Goal: Task Accomplishment & Management: Complete application form

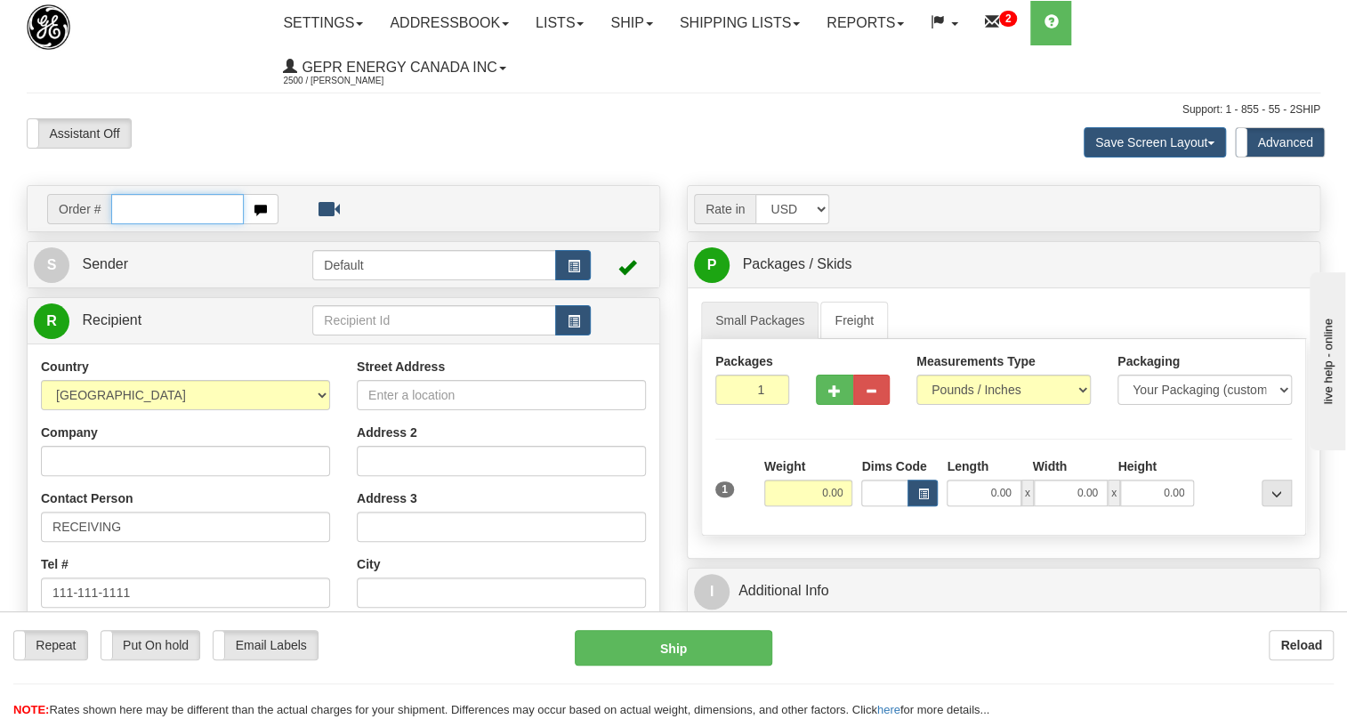
click at [133, 205] on input "text" at bounding box center [177, 209] width 133 height 30
paste input "0086705496"
click at [138, 213] on input "0086705496" at bounding box center [177, 209] width 133 height 30
type input "86705496"
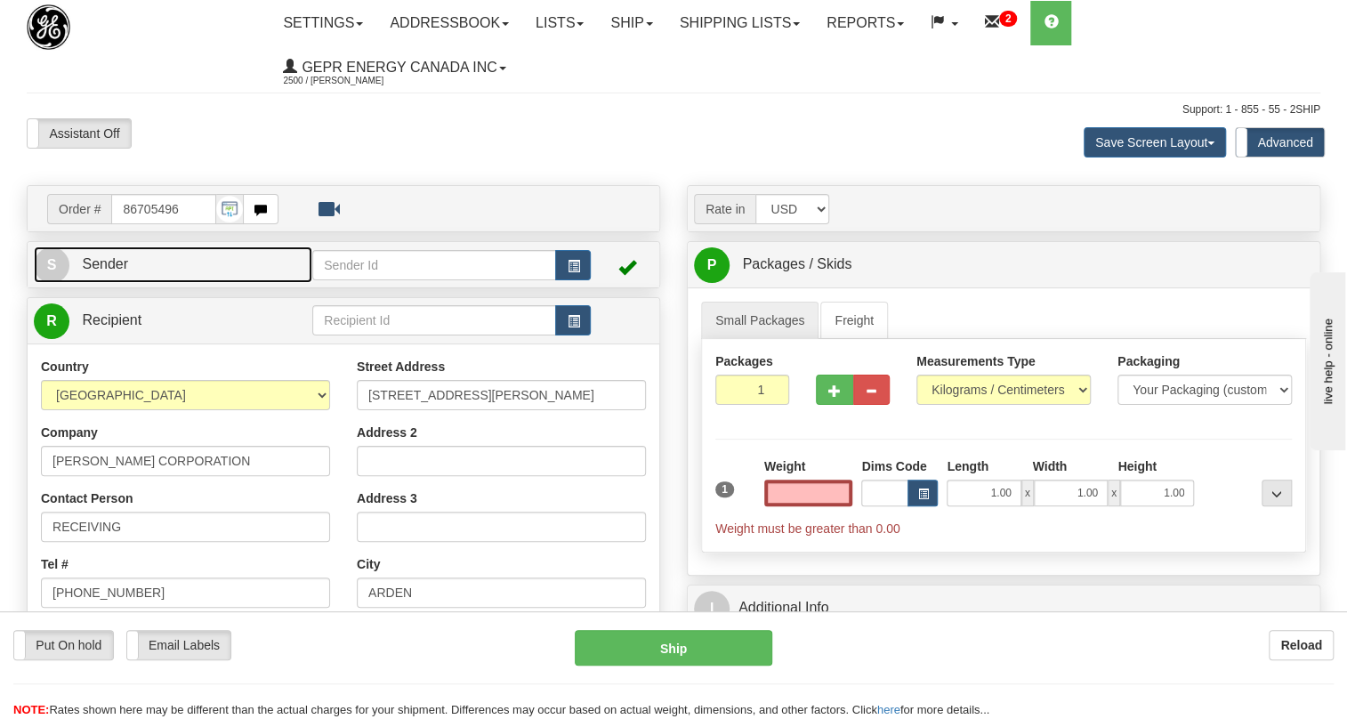
type input "0.00"
click at [124, 261] on span "Sender" at bounding box center [105, 263] width 46 height 15
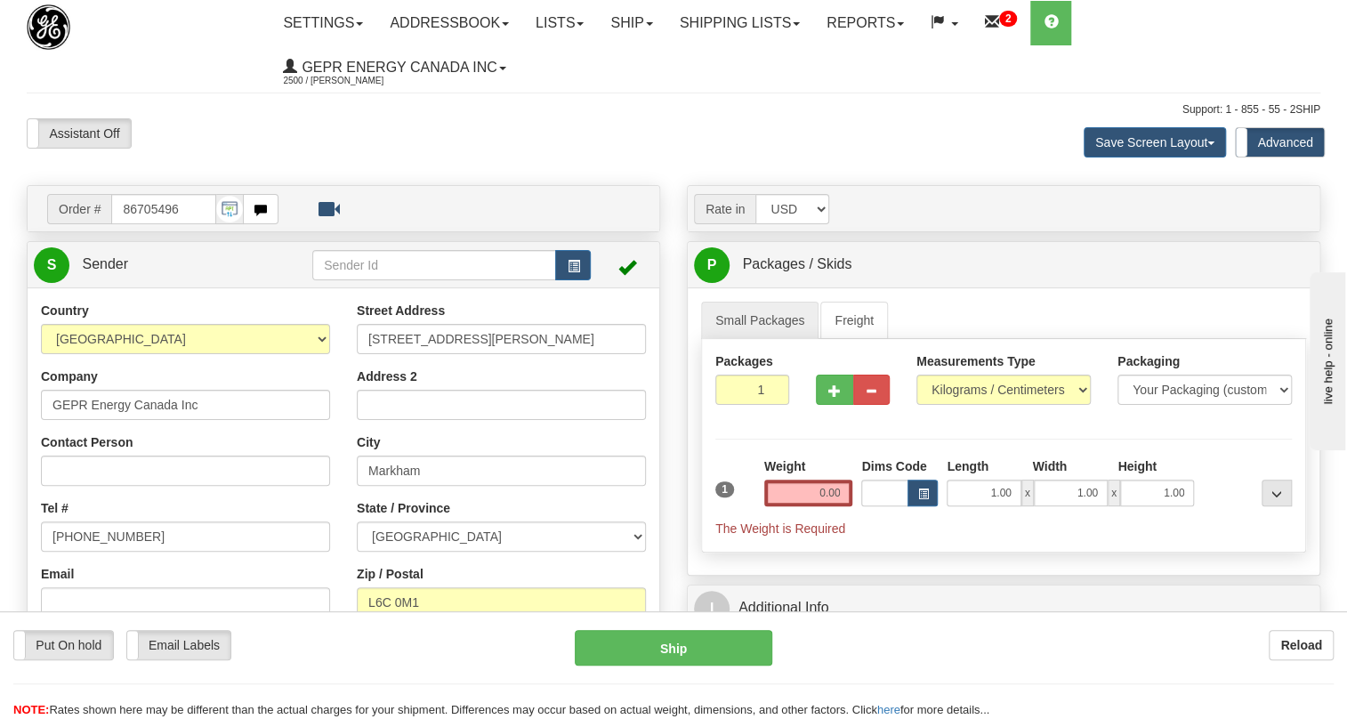
type input "MARKHAM"
click at [110, 537] on input "[PHONE_NUMBER]" at bounding box center [185, 536] width 289 height 30
paste input "[PHONE_NUMBER]"
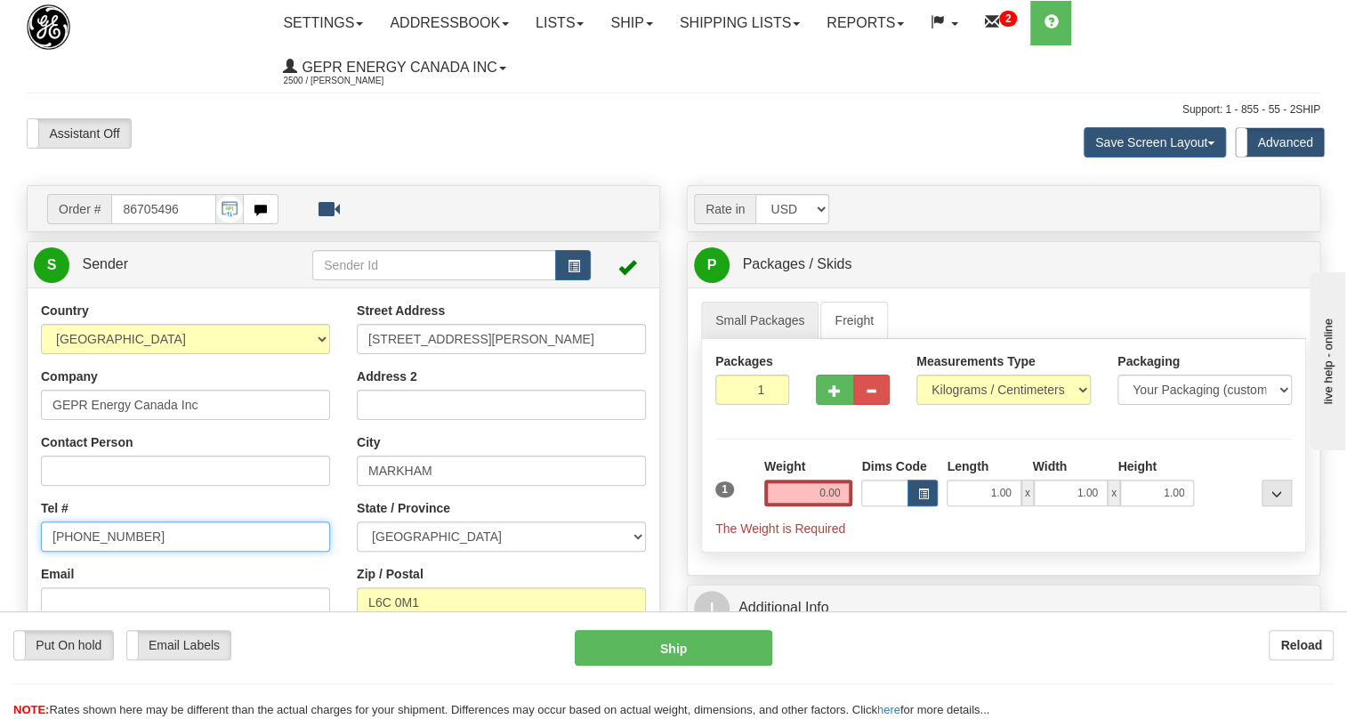
type input "[PHONE_NUMBER]"
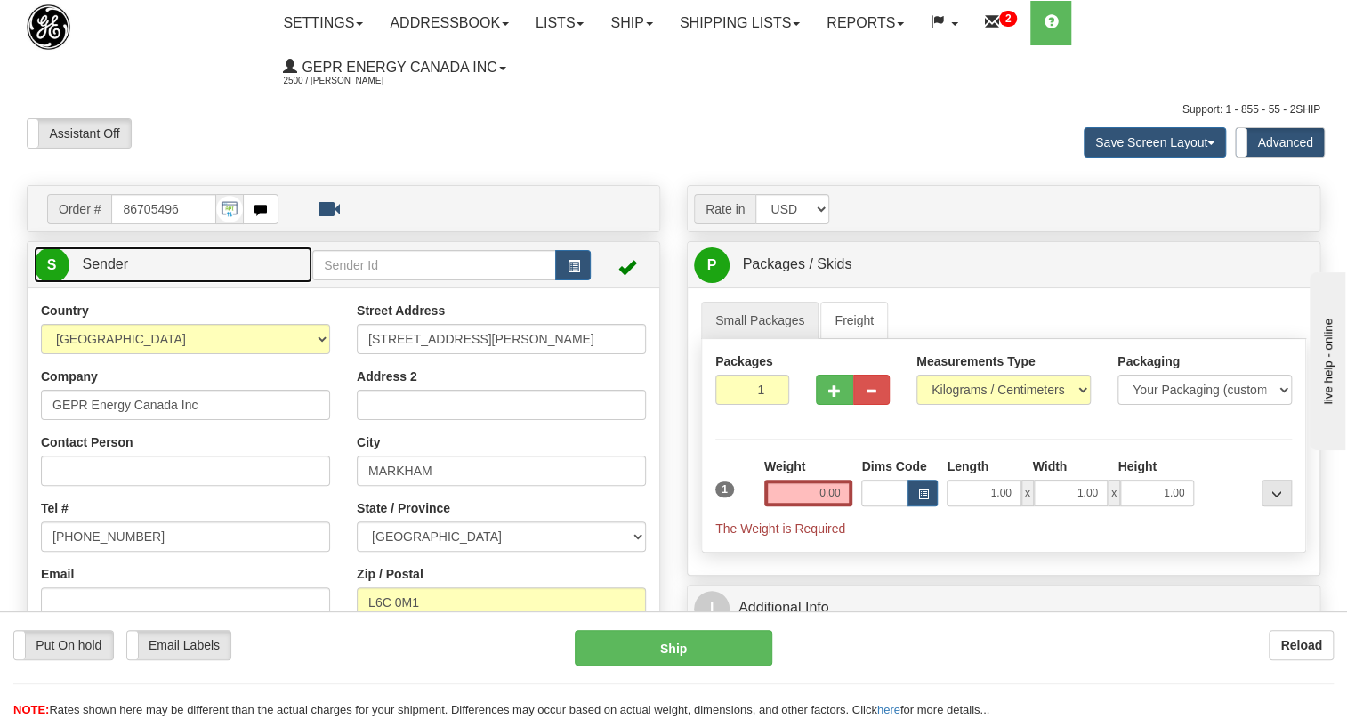
click at [99, 266] on span "Sender" at bounding box center [105, 263] width 46 height 15
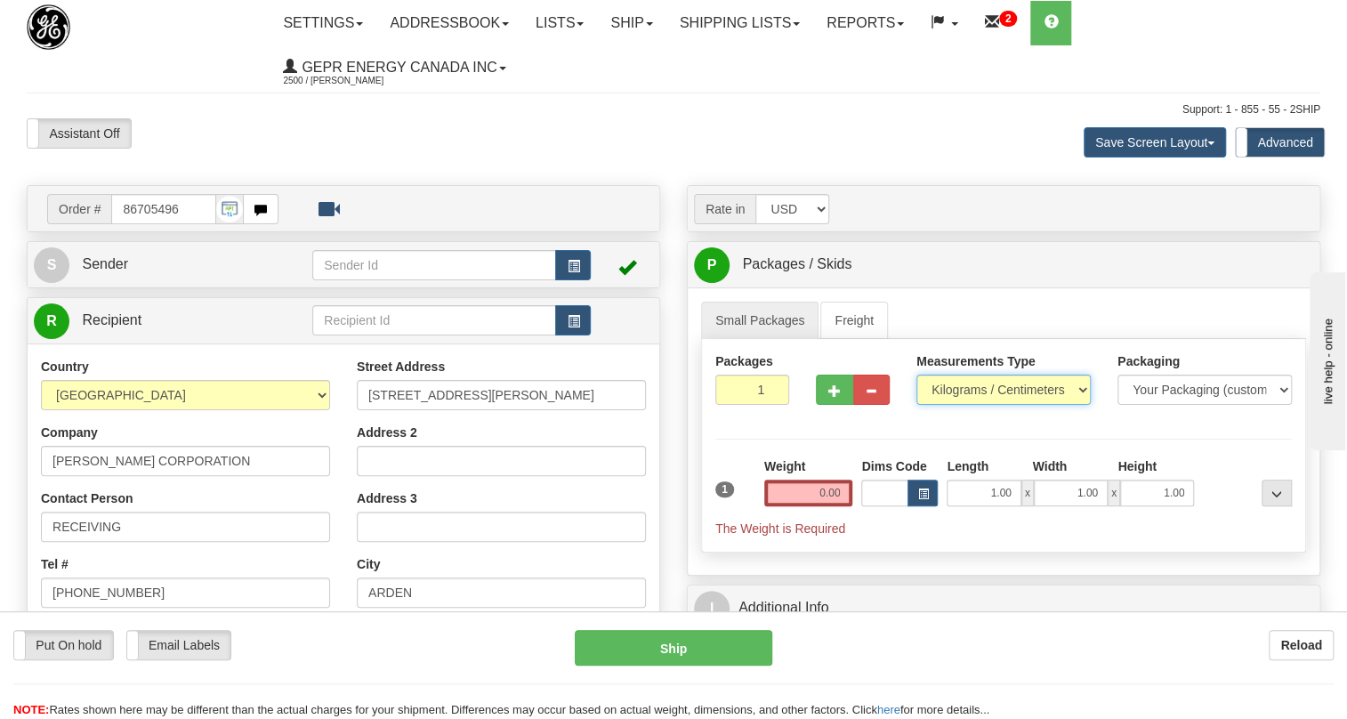
click at [977, 390] on select "Pounds / Inches Kilograms / Centimeters" at bounding box center [1003, 390] width 174 height 30
select select "0"
click at [916, 375] on select "Pounds / Inches Kilograms / Centimeters" at bounding box center [1003, 390] width 174 height 30
click at [795, 498] on input "0.00" at bounding box center [808, 493] width 89 height 27
type input "0.00"
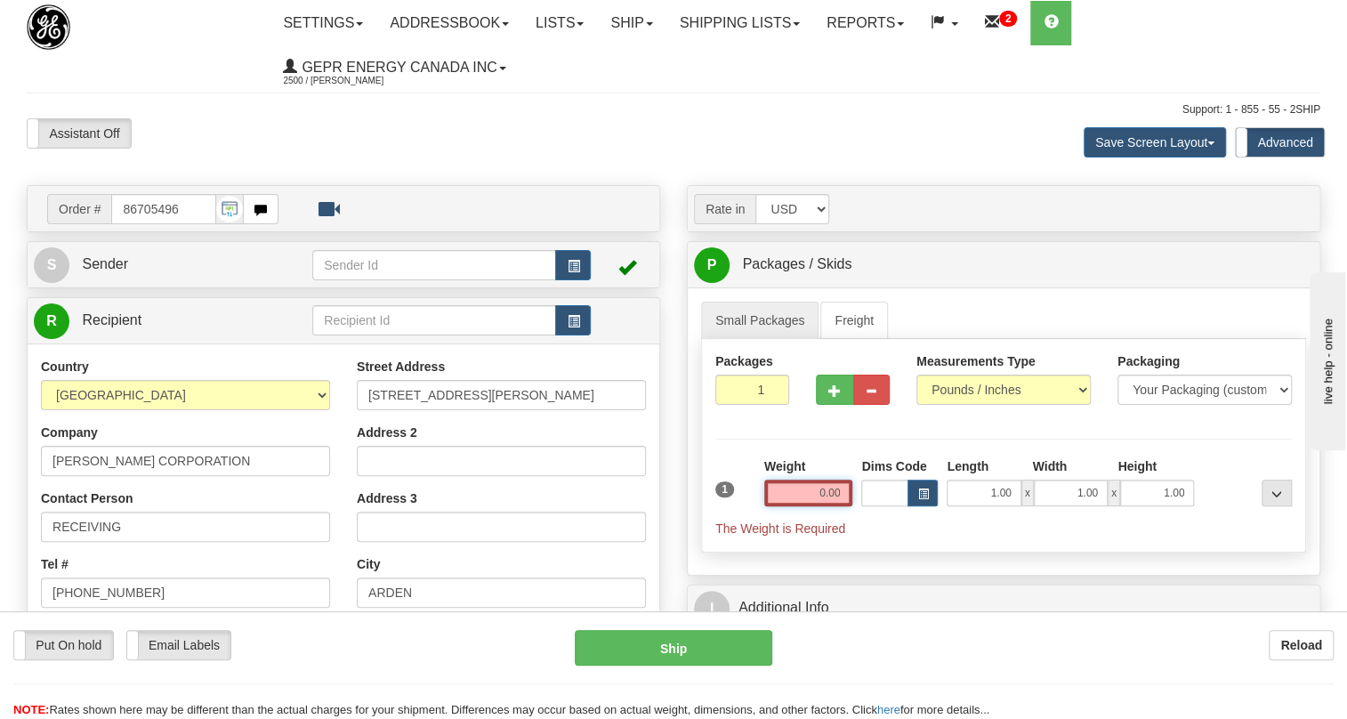
click at [808, 501] on input "0.00" at bounding box center [808, 493] width 89 height 27
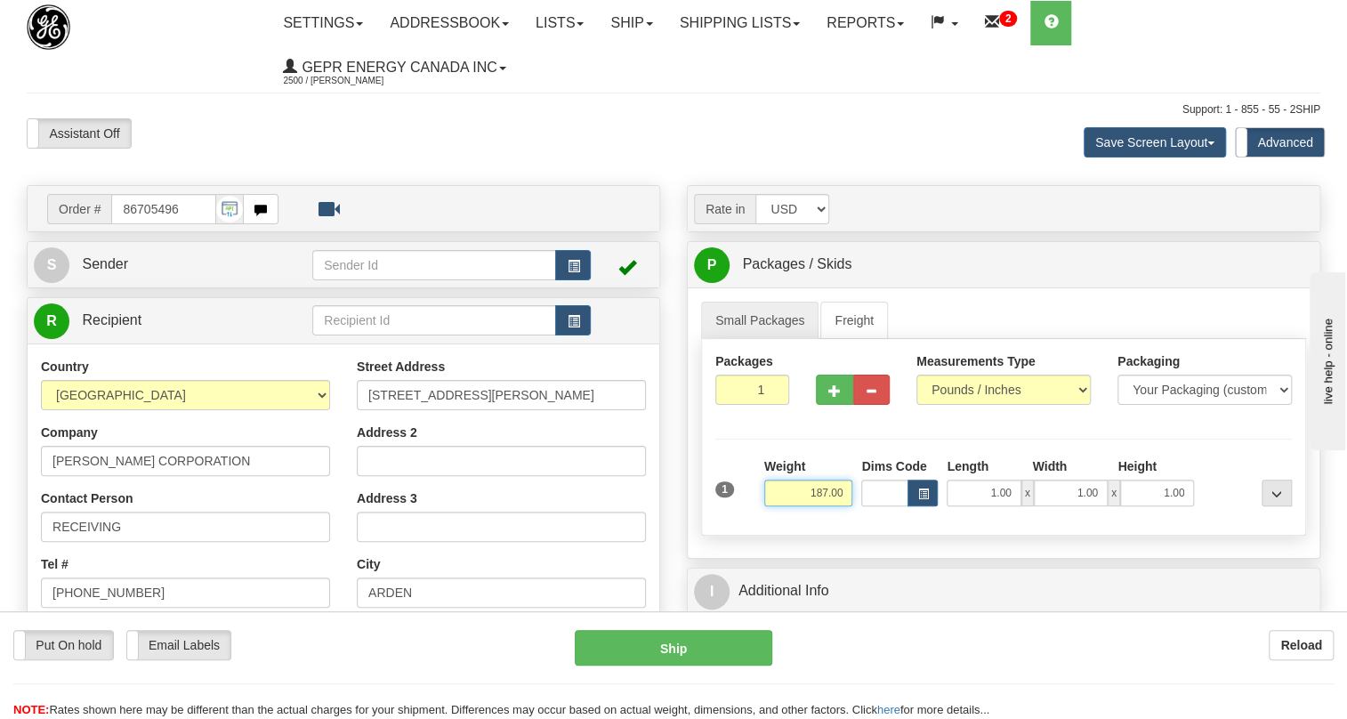
type input "187.00"
click at [739, 392] on input "1" at bounding box center [752, 390] width 74 height 30
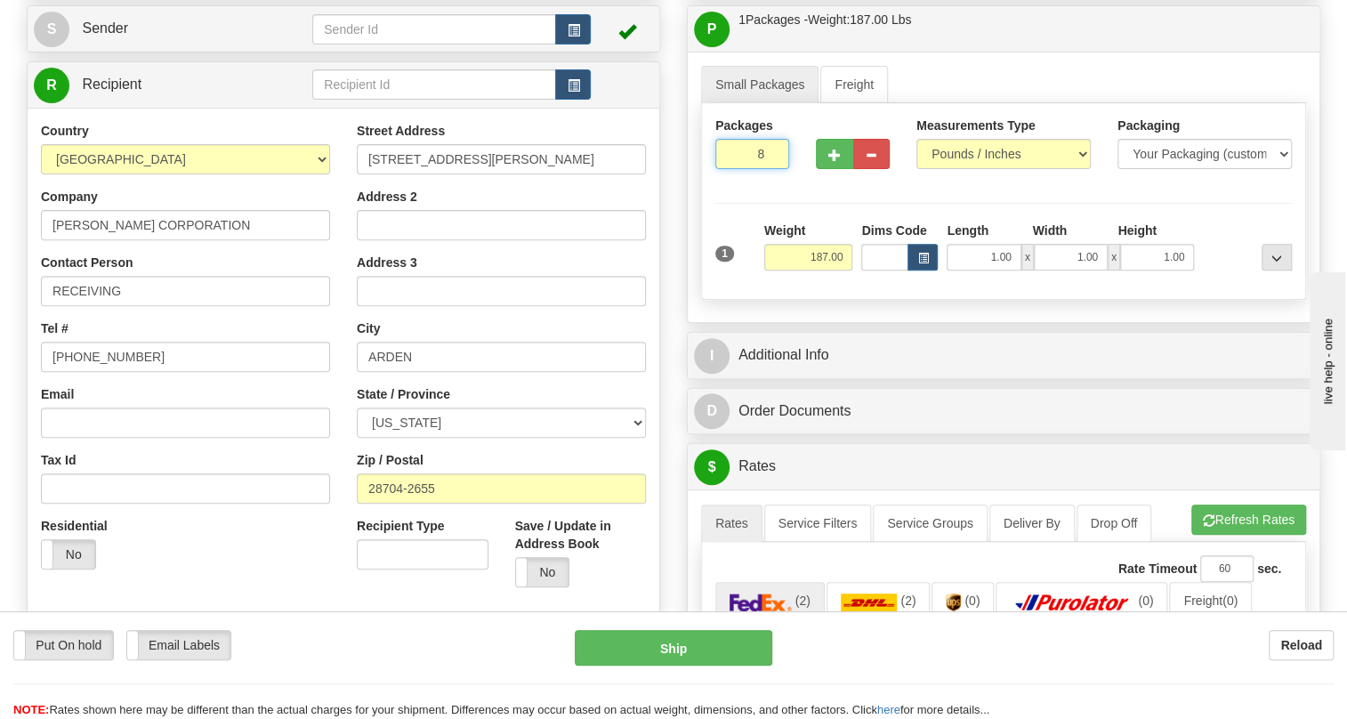
scroll to position [242, 0]
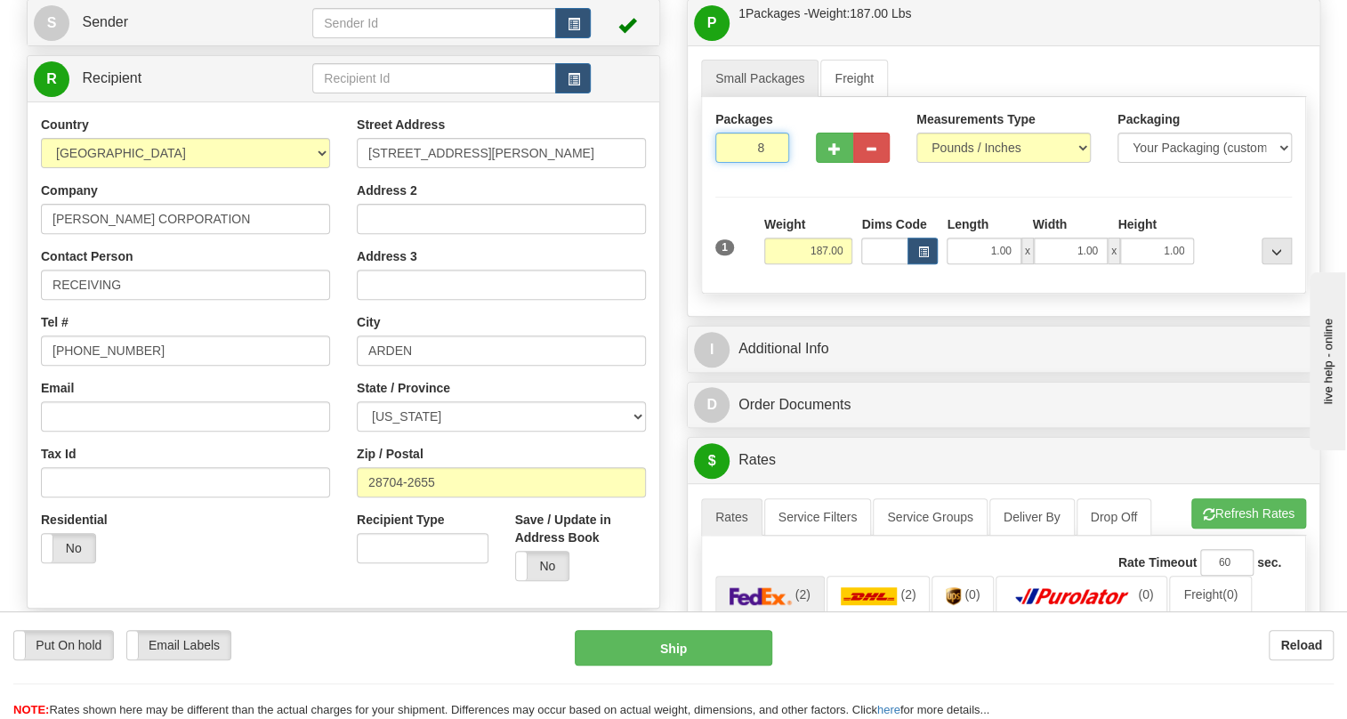
type input "8"
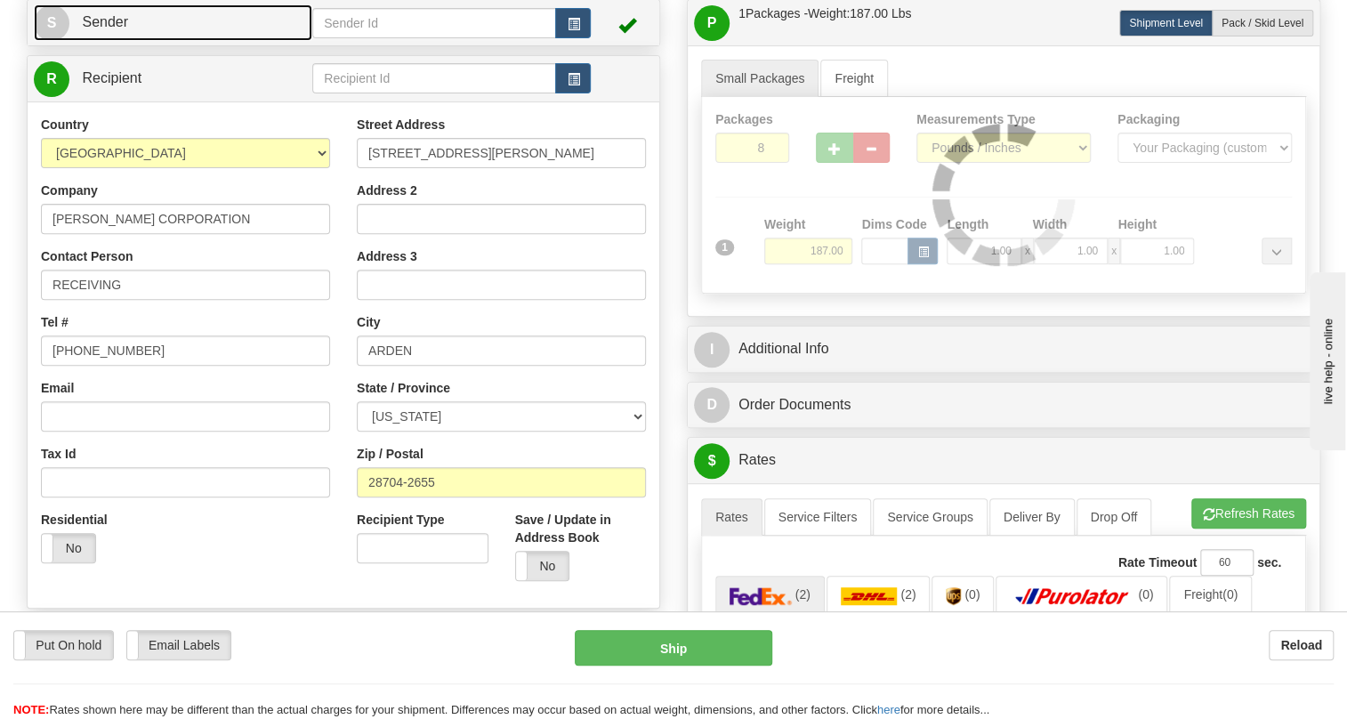
click at [111, 14] on span "Sender" at bounding box center [105, 21] width 46 height 15
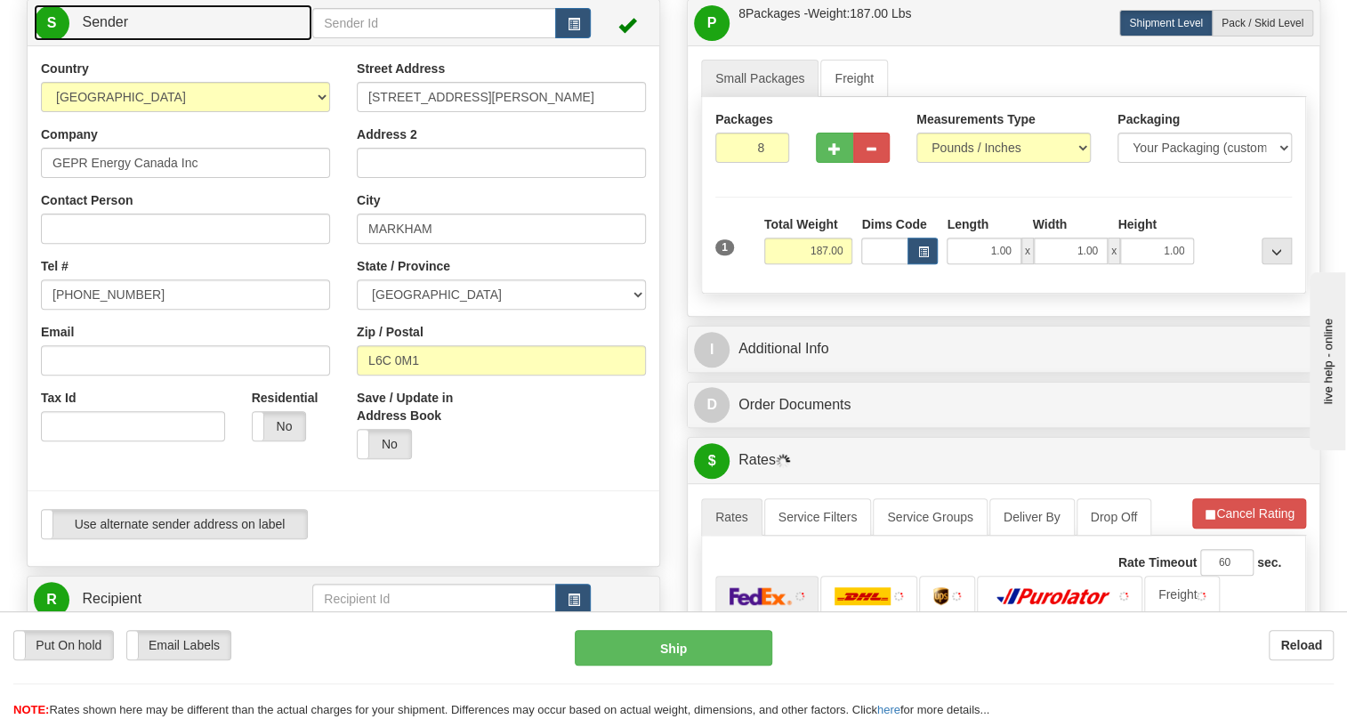
click at [111, 14] on span "Sender" at bounding box center [105, 21] width 46 height 15
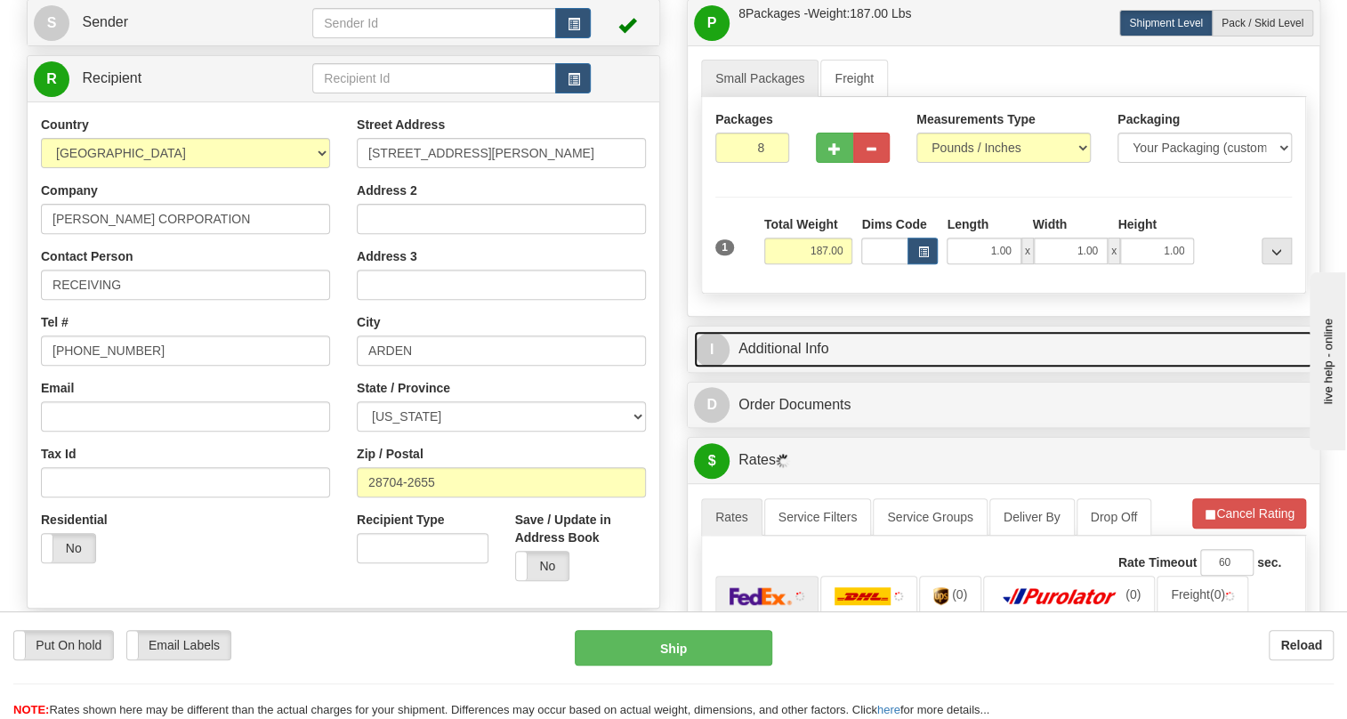
click at [799, 343] on link "I Additional Info" at bounding box center [1003, 349] width 619 height 36
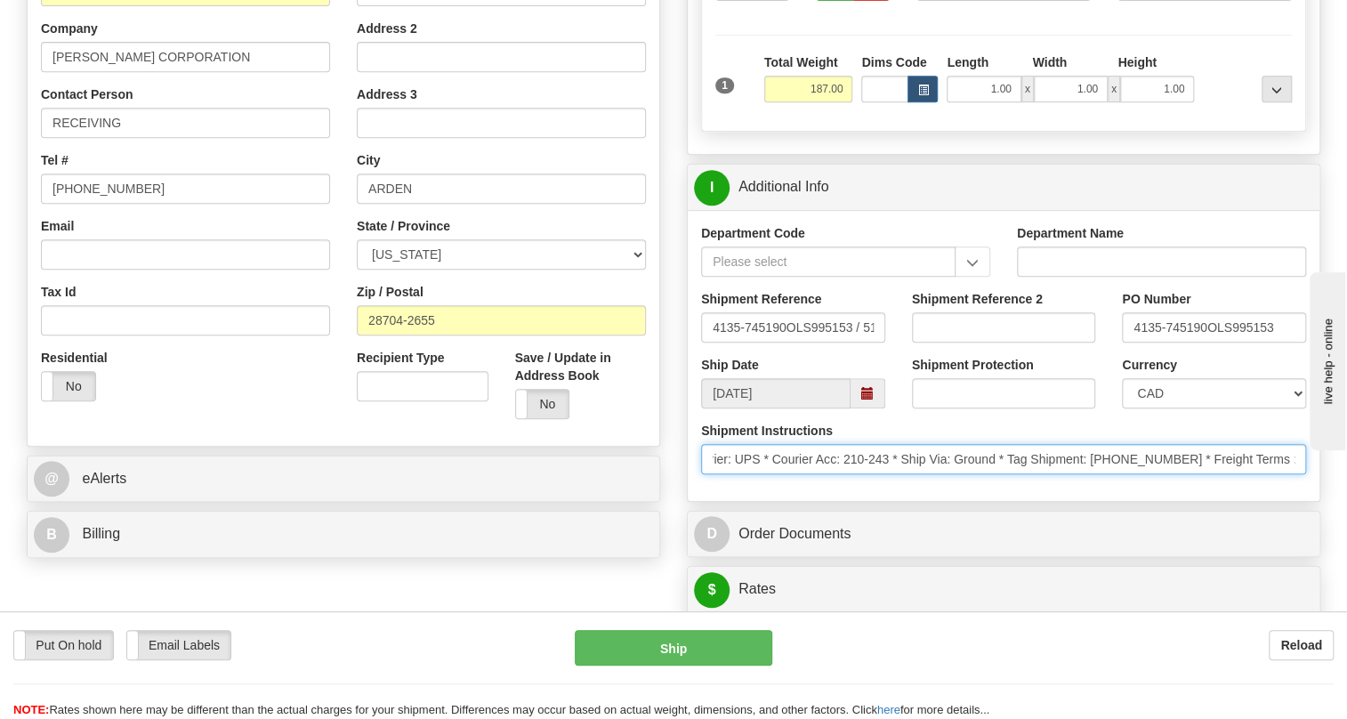
scroll to position [0, 814]
drag, startPoint x: 1164, startPoint y: 458, endPoint x: 1298, endPoint y: 461, distance: 134.4
click at [1314, 465] on div "Shipment Instructions * ; Charge acct:210-243 * * Schedule Ship Date: [DATE] * …" at bounding box center [1004, 455] width 632 height 66
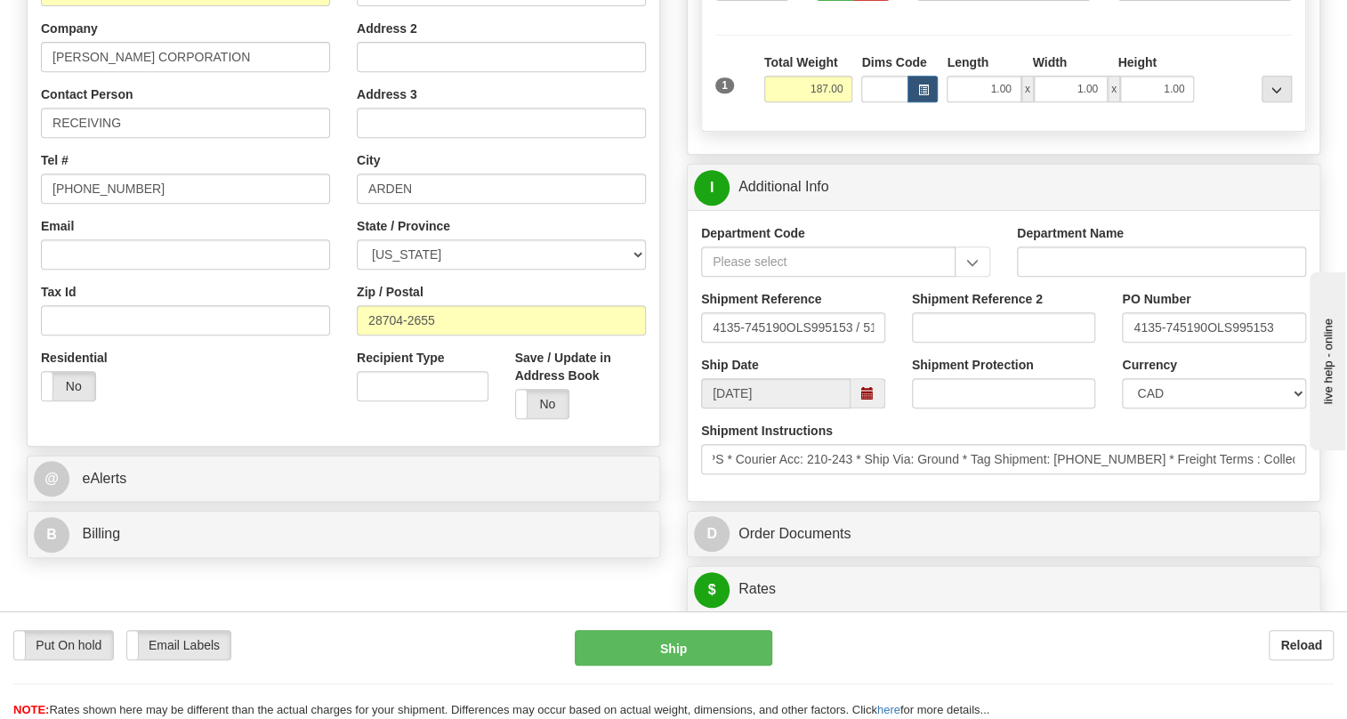
scroll to position [0, 0]
click at [873, 480] on div "Shipment Instructions * ; Charge acct:210-243 * * Schedule Ship Date: [DATE] * …" at bounding box center [1004, 455] width 632 height 66
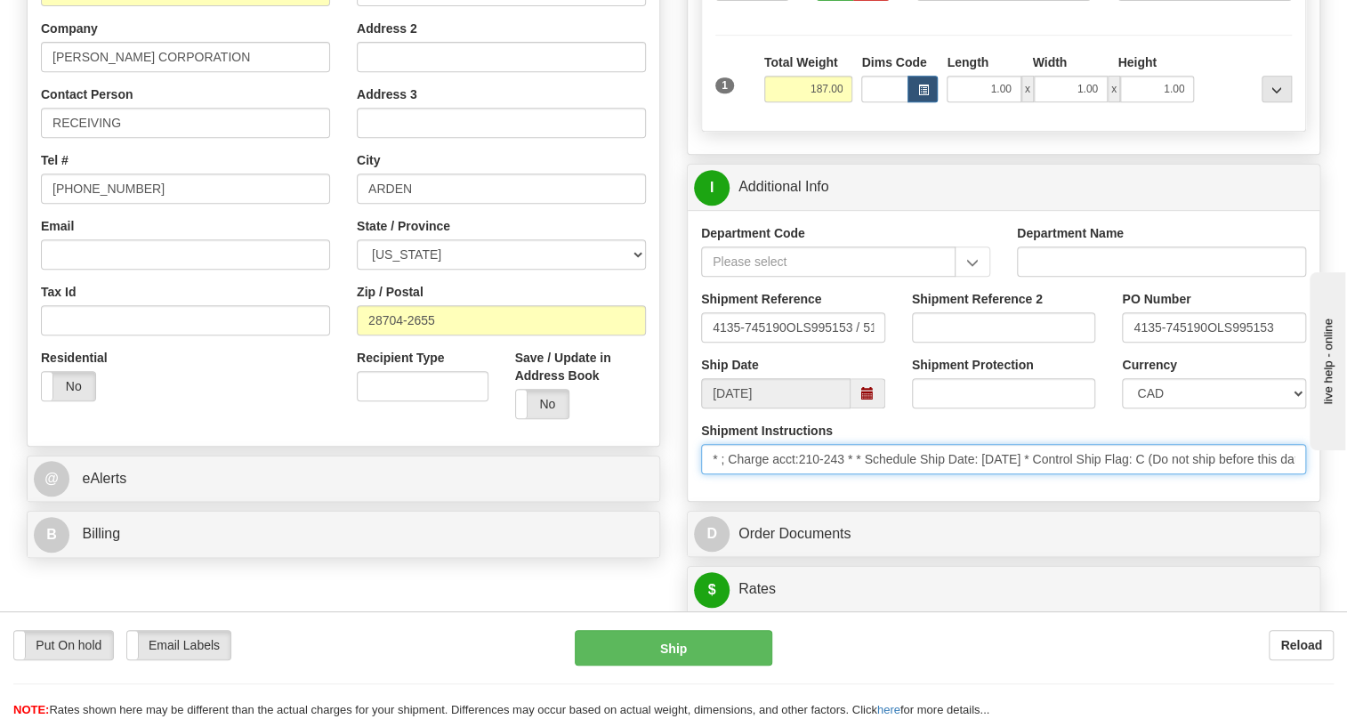
click at [845, 456] on input "* ; Charge acct:210-243 * * Schedule Ship Date: [DATE] * Control Ship Flag: C (…" at bounding box center [1003, 459] width 605 height 30
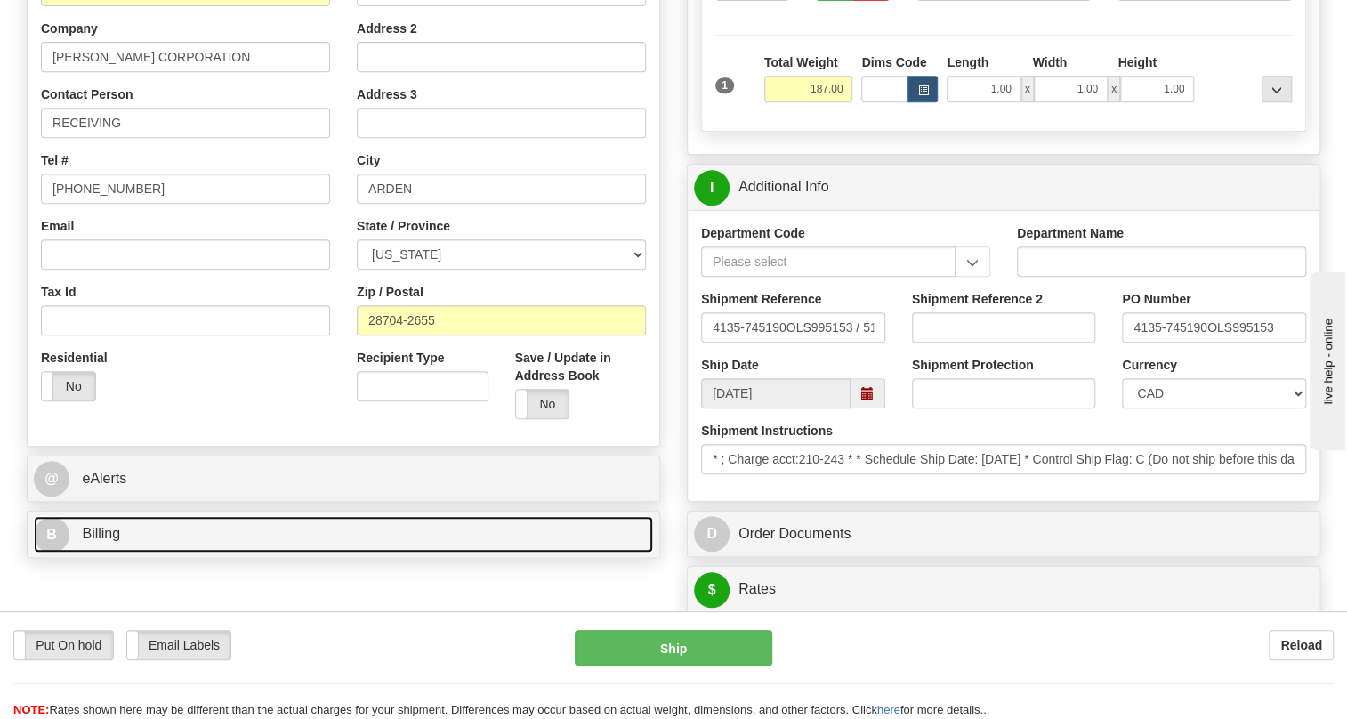
click at [109, 537] on span "Billing" at bounding box center [101, 533] width 38 height 15
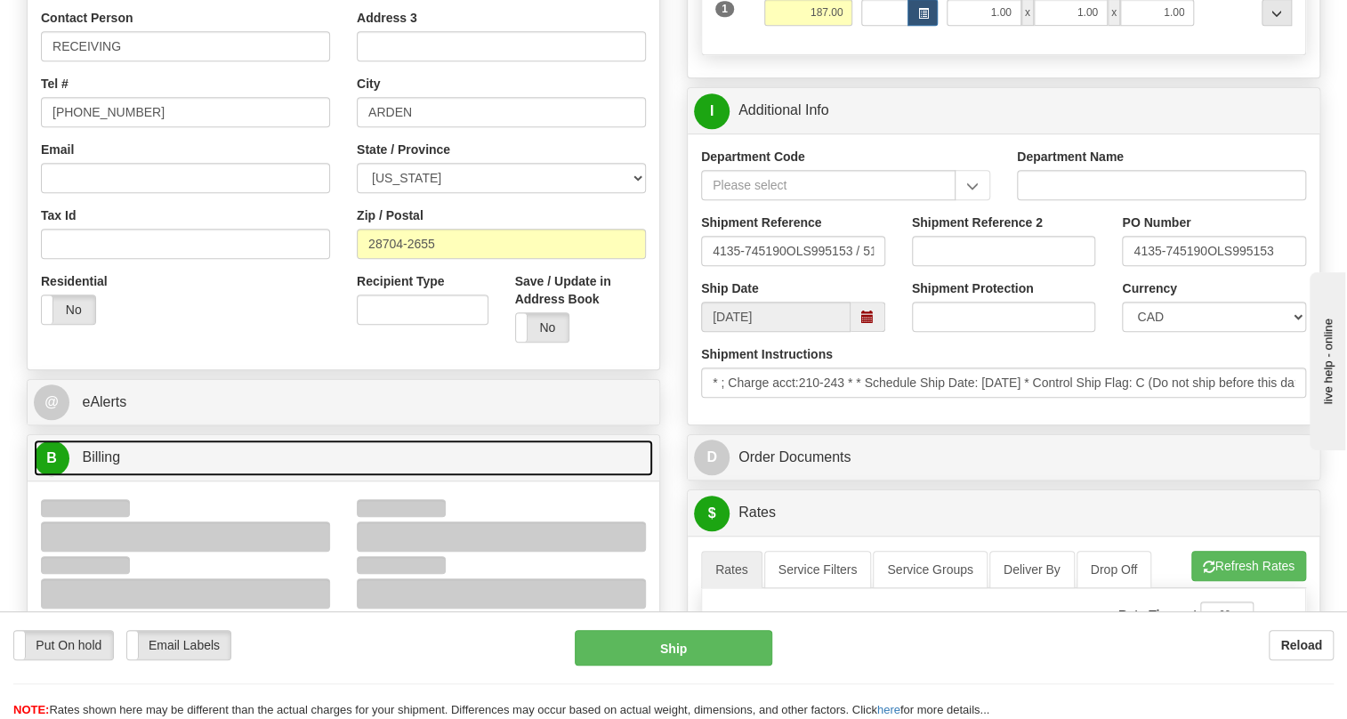
scroll to position [485, 0]
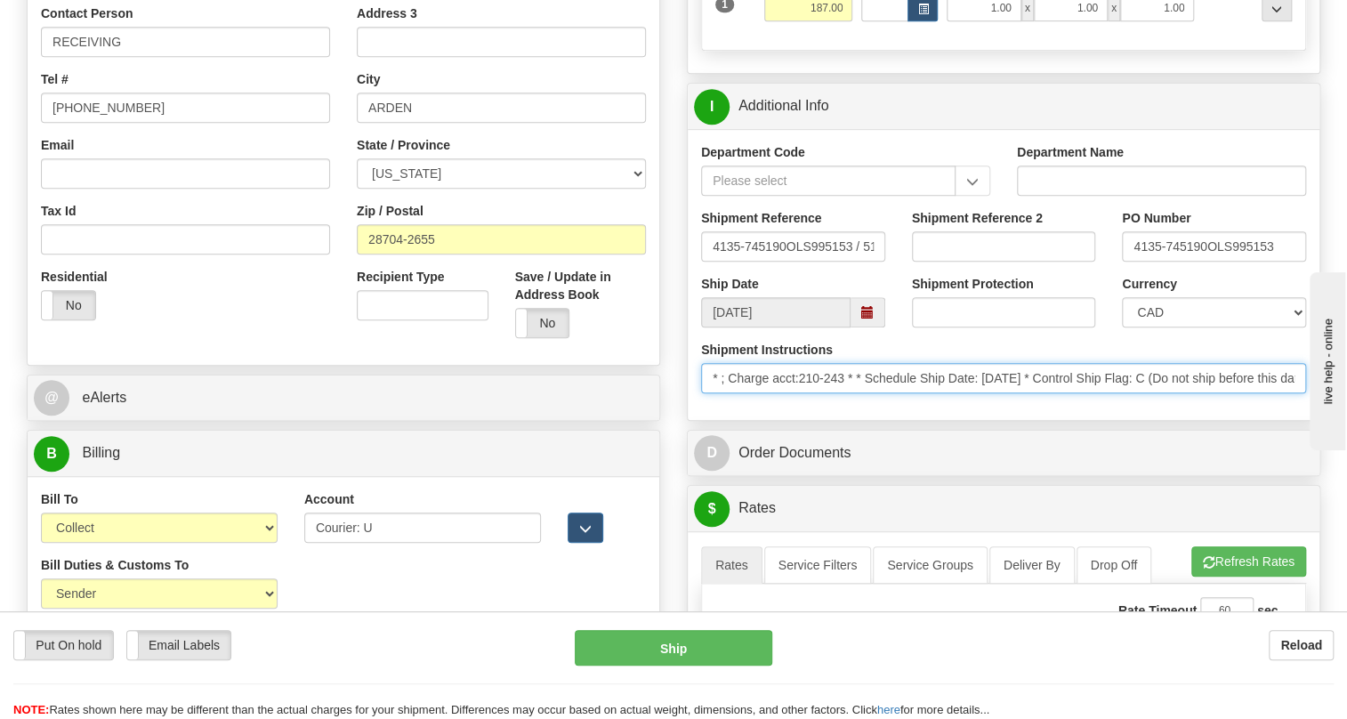
drag, startPoint x: 845, startPoint y: 376, endPoint x: 804, endPoint y: 374, distance: 41.0
click at [804, 374] on input "* ; Charge acct:210-243 * * Schedule Ship Date: [DATE] * Control Ship Flag: C (…" at bounding box center [1003, 378] width 605 height 30
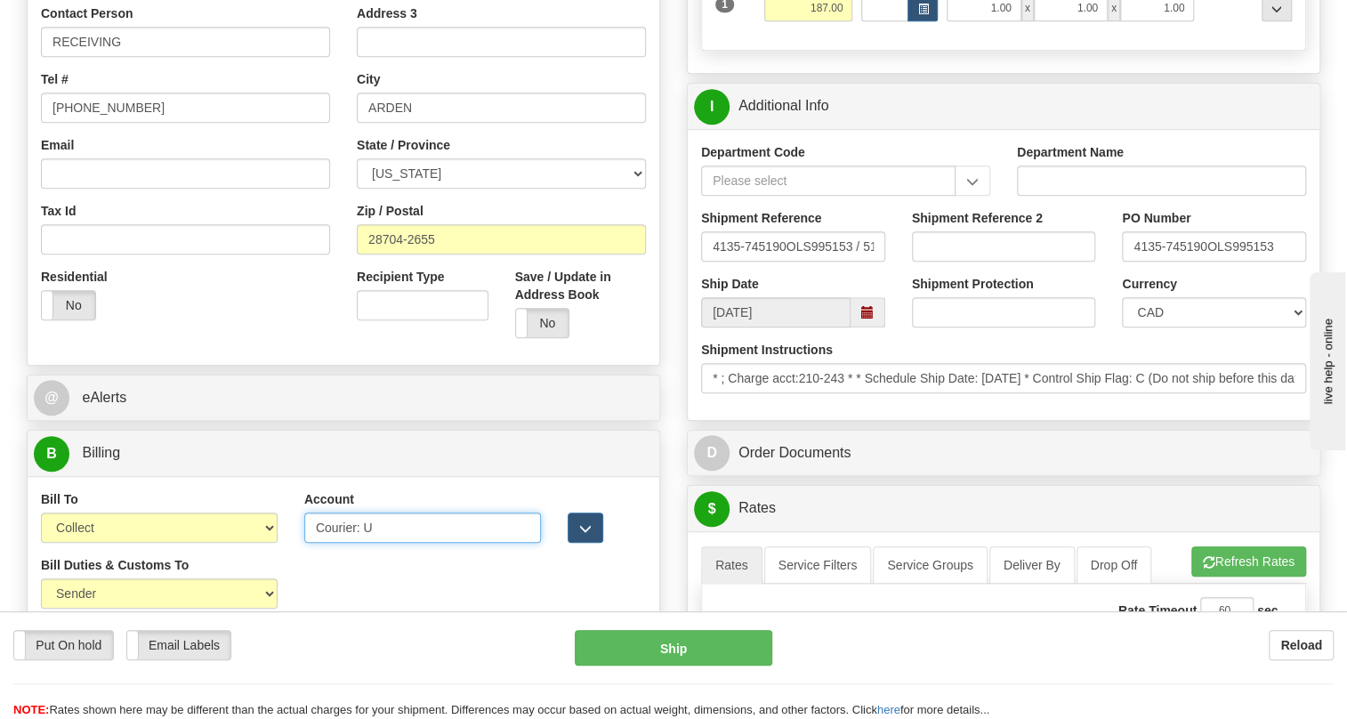
click at [345, 531] on input "Courier: U" at bounding box center [422, 527] width 237 height 30
paste input "210-243"
click at [341, 529] on input "210-243" at bounding box center [422, 527] width 237 height 30
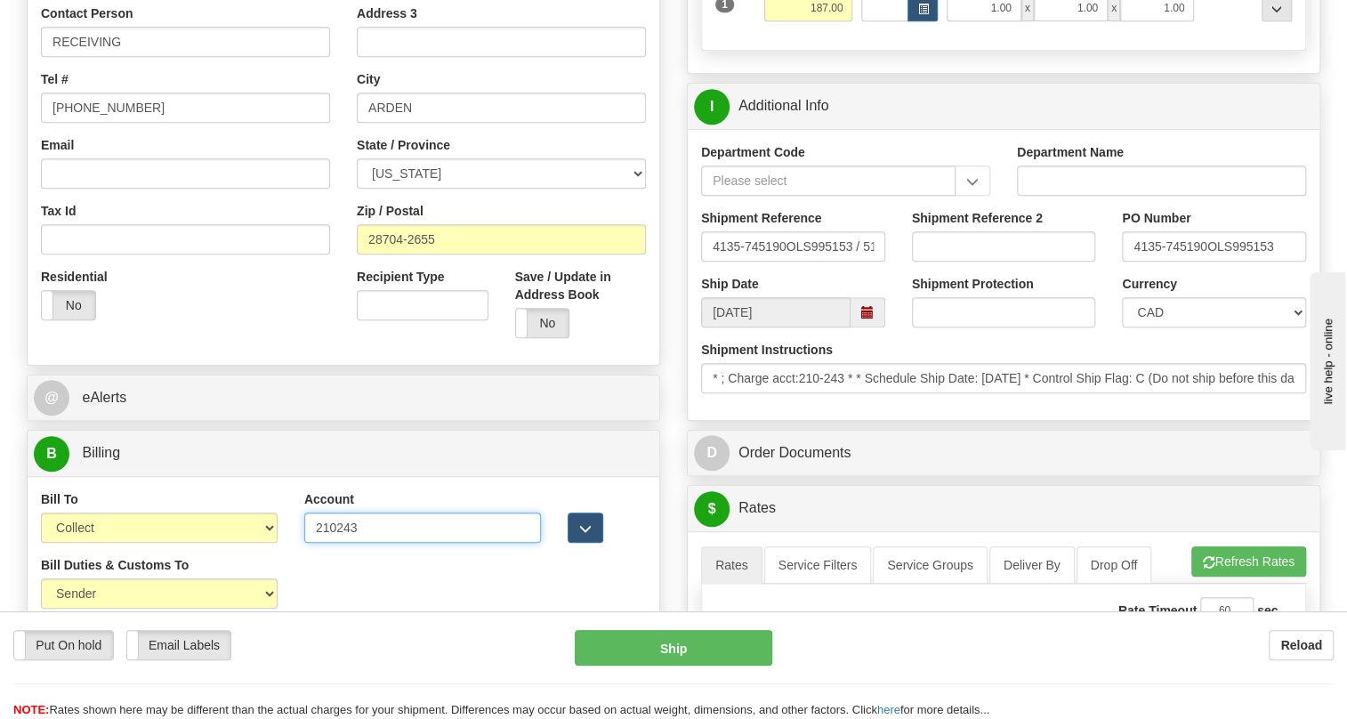
type input "210243"
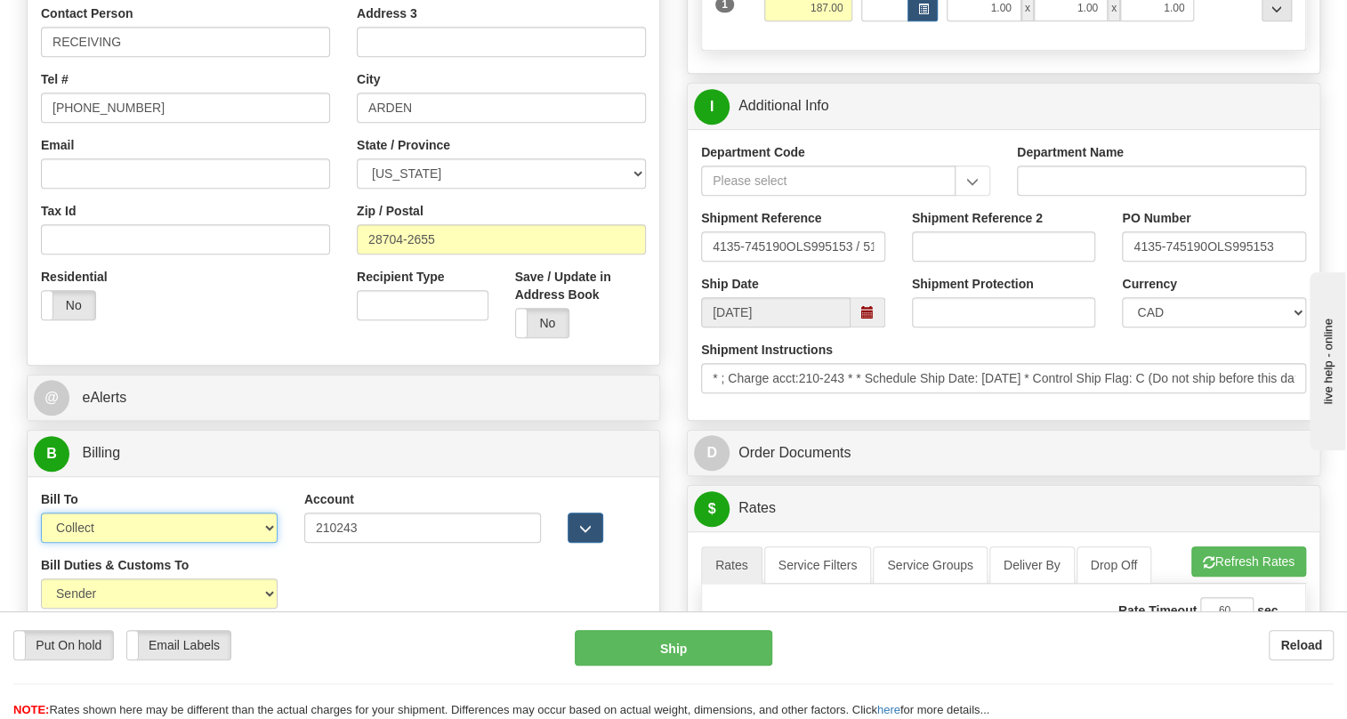
click at [145, 529] on select "Sender Recipient Third Party Collect" at bounding box center [159, 527] width 237 height 30
select select "2"
click at [41, 512] on select "Sender Recipient Third Party Collect" at bounding box center [159, 527] width 237 height 30
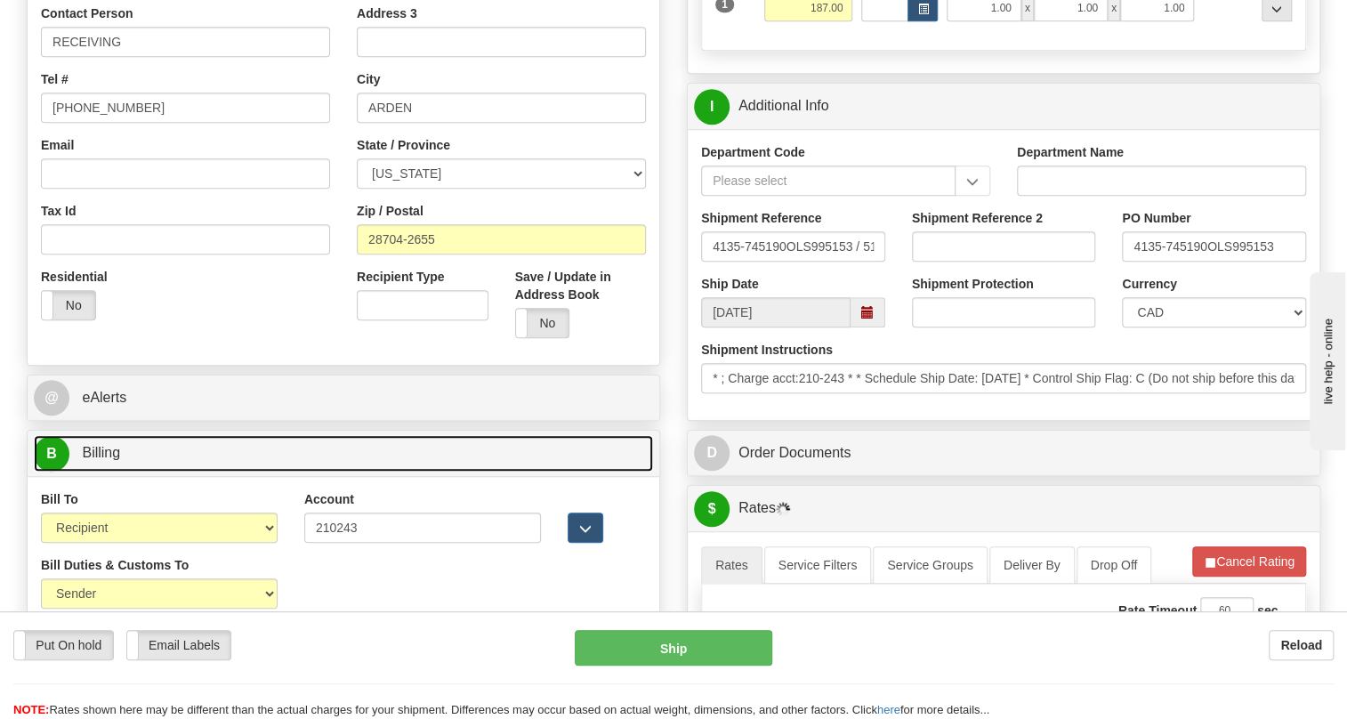
click at [108, 455] on span "Billing" at bounding box center [101, 452] width 38 height 15
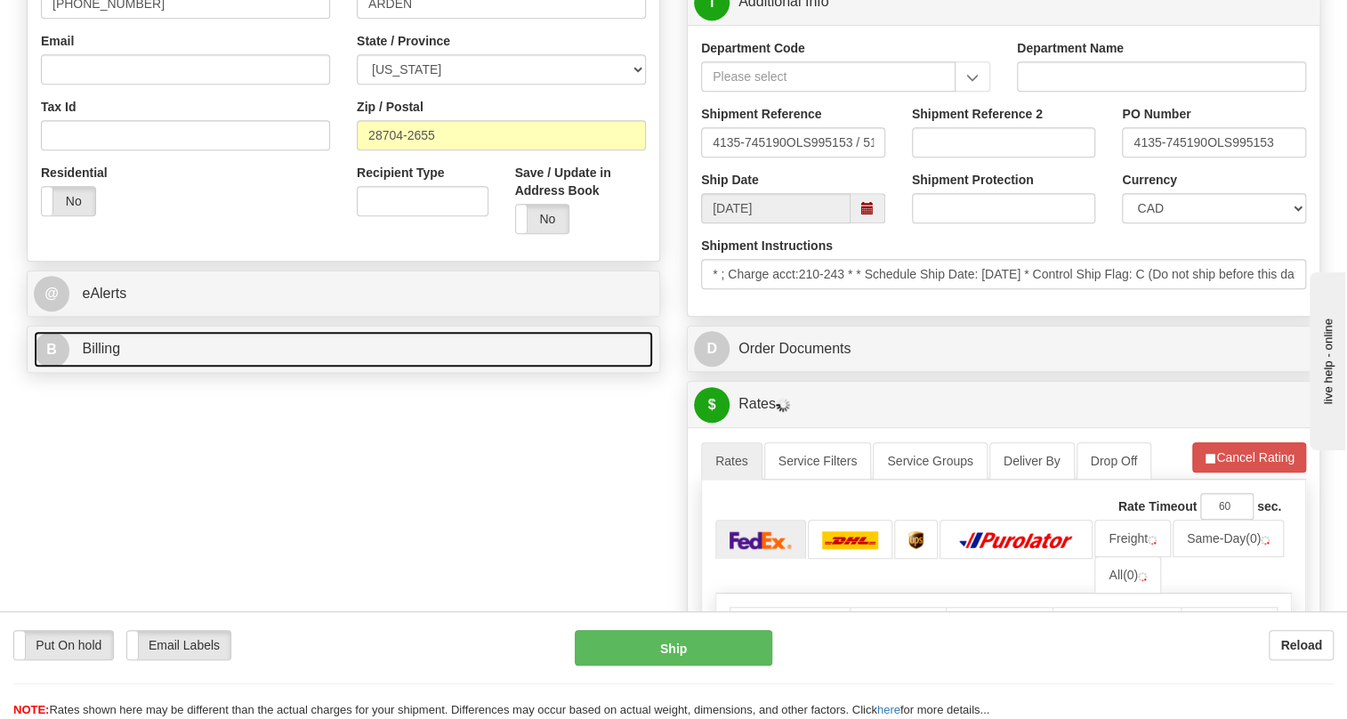
scroll to position [566, 0]
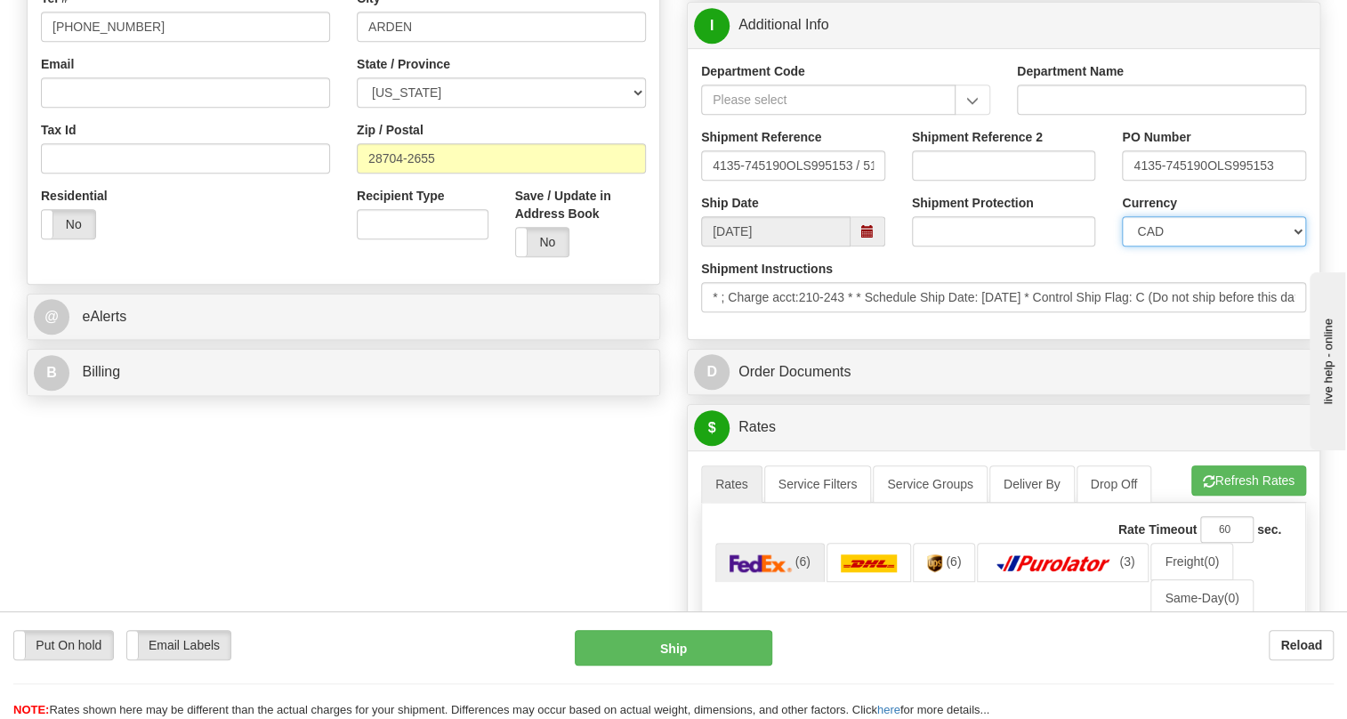
click at [1190, 231] on select "CAD USD EUR ZAR [PERSON_NAME] ARN AUD AUS AWG BBD BFR BGN BHD BMD BND BRC BRL C…" at bounding box center [1214, 231] width 184 height 30
select select "1"
click at [1122, 216] on select "CAD USD EUR ZAR [PERSON_NAME] ARN AUD AUS AWG BBD BFR BGN BHD BMD BND BRC BRL C…" at bounding box center [1214, 231] width 184 height 30
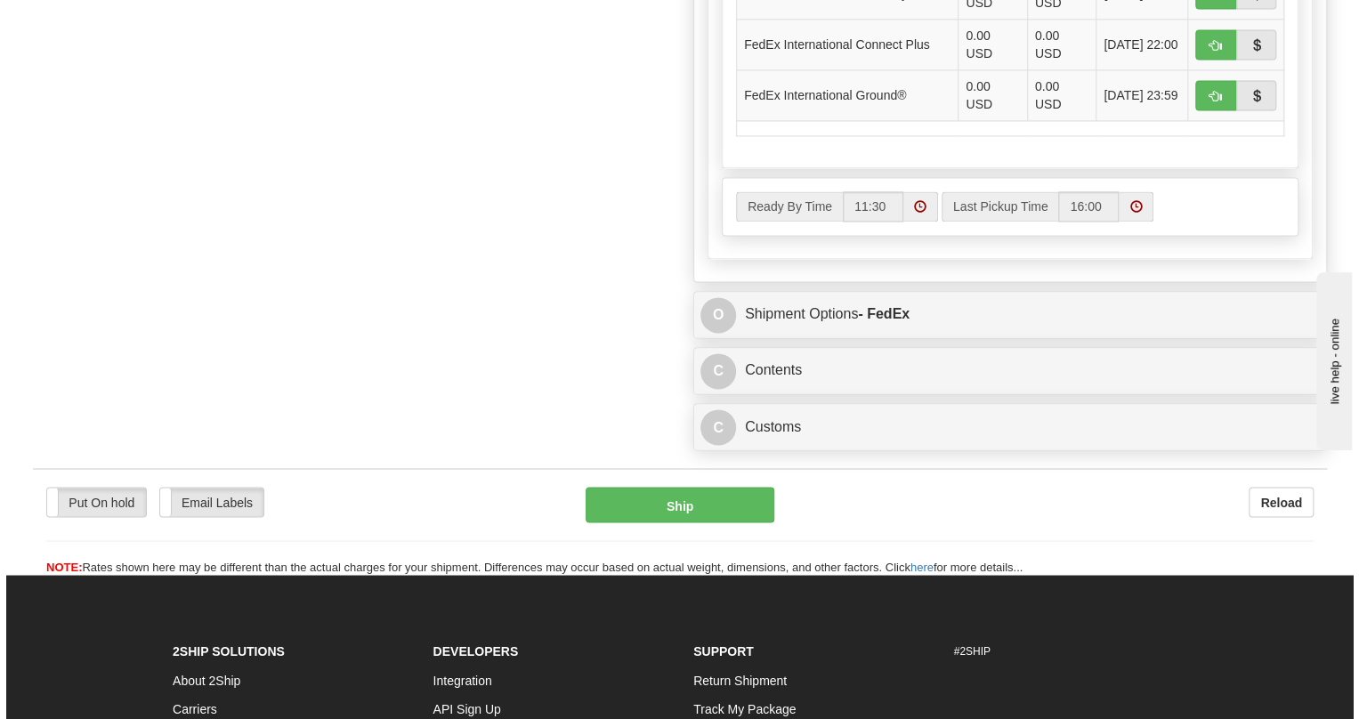
scroll to position [1456, 0]
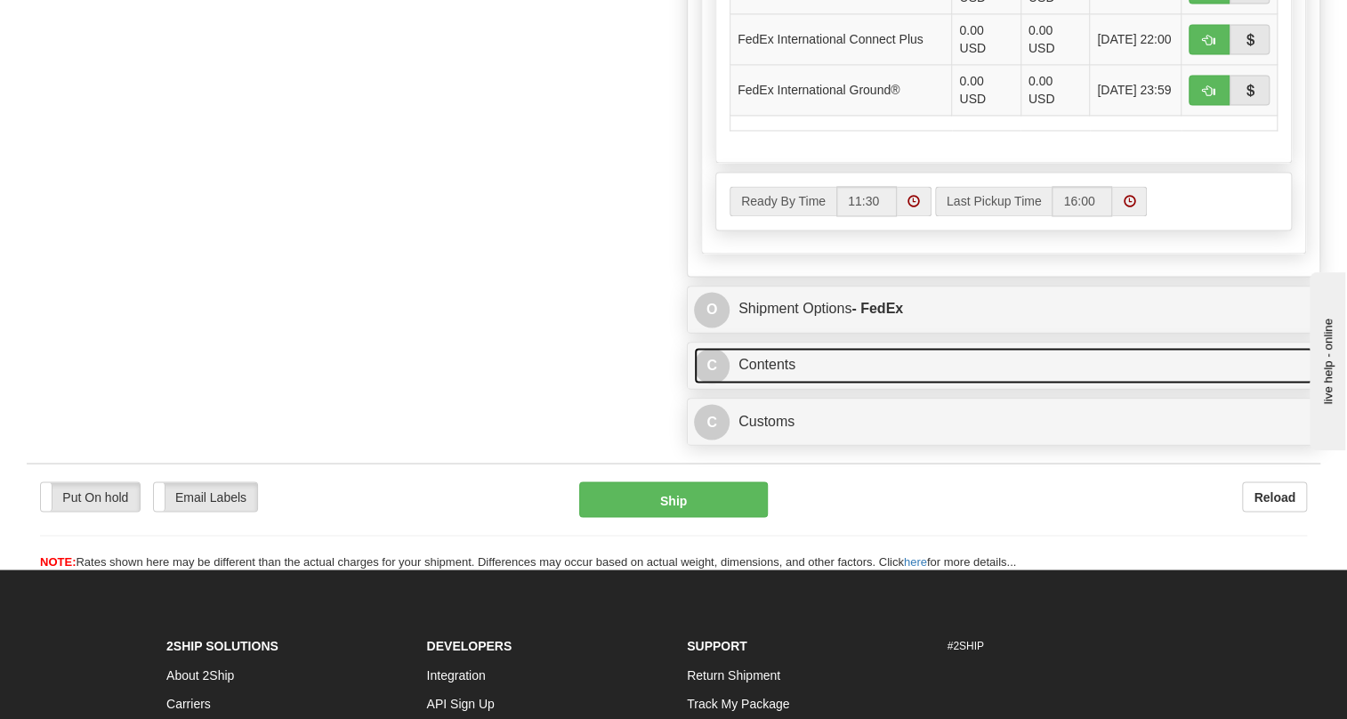
click at [782, 367] on link "C Contents" at bounding box center [1003, 365] width 619 height 36
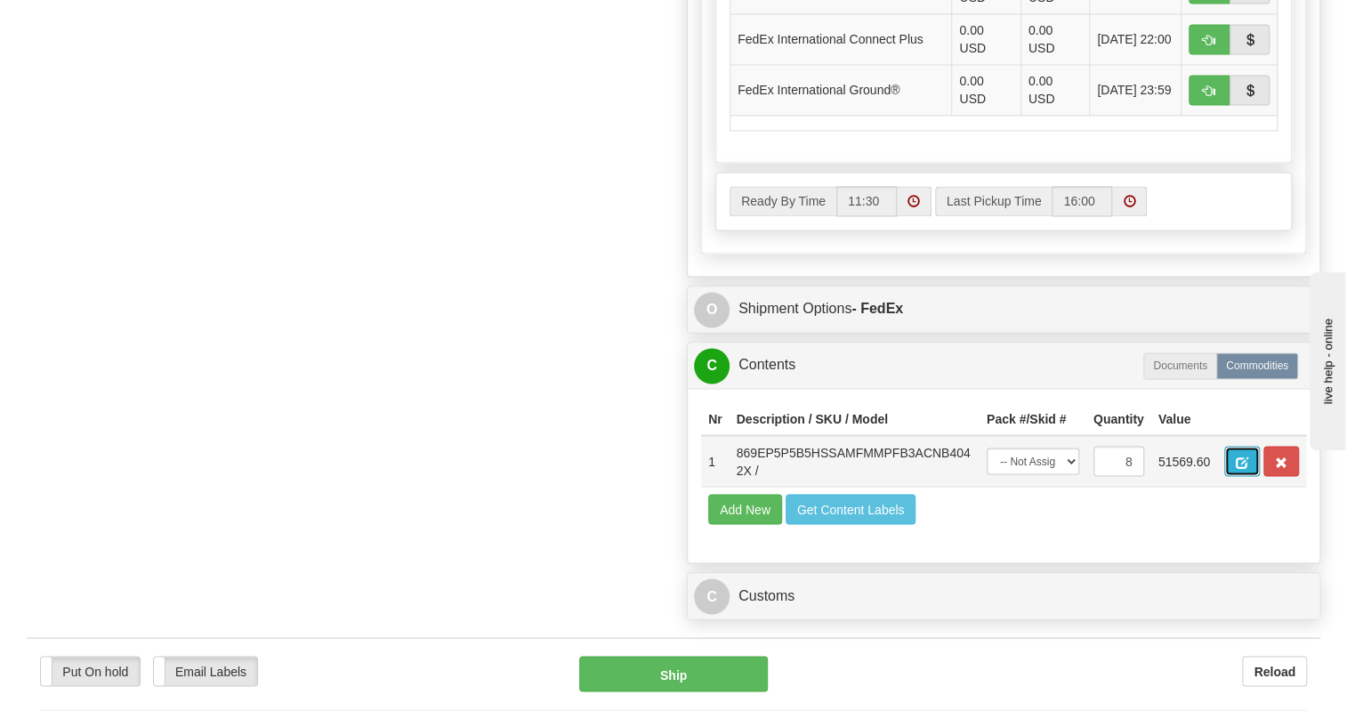
click at [1242, 460] on span "button" at bounding box center [1242, 462] width 12 height 12
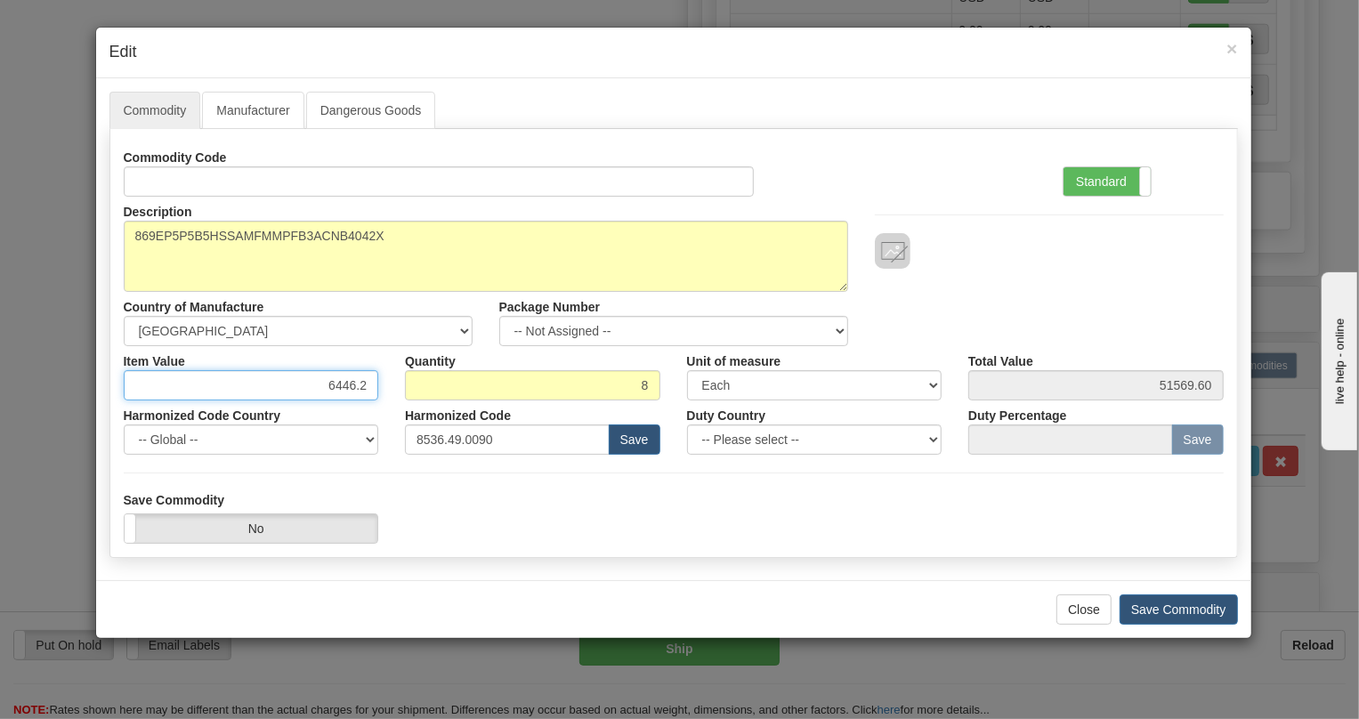
click at [356, 384] on input "6446.2" at bounding box center [251, 385] width 255 height 30
paste input "4.975,13"
click at [327, 387] on input "4.975,13" at bounding box center [251, 385] width 255 height 30
click at [348, 388] on input "4975,13" at bounding box center [251, 385] width 255 height 30
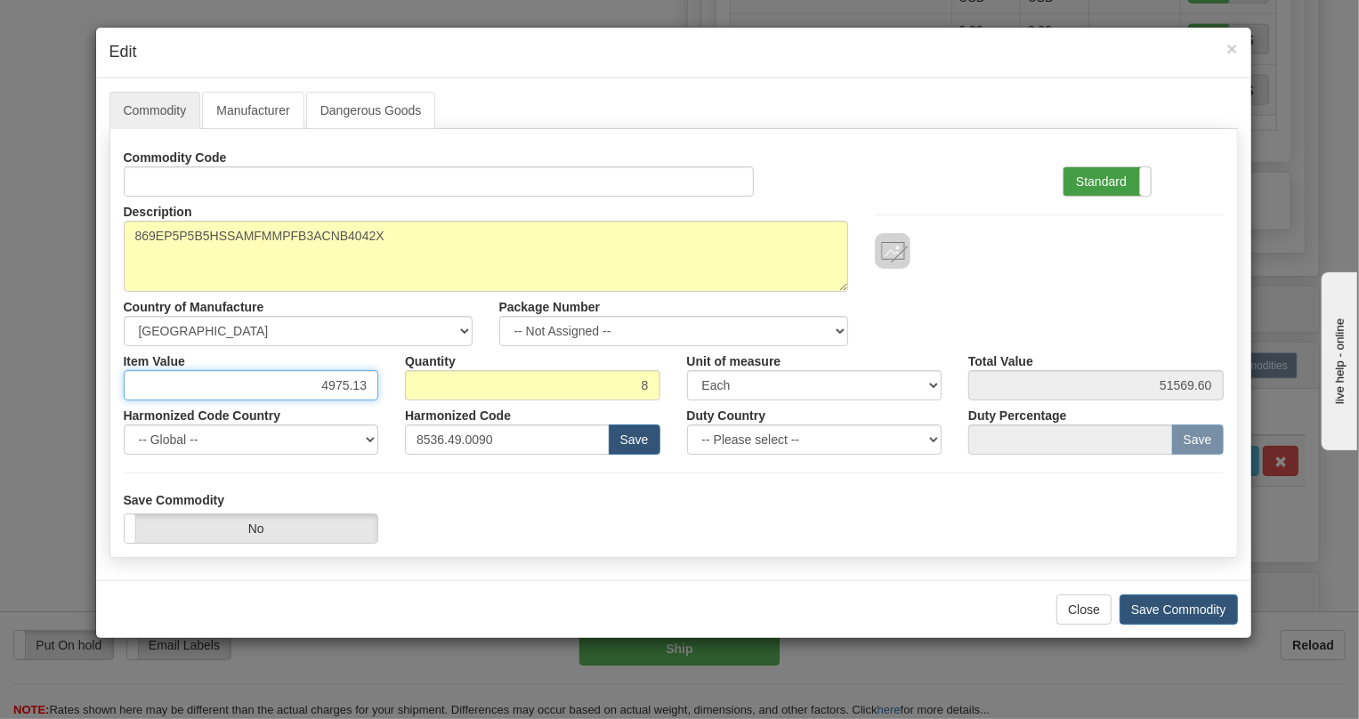
type input "4975.13"
type input "39801.04"
click at [1093, 179] on label "Standard" at bounding box center [1106, 181] width 87 height 28
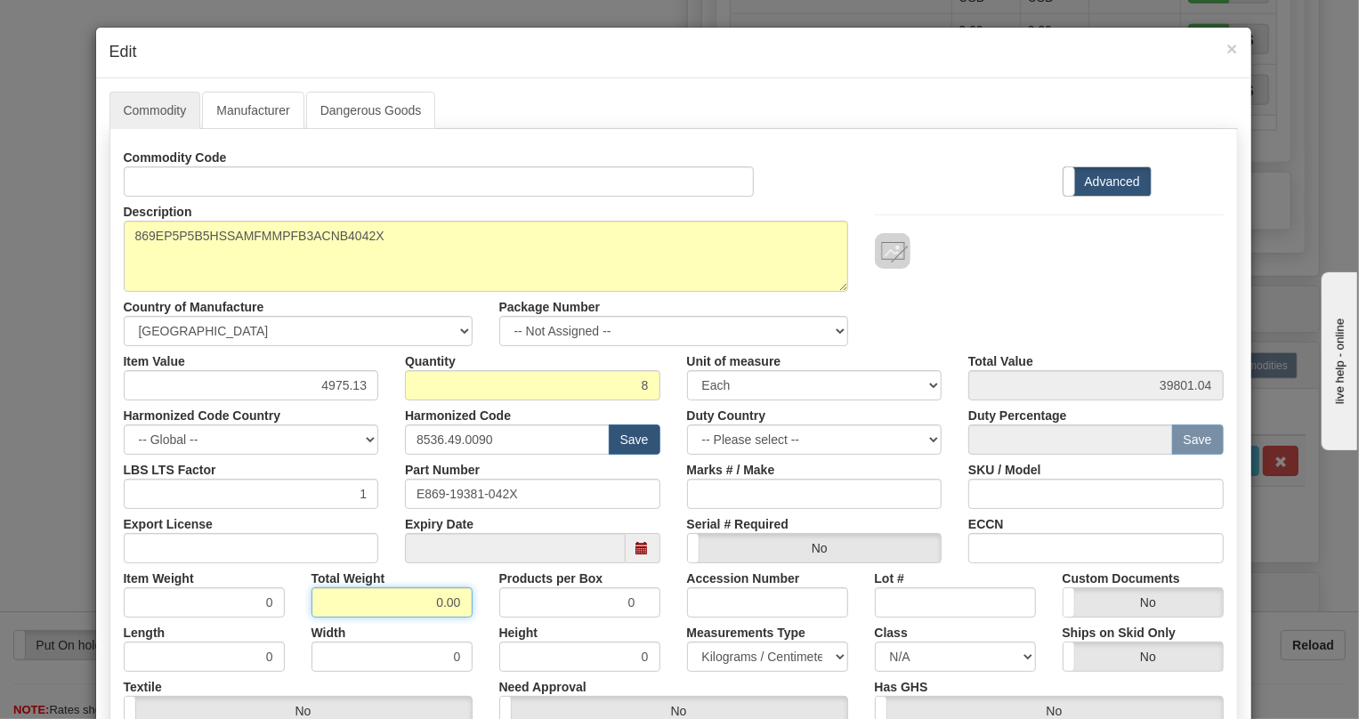
click at [428, 605] on input "0.00" at bounding box center [391, 602] width 161 height 30
type input "1.00"
type input "0.1250"
click at [734, 653] on select "Pounds / Inches Kilograms / Centimeters" at bounding box center [767, 657] width 161 height 30
select select "0"
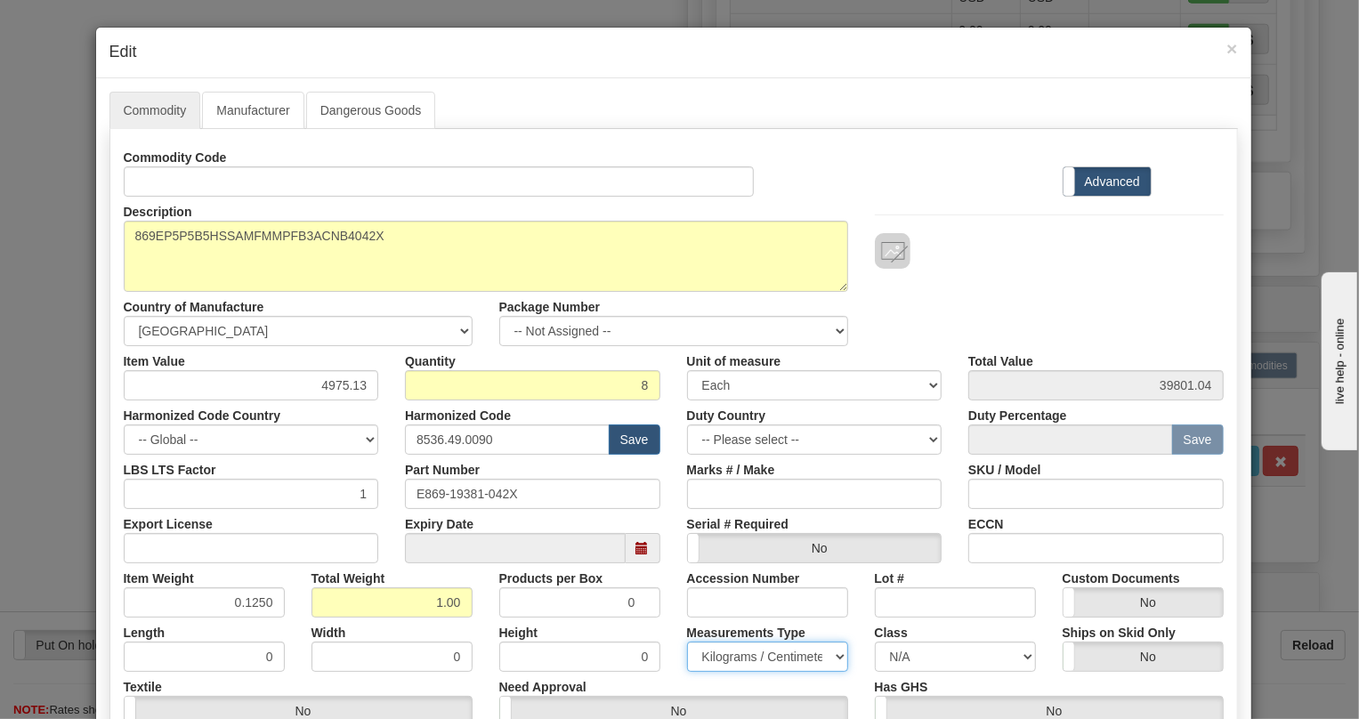
click at [687, 642] on select "Pounds / Inches Kilograms / Centimeters" at bounding box center [767, 657] width 161 height 30
click at [661, 625] on div "Height 0" at bounding box center [580, 644] width 188 height 54
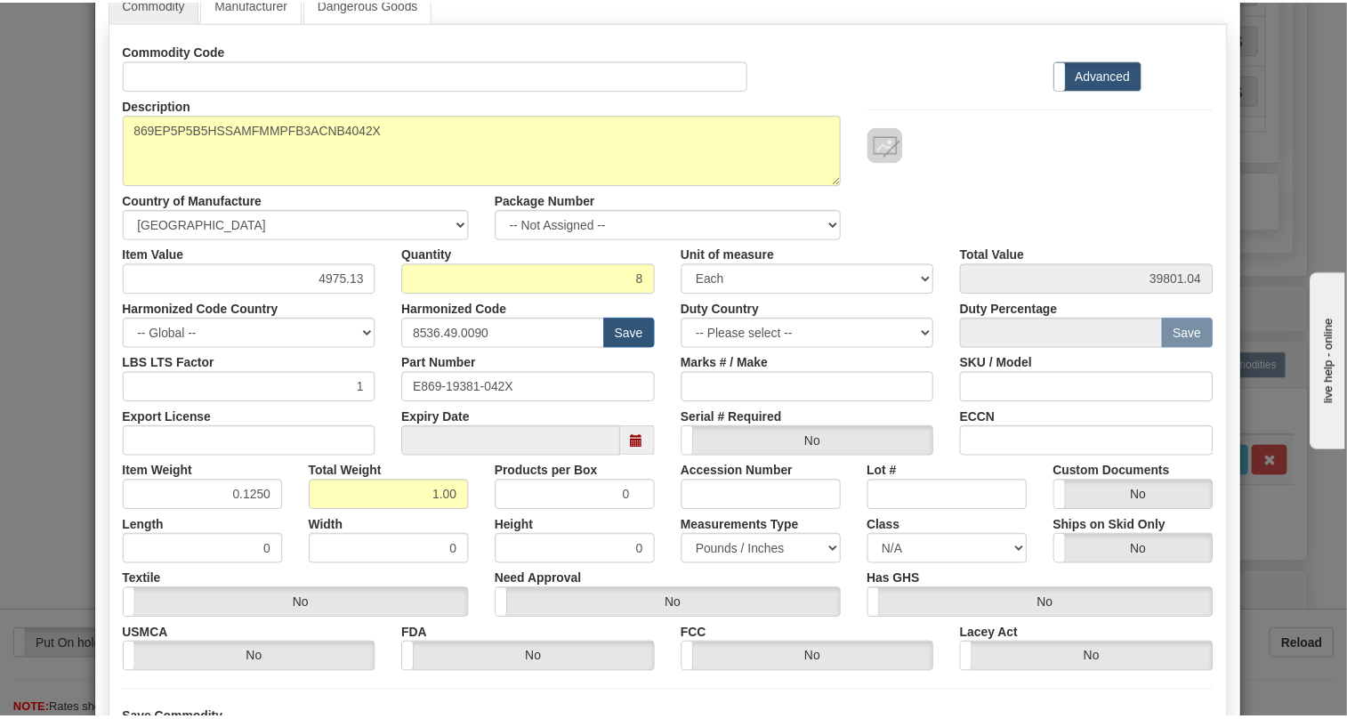
scroll to position [242, 0]
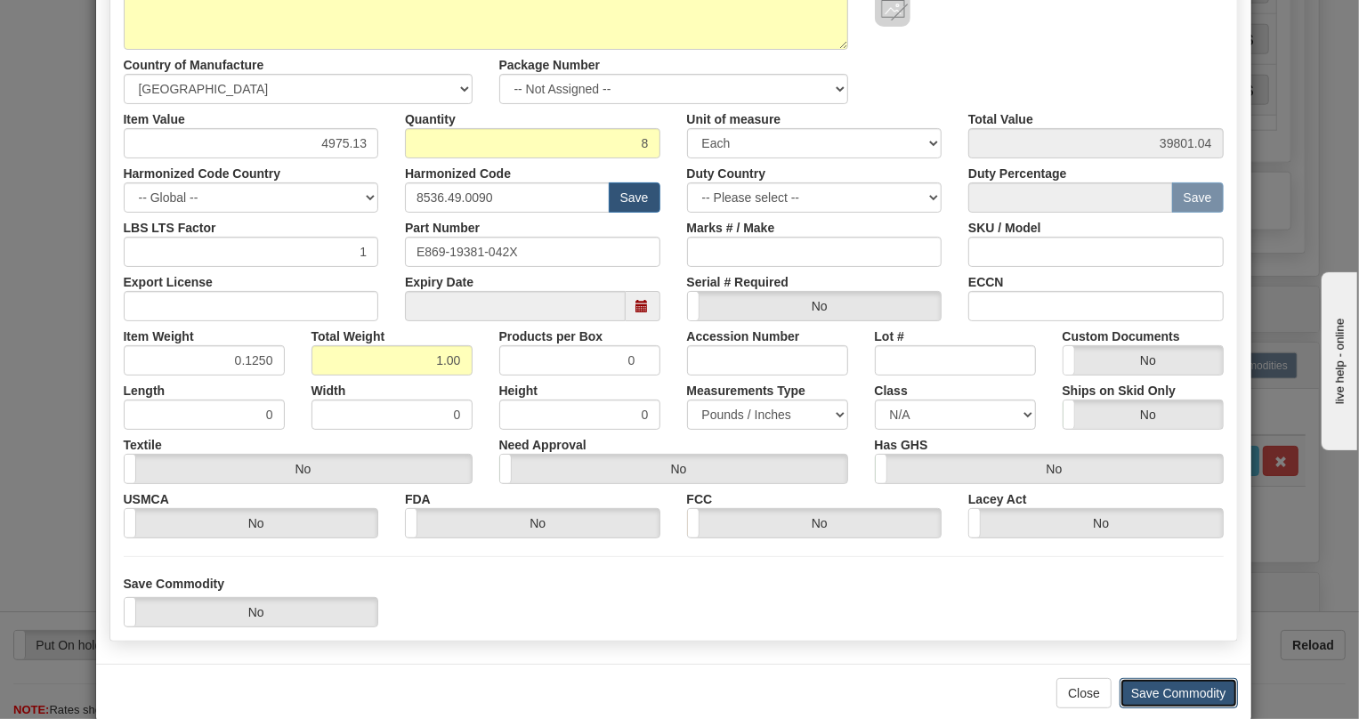
click at [1174, 695] on button "Save Commodity" at bounding box center [1178, 693] width 118 height 30
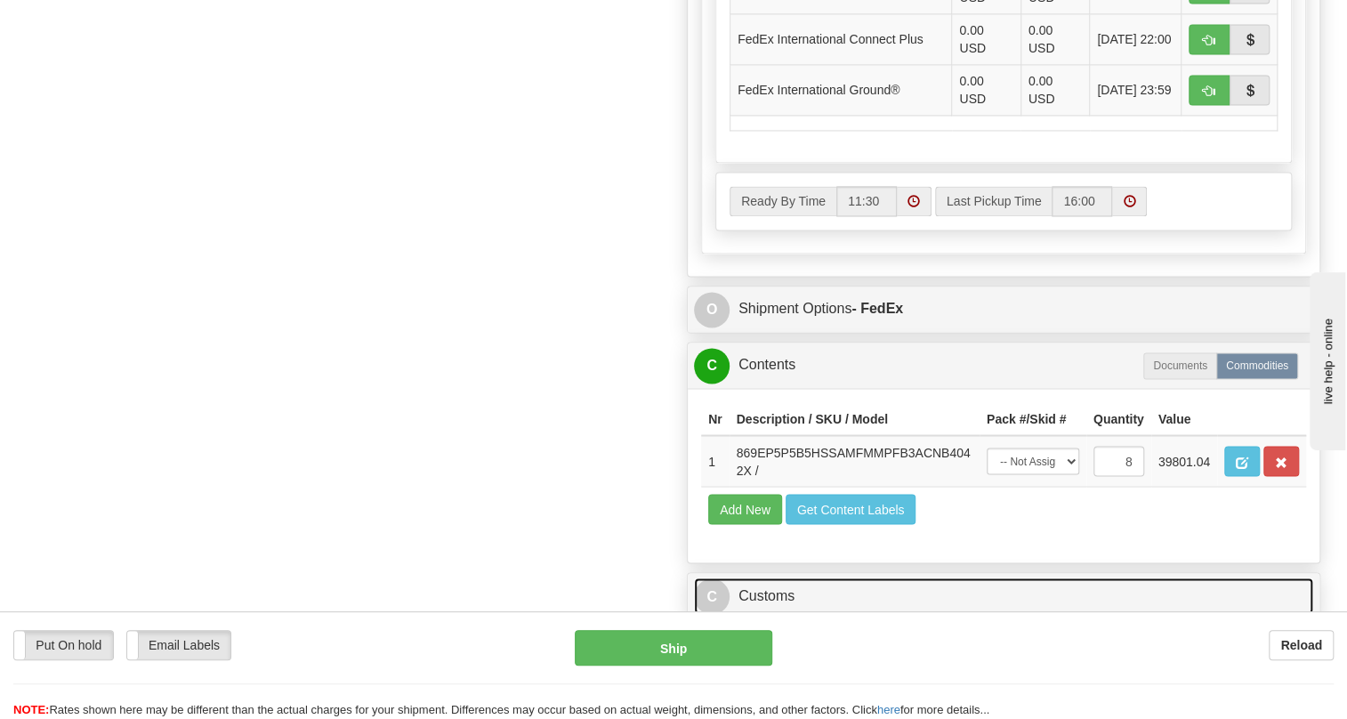
click at [767, 593] on link "C Customs" at bounding box center [1003, 595] width 619 height 36
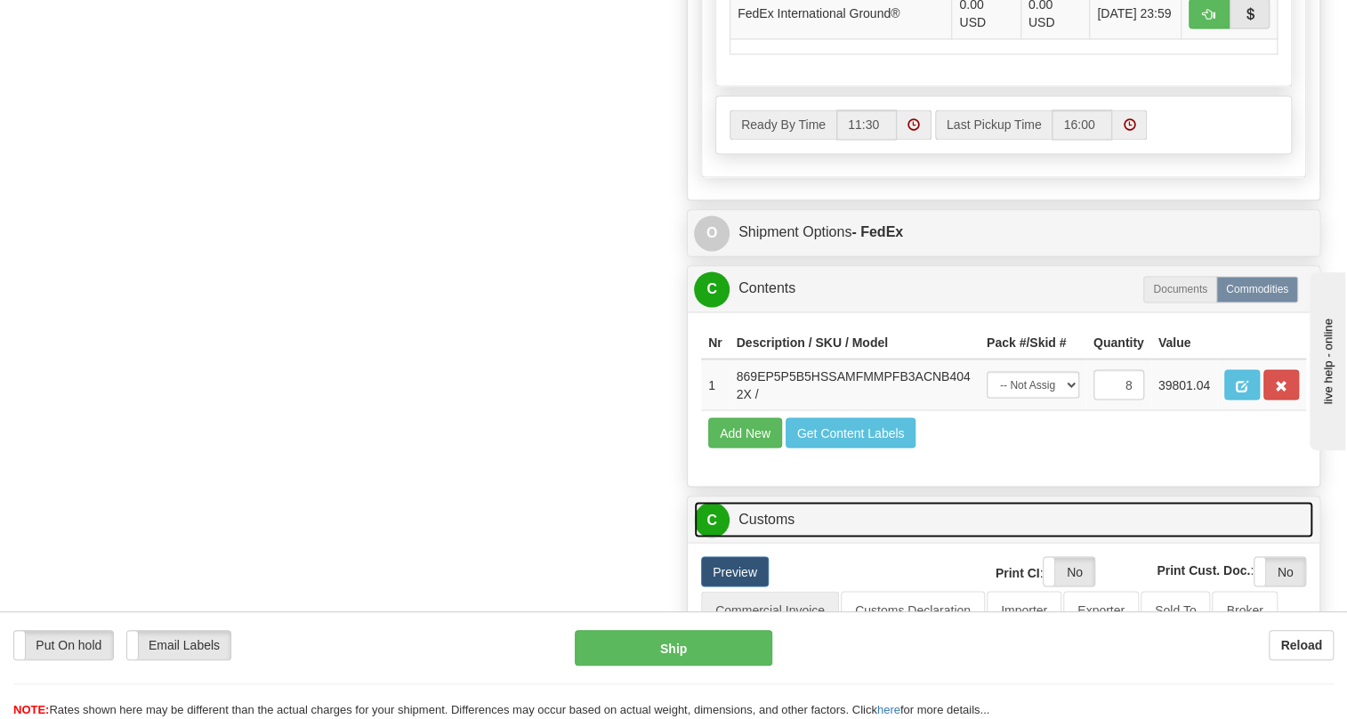
scroll to position [1537, 0]
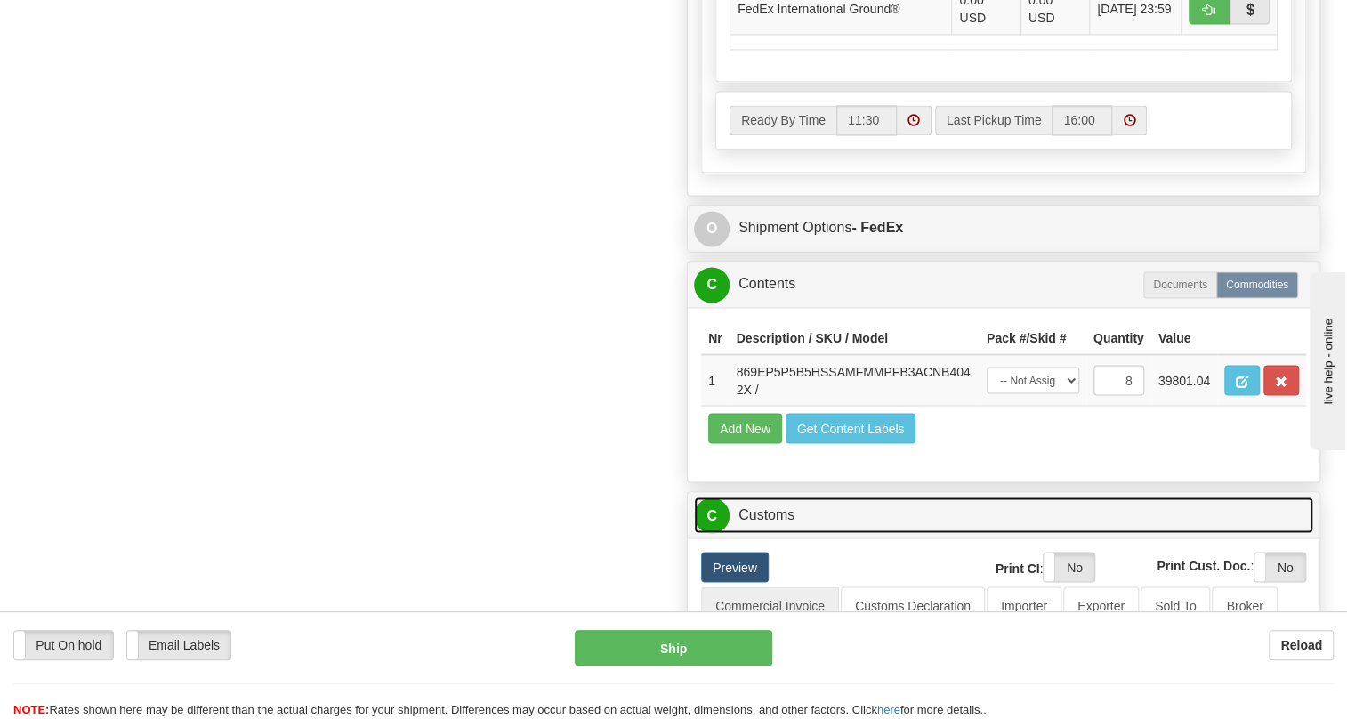
click at [774, 520] on link "C Customs" at bounding box center [1003, 514] width 619 height 36
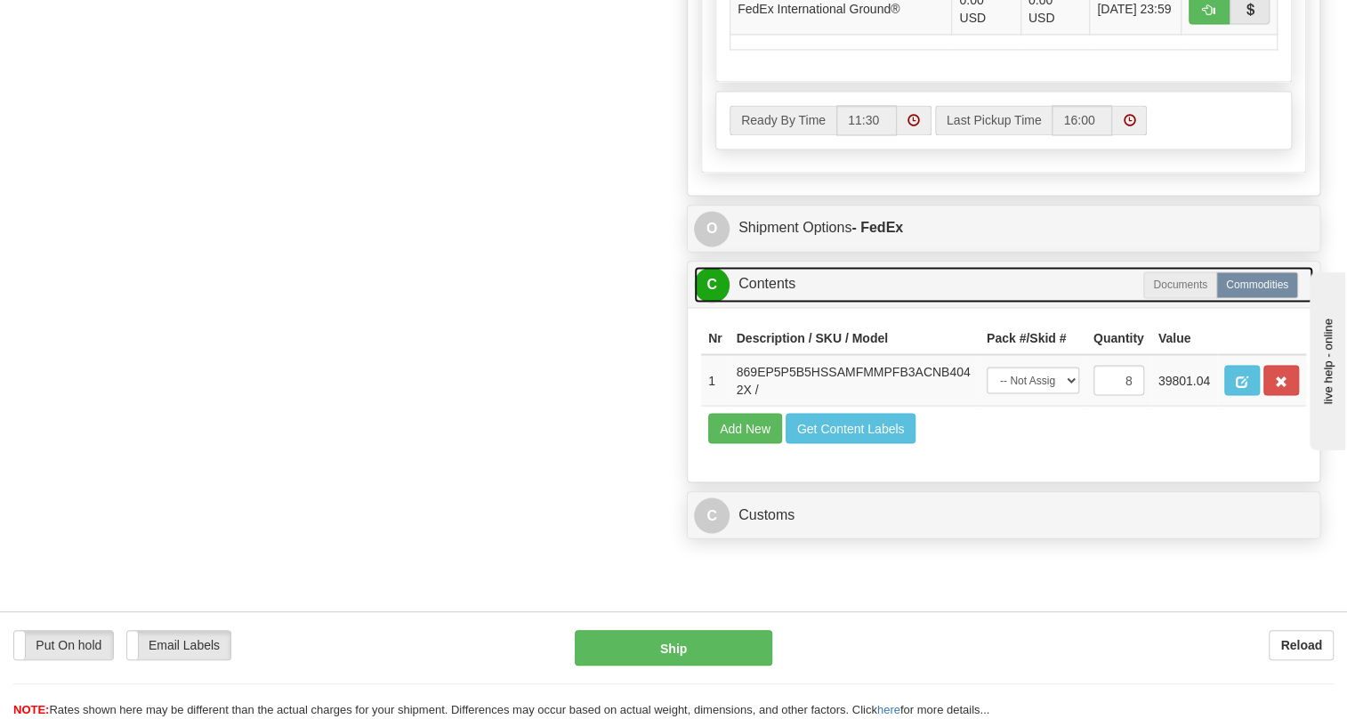
click at [768, 285] on link "C Contents" at bounding box center [1003, 284] width 619 height 36
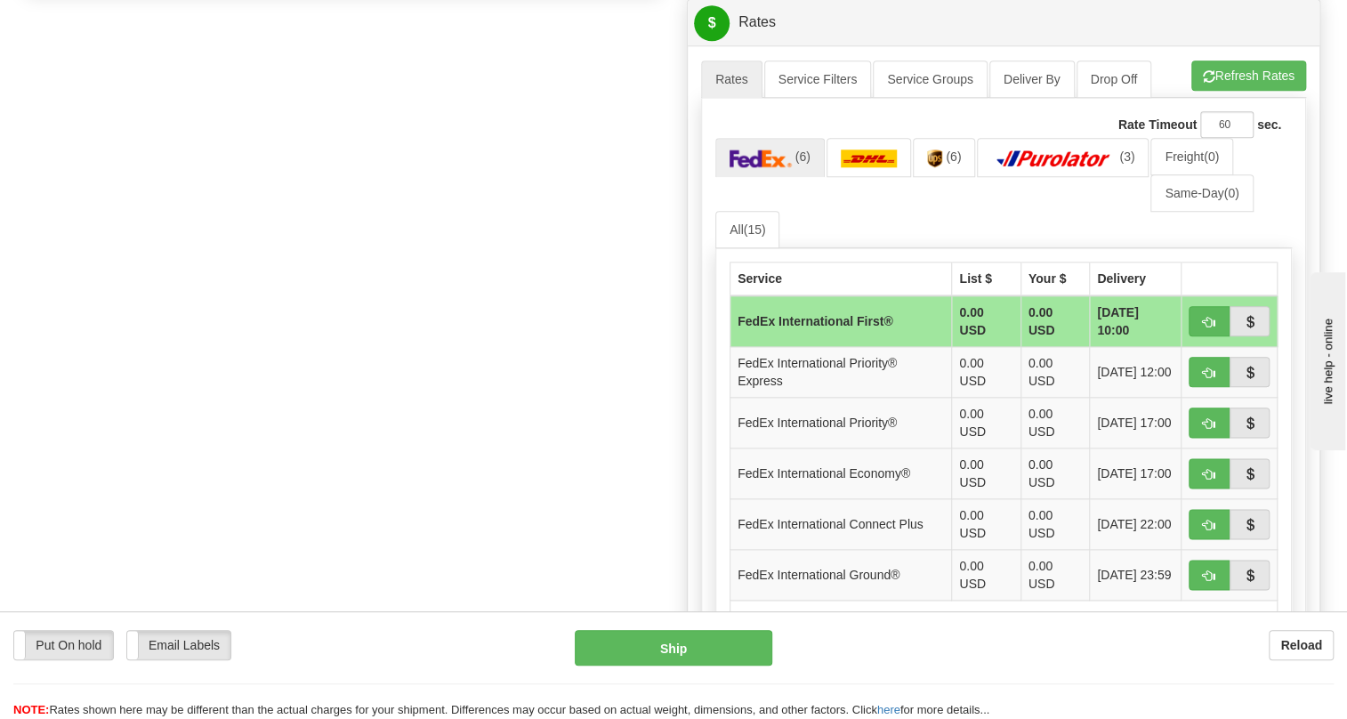
scroll to position [970, 0]
click at [1237, 73] on button "Refresh Rates" at bounding box center [1248, 76] width 115 height 30
click at [956, 150] on img at bounding box center [953, 159] width 15 height 18
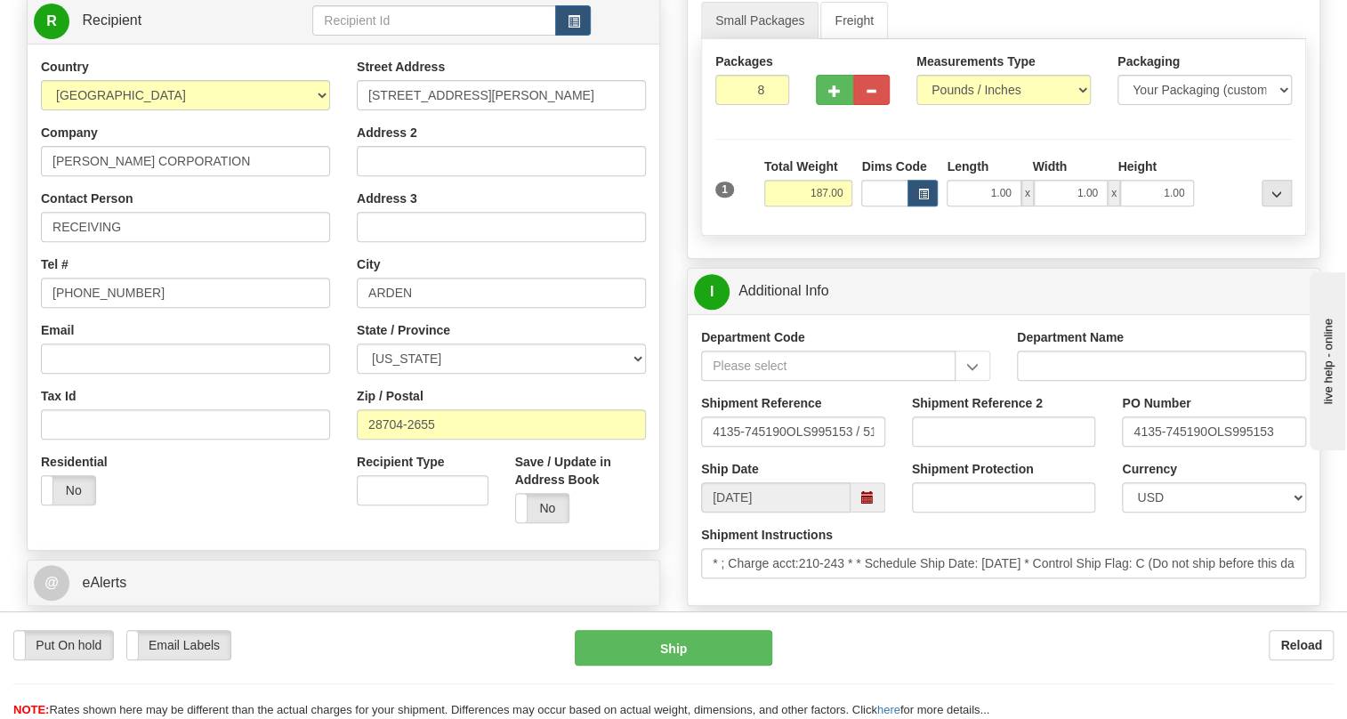
scroll to position [161, 0]
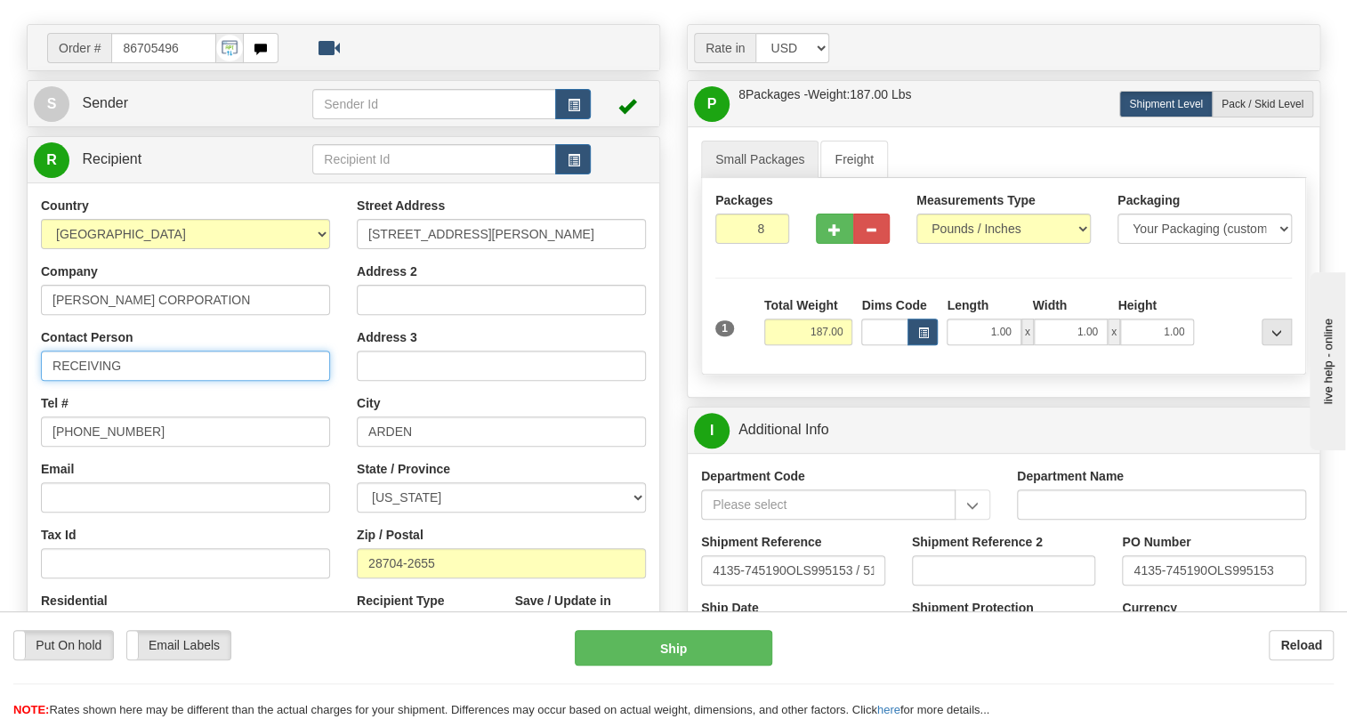
click at [204, 362] on input "RECEIVING" at bounding box center [185, 366] width 289 height 30
paste input "text"
drag, startPoint x: 140, startPoint y: 361, endPoint x: 142, endPoint y: 374, distance: 12.7
click at [141, 382] on div "Country AFGHANISTAN ALAND ISLANDS ALBANIA ALGERIA AMERICAN SAMOA ANDORRA ANGOLA…" at bounding box center [186, 427] width 316 height 461
type input "RECEIVING / Bryson Redmon"
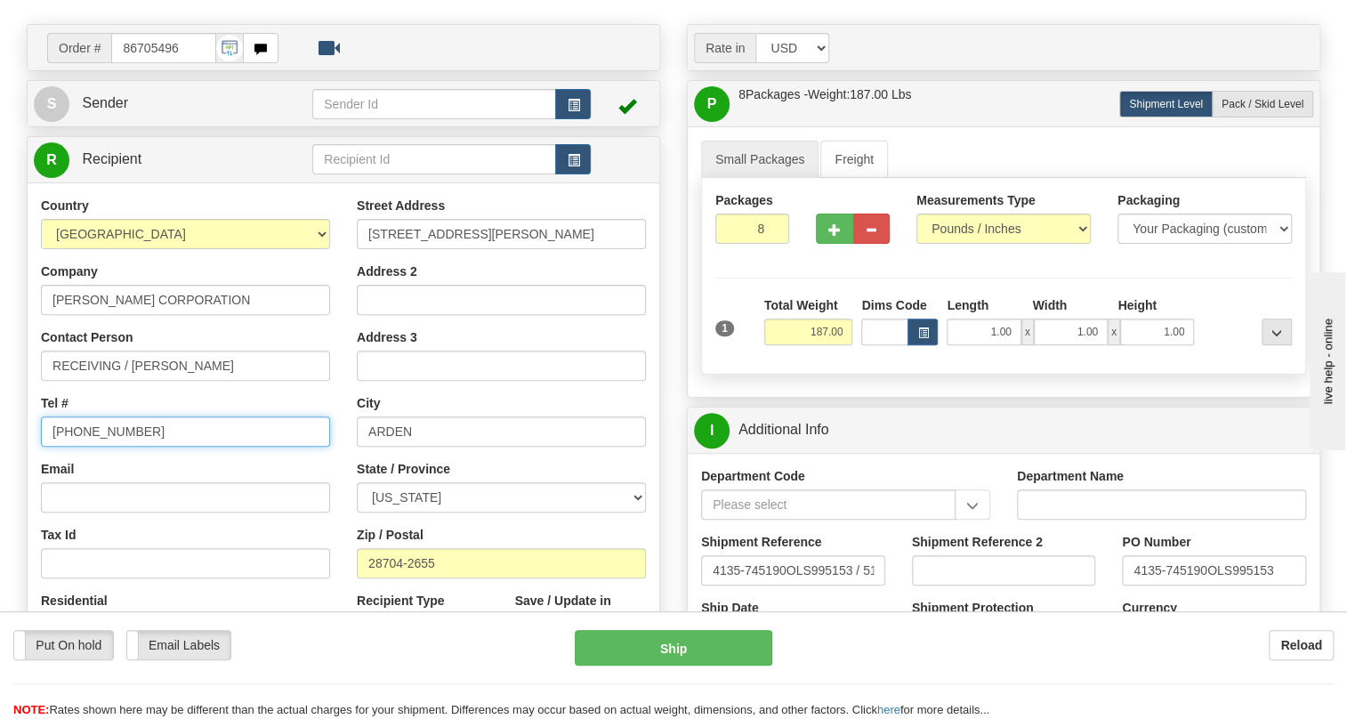
click at [92, 432] on input "[PHONE_NUMBER]" at bounding box center [185, 431] width 289 height 30
paste input "828-275-9895"
type input "828-275-9895"
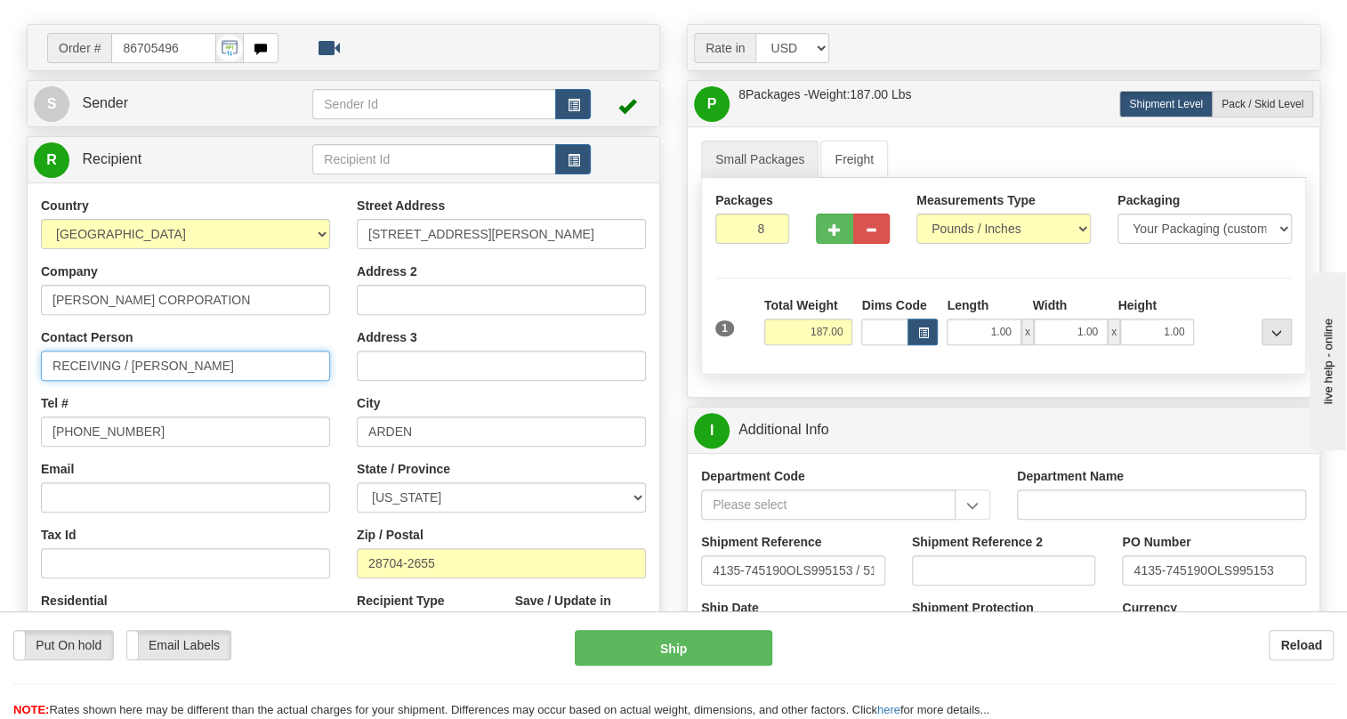
click at [265, 365] on input "RECEIVING / Bryson Redmon" at bounding box center [185, 366] width 289 height 30
paste input "10-10464-232"
drag, startPoint x: 131, startPoint y: 366, endPoint x: 11, endPoint y: 374, distance: 120.4
type input "Bryson Redmon / 10-10464-232"
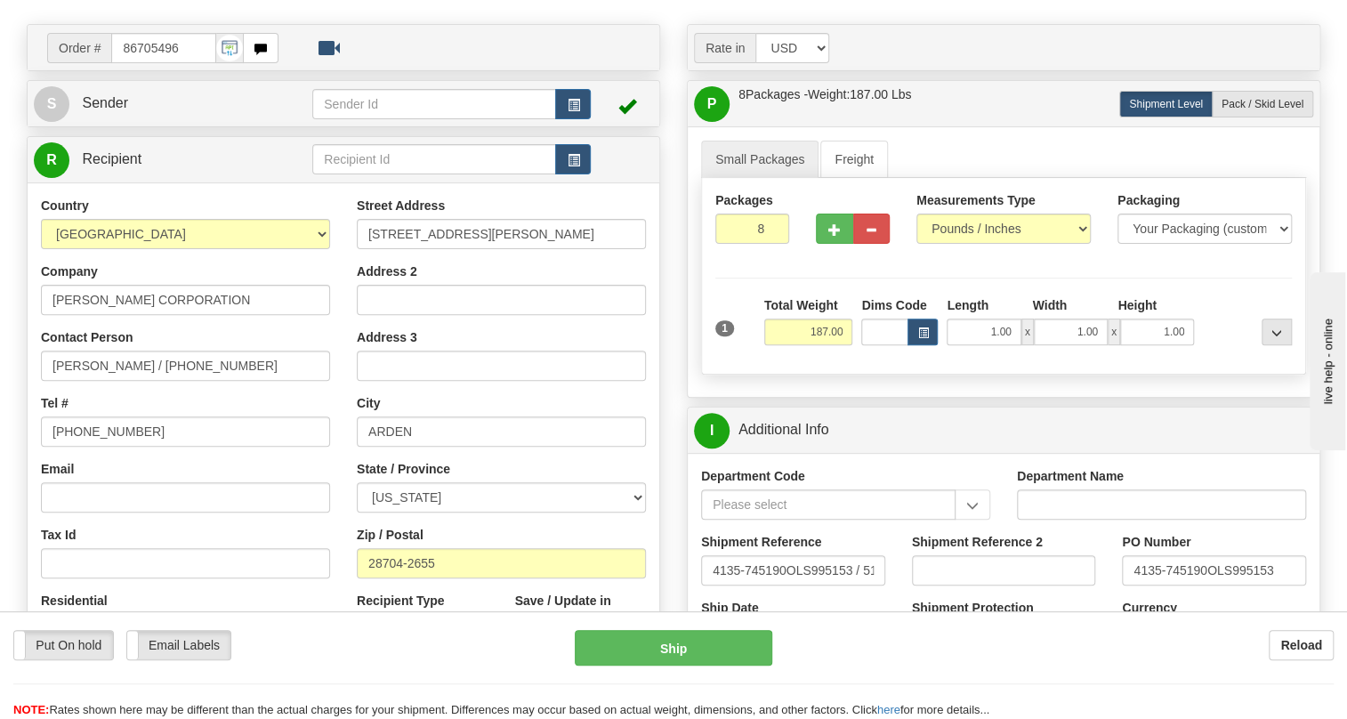
click at [238, 331] on div "Contact Person Bryson Redmon / 10-10464-232" at bounding box center [185, 354] width 289 height 52
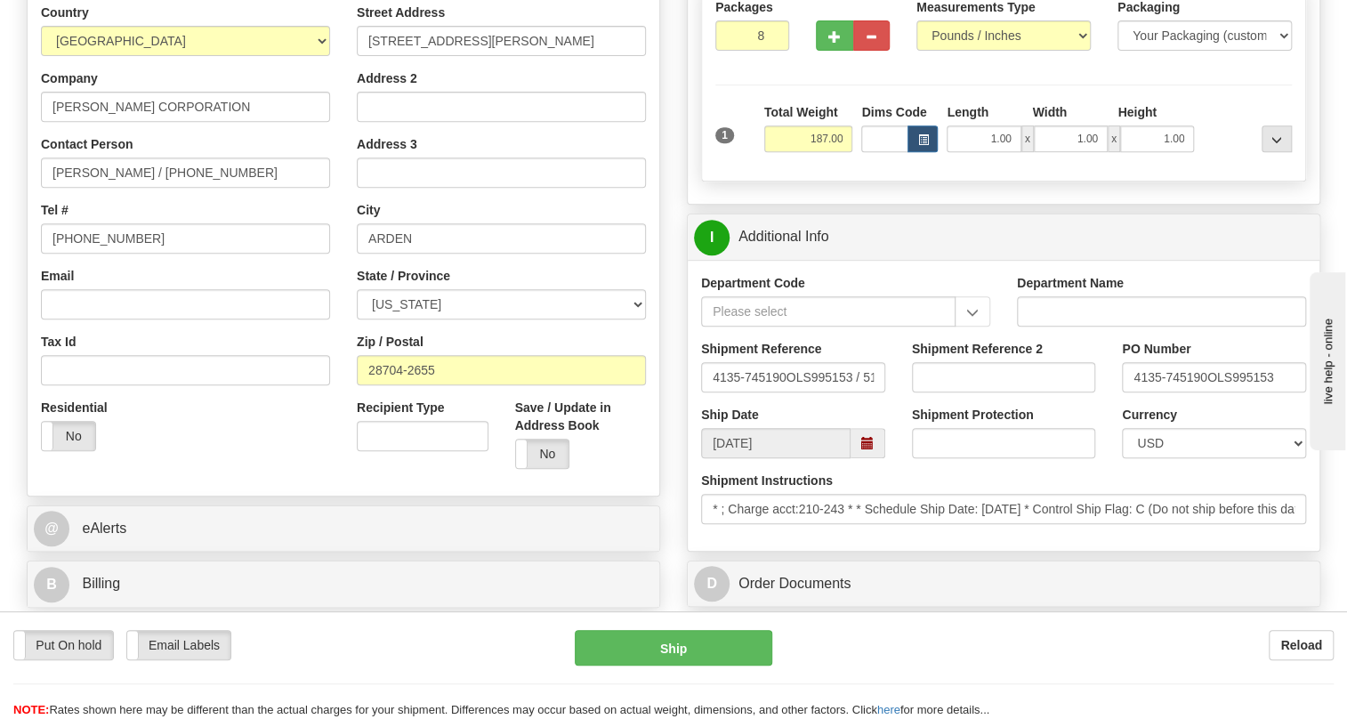
scroll to position [404, 0]
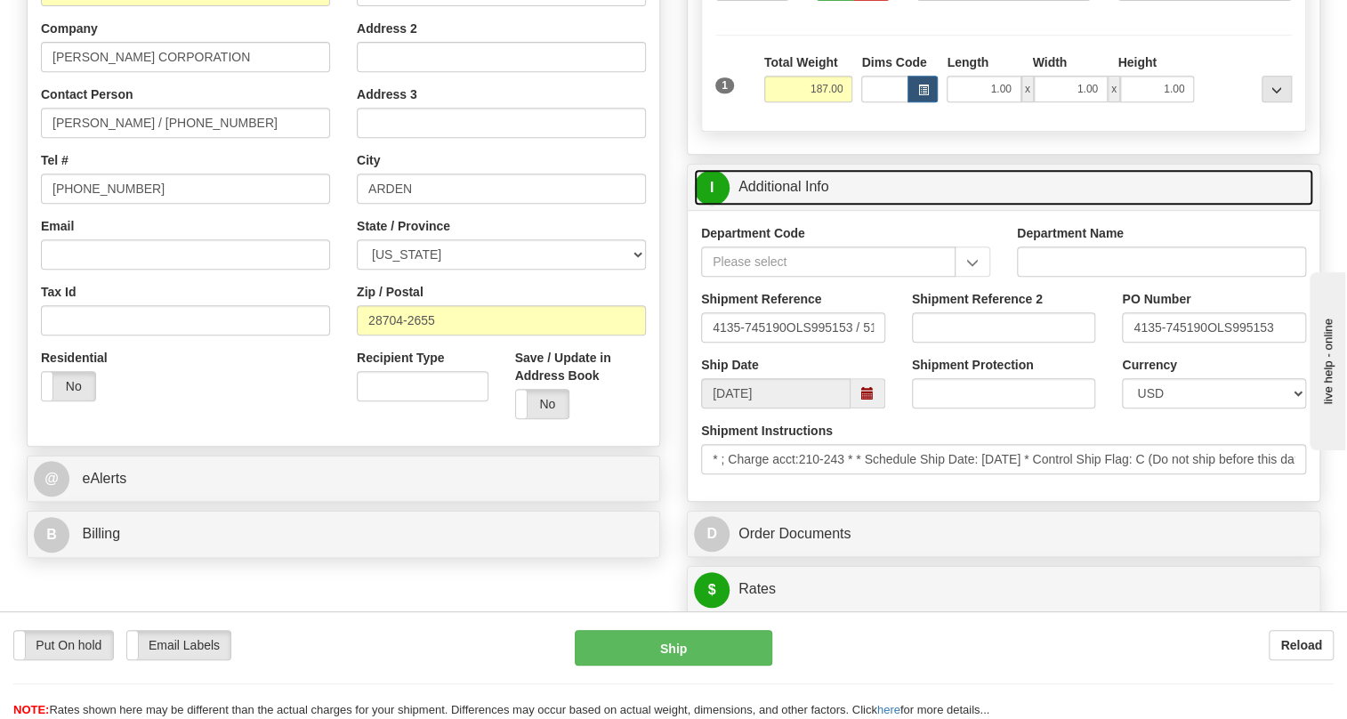
click at [795, 182] on link "I Additional Info" at bounding box center [1003, 187] width 619 height 36
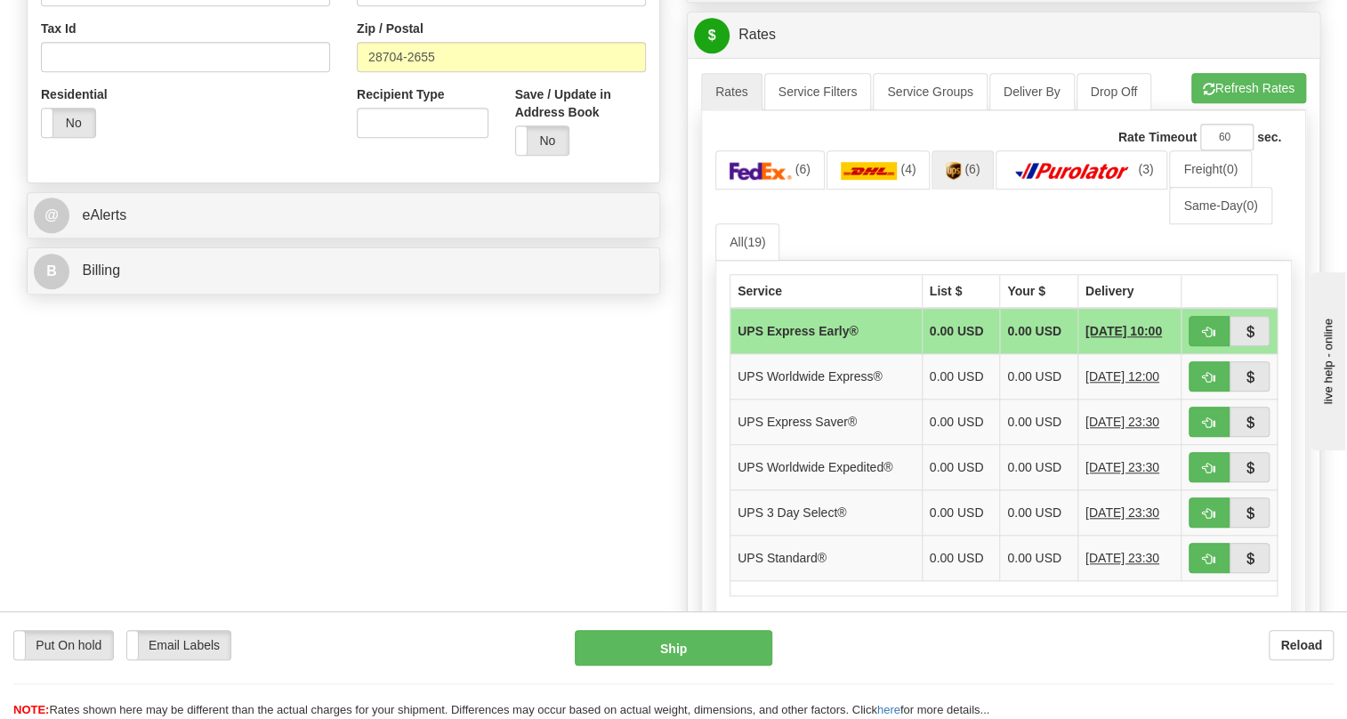
scroll to position [728, 0]
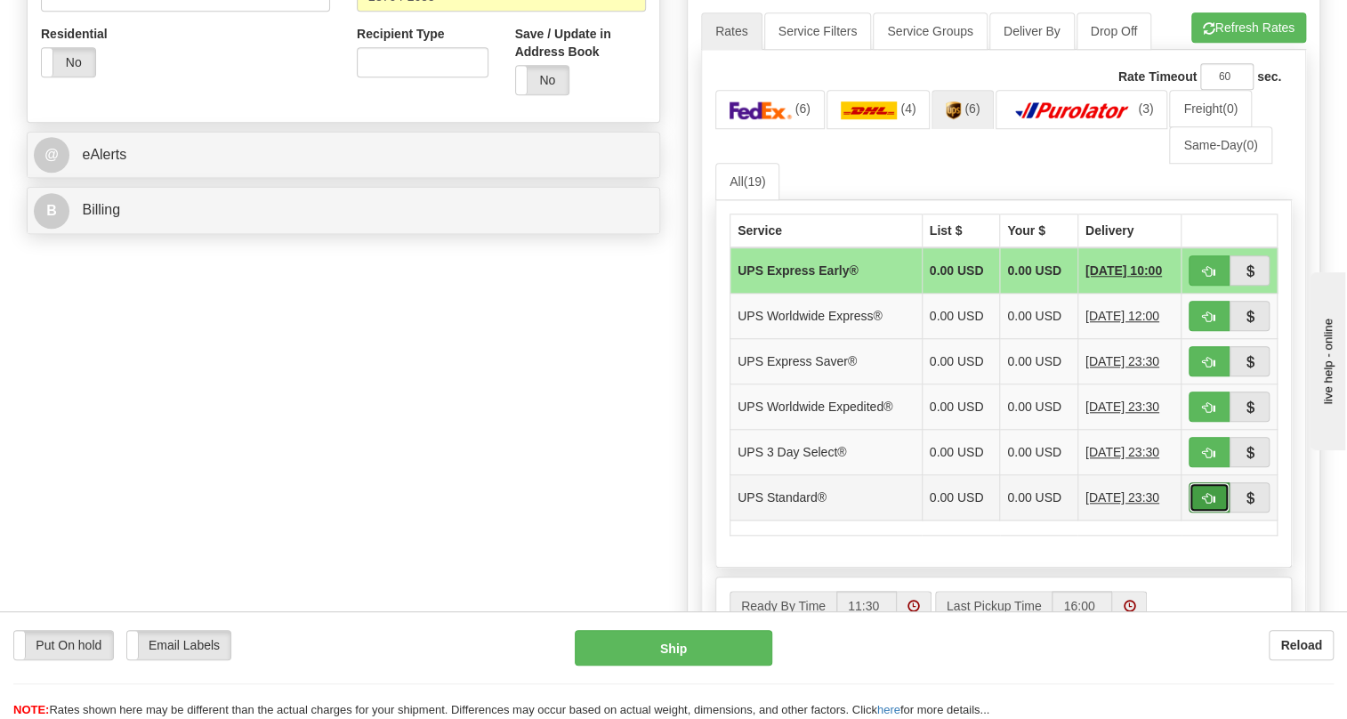
click at [1203, 496] on span "button" at bounding box center [1209, 499] width 12 height 12
type input "11"
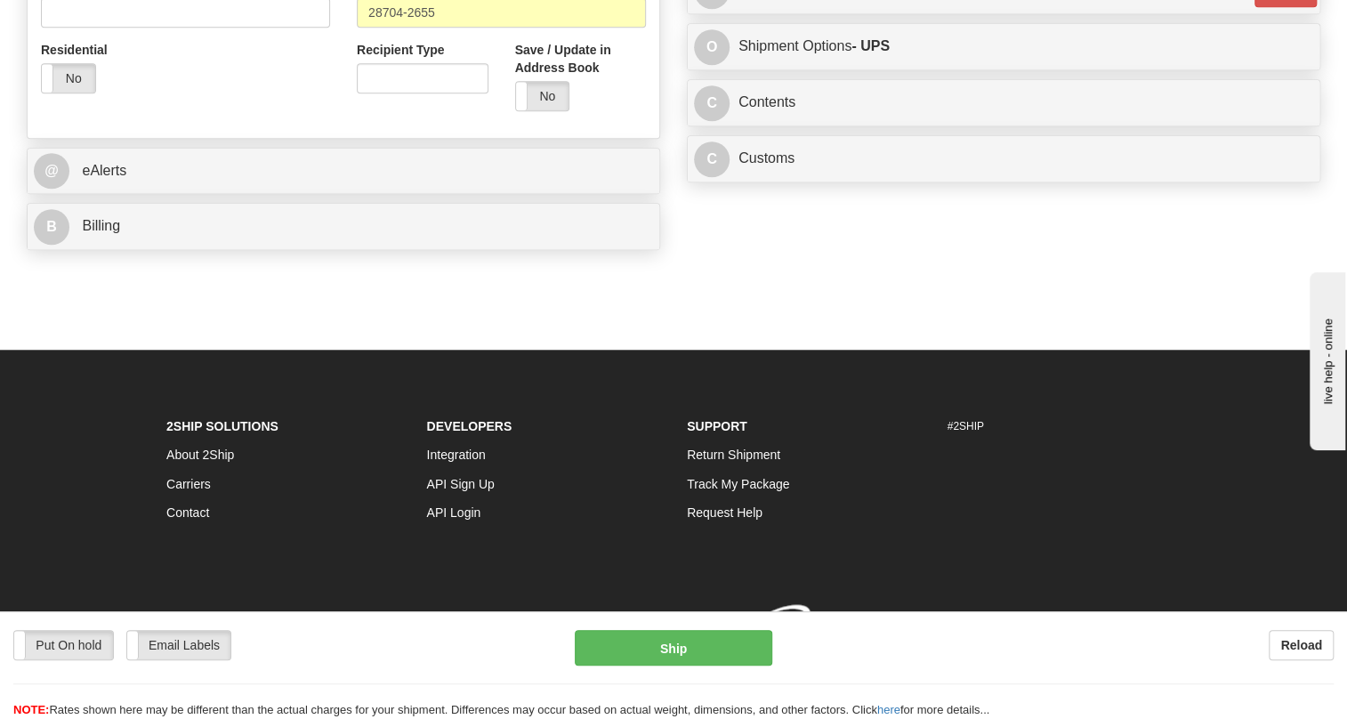
scroll to position [712, 0]
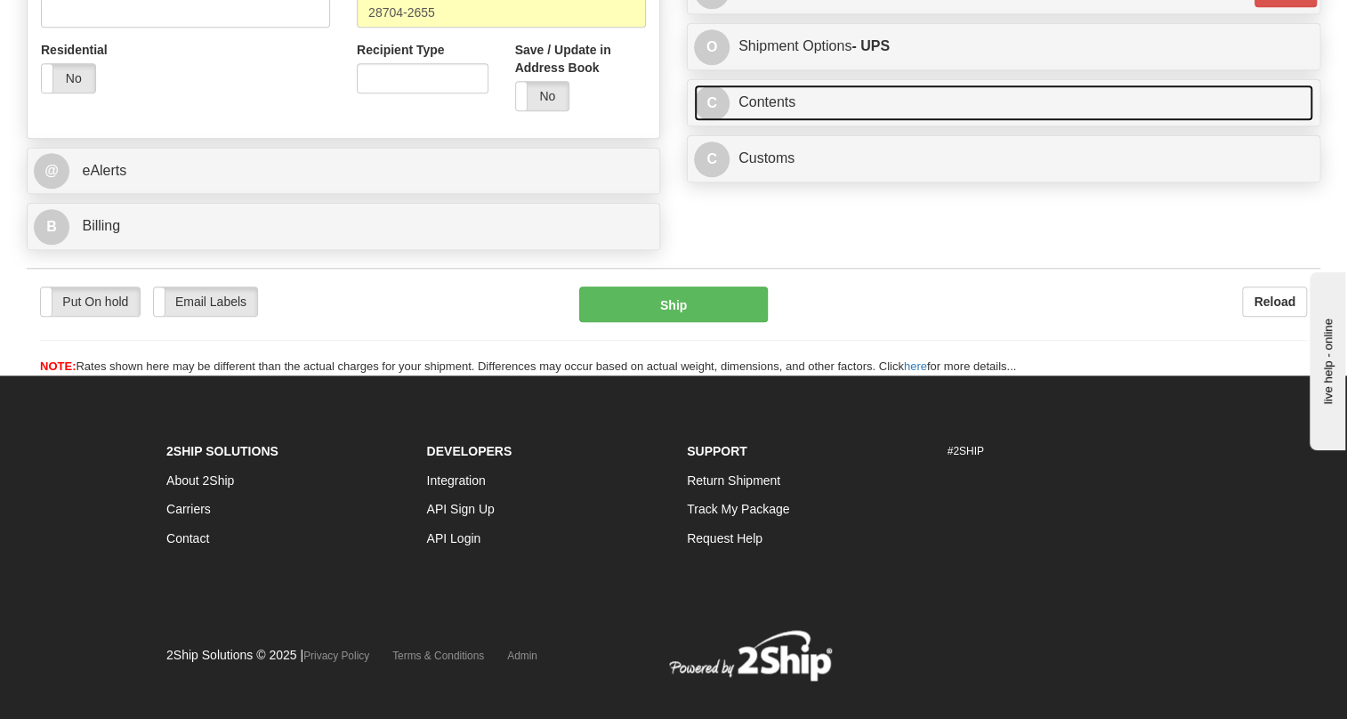
click at [759, 93] on link "C Contents" at bounding box center [1003, 103] width 619 height 36
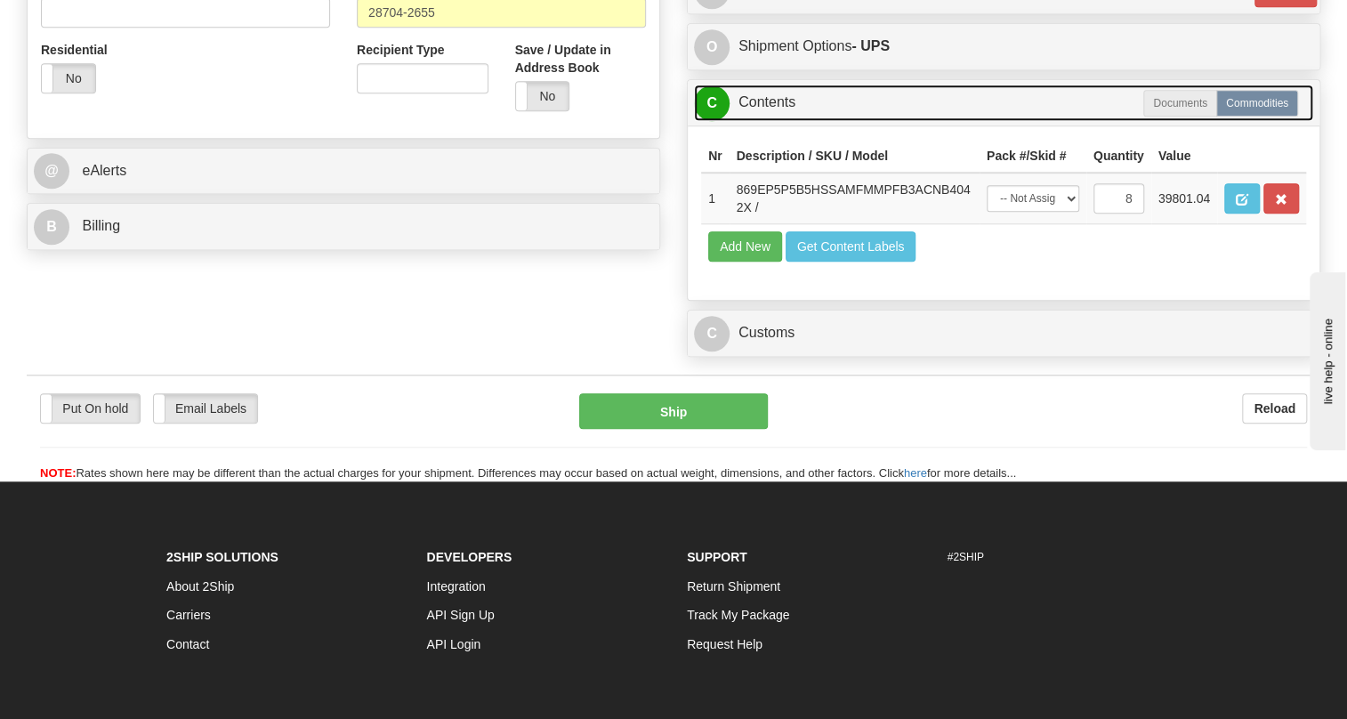
click at [773, 92] on link "C Contents" at bounding box center [1003, 103] width 619 height 36
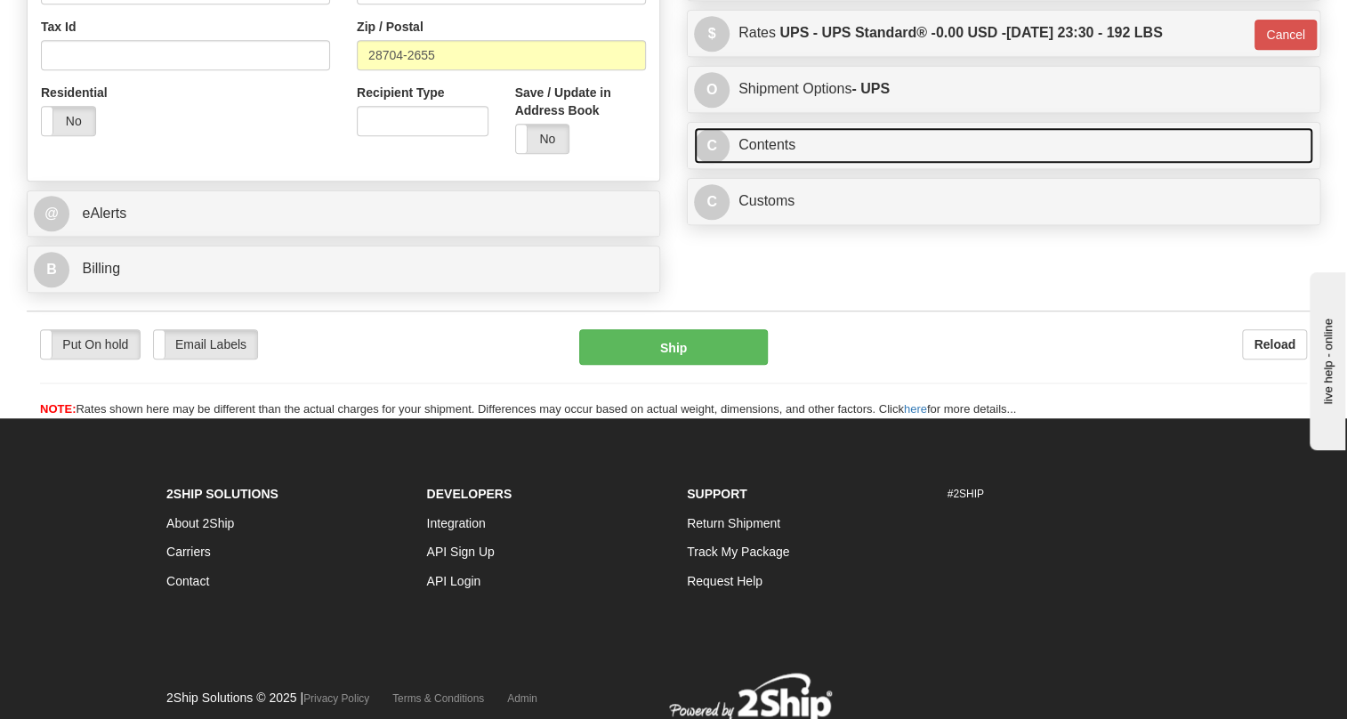
scroll to position [632, 0]
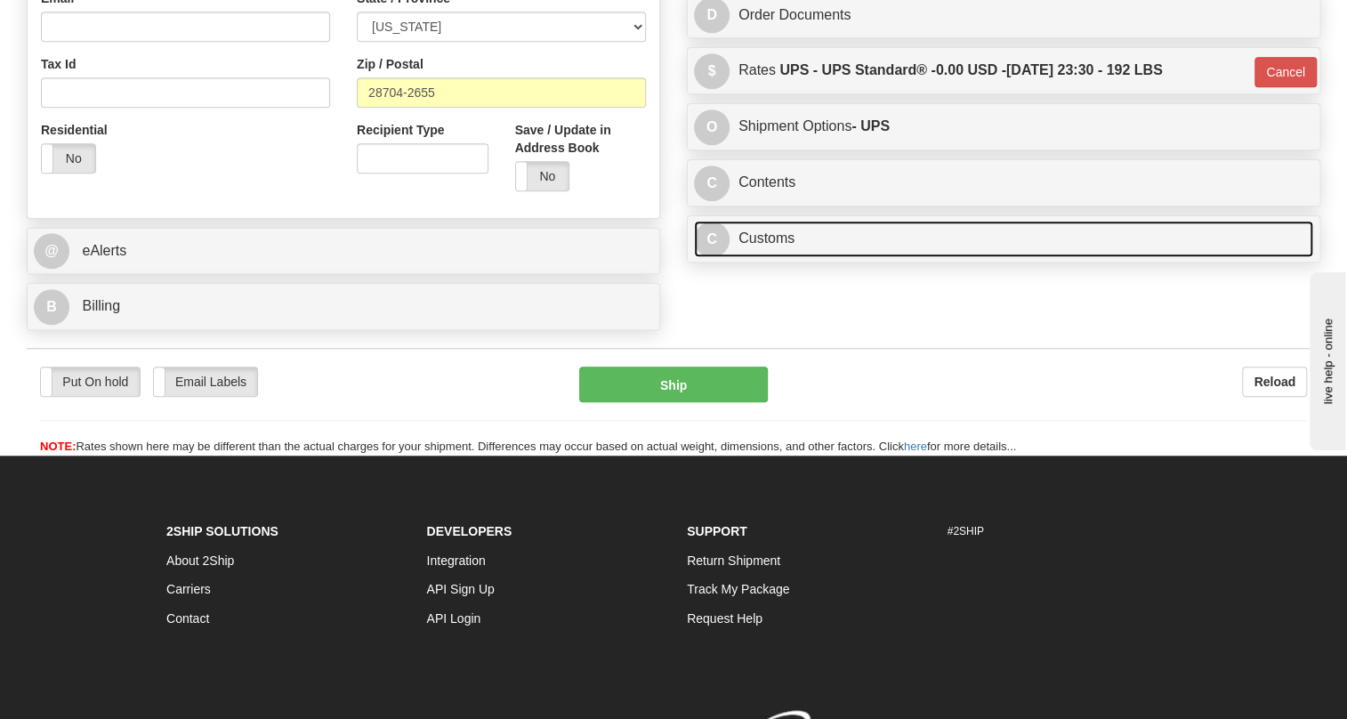
click at [761, 242] on link "C Customs" at bounding box center [1003, 239] width 619 height 36
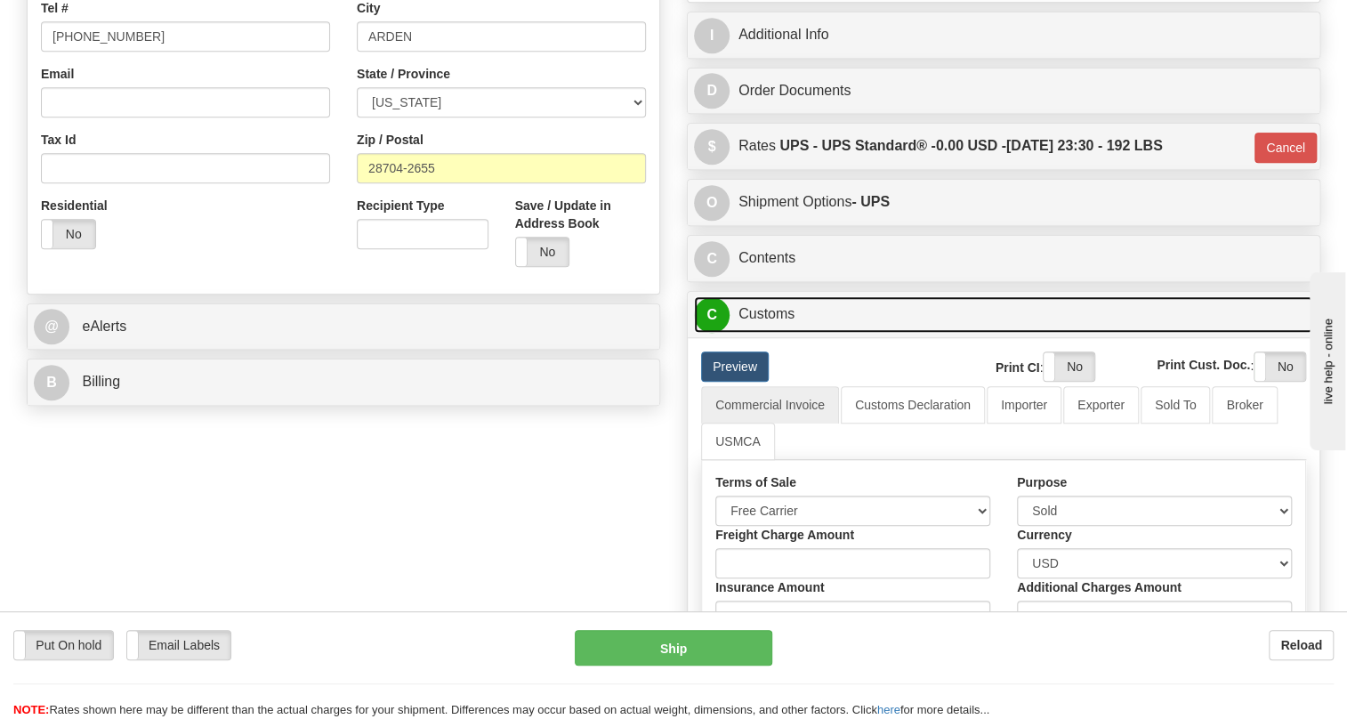
scroll to position [551, 0]
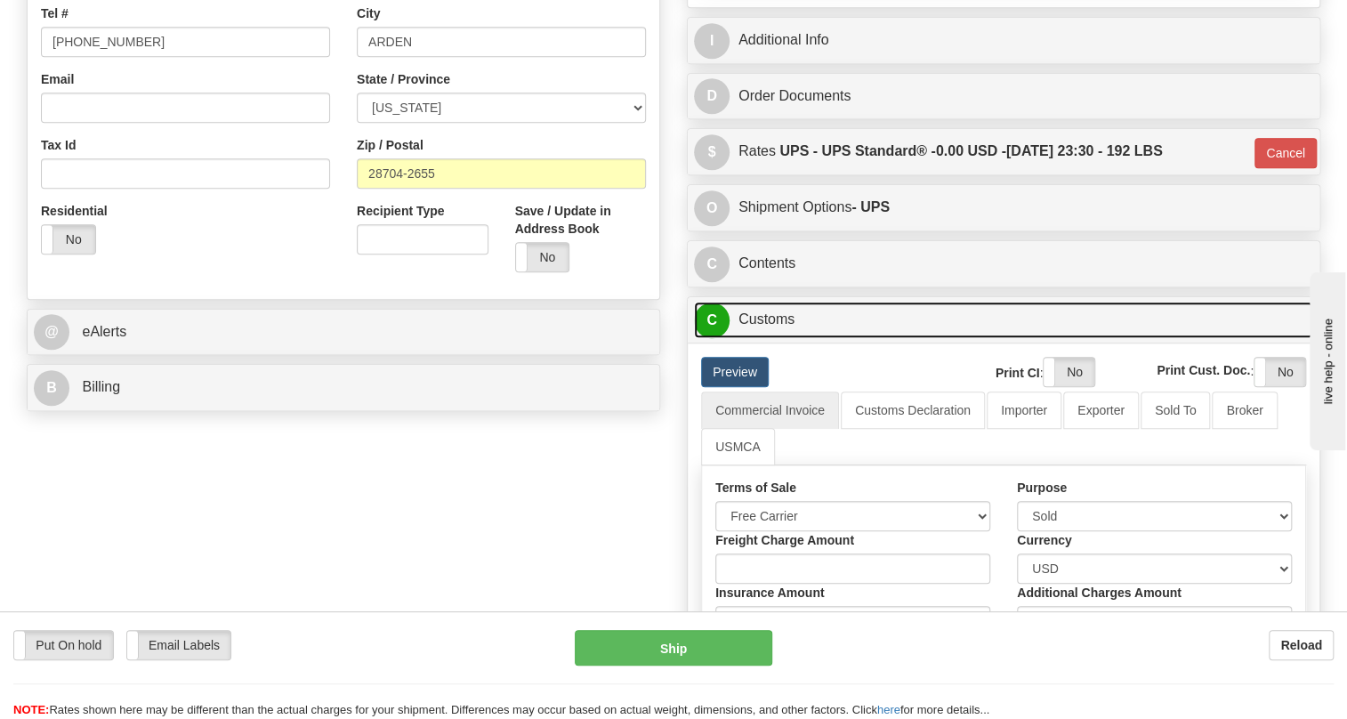
click at [782, 319] on link "C Customs" at bounding box center [1003, 320] width 619 height 36
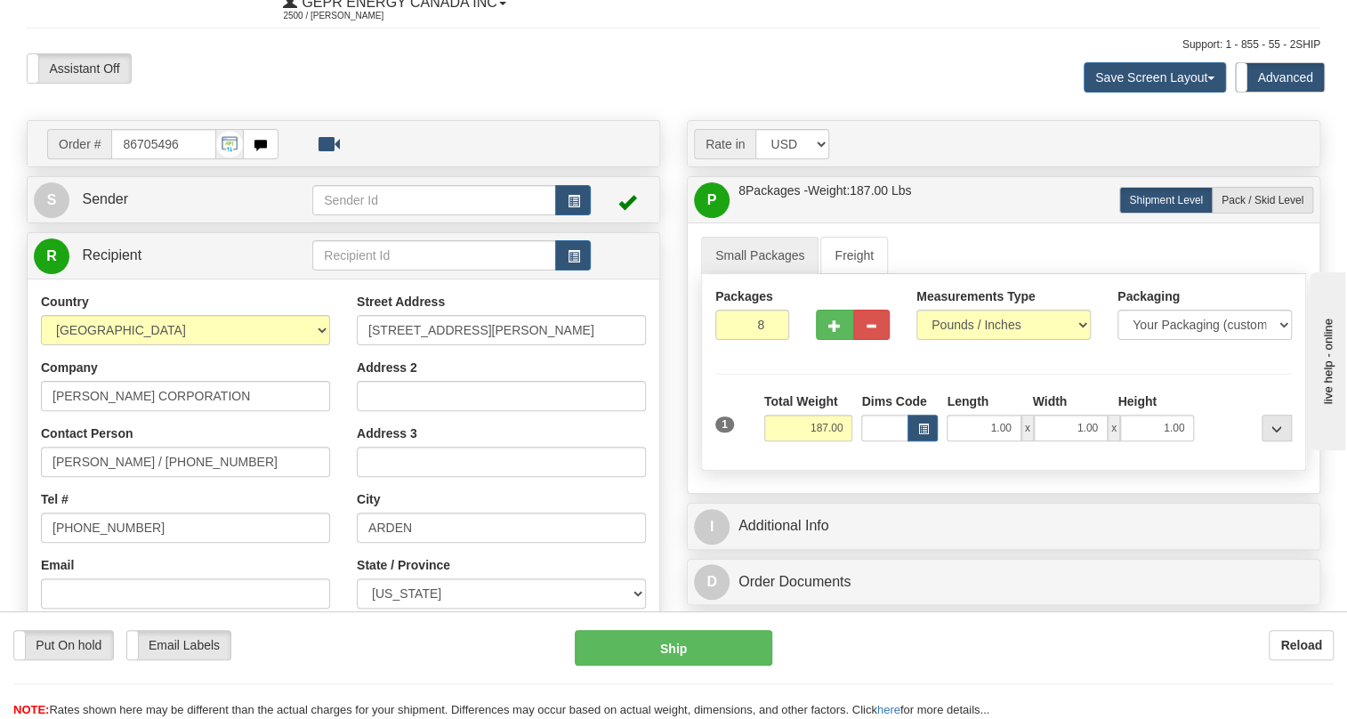
scroll to position [146, 0]
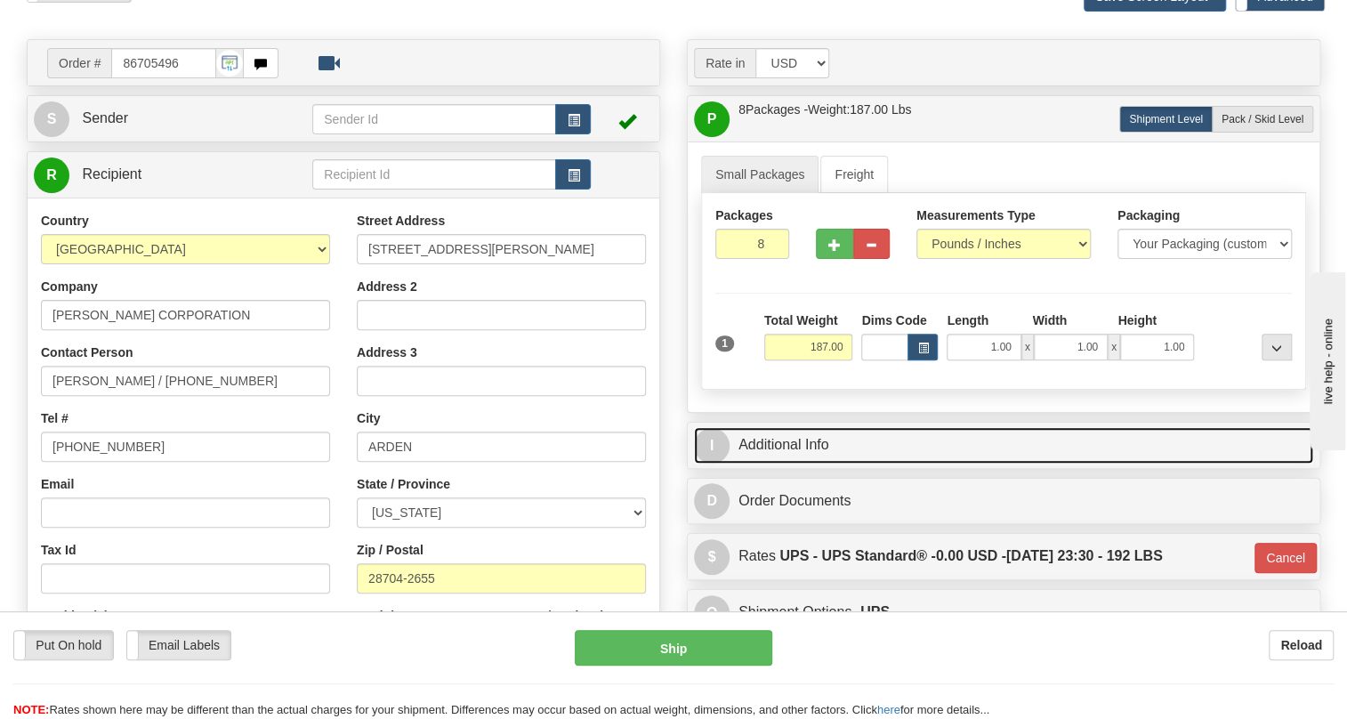
click at [806, 442] on link "I Additional Info" at bounding box center [1003, 445] width 619 height 36
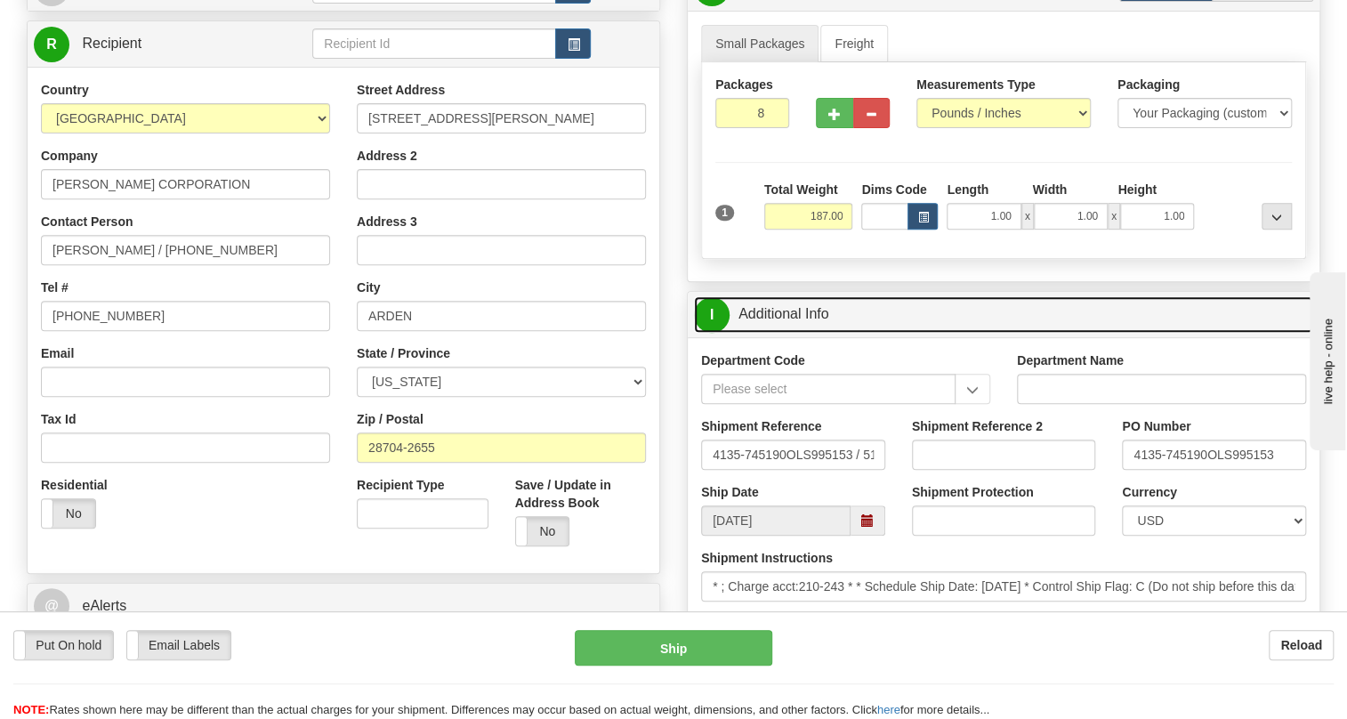
scroll to position [308, 0]
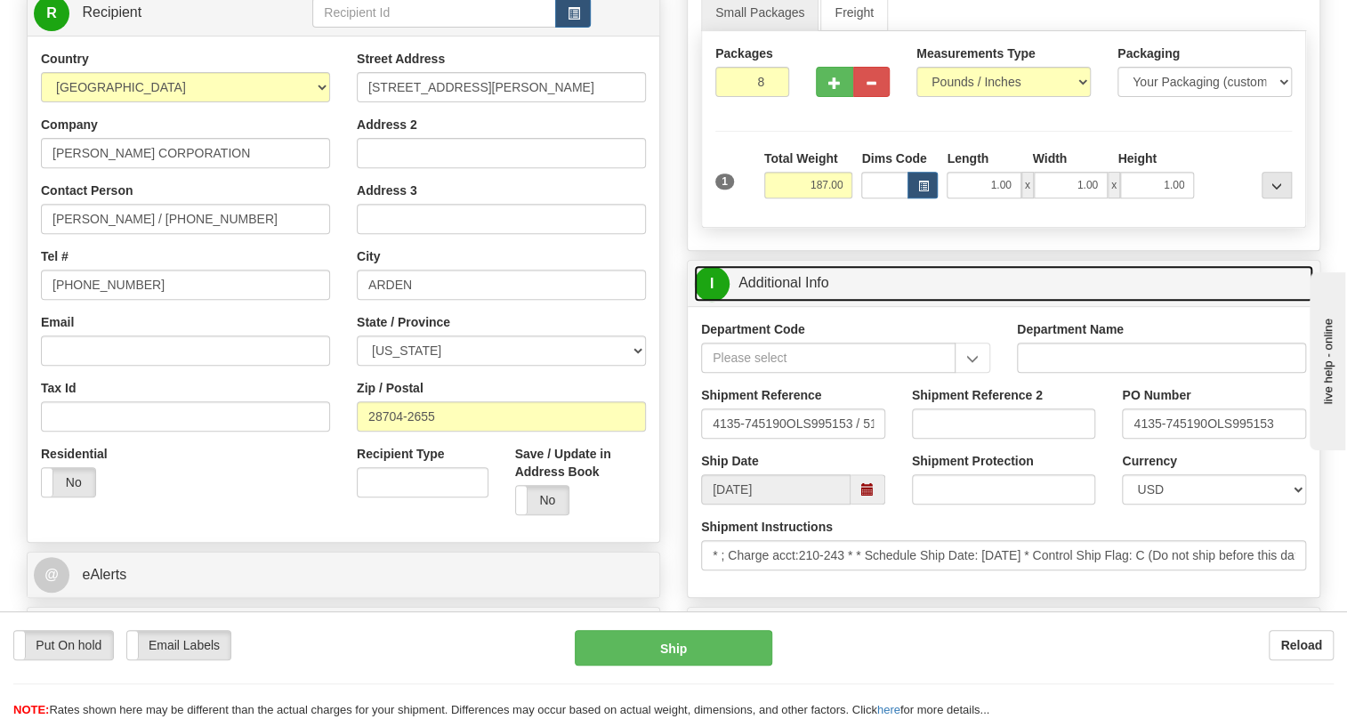
click at [778, 276] on link "I Additional Info" at bounding box center [1003, 283] width 619 height 36
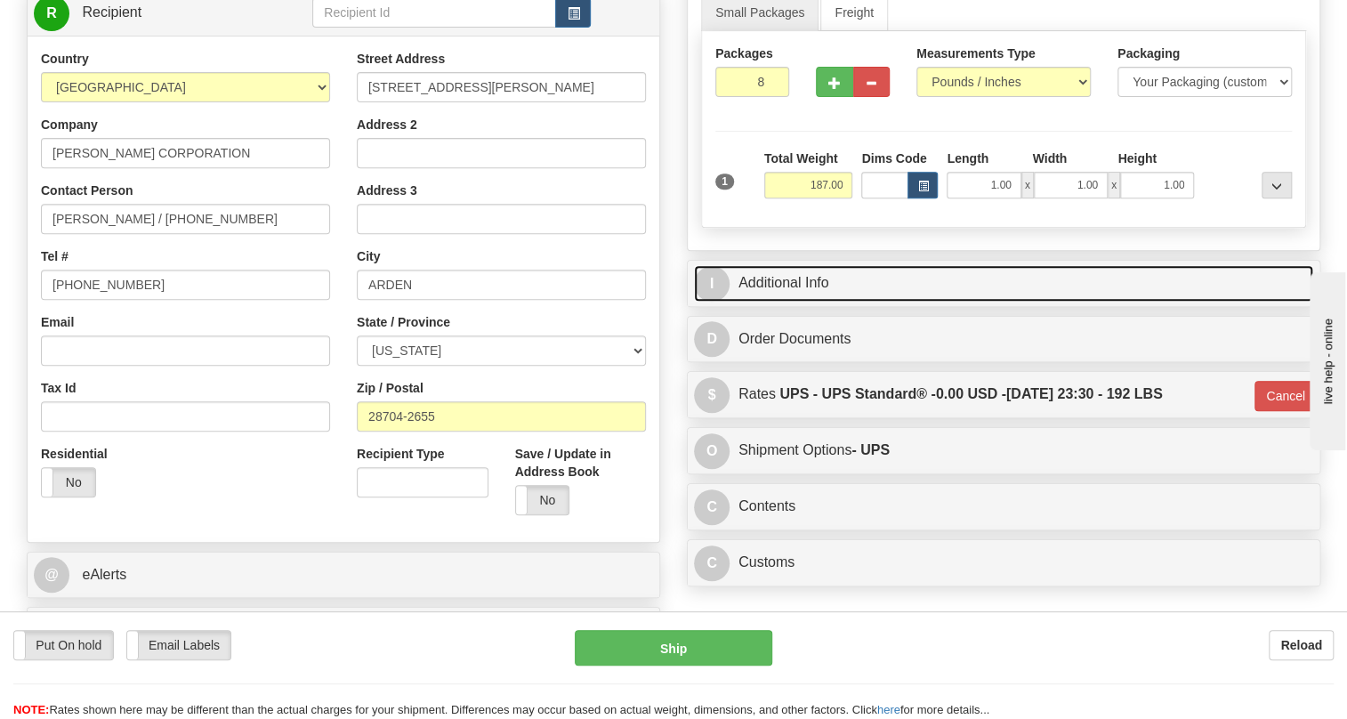
scroll to position [389, 0]
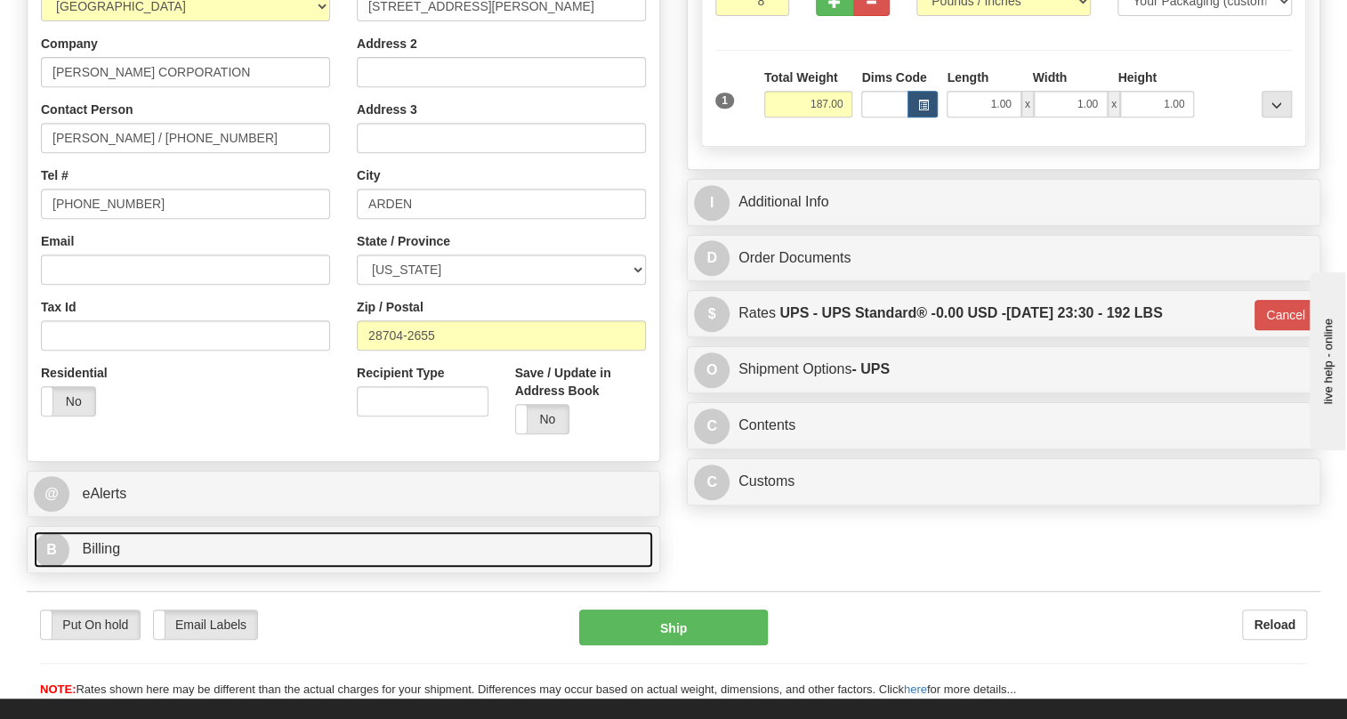
click at [118, 553] on span "Billing" at bounding box center [101, 548] width 38 height 15
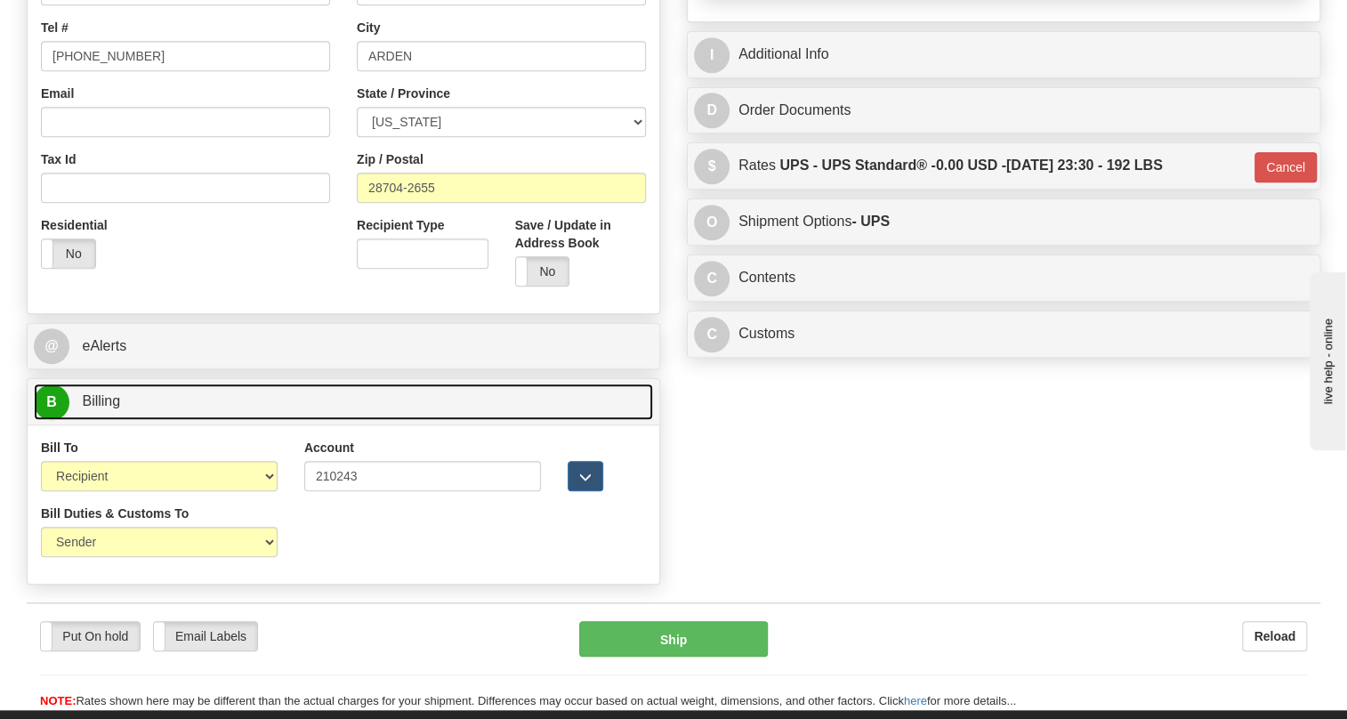
scroll to position [551, 0]
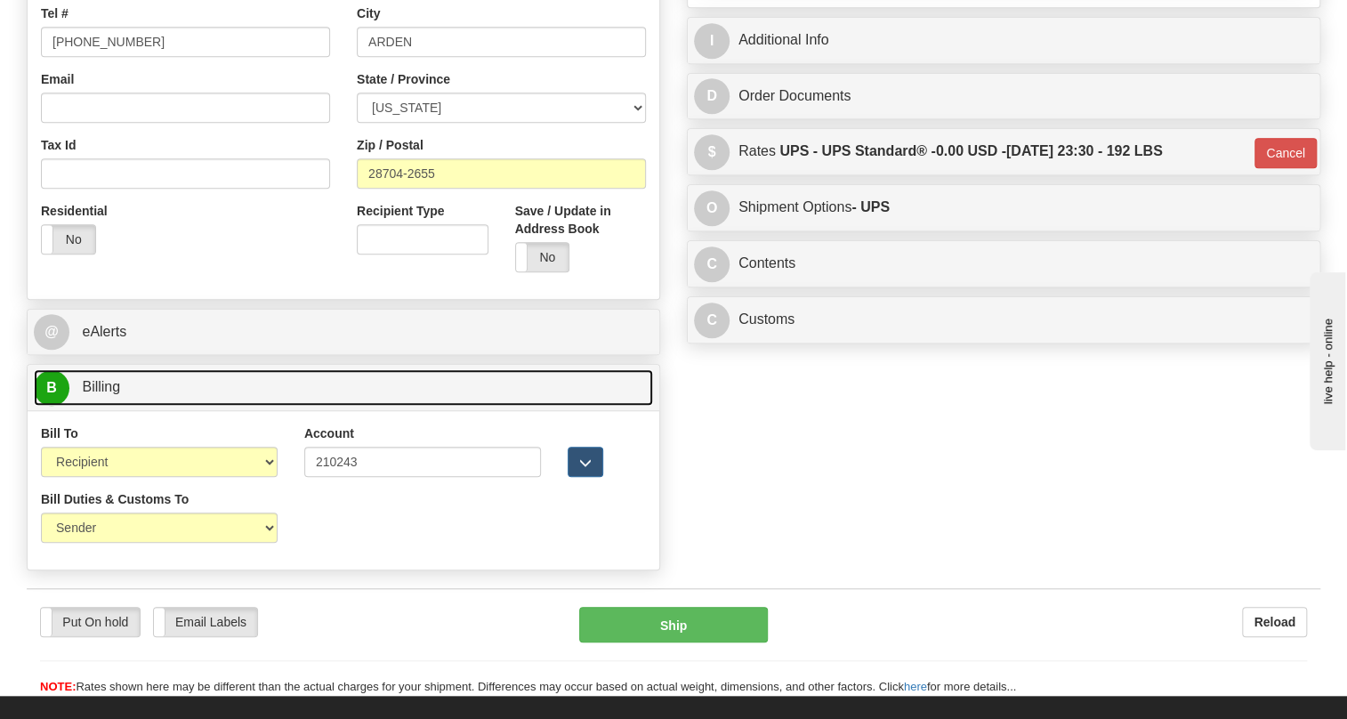
click at [106, 388] on span "Billing" at bounding box center [101, 386] width 38 height 15
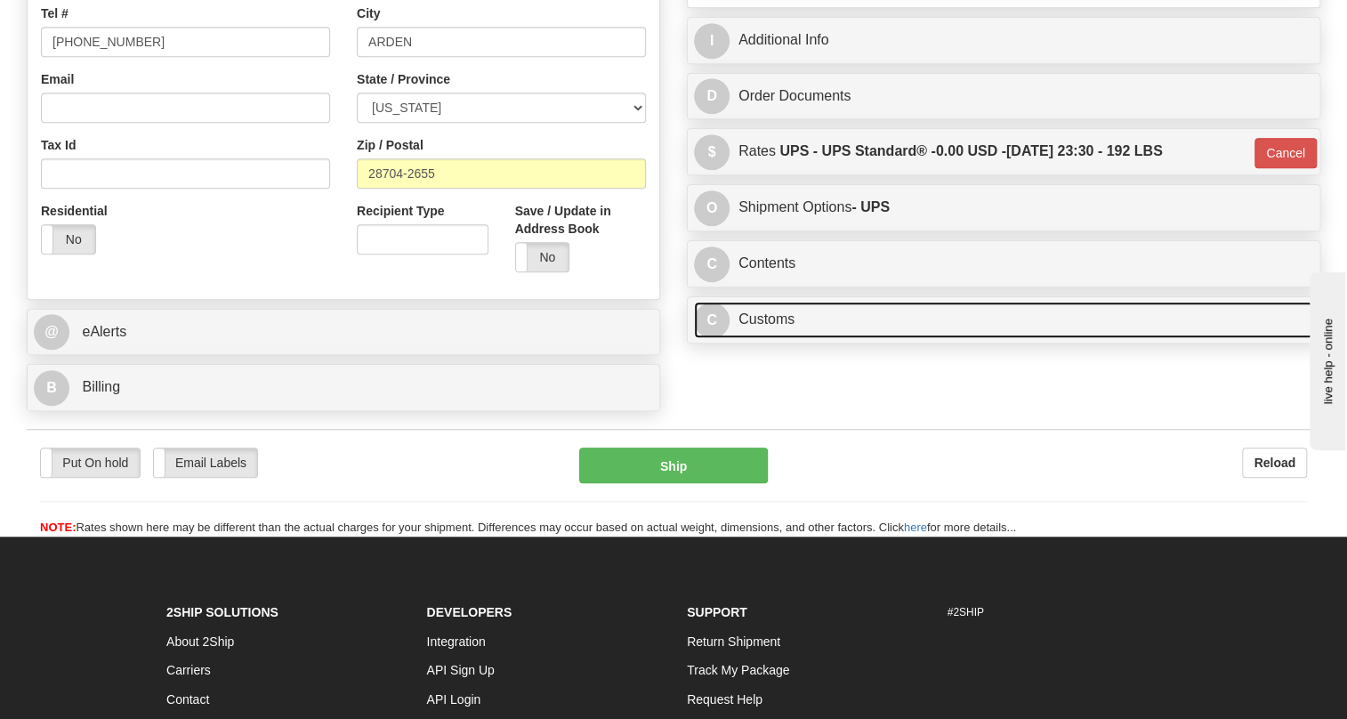
click at [759, 317] on link "C Customs" at bounding box center [1003, 320] width 619 height 36
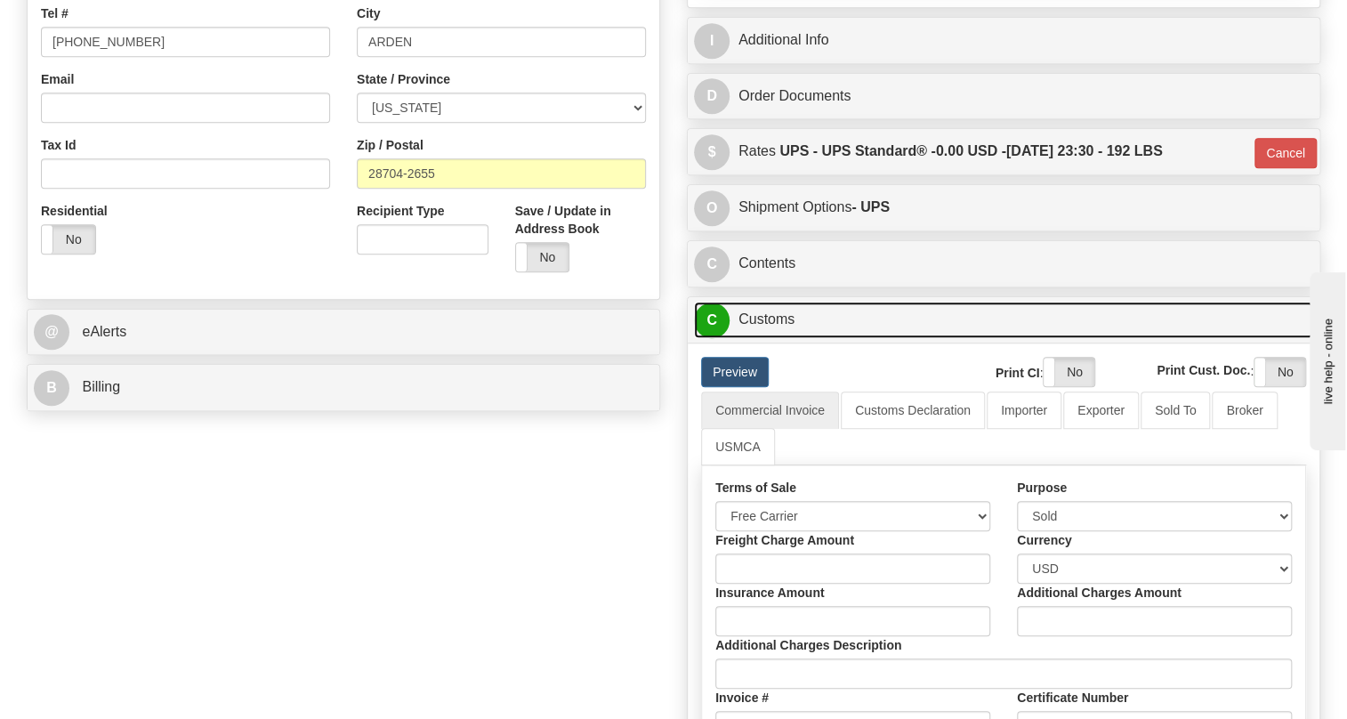
click at [759, 317] on link "C Customs" at bounding box center [1003, 320] width 619 height 36
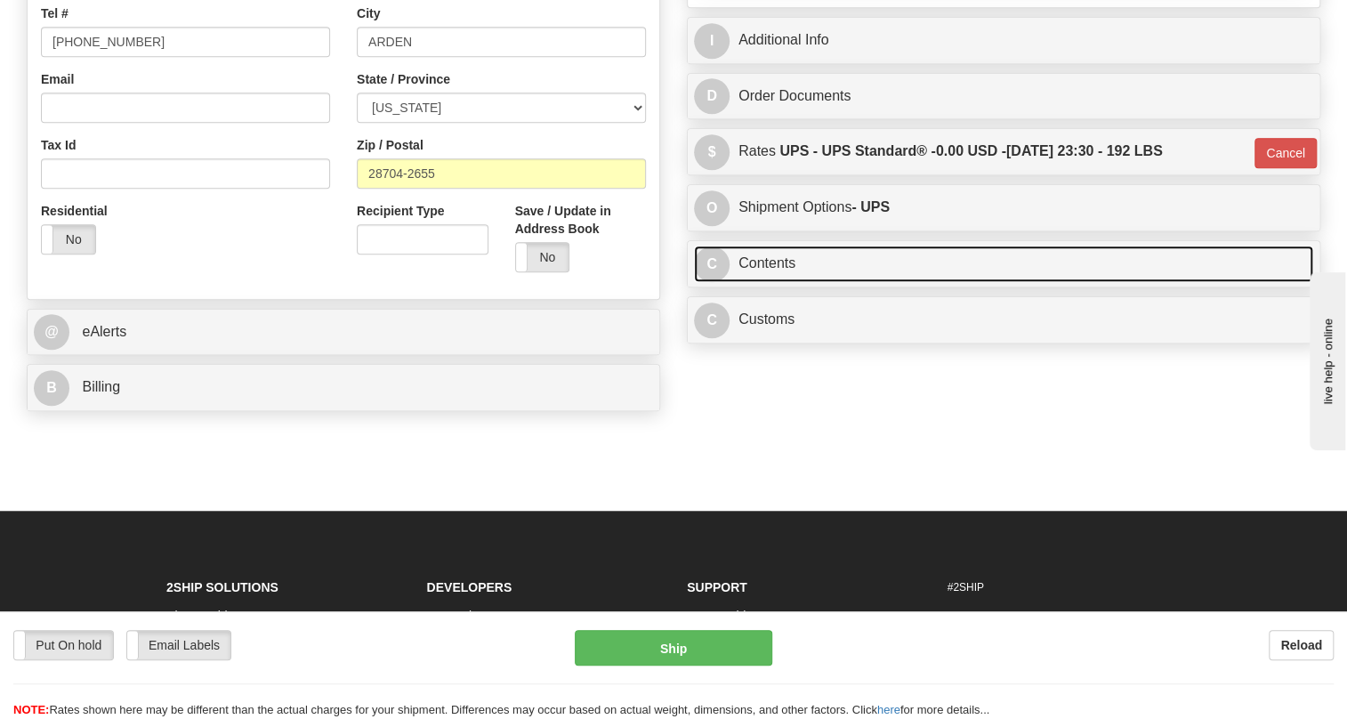
click at [775, 252] on link "C Contents" at bounding box center [1003, 264] width 619 height 36
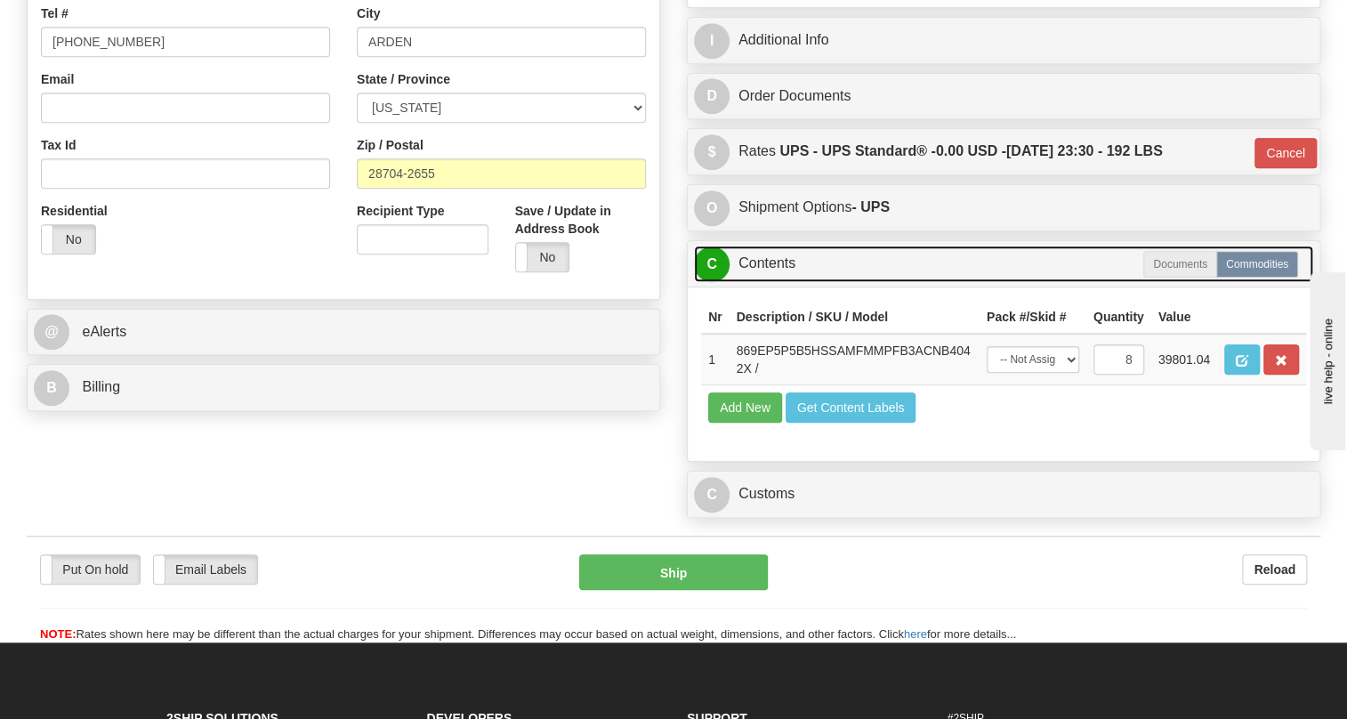
click at [769, 263] on link "C Contents" at bounding box center [1003, 264] width 619 height 36
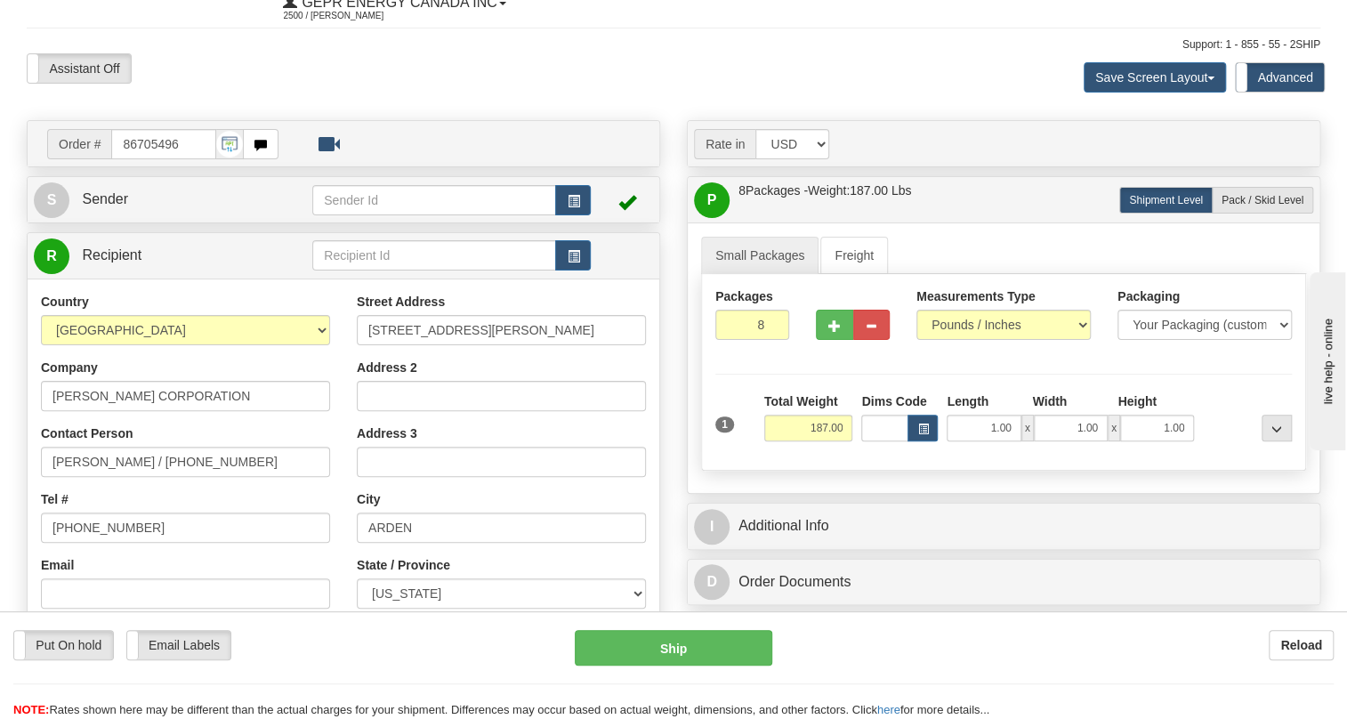
scroll to position [146, 0]
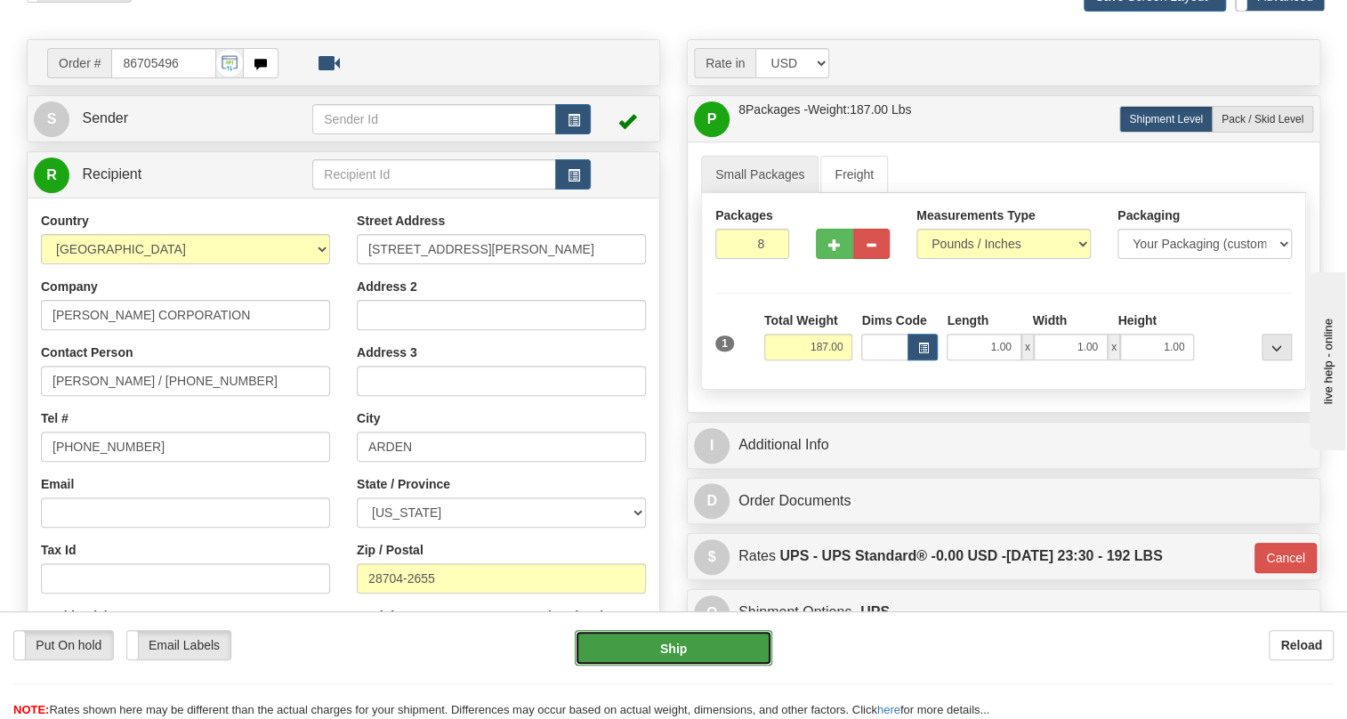
click at [675, 646] on button "Ship" at bounding box center [674, 648] width 198 height 36
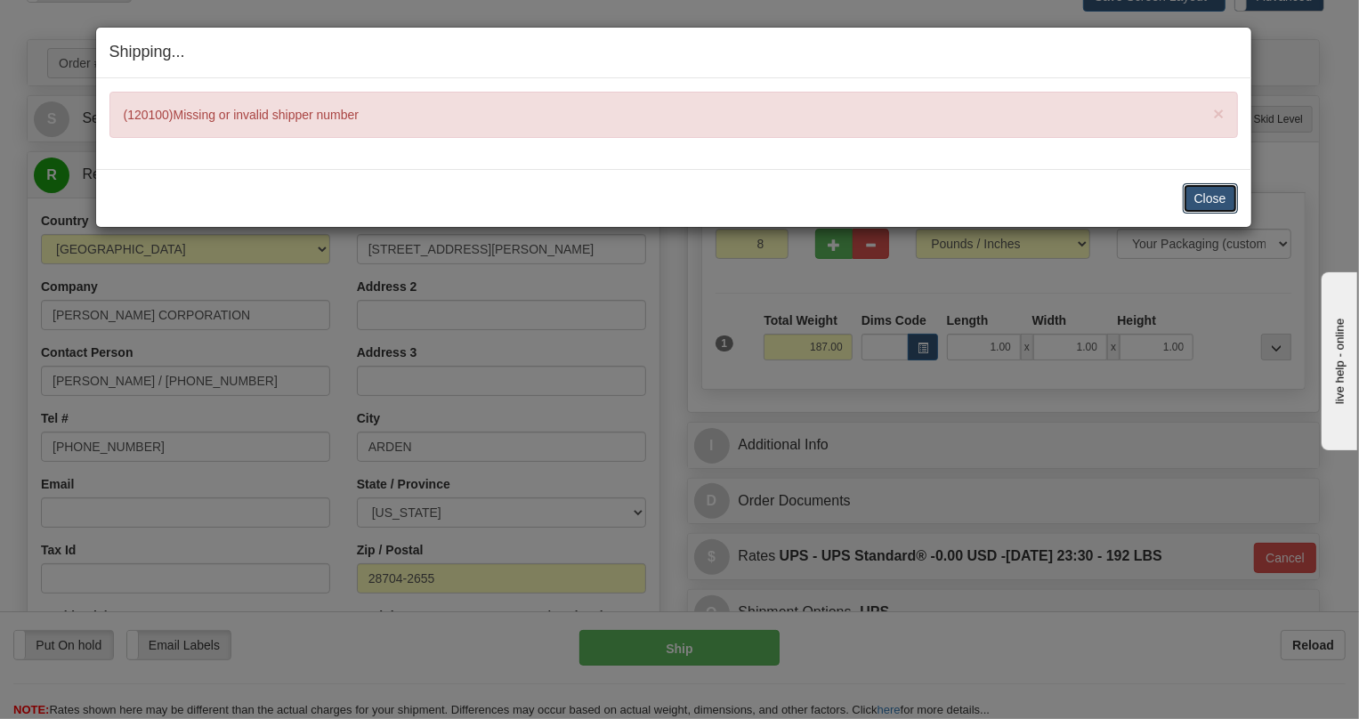
drag, startPoint x: 1198, startPoint y: 197, endPoint x: 1000, endPoint y: 213, distance: 198.2
click at [1192, 197] on button "Close" at bounding box center [1209, 198] width 55 height 30
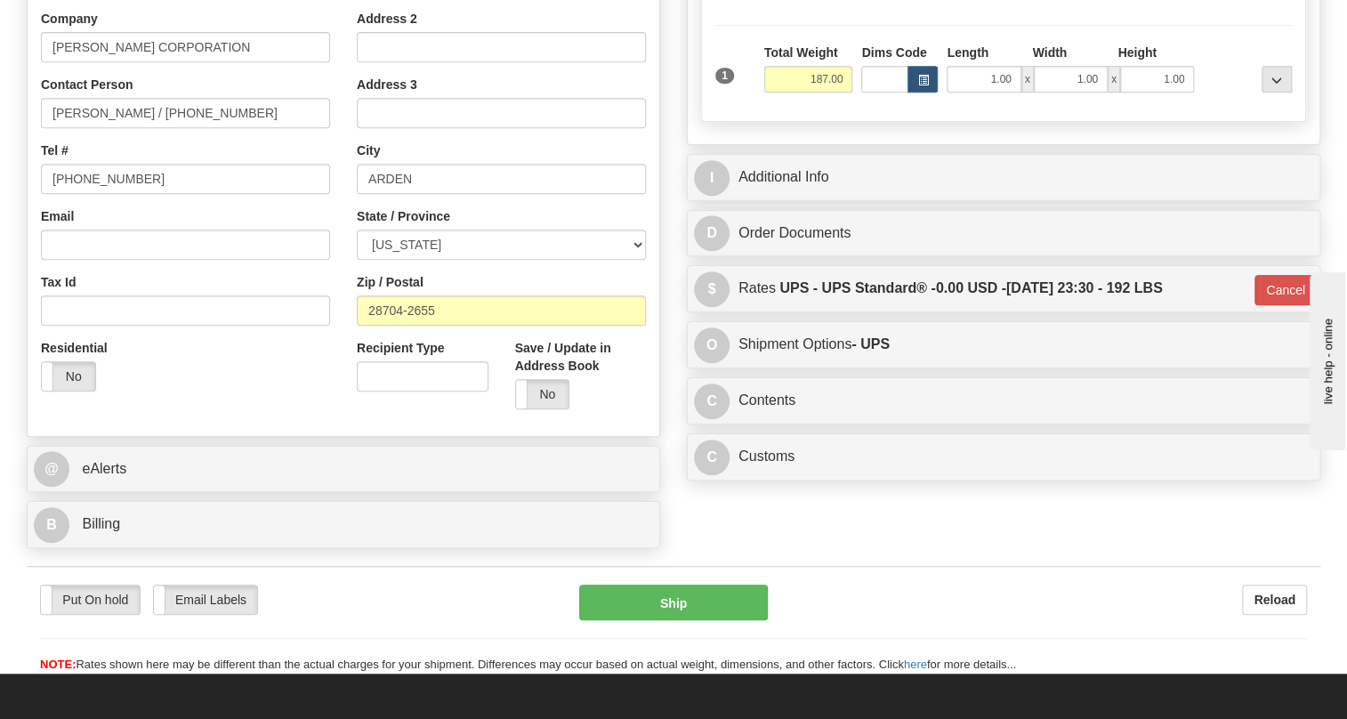
scroll to position [470, 0]
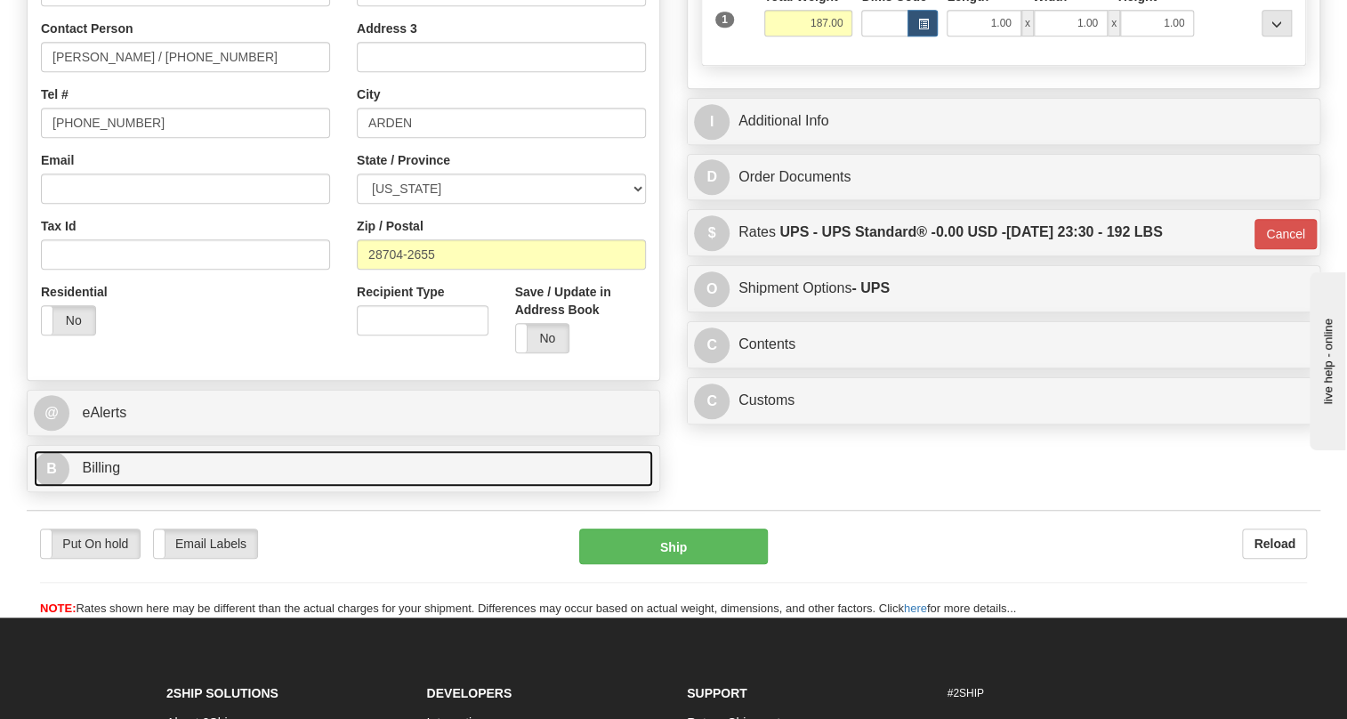
click at [108, 468] on span "Billing" at bounding box center [101, 467] width 38 height 15
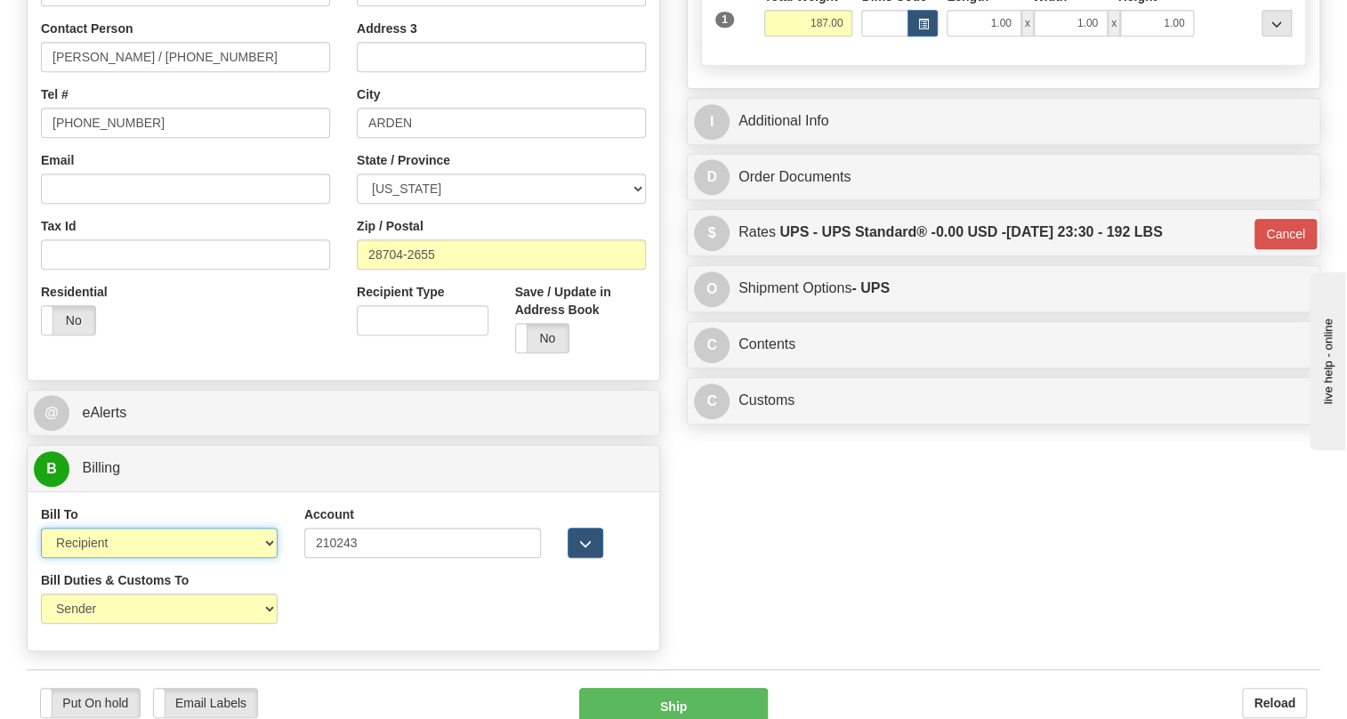
drag, startPoint x: 244, startPoint y: 547, endPoint x: 233, endPoint y: 546, distance: 10.7
click at [244, 547] on select "Sender Recipient Third Party Collect" at bounding box center [159, 543] width 237 height 30
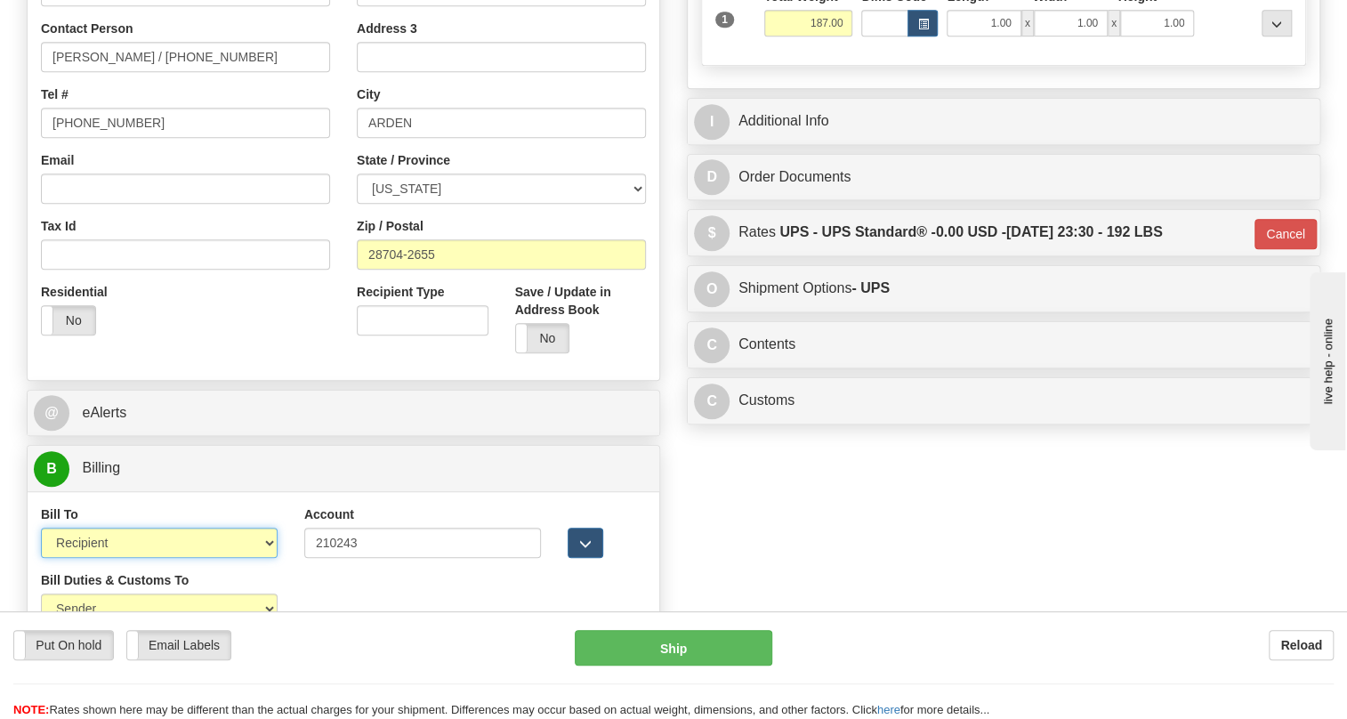
select select "4"
click at [41, 528] on select "Sender Recipient Third Party Collect" at bounding box center [159, 543] width 237 height 30
type input "11"
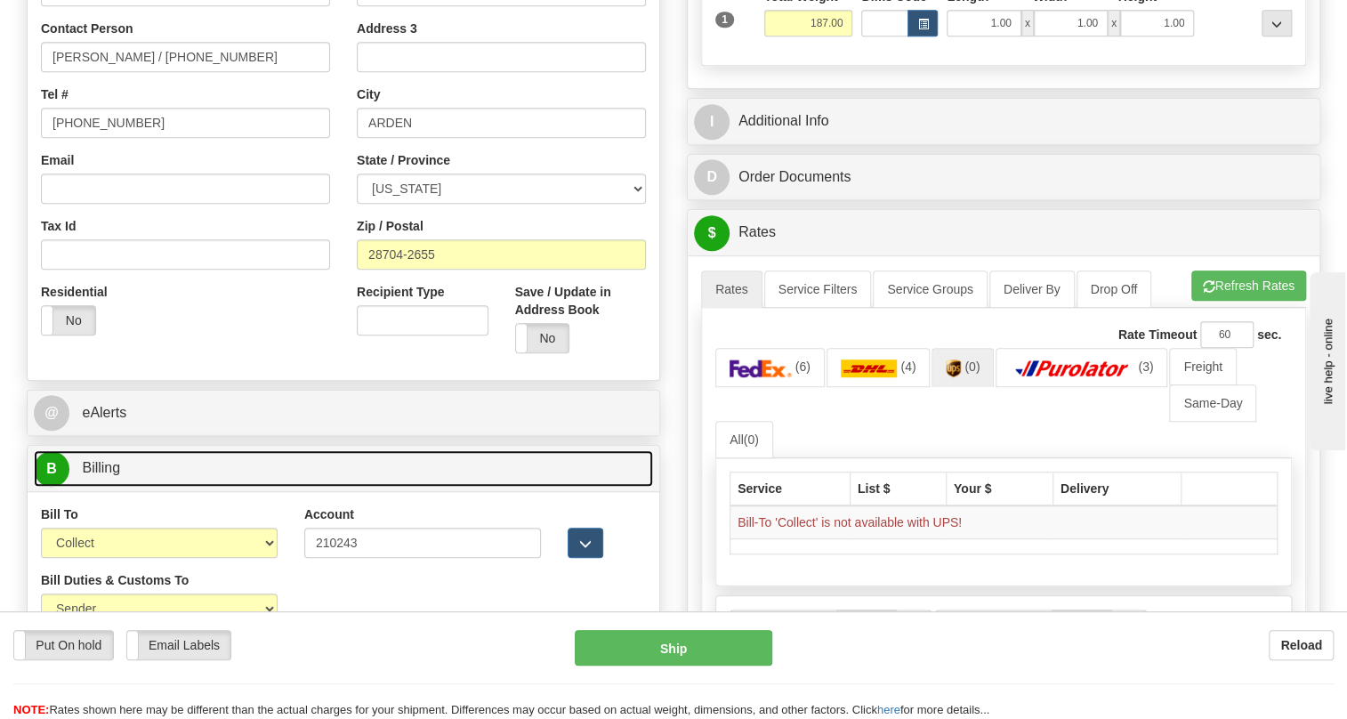
click at [136, 467] on link "B Billing" at bounding box center [343, 468] width 619 height 36
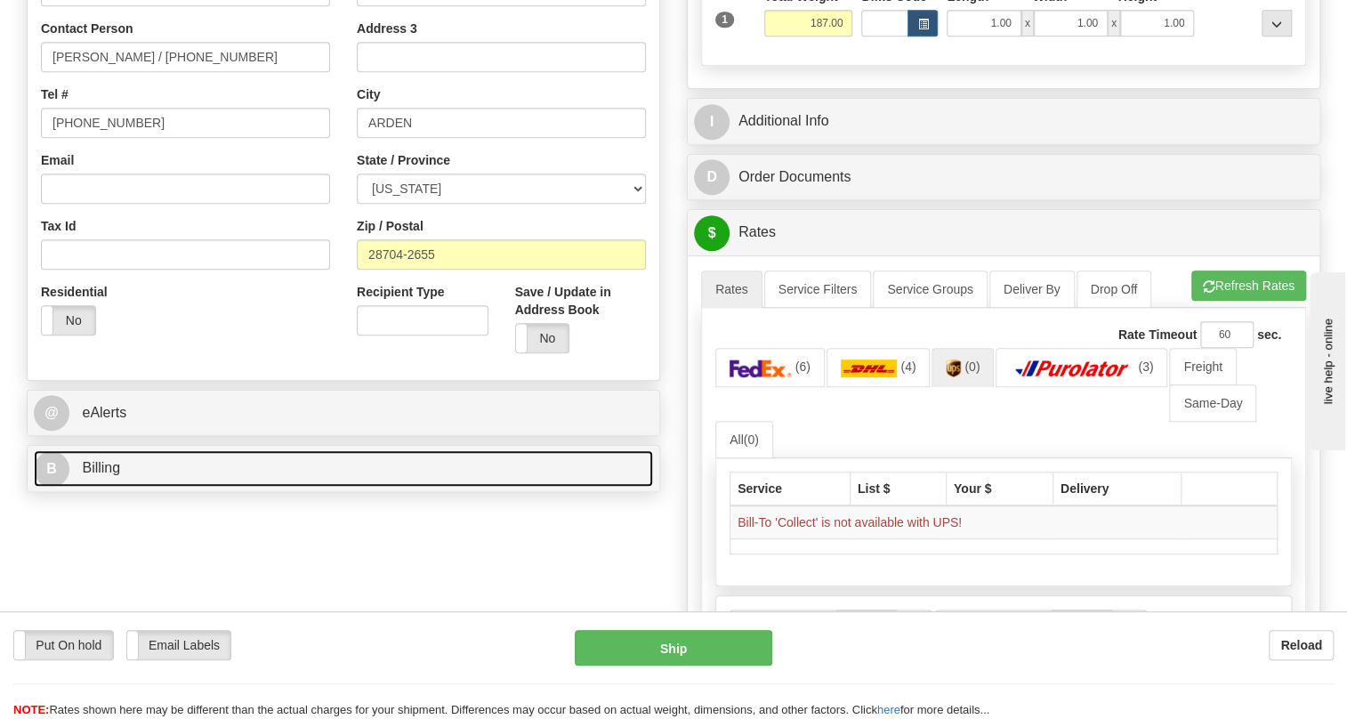
click at [116, 472] on span "Billing" at bounding box center [101, 467] width 38 height 15
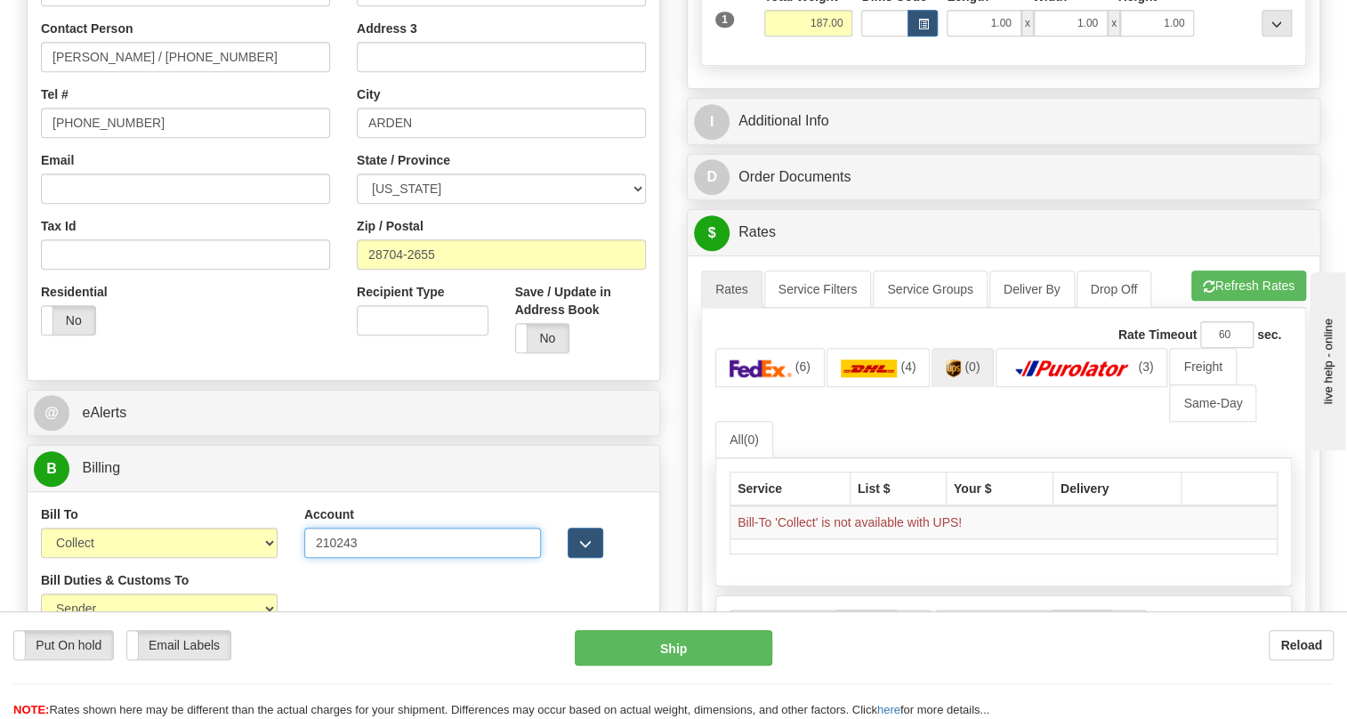
click at [319, 546] on input "210243" at bounding box center [422, 543] width 237 height 30
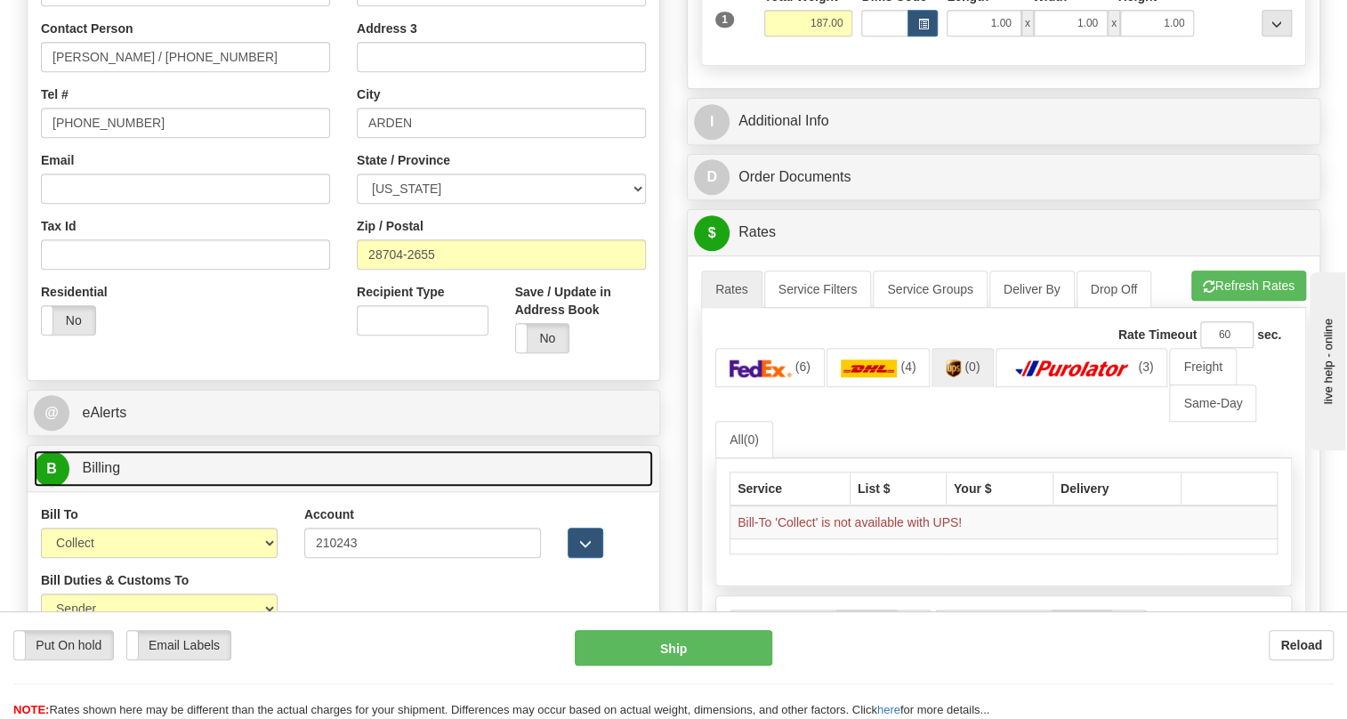
click at [101, 467] on span "Billing" at bounding box center [101, 467] width 38 height 15
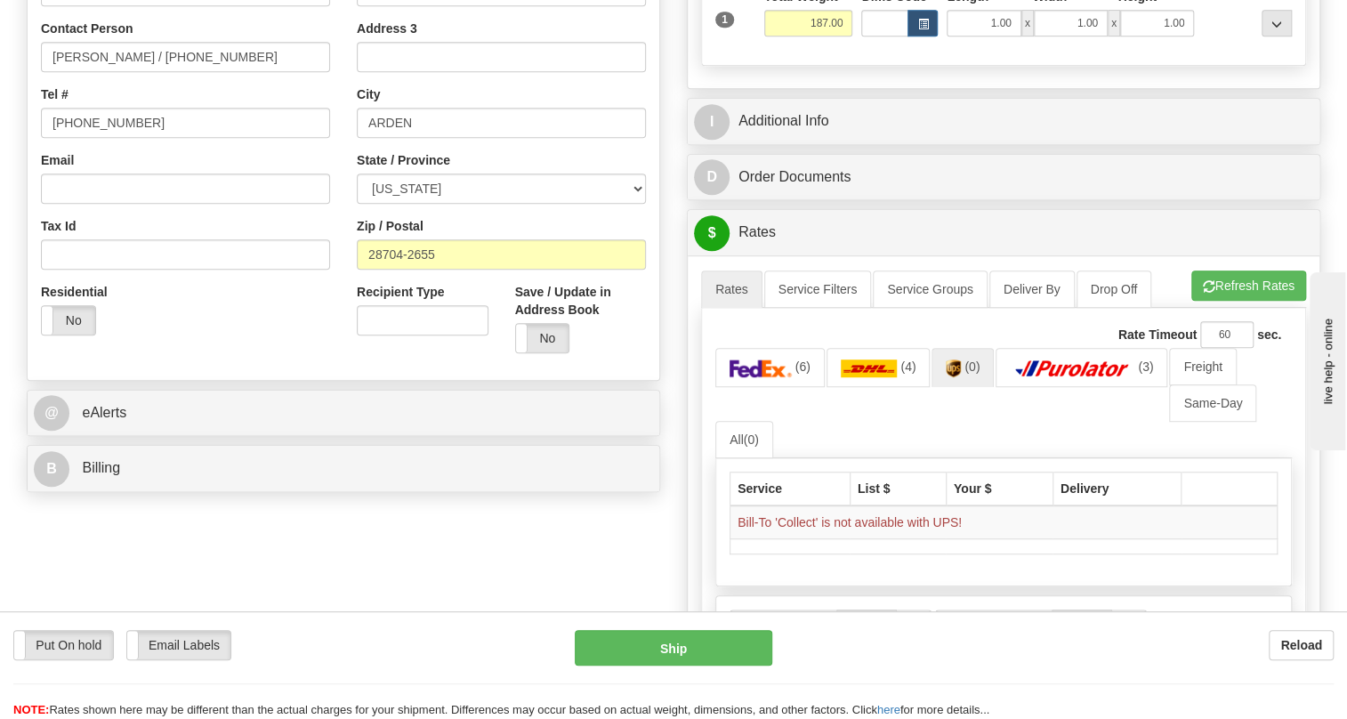
click at [871, 425] on ul "(6) (4) (0) (3) Freight Same-Day All (0)" at bounding box center [1003, 403] width 577 height 110
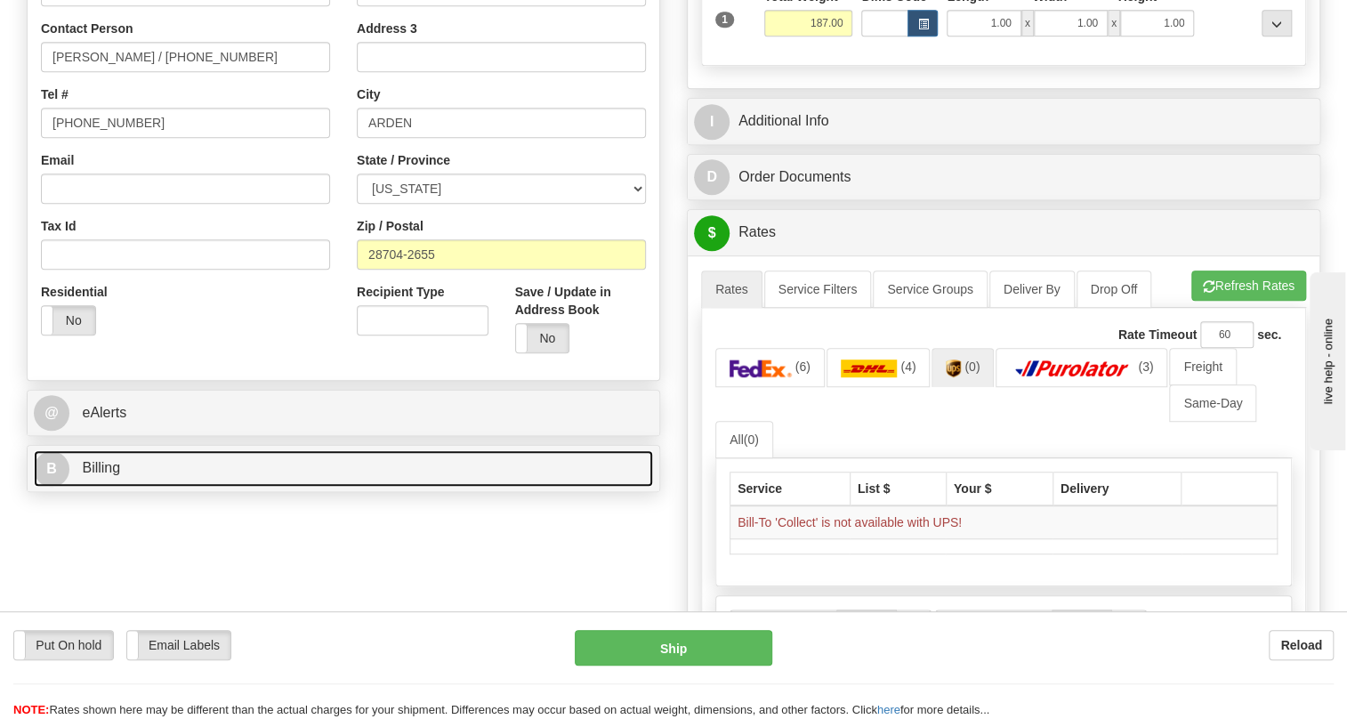
click at [100, 468] on span "Billing" at bounding box center [101, 467] width 38 height 15
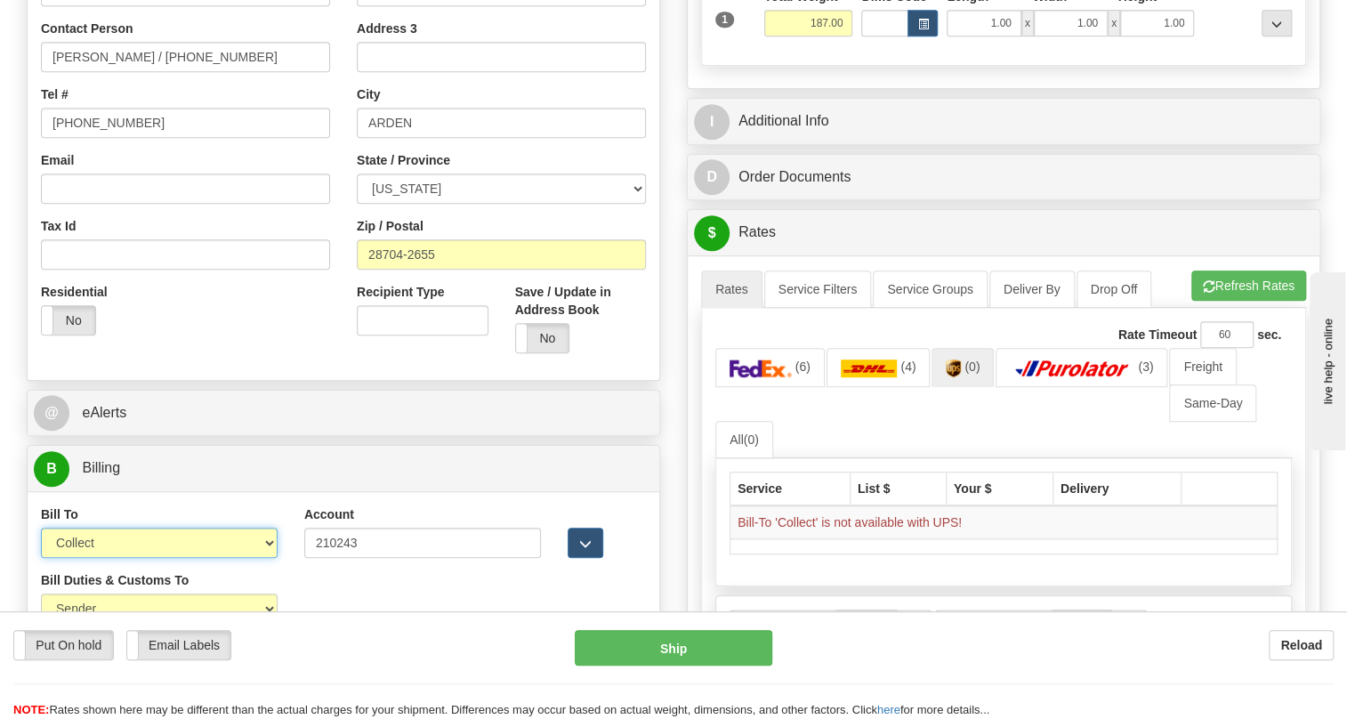
click at [165, 534] on select "Sender Recipient Third Party Collect" at bounding box center [159, 543] width 237 height 30
select select "2"
click at [41, 528] on select "Sender Recipient Third Party Collect" at bounding box center [159, 543] width 237 height 30
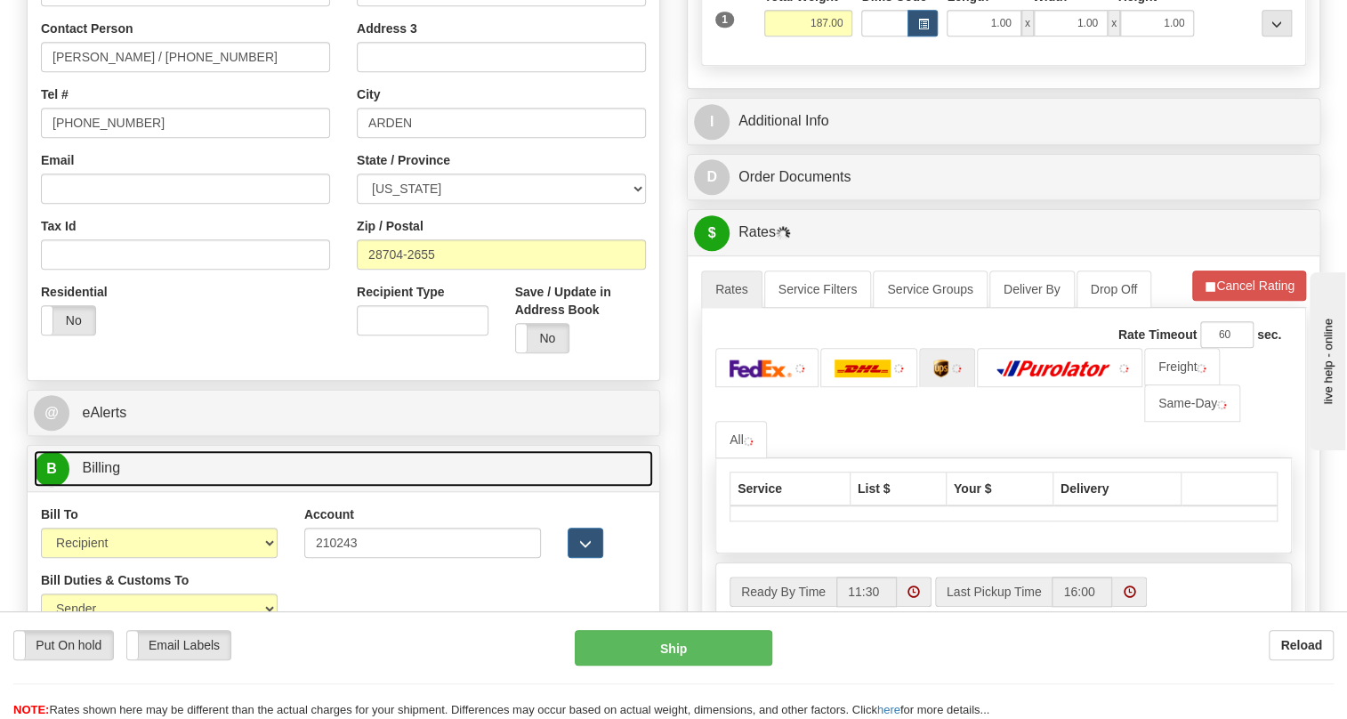
click at [116, 462] on span "Billing" at bounding box center [101, 467] width 38 height 15
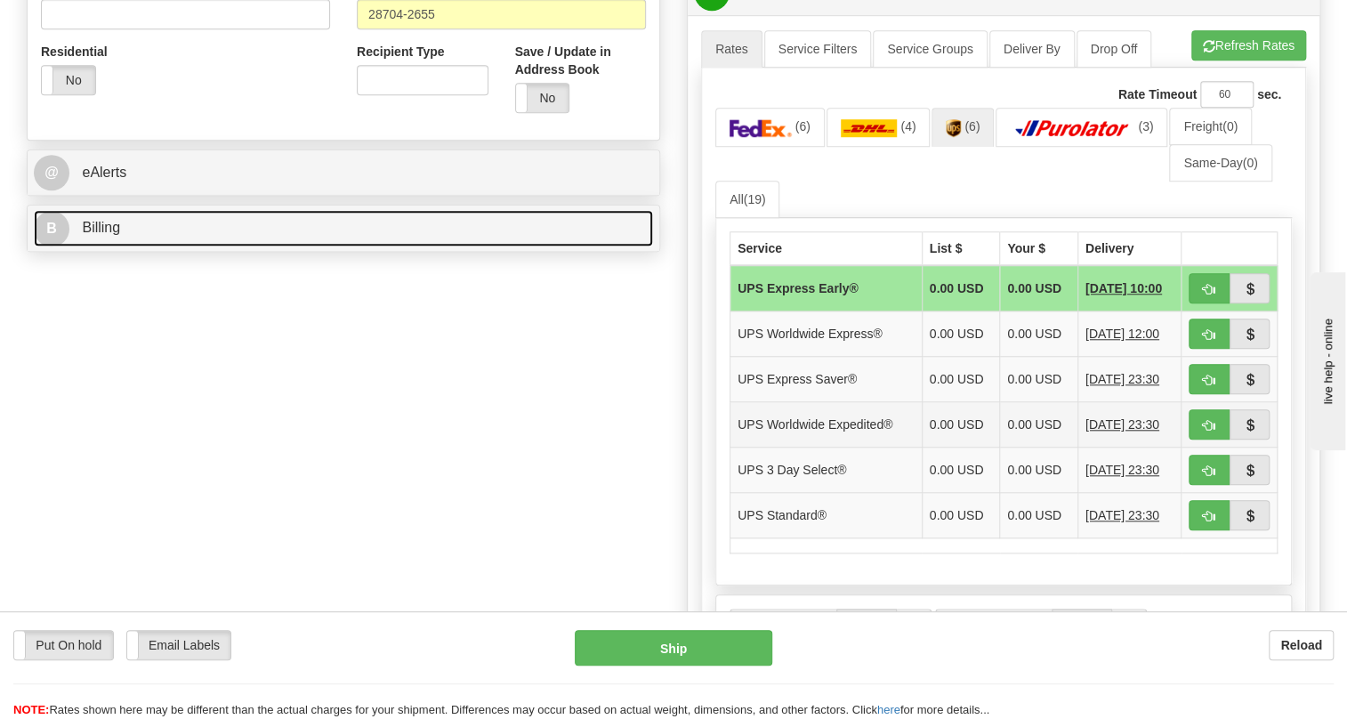
scroll to position [712, 0]
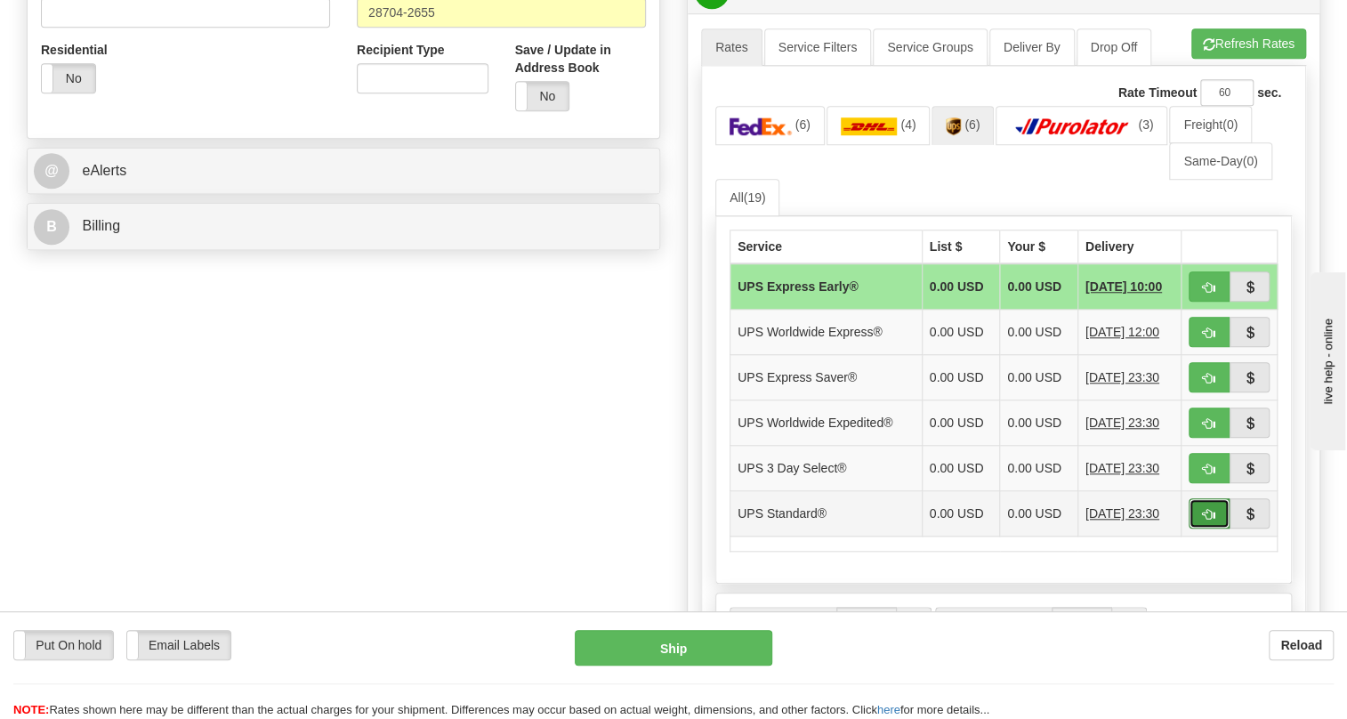
click at [1212, 510] on span "button" at bounding box center [1209, 515] width 12 height 12
type input "11"
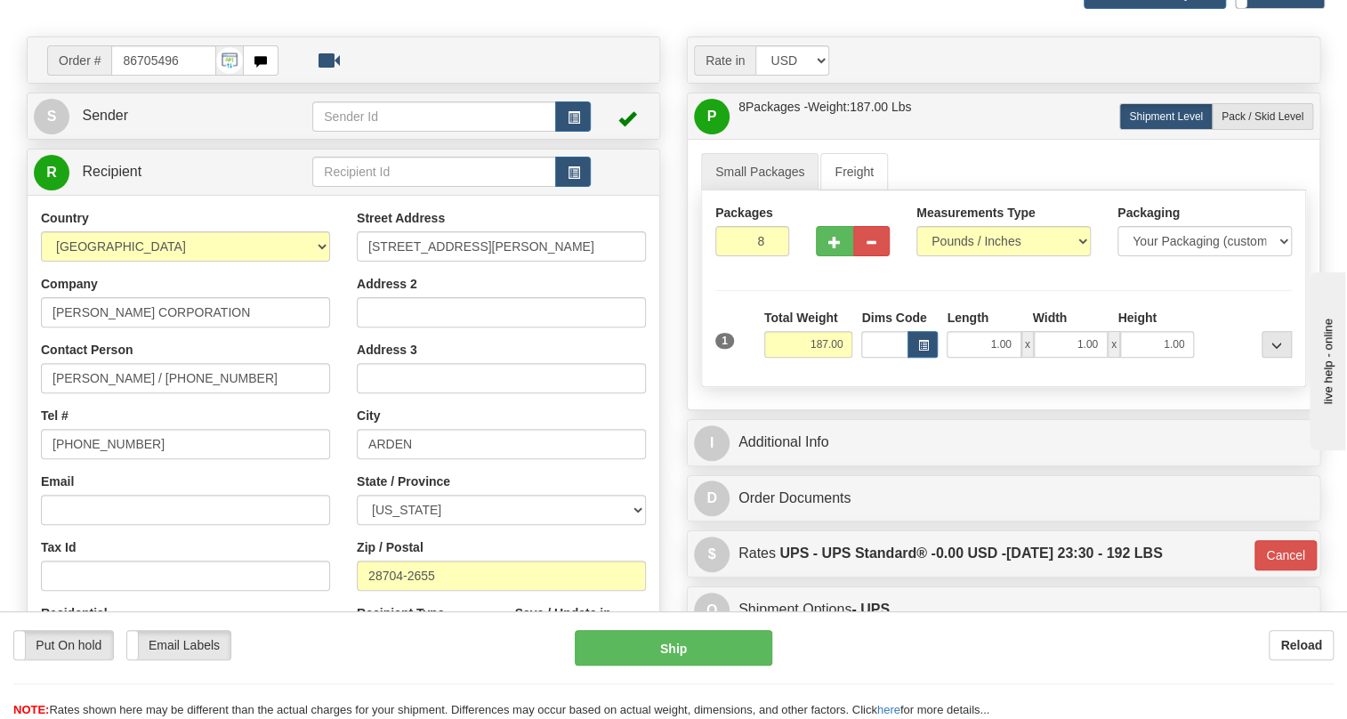
scroll to position [145, 0]
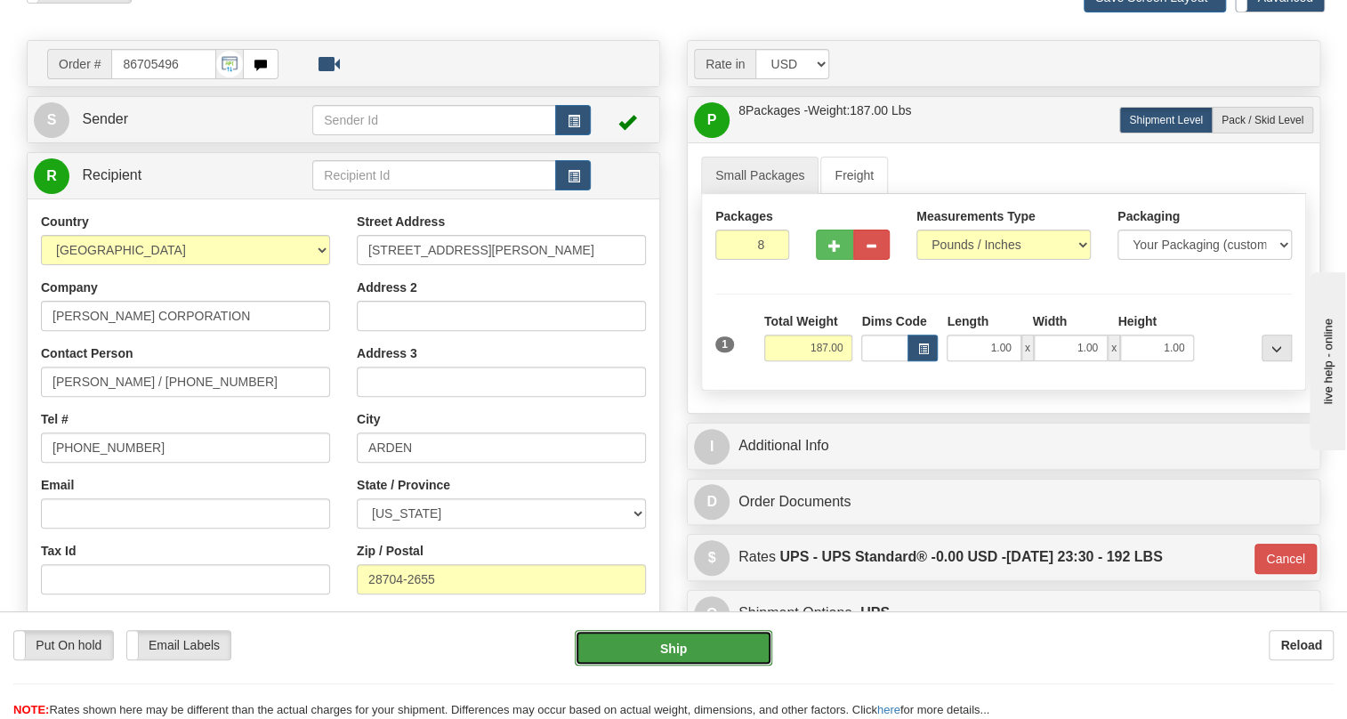
click at [668, 649] on button "Ship" at bounding box center [674, 648] width 198 height 36
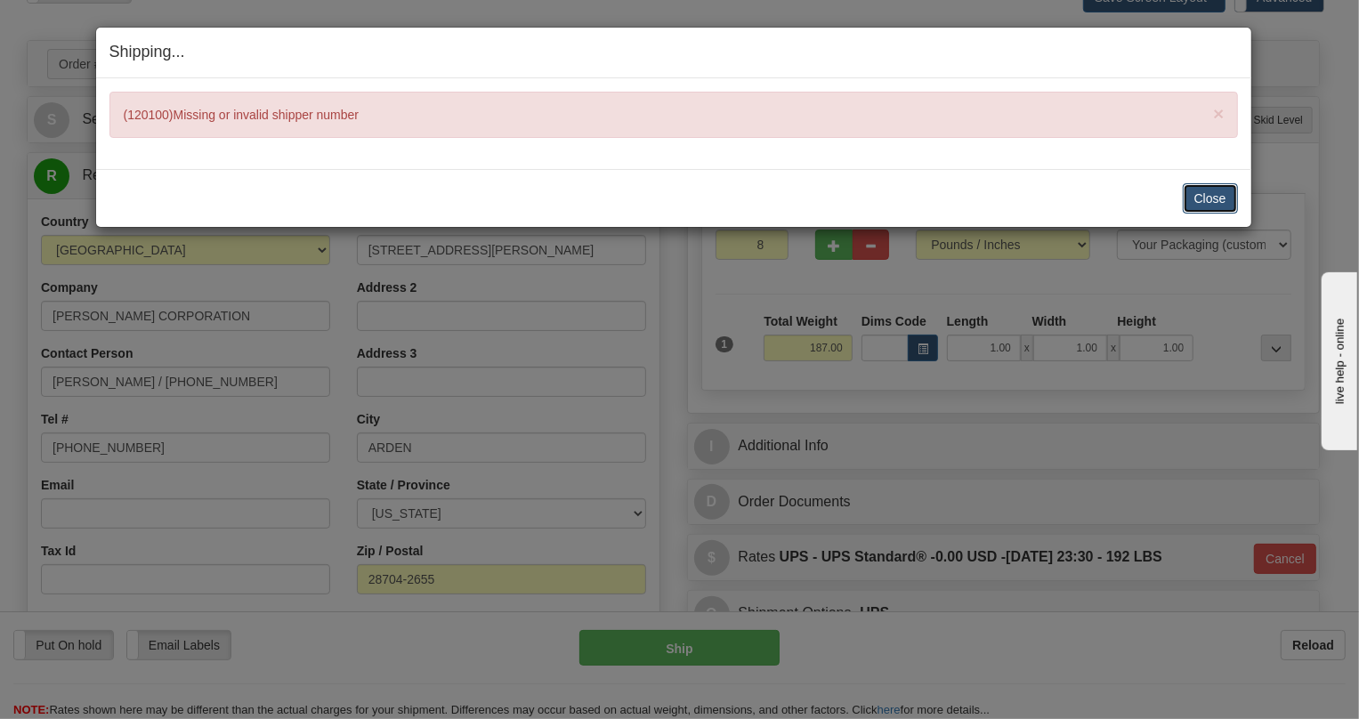
click at [1206, 195] on button "Close" at bounding box center [1209, 198] width 55 height 30
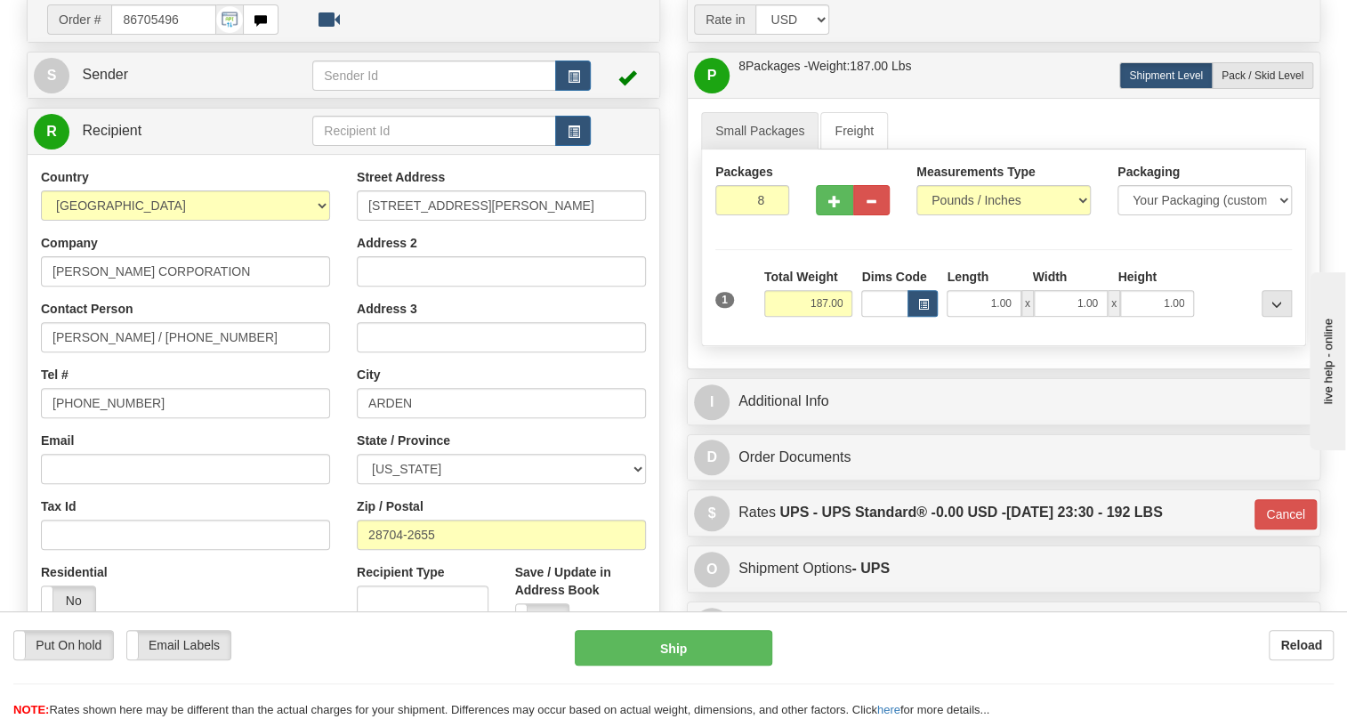
scroll to position [226, 0]
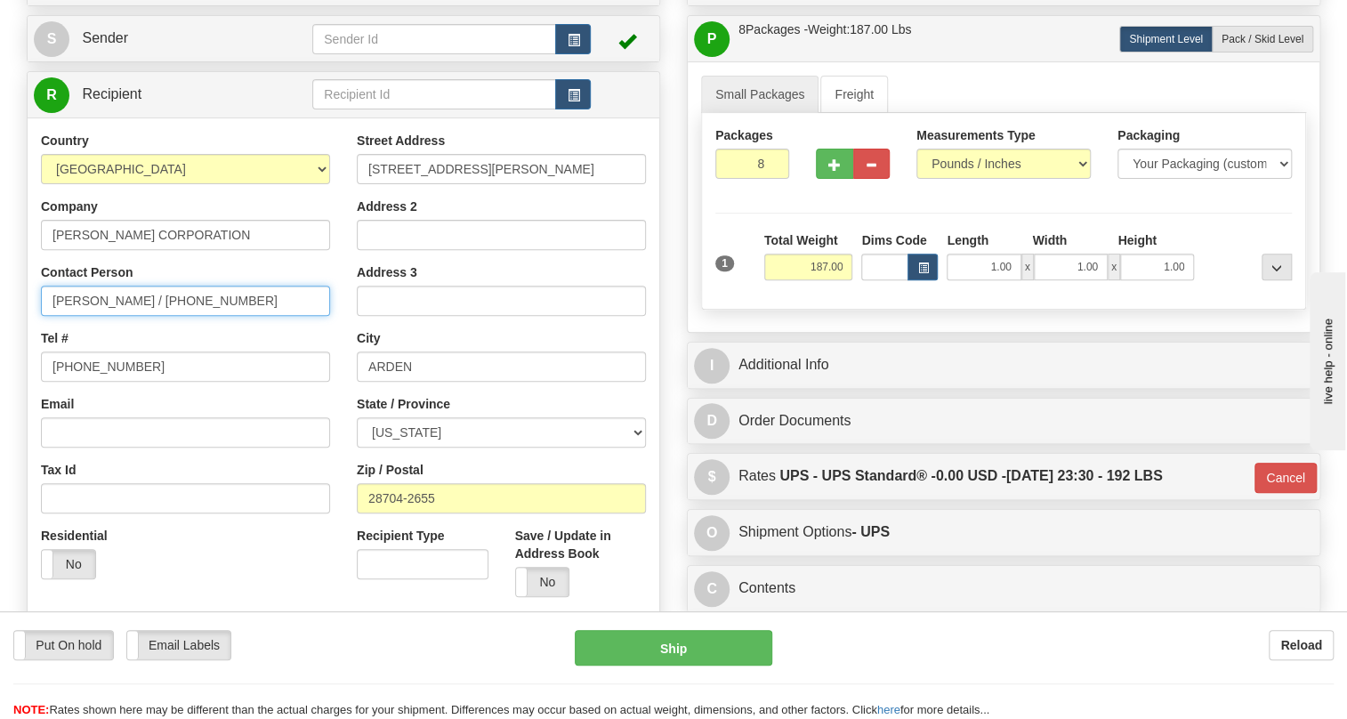
drag, startPoint x: 230, startPoint y: 300, endPoint x: 54, endPoint y: 298, distance: 176.2
click at [54, 298] on input "Bryson Redmon / 10-10464-232" at bounding box center [185, 301] width 289 height 30
paste input "text"
type input "10-10464-232"
drag, startPoint x: 132, startPoint y: 304, endPoint x: 50, endPoint y: 311, distance: 82.2
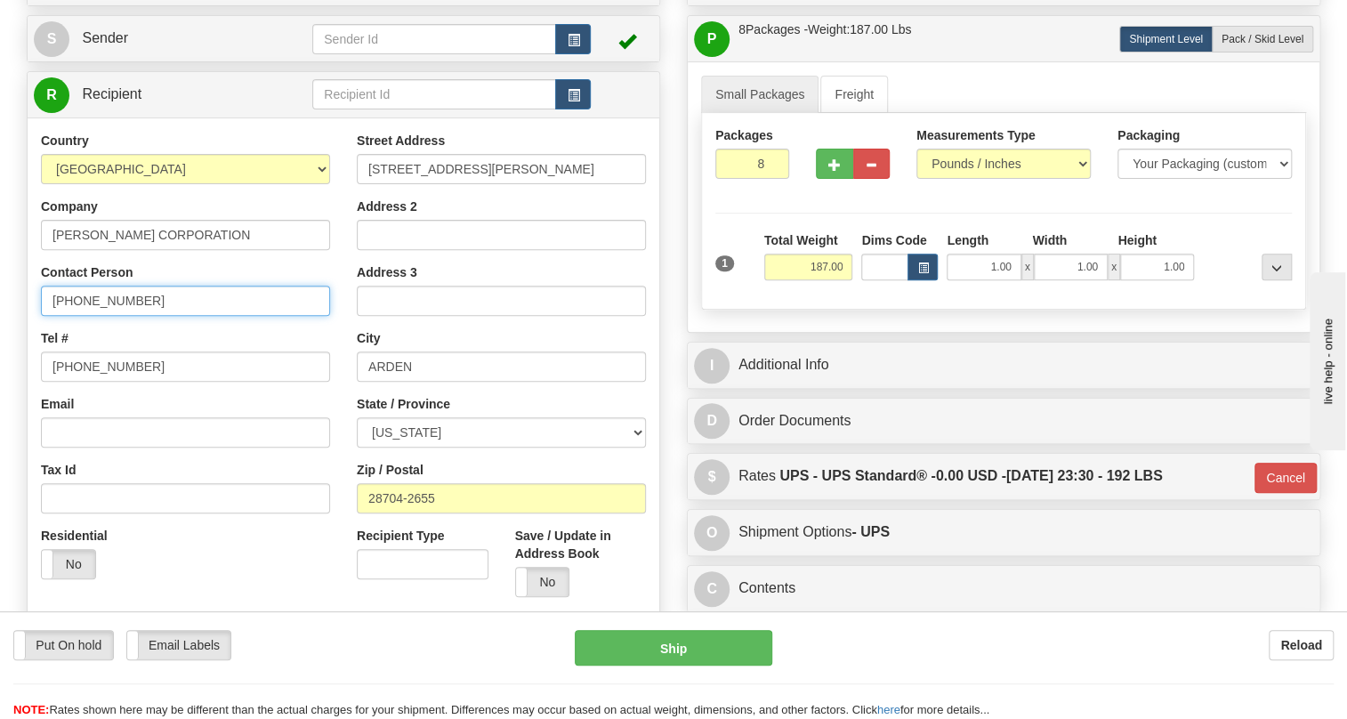
click at [50, 311] on input "10-10464-232" at bounding box center [185, 301] width 289 height 30
drag, startPoint x: 86, startPoint y: 297, endPoint x: 418, endPoint y: 327, distance: 333.2
click at [418, 327] on div "Street Address [STREET_ADDRESS][PERSON_NAME] Address 2 Address 3 City [GEOGRAPH…" at bounding box center [501, 371] width 316 height 479
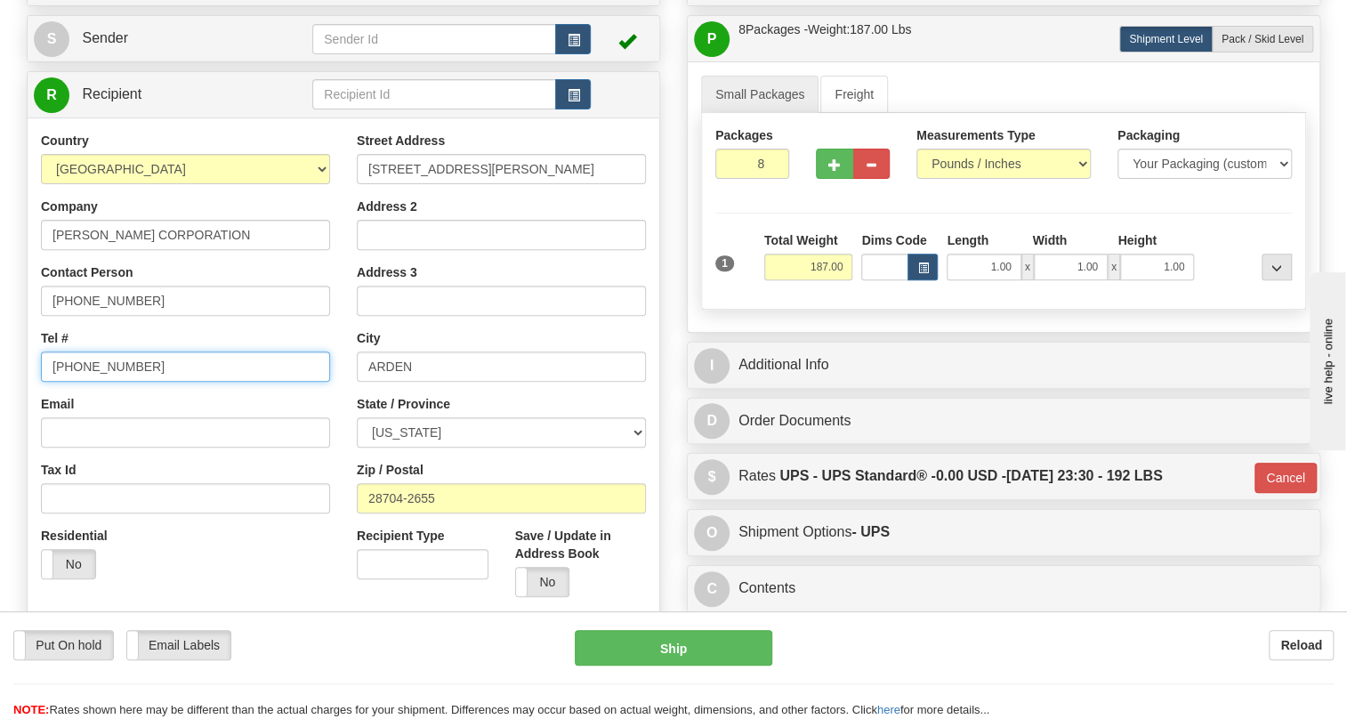
drag, startPoint x: 127, startPoint y: 365, endPoint x: 28, endPoint y: 364, distance: 98.8
click at [28, 364] on div "Country [GEOGRAPHIC_DATA] [GEOGRAPHIC_DATA] [GEOGRAPHIC_DATA] [GEOGRAPHIC_DATA]…" at bounding box center [186, 362] width 316 height 461
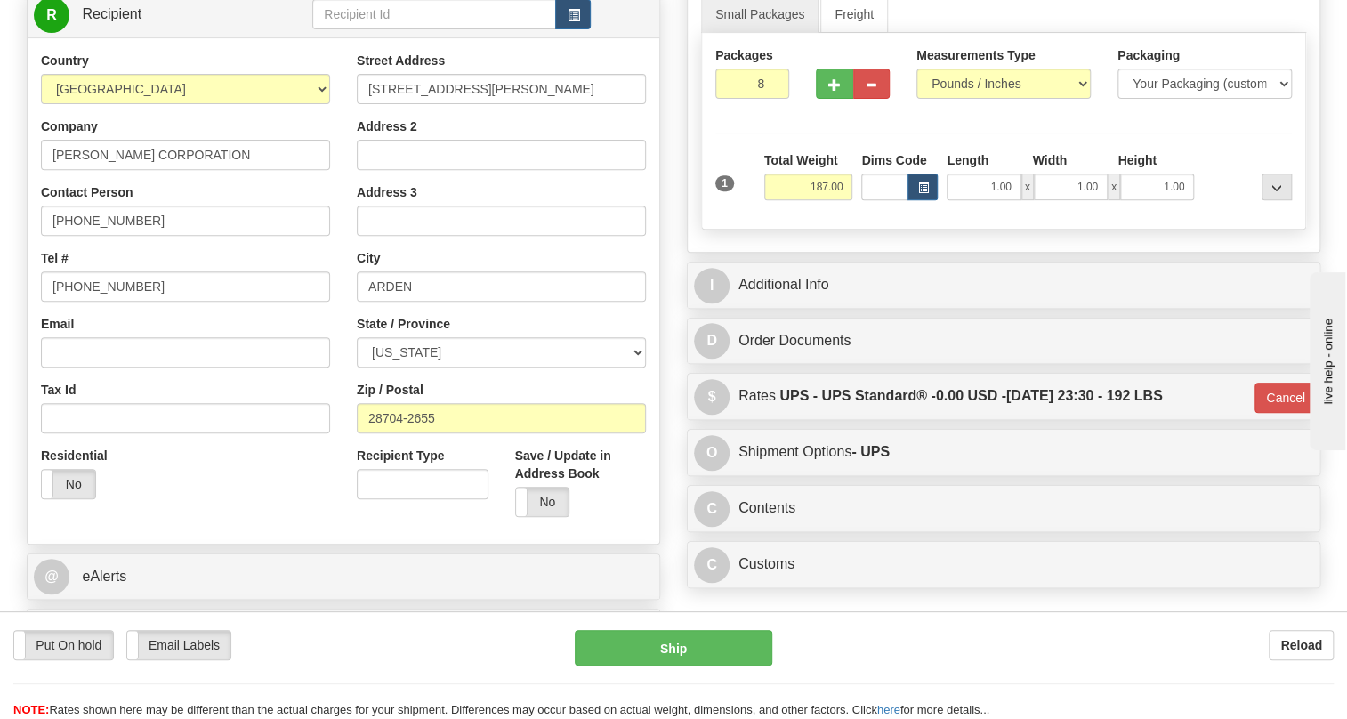
scroll to position [307, 0]
drag, startPoint x: 193, startPoint y: 151, endPoint x: 88, endPoint y: 151, distance: 105.0
click at [25, 143] on div "Order # 86705496 S" at bounding box center [343, 271] width 660 height 786
drag, startPoint x: 483, startPoint y: 83, endPoint x: 354, endPoint y: 85, distance: 129.0
click at [354, 85] on div "Street Address [STREET_ADDRESS][PERSON_NAME] Address 2 Address 3 City [GEOGRAPH…" at bounding box center [501, 290] width 316 height 479
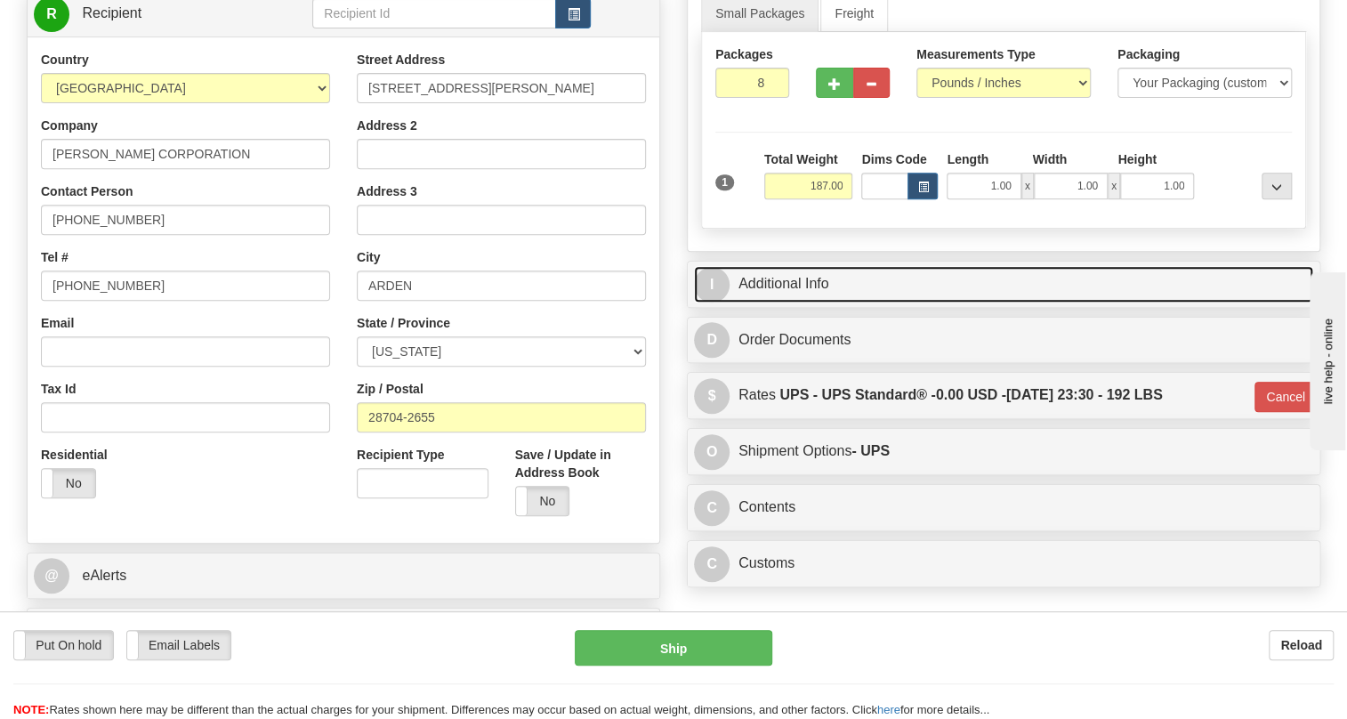
click at [800, 278] on link "I Additional Info" at bounding box center [1003, 284] width 619 height 36
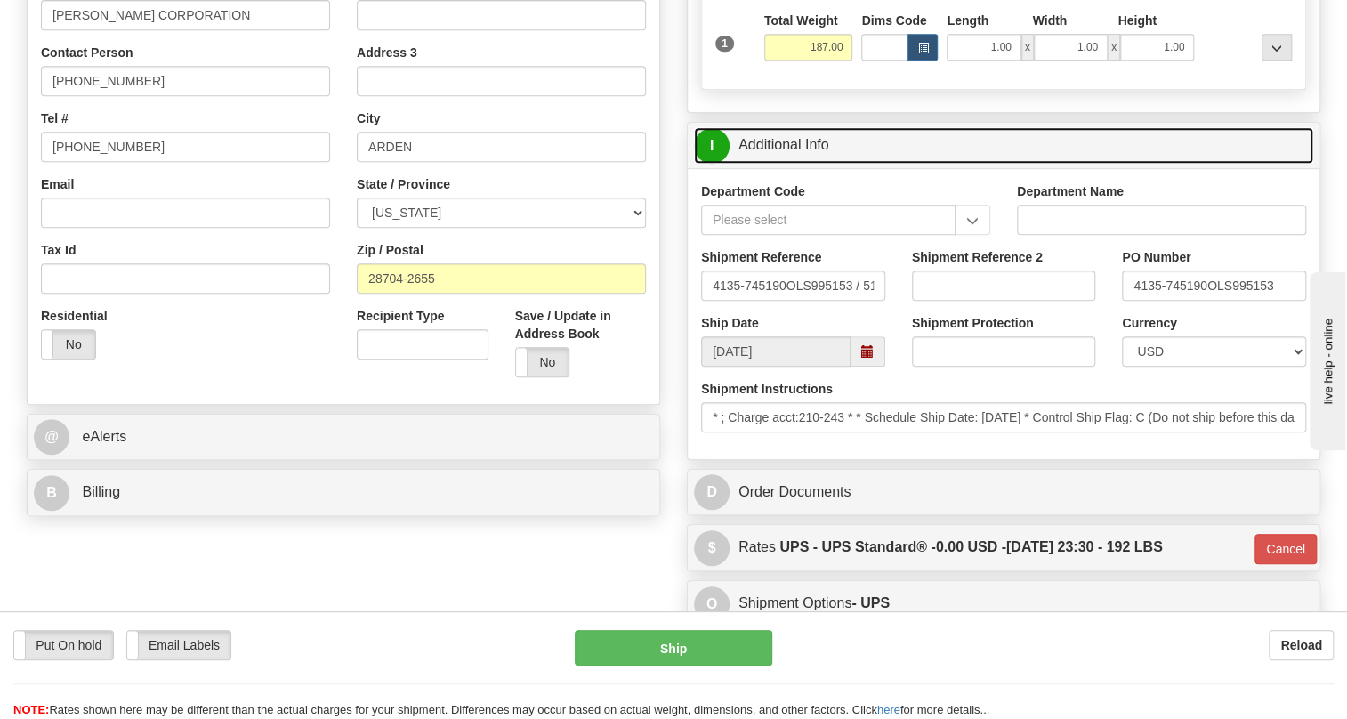
scroll to position [469, 0]
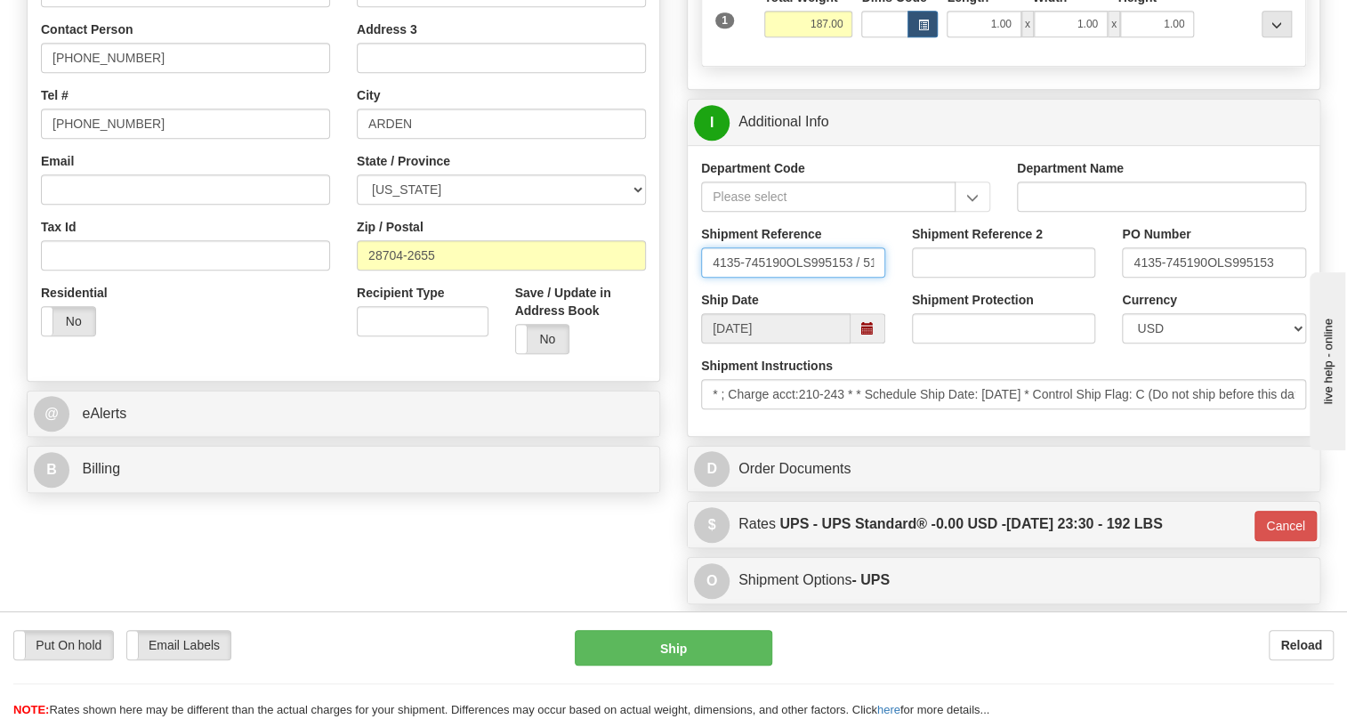
click at [707, 267] on input "4135-745190OLS995153 / 512351" at bounding box center [793, 262] width 184 height 30
drag, startPoint x: 707, startPoint y: 264, endPoint x: 898, endPoint y: 274, distance: 190.7
click at [898, 274] on div "Shipment Reference 4135-745190OLS995153 / 512351 Shipment Reference 2 PO Number…" at bounding box center [1004, 258] width 632 height 66
click at [878, 262] on input "4135-745190OLS995153 / 512351" at bounding box center [793, 262] width 184 height 30
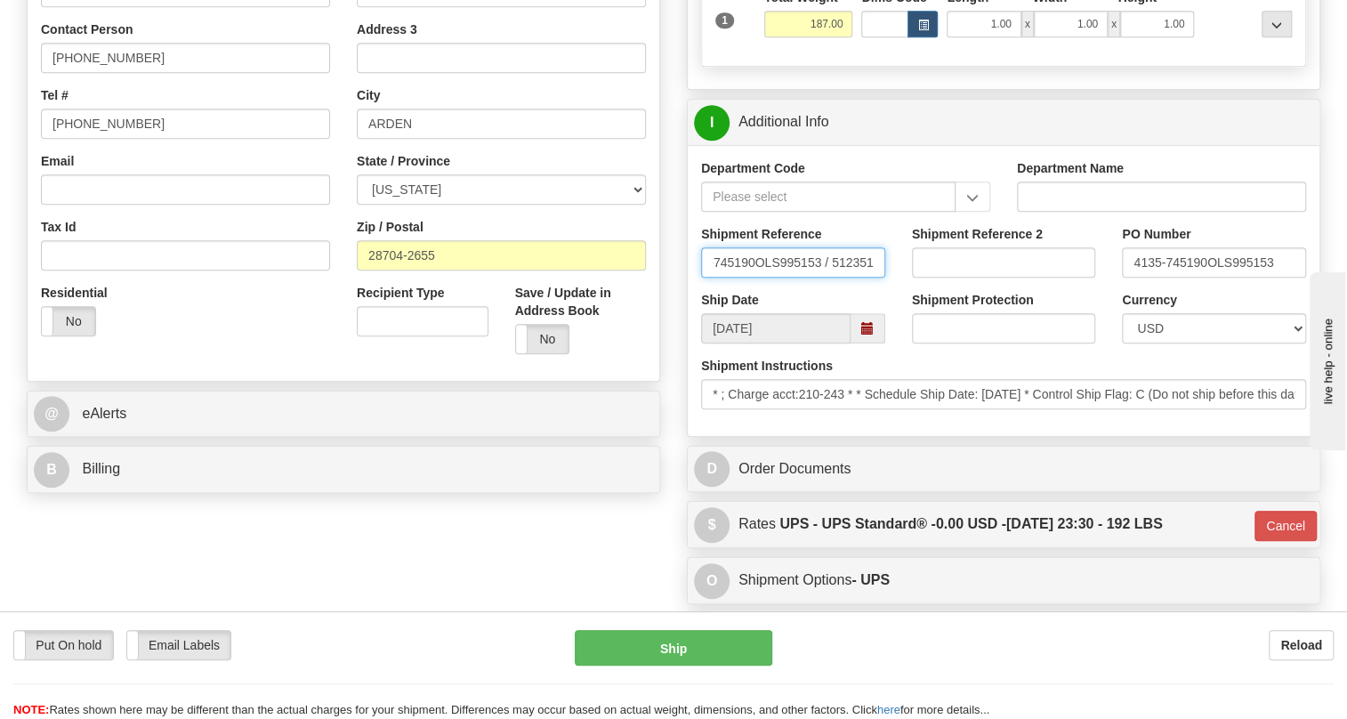
scroll to position [0, 0]
drag, startPoint x: 873, startPoint y: 262, endPoint x: 682, endPoint y: 262, distance: 190.4
click at [682, 262] on div "Rate in Account Currency ARN AWG AUD AUS BHD BBD BFR BMD BRC BRL GBP UKL BND BG…" at bounding box center [1004, 220] width 660 height 1008
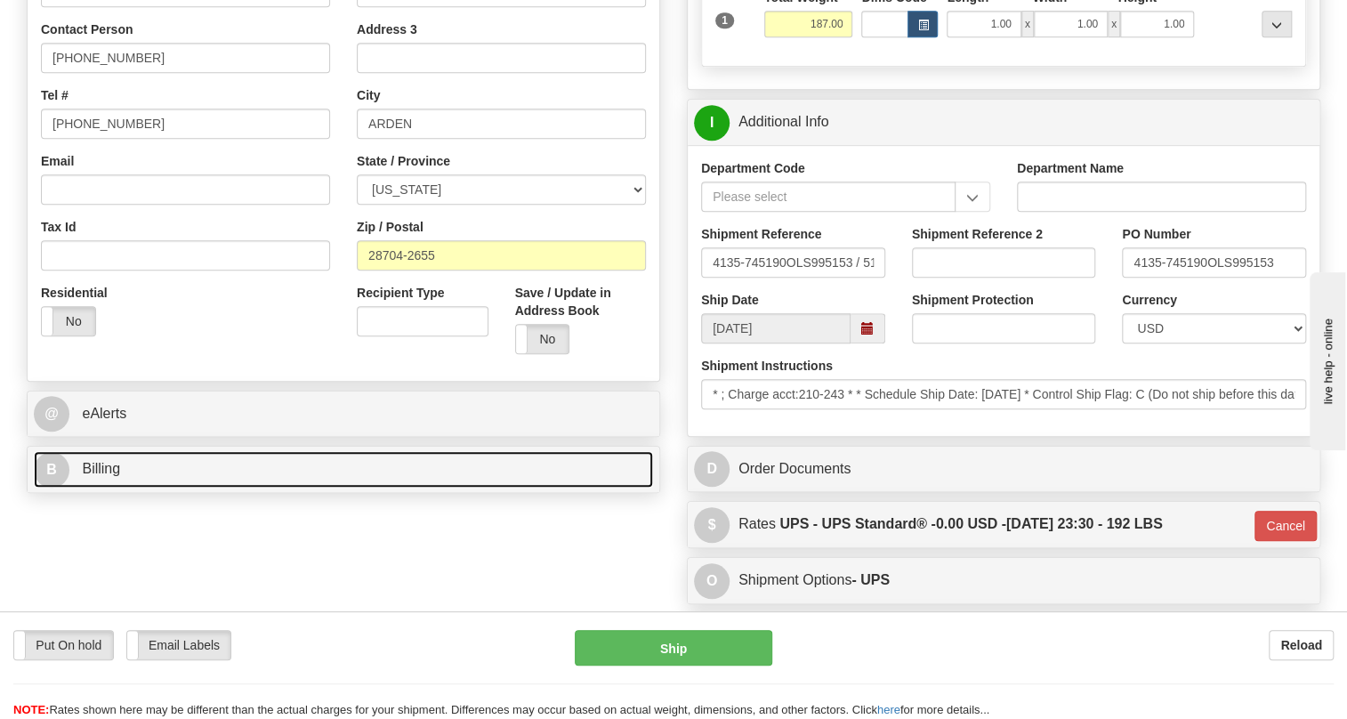
click at [104, 463] on span "Billing" at bounding box center [101, 468] width 38 height 15
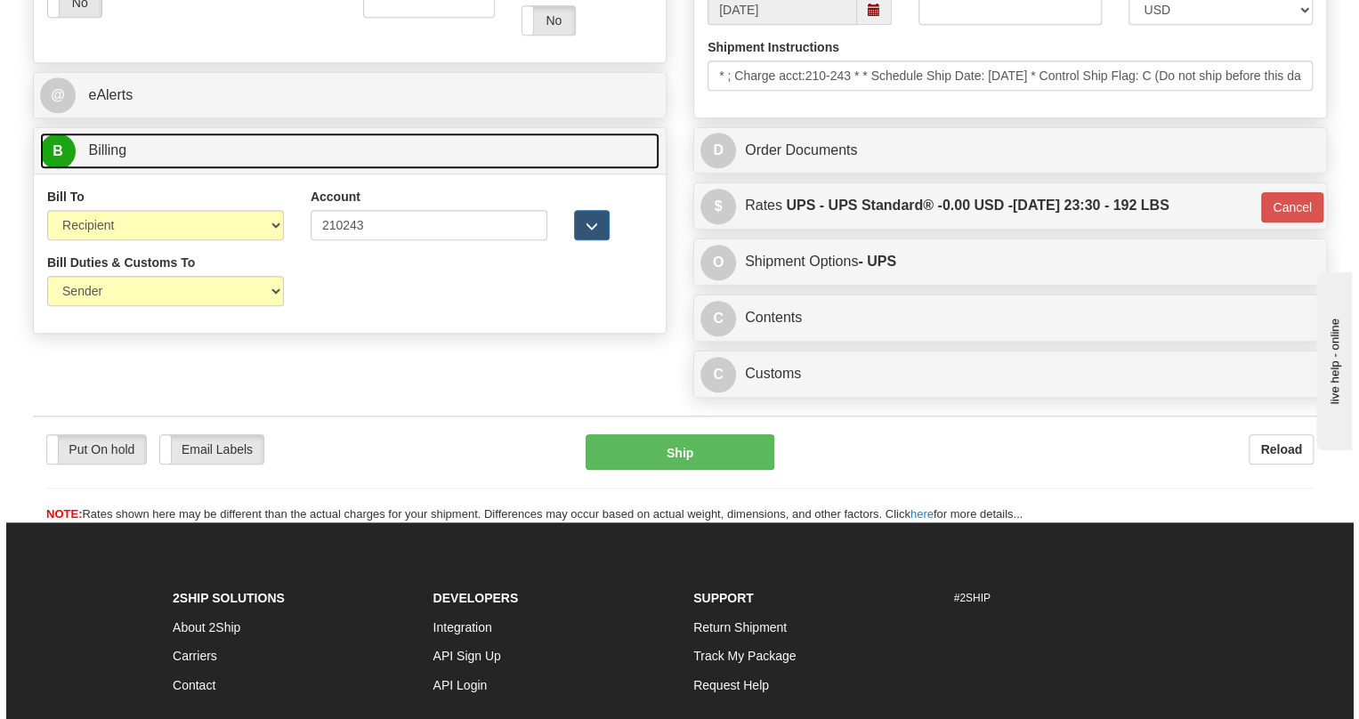
scroll to position [792, 0]
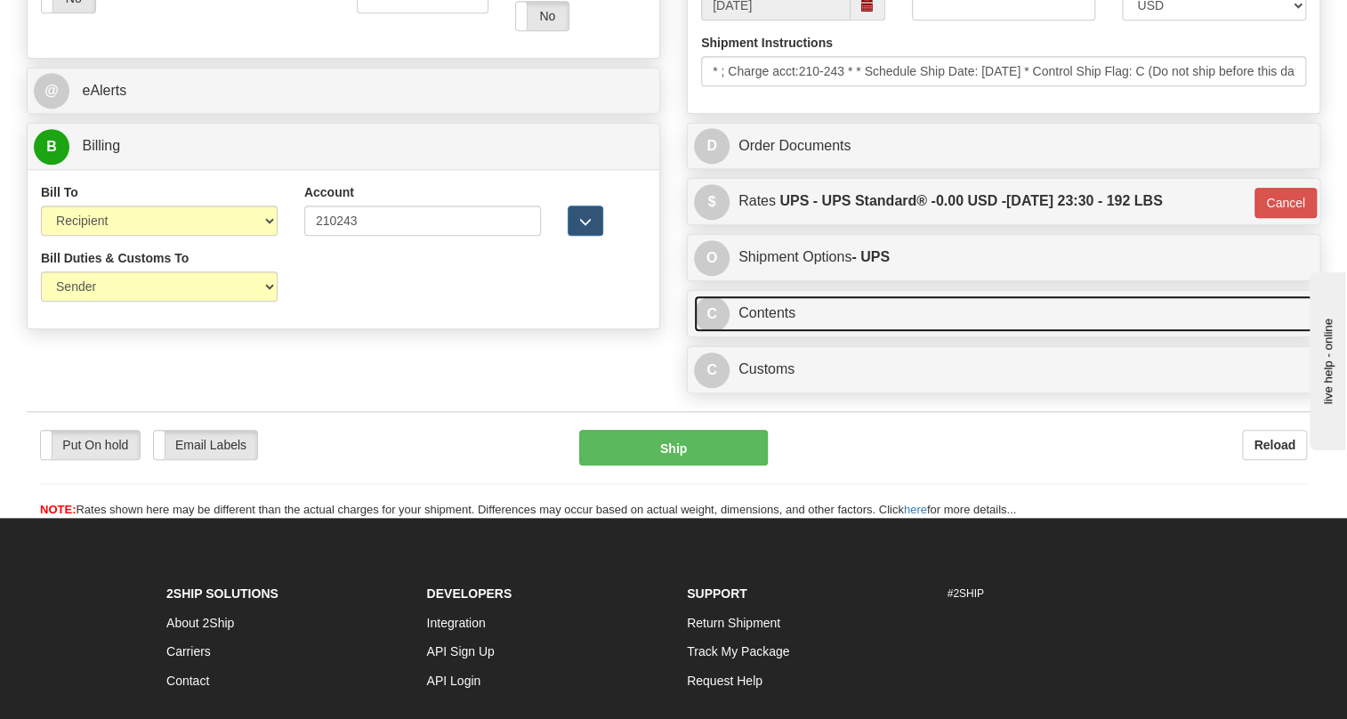
click at [778, 311] on link "C Contents" at bounding box center [1003, 313] width 619 height 36
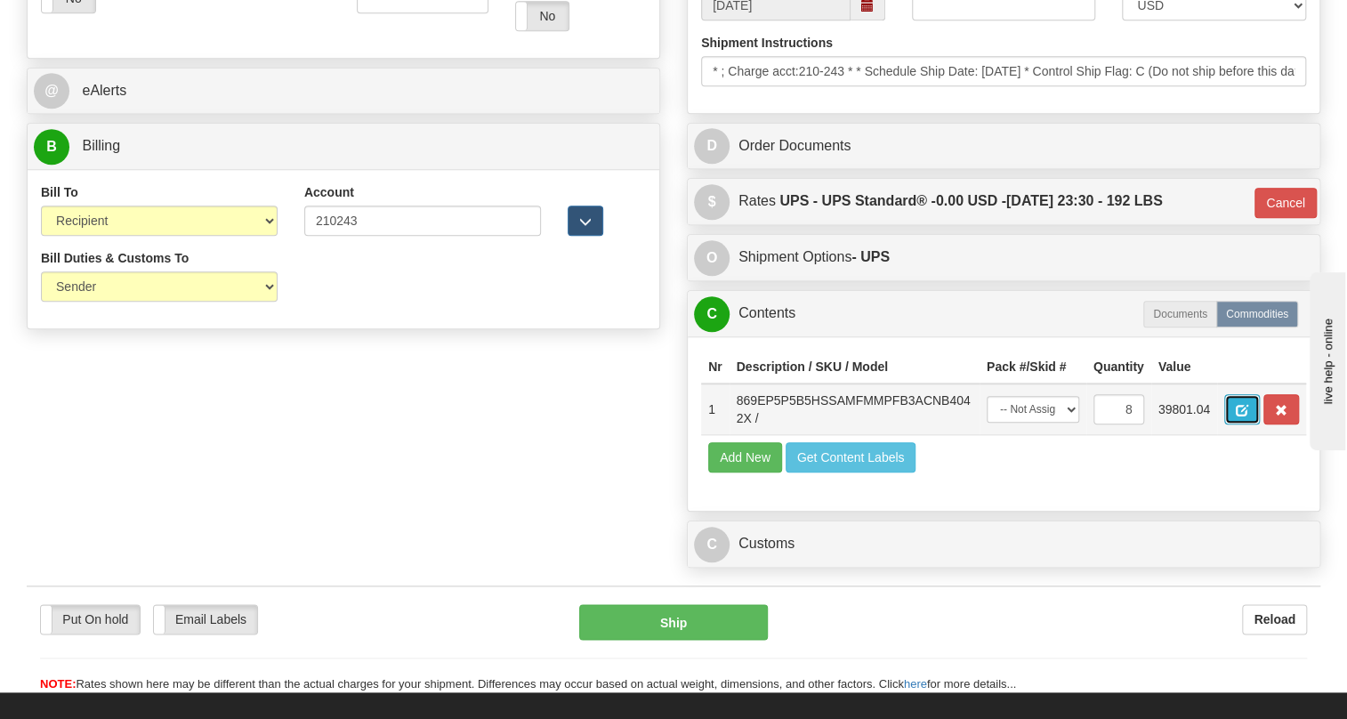
click at [1239, 408] on span "button" at bounding box center [1242, 411] width 12 height 12
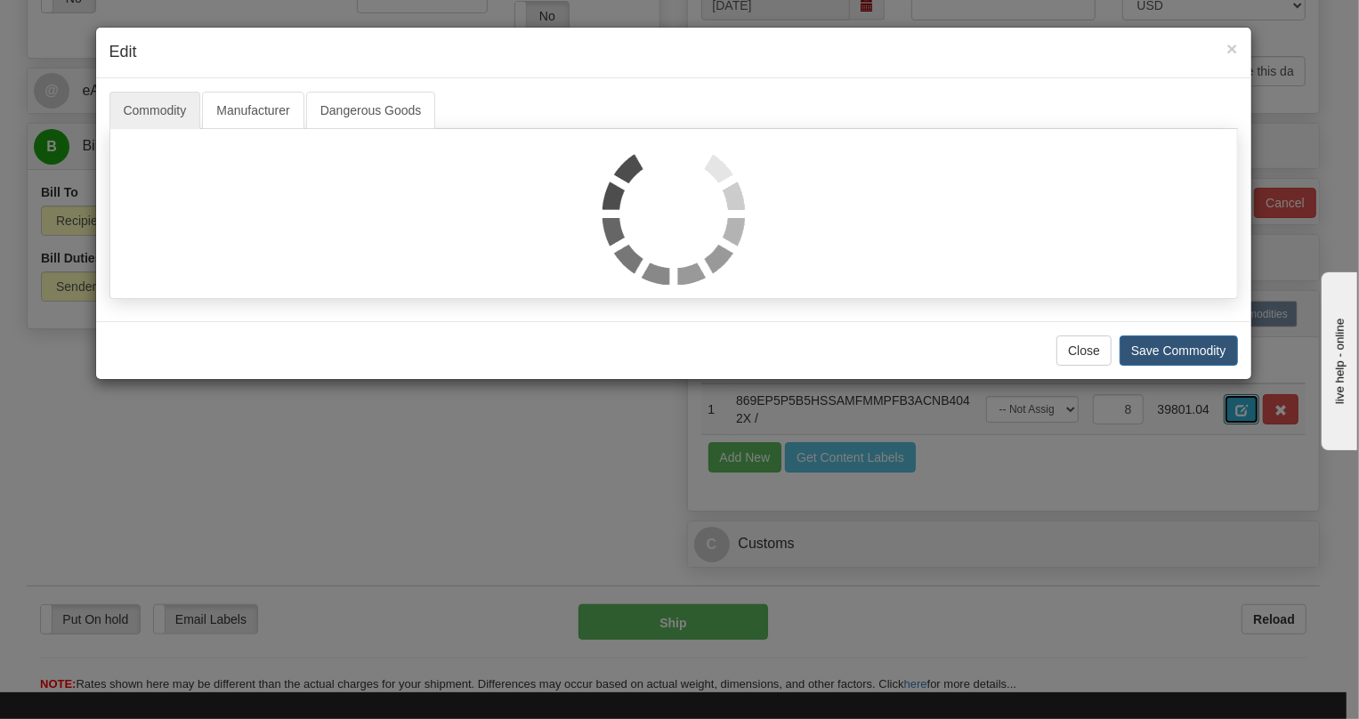
scroll to position [0, 0]
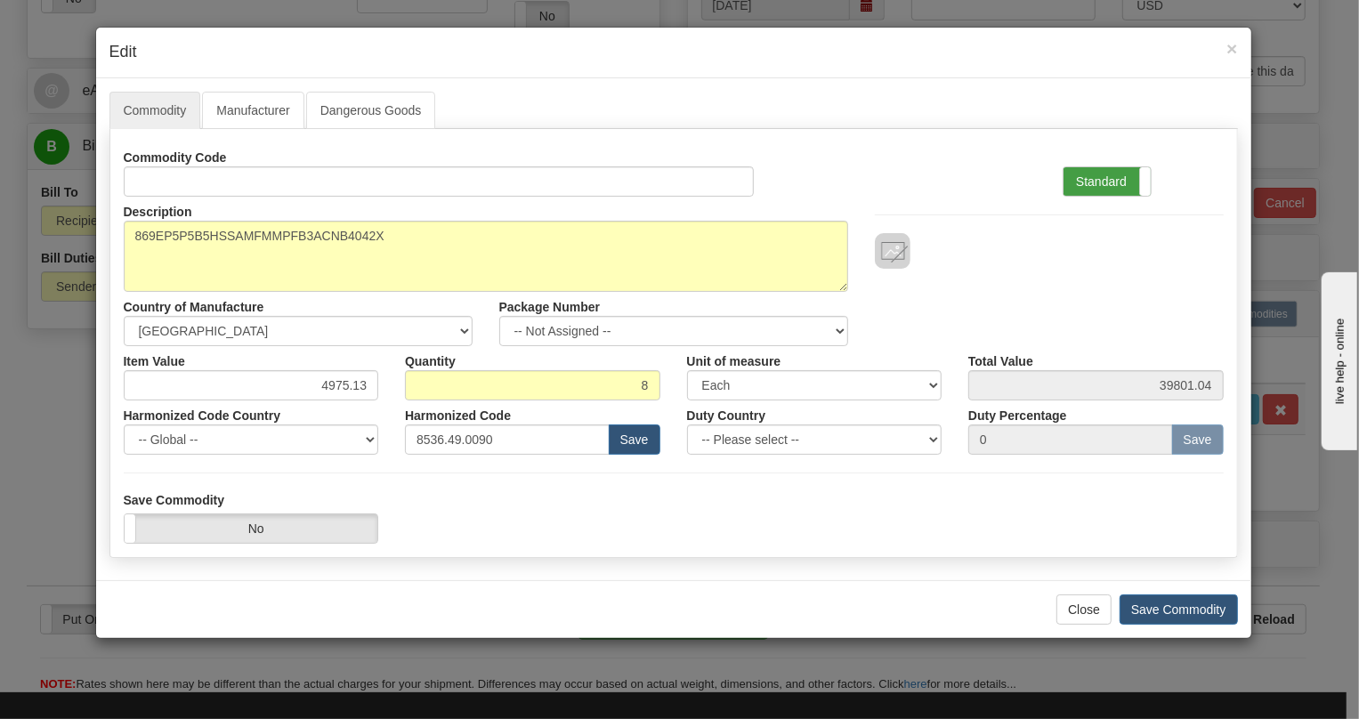
click at [1095, 184] on label "Standard" at bounding box center [1106, 181] width 87 height 28
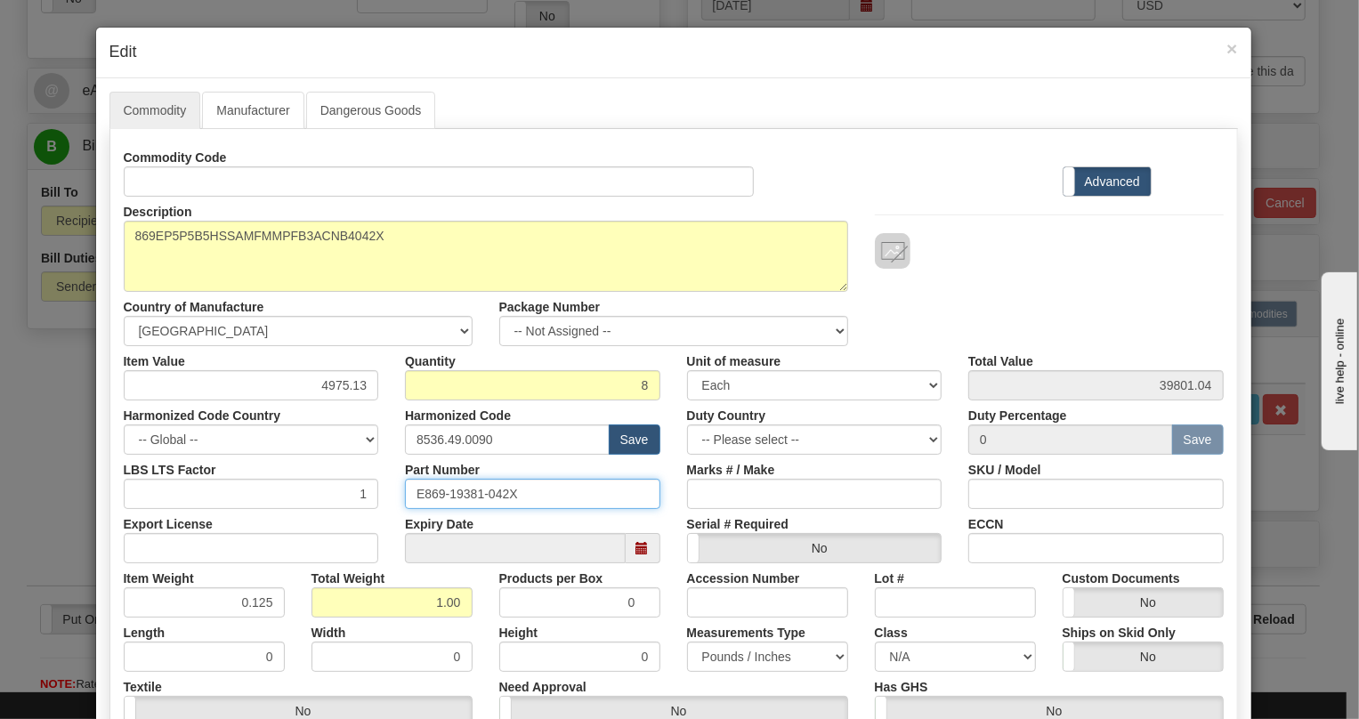
drag, startPoint x: 513, startPoint y: 489, endPoint x: 383, endPoint y: 500, distance: 131.2
click at [383, 500] on div "LBS LTS Factor 1 Part Number E869-19381-042X Marks # / Make SKU / Model" at bounding box center [673, 482] width 1126 height 54
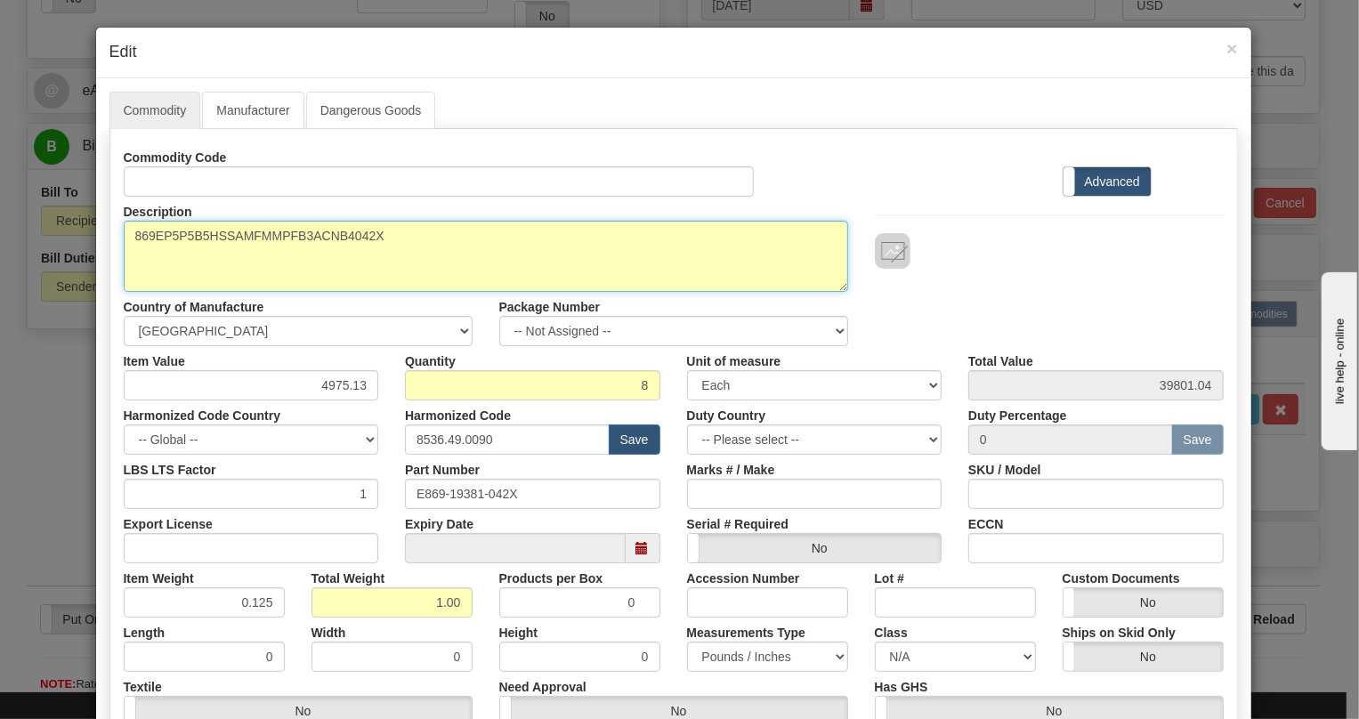
click at [380, 231] on textarea "869EP5P5B5HSSAMFMMPFB3ACNB4042X" at bounding box center [486, 256] width 724 height 71
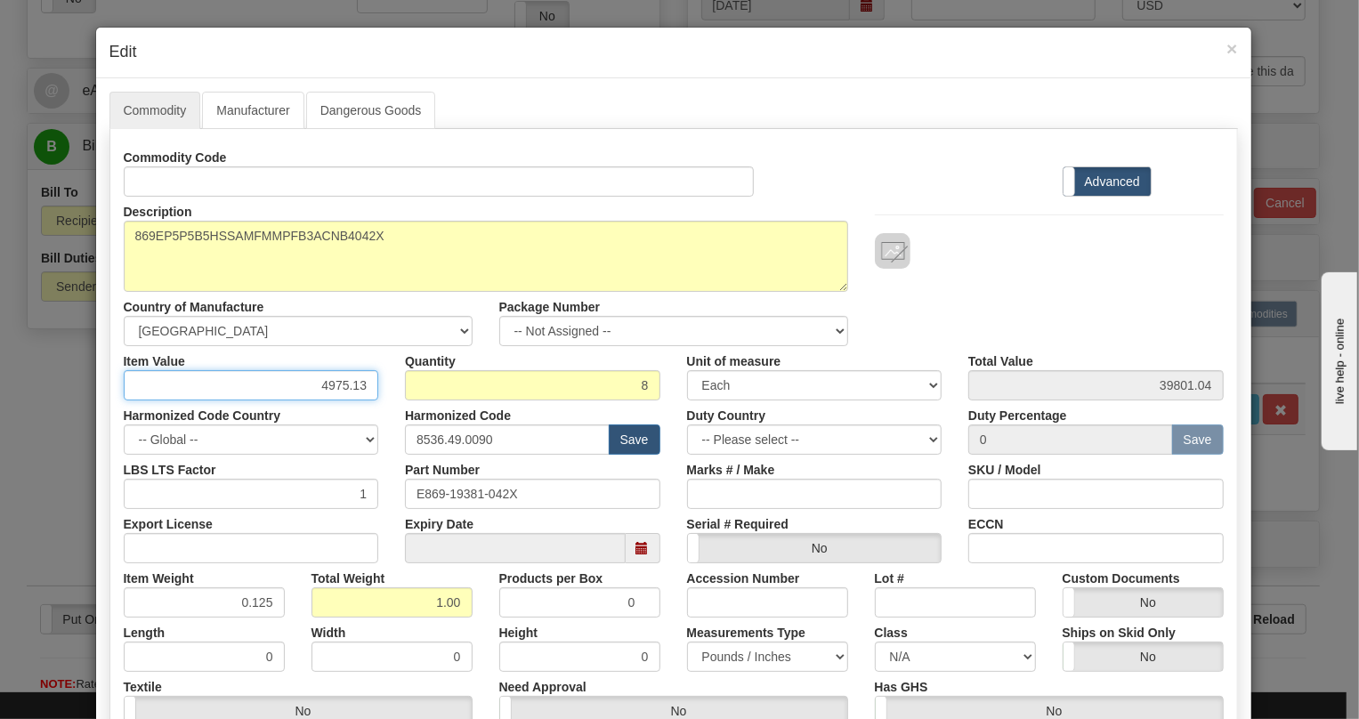
drag, startPoint x: 365, startPoint y: 384, endPoint x: 311, endPoint y: 391, distance: 53.9
click at [311, 391] on input "4975.13" at bounding box center [251, 385] width 255 height 30
paste input "E869-19381-042X"
type input "E869-19381-042X"
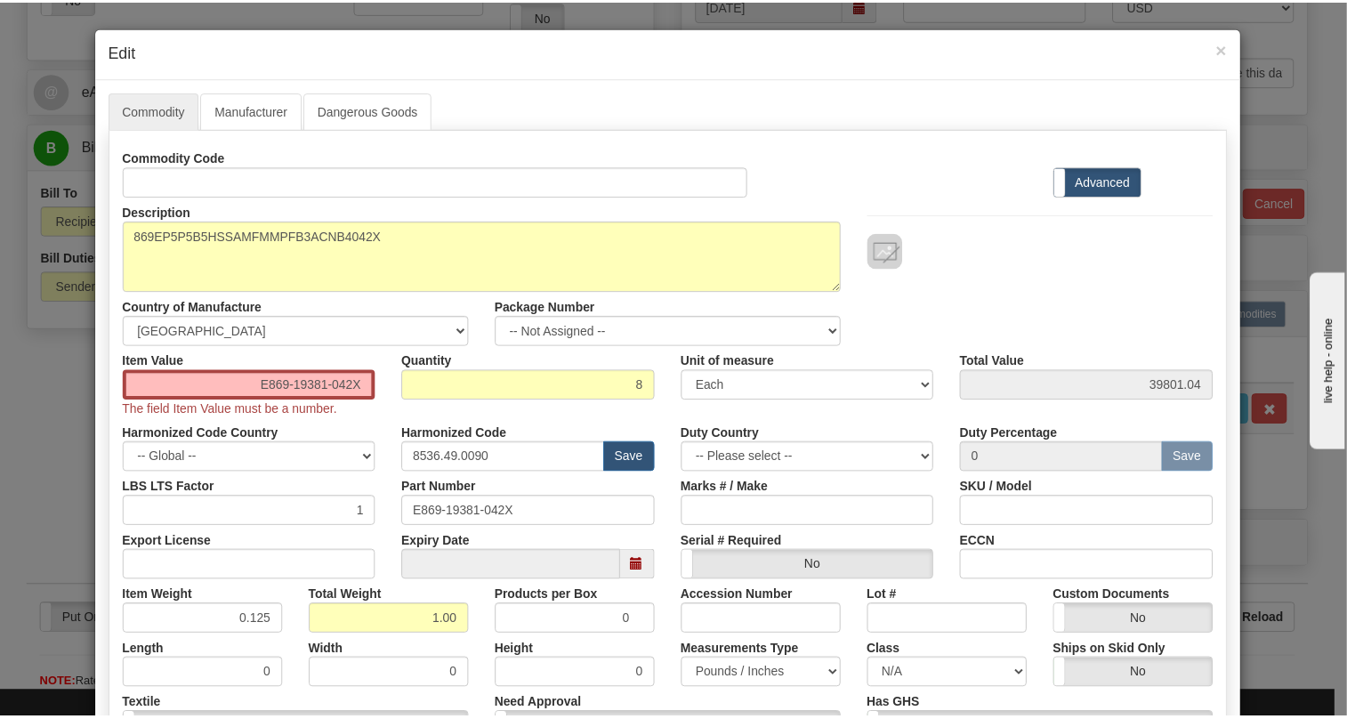
scroll to position [288, 0]
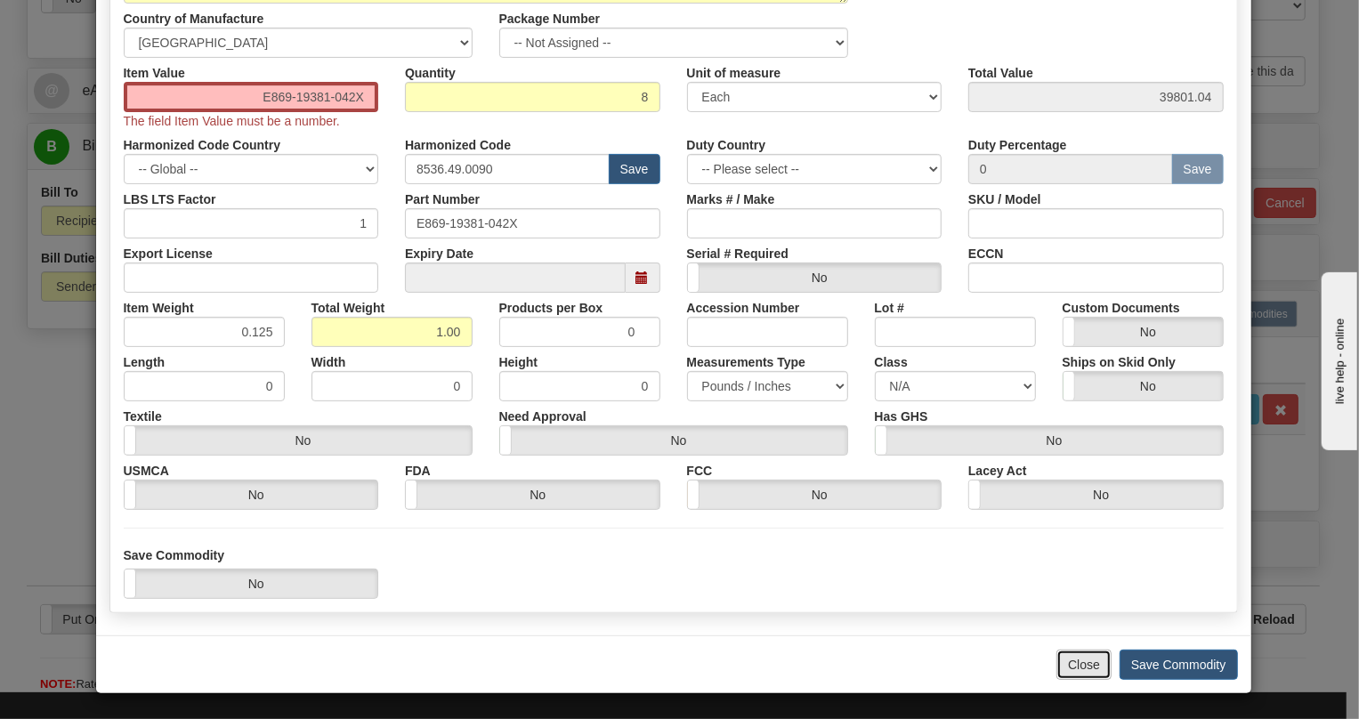
click at [1078, 664] on button "Close" at bounding box center [1083, 665] width 55 height 30
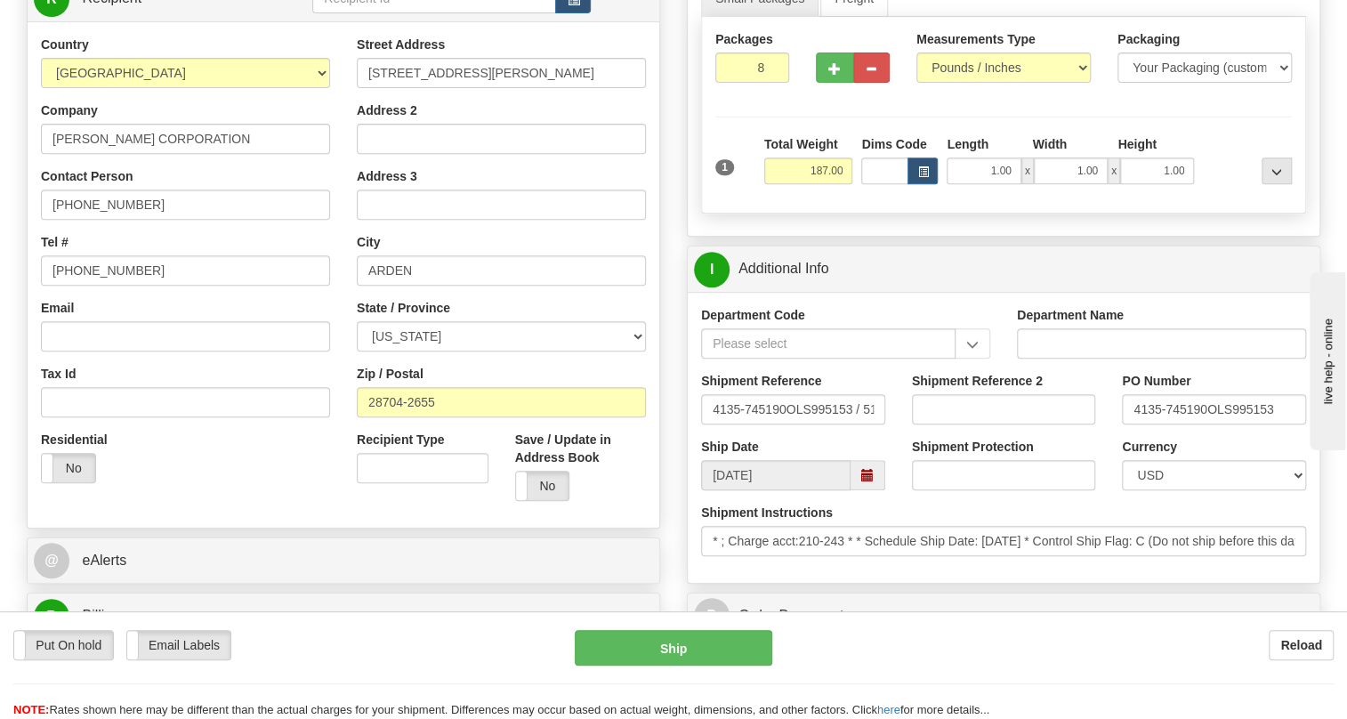
scroll to position [323, 0]
drag, startPoint x: 435, startPoint y: 399, endPoint x: 336, endPoint y: 401, distance: 98.8
click at [336, 401] on div "Country AFGHANISTAN ALAND ISLANDS ALBANIA ALGERIA AMERICAN SAMOA ANDORRA ANGOLA…" at bounding box center [344, 274] width 632 height 479
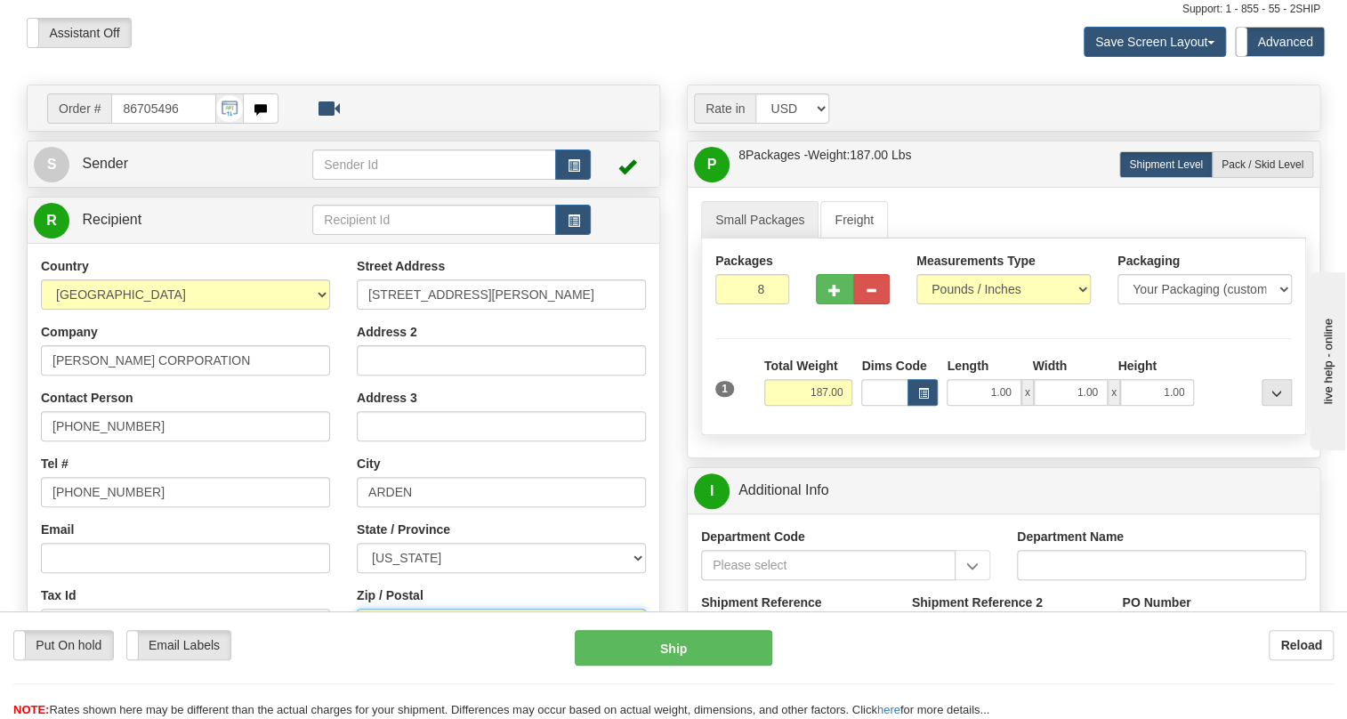
scroll to position [0, 0]
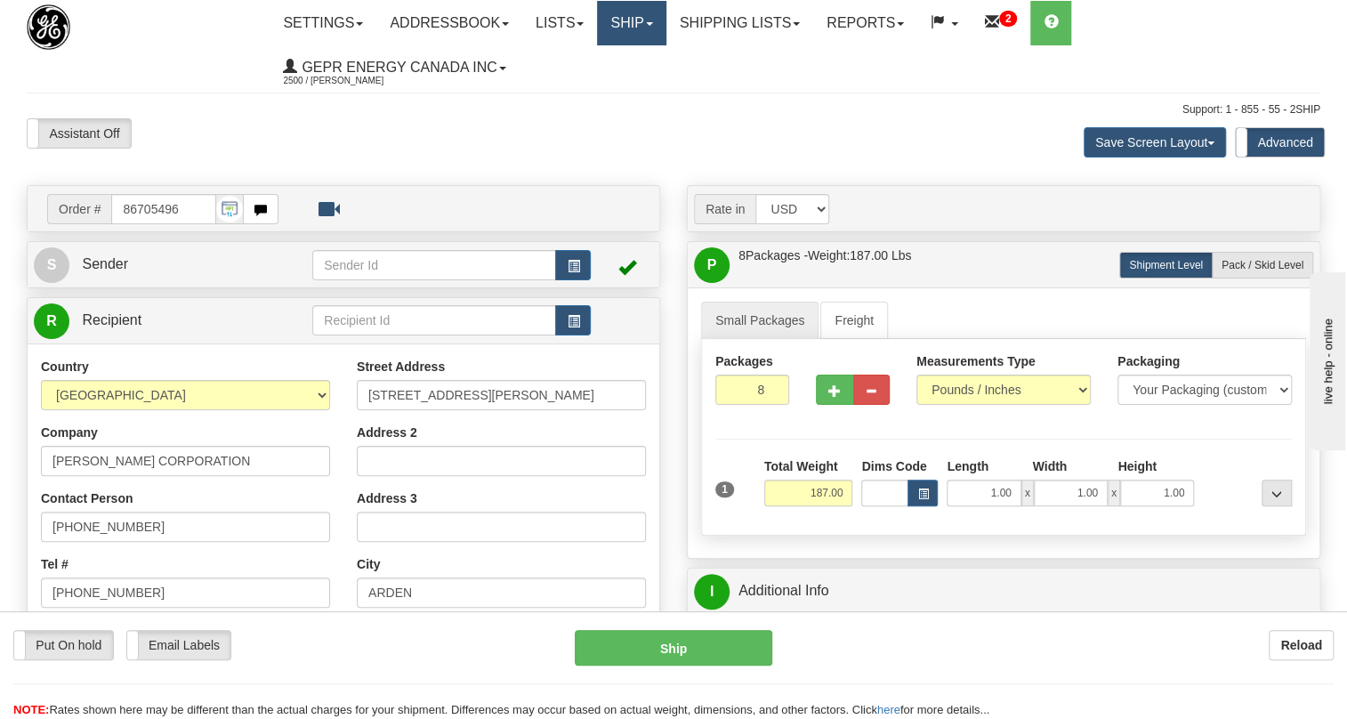
click at [653, 22] on span at bounding box center [649, 24] width 7 height 4
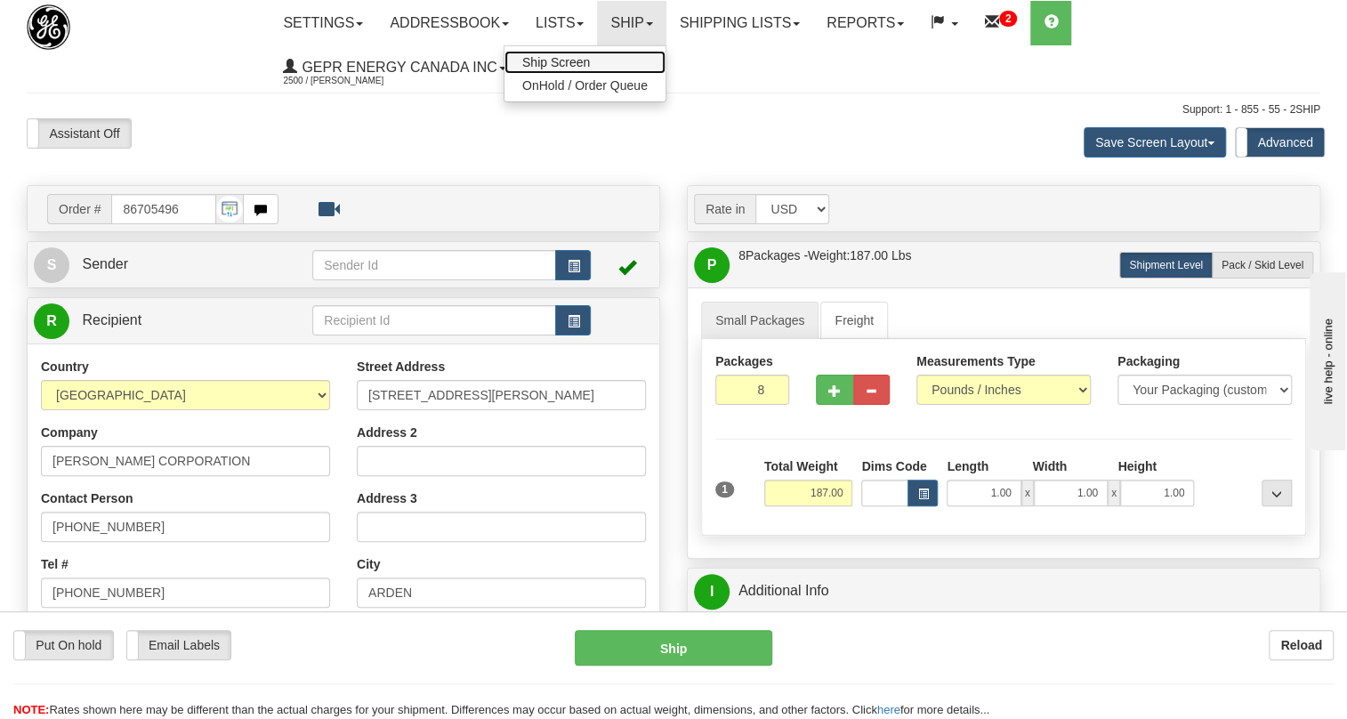
click at [590, 61] on span "Ship Screen" at bounding box center [556, 62] width 68 height 14
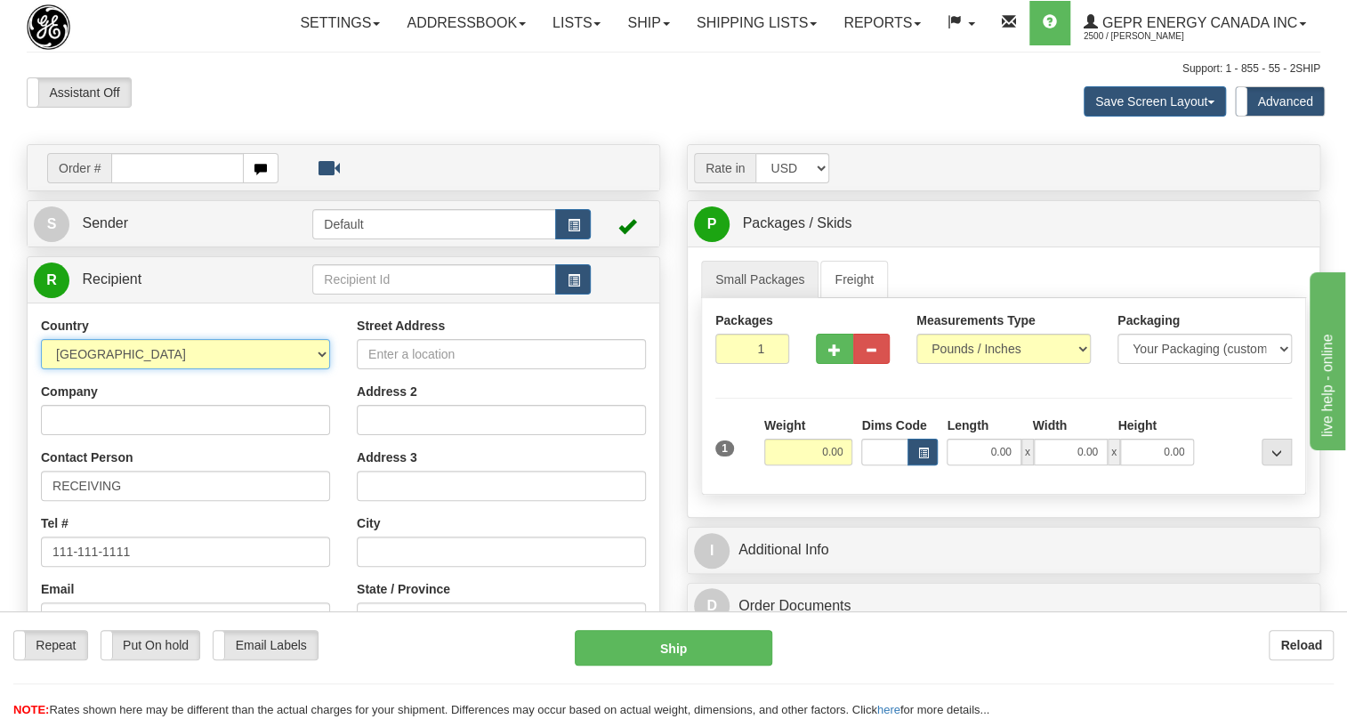
drag, startPoint x: 321, startPoint y: 398, endPoint x: 359, endPoint y: 410, distance: 40.2
click at [321, 369] on select "AFGHANISTAN ALAND ISLANDS ALBANIA ALGERIA AMERICAN SAMOA ANDORRA ANGOLA ANGUILL…" at bounding box center [185, 354] width 289 height 30
select select "US"
click at [41, 369] on select "AFGHANISTAN ALAND ISLANDS ALBANIA ALGERIA AMERICAN SAMOA ANDORRA ANGOLA ANGUILL…" at bounding box center [185, 354] width 289 height 30
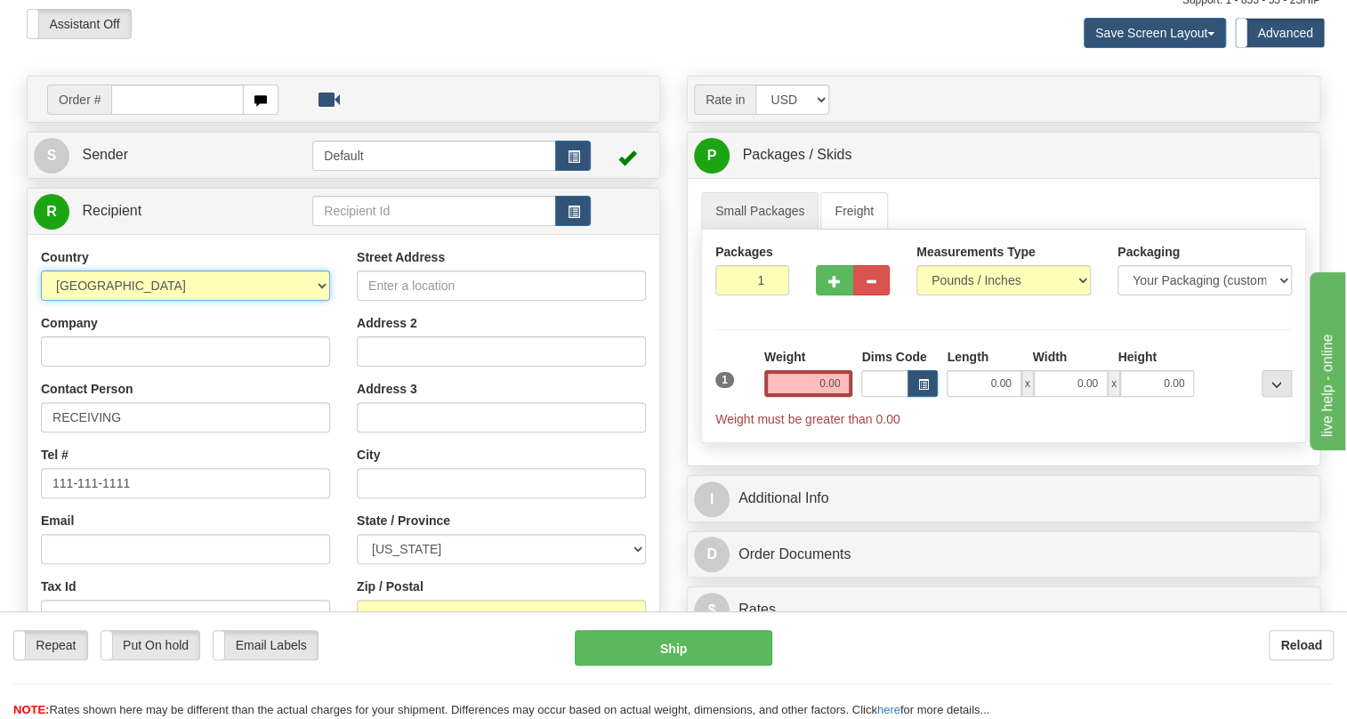
scroll to position [161, 0]
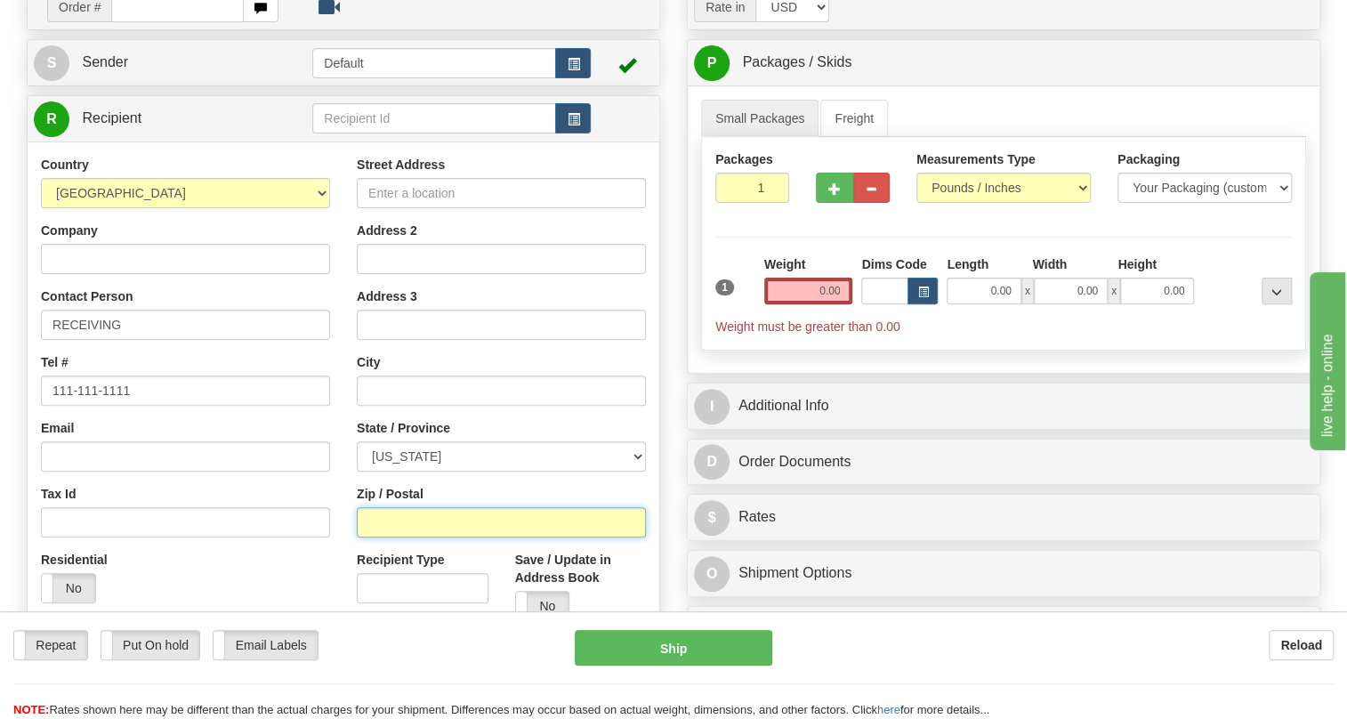
click at [372, 537] on input "Zip / Postal" at bounding box center [501, 522] width 289 height 30
paste input "28704-2655"
type input "28704-2655"
click at [329, 534] on div "Tax Id" at bounding box center [185, 511] width 289 height 52
type input "ARDEN"
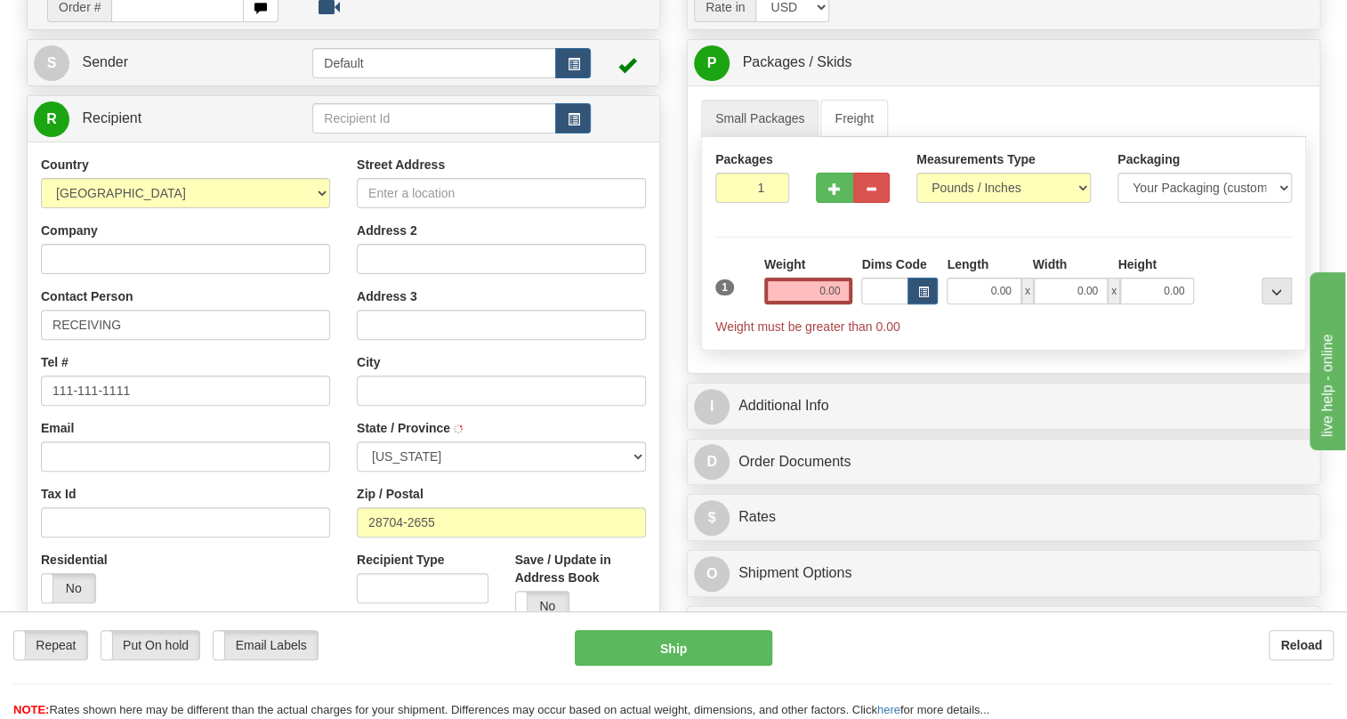
select select "NC"
click at [117, 274] on input "Company" at bounding box center [185, 259] width 289 height 30
paste input "[PERSON_NAME] CORPORATION"
type input "[PERSON_NAME] CORPORATION"
click at [440, 208] on input "Street Address" at bounding box center [501, 193] width 289 height 30
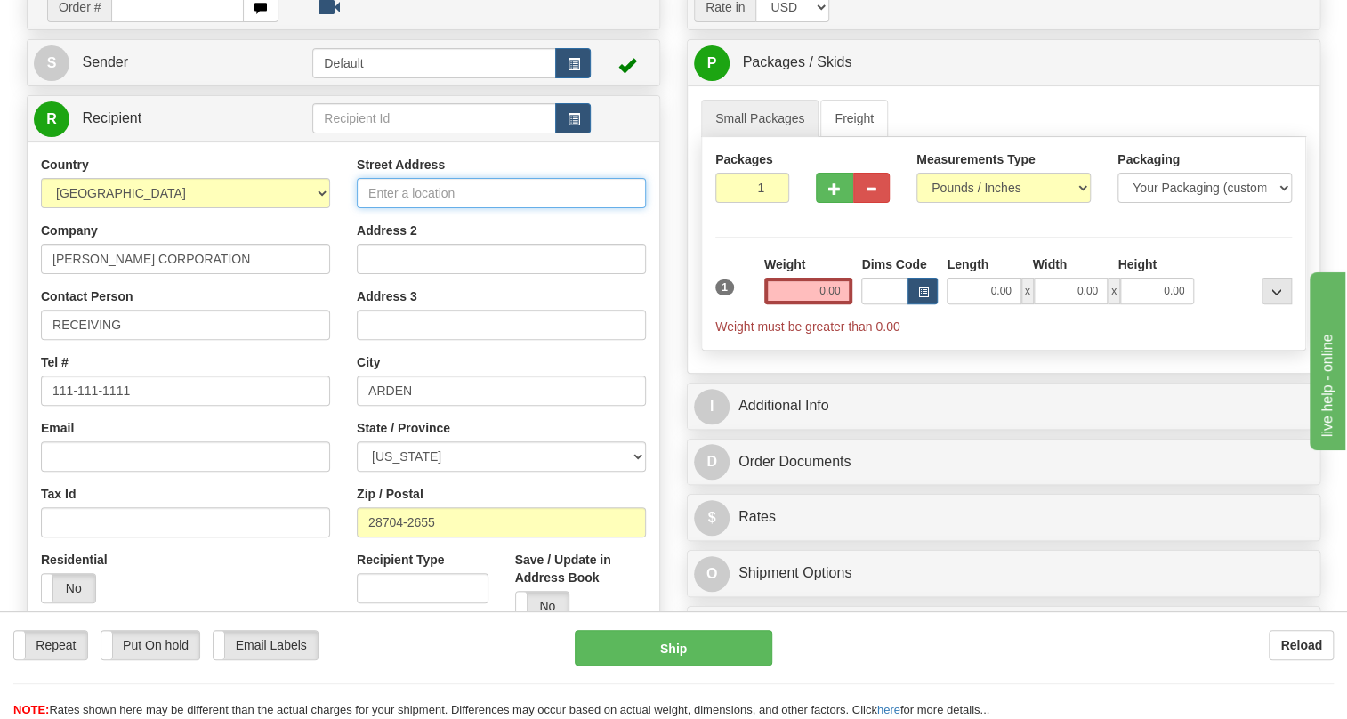
paste input "[STREET_ADDRESS][PERSON_NAME]"
type input "[STREET_ADDRESS][PERSON_NAME]"
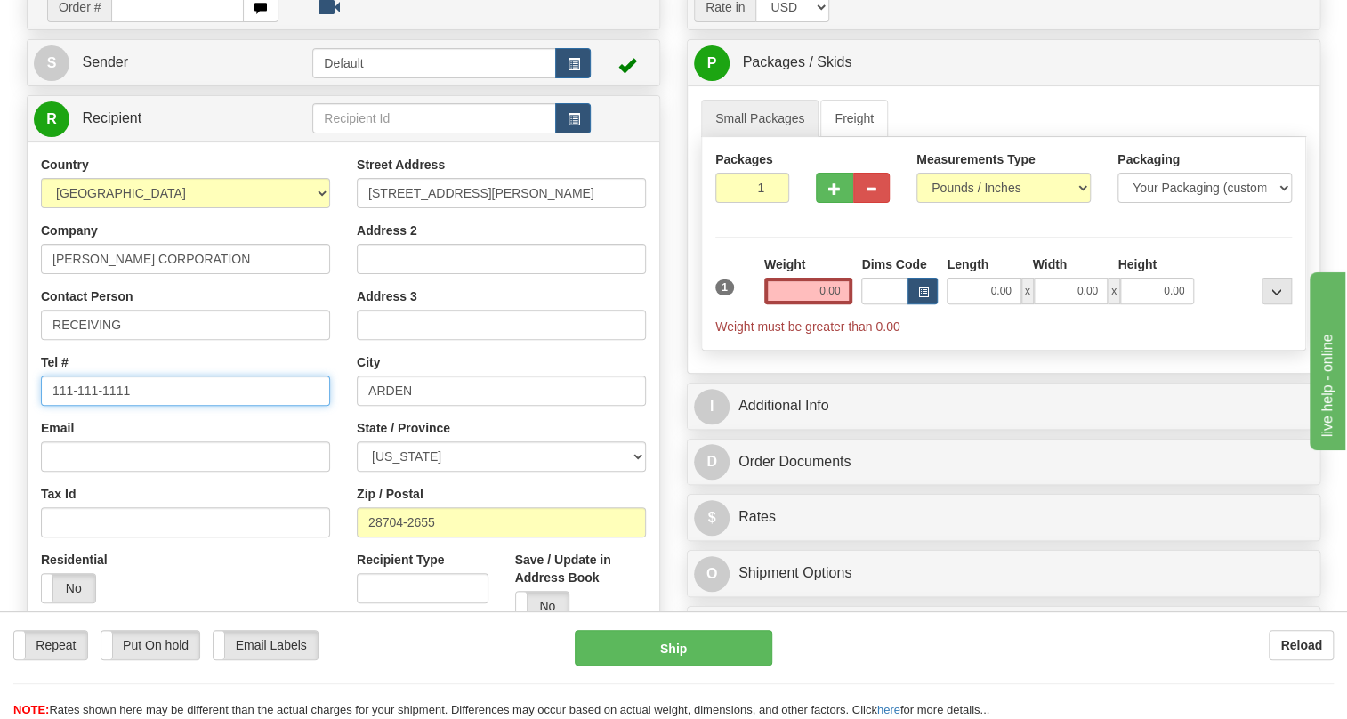
click at [109, 406] on input "111-111-1111" at bounding box center [185, 390] width 289 height 30
paste input "[PHONE_NUMBER]"
type input "[PHONE_NUMBER]"
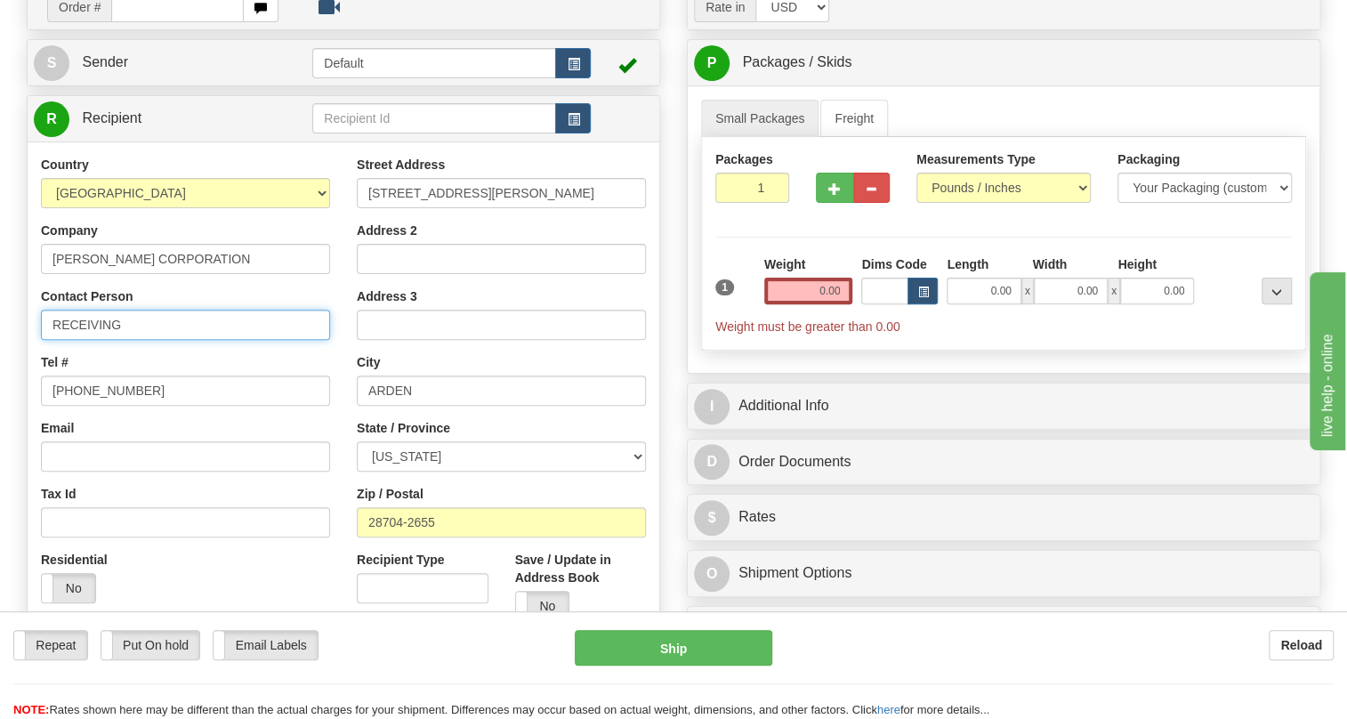
click at [135, 340] on input "RECEIVING" at bounding box center [185, 325] width 289 height 30
click at [155, 340] on input "RECEIVING" at bounding box center [185, 325] width 289 height 30
type input "RECEIVING / [PERSON_NAME]"
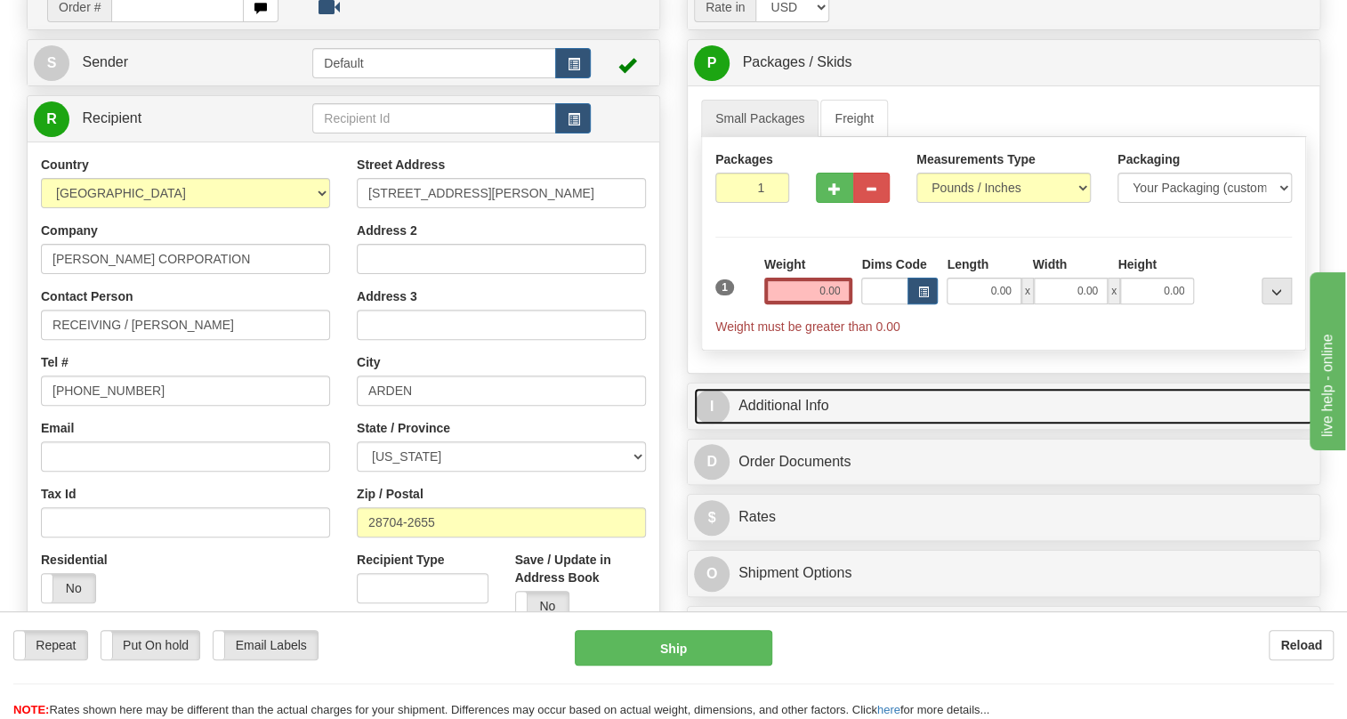
click at [801, 424] on link "I Additional Info" at bounding box center [1003, 406] width 619 height 36
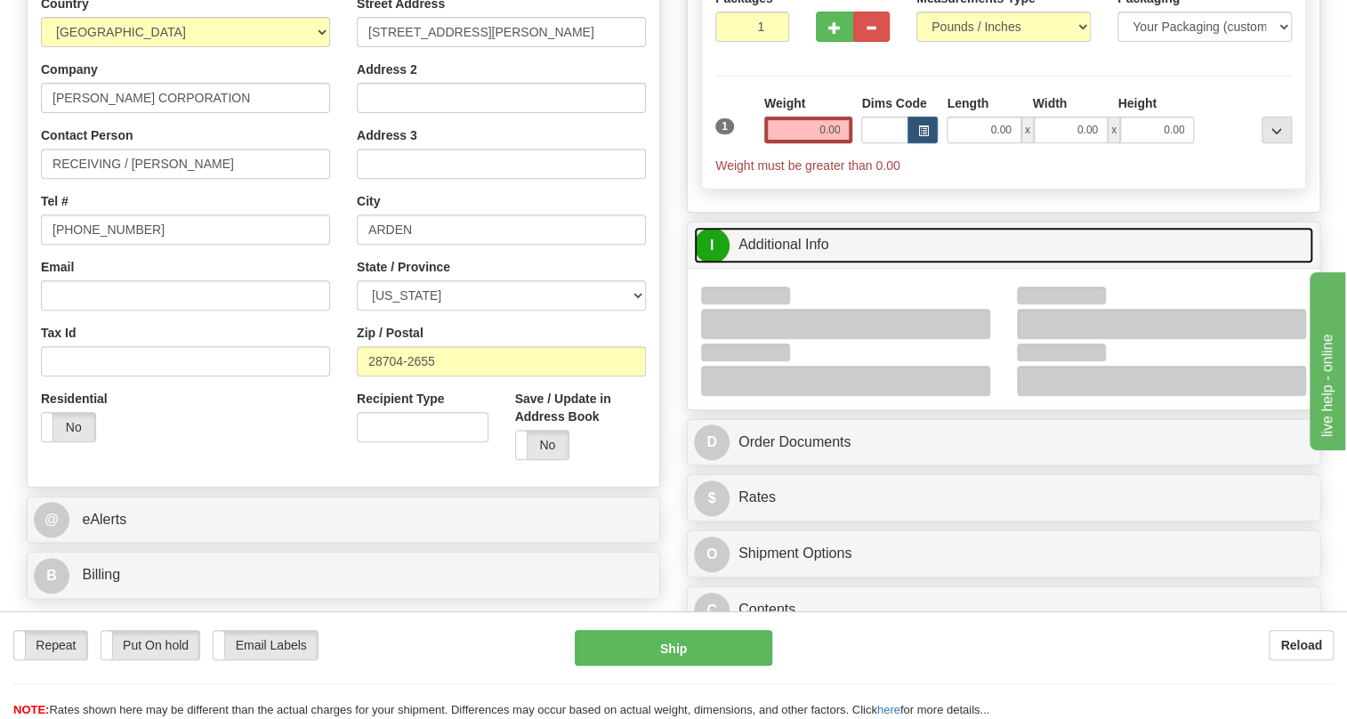
scroll to position [404, 0]
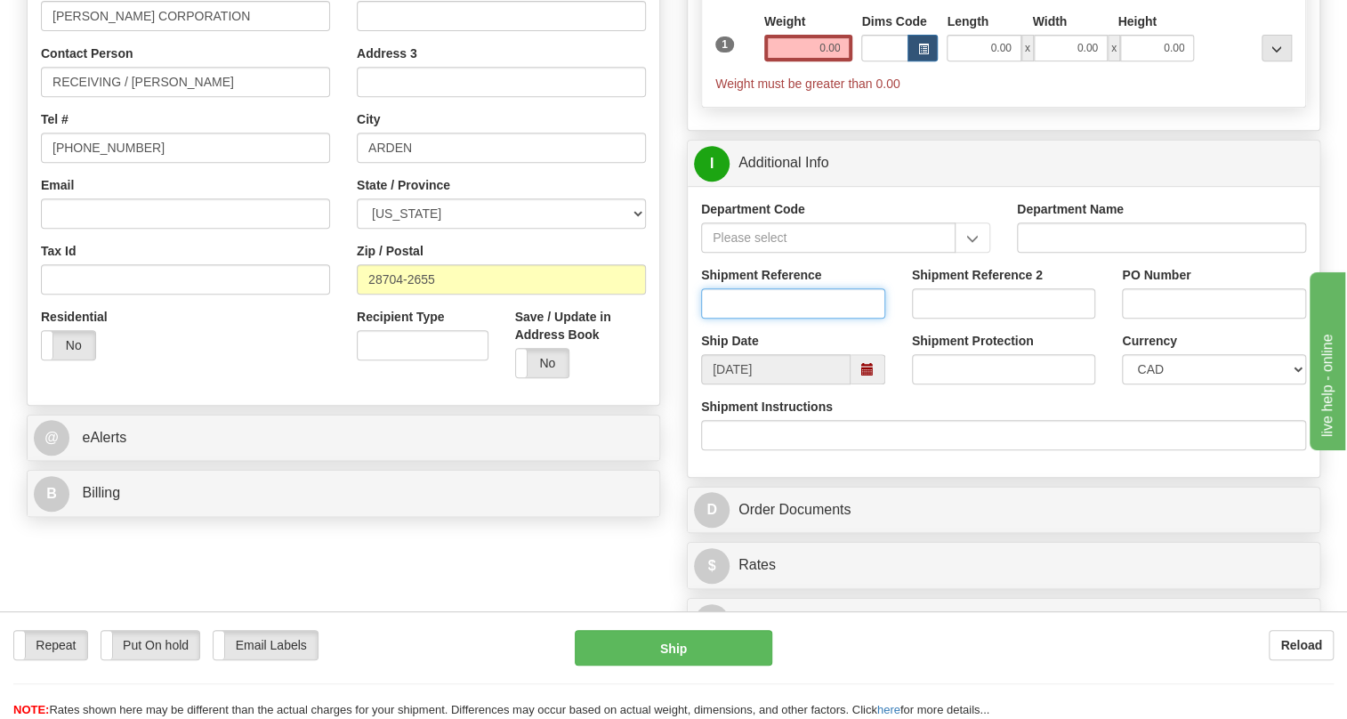
click at [718, 319] on input "Shipment Reference" at bounding box center [793, 303] width 184 height 30
paste input "4135-745190OLS995153 / 512351"
drag, startPoint x: 809, startPoint y: 340, endPoint x: 703, endPoint y: 335, distance: 106.0
click at [703, 319] on input "4135-745190OLS995153 / 512351" at bounding box center [793, 303] width 184 height 30
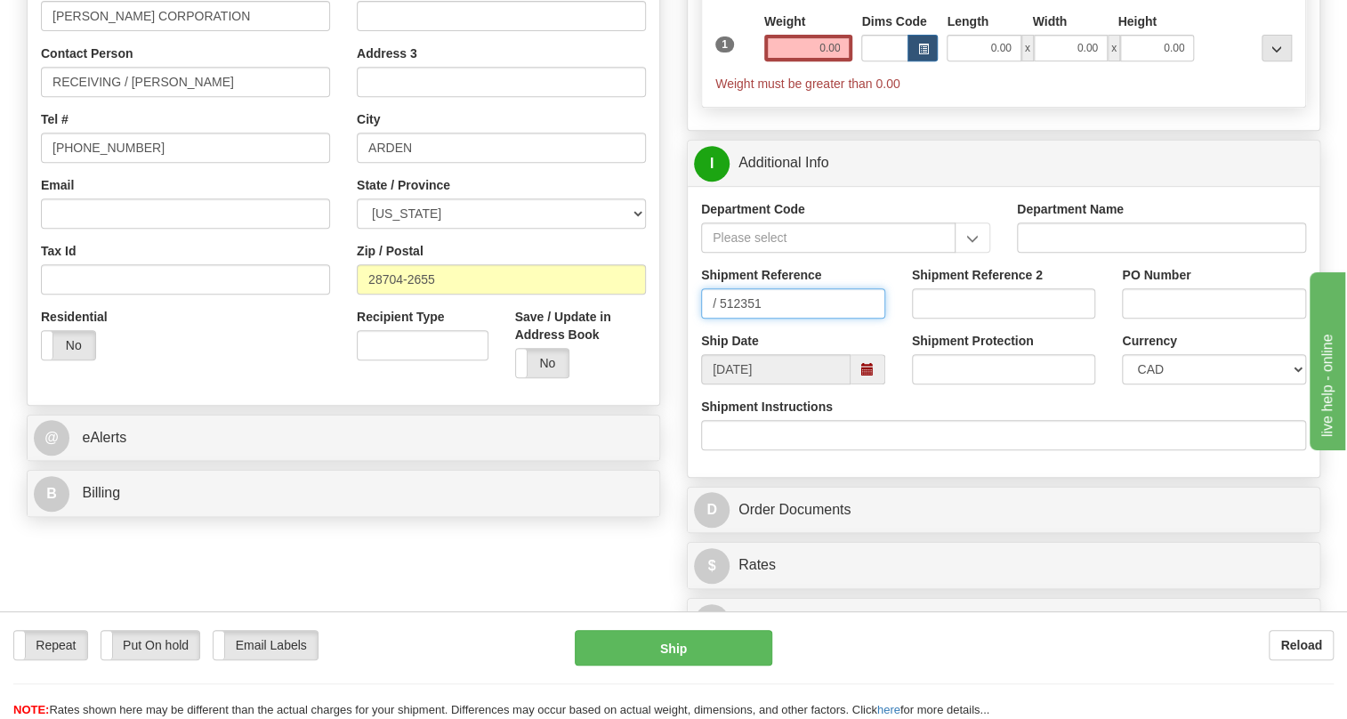
type input "/ 512351"
click at [1144, 319] on input "PO Number" at bounding box center [1214, 303] width 184 height 30
paste input "4135-745190OLS995153"
type input "4135-745190OLS995153"
click at [725, 319] on input "/ 512351" at bounding box center [793, 303] width 184 height 30
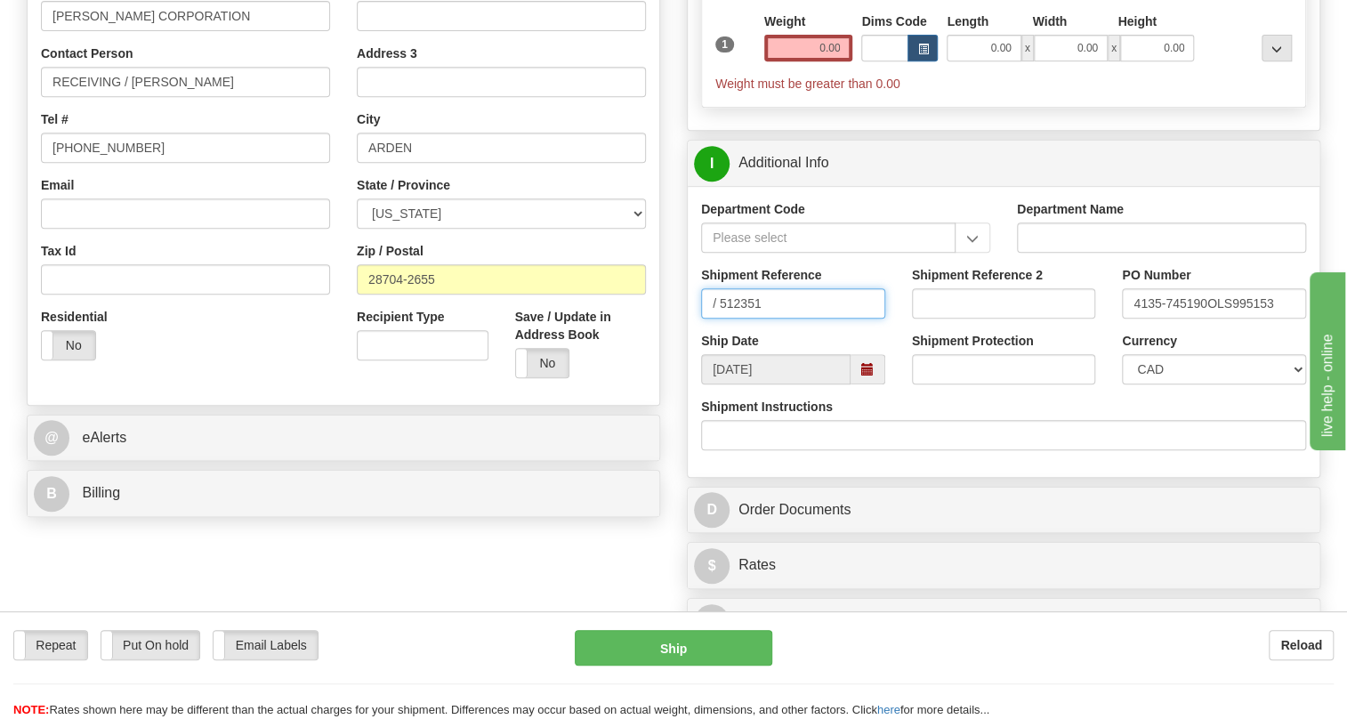
click at [721, 319] on input "/ 512351" at bounding box center [793, 303] width 184 height 30
click at [753, 319] on input "512351" at bounding box center [793, 303] width 184 height 30
type input "512351/5399003267"
click at [1189, 384] on select "CAD USD EUR ZAR [PERSON_NAME] ARN AUD AUS AWG BBD BFR BGN BHD BMD BND BRC BRL C…" at bounding box center [1214, 369] width 184 height 30
select select "1"
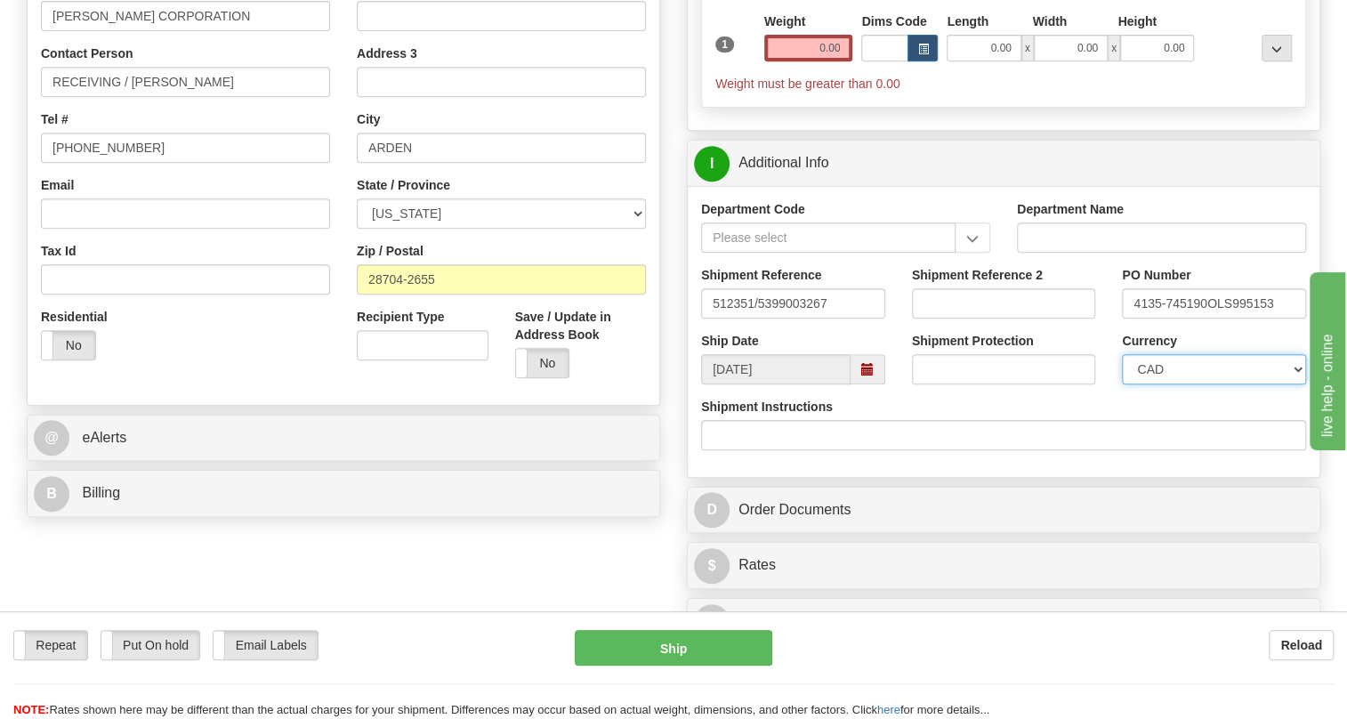
click at [1122, 384] on select "CAD USD EUR ZAR [PERSON_NAME] ARN AUD AUS AWG BBD BFR BGN BHD BMD BND BRC BRL C…" at bounding box center [1214, 369] width 184 height 30
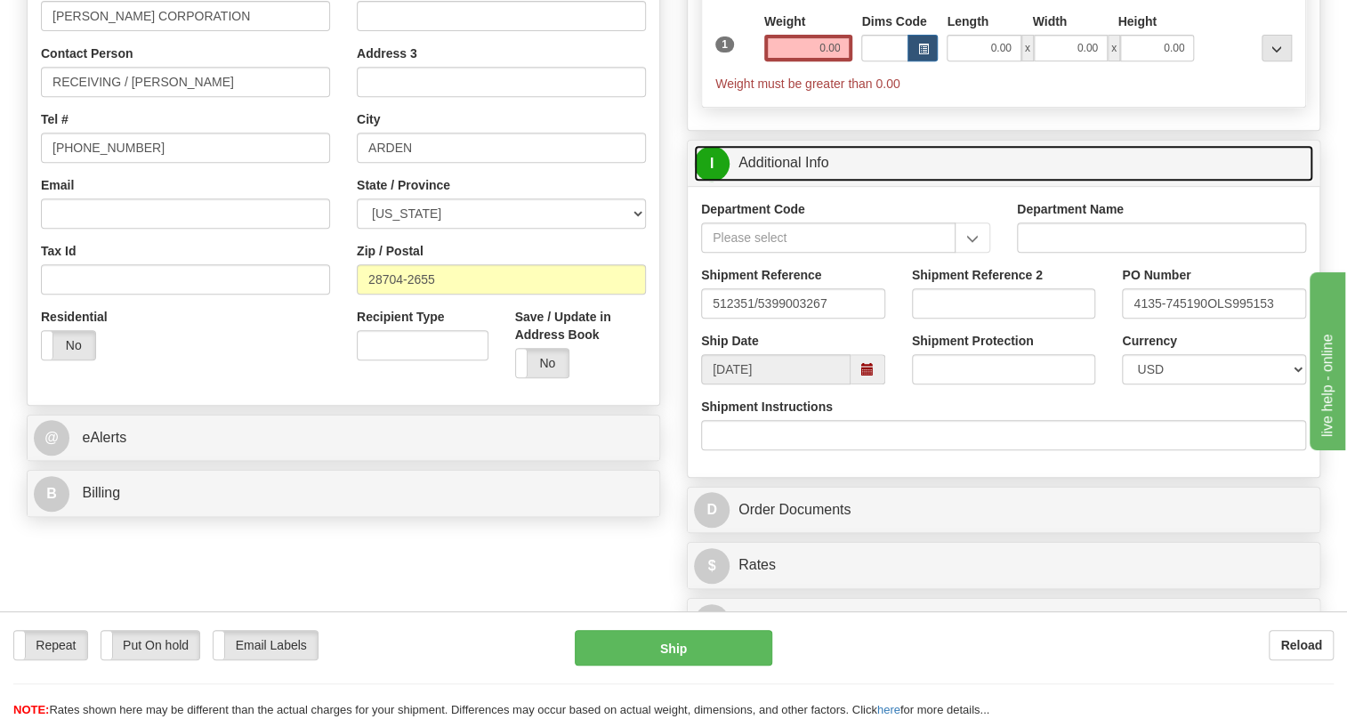
click at [816, 182] on link "I Additional Info" at bounding box center [1003, 163] width 619 height 36
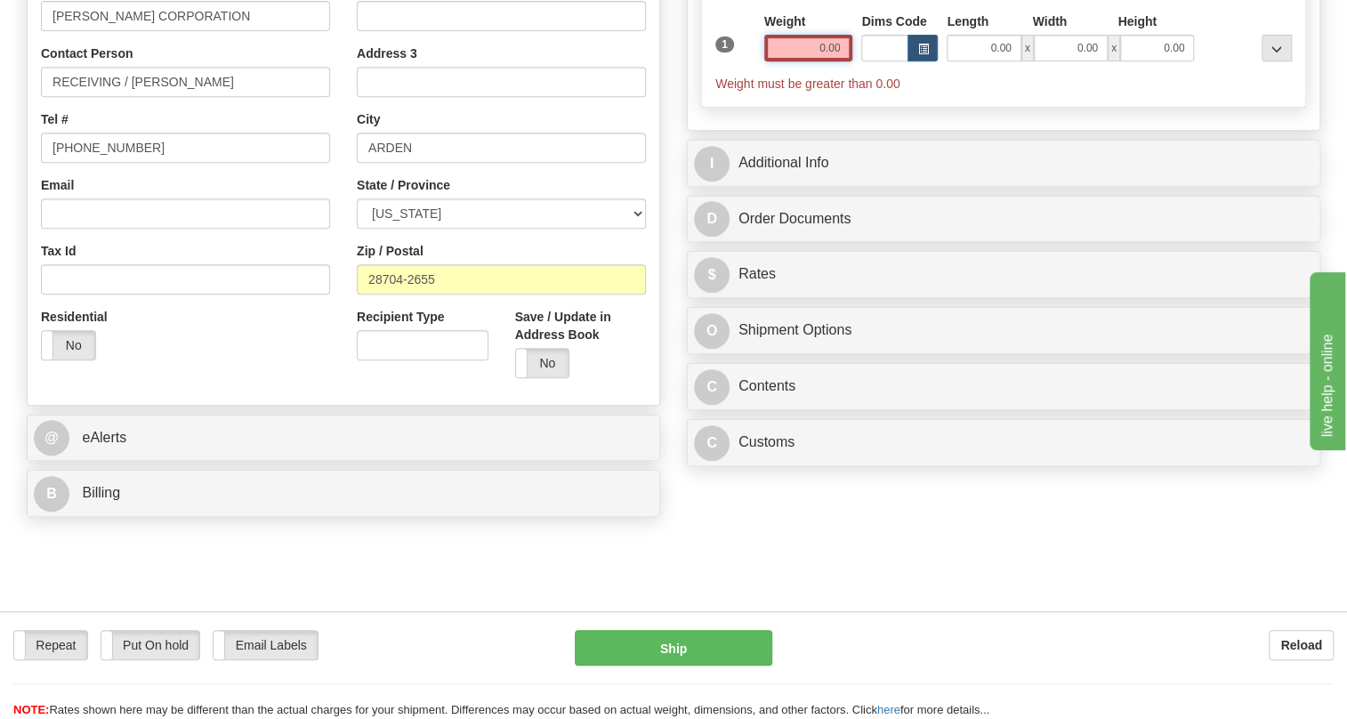
click at [818, 61] on input "0.00" at bounding box center [808, 48] width 89 height 27
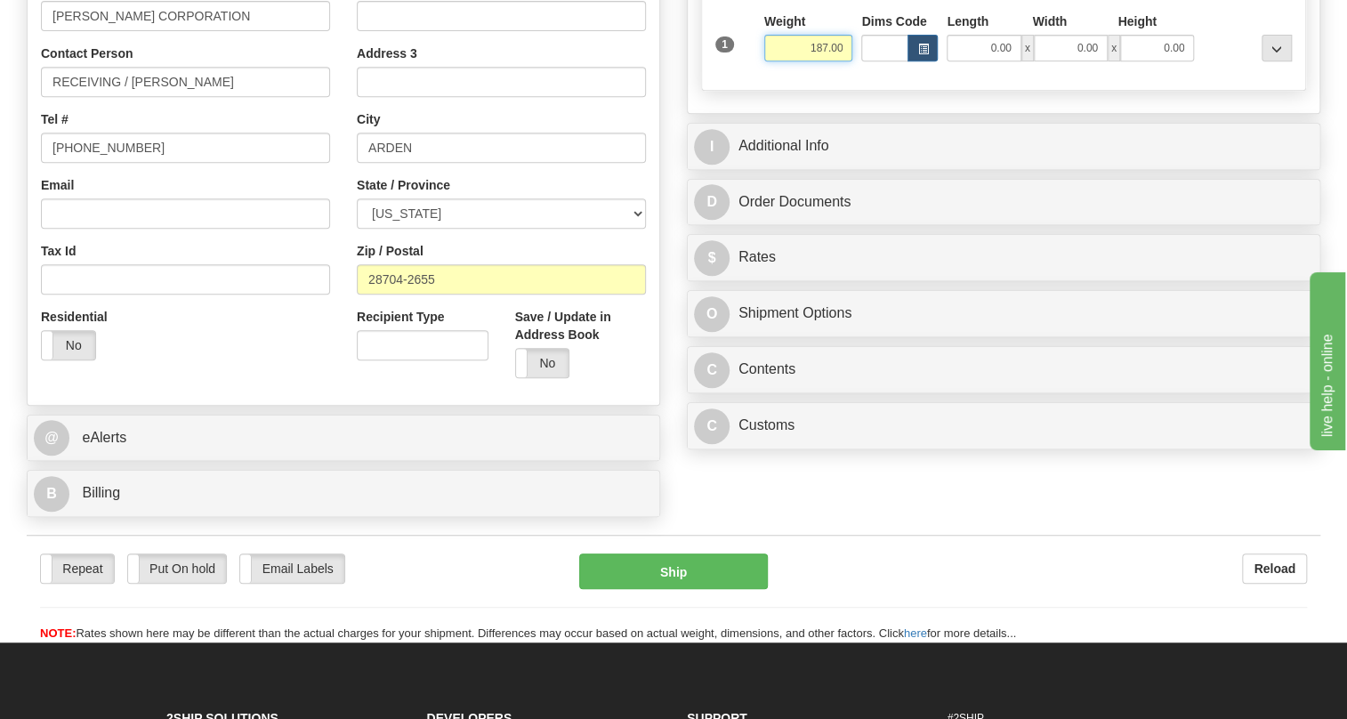
type input "187.00"
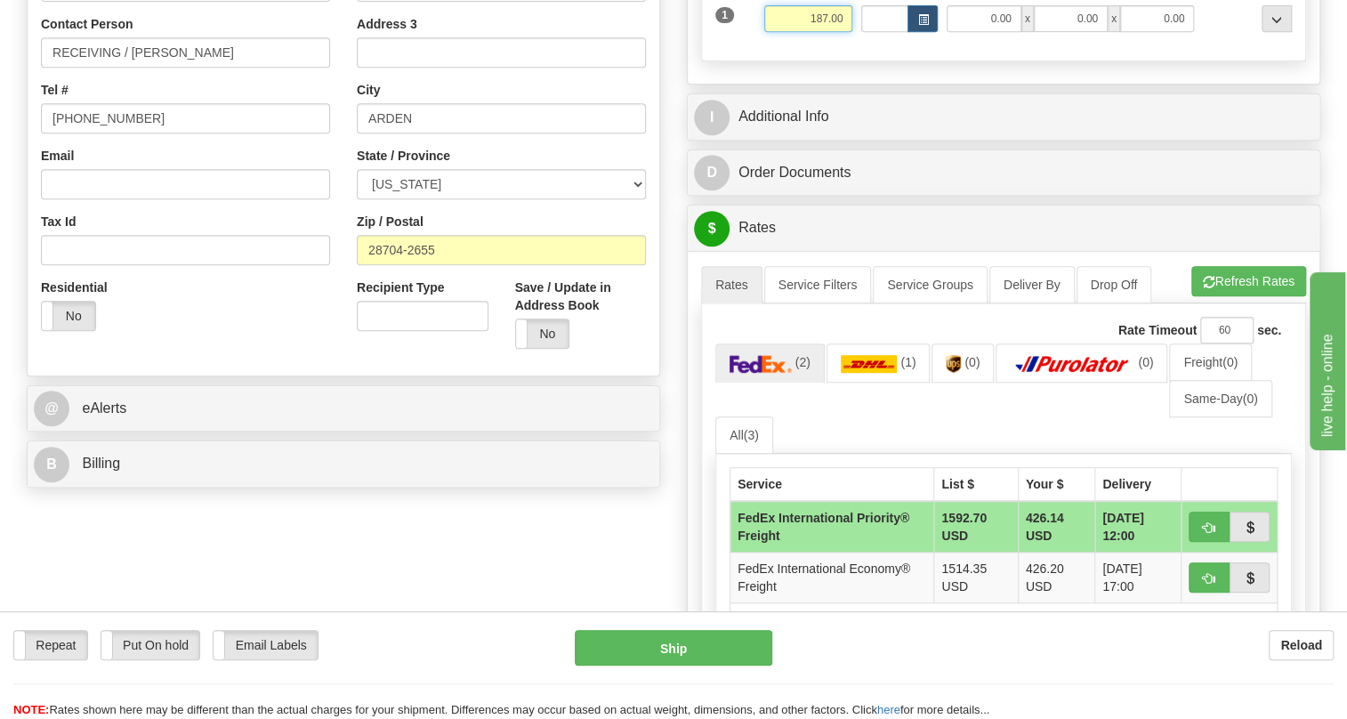
scroll to position [404, 0]
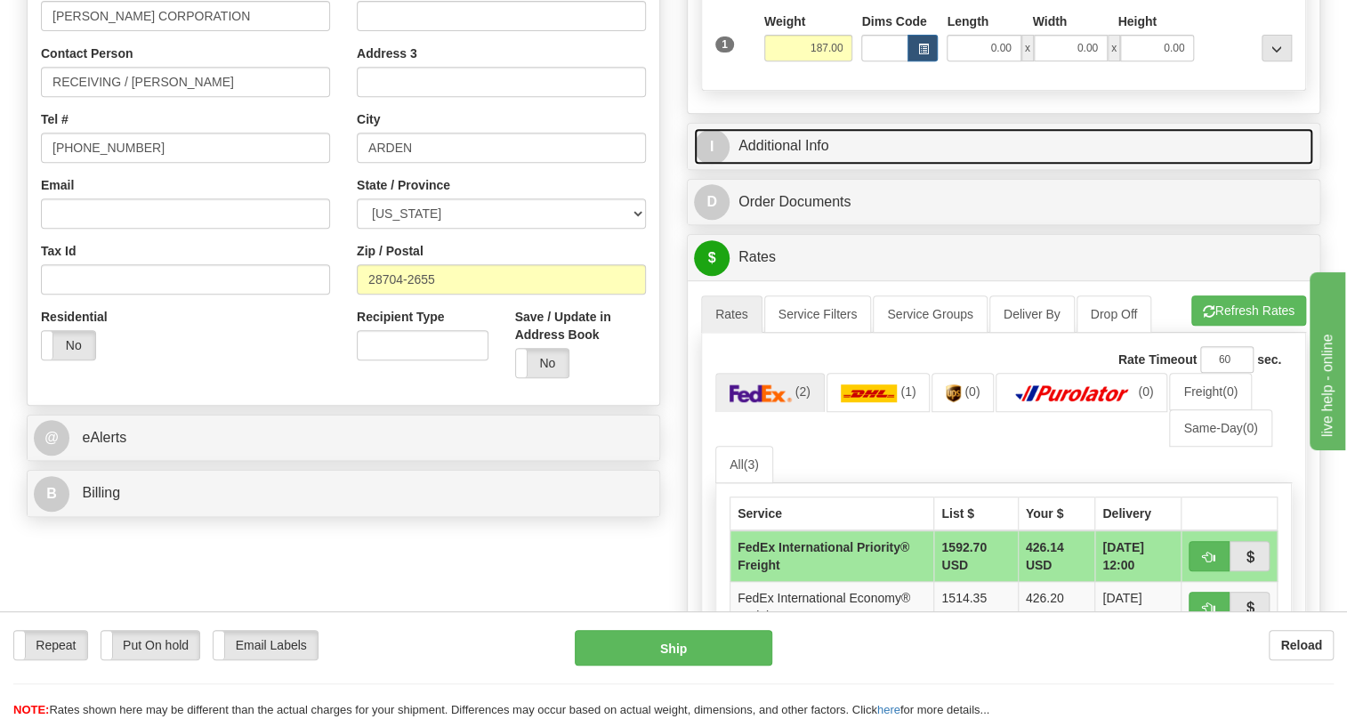
click at [799, 165] on link "I Additional Info" at bounding box center [1003, 146] width 619 height 36
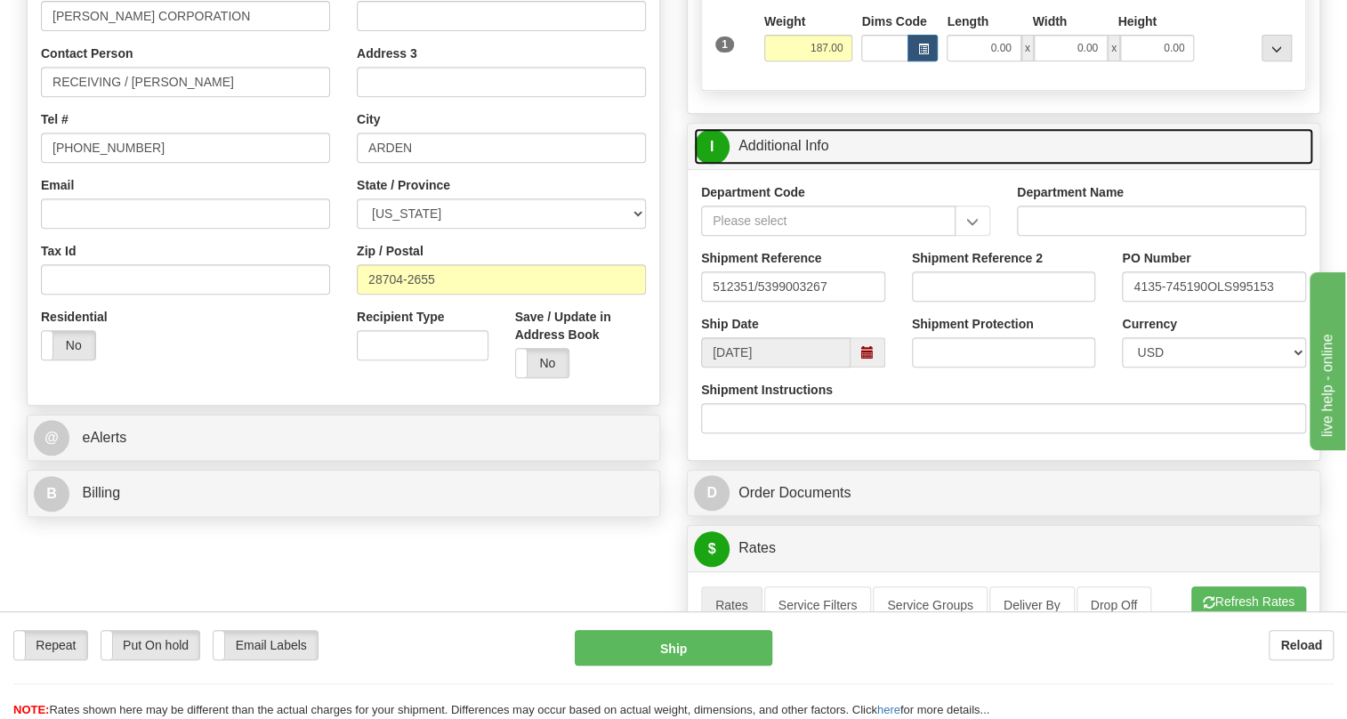
click at [799, 165] on link "I Additional Info" at bounding box center [1003, 146] width 619 height 36
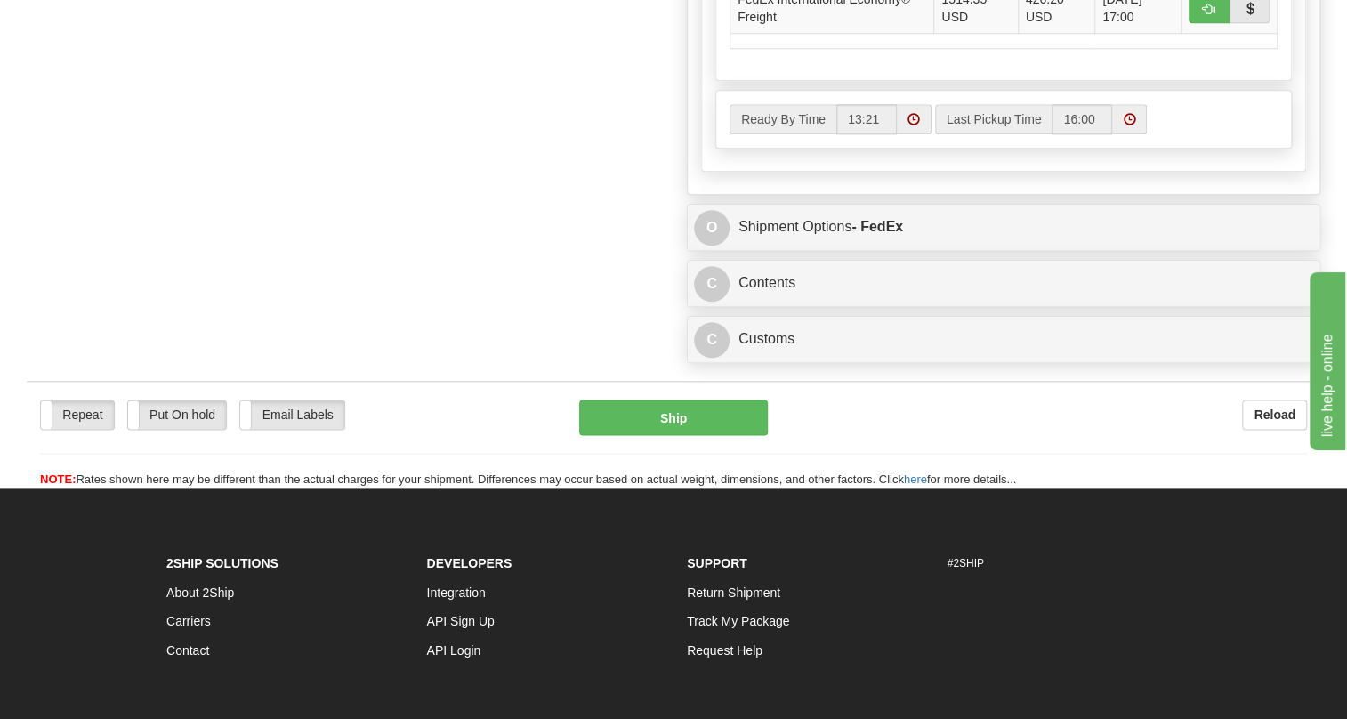
scroll to position [1051, 0]
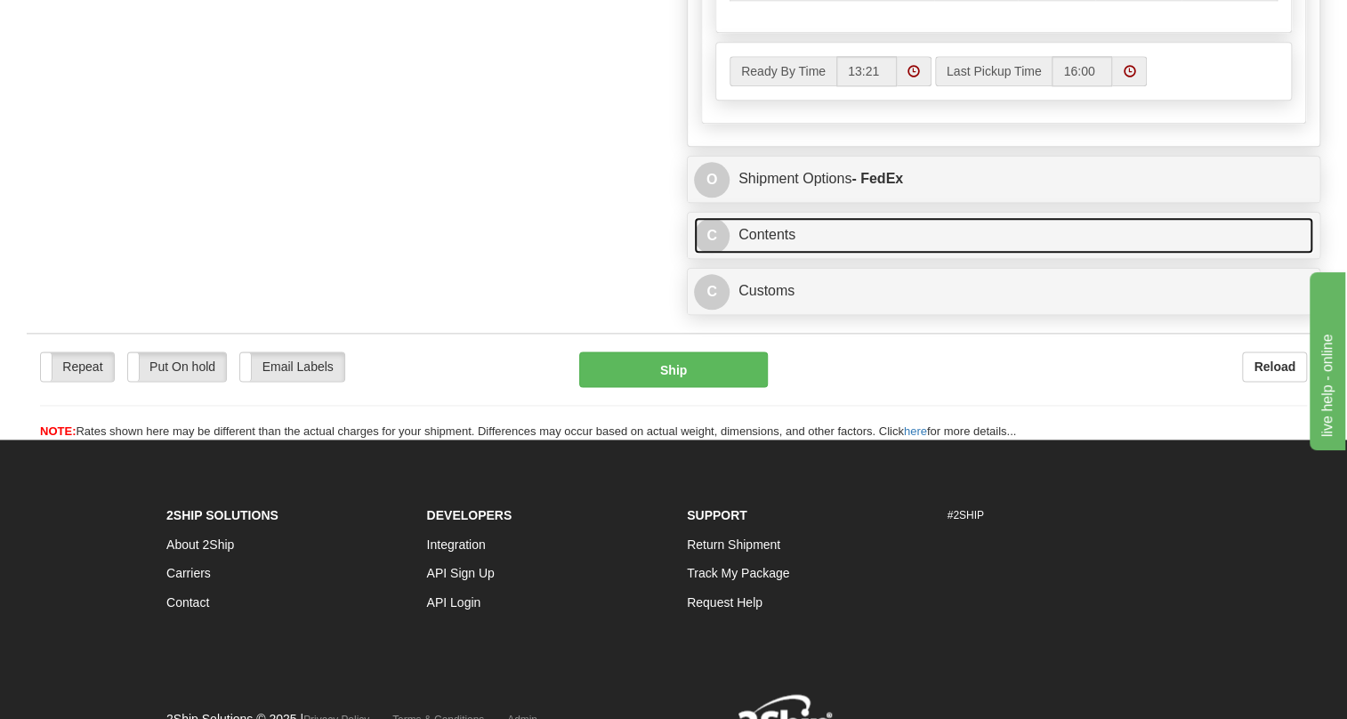
click at [767, 254] on link "C Contents" at bounding box center [1003, 235] width 619 height 36
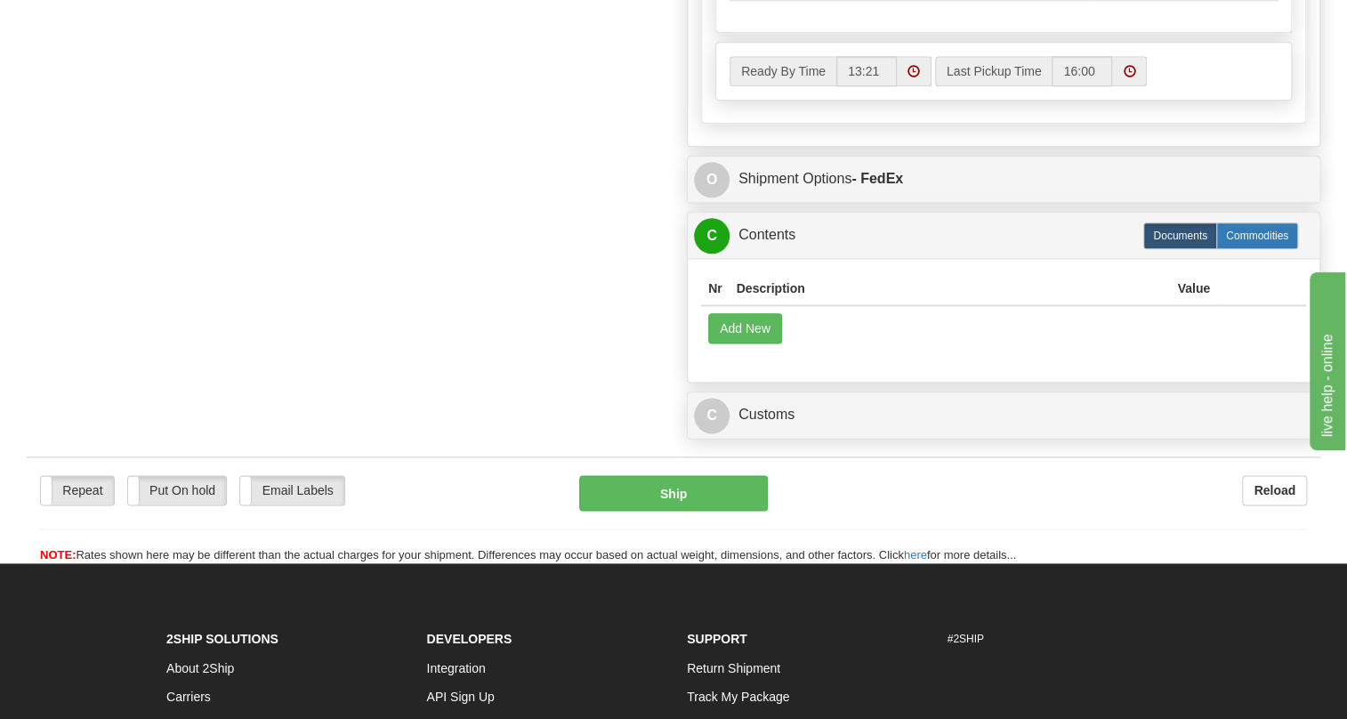
click at [1253, 249] on label "Commodities" at bounding box center [1257, 235] width 82 height 27
radio input "true"
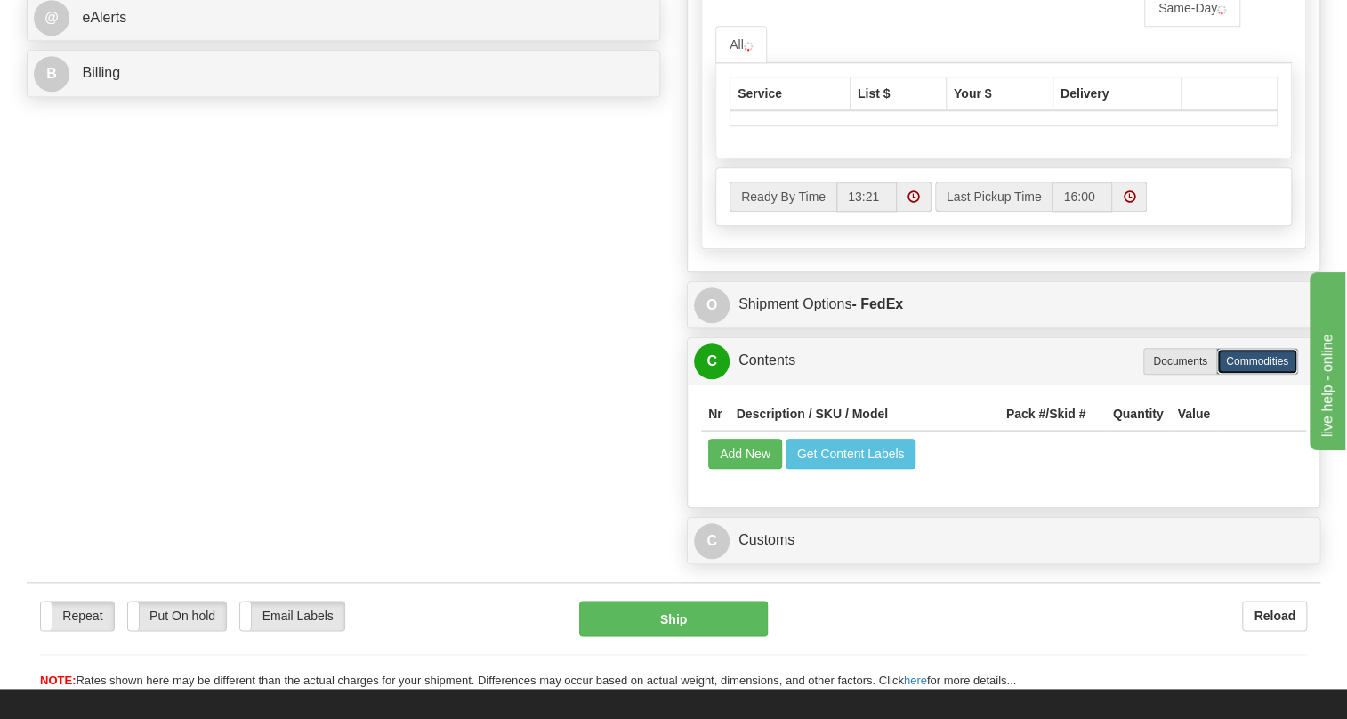
scroll to position [809, 0]
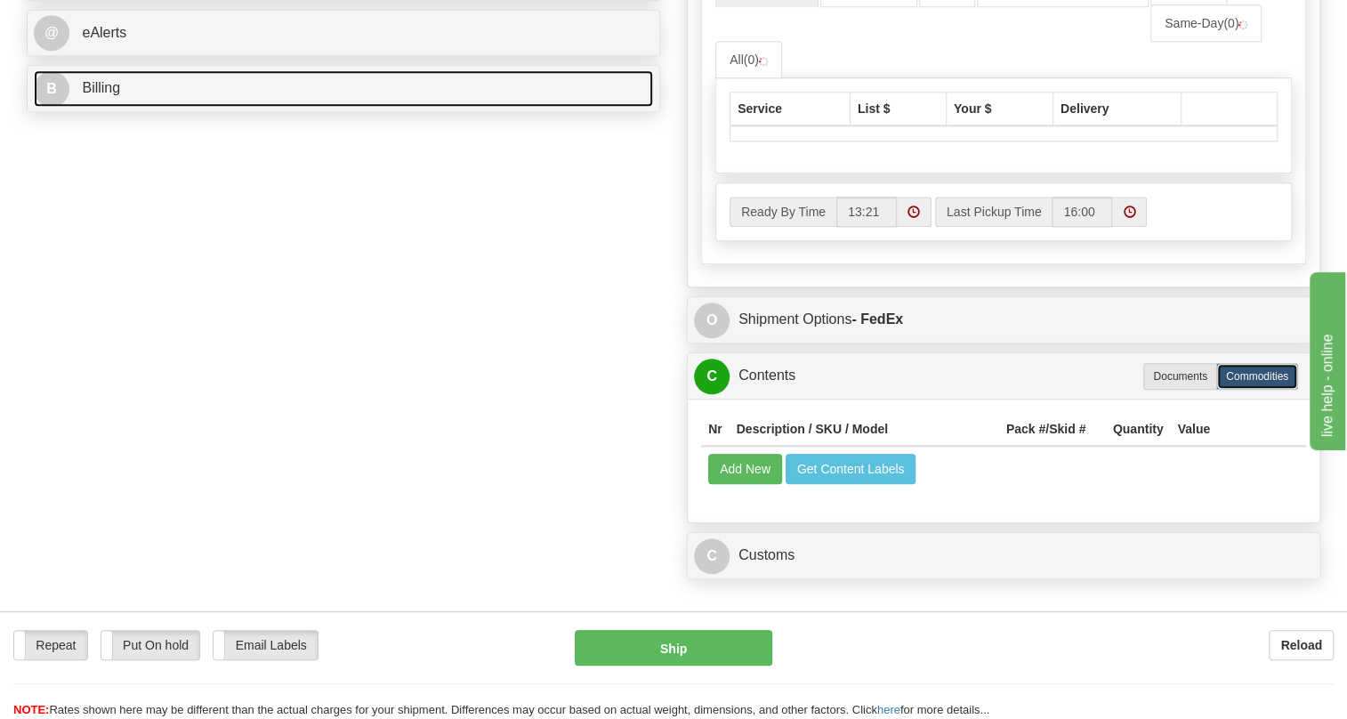
click at [112, 95] on span "Billing" at bounding box center [101, 87] width 38 height 15
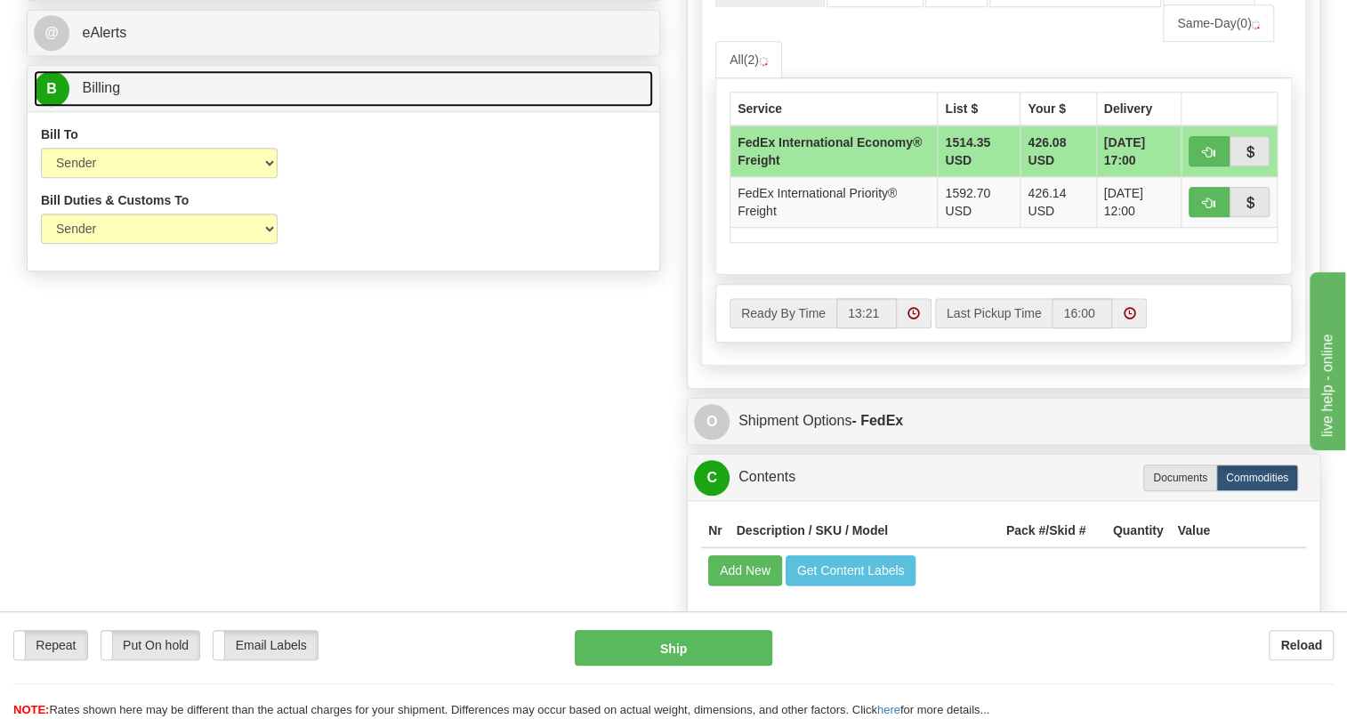
click at [110, 95] on span "Billing" at bounding box center [101, 87] width 38 height 15
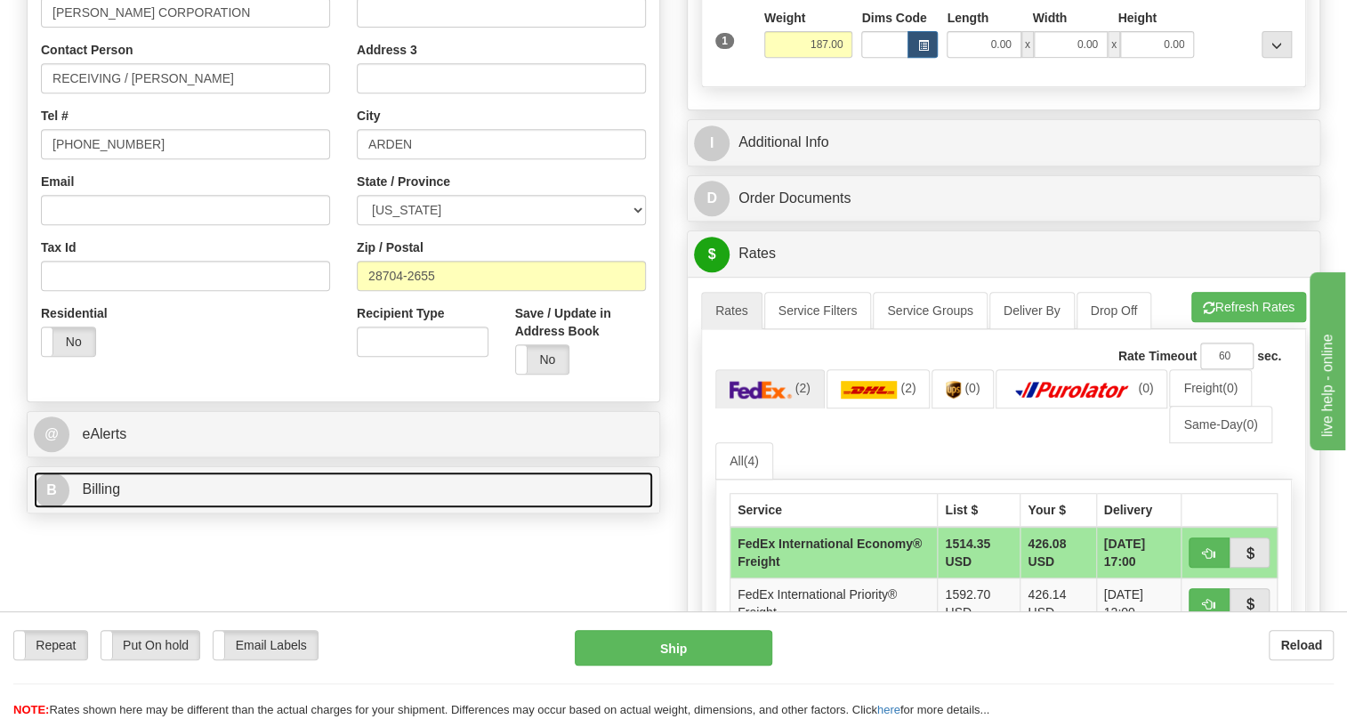
scroll to position [404, 0]
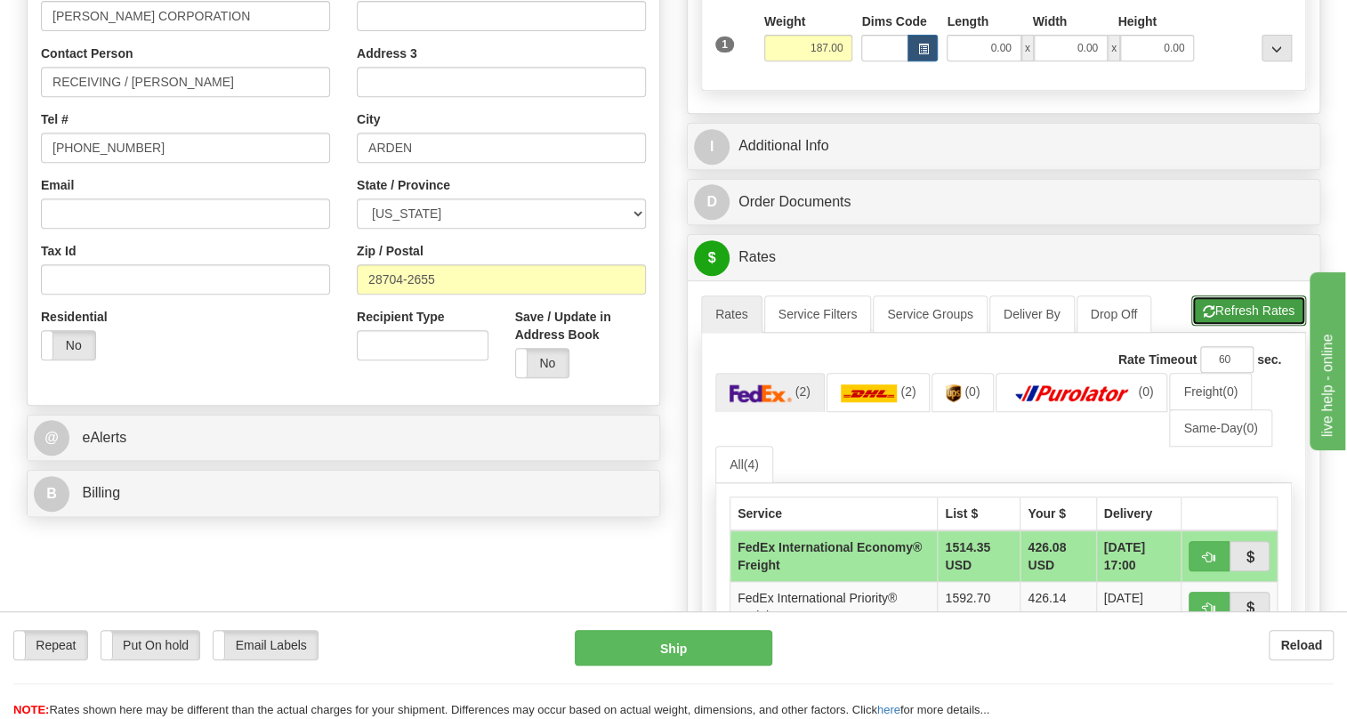
click at [1244, 326] on button "Refresh Rates" at bounding box center [1248, 310] width 115 height 30
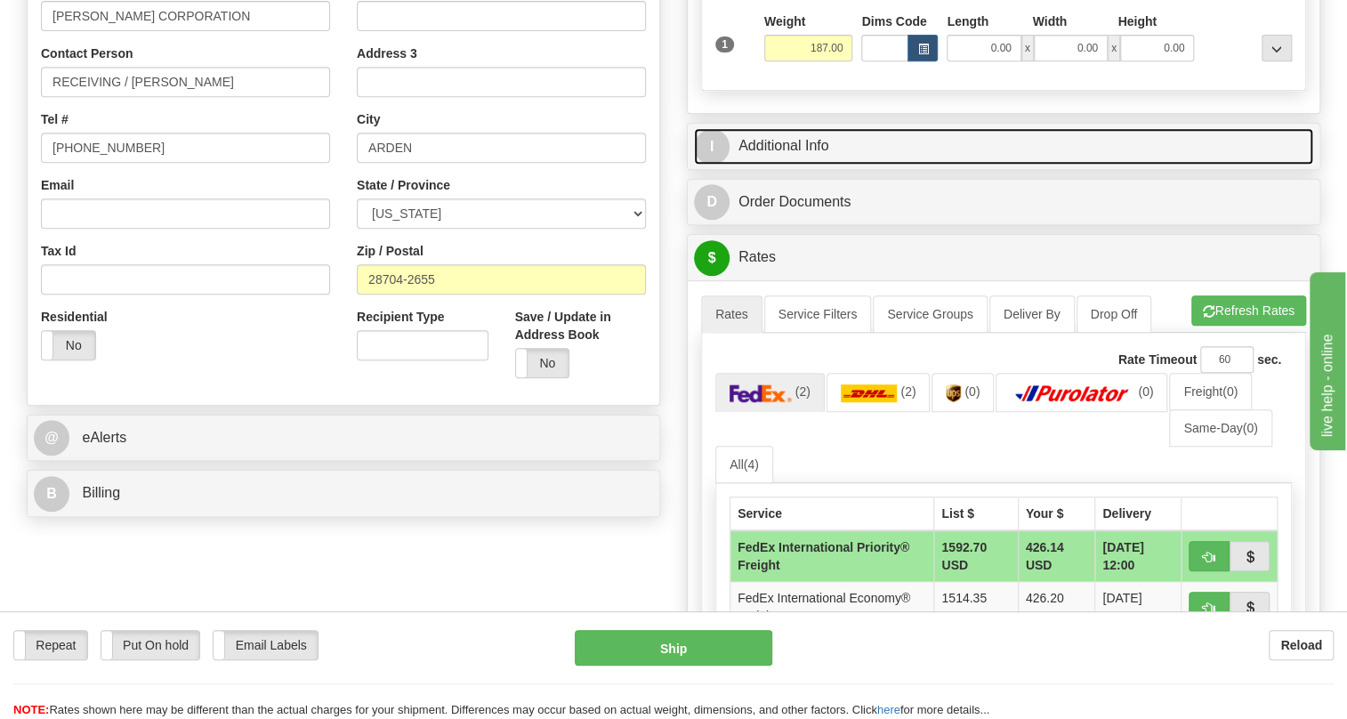
click at [778, 165] on link "I Additional Info" at bounding box center [1003, 146] width 619 height 36
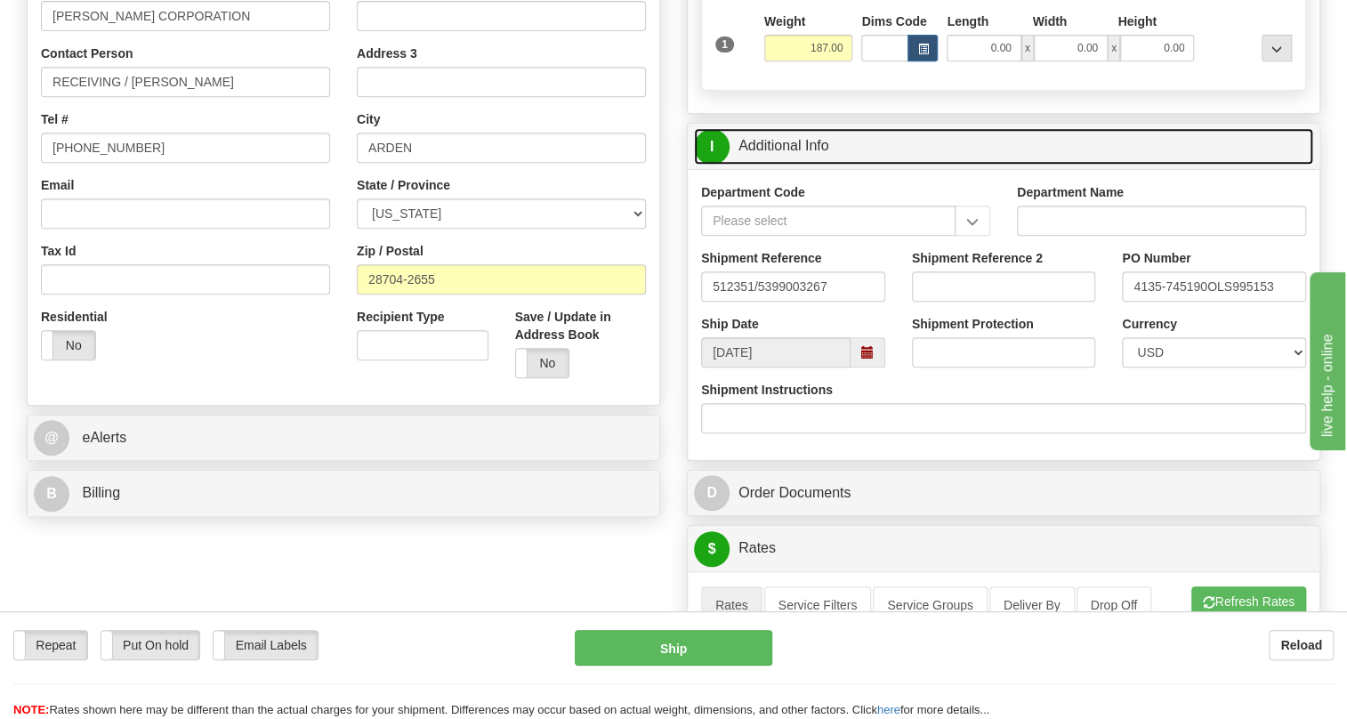
click at [778, 165] on link "I Additional Info" at bounding box center [1003, 146] width 619 height 36
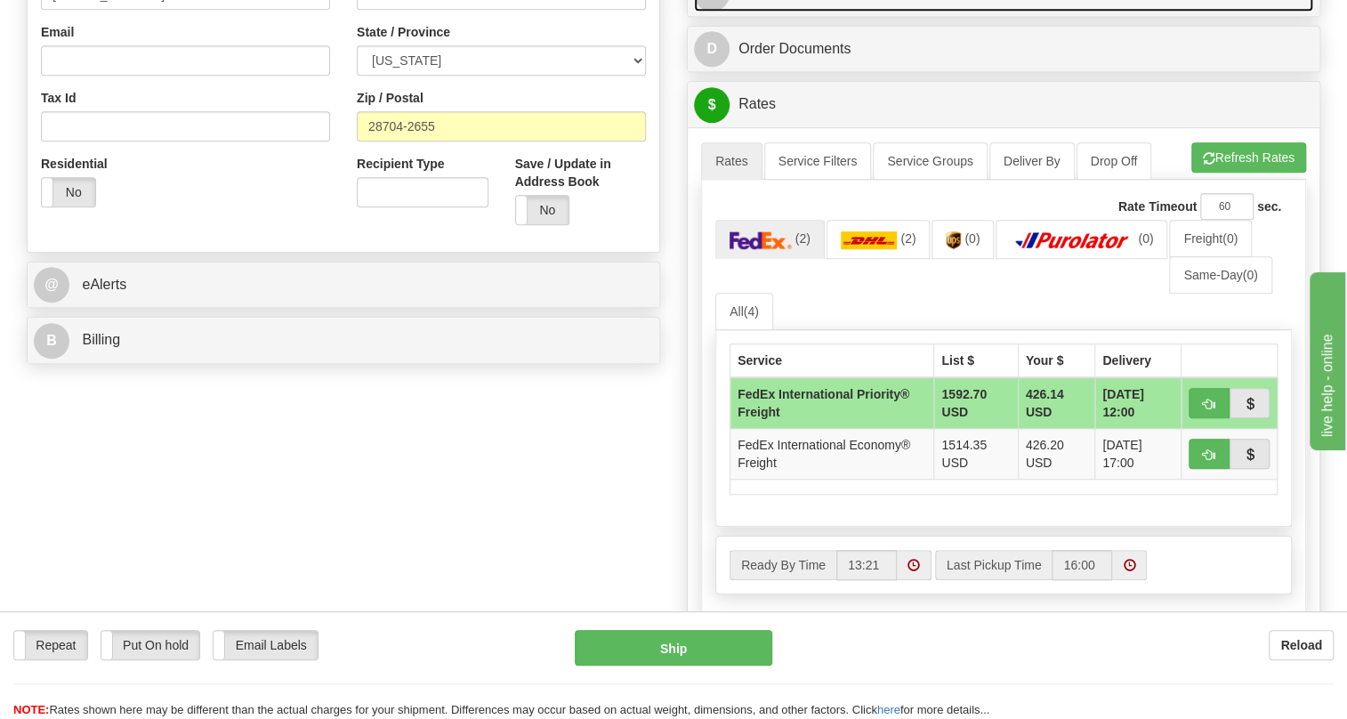
scroll to position [566, 0]
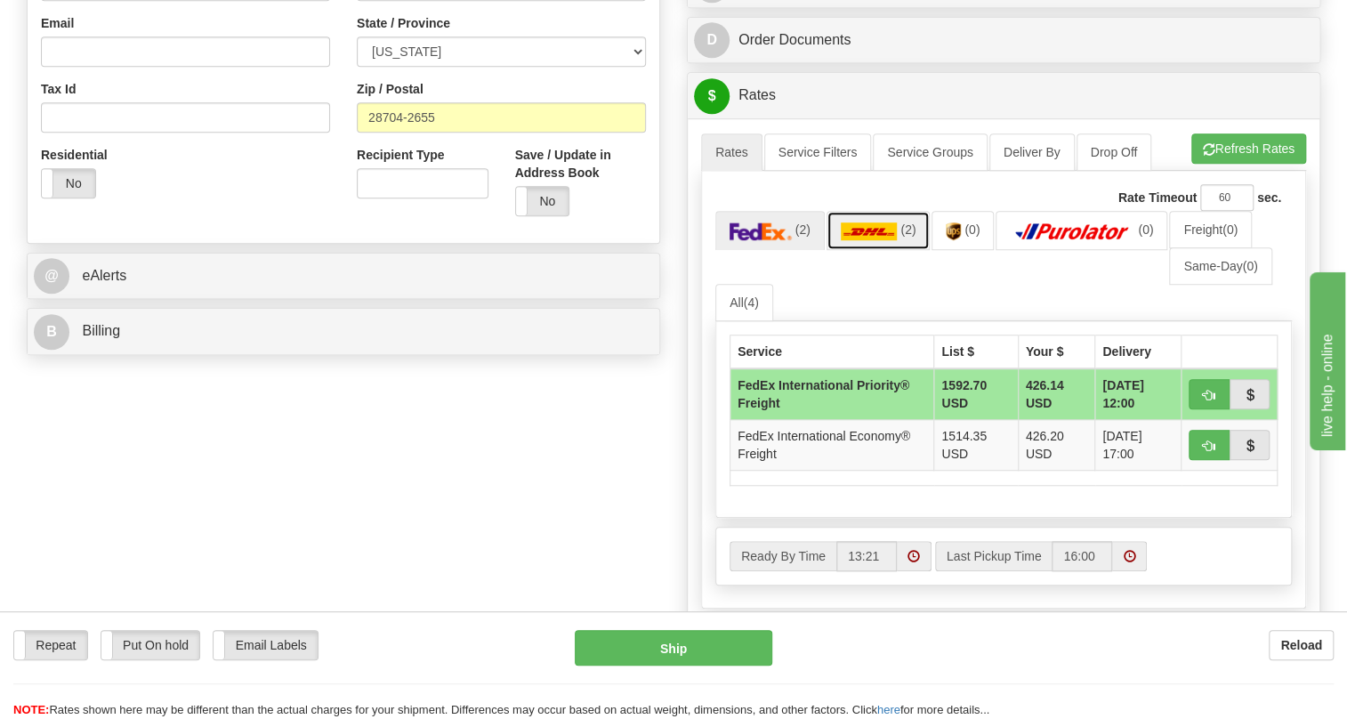
click at [879, 240] on img at bounding box center [869, 231] width 57 height 18
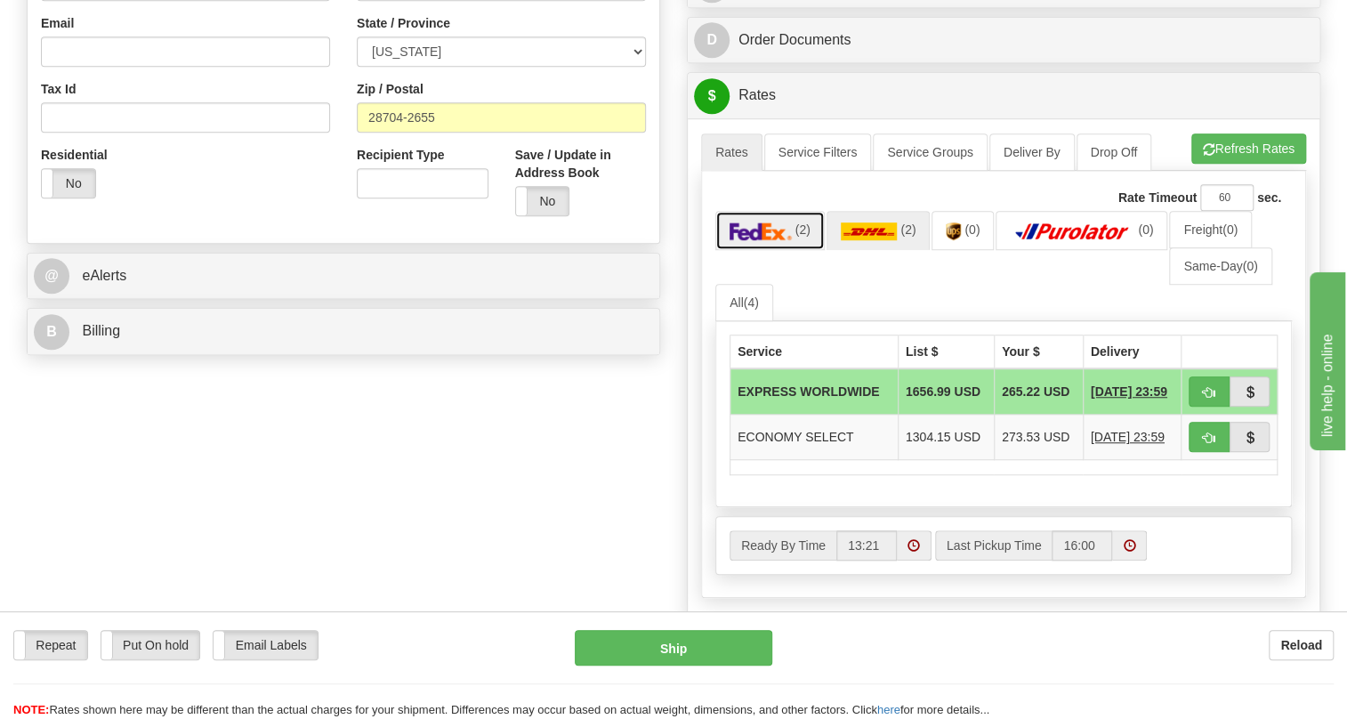
click at [756, 240] on img at bounding box center [761, 231] width 62 height 18
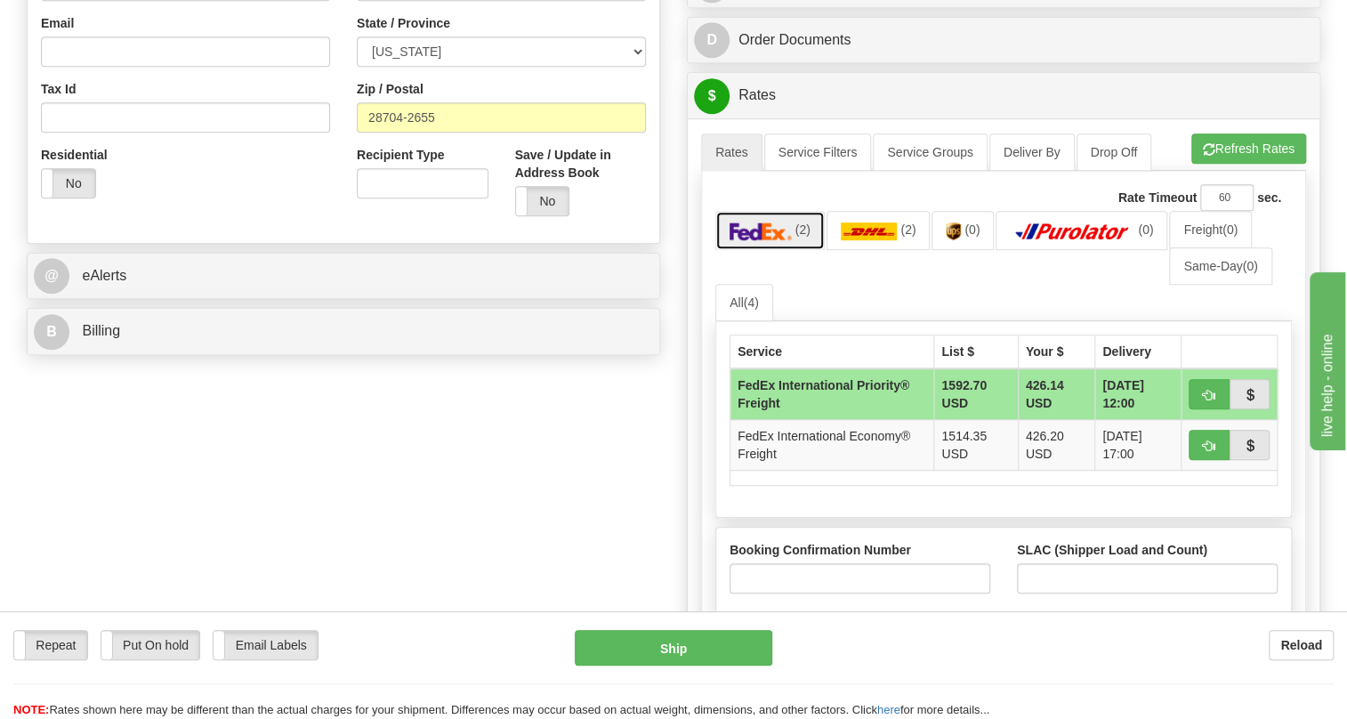
click at [756, 240] on img at bounding box center [761, 231] width 62 height 18
click at [782, 240] on img at bounding box center [761, 231] width 62 height 18
click at [866, 240] on img at bounding box center [869, 231] width 57 height 18
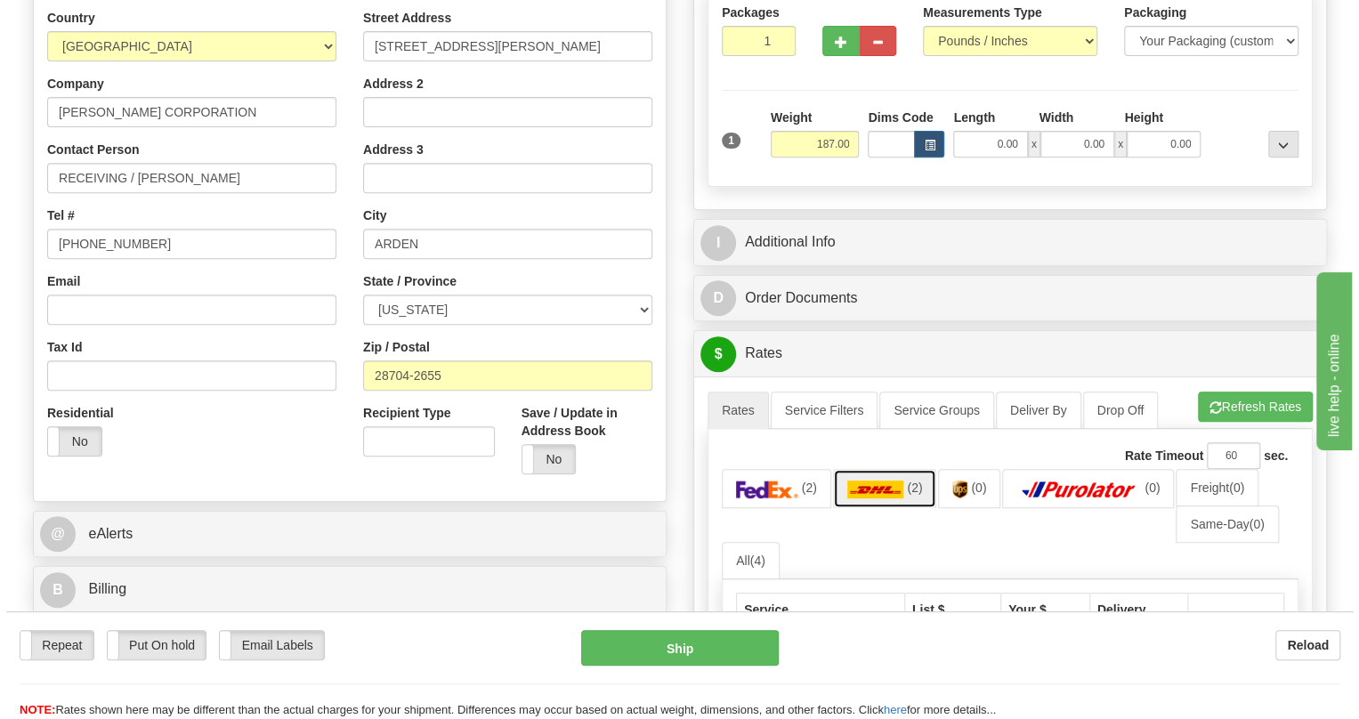
scroll to position [485, 0]
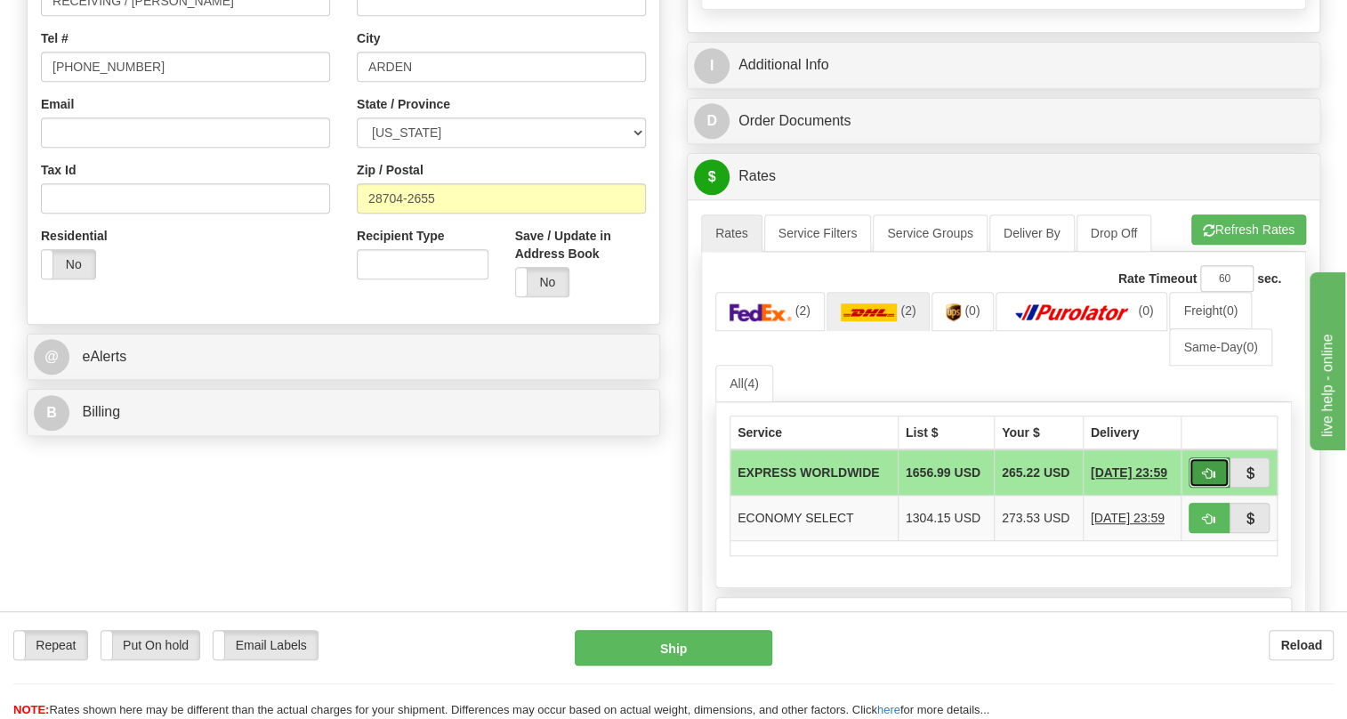
click at [1212, 480] on span "button" at bounding box center [1209, 474] width 12 height 12
type input "P"
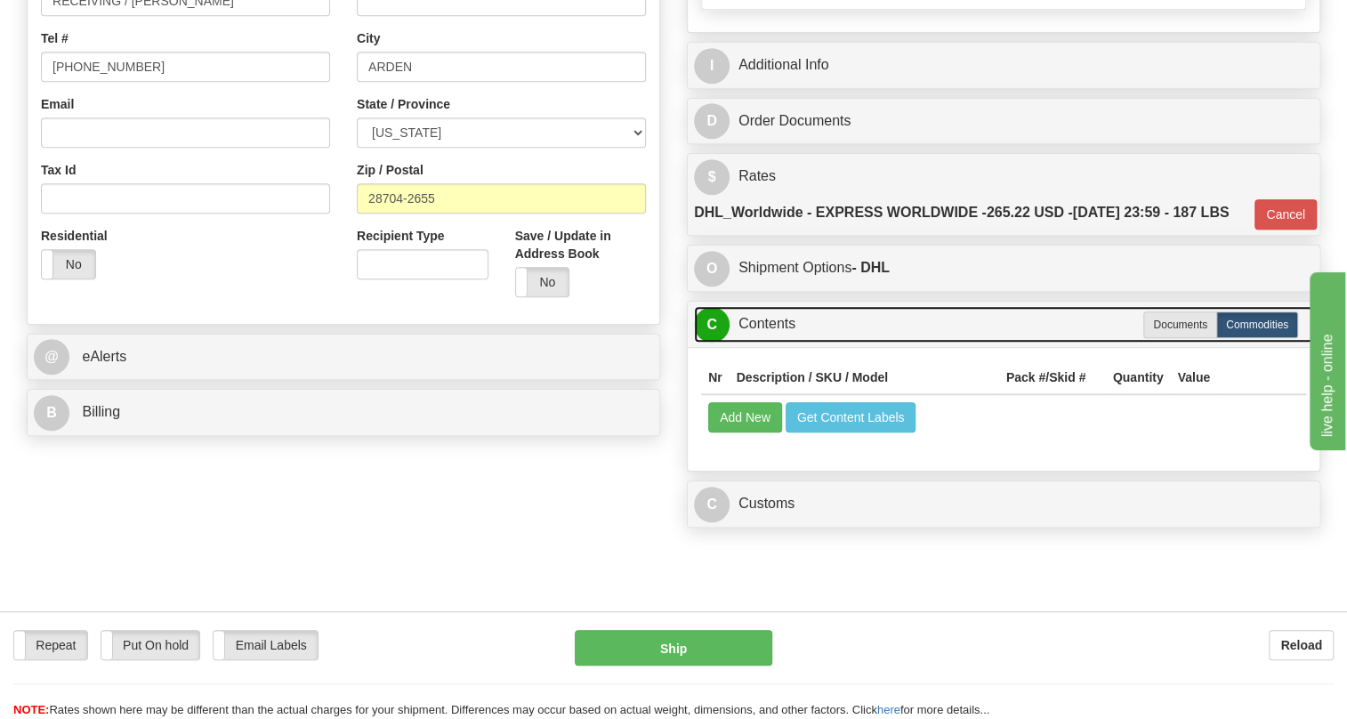
click at [768, 343] on link "C Contents" at bounding box center [1003, 324] width 619 height 36
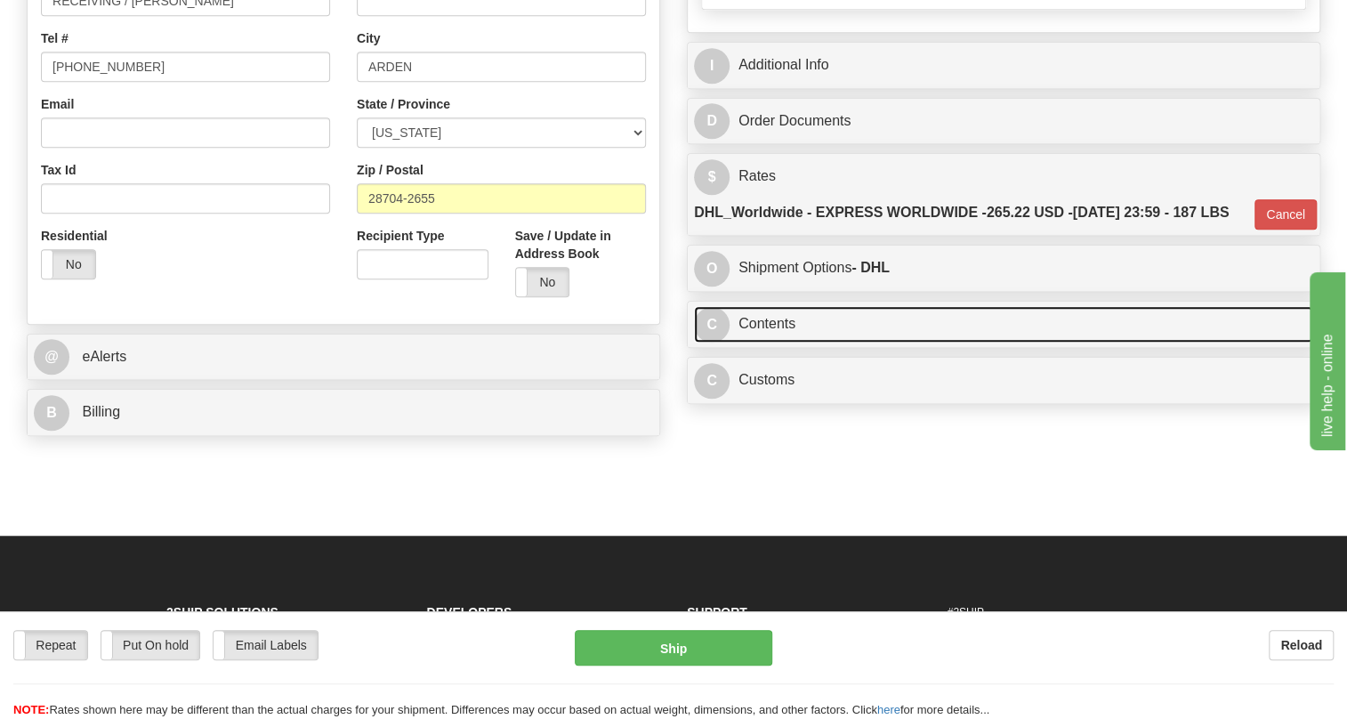
click at [780, 343] on link "C Contents" at bounding box center [1003, 324] width 619 height 36
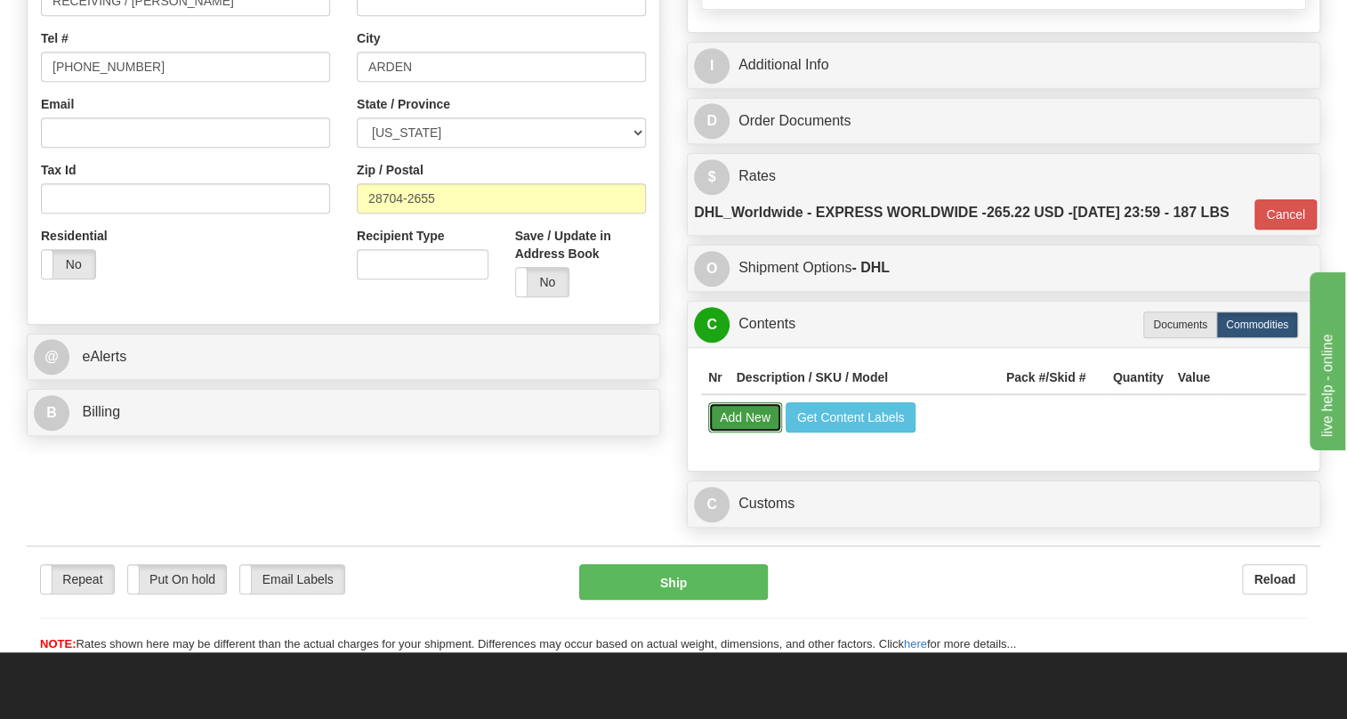
click at [738, 432] on button "Add New" at bounding box center [745, 417] width 74 height 30
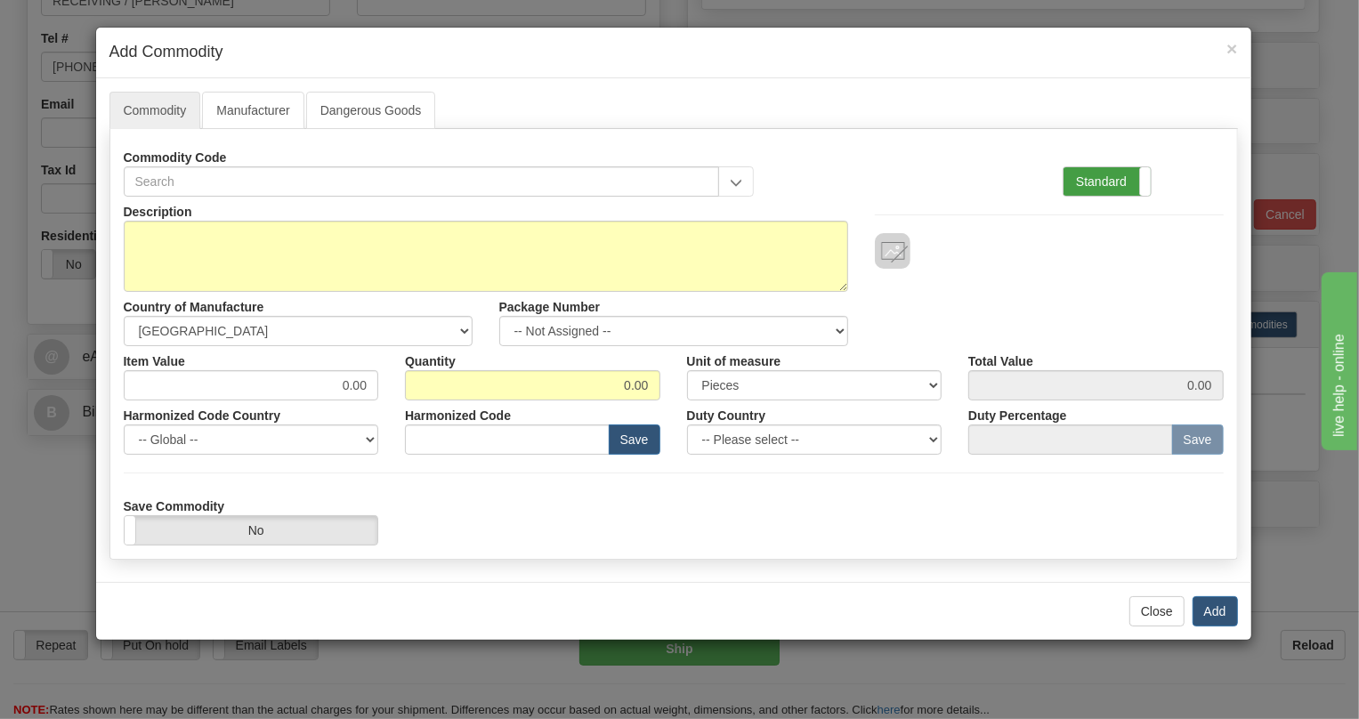
drag, startPoint x: 1093, startPoint y: 183, endPoint x: 858, endPoint y: 278, distance: 253.5
click at [1092, 184] on label "Standard" at bounding box center [1106, 181] width 87 height 28
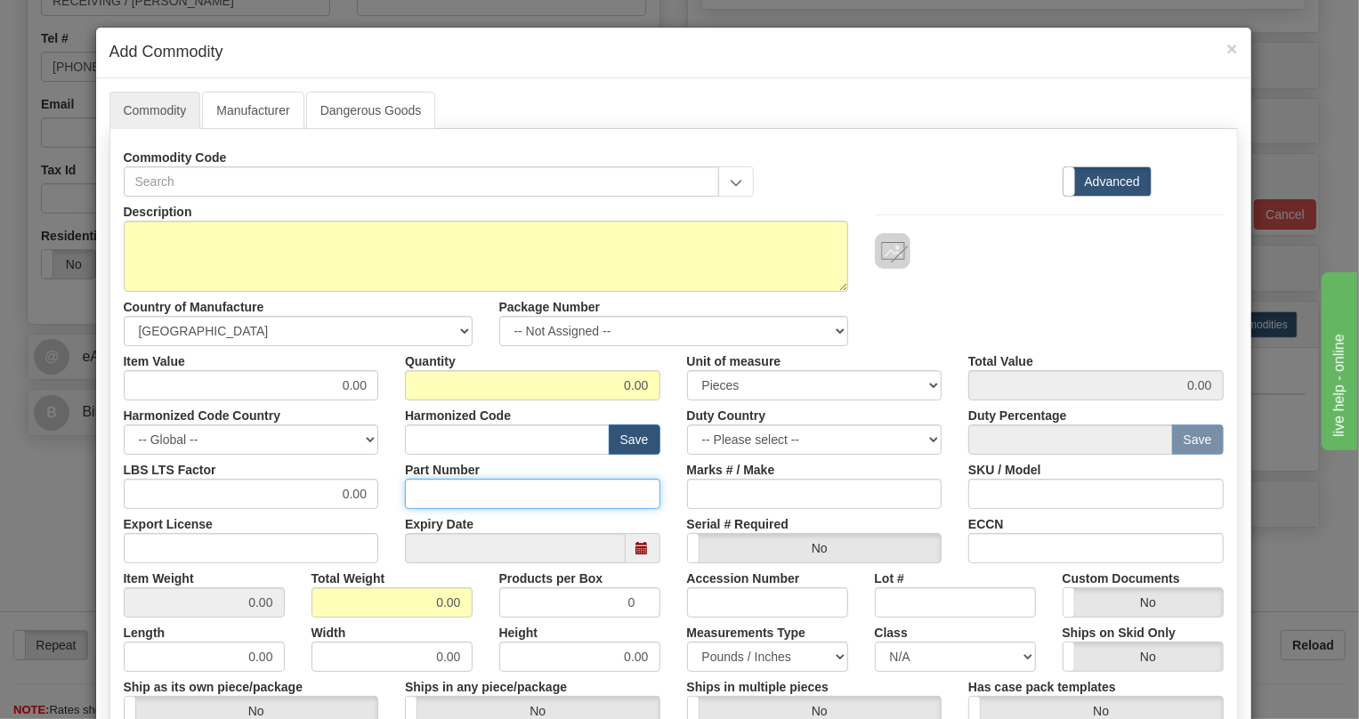
click at [439, 493] on input "Part Number" at bounding box center [532, 494] width 255 height 30
paste input "E869-19381-042X"
type input "E869-19381-042X"
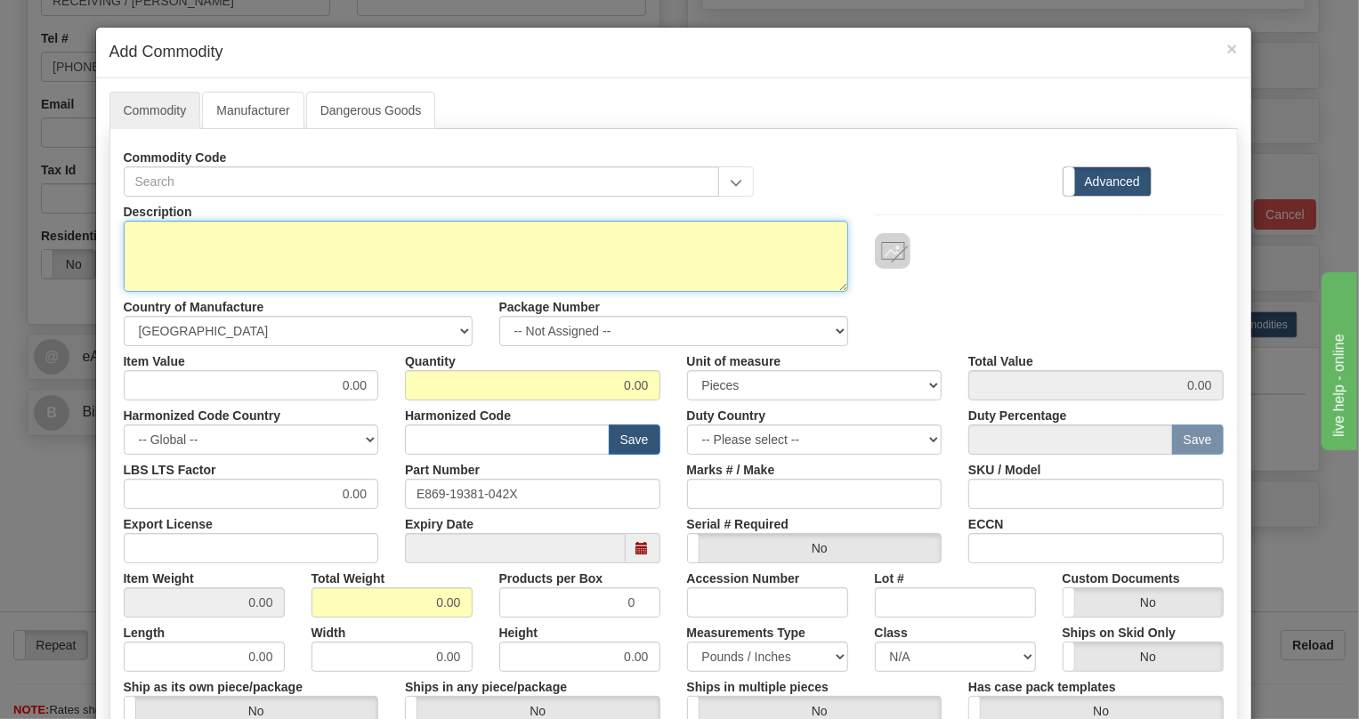
click at [169, 228] on textarea "Description" at bounding box center [486, 256] width 724 height 71
paste textarea "E869-19381-042X"
type textarea "E869-19381-042X"
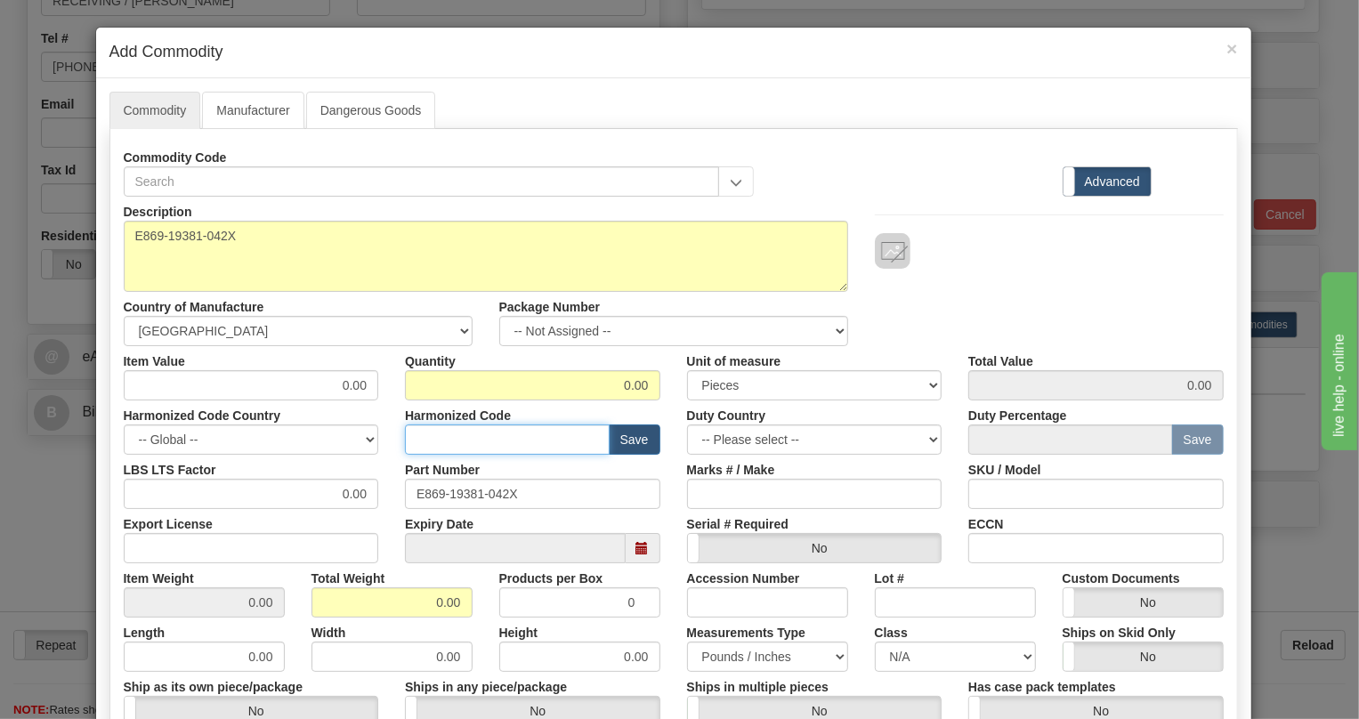
drag, startPoint x: 437, startPoint y: 441, endPoint x: 460, endPoint y: 426, distance: 27.6
click at [457, 428] on input "text" at bounding box center [507, 439] width 205 height 30
paste input "8537.10.9160"
type input "8537.10.9160"
click at [364, 388] on input "0.00" at bounding box center [251, 385] width 255 height 30
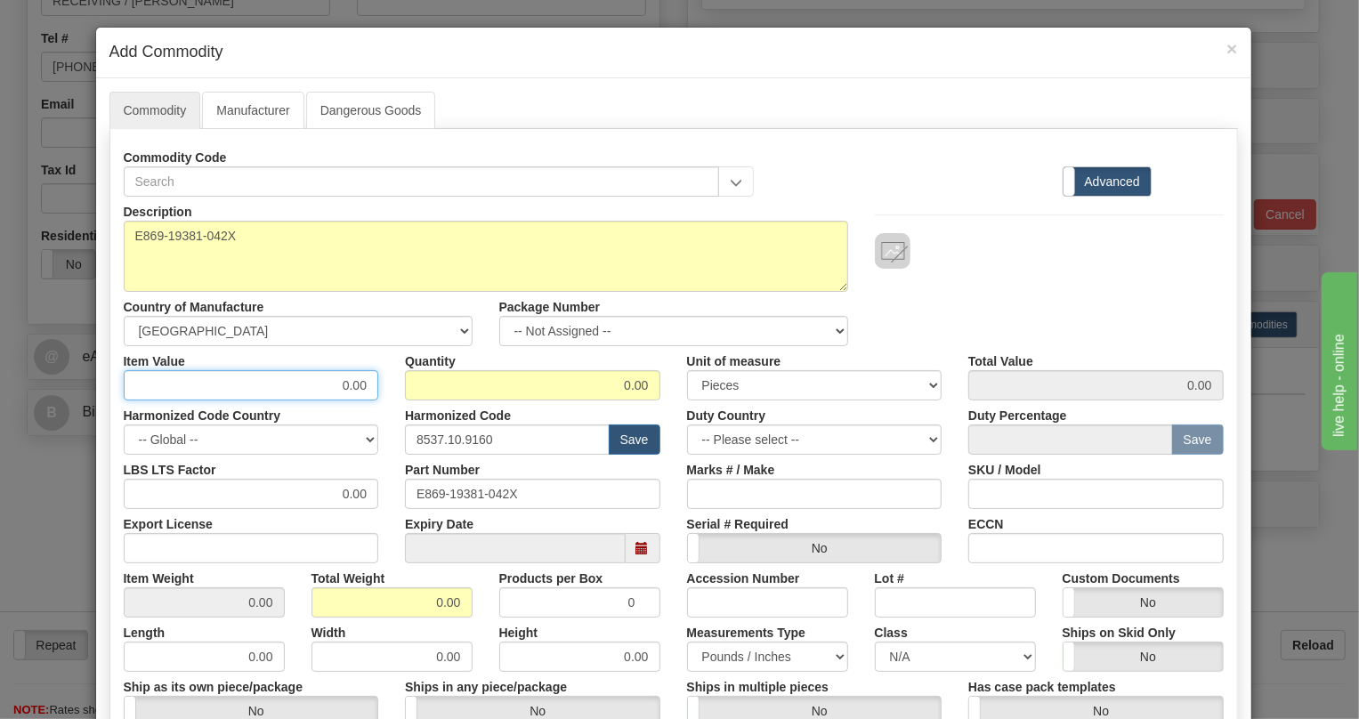
click at [364, 388] on input "0.00" at bounding box center [251, 385] width 255 height 30
paste input "4.975,13"
click at [319, 389] on input "4.975,13" at bounding box center [251, 385] width 255 height 30
click at [346, 387] on input "4975,13" at bounding box center [251, 385] width 255 height 30
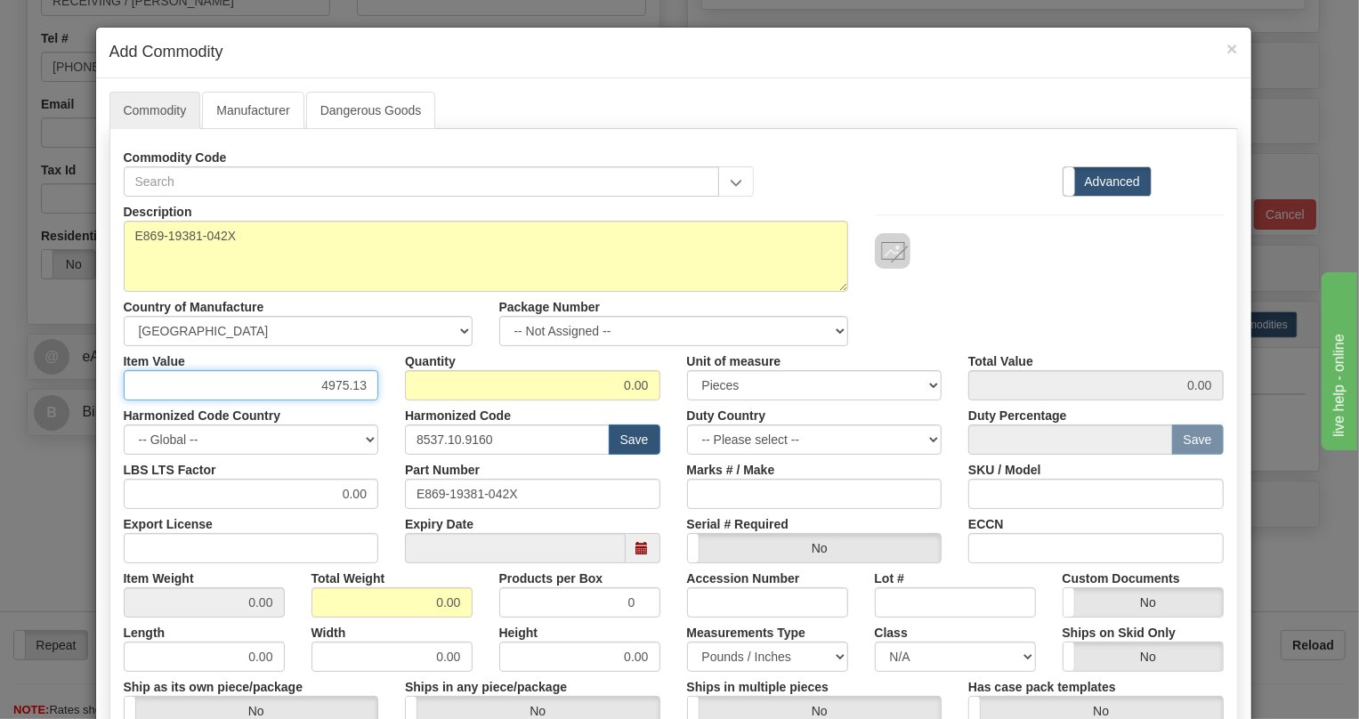
type input "4975.13"
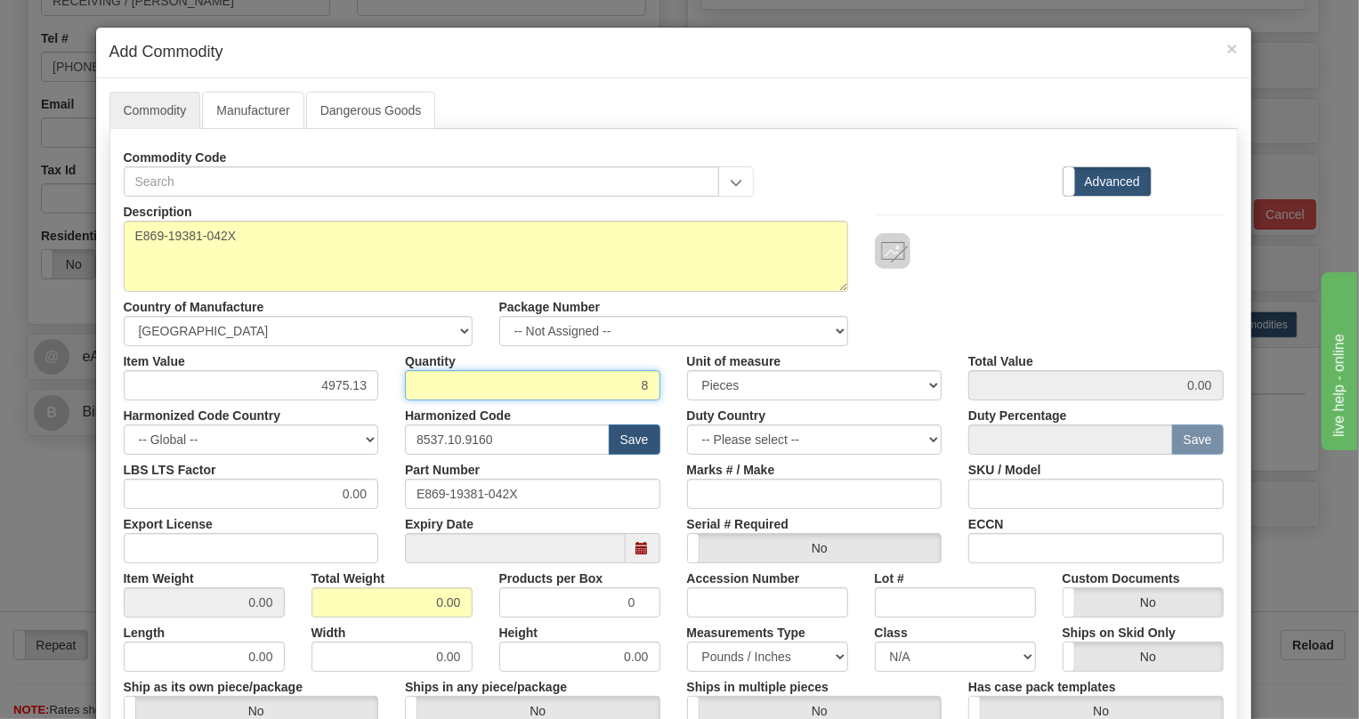
type input "8"
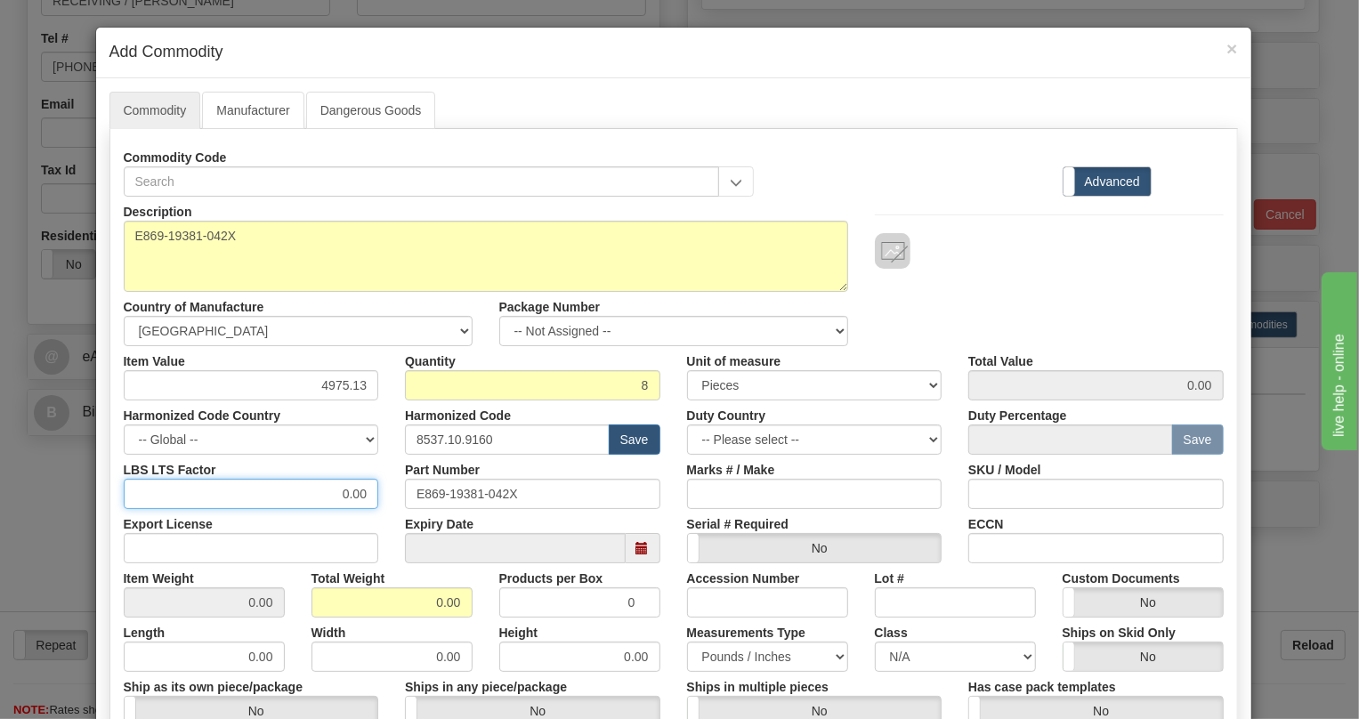
type input "39801.04"
click at [319, 495] on input "0.00" at bounding box center [251, 494] width 255 height 30
type input "1.00"
click at [411, 603] on input "0.00" at bounding box center [391, 602] width 161 height 30
type input "1.00"
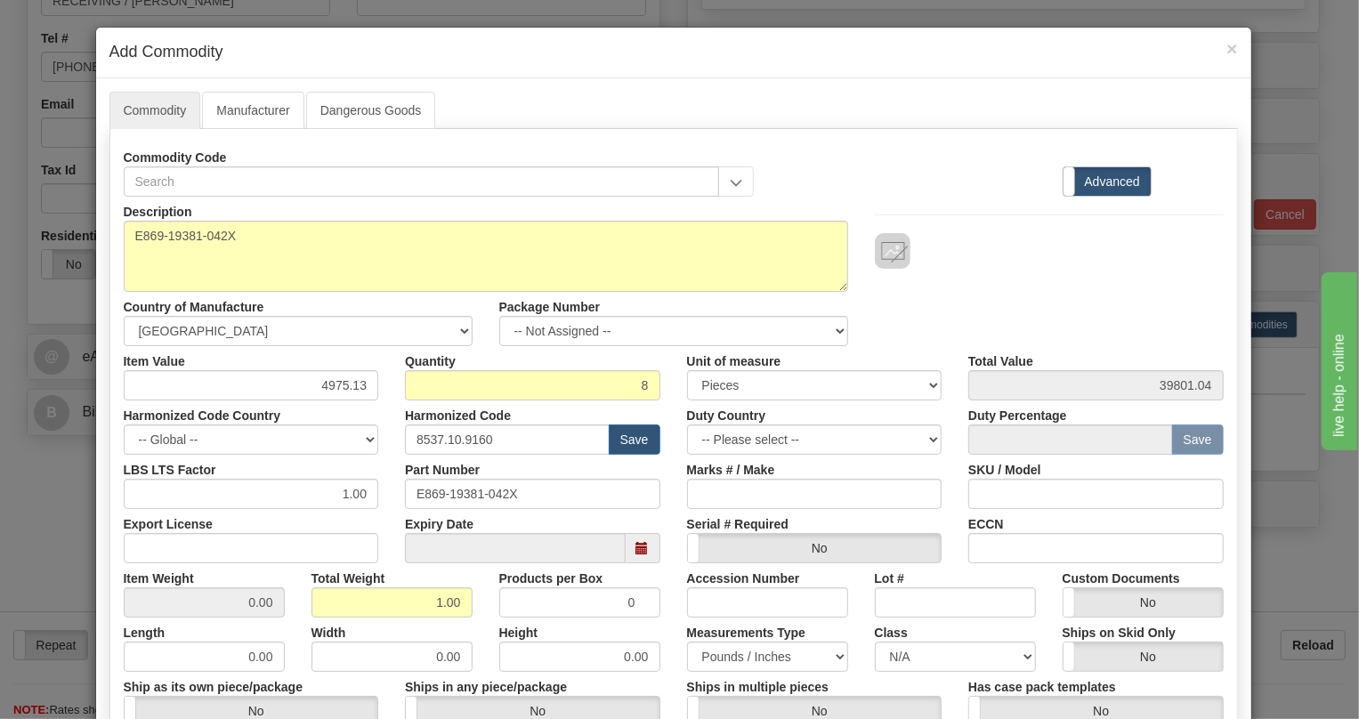
type input "0.1250"
click at [470, 627] on div "Width 0.00" at bounding box center [392, 644] width 188 height 54
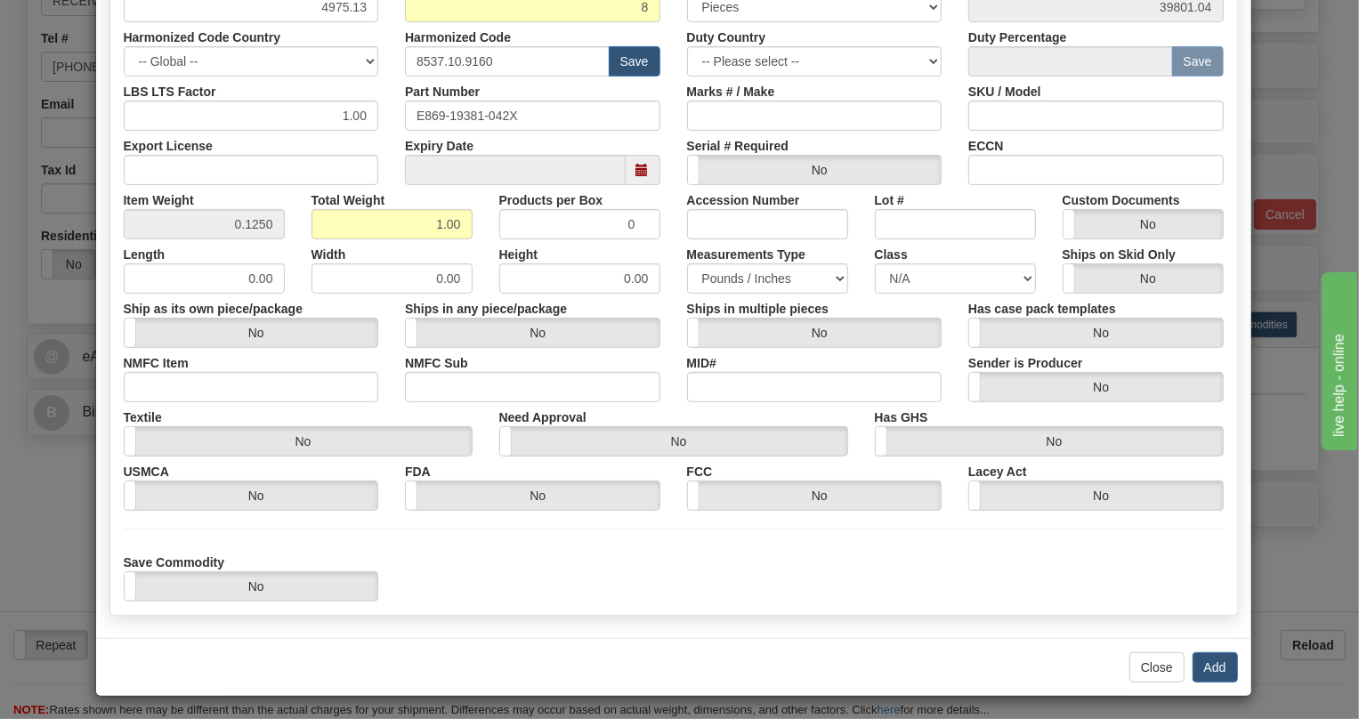
scroll to position [381, 0]
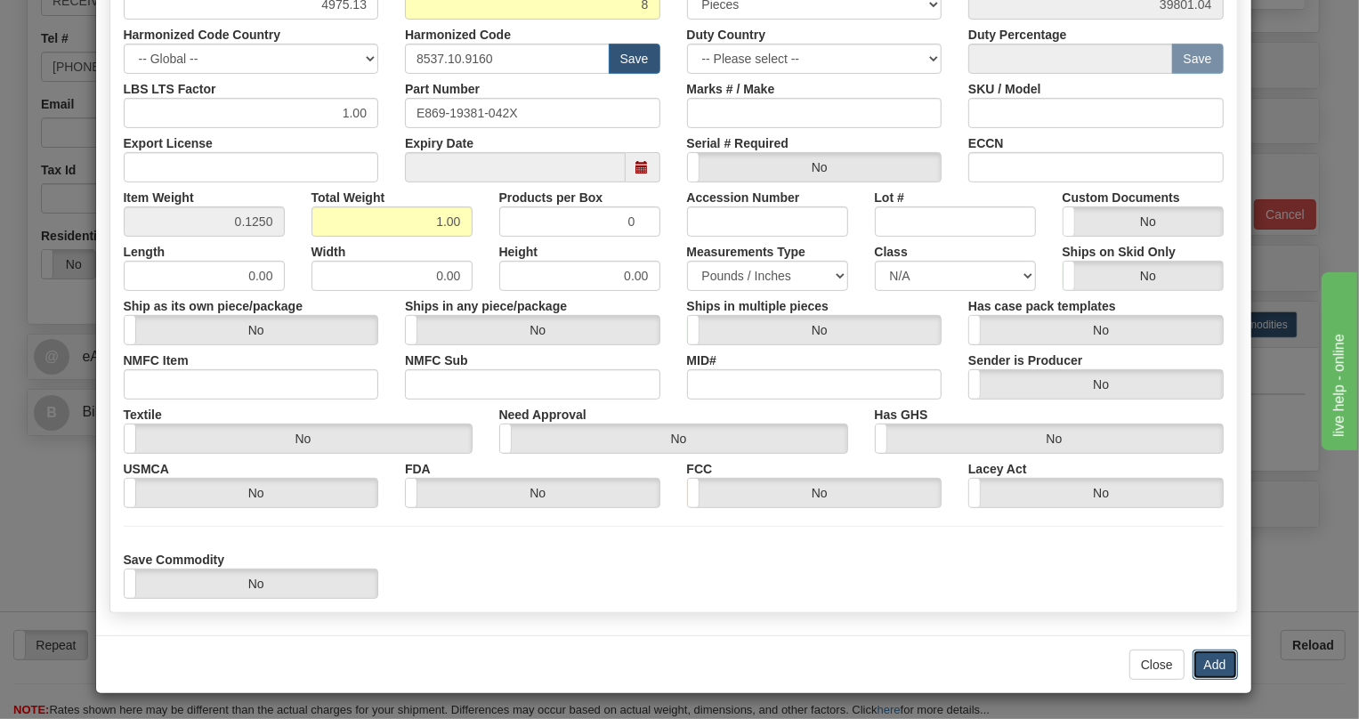
click at [1210, 662] on button "Add" at bounding box center [1214, 665] width 45 height 30
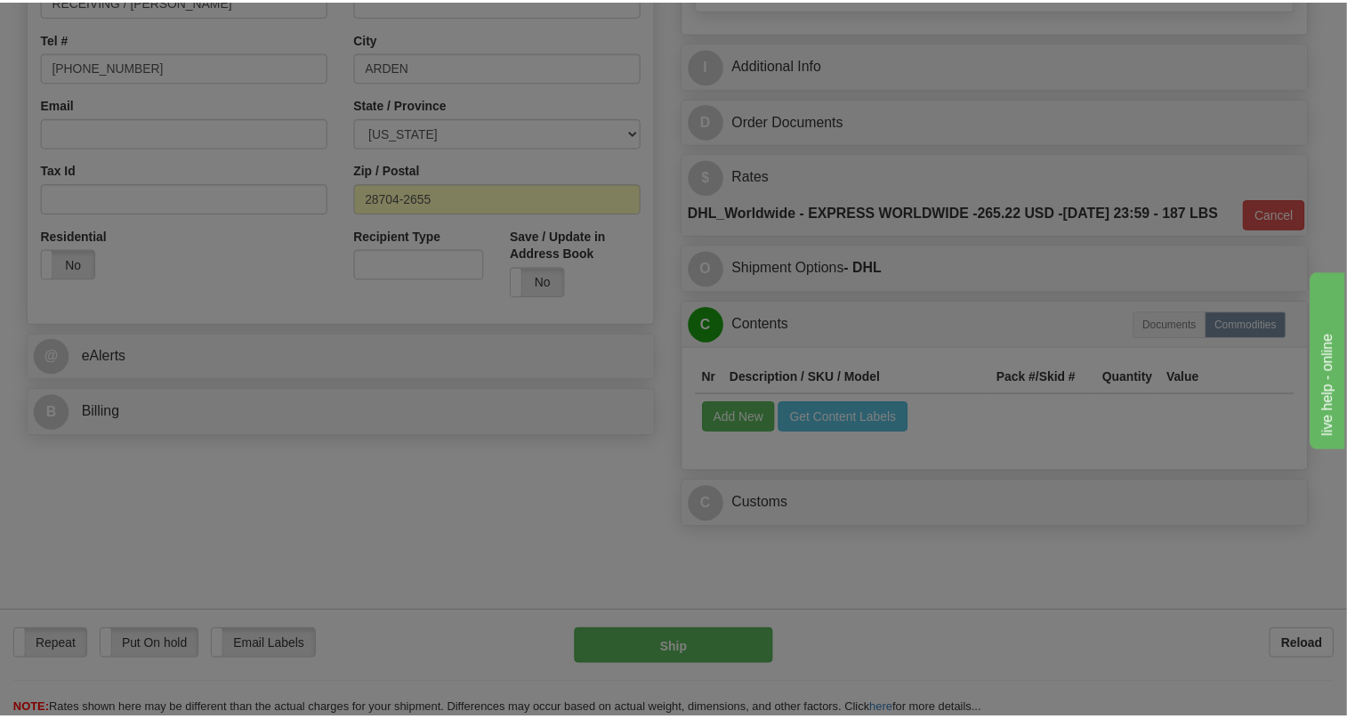
scroll to position [0, 0]
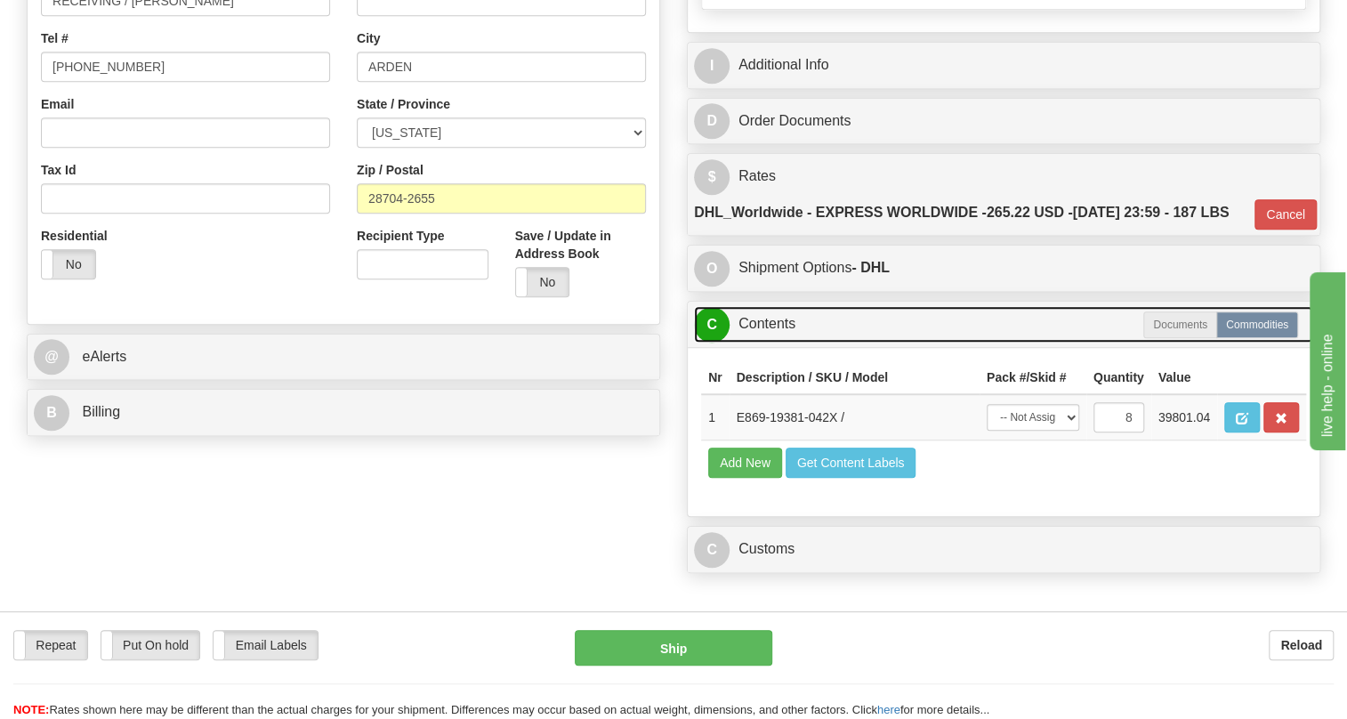
click at [775, 343] on link "C Contents" at bounding box center [1003, 324] width 619 height 36
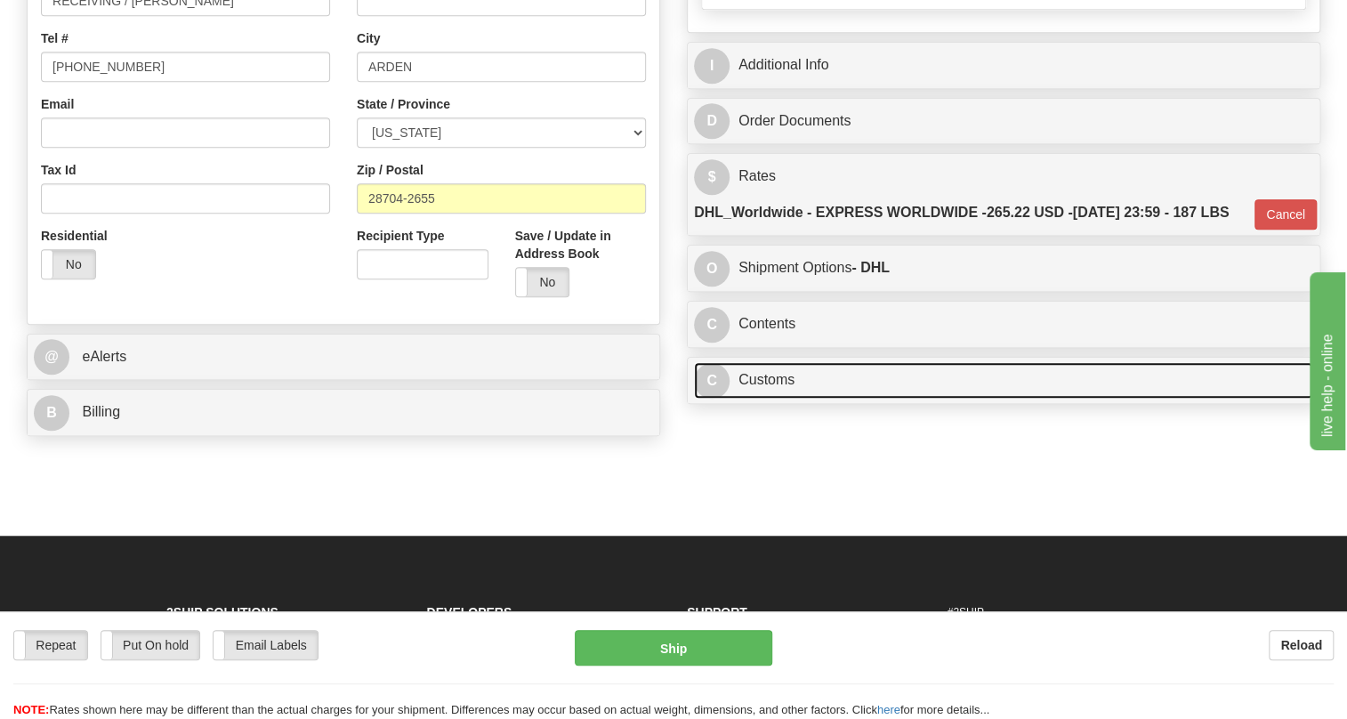
click at [782, 399] on link "C Customs" at bounding box center [1003, 380] width 619 height 36
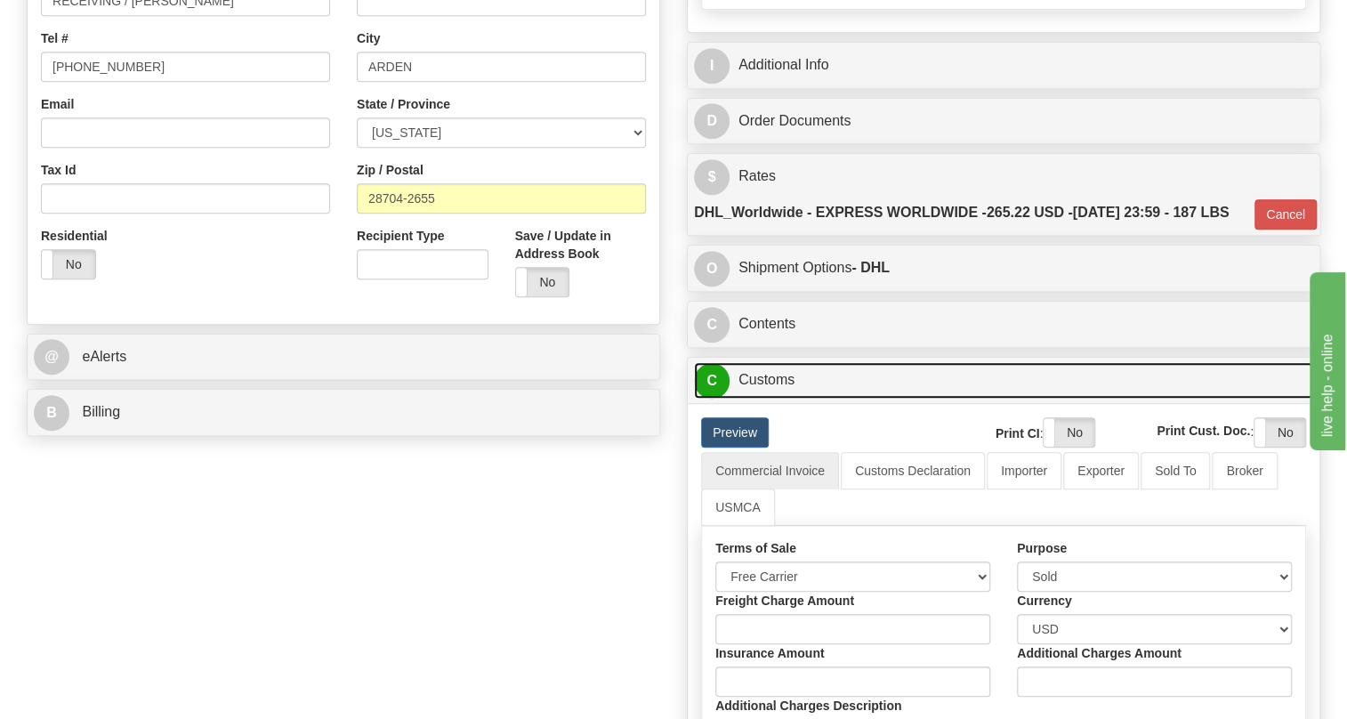
click at [782, 399] on link "C Customs" at bounding box center [1003, 380] width 619 height 36
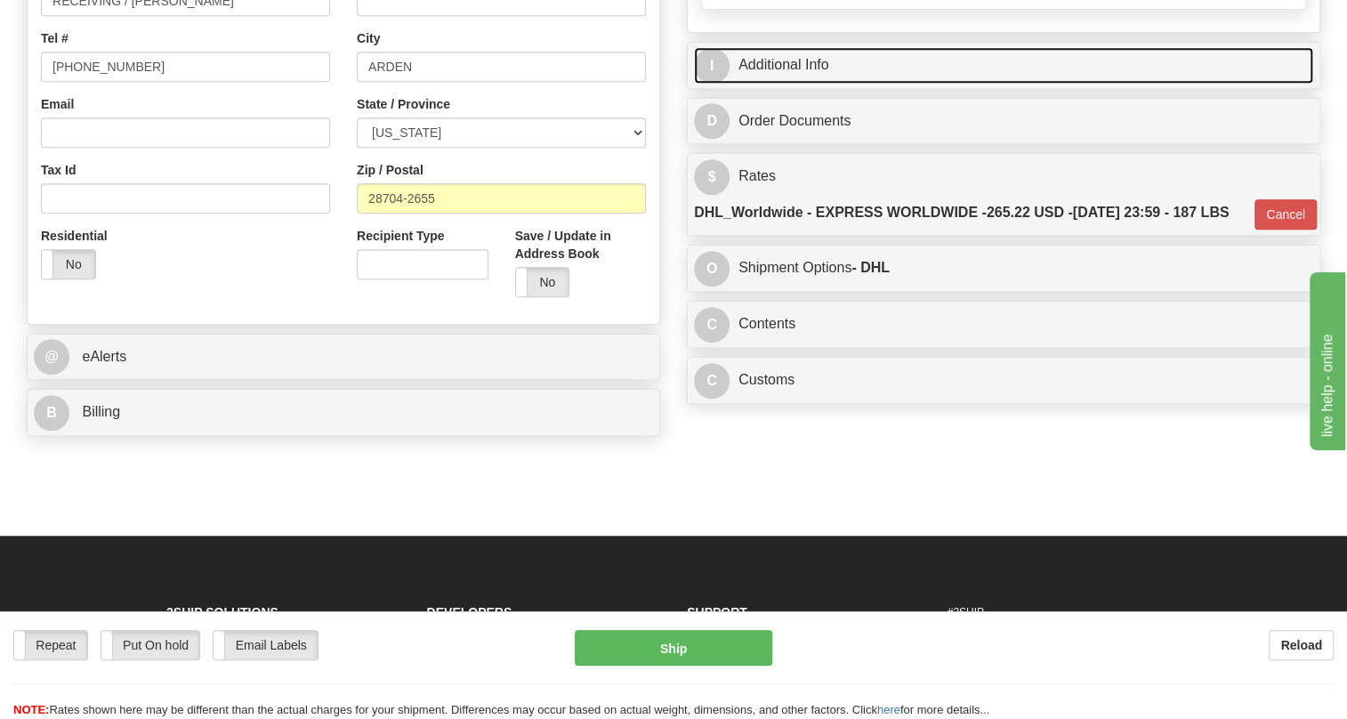
click at [796, 84] on link "I Additional Info" at bounding box center [1003, 65] width 619 height 36
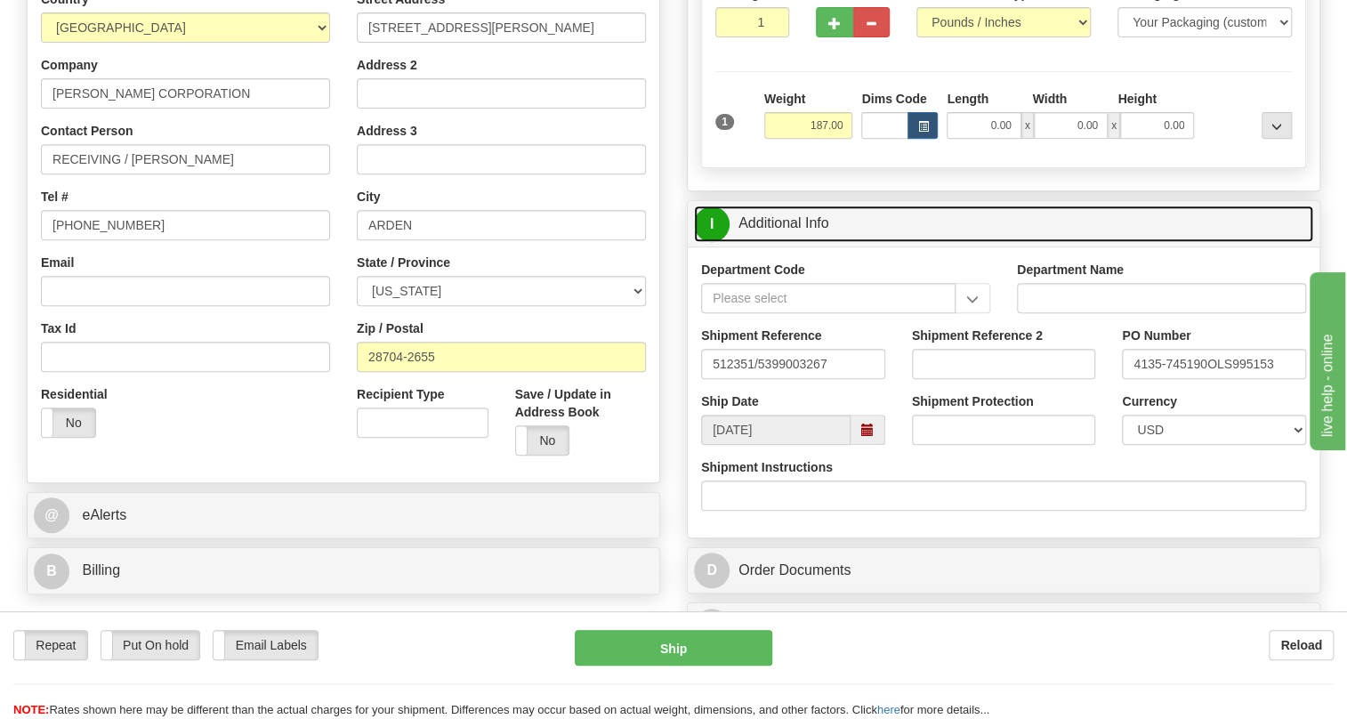
scroll to position [323, 0]
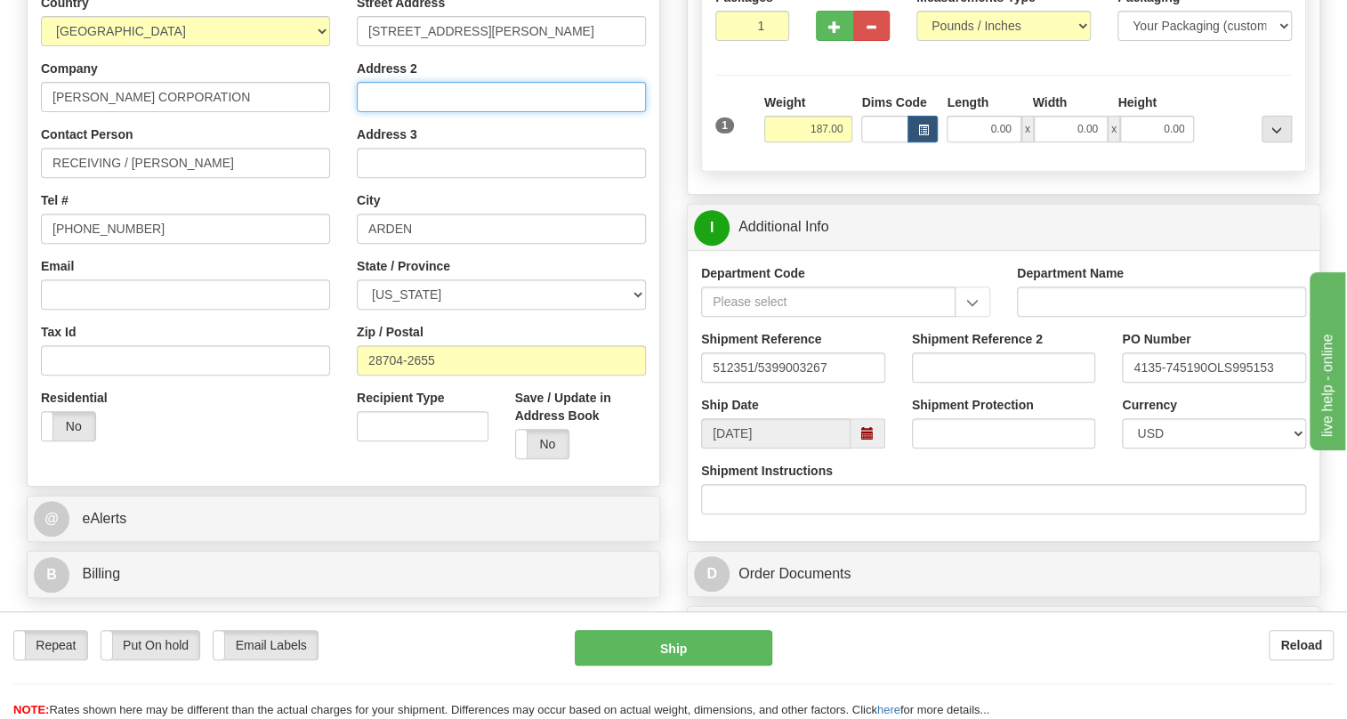
click at [371, 112] on input "Address 2" at bounding box center [501, 97] width 289 height 30
paste input "10-10464-232"
type input "10-10464-232"
drag, startPoint x: 448, startPoint y: 137, endPoint x: 366, endPoint y: 138, distance: 82.8
click at [366, 112] on input "10-10464-232" at bounding box center [501, 97] width 289 height 30
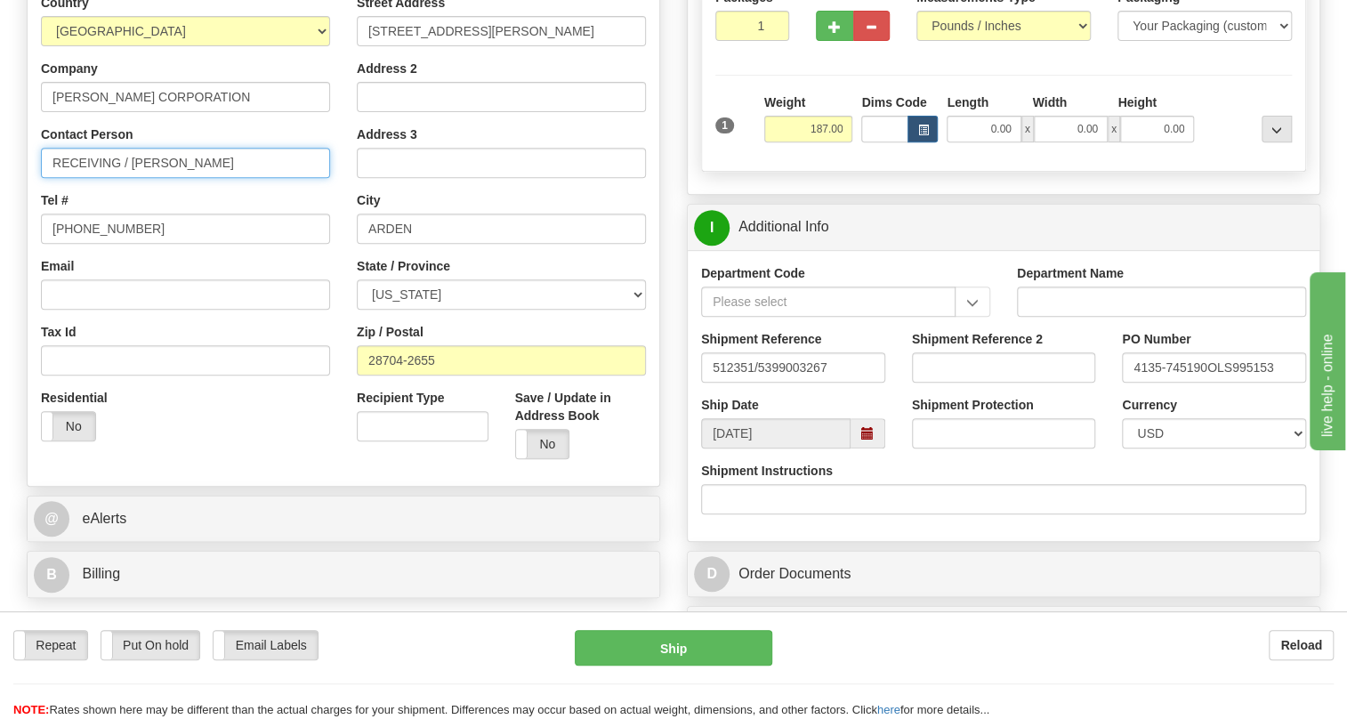
click at [260, 178] on input "RECEIVING / Bryson Redmon" at bounding box center [185, 163] width 289 height 30
paste input "10-10464-232"
type input "RECEIVING / Bryson Redmon / 10-10464-232"
click at [749, 41] on input "1" at bounding box center [752, 26] width 74 height 30
type input "8"
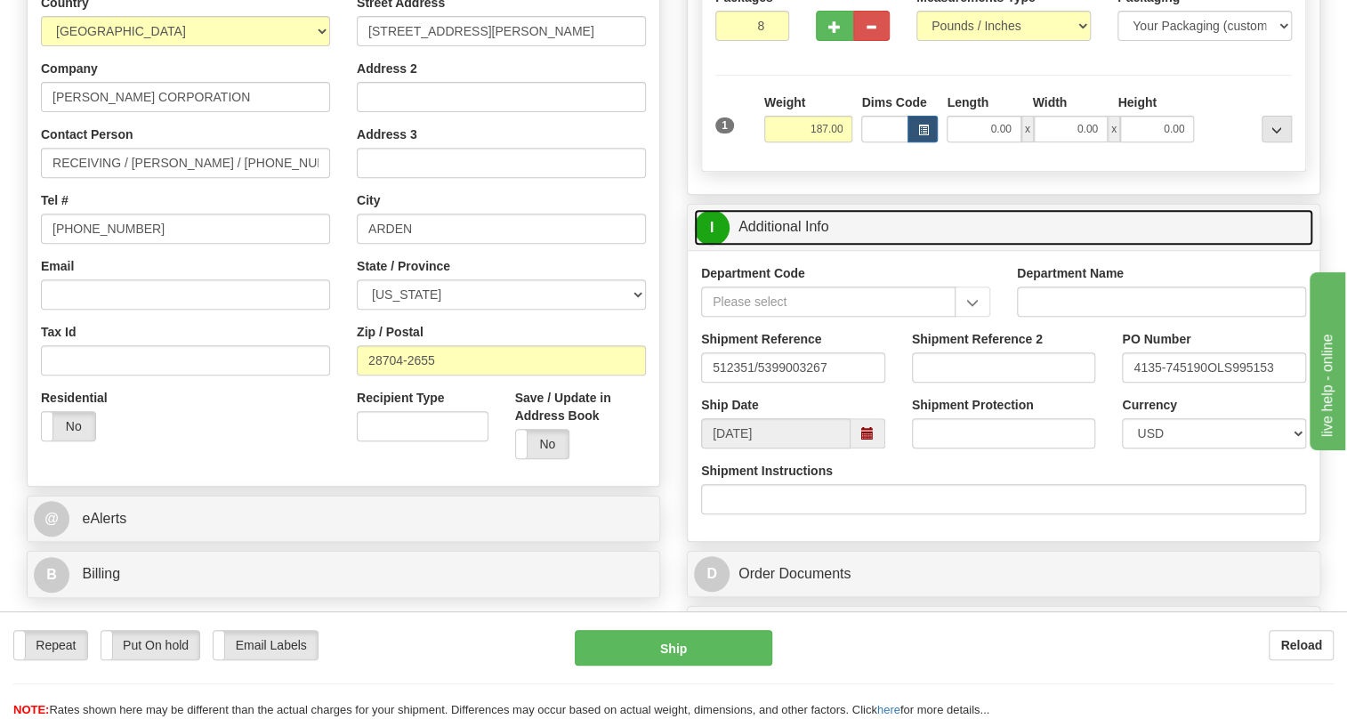
click at [804, 246] on link "I Additional Info" at bounding box center [1003, 227] width 619 height 36
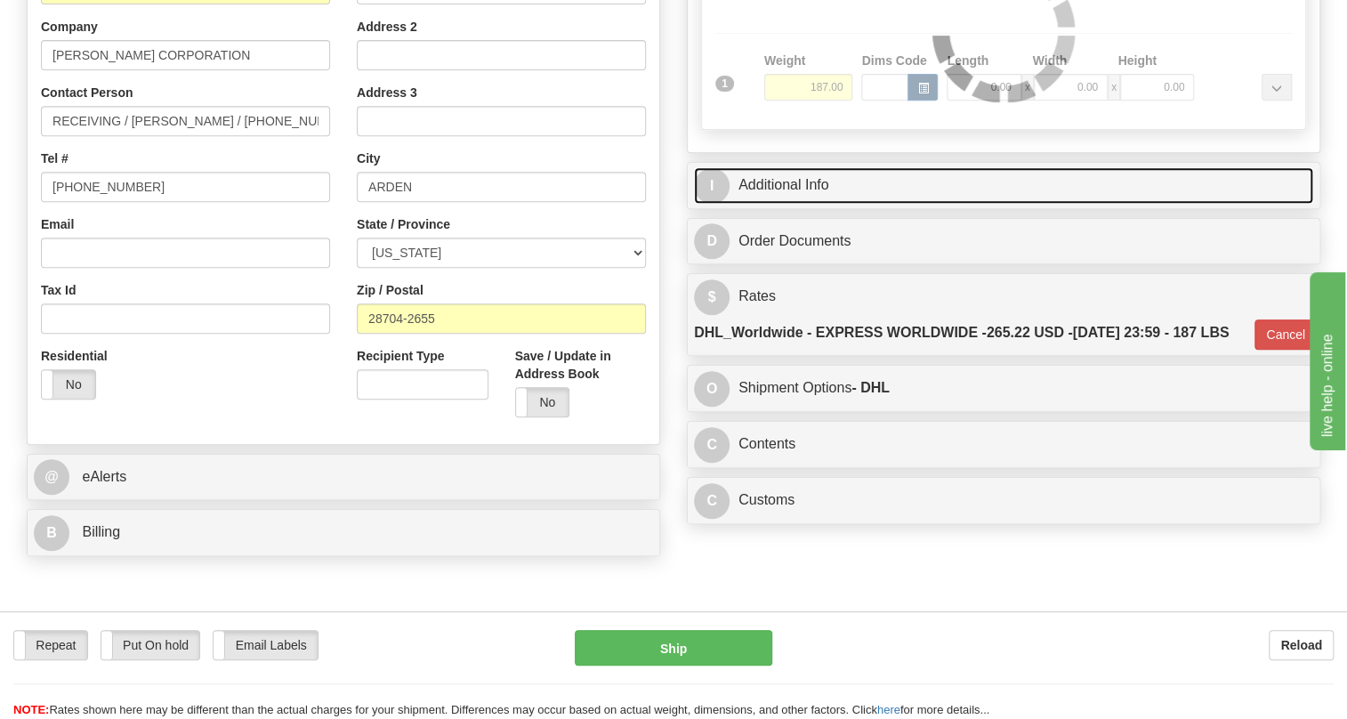
type input "P"
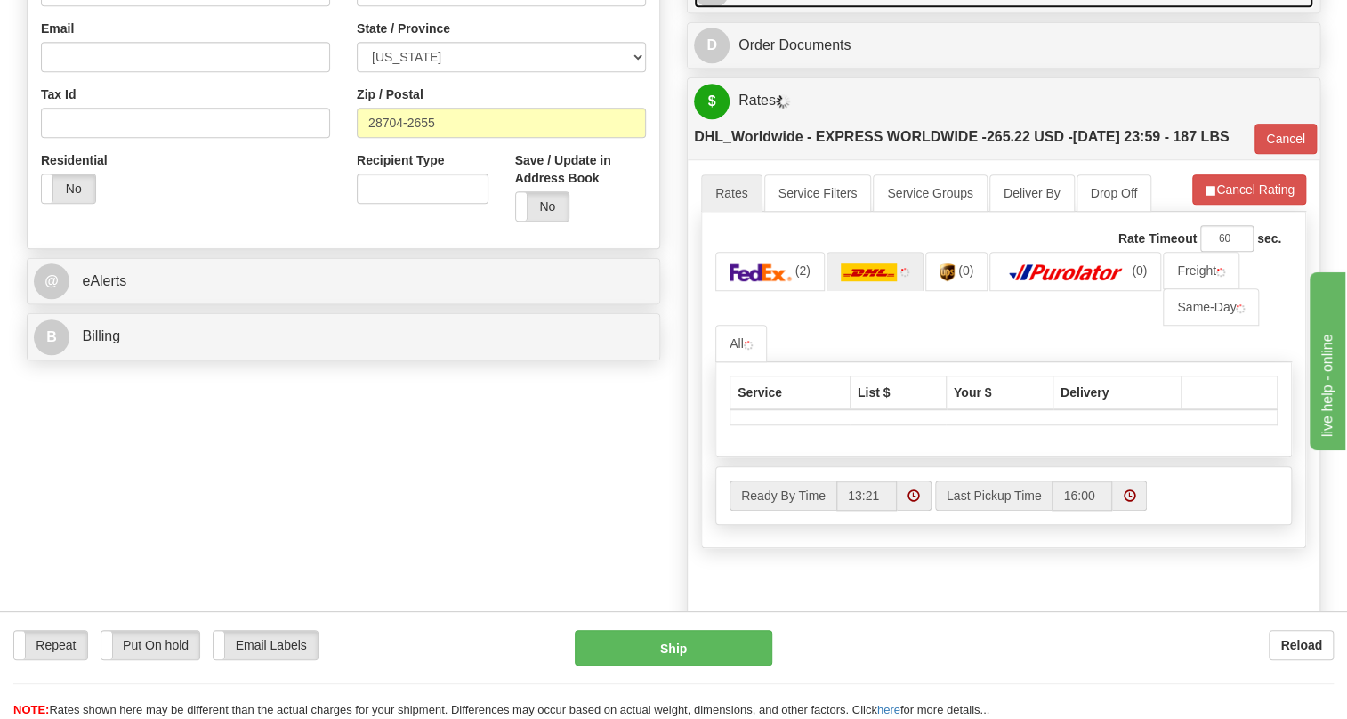
scroll to position [566, 0]
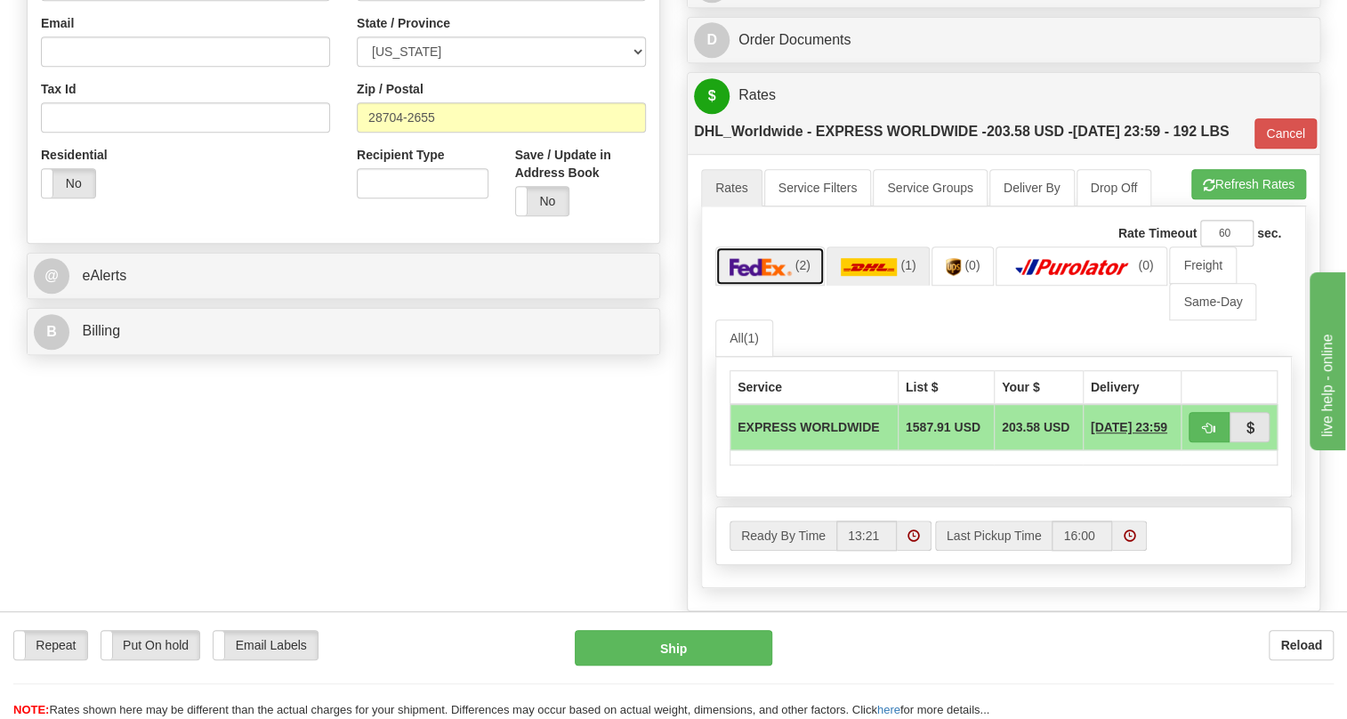
click at [773, 276] on img at bounding box center [761, 267] width 62 height 18
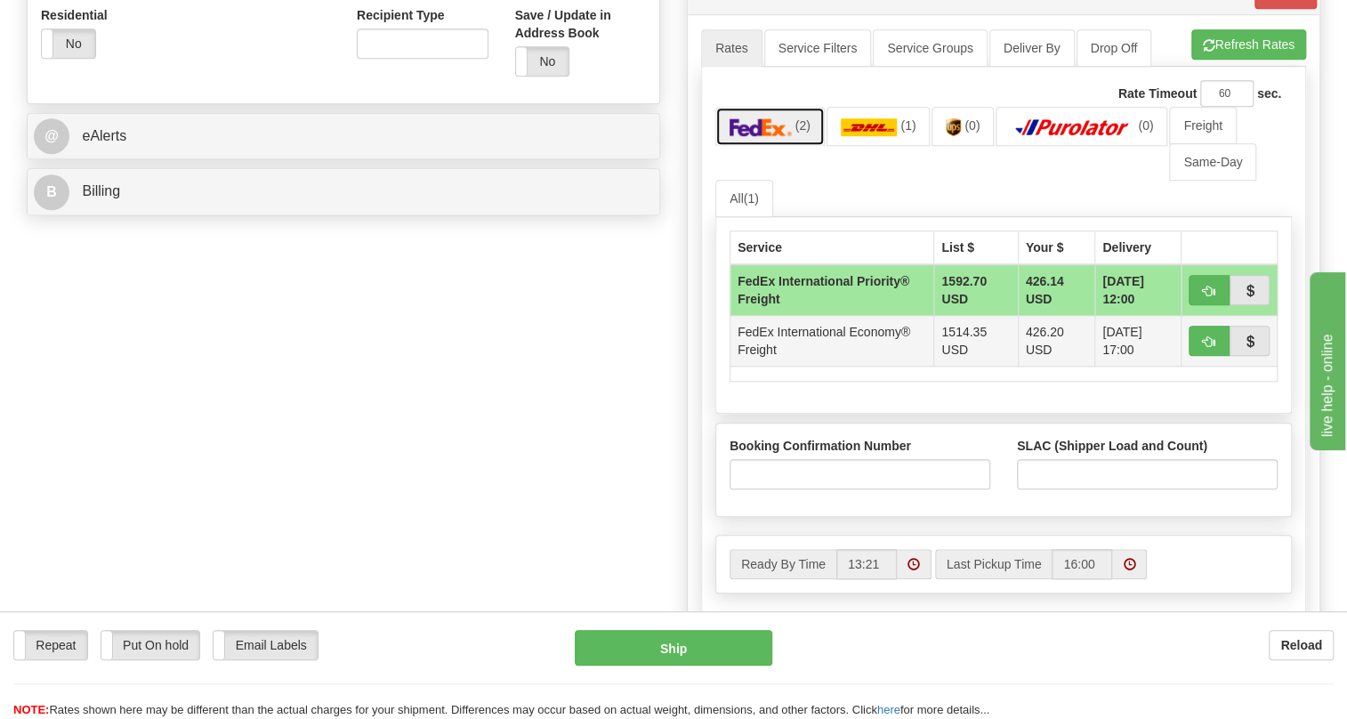
scroll to position [728, 0]
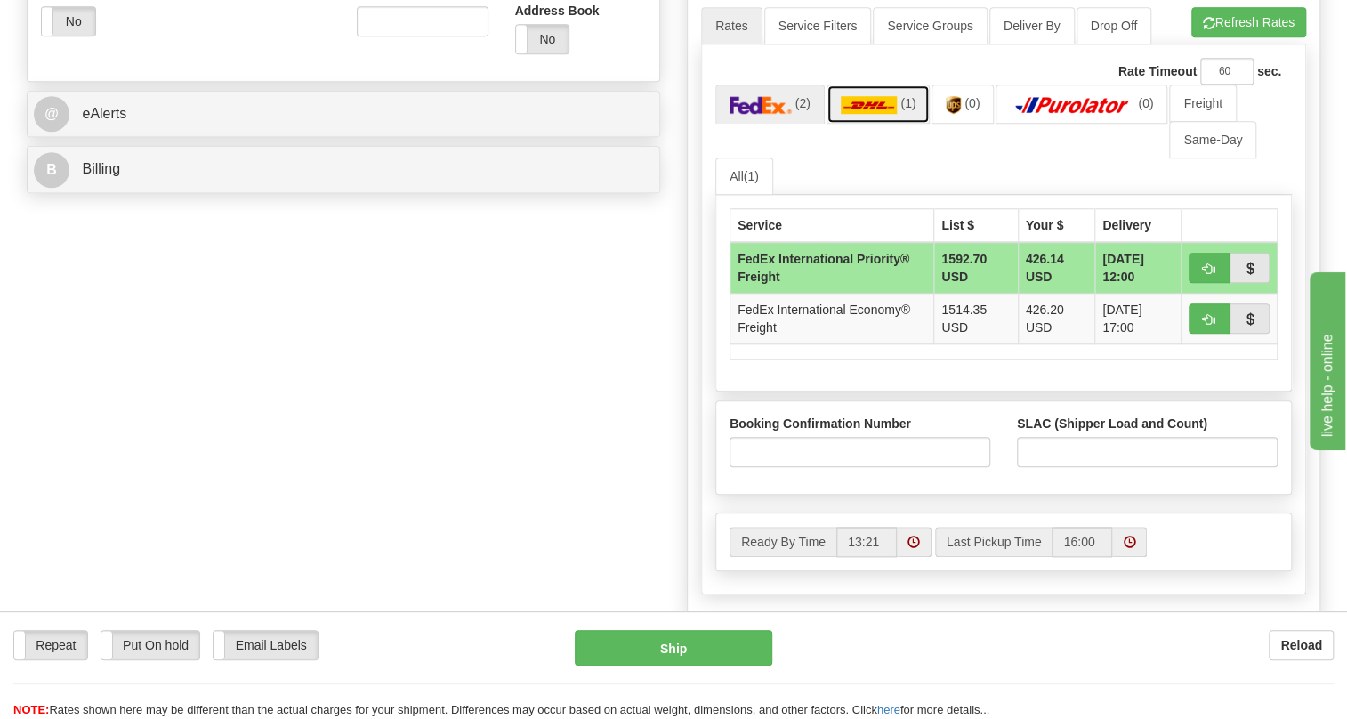
click at [873, 114] on img at bounding box center [869, 105] width 57 height 18
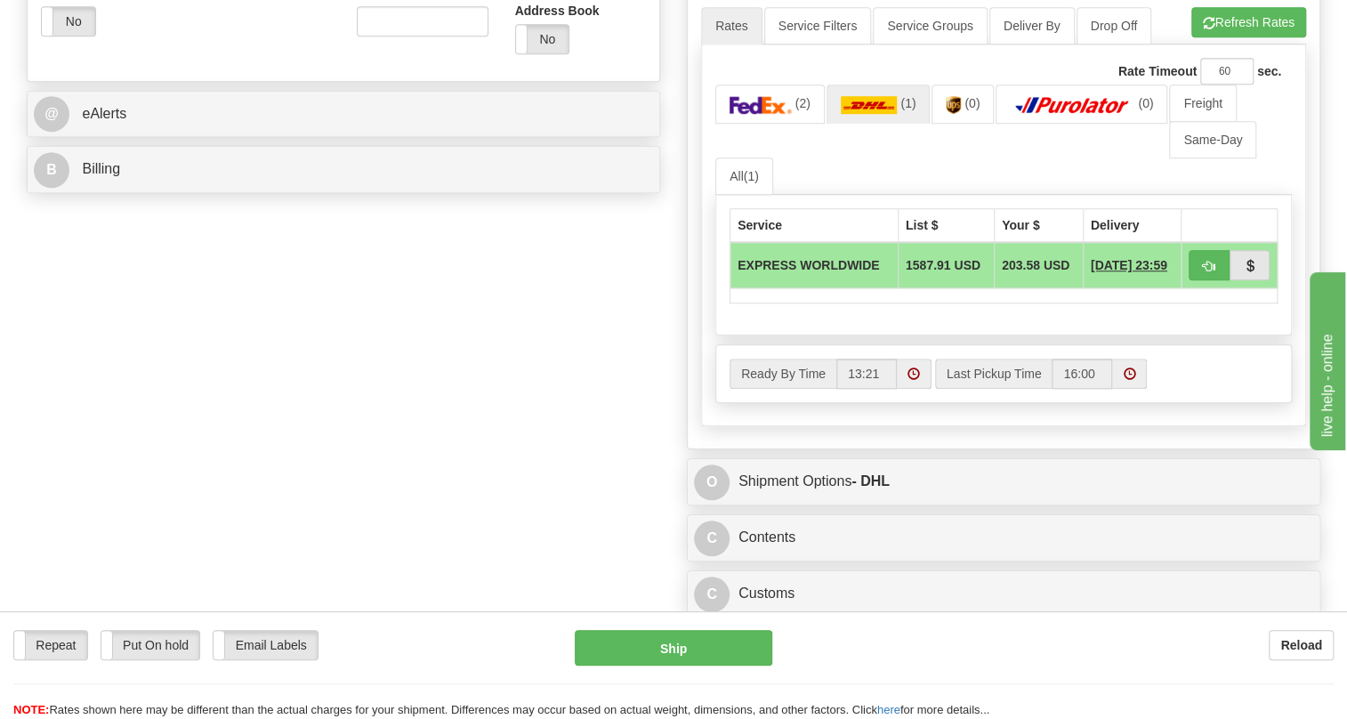
click at [949, 195] on ul "(2) (1) (0) (0) Freight Same-Day All (1)" at bounding box center [1003, 140] width 577 height 110
drag, startPoint x: 1278, startPoint y: 44, endPoint x: 1269, endPoint y: 44, distance: 8.9
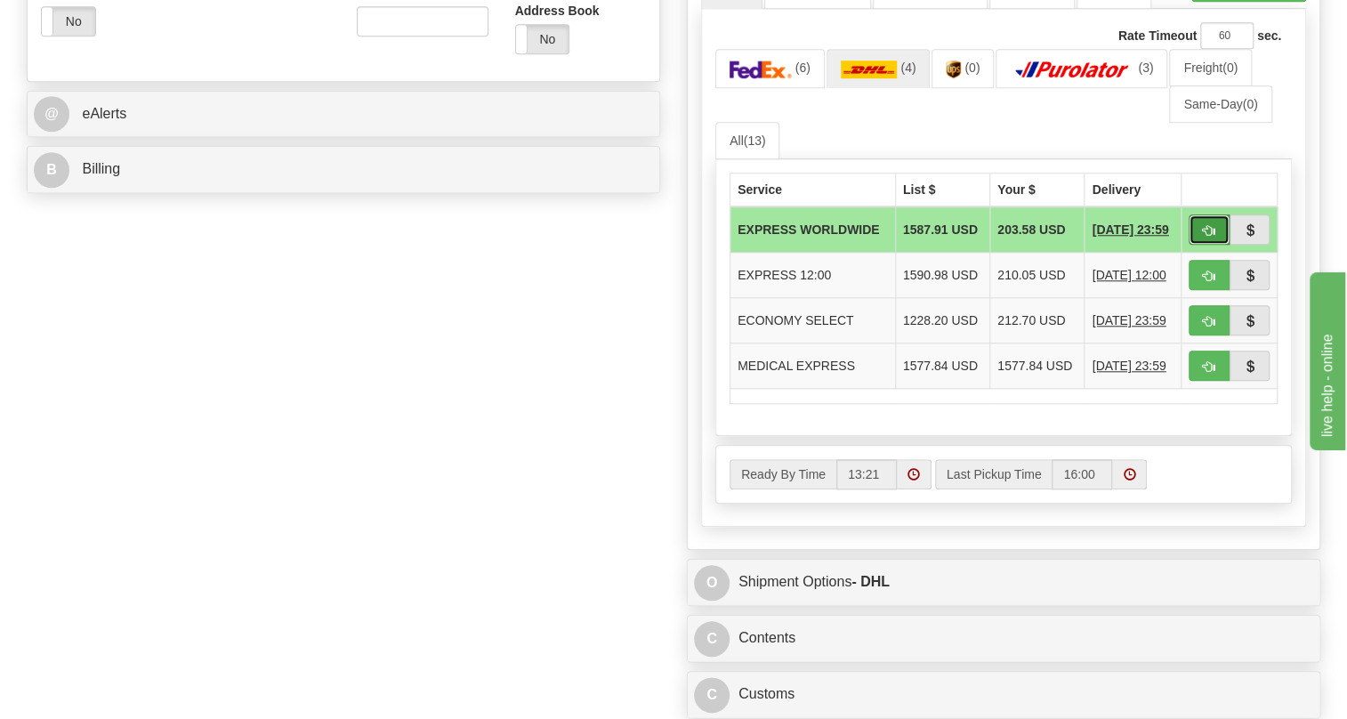
click at [1205, 237] on span "button" at bounding box center [1209, 231] width 12 height 12
type input "P"
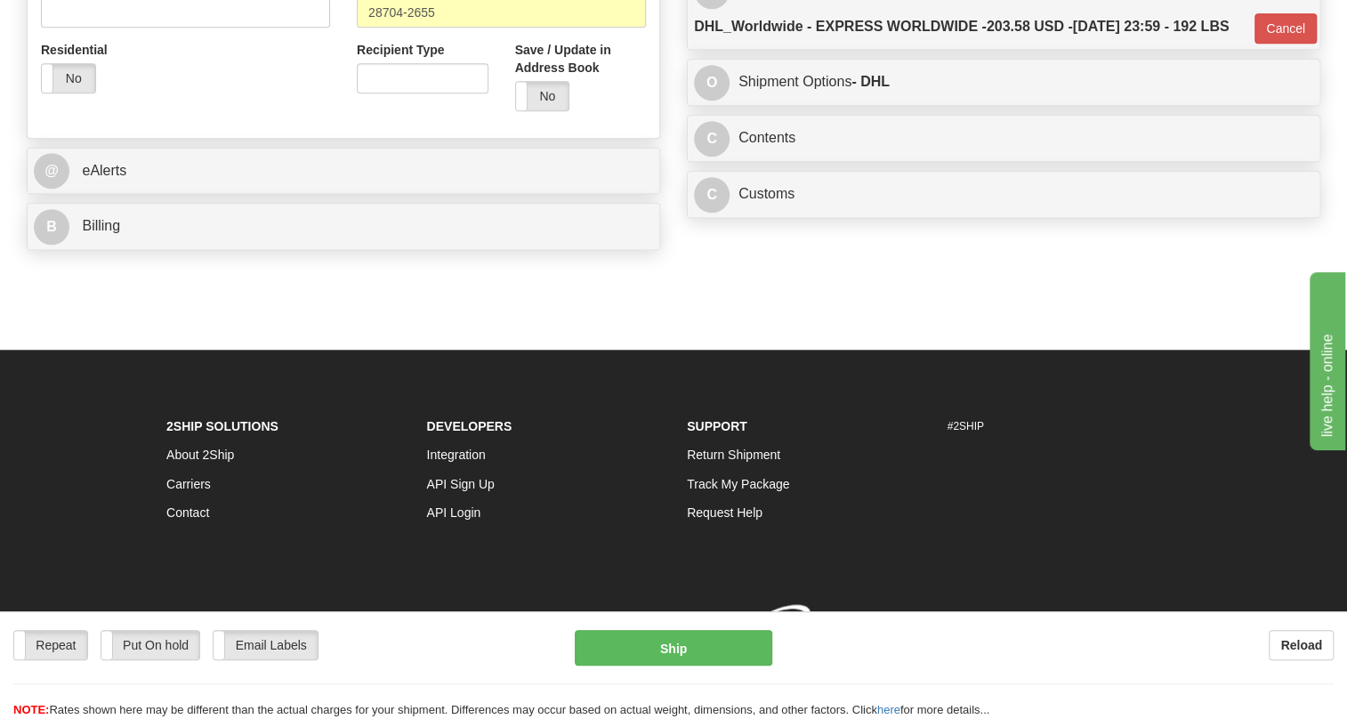
scroll to position [721, 0]
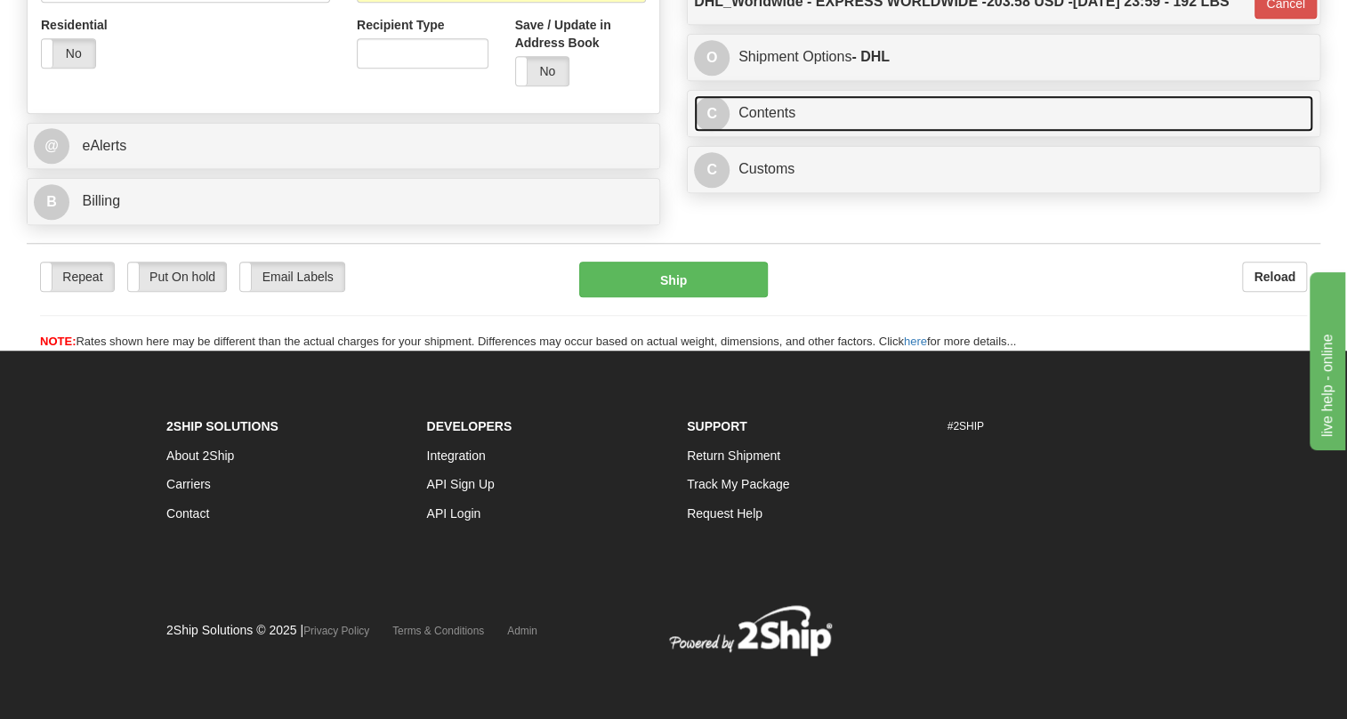
click at [773, 132] on link "C Contents" at bounding box center [1003, 113] width 619 height 36
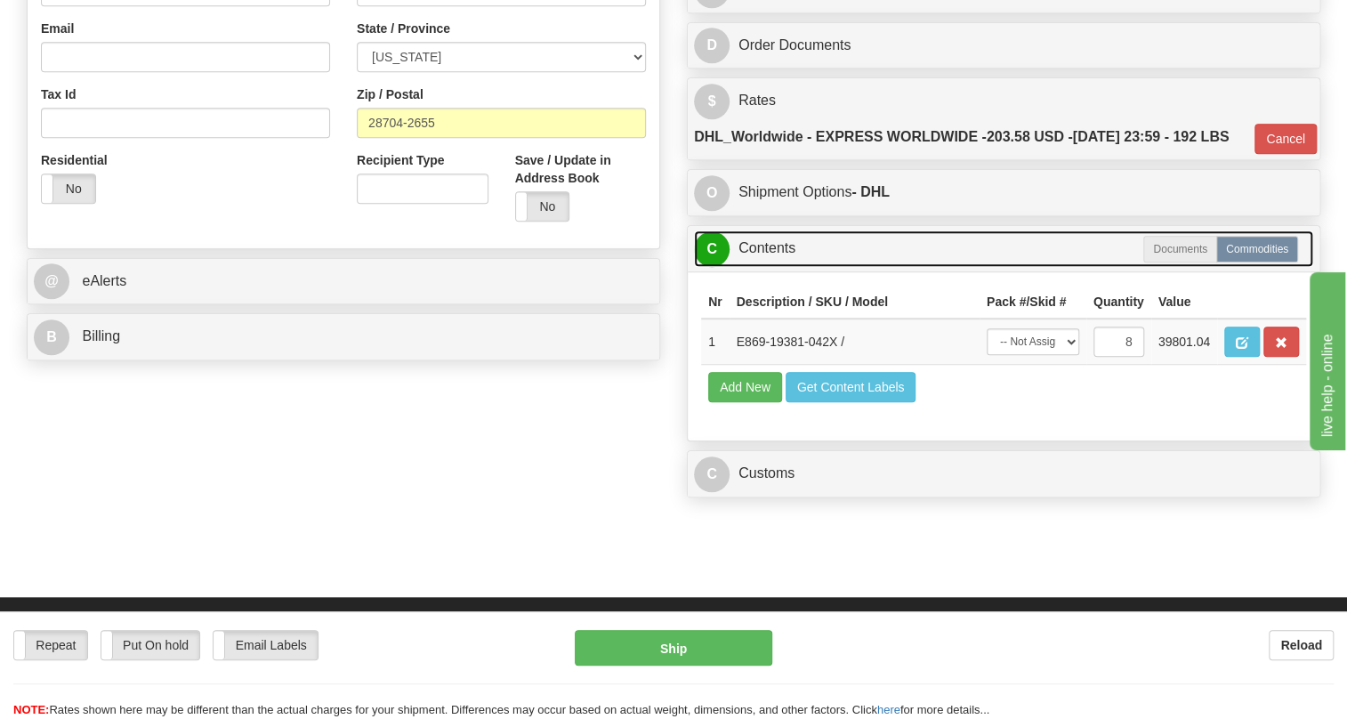
scroll to position [317, 0]
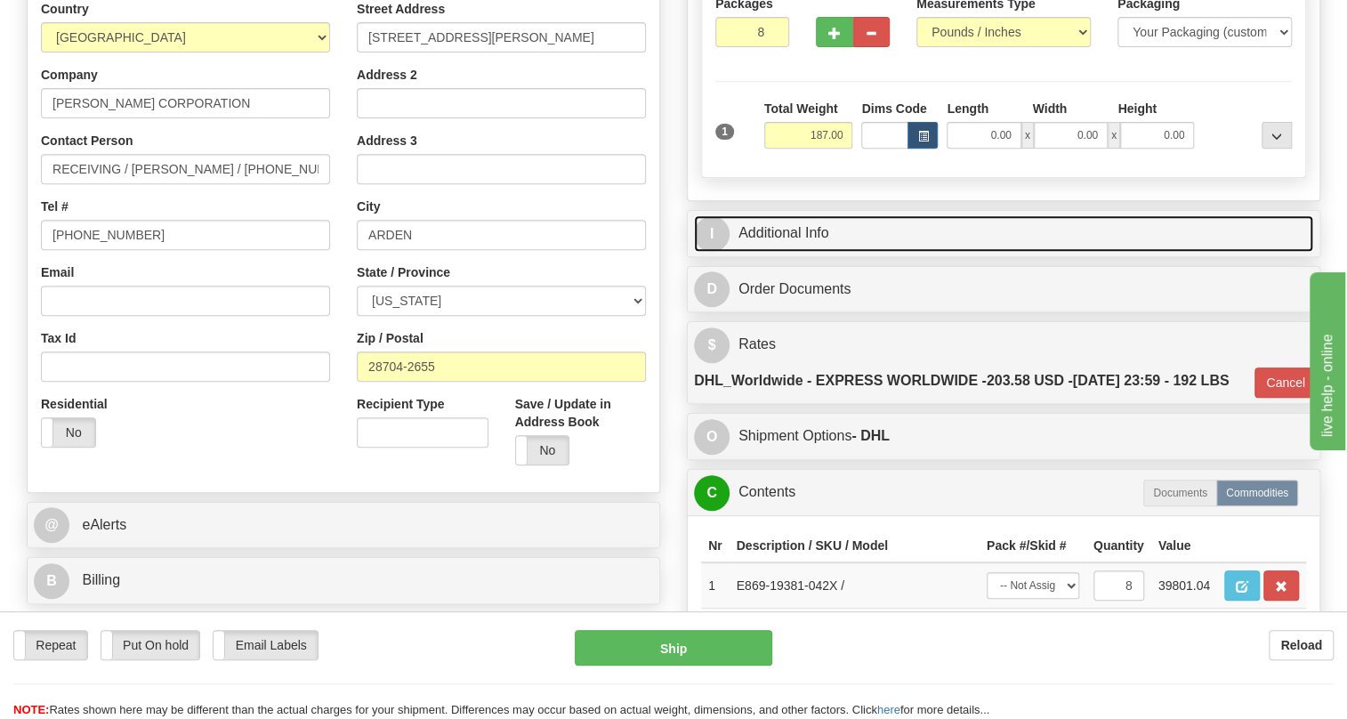
click at [785, 252] on link "I Additional Info" at bounding box center [1003, 233] width 619 height 36
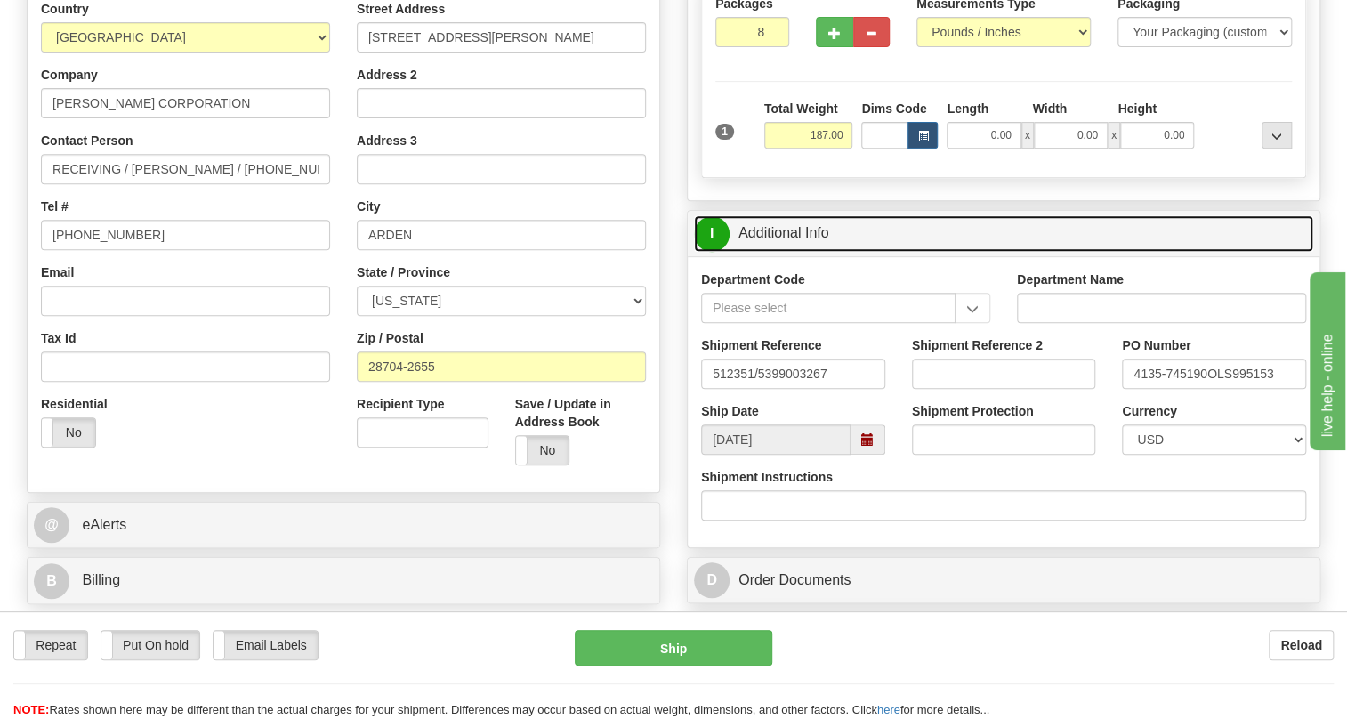
click at [785, 252] on link "I Additional Info" at bounding box center [1003, 233] width 619 height 36
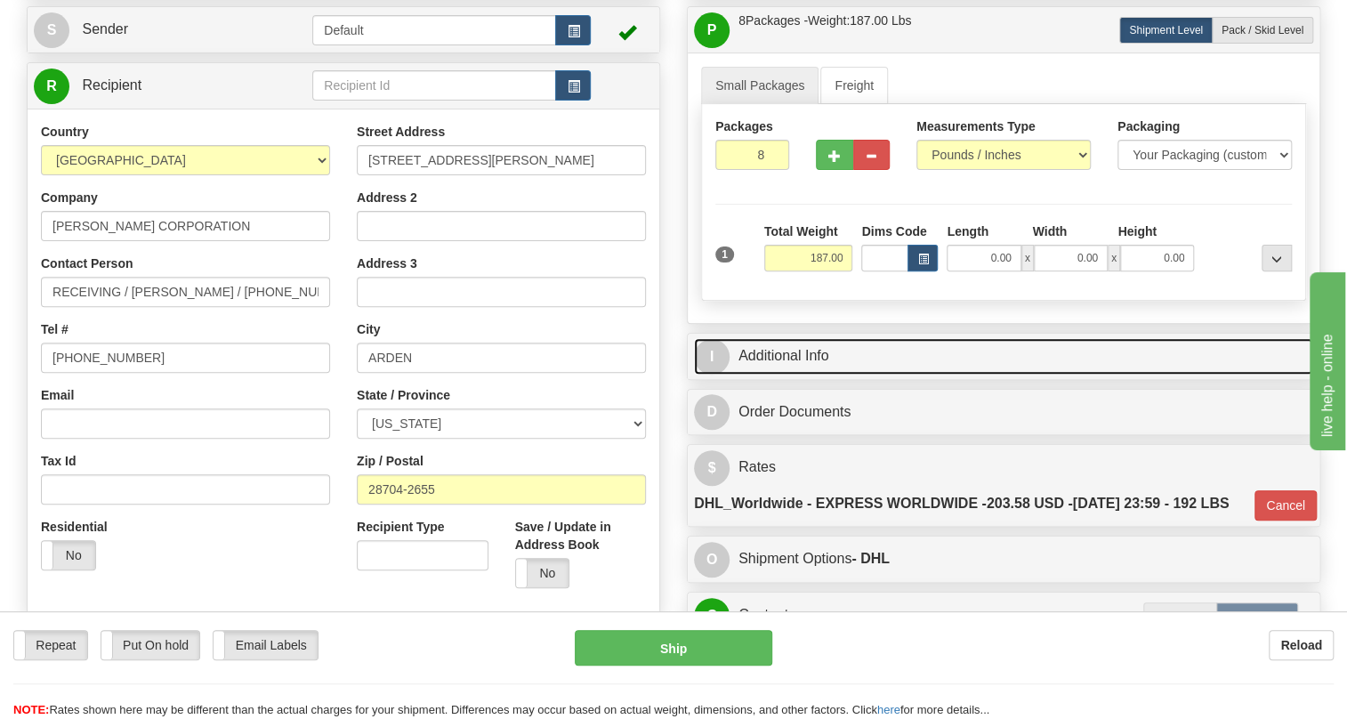
scroll to position [155, 0]
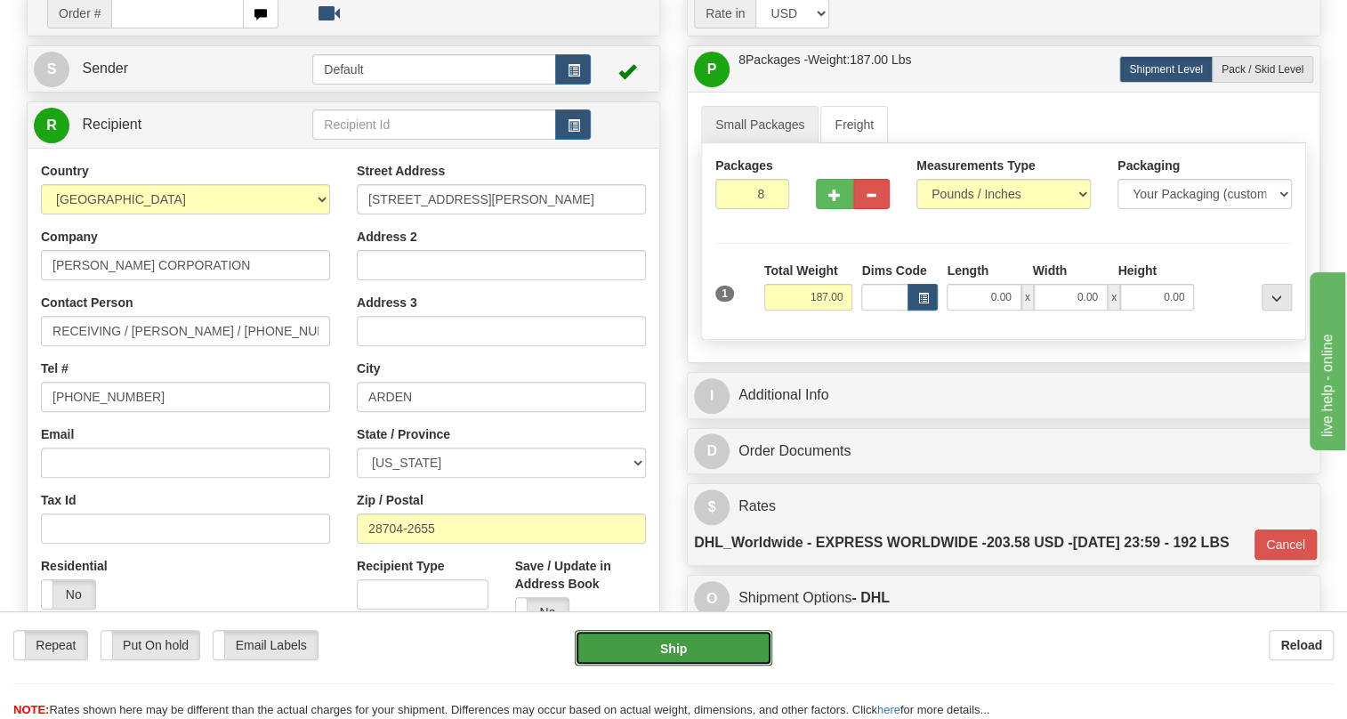
drag, startPoint x: 668, startPoint y: 646, endPoint x: 476, endPoint y: 627, distance: 193.1
click at [496, 661] on div "Repeat Repeat Put On hold Put On hold Print Order Slip Print Order Slip Email L…" at bounding box center [673, 648] width 1347 height 36
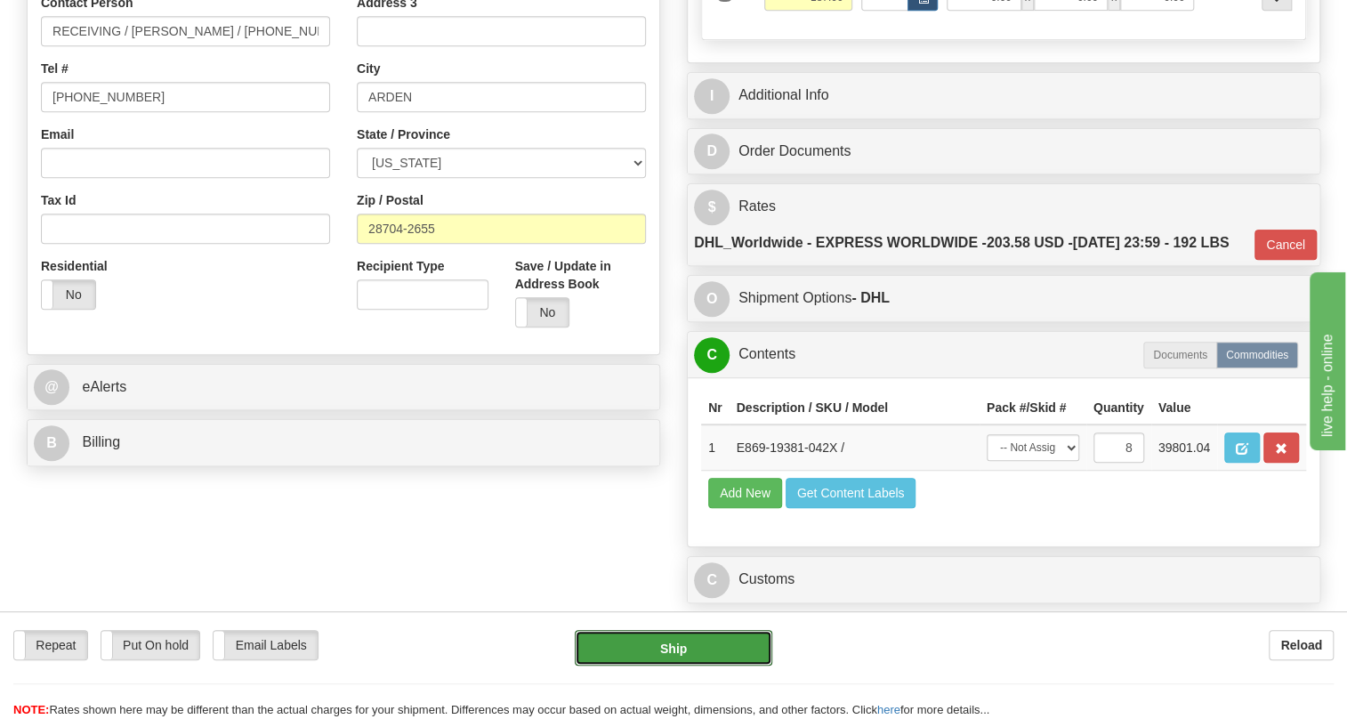
scroll to position [479, 0]
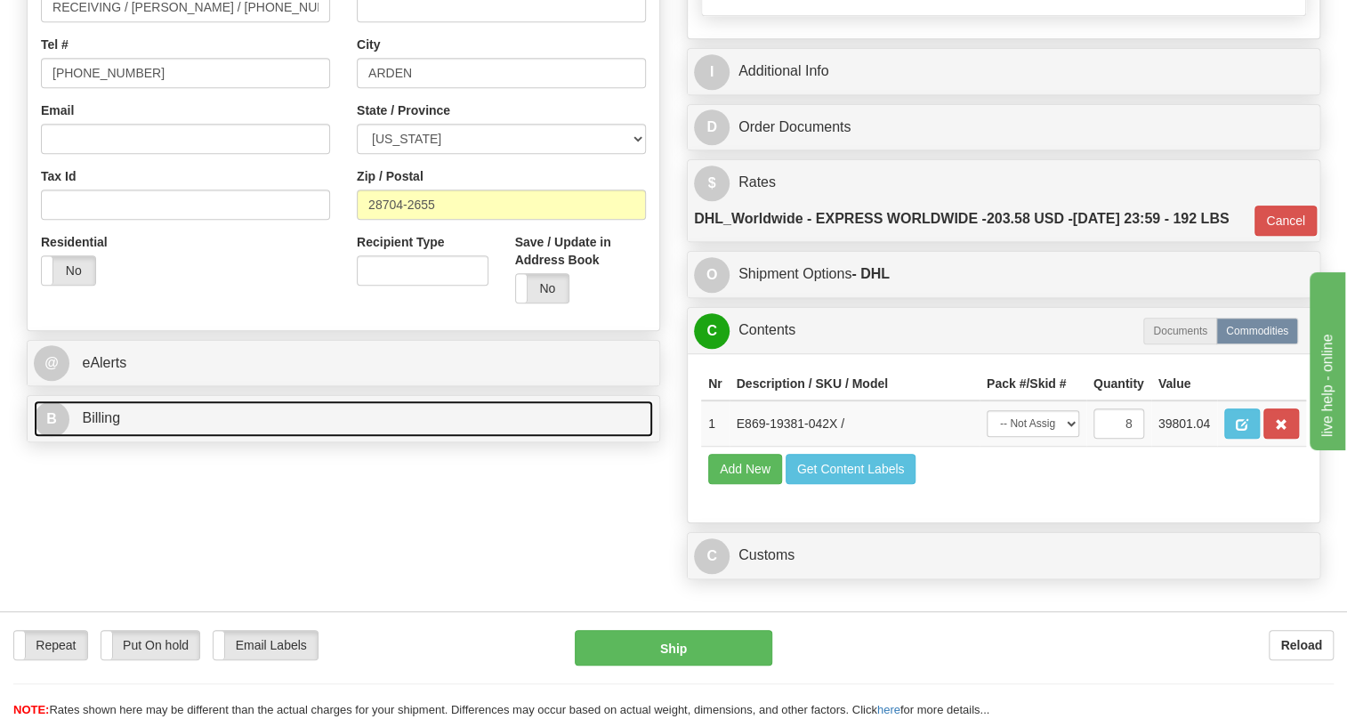
click at [106, 425] on span "Billing" at bounding box center [101, 417] width 38 height 15
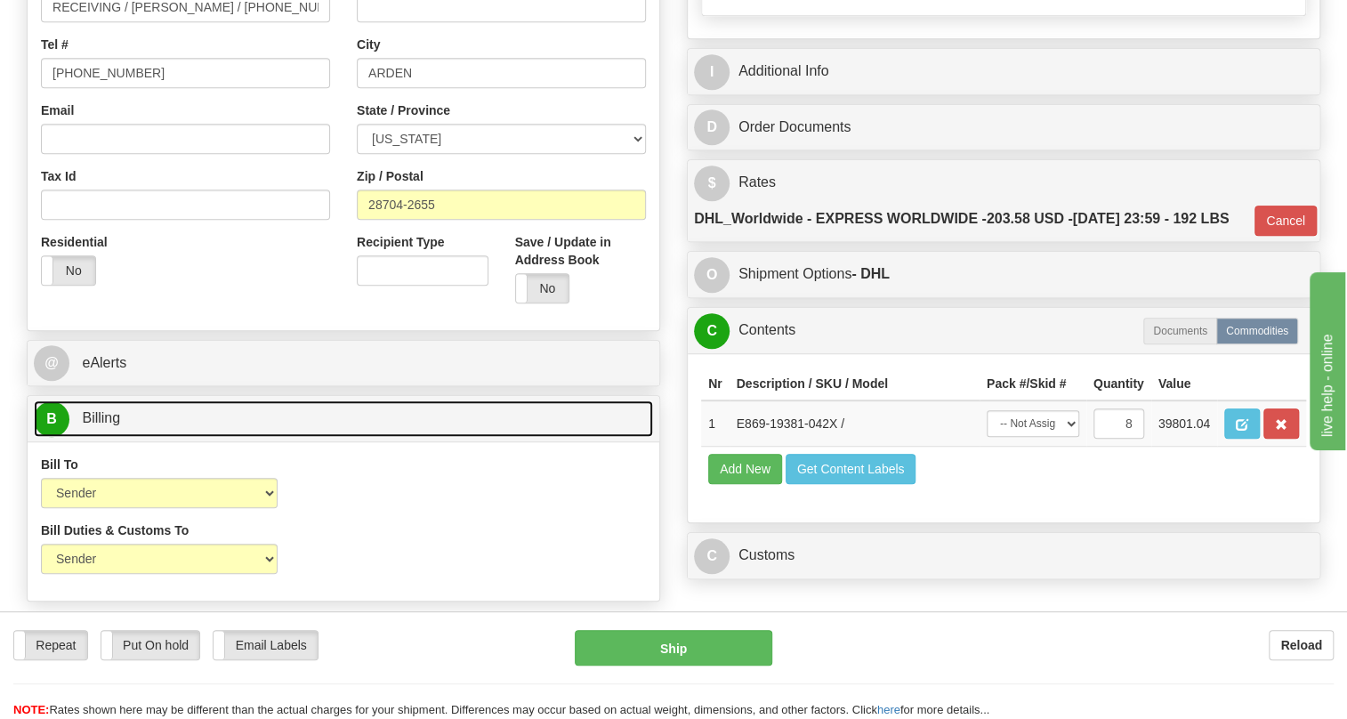
click at [106, 425] on span "Billing" at bounding box center [101, 417] width 38 height 15
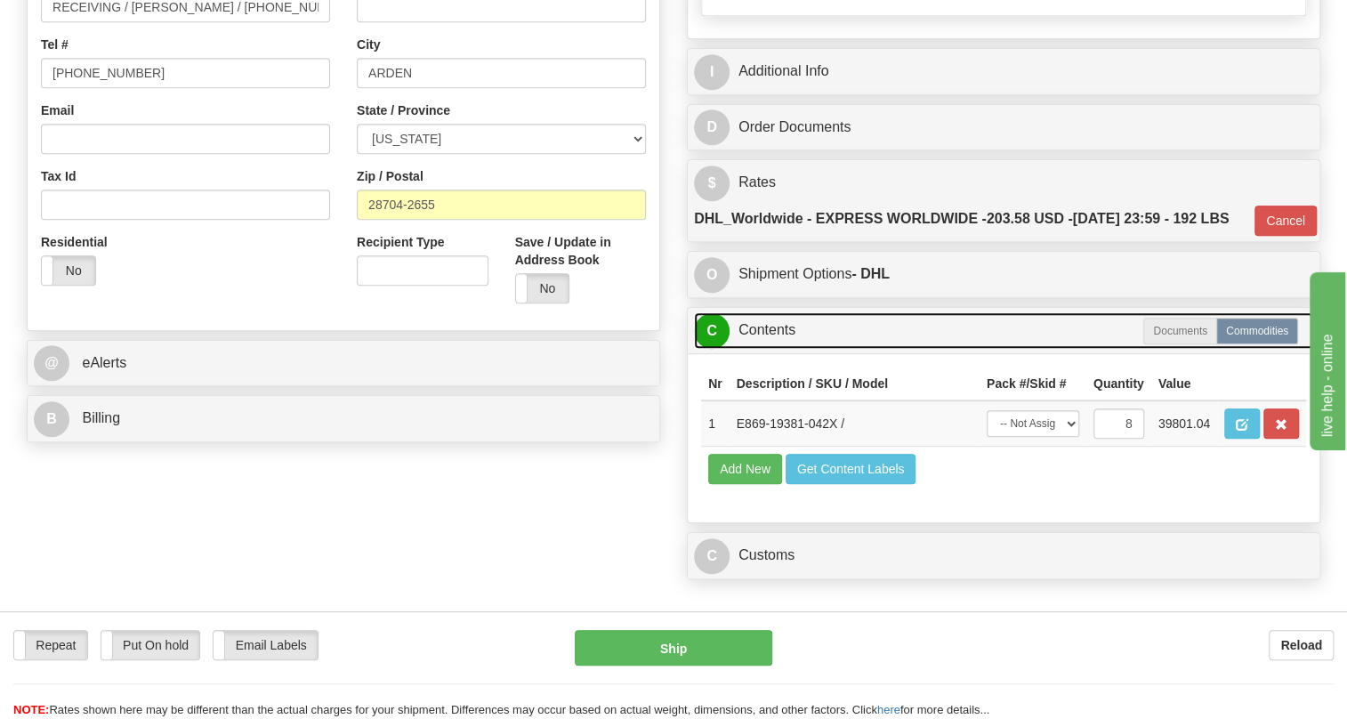
click at [783, 349] on link "C Contents" at bounding box center [1003, 330] width 619 height 36
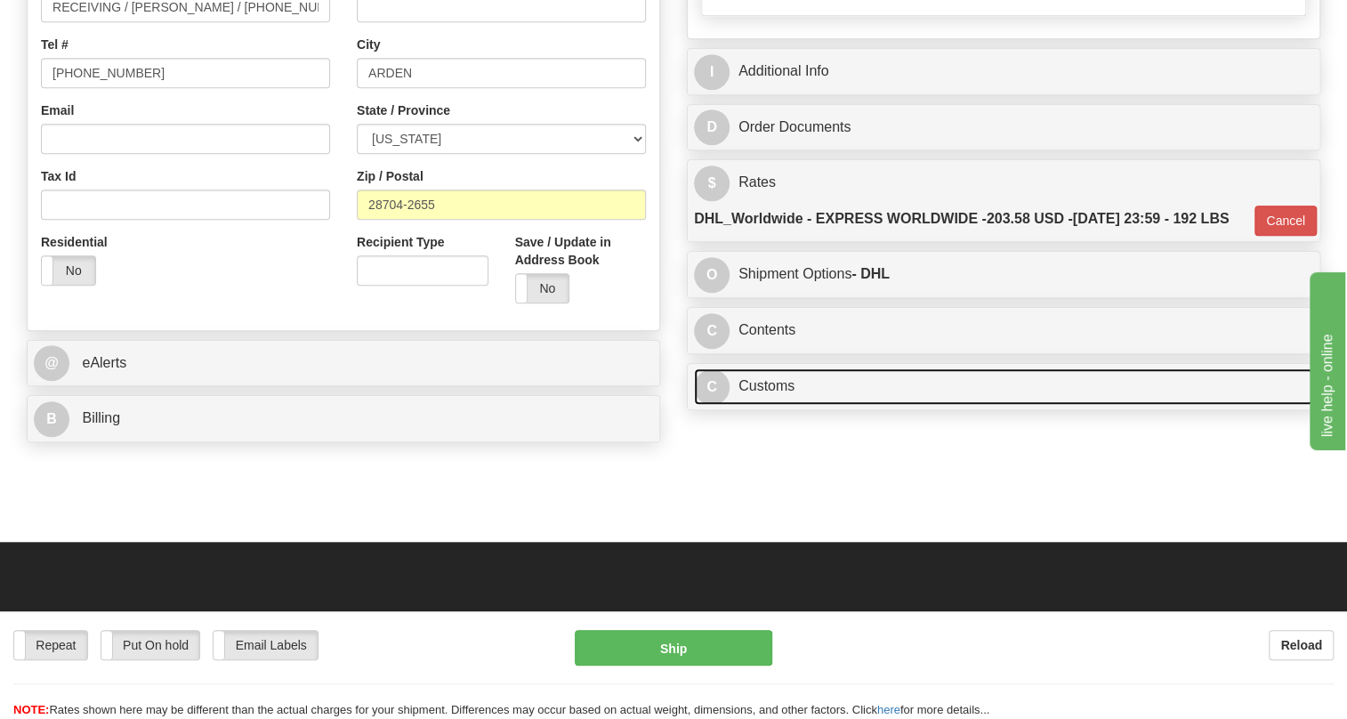
click at [780, 405] on link "C Customs" at bounding box center [1003, 386] width 619 height 36
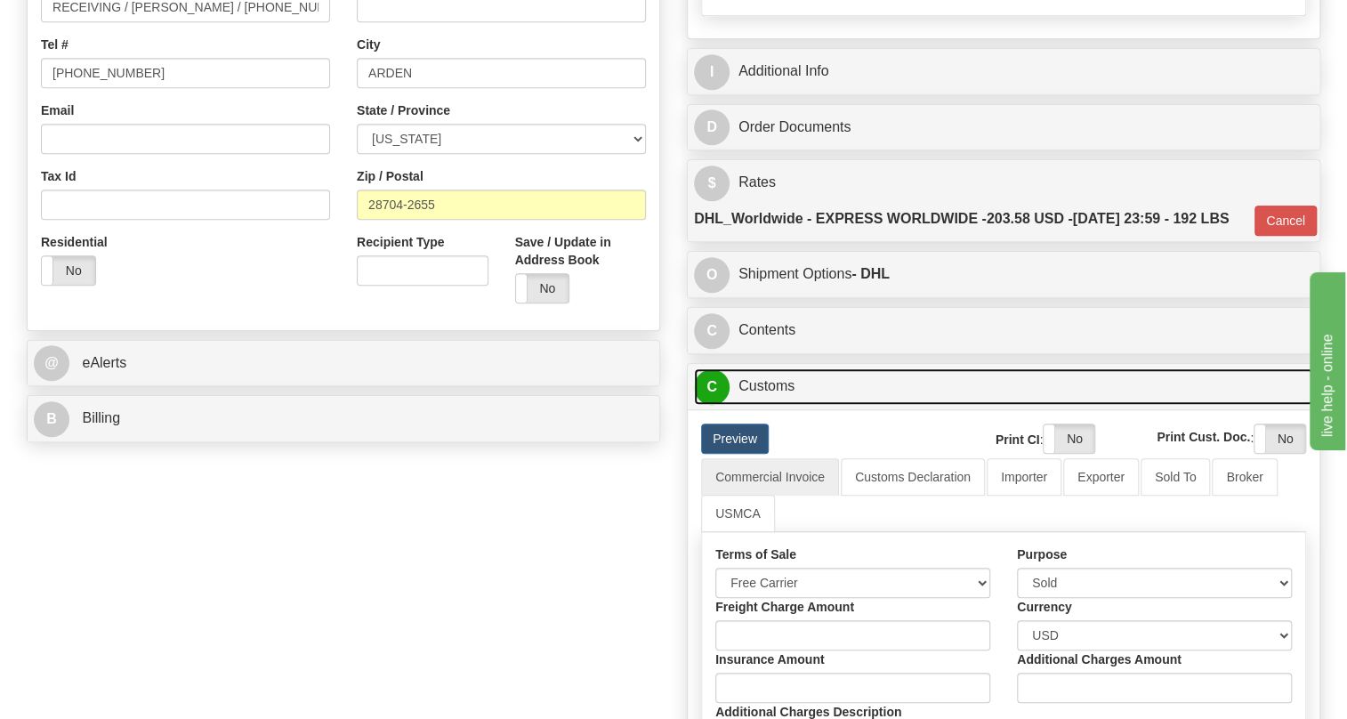
click at [779, 405] on link "C Customs" at bounding box center [1003, 386] width 619 height 36
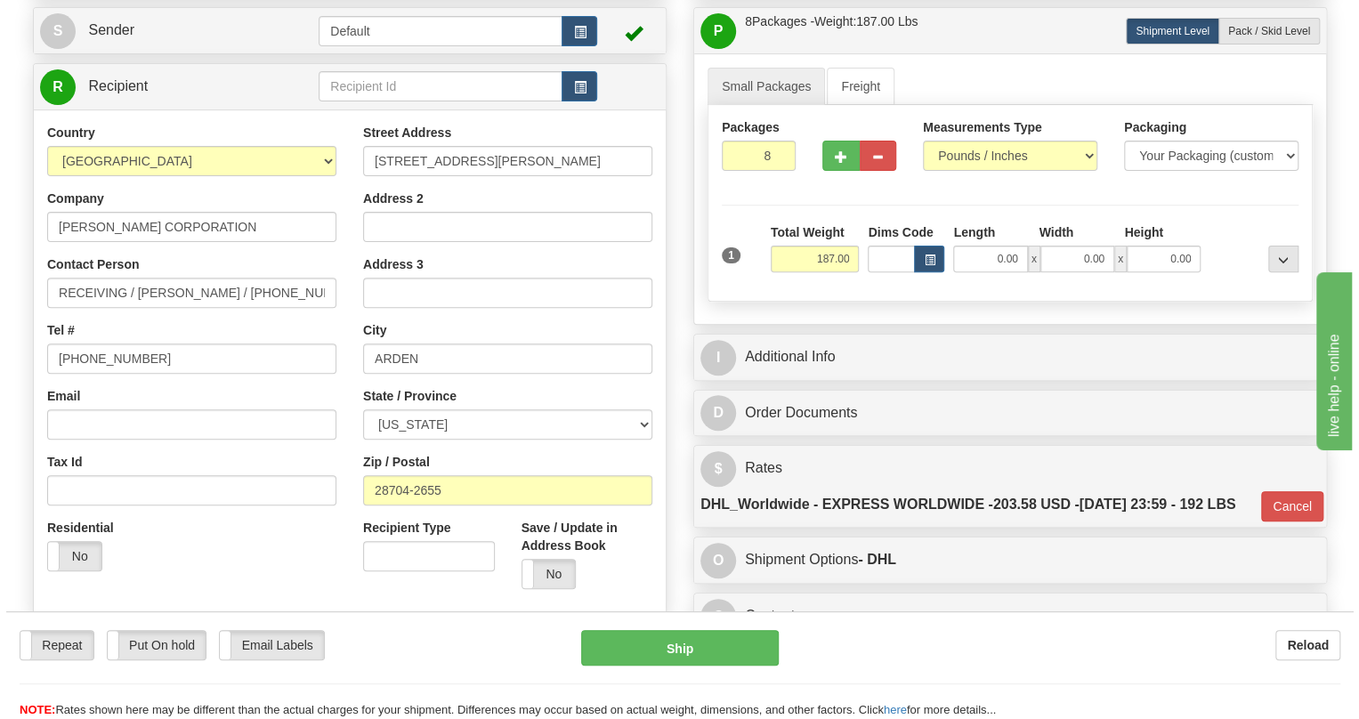
scroll to position [155, 0]
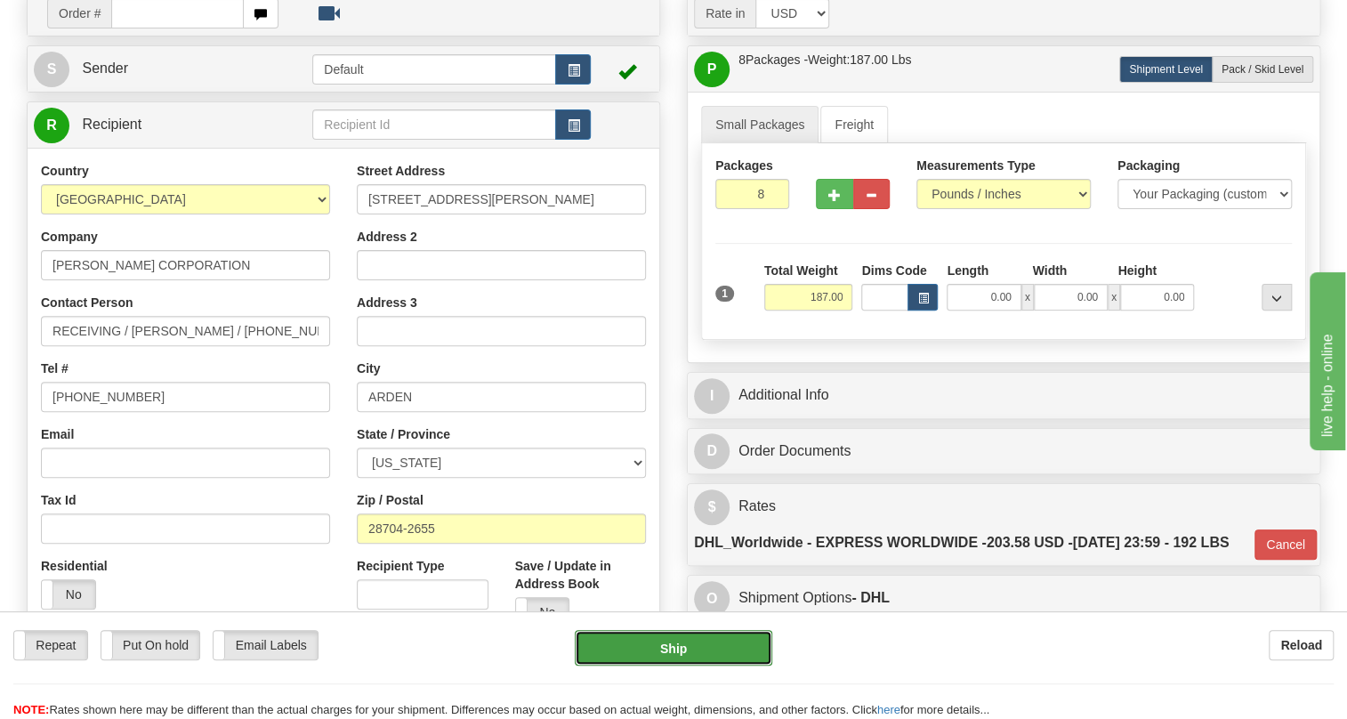
click at [671, 643] on button "Ship" at bounding box center [674, 648] width 198 height 36
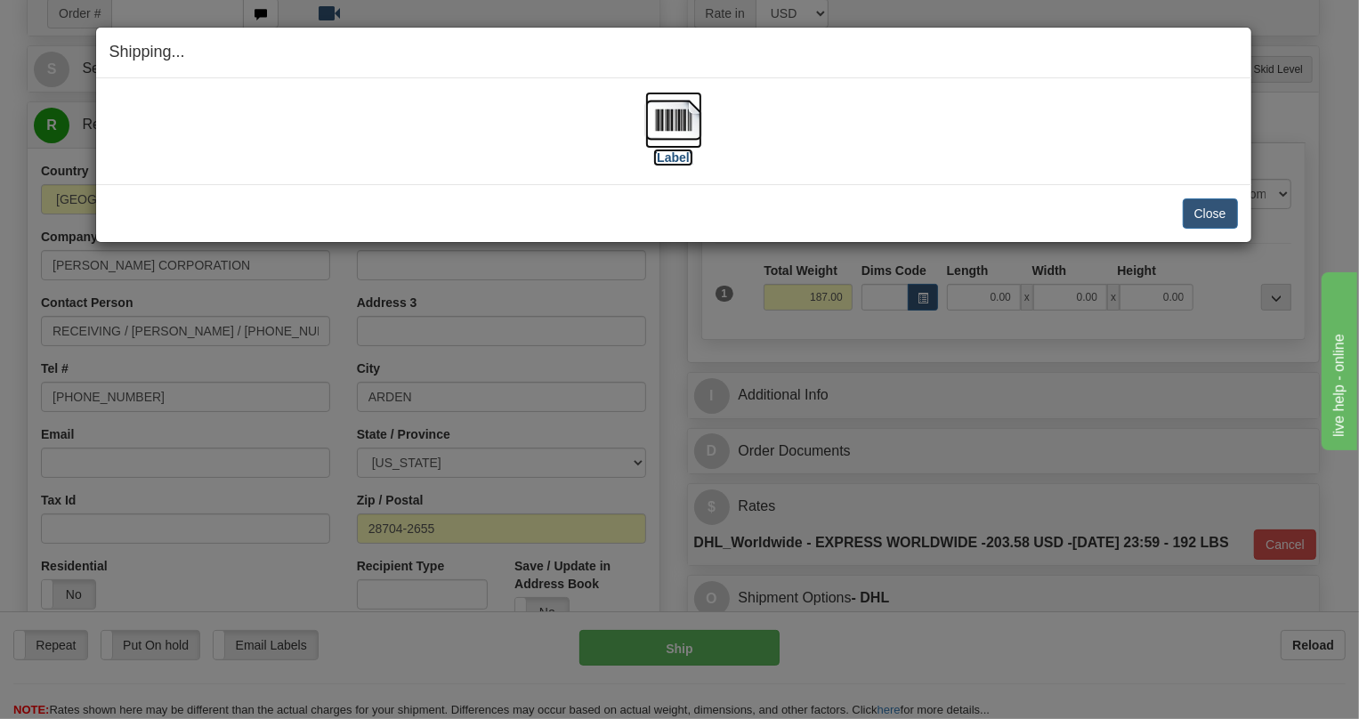
click at [667, 120] on img at bounding box center [673, 120] width 57 height 57
click at [1215, 213] on button "Close" at bounding box center [1209, 213] width 55 height 30
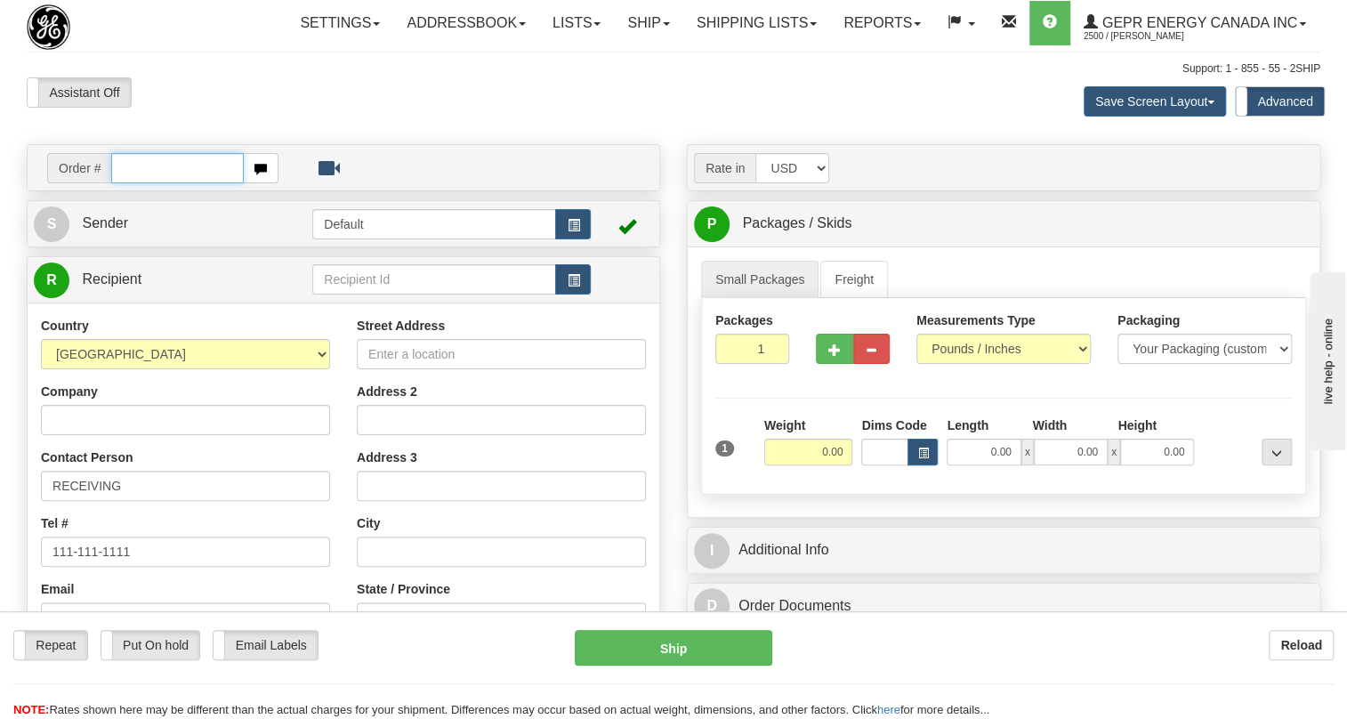
click at [146, 183] on input "text" at bounding box center [177, 168] width 133 height 30
paste input "0086705489"
click at [134, 183] on input "0086705489" at bounding box center [177, 168] width 133 height 30
type input "86705489"
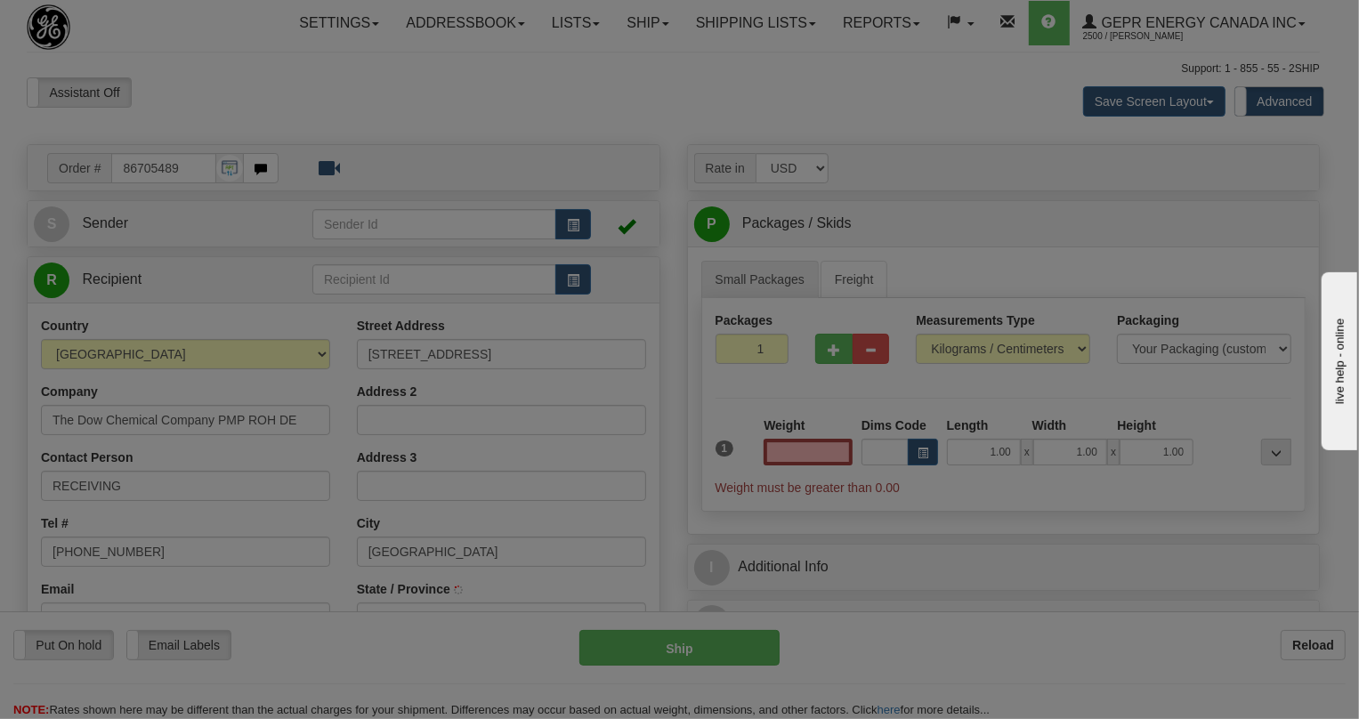
type input "DEER PARK"
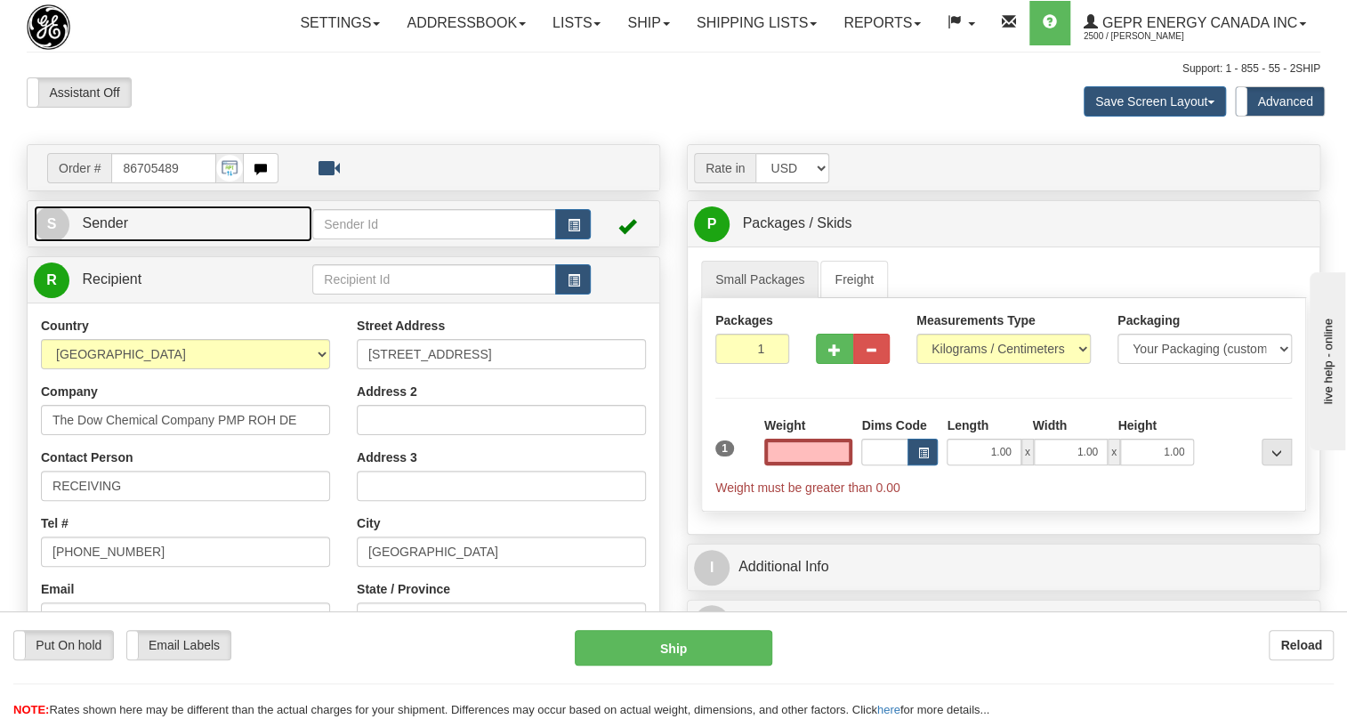
type input "0.00"
drag, startPoint x: 106, startPoint y: 261, endPoint x: 9, endPoint y: 260, distance: 97.0
click at [106, 230] on span "Sender" at bounding box center [105, 222] width 46 height 15
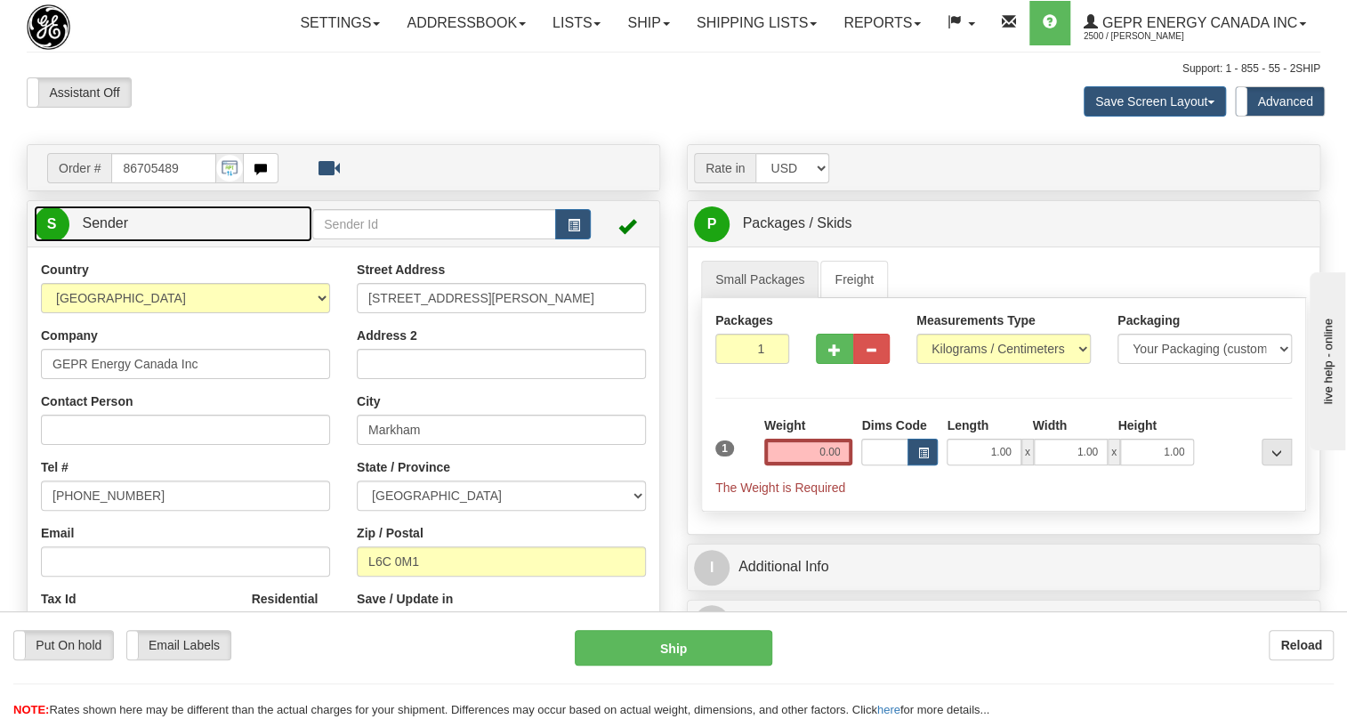
type input "MARKHAM"
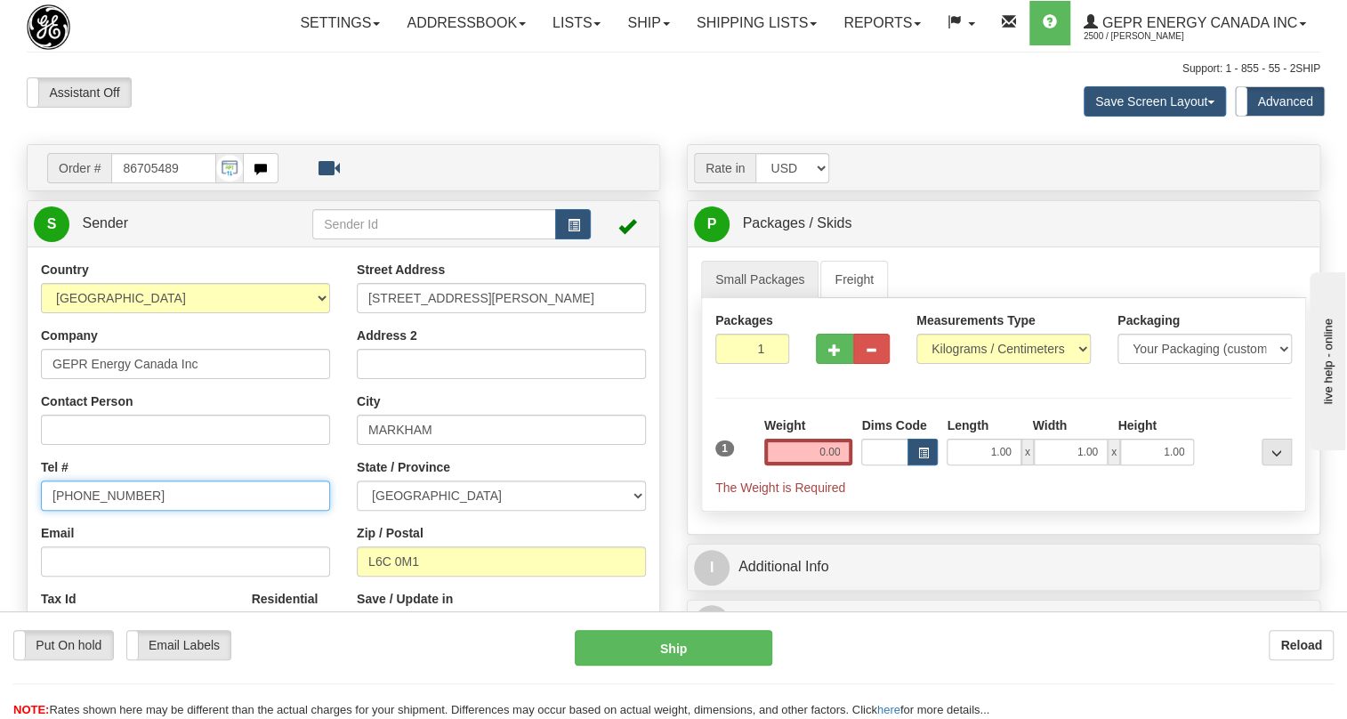
click at [122, 511] on input "[PHONE_NUMBER]" at bounding box center [185, 495] width 289 height 30
paste input "[PHONE_NUMBER]"
type input "[PHONE_NUMBER]"
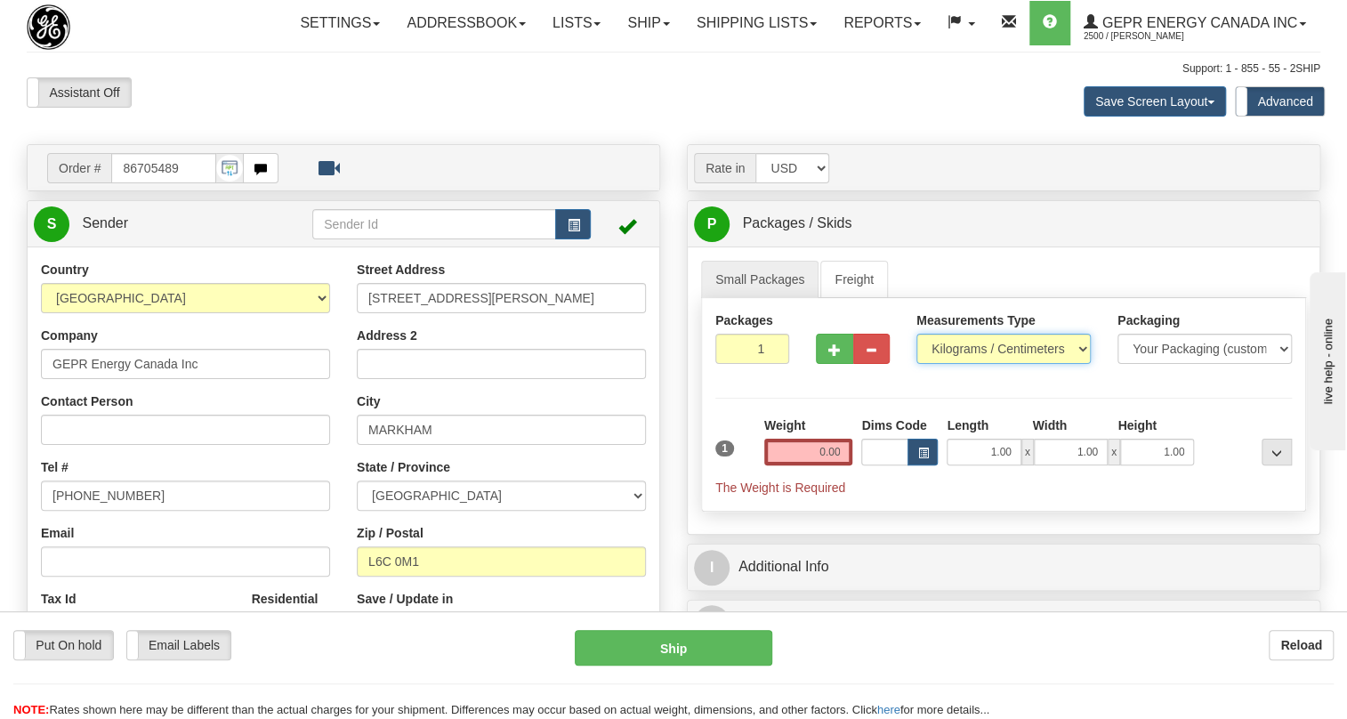
click at [957, 364] on select "Pounds / Inches Kilograms / Centimeters" at bounding box center [1003, 349] width 174 height 30
select select "0"
click at [916, 364] on select "Pounds / Inches Kilograms / Centimeters" at bounding box center [1003, 349] width 174 height 30
click at [802, 465] on input "0.00" at bounding box center [808, 452] width 89 height 27
type input "0.00"
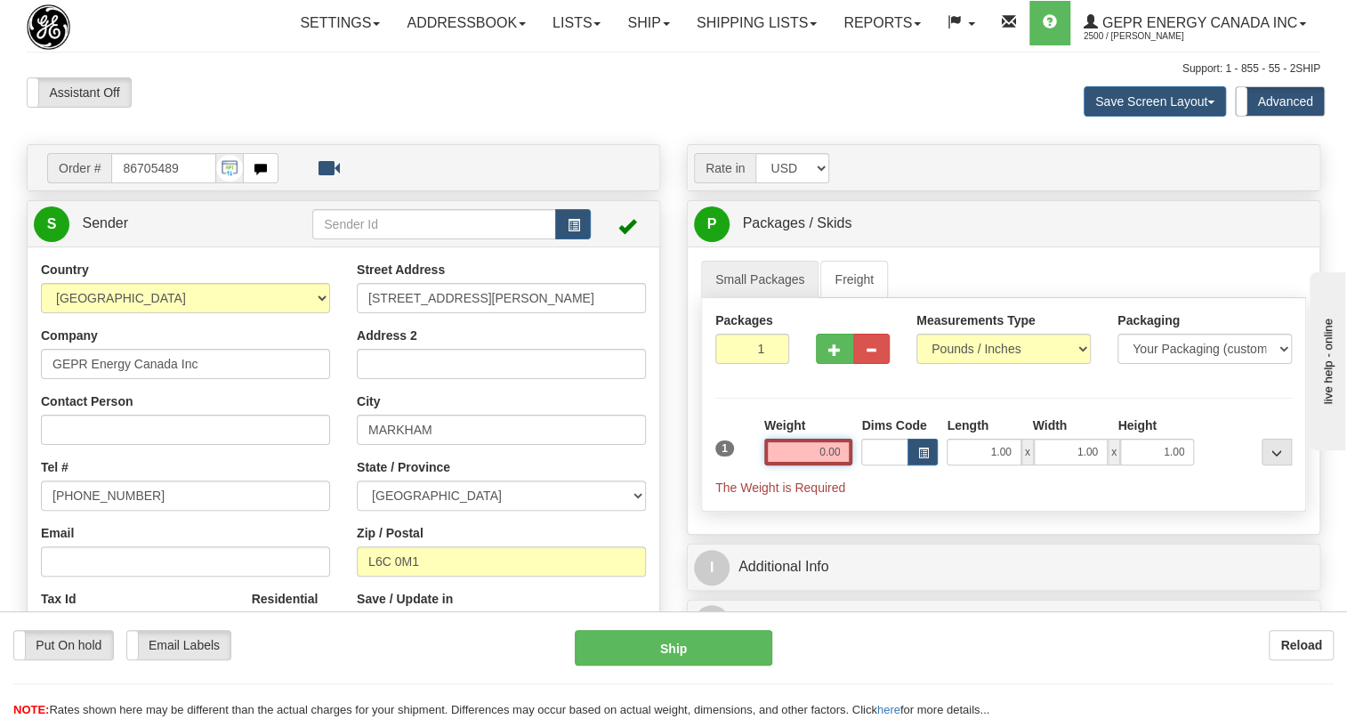
click at [813, 465] on input "0.00" at bounding box center [808, 452] width 89 height 27
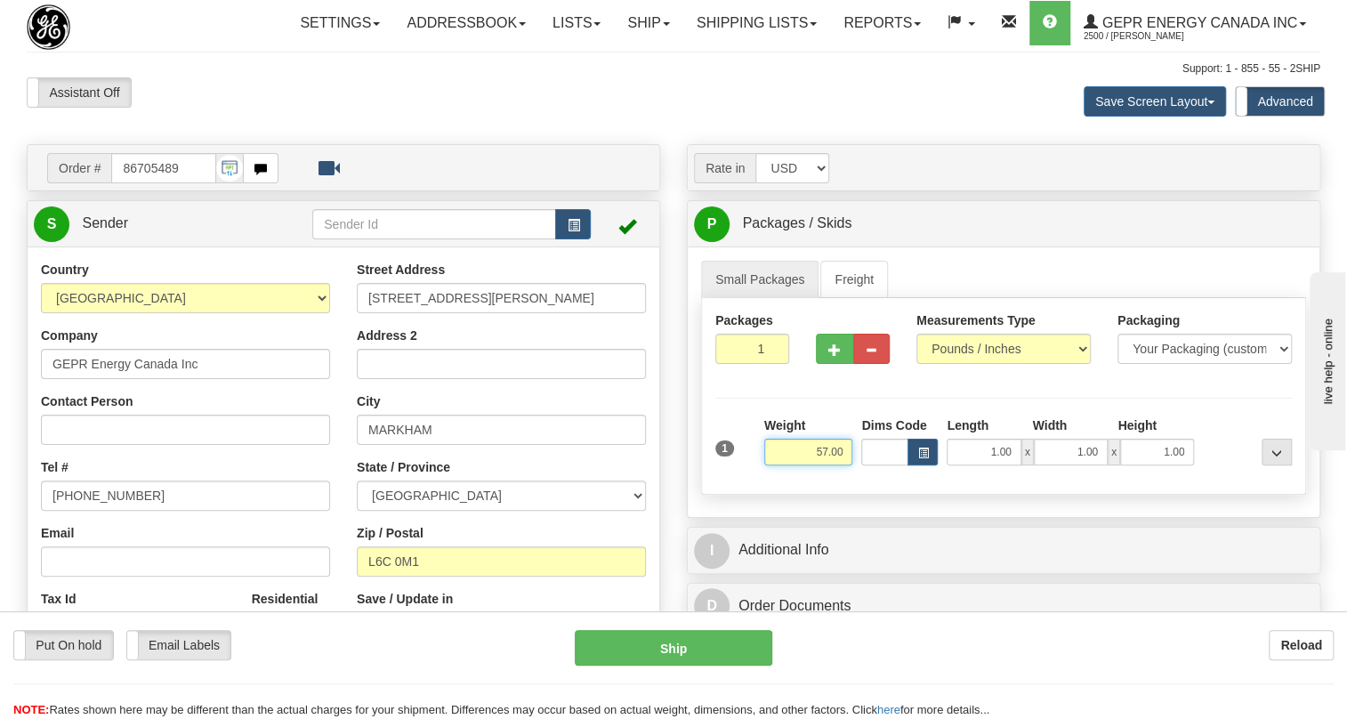
type input "57.00"
click at [747, 364] on input "1" at bounding box center [752, 349] width 74 height 30
type input "2"
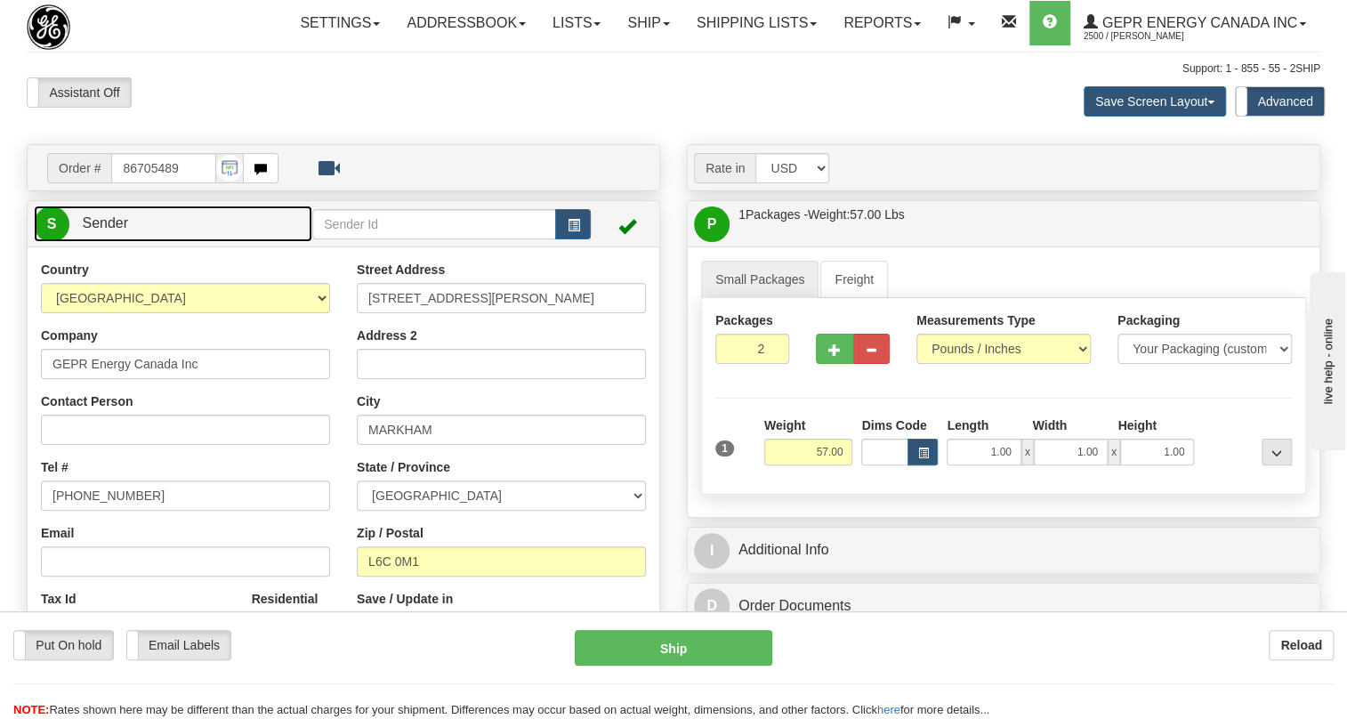
click at [101, 230] on span "Sender" at bounding box center [105, 222] width 46 height 15
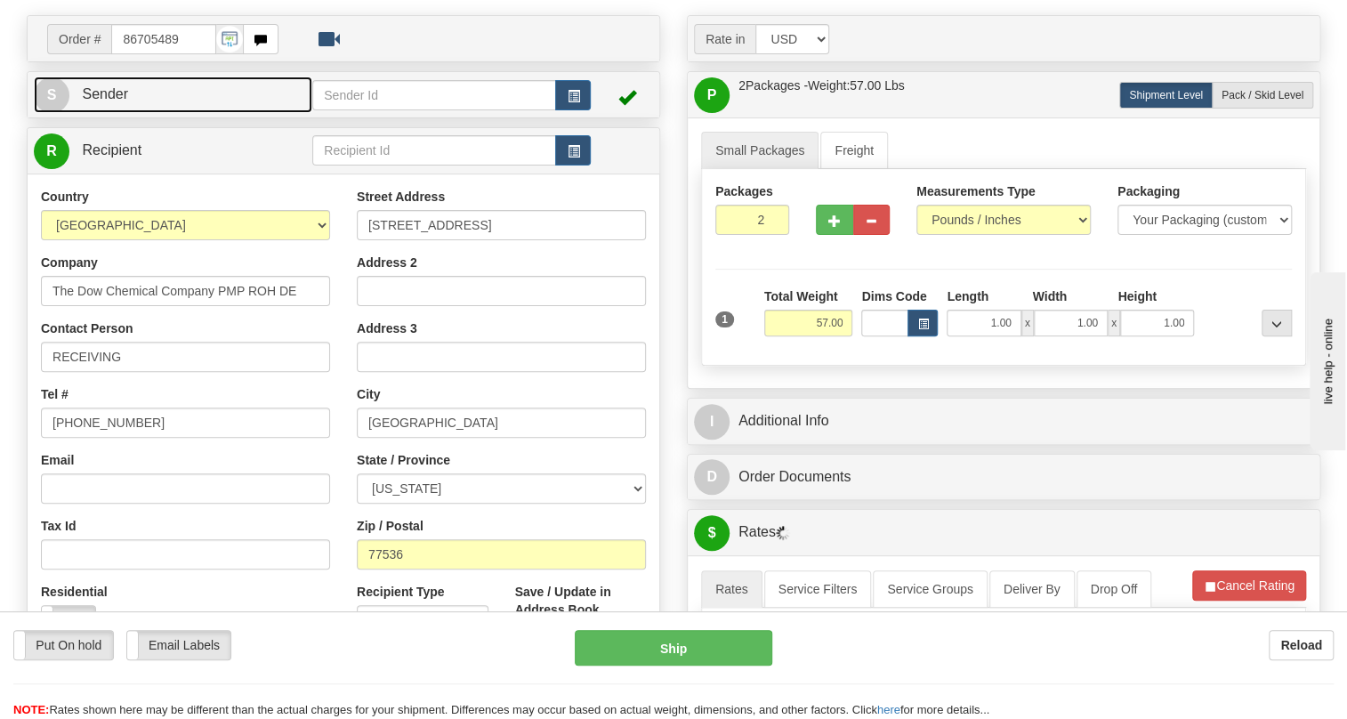
scroll to position [161, 0]
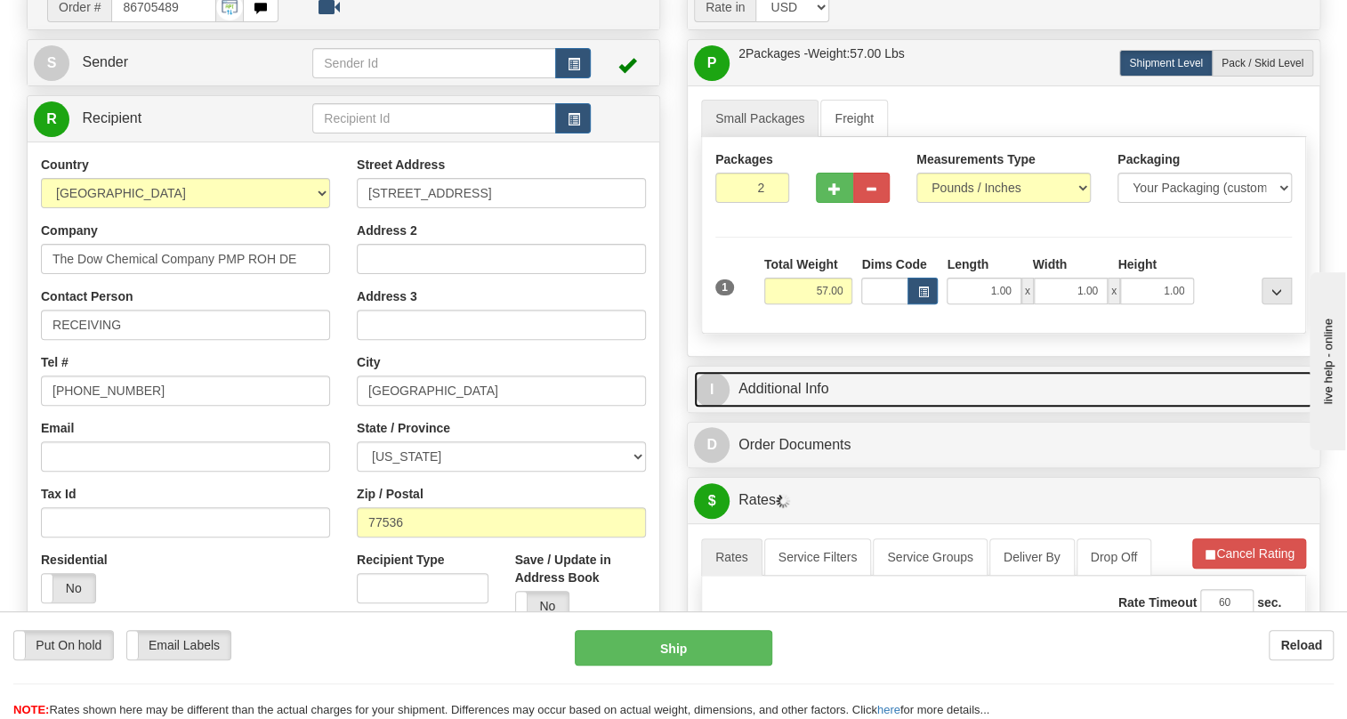
click at [823, 408] on link "I Additional Info" at bounding box center [1003, 389] width 619 height 36
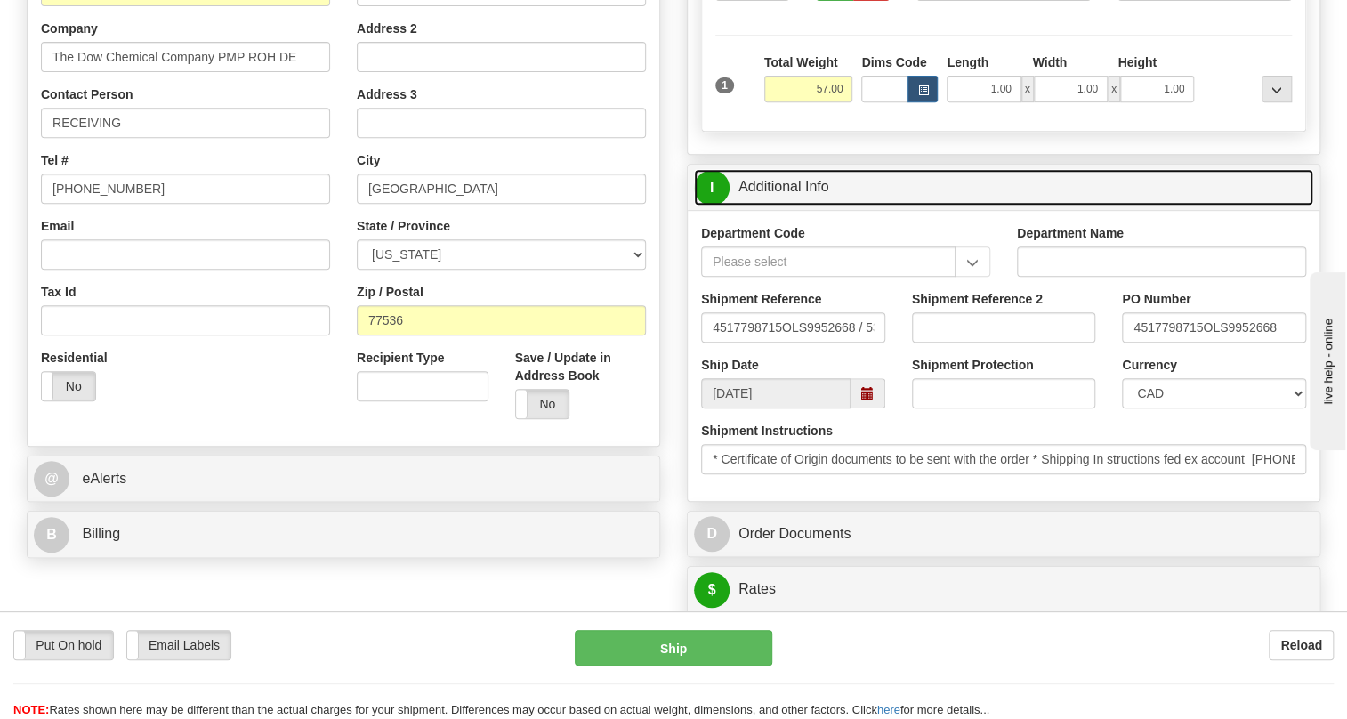
scroll to position [485, 0]
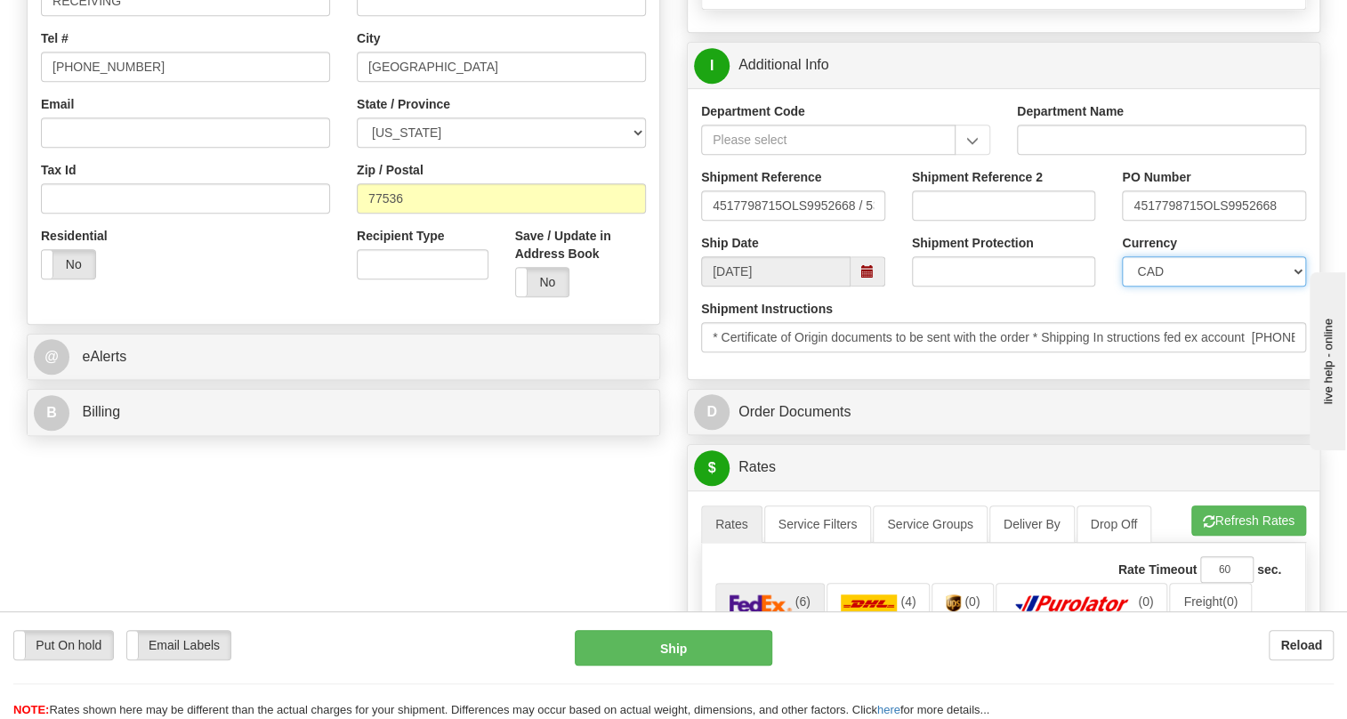
click at [1169, 286] on select "CAD USD EUR ZAR [PERSON_NAME] ARN AUD AUS AWG BBD BFR BGN BHD BMD BND BRC BRL C…" at bounding box center [1214, 271] width 184 height 30
select select "1"
click at [1122, 286] on select "CAD USD EUR ZAR [PERSON_NAME] ARN AUD AUS AWG BBD BFR BGN BHD BMD BND BRC BRL C…" at bounding box center [1214, 271] width 184 height 30
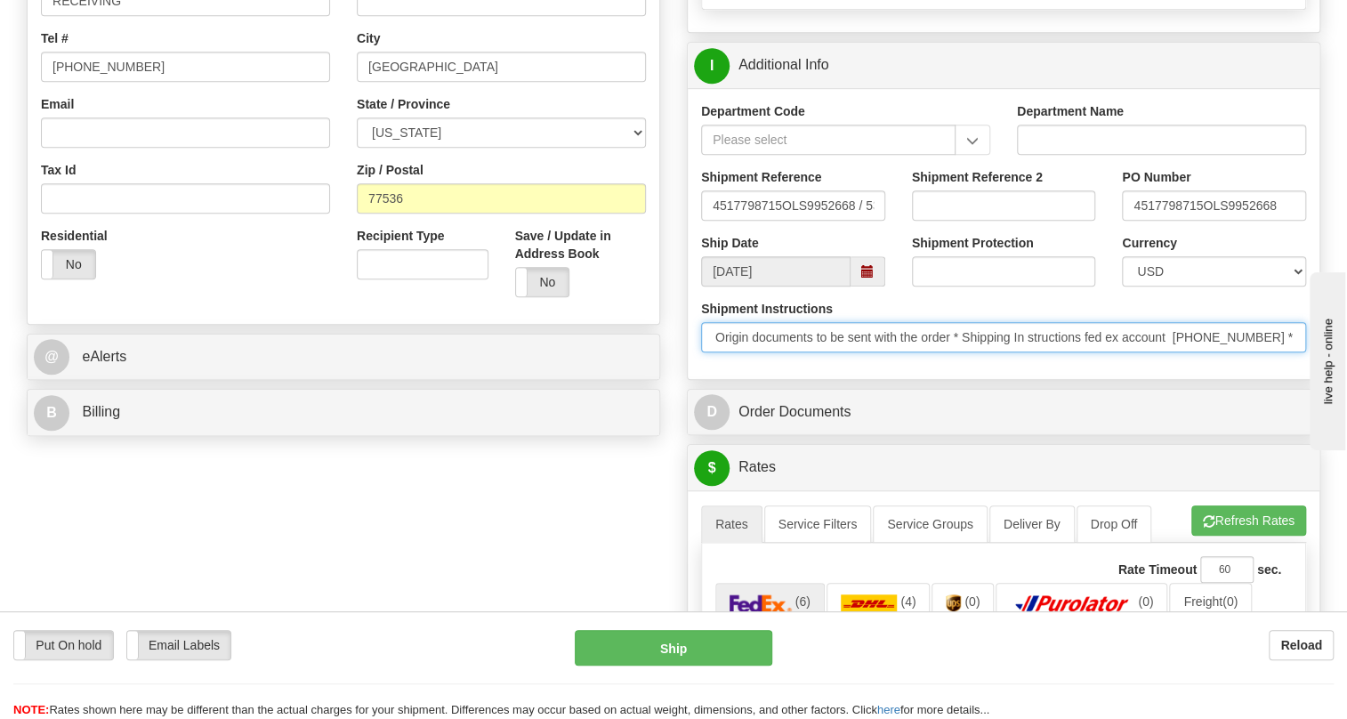
scroll to position [0, 274]
drag, startPoint x: 1157, startPoint y: 378, endPoint x: 1074, endPoint y: 375, distance: 82.8
click at [1074, 352] on input "* Certificate of Origin documents to be sent with the order * Shipping In struc…" at bounding box center [1003, 337] width 605 height 30
click at [1051, 352] on input "* Certificate of Origin documents to be sent with the order * Shipping In struc…" at bounding box center [1003, 337] width 605 height 30
drag, startPoint x: 1052, startPoint y: 377, endPoint x: 985, endPoint y: 377, distance: 66.7
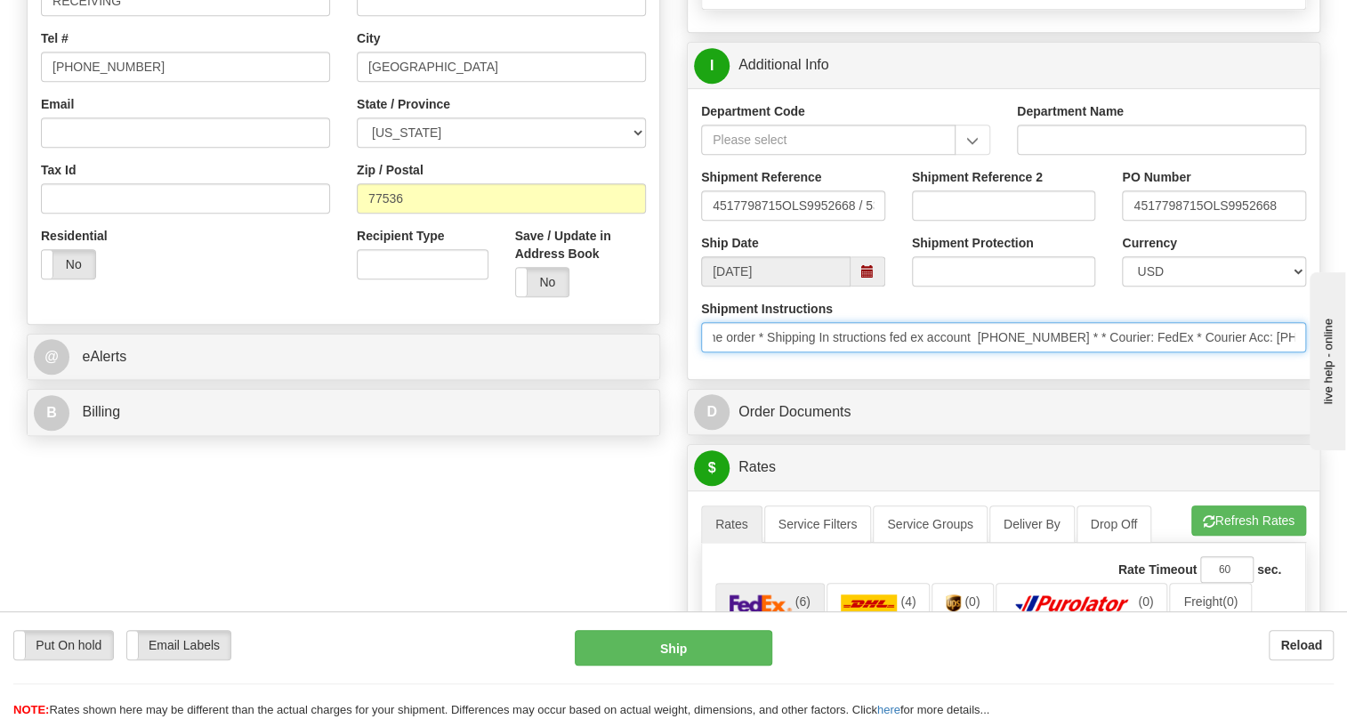
click at [985, 352] on input "* Certificate of Origin documents to be sent with the order * Shipping In struc…" at bounding box center [1003, 337] width 605 height 30
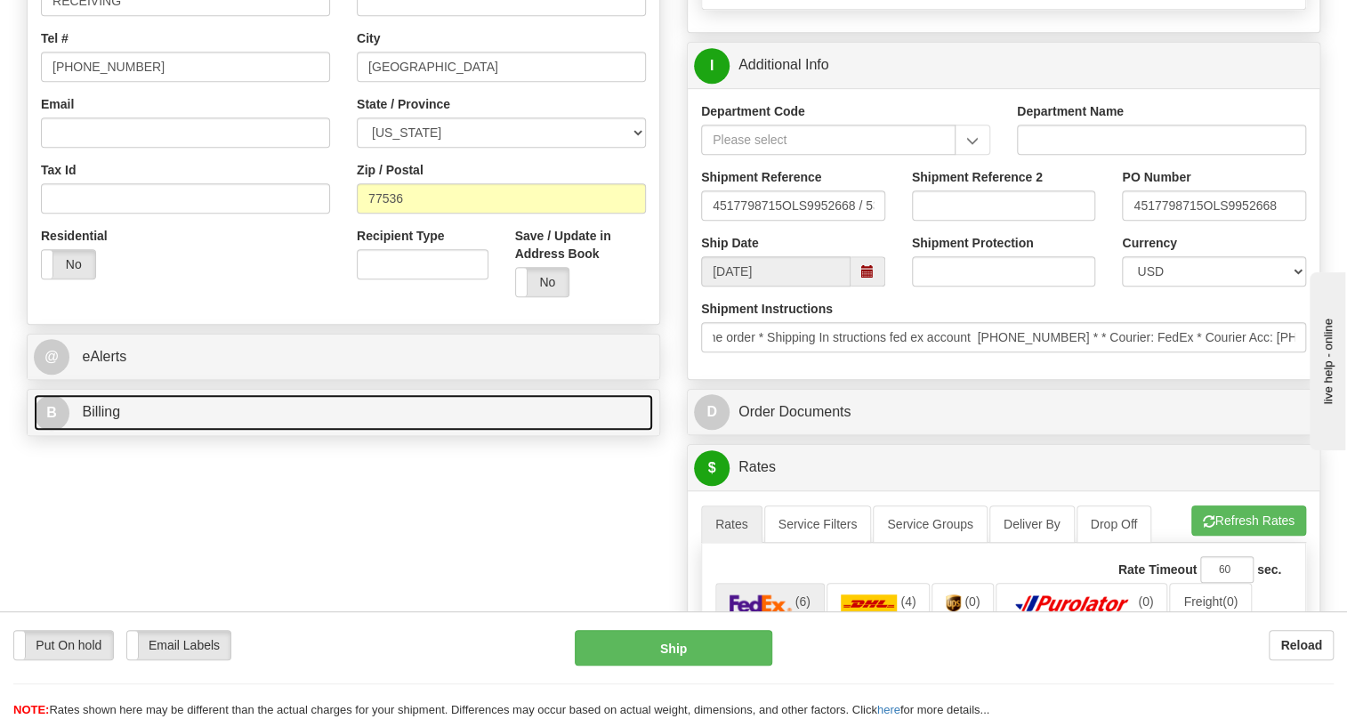
scroll to position [0, 0]
click at [116, 419] on span "Billing" at bounding box center [101, 411] width 38 height 15
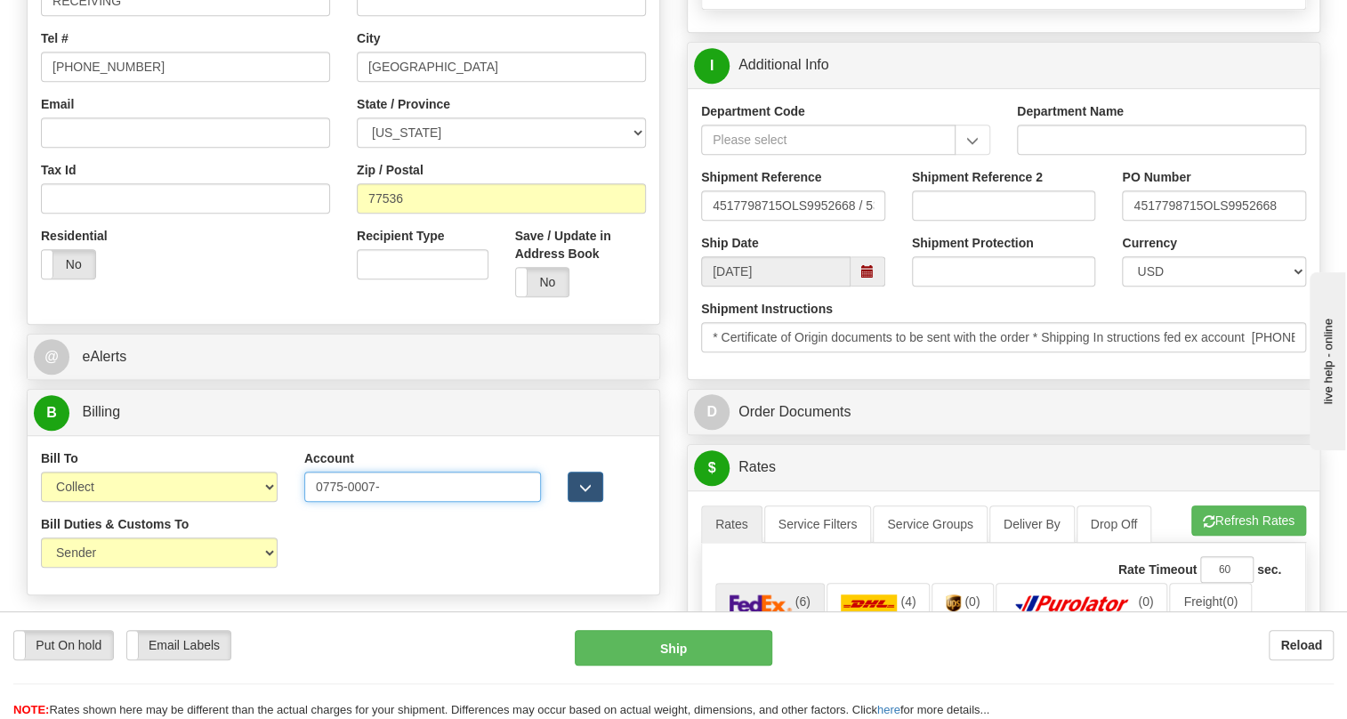
click at [343, 502] on input "0775-0007-" at bounding box center [422, 487] width 237 height 30
click at [386, 502] on input "07750007-" at bounding box center [422, 487] width 237 height 30
type input "07750007"
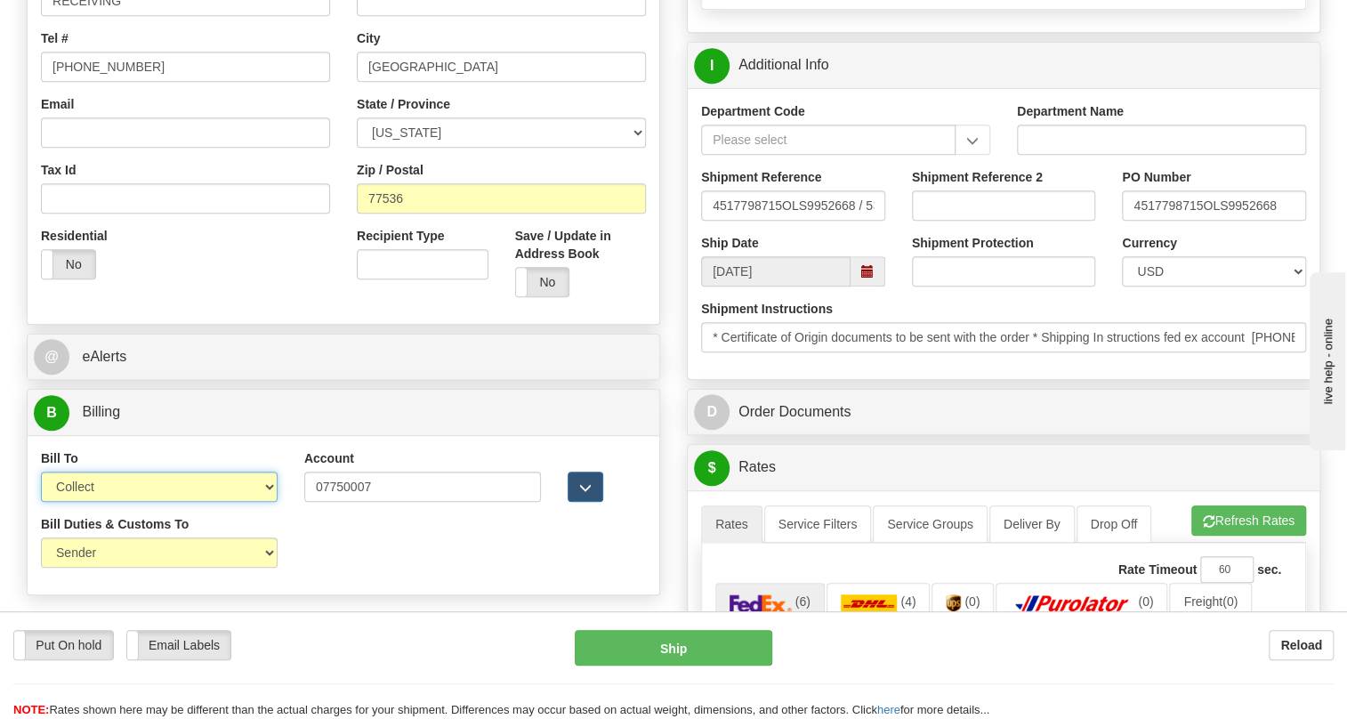
click at [197, 502] on select "Sender Recipient Third Party Collect" at bounding box center [159, 487] width 237 height 30
select select "2"
click at [41, 502] on select "Sender Recipient Third Party Collect" at bounding box center [159, 487] width 237 height 30
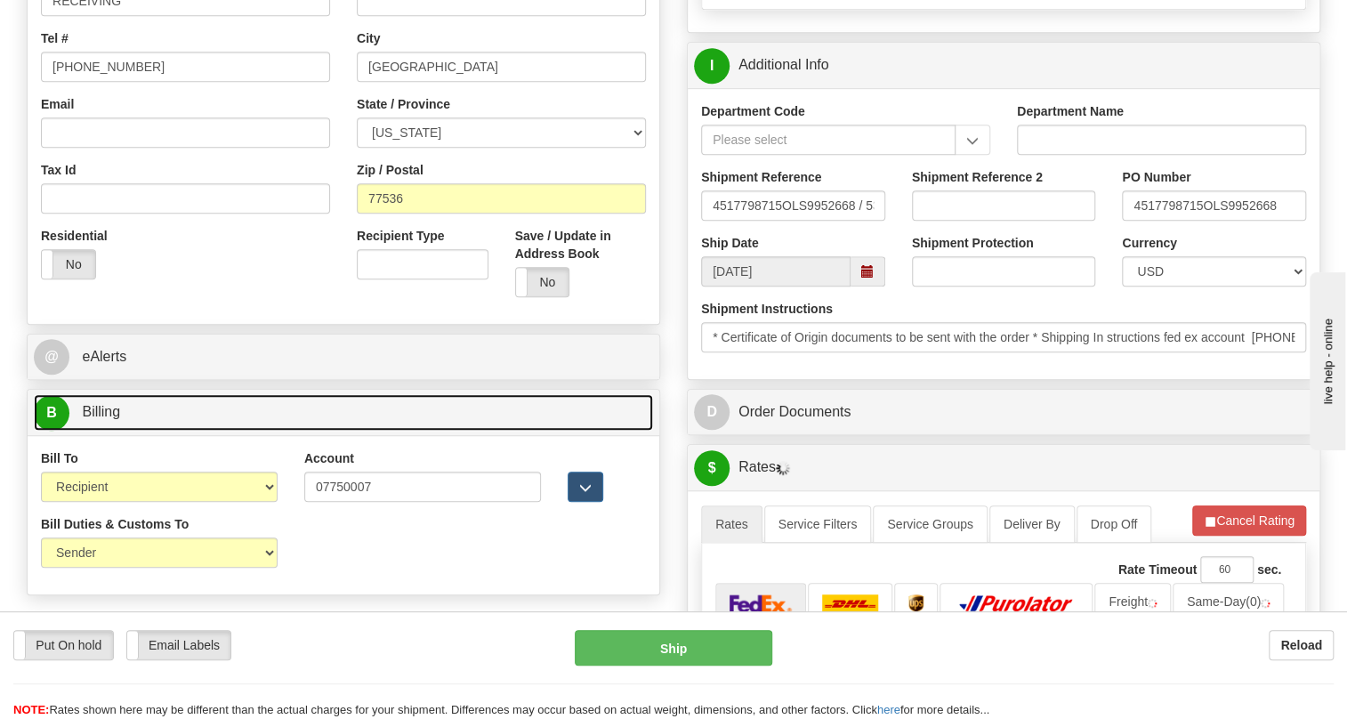
click at [148, 431] on link "B Billing" at bounding box center [343, 412] width 619 height 36
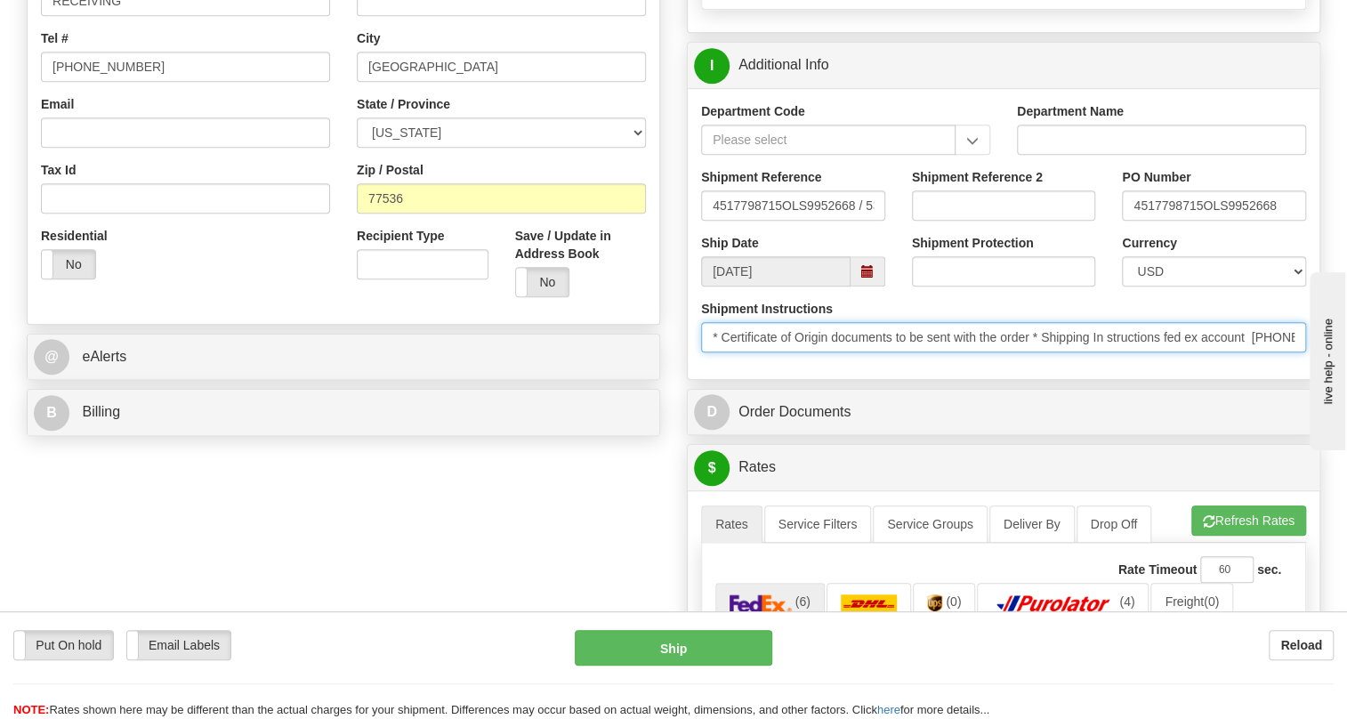
scroll to position [0, 815]
drag, startPoint x: 1089, startPoint y: 373, endPoint x: 1358, endPoint y: 406, distance: 270.7
click at [771, 352] on input "* Certificate of Origin documents to be sent with the order * Shipping In struc…" at bounding box center [1003, 337] width 605 height 30
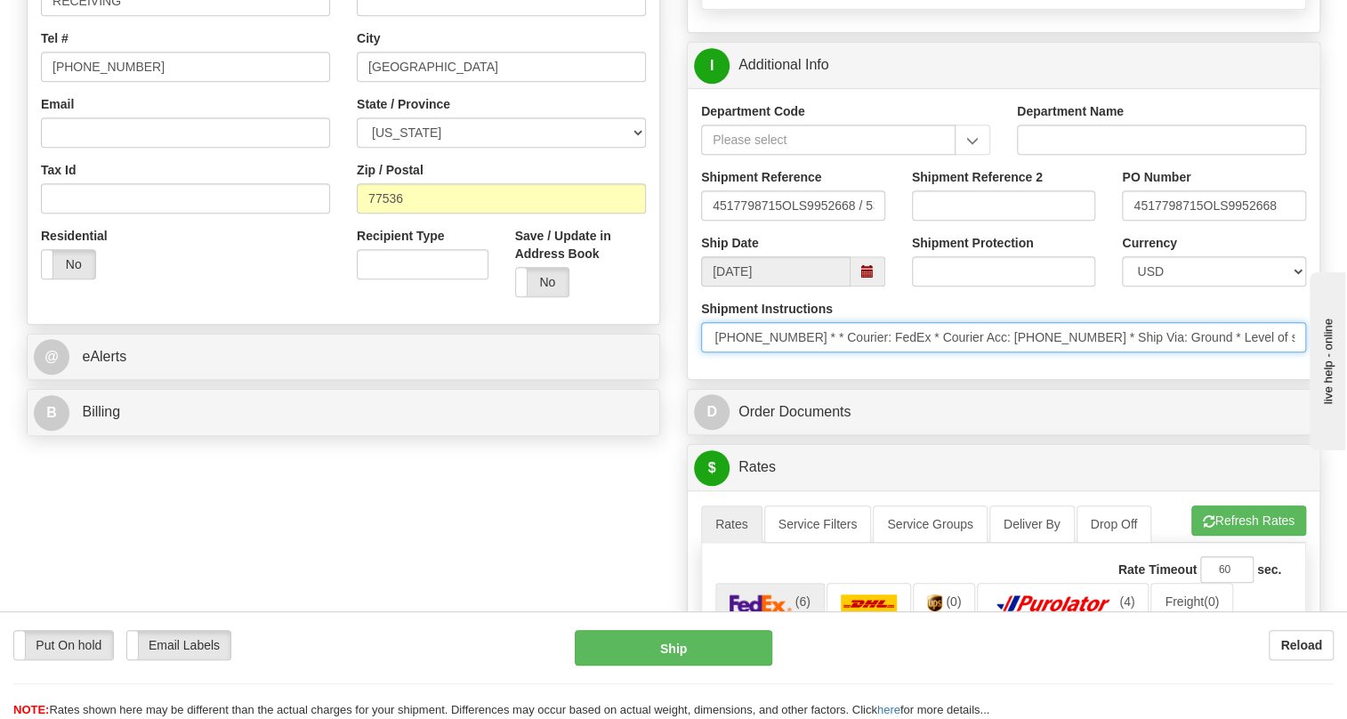
drag, startPoint x: 771, startPoint y: 378, endPoint x: 818, endPoint y: 378, distance: 46.3
click at [818, 352] on input "* Certificate of Origin documents to be sent with the order * Shipping In struc…" at bounding box center [1003, 337] width 605 height 30
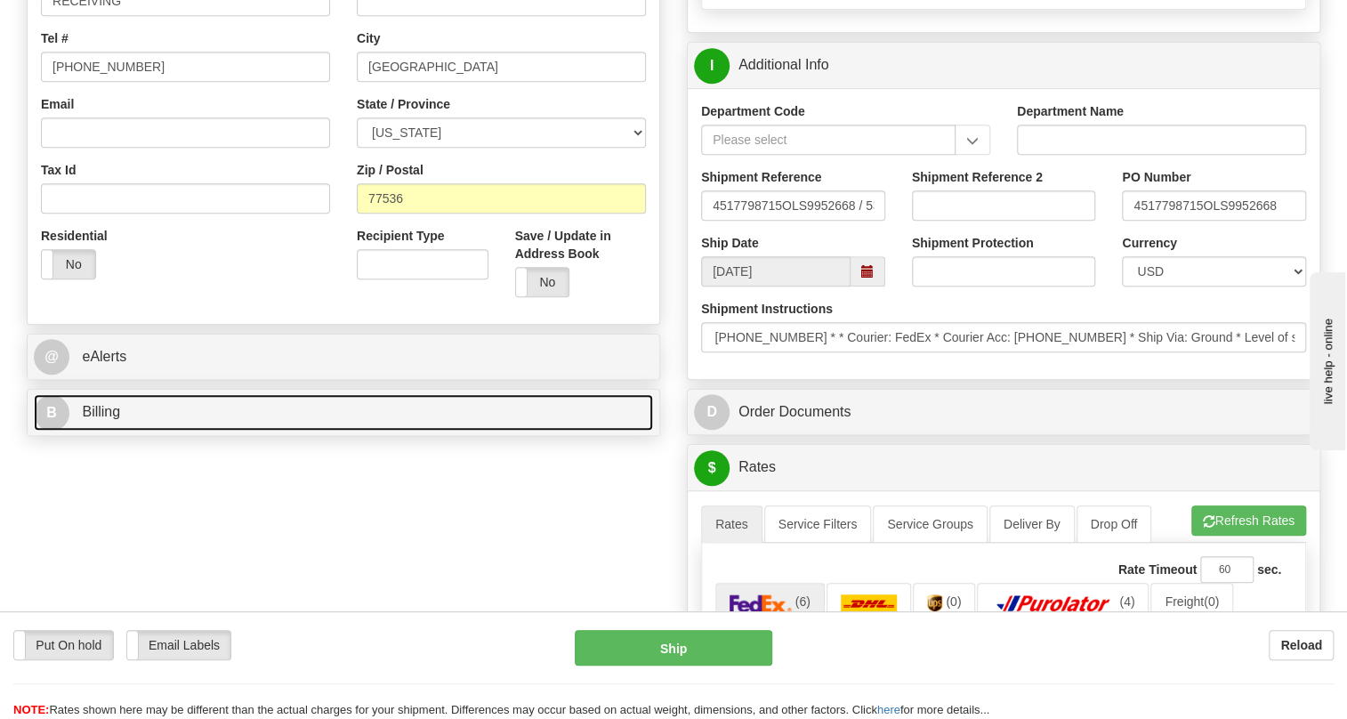
scroll to position [0, 0]
click at [113, 419] on span "Billing" at bounding box center [101, 411] width 38 height 15
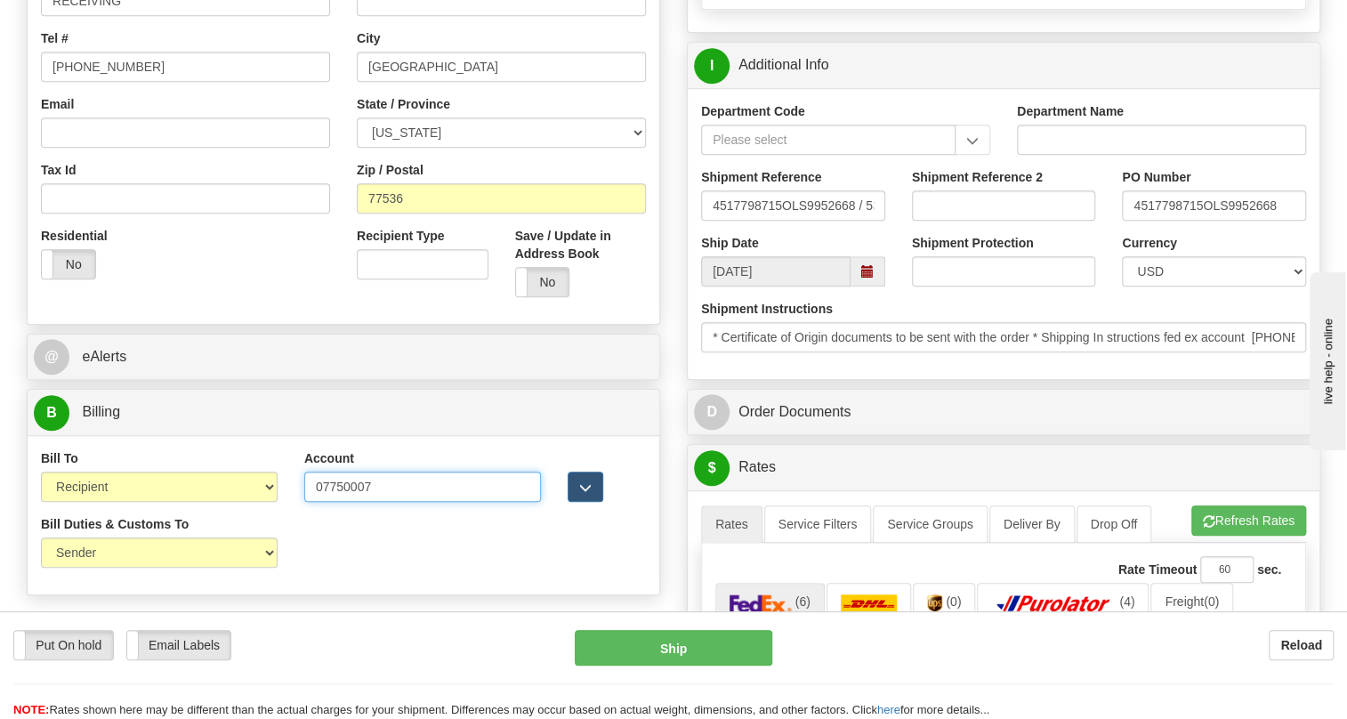
click at [387, 502] on input "07750007" at bounding box center [422, 487] width 237 height 30
type input "077500073"
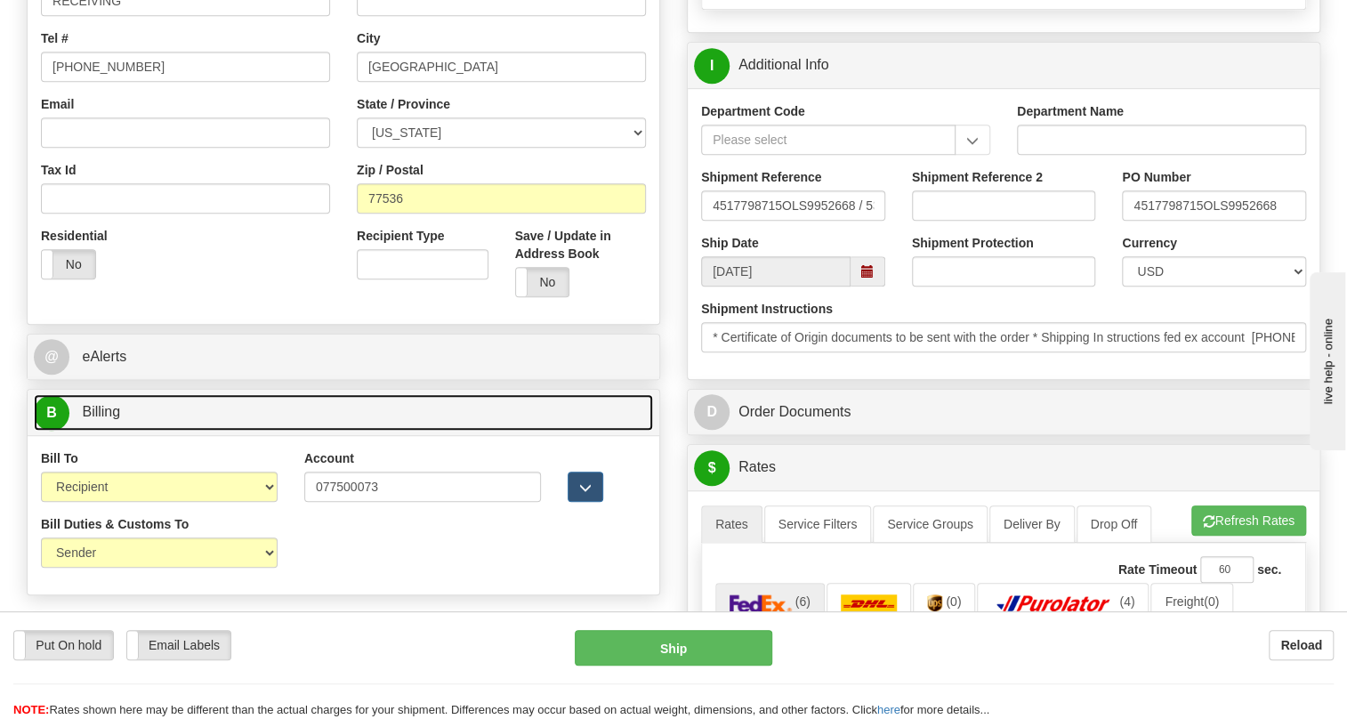
click at [102, 419] on span "Billing" at bounding box center [101, 411] width 38 height 15
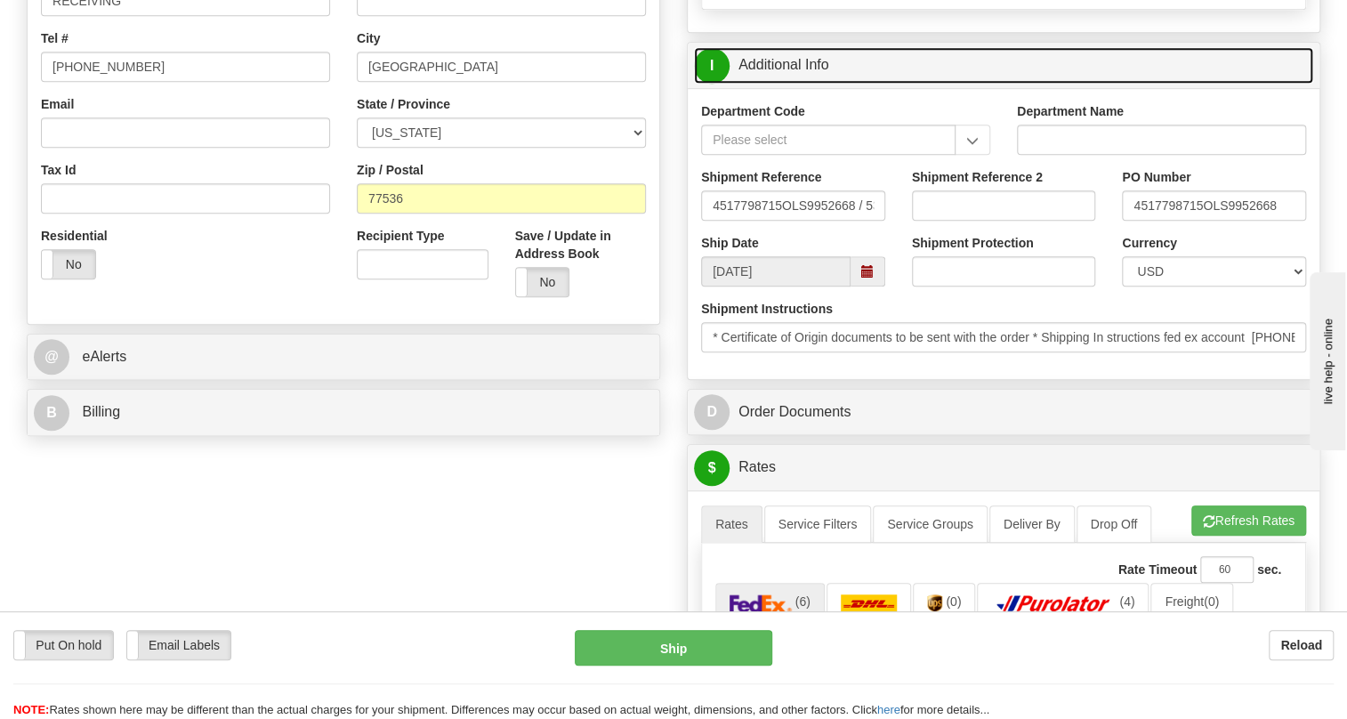
click at [779, 84] on link "I Additional Info" at bounding box center [1003, 65] width 619 height 36
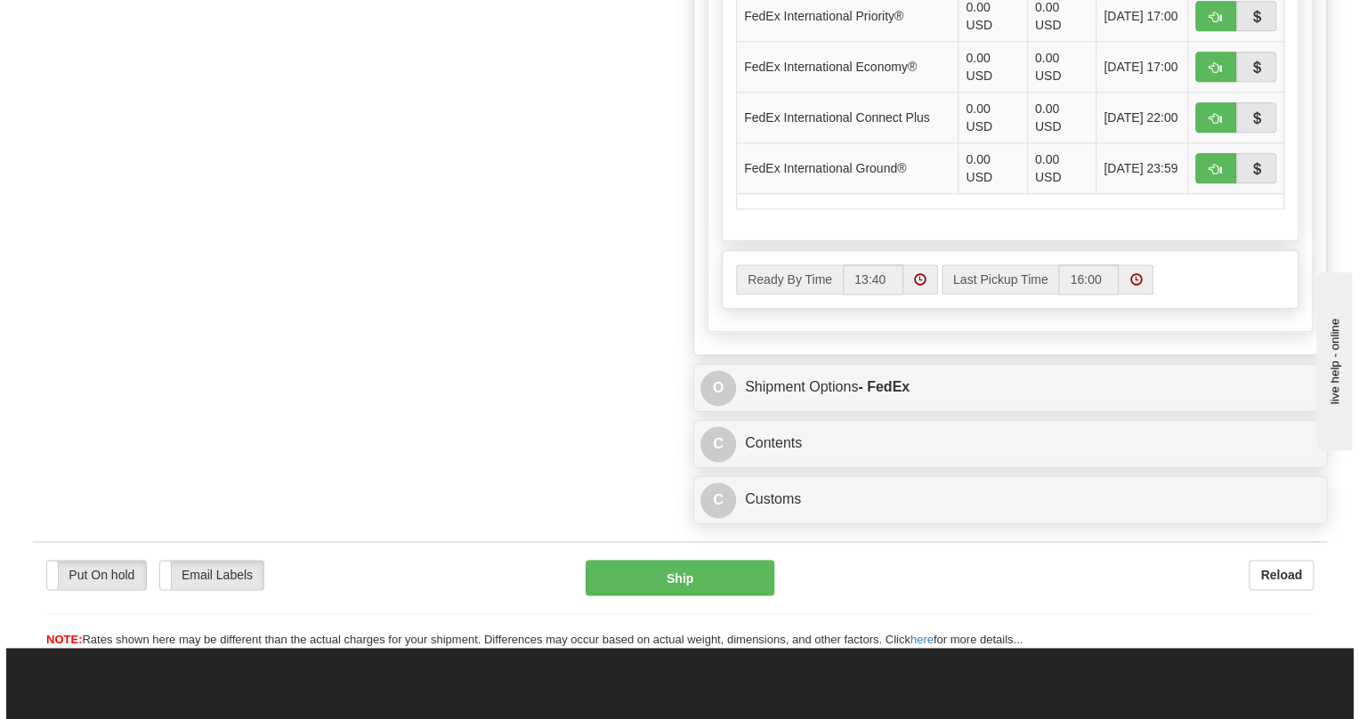
scroll to position [1132, 0]
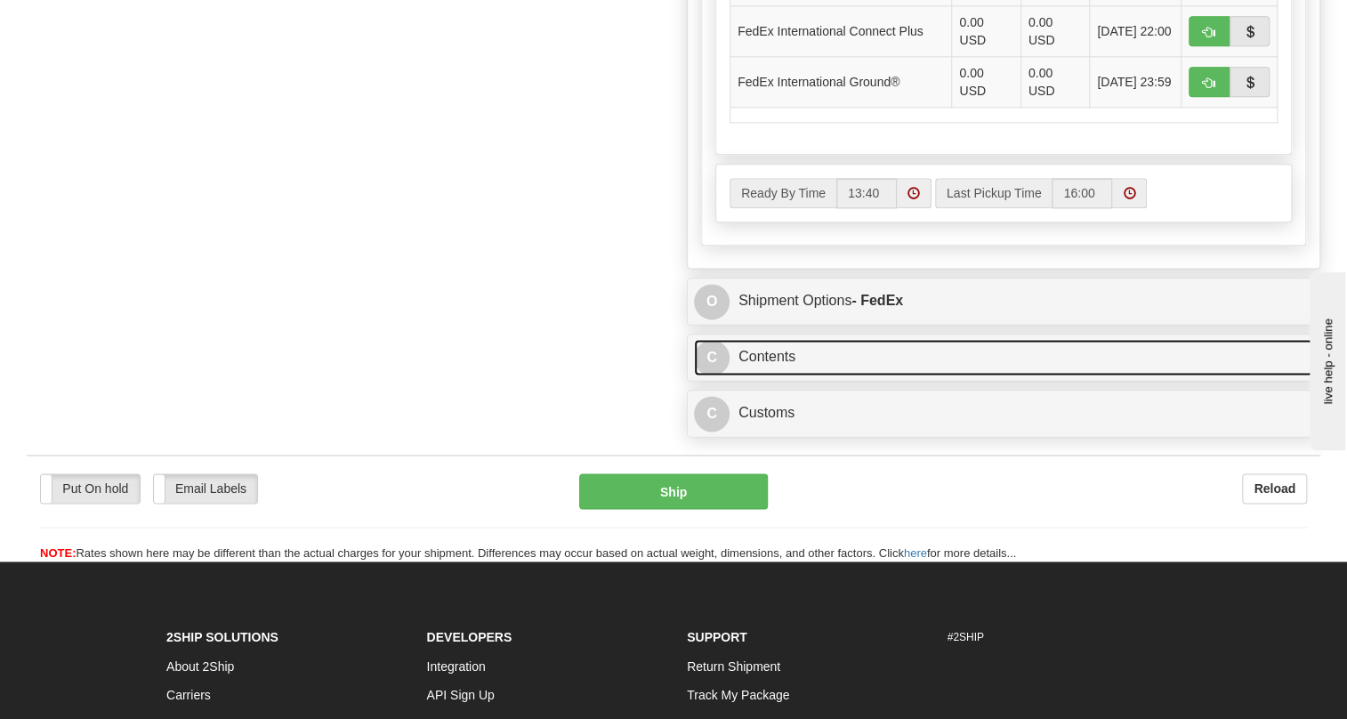
click at [778, 375] on link "C Contents" at bounding box center [1003, 357] width 619 height 36
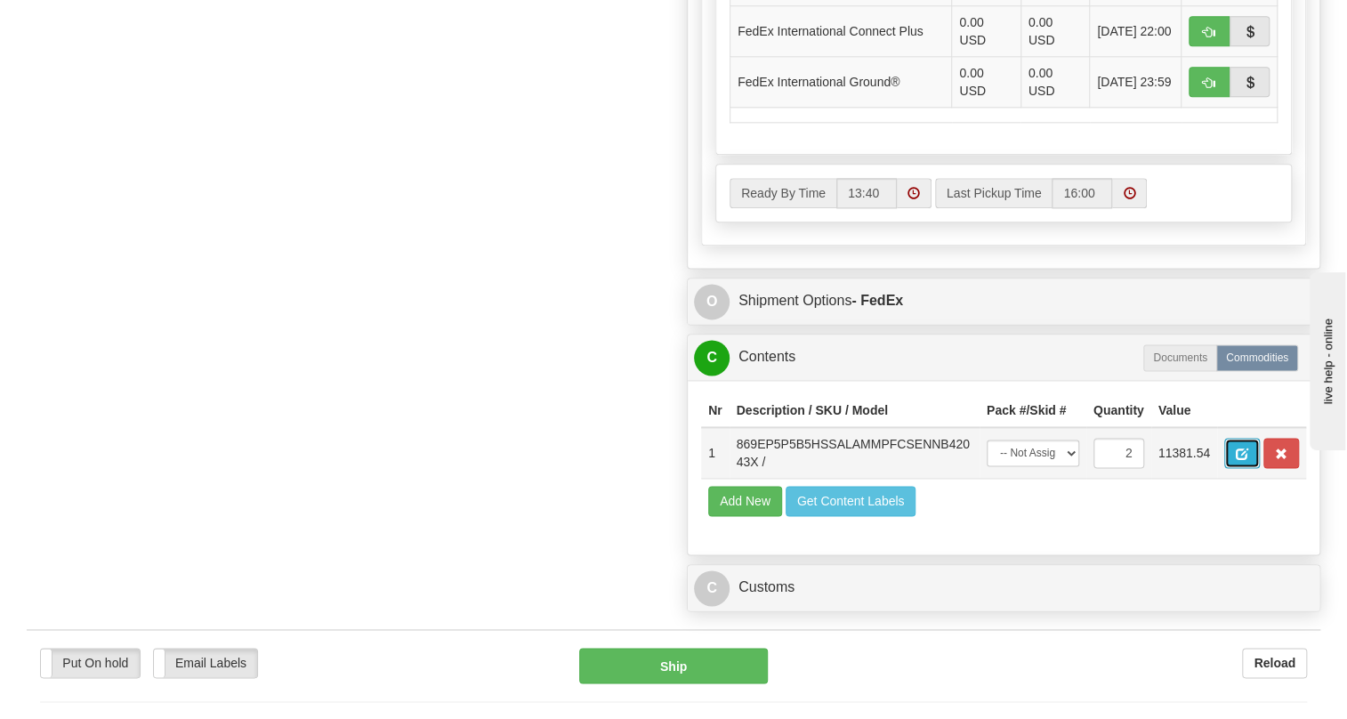
click at [1246, 460] on span "button" at bounding box center [1242, 454] width 12 height 12
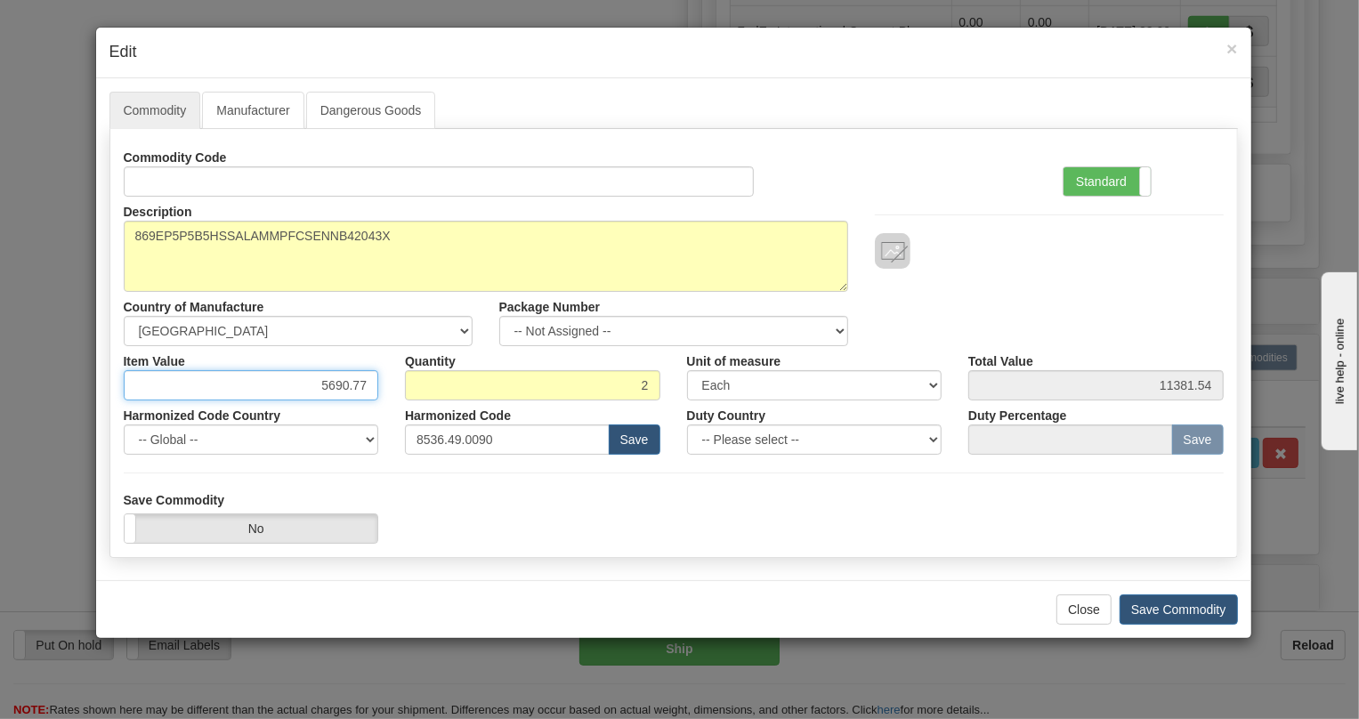
click at [370, 384] on input "5690.77" at bounding box center [251, 385] width 255 height 30
paste input ".284,49"
click at [329, 391] on input "5.284,49" at bounding box center [251, 385] width 255 height 30
click at [351, 389] on input "5284,49" at bounding box center [251, 385] width 255 height 30
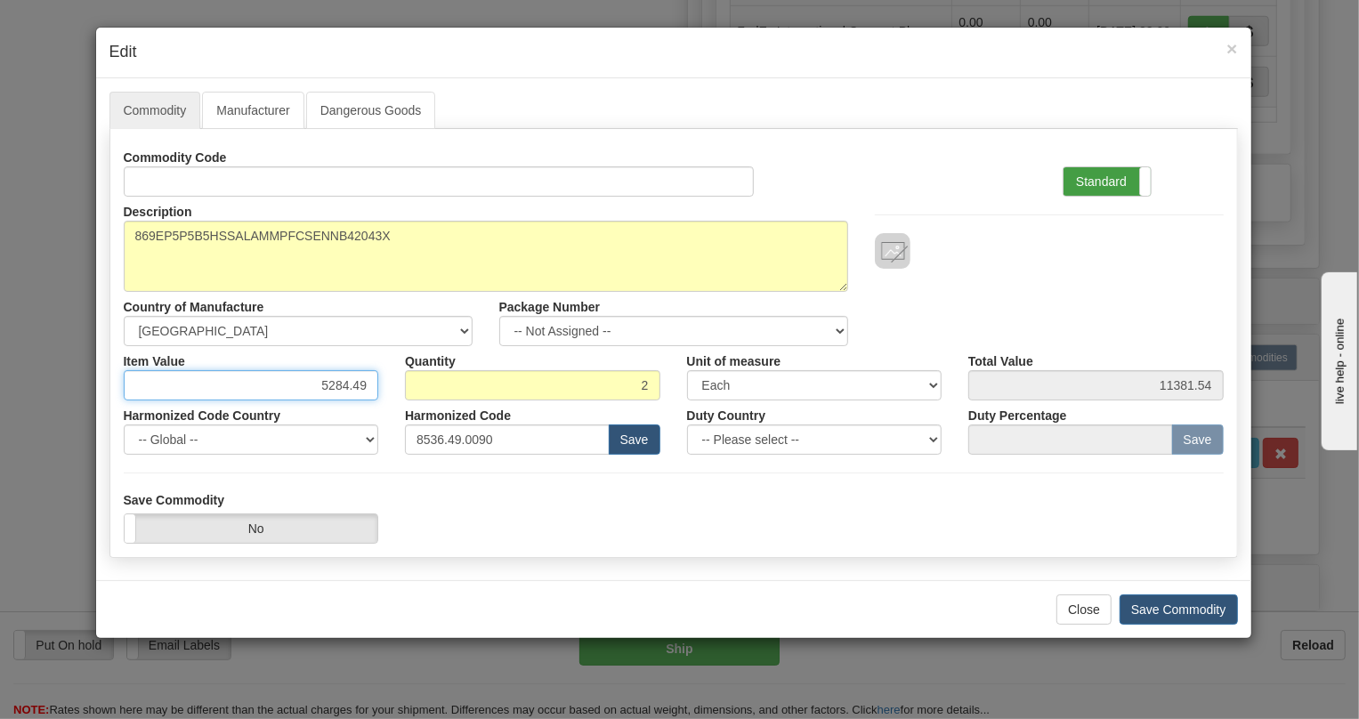
type input "5284.49"
type input "10568.98"
click at [1098, 180] on label "Standard" at bounding box center [1106, 181] width 87 height 28
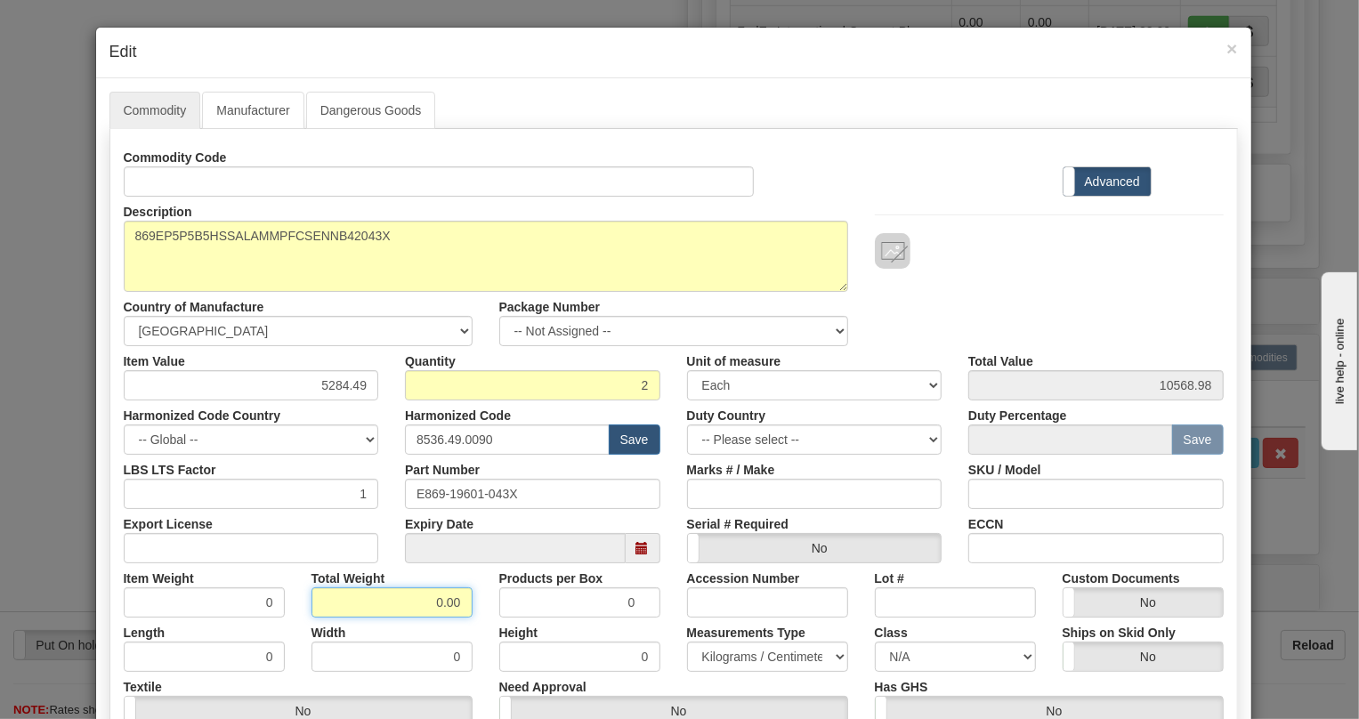
click at [411, 606] on input "0.00" at bounding box center [391, 602] width 161 height 30
type input "1.00"
type input "0.5000"
click at [724, 660] on select "Pounds / Inches Kilograms / Centimeters" at bounding box center [767, 657] width 161 height 30
select select "0"
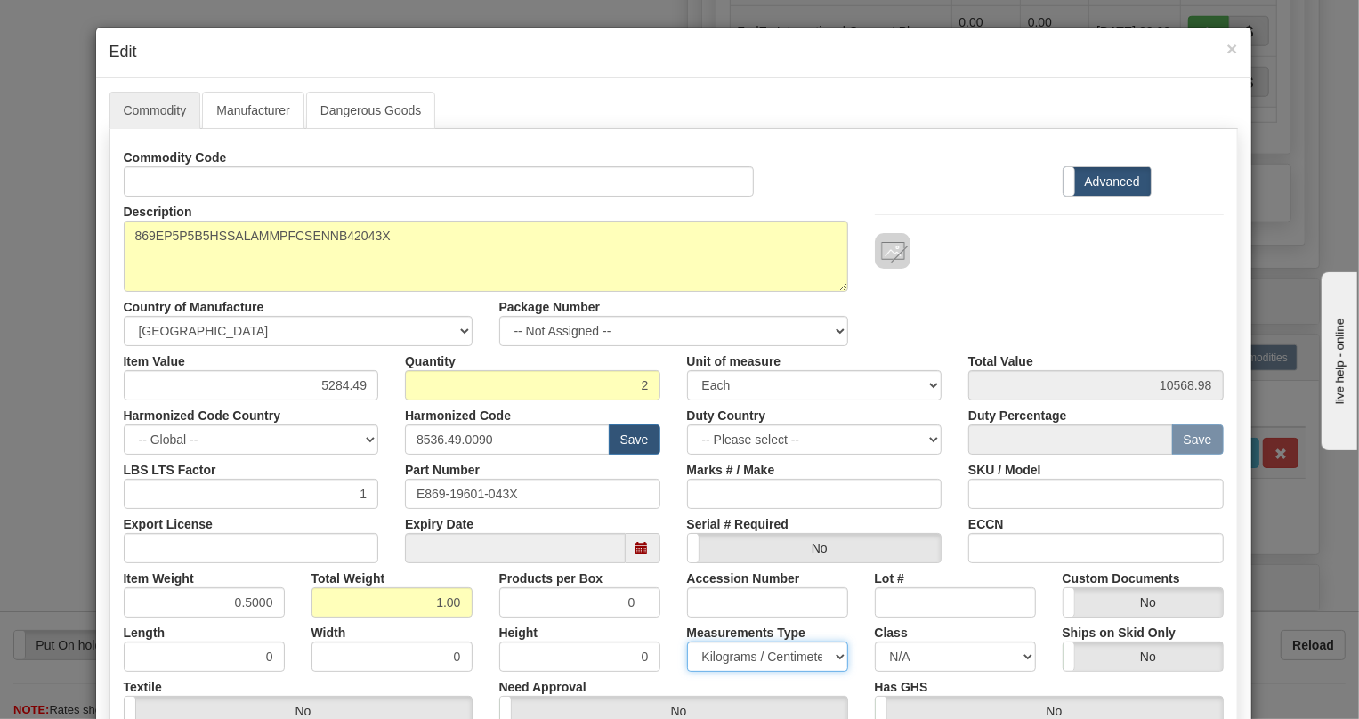
click at [687, 642] on select "Pounds / Inches Kilograms / Centimeters" at bounding box center [767, 657] width 161 height 30
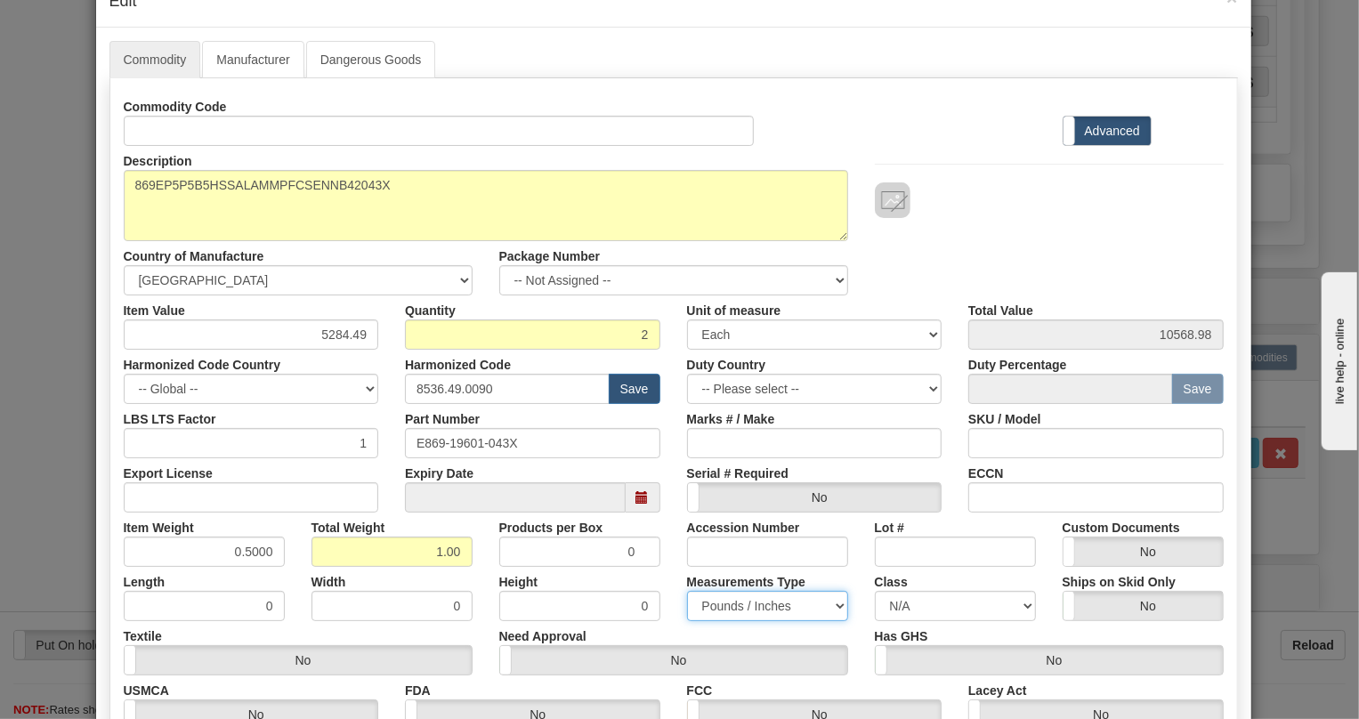
scroll to position [242, 0]
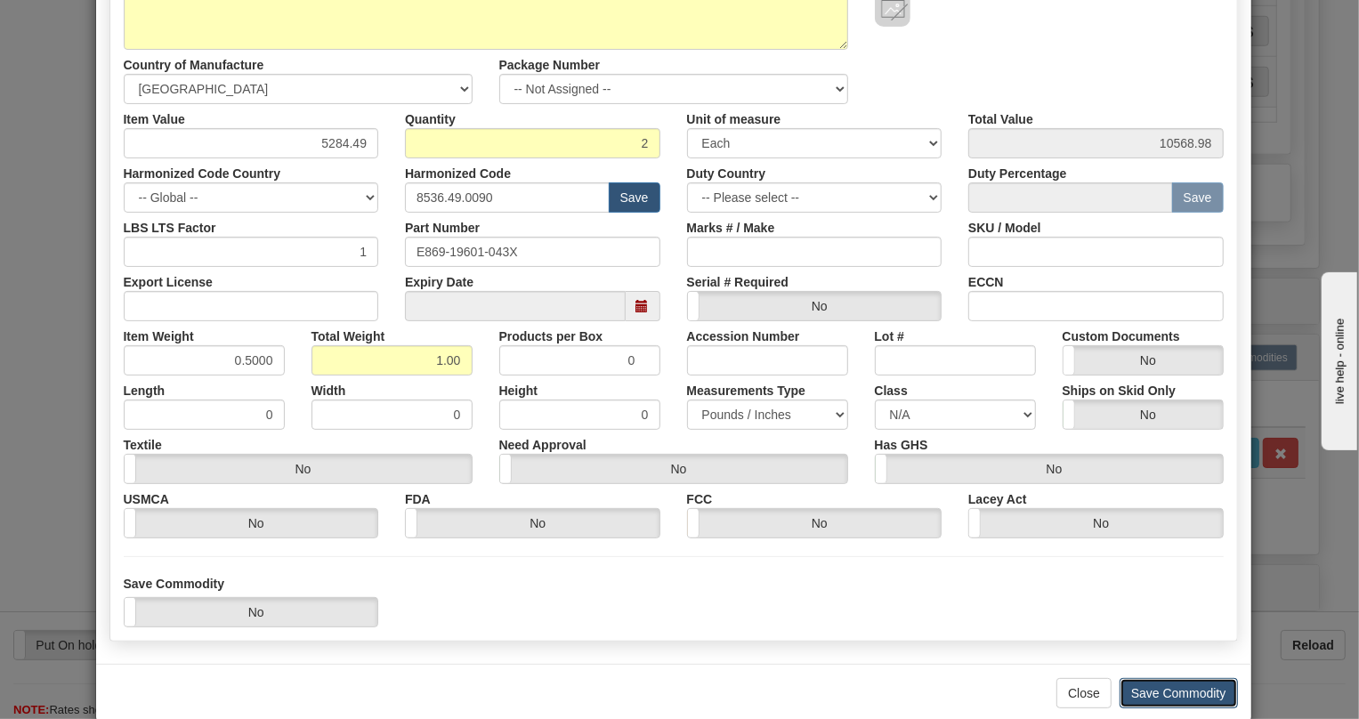
click at [1171, 682] on button "Save Commodity" at bounding box center [1178, 693] width 118 height 30
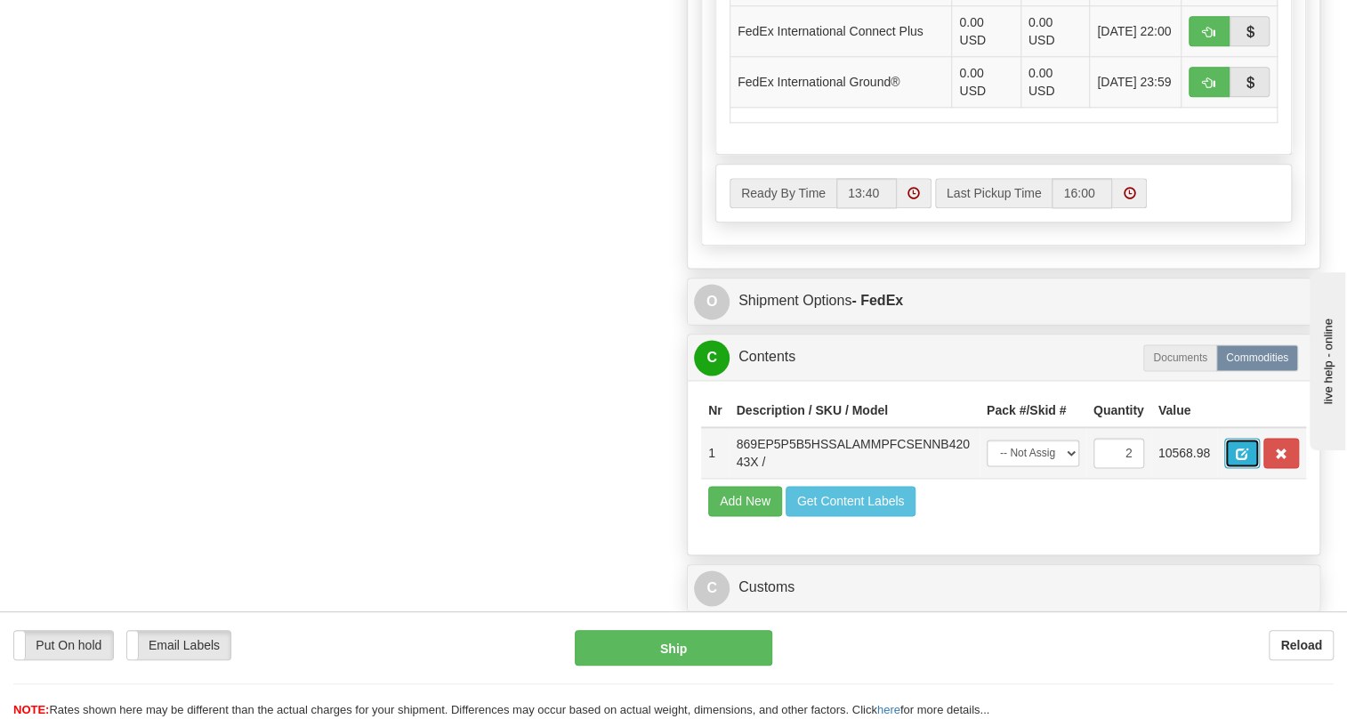
click at [1241, 460] on span "button" at bounding box center [1242, 454] width 12 height 12
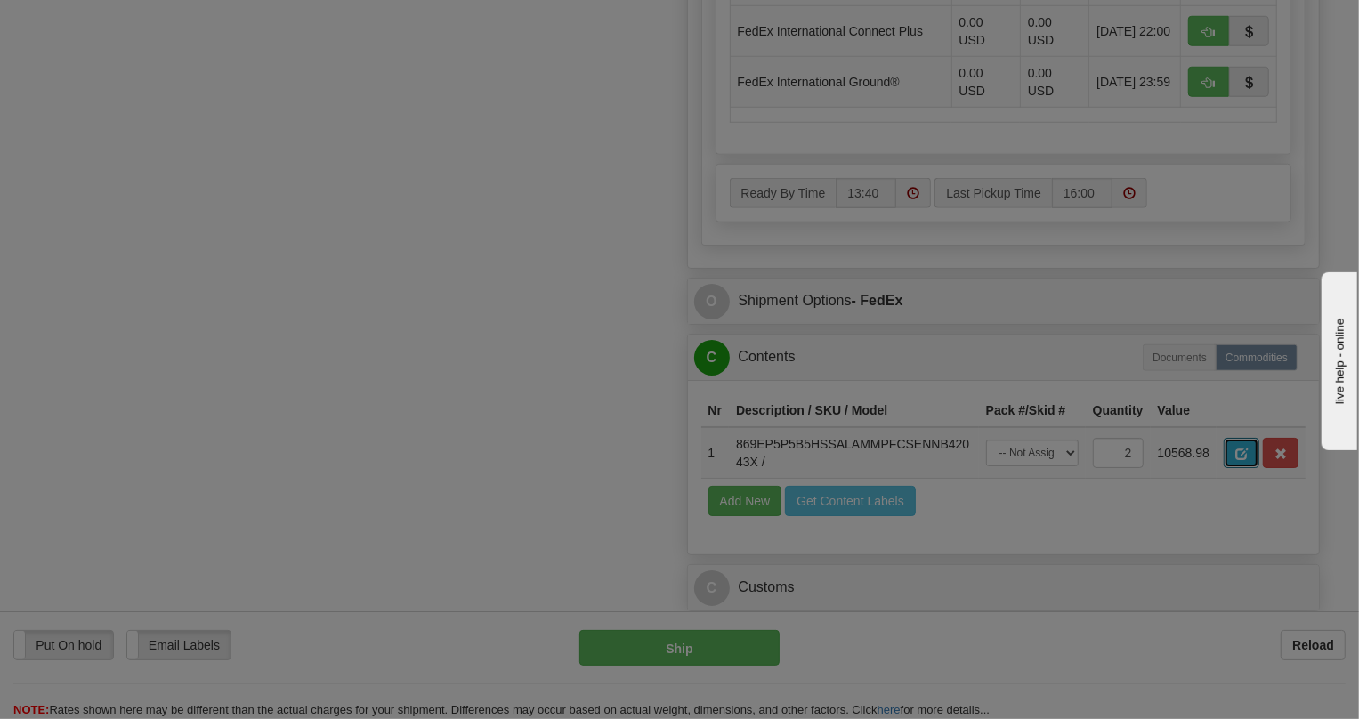
scroll to position [0, 0]
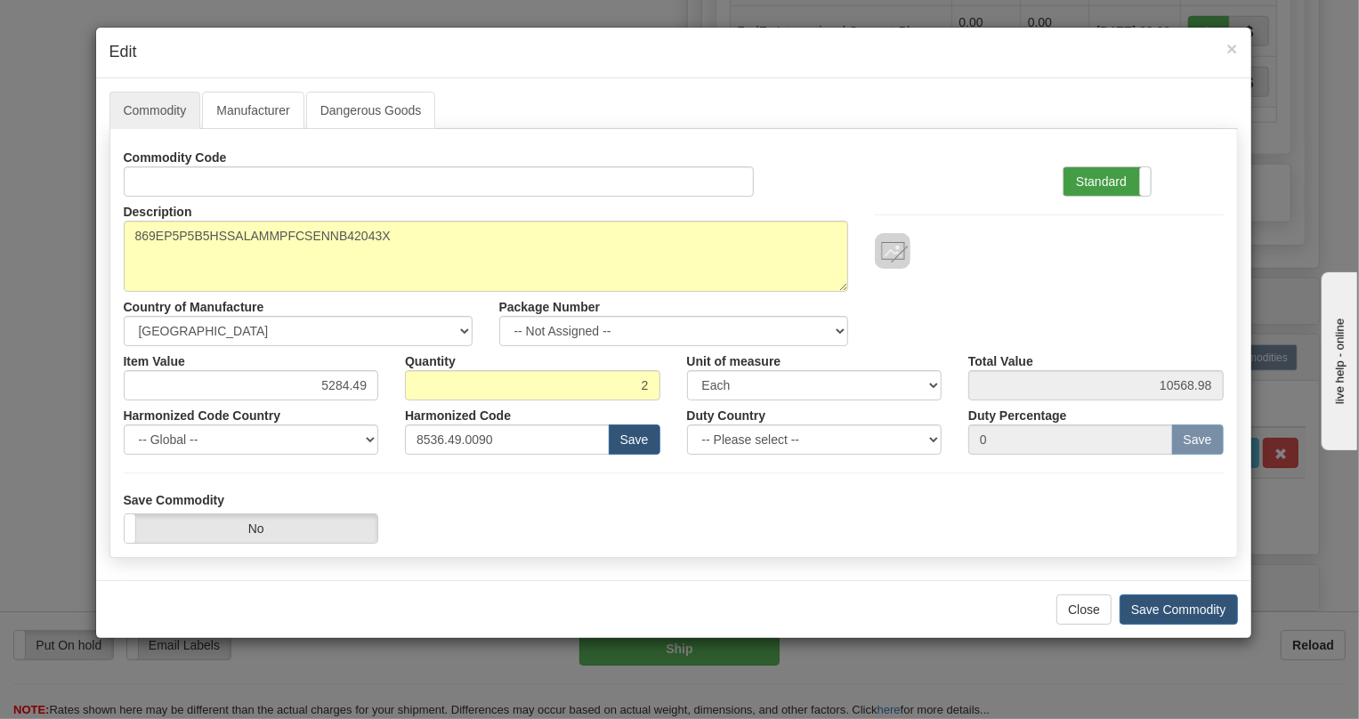
click at [1093, 174] on label "Standard" at bounding box center [1106, 181] width 87 height 28
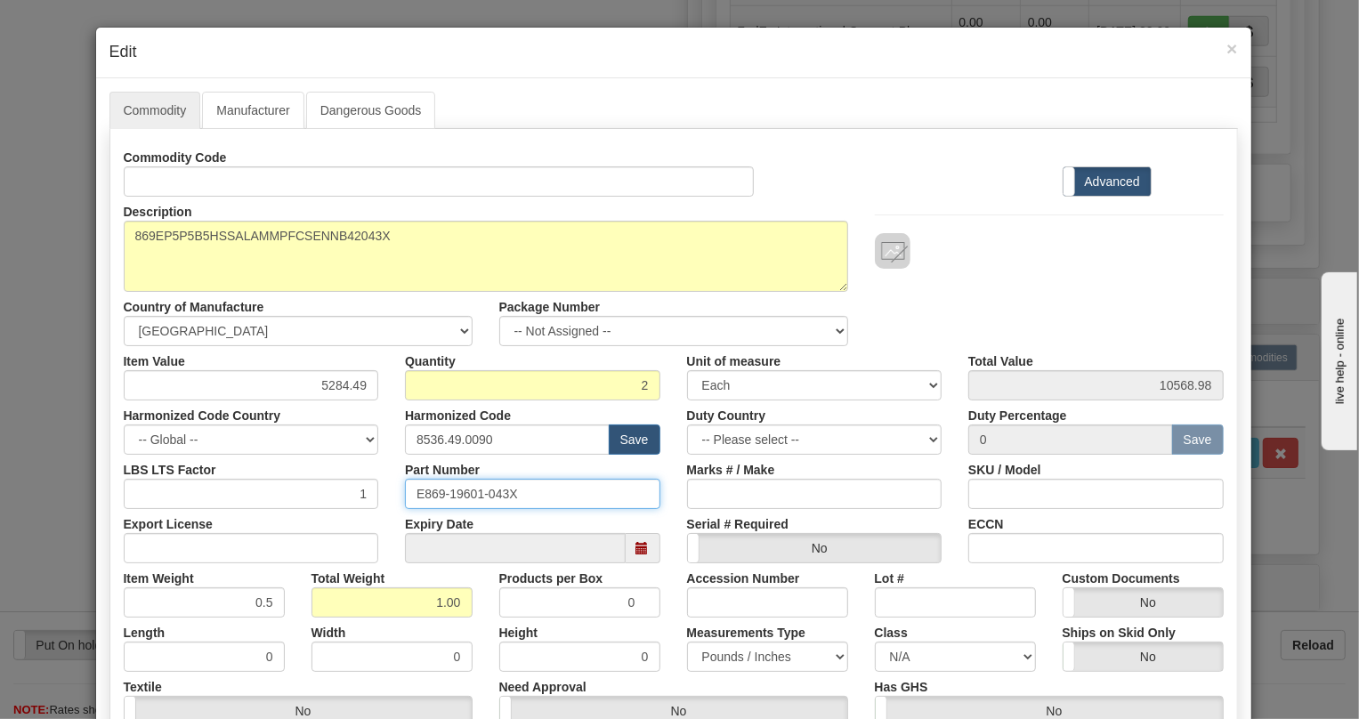
drag, startPoint x: 512, startPoint y: 494, endPoint x: 408, endPoint y: 500, distance: 104.3
click at [408, 502] on input "E869-19601-043X" at bounding box center [532, 494] width 255 height 30
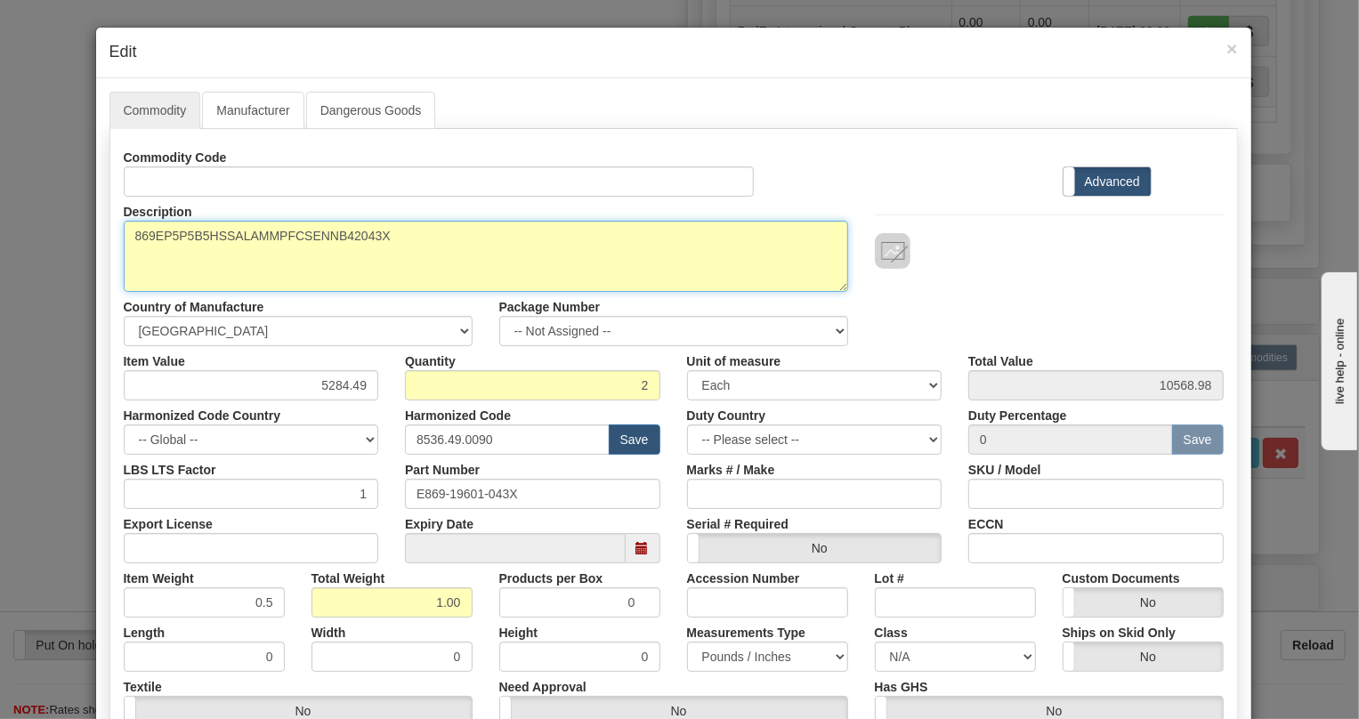
click at [273, 242] on textarea "869EP5P5B5HSSALAMMPFCSENNB42043X" at bounding box center [486, 256] width 724 height 71
paste textarea "-E-P5-P5-B5-H-S-S-A-L-A-M-M-P-F-C-SE-"
type textarea "869-E-P5-P5-B5-H-S-S-A-L-A-M-M-P-F-C-SE-"
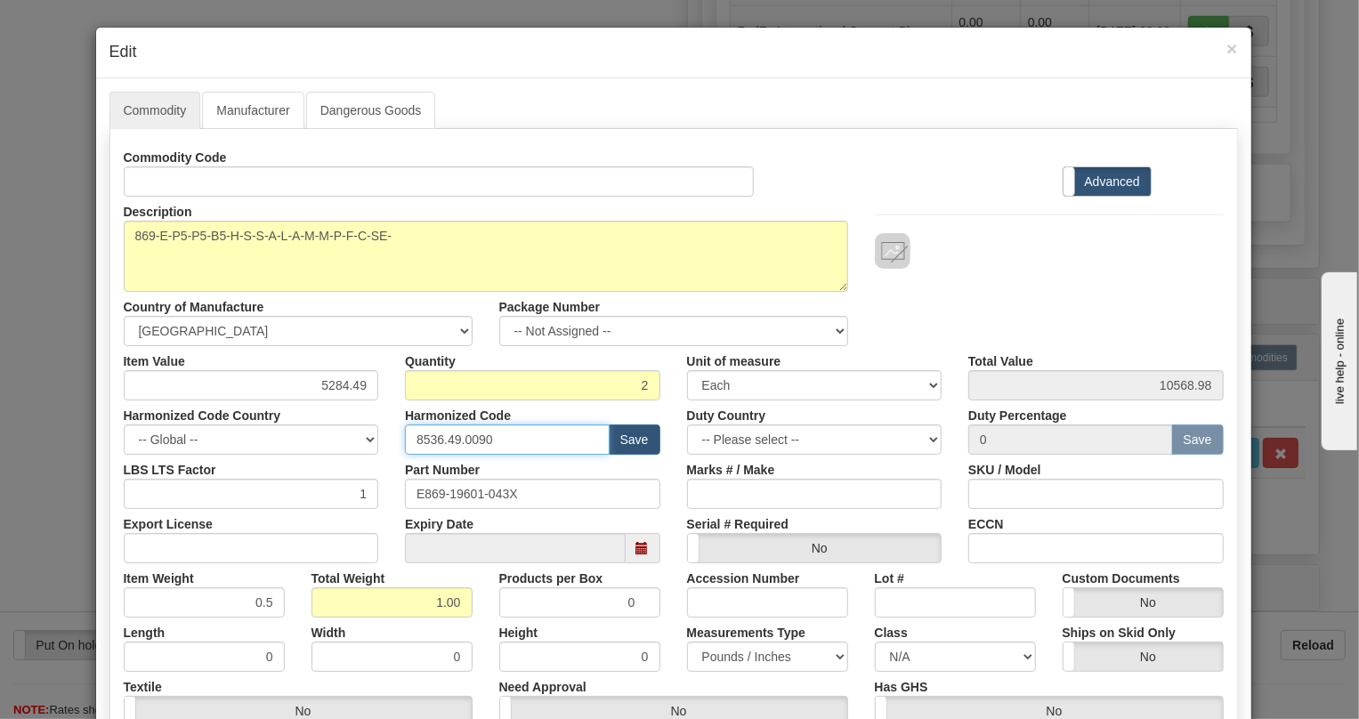
click at [468, 441] on input "8536.49.0090" at bounding box center [507, 439] width 205 height 30
paste input "7.10.916"
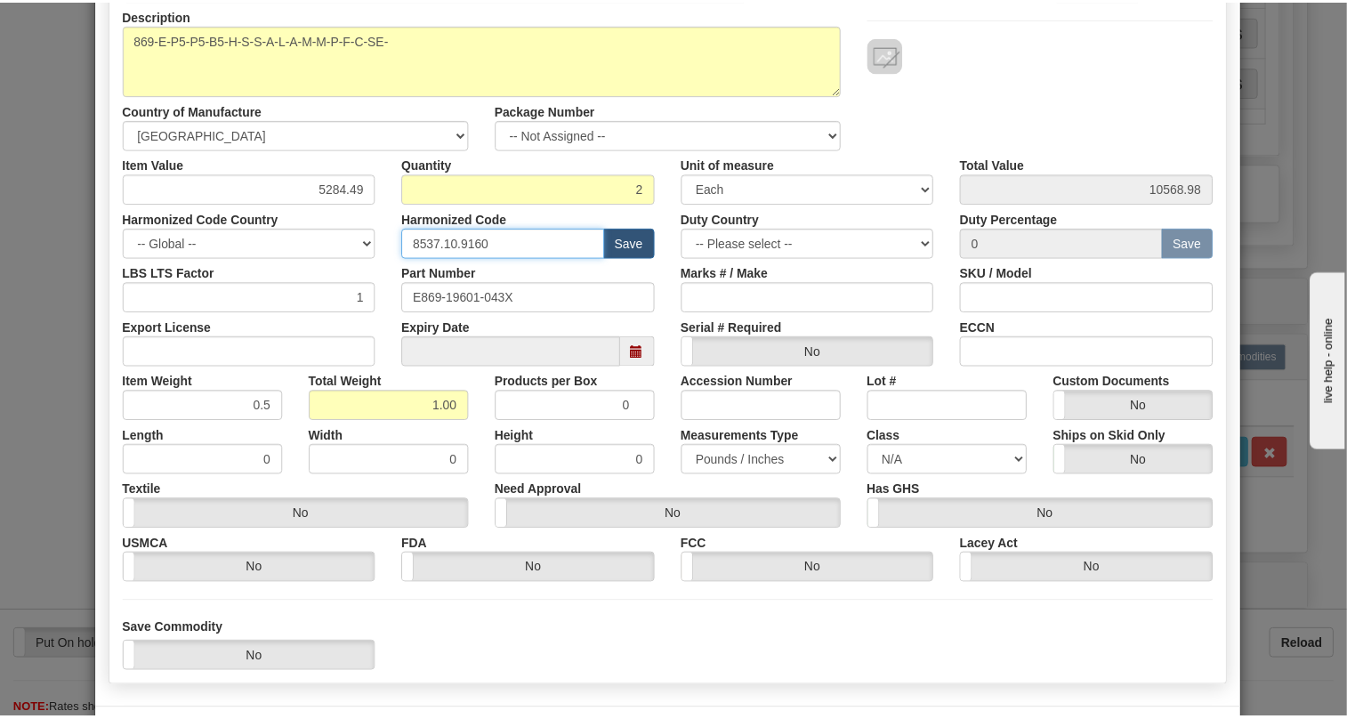
scroll to position [242, 0]
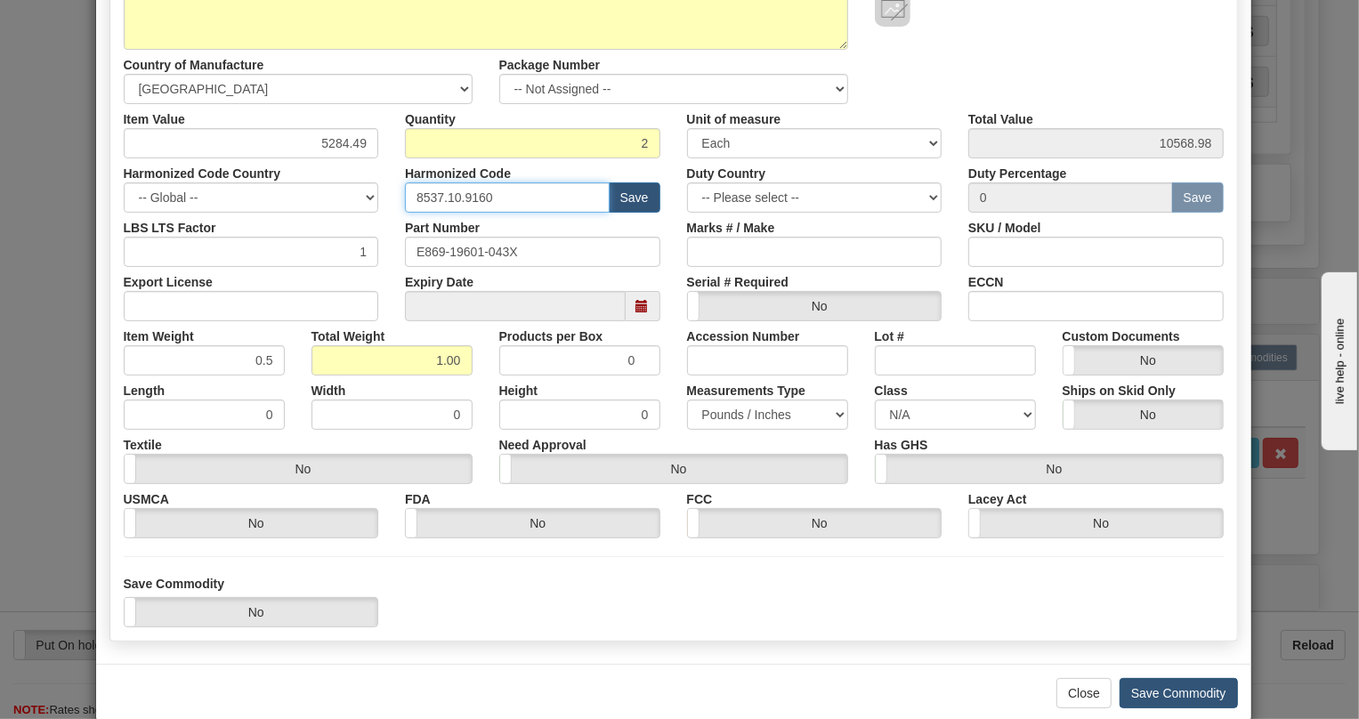
type input "8537.10.9160"
click at [1172, 690] on button "Save Commodity" at bounding box center [1178, 693] width 118 height 30
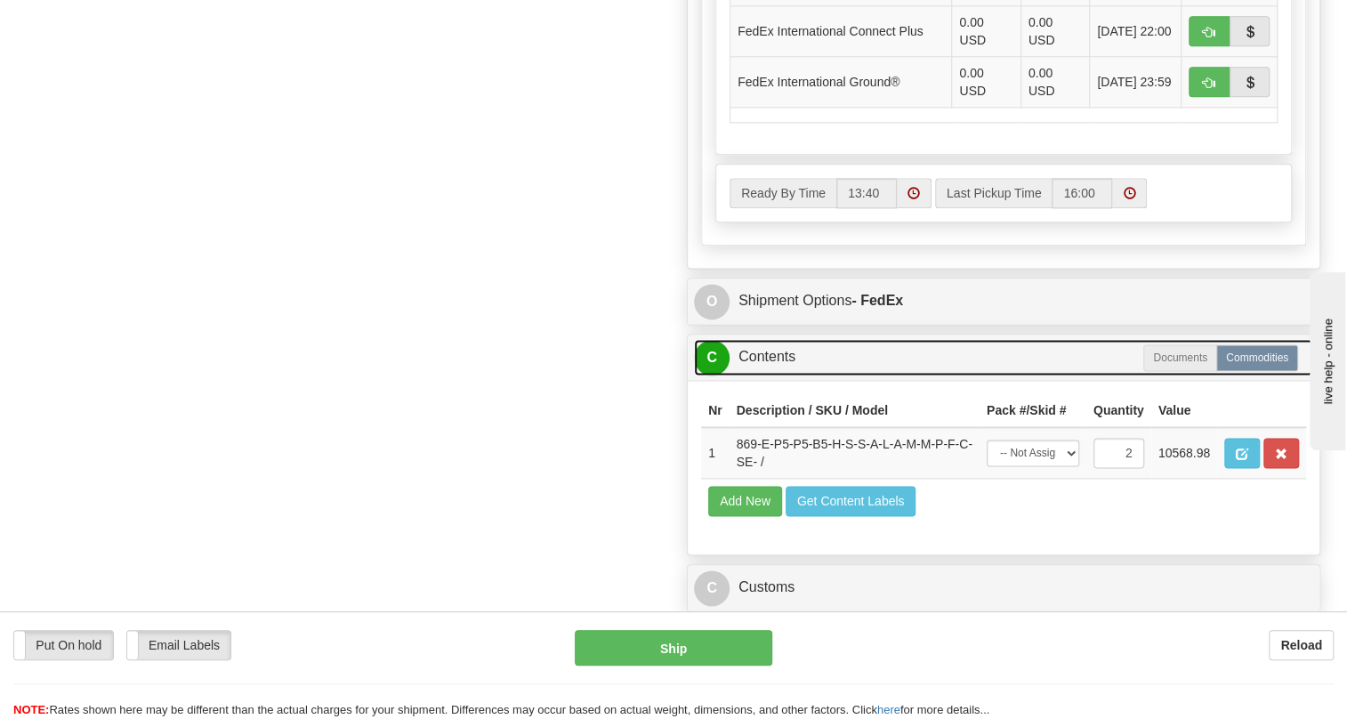
click at [769, 375] on link "C Contents" at bounding box center [1003, 357] width 619 height 36
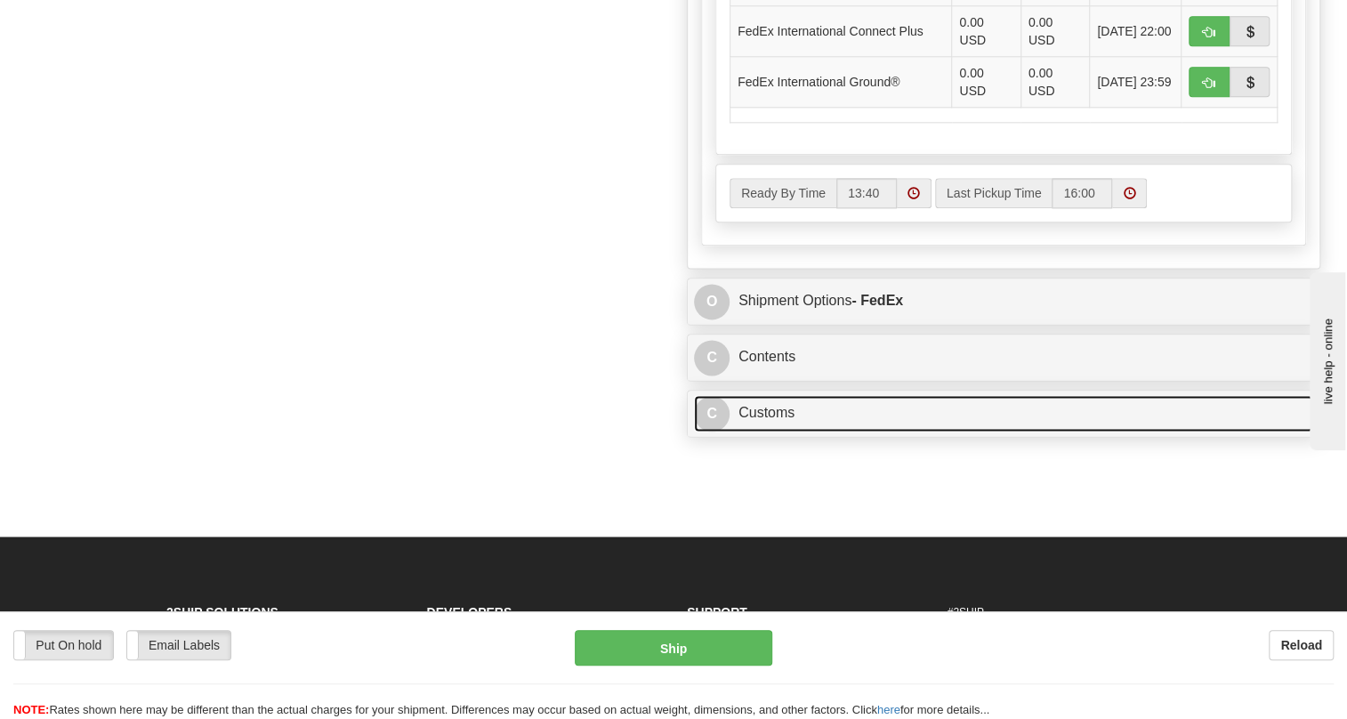
click at [791, 432] on link "C Customs" at bounding box center [1003, 413] width 619 height 36
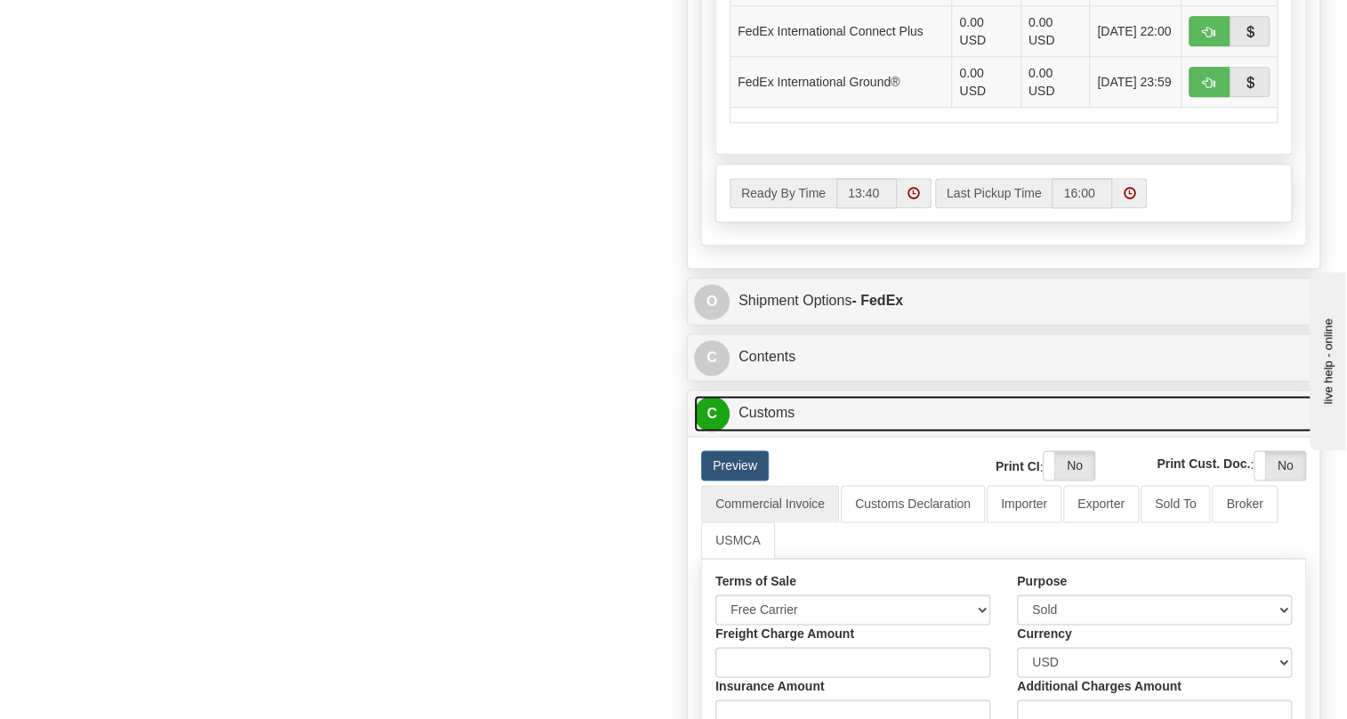
click at [764, 432] on link "C Customs" at bounding box center [1003, 413] width 619 height 36
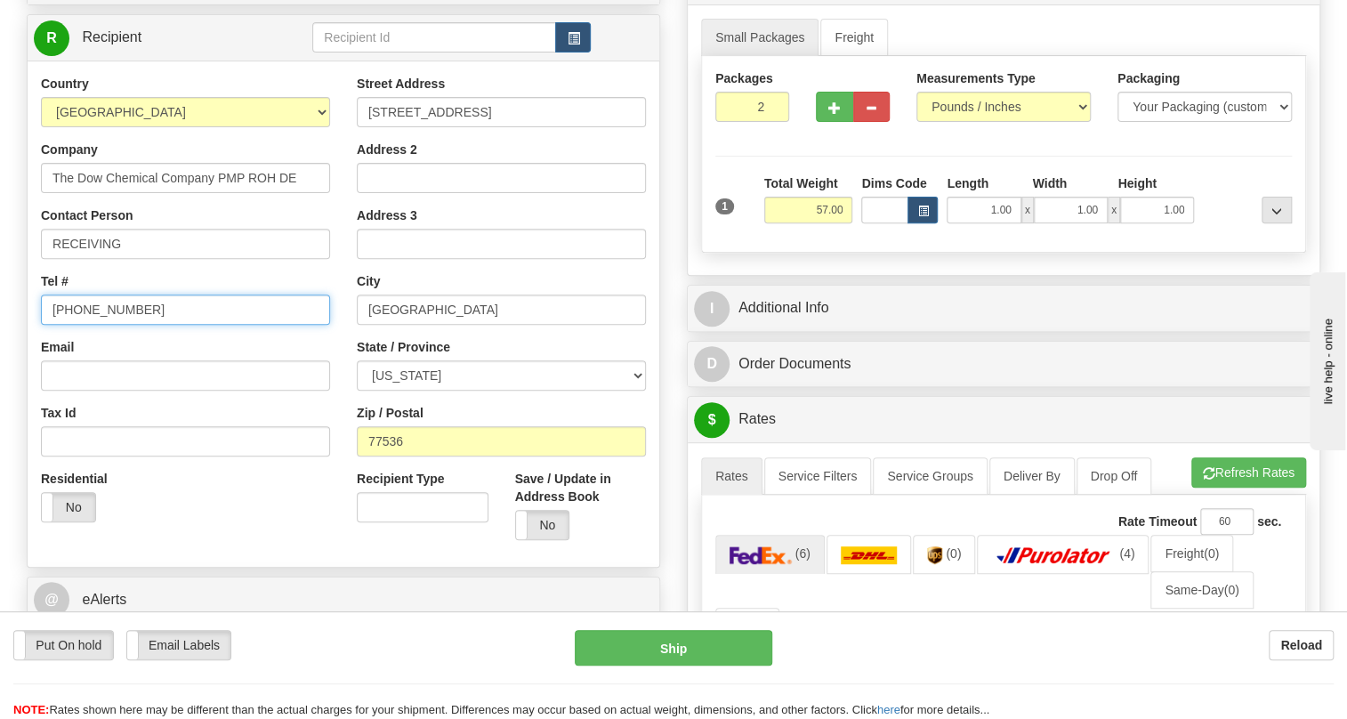
click at [116, 325] on input "[PHONE_NUMBER]" at bounding box center [185, 310] width 289 height 30
paste input "2812282520"
type input "2812282520"
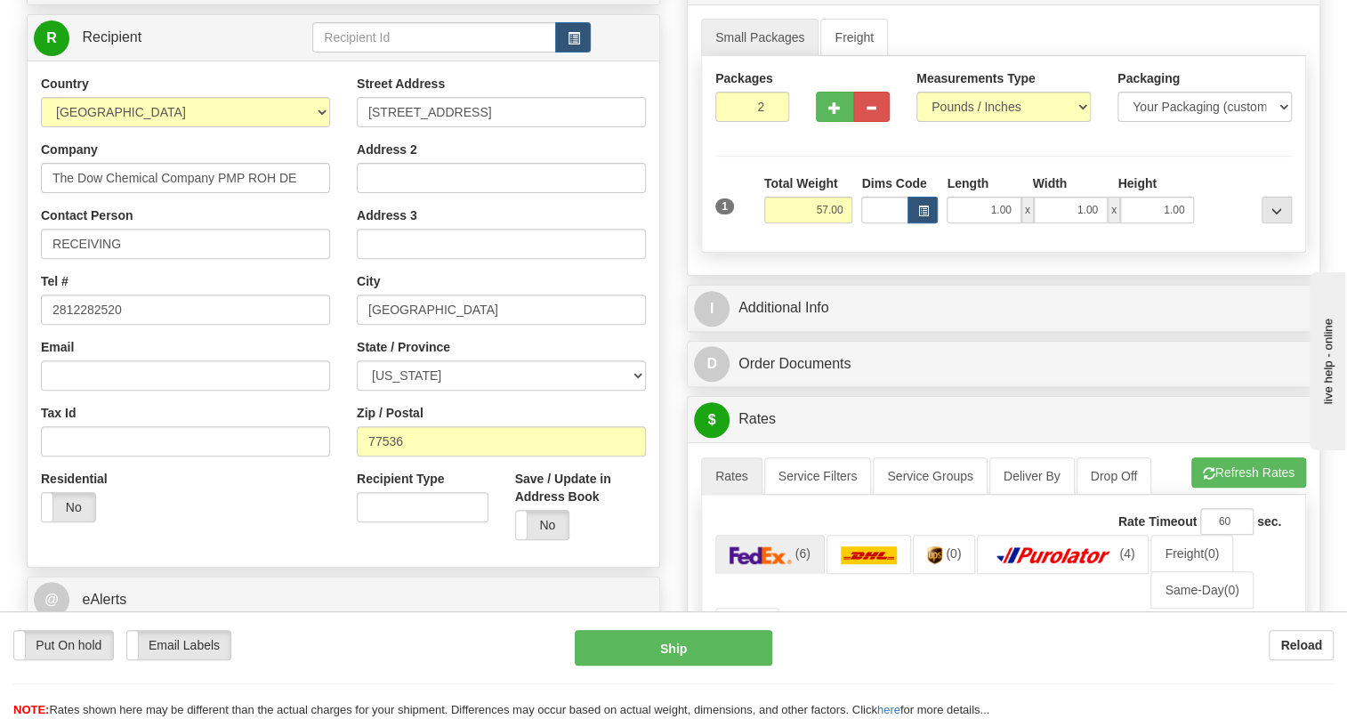
click at [309, 244] on div "Country [GEOGRAPHIC_DATA] [GEOGRAPHIC_DATA] [GEOGRAPHIC_DATA] [GEOGRAPHIC_DATA]…" at bounding box center [186, 305] width 316 height 461
click at [157, 259] on input "RECEIVING" at bounding box center [185, 244] width 289 height 30
paste input "J. ARREDONDO"
drag, startPoint x: 131, startPoint y: 285, endPoint x: 44, endPoint y: 314, distance: 91.2
click at [44, 314] on div "Country [GEOGRAPHIC_DATA] [GEOGRAPHIC_DATA] [GEOGRAPHIC_DATA] [GEOGRAPHIC_DATA]…" at bounding box center [186, 305] width 316 height 461
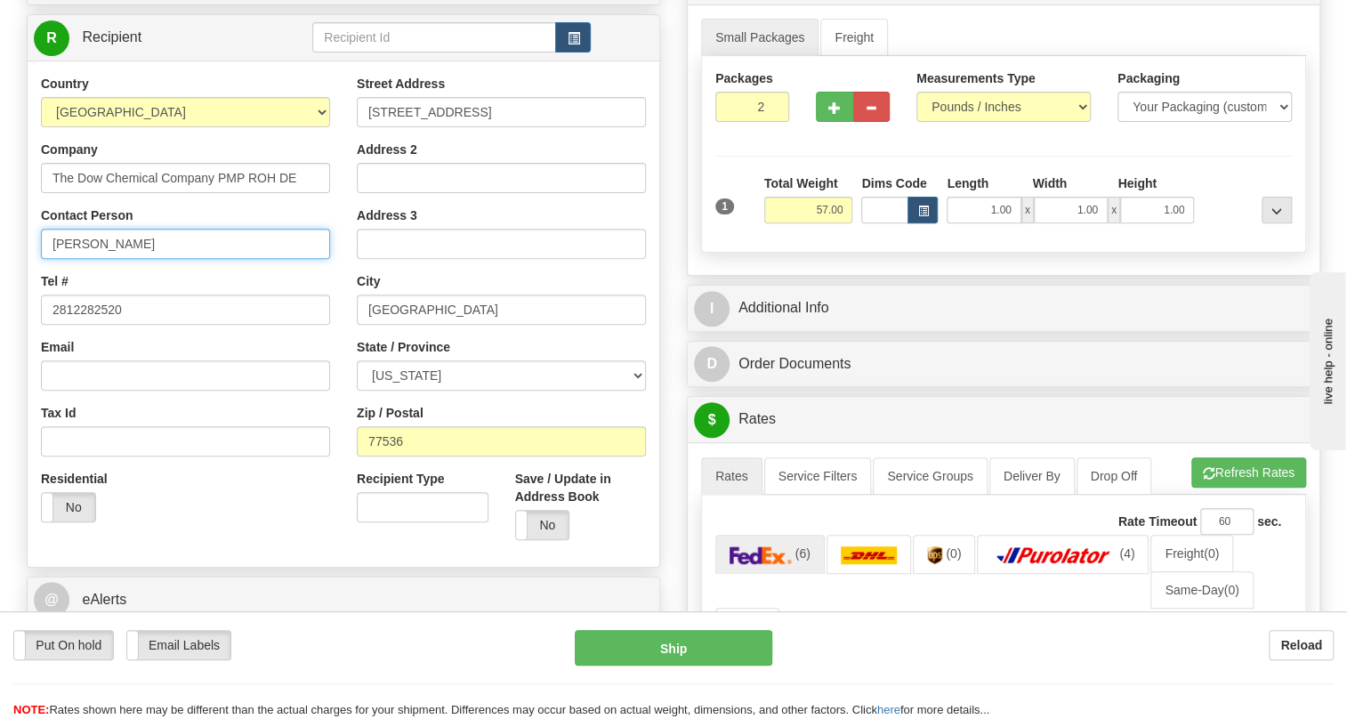
click at [147, 259] on input "J. ARREDONDO" at bounding box center [185, 244] width 289 height 30
paste input "PO# 4517798715"
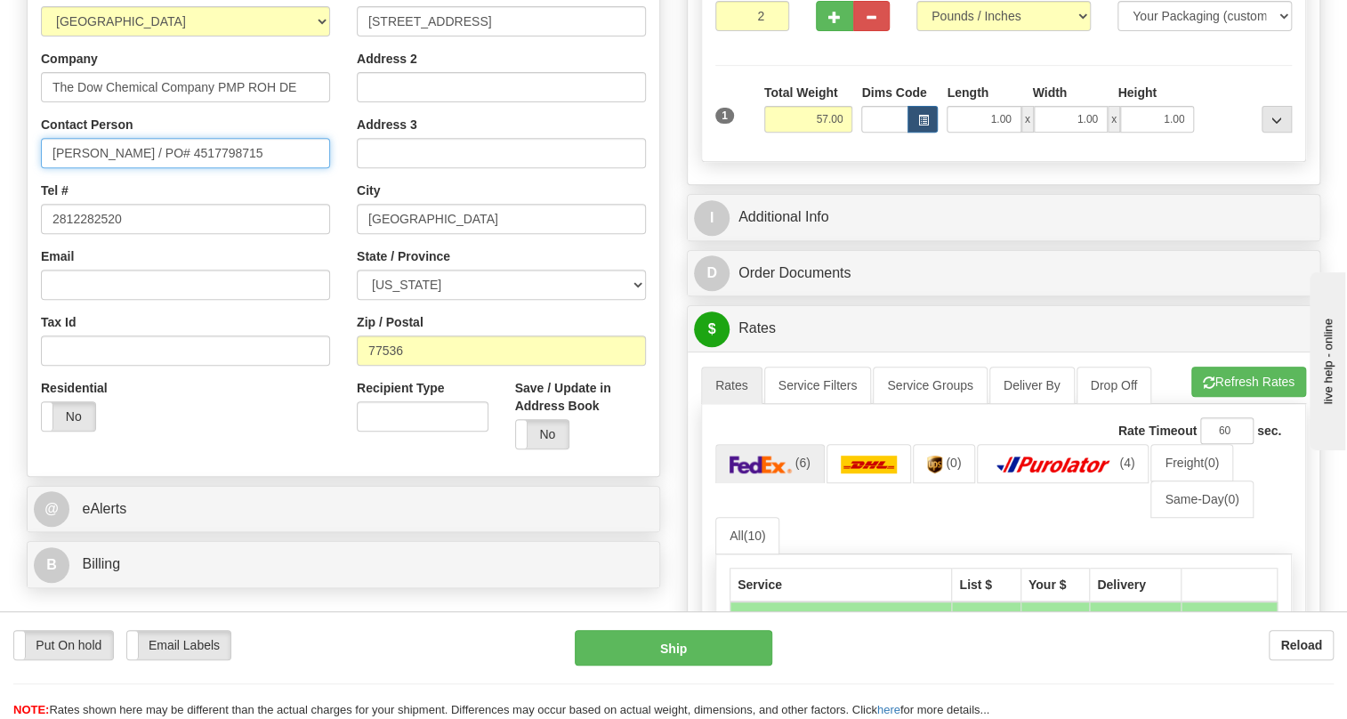
scroll to position [485, 0]
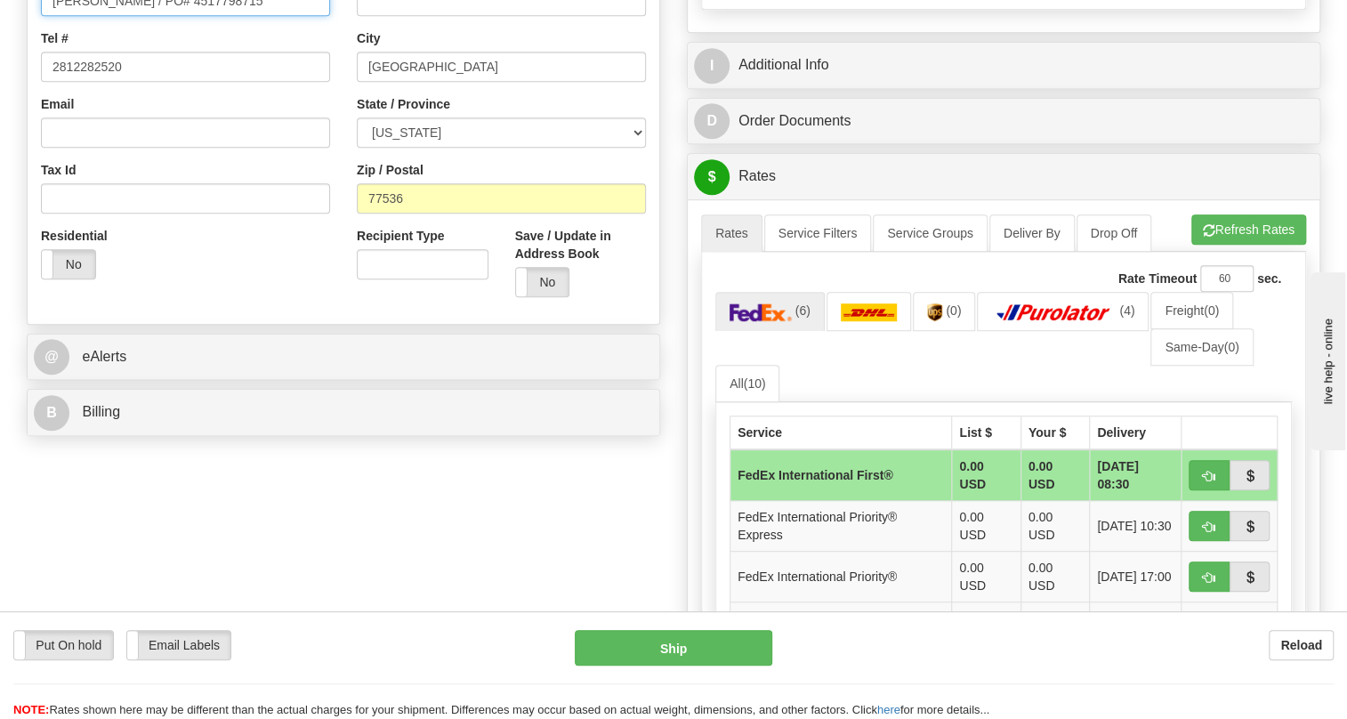
type input "J. ARREDONDO / PO# 4517798715"
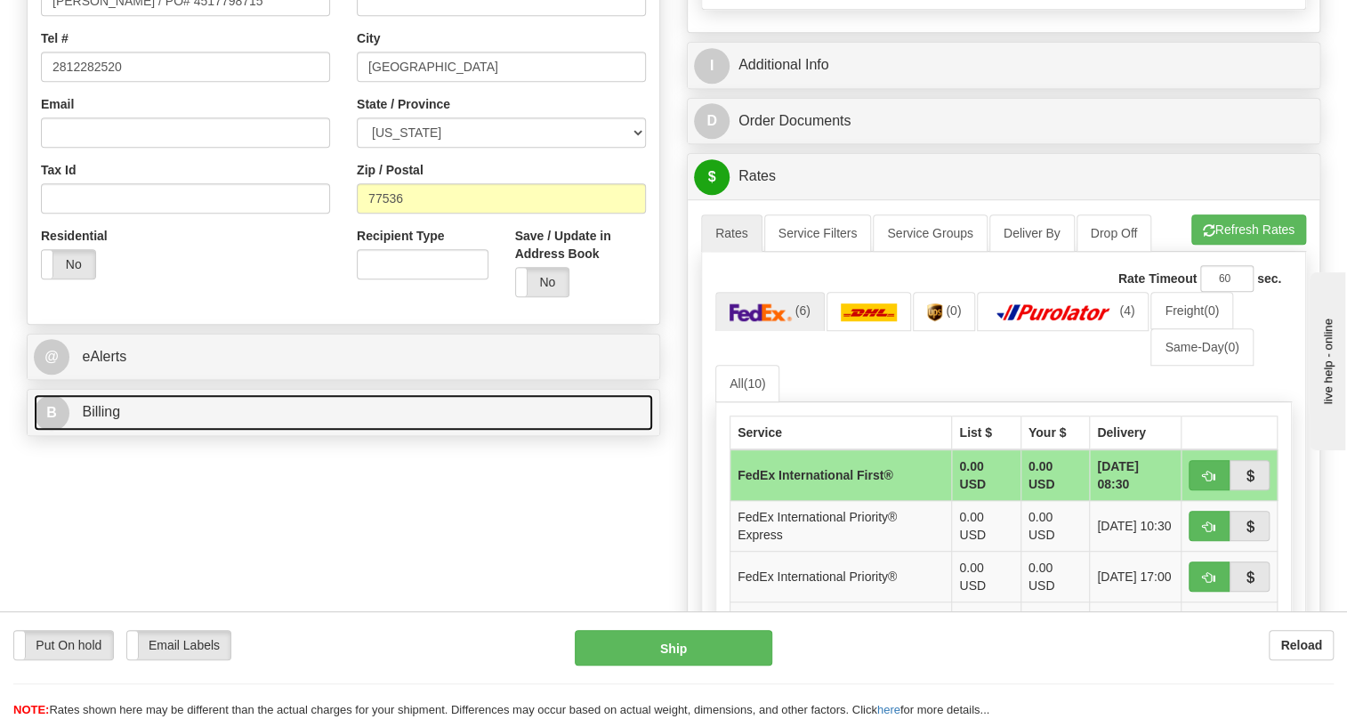
click at [104, 419] on span "Billing" at bounding box center [101, 411] width 38 height 15
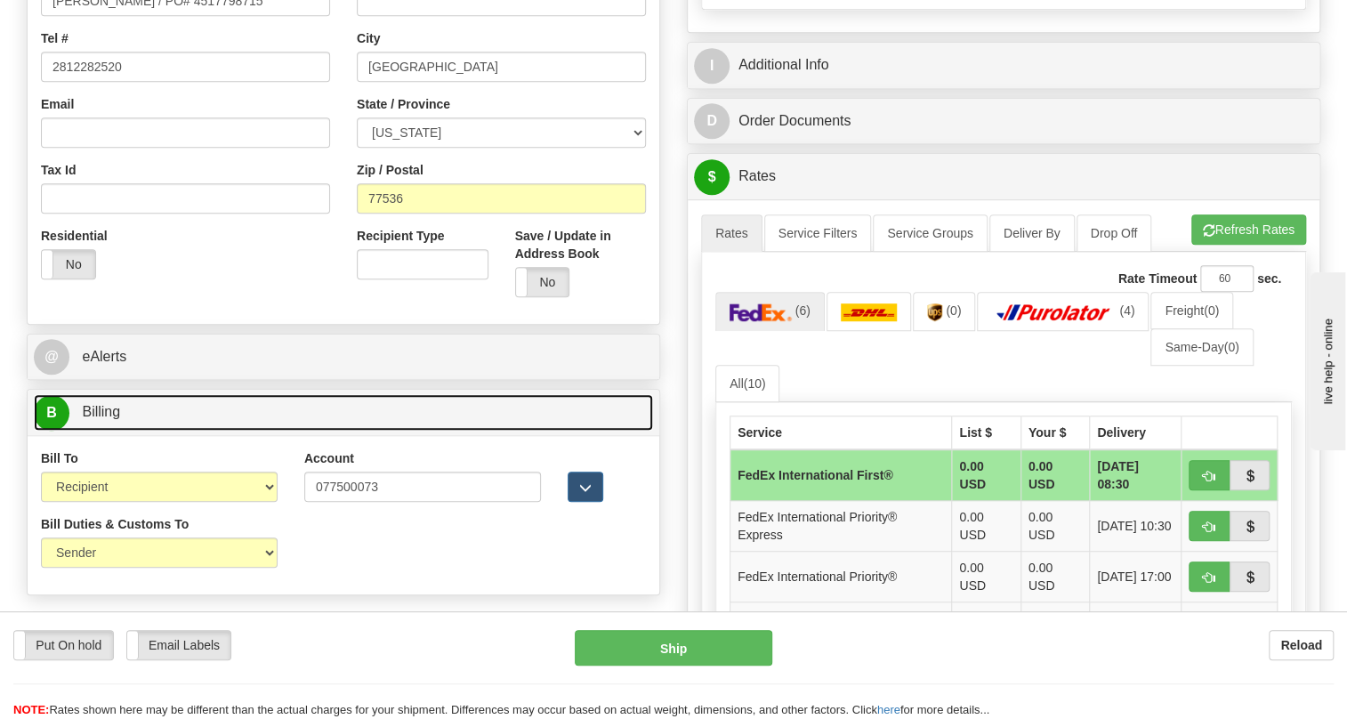
click at [104, 419] on span "Billing" at bounding box center [101, 411] width 38 height 15
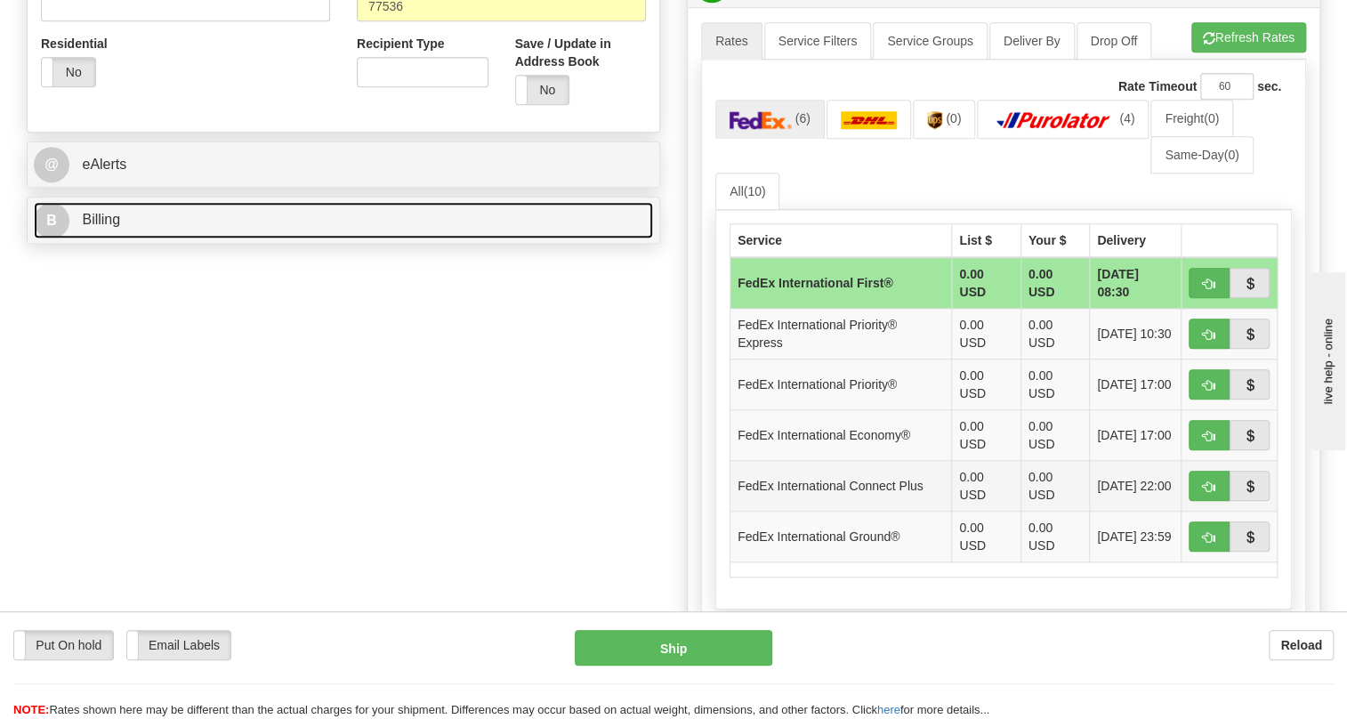
scroll to position [728, 0]
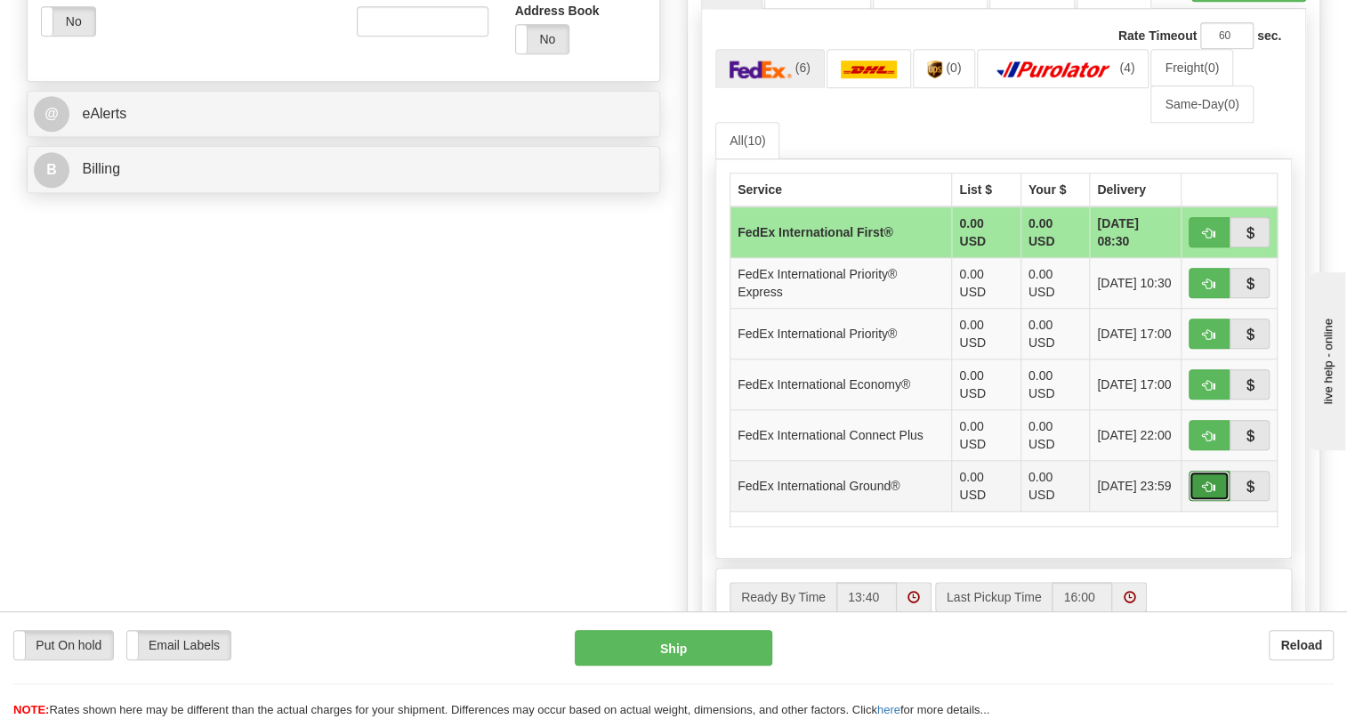
click at [1200, 501] on button "button" at bounding box center [1209, 486] width 41 height 30
type input "92"
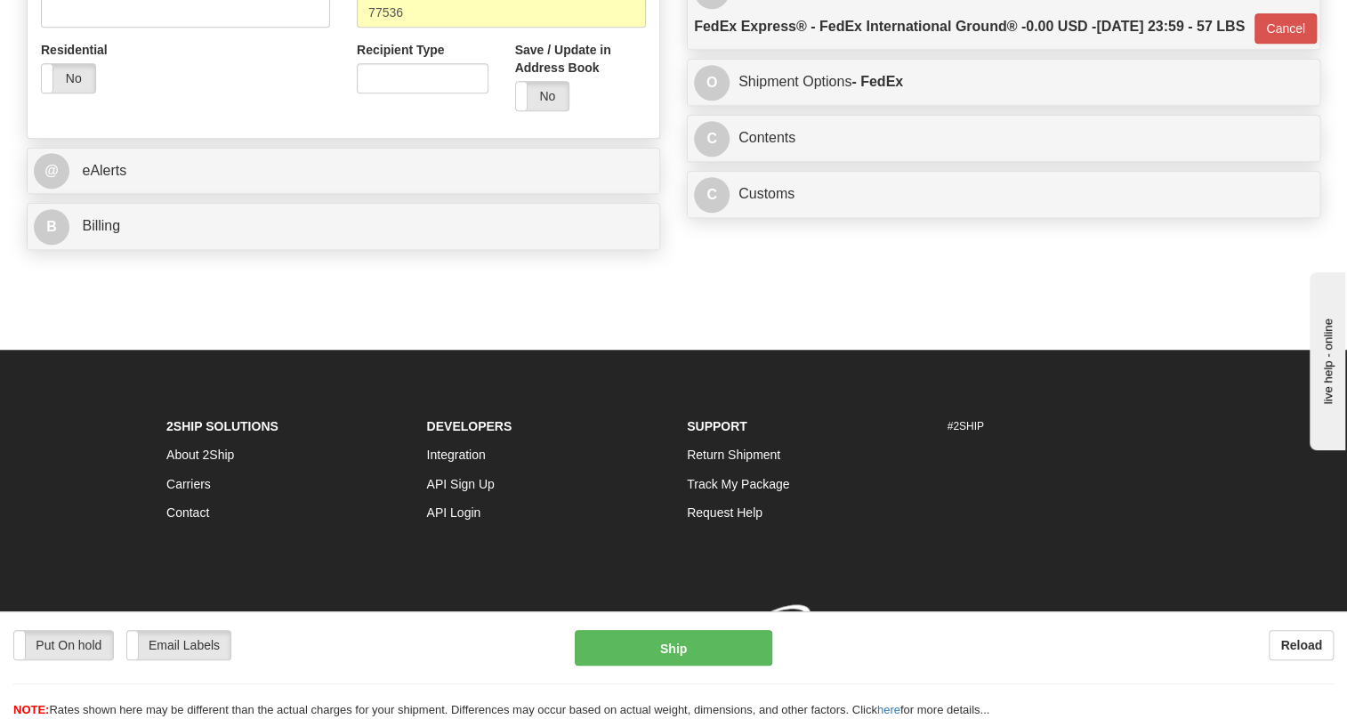
scroll to position [722, 0]
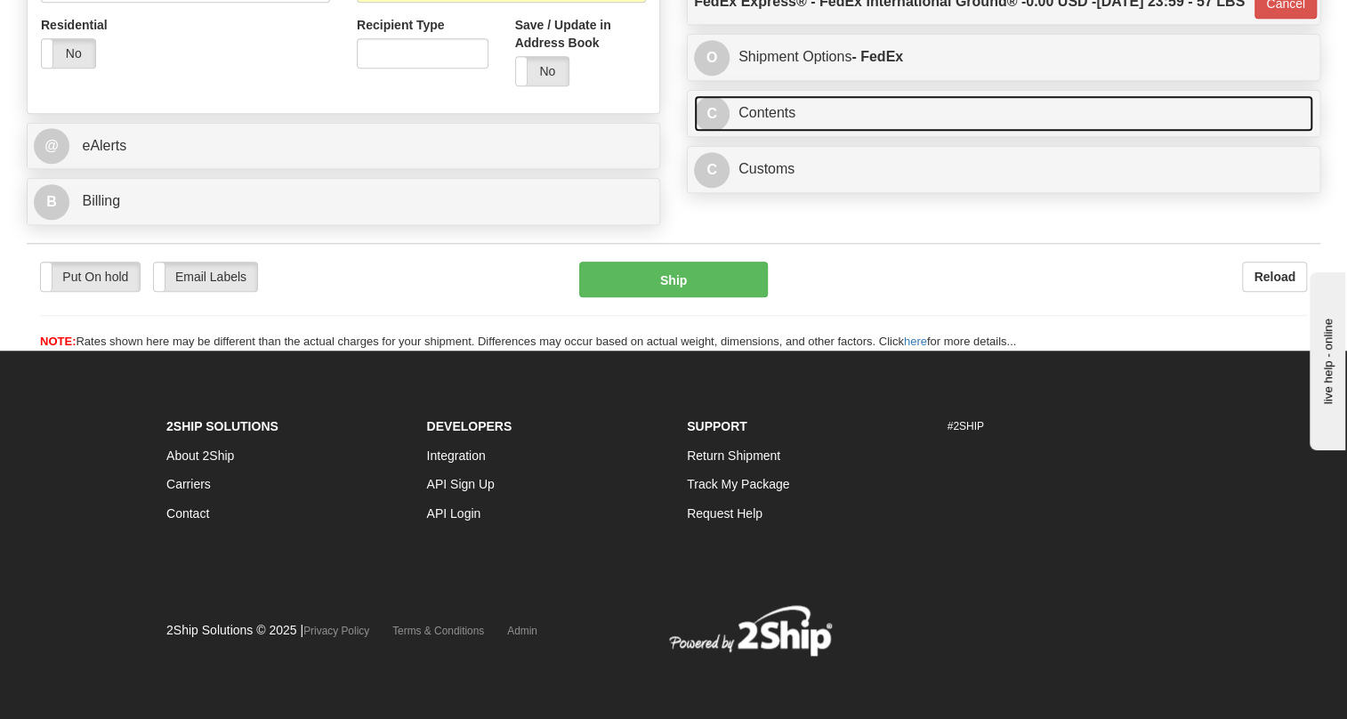
click at [772, 132] on link "C Contents" at bounding box center [1003, 113] width 619 height 36
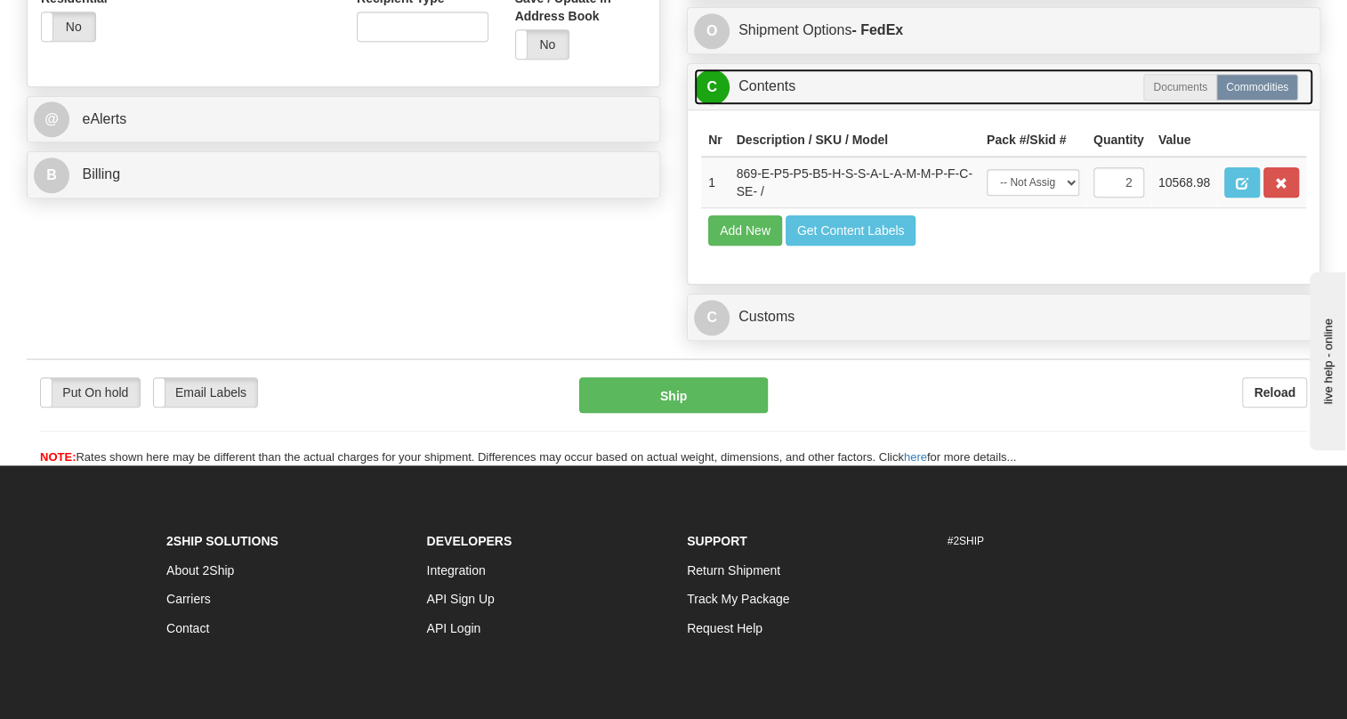
click at [772, 105] on link "C Contents" at bounding box center [1003, 87] width 619 height 36
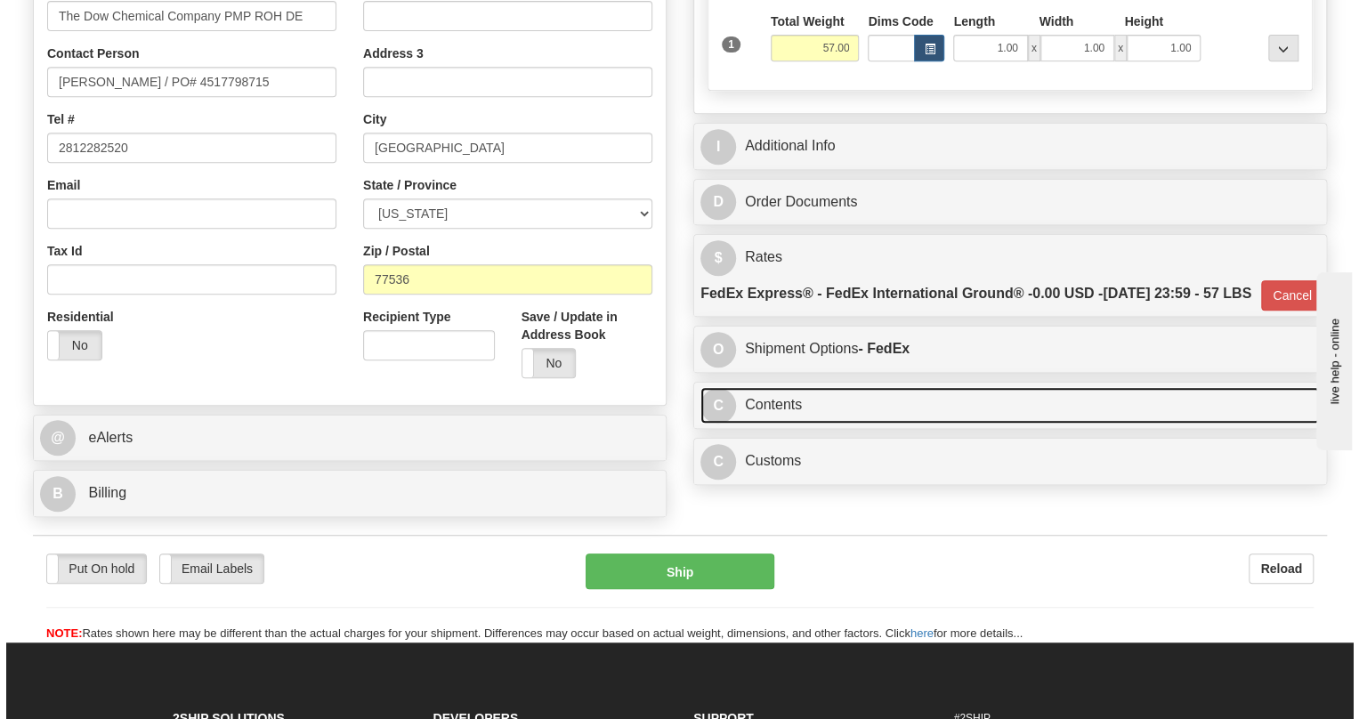
scroll to position [399, 0]
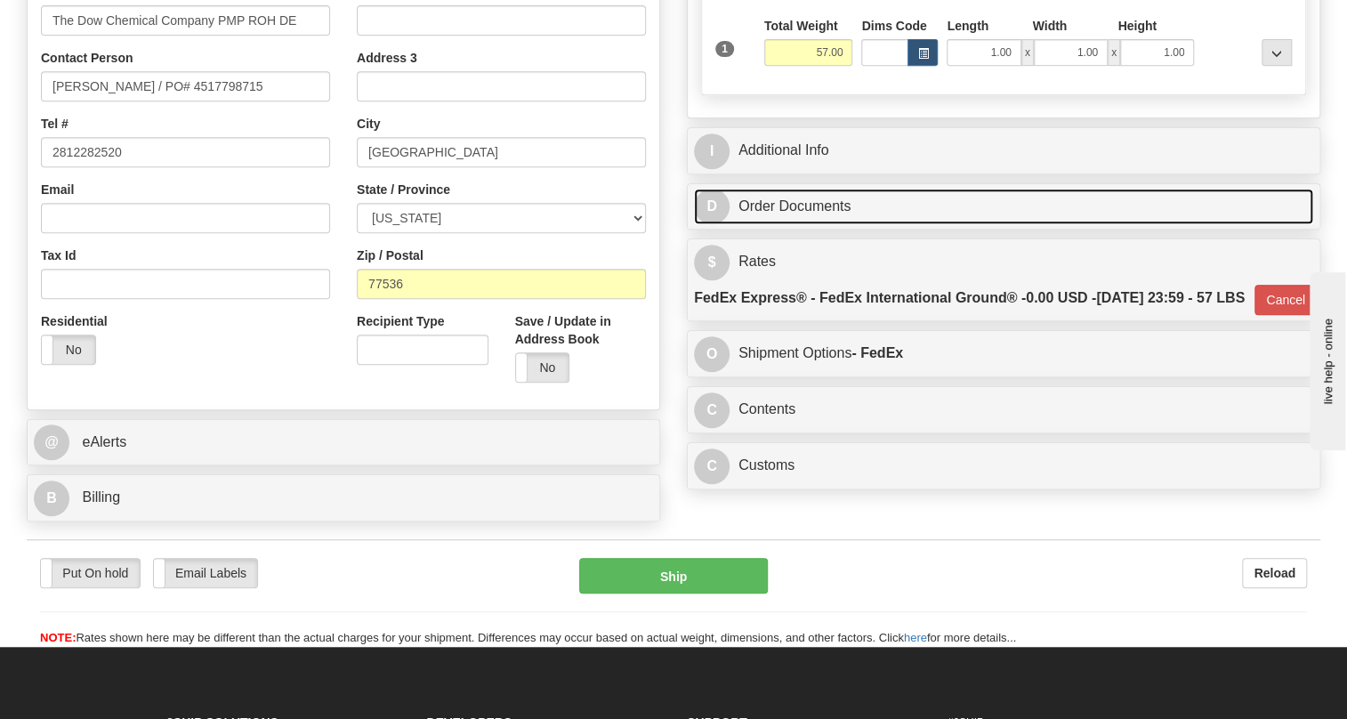
click at [785, 225] on link "D Order Documents" at bounding box center [1003, 207] width 619 height 36
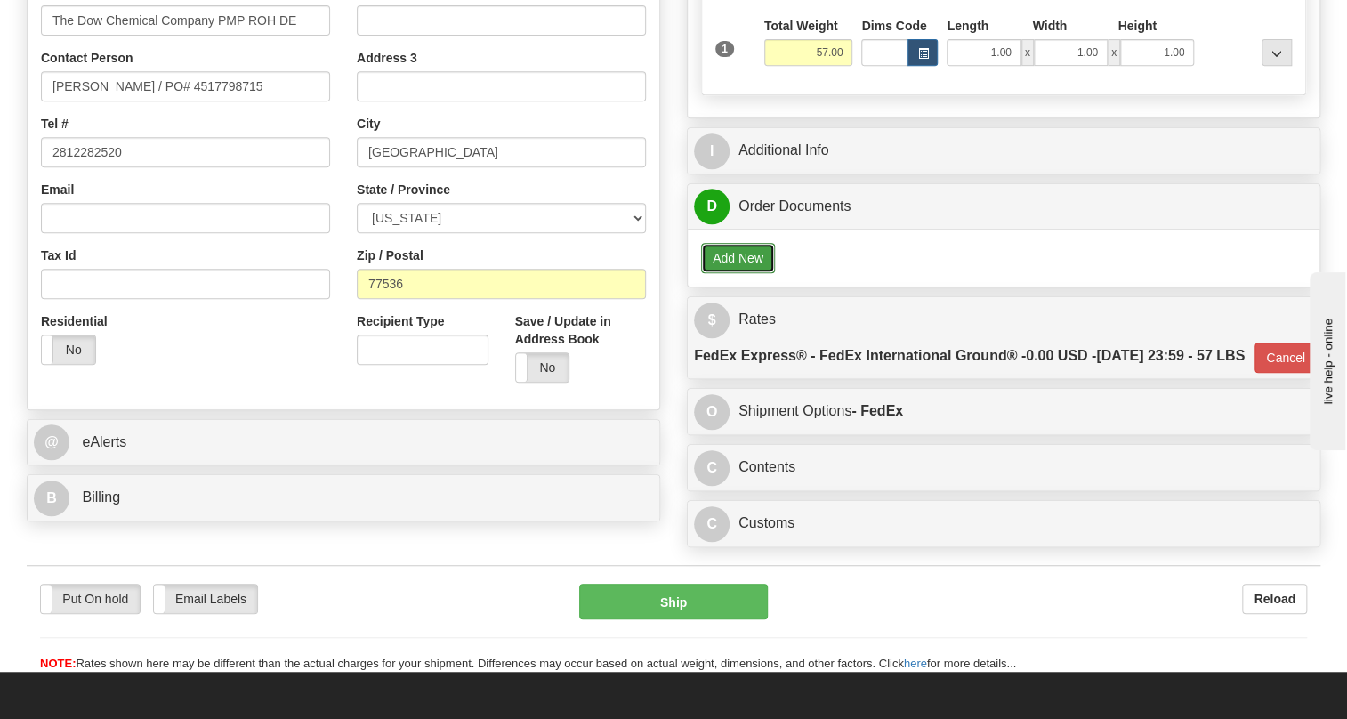
click at [740, 273] on button "Add New" at bounding box center [738, 258] width 74 height 30
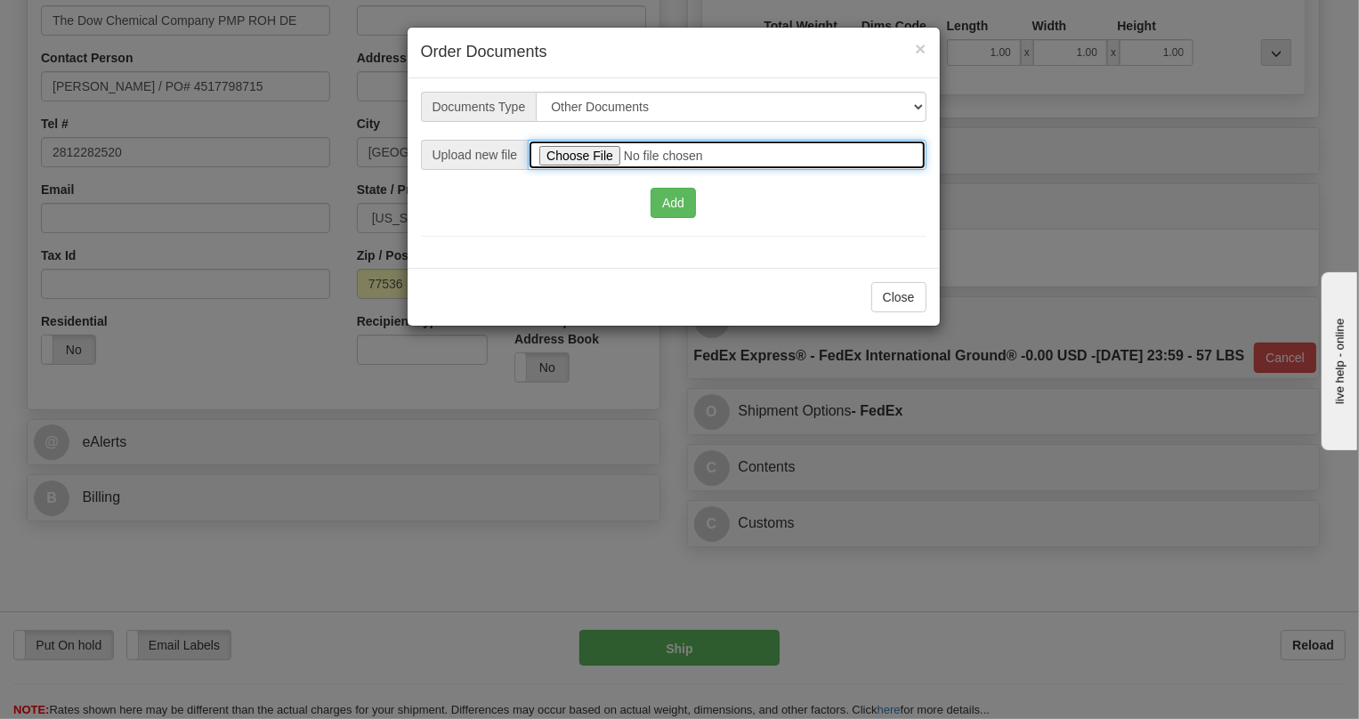
click at [584, 156] on input "file" at bounding box center [727, 155] width 398 height 30
type input "C:\fakepath\2025_USMCA_GE Grid Solutions LLC_2025I1-1-1410-USMCA-1.pdf"
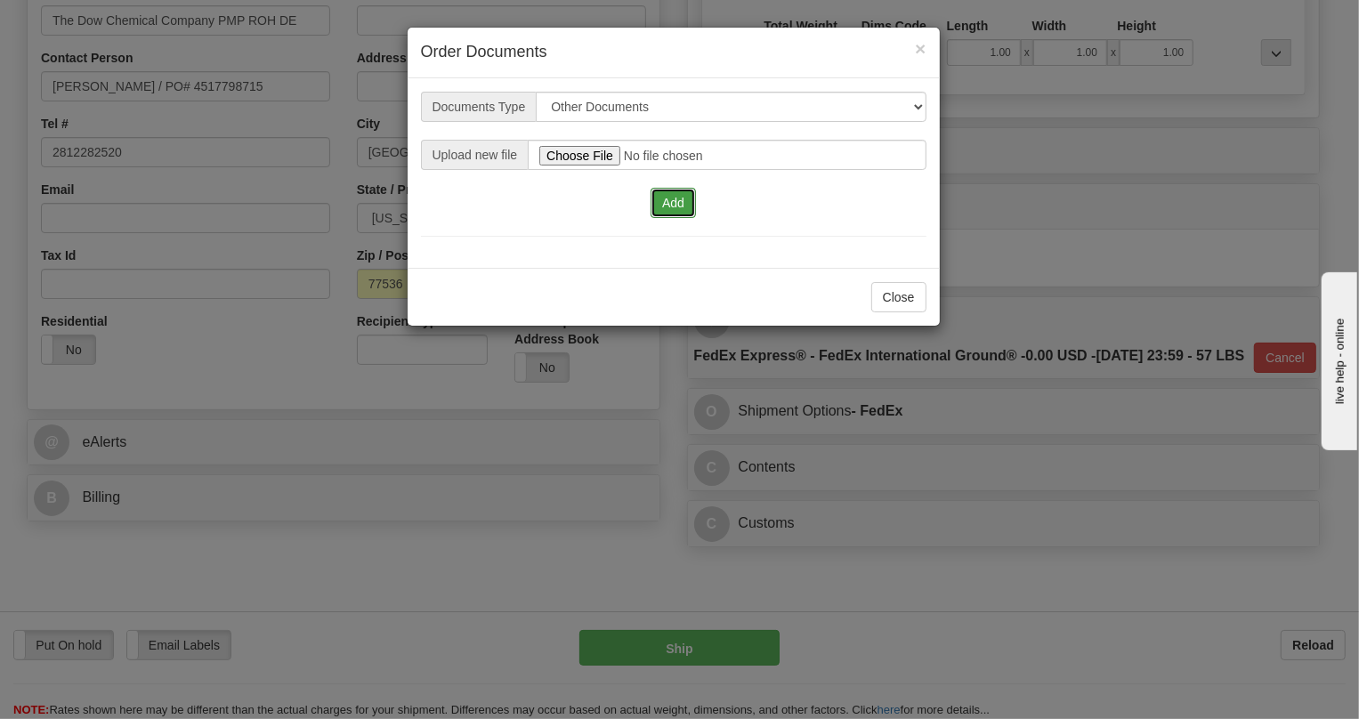
click at [664, 196] on button "Add" at bounding box center [672, 203] width 45 height 30
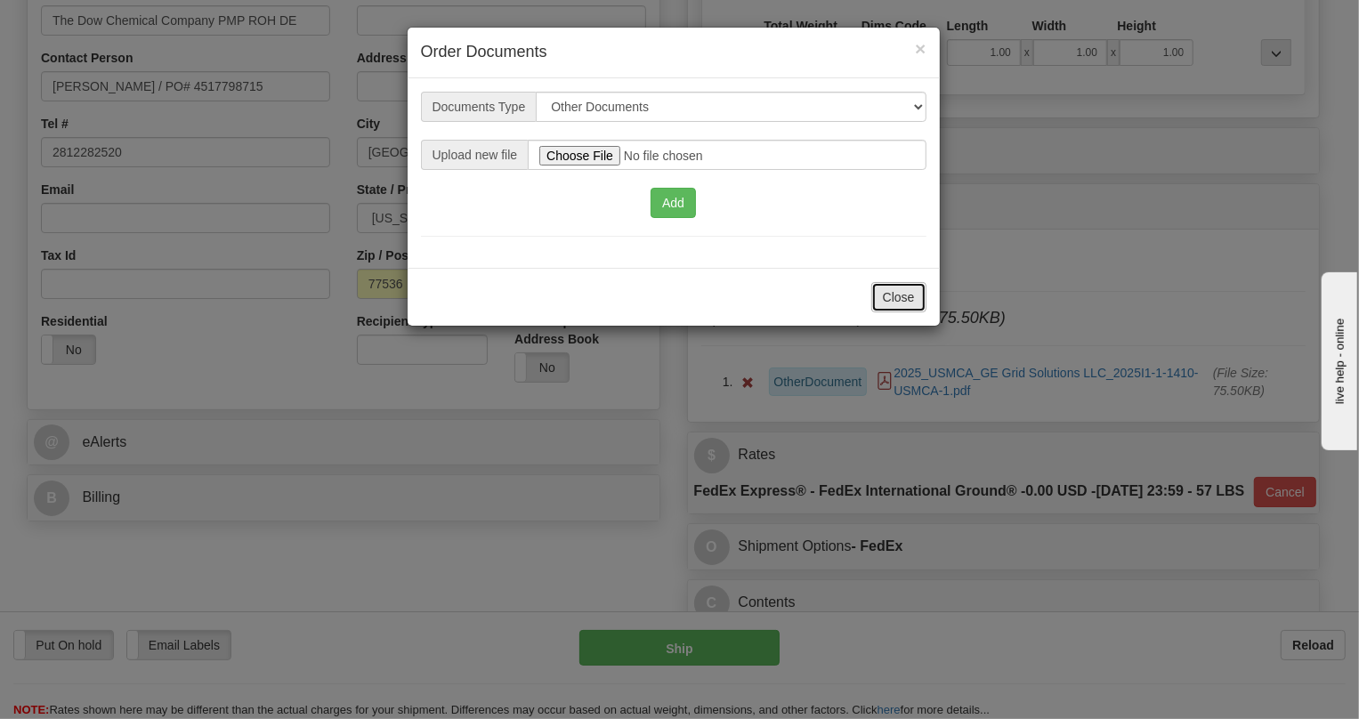
click at [899, 293] on button "Close" at bounding box center [898, 297] width 55 height 30
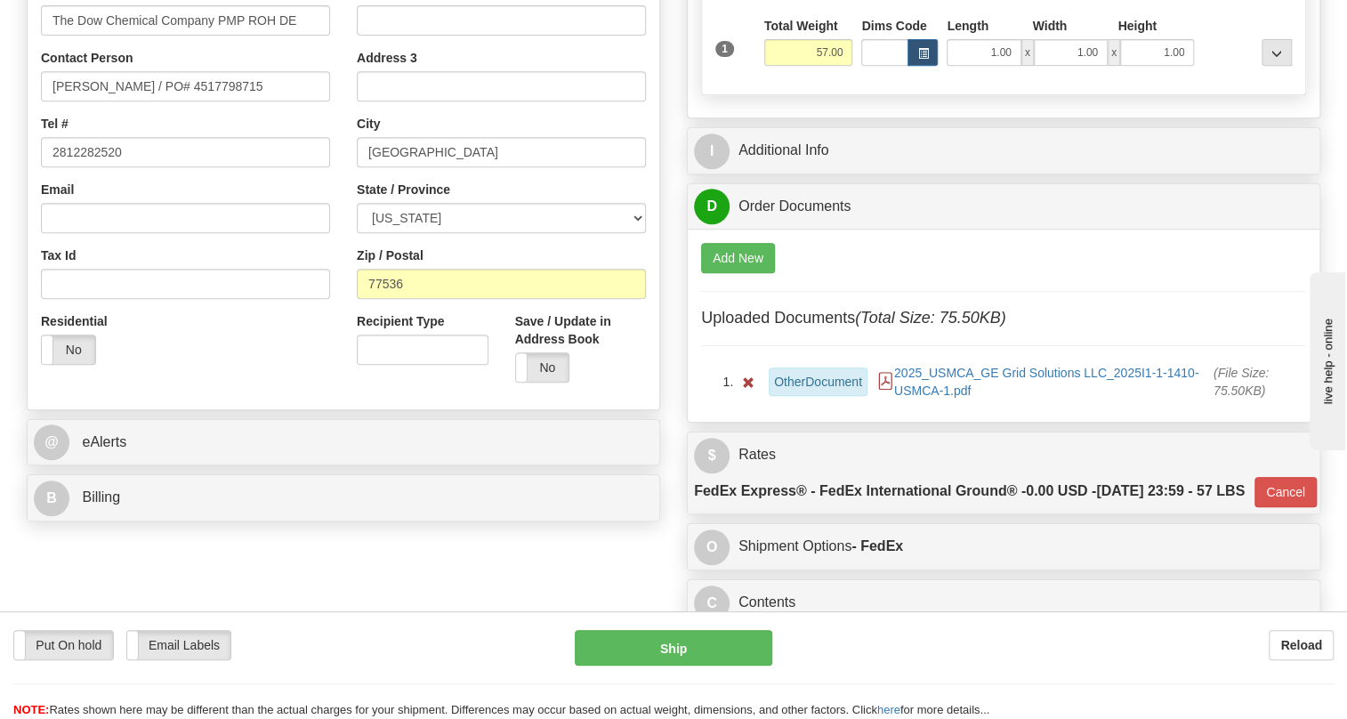
click at [886, 390] on icon at bounding box center [885, 381] width 18 height 18
click at [929, 306] on div "Add New Uploaded Documents (Total Size: 75.50KB) OtherDocument 2025_USMCA_GE Gr…" at bounding box center [1003, 321] width 605 height 157
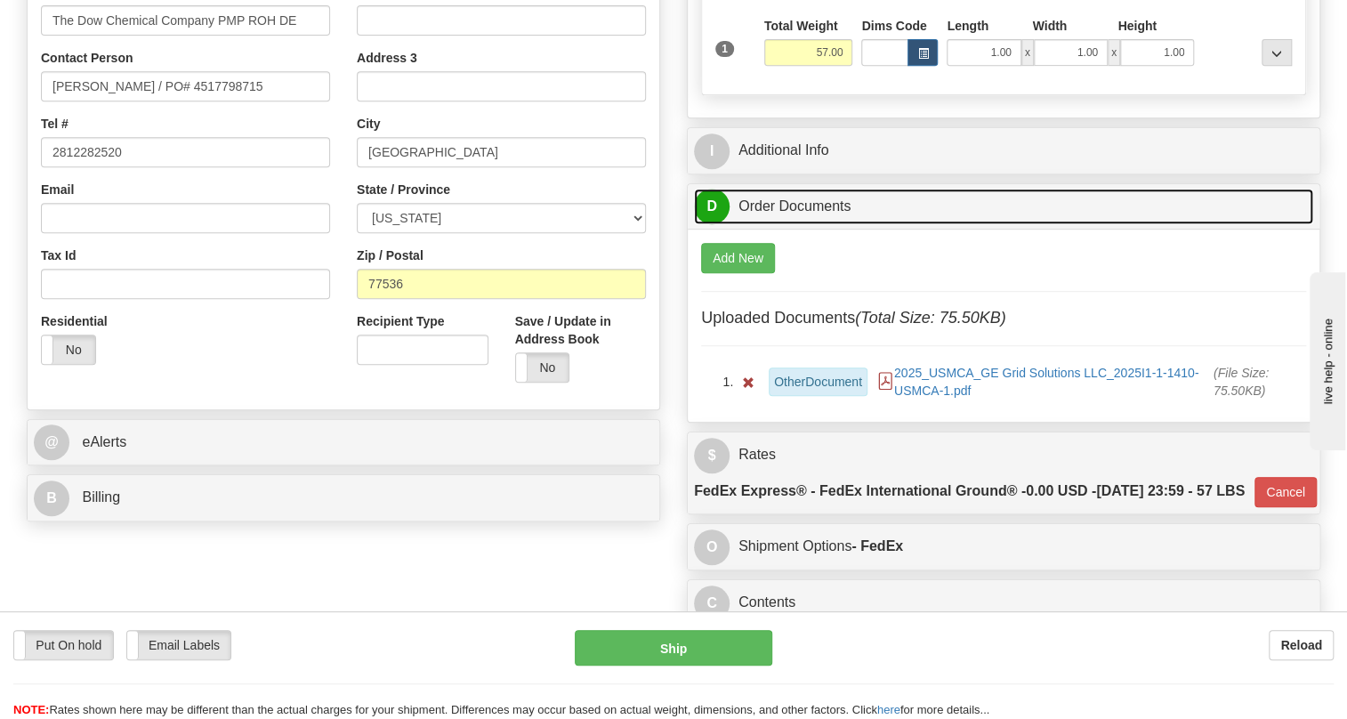
click at [783, 225] on link "D Order Documents" at bounding box center [1003, 207] width 619 height 36
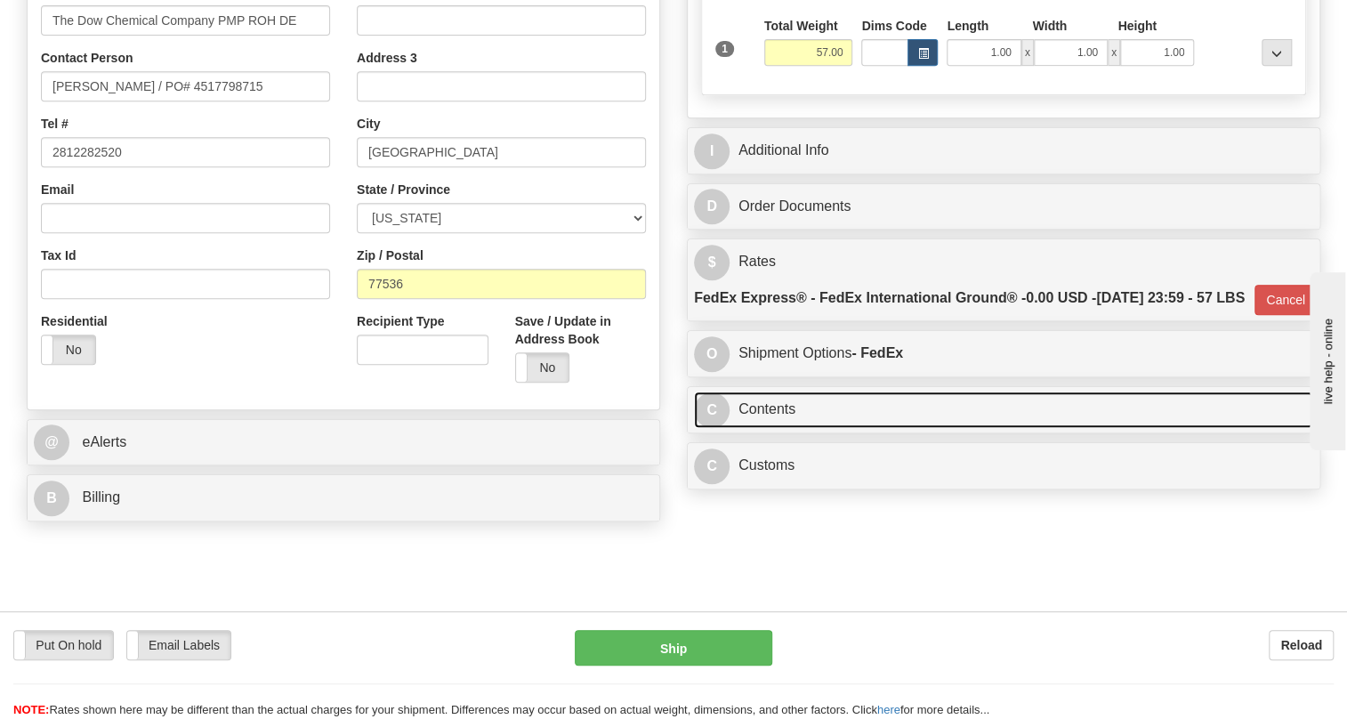
click at [782, 428] on link "C Contents" at bounding box center [1003, 409] width 619 height 36
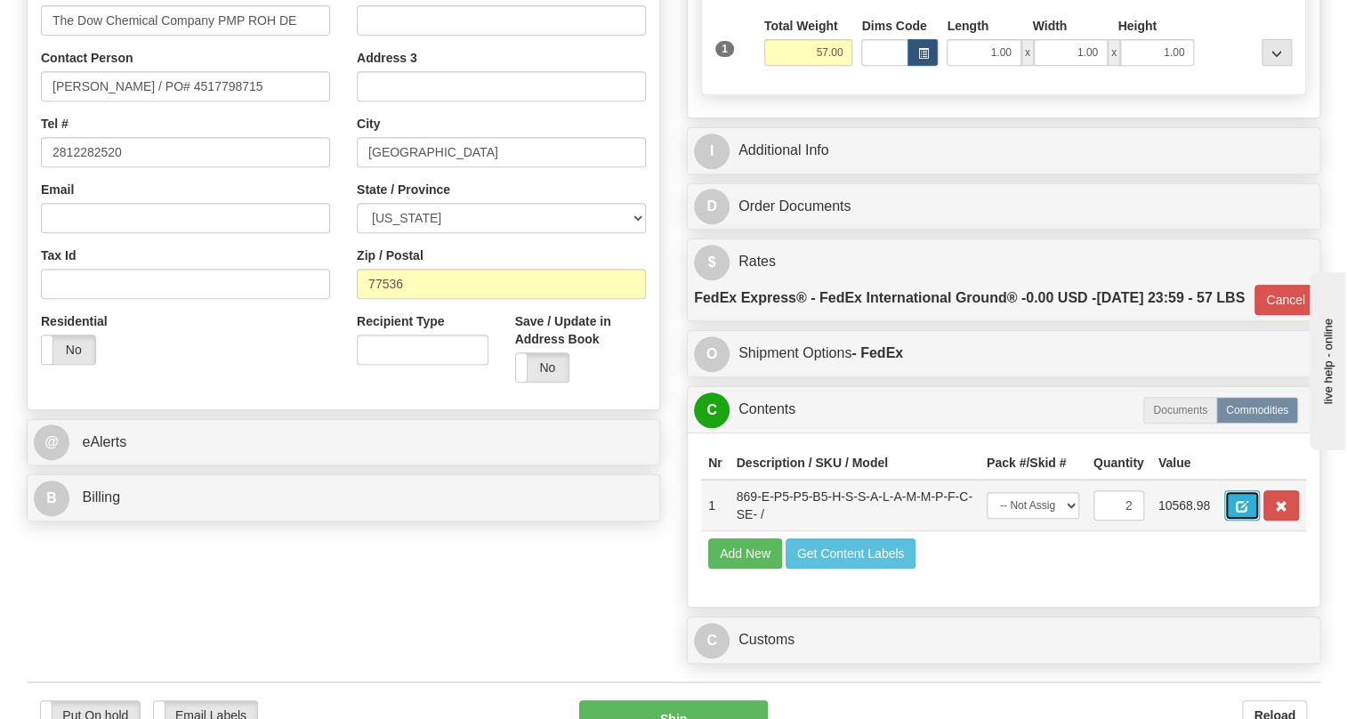
click at [1246, 512] on span "button" at bounding box center [1242, 507] width 12 height 12
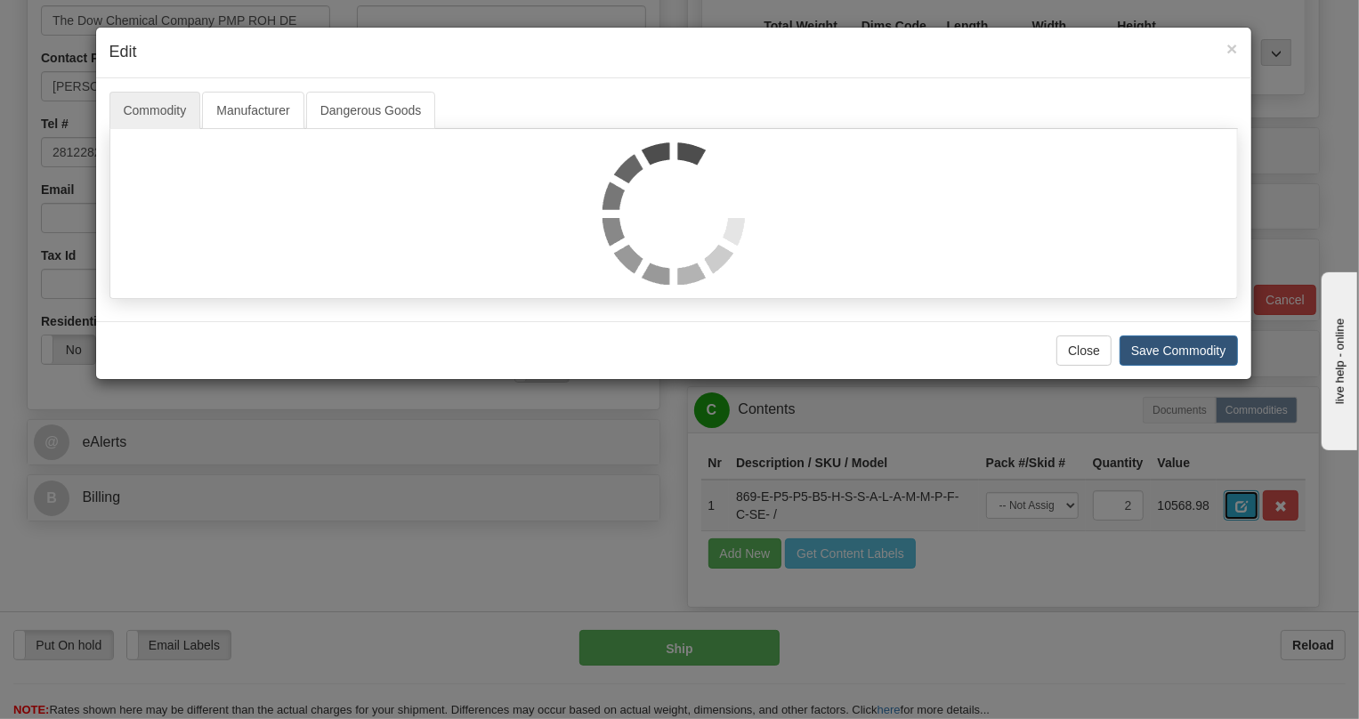
scroll to position [0, 0]
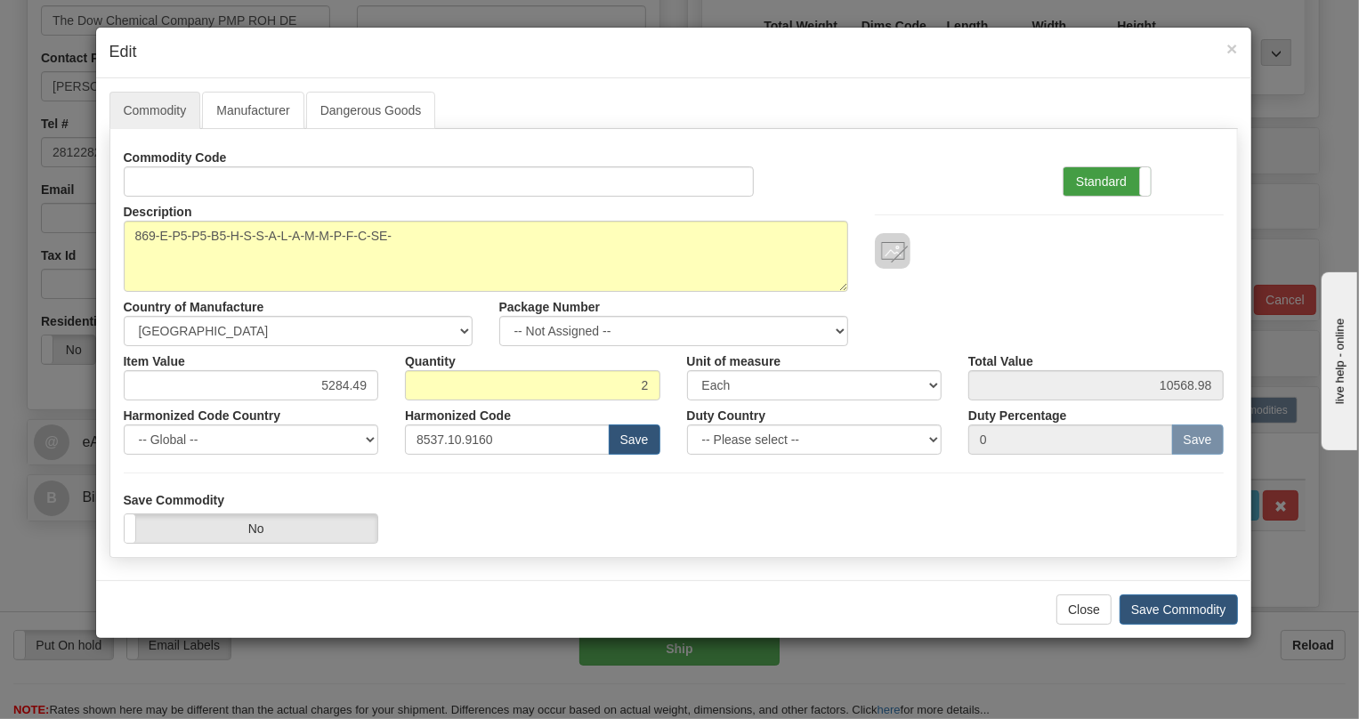
click at [1098, 178] on label "Standard" at bounding box center [1106, 181] width 87 height 28
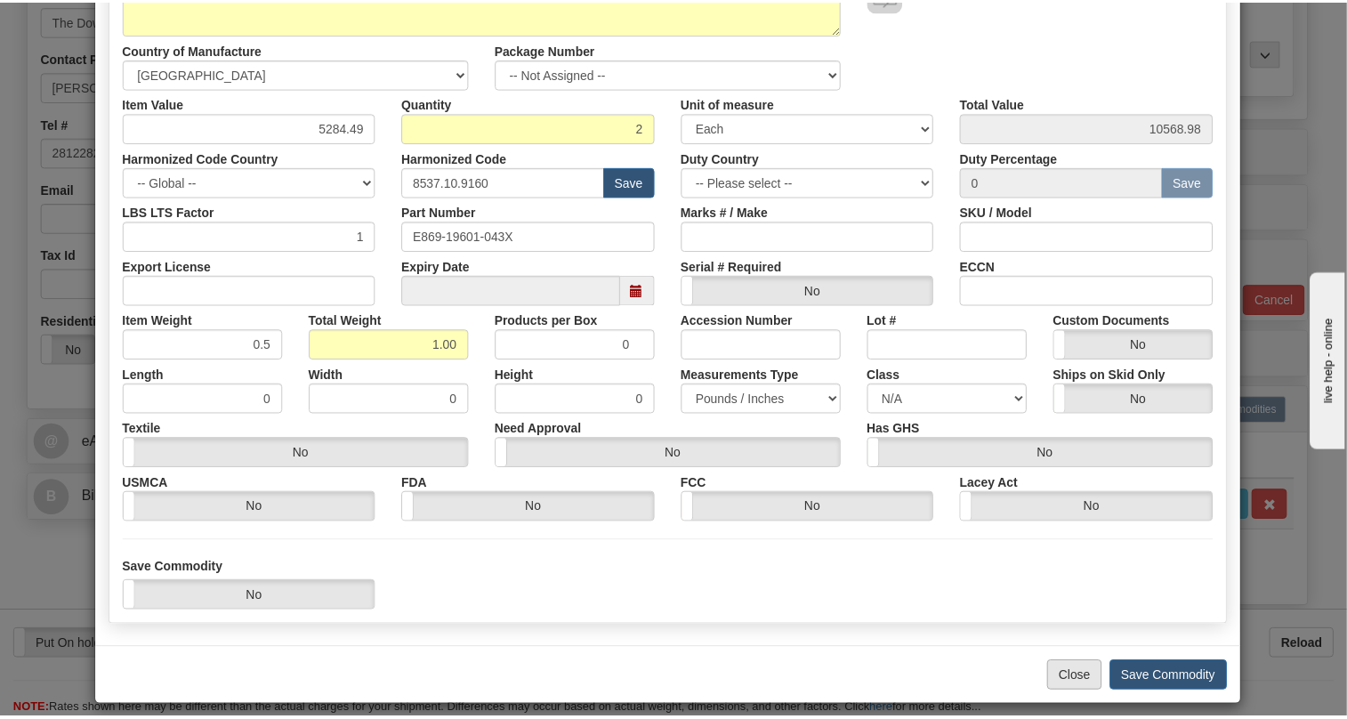
scroll to position [270, 0]
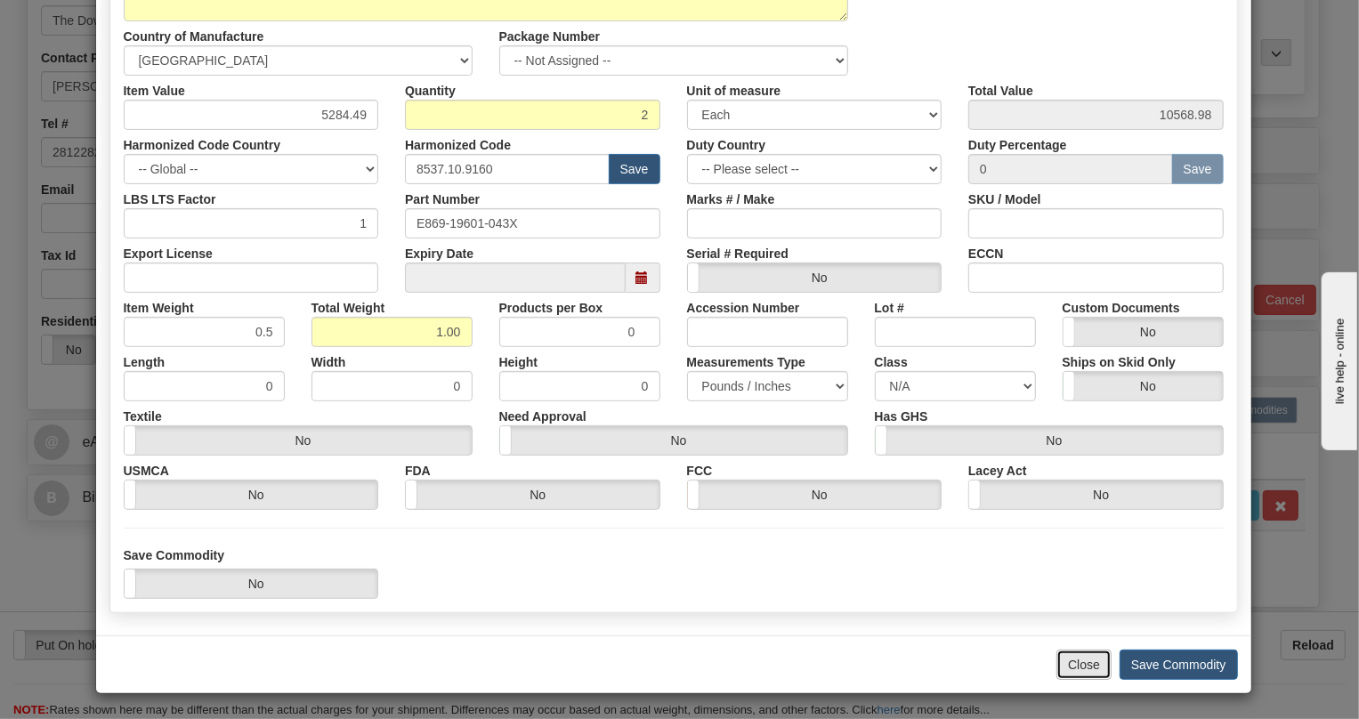
click at [1077, 671] on button "Close" at bounding box center [1083, 665] width 55 height 30
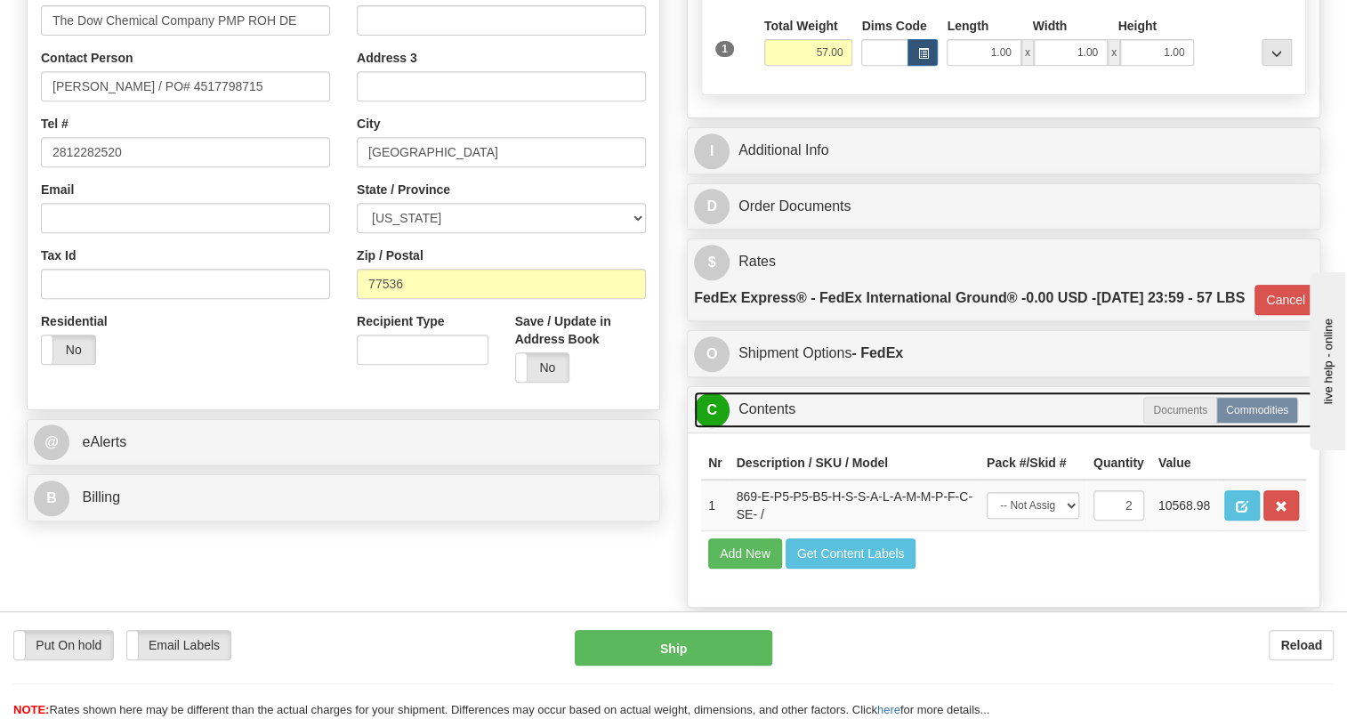
click at [784, 428] on link "C Contents" at bounding box center [1003, 409] width 619 height 36
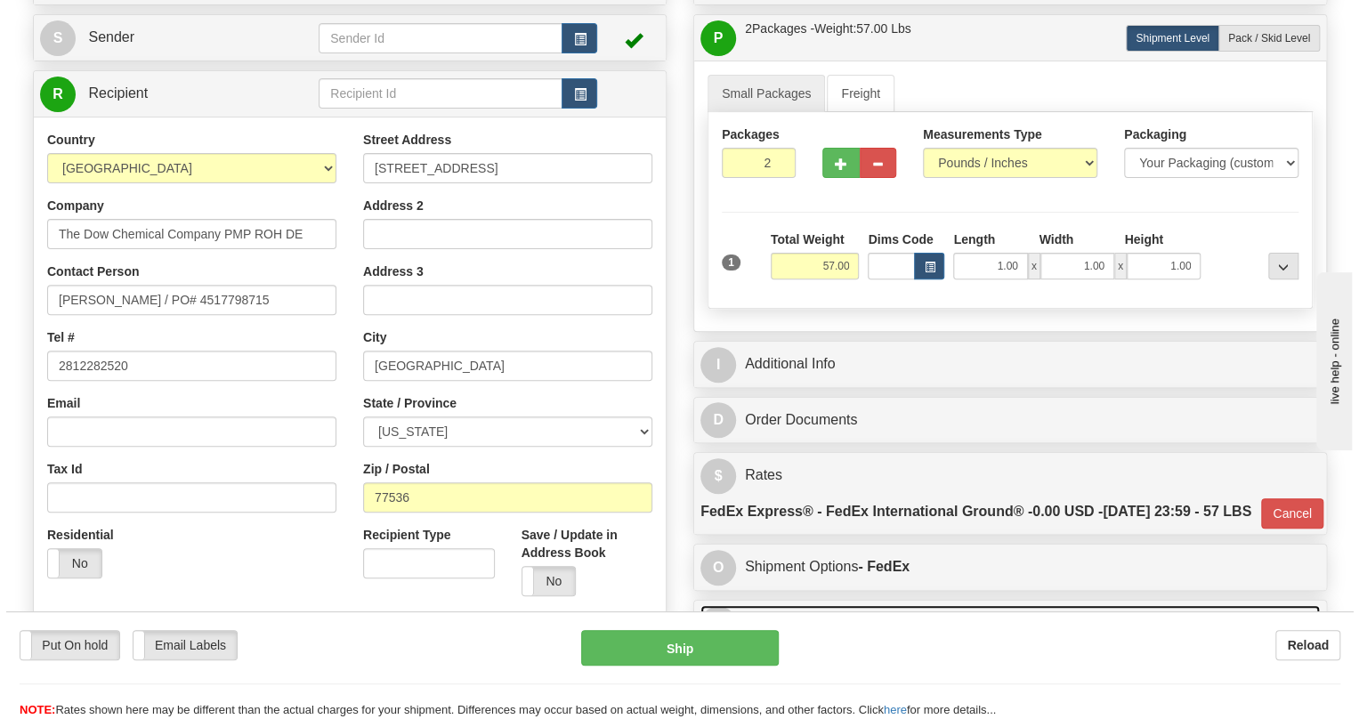
scroll to position [157, 0]
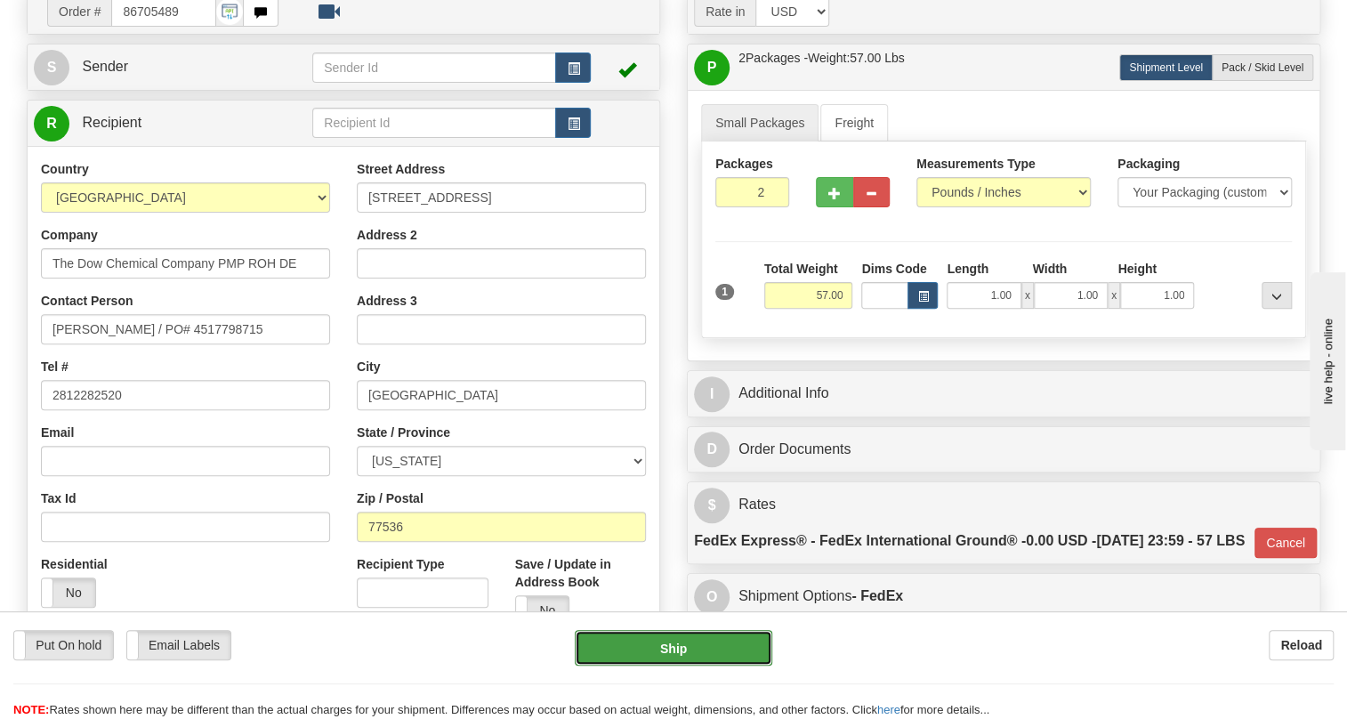
click at [666, 647] on button "Ship" at bounding box center [674, 648] width 198 height 36
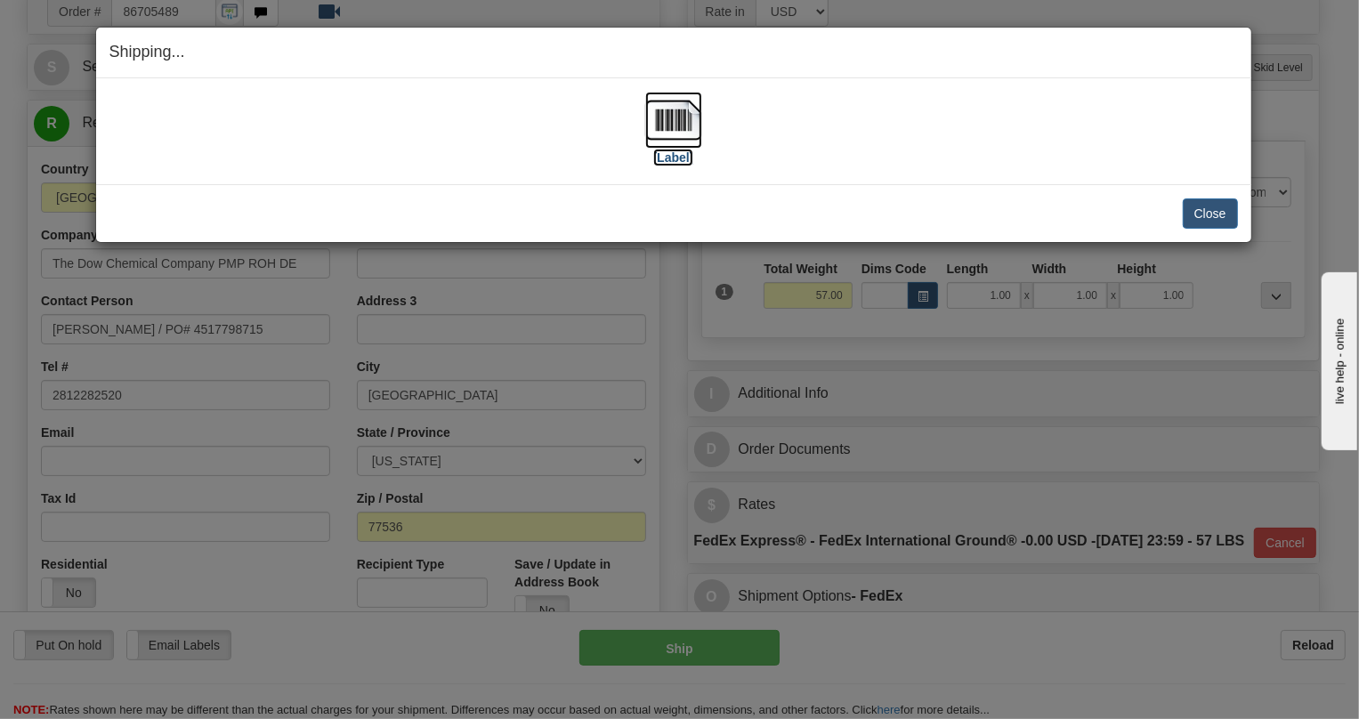
click at [667, 111] on img at bounding box center [673, 120] width 57 height 57
click at [1210, 213] on button "Close" at bounding box center [1209, 213] width 55 height 30
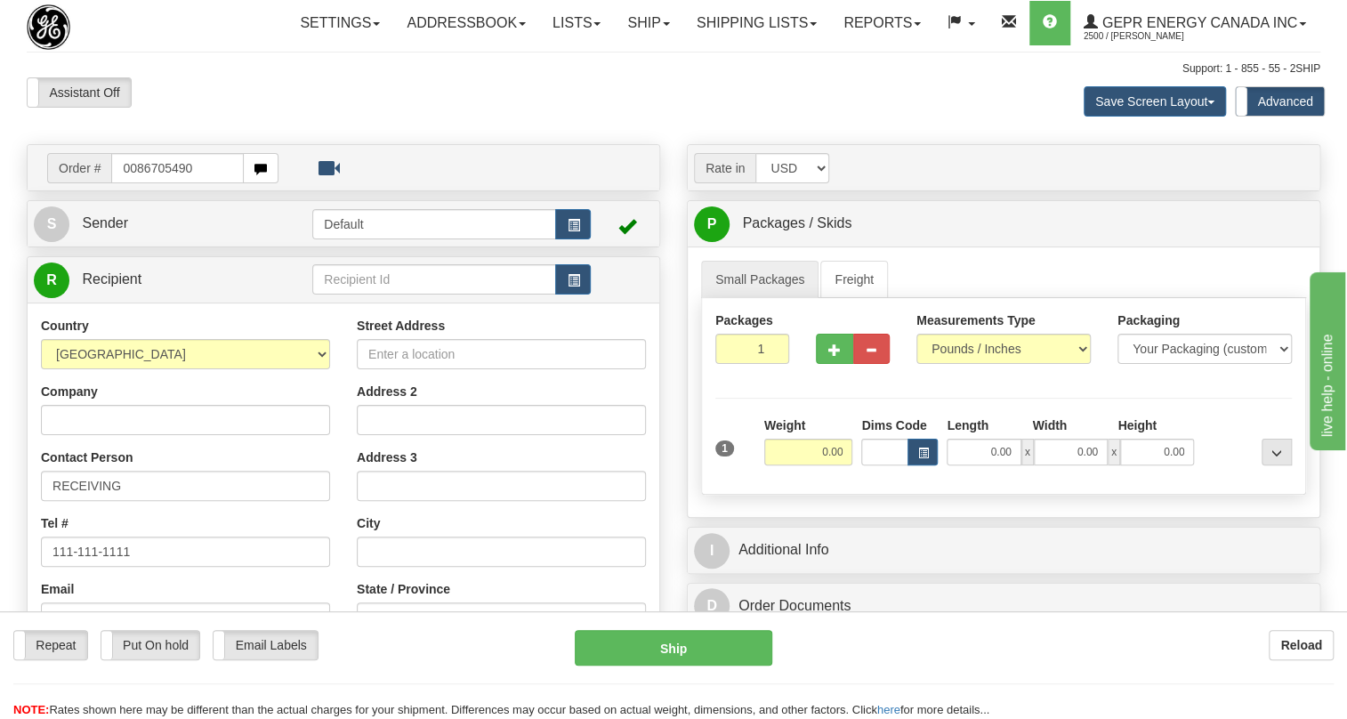
click at [133, 183] on input "0086705490" at bounding box center [177, 168] width 133 height 30
type input "86705490"
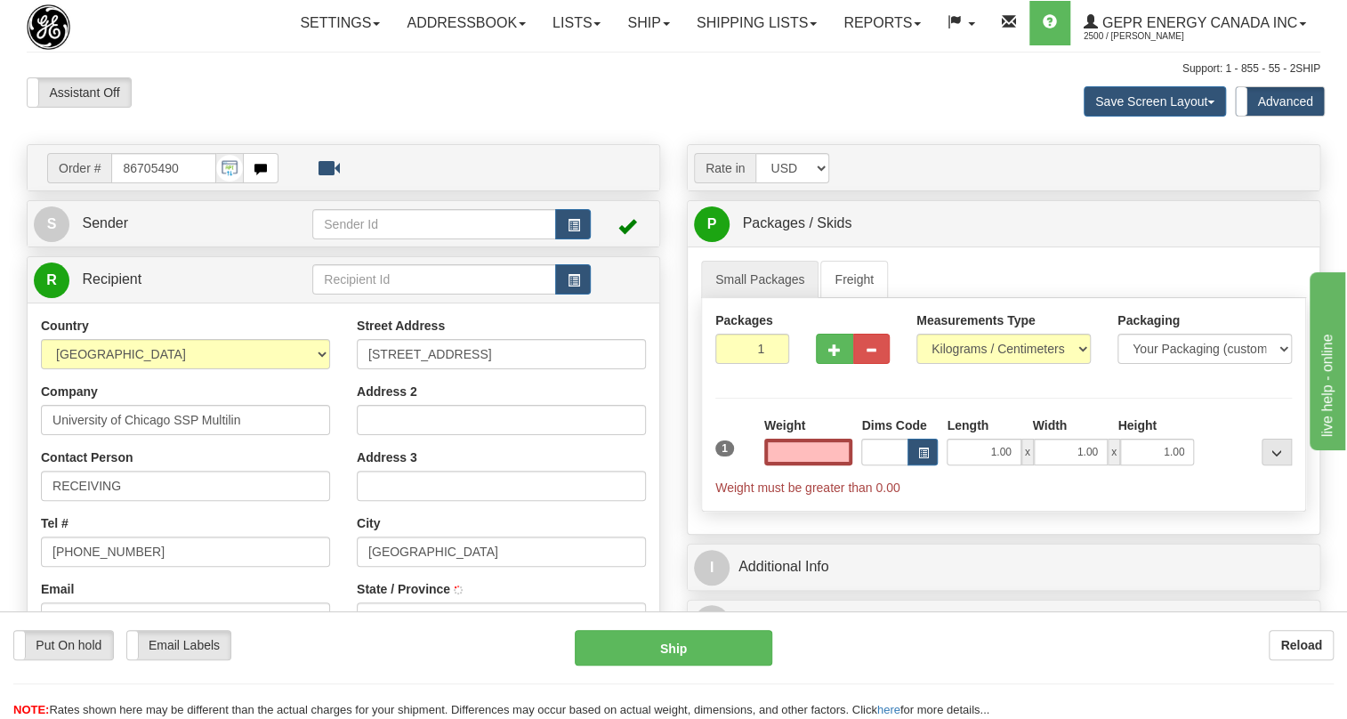
type input "CHICAGO"
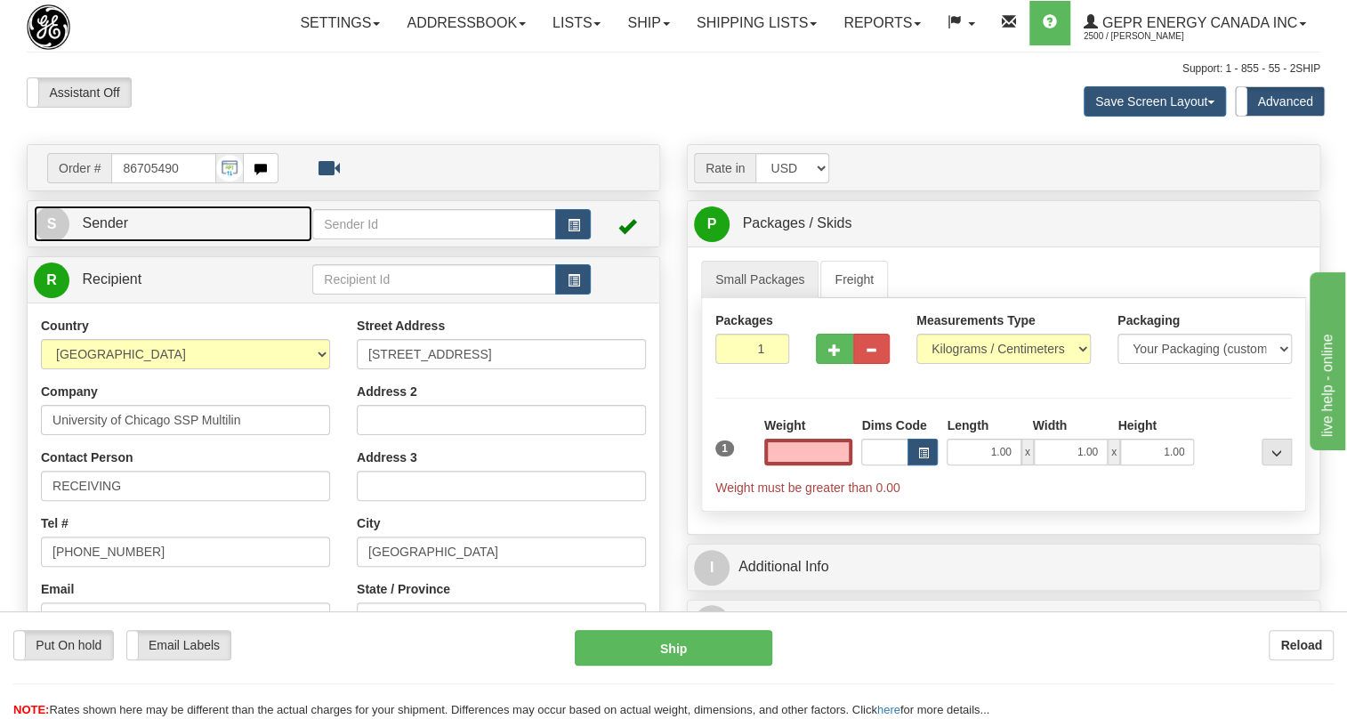
type input "0.00"
drag, startPoint x: 100, startPoint y: 267, endPoint x: 61, endPoint y: 264, distance: 39.2
click at [100, 230] on span "Sender" at bounding box center [105, 222] width 46 height 15
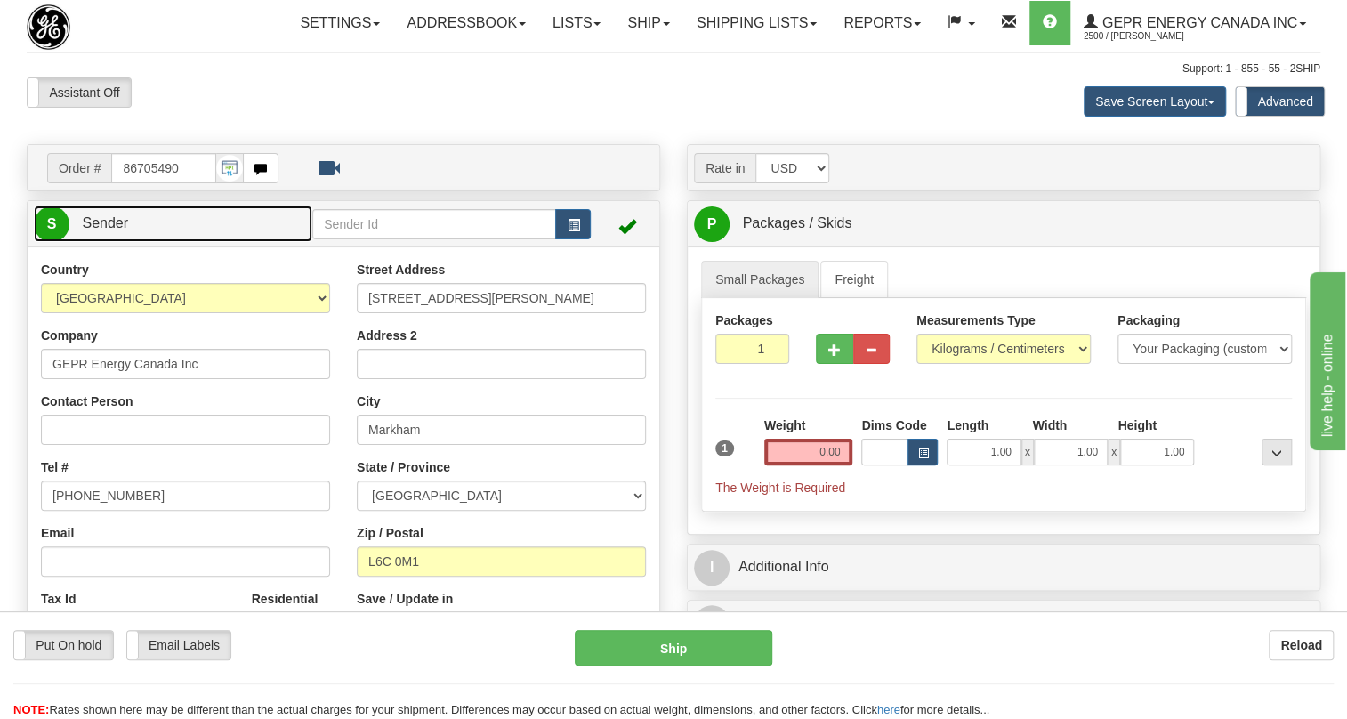
type input "MARKHAM"
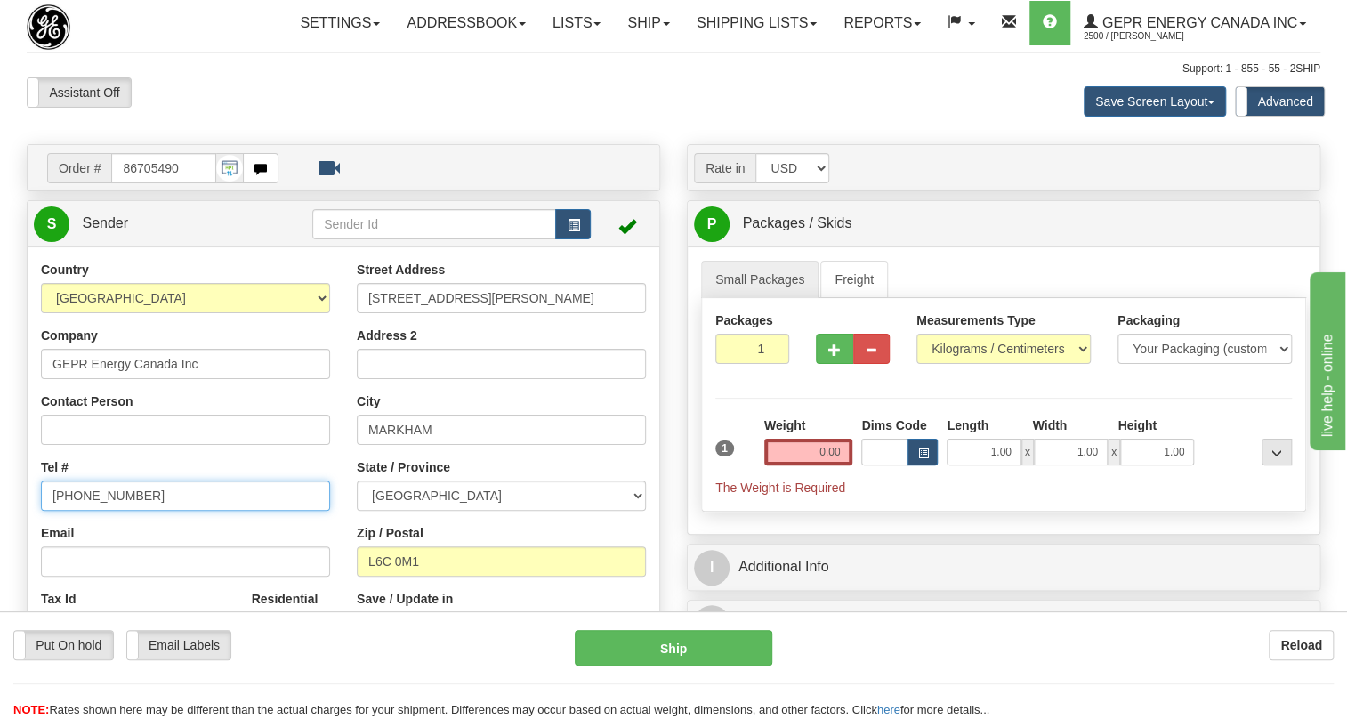
click at [113, 511] on input "[PHONE_NUMBER]" at bounding box center [185, 495] width 289 height 30
paste input "[PHONE_NUMBER]"
type input "[PHONE_NUMBER]"
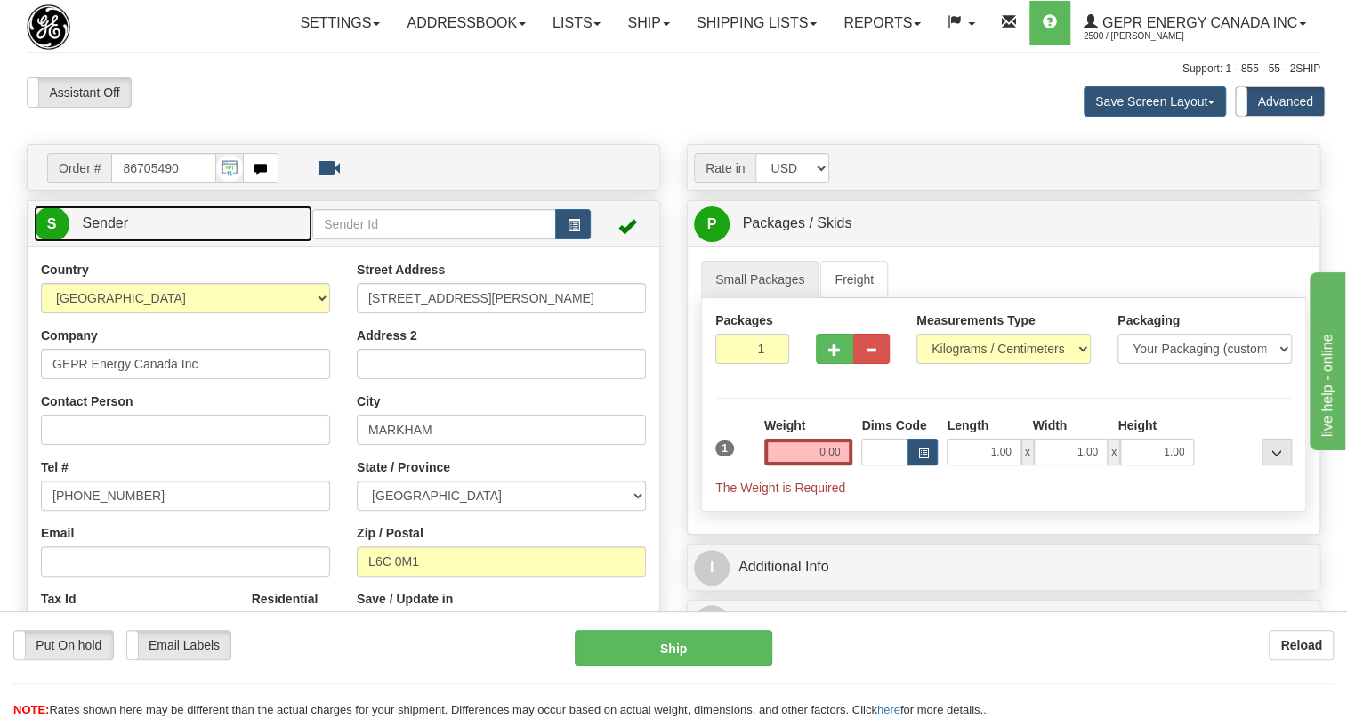
click at [116, 230] on span "Sender" at bounding box center [105, 222] width 46 height 15
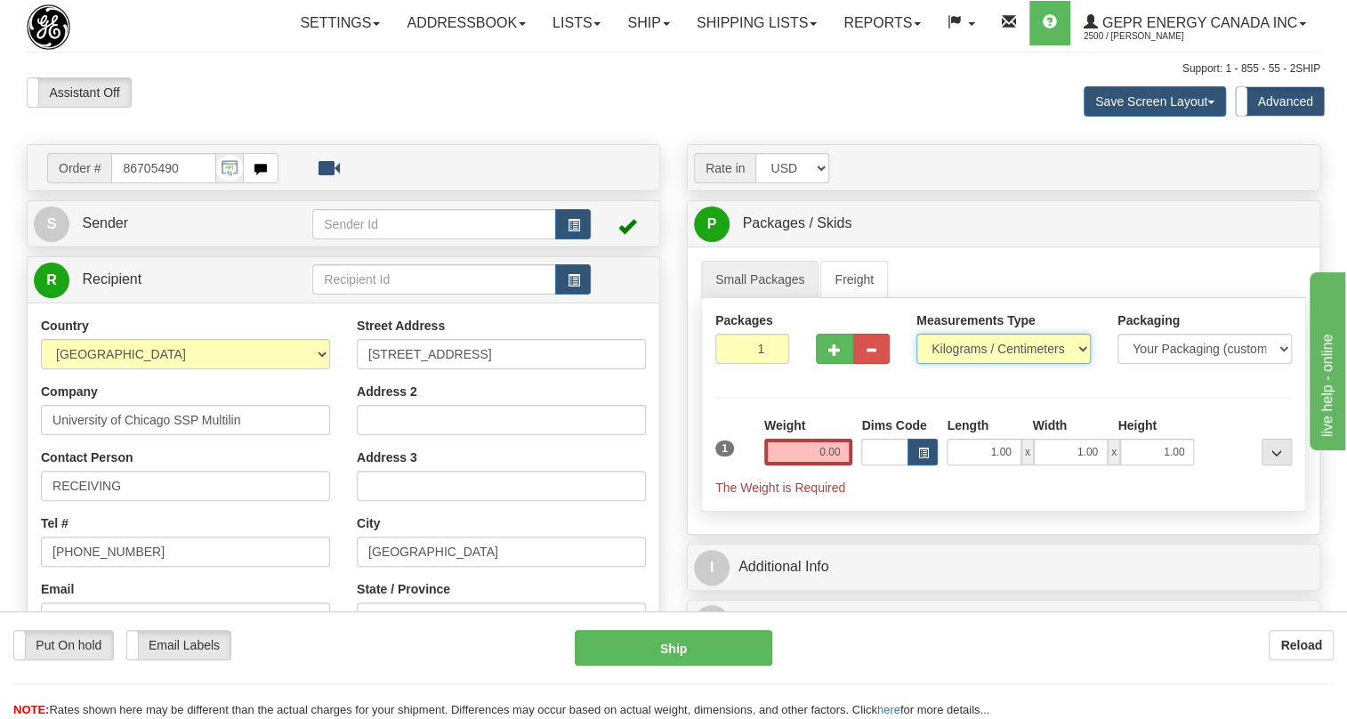
click at [978, 364] on select "Pounds / Inches Kilograms / Centimeters" at bounding box center [1003, 349] width 174 height 30
select select "0"
click at [916, 364] on select "Pounds / Inches Kilograms / Centimeters" at bounding box center [1003, 349] width 174 height 30
click at [801, 465] on input "0.00" at bounding box center [808, 452] width 89 height 27
type input "0.00"
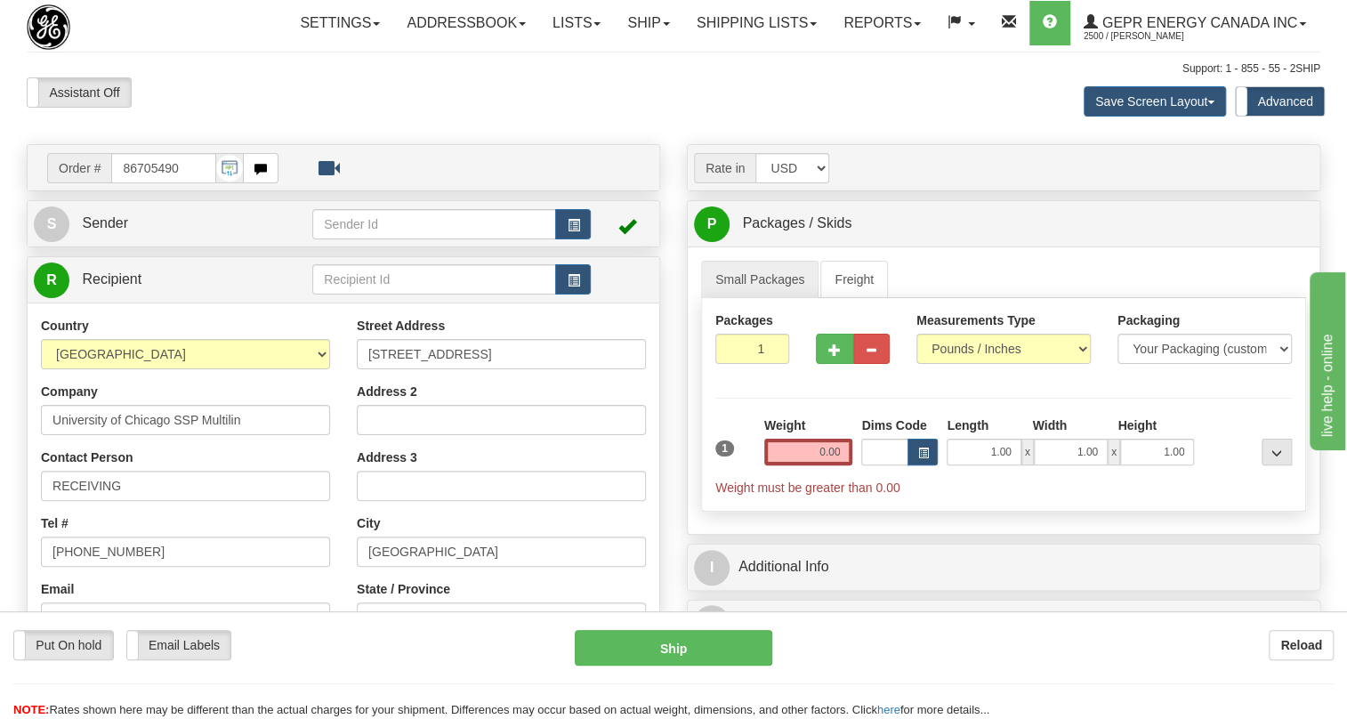
click at [1012, 298] on ul "Small Packages Freight" at bounding box center [1003, 279] width 605 height 37
click at [809, 465] on input "0.00" at bounding box center [808, 452] width 89 height 27
type input "4"
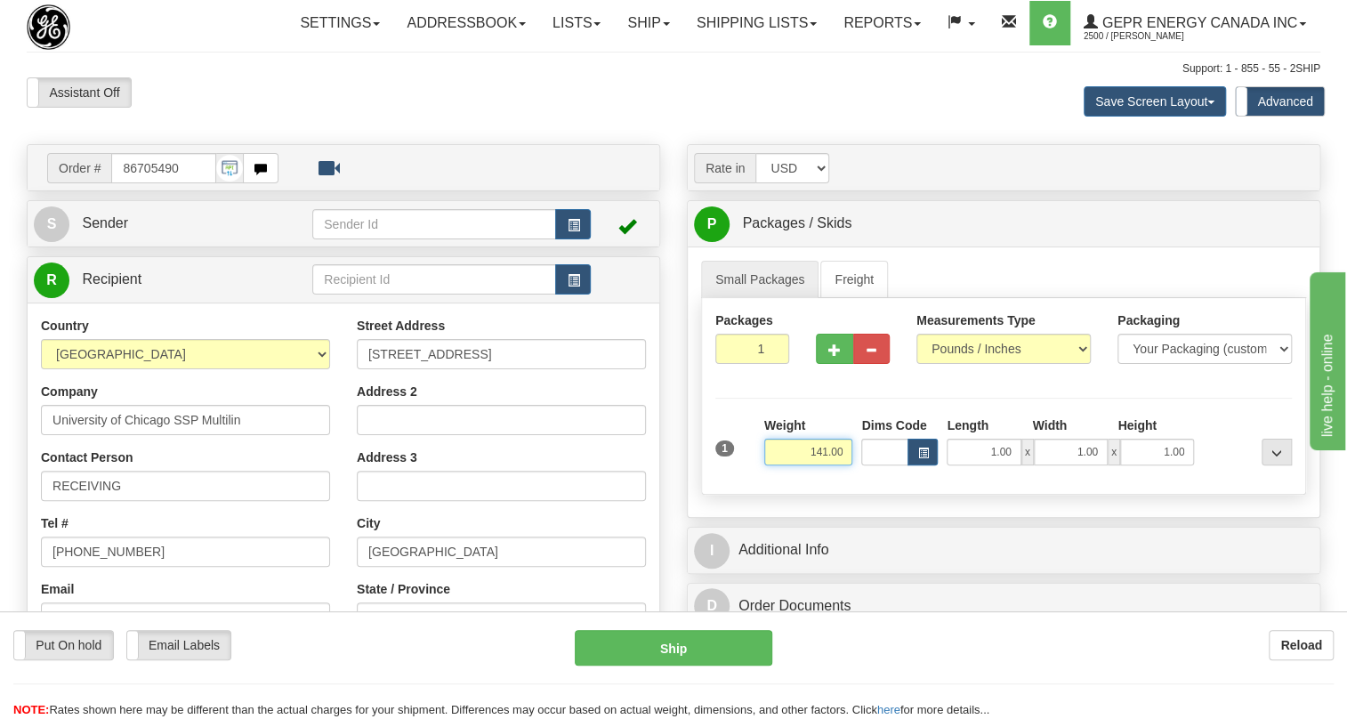
type input "141.00"
click at [743, 364] on input "1" at bounding box center [752, 349] width 74 height 30
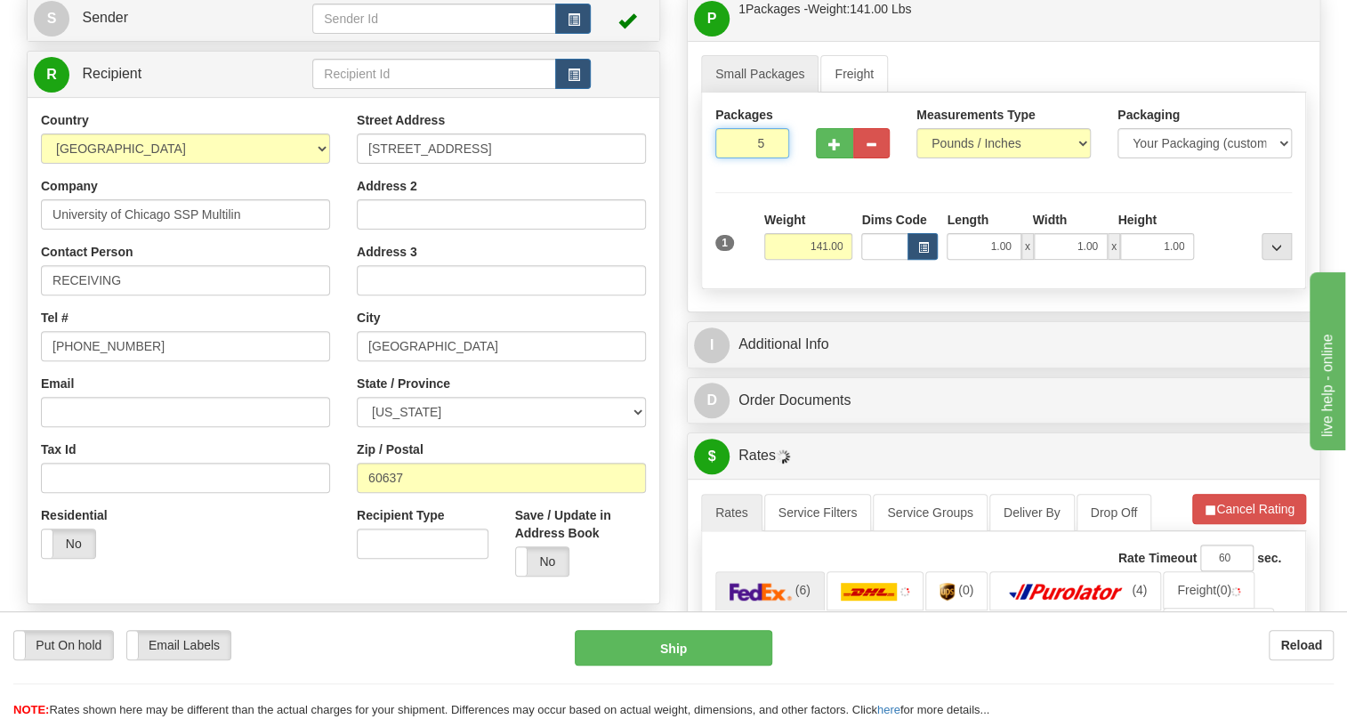
scroll to position [242, 0]
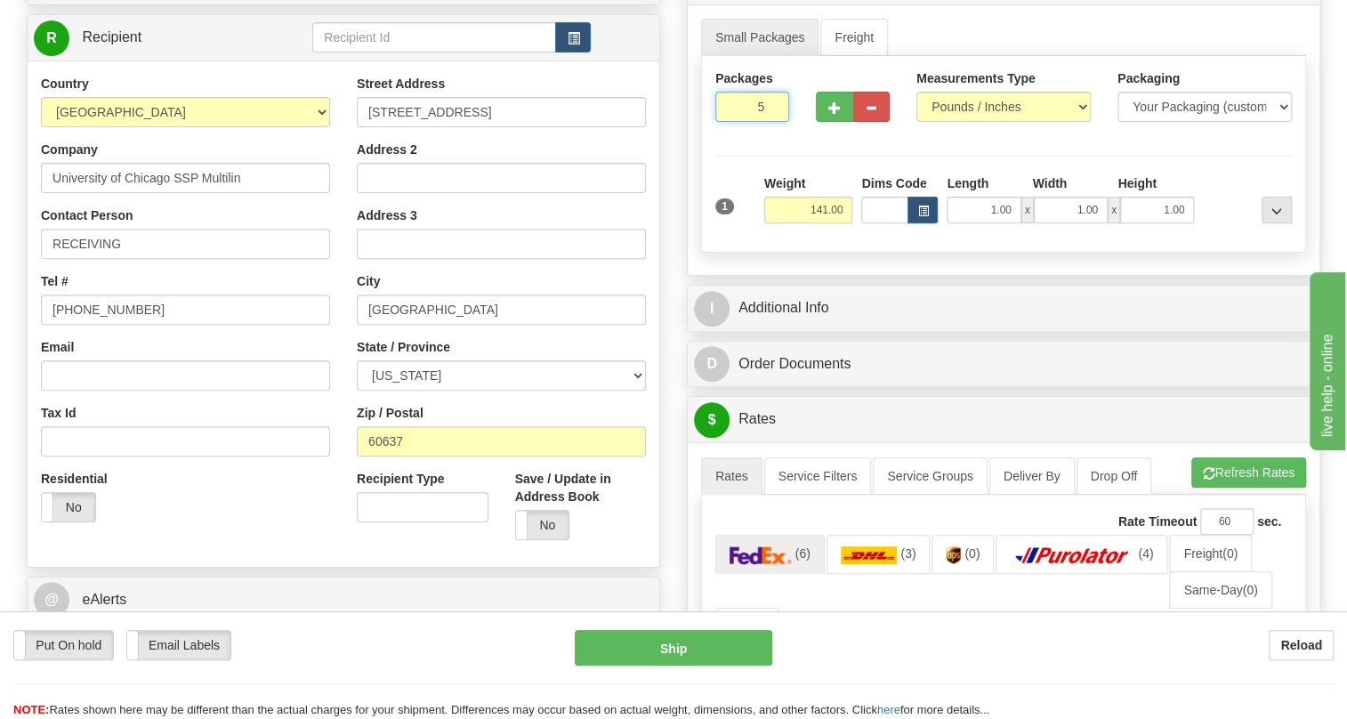
type input "5"
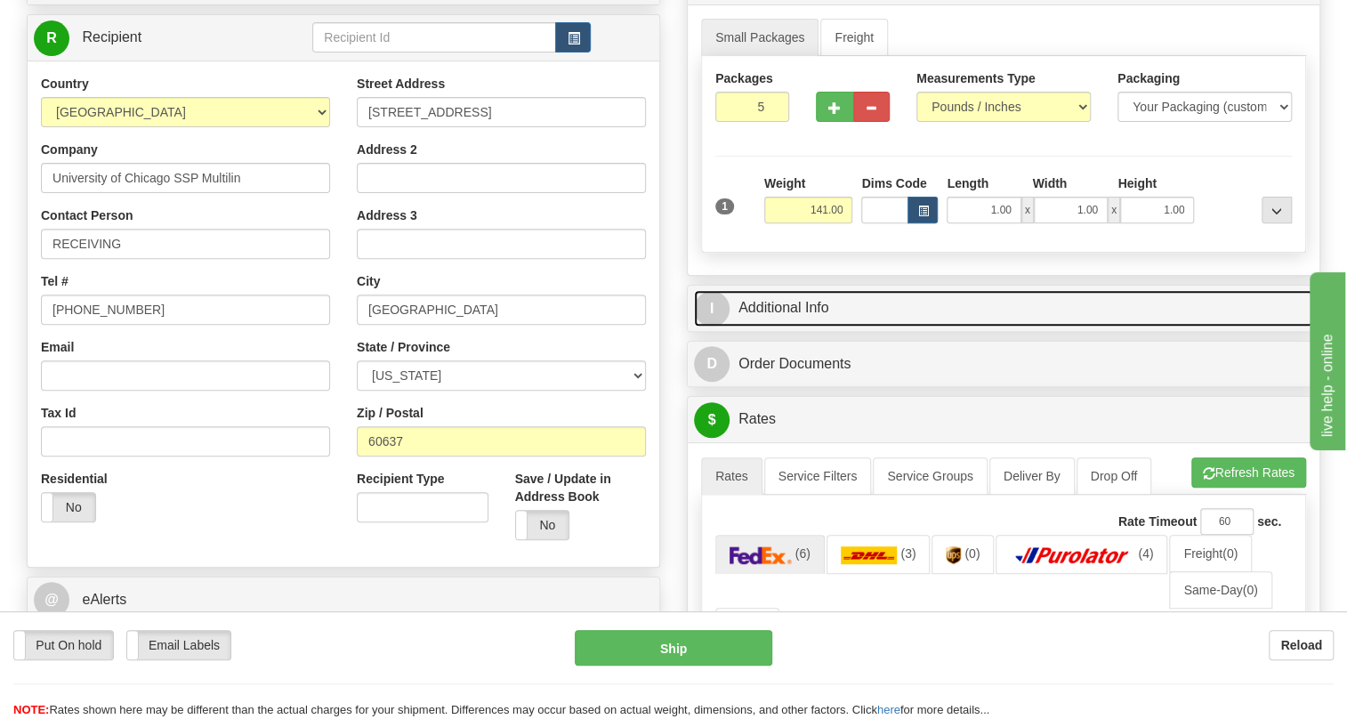
click at [797, 327] on link "I Additional Info" at bounding box center [1003, 308] width 619 height 36
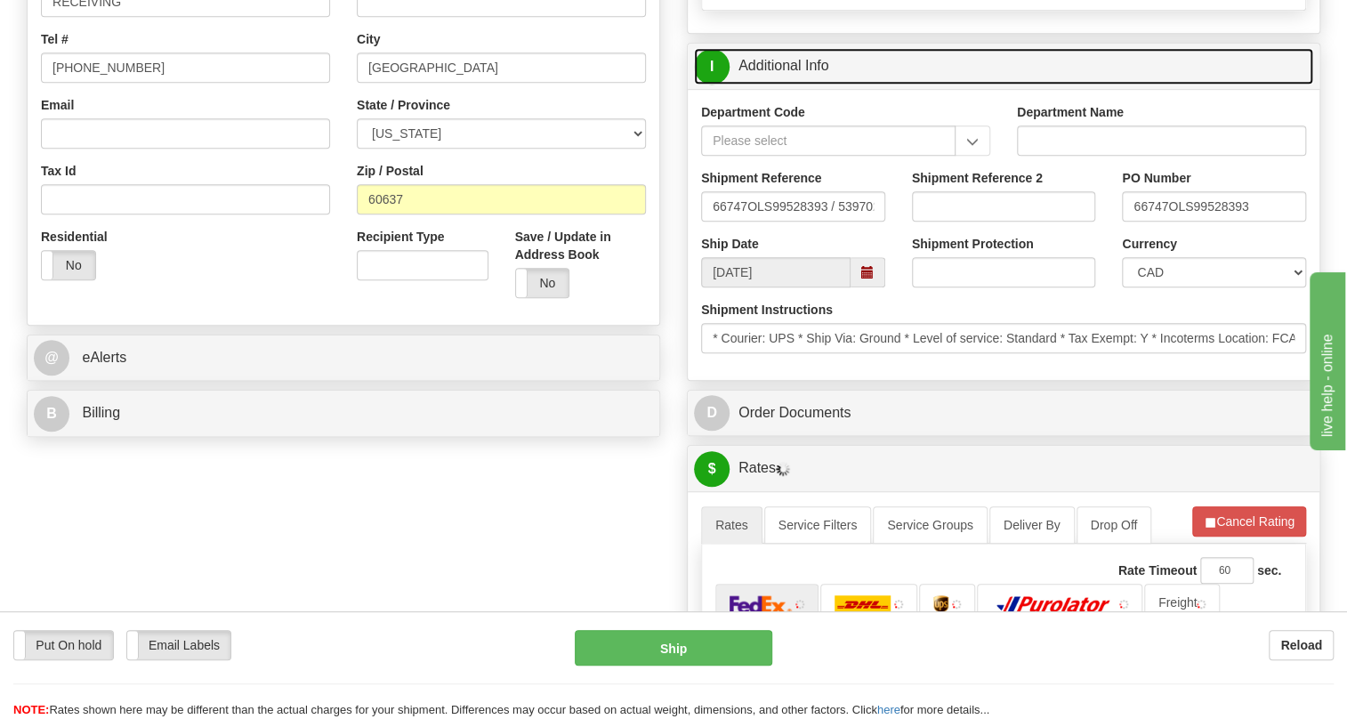
scroll to position [485, 0]
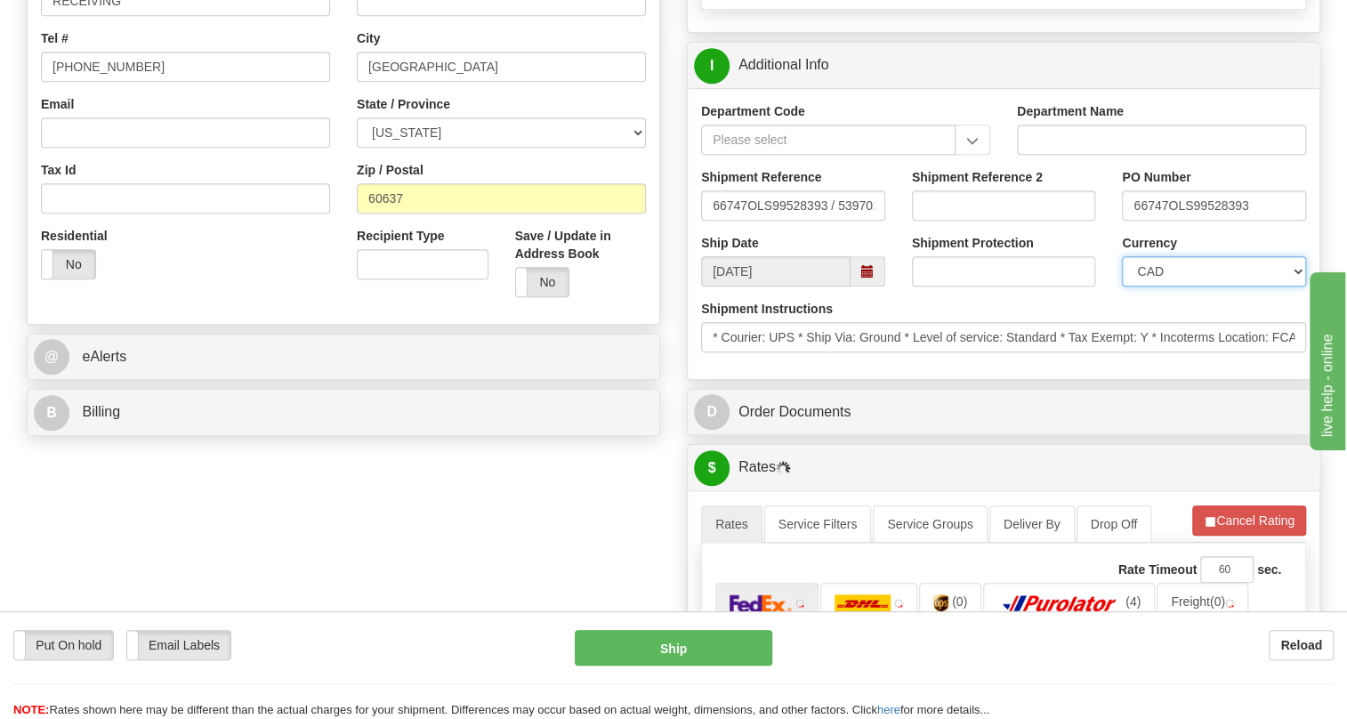
click at [1179, 286] on select "CAD USD EUR ZAR [PERSON_NAME] ARN AUD AUS AWG BBD BFR BGN BHD BMD BND BRC BRL C…" at bounding box center [1214, 271] width 184 height 30
select select "1"
click at [1122, 286] on select "CAD USD EUR ZAR [PERSON_NAME] ARN AUD AUS AWG BBD BFR BGN BHD BMD BND BRC BRL C…" at bounding box center [1214, 271] width 184 height 30
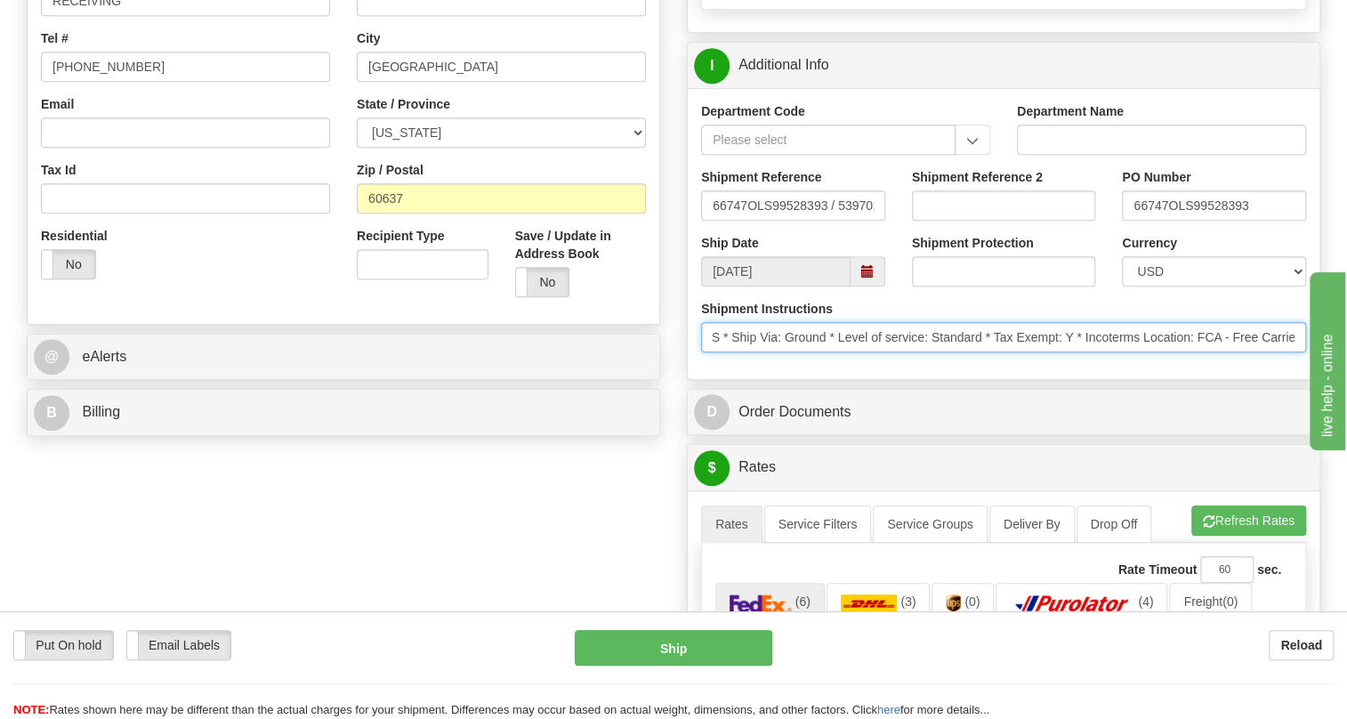
scroll to position [0, 82]
drag, startPoint x: 1093, startPoint y: 382, endPoint x: 1044, endPoint y: 389, distance: 50.3
click at [1044, 352] on input "* Courier: UPS * Ship Via: Ground * Level of service: Standard * Tax Exempt: Y …" at bounding box center [1003, 337] width 605 height 30
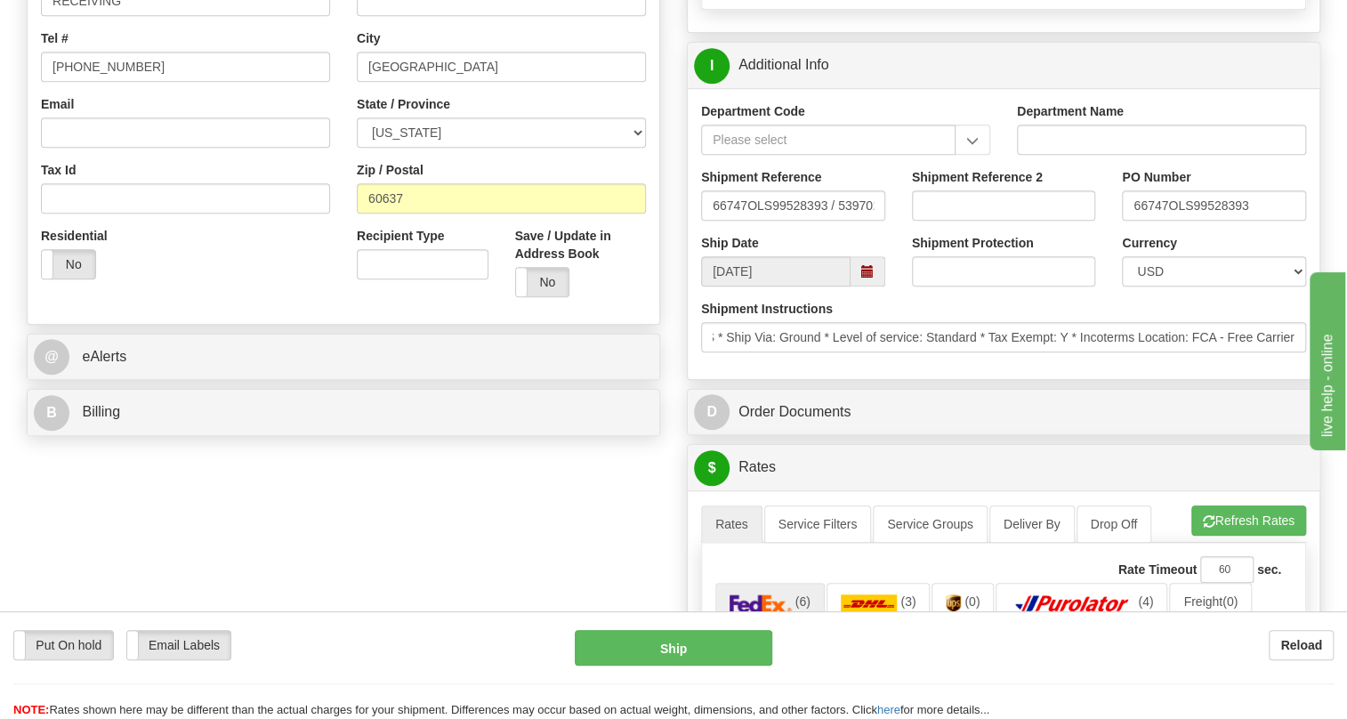
scroll to position [0, 0]
click at [904, 379] on div "Department Code Department Name Shipment Reference 66747OLS99528393 / 539702 Sh…" at bounding box center [1004, 233] width 632 height 291
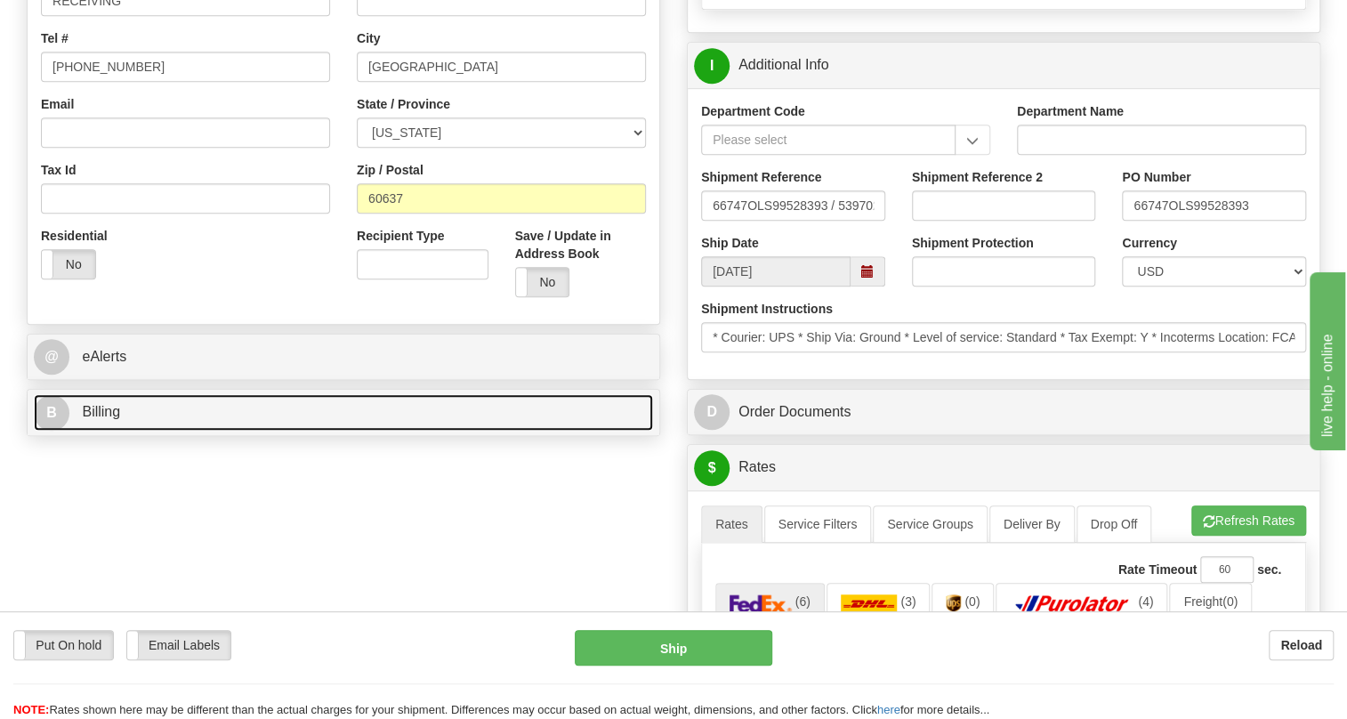
click at [106, 419] on span "Billing" at bounding box center [101, 411] width 38 height 15
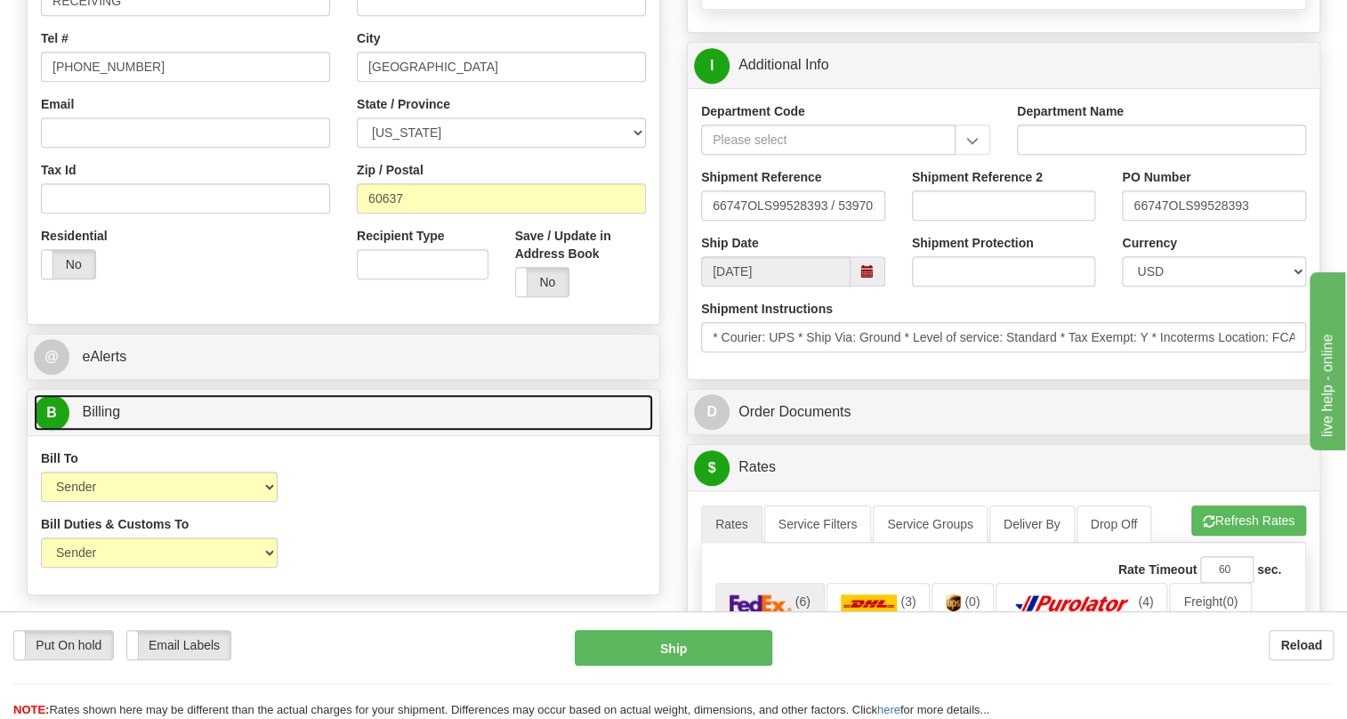
click at [106, 419] on span "Billing" at bounding box center [101, 411] width 38 height 15
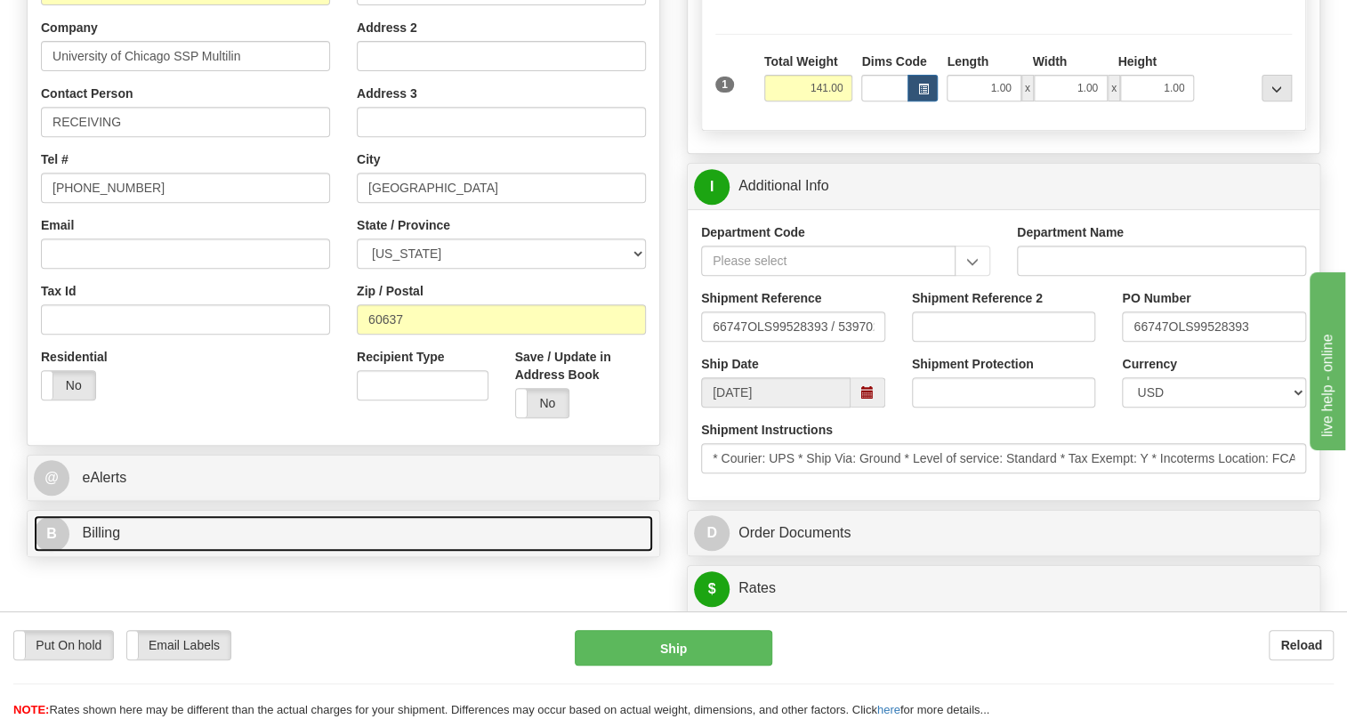
scroll to position [323, 0]
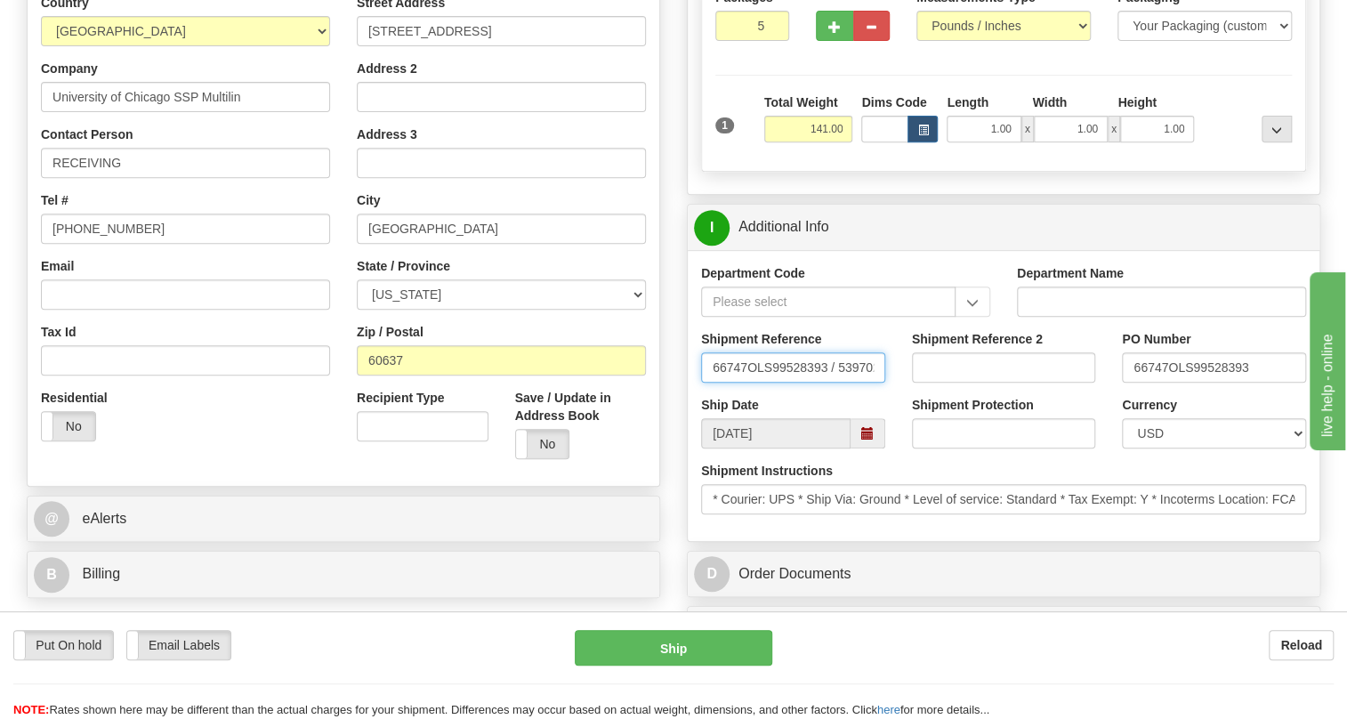
click at [747, 383] on input "66747OLS99528393 / 539702" at bounding box center [793, 367] width 184 height 30
drag, startPoint x: 747, startPoint y: 405, endPoint x: 714, endPoint y: 414, distance: 35.0
click at [714, 383] on input "66747OLS99528393 / 539702" at bounding box center [793, 367] width 184 height 30
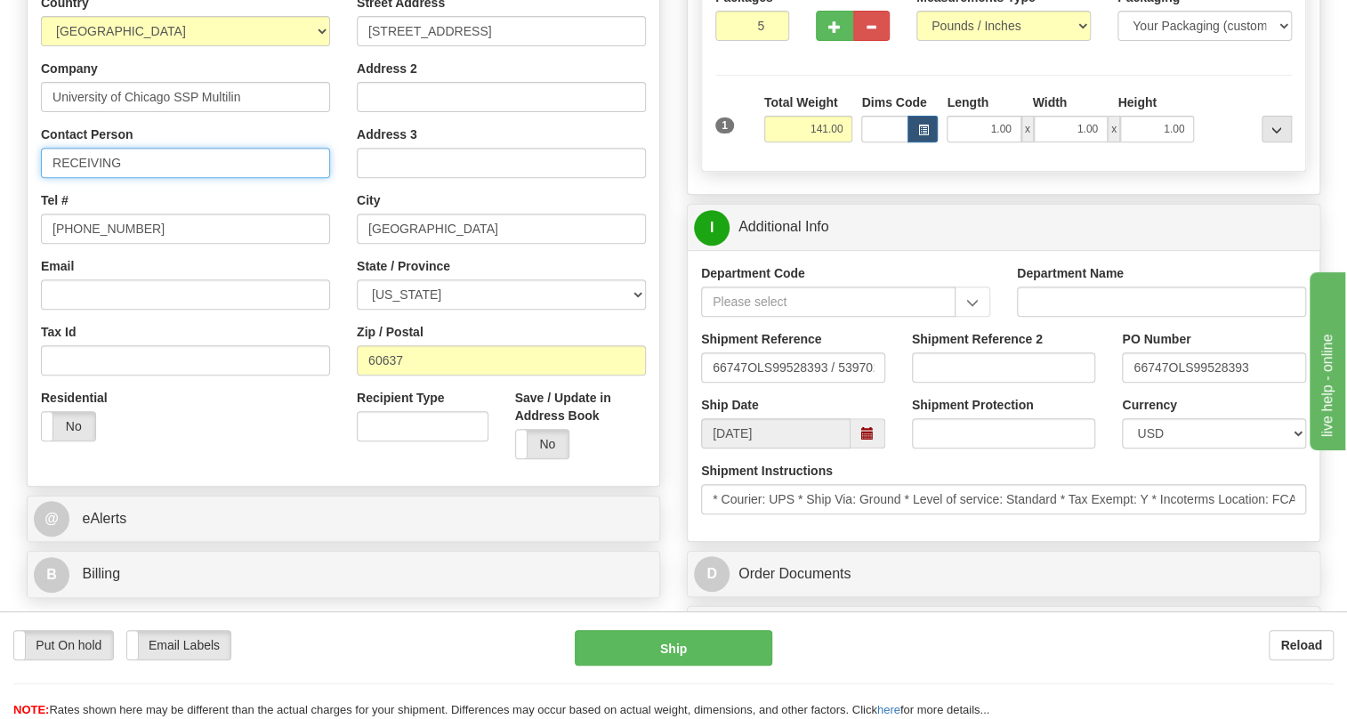
click at [173, 178] on input "RECEIVING" at bounding box center [185, 163] width 289 height 30
paste input "66747"
type input "RECEIVING / PO# 66747"
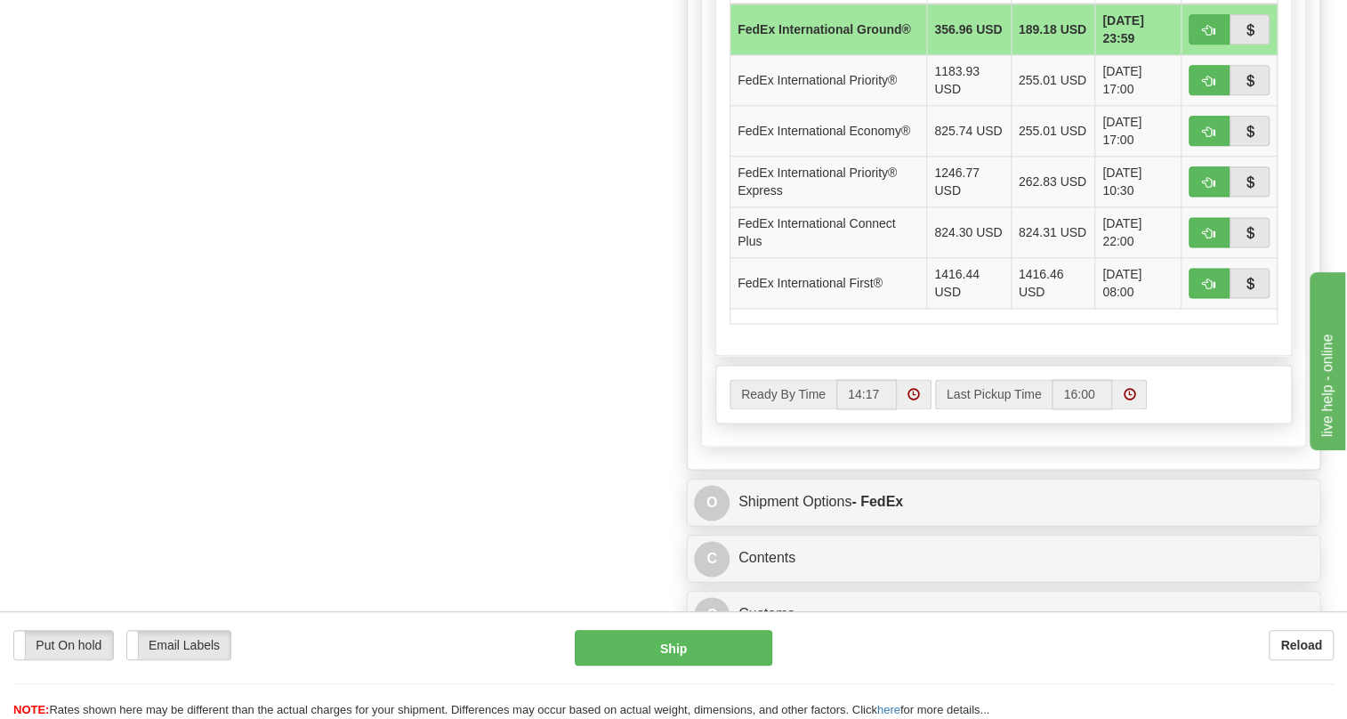
scroll to position [1294, 0]
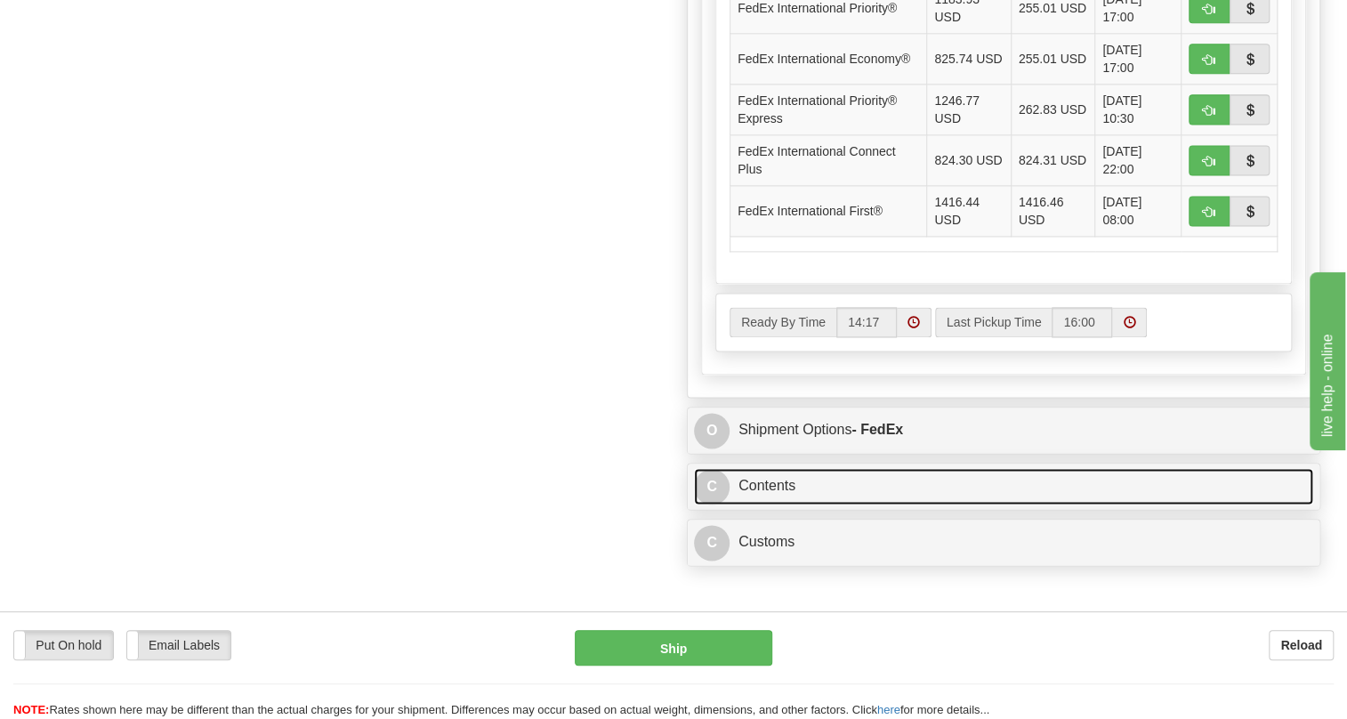
click at [781, 504] on link "C Contents" at bounding box center [1003, 486] width 619 height 36
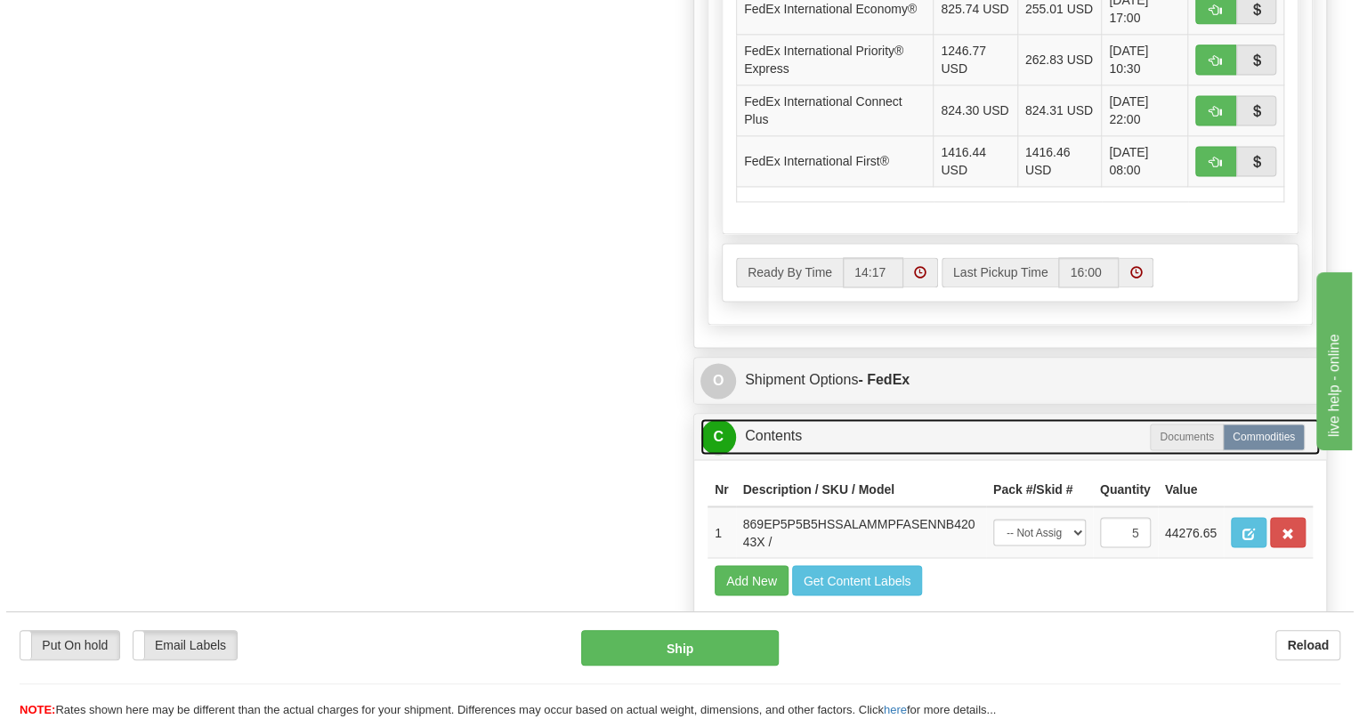
scroll to position [1537, 0]
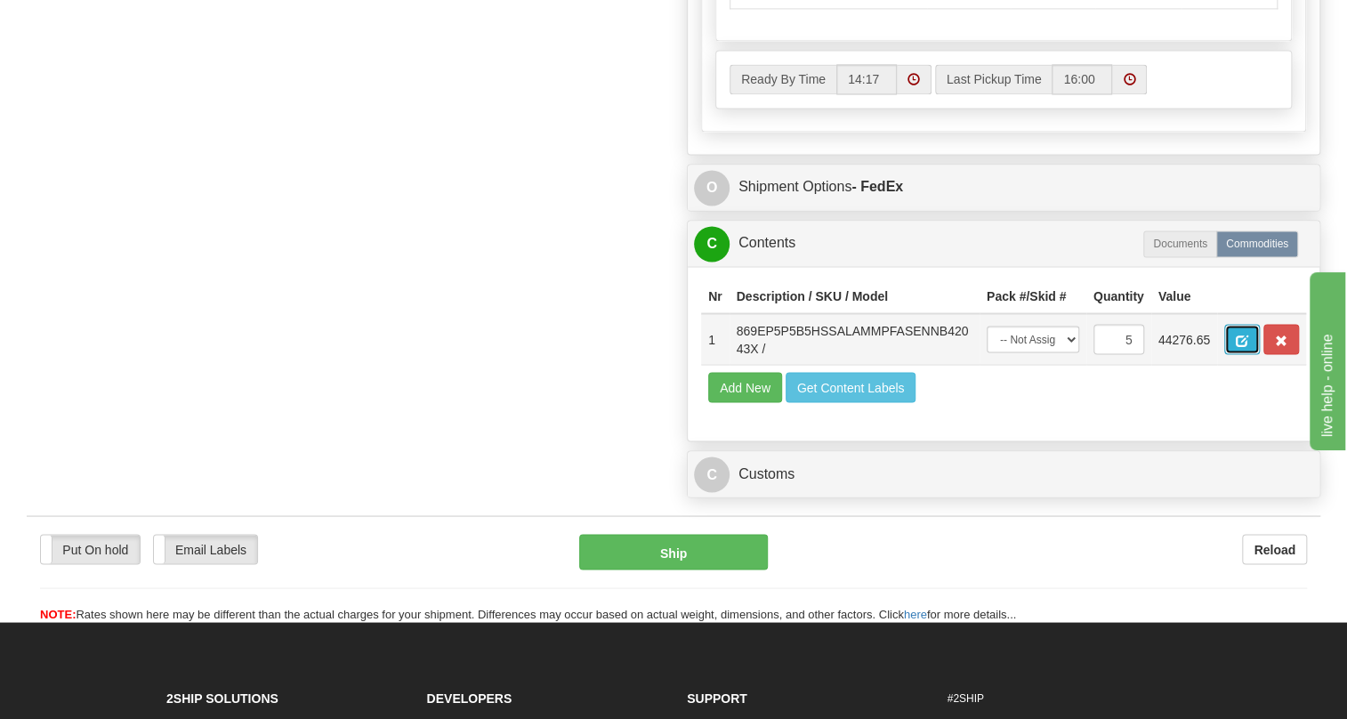
click at [1239, 346] on span "button" at bounding box center [1242, 341] width 12 height 12
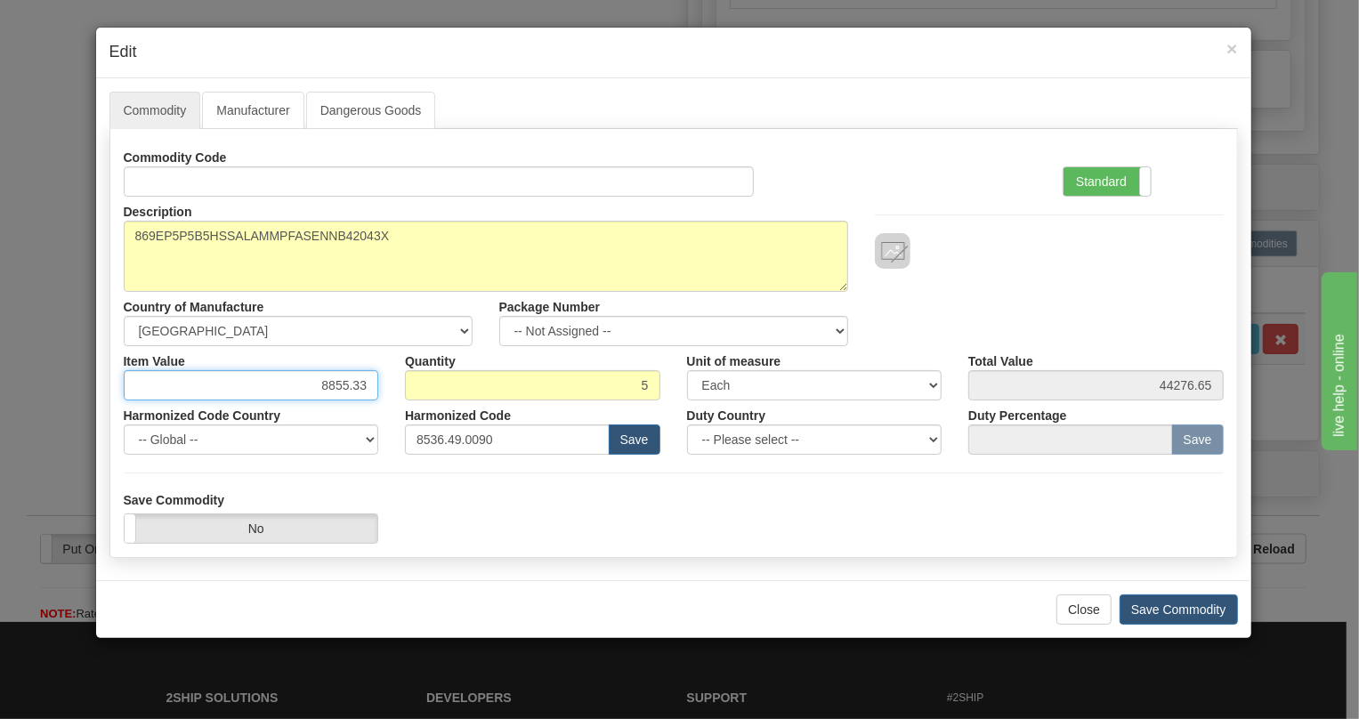
click at [351, 383] on input "8855.33" at bounding box center [251, 385] width 255 height 30
paste input "5.284,49"
click at [323, 384] on input "5.284,49" at bounding box center [251, 385] width 255 height 30
click at [354, 384] on input "5284,49" at bounding box center [251, 385] width 255 height 30
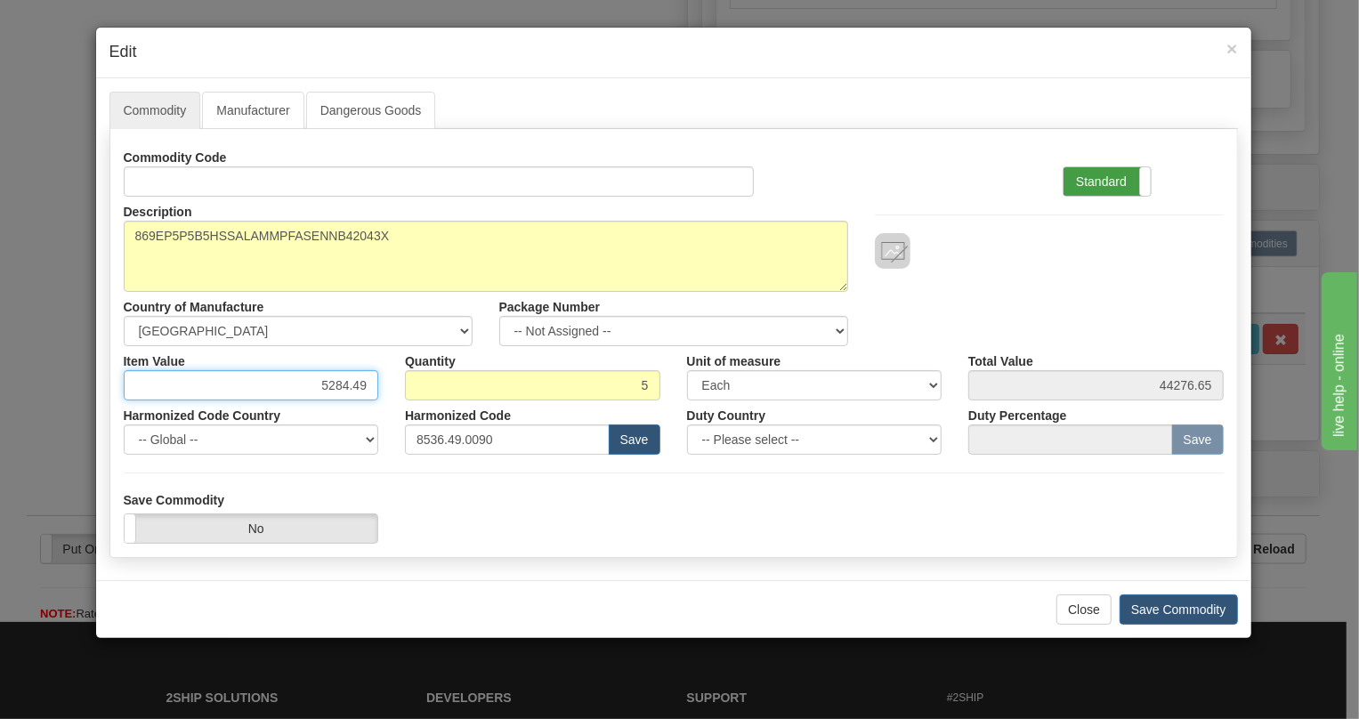
type input "5284.49"
type input "26422.45"
click at [1110, 185] on label "Standard" at bounding box center [1106, 181] width 87 height 28
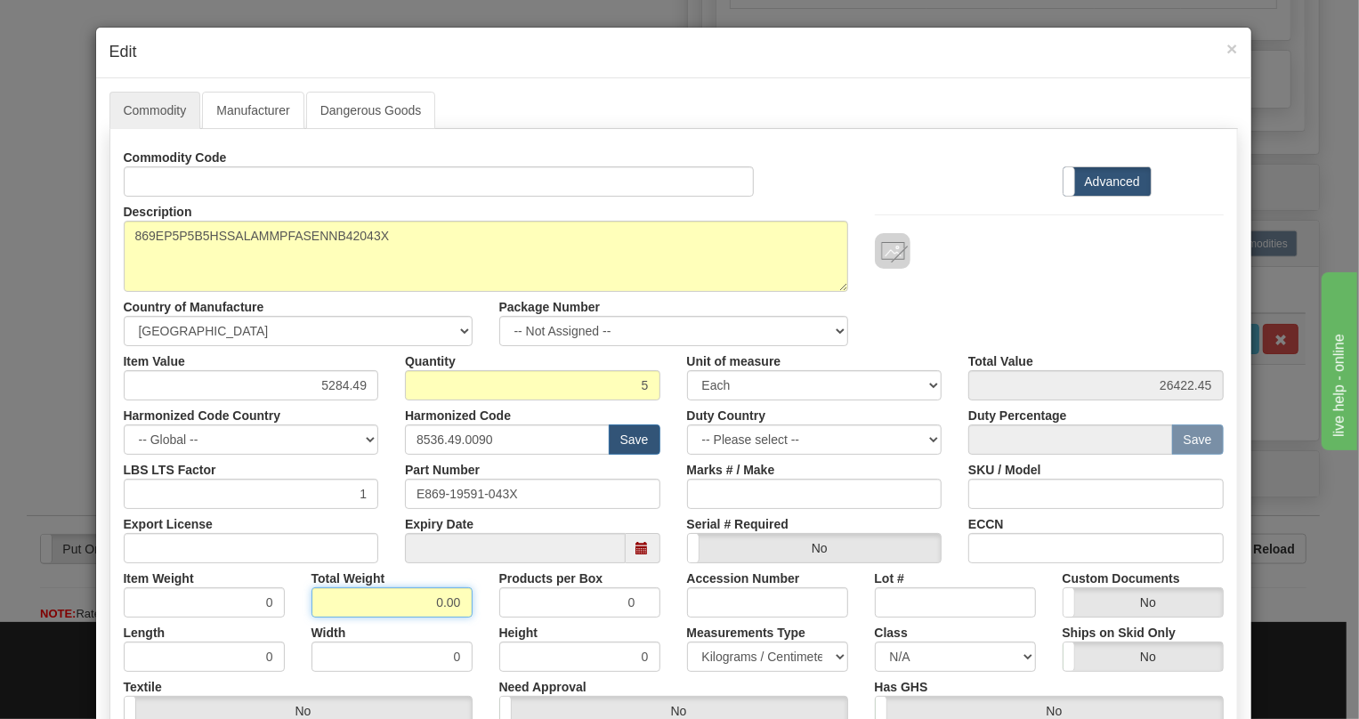
click at [416, 610] on input "0.00" at bounding box center [391, 602] width 161 height 30
type input "1.00"
type input "0.2000"
click at [729, 659] on select "Pounds / Inches Kilograms / Centimeters" at bounding box center [767, 657] width 161 height 30
select select "0"
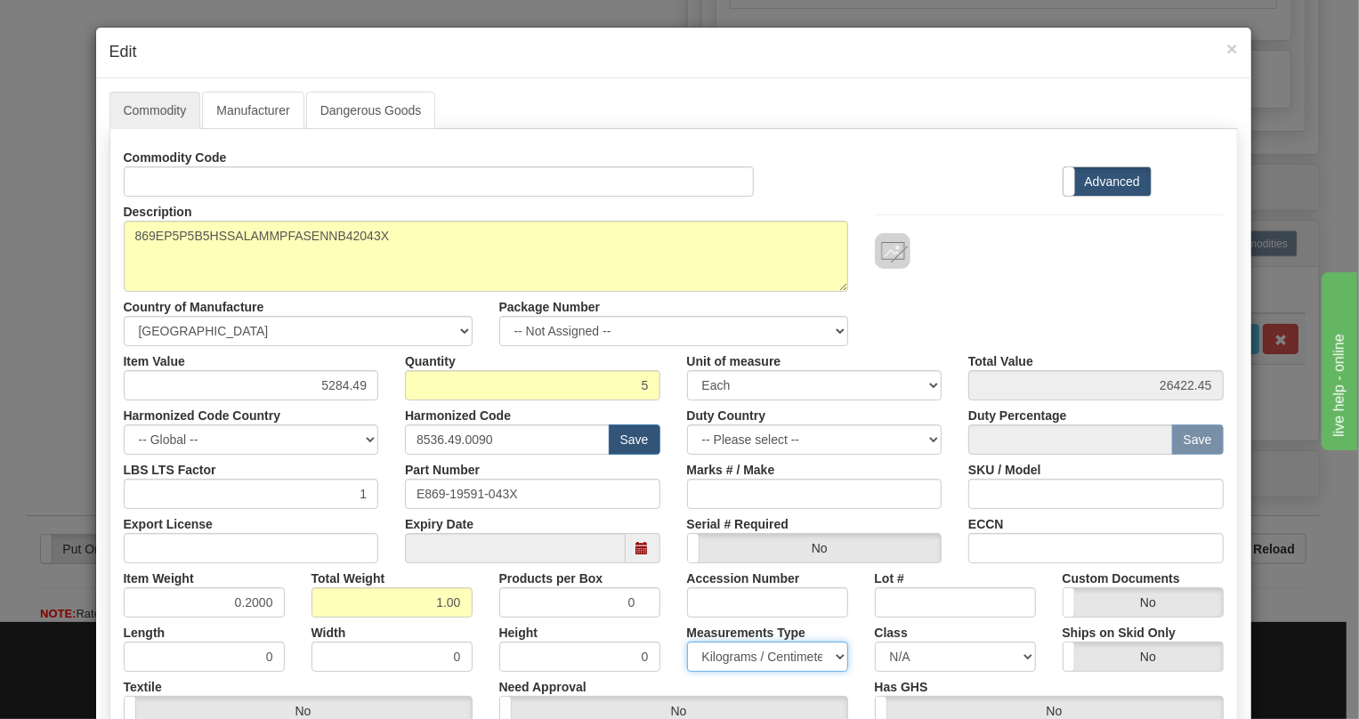
click at [687, 642] on select "Pounds / Inches Kilograms / Centimeters" at bounding box center [767, 657] width 161 height 30
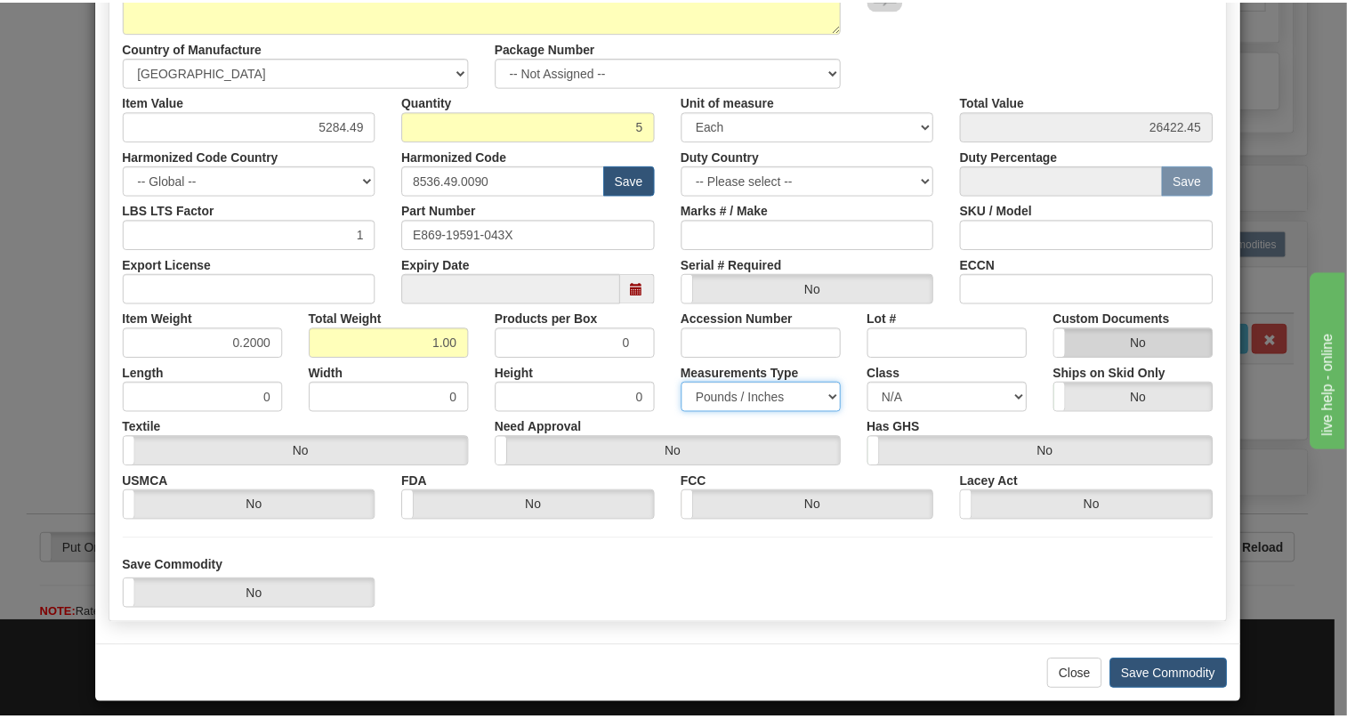
scroll to position [270, 0]
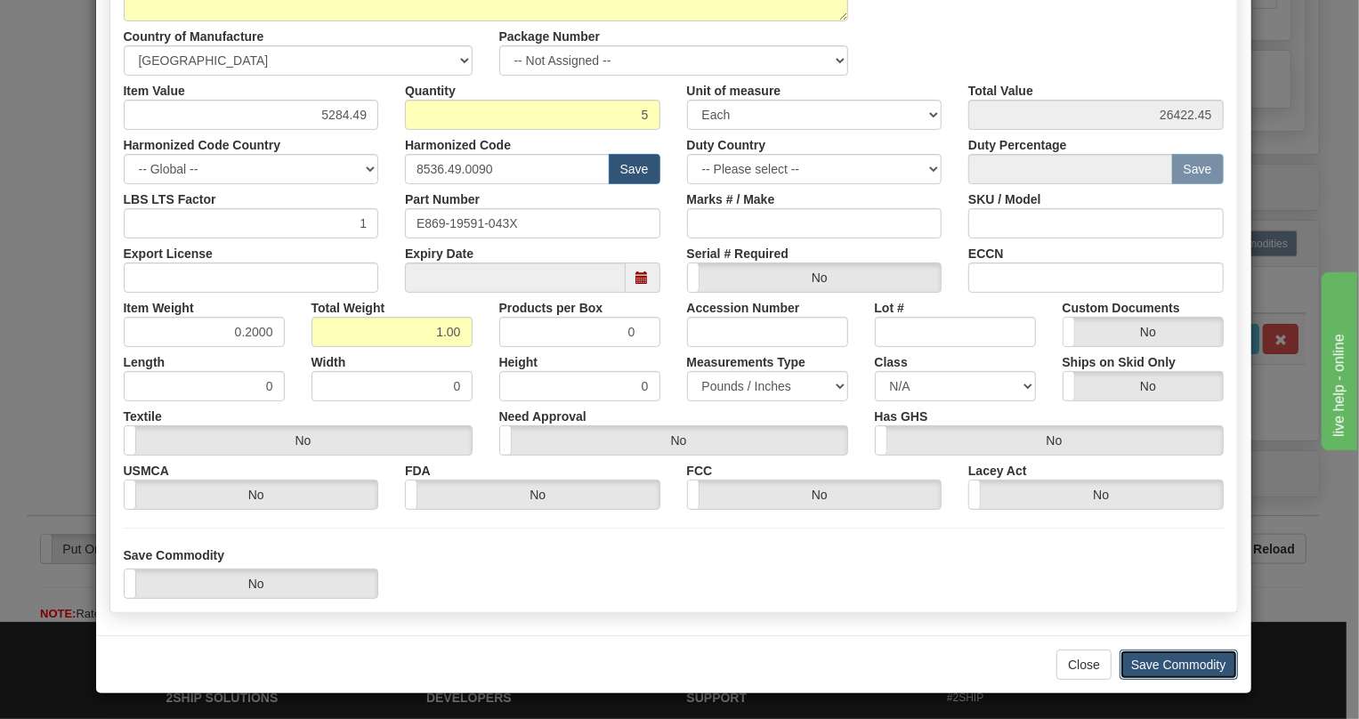
click at [1165, 659] on button "Save Commodity" at bounding box center [1178, 665] width 118 height 30
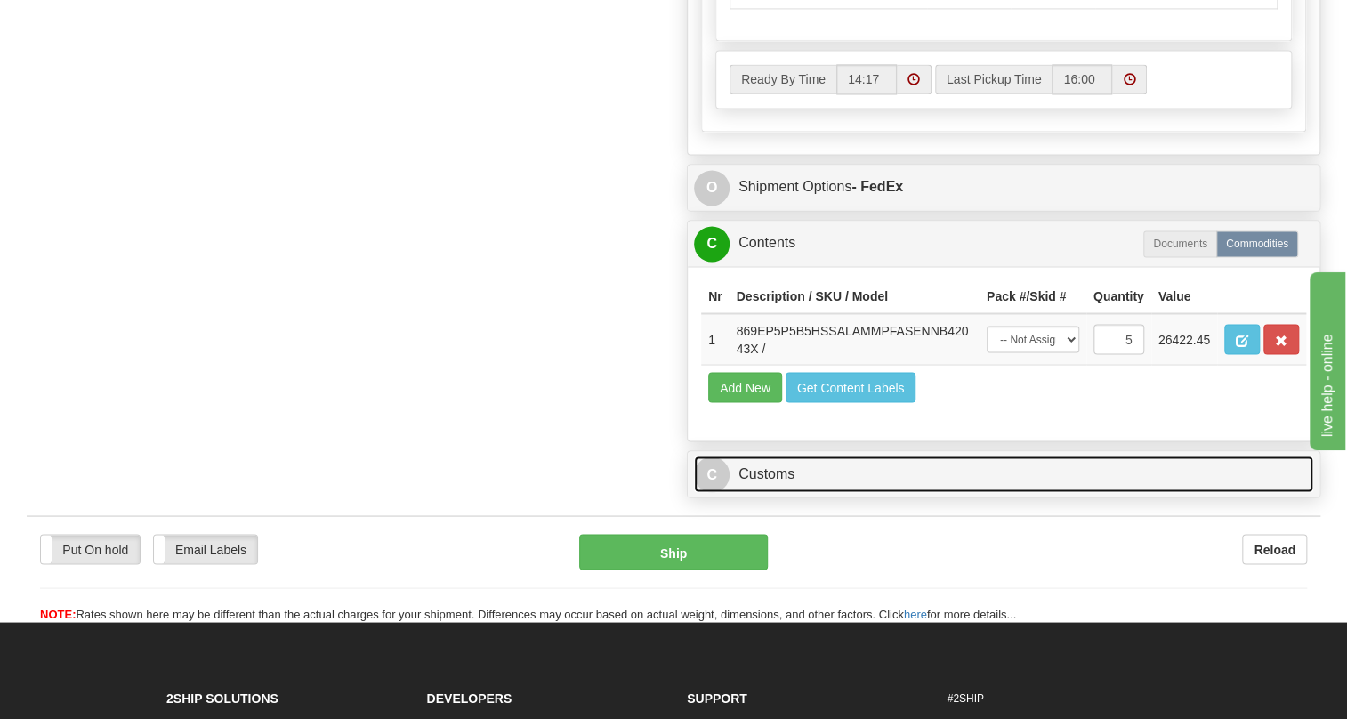
click at [773, 492] on link "C Customs" at bounding box center [1003, 474] width 619 height 36
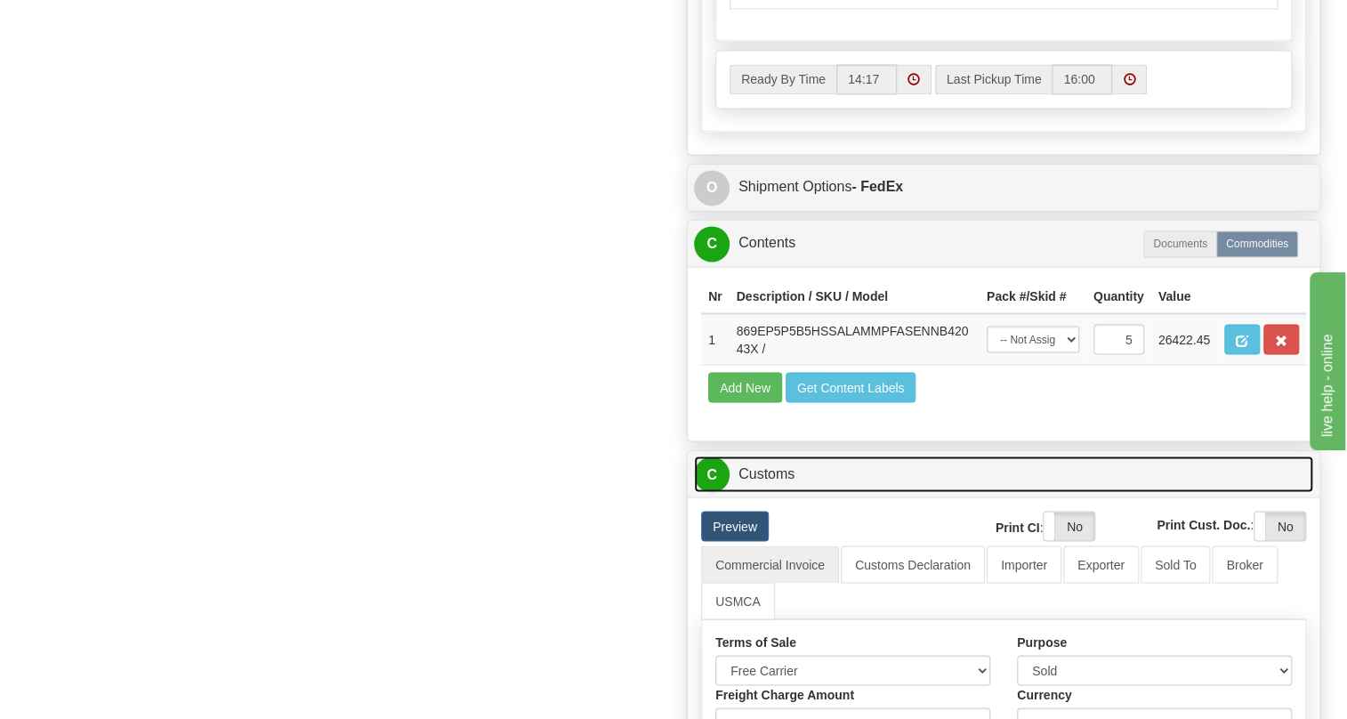
click at [773, 492] on link "C Customs" at bounding box center [1003, 474] width 619 height 36
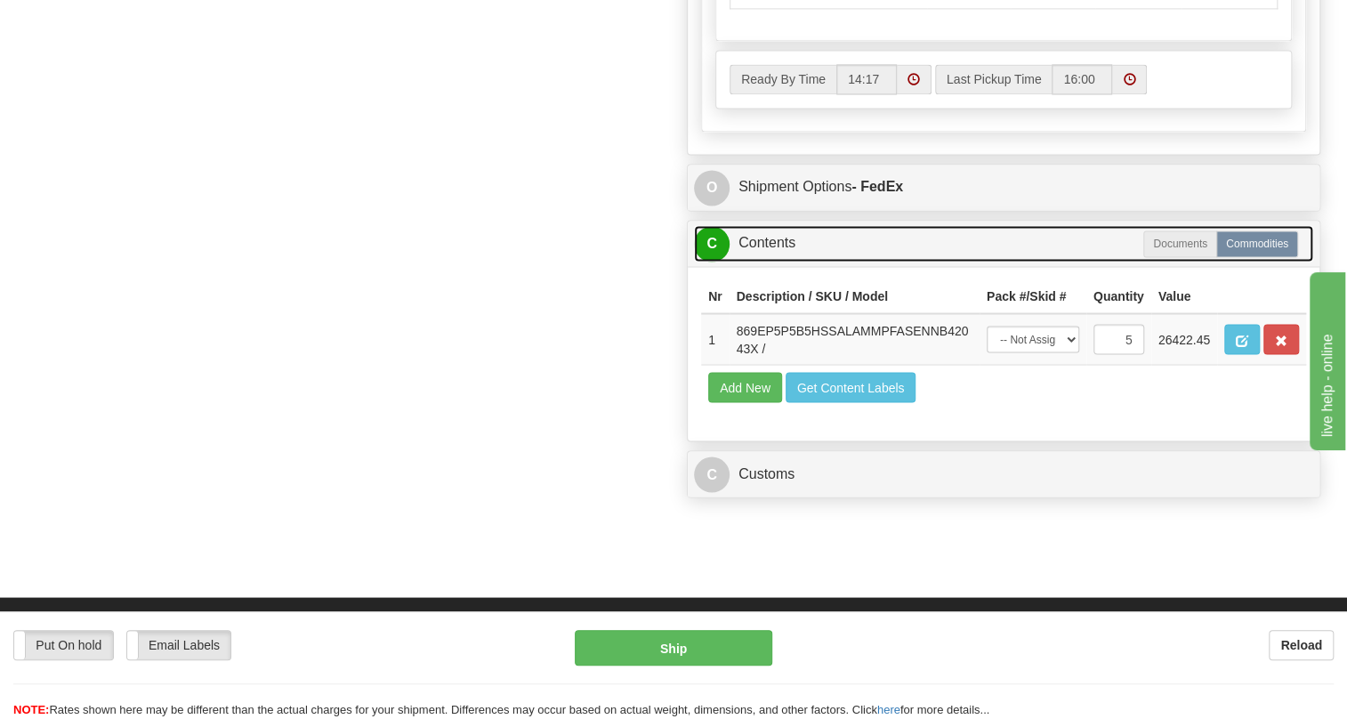
click at [757, 262] on link "C Contents" at bounding box center [1003, 243] width 619 height 36
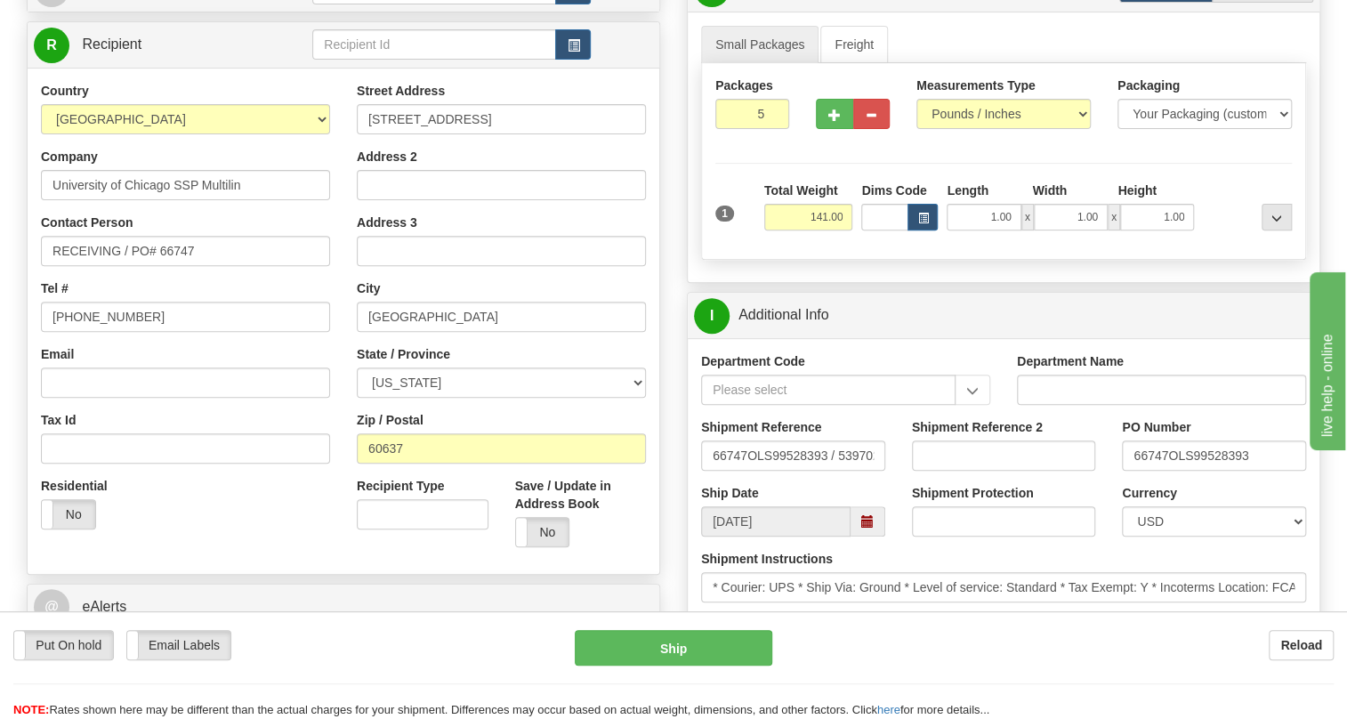
scroll to position [80, 0]
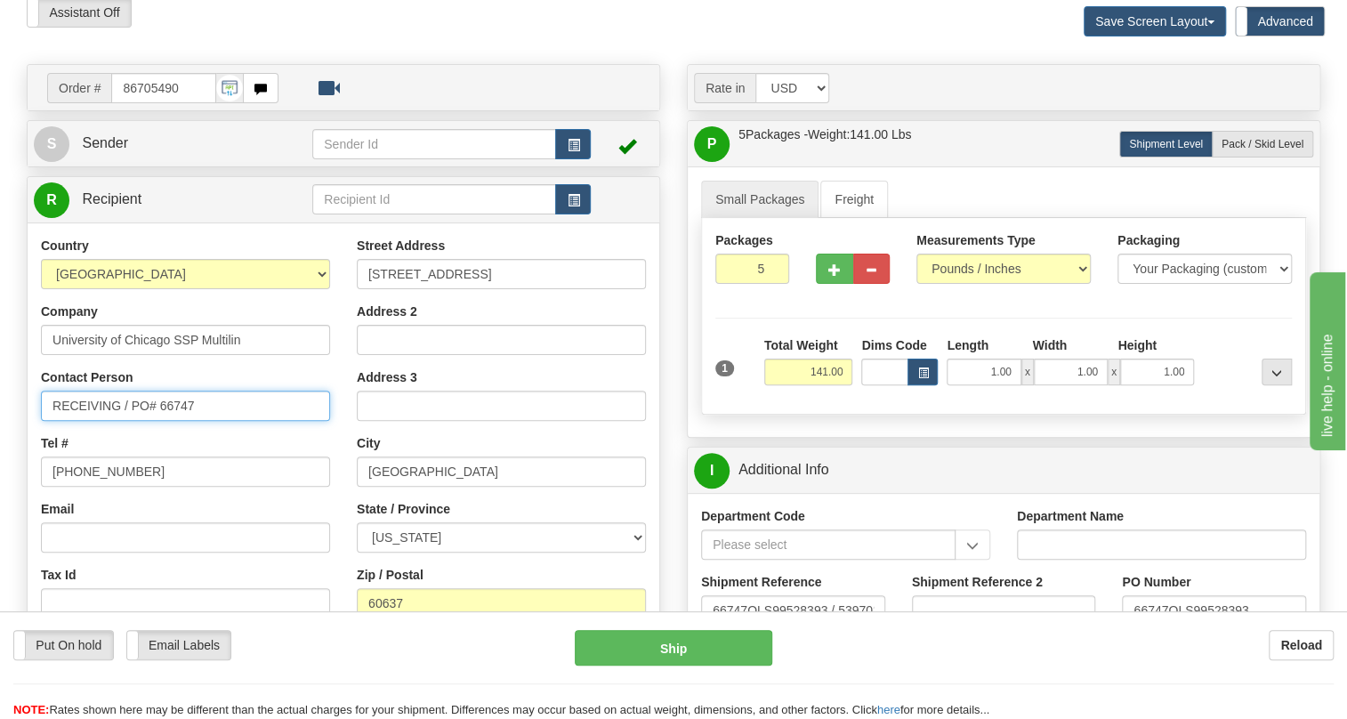
click at [119, 421] on input "RECEIVING / PO# 66747" at bounding box center [185, 406] width 289 height 30
paste input "Jason Cassan"
type input "RECEIVING / Jason Cassan / PO# 66747"
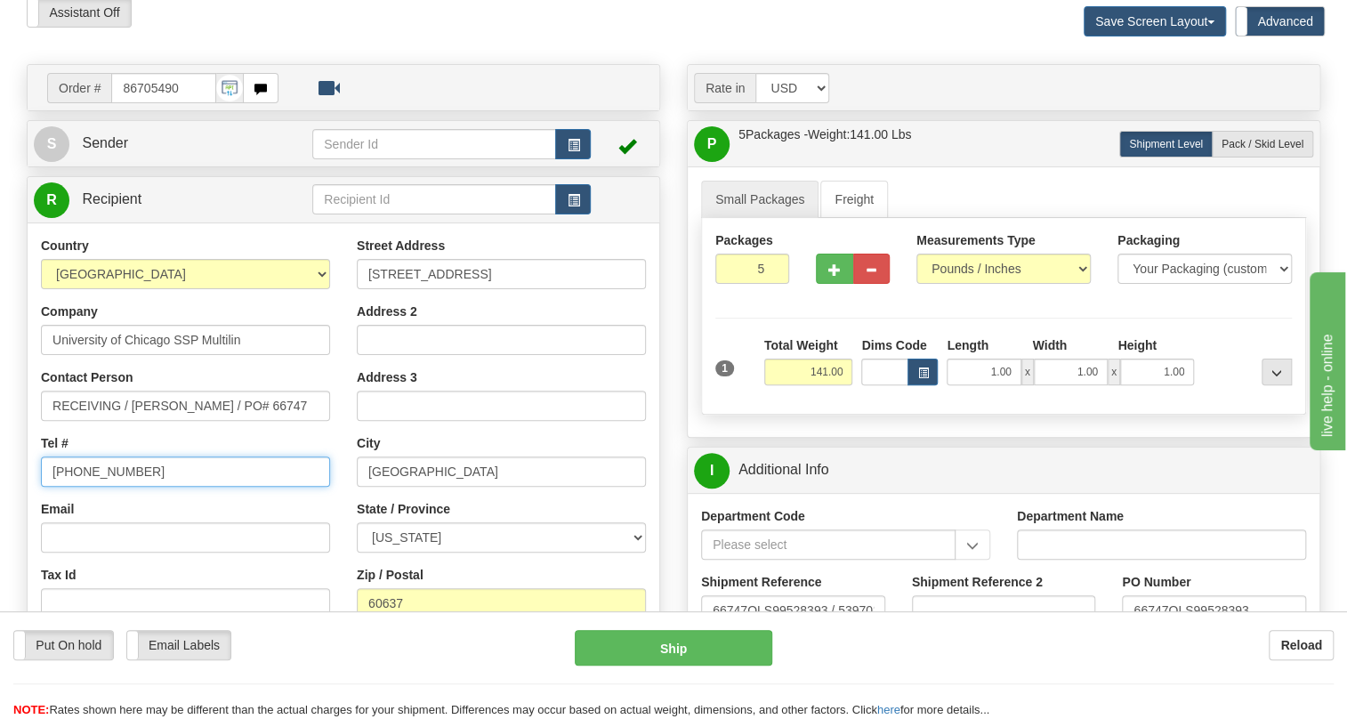
click at [102, 487] on input "[PHONE_NUMBER]" at bounding box center [185, 471] width 289 height 30
paste input "7086812800"
type input "7086812800"
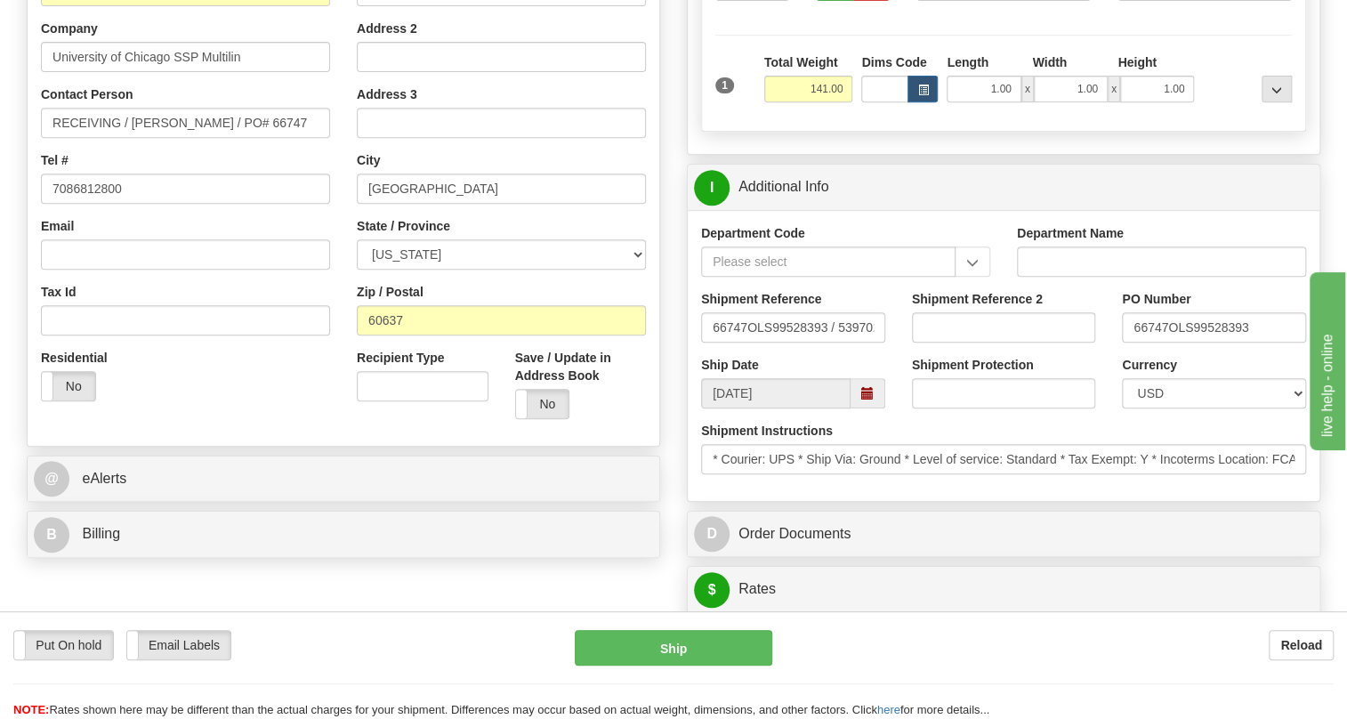
scroll to position [323, 0]
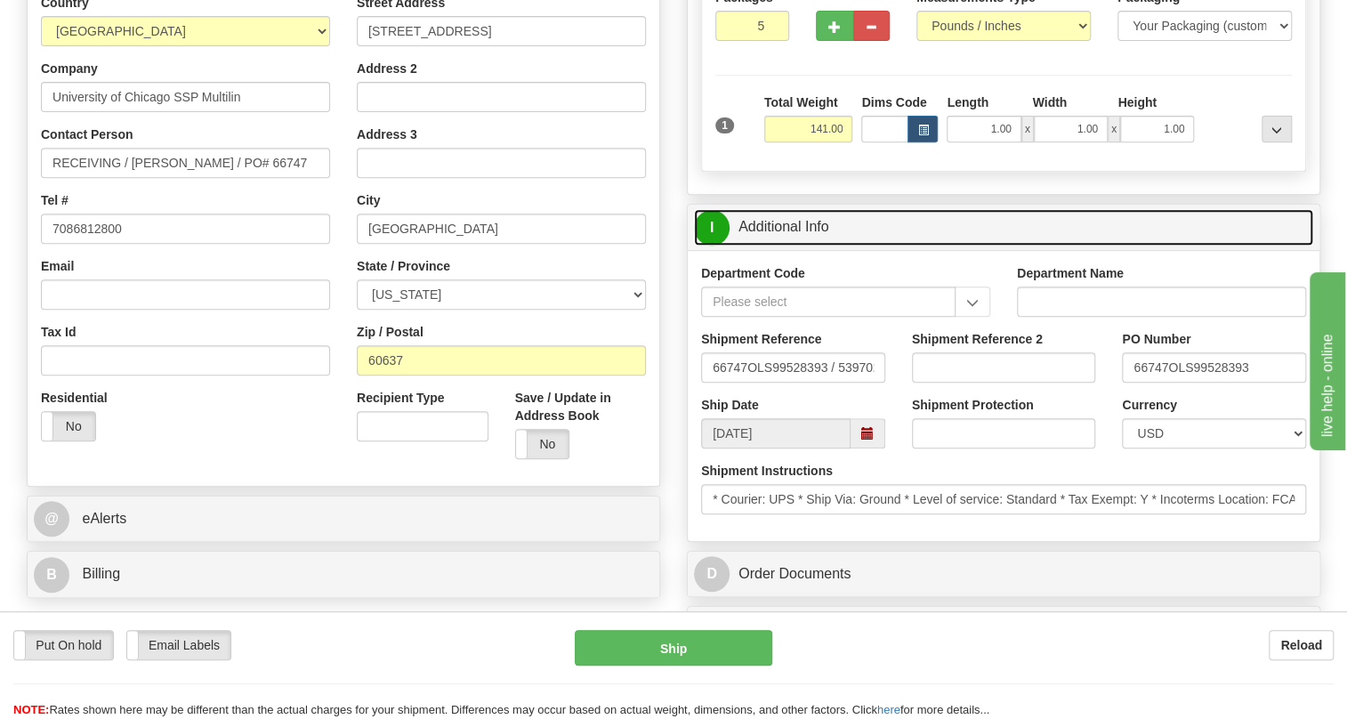
click at [818, 246] on link "I Additional Info" at bounding box center [1003, 227] width 619 height 36
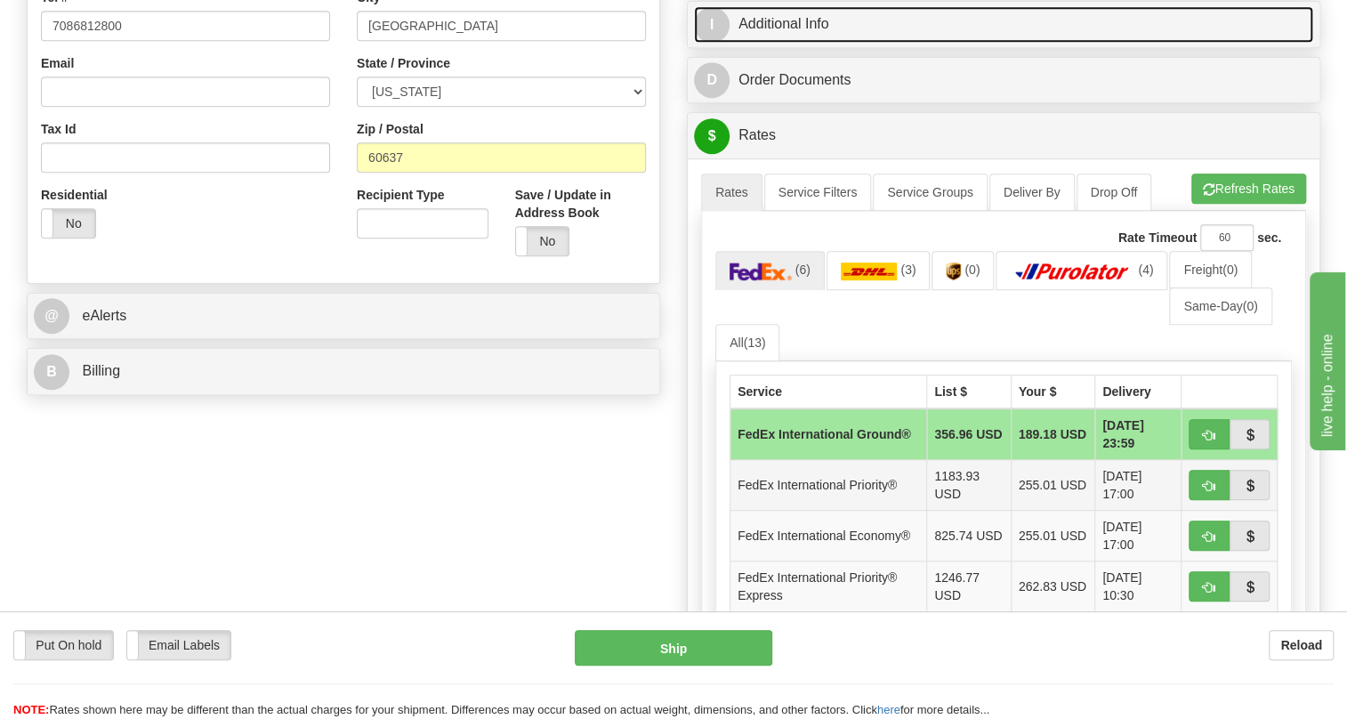
scroll to position [647, 0]
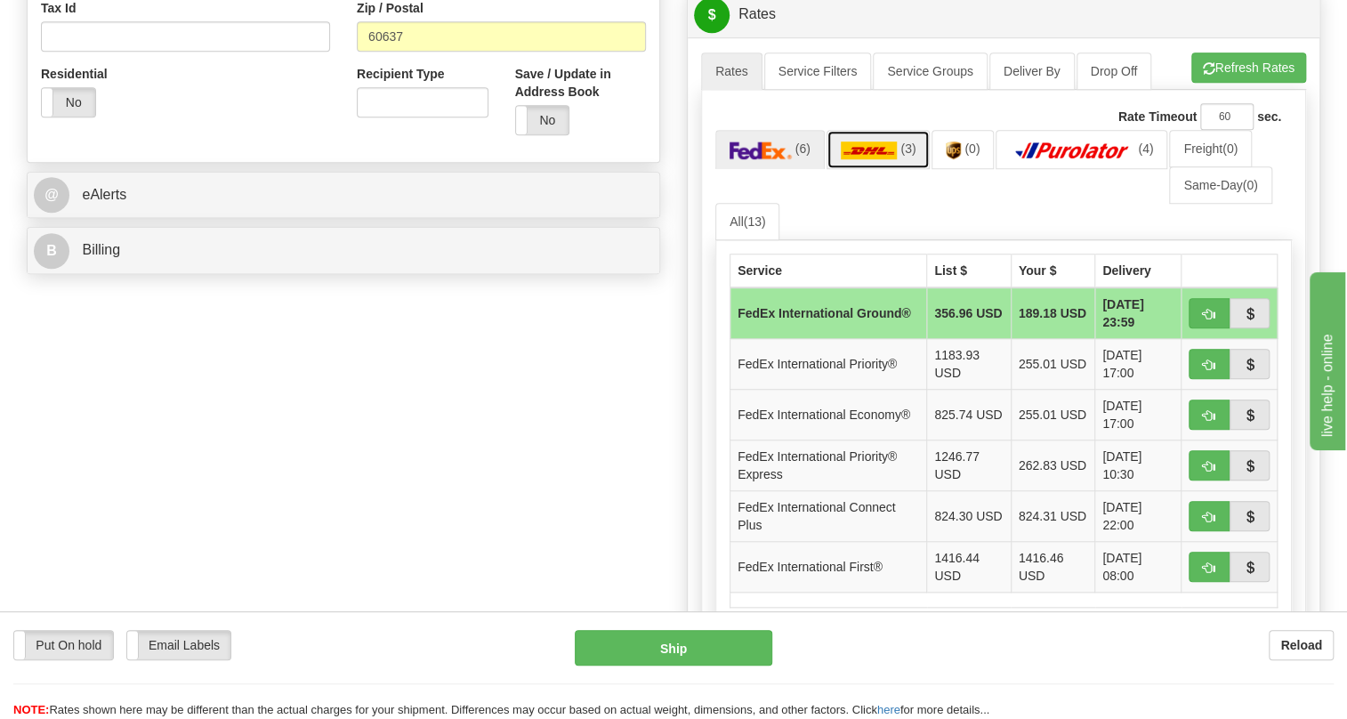
click at [871, 159] on img at bounding box center [869, 150] width 57 height 18
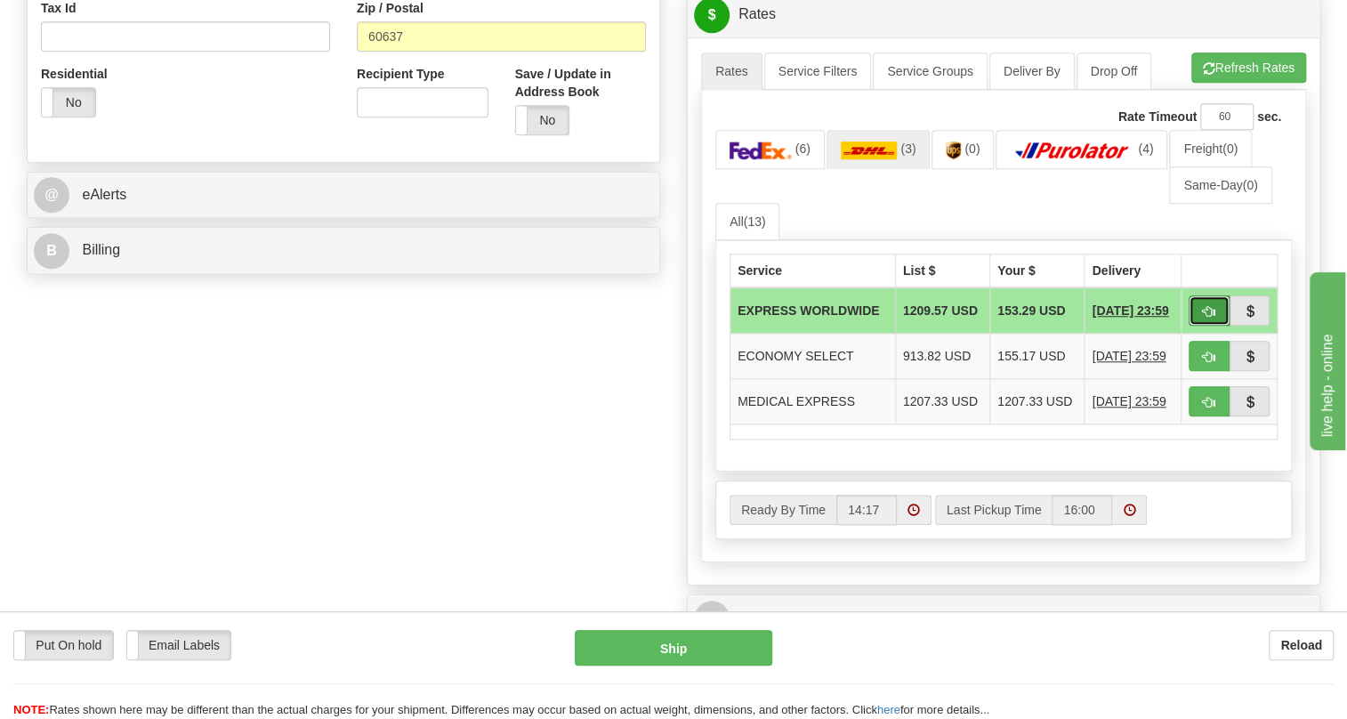
click at [1211, 318] on span "button" at bounding box center [1209, 312] width 12 height 12
type input "P"
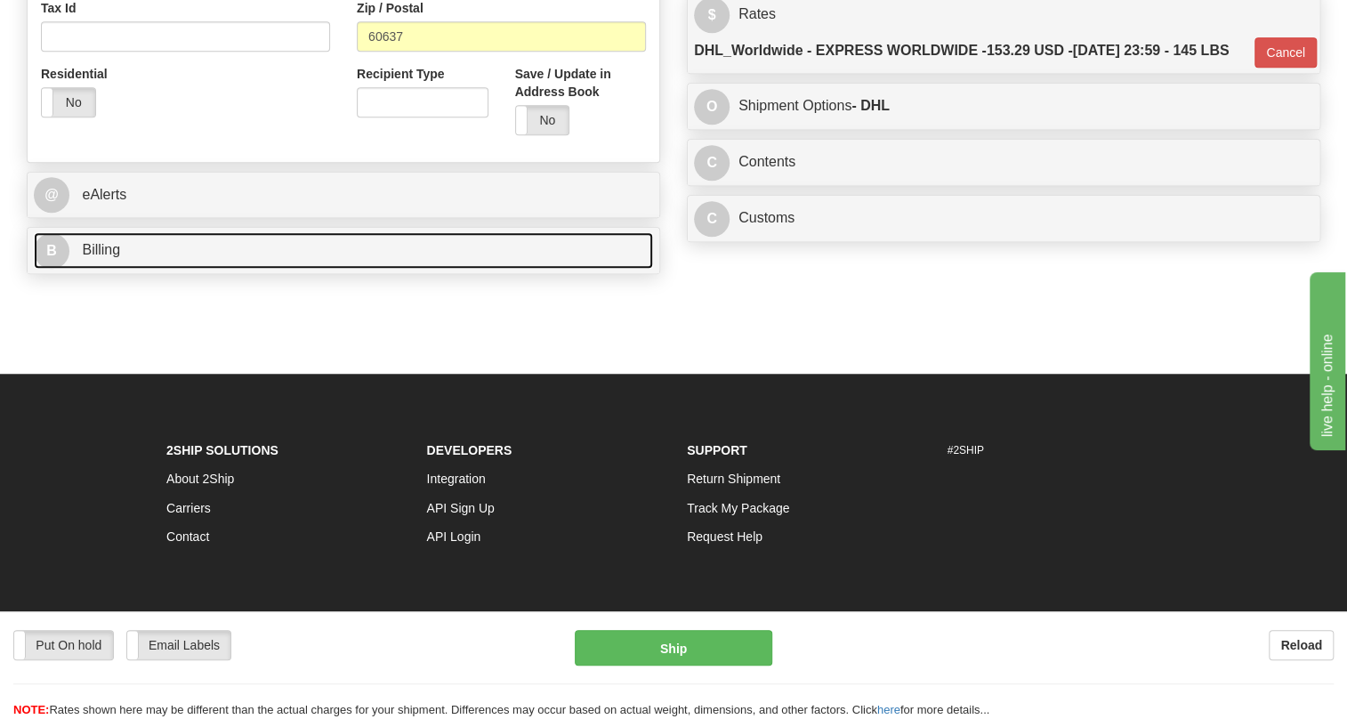
click at [118, 257] on span "Billing" at bounding box center [101, 249] width 38 height 15
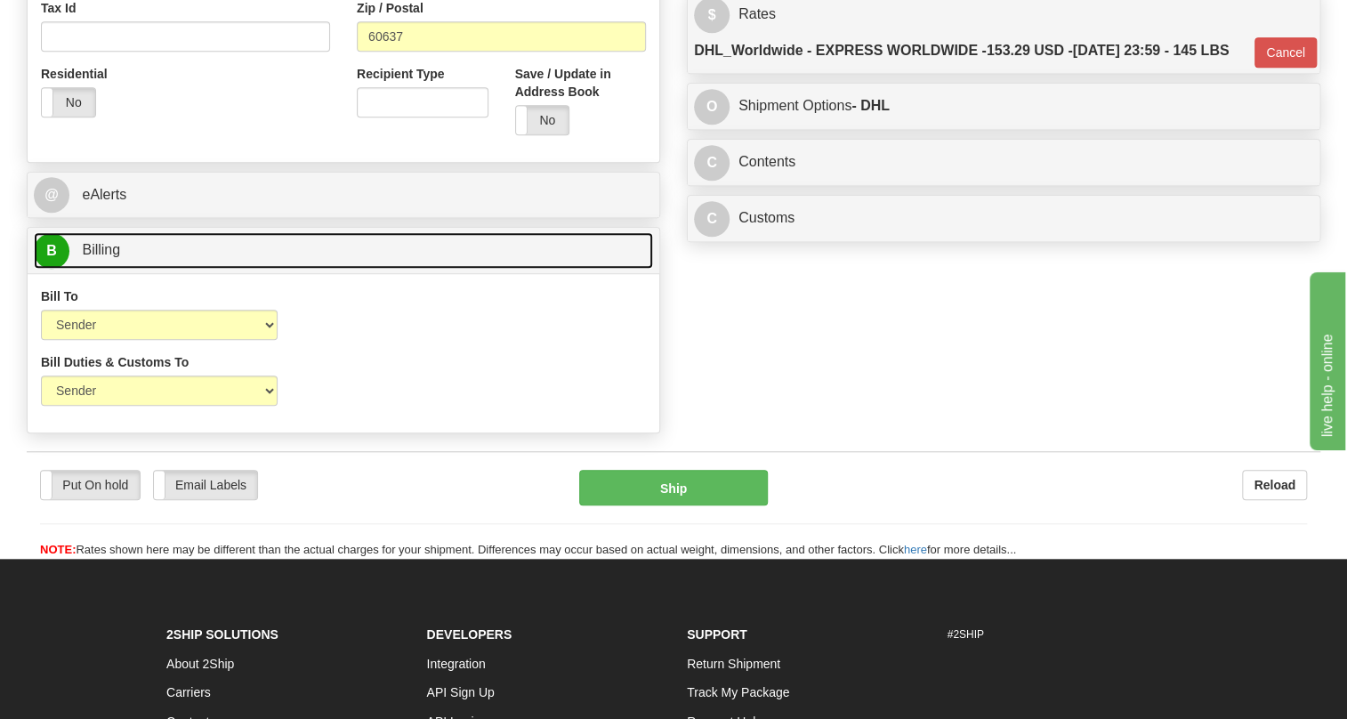
click at [118, 257] on span "Billing" at bounding box center [101, 249] width 38 height 15
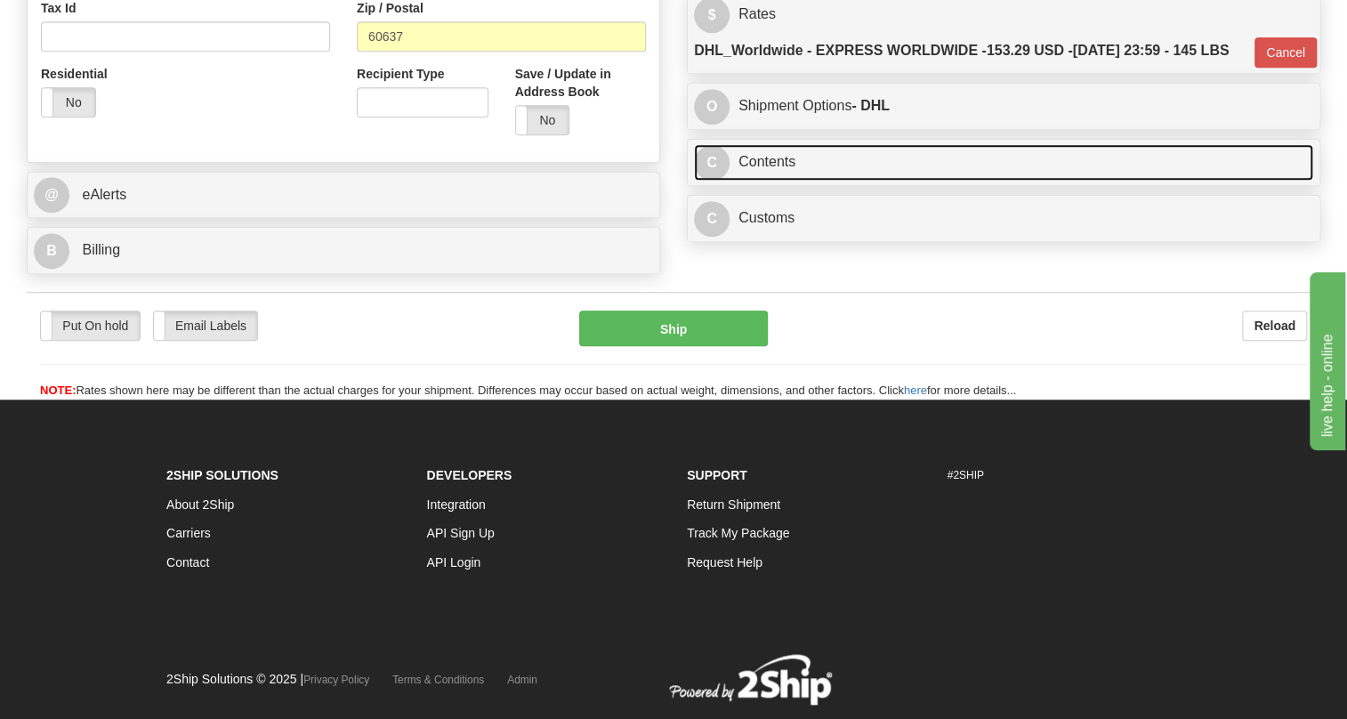
click at [768, 181] on link "C Contents" at bounding box center [1003, 162] width 619 height 36
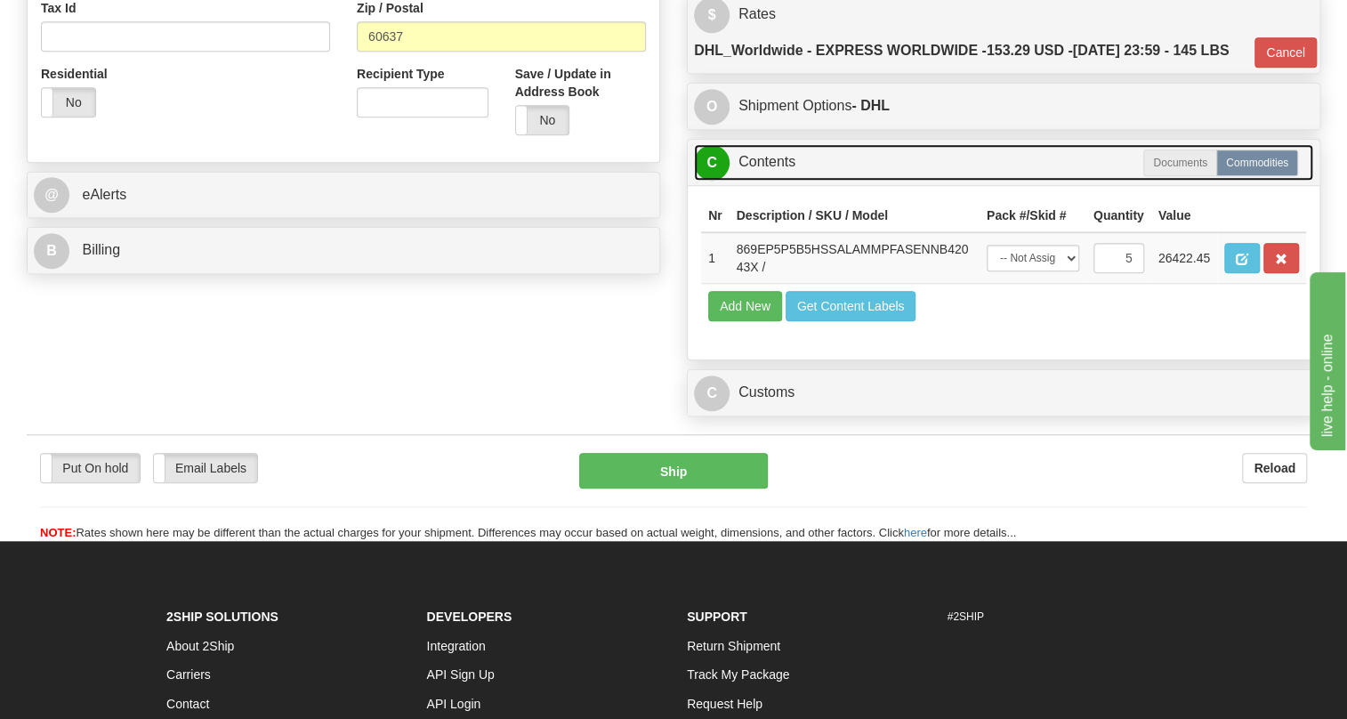
click at [770, 181] on link "C Contents" at bounding box center [1003, 162] width 619 height 36
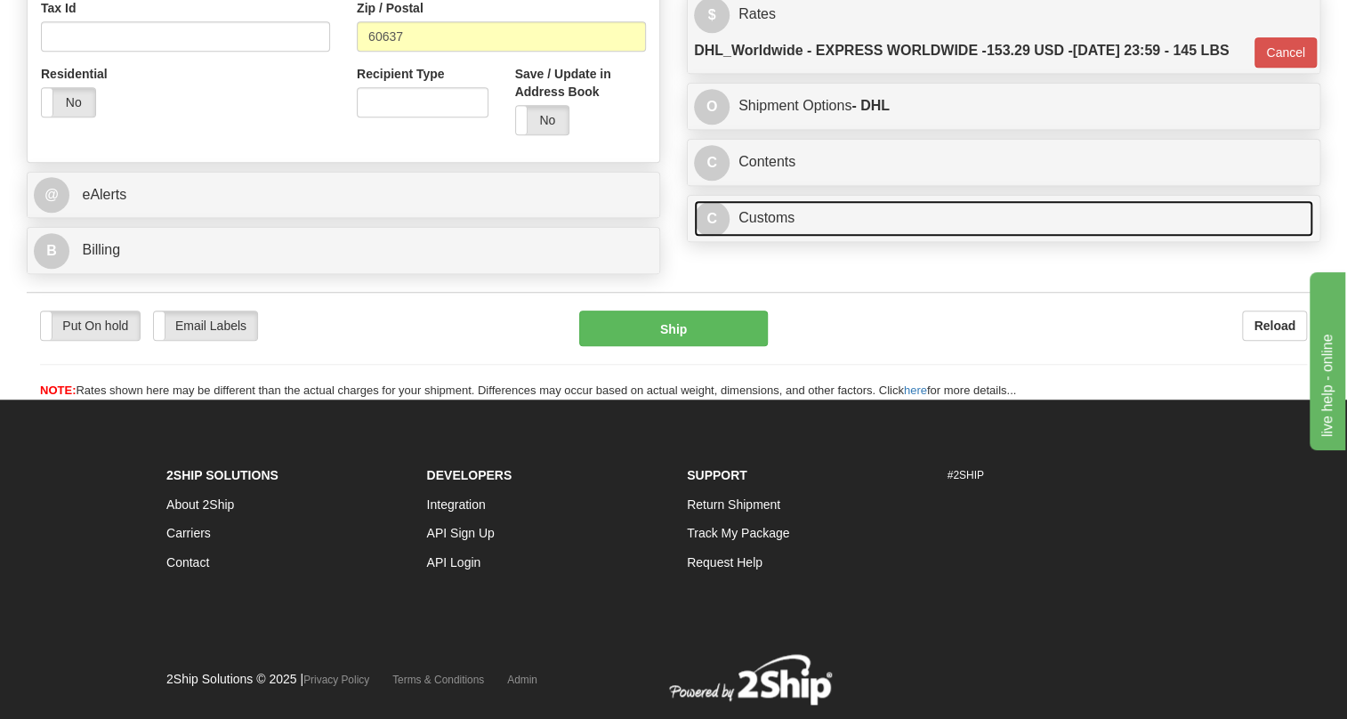
click at [771, 237] on link "C Customs" at bounding box center [1003, 218] width 619 height 36
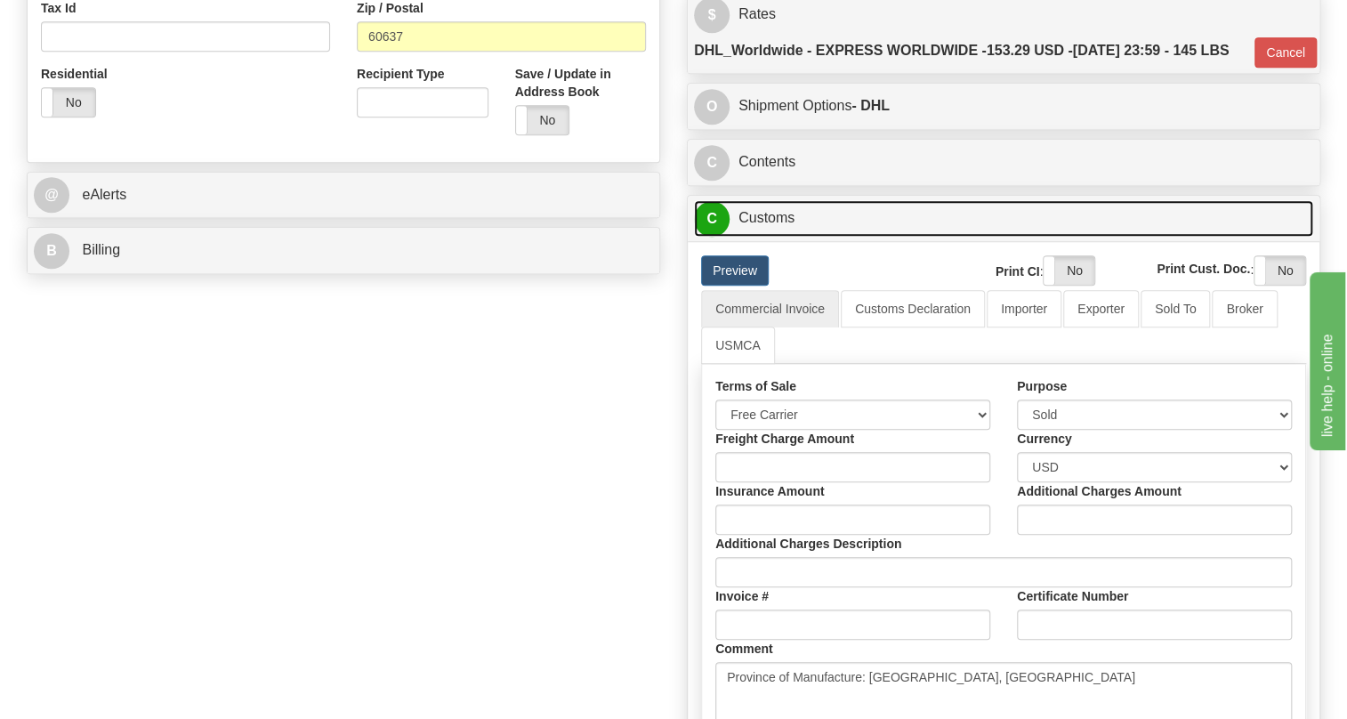
click at [771, 237] on link "C Customs" at bounding box center [1003, 218] width 619 height 36
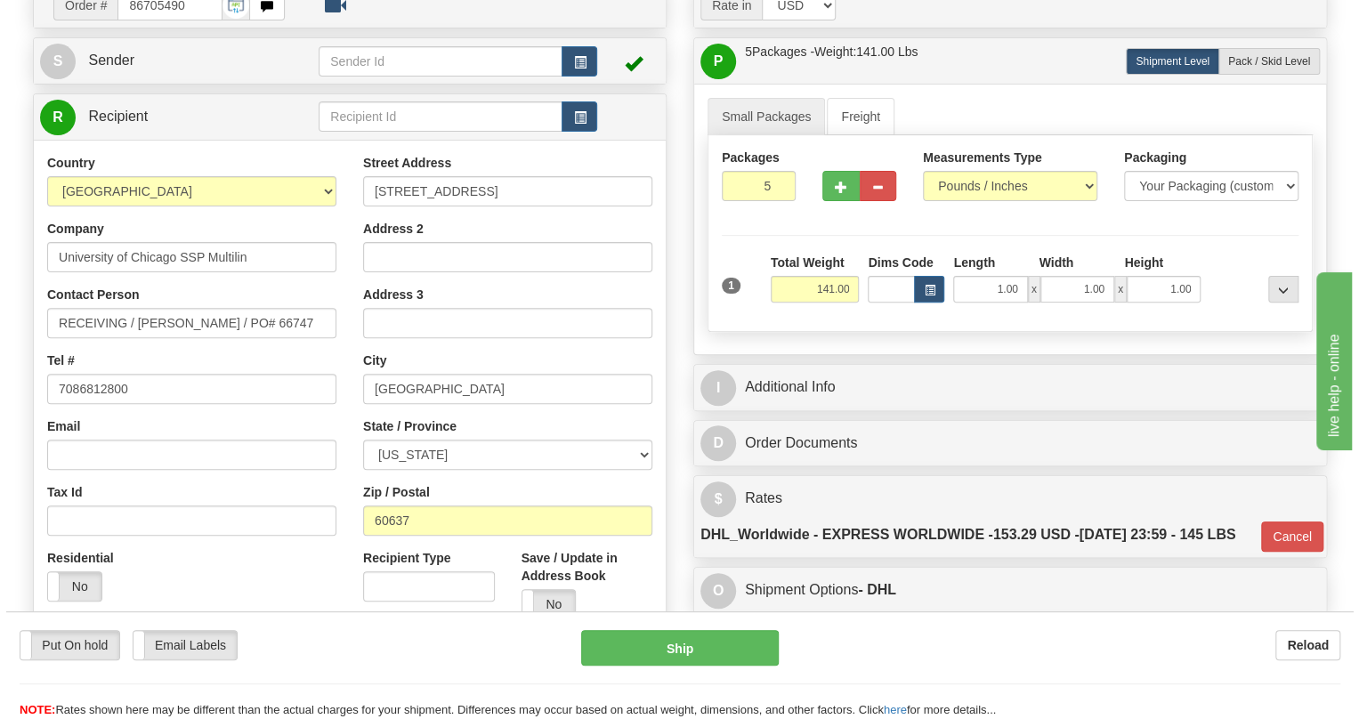
scroll to position [161, 0]
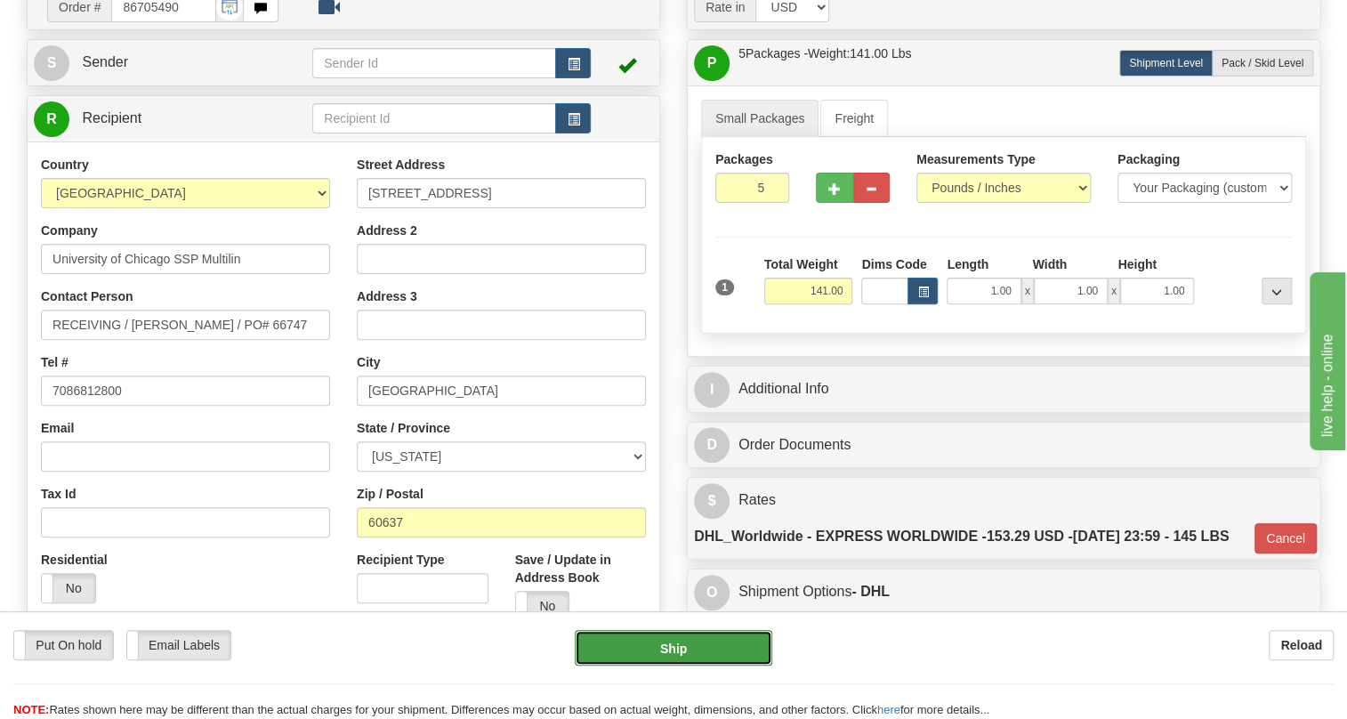
click at [689, 650] on button "Ship" at bounding box center [674, 648] width 198 height 36
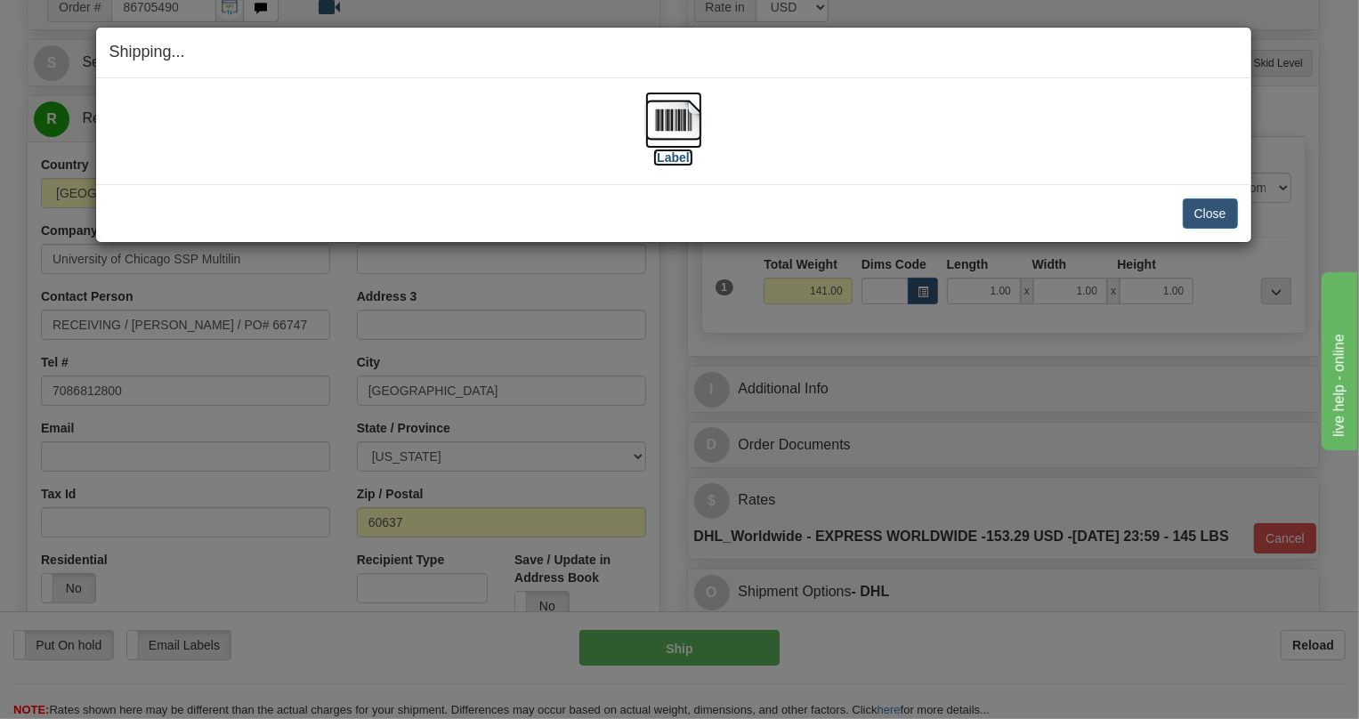
click at [667, 123] on img at bounding box center [673, 120] width 57 height 57
click at [1204, 212] on button "Close" at bounding box center [1209, 213] width 55 height 30
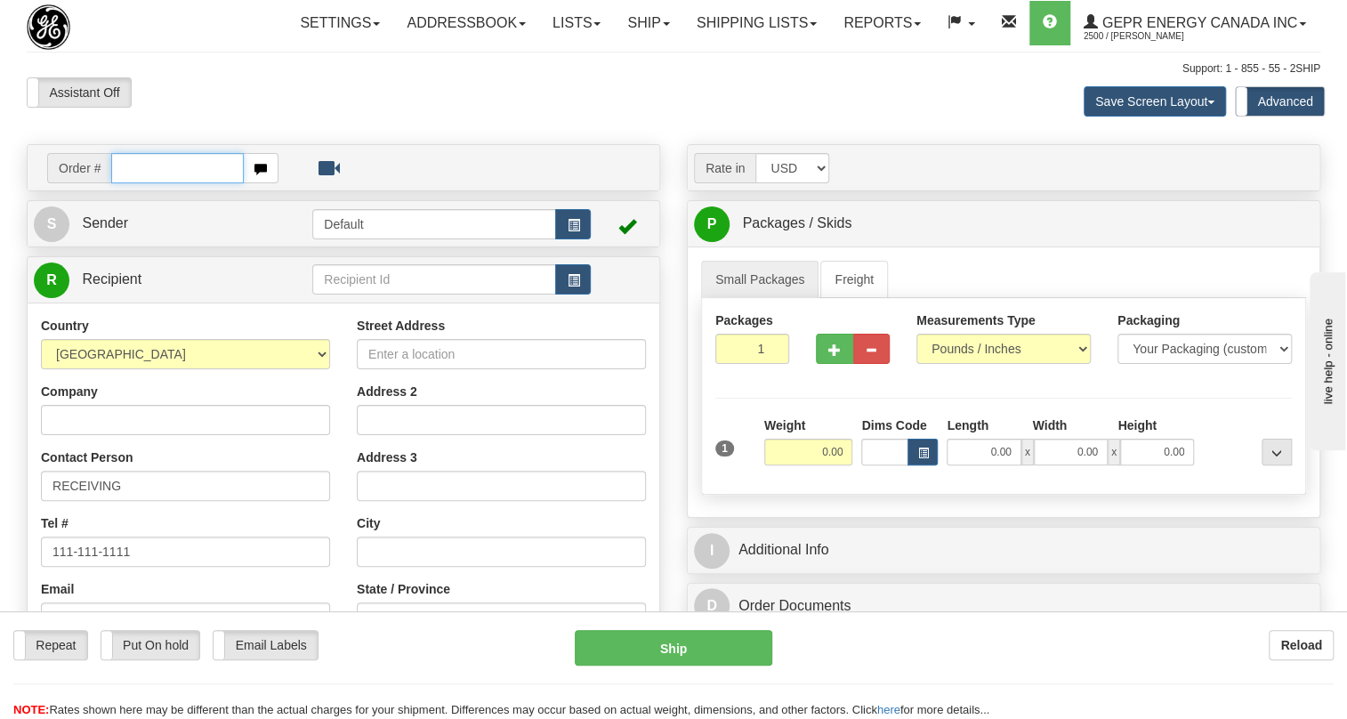
click at [133, 183] on input "text" at bounding box center [177, 168] width 133 height 30
paste input "0086705491"
click at [133, 183] on input "0086705491" at bounding box center [177, 168] width 133 height 30
type input "86705491"
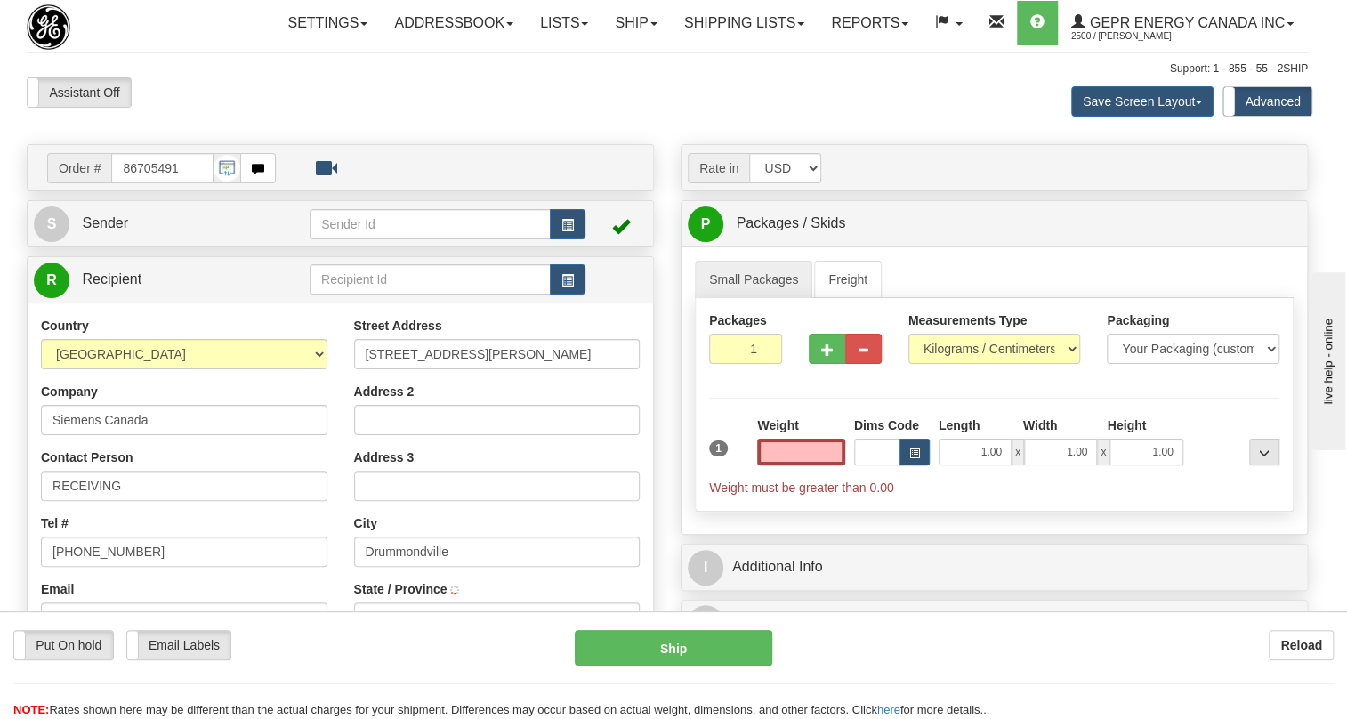
type input "DRUMMONDVILLE"
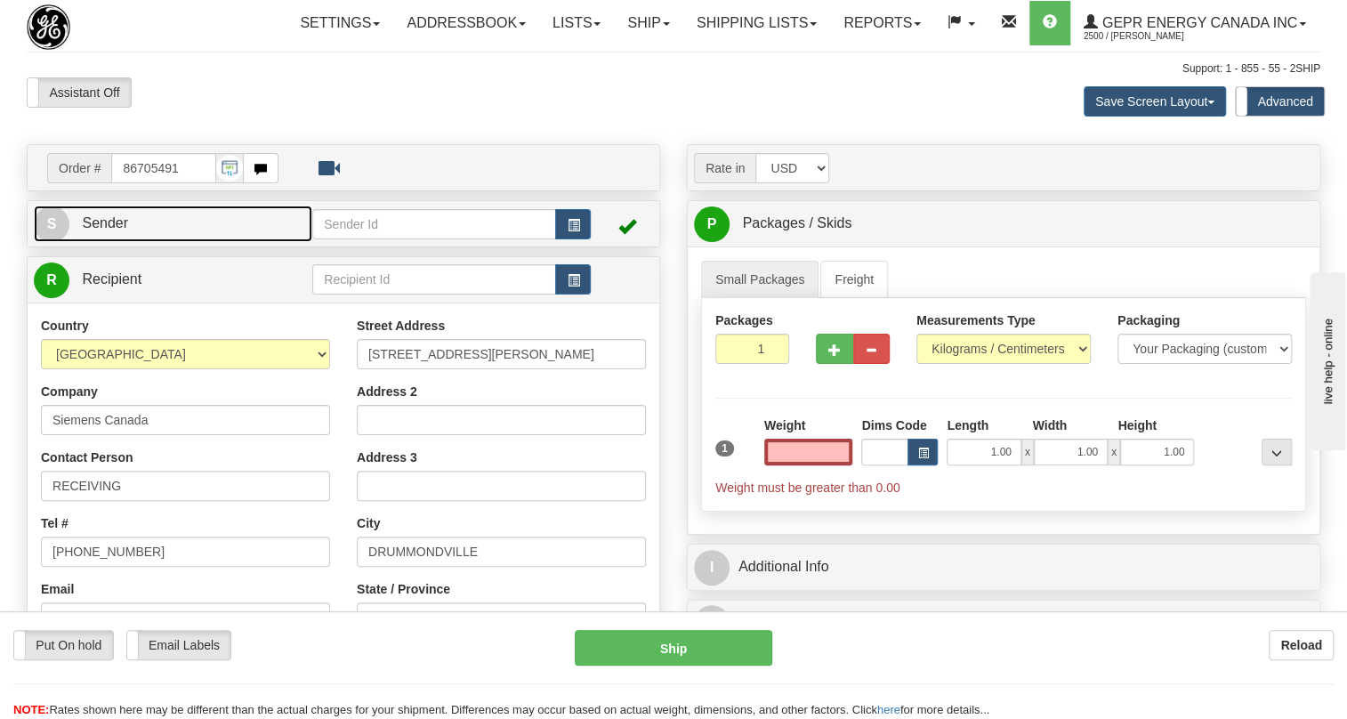
type input "0.00"
drag, startPoint x: 104, startPoint y: 259, endPoint x: 52, endPoint y: 278, distance: 55.7
click at [104, 230] on span "Sender" at bounding box center [105, 222] width 46 height 15
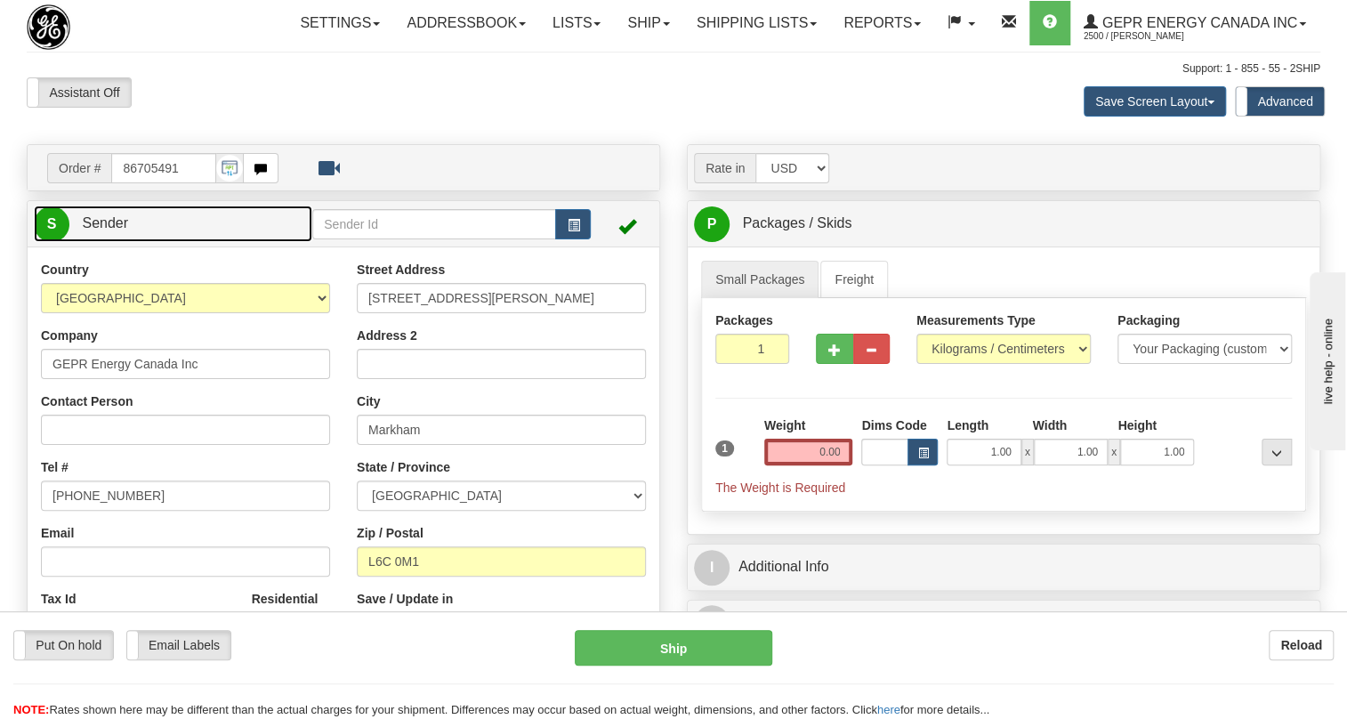
type input "MARKHAM"
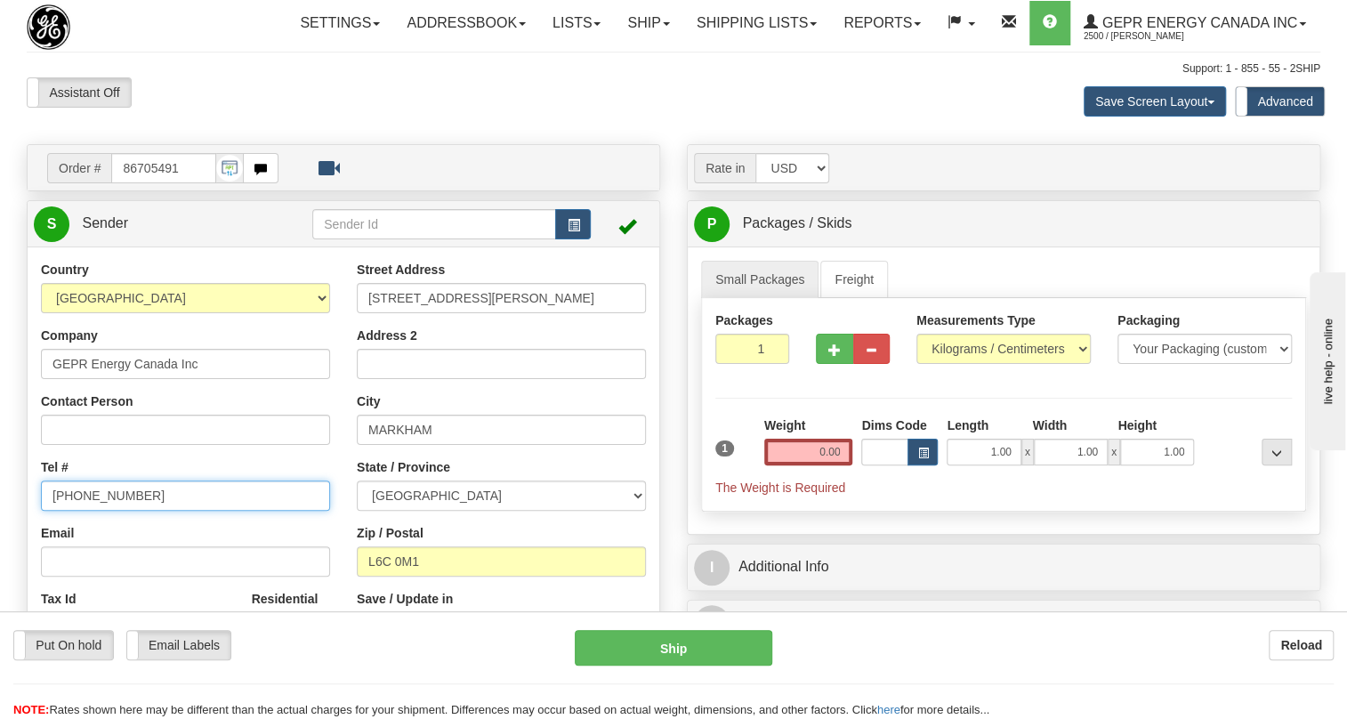
click at [116, 511] on input "[PHONE_NUMBER]" at bounding box center [185, 495] width 289 height 30
paste input "[PHONE_NUMBER]"
type input "[PHONE_NUMBER]"
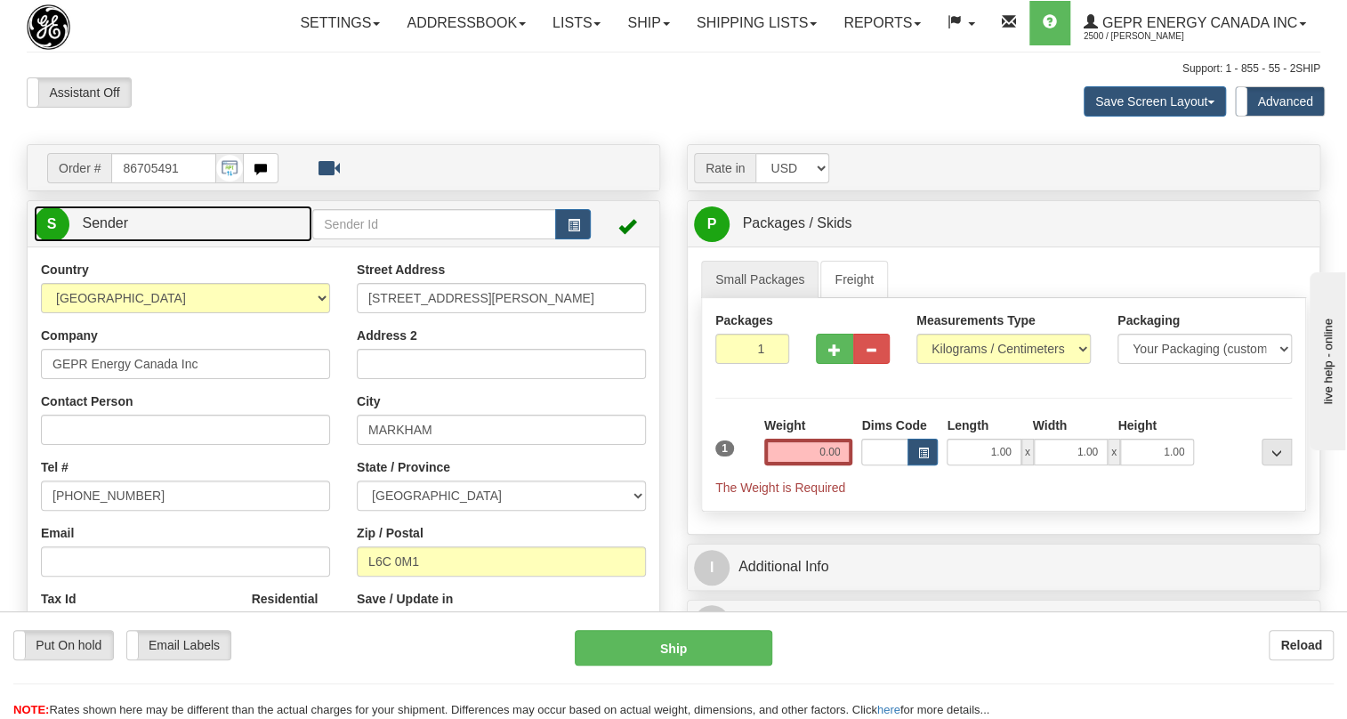
click at [119, 230] on span "Sender" at bounding box center [105, 222] width 46 height 15
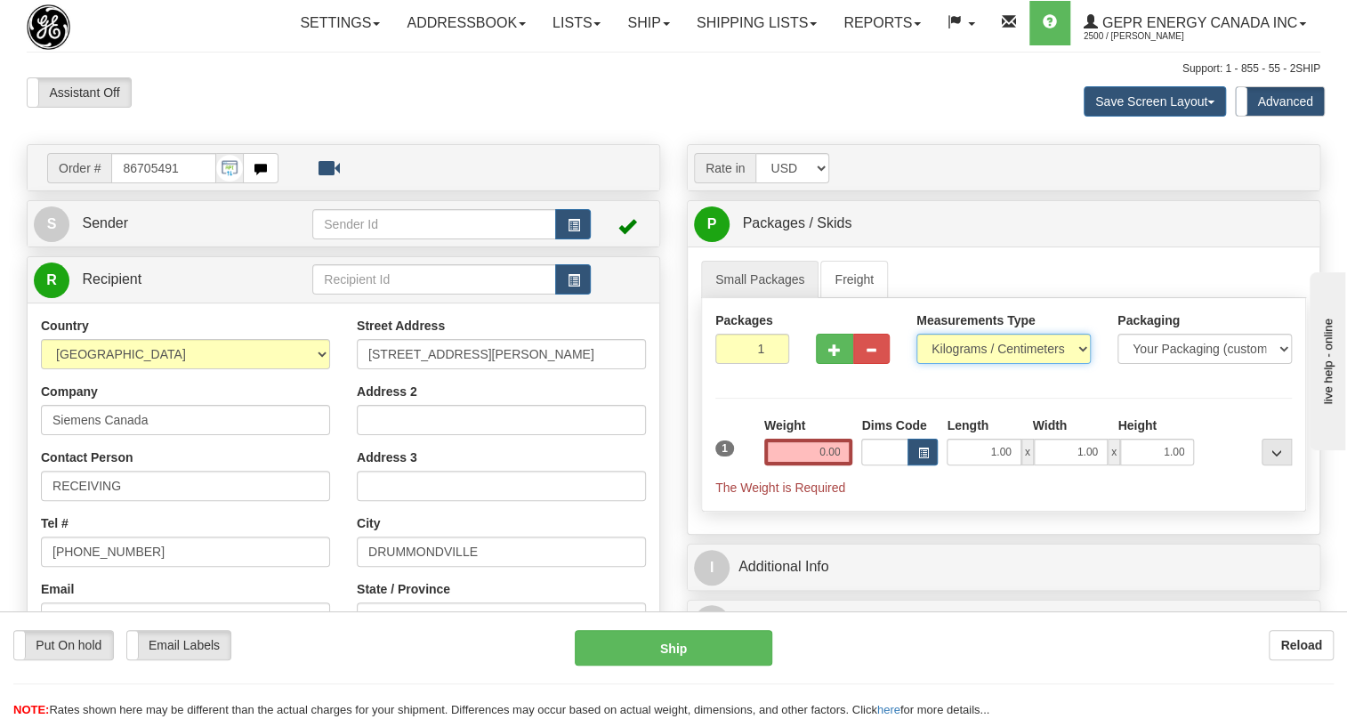
click at [970, 364] on select "Pounds / Inches Kilograms / Centimeters" at bounding box center [1003, 349] width 174 height 30
select select "0"
click at [916, 364] on select "Pounds / Inches Kilograms / Centimeters" at bounding box center [1003, 349] width 174 height 30
click at [978, 298] on ul "Small Packages Freight" at bounding box center [1003, 279] width 605 height 37
click at [831, 465] on input "0.00" at bounding box center [808, 452] width 89 height 27
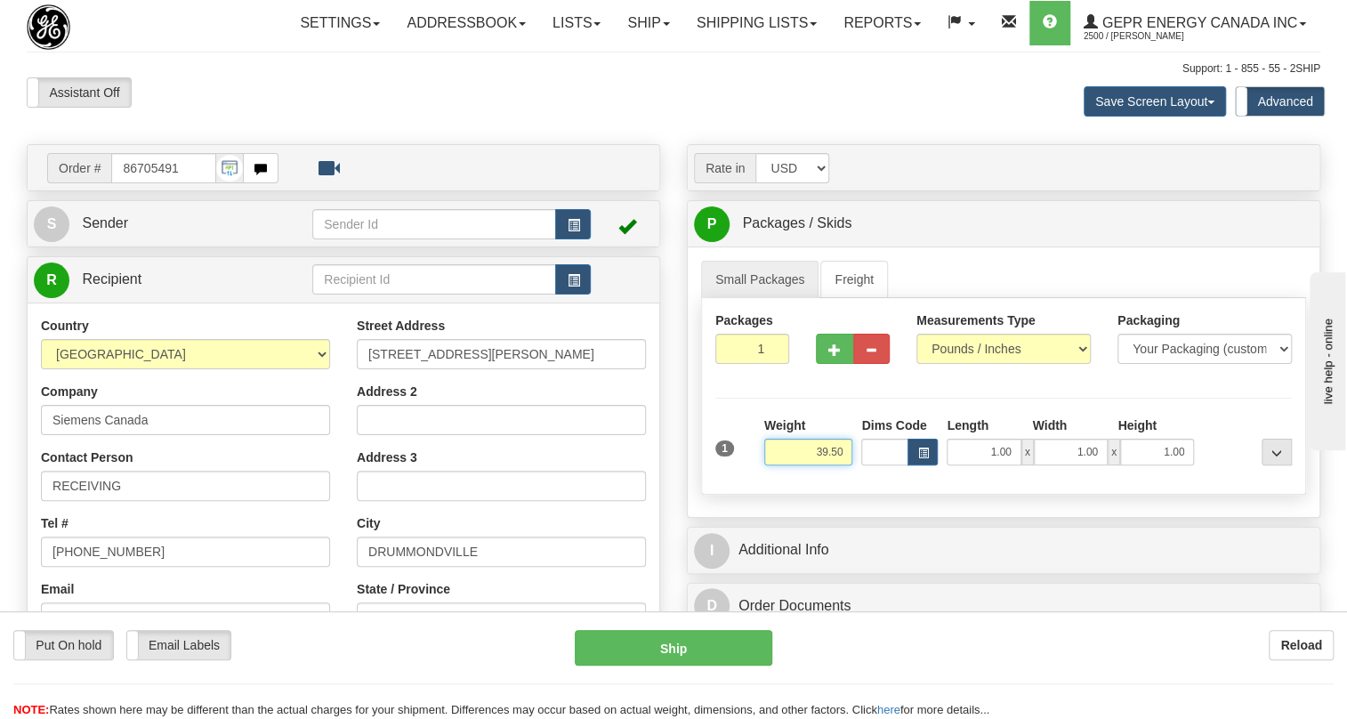
type input "39.50"
click at [740, 364] on input "1" at bounding box center [752, 349] width 74 height 30
type input "2"
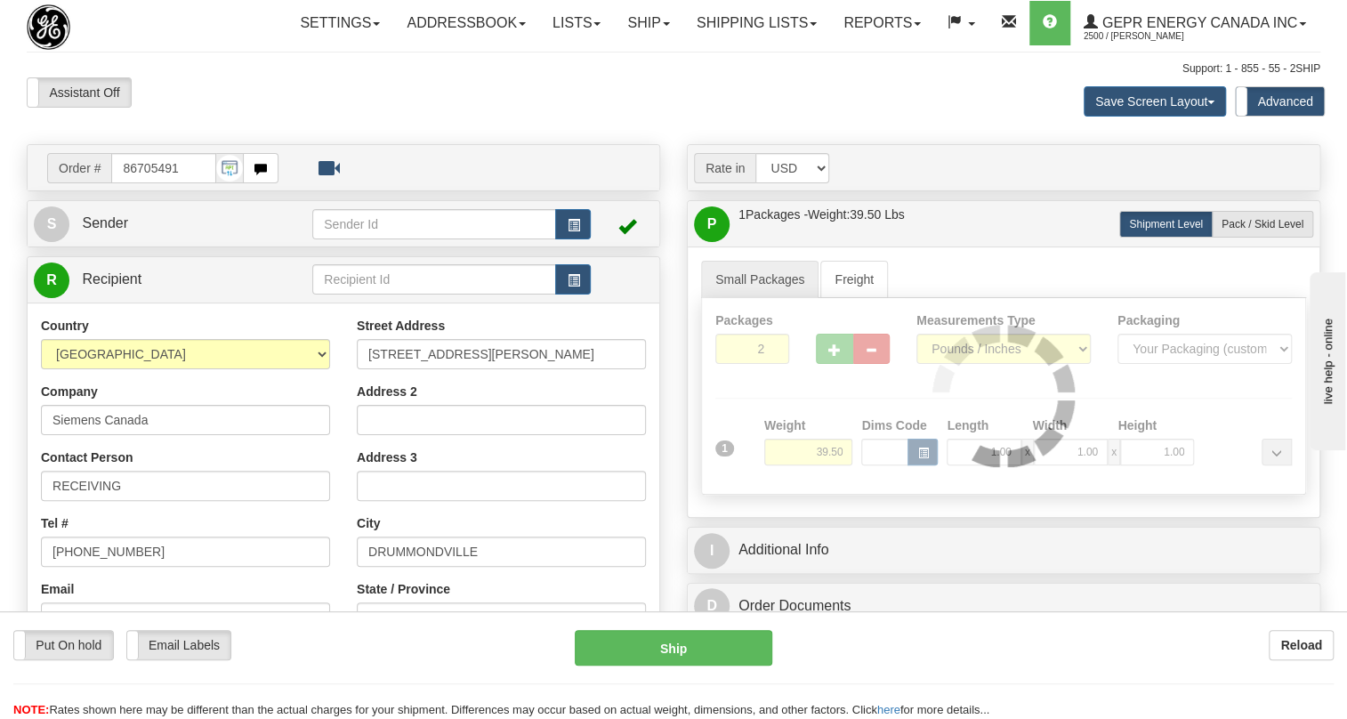
click at [778, 414] on div "Packages 2 1 Measurements Type" at bounding box center [1003, 396] width 605 height 197
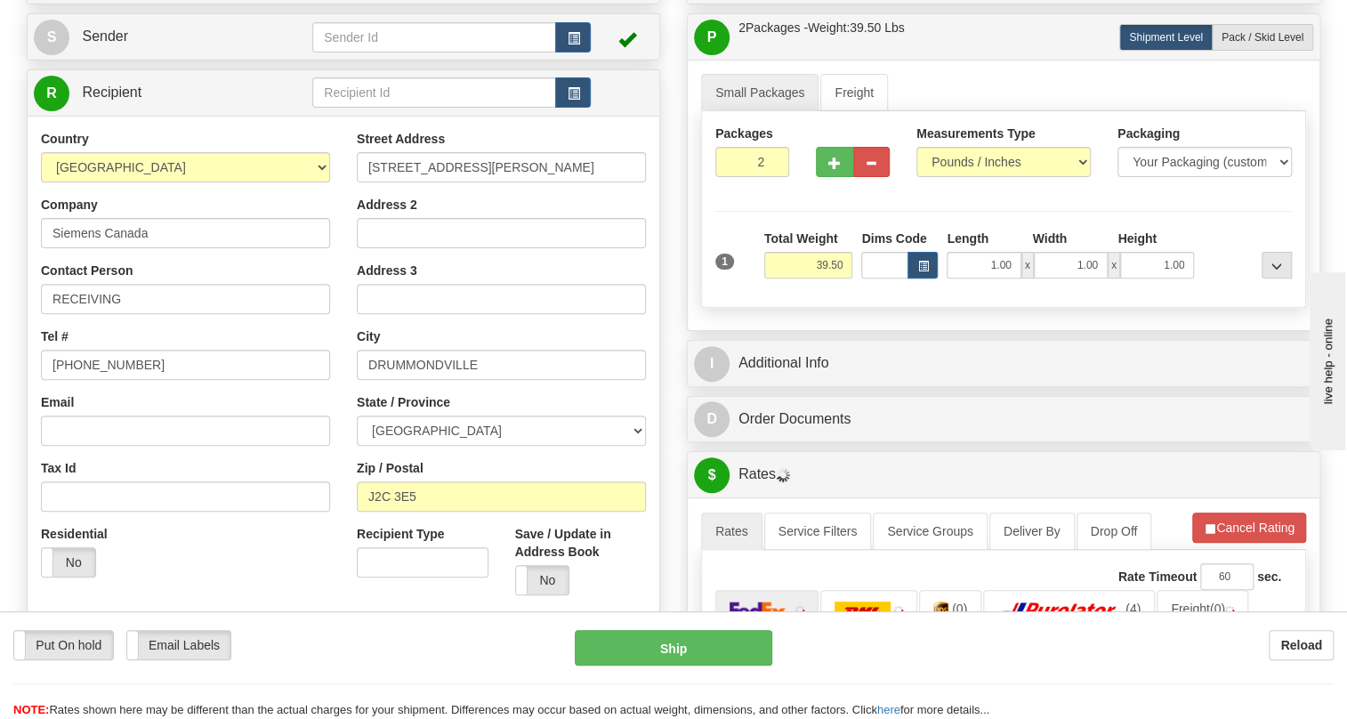
scroll to position [242, 0]
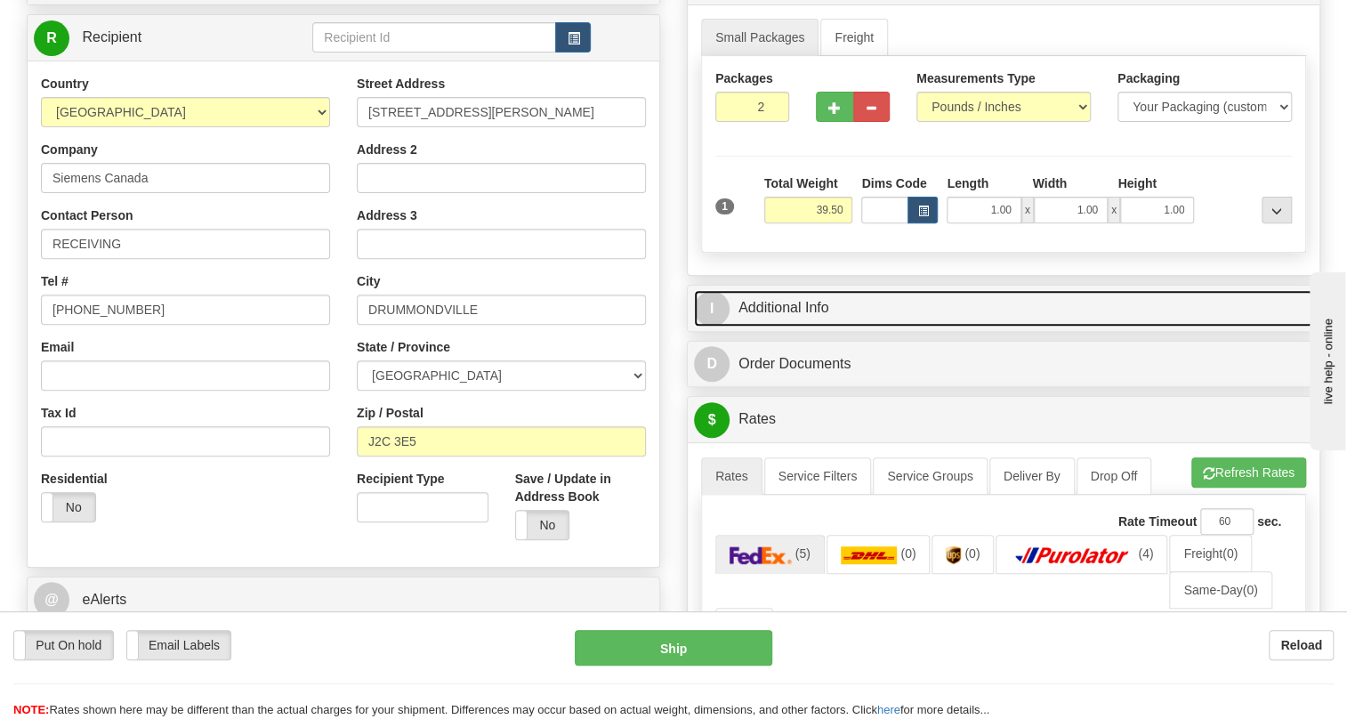
click at [793, 327] on link "I Additional Info" at bounding box center [1003, 308] width 619 height 36
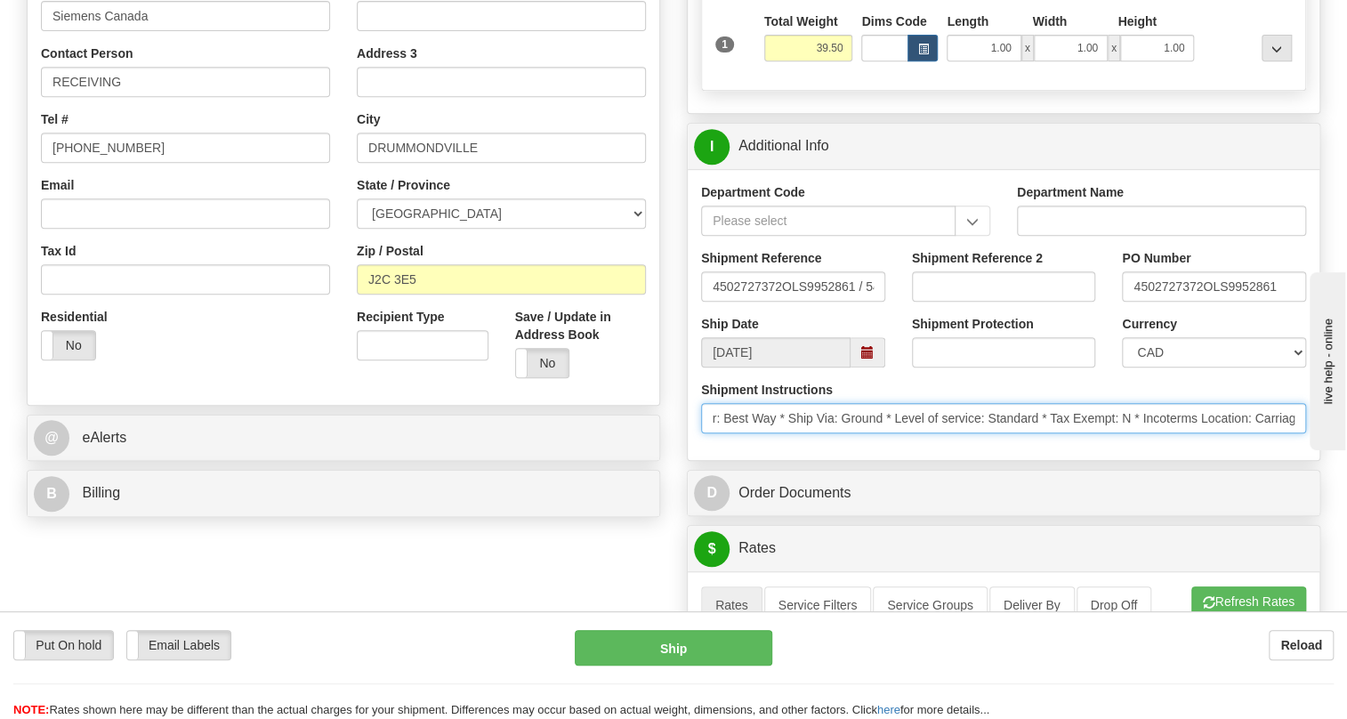
scroll to position [0, 101]
drag, startPoint x: 1185, startPoint y: 455, endPoint x: 1304, endPoint y: 455, distance: 119.2
click at [1304, 433] on input "* Courier: Best Way * Ship Via: Ground * Level of service: Standard * Tax Exemp…" at bounding box center [1003, 418] width 605 height 30
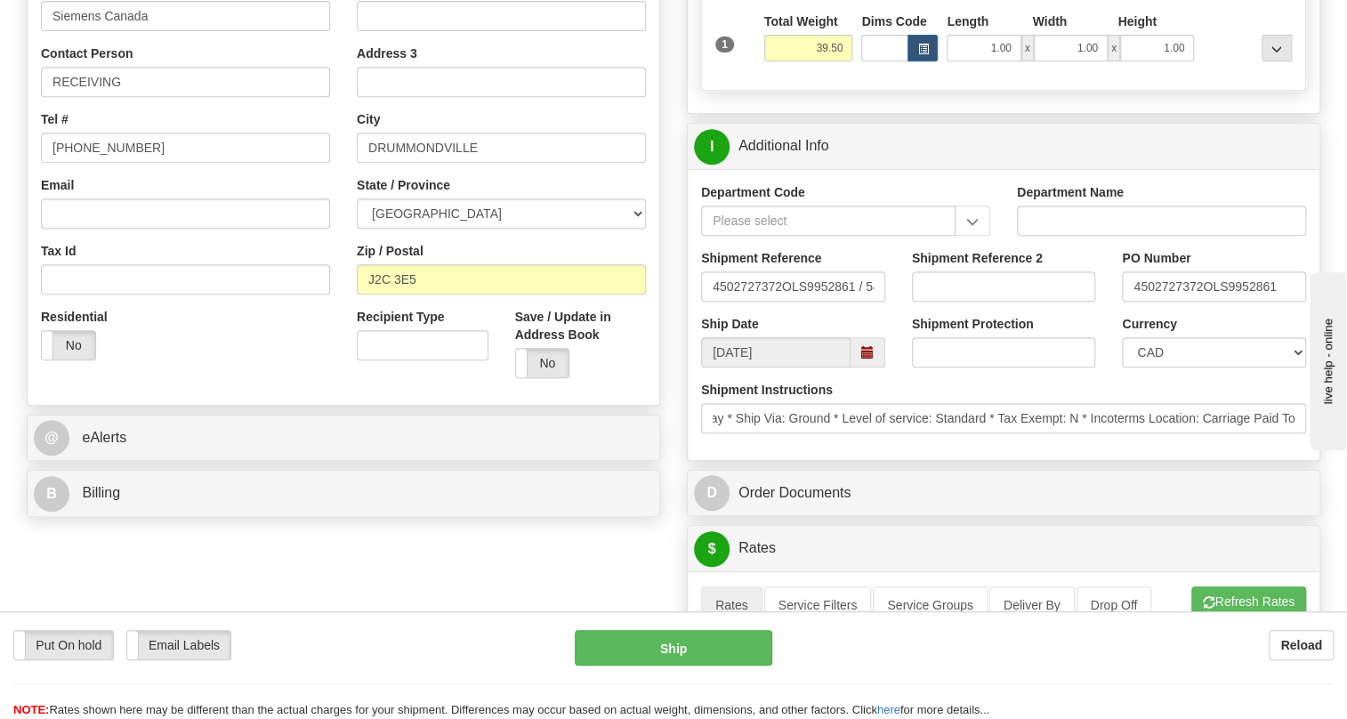
scroll to position [0, 0]
click at [1038, 460] on div "Department Code Department Name Shipment Reference 4502727372OLS9952861 / 54039…" at bounding box center [1004, 314] width 632 height 291
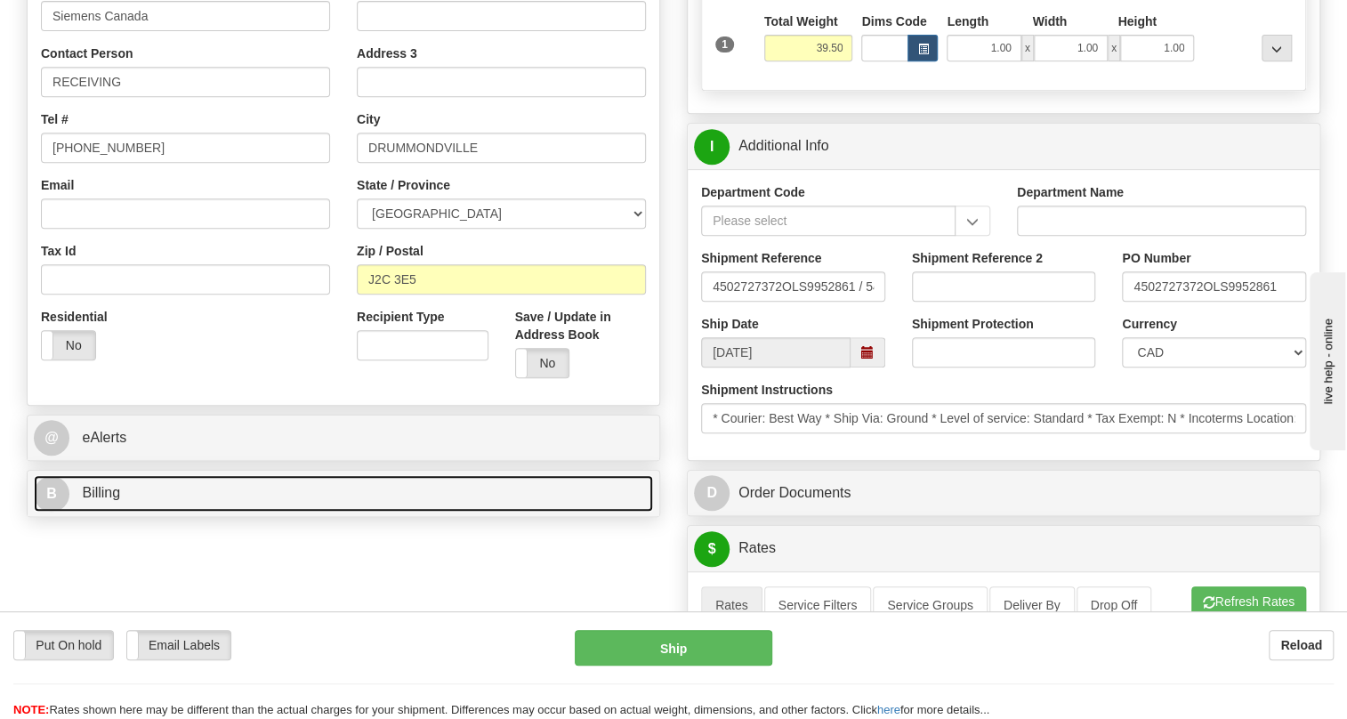
click at [95, 500] on span "Billing" at bounding box center [101, 492] width 38 height 15
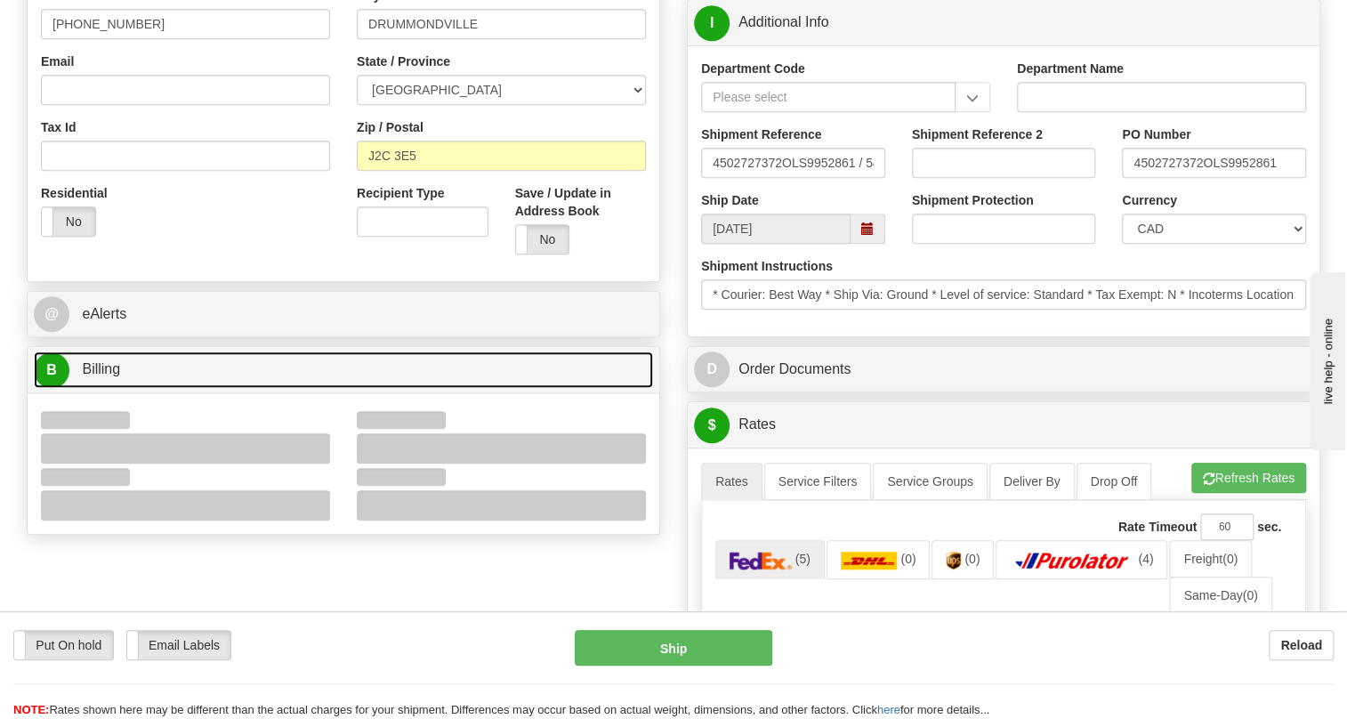
scroll to position [566, 0]
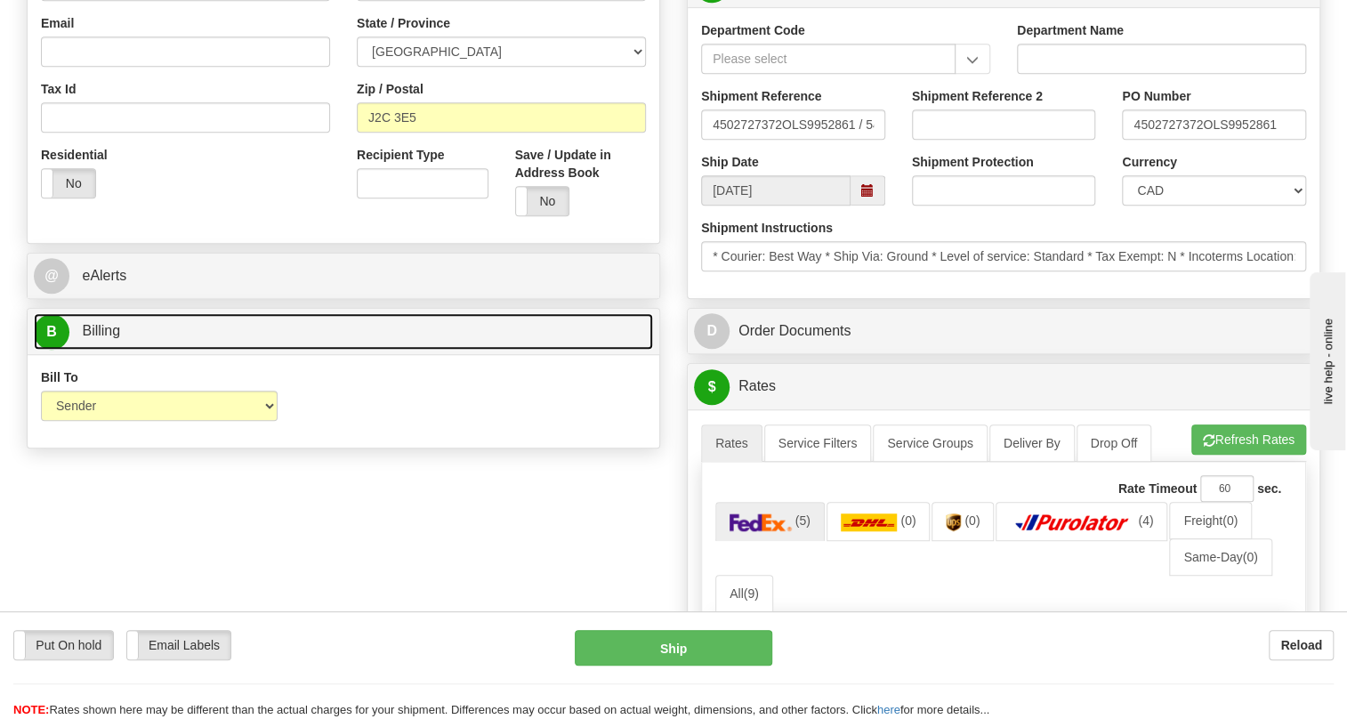
click at [115, 338] on span "Billing" at bounding box center [101, 330] width 38 height 15
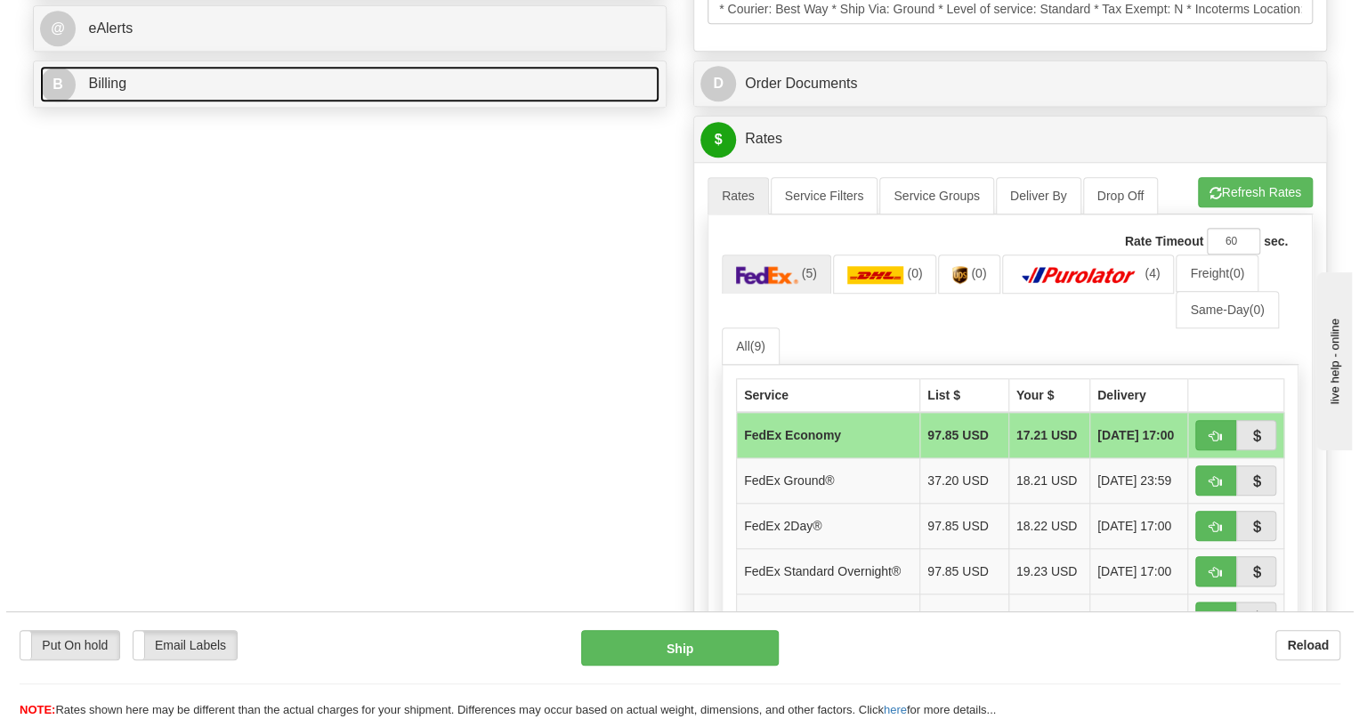
scroll to position [890, 0]
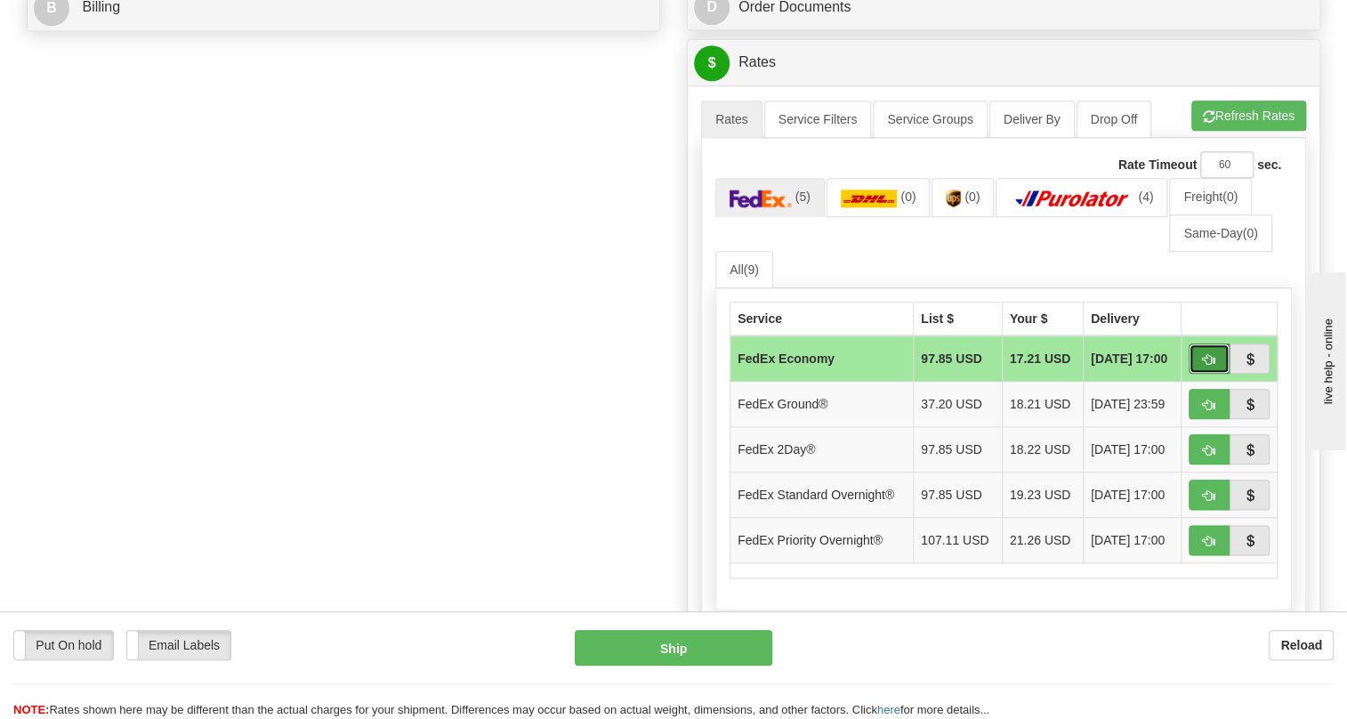
click at [1206, 366] on span "button" at bounding box center [1209, 360] width 12 height 12
type input "20"
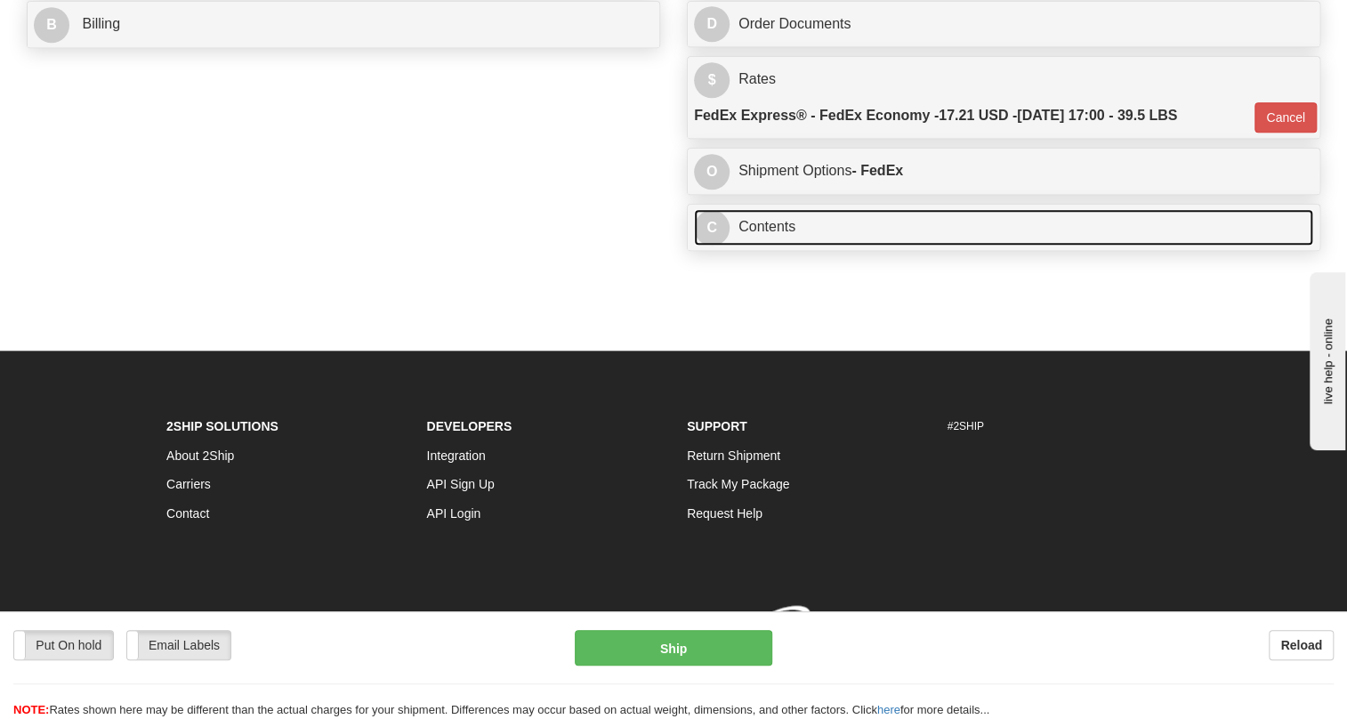
click at [782, 246] on link "C Contents" at bounding box center [1003, 227] width 619 height 36
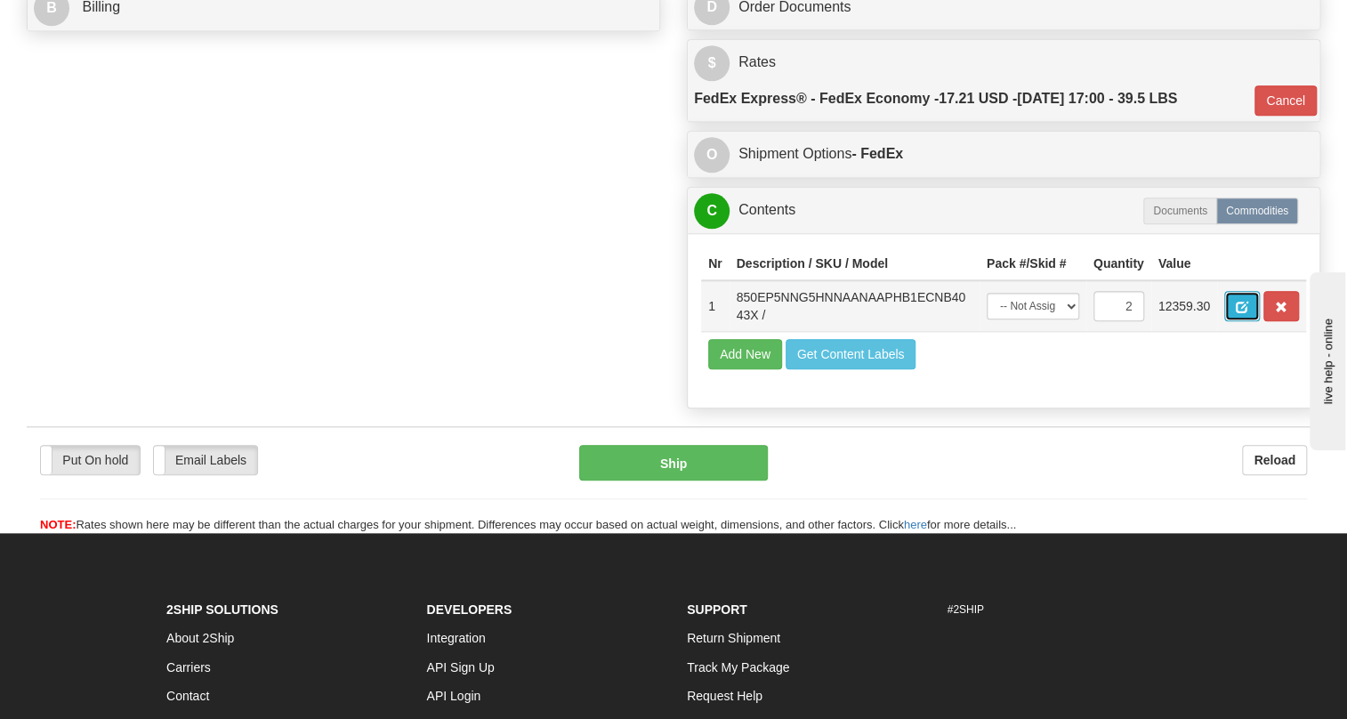
click at [1239, 313] on span "button" at bounding box center [1242, 308] width 12 height 12
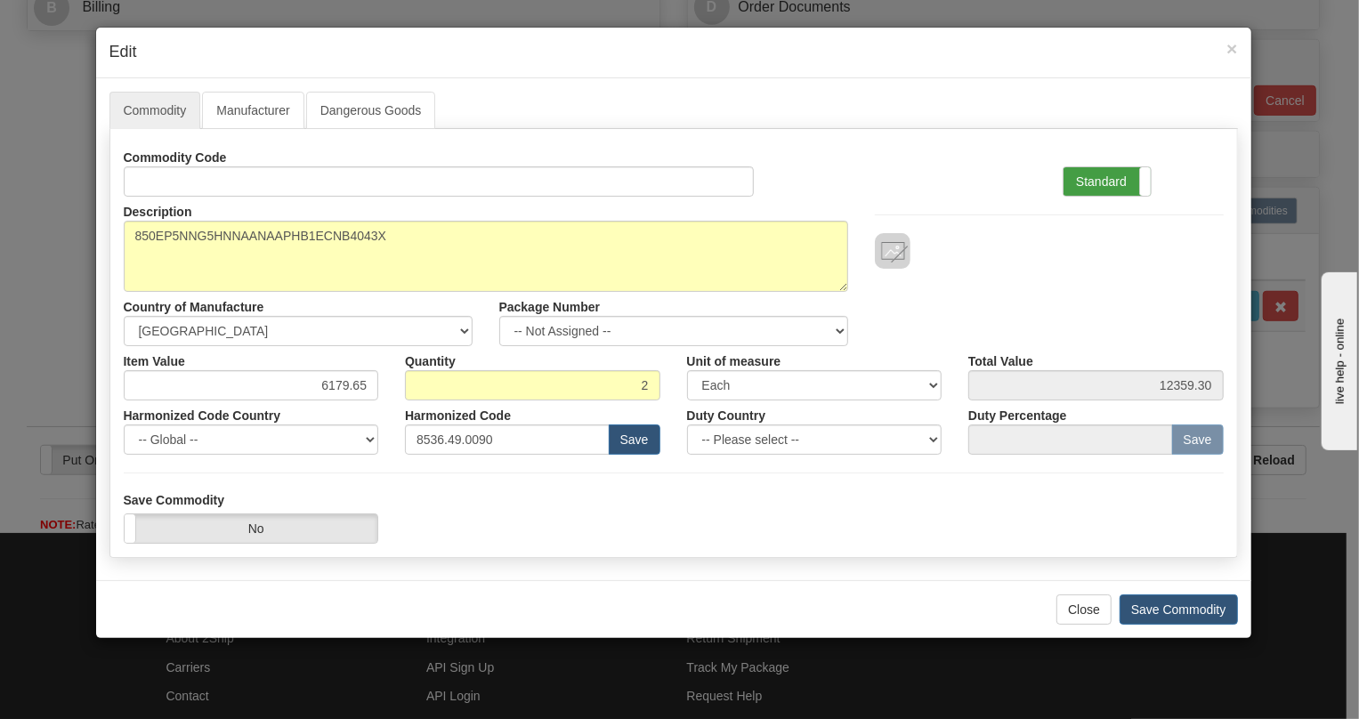
click at [1086, 176] on label "Standard" at bounding box center [1106, 181] width 87 height 28
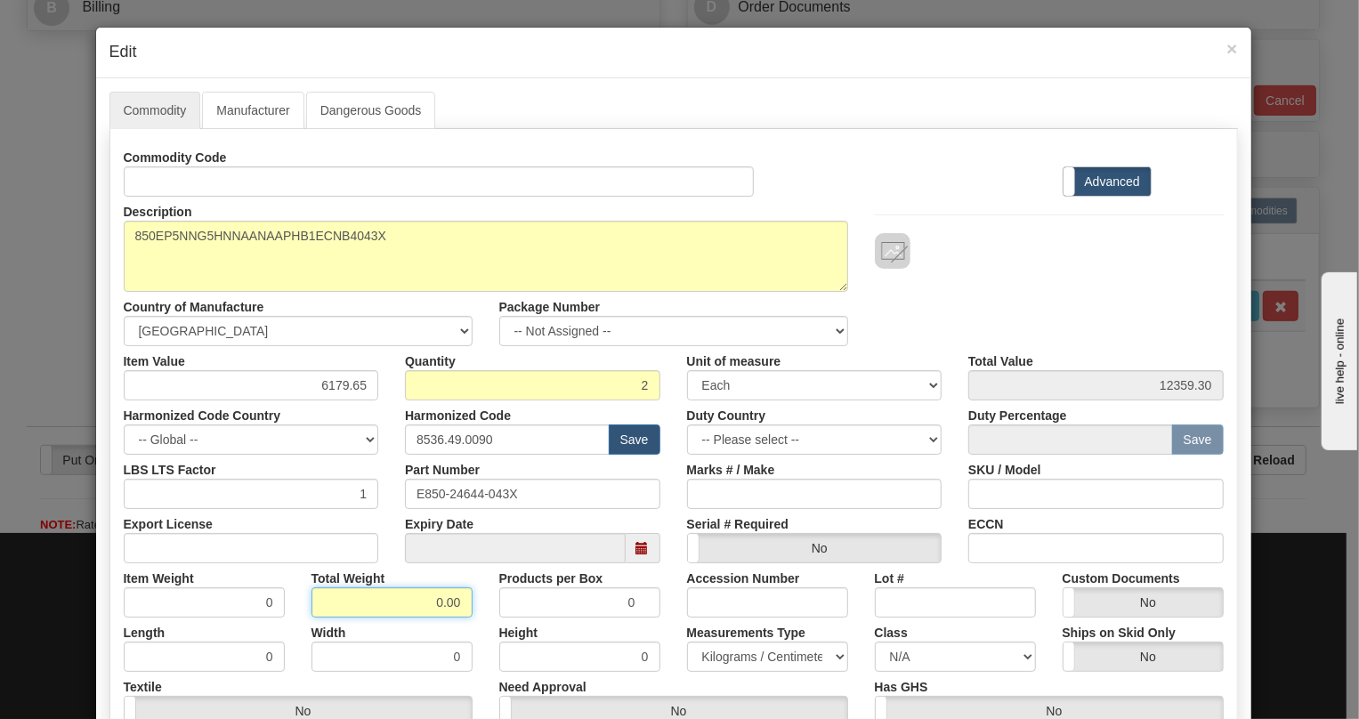
click at [421, 598] on input "0.00" at bounding box center [391, 602] width 161 height 30
type input "1.00"
type input "0.5000"
click at [729, 658] on select "Pounds / Inches Kilograms / Centimeters" at bounding box center [767, 657] width 161 height 30
select select "0"
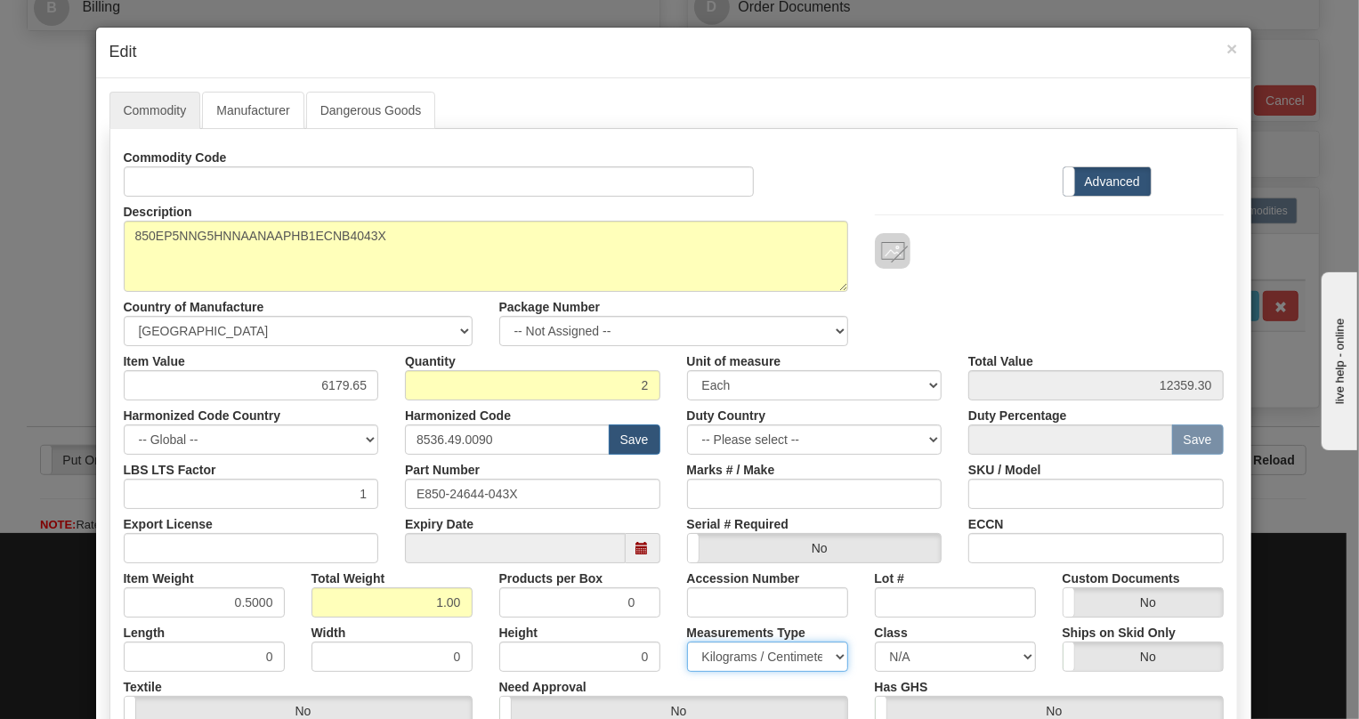
click at [687, 642] on select "Pounds / Inches Kilograms / Centimeters" at bounding box center [767, 657] width 161 height 30
click at [666, 634] on div "Height 0" at bounding box center [580, 644] width 188 height 54
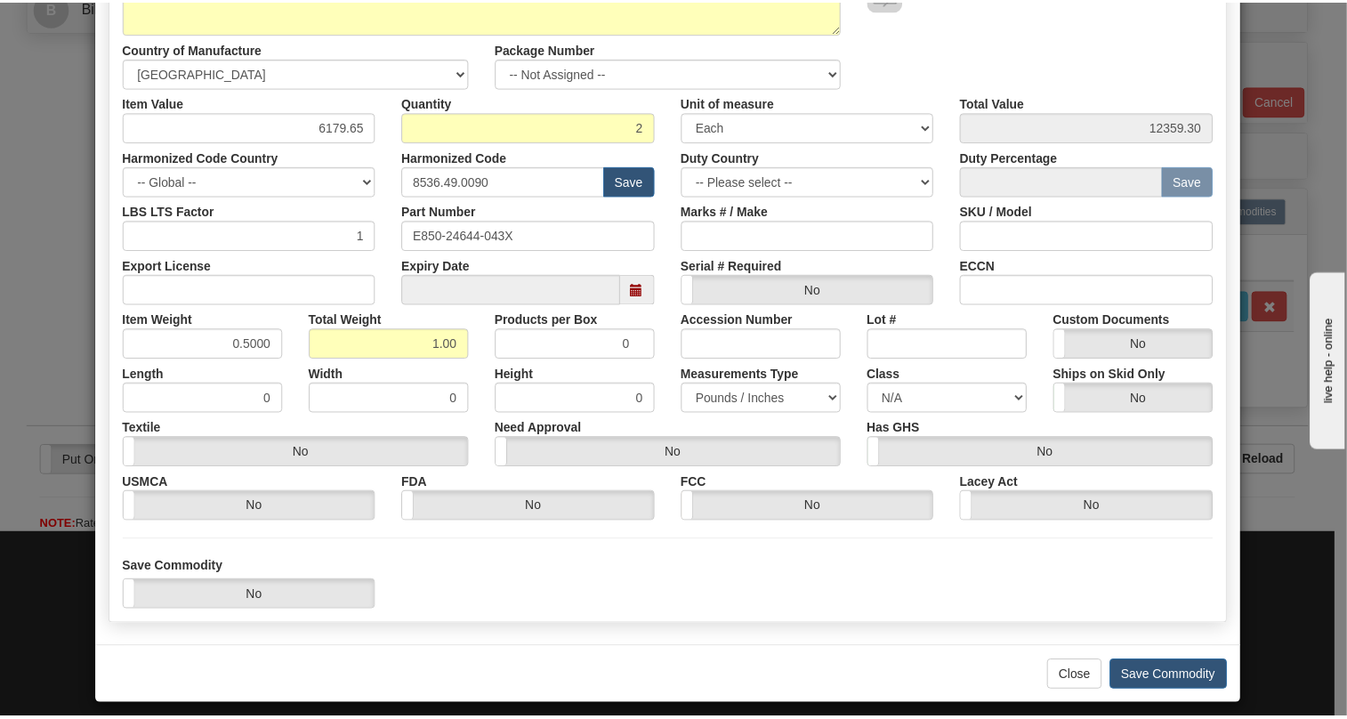
scroll to position [270, 0]
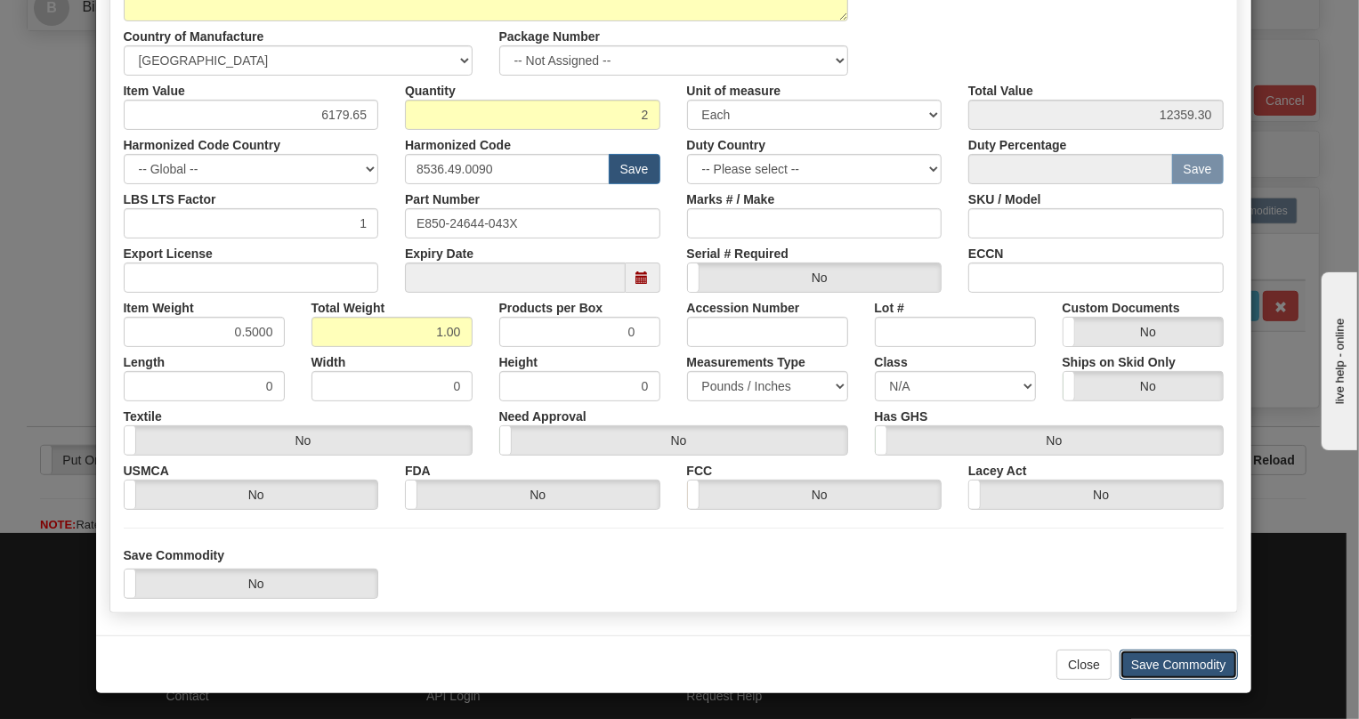
click at [1152, 662] on button "Save Commodity" at bounding box center [1178, 665] width 118 height 30
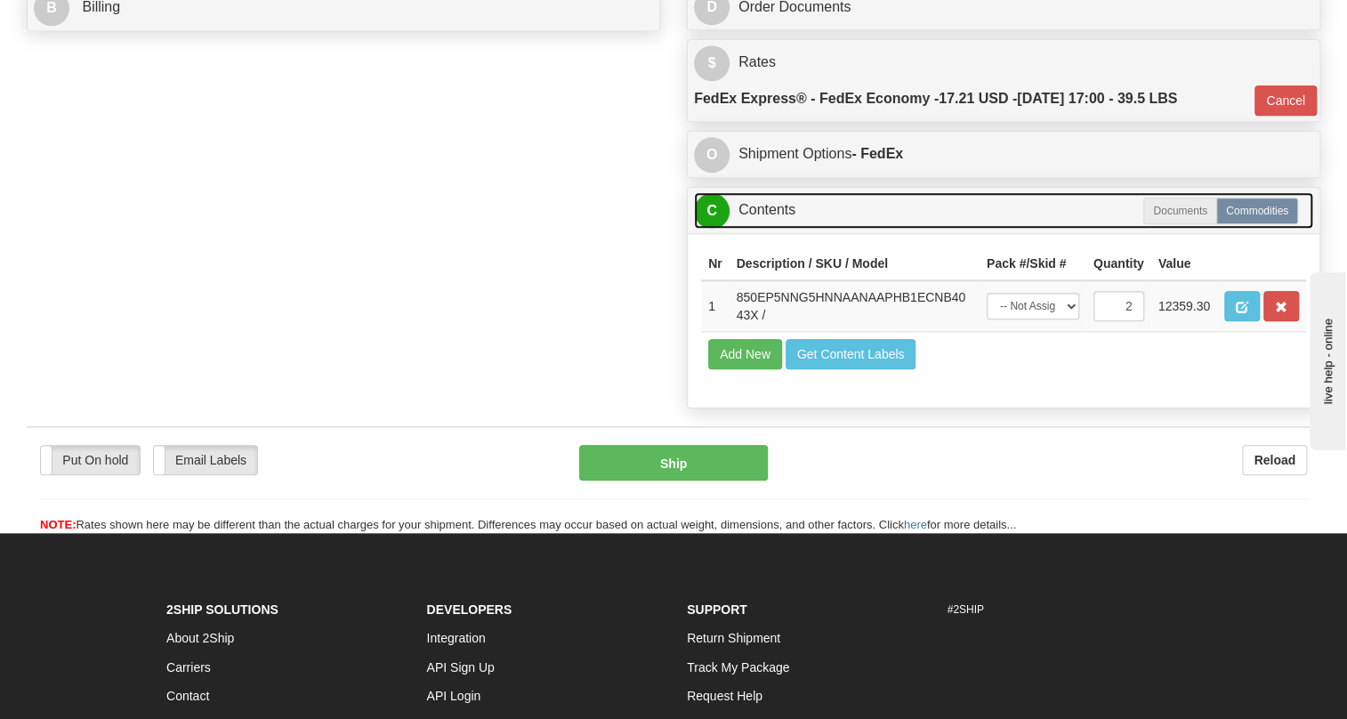
click at [761, 229] on link "C Contents" at bounding box center [1003, 210] width 619 height 36
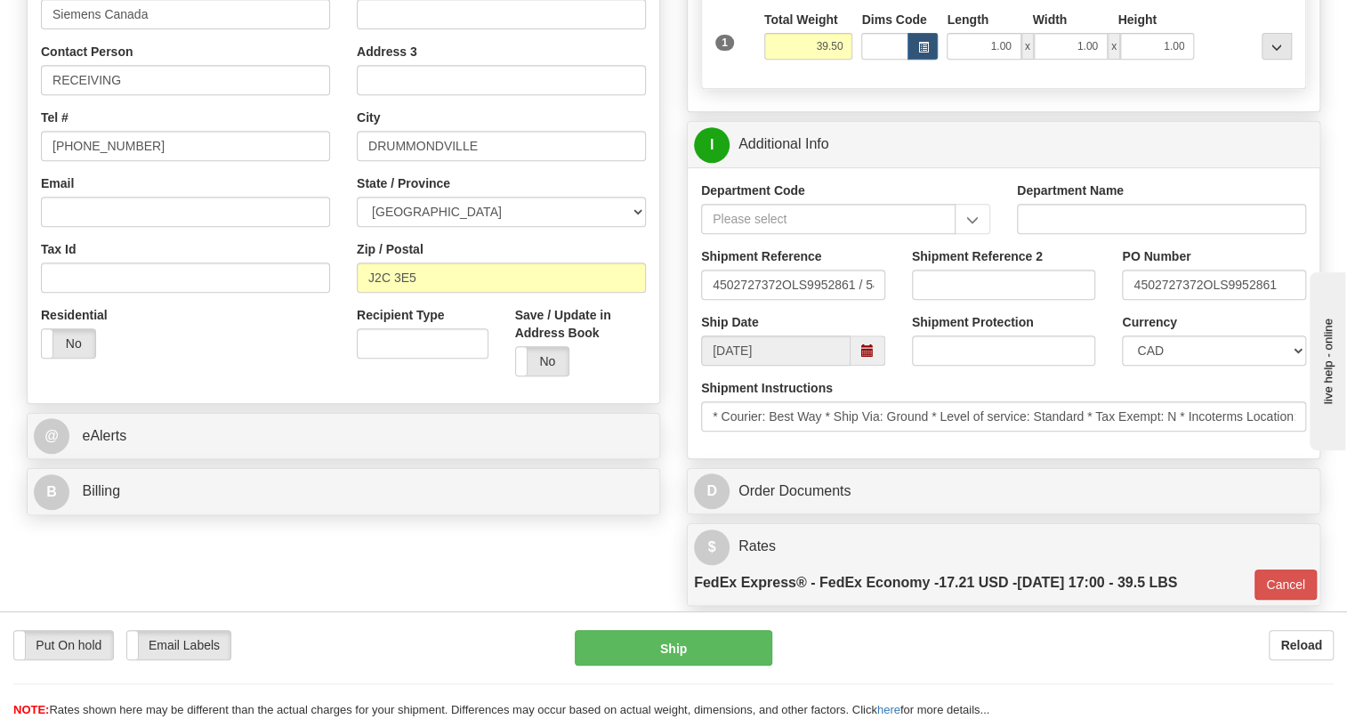
scroll to position [404, 0]
drag, startPoint x: 1202, startPoint y: 328, endPoint x: 1134, endPoint y: 335, distance: 68.8
click at [1134, 302] on input "4502727372OLS9952861" at bounding box center [1214, 286] width 184 height 30
click at [159, 97] on input "RECEIVING" at bounding box center [185, 82] width 289 height 30
paste input "4502727372"
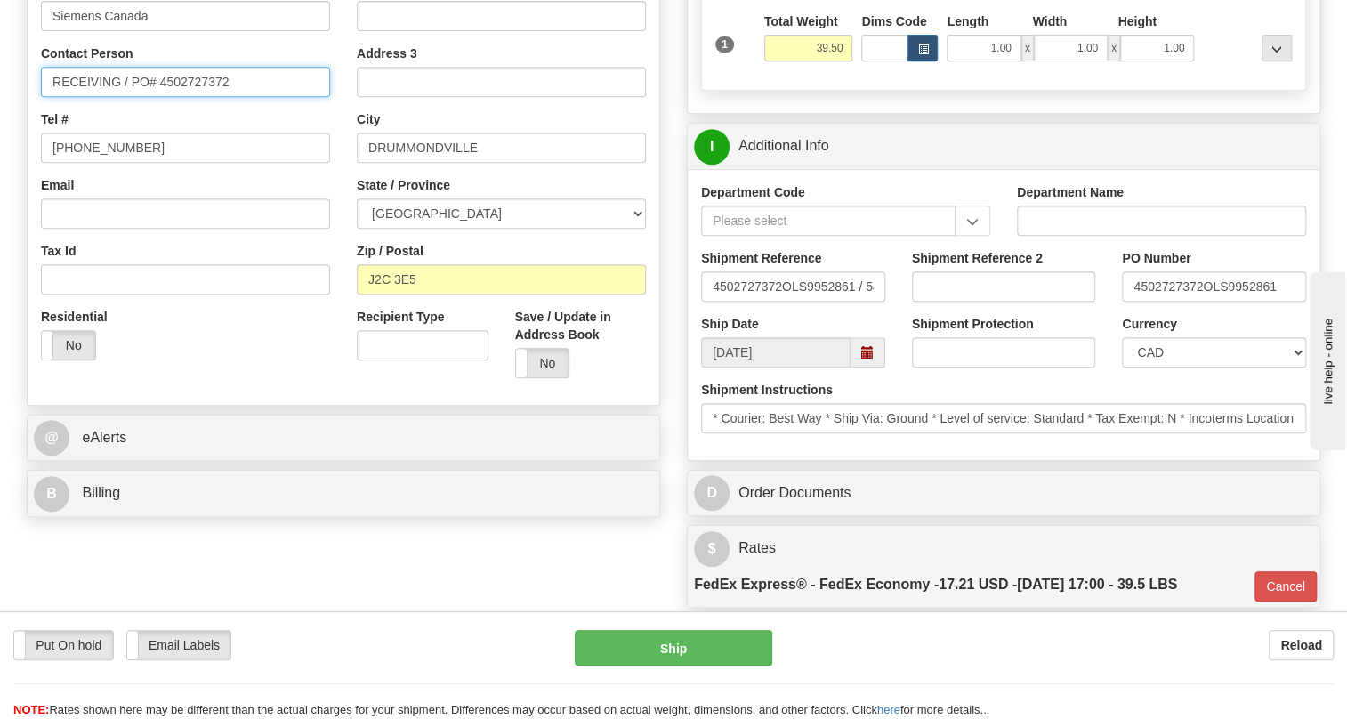
type input "RECEIVING / PO# 4502727372"
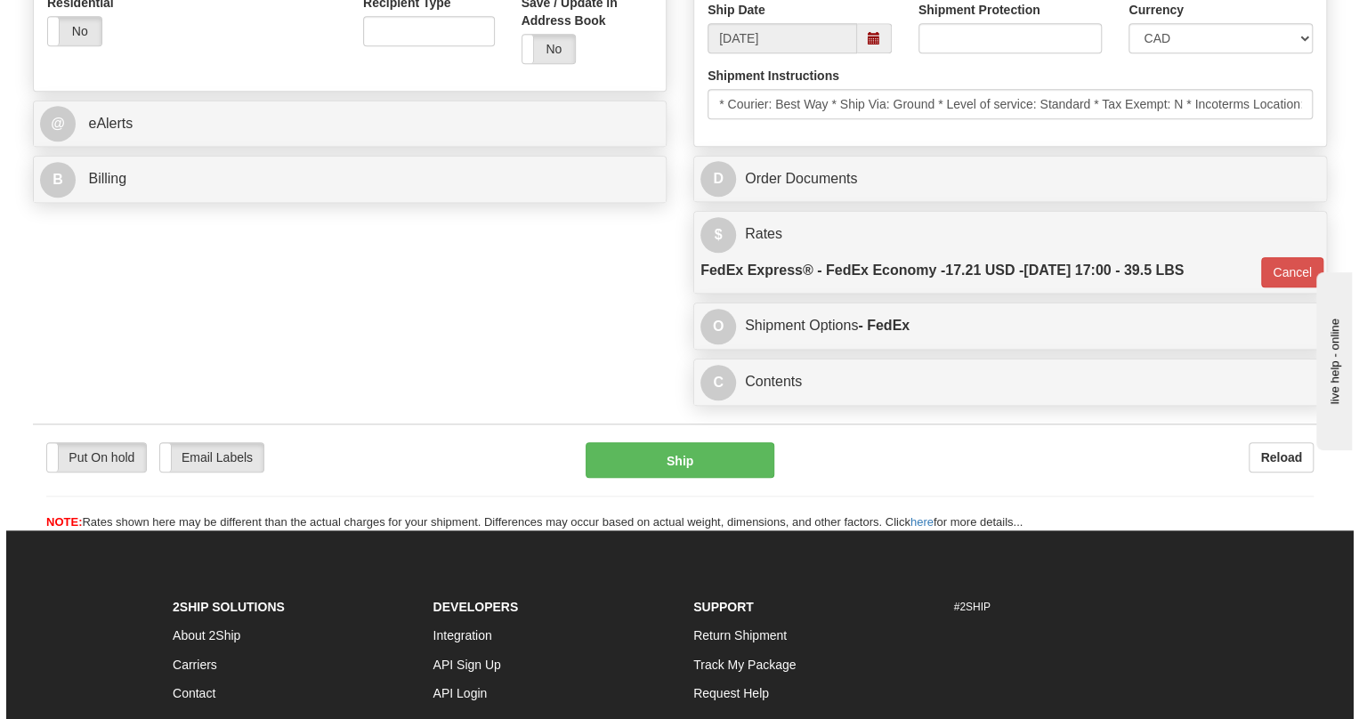
scroll to position [728, 0]
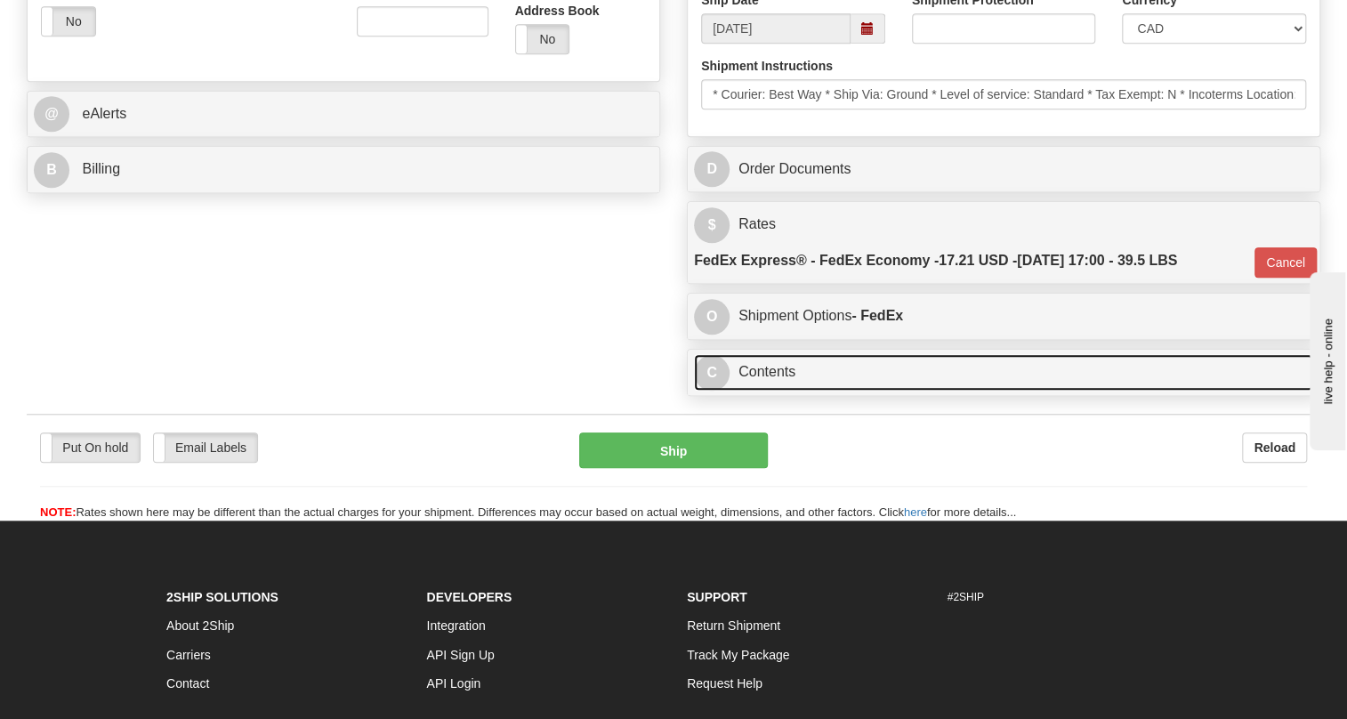
click at [784, 391] on link "C Contents" at bounding box center [1003, 372] width 619 height 36
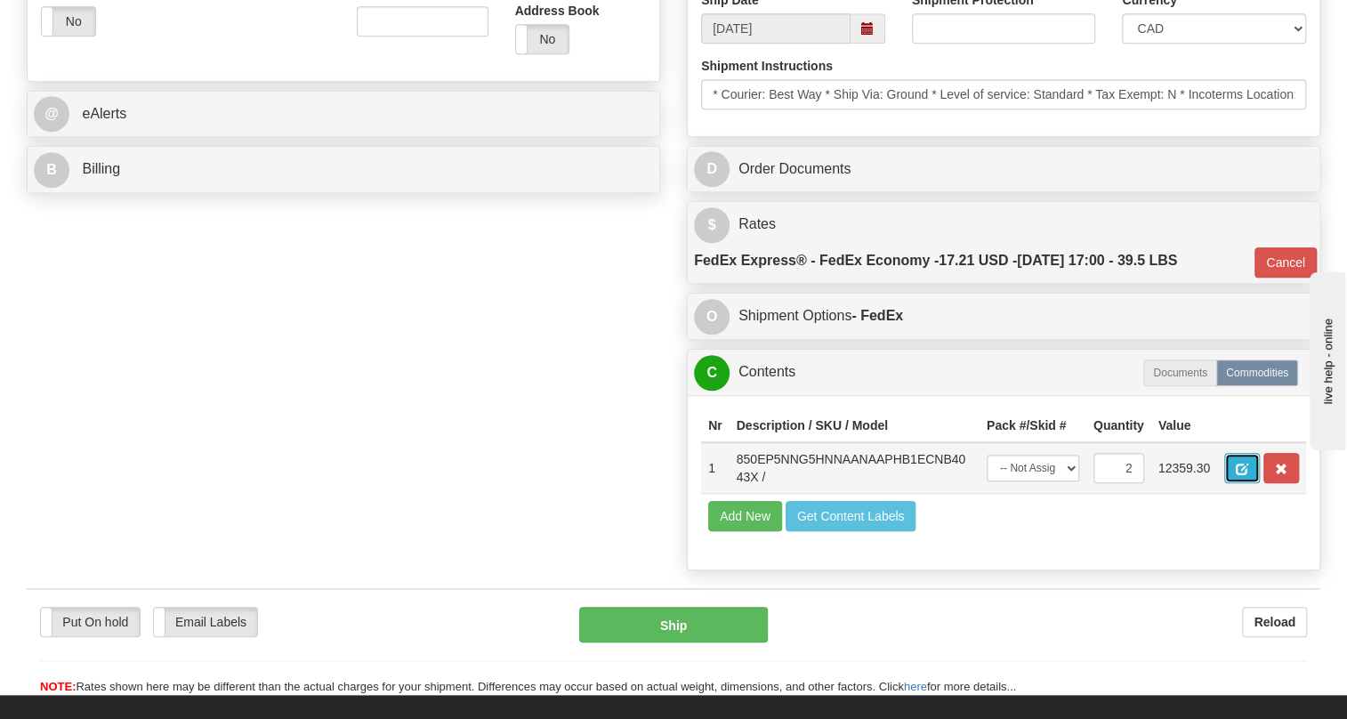
click at [1234, 483] on button "button" at bounding box center [1242, 468] width 36 height 30
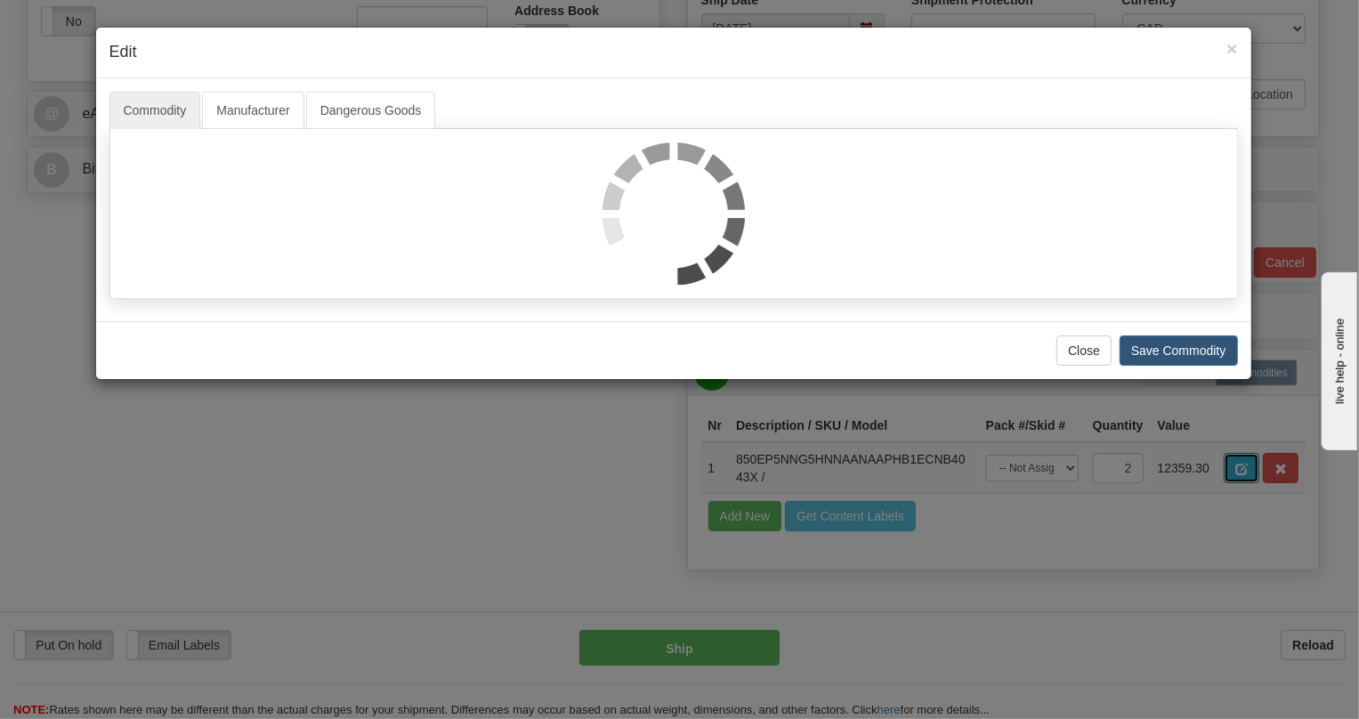
scroll to position [0, 0]
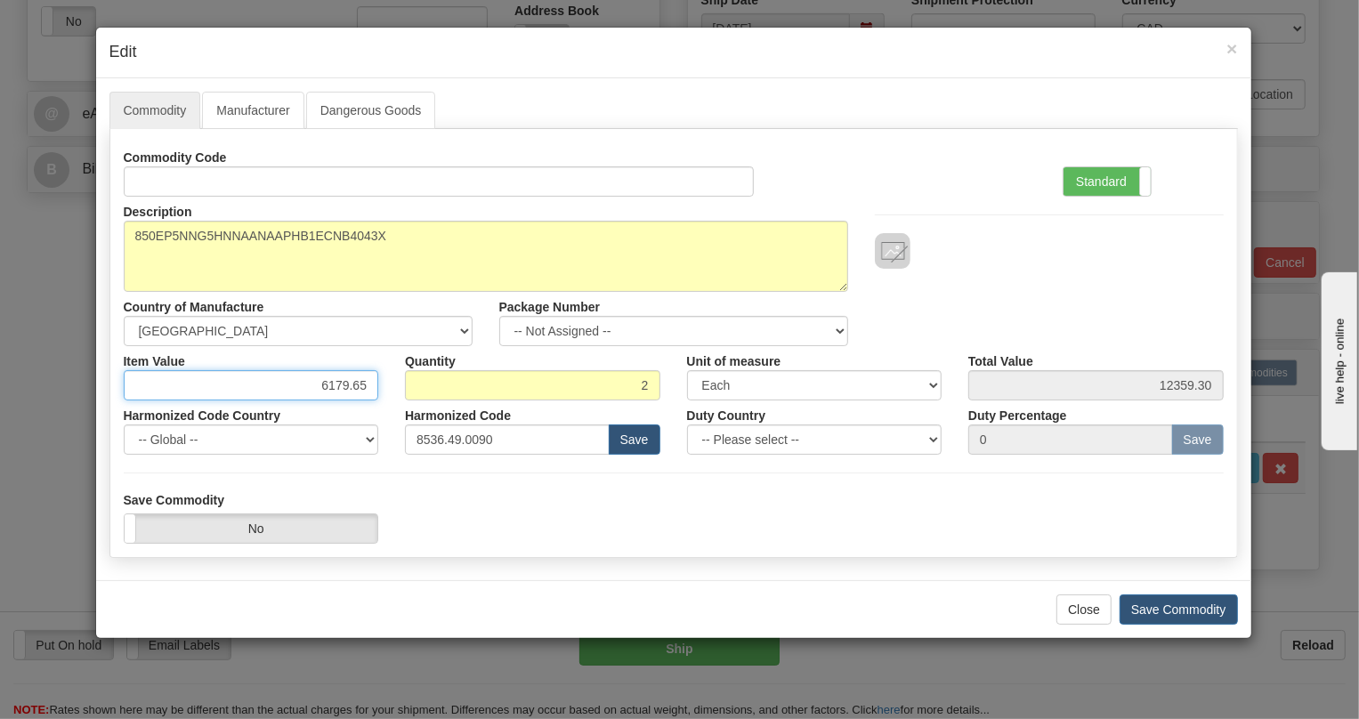
click at [369, 382] on input "6179.65" at bounding box center [251, 385] width 255 height 30
paste input "4.789,53"
click at [329, 384] on input "4.789,53" at bounding box center [251, 385] width 255 height 30
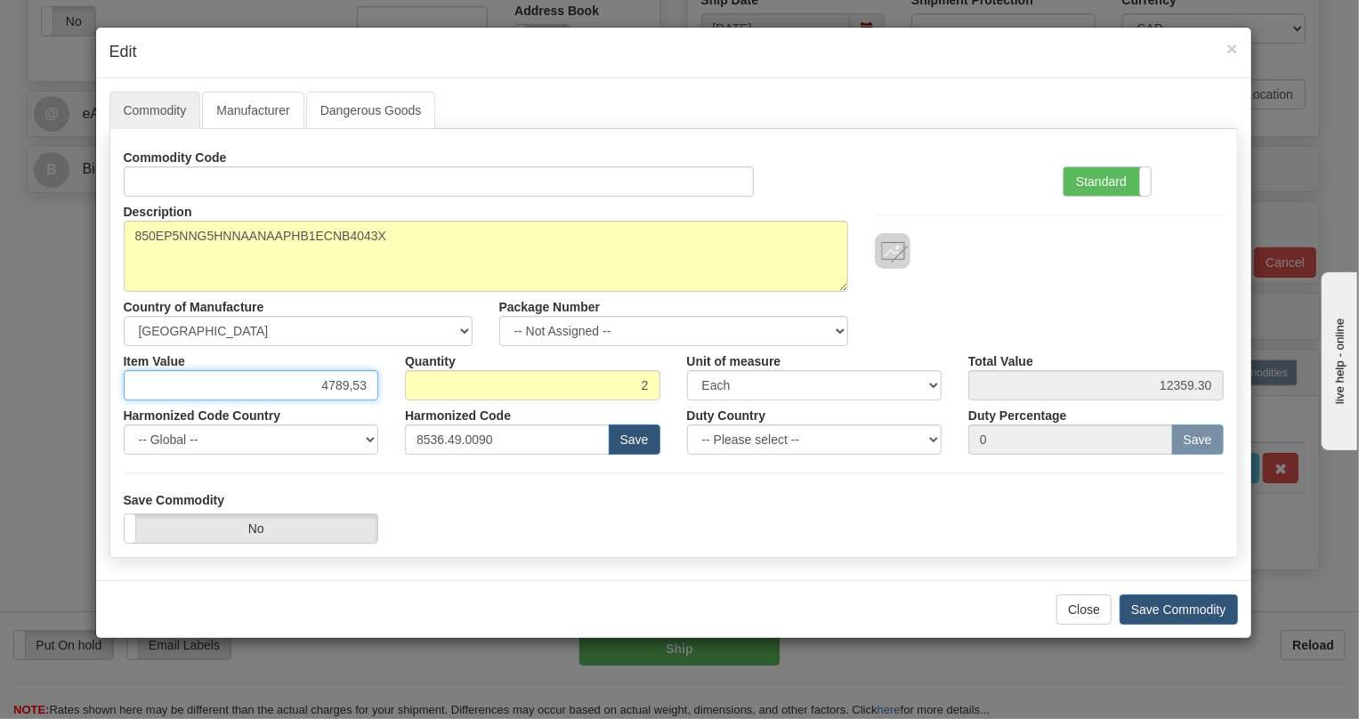
click at [348, 386] on input "4789,53" at bounding box center [251, 385] width 255 height 30
type input "4789.53"
type input "9579.06"
click at [1099, 177] on label "Standard" at bounding box center [1106, 181] width 87 height 28
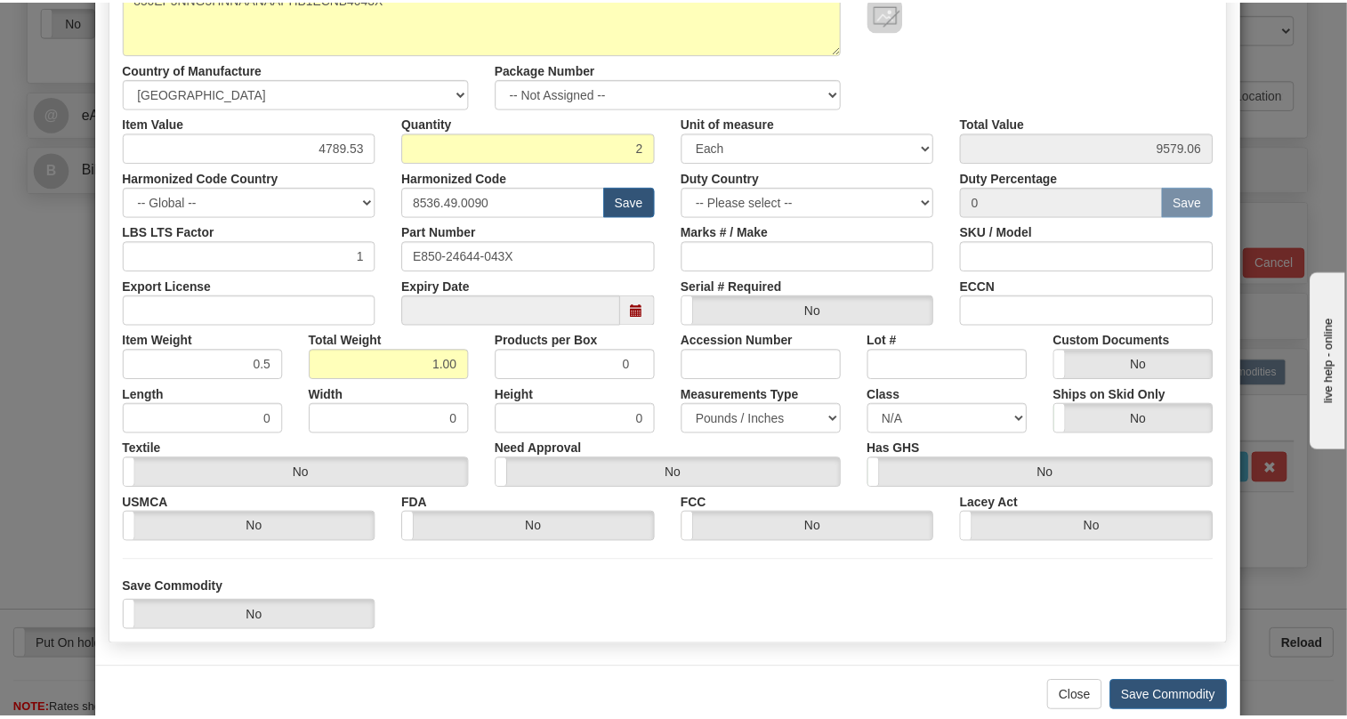
scroll to position [242, 0]
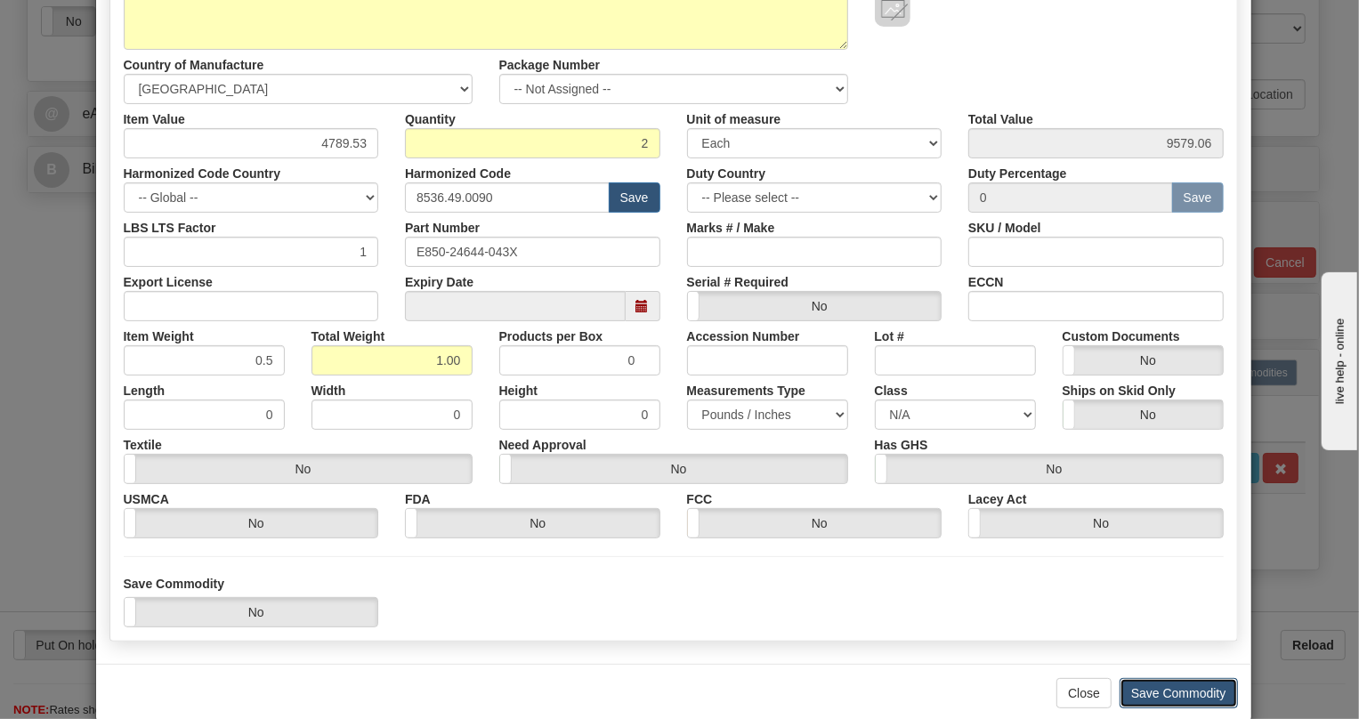
click at [1164, 690] on button "Save Commodity" at bounding box center [1178, 693] width 118 height 30
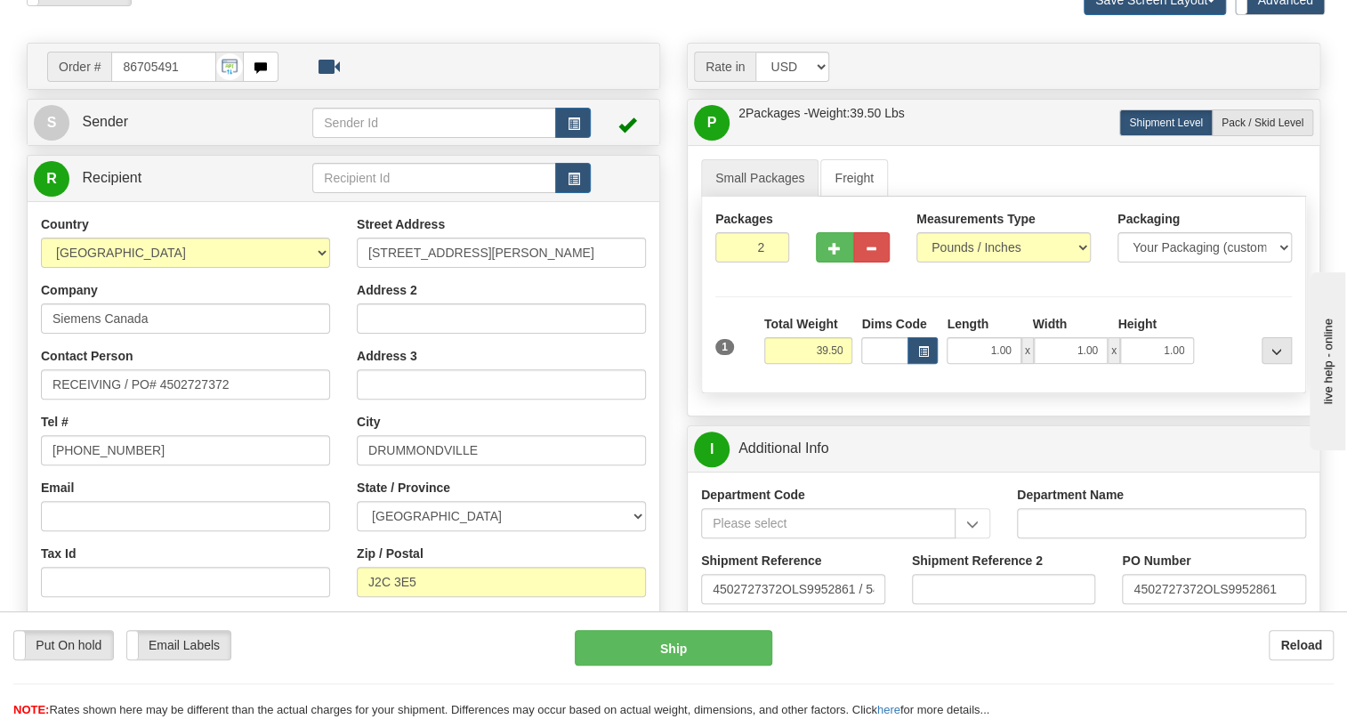
scroll to position [161, 0]
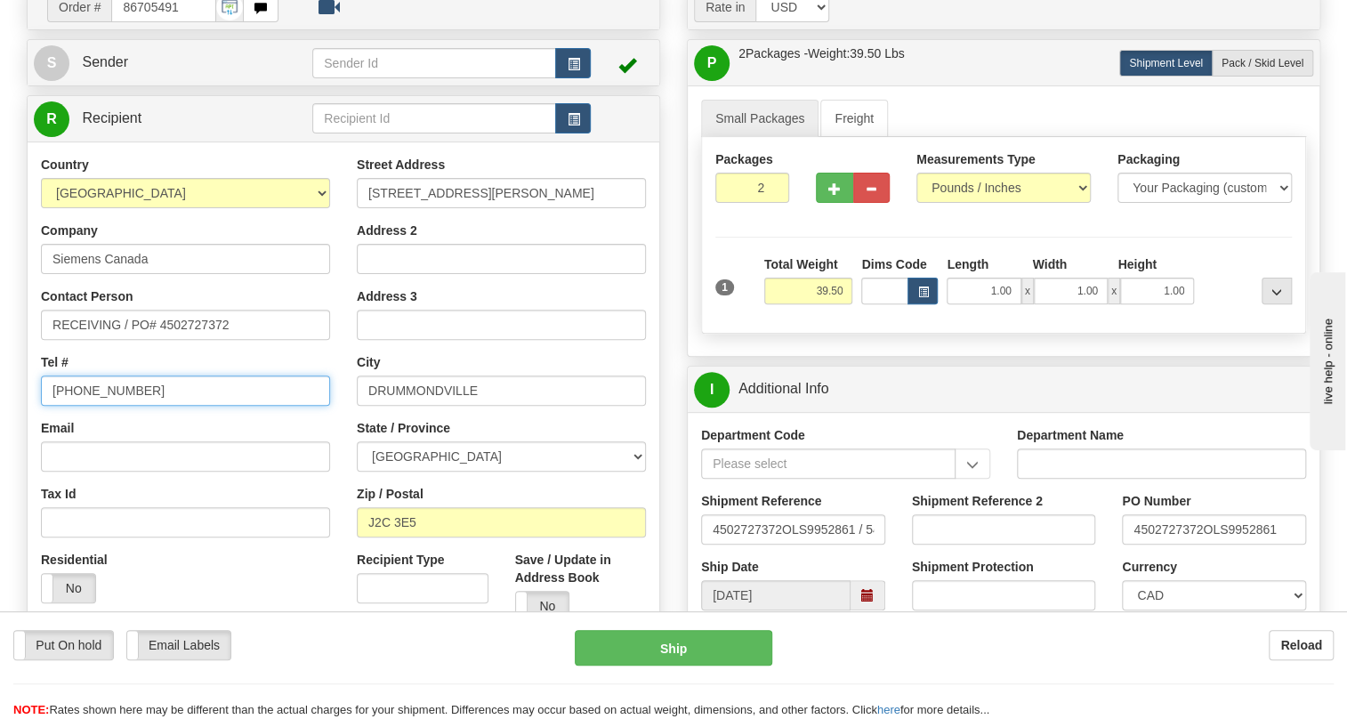
click at [113, 406] on input "[PHONE_NUMBER]" at bounding box center [185, 390] width 289 height 30
type input "111-111-1111"
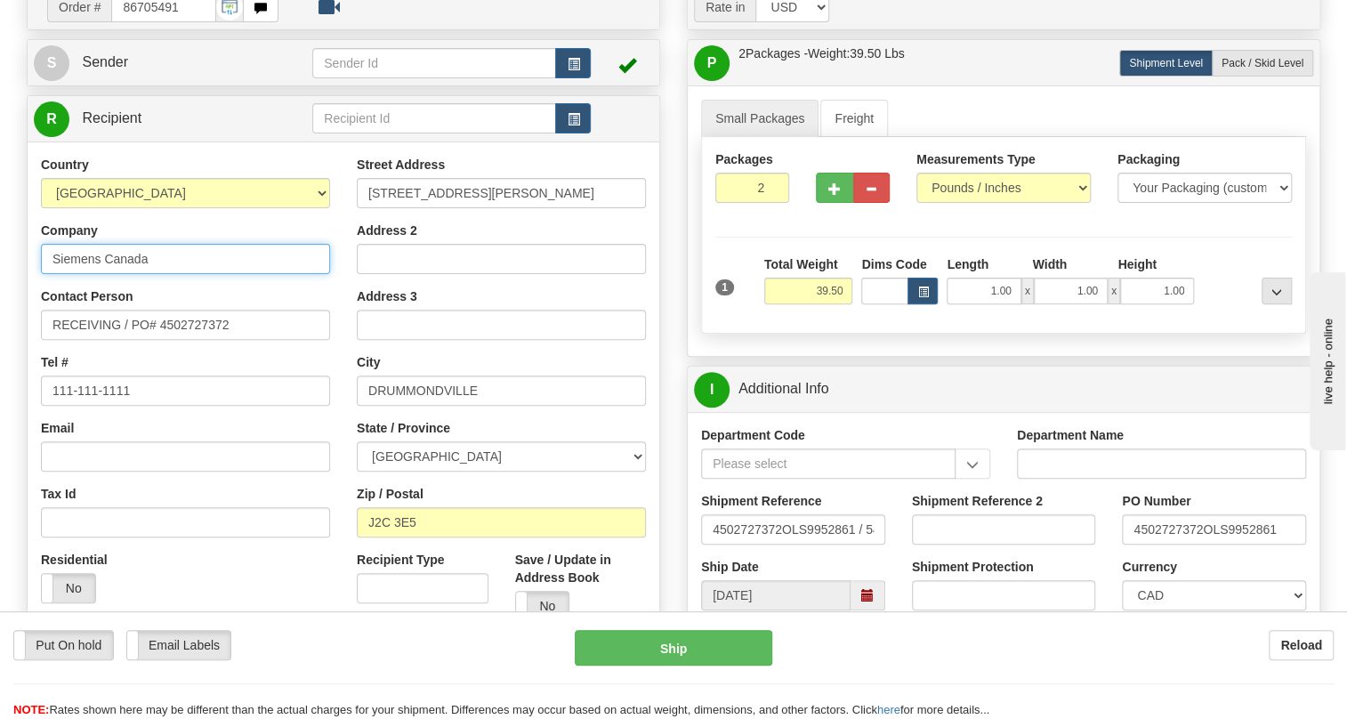
click at [222, 274] on input "Siemens Canada" at bounding box center [185, 259] width 289 height 30
click at [343, 339] on div "Street Address 1500 rue Janelle Address 2 Address 3 City DRUMMONDVILLE State / …" at bounding box center [501, 395] width 316 height 479
click at [141, 274] on input "Siemens Canada" at bounding box center [185, 259] width 289 height 30
click at [343, 341] on div "Street Address 1500 rue Janelle Address 2 Address 3 City DRUMMONDVILLE State / …" at bounding box center [501, 395] width 316 height 479
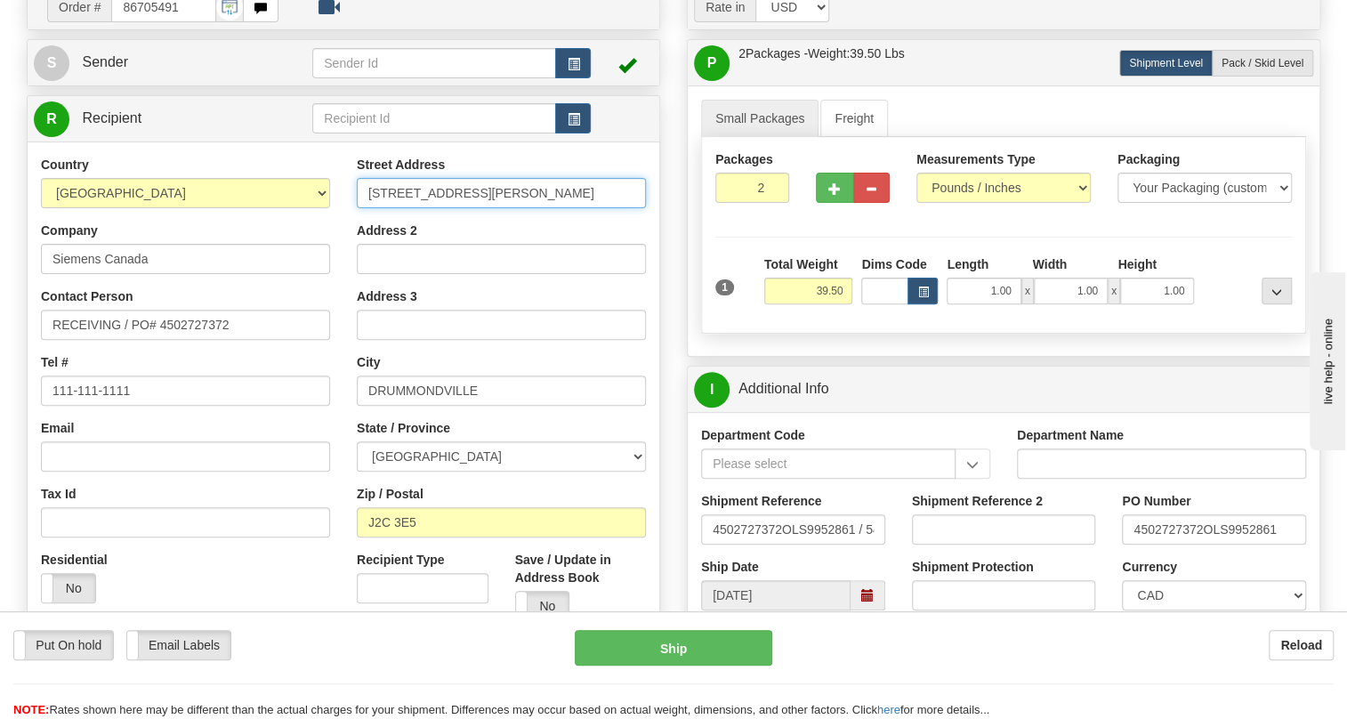
drag, startPoint x: 417, startPoint y: 230, endPoint x: 398, endPoint y: 238, distance: 21.1
click at [398, 208] on input "1500 rue Janelle" at bounding box center [501, 193] width 289 height 30
type input "1500 RUE JANELLE"
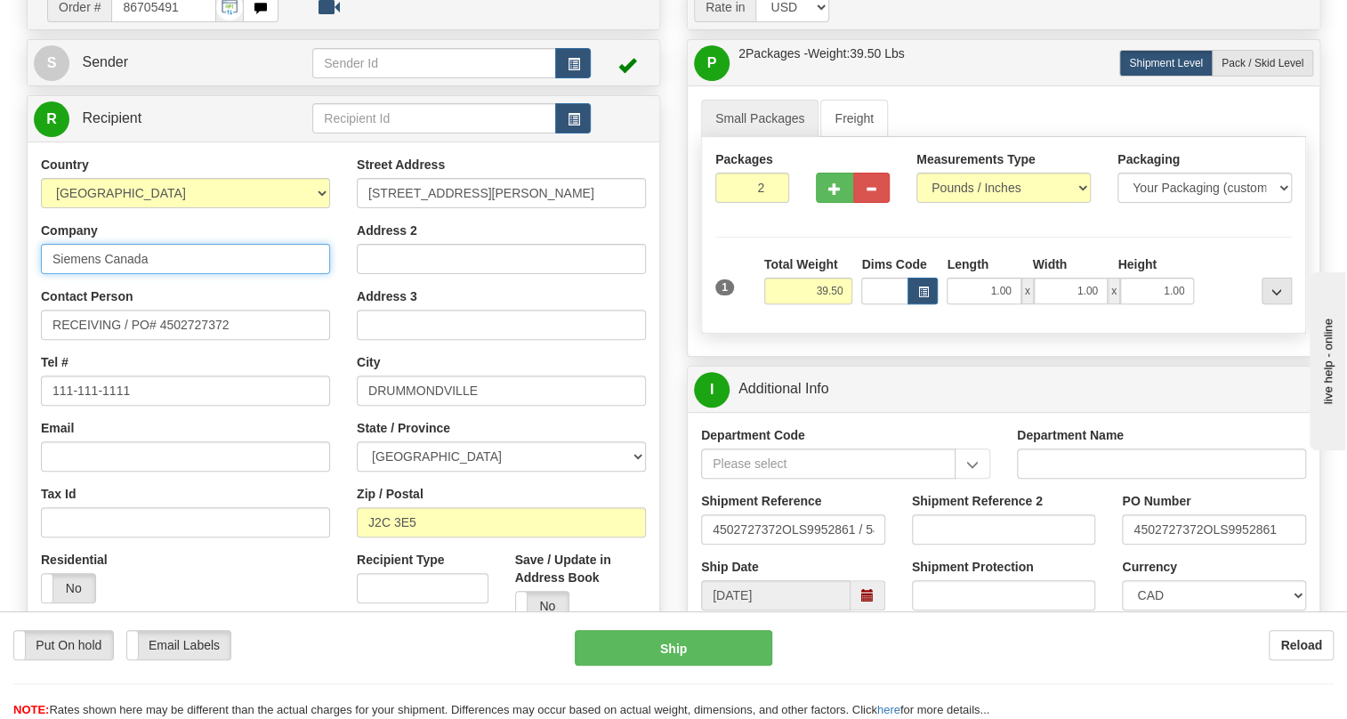
click at [140, 274] on input "Siemens Canada" at bounding box center [185, 259] width 289 height 30
type input "SIEMENS CANADA LIMITED"
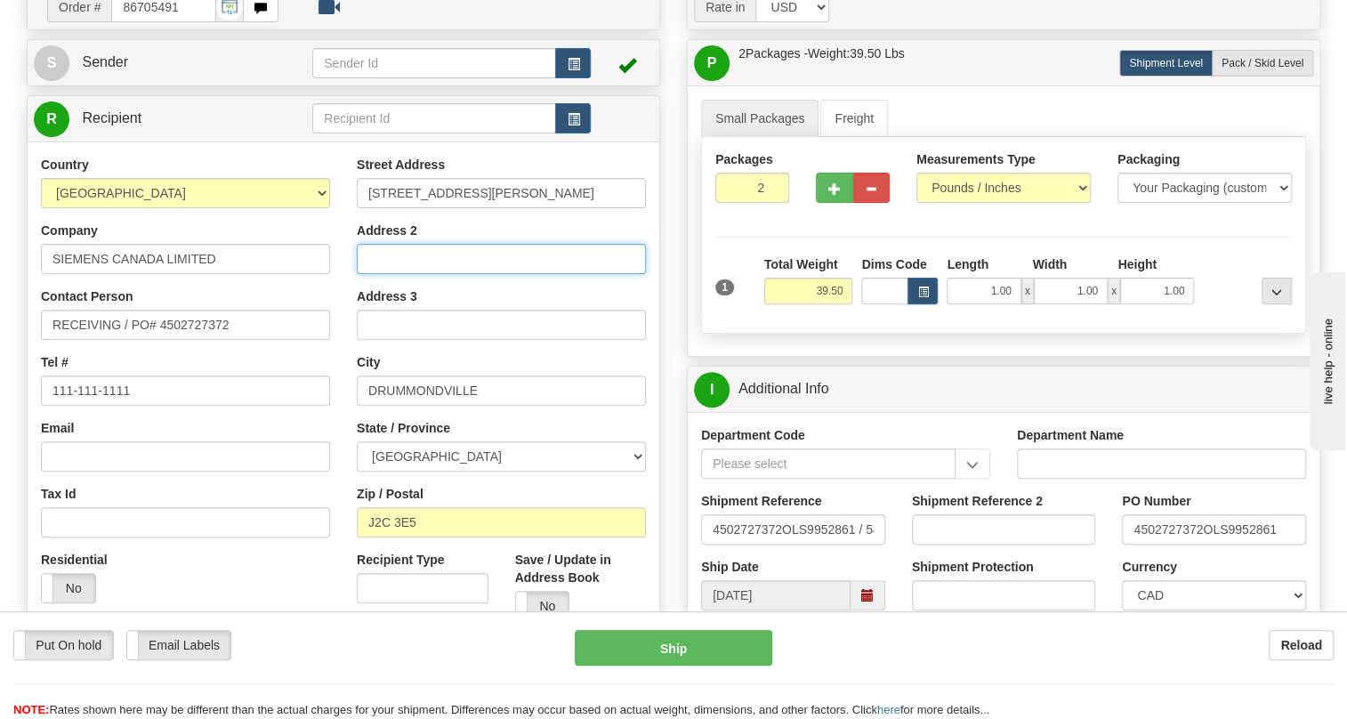
type input "PO # 4502620828"
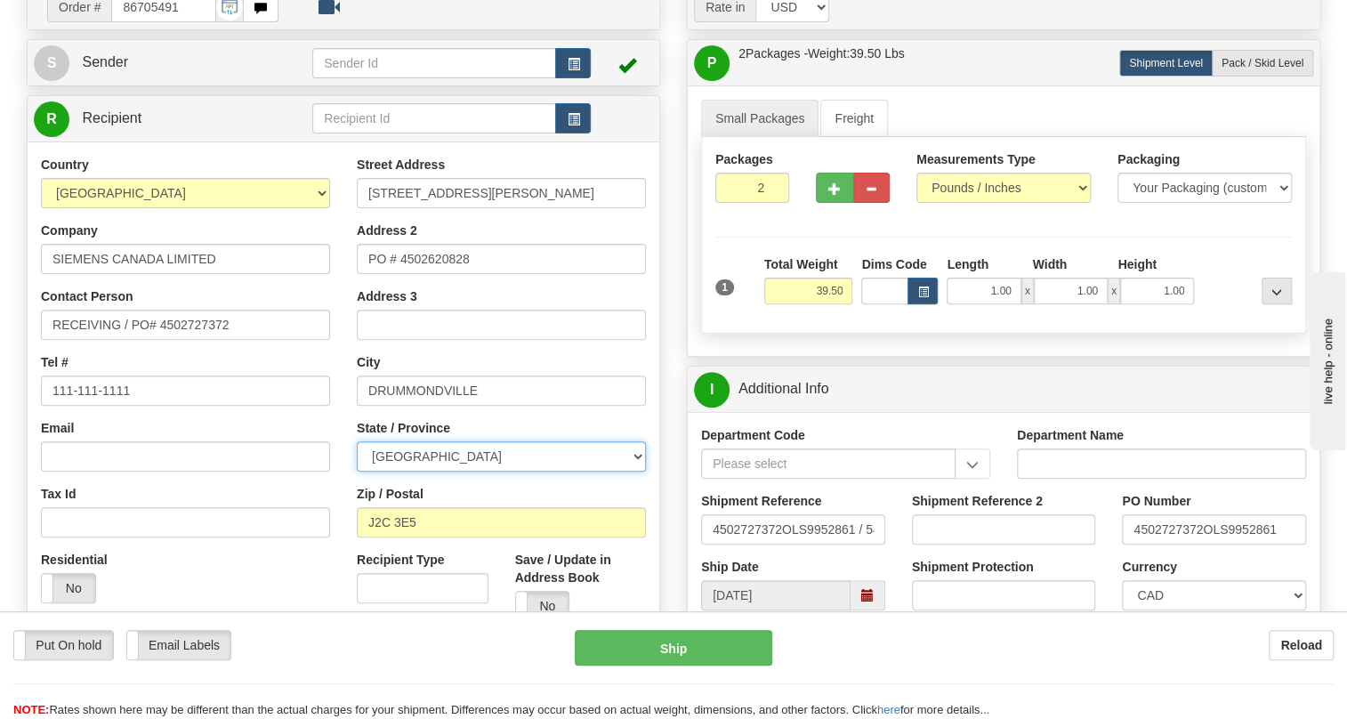
select select "ON"
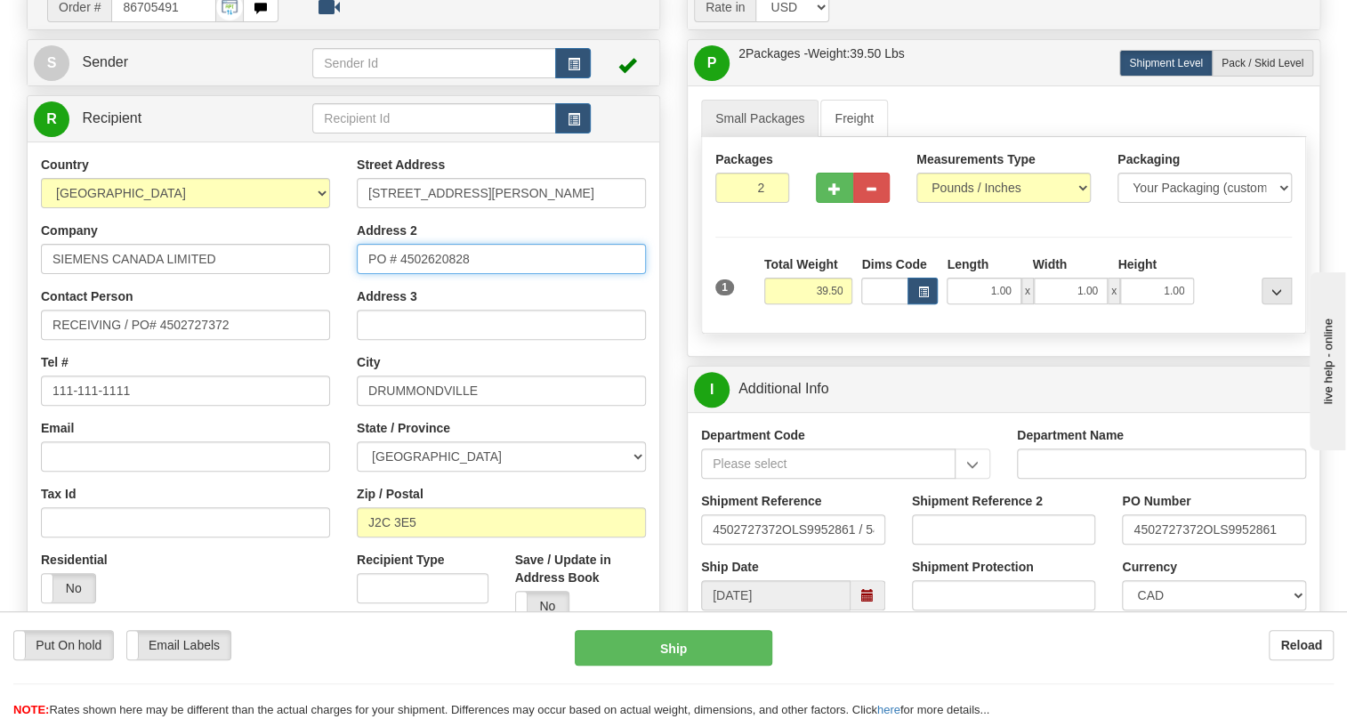
drag, startPoint x: 480, startPoint y: 292, endPoint x: 364, endPoint y: 302, distance: 117.0
click at [364, 274] on input "PO # 4502620828" at bounding box center [501, 259] width 289 height 30
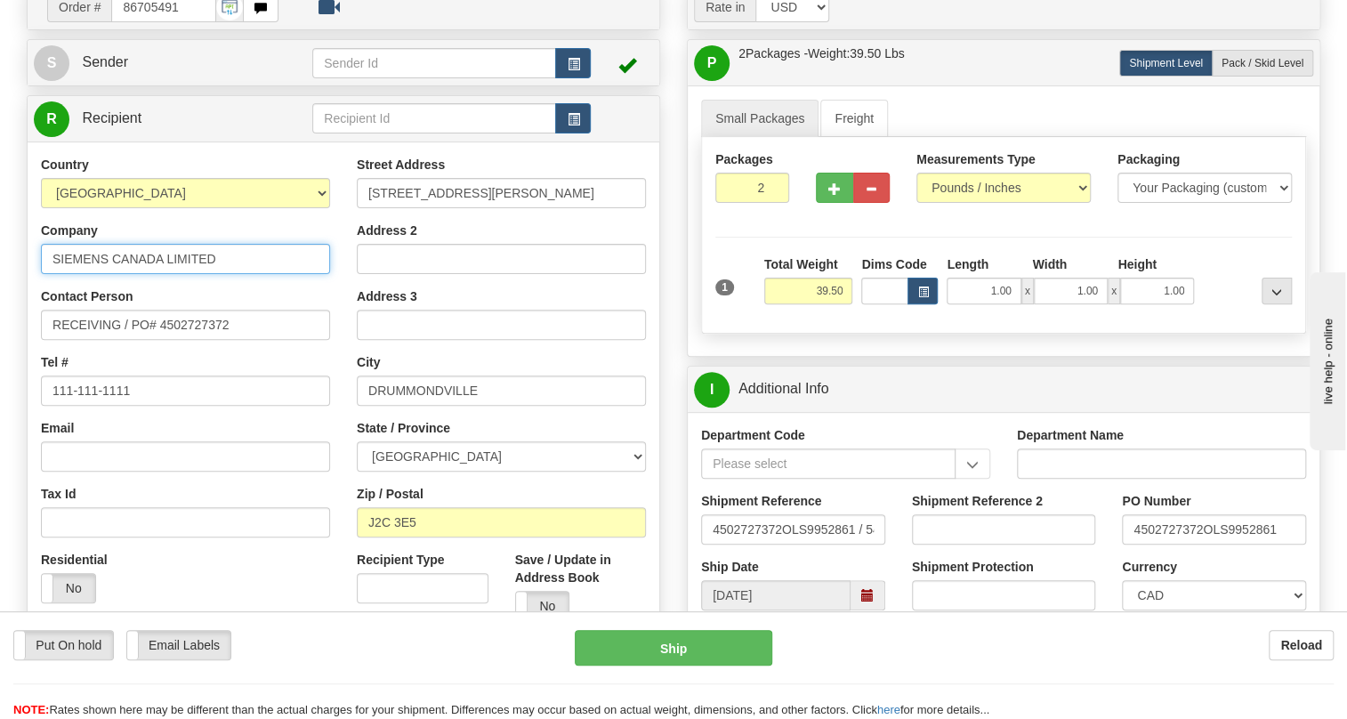
drag, startPoint x: 224, startPoint y: 300, endPoint x: 169, endPoint y: 294, distance: 55.5
click at [169, 274] on input "SIEMENS CANADA LIMITED" at bounding box center [185, 259] width 289 height 30
type input "SIEMENS CANADA"
click at [345, 343] on div "Street Address 1500 RUE JANELLE Address 2 Address 3 City DRUMMONDVILLE State / …" at bounding box center [501, 395] width 316 height 479
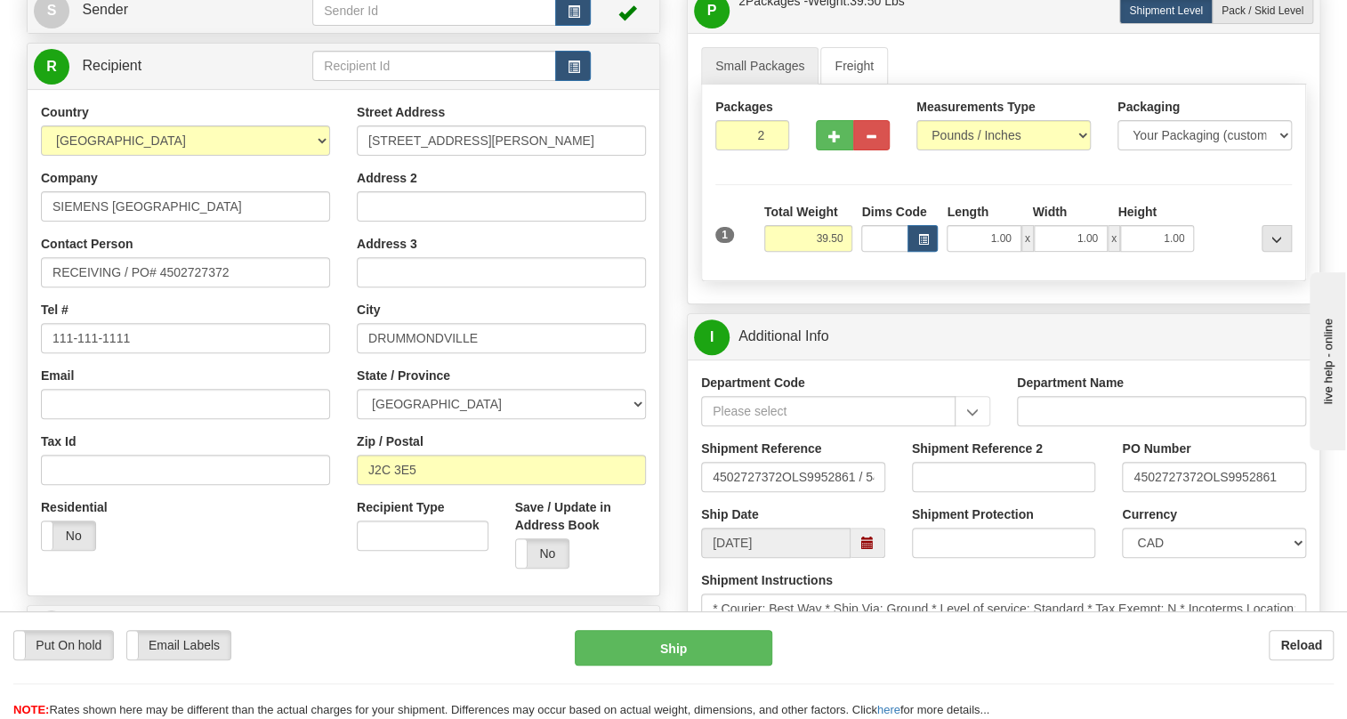
scroll to position [242, 0]
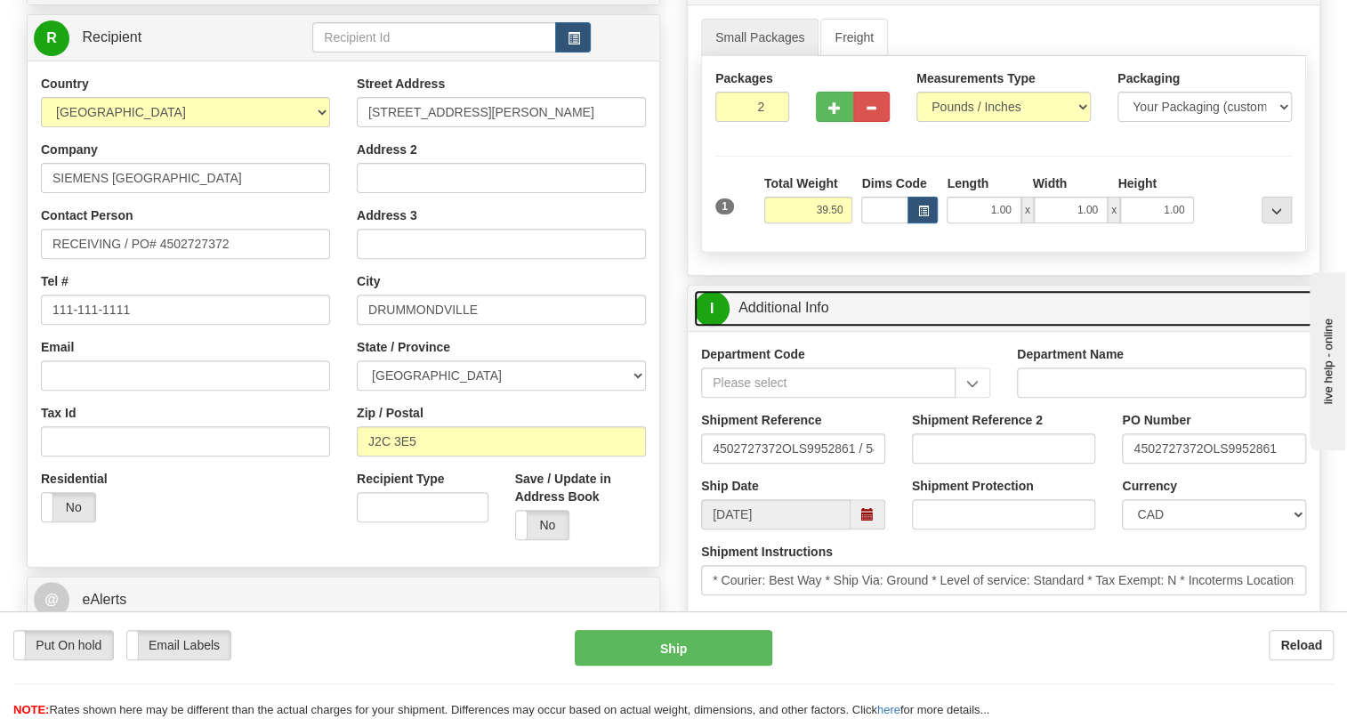
click at [818, 327] on link "I Additional Info" at bounding box center [1003, 308] width 619 height 36
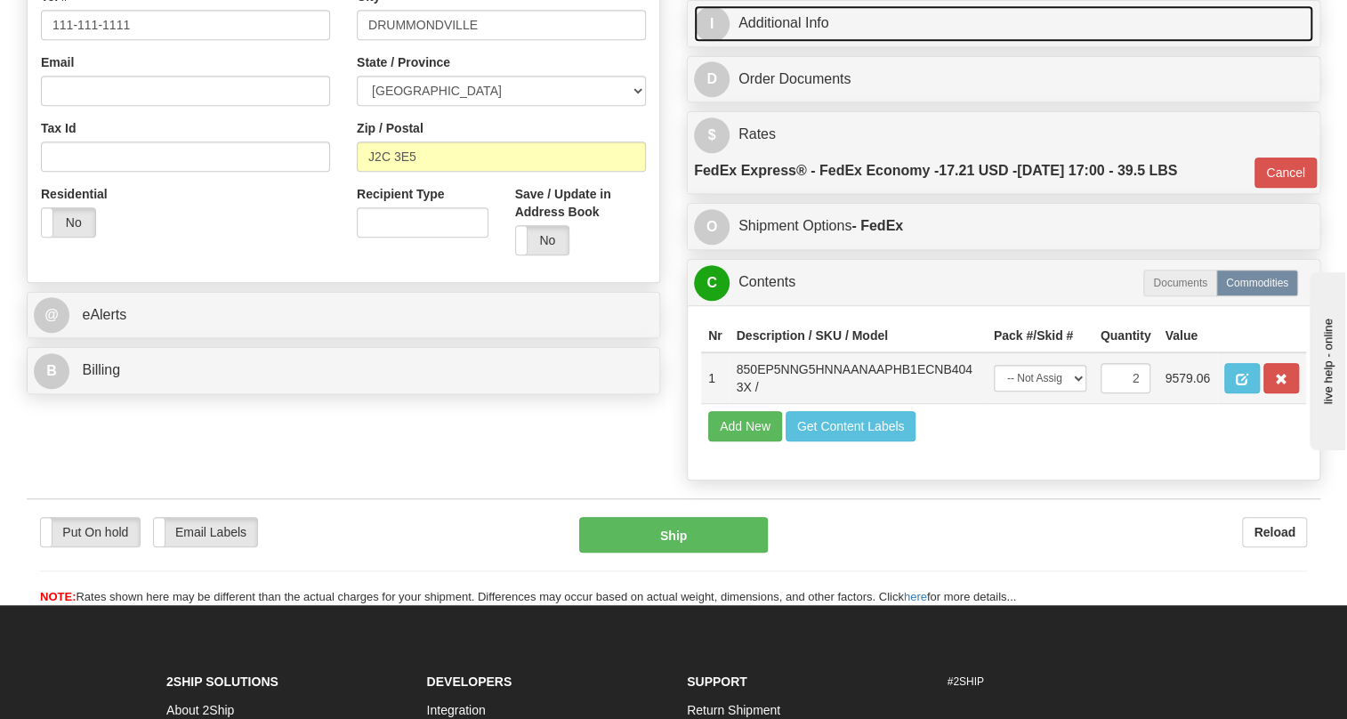
scroll to position [566, 0]
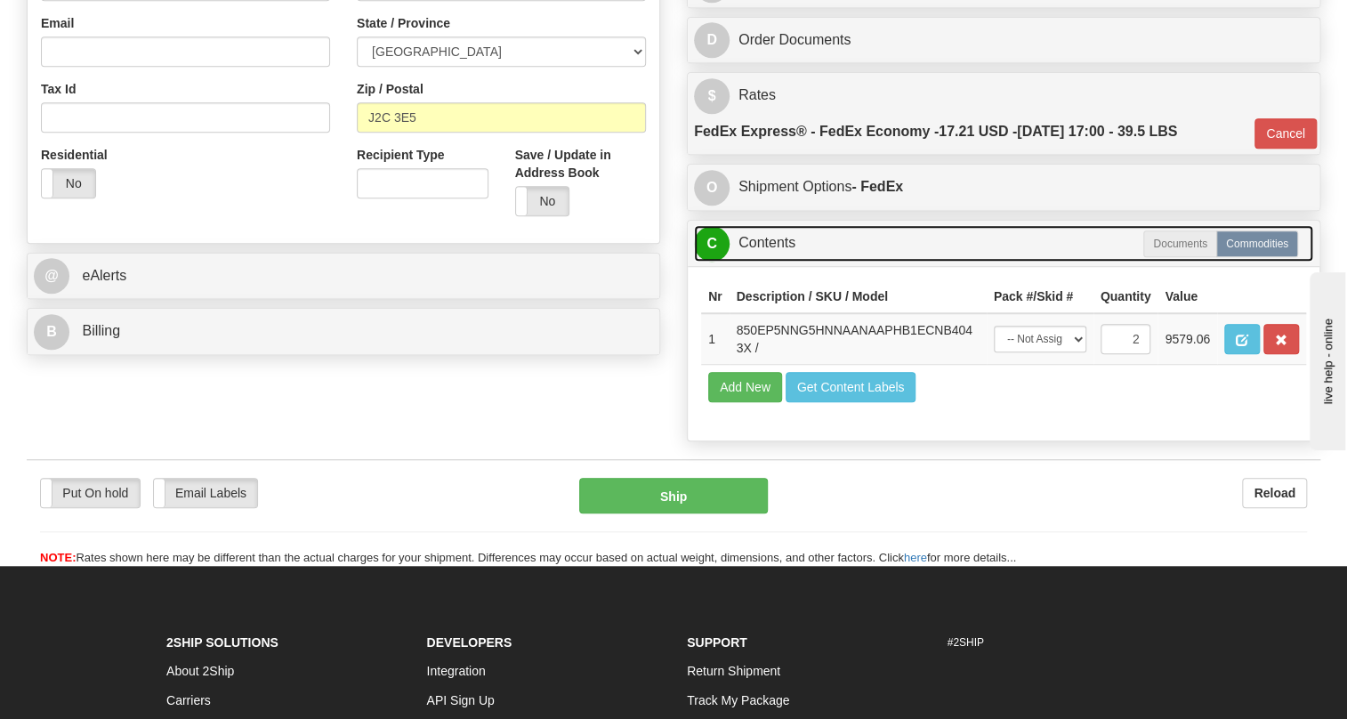
click at [774, 262] on link "C Contents" at bounding box center [1003, 243] width 619 height 36
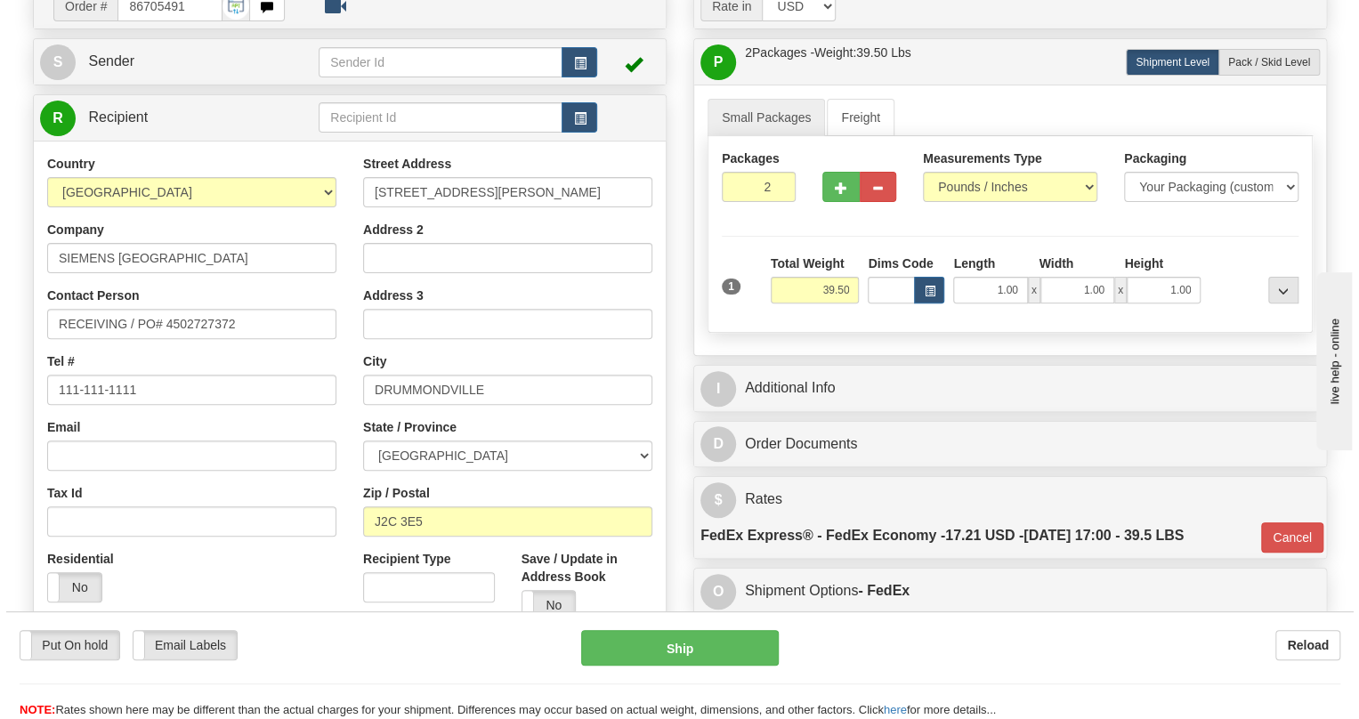
scroll to position [161, 0]
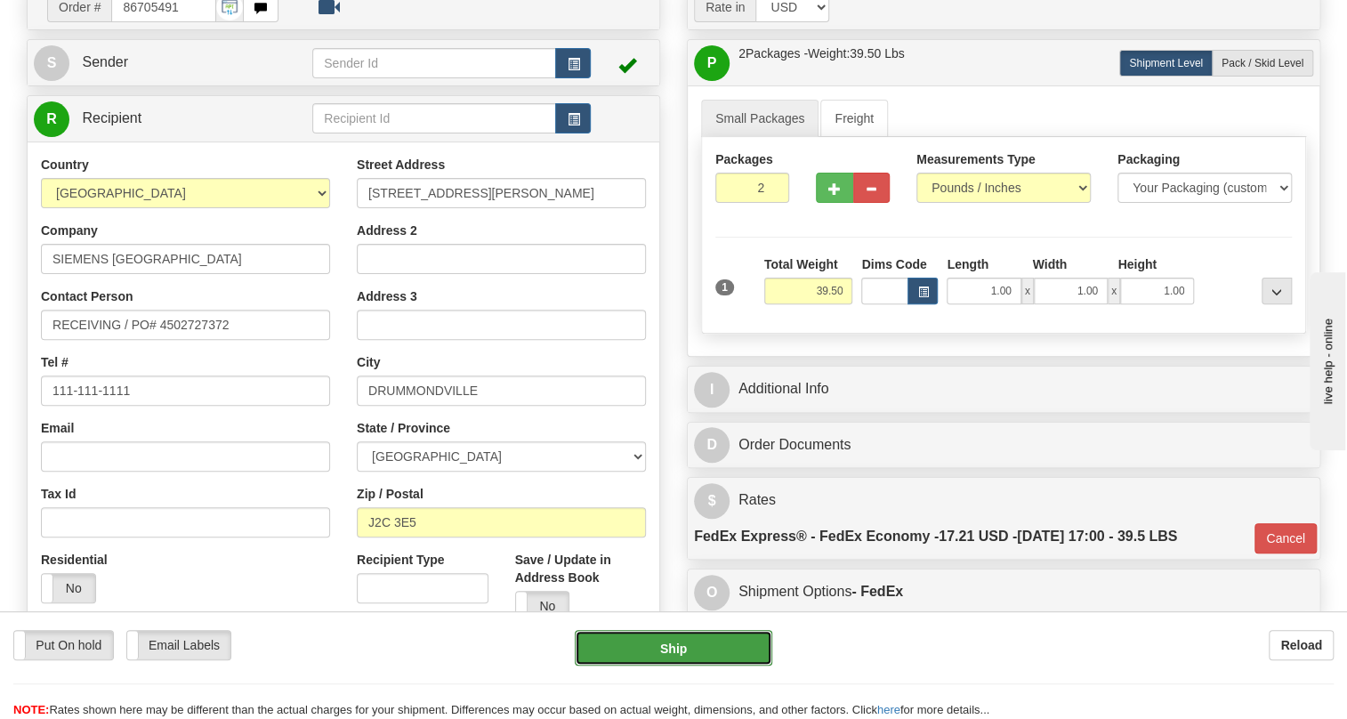
click at [685, 653] on button "Ship" at bounding box center [674, 648] width 198 height 36
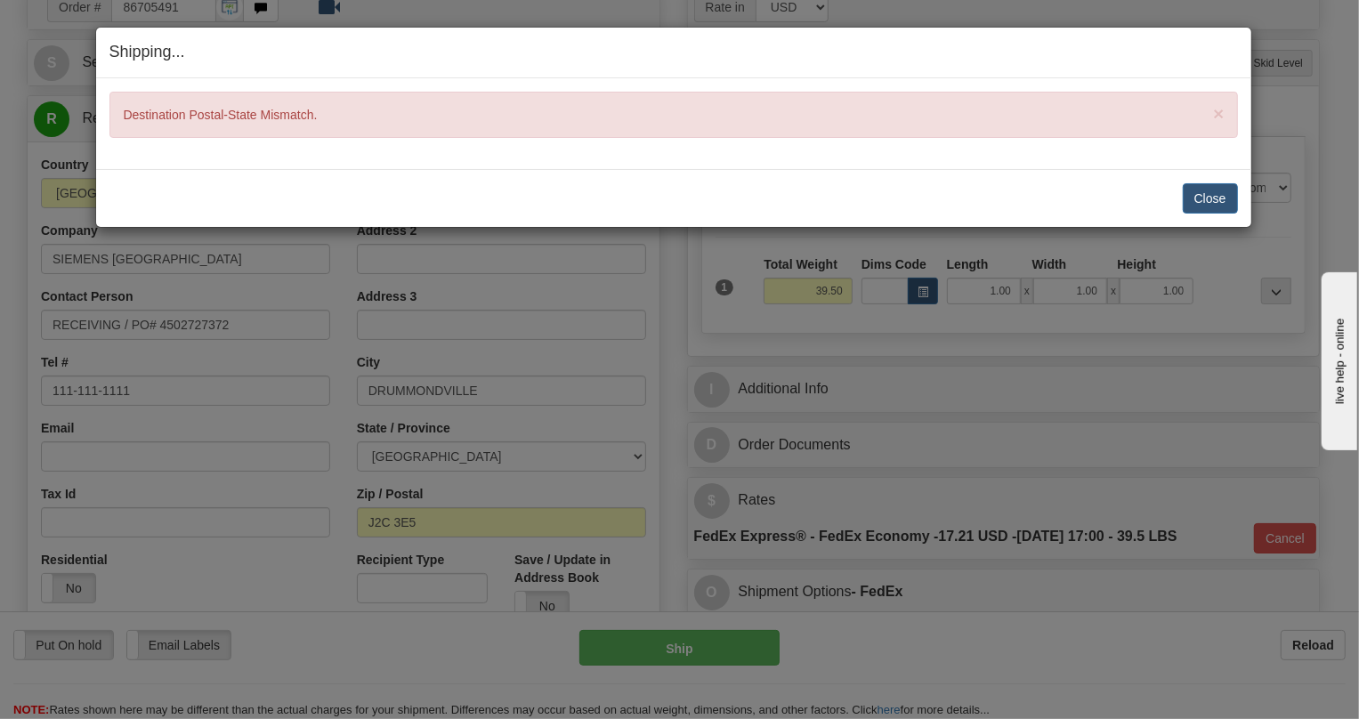
click at [340, 385] on div "Shipping... Your SHIPMENT will EXPIRE in × Destination Postal-State Mismatch. C…" at bounding box center [679, 359] width 1359 height 719
click at [1210, 198] on button "Close" at bounding box center [1209, 198] width 55 height 30
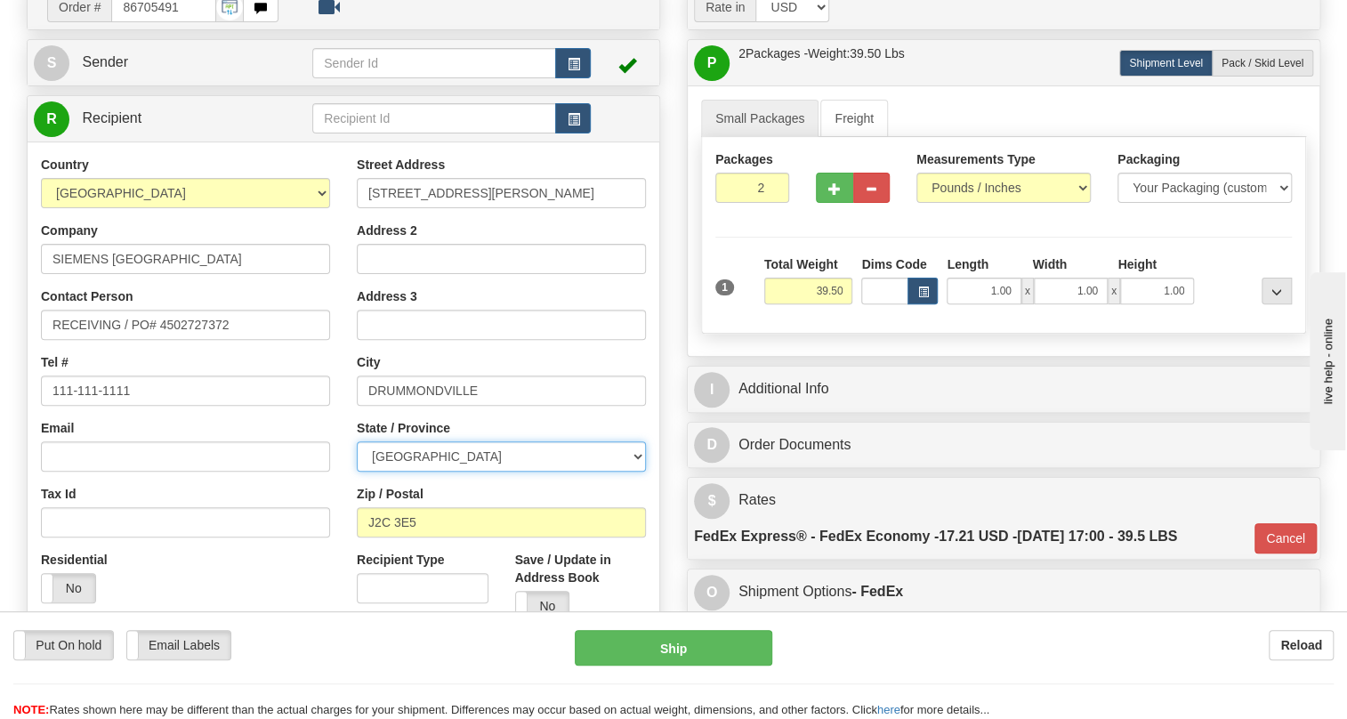
click at [637, 472] on select "ALBERTA BRITISH COLUMBIA MANITOBA NEW BRUNSWICK NEWFOUNDLAND NOVA SCOTIA NUNAVU…" at bounding box center [501, 456] width 289 height 30
select select "QC"
click at [357, 472] on select "ALBERTA BRITISH COLUMBIA MANITOBA NEW BRUNSWICK NEWFOUNDLAND NOVA SCOTIA NUNAVU…" at bounding box center [501, 456] width 289 height 30
click at [344, 463] on div "Street Address 1500 RUE JANELLE Address 2 Address 3 City DRUMMONDVILLE State / …" at bounding box center [501, 395] width 316 height 479
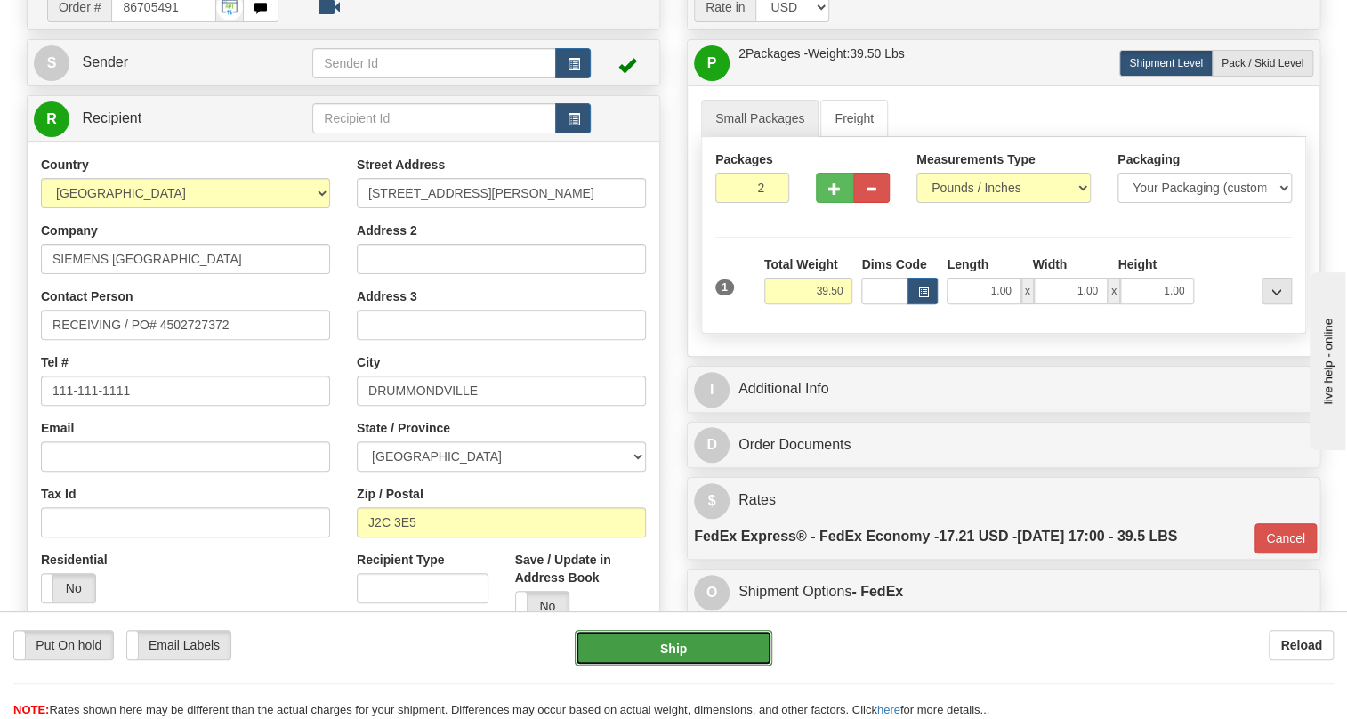
click at [679, 650] on button "Ship" at bounding box center [674, 648] width 198 height 36
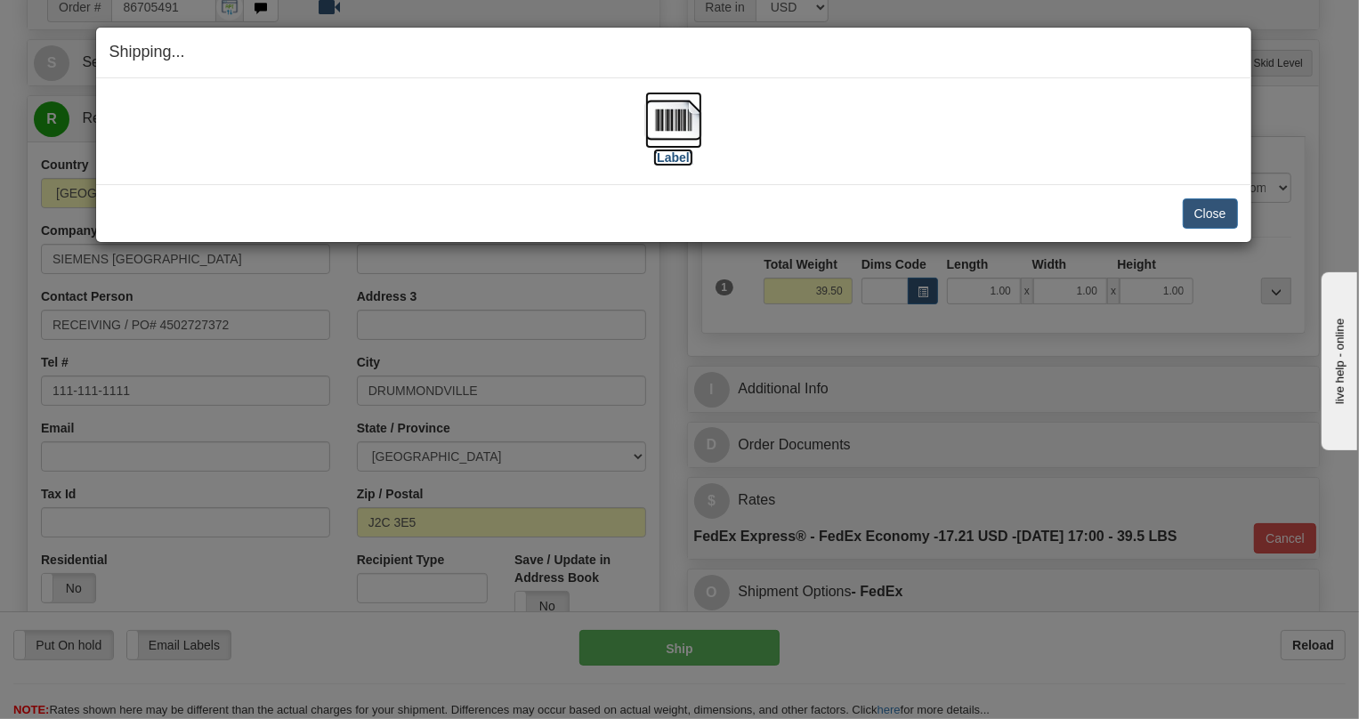
click at [676, 123] on img at bounding box center [673, 120] width 57 height 57
click at [1198, 207] on button "Close" at bounding box center [1209, 213] width 55 height 30
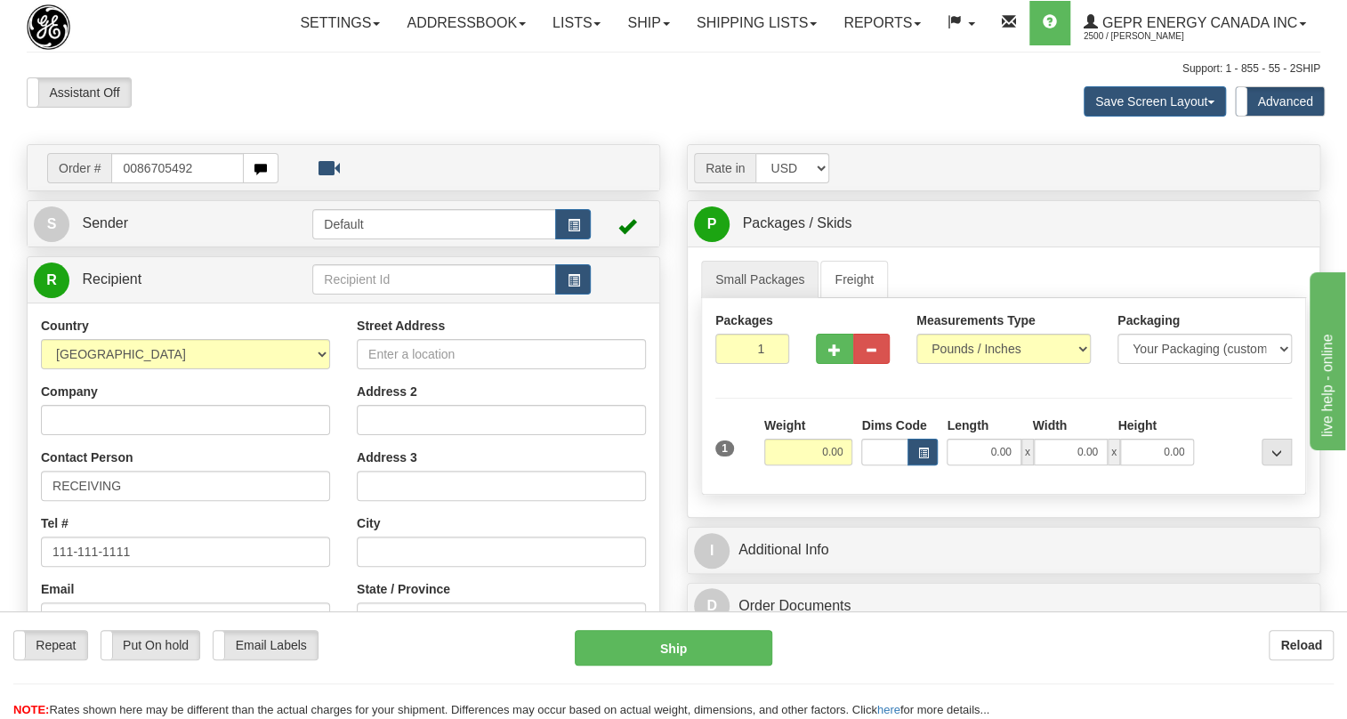
click at [133, 183] on input "0086705492" at bounding box center [177, 168] width 133 height 30
type input "86705492"
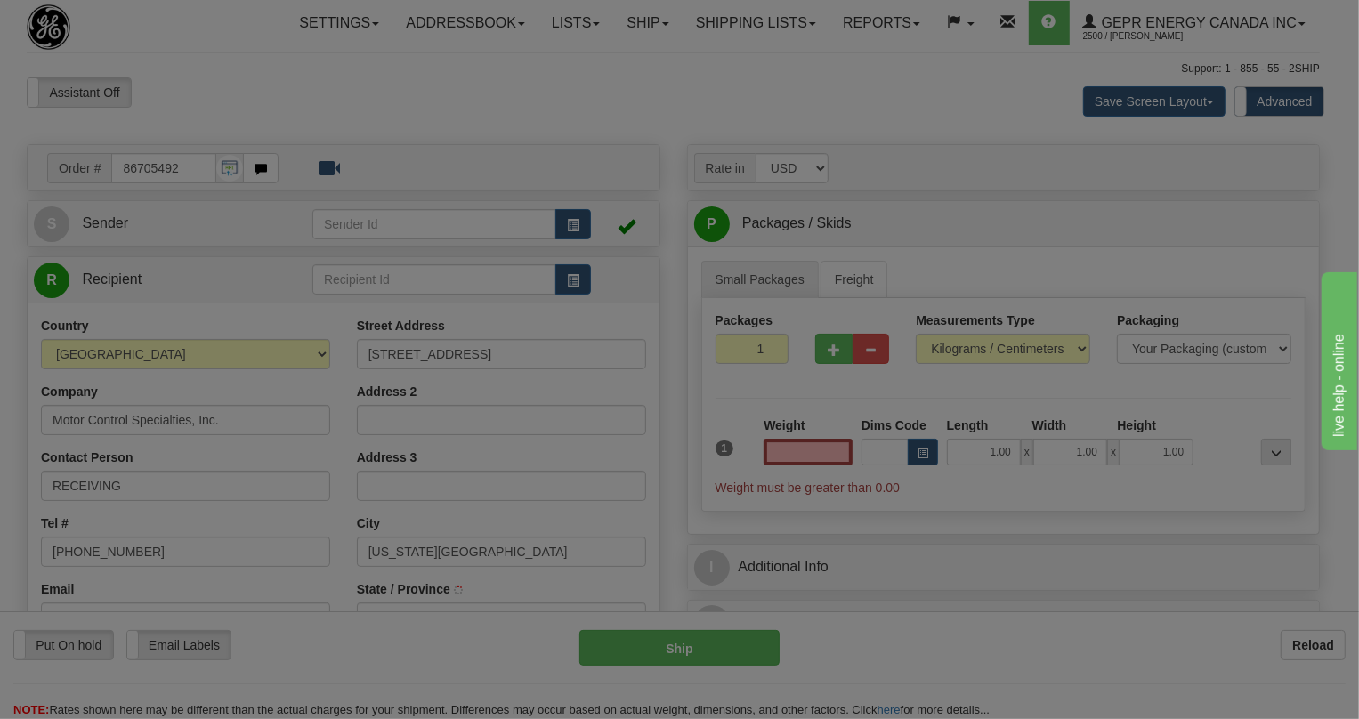
type input "[US_STATE][GEOGRAPHIC_DATA]"
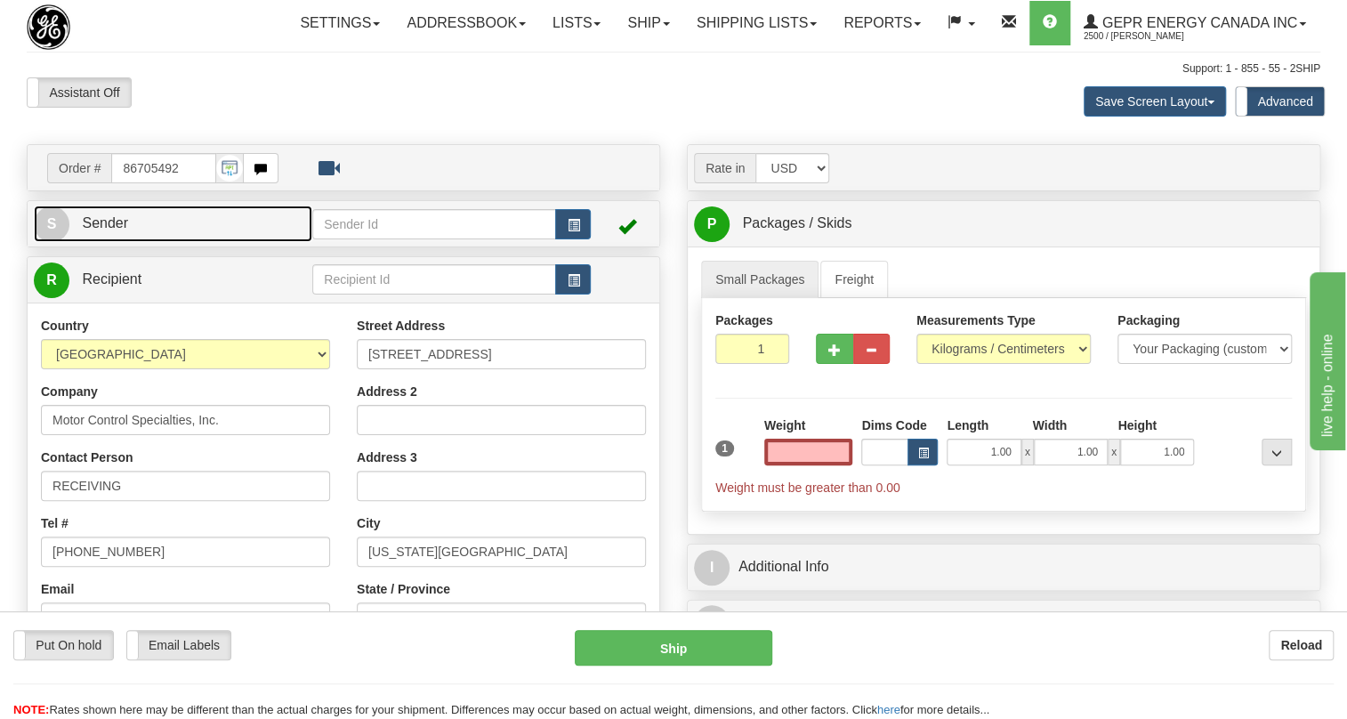
type input "0.00"
click at [116, 242] on link "S Sender" at bounding box center [173, 224] width 278 height 36
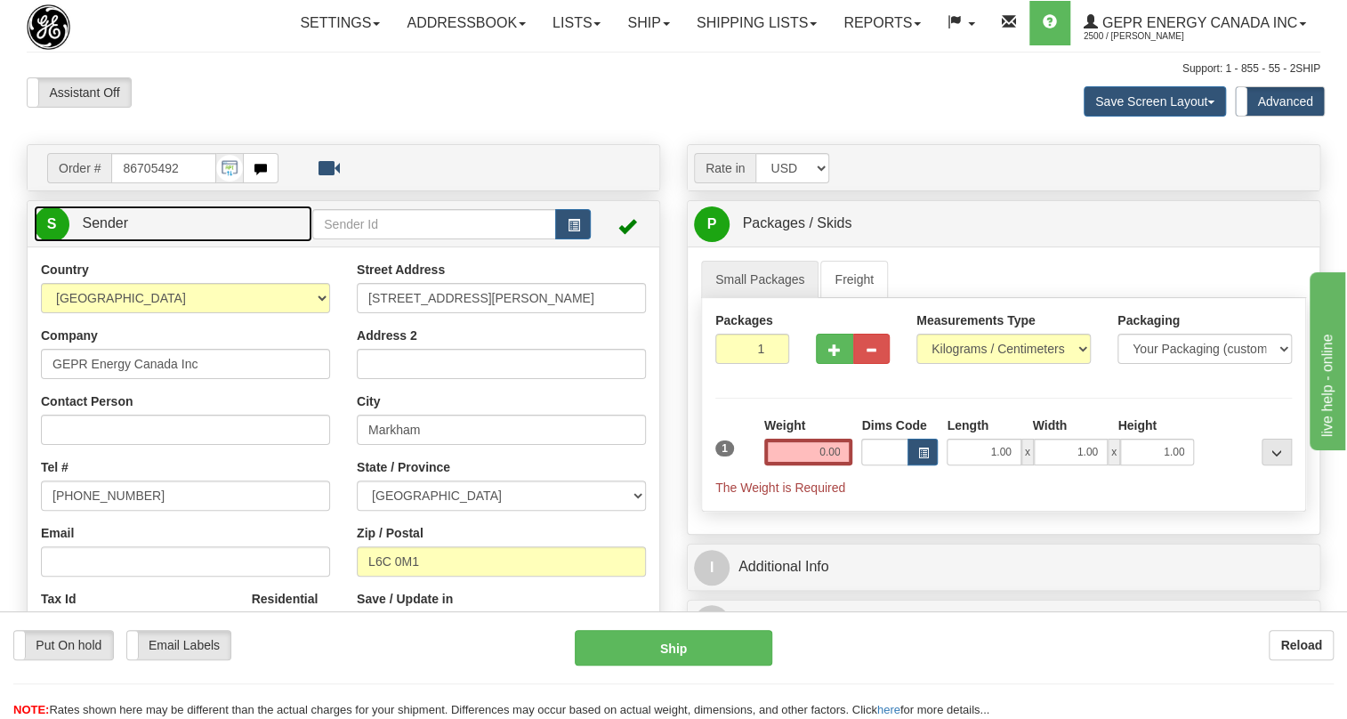
type input "MARKHAM"
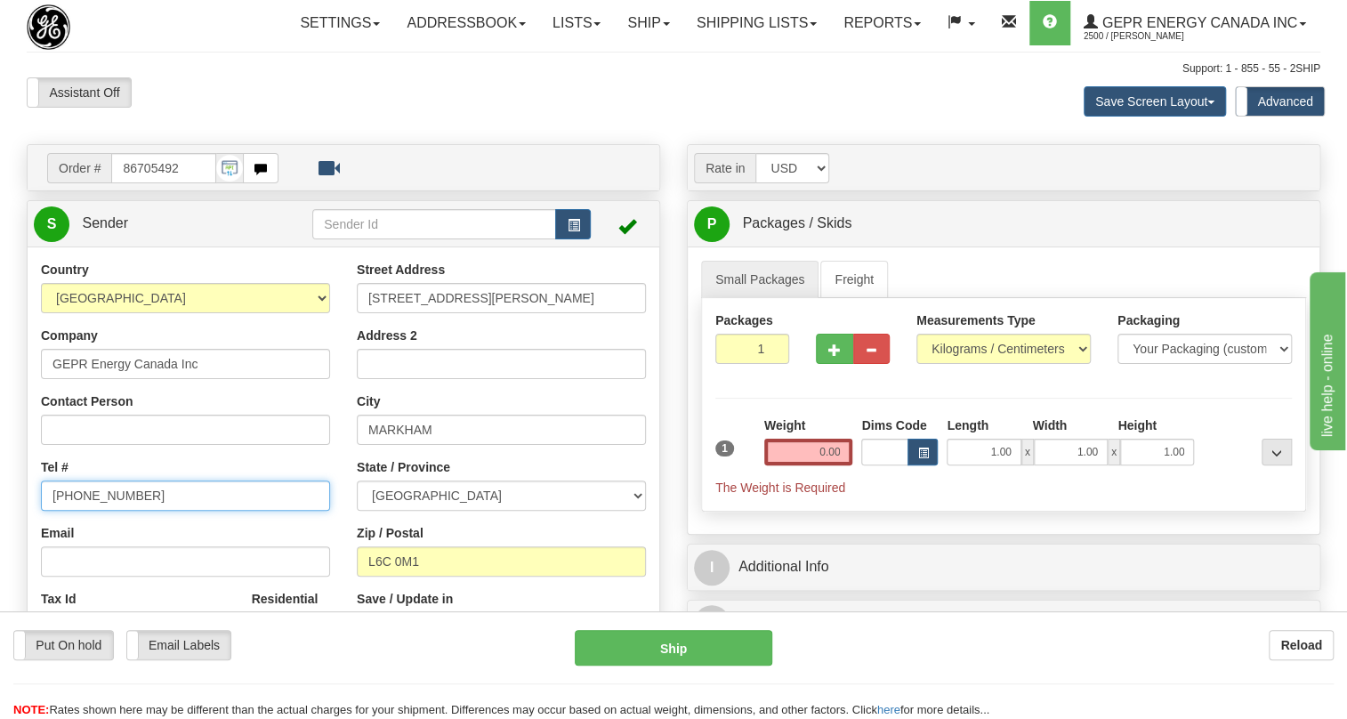
click at [101, 511] on input "[PHONE_NUMBER]" at bounding box center [185, 495] width 289 height 30
paste input "[PHONE_NUMBER]"
type input "[PHONE_NUMBER]"
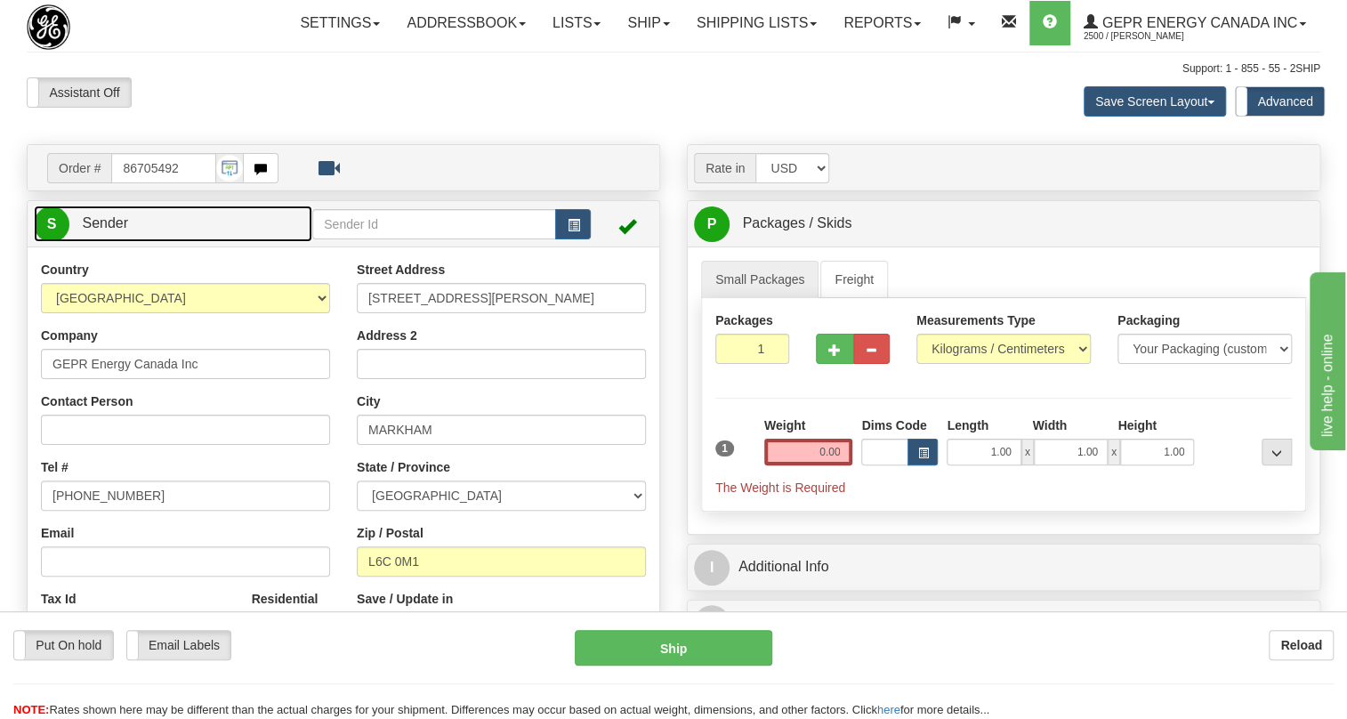
click at [96, 230] on span "Sender" at bounding box center [105, 222] width 46 height 15
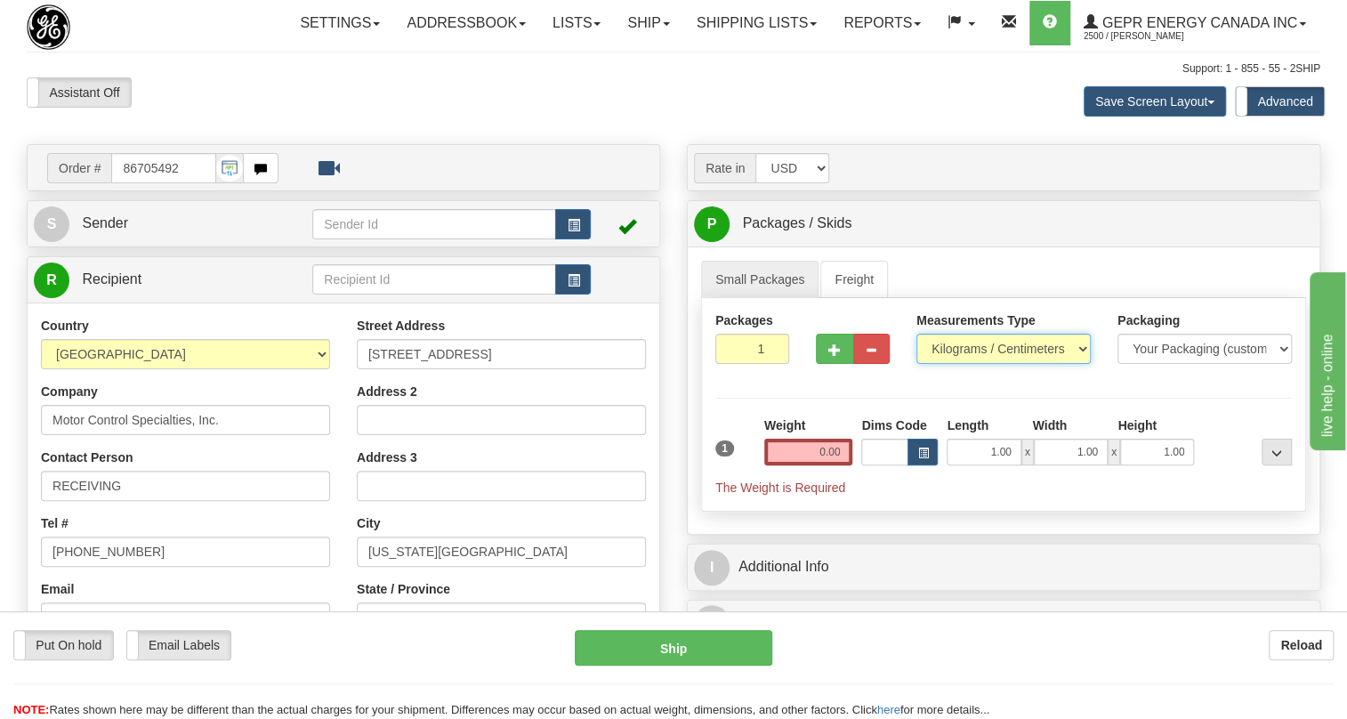
click at [988, 364] on select "Pounds / Inches Kilograms / Centimeters" at bounding box center [1003, 349] width 174 height 30
select select "0"
click at [916, 364] on select "Pounds / Inches Kilograms / Centimeters" at bounding box center [1003, 349] width 174 height 30
click at [810, 465] on input "0.00" at bounding box center [808, 452] width 89 height 27
click at [835, 465] on input "text" at bounding box center [808, 452] width 89 height 27
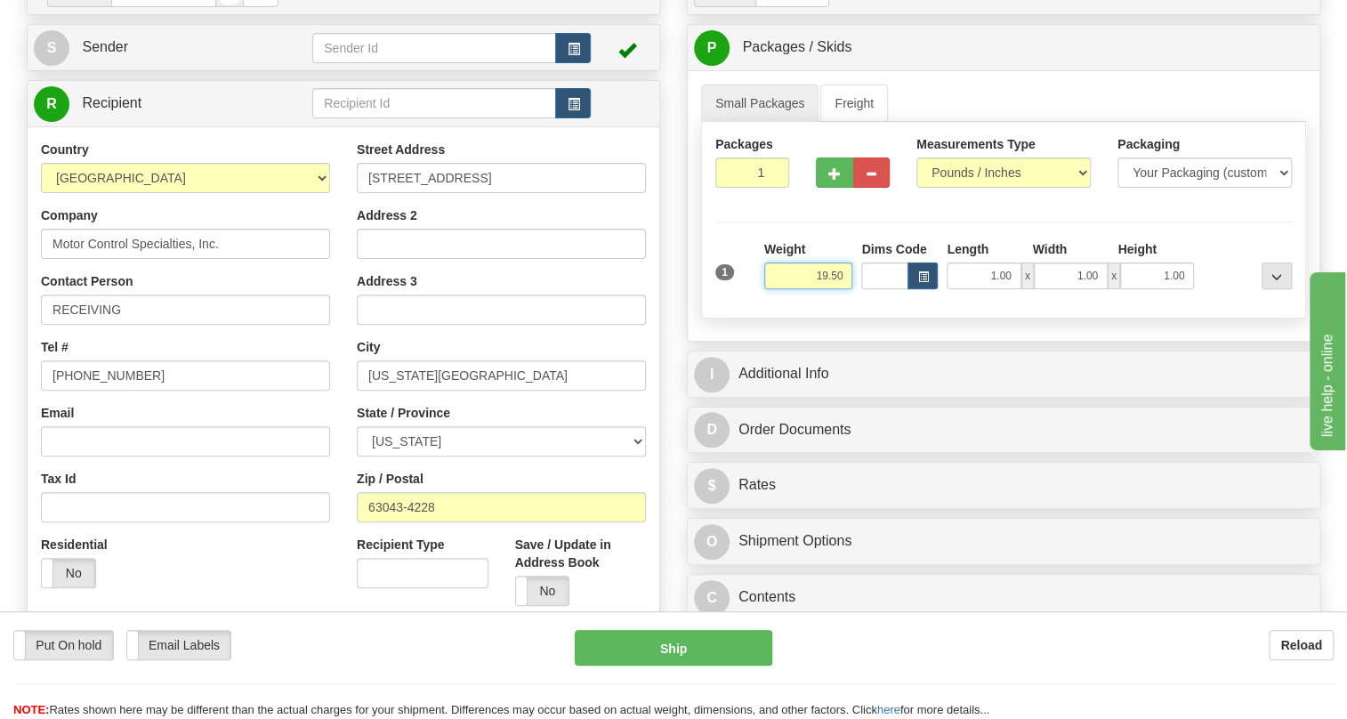
scroll to position [242, 0]
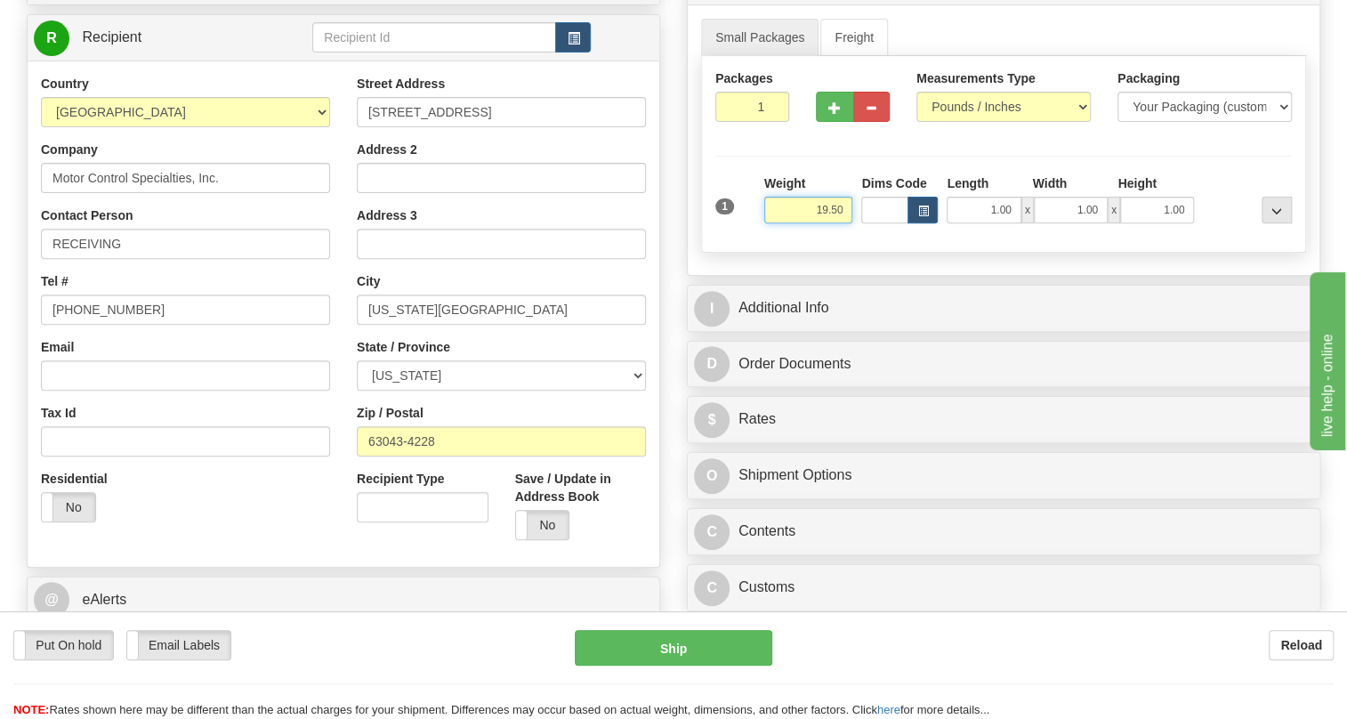
type input "19.50"
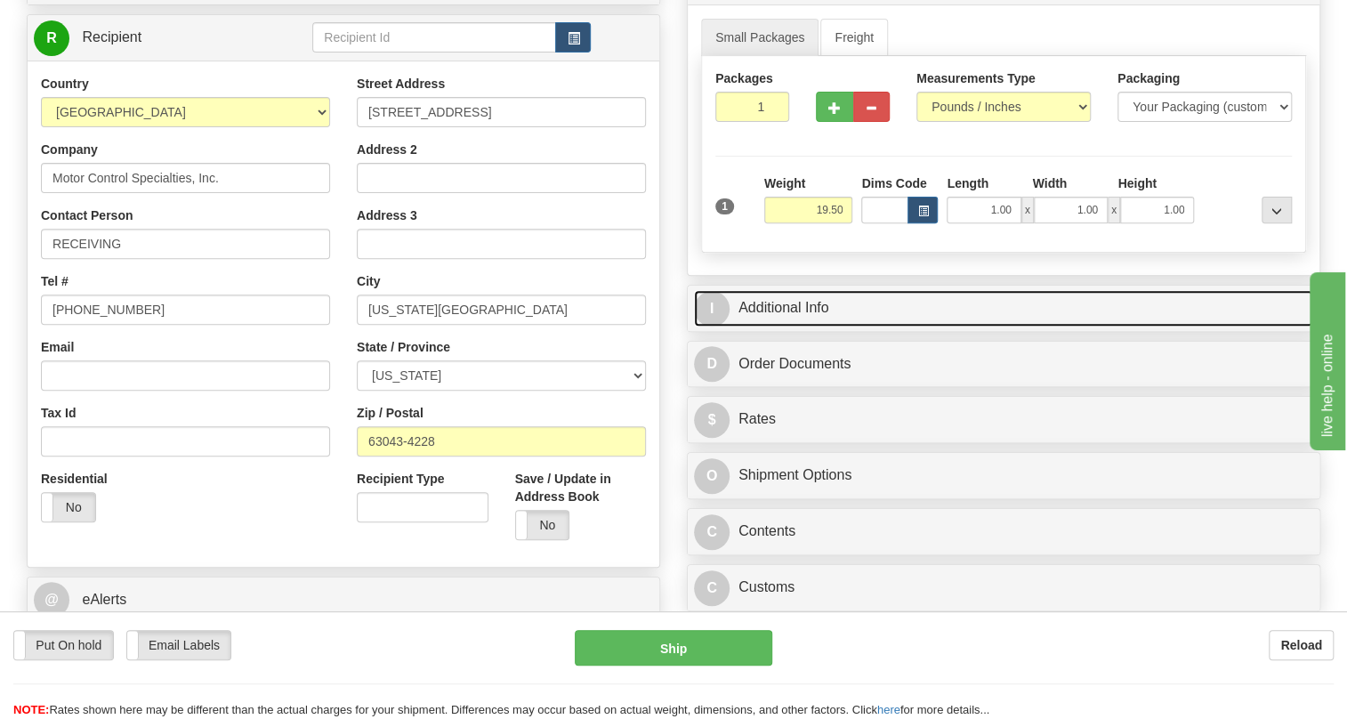
click at [787, 327] on link "I Additional Info" at bounding box center [1003, 308] width 619 height 36
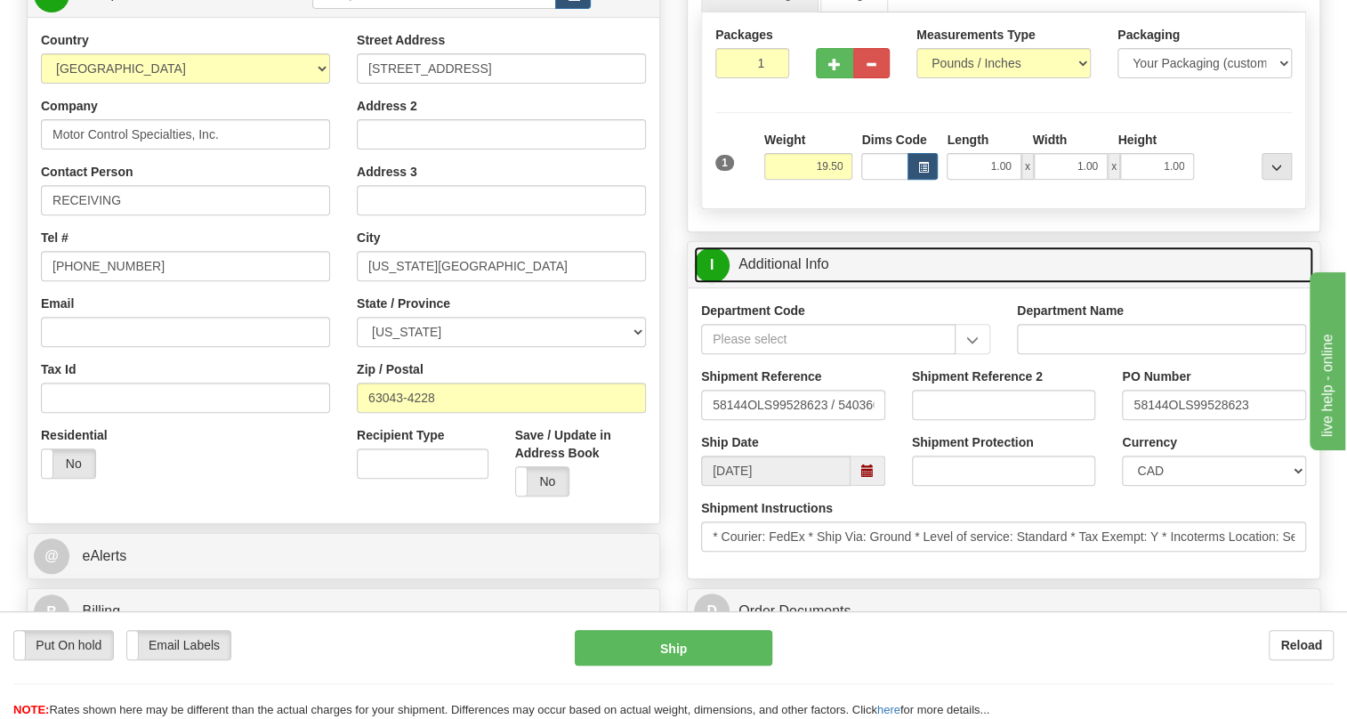
scroll to position [323, 0]
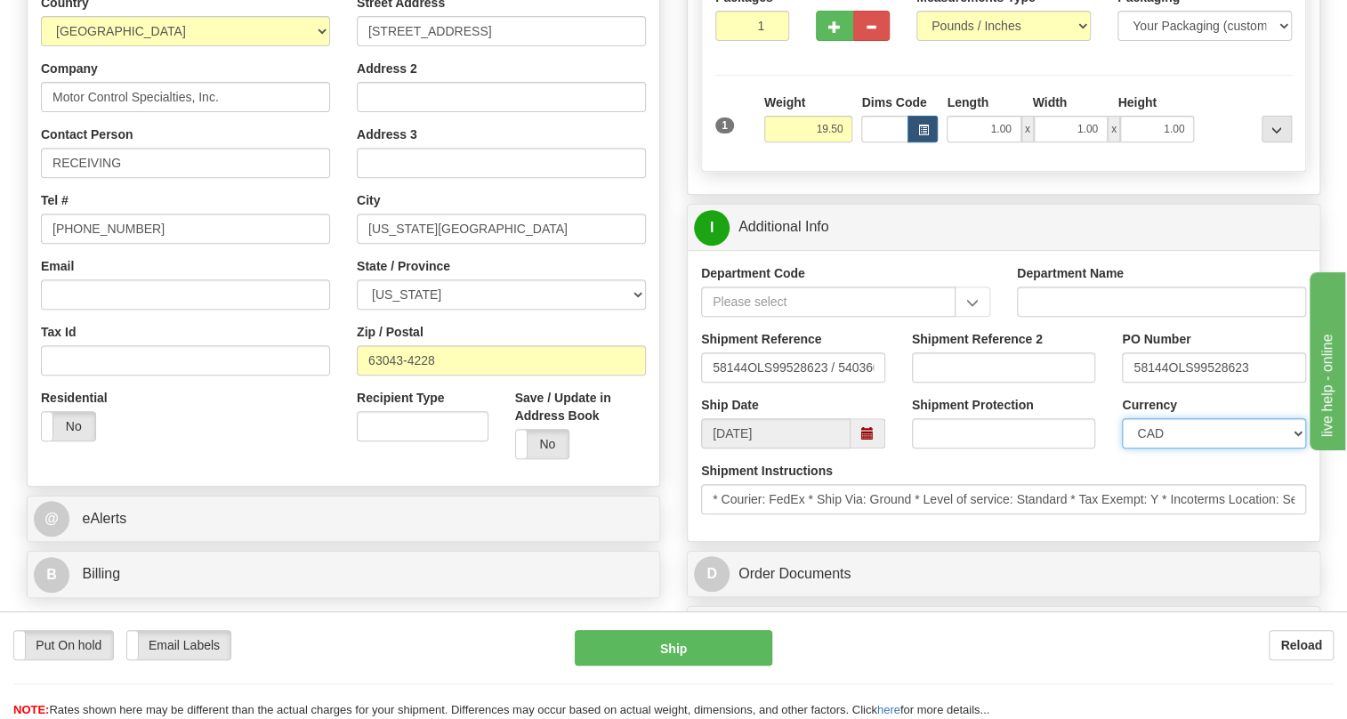
click at [1198, 448] on select "CAD USD EUR ZAR [PERSON_NAME] ARN AUD AUS AWG BBD BFR BGN BHD BMD BND BRC BRL C…" at bounding box center [1214, 433] width 184 height 30
select select "1"
click at [1122, 448] on select "CAD USD EUR ZAR [PERSON_NAME] ARN AUD AUS AWG BBD BFR BGN BHD BMD BND BRC BRL C…" at bounding box center [1214, 433] width 184 height 30
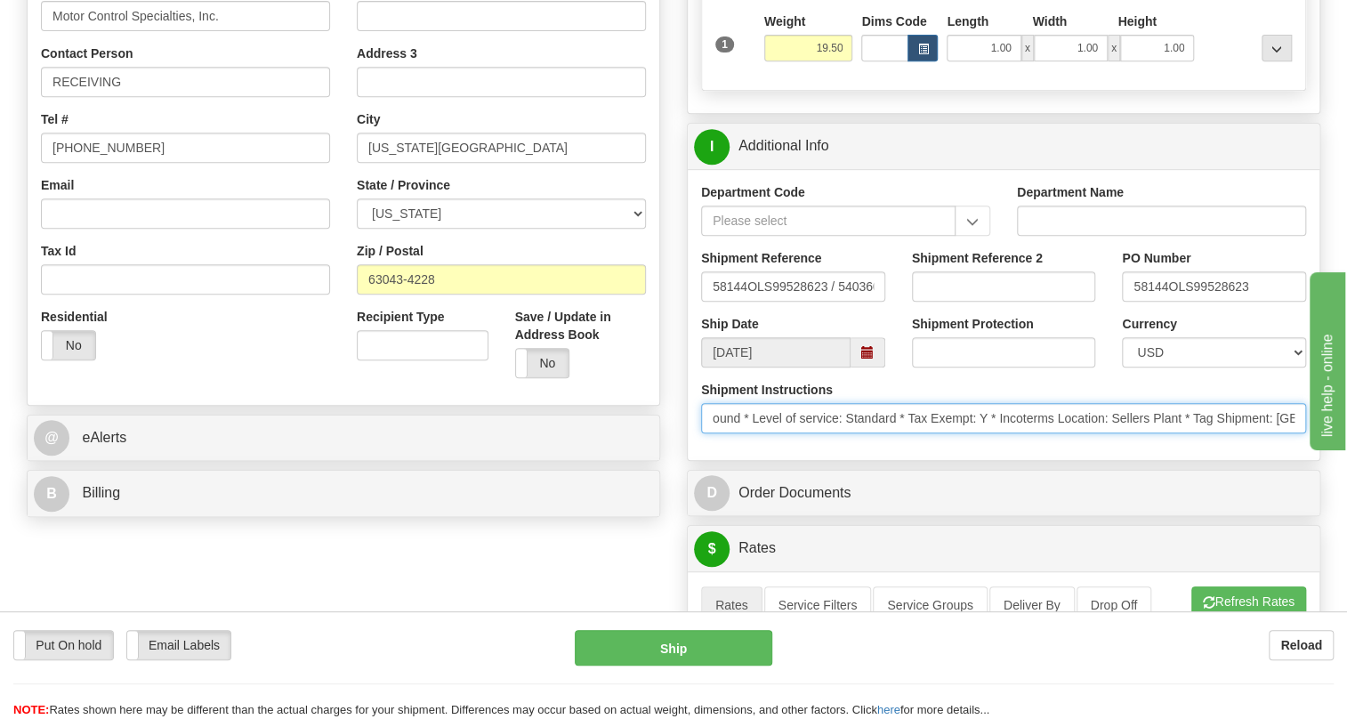
scroll to position [0, 242]
drag, startPoint x: 1093, startPoint y: 459, endPoint x: 1251, endPoint y: 457, distance: 158.4
click at [1251, 433] on input "* Courier: FedEx * Ship Via: Ground * Level of service: Standard * Tax Exempt: …" at bounding box center [1003, 418] width 605 height 30
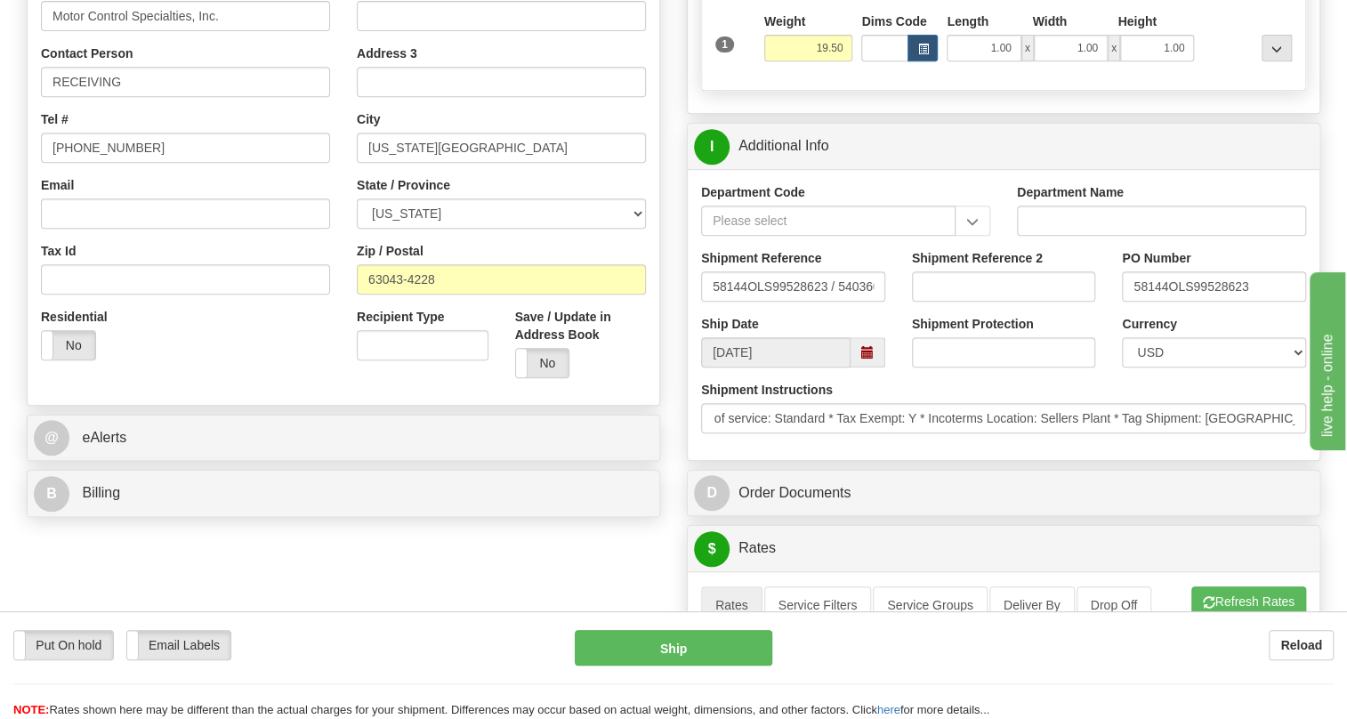
scroll to position [0, 0]
click at [1123, 447] on div "Shipment Instructions * Courier: FedEx * Ship Via: Ground * Level of service: S…" at bounding box center [1004, 414] width 632 height 66
drag, startPoint x: 746, startPoint y: 327, endPoint x: 714, endPoint y: 341, distance: 35.1
click at [714, 315] on div "Shipment Reference 58144OLS99528623 / 540360" at bounding box center [793, 282] width 211 height 66
click at [160, 97] on input "RECEIVING" at bounding box center [185, 82] width 289 height 30
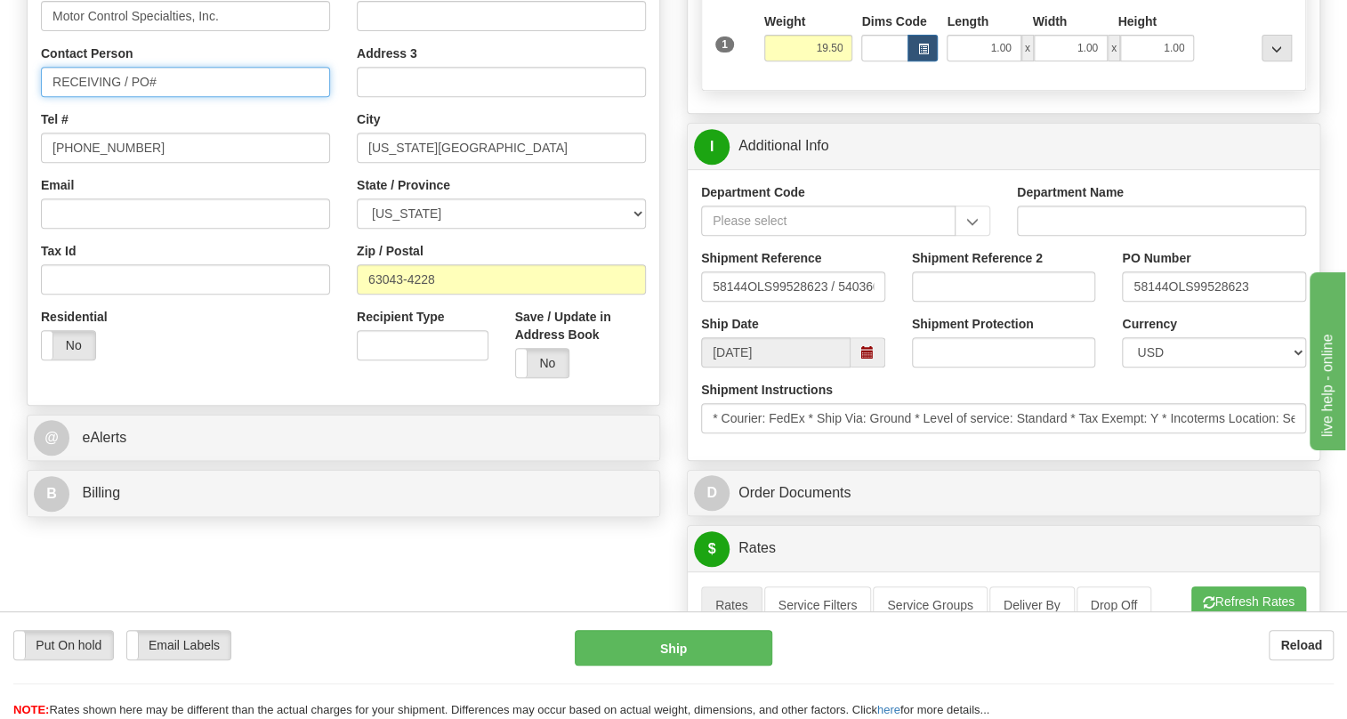
paste input "58144"
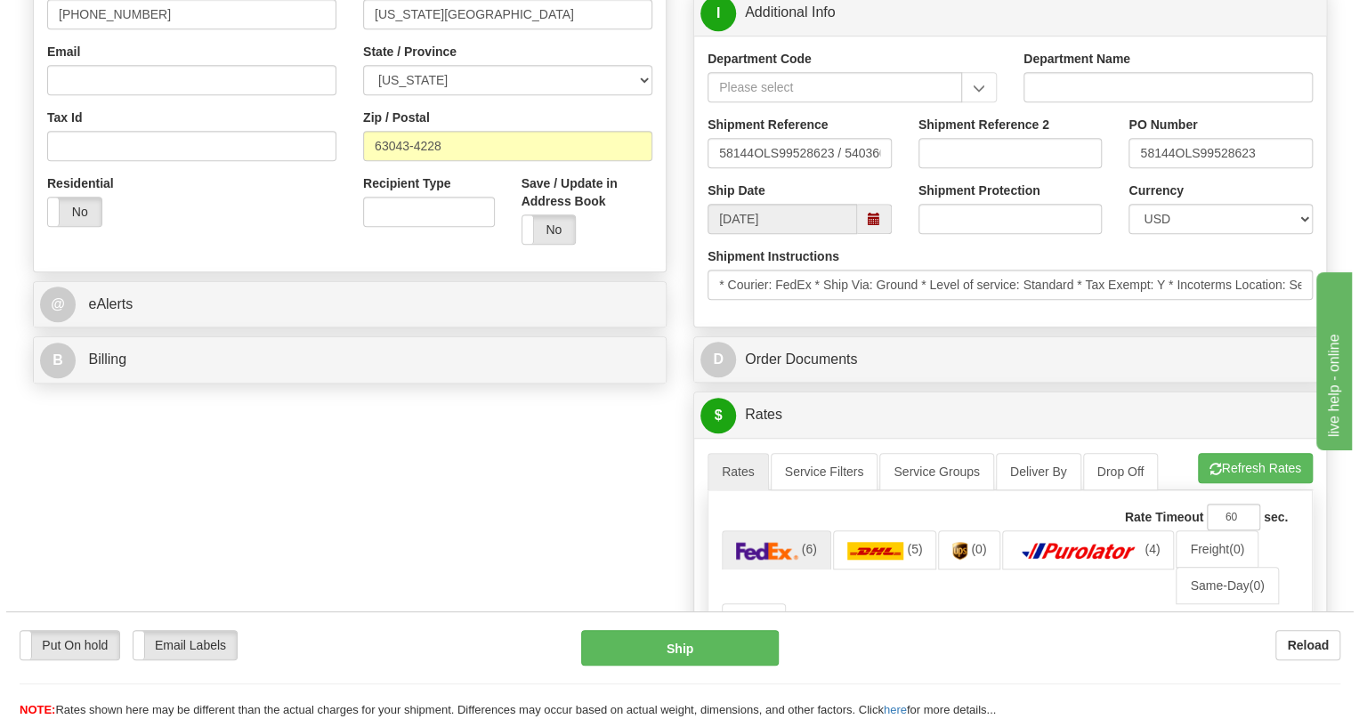
scroll to position [566, 0]
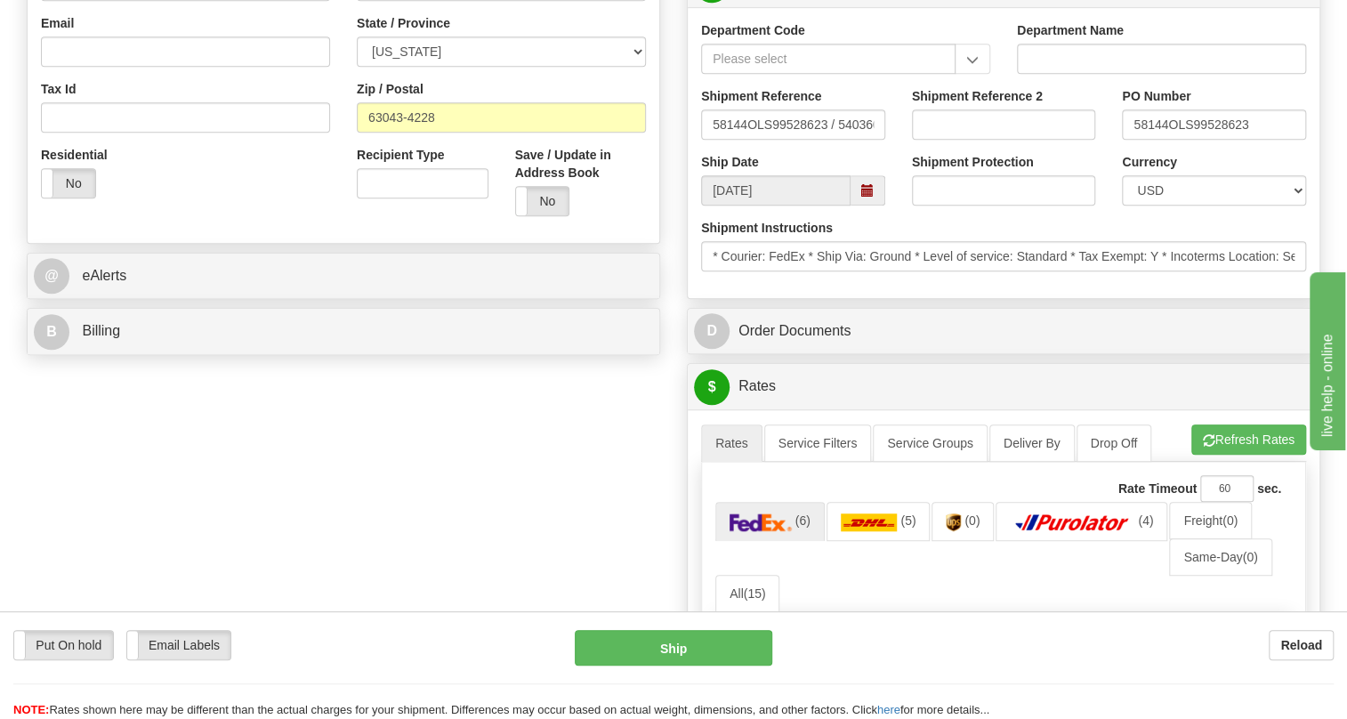
type input "RECEIVING / PO# 58144"
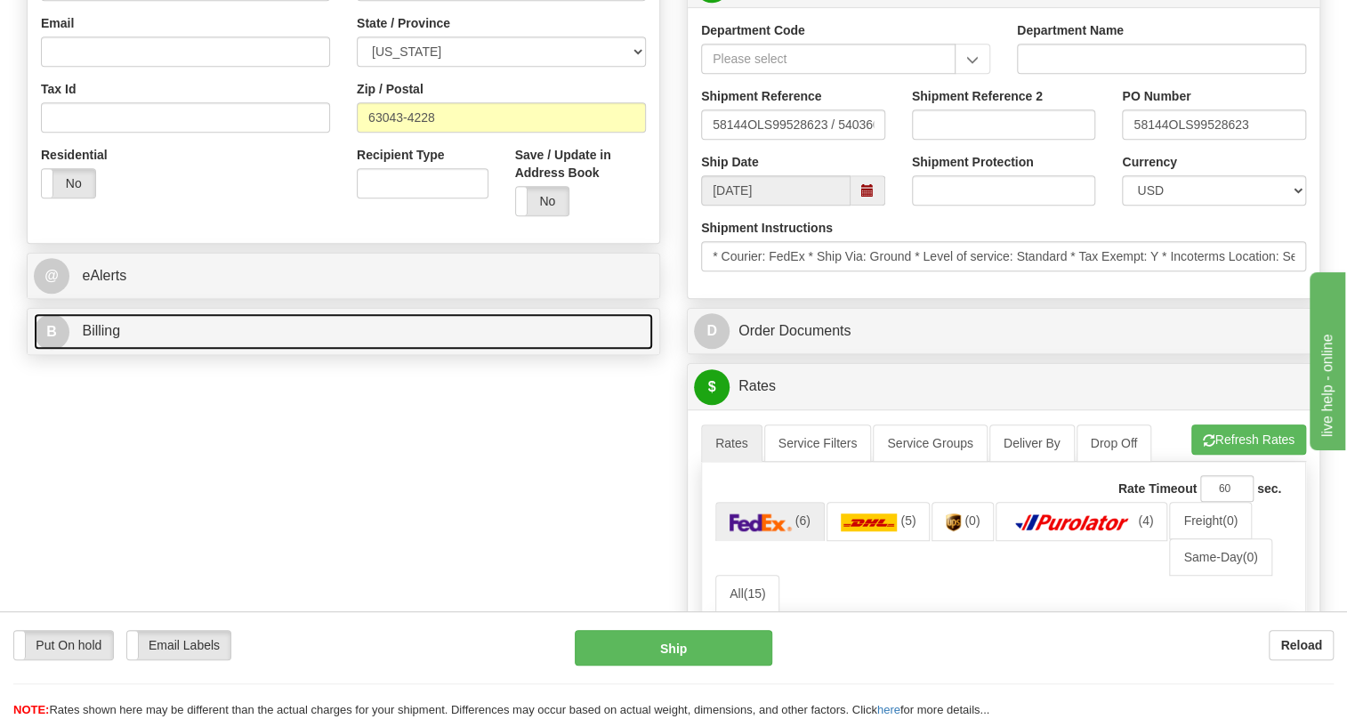
click at [95, 338] on span "Billing" at bounding box center [101, 330] width 38 height 15
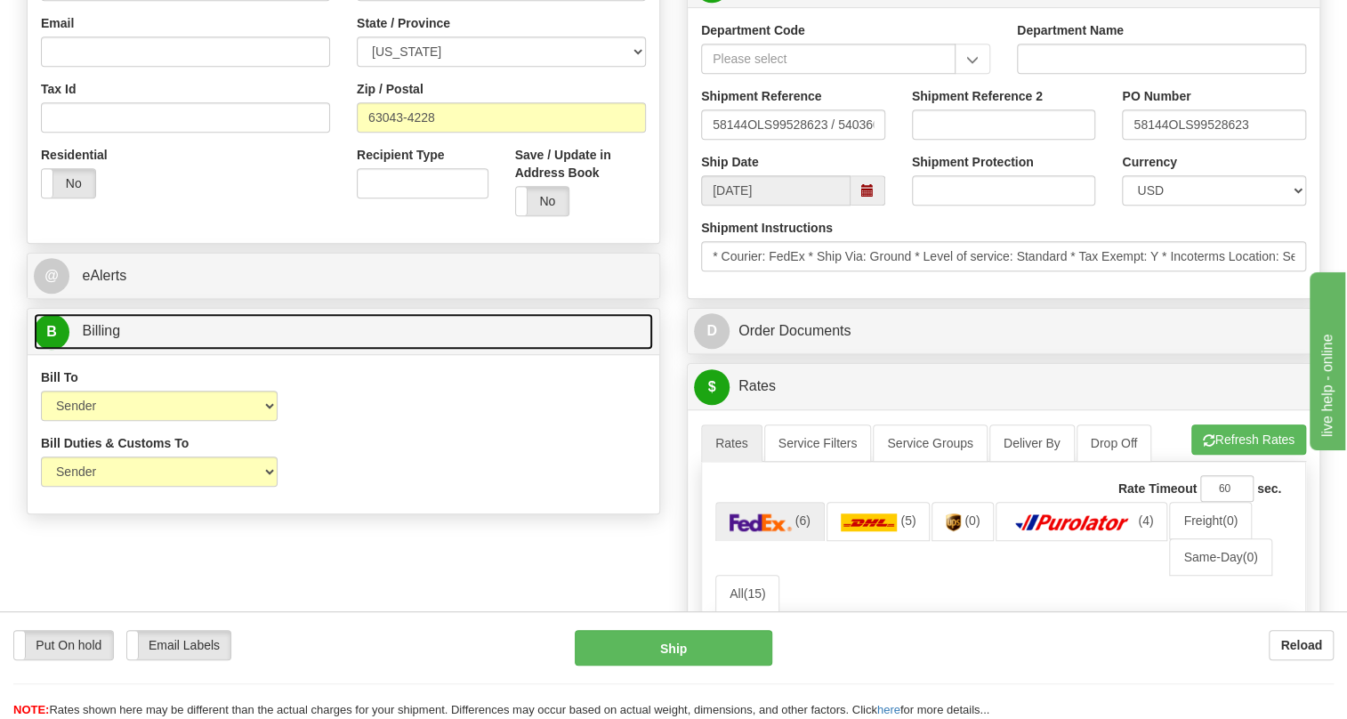
click at [96, 338] on span "Billing" at bounding box center [101, 330] width 38 height 15
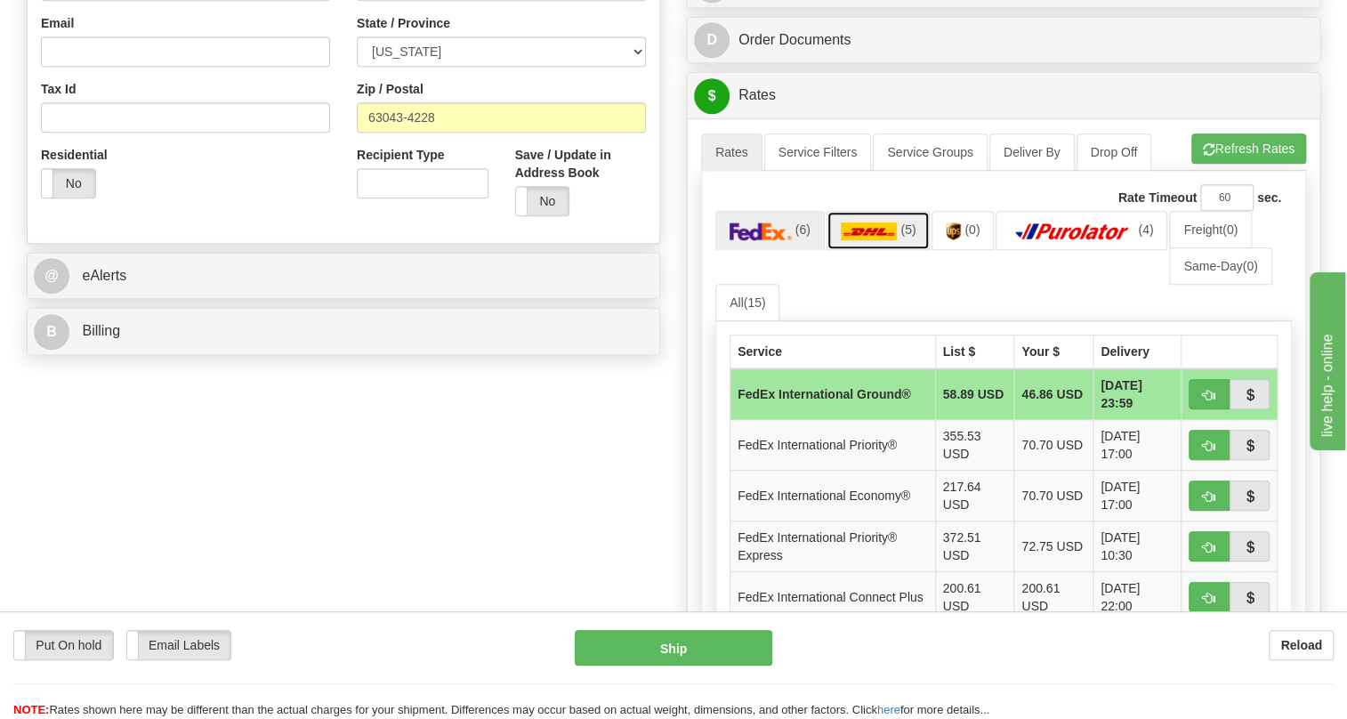
click at [881, 240] on img at bounding box center [869, 231] width 57 height 18
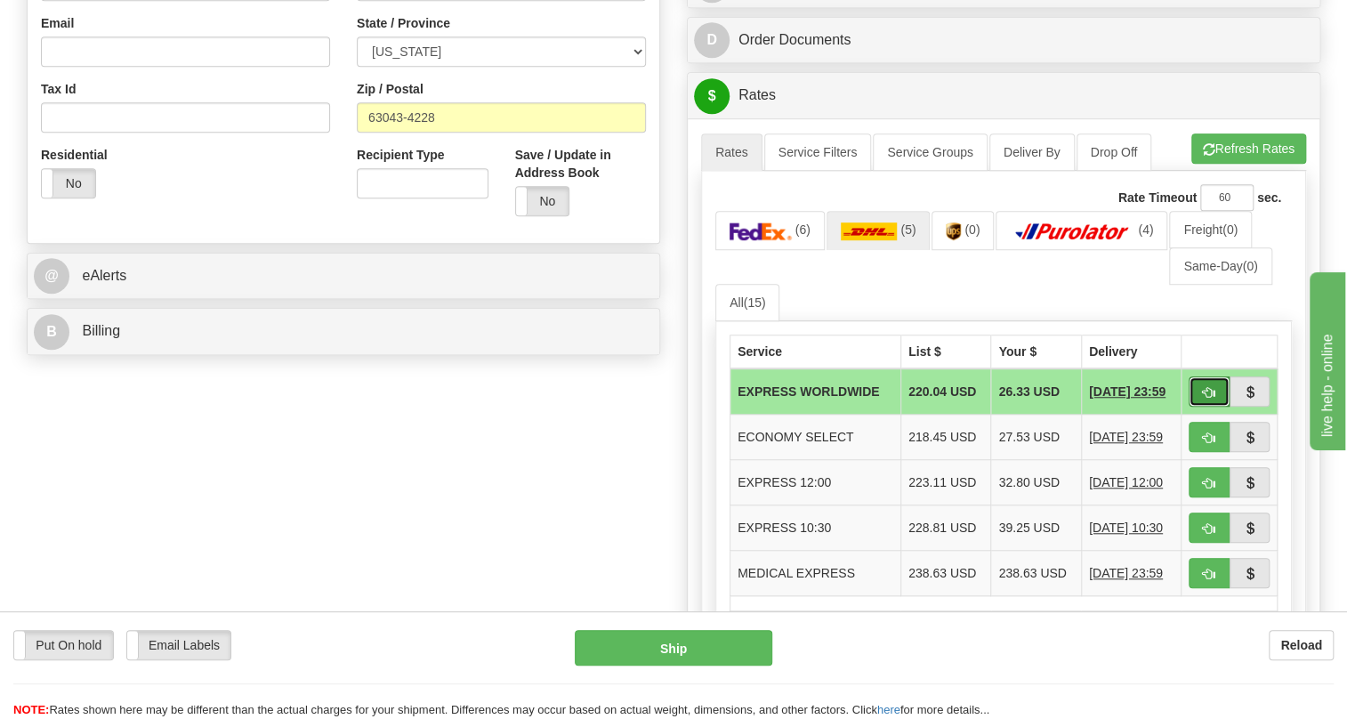
click at [1203, 399] on span "button" at bounding box center [1209, 393] width 12 height 12
type input "P"
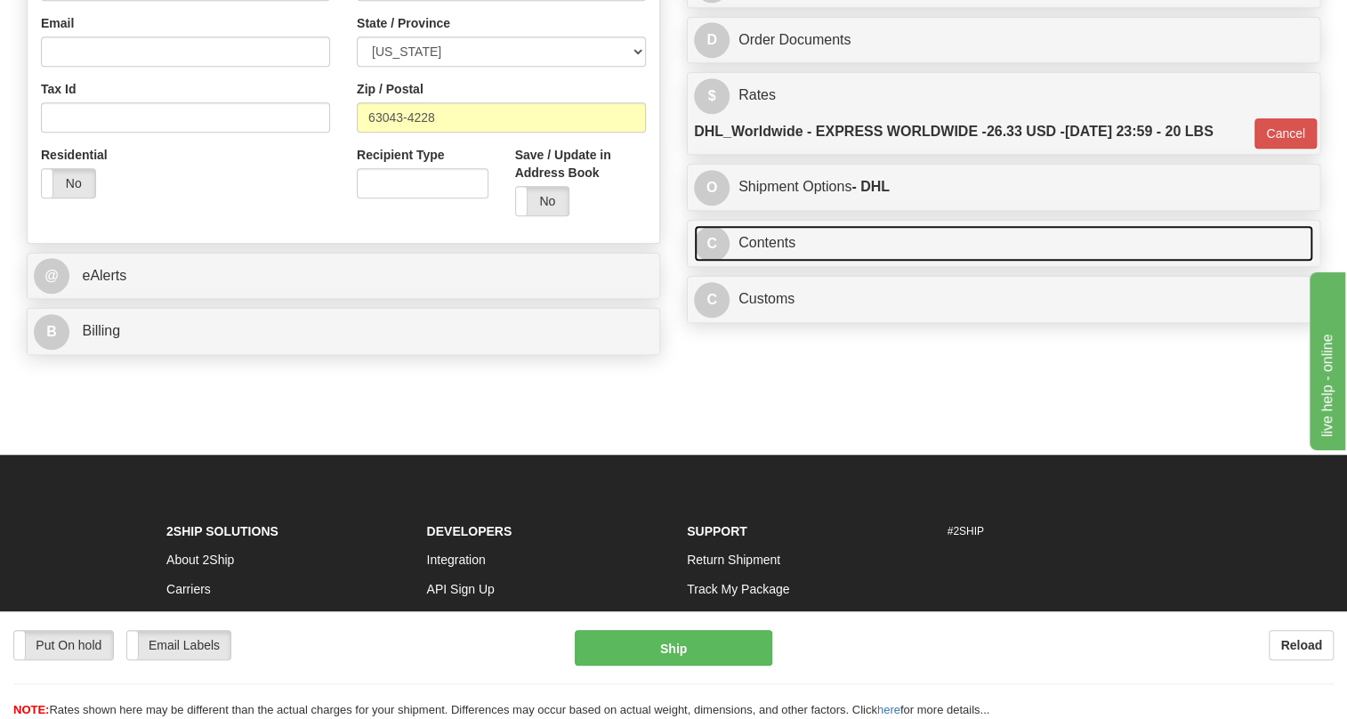
click at [783, 262] on link "C Contents" at bounding box center [1003, 243] width 619 height 36
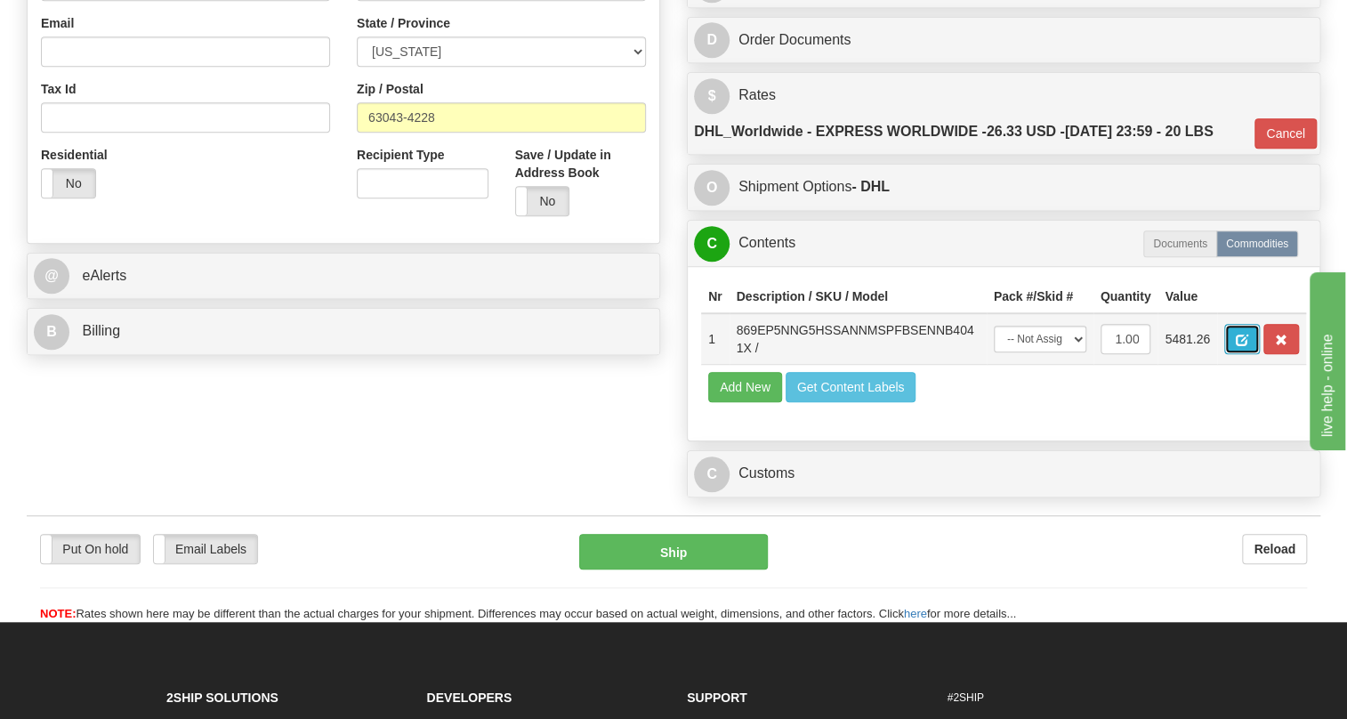
click at [1237, 346] on span "button" at bounding box center [1242, 341] width 12 height 12
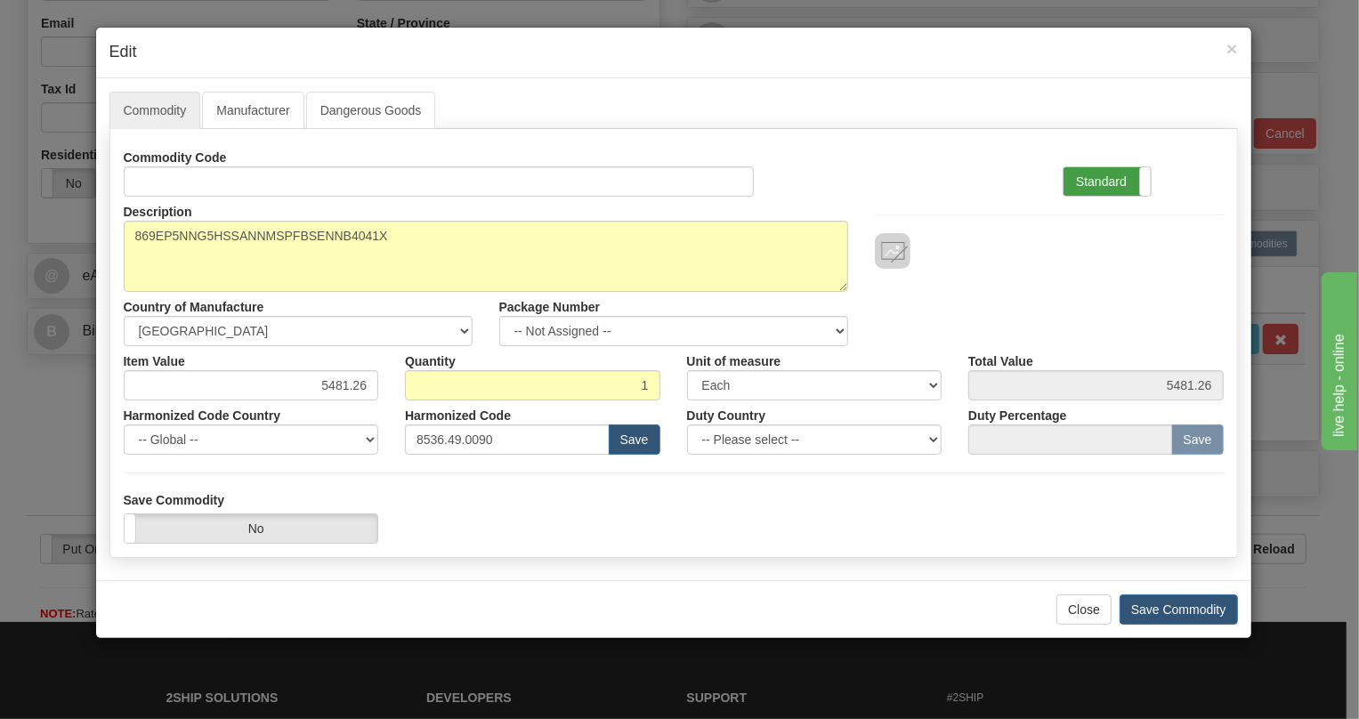
click at [1100, 181] on label "Standard" at bounding box center [1106, 181] width 87 height 28
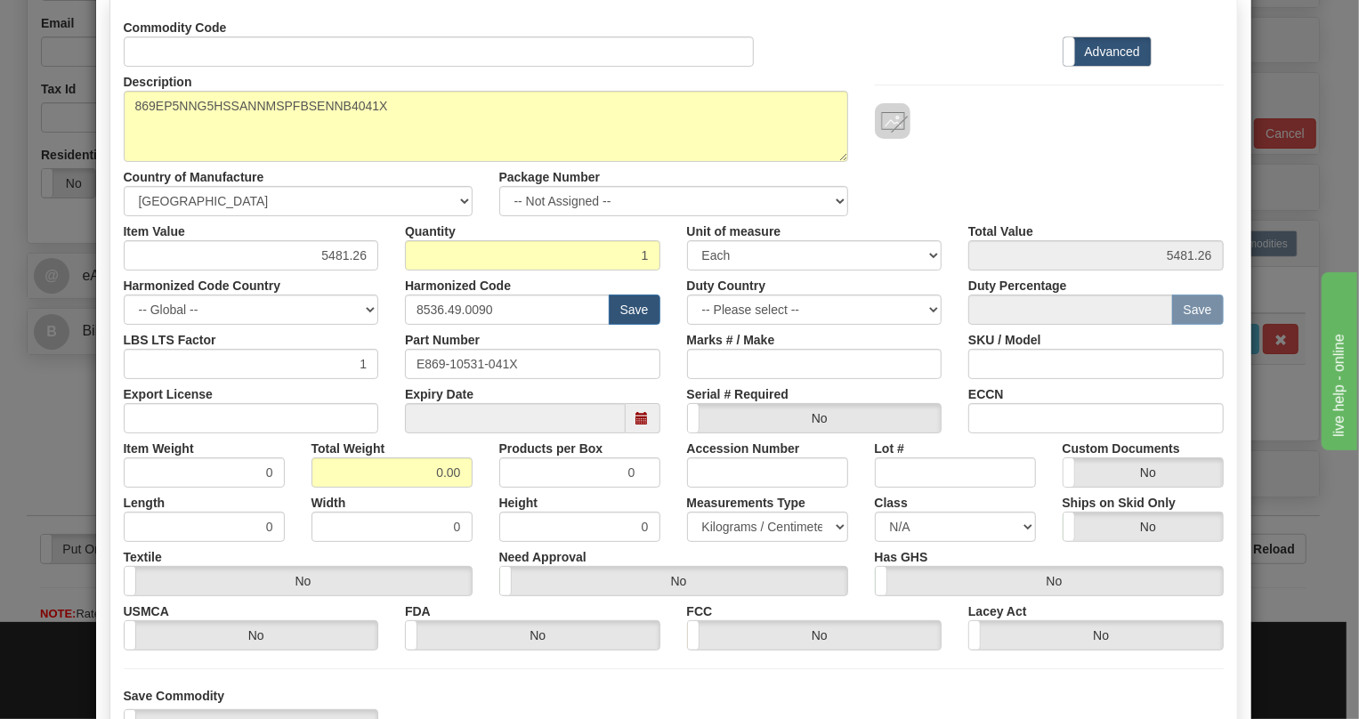
scroll to position [161, 0]
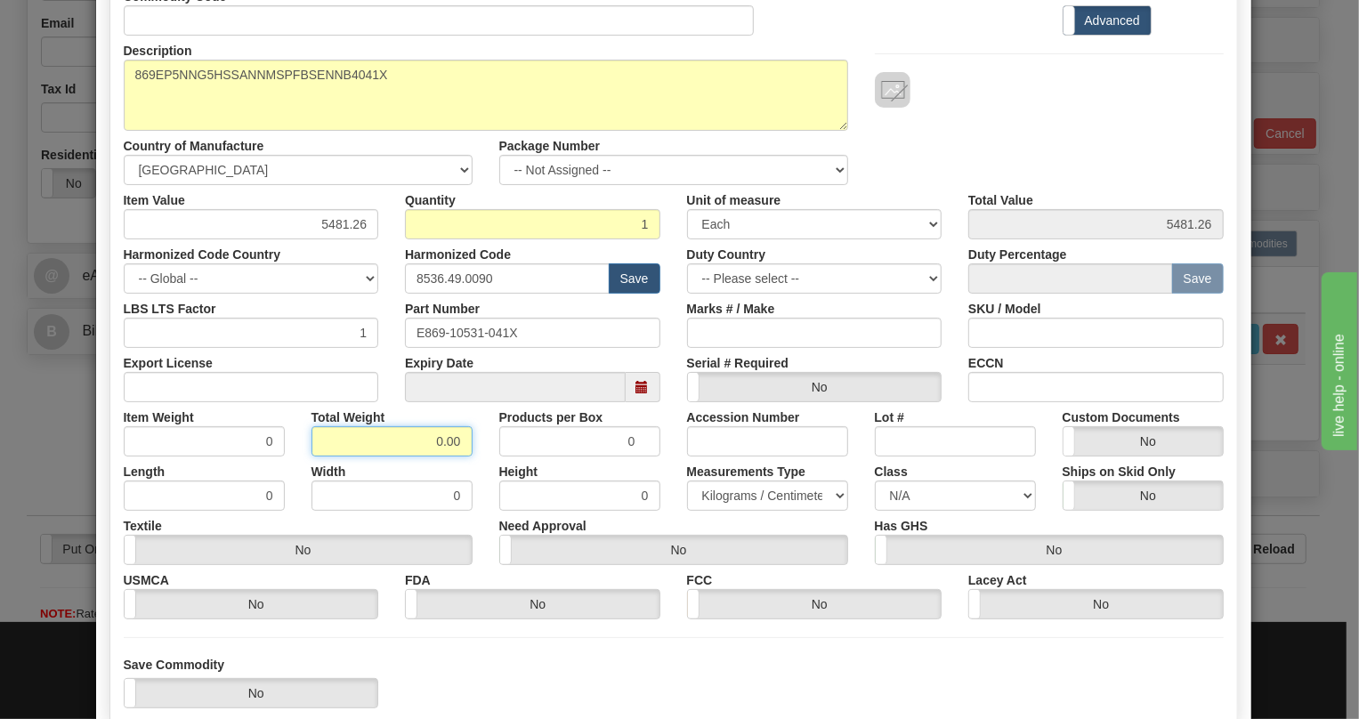
click at [415, 436] on input "0.00" at bounding box center [391, 441] width 161 height 30
type input "1.00"
type input "1.0000"
drag, startPoint x: 741, startPoint y: 488, endPoint x: 730, endPoint y: 494, distance: 12.7
click at [741, 488] on select "Pounds / Inches Kilograms / Centimeters" at bounding box center [767, 495] width 161 height 30
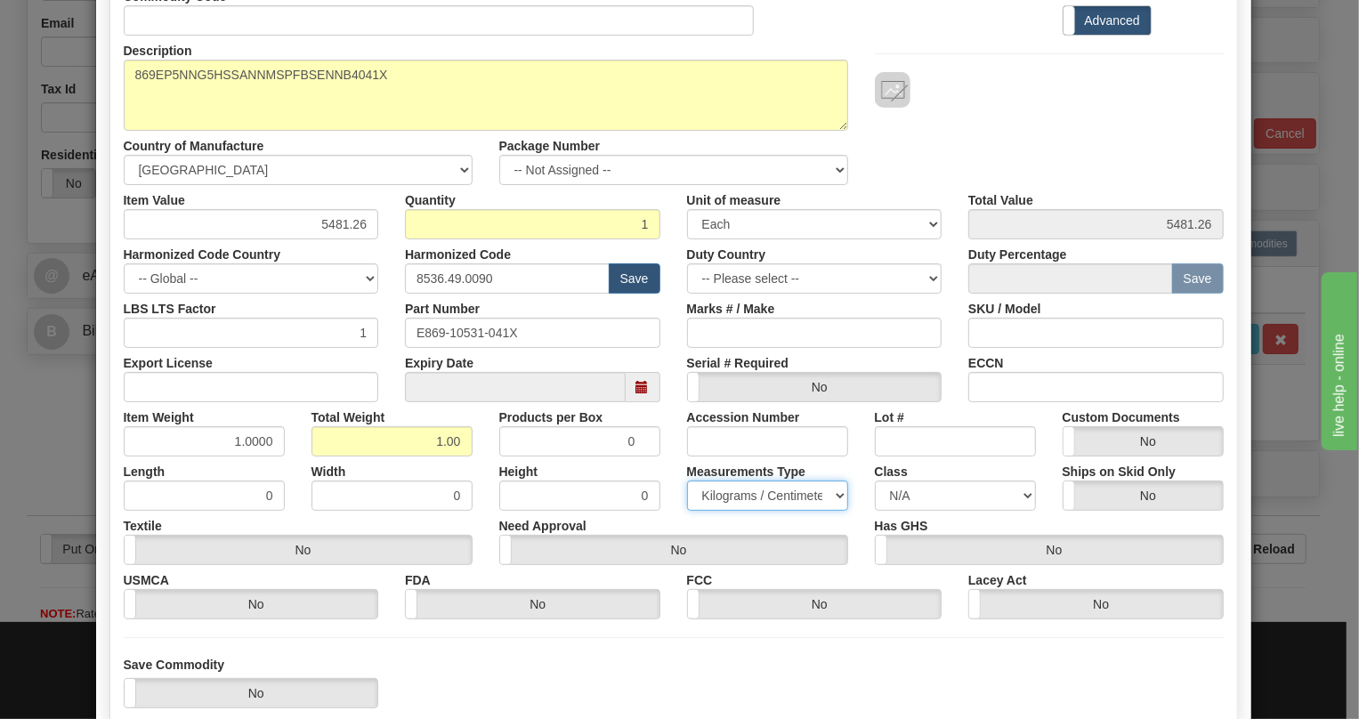
select select "0"
click at [687, 480] on select "Pounds / Inches Kilograms / Centimeters" at bounding box center [767, 495] width 161 height 30
click at [665, 463] on div "Height 0" at bounding box center [580, 483] width 188 height 54
click at [358, 223] on input "5481.26" at bounding box center [251, 224] width 255 height 30
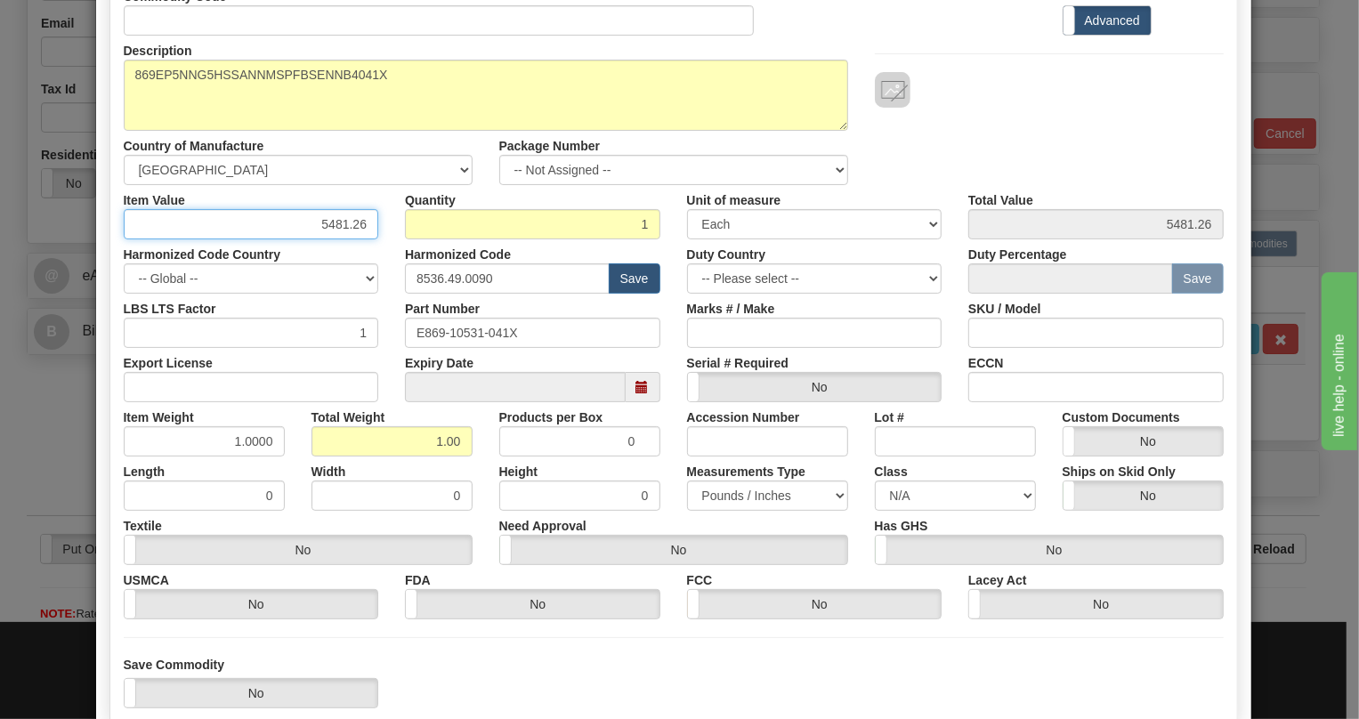
click at [358, 223] on input "5481.26" at bounding box center [251, 224] width 255 height 30
paste input "3.840,30"
click at [323, 226] on input "3.840,30" at bounding box center [251, 224] width 255 height 30
click at [346, 230] on input "3840,30" at bounding box center [251, 224] width 255 height 30
type input "3840.30"
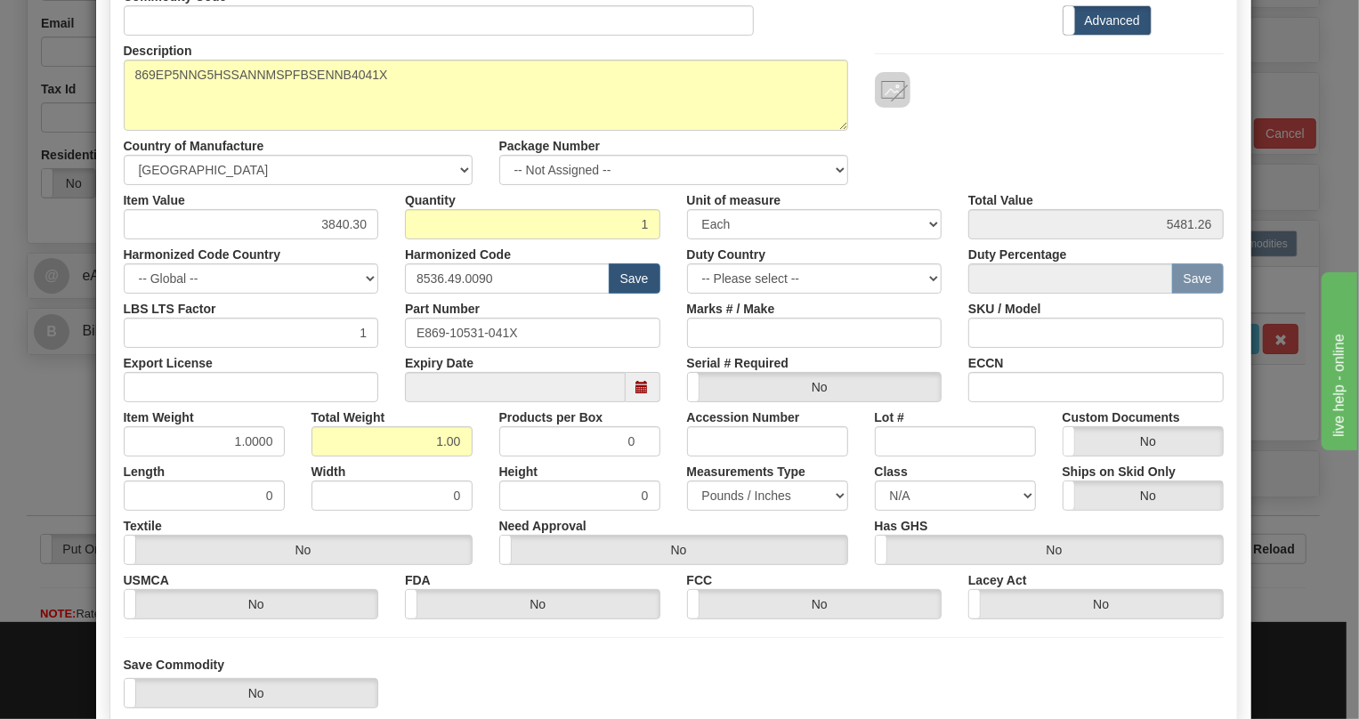
type input "3840.30"
click at [405, 248] on label "Harmonized Code" at bounding box center [458, 251] width 106 height 24
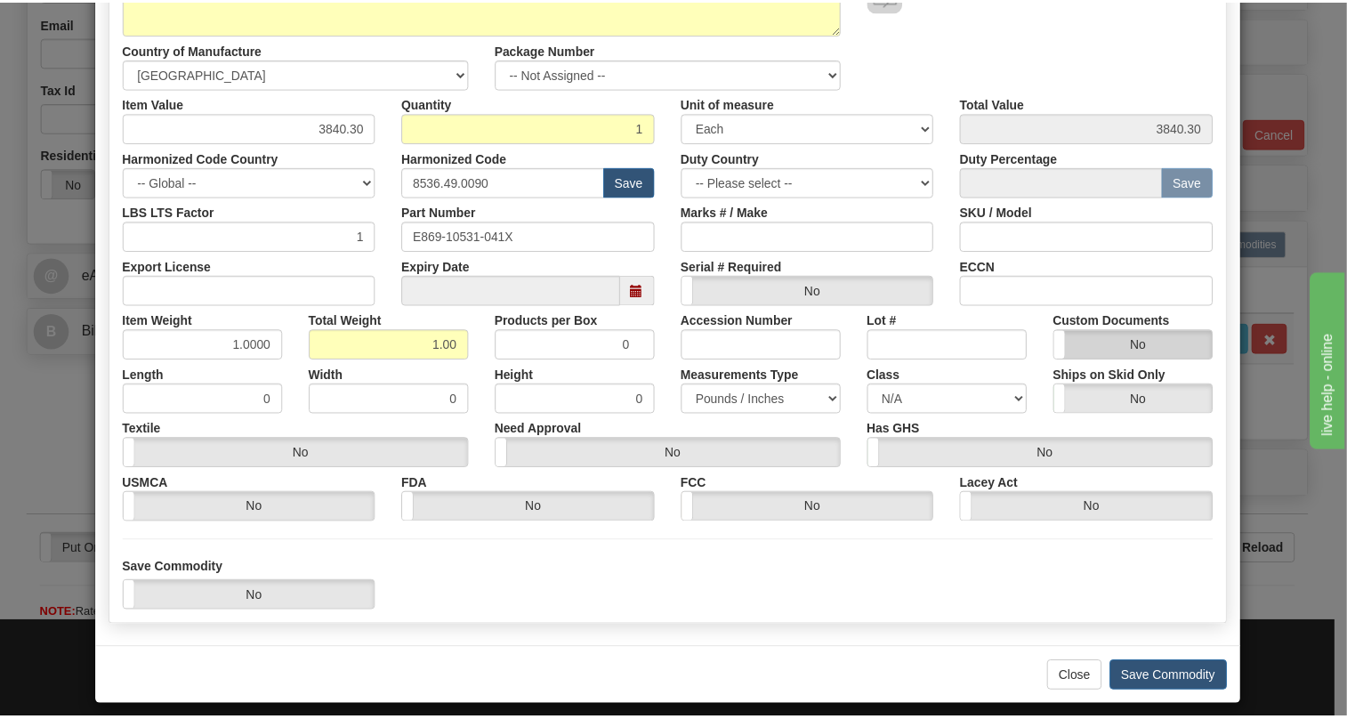
scroll to position [270, 0]
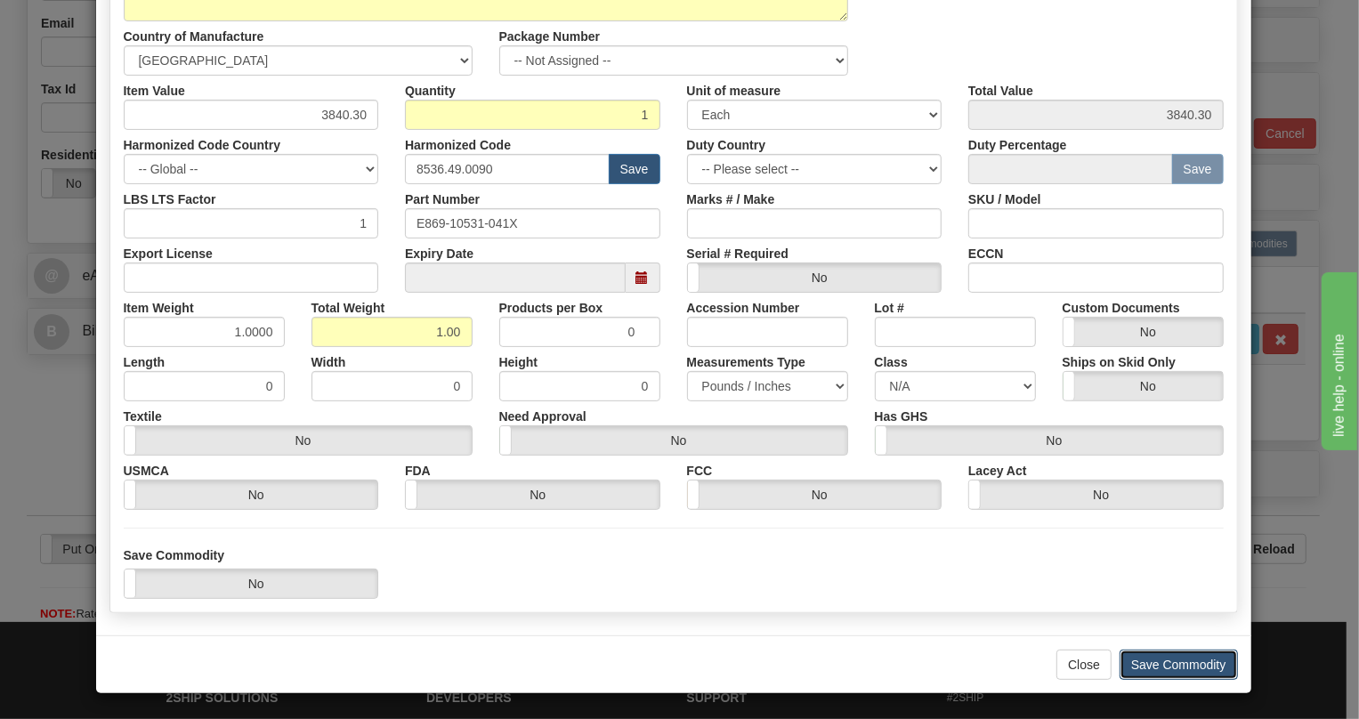
click at [1165, 667] on button "Save Commodity" at bounding box center [1178, 665] width 118 height 30
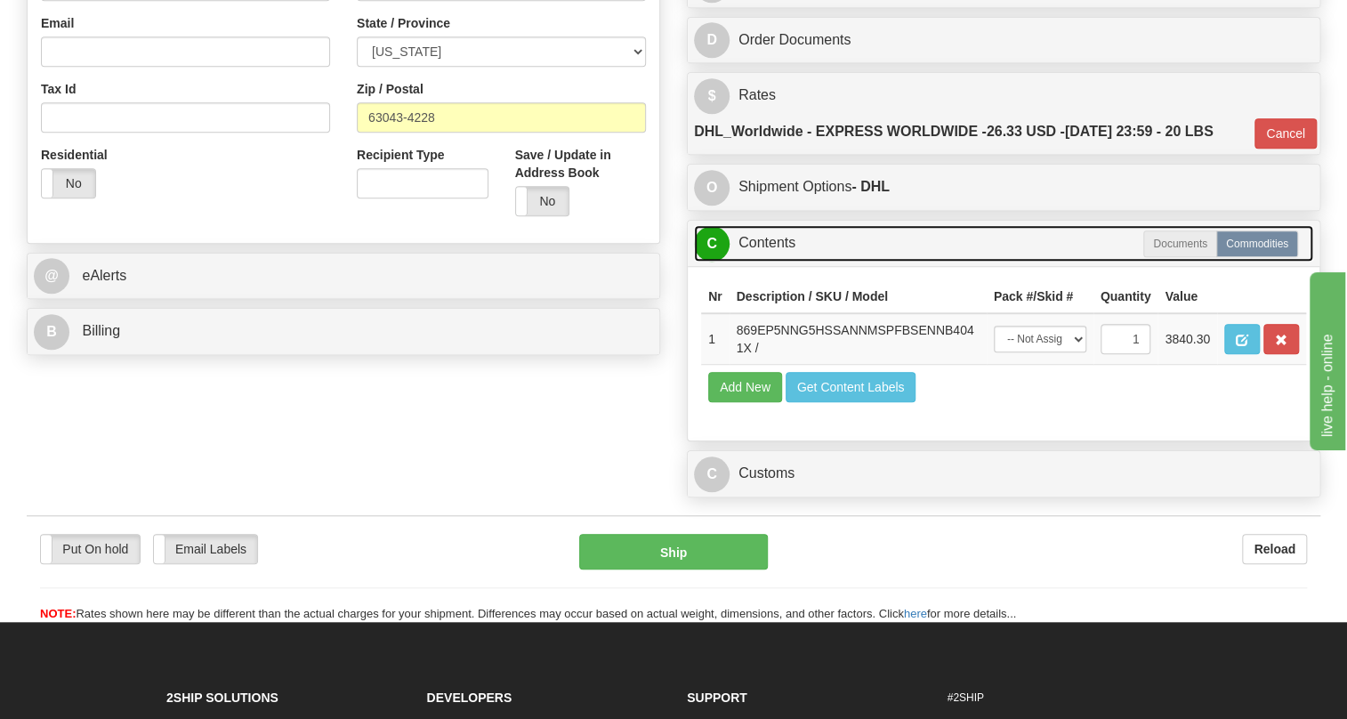
click at [756, 262] on link "C Contents" at bounding box center [1003, 243] width 619 height 36
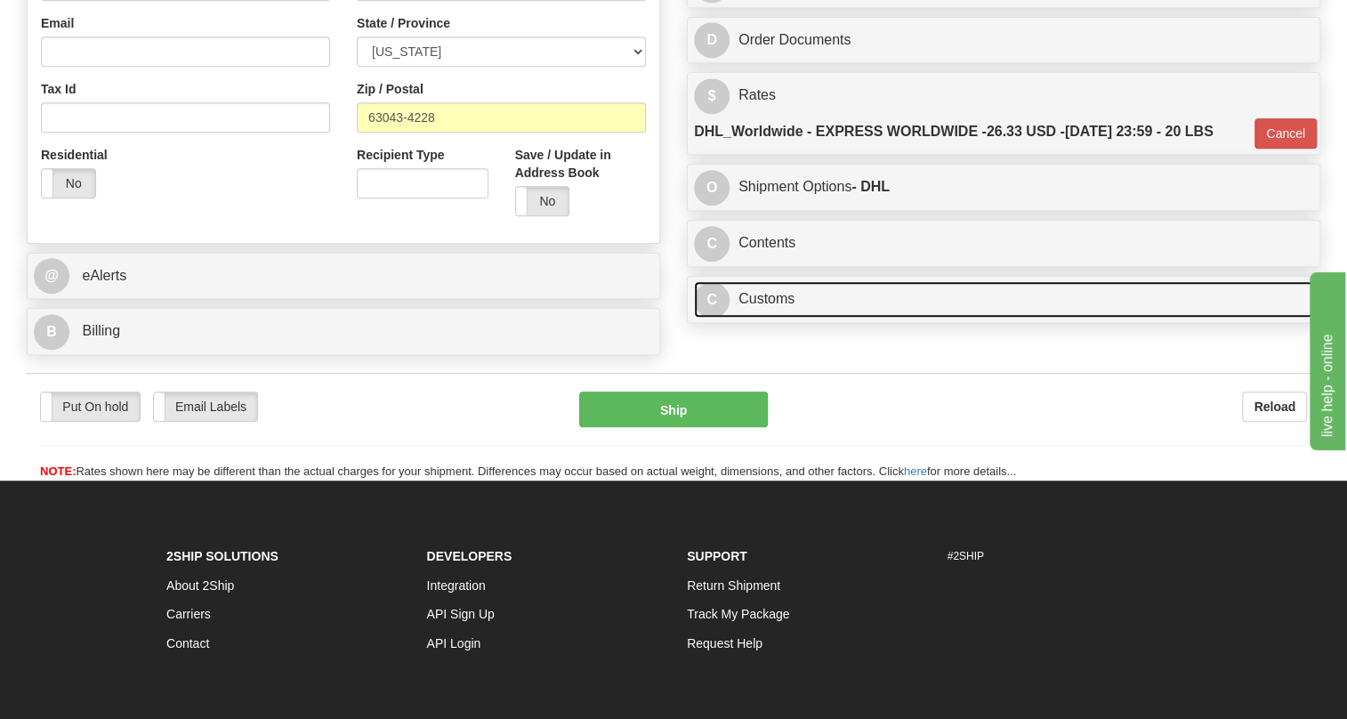
click at [754, 318] on link "C Customs" at bounding box center [1003, 299] width 619 height 36
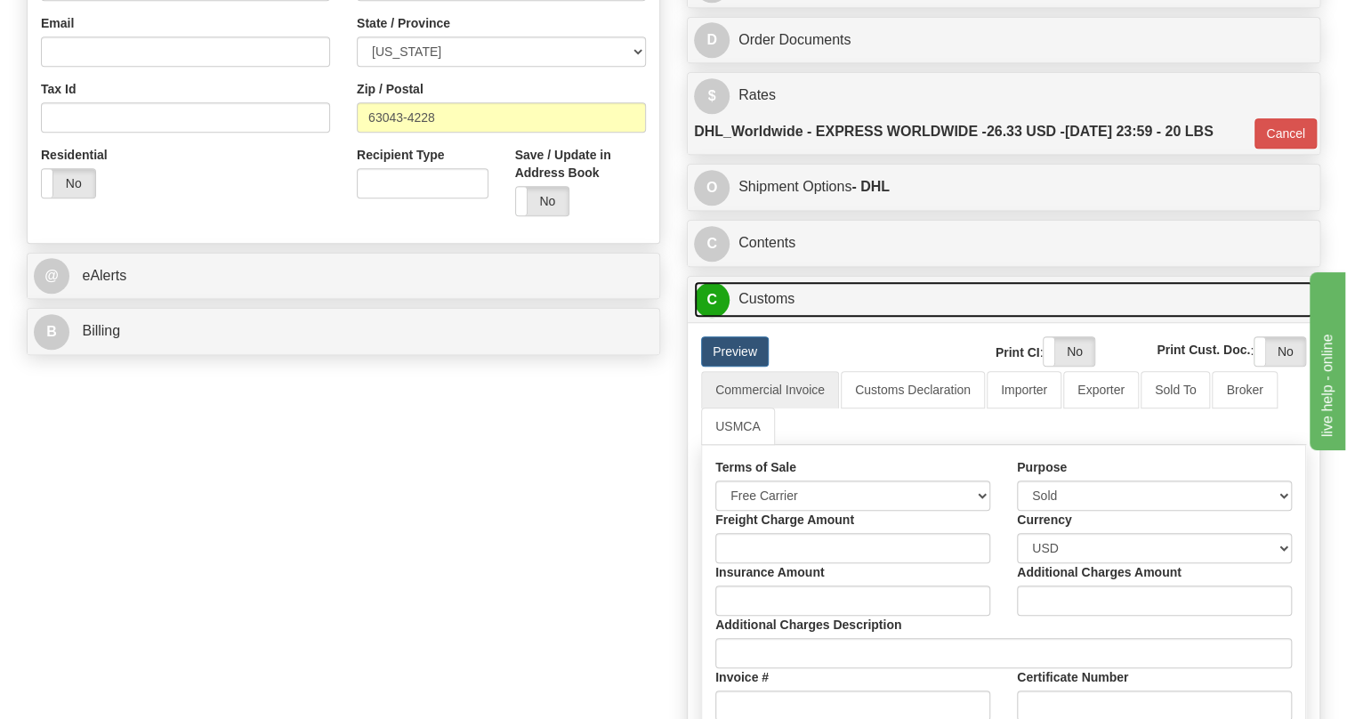
click at [754, 318] on link "C Customs" at bounding box center [1003, 299] width 619 height 36
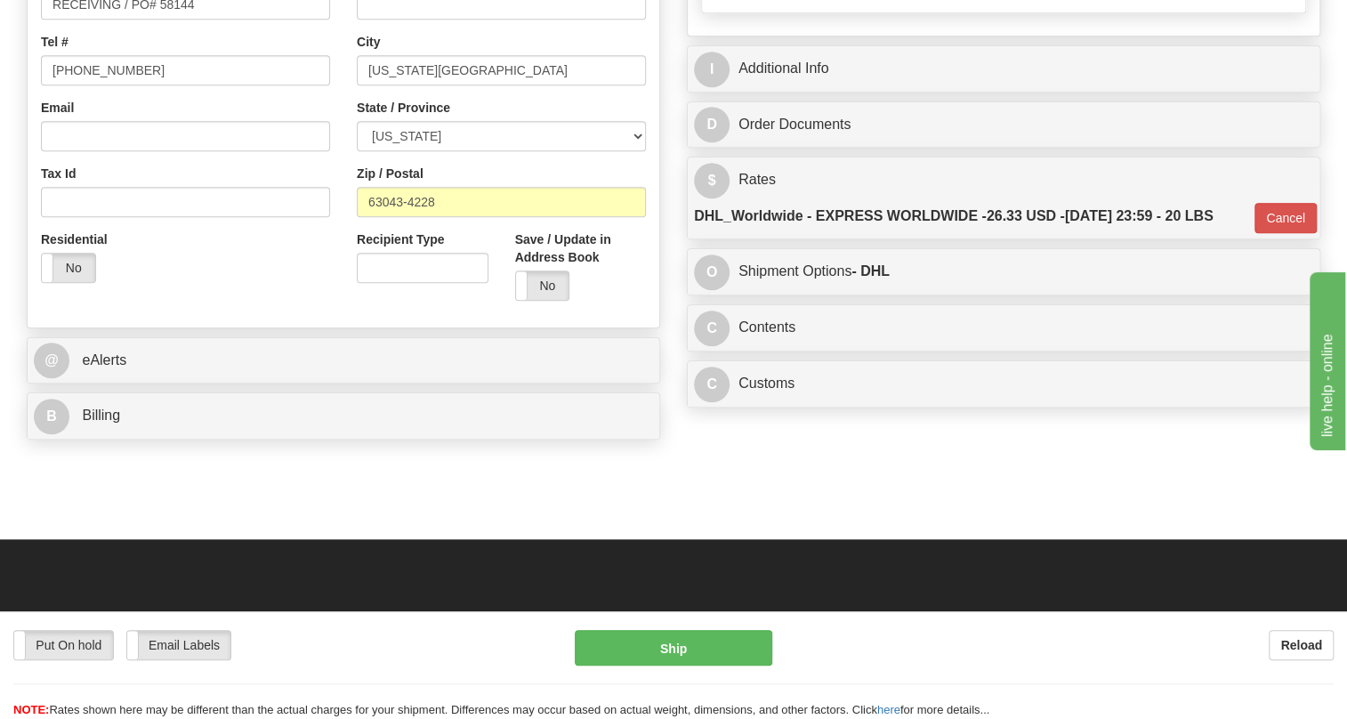
scroll to position [323, 0]
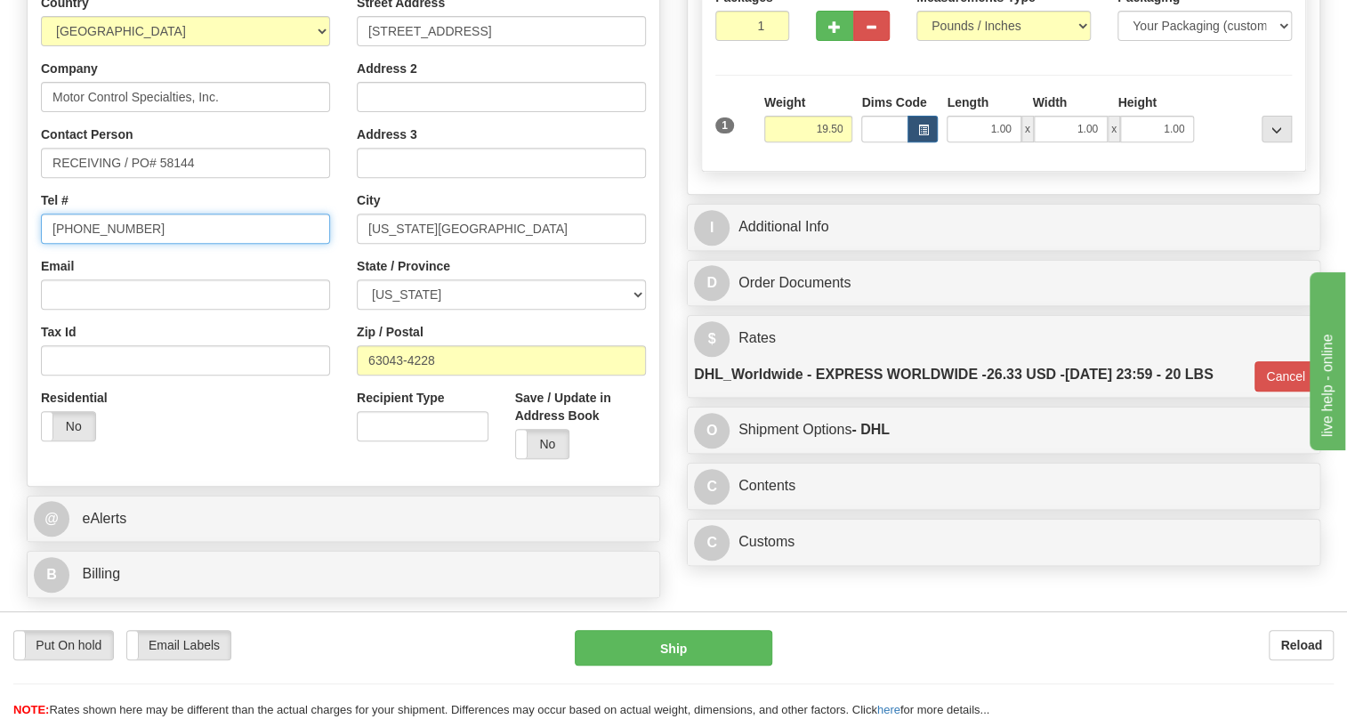
click at [99, 244] on input "[PHONE_NUMBER]" at bounding box center [185, 229] width 289 height 30
paste input "[PHONE_NUMBER]"
type input "[PHONE_NUMBER]"
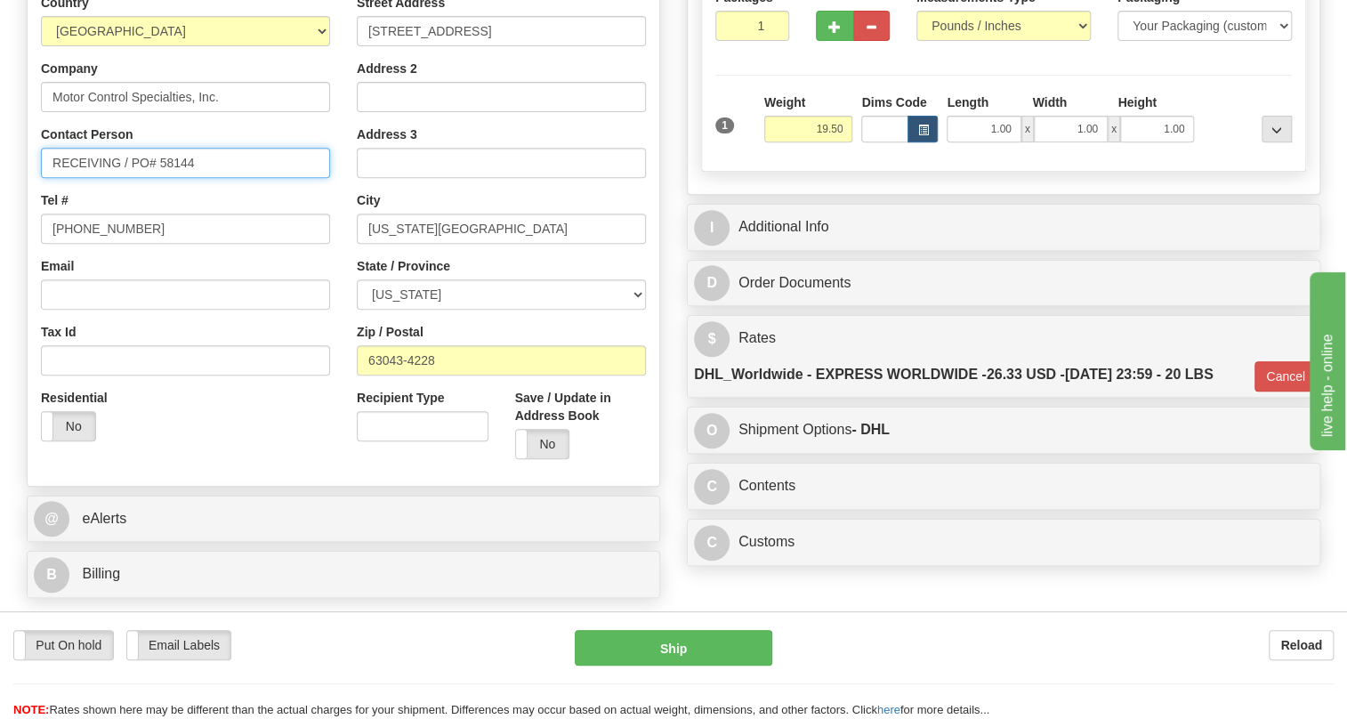
click at [122, 178] on input "RECEIVING / PO# 58144" at bounding box center [185, 163] width 289 height 30
paste input "[PERSON_NAME]"
type input "RECEIVING / [PERSON_NAME] / PO# 58144"
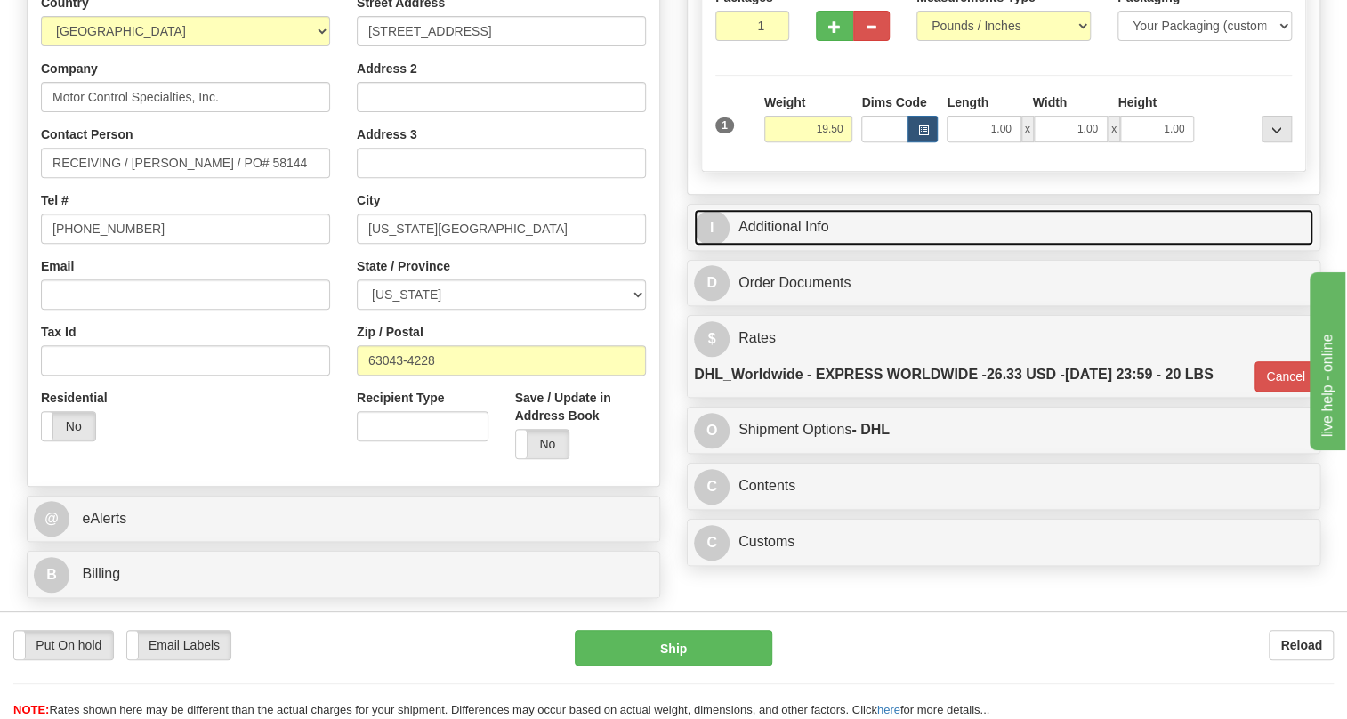
click at [807, 246] on link "I Additional Info" at bounding box center [1003, 227] width 619 height 36
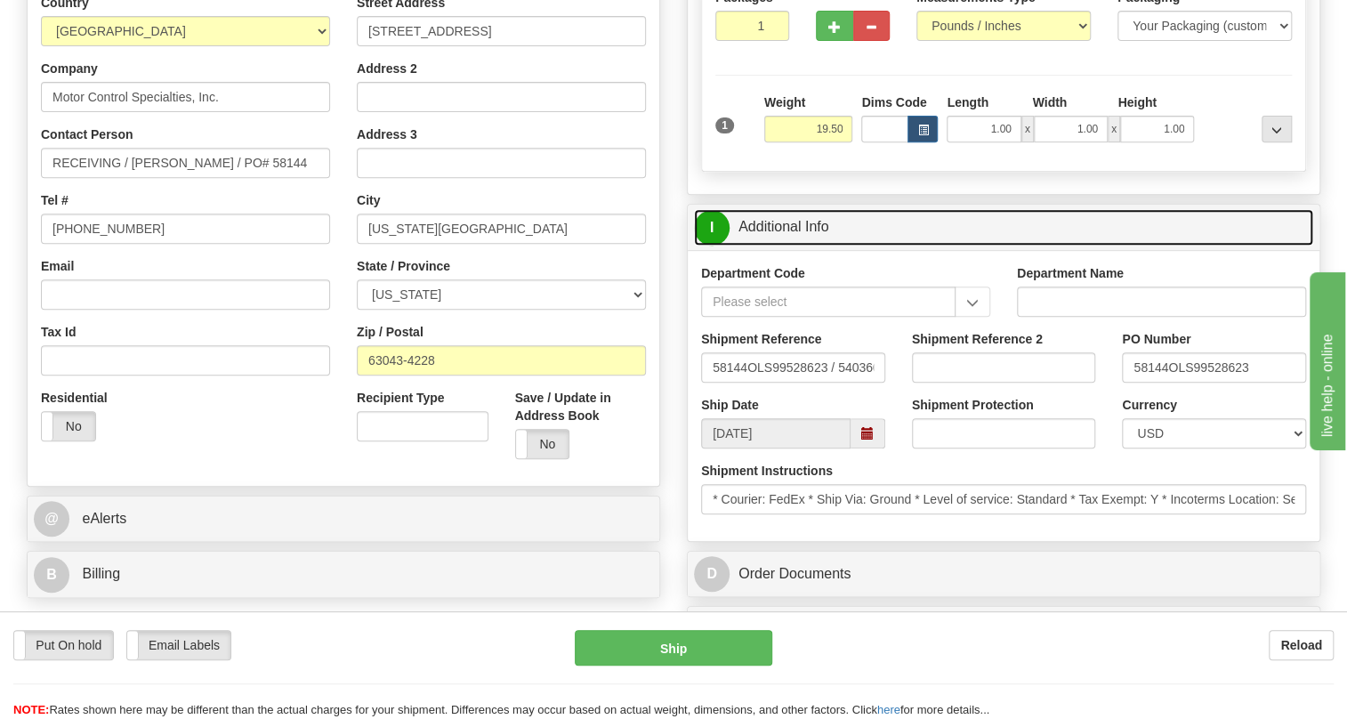
click at [807, 246] on link "I Additional Info" at bounding box center [1003, 227] width 619 height 36
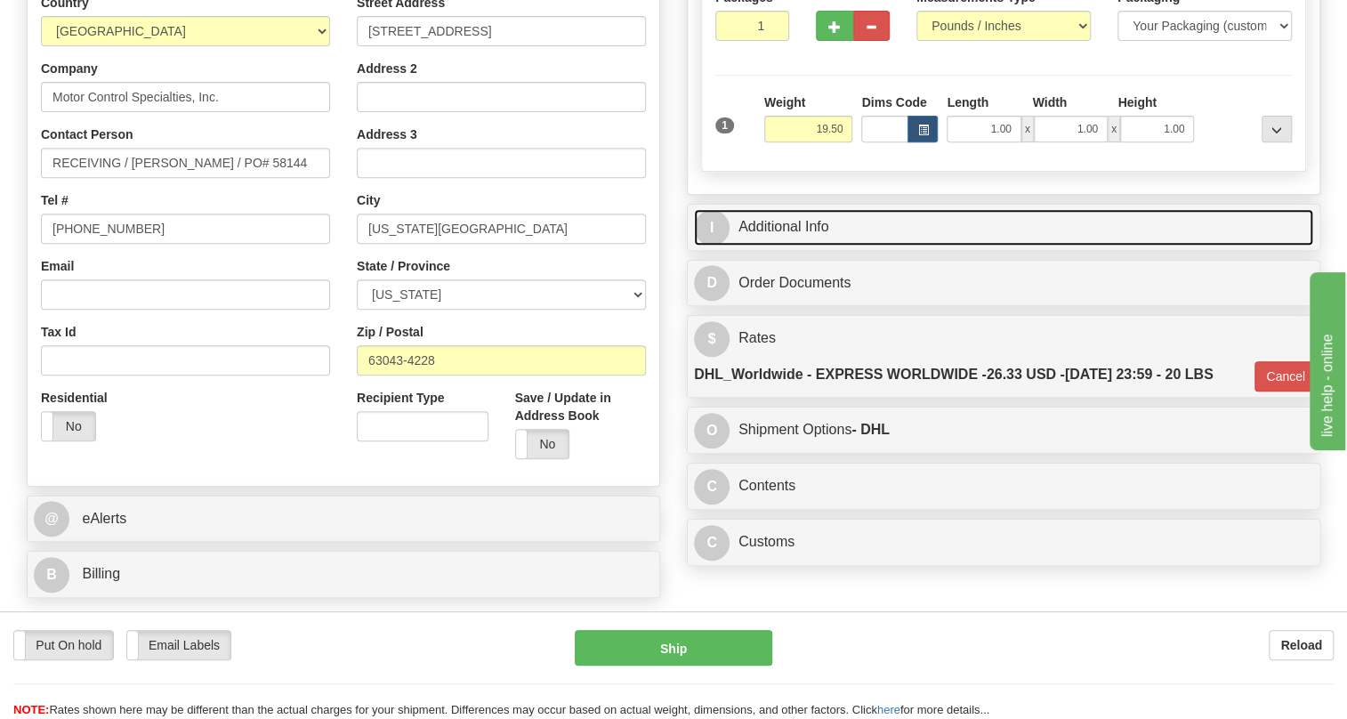
click at [793, 246] on link "I Additional Info" at bounding box center [1003, 227] width 619 height 36
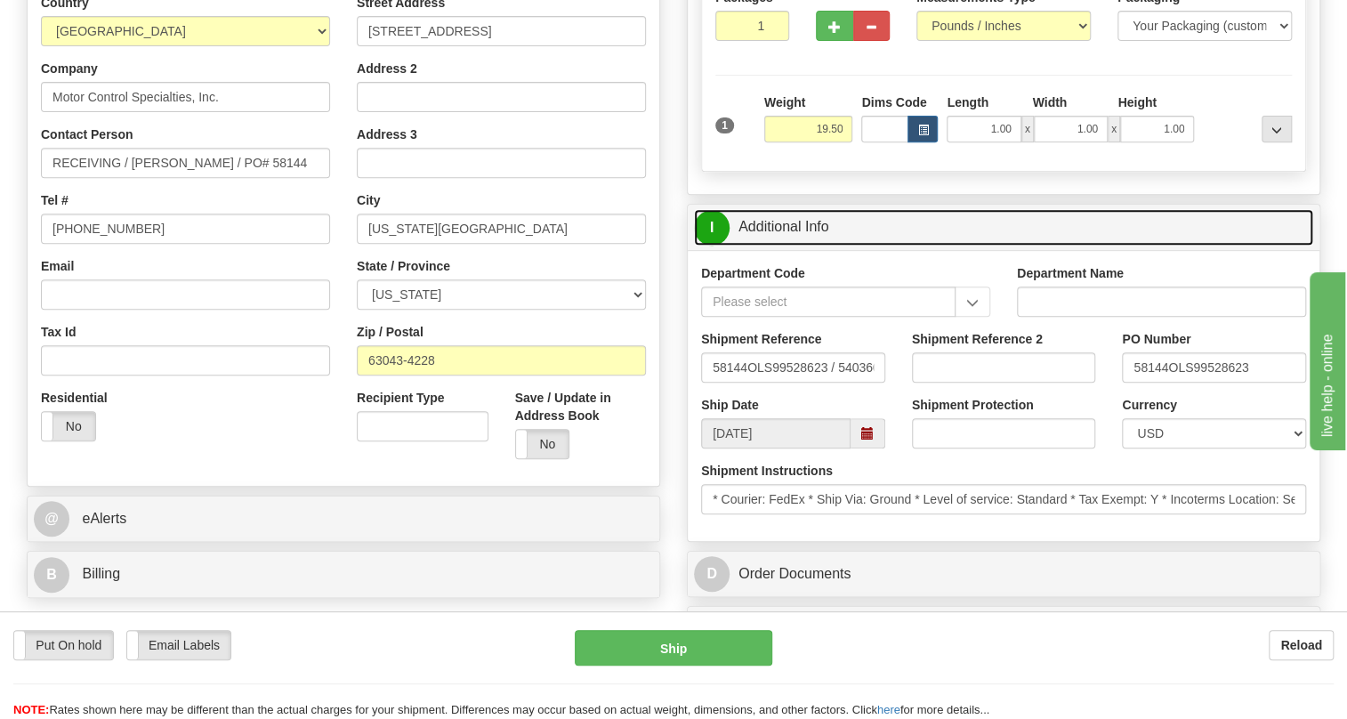
click at [793, 246] on link "I Additional Info" at bounding box center [1003, 227] width 619 height 36
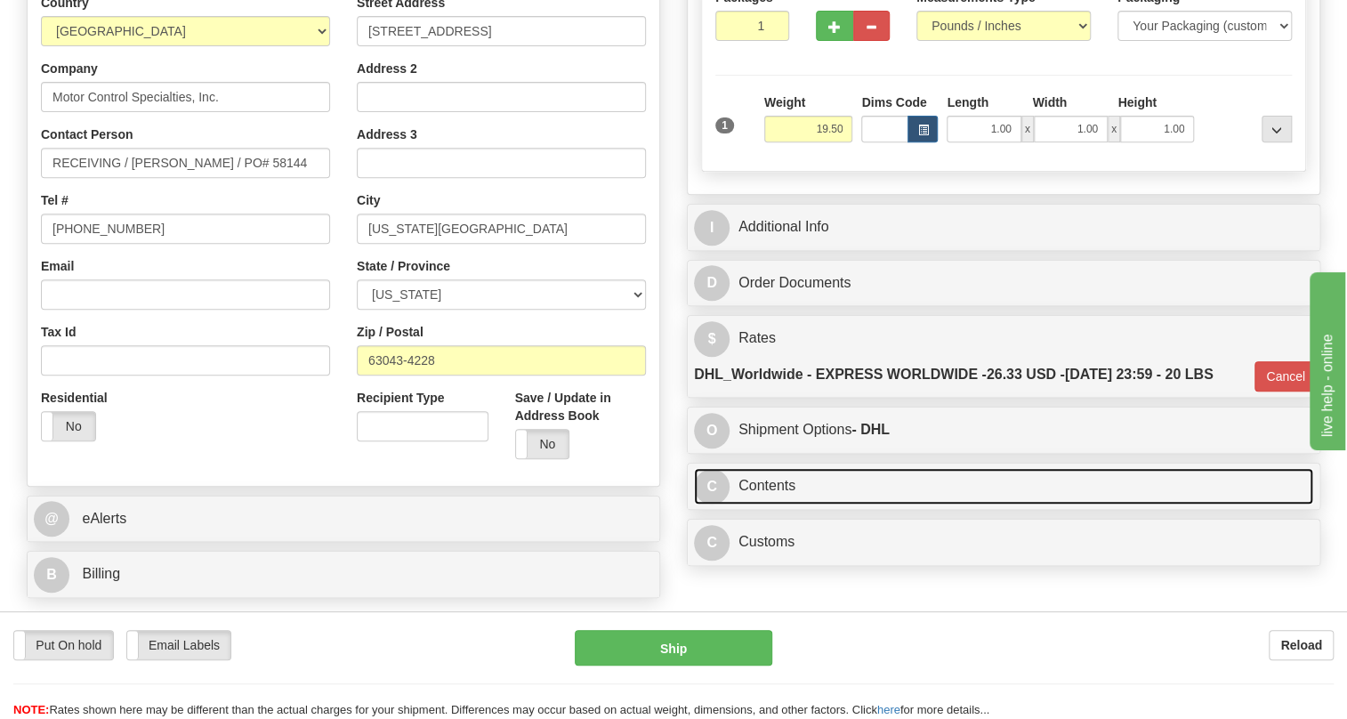
click at [784, 504] on link "C Contents" at bounding box center [1003, 486] width 619 height 36
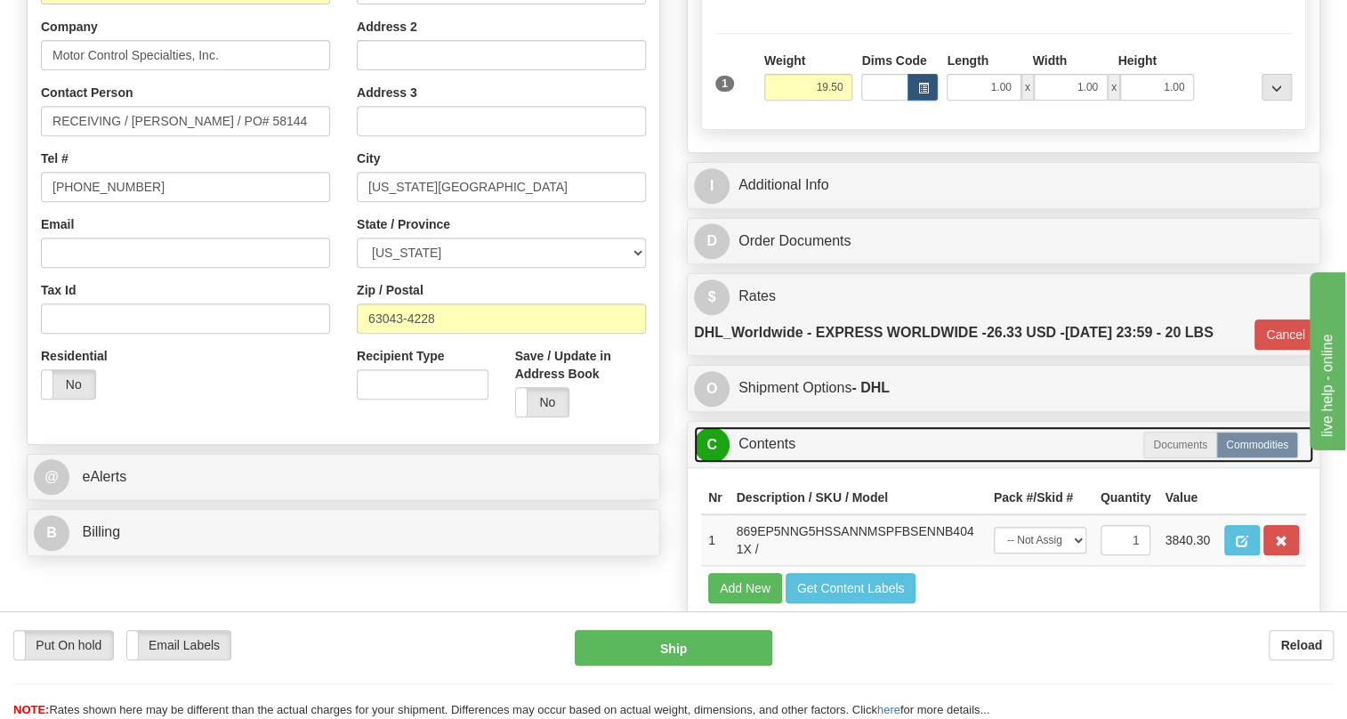
scroll to position [485, 0]
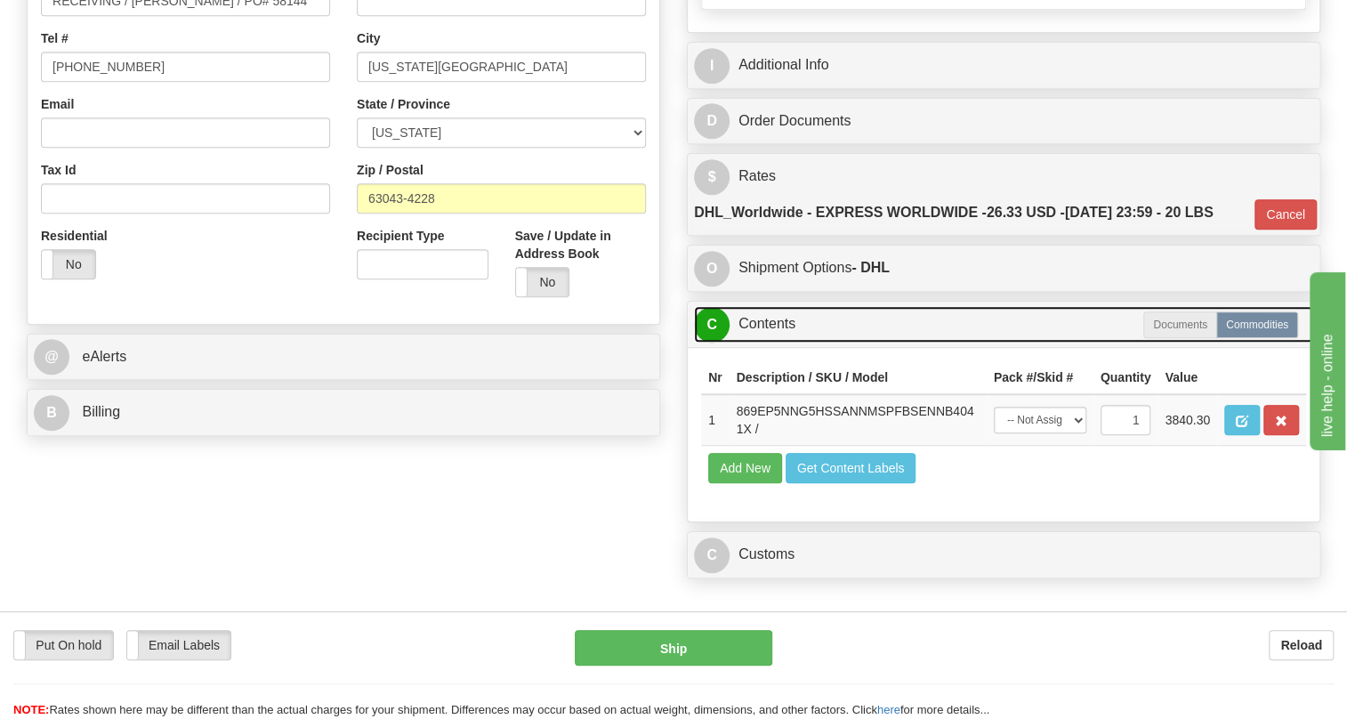
click at [772, 343] on link "C Contents" at bounding box center [1003, 324] width 619 height 36
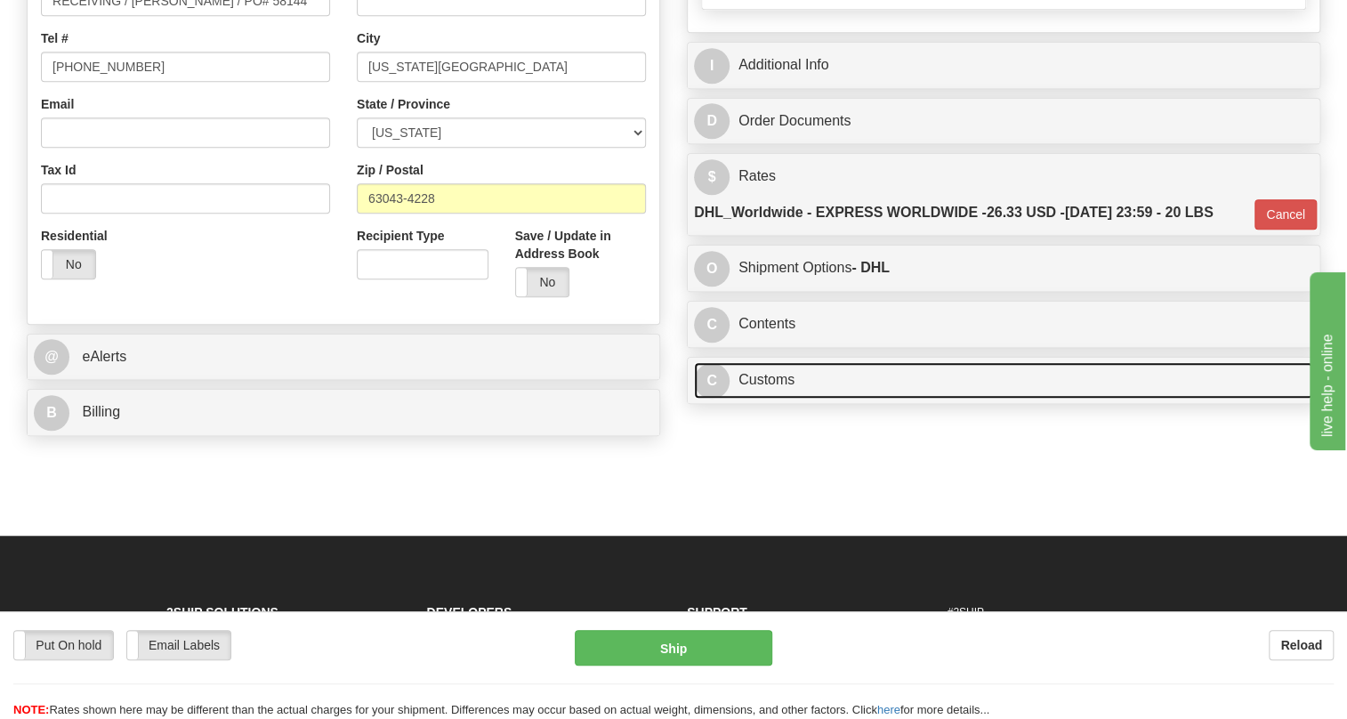
click at [781, 399] on link "C Customs" at bounding box center [1003, 380] width 619 height 36
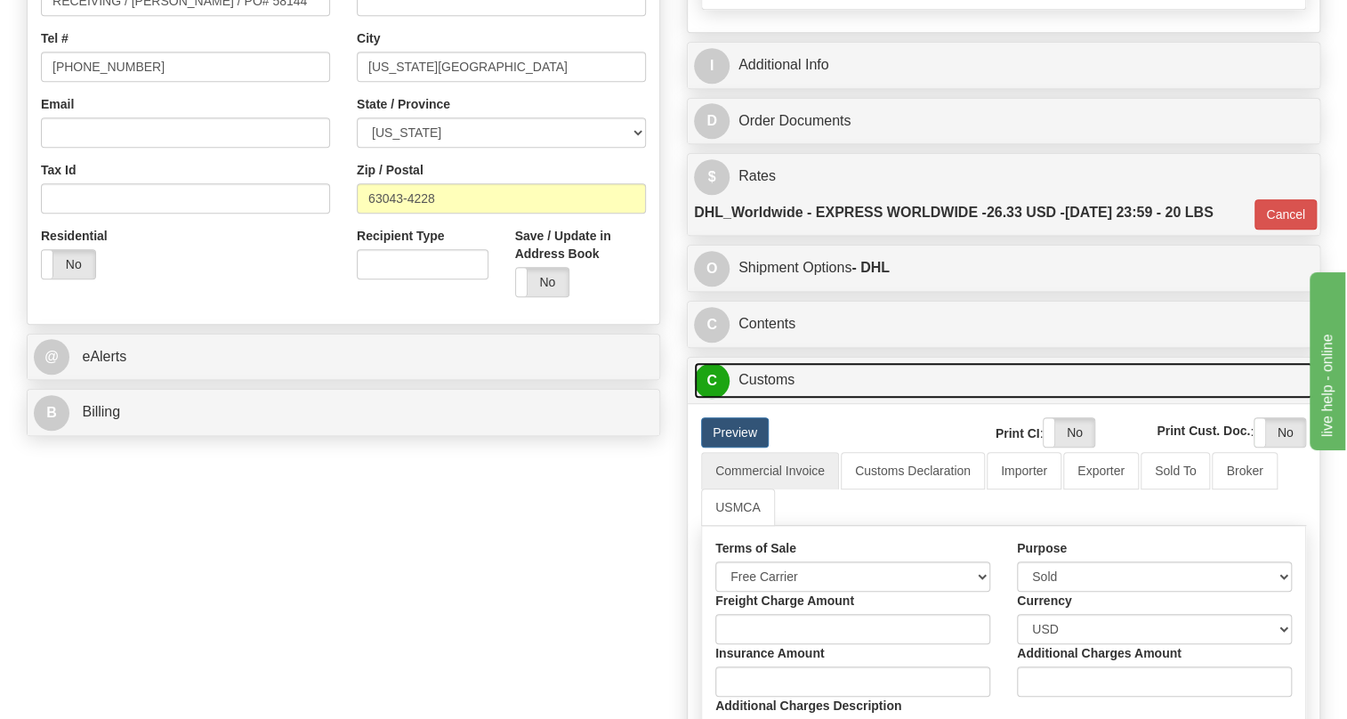
click at [781, 399] on link "C Customs" at bounding box center [1003, 380] width 619 height 36
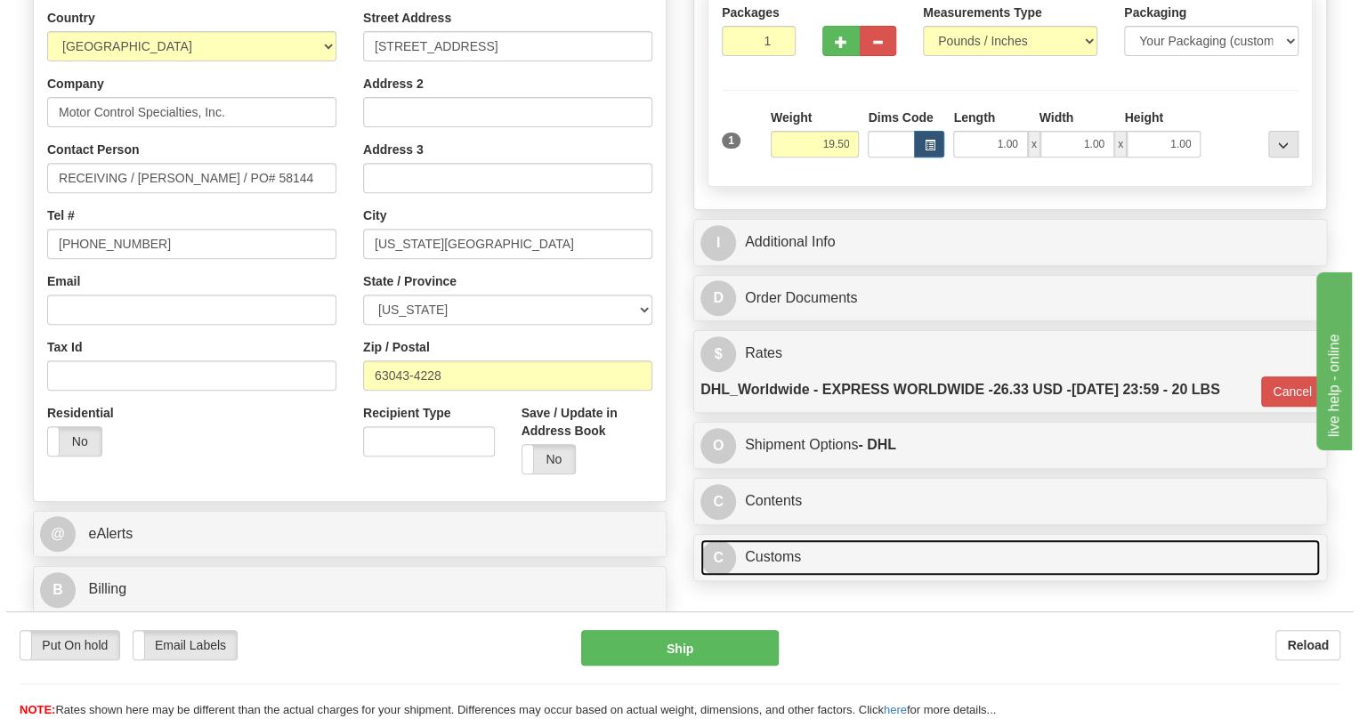
scroll to position [161, 0]
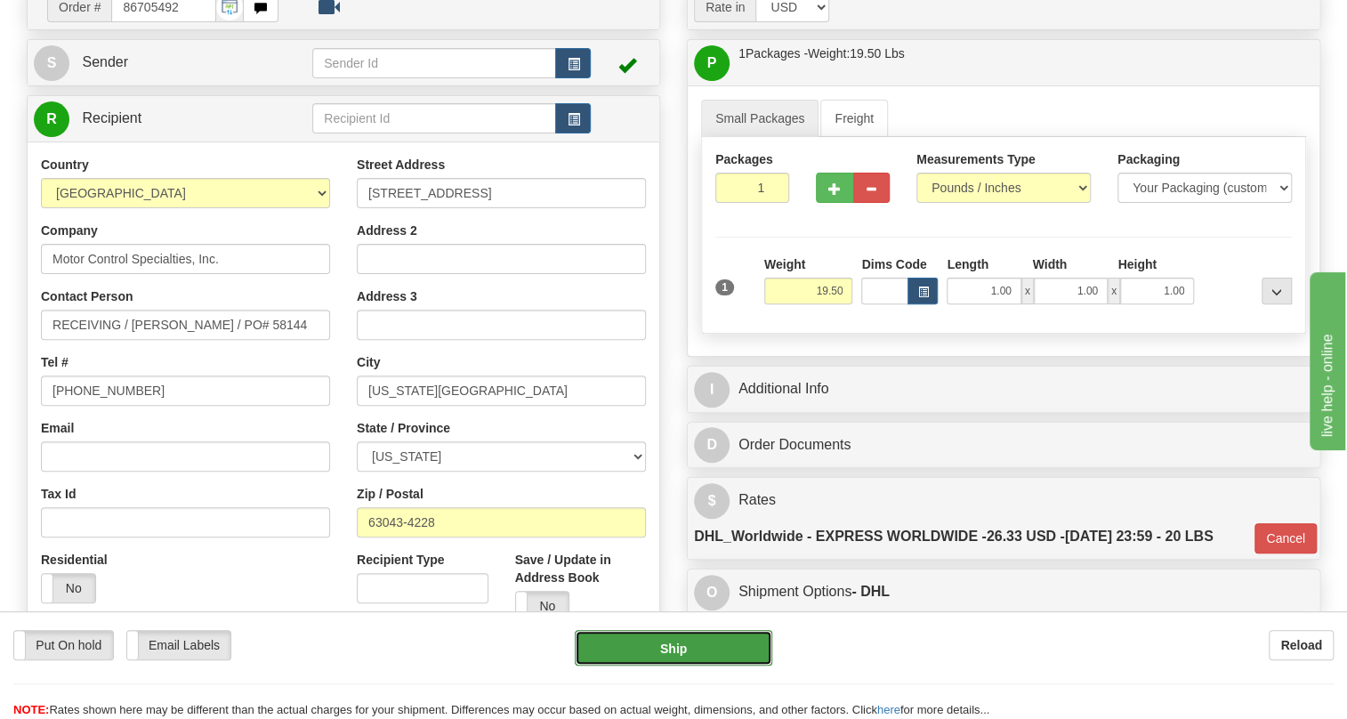
click at [667, 646] on button "Ship" at bounding box center [674, 648] width 198 height 36
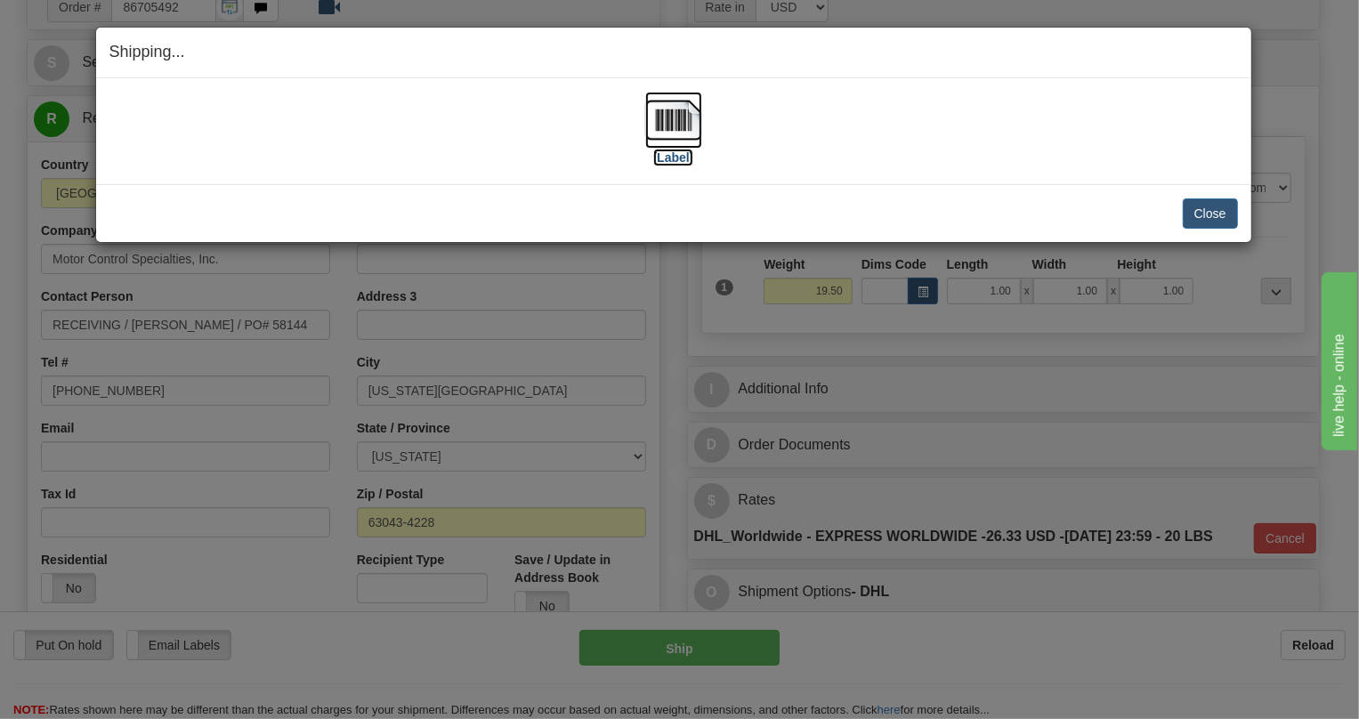
click at [673, 117] on img at bounding box center [673, 120] width 57 height 57
click at [1213, 212] on button "Close" at bounding box center [1209, 213] width 55 height 30
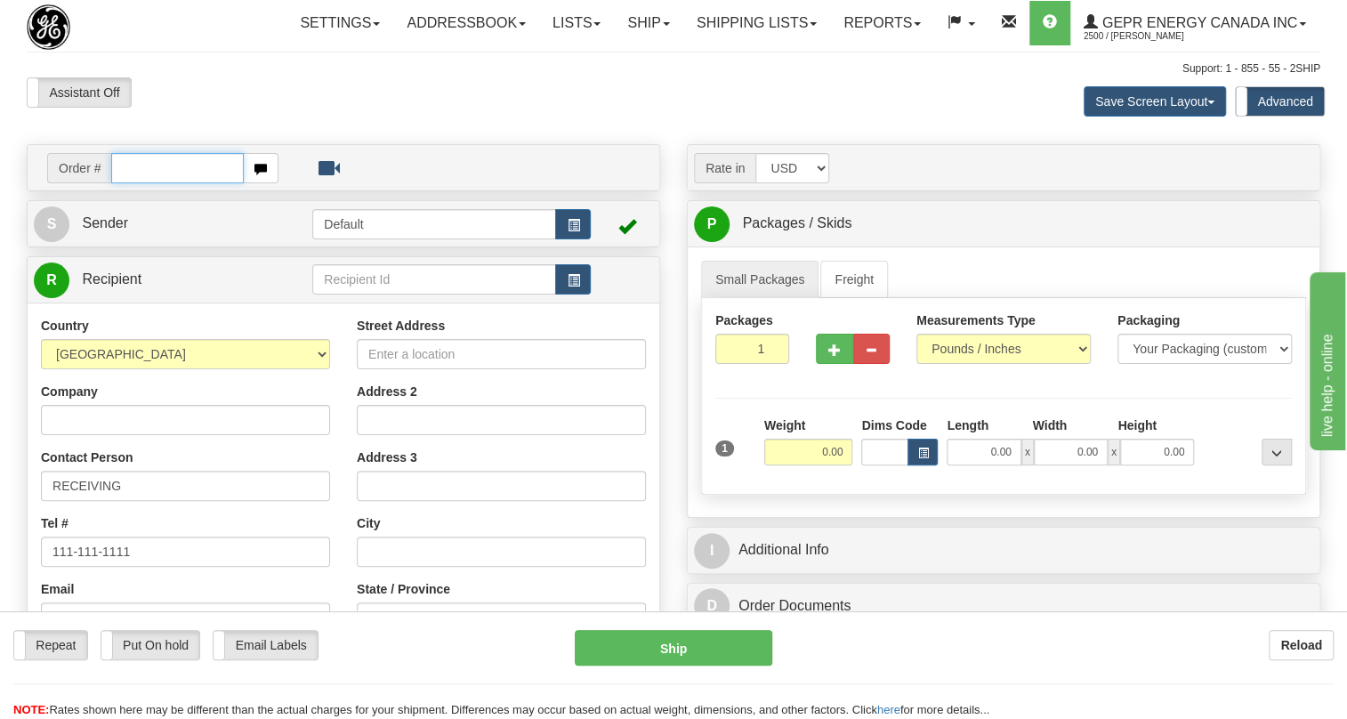
click at [168, 183] on input "text" at bounding box center [177, 168] width 133 height 30
paste input "0086705408"
click at [139, 183] on input "0086705408" at bounding box center [177, 168] width 133 height 30
type input "86705408"
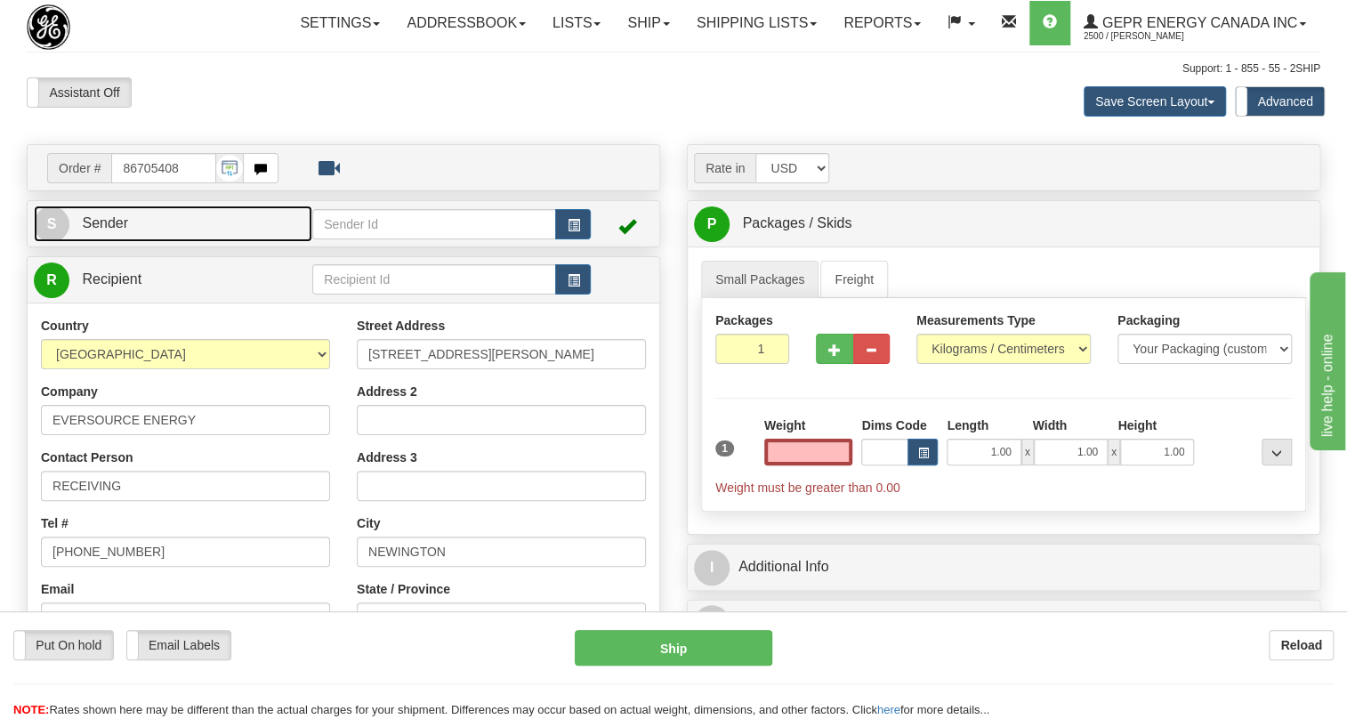
type input "0.00"
click at [107, 230] on span "Sender" at bounding box center [105, 222] width 46 height 15
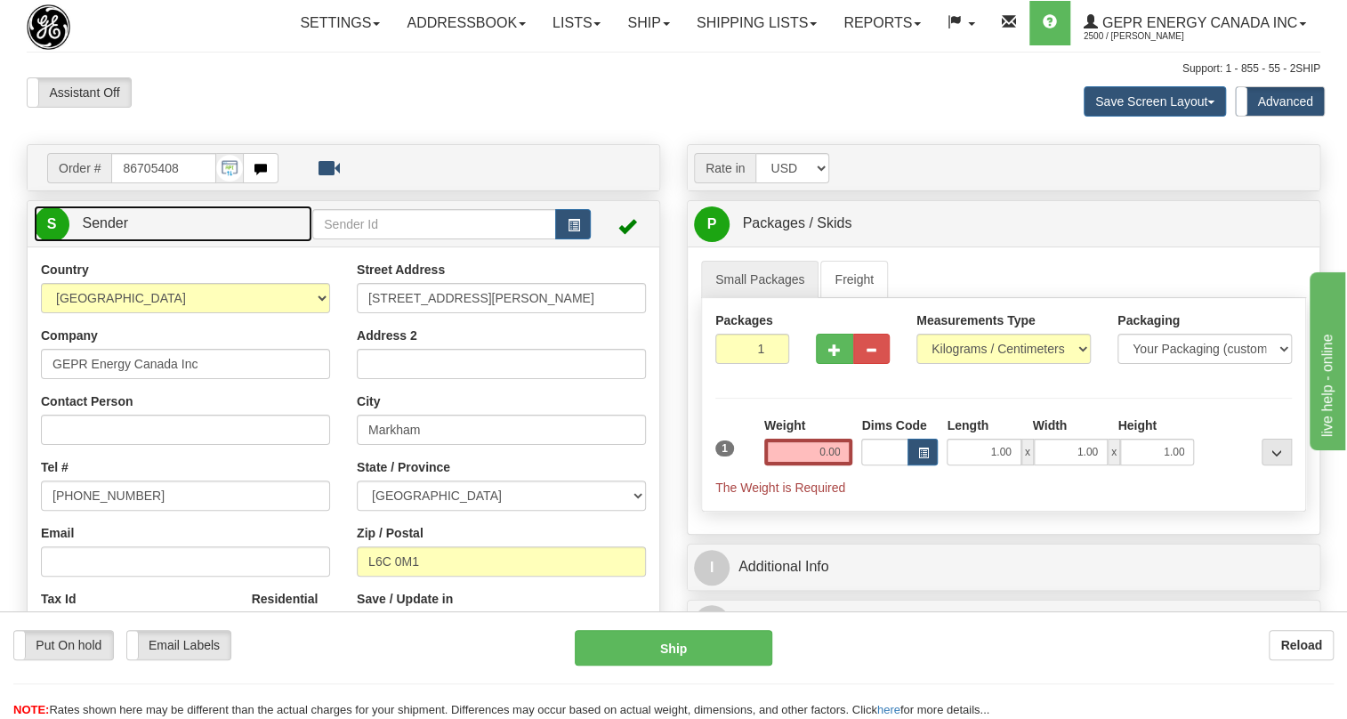
type input "MARKHAM"
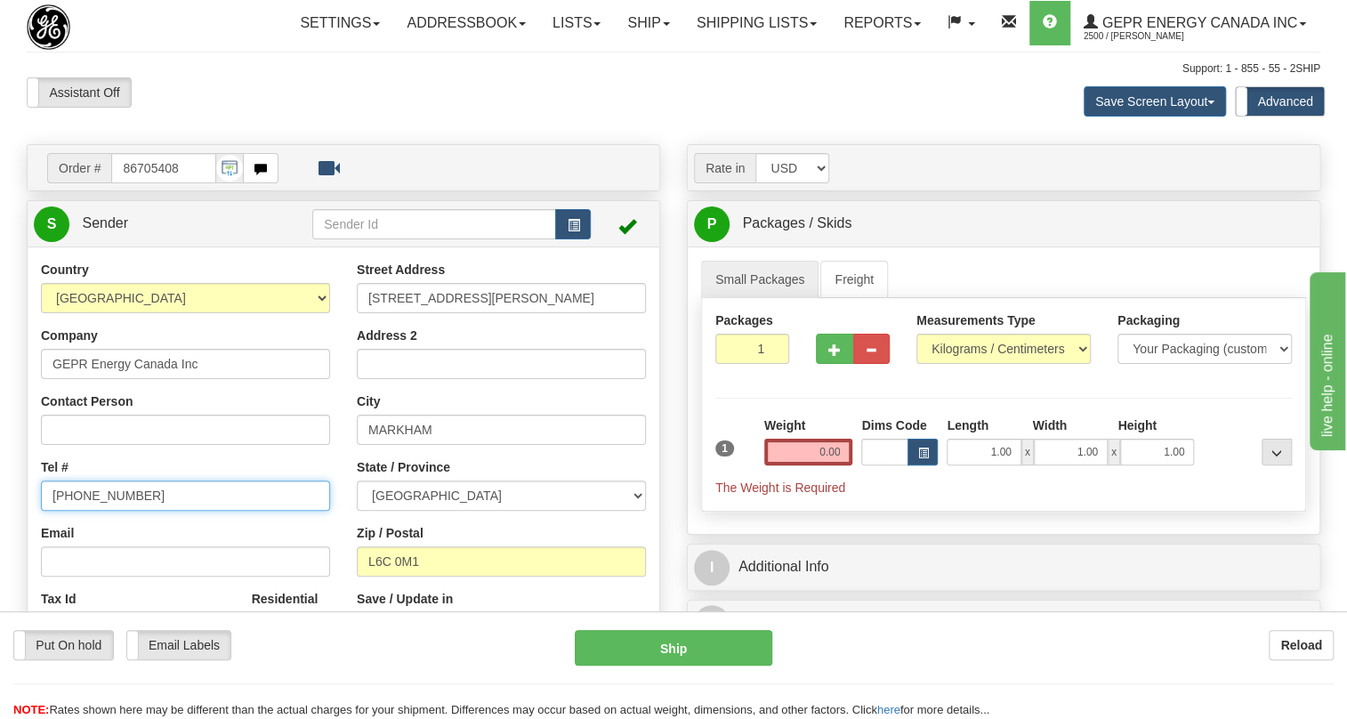
click at [104, 511] on input "[PHONE_NUMBER]" at bounding box center [185, 495] width 289 height 30
paste input "[PHONE_NUMBER]"
type input "[PHONE_NUMBER]"
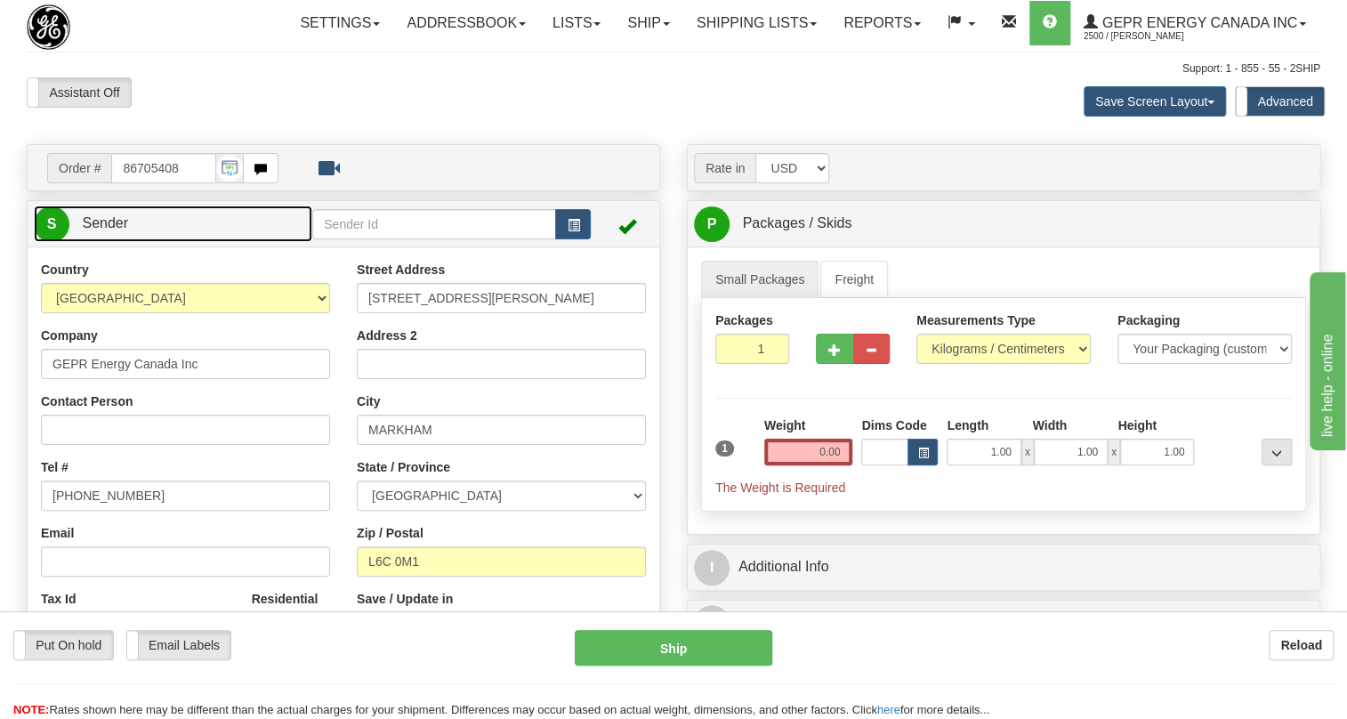
click at [105, 230] on span "Sender" at bounding box center [105, 222] width 46 height 15
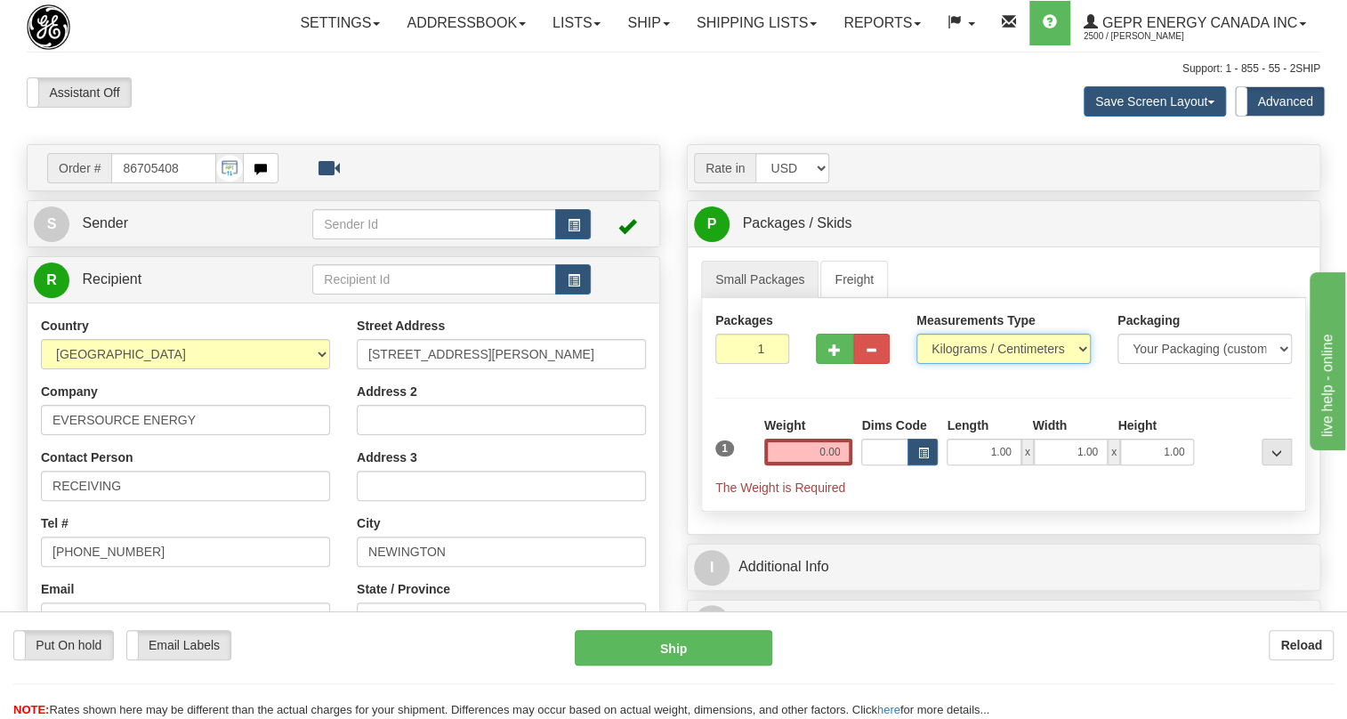
click at [983, 364] on select "Pounds / Inches Kilograms / Centimeters" at bounding box center [1003, 349] width 174 height 30
select select "0"
click at [916, 364] on select "Pounds / Inches Kilograms / Centimeters" at bounding box center [1003, 349] width 174 height 30
click at [829, 465] on input "0.00" at bounding box center [808, 452] width 89 height 27
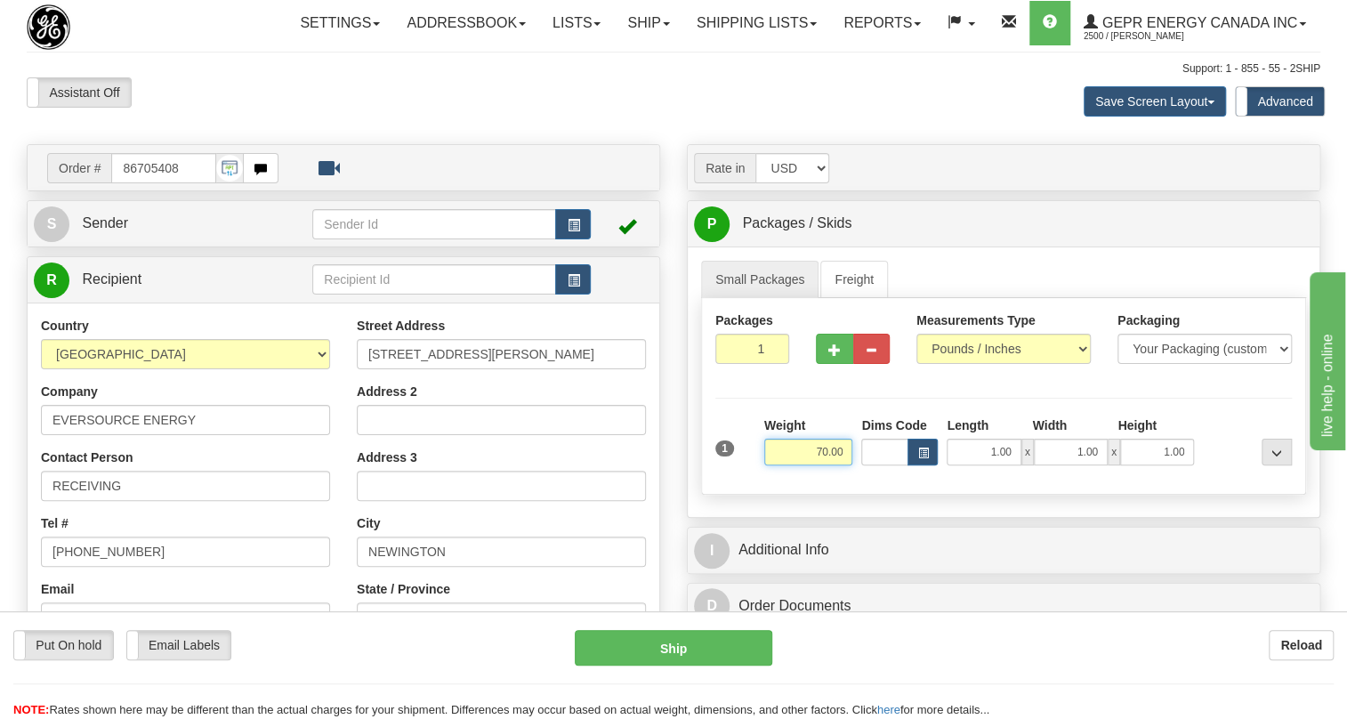
type input "70.00"
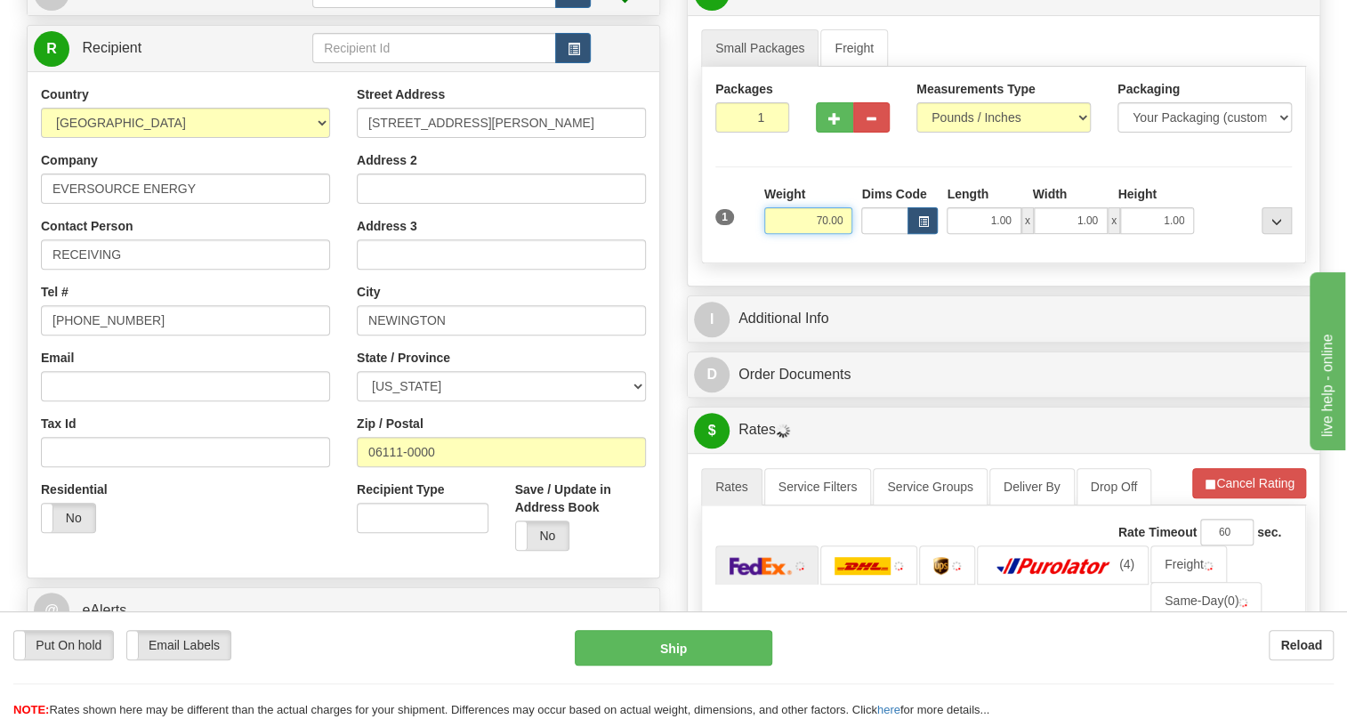
scroll to position [242, 0]
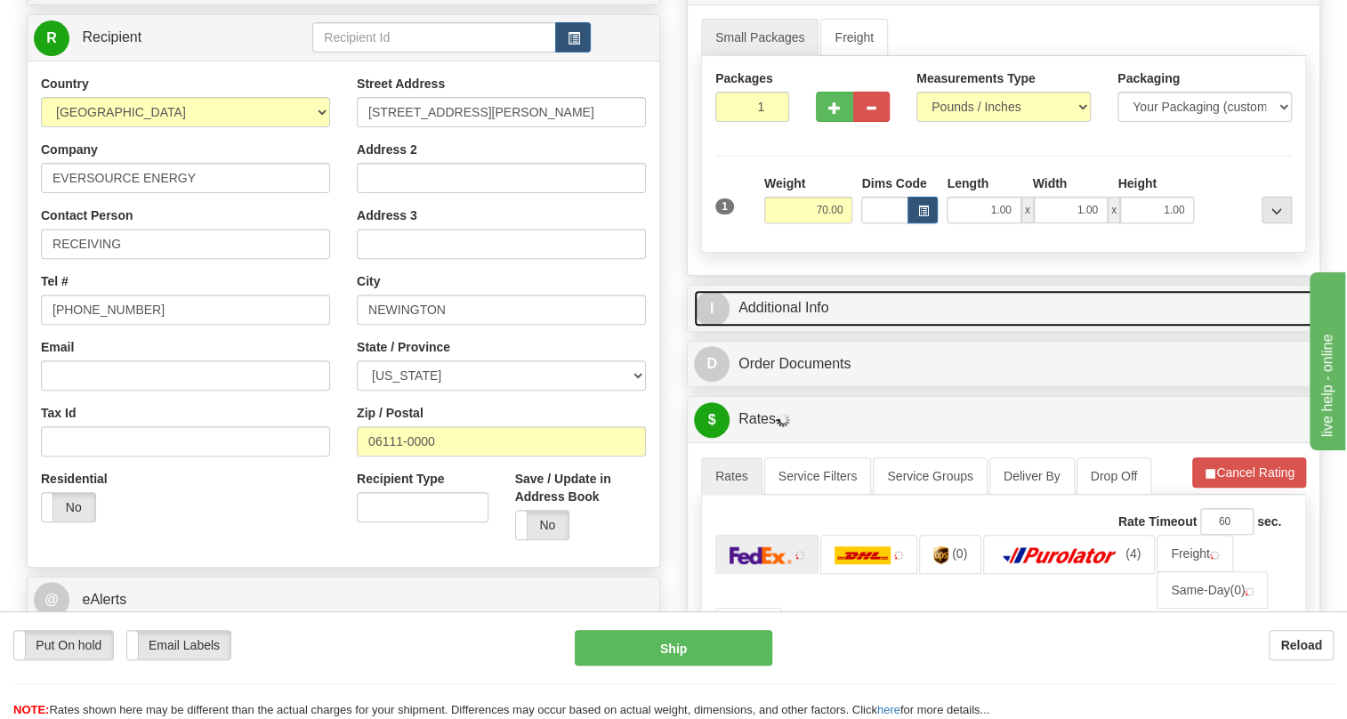
click at [803, 327] on link "I Additional Info" at bounding box center [1003, 308] width 619 height 36
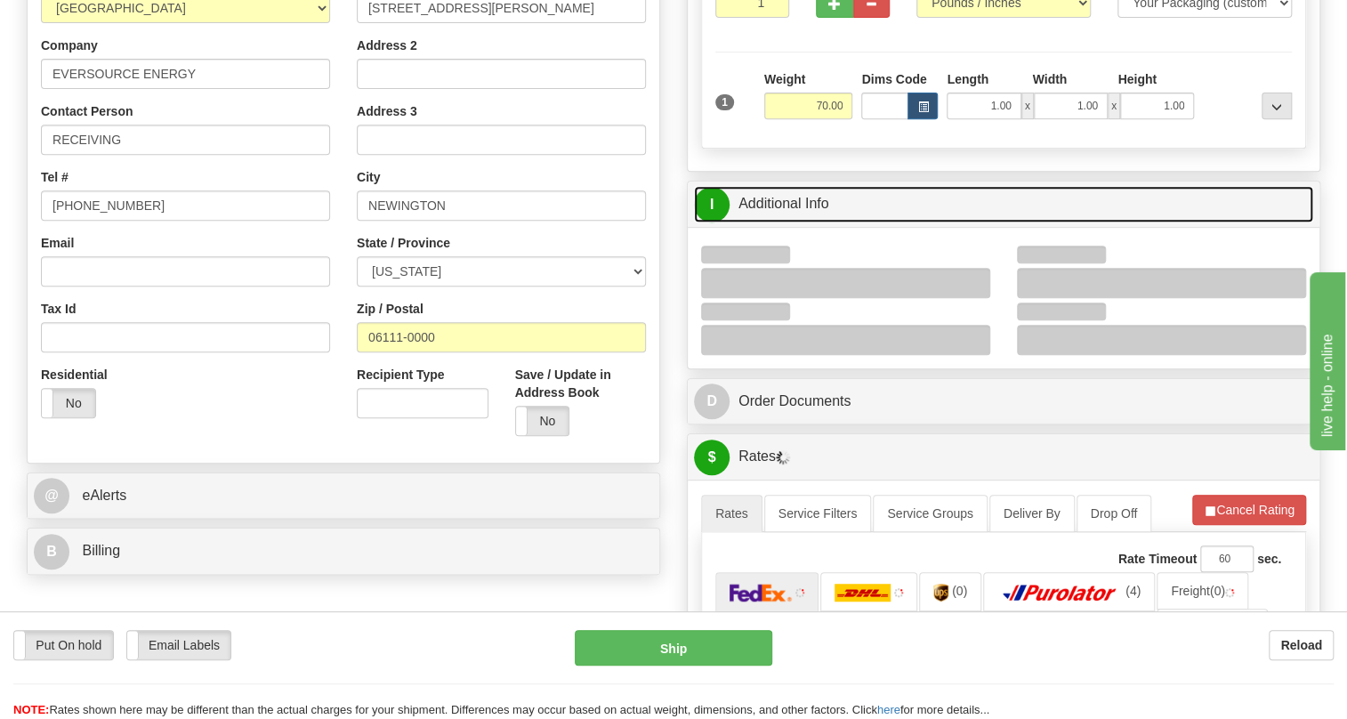
scroll to position [404, 0]
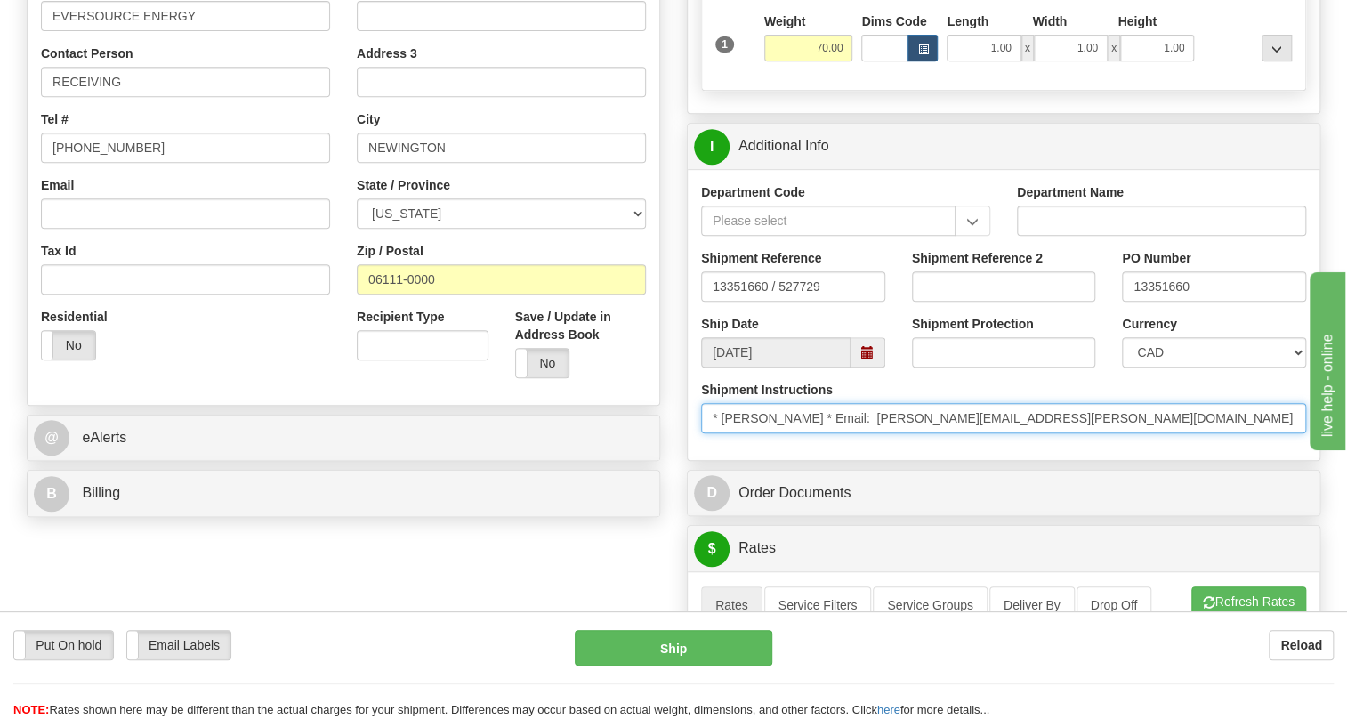
drag, startPoint x: 818, startPoint y: 453, endPoint x: 727, endPoint y: 461, distance: 91.1
click at [727, 433] on input "* PETER MARINO * Email: peter.marino@eversource.com * Phone: + () (860) 665-394…" at bounding box center [1003, 418] width 605 height 30
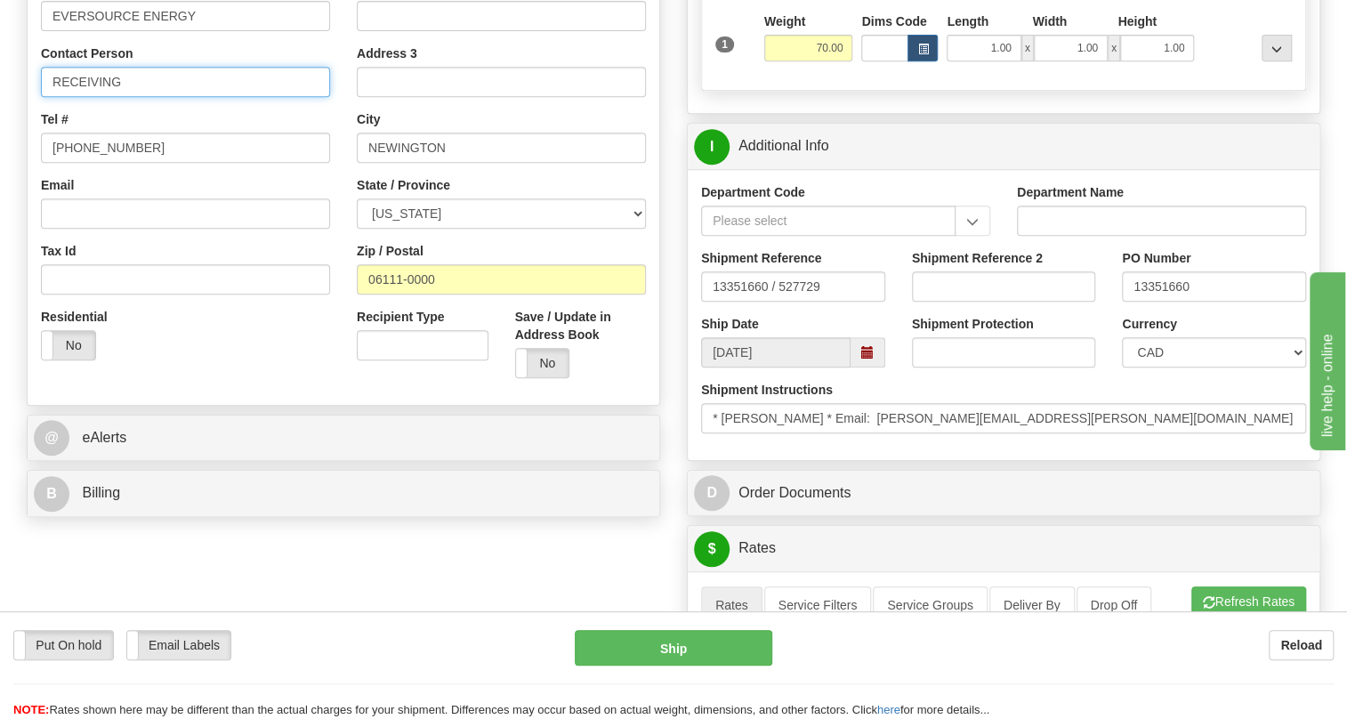
click at [186, 97] on input "RECEIVING" at bounding box center [185, 82] width 289 height 30
paste input "PETER MARINO"
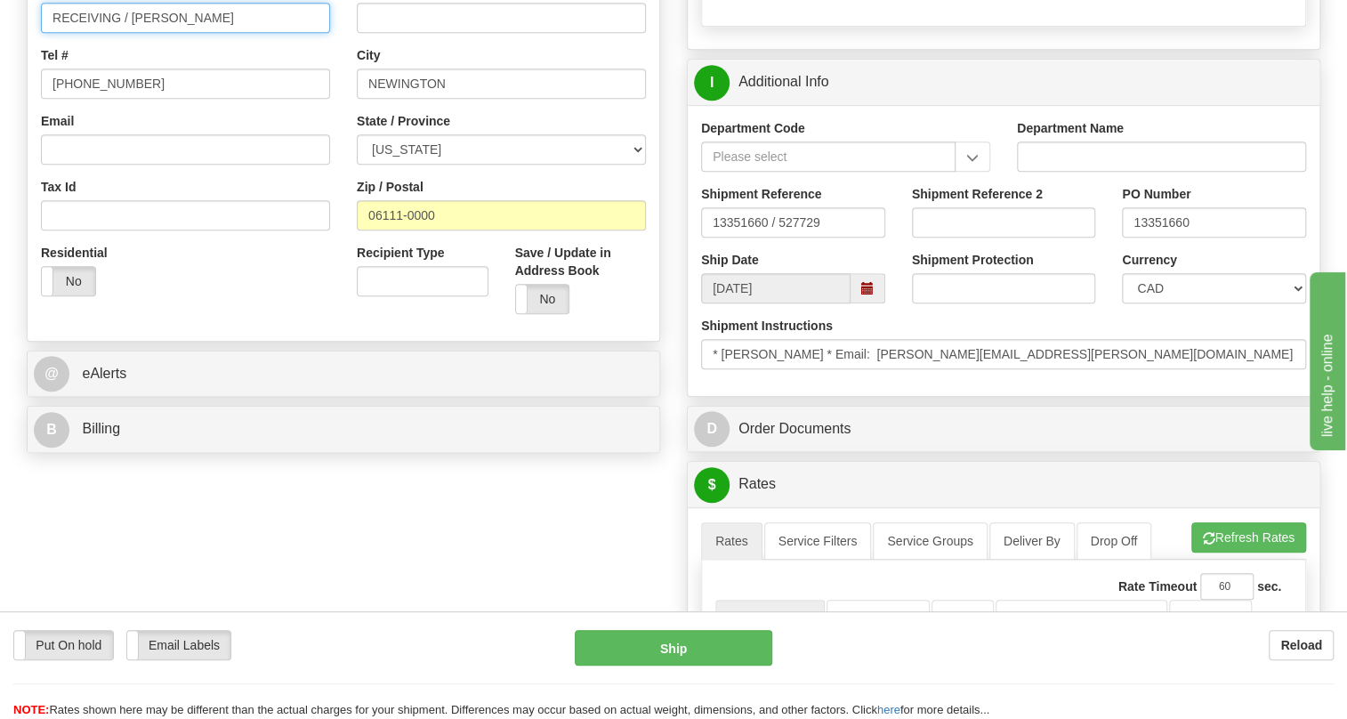
scroll to position [566, 0]
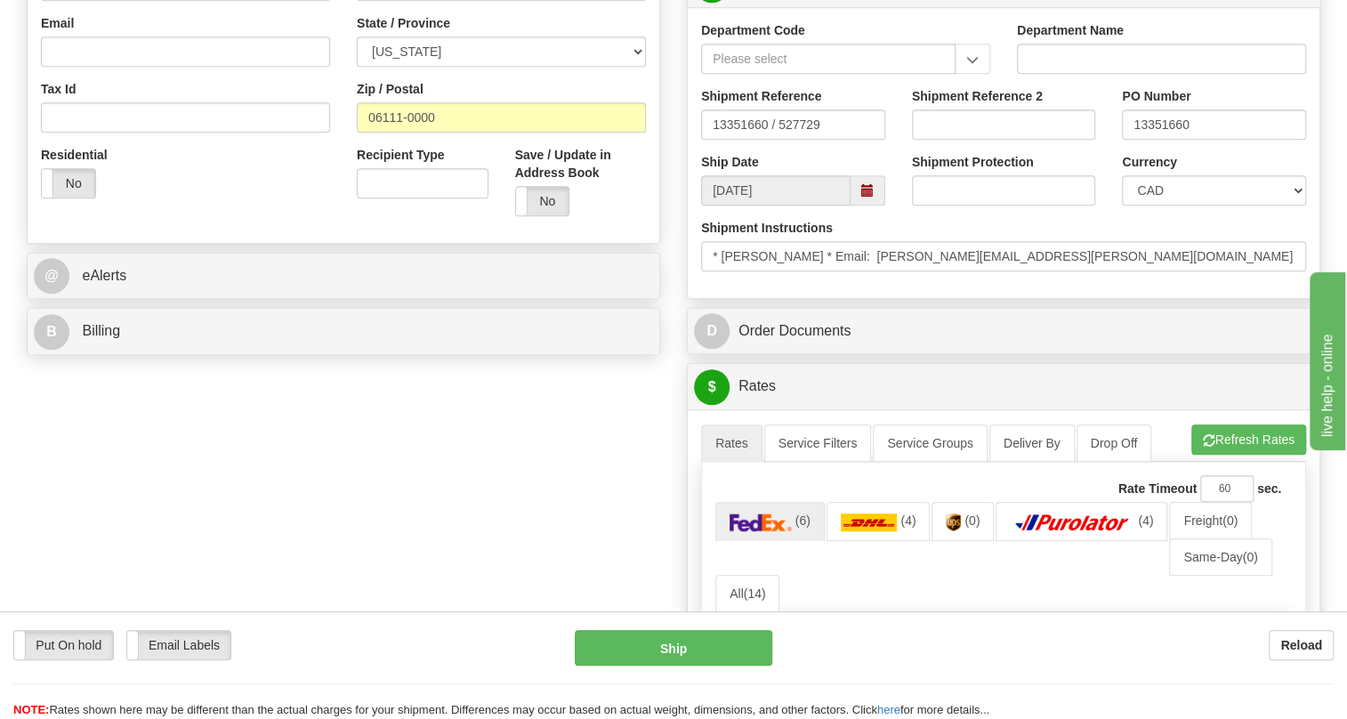
type input "RECEIVING / PETER MARINO"
drag, startPoint x: 1208, startPoint y: 297, endPoint x: 1100, endPoint y: 303, distance: 108.7
click at [1100, 271] on input "* PETER MARINO * Email: peter.marino@eversource.com * Phone: + () (860) 665-394…" at bounding box center [1003, 256] width 605 height 30
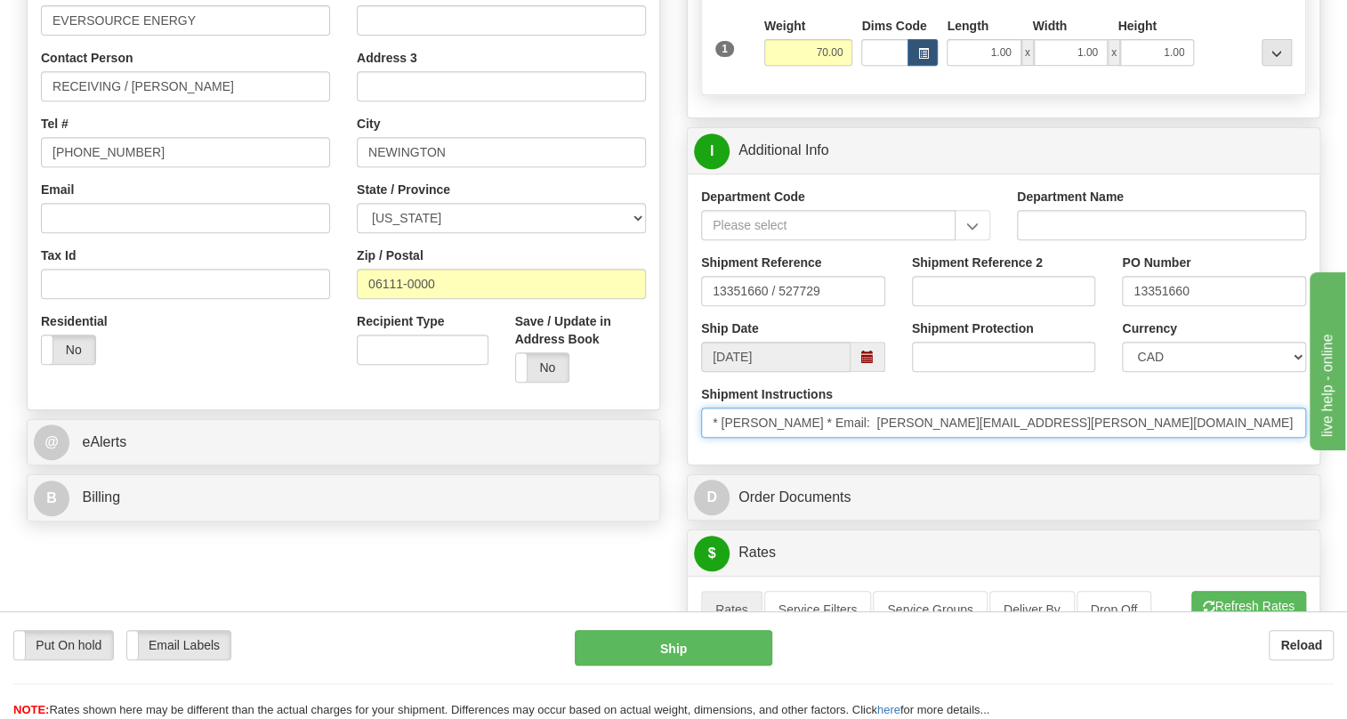
scroll to position [323, 0]
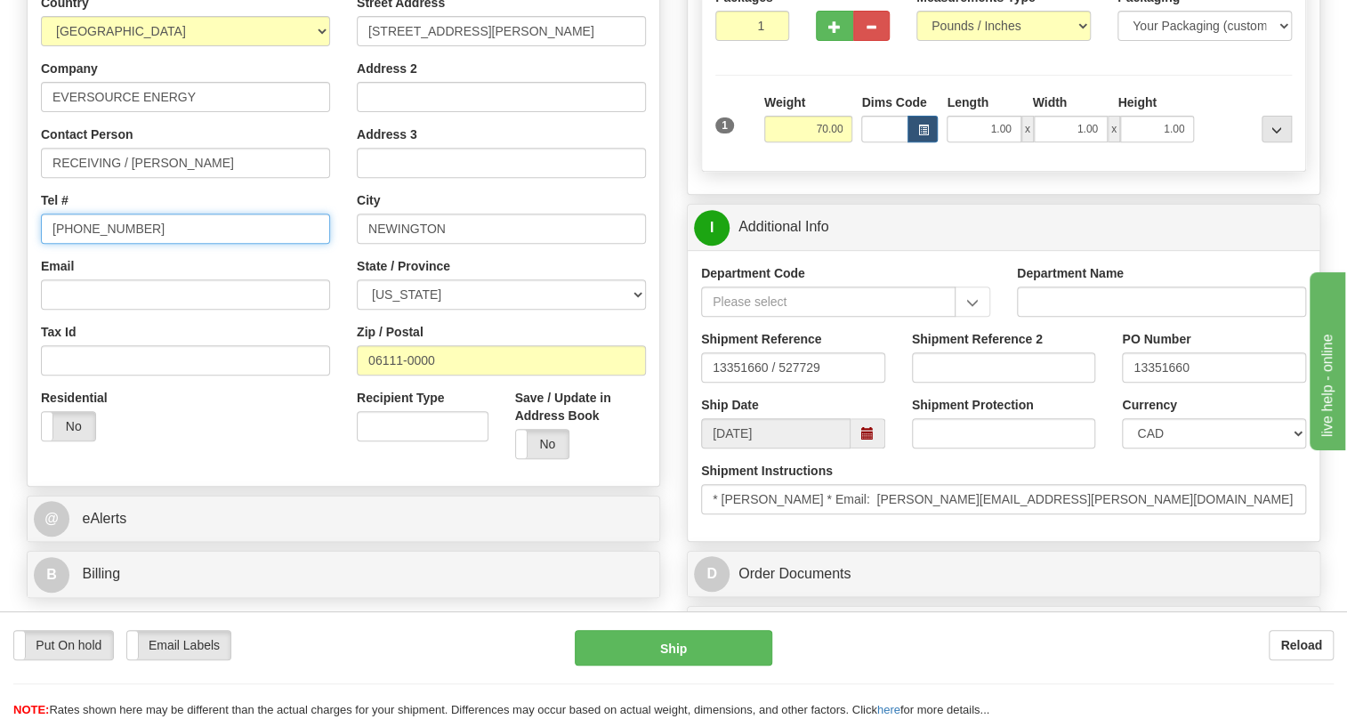
click at [97, 244] on input "[PHONE_NUMBER]" at bounding box center [185, 229] width 289 height 30
paste input "+ () (860) 665-3942"
type input "+ () (860) 665-3942"
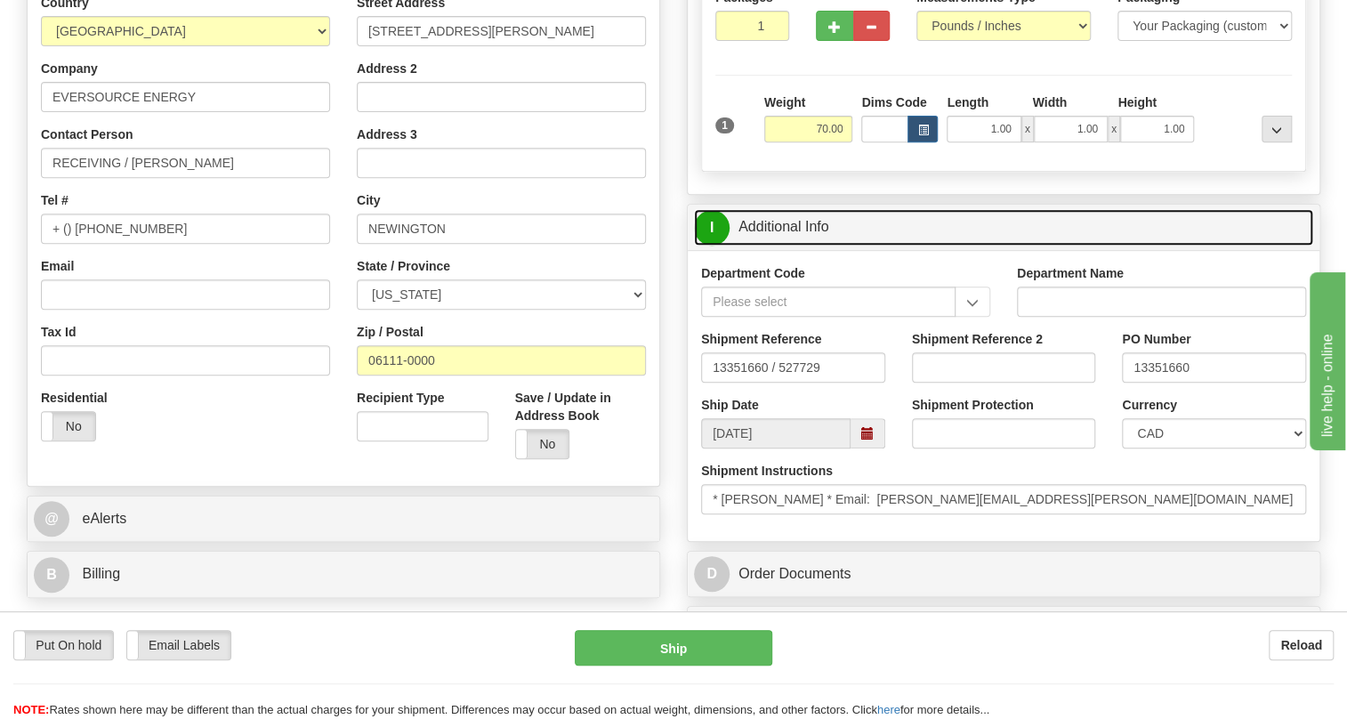
click at [799, 246] on link "I Additional Info" at bounding box center [1003, 227] width 619 height 36
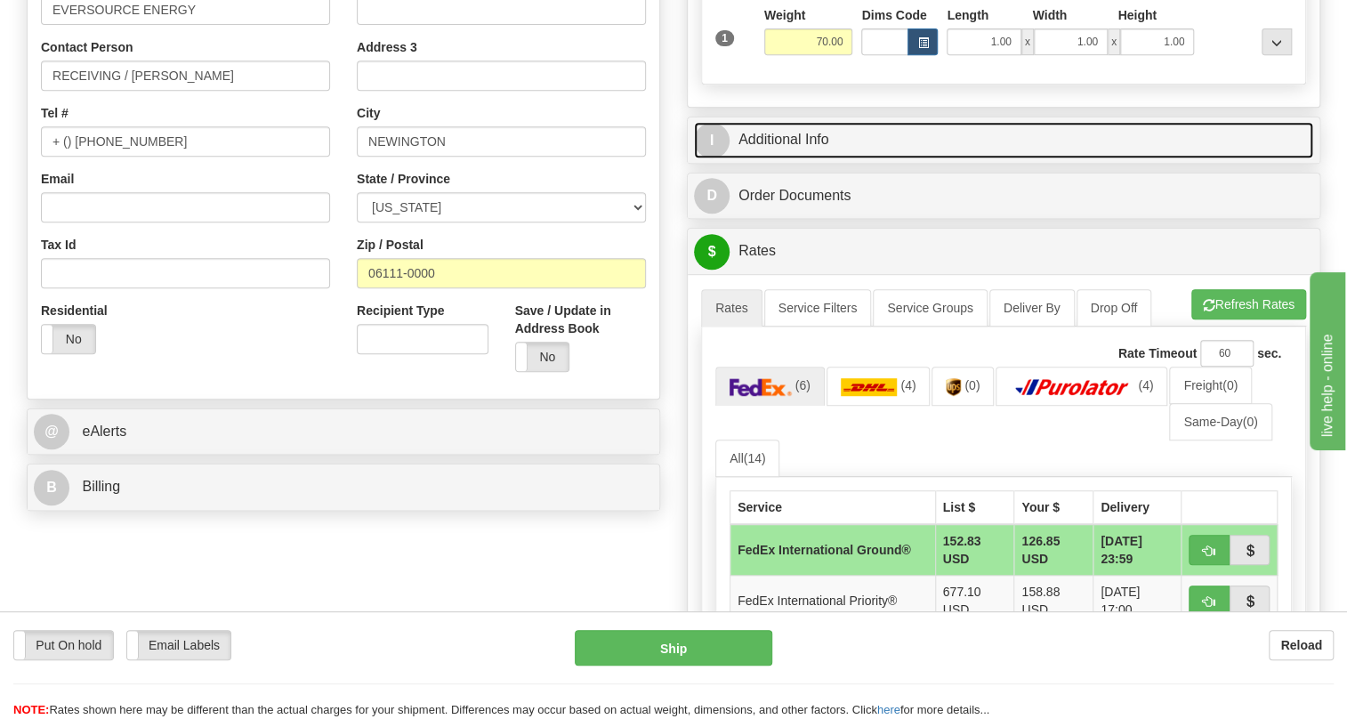
scroll to position [404, 0]
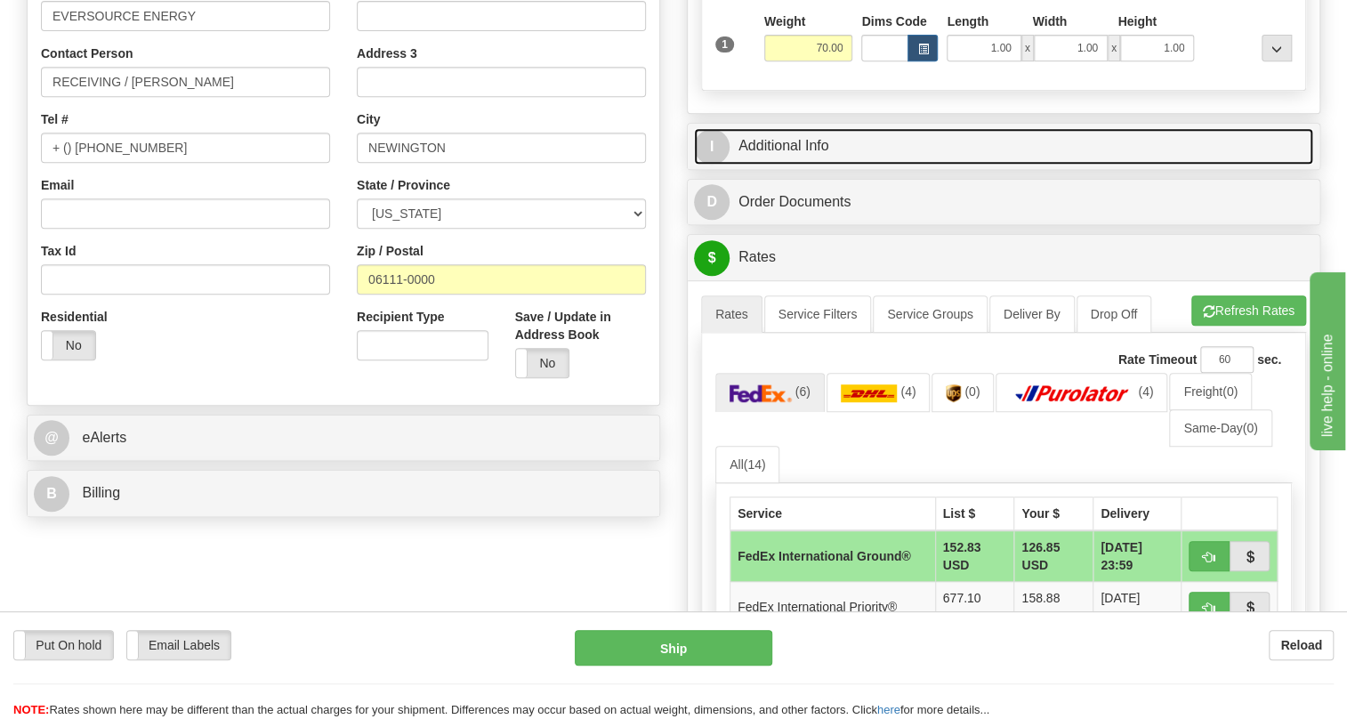
click at [797, 165] on link "I Additional Info" at bounding box center [1003, 146] width 619 height 36
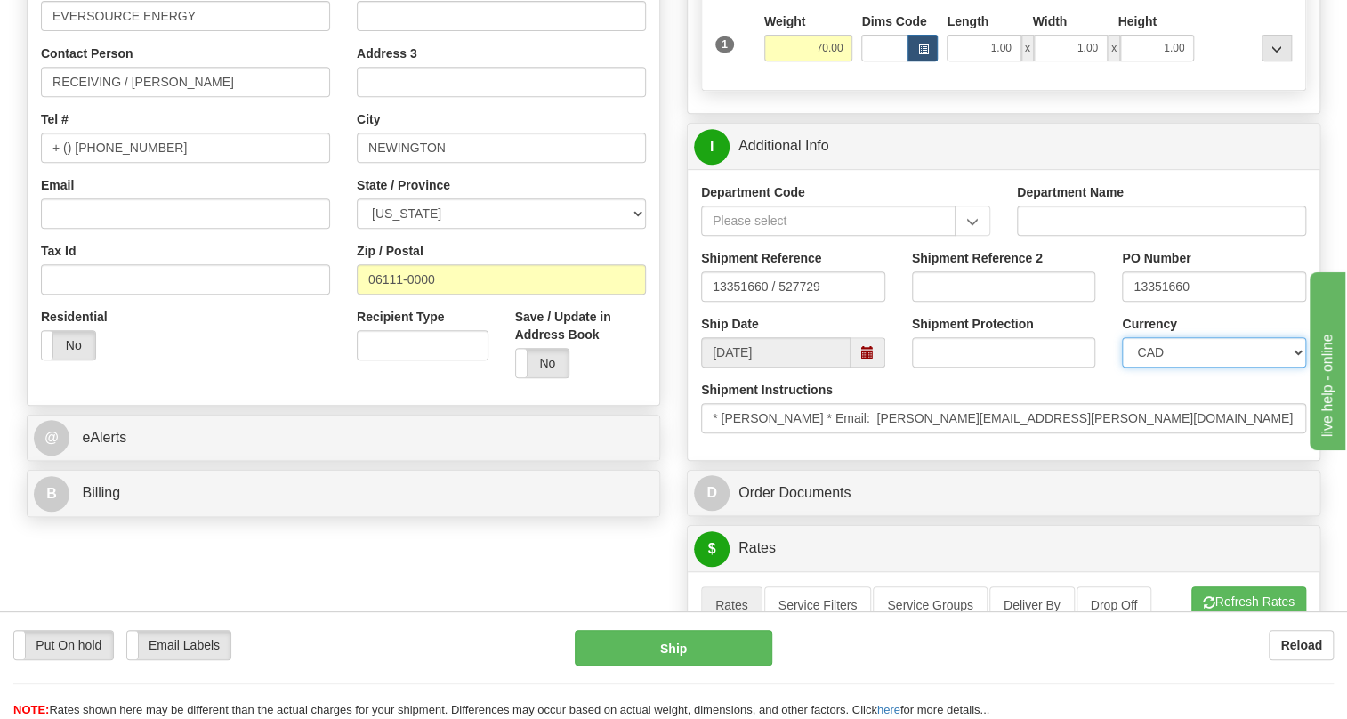
click at [1170, 367] on select "CAD USD EUR ZAR [PERSON_NAME] ARN AUD AUS AWG BBD BFR BGN BHD BMD BND BRC BRL C…" at bounding box center [1214, 352] width 184 height 30
select select "1"
click at [1122, 367] on select "CAD USD EUR ZAR [PERSON_NAME] ARN AUD AUS AWG BBD BFR BGN BHD BMD BND BRC BRL C…" at bounding box center [1214, 352] width 184 height 30
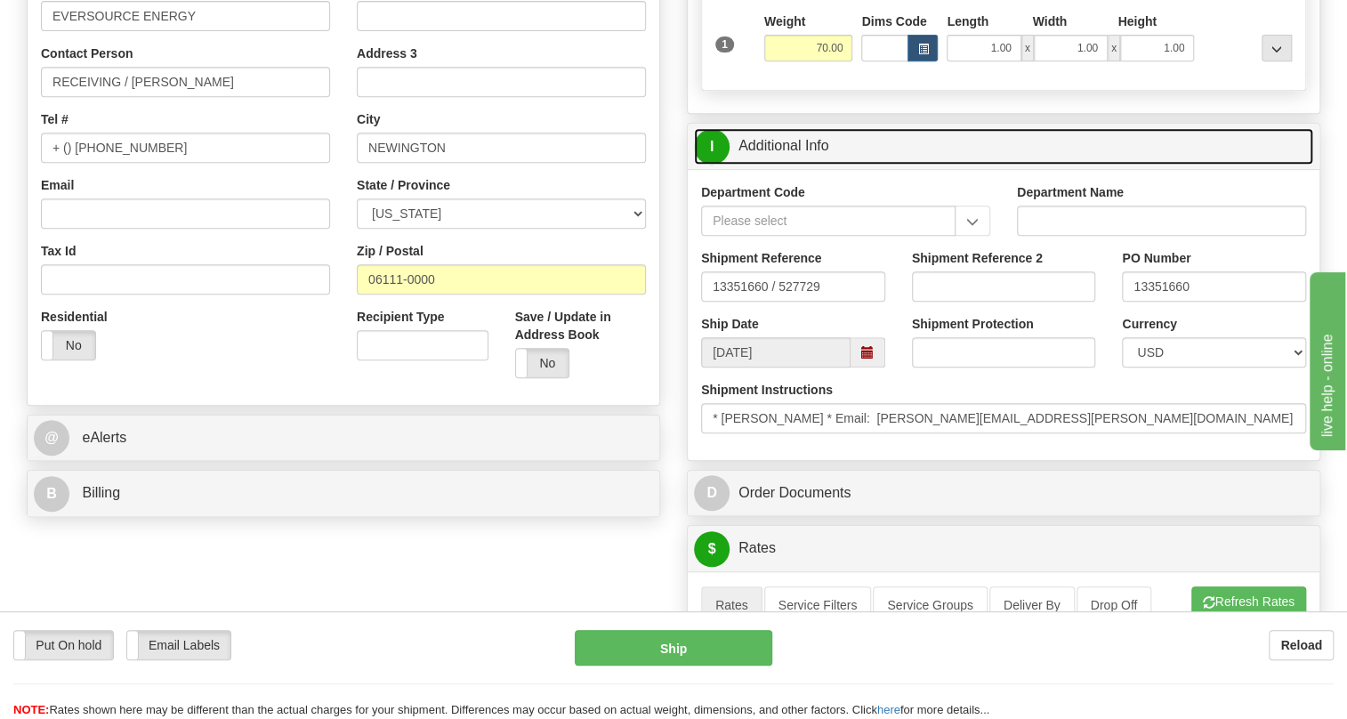
click at [791, 165] on link "I Additional Info" at bounding box center [1003, 146] width 619 height 36
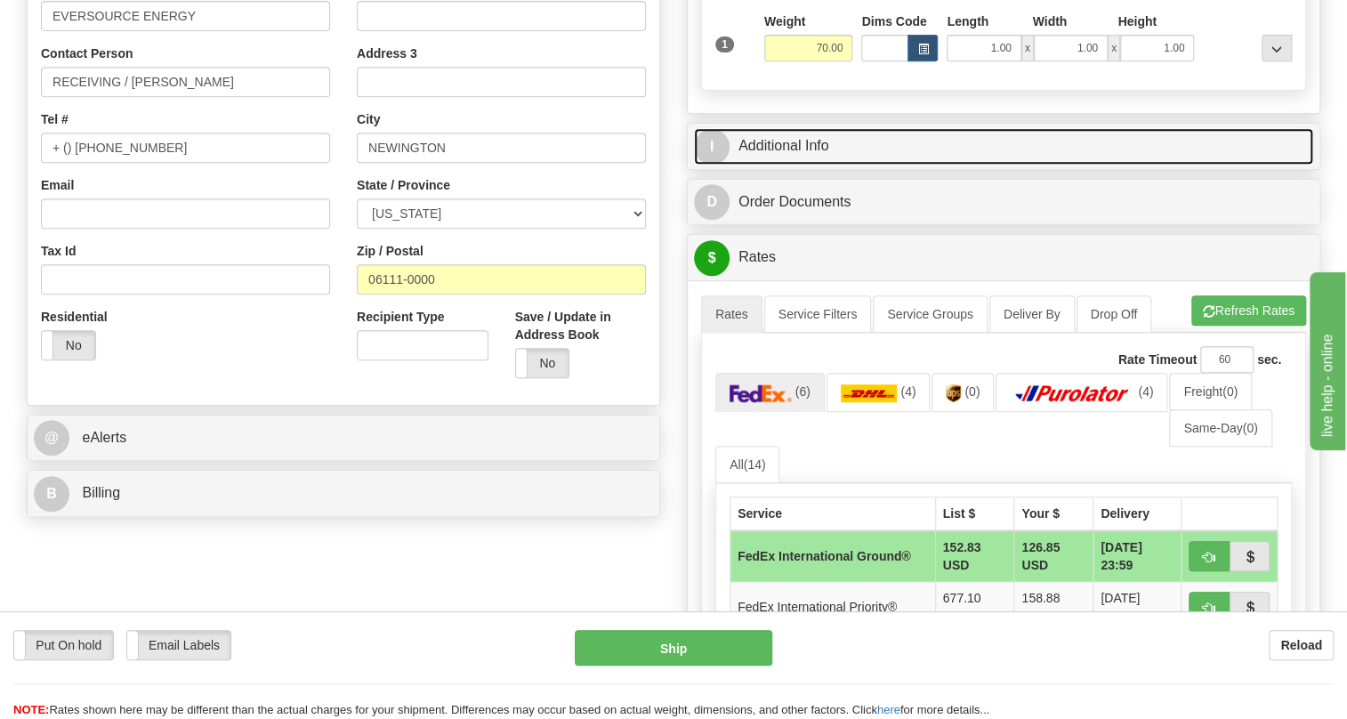
click at [775, 165] on link "I Additional Info" at bounding box center [1003, 146] width 619 height 36
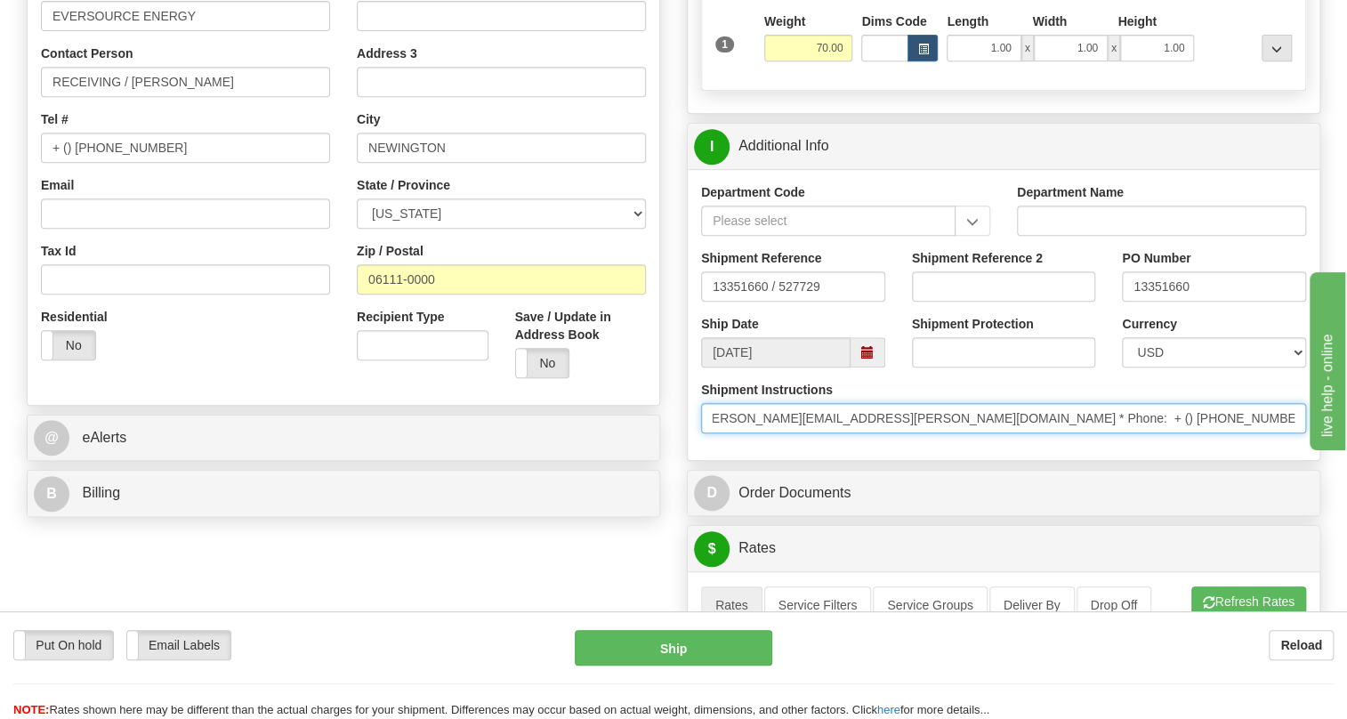
scroll to position [0, 660]
drag, startPoint x: 1152, startPoint y: 465, endPoint x: 1345, endPoint y: 467, distance: 193.1
click at [1345, 467] on div "Toggle navigation Settings Shipping Preferences Fields Preferences New" at bounding box center [673, 575] width 1347 height 1959
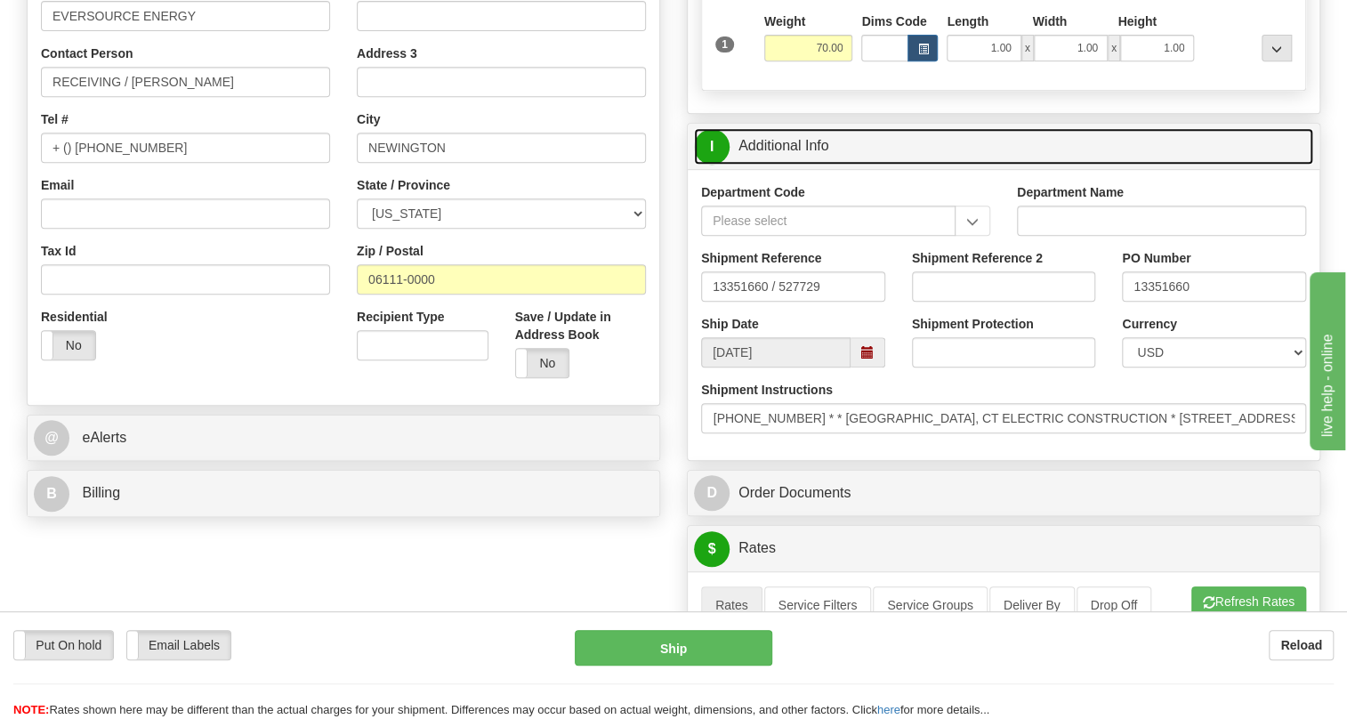
scroll to position [0, 0]
click at [814, 165] on link "I Additional Info" at bounding box center [1003, 146] width 619 height 36
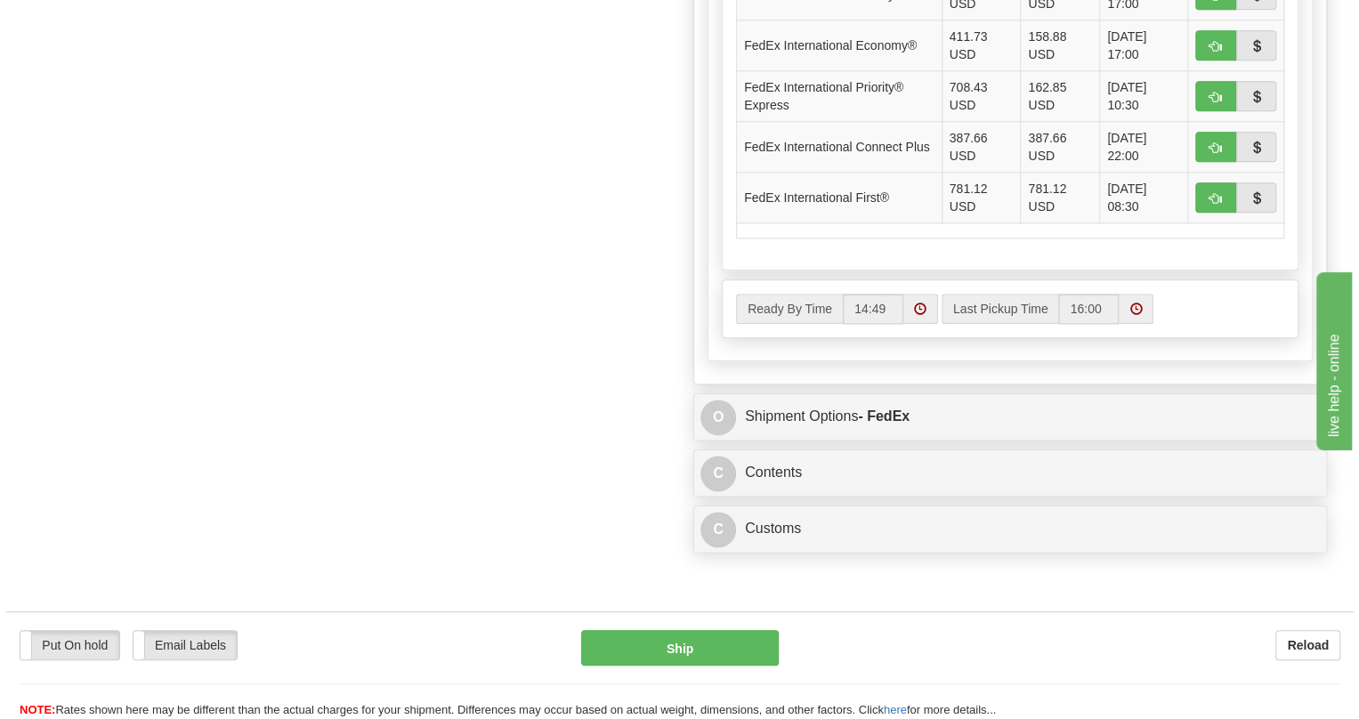
scroll to position [1051, 0]
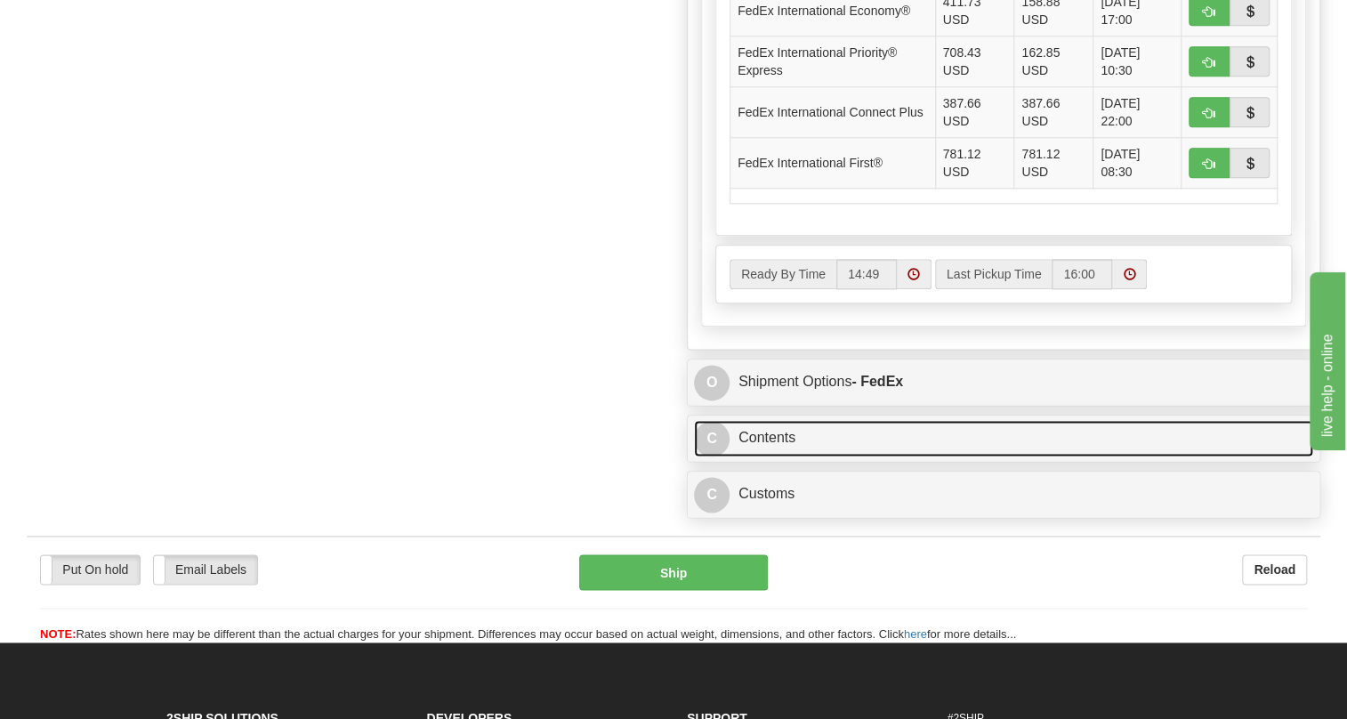
click at [776, 456] on link "C Contents" at bounding box center [1003, 438] width 619 height 36
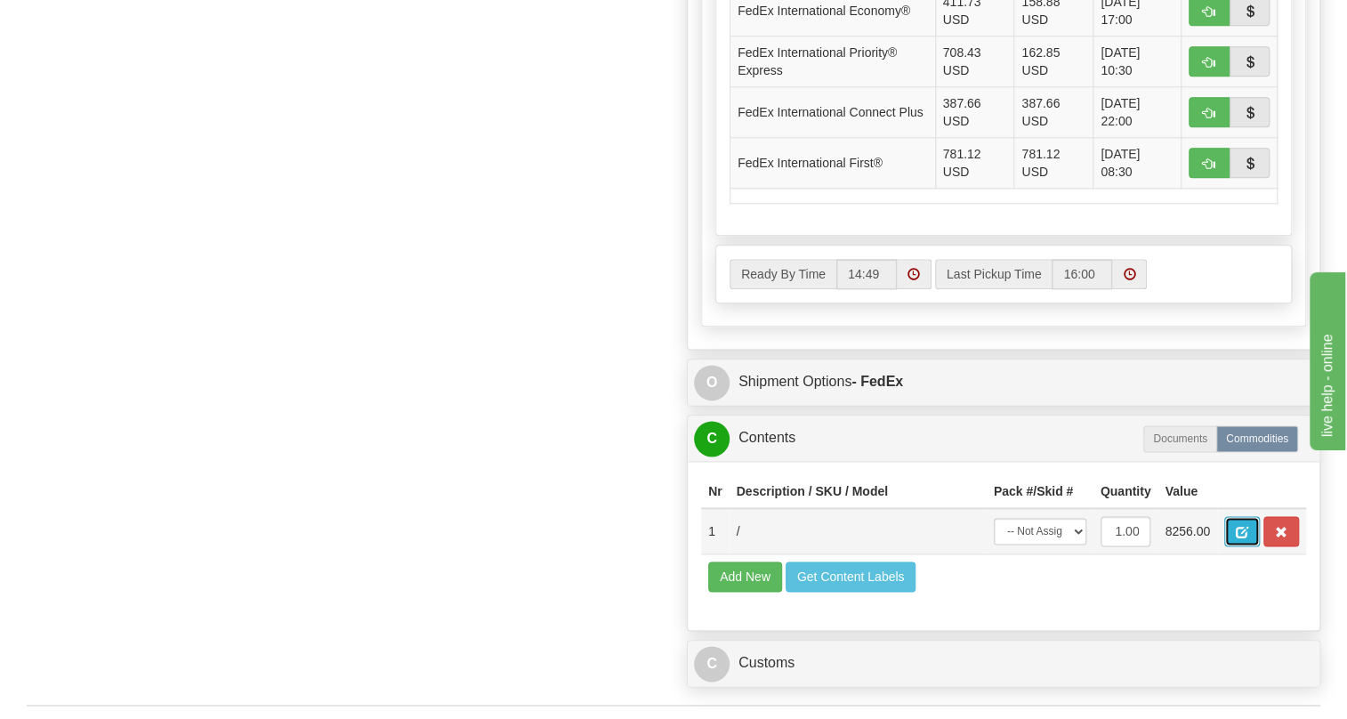
click at [1241, 538] on span "button" at bounding box center [1242, 533] width 12 height 12
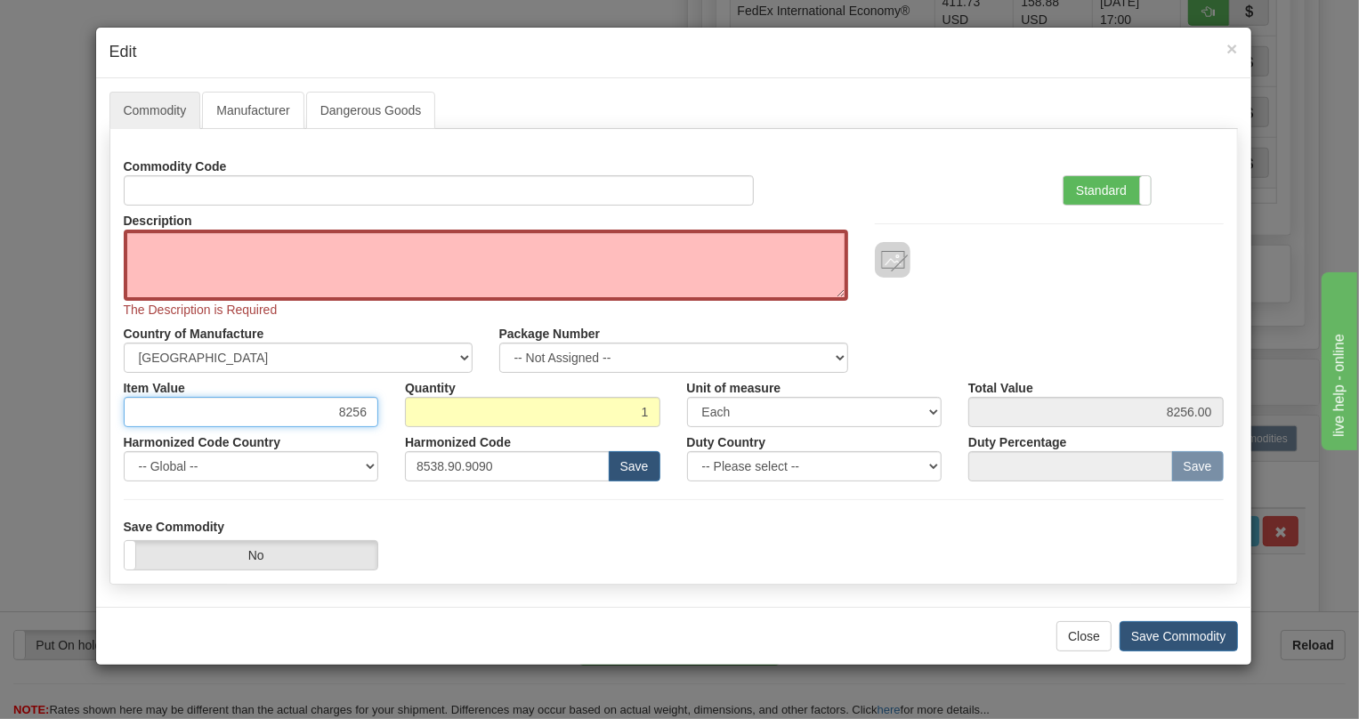
click at [351, 415] on input "8256" at bounding box center [251, 412] width 255 height 30
paste input "9.791,93"
click at [329, 414] on input "9.791,93" at bounding box center [251, 412] width 255 height 30
click at [347, 416] on input "9791,93" at bounding box center [251, 412] width 255 height 30
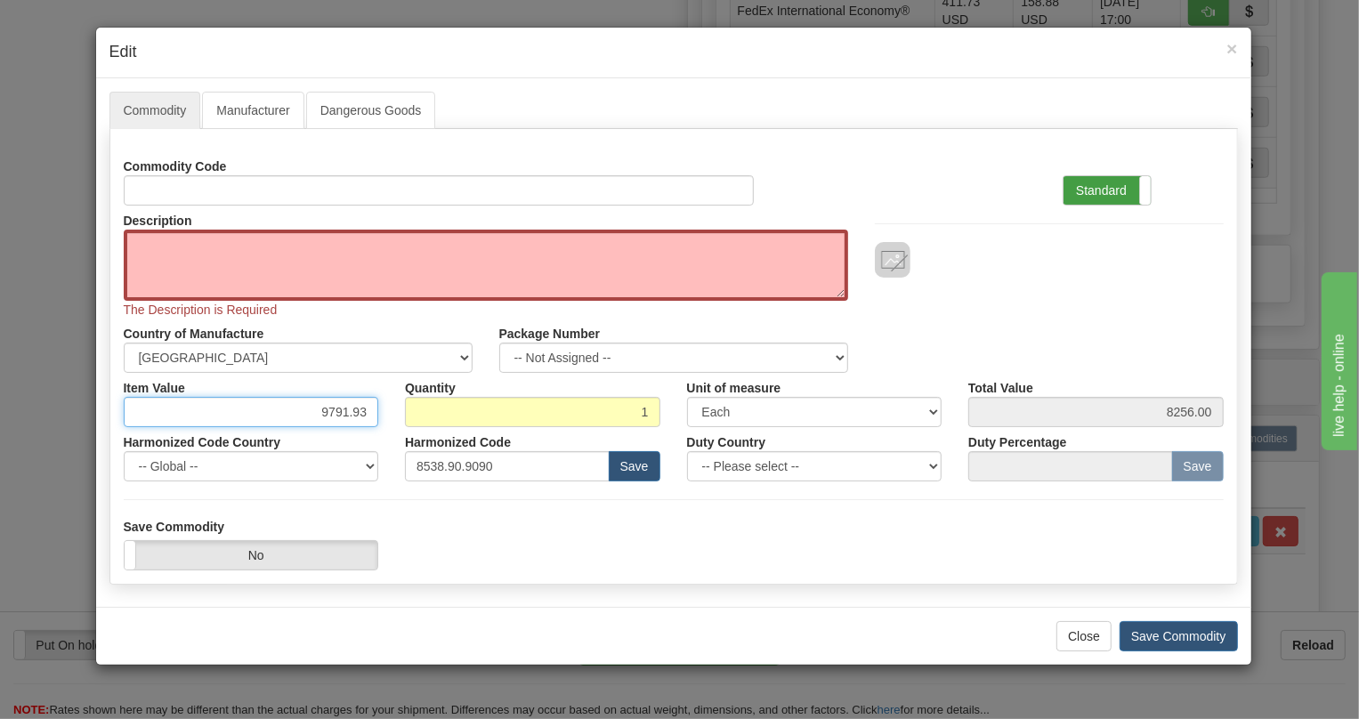
type input "9791.93"
click at [1097, 193] on label "Standard" at bounding box center [1106, 190] width 87 height 28
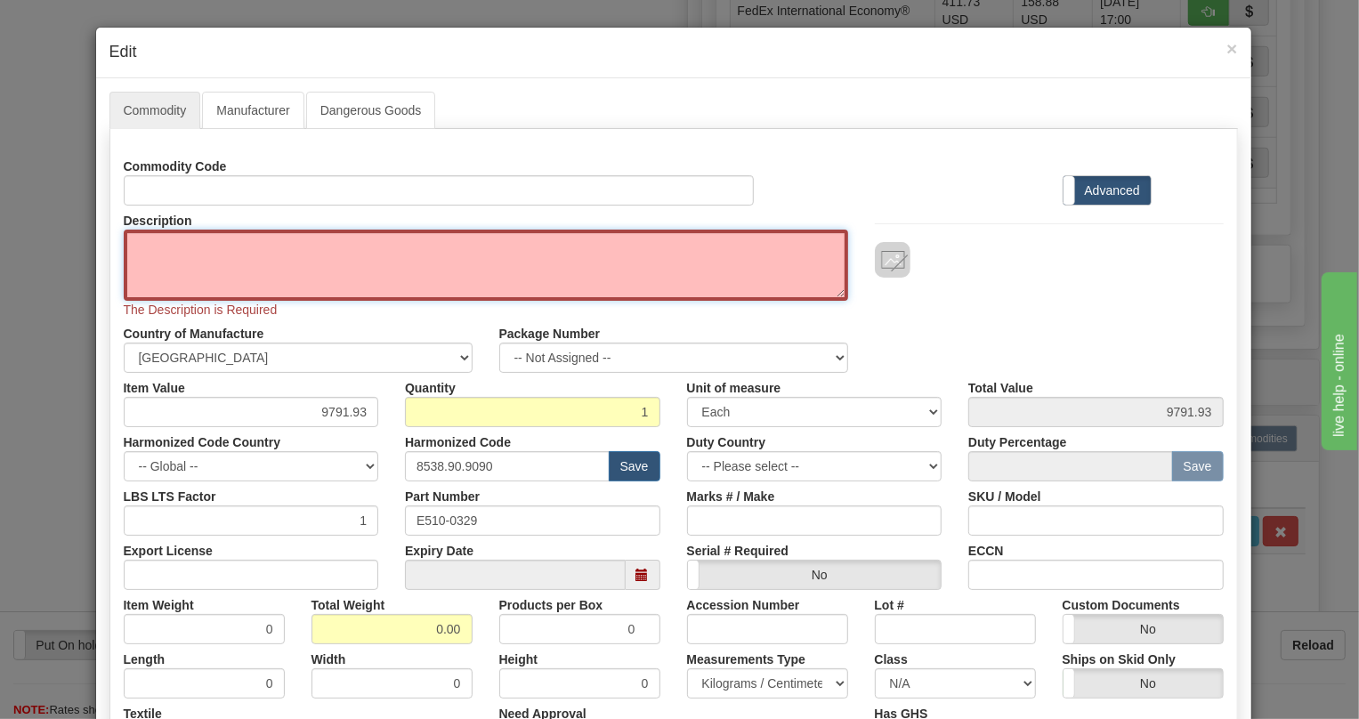
click at [200, 248] on textarea "Description" at bounding box center [486, 265] width 724 height 71
paste textarea "LATCHING RELAY PANEL"
type textarea "LATCHING RELAY PANEL"
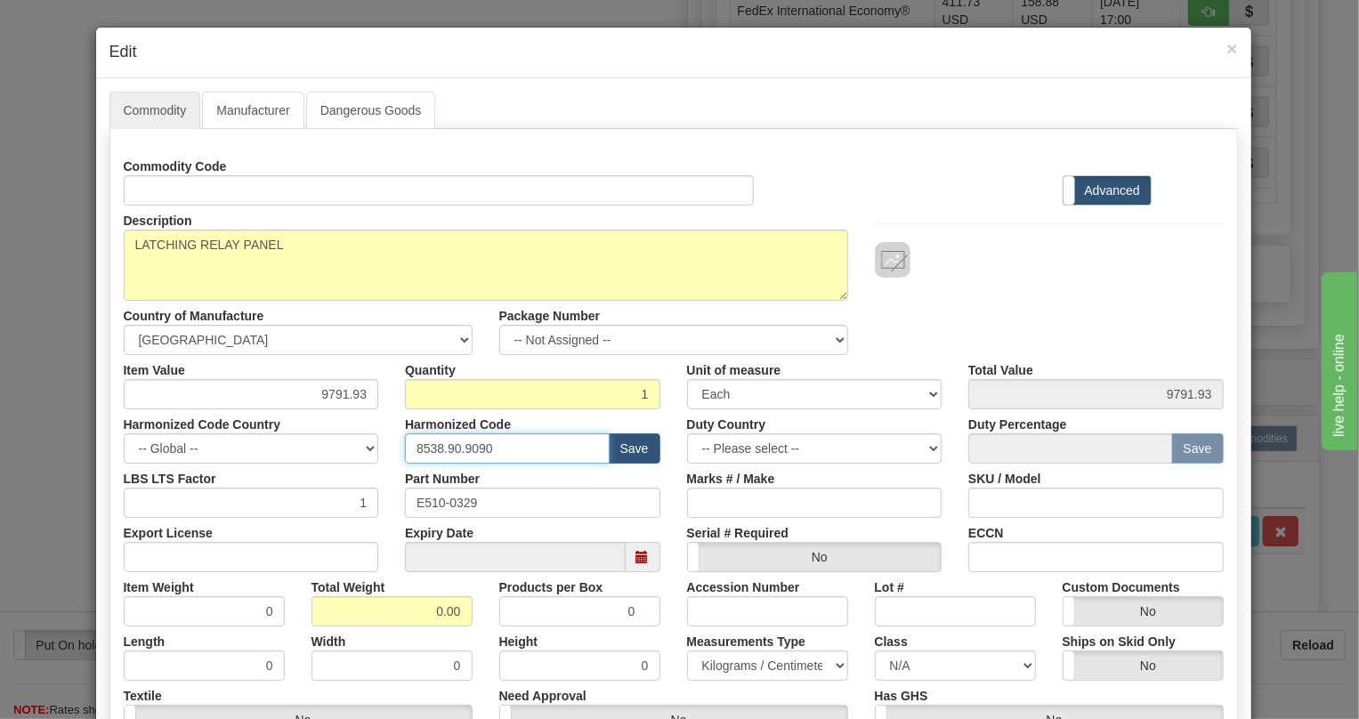
click at [469, 440] on input "8538.90.9090" at bounding box center [507, 448] width 205 height 30
click at [467, 444] on input "8538.90.9090" at bounding box center [507, 448] width 205 height 30
paste input "7.10.917"
type input "8537.10.9170"
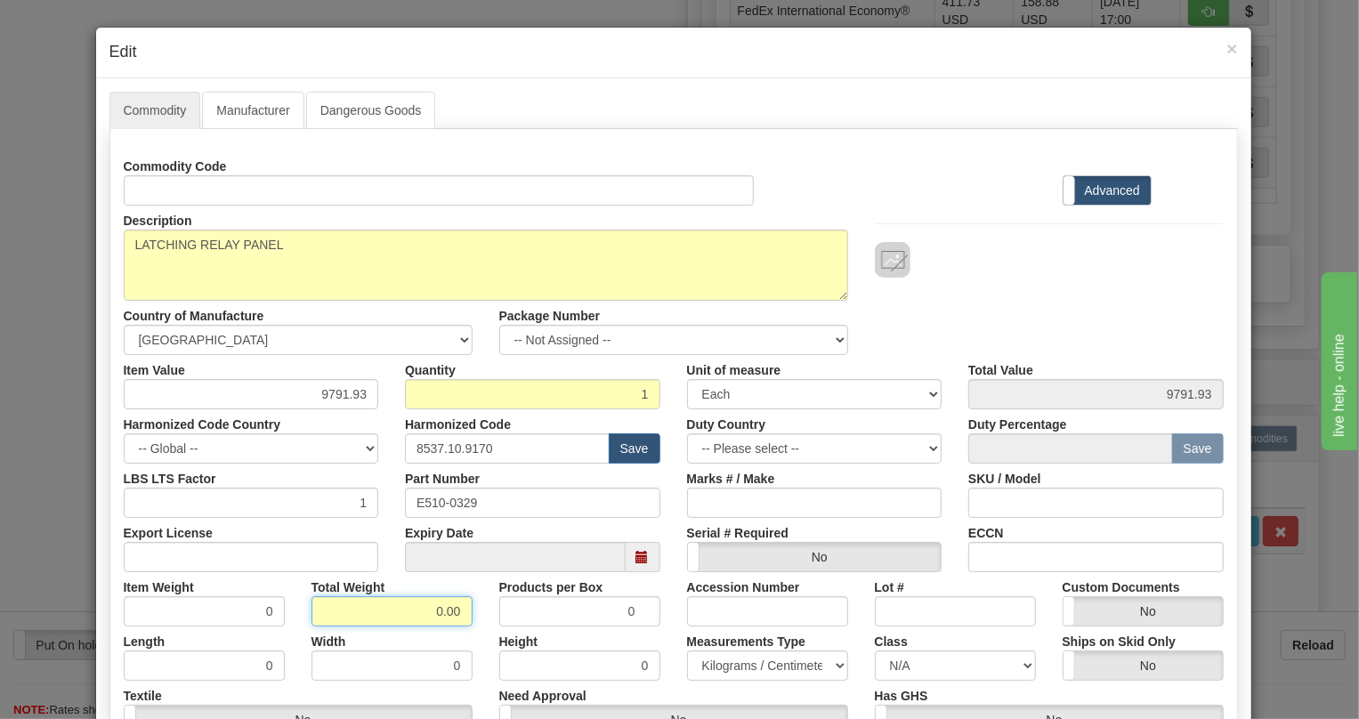
click at [432, 615] on input "0.00" at bounding box center [391, 611] width 161 height 30
type input "1.00"
type input "1.0000"
click at [726, 658] on select "Pounds / Inches Kilograms / Centimeters" at bounding box center [767, 665] width 161 height 30
select select "0"
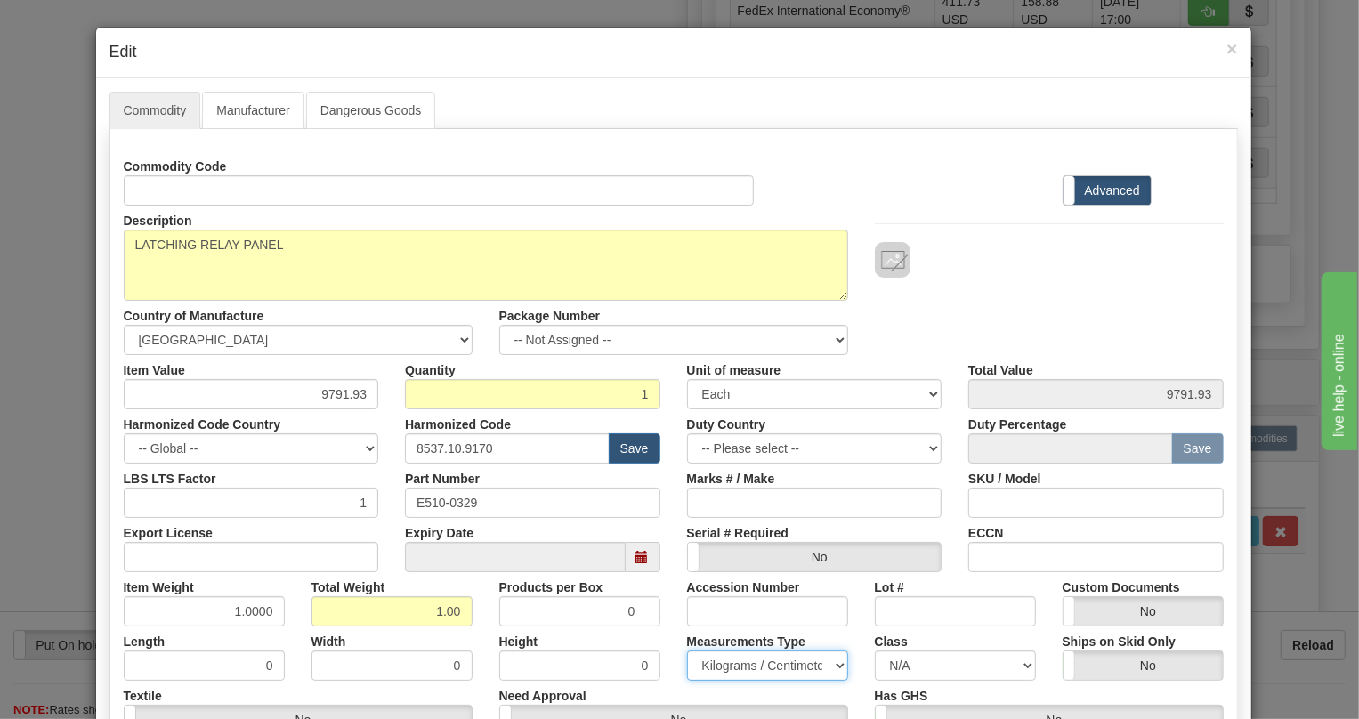
click at [687, 650] on select "Pounds / Inches Kilograms / Centimeters" at bounding box center [767, 665] width 161 height 30
click at [665, 598] on div "Products per Box 0" at bounding box center [580, 599] width 188 height 54
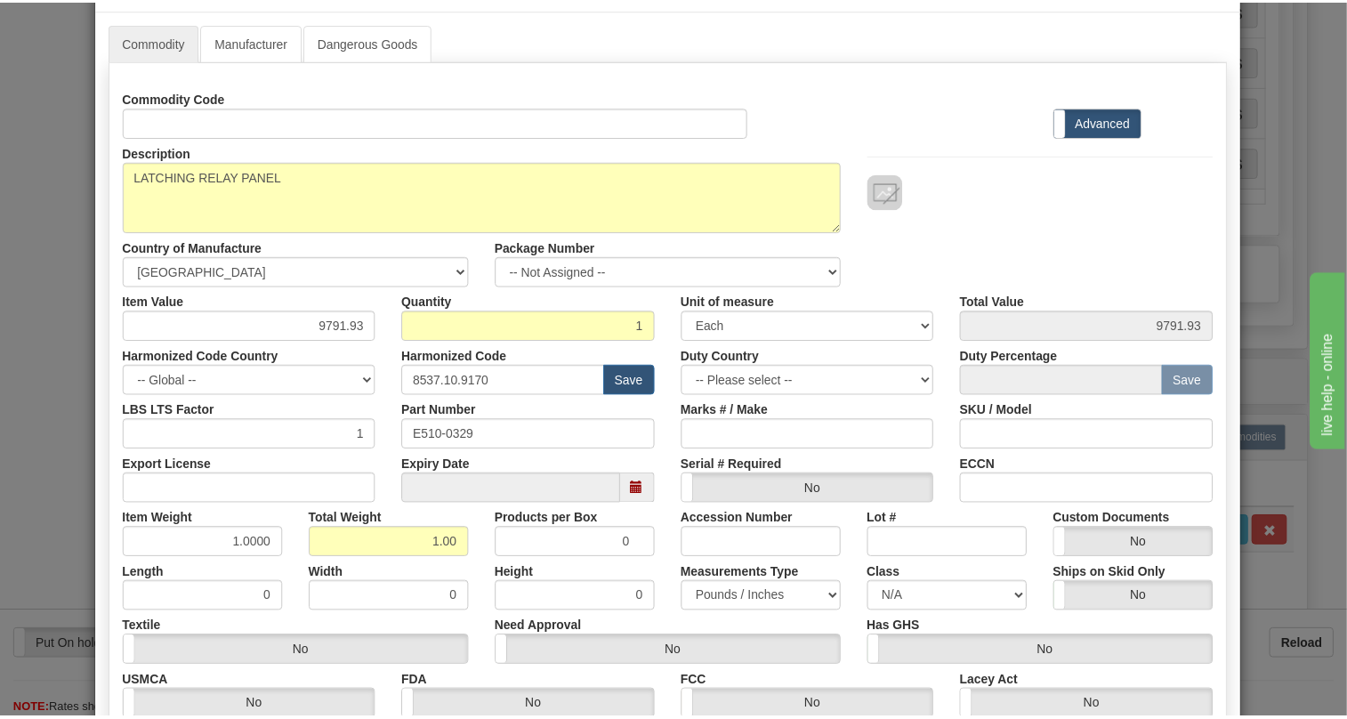
scroll to position [242, 0]
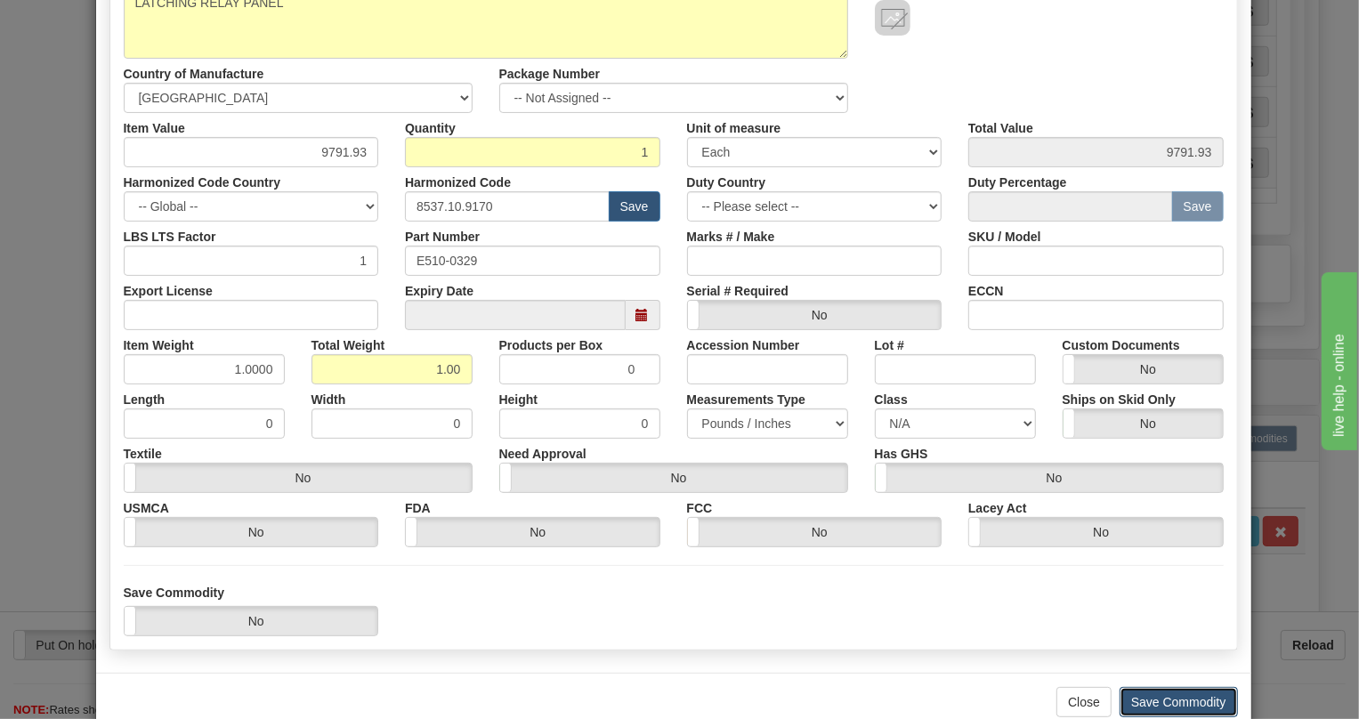
click at [1150, 702] on button "Save Commodity" at bounding box center [1178, 702] width 118 height 30
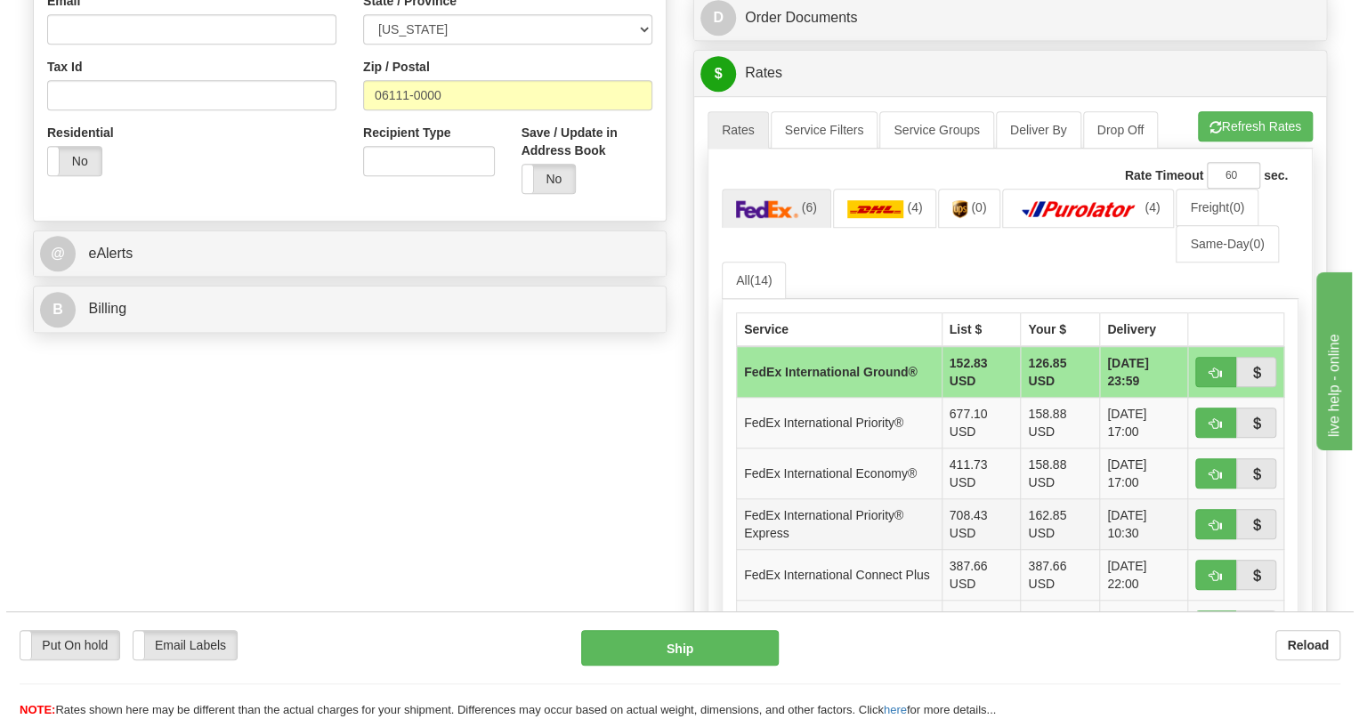
scroll to position [566, 0]
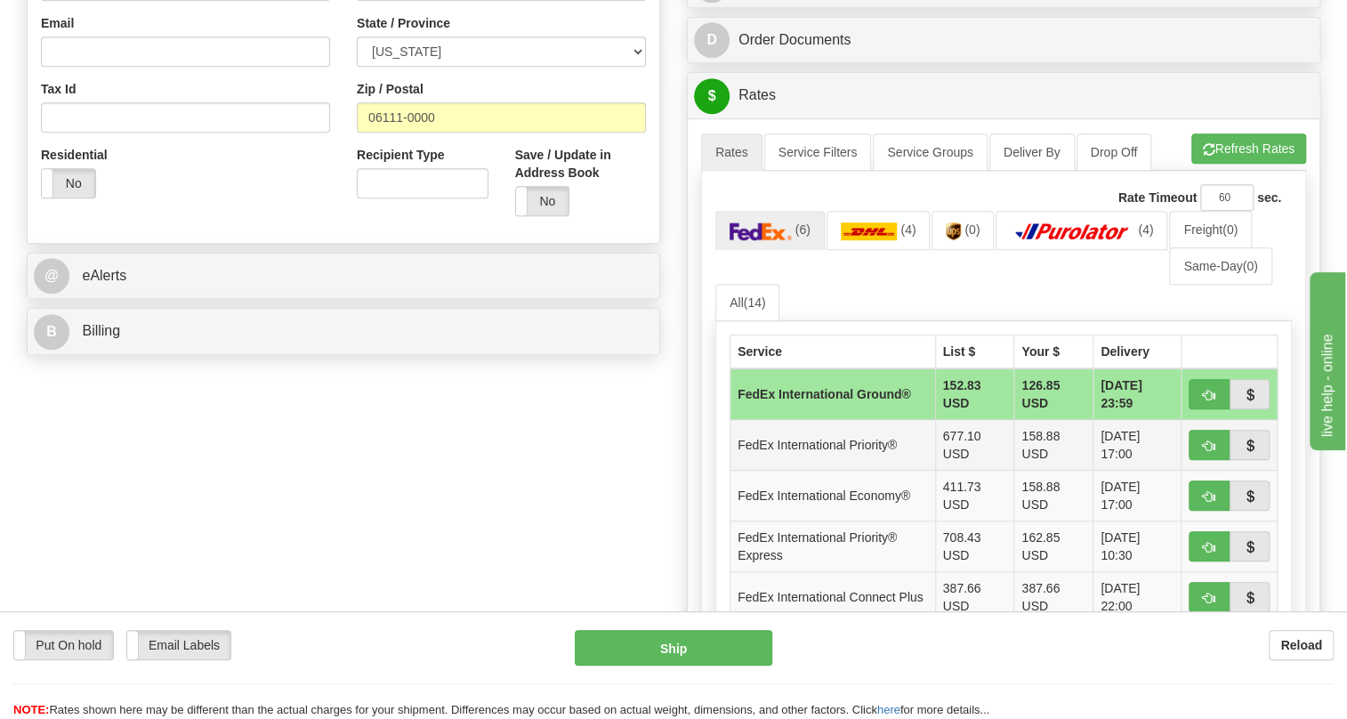
click at [882, 471] on td "FedEx International Priority®" at bounding box center [833, 445] width 206 height 51
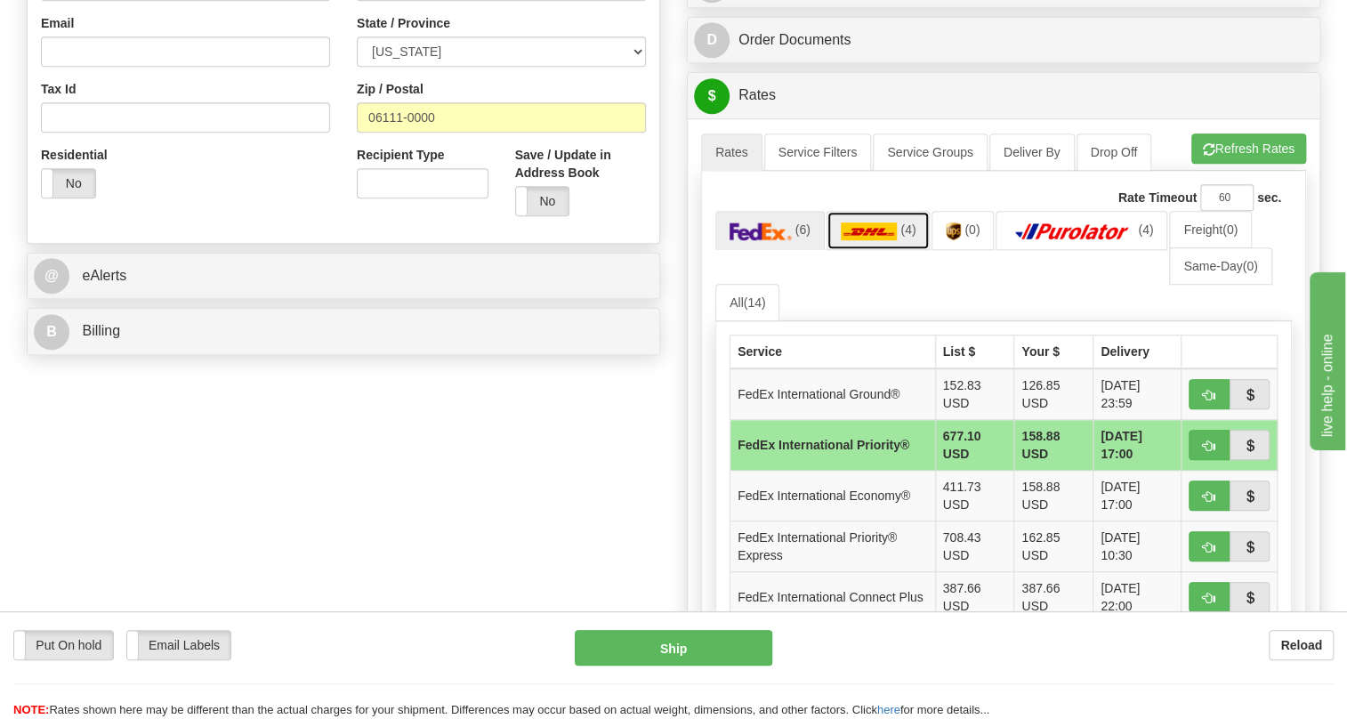
click at [871, 240] on img at bounding box center [869, 231] width 57 height 18
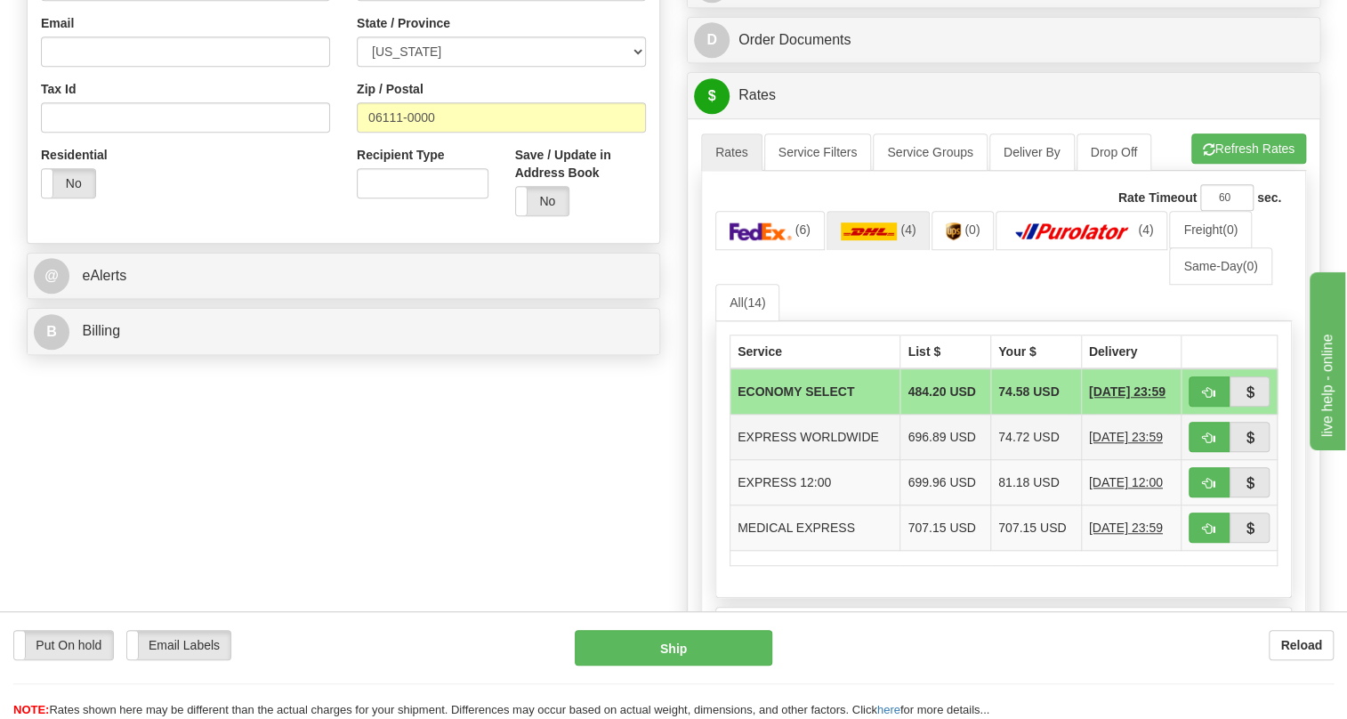
click at [809, 460] on td "EXPRESS WORLDWIDE" at bounding box center [815, 437] width 170 height 45
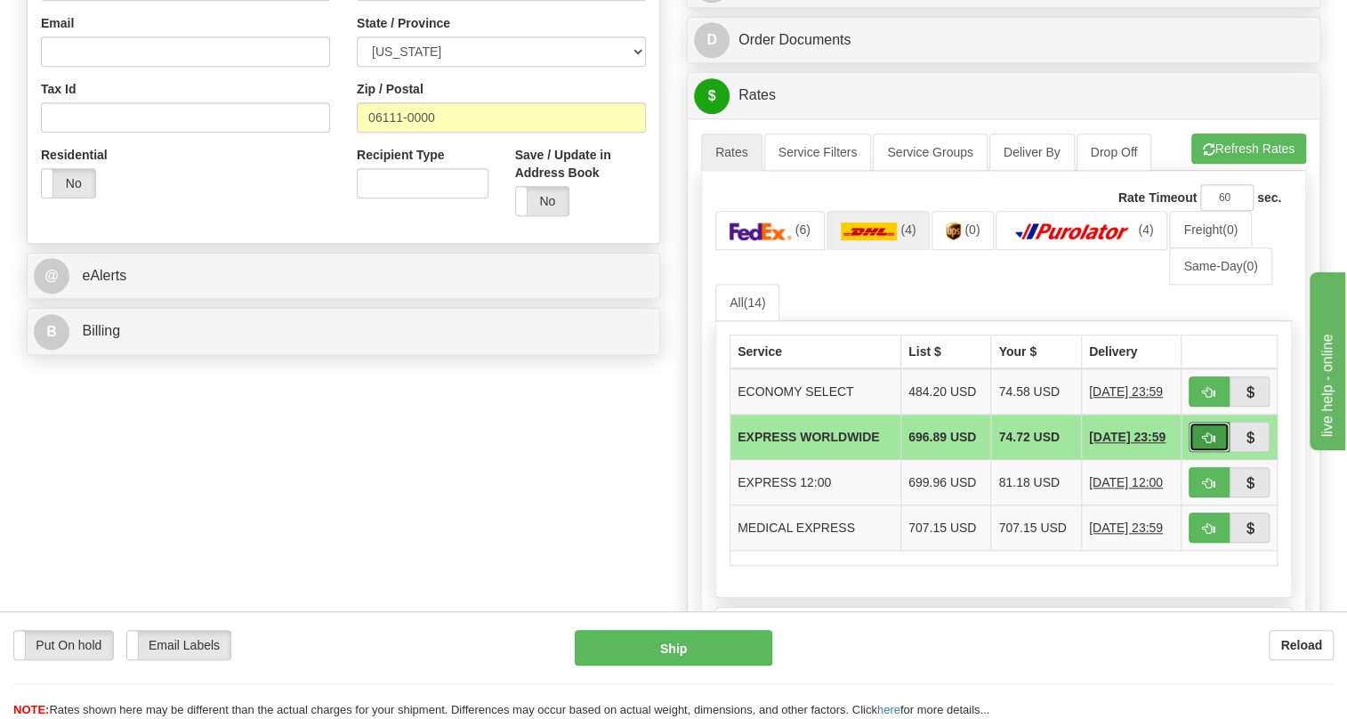
click at [1210, 444] on span "button" at bounding box center [1209, 438] width 12 height 12
type input "P"
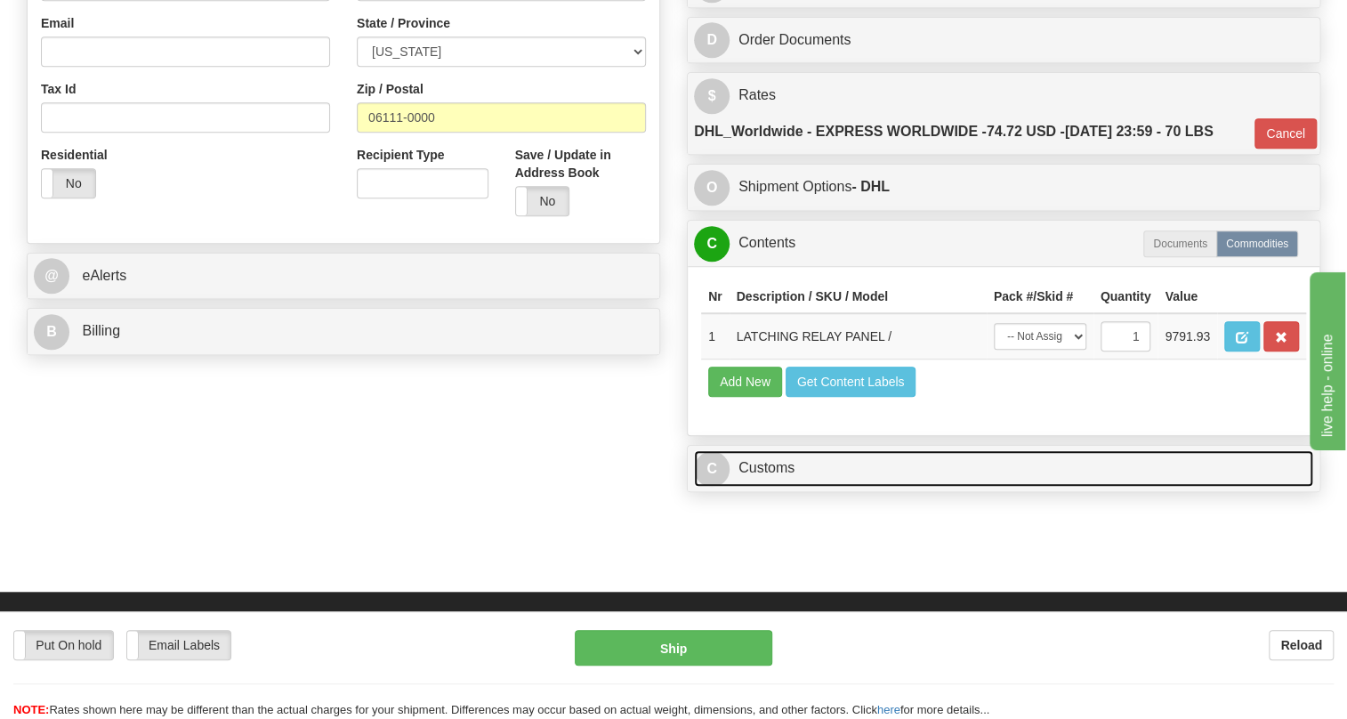
click at [764, 487] on link "C Customs" at bounding box center [1003, 468] width 619 height 36
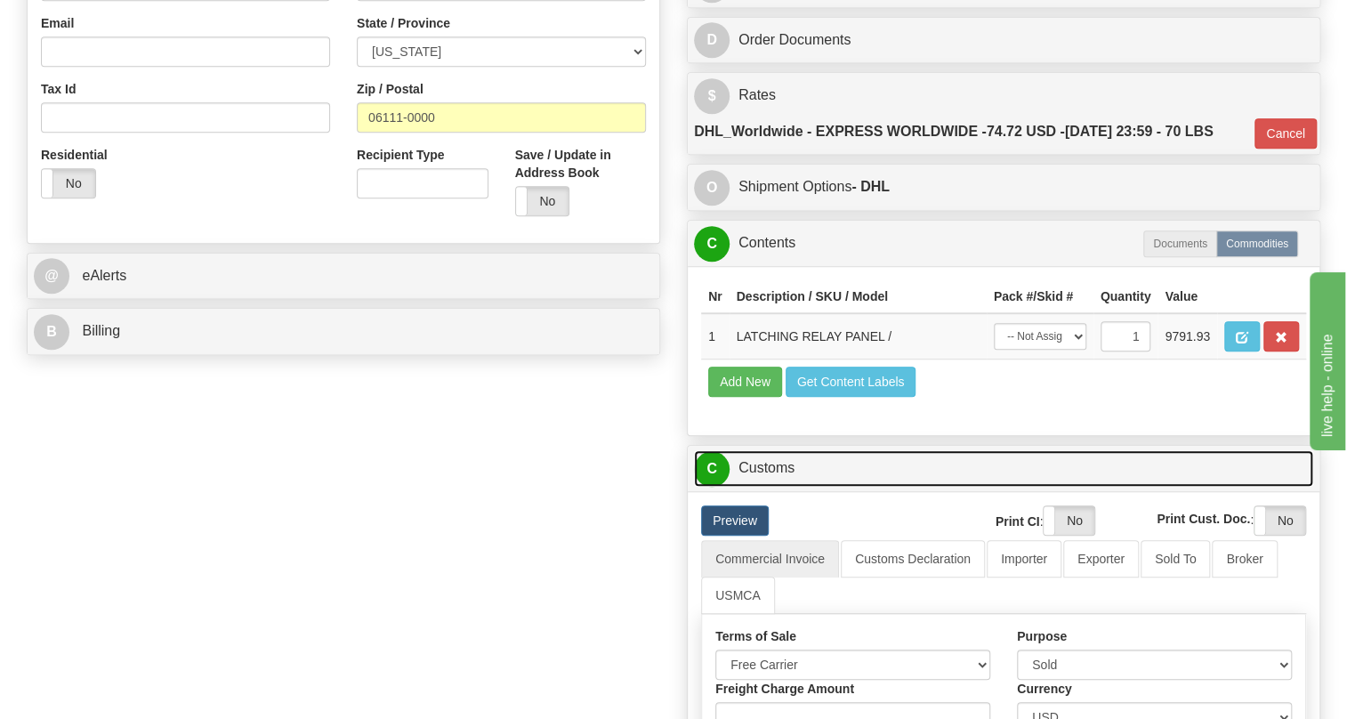
click at [781, 487] on link "C Customs" at bounding box center [1003, 468] width 619 height 36
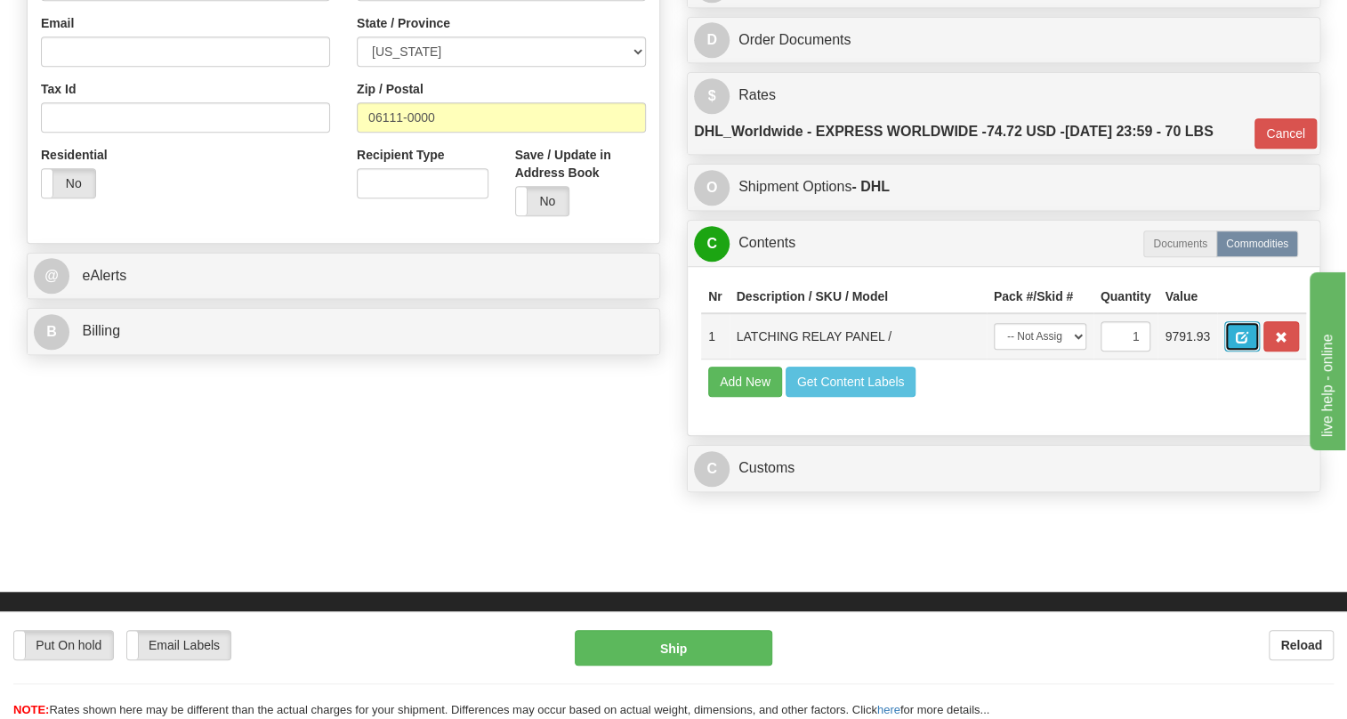
click at [1235, 351] on button "button" at bounding box center [1242, 336] width 36 height 30
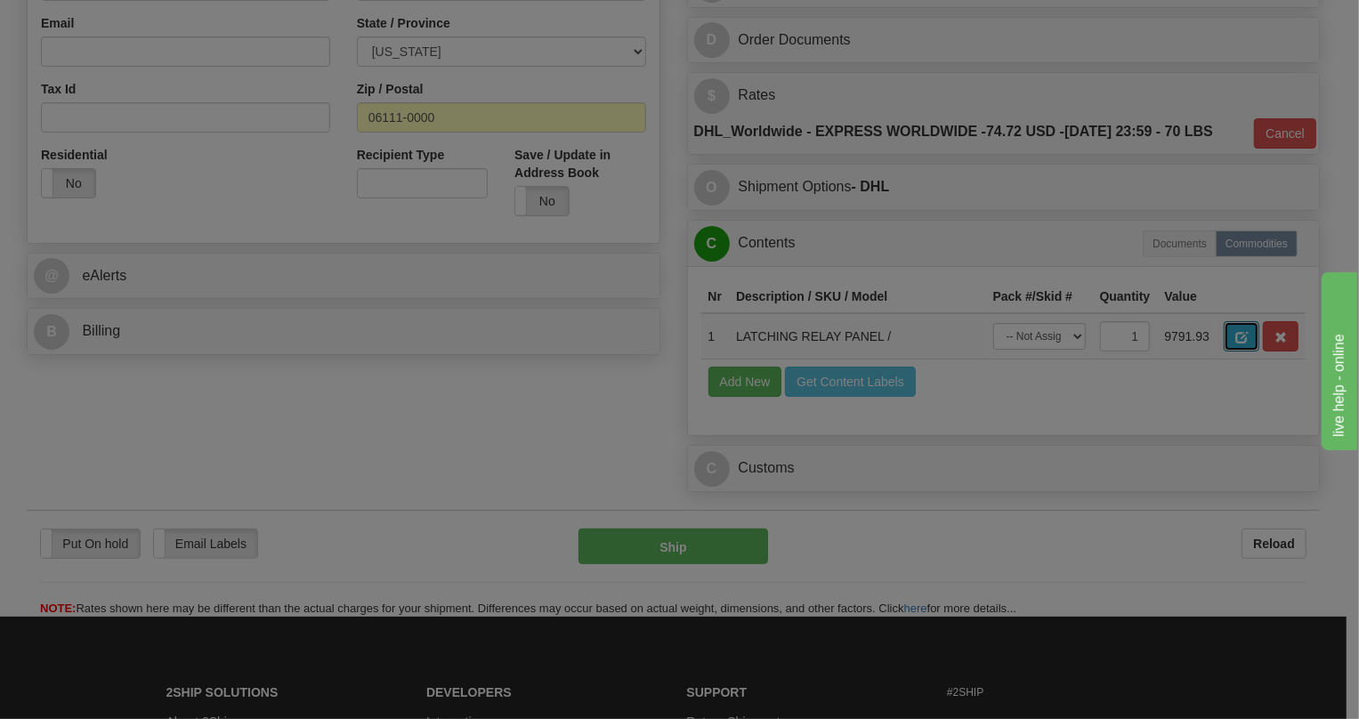
scroll to position [0, 0]
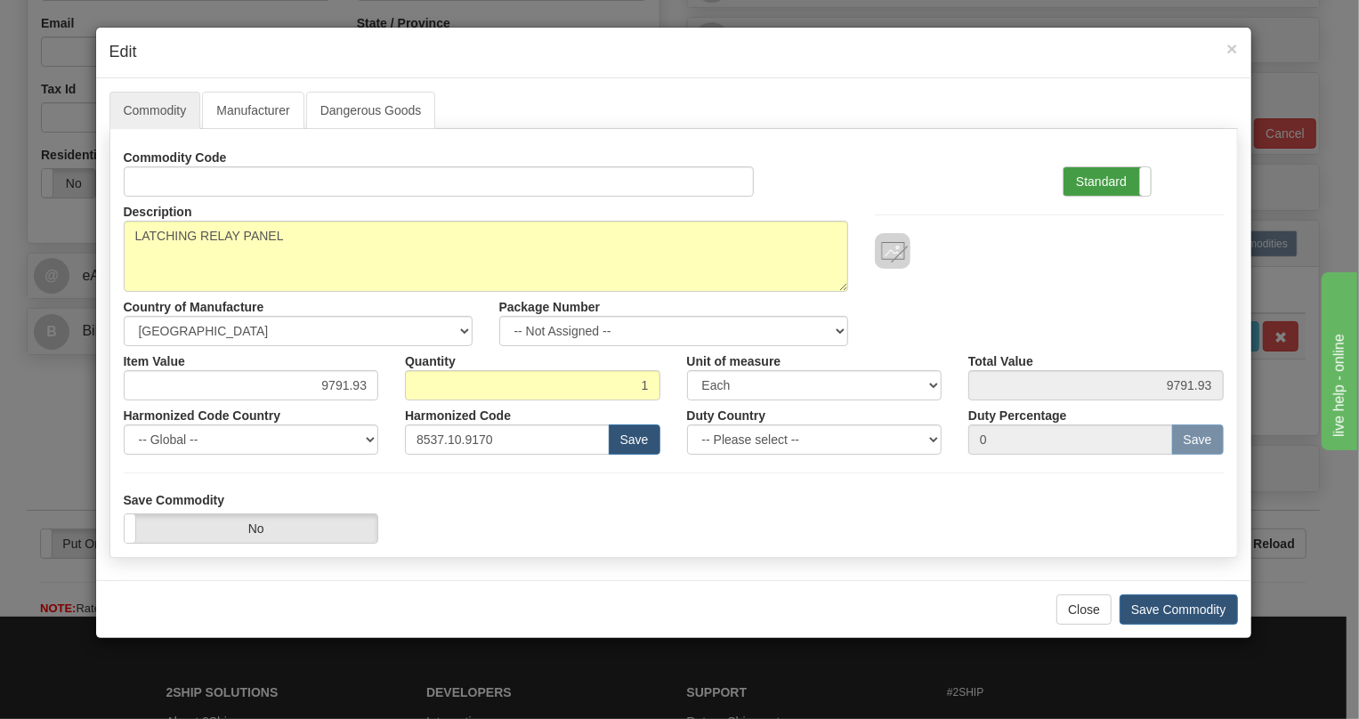
drag, startPoint x: 1110, startPoint y: 181, endPoint x: 1101, endPoint y: 182, distance: 9.1
click at [1110, 181] on label "Standard" at bounding box center [1106, 181] width 87 height 28
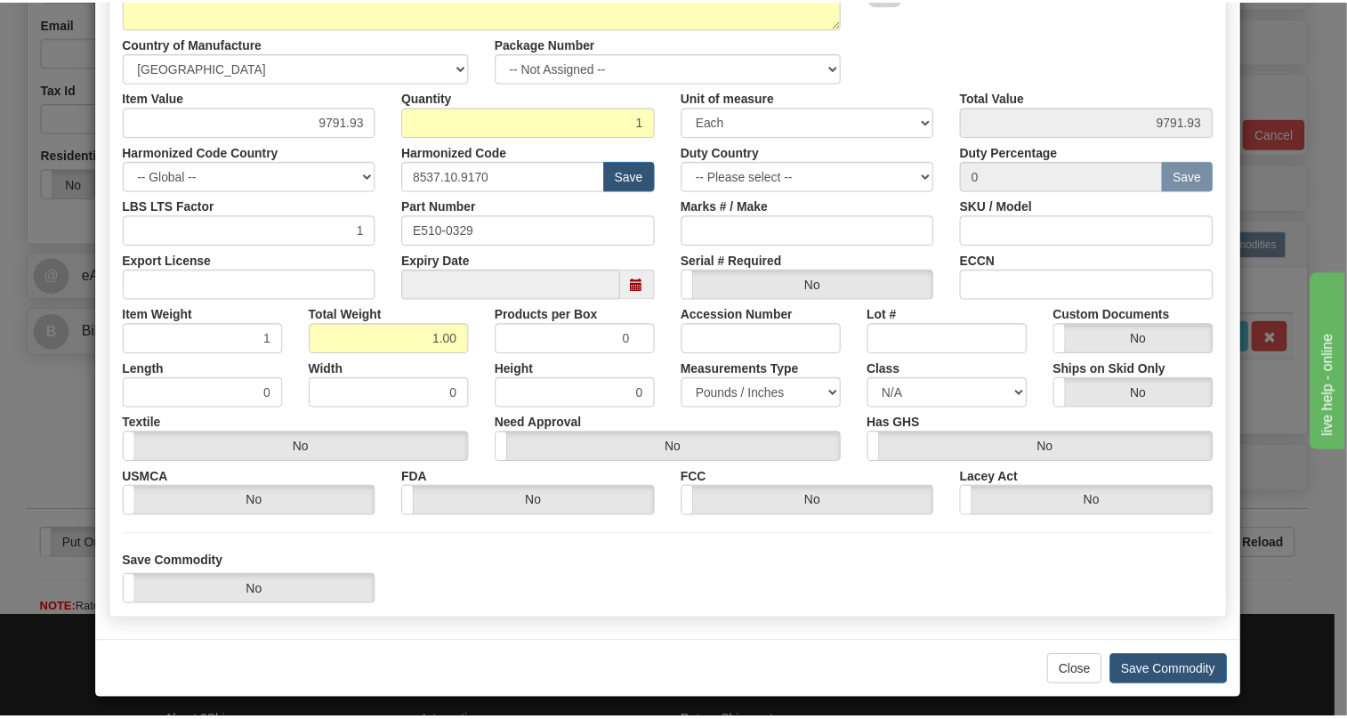
scroll to position [270, 0]
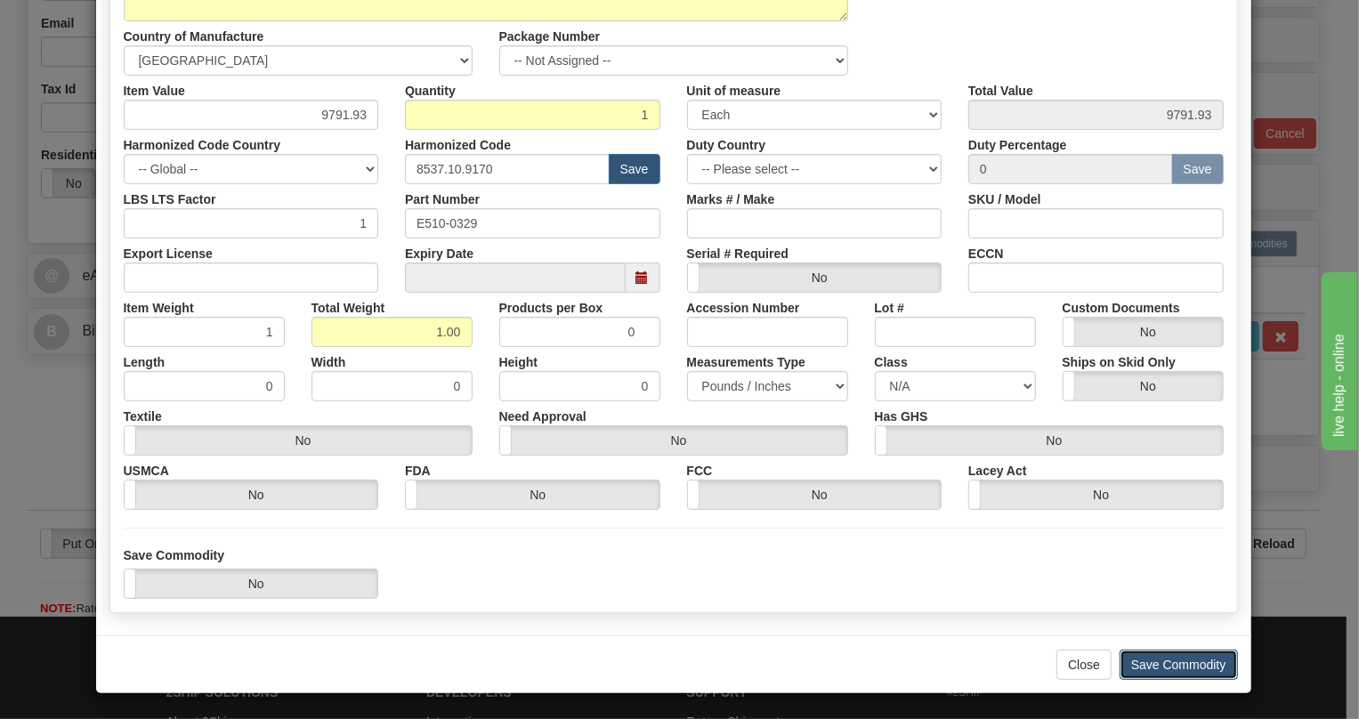
click at [1169, 667] on button "Save Commodity" at bounding box center [1178, 665] width 118 height 30
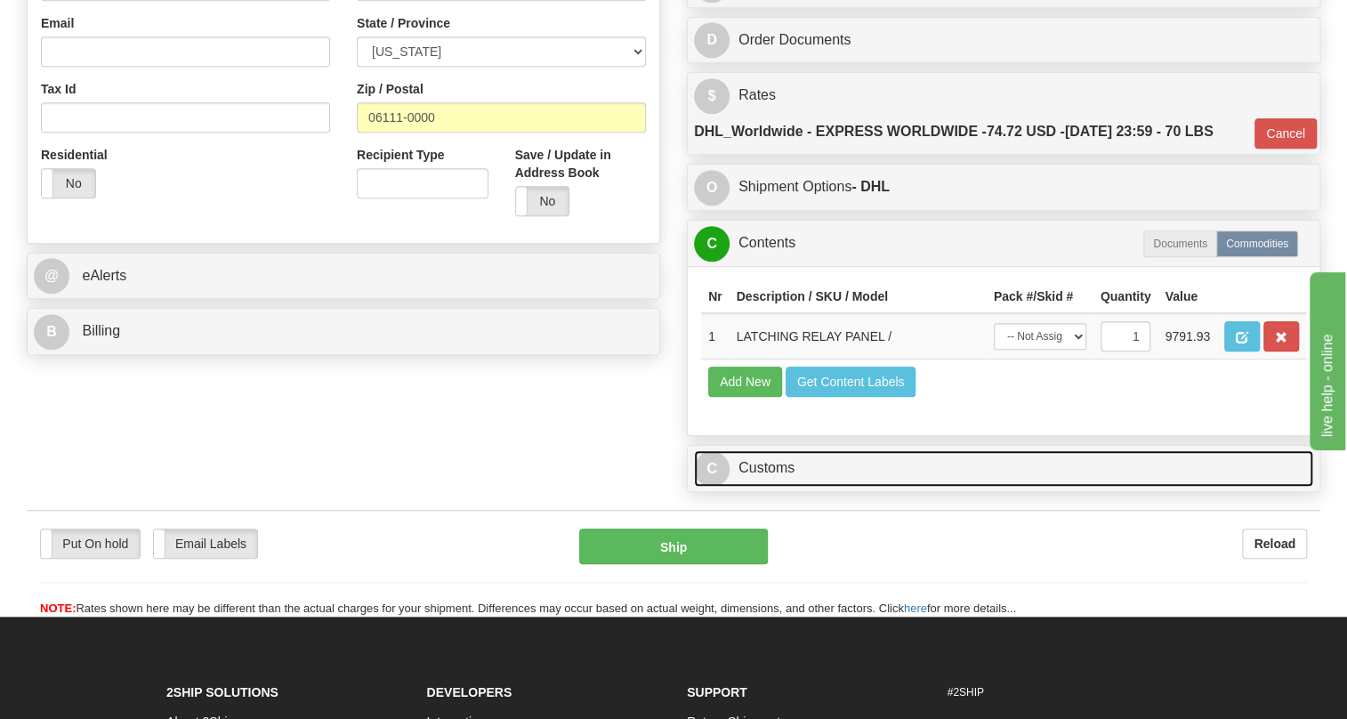
click at [782, 487] on link "C Customs" at bounding box center [1003, 468] width 619 height 36
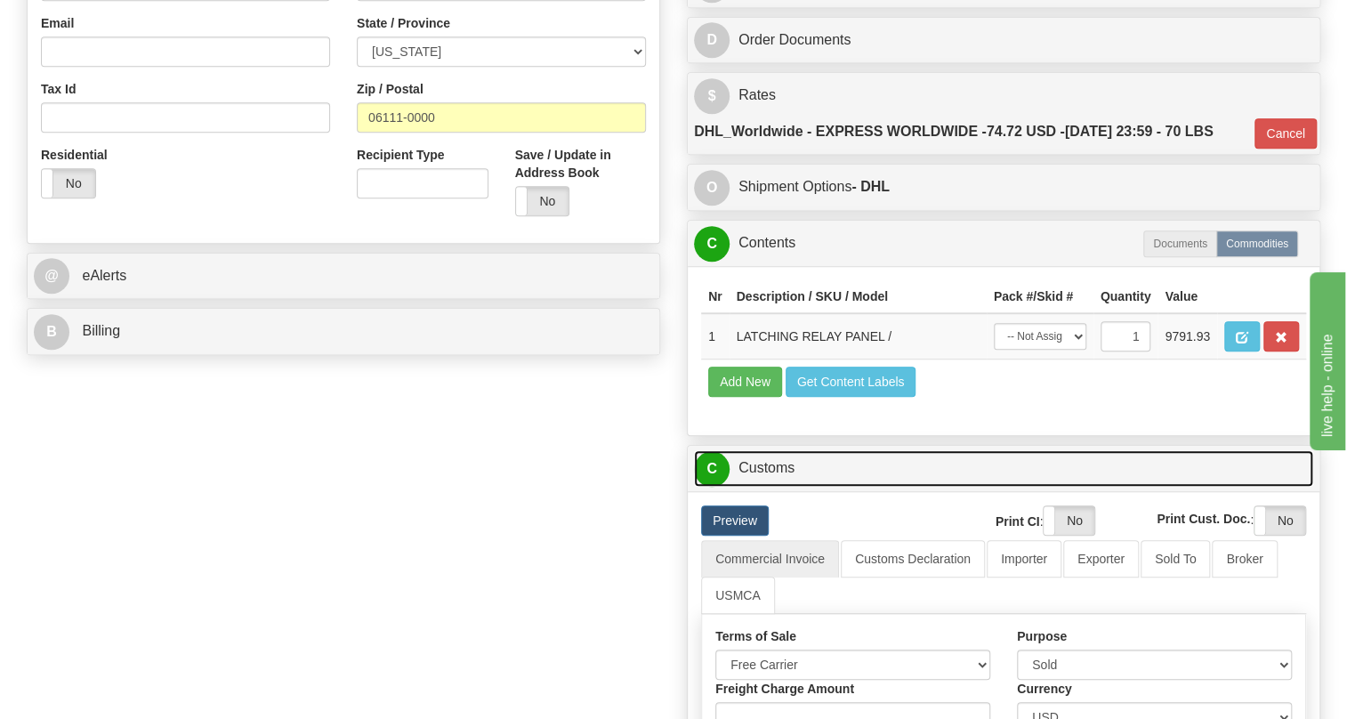
click at [782, 487] on link "C Customs" at bounding box center [1003, 468] width 619 height 36
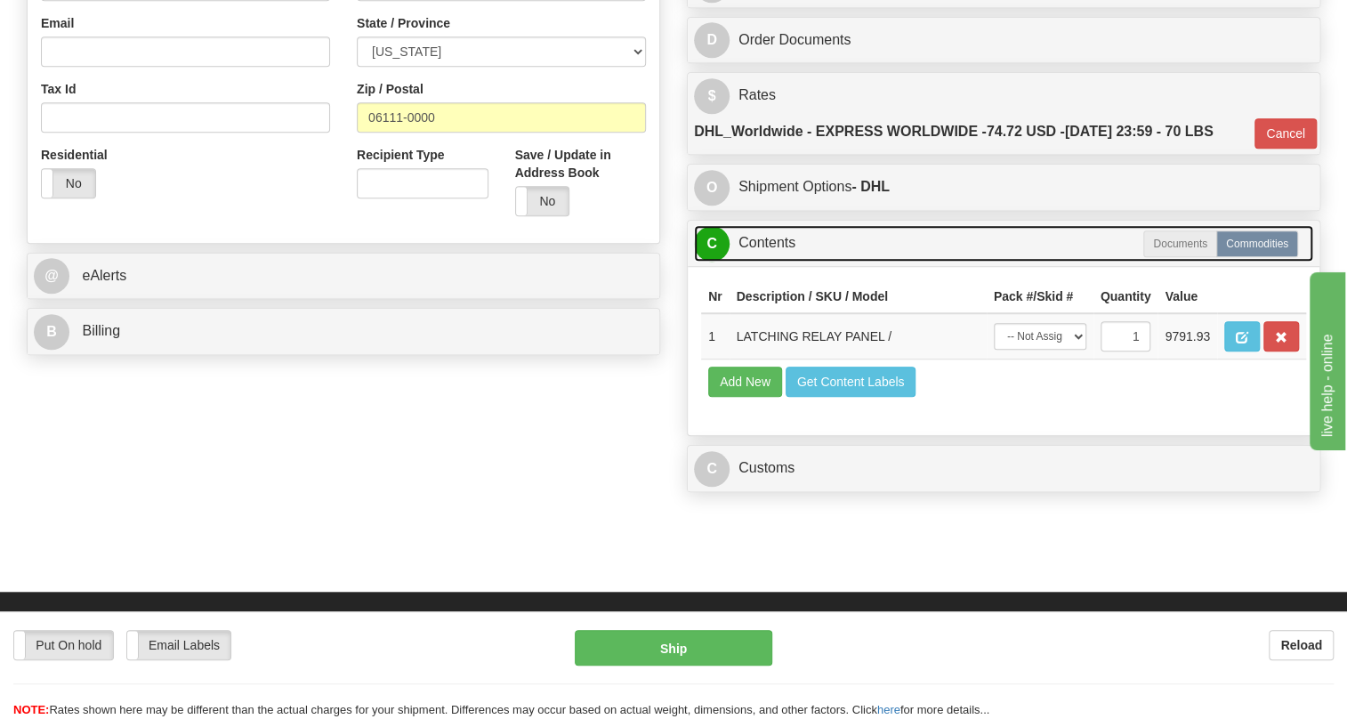
click at [771, 262] on link "C Contents" at bounding box center [1003, 243] width 619 height 36
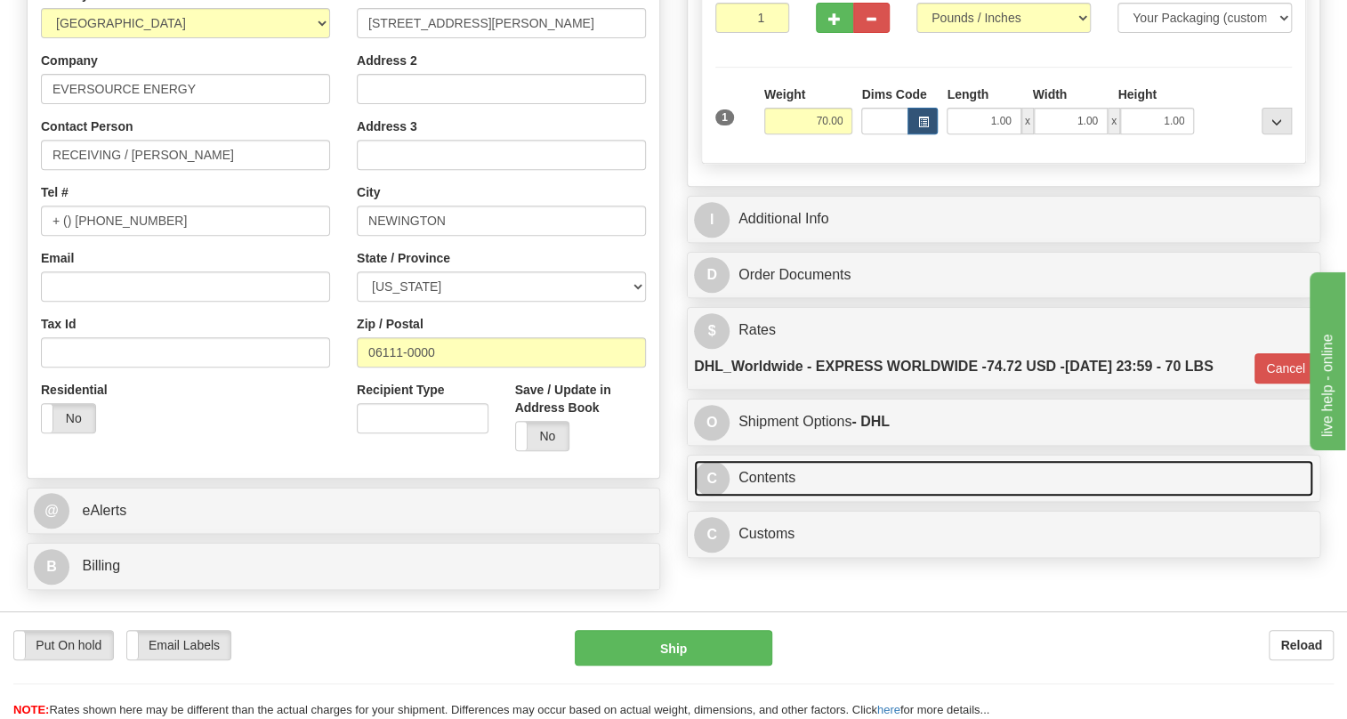
scroll to position [323, 0]
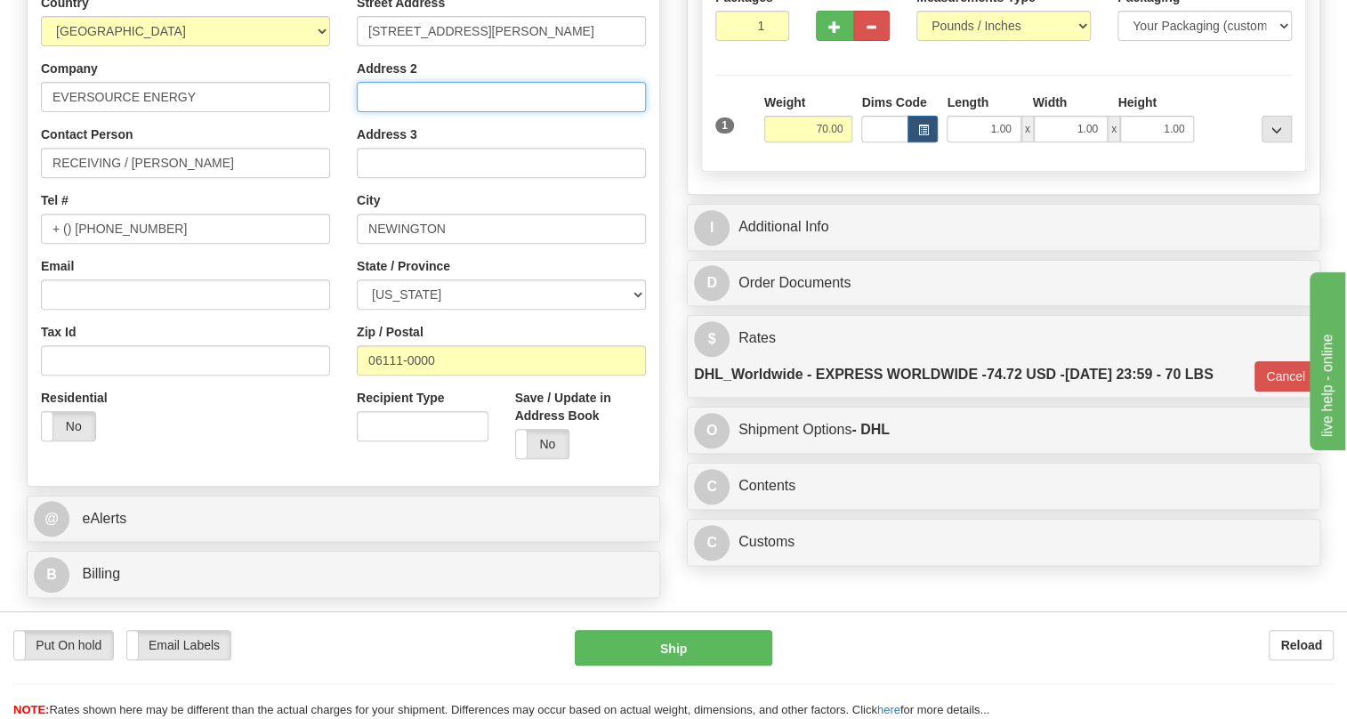
click at [378, 112] on input "Address 2" at bounding box center [501, 97] width 289 height 30
paste input "BERLIN, CT ELECTRIC CONSTRUCTION"
type input "BERLIN, CT ELECTRIC CONSTRUCTION"
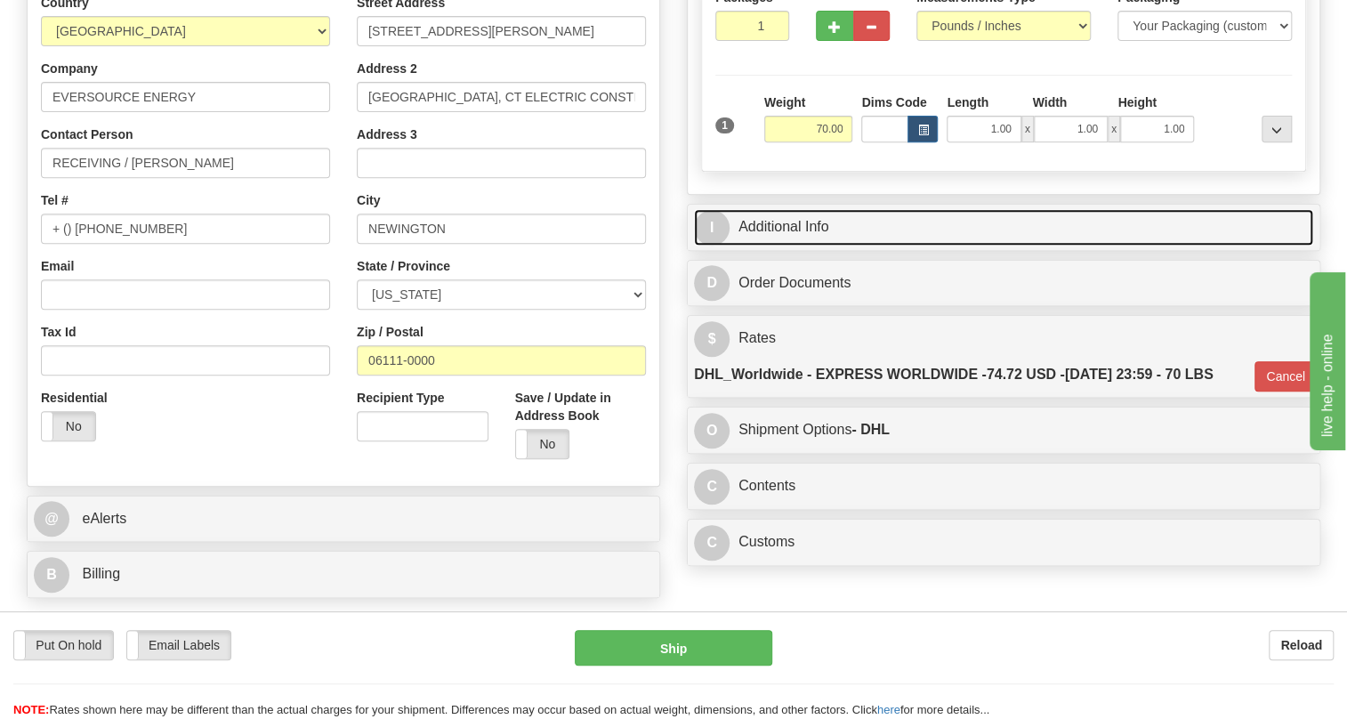
click at [789, 246] on link "I Additional Info" at bounding box center [1003, 227] width 619 height 36
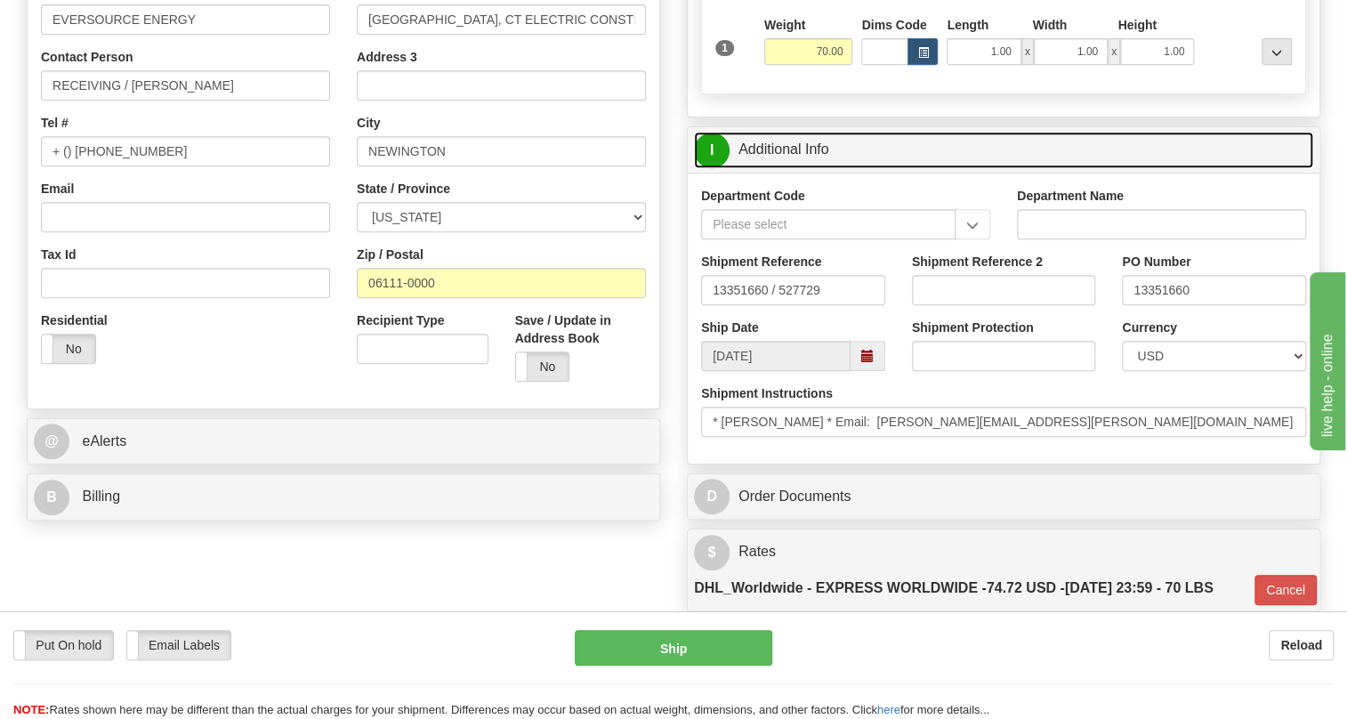
scroll to position [404, 0]
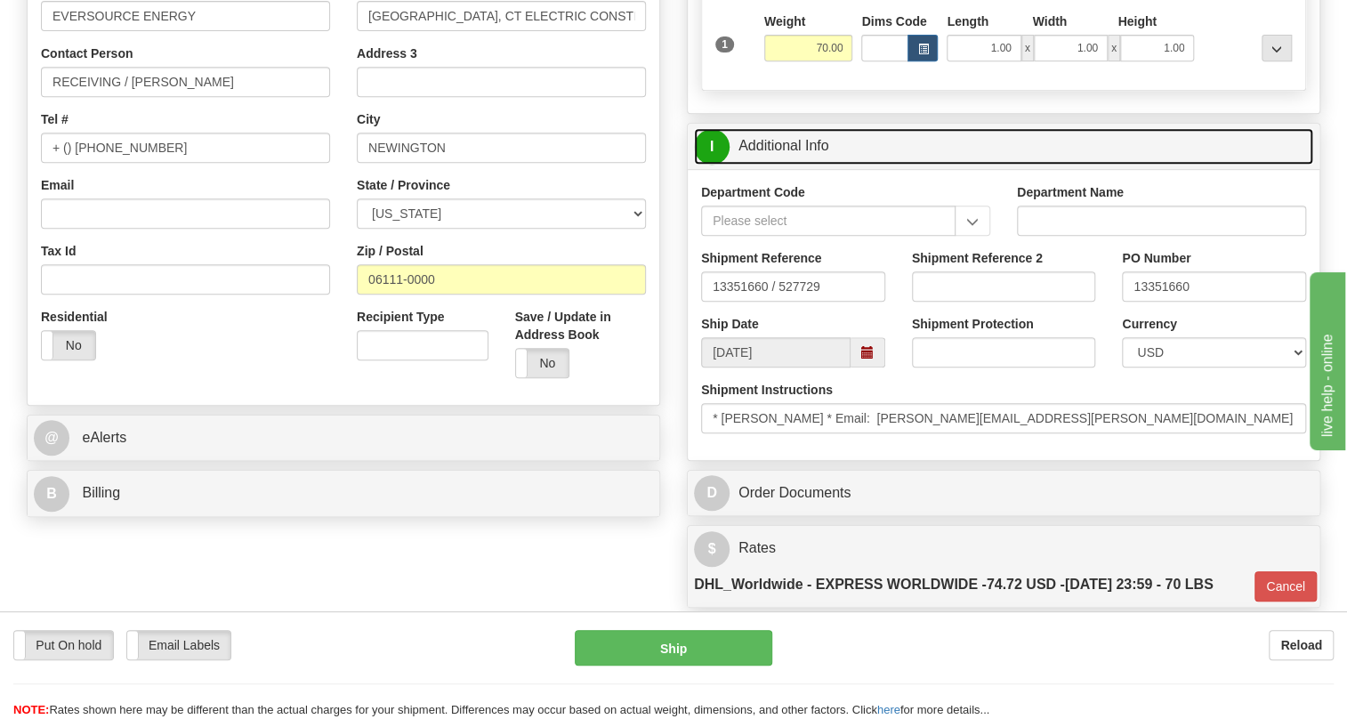
click at [783, 165] on link "I Additional Info" at bounding box center [1003, 146] width 619 height 36
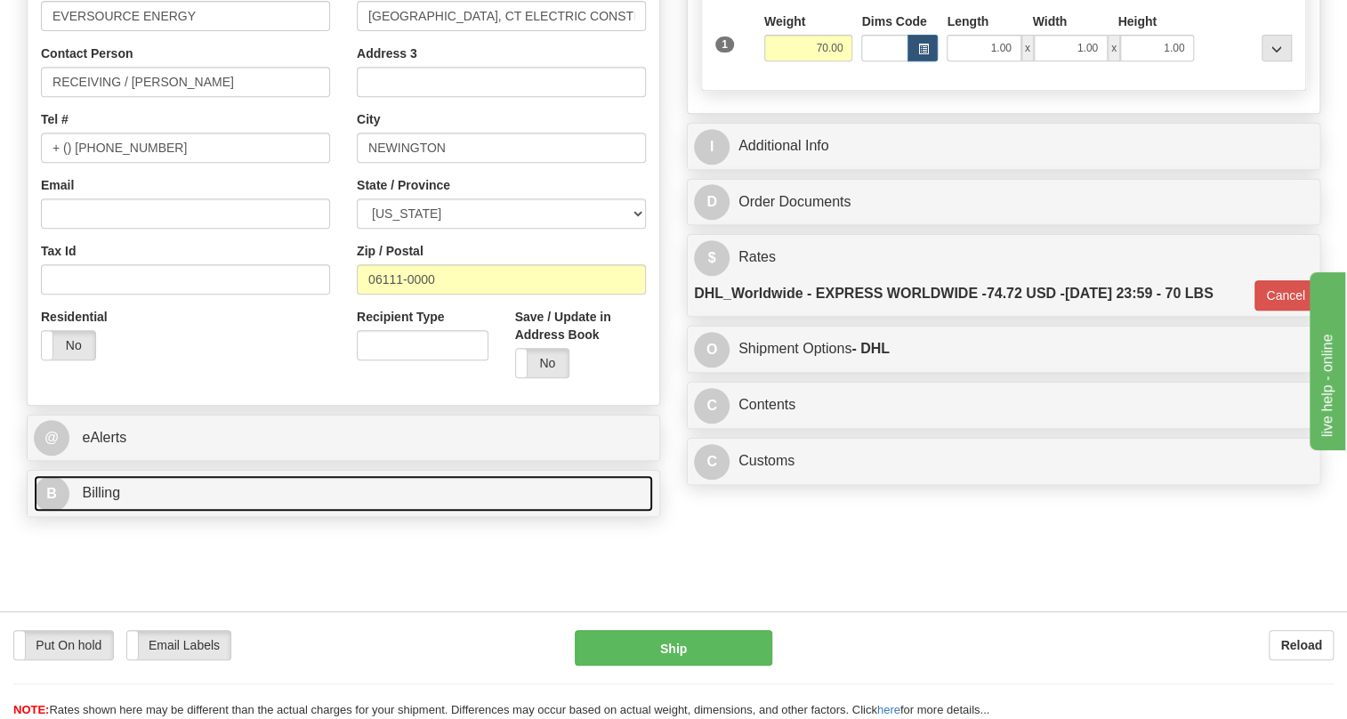
click at [106, 500] on span "Billing" at bounding box center [101, 492] width 38 height 15
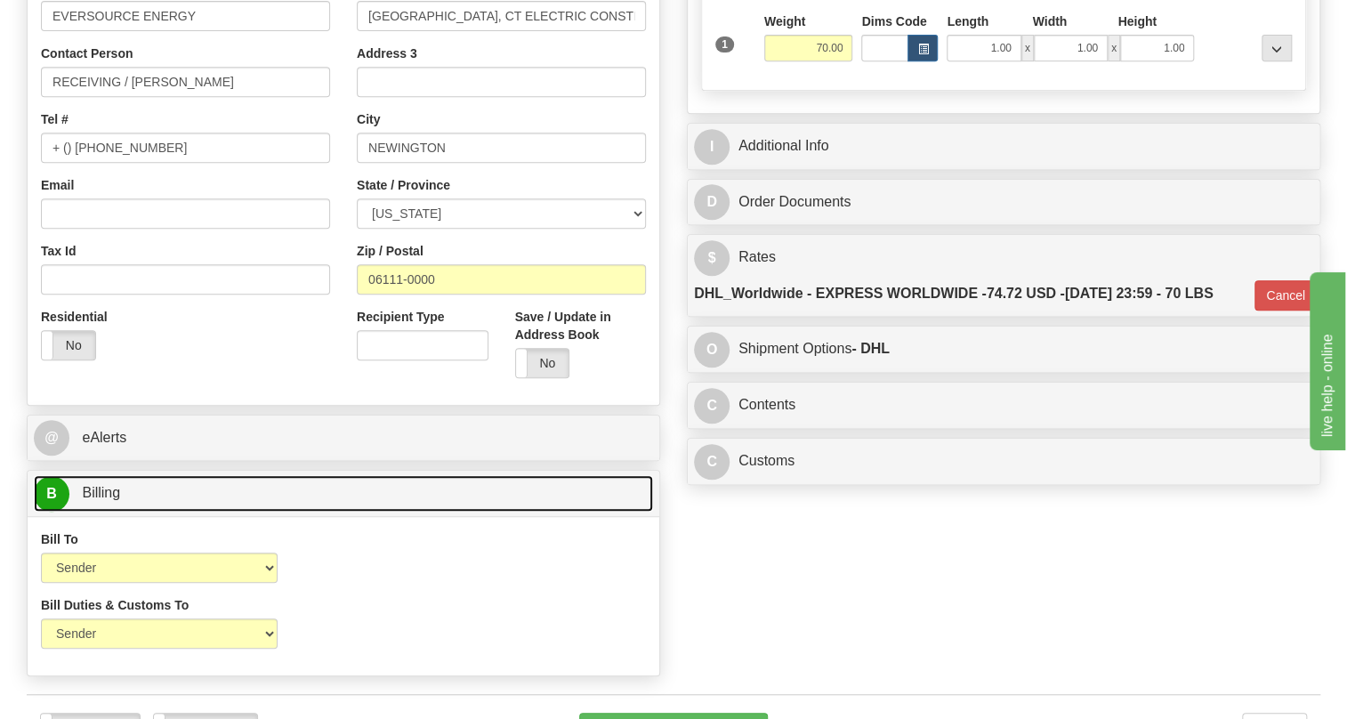
click at [102, 500] on span "Billing" at bounding box center [101, 492] width 38 height 15
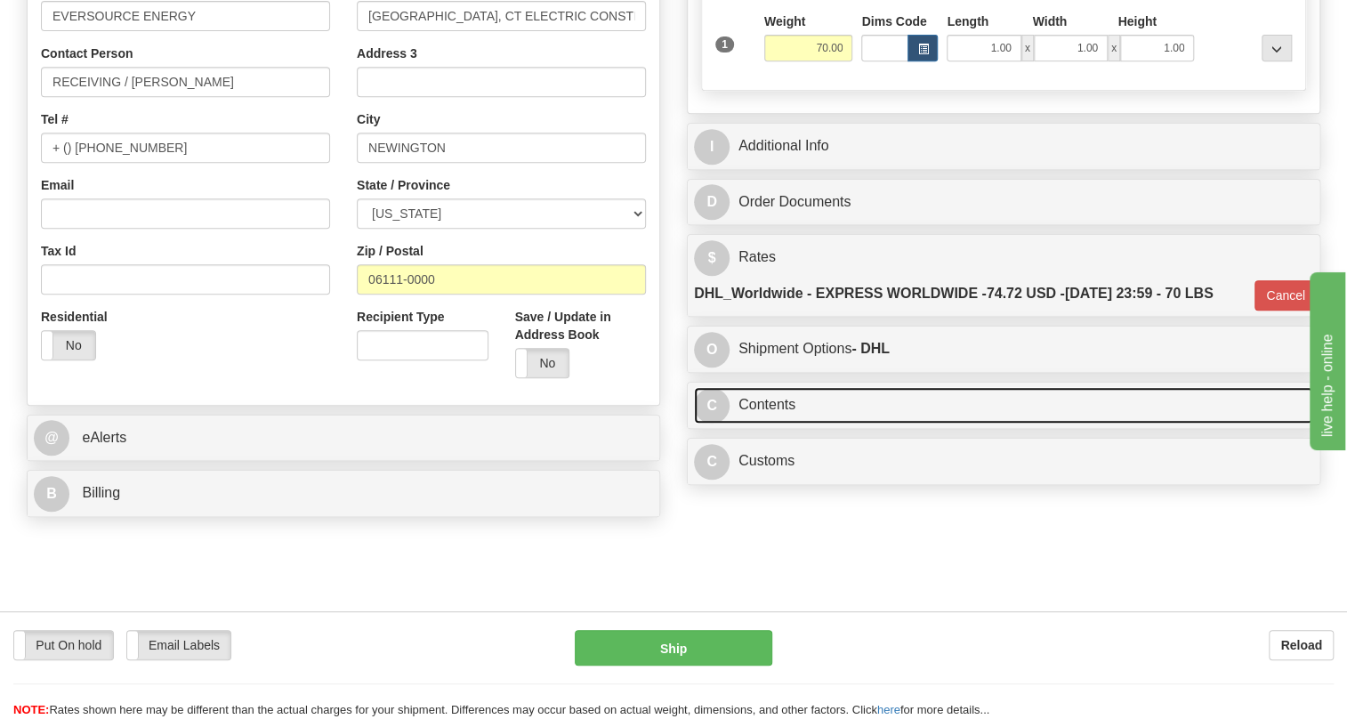
click at [763, 424] on link "C Contents" at bounding box center [1003, 405] width 619 height 36
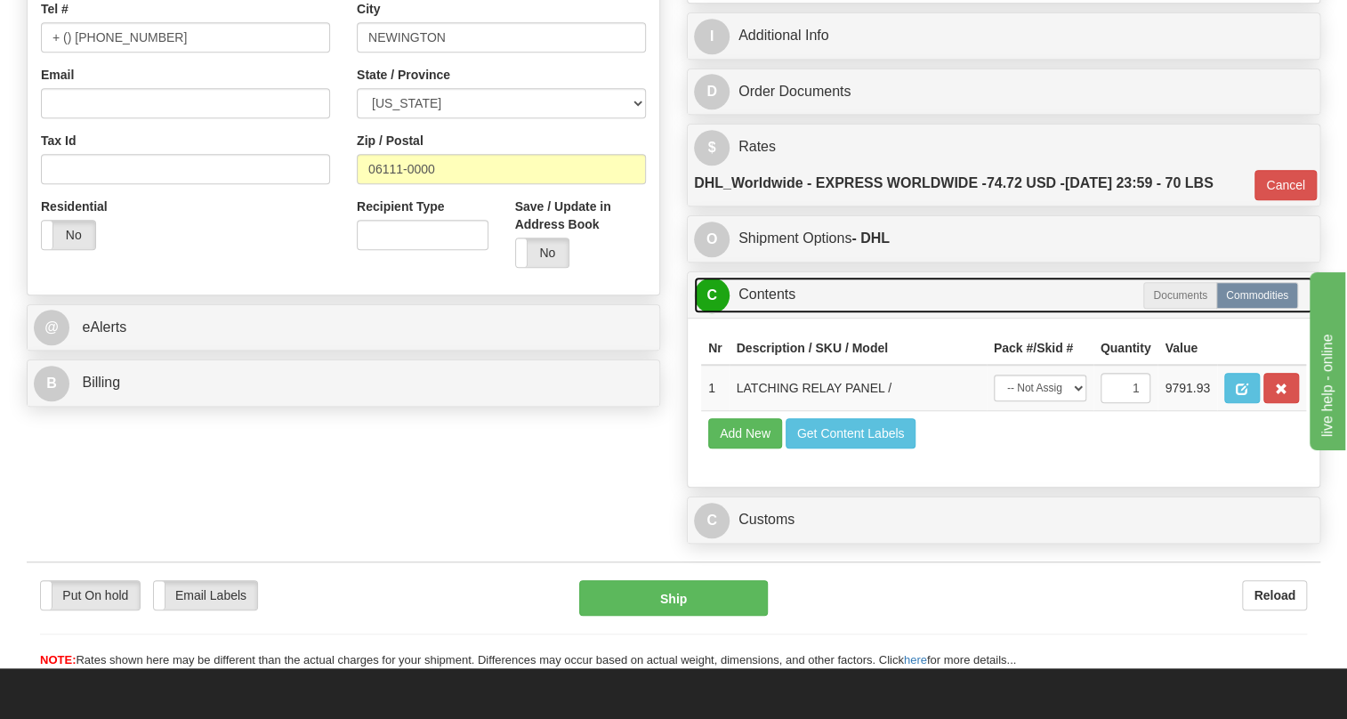
scroll to position [566, 0]
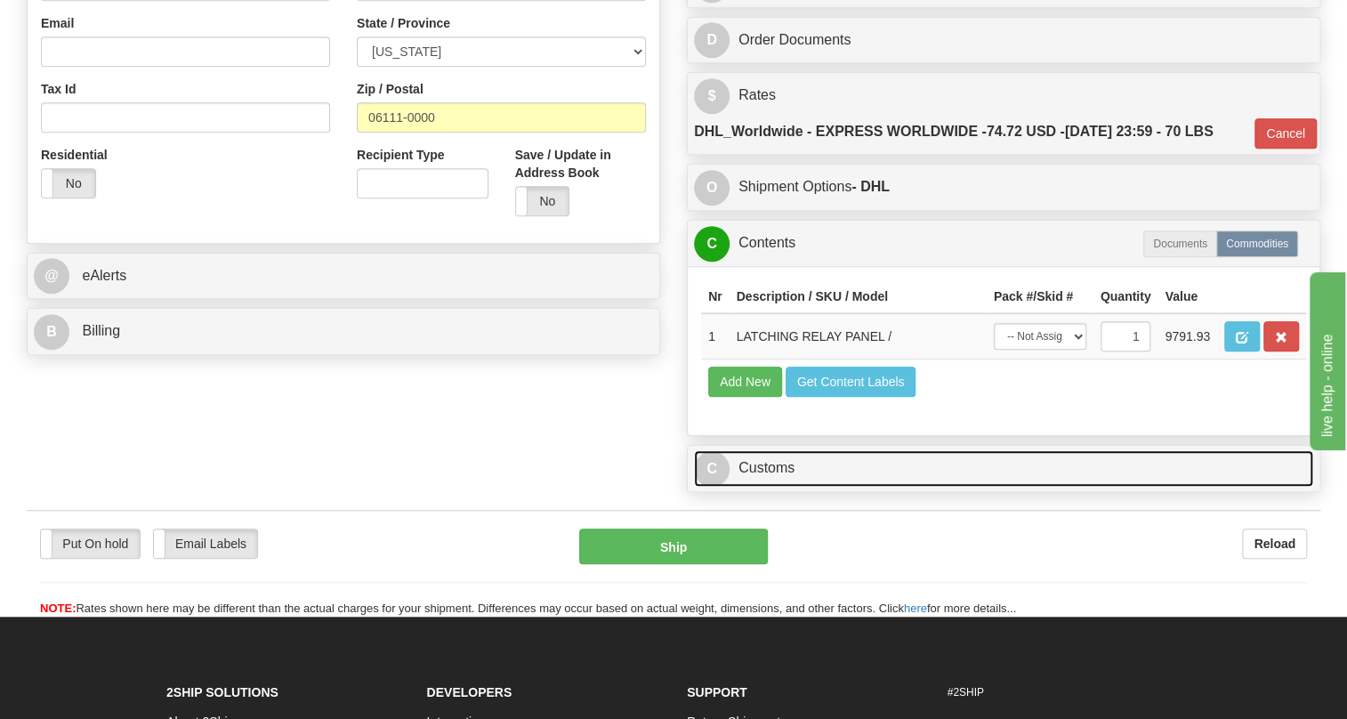
drag, startPoint x: 758, startPoint y: 515, endPoint x: 778, endPoint y: 508, distance: 20.8
click at [758, 487] on link "C Customs" at bounding box center [1003, 468] width 619 height 36
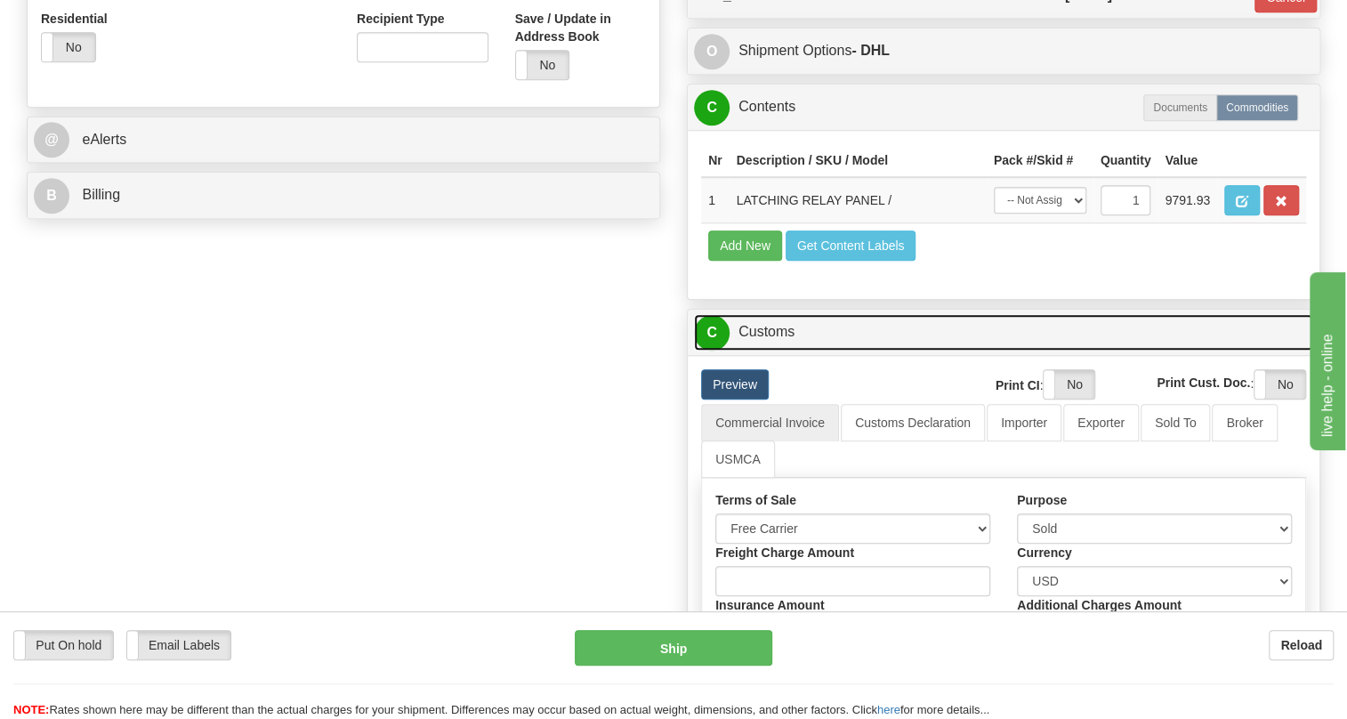
scroll to position [728, 0]
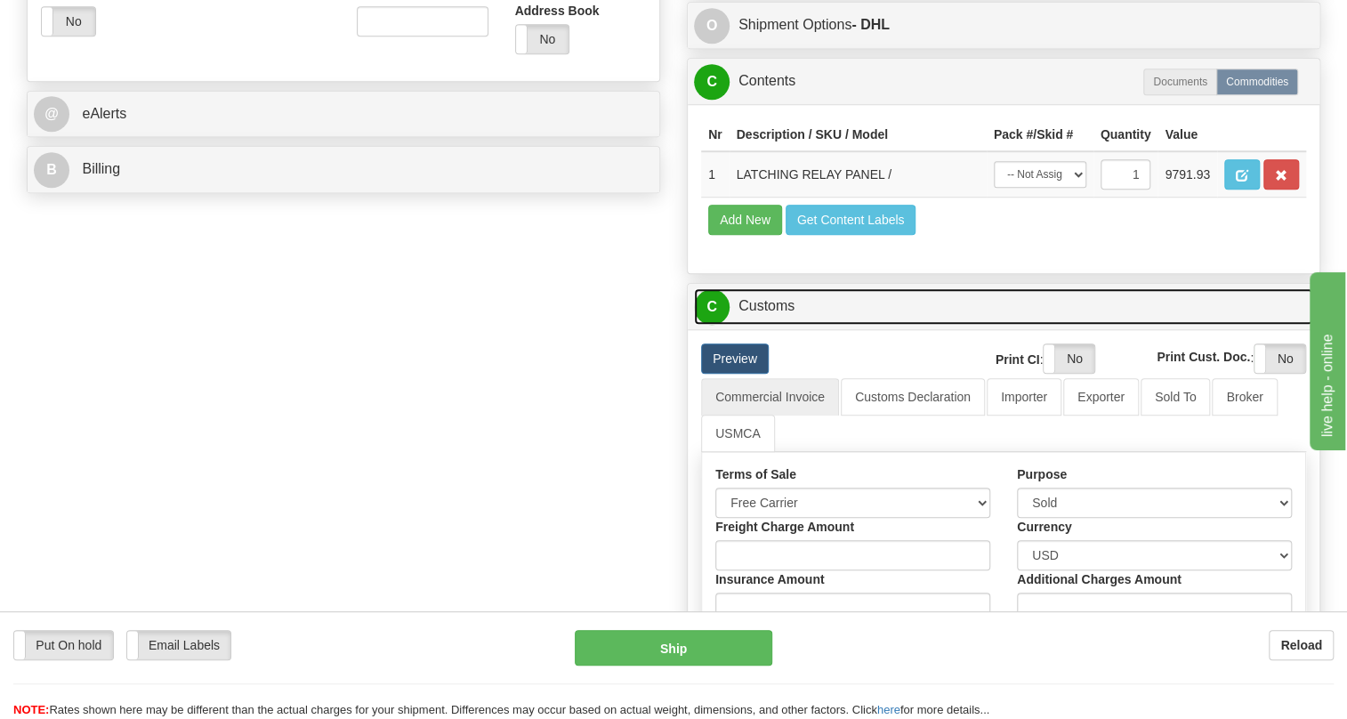
click at [763, 325] on link "C Customs" at bounding box center [1003, 306] width 619 height 36
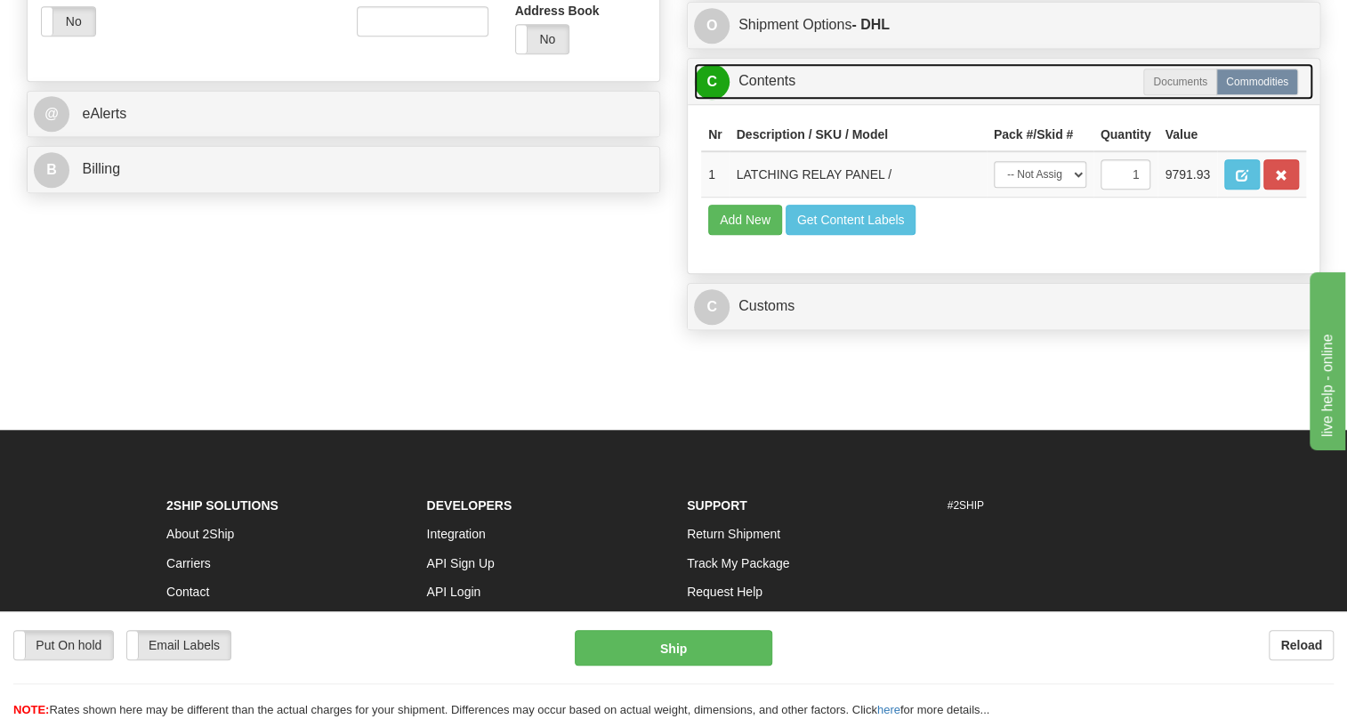
click at [787, 100] on link "C Contents" at bounding box center [1003, 81] width 619 height 36
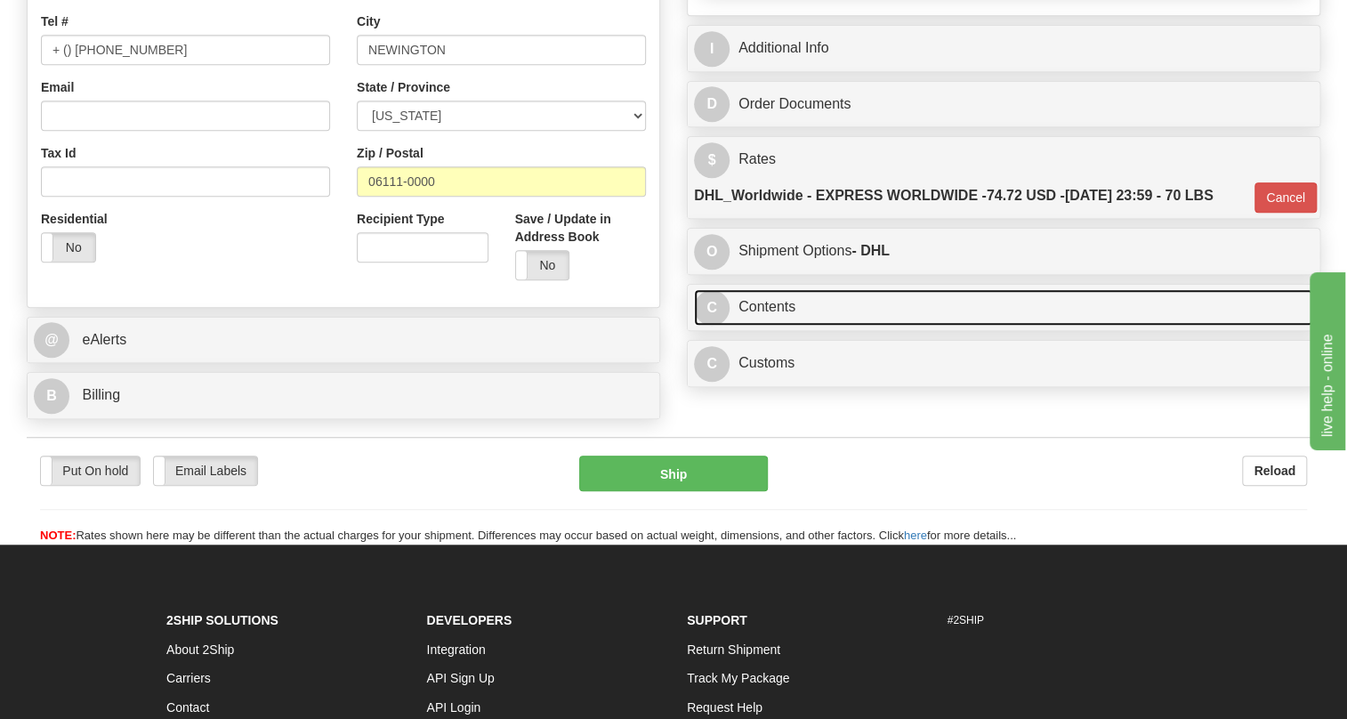
scroll to position [485, 0]
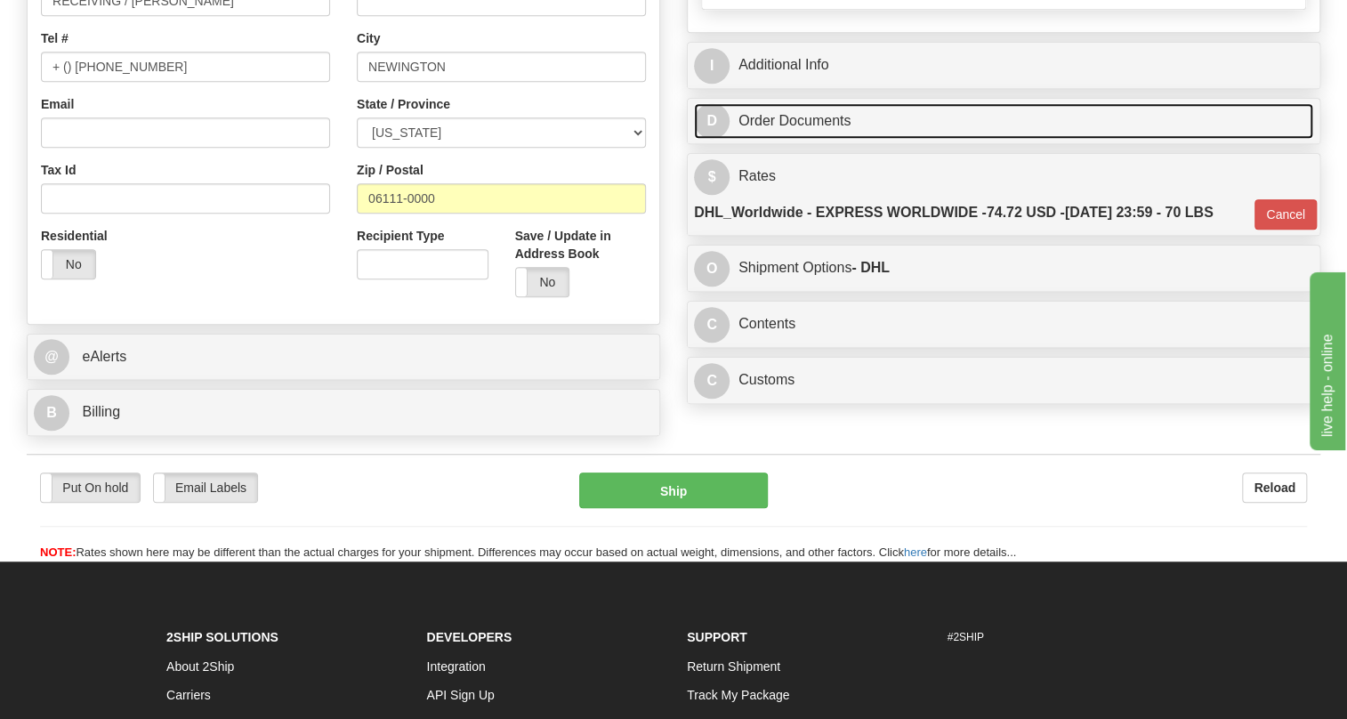
click at [777, 140] on link "D Order Documents" at bounding box center [1003, 121] width 619 height 36
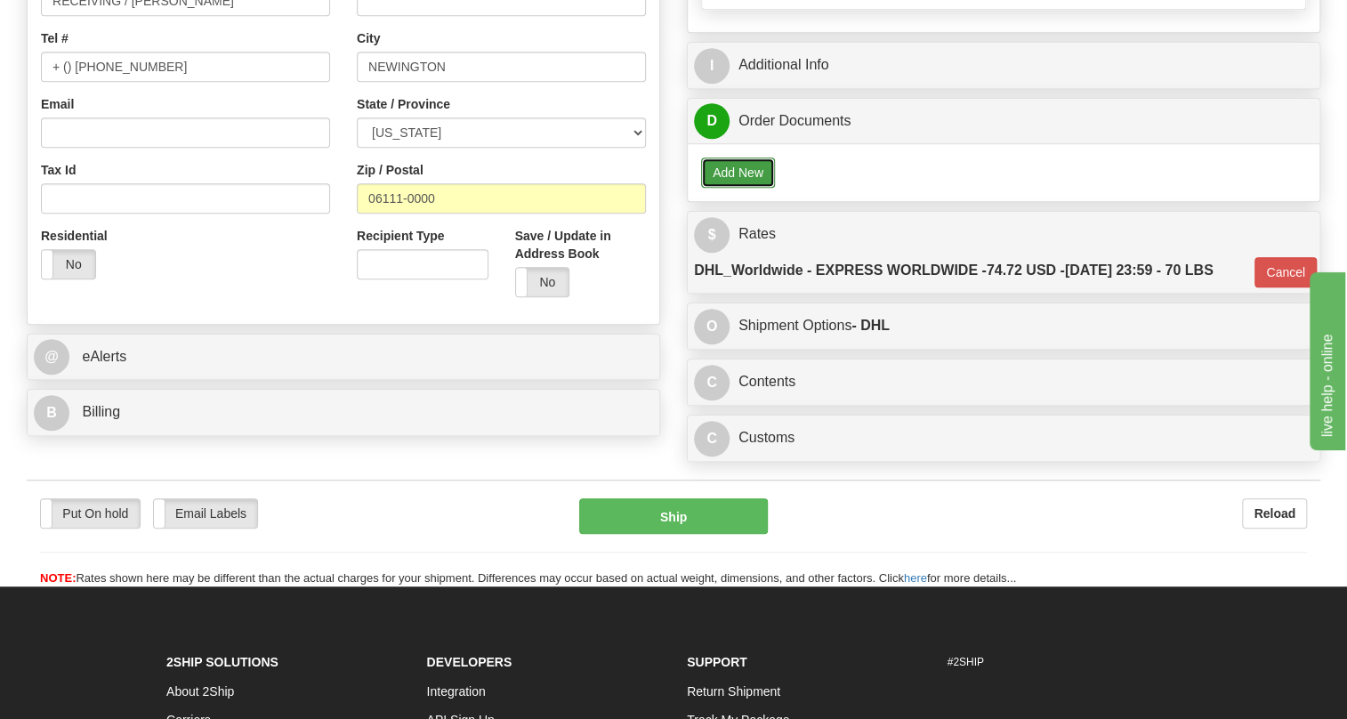
click at [738, 188] on button "Add New" at bounding box center [738, 172] width 74 height 30
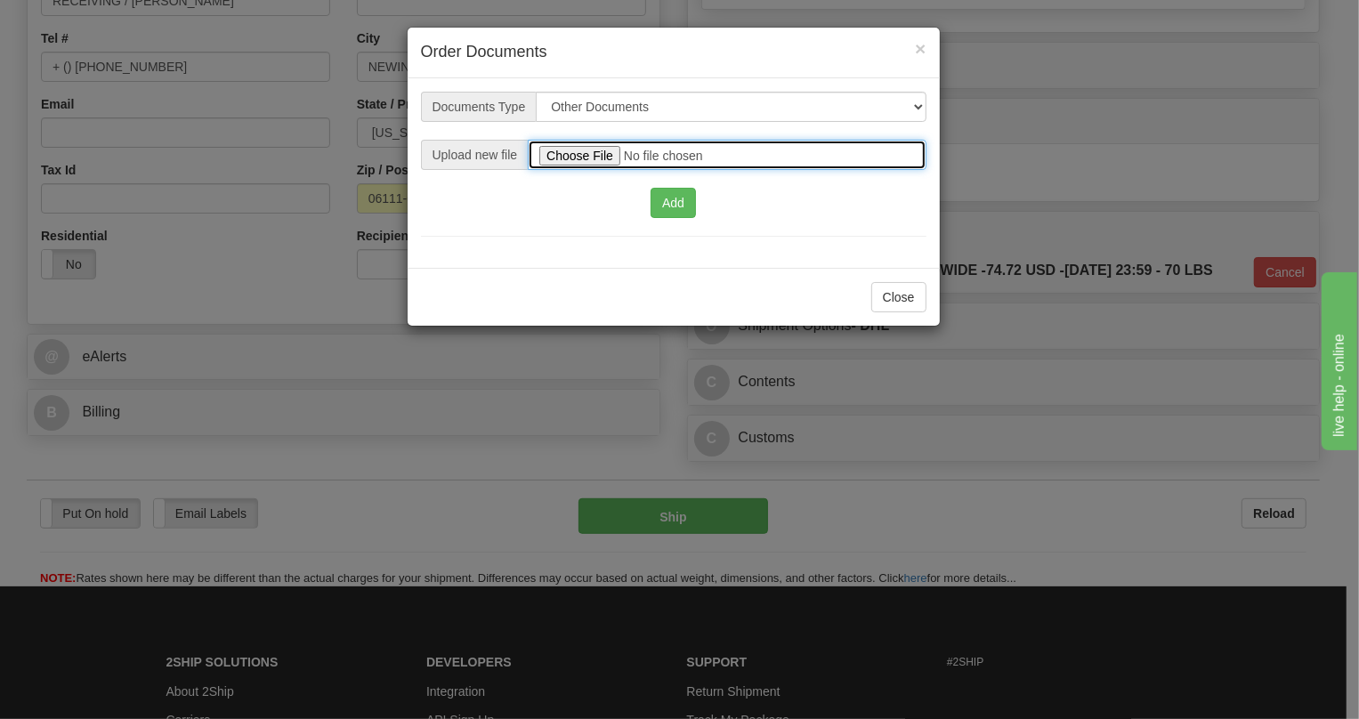
click at [582, 155] on input "file" at bounding box center [727, 155] width 398 height 30
type input "C:\fakepath\2025_USMCA_GE Grid Solutions LLC_2025I1-1-538-USMCA-1.pdf"
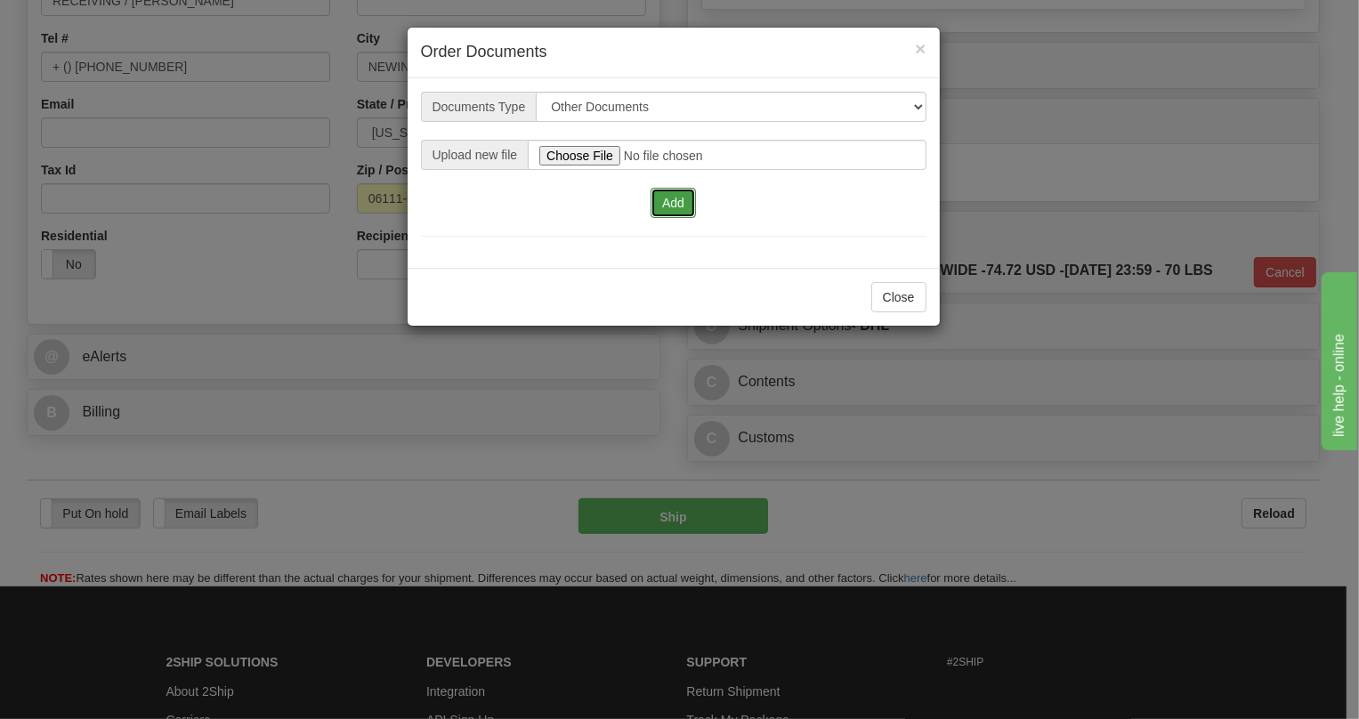
click at [676, 200] on button "Add" at bounding box center [672, 203] width 45 height 30
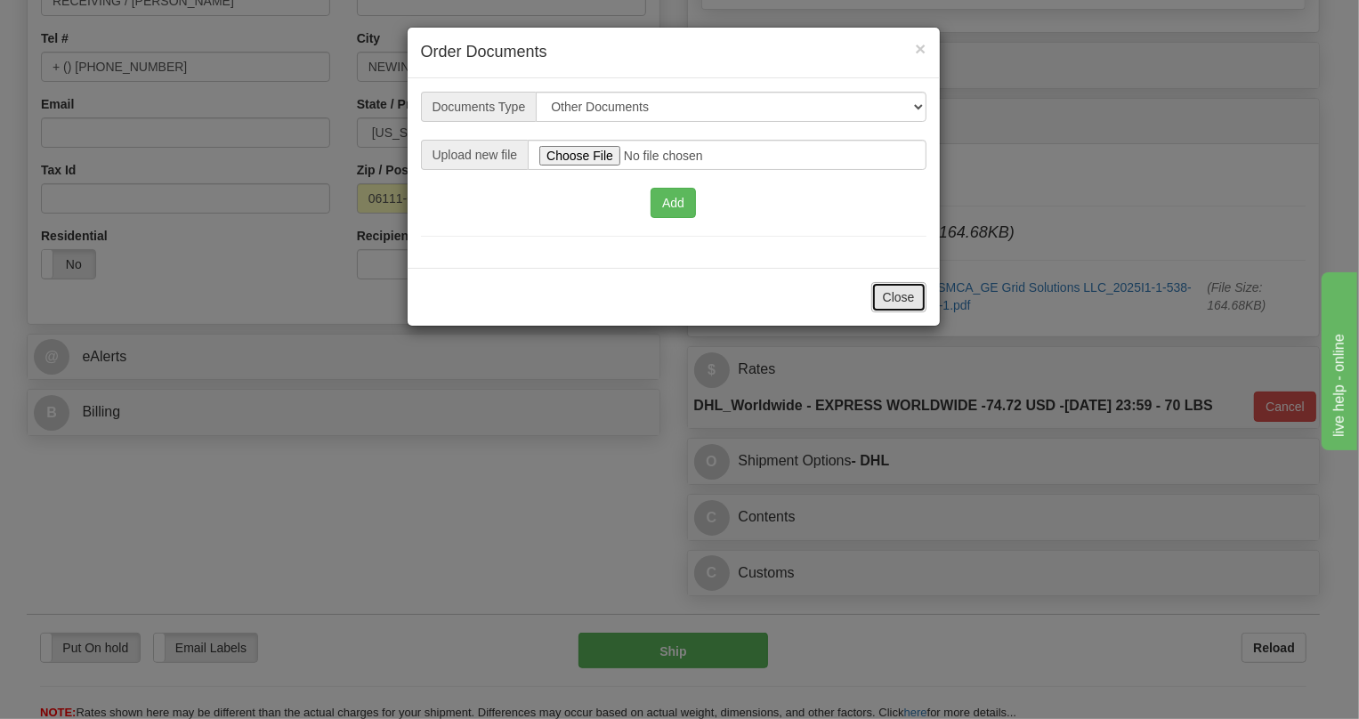
click at [900, 295] on button "Close" at bounding box center [898, 297] width 55 height 30
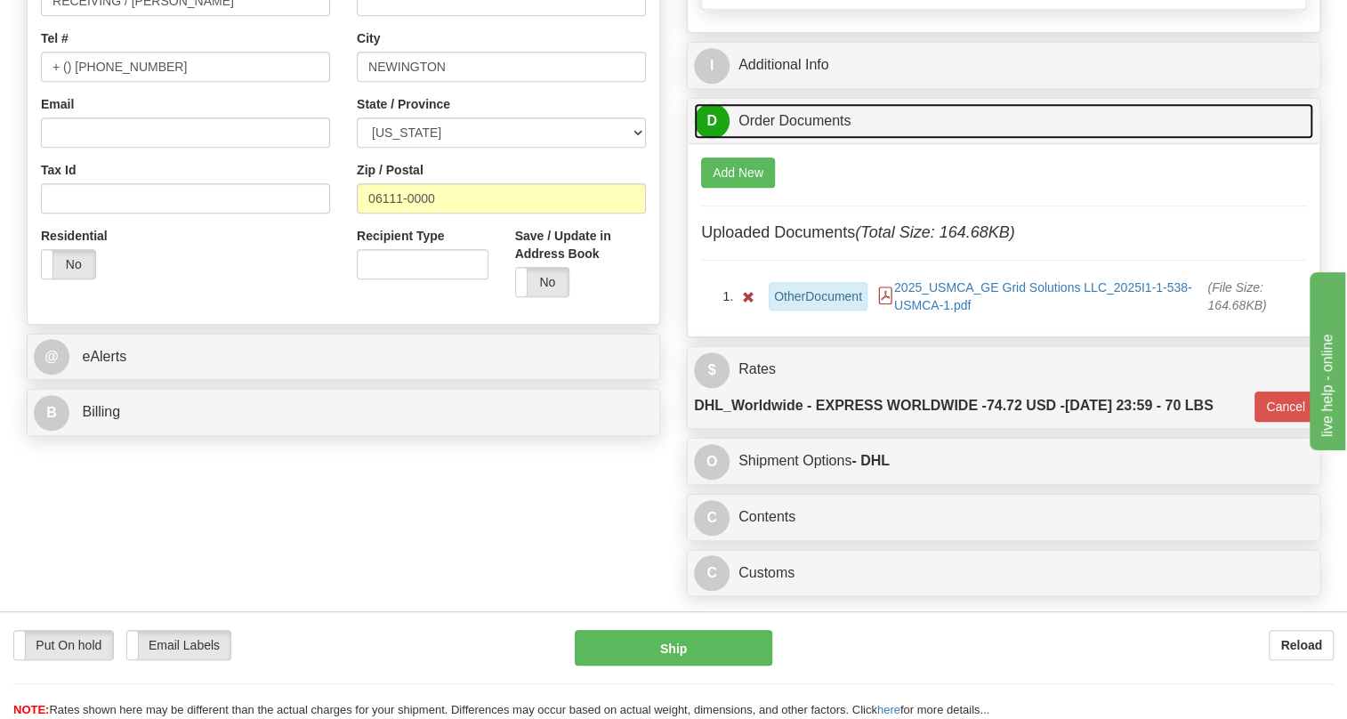
click at [779, 140] on link "D Order Documents" at bounding box center [1003, 121] width 619 height 36
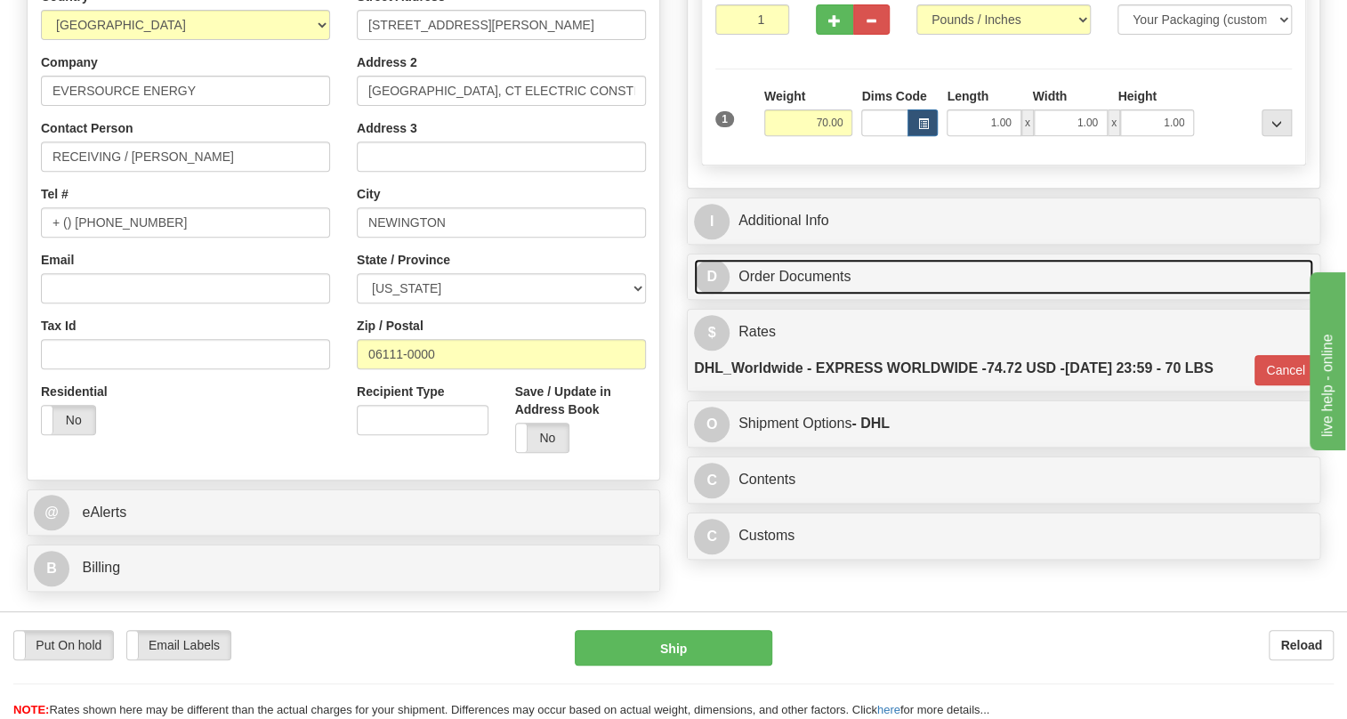
scroll to position [323, 0]
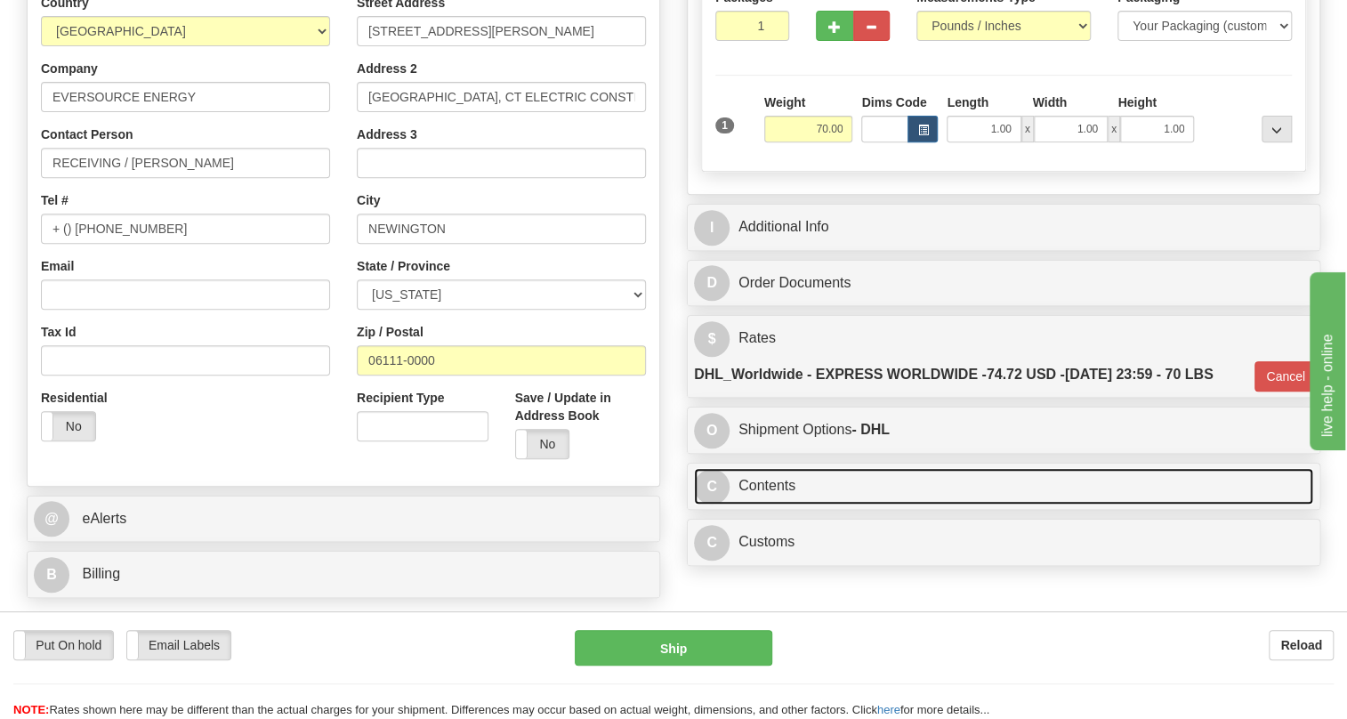
click at [769, 504] on link "C Contents" at bounding box center [1003, 486] width 619 height 36
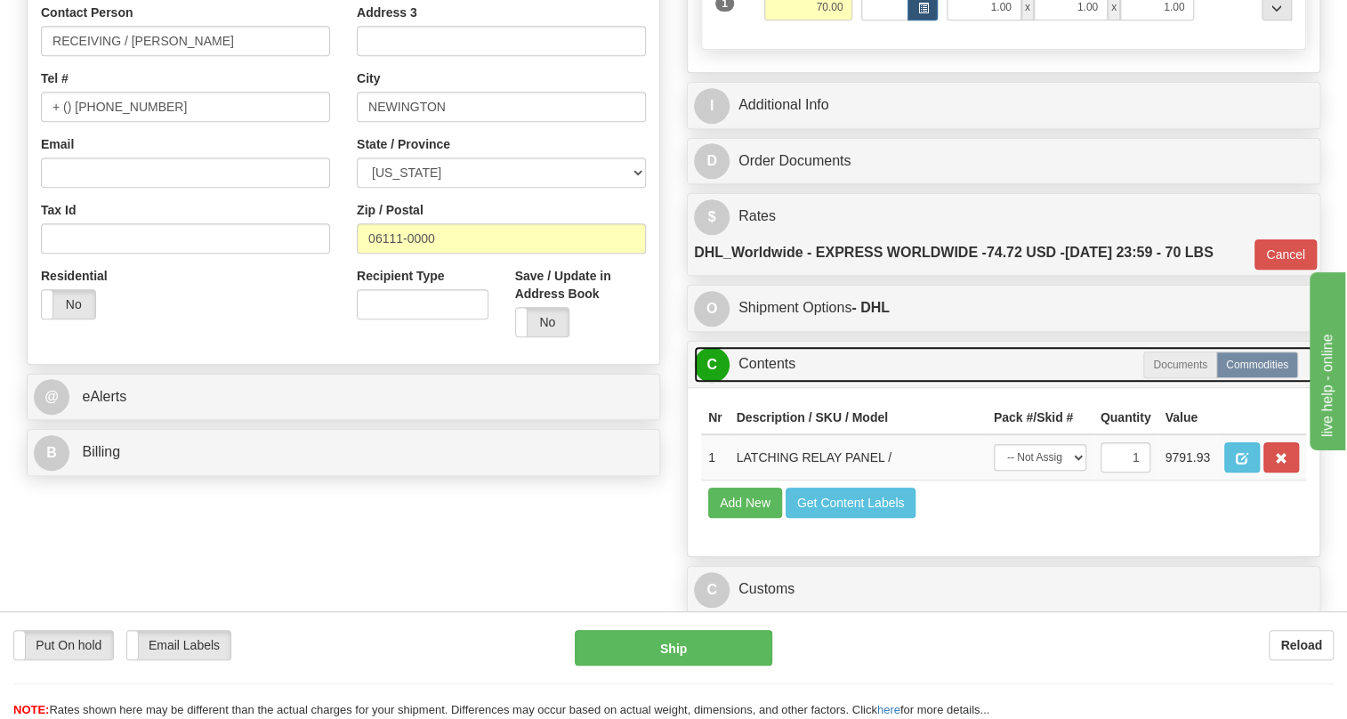
scroll to position [485, 0]
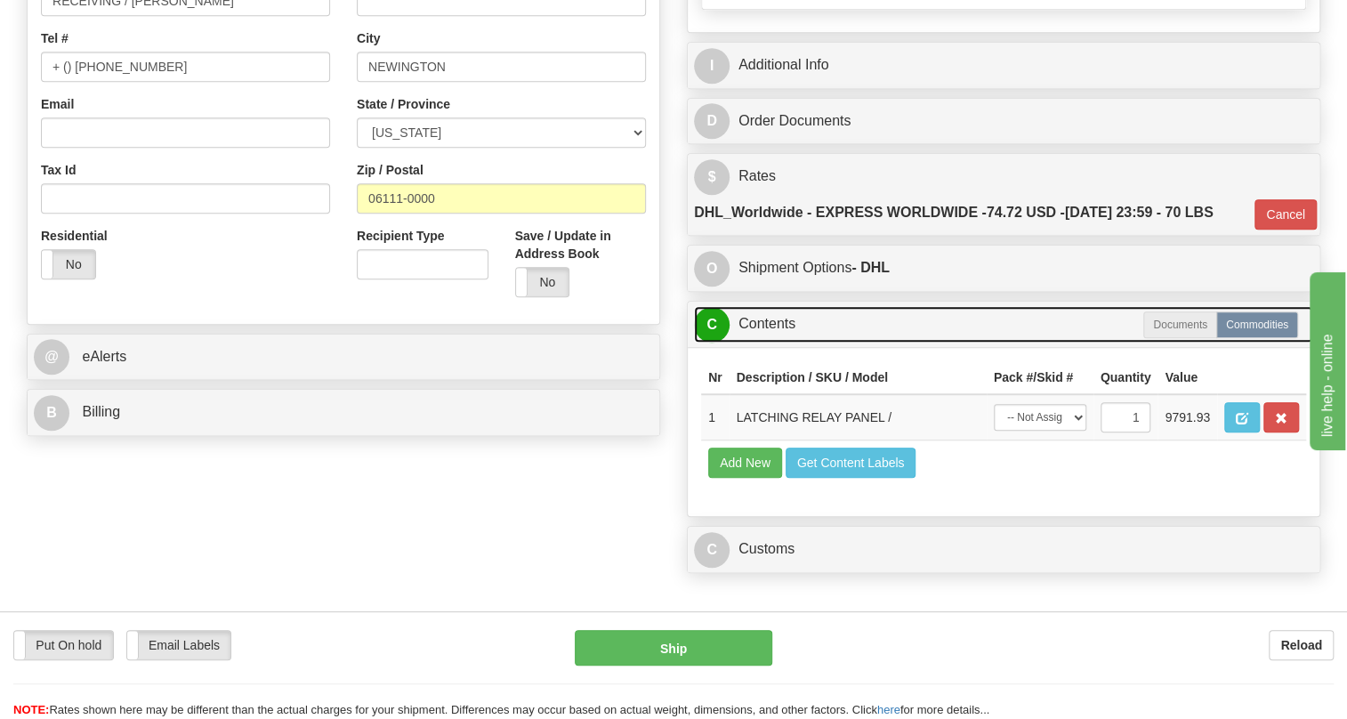
click at [765, 343] on link "C Contents" at bounding box center [1003, 324] width 619 height 36
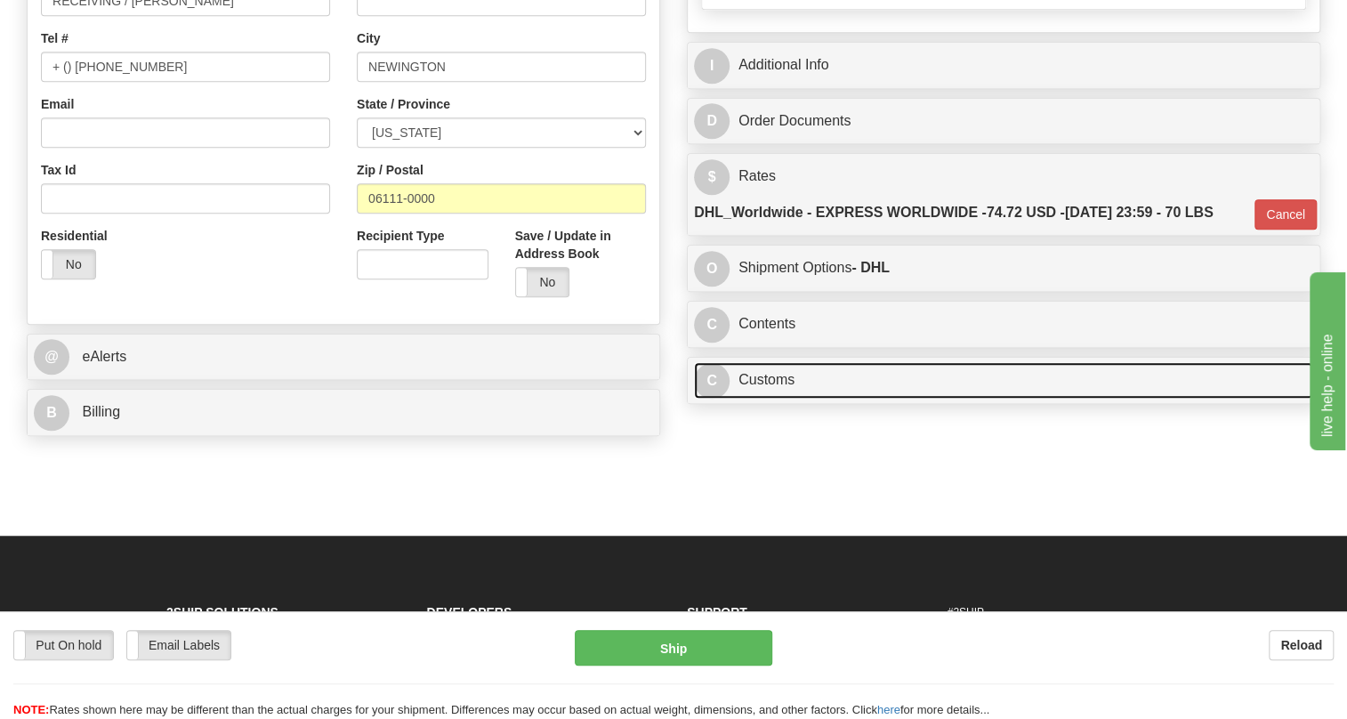
click at [774, 399] on link "C Customs" at bounding box center [1003, 380] width 619 height 36
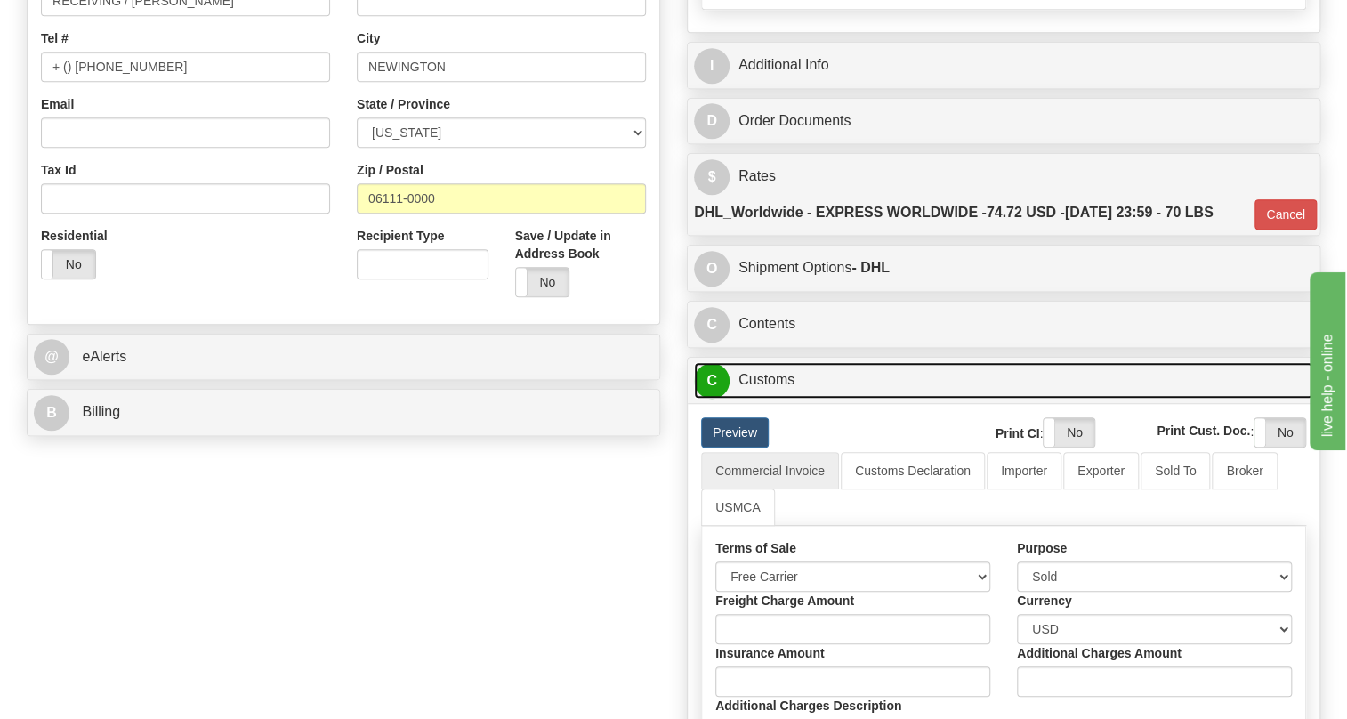
click at [780, 399] on link "C Customs" at bounding box center [1003, 380] width 619 height 36
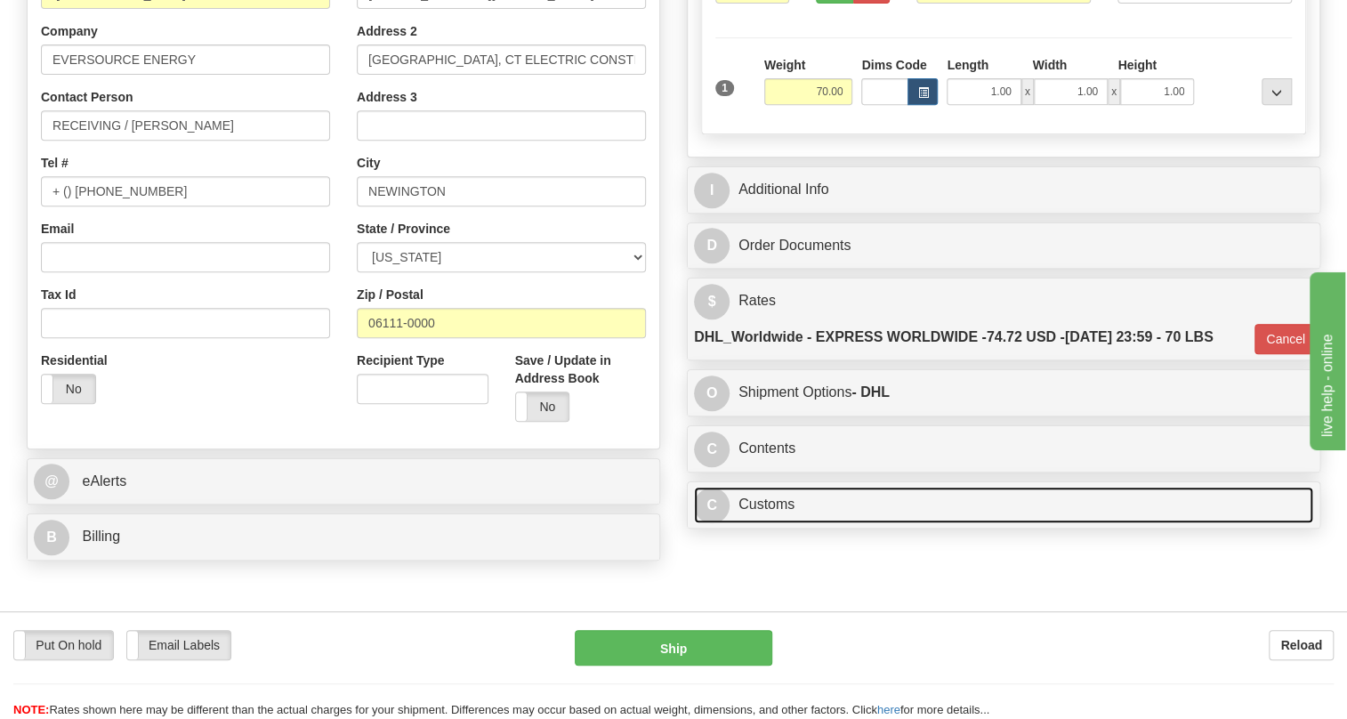
scroll to position [323, 0]
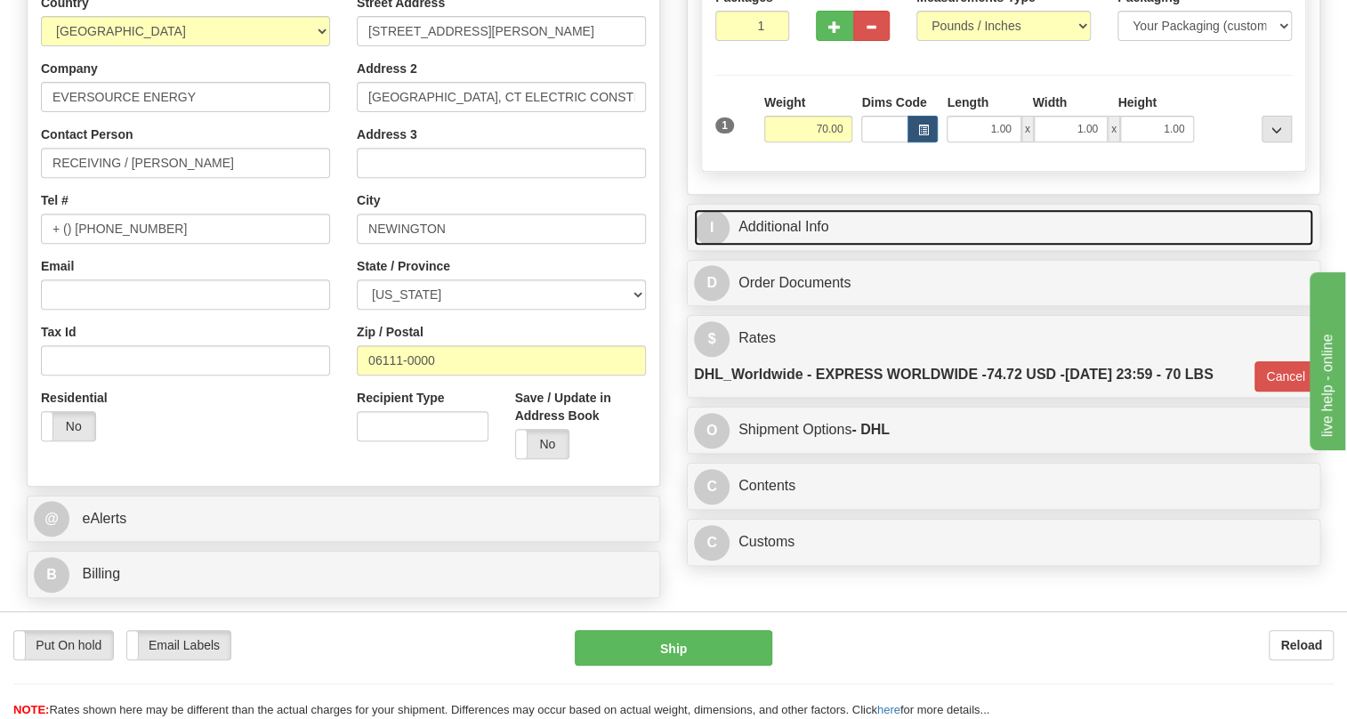
click at [803, 246] on link "I Additional Info" at bounding box center [1003, 227] width 619 height 36
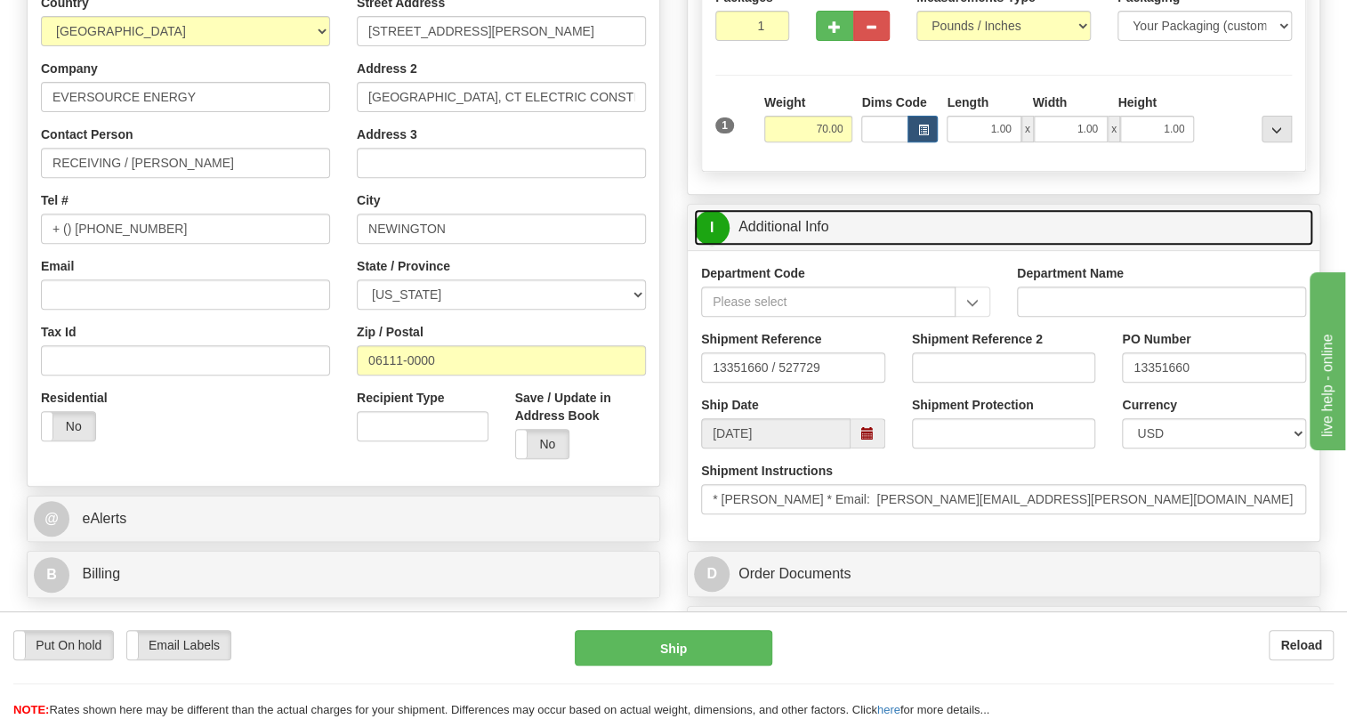
click at [803, 246] on link "I Additional Info" at bounding box center [1003, 227] width 619 height 36
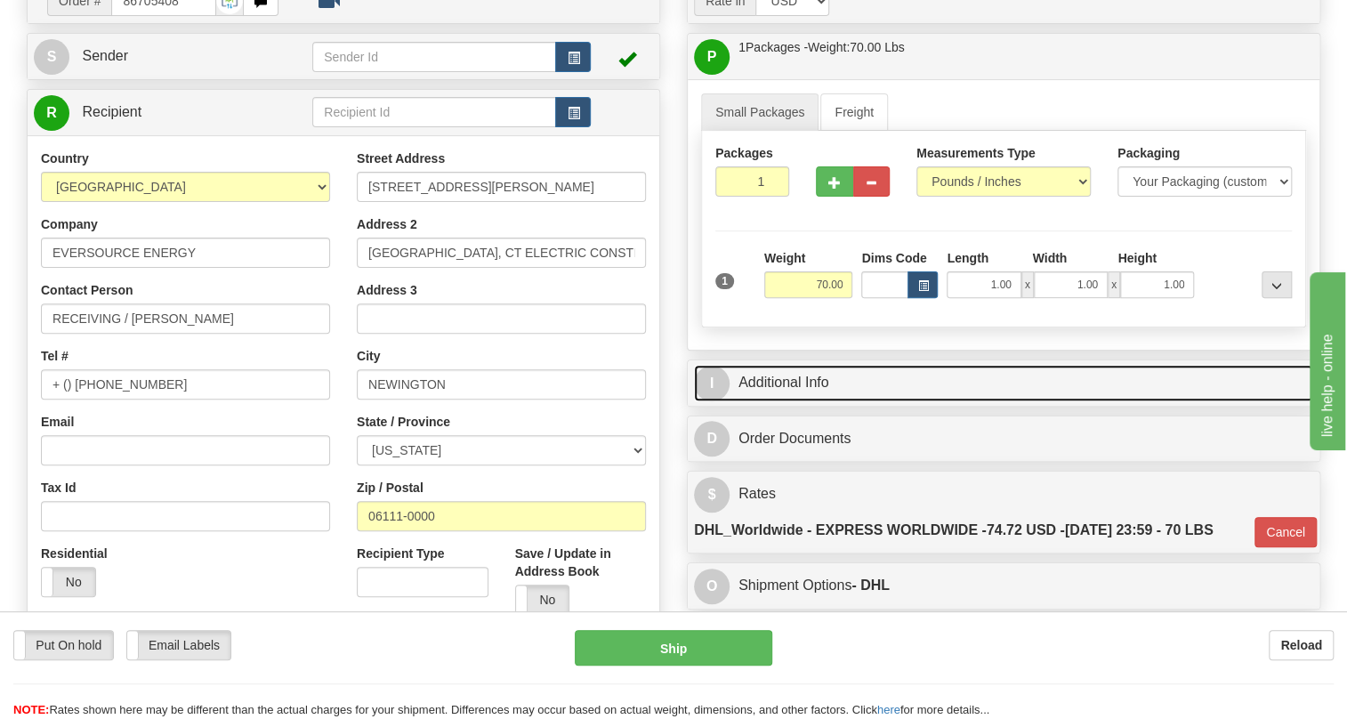
scroll to position [161, 0]
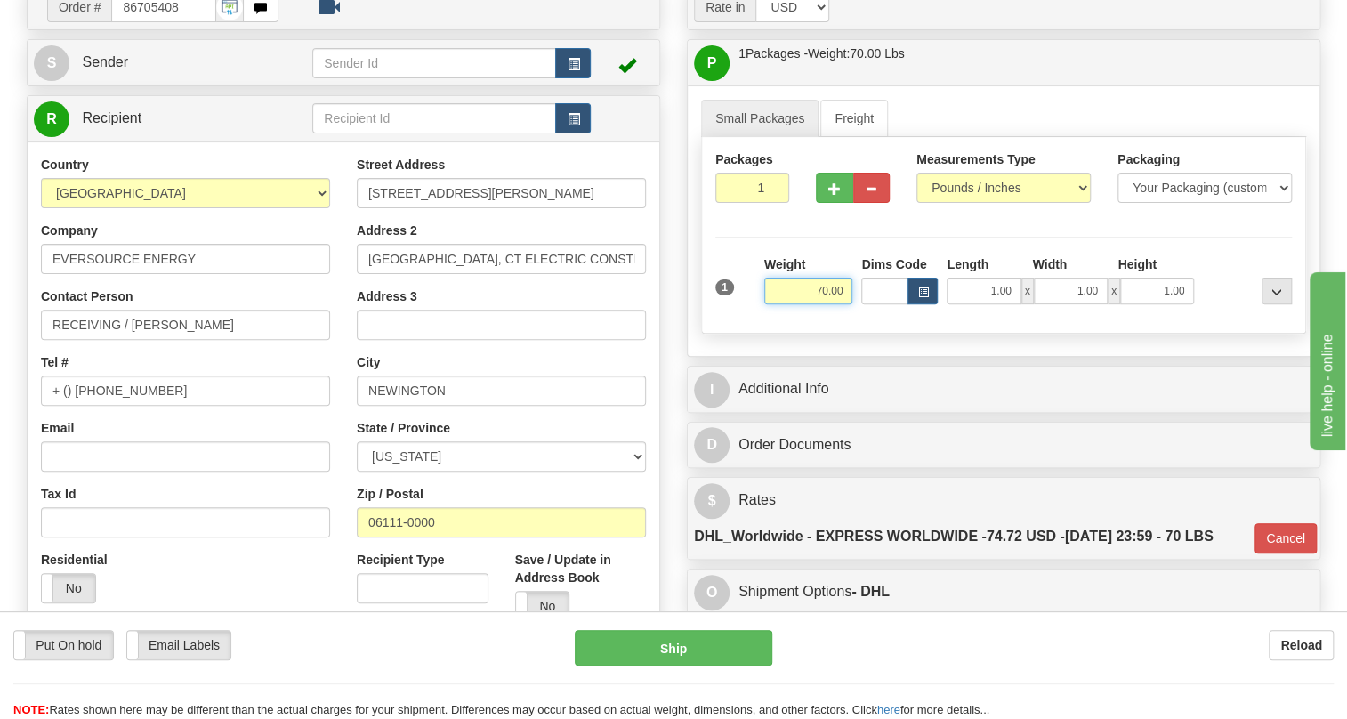
click at [821, 304] on input "70.00" at bounding box center [808, 291] width 89 height 27
type input "95.00"
type input "P"
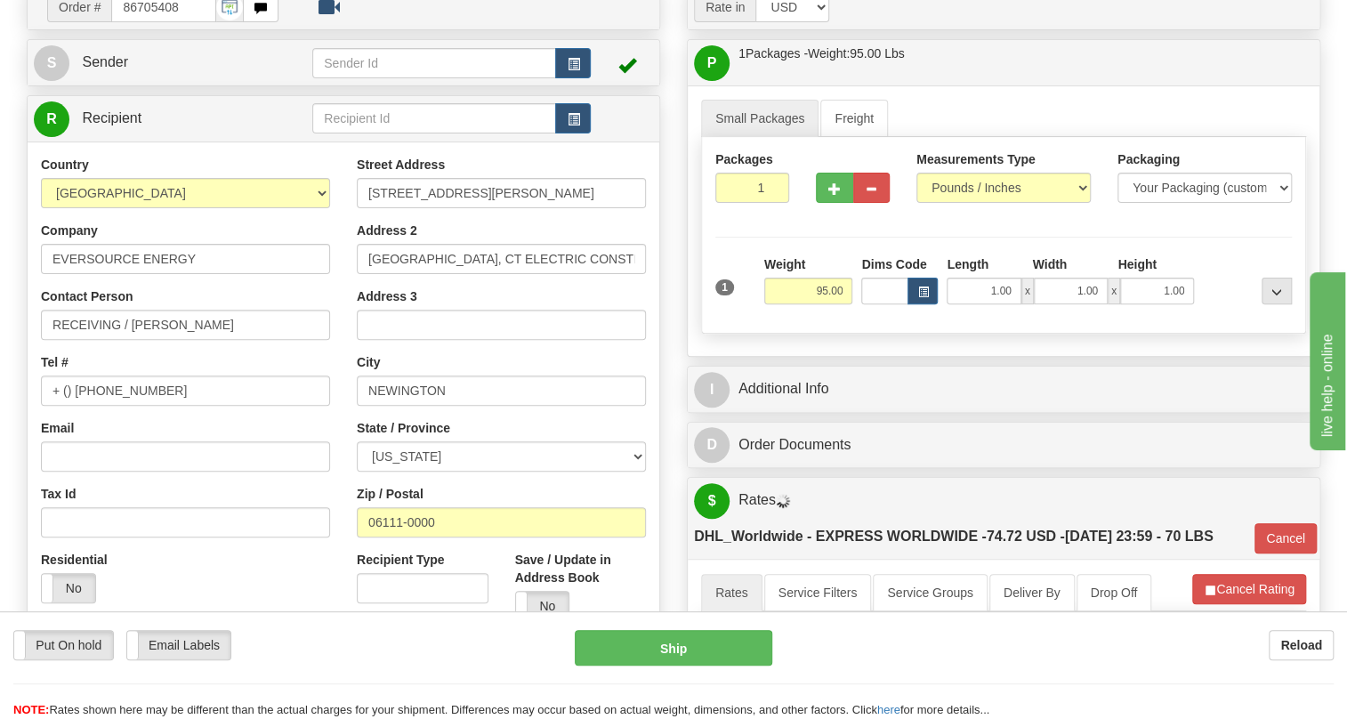
click at [671, 510] on div "Order # 86705408 S" at bounding box center [343, 376] width 660 height 786
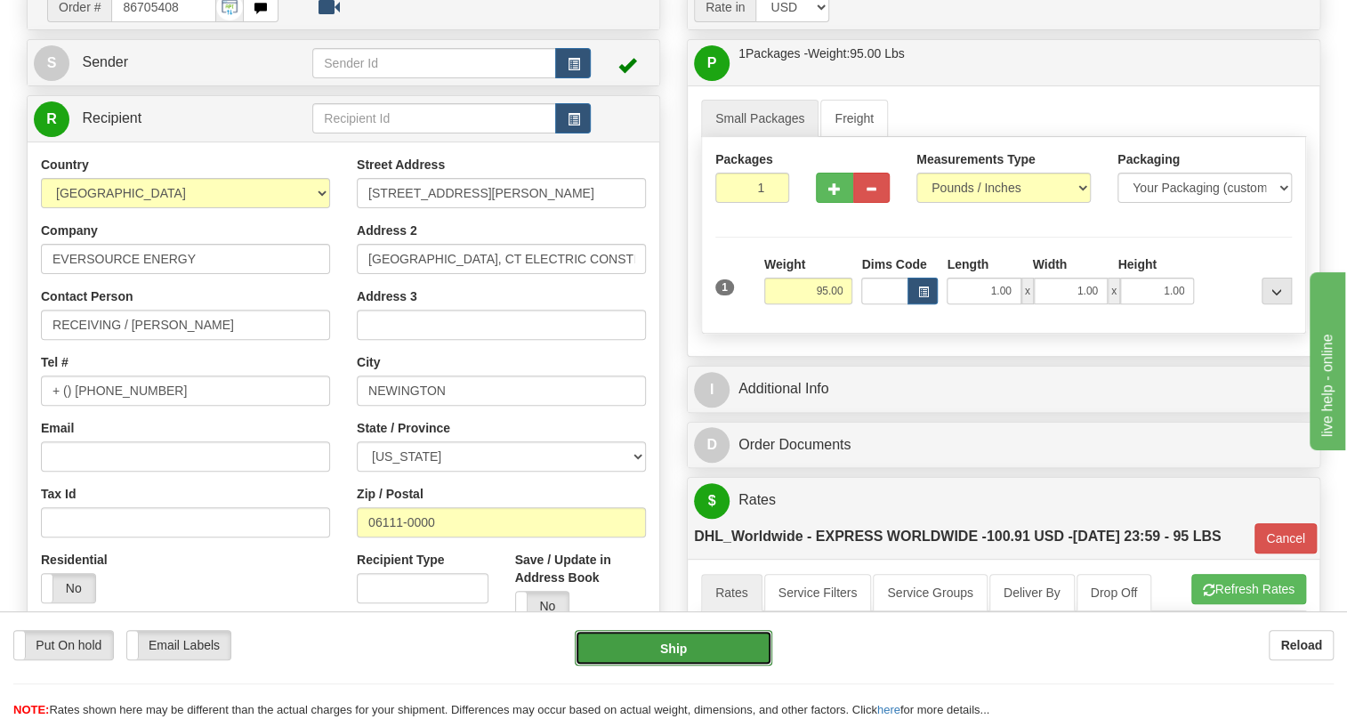
click at [680, 652] on button "Ship" at bounding box center [674, 648] width 198 height 36
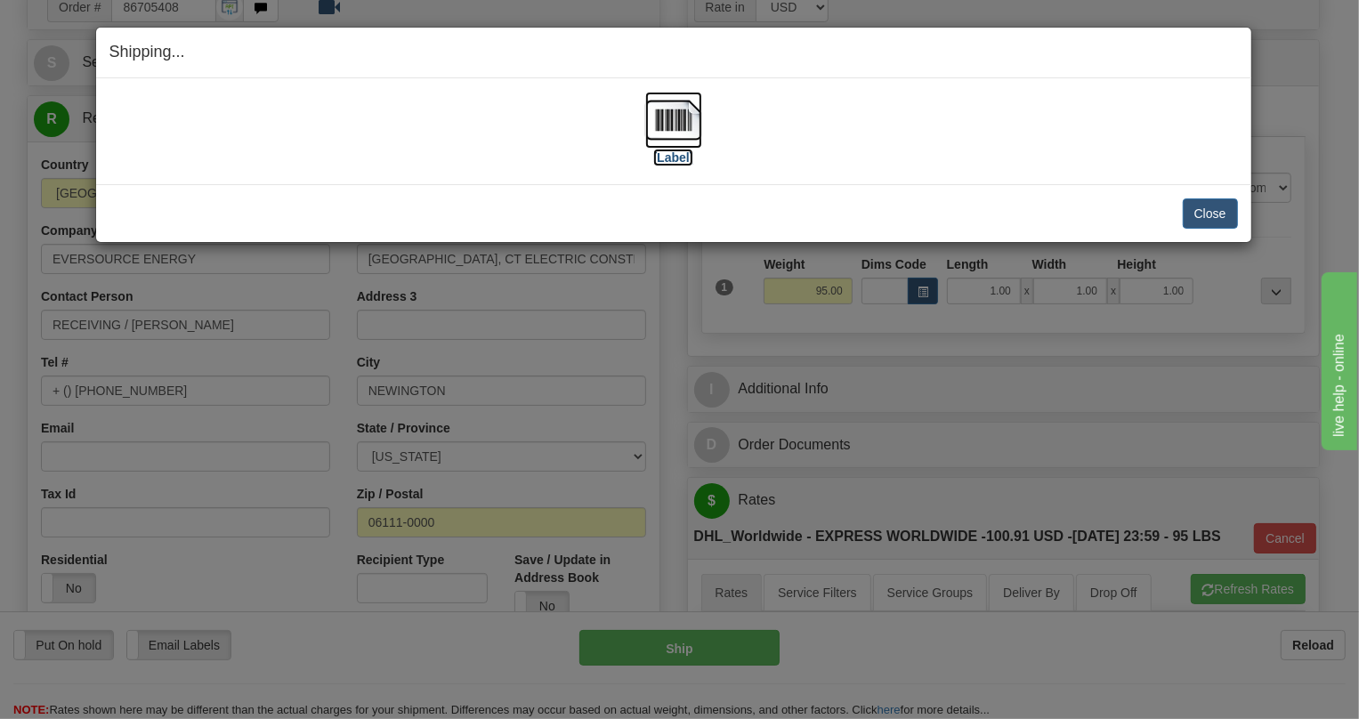
click at [676, 117] on img at bounding box center [673, 120] width 57 height 57
click at [1209, 210] on button "Close" at bounding box center [1209, 213] width 55 height 30
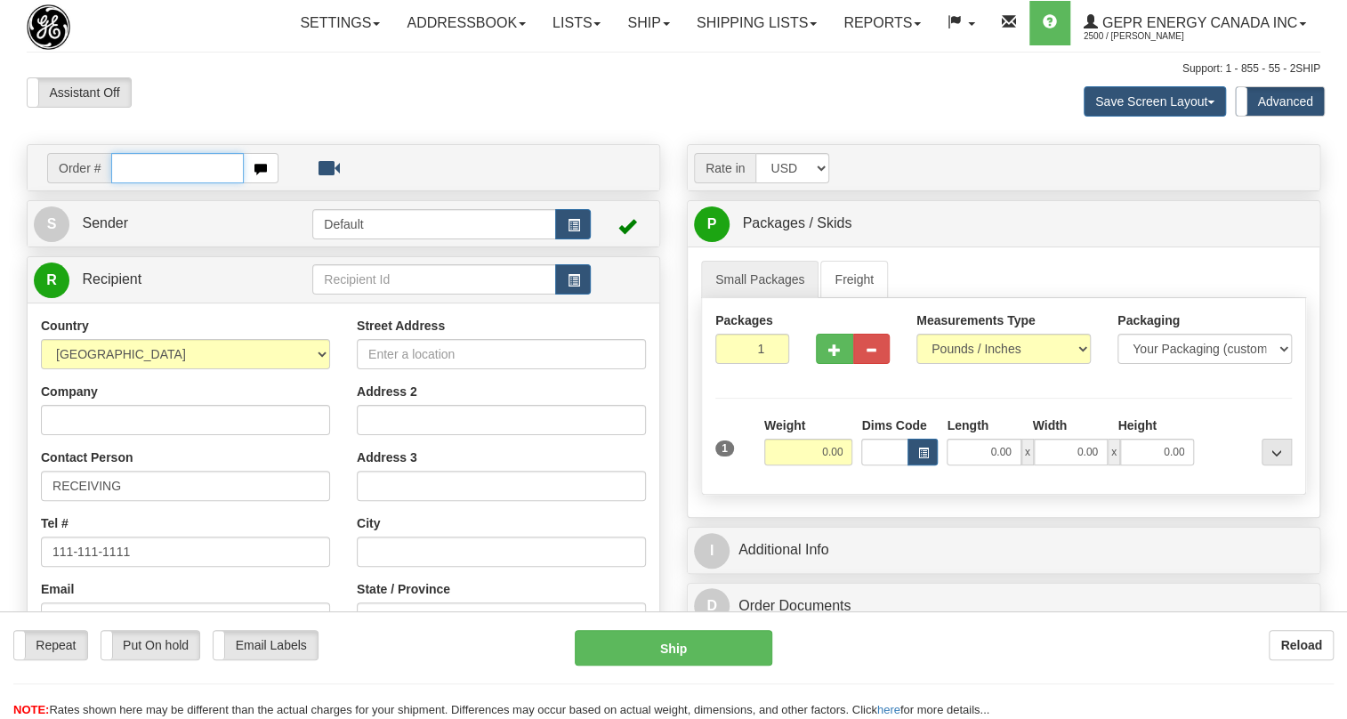
click at [127, 183] on input "text" at bounding box center [177, 168] width 133 height 30
paste input "0086705528"
click at [141, 183] on input "0086705528" at bounding box center [177, 168] width 133 height 30
click at [133, 183] on input "0086705528" at bounding box center [177, 168] width 133 height 30
type input "86705528"
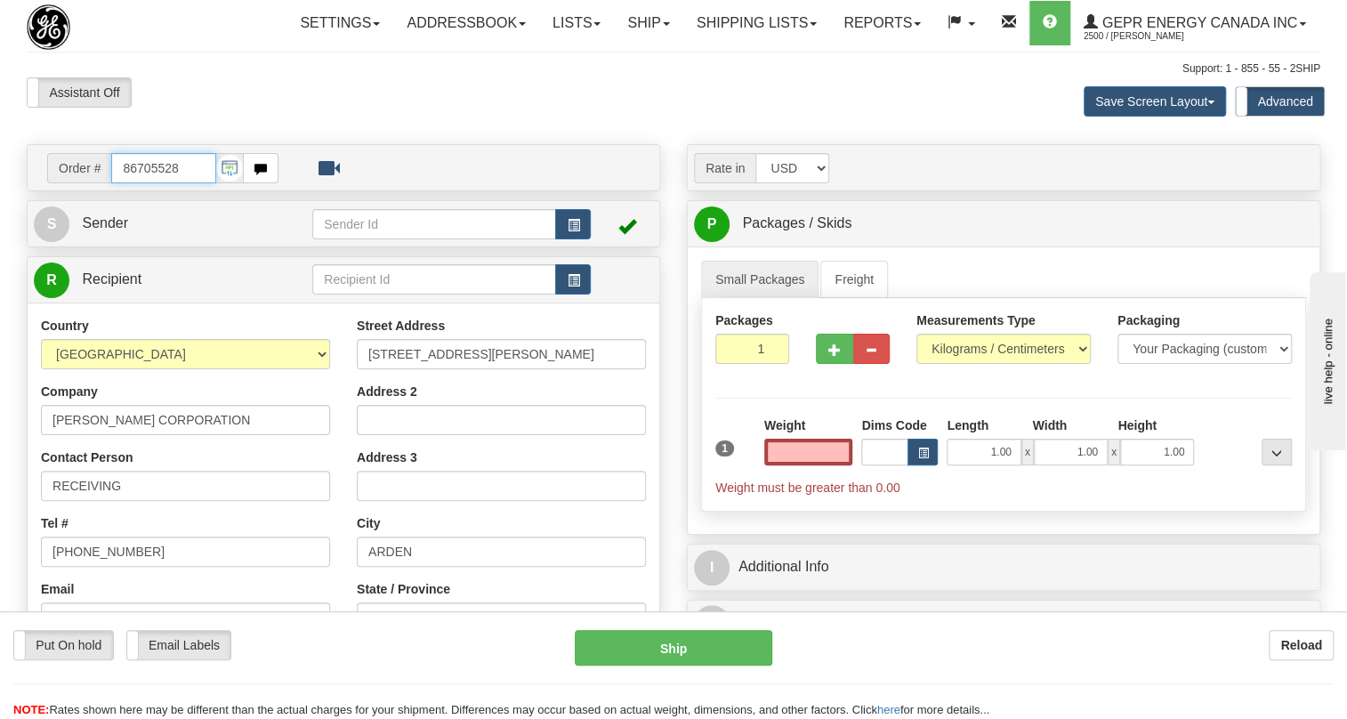
type input "0.00"
drag, startPoint x: 181, startPoint y: 207, endPoint x: 125, endPoint y: 211, distance: 56.2
click at [125, 183] on input "86705528" at bounding box center [163, 168] width 105 height 30
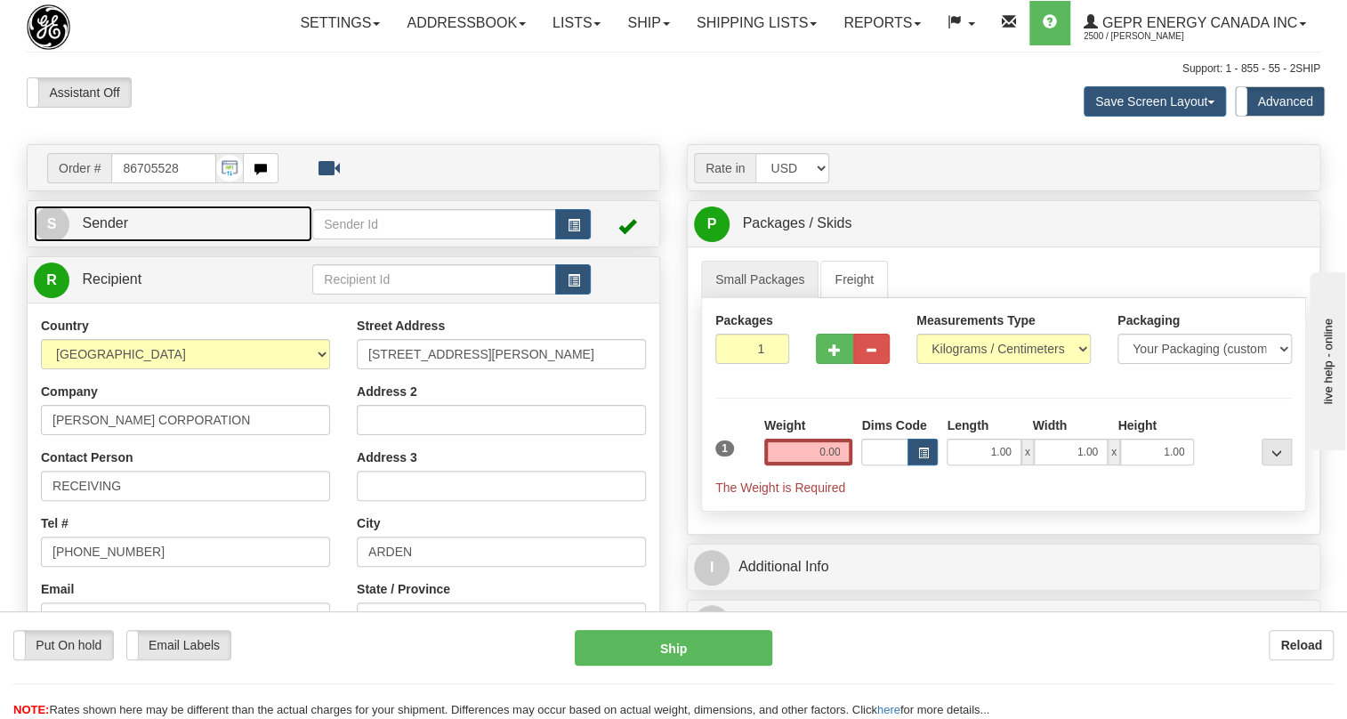
drag, startPoint x: 112, startPoint y: 258, endPoint x: 94, endPoint y: 258, distance: 17.8
click at [112, 230] on span "Sender" at bounding box center [105, 222] width 46 height 15
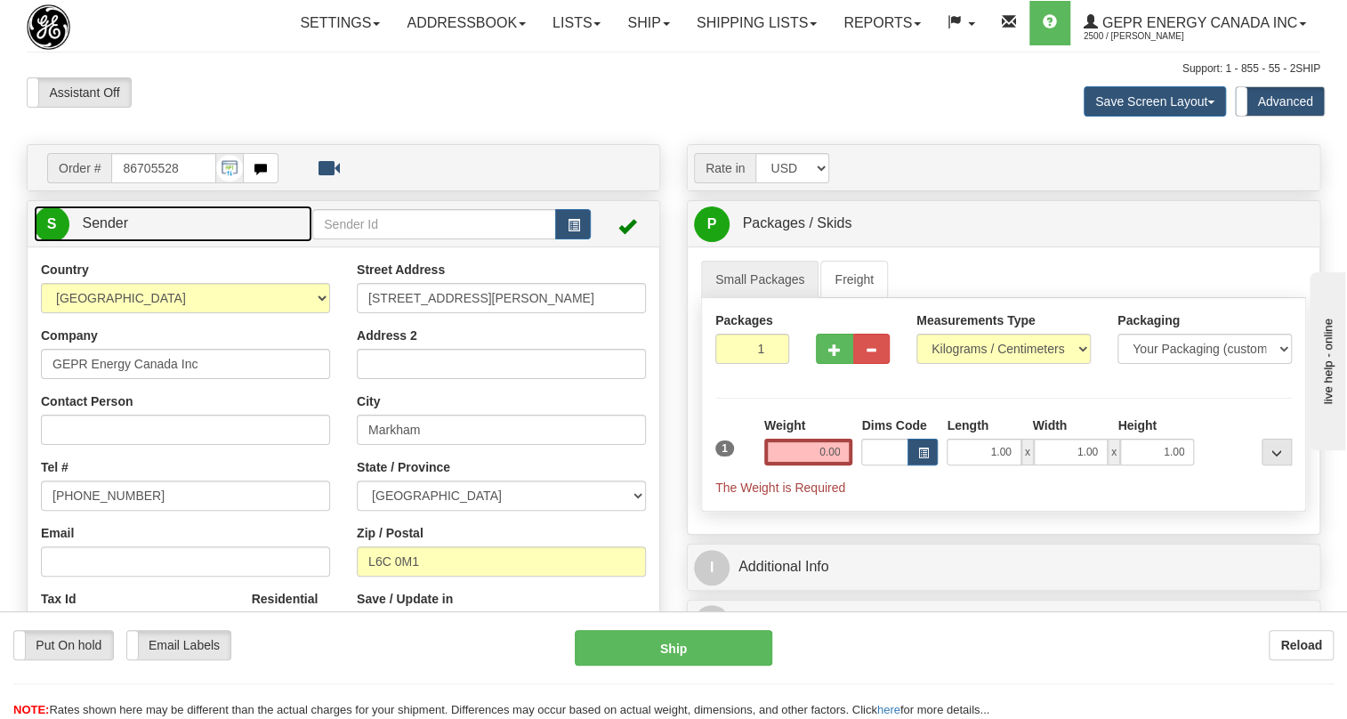
type input "MARKHAM"
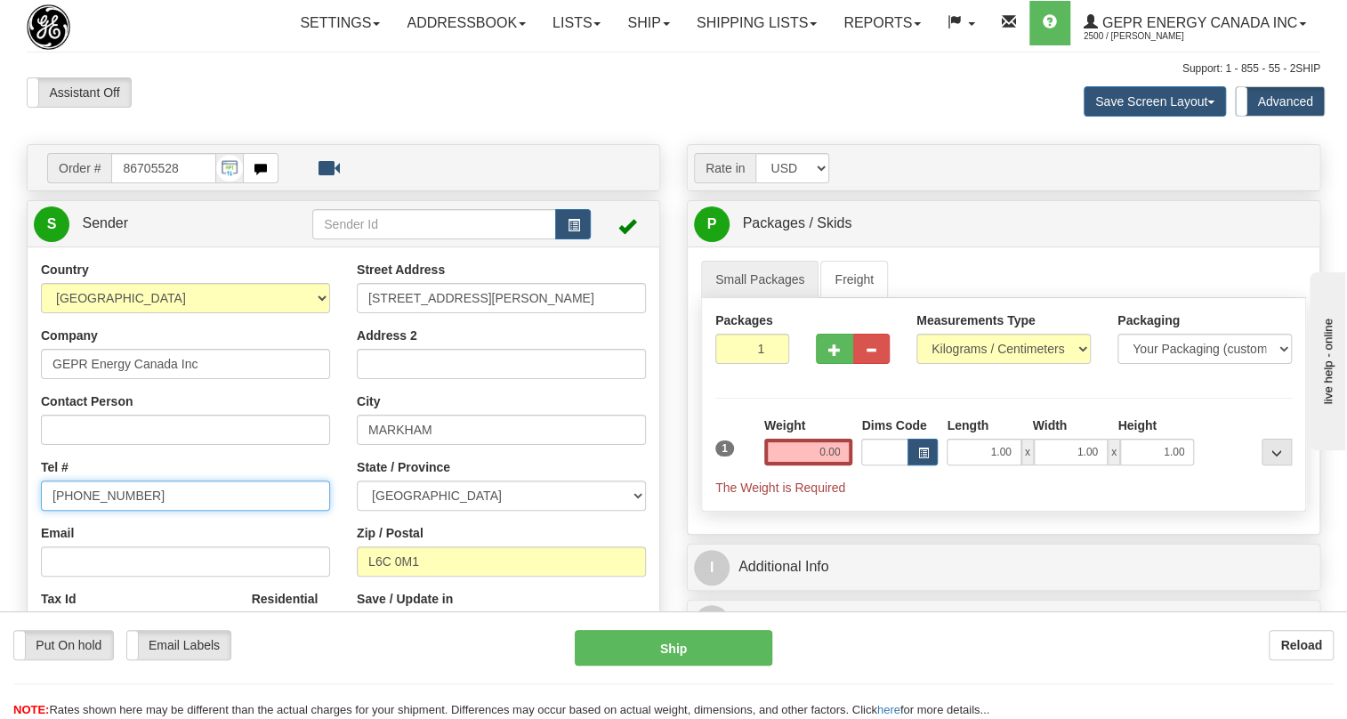
click at [110, 511] on input "[PHONE_NUMBER]" at bounding box center [185, 495] width 289 height 30
paste input "[PHONE_NUMBER]"
type input "[PHONE_NUMBER]"
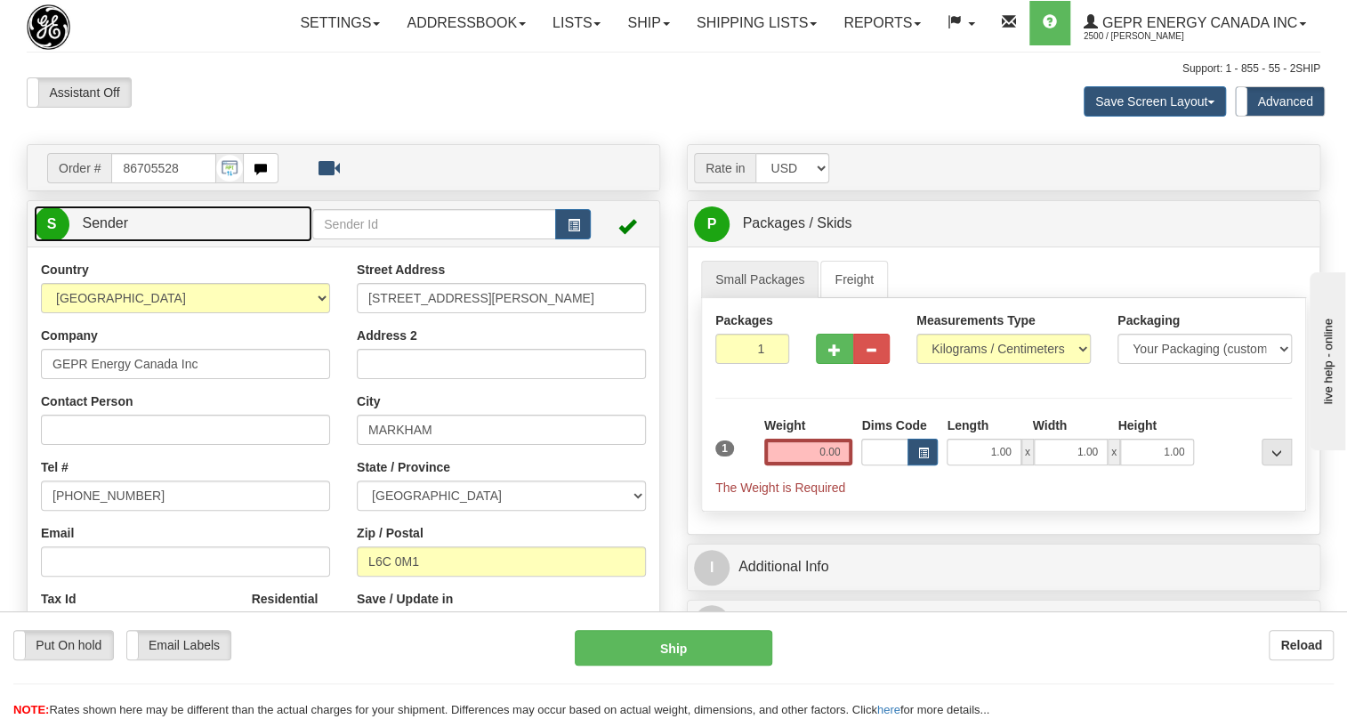
click at [117, 230] on span "Sender" at bounding box center [105, 222] width 46 height 15
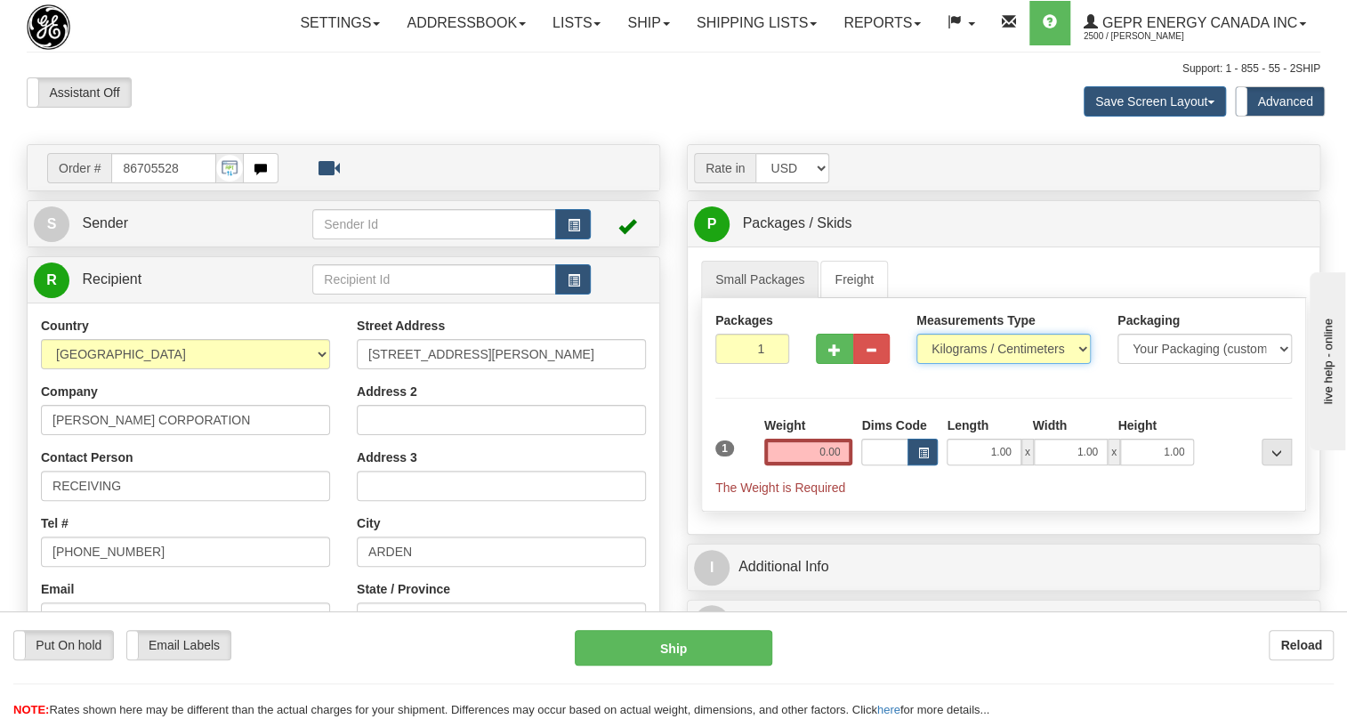
click at [961, 364] on select "Pounds / Inches Kilograms / Centimeters" at bounding box center [1003, 349] width 174 height 30
select select "0"
click at [916, 364] on select "Pounds / Inches Kilograms / Centimeters" at bounding box center [1003, 349] width 174 height 30
click at [796, 465] on input "0.00" at bounding box center [808, 452] width 89 height 27
type input "0.00"
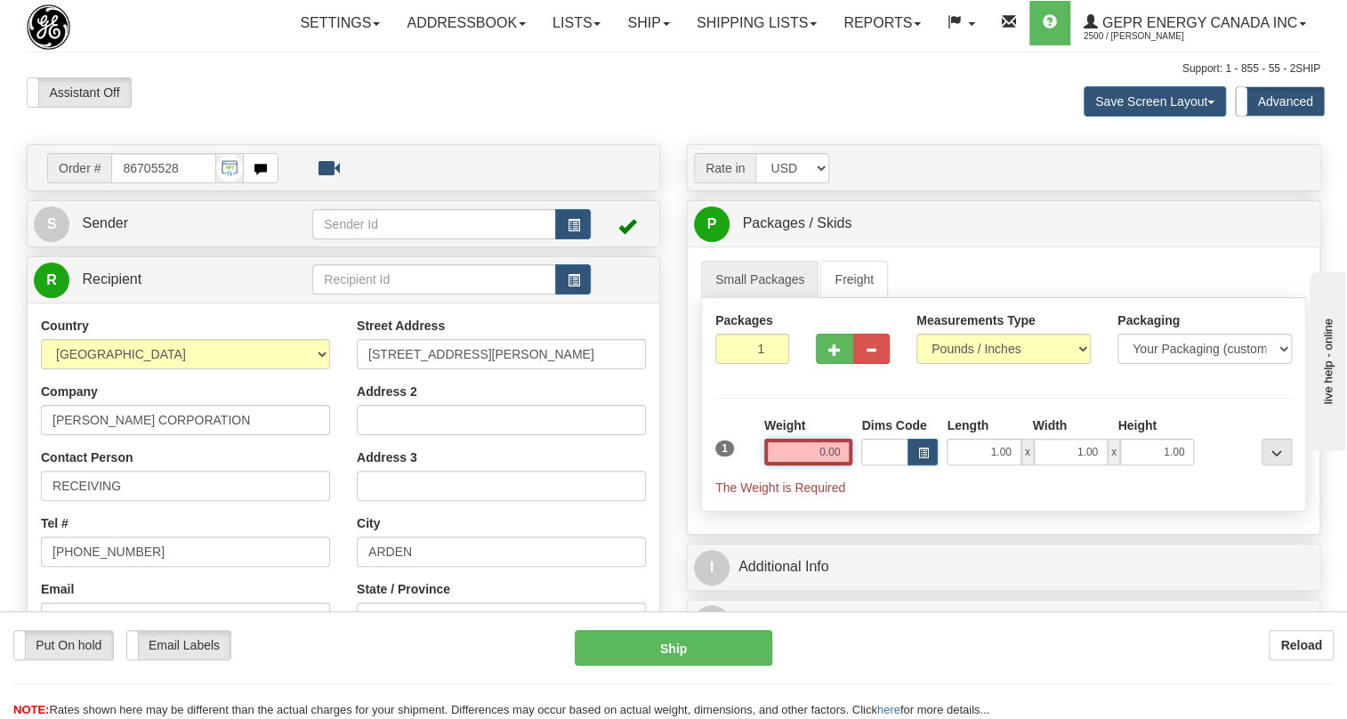
click at [809, 465] on input "0.00" at bounding box center [808, 452] width 89 height 27
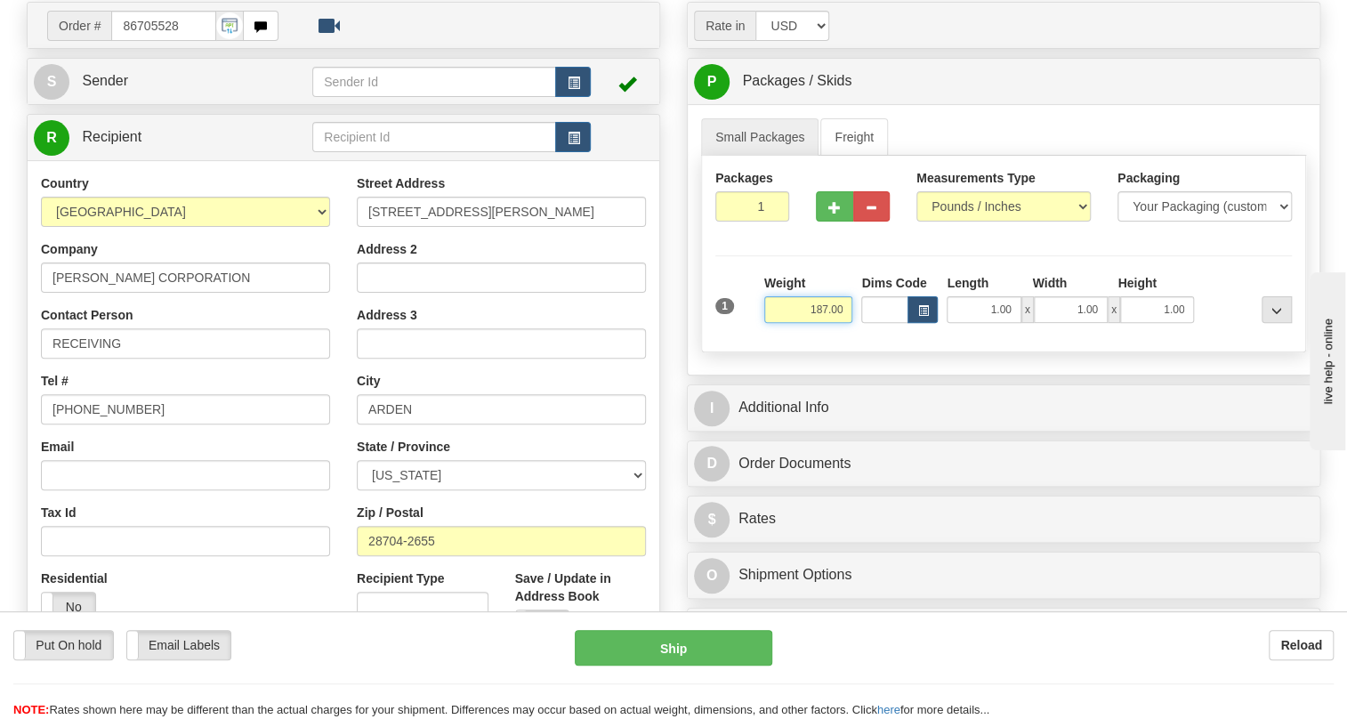
scroll to position [161, 0]
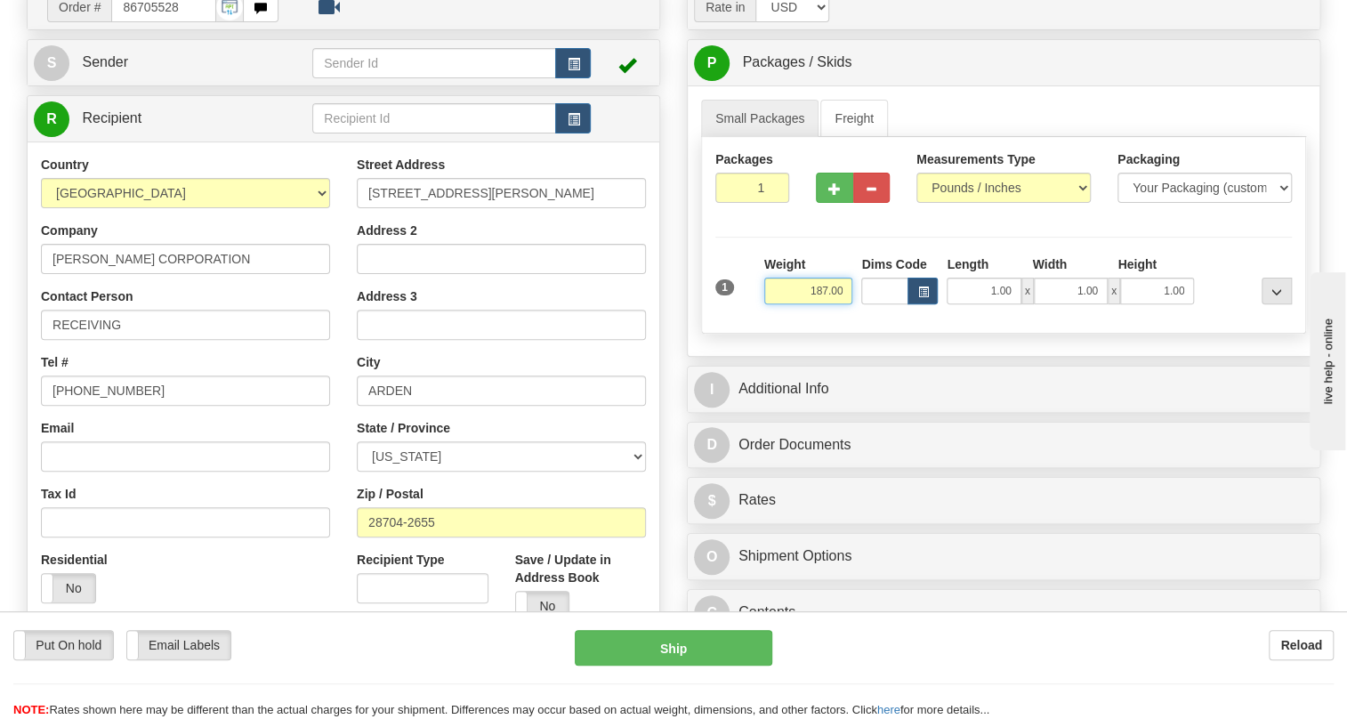
type input "187.00"
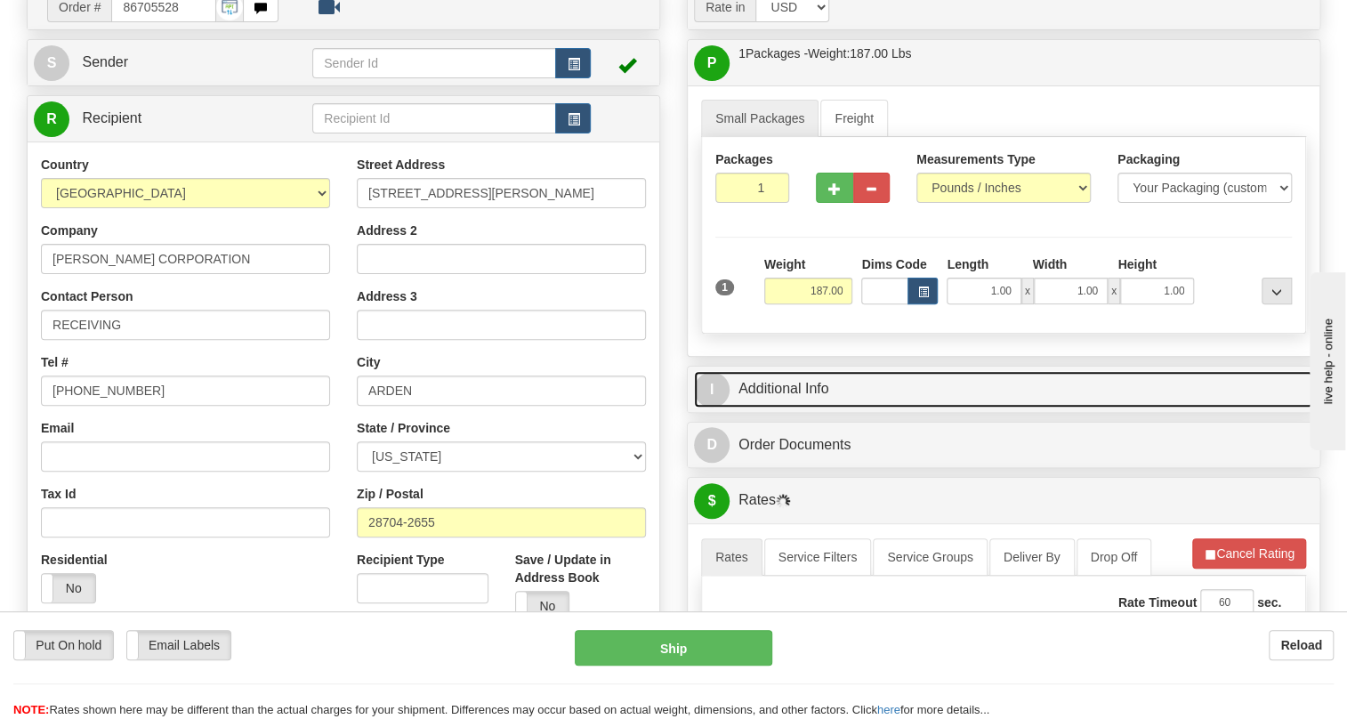
click at [798, 408] on link "I Additional Info" at bounding box center [1003, 389] width 619 height 36
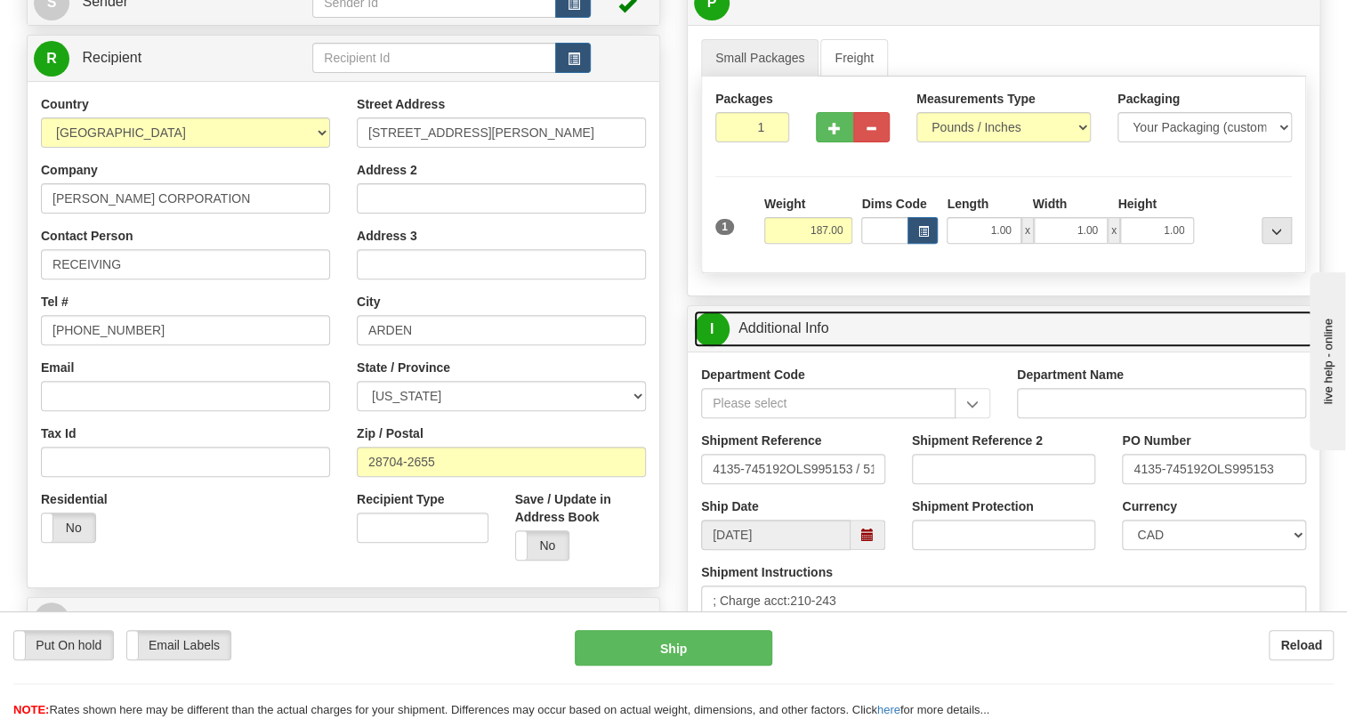
scroll to position [323, 0]
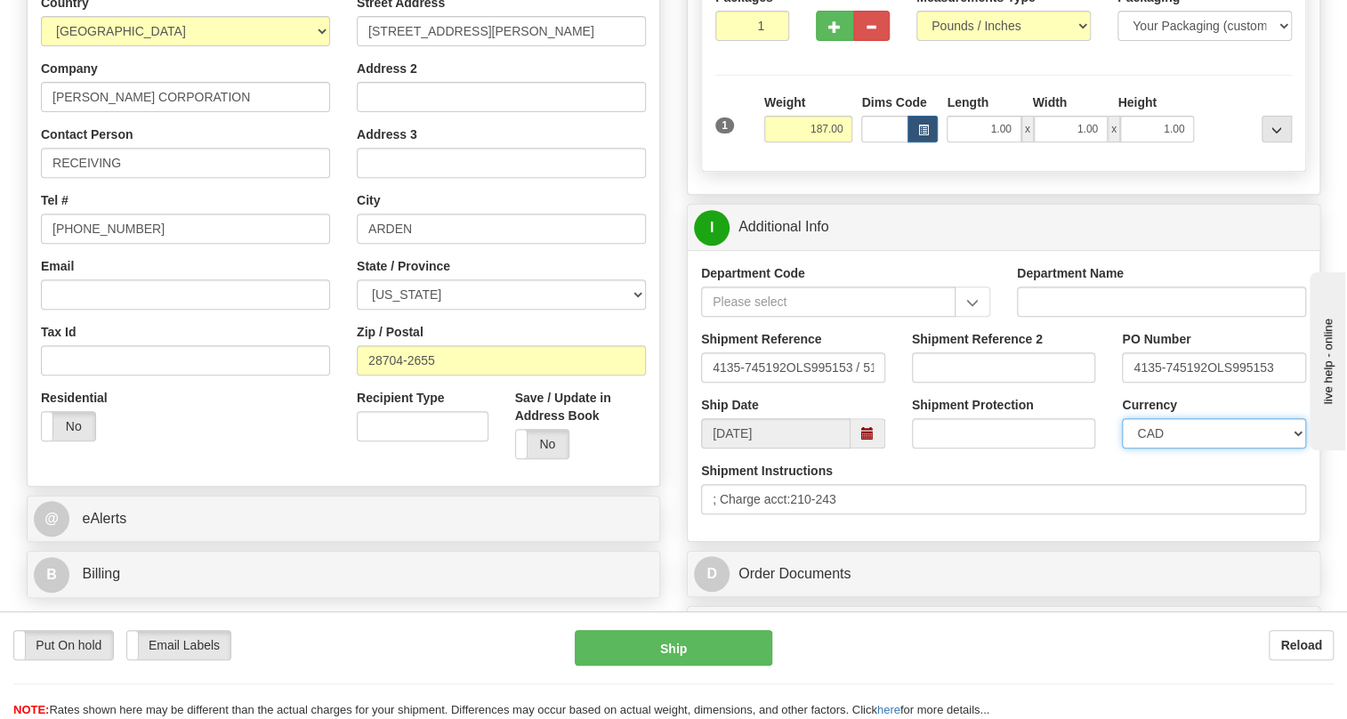
drag, startPoint x: 1196, startPoint y: 472, endPoint x: 1184, endPoint y: 464, distance: 13.6
click at [1196, 448] on select "CAD USD EUR ZAR [PERSON_NAME] ARN AUD AUS AWG BBD BFR BGN BHD BMD BND BRC BRL C…" at bounding box center [1214, 433] width 184 height 30
select select "1"
click at [1122, 448] on select "CAD USD EUR ZAR [PERSON_NAME] ARN AUD AUS AWG BBD BFR BGN BHD BMD BND BRC BRL C…" at bounding box center [1214, 433] width 184 height 30
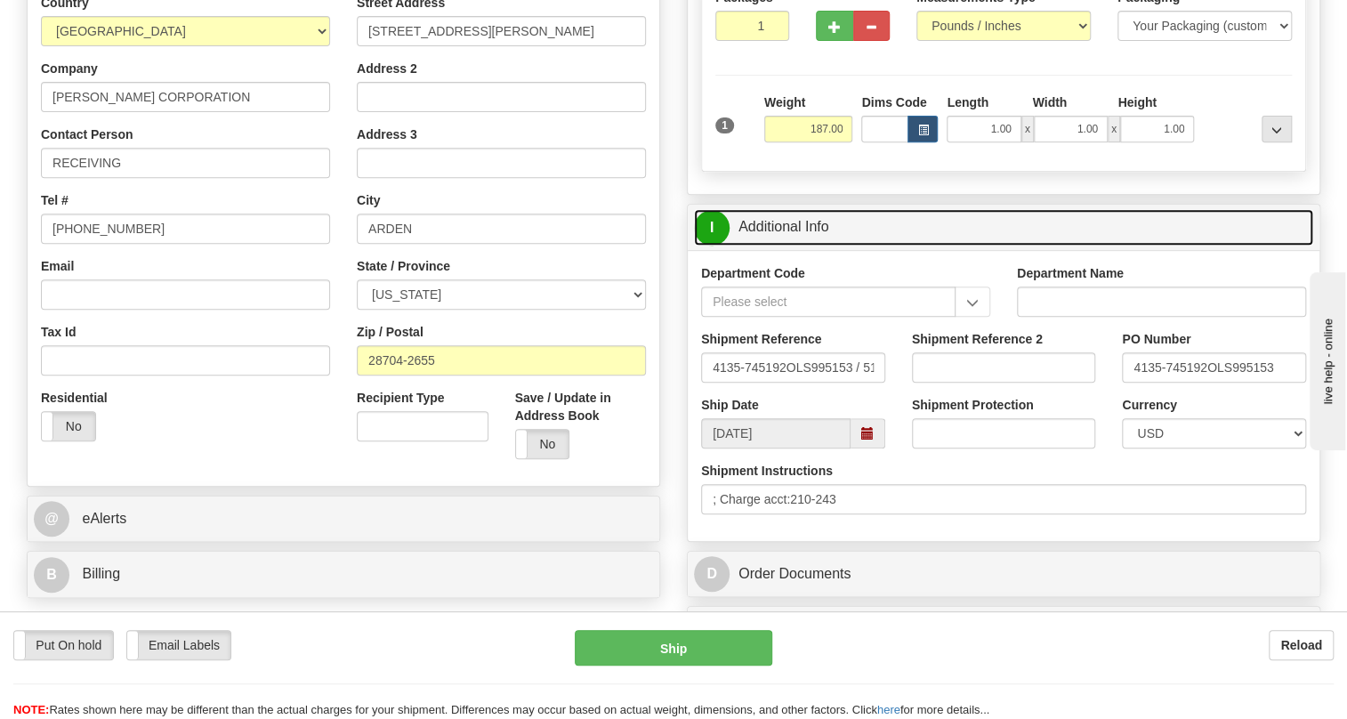
click at [819, 246] on link "I Additional Info" at bounding box center [1003, 227] width 619 height 36
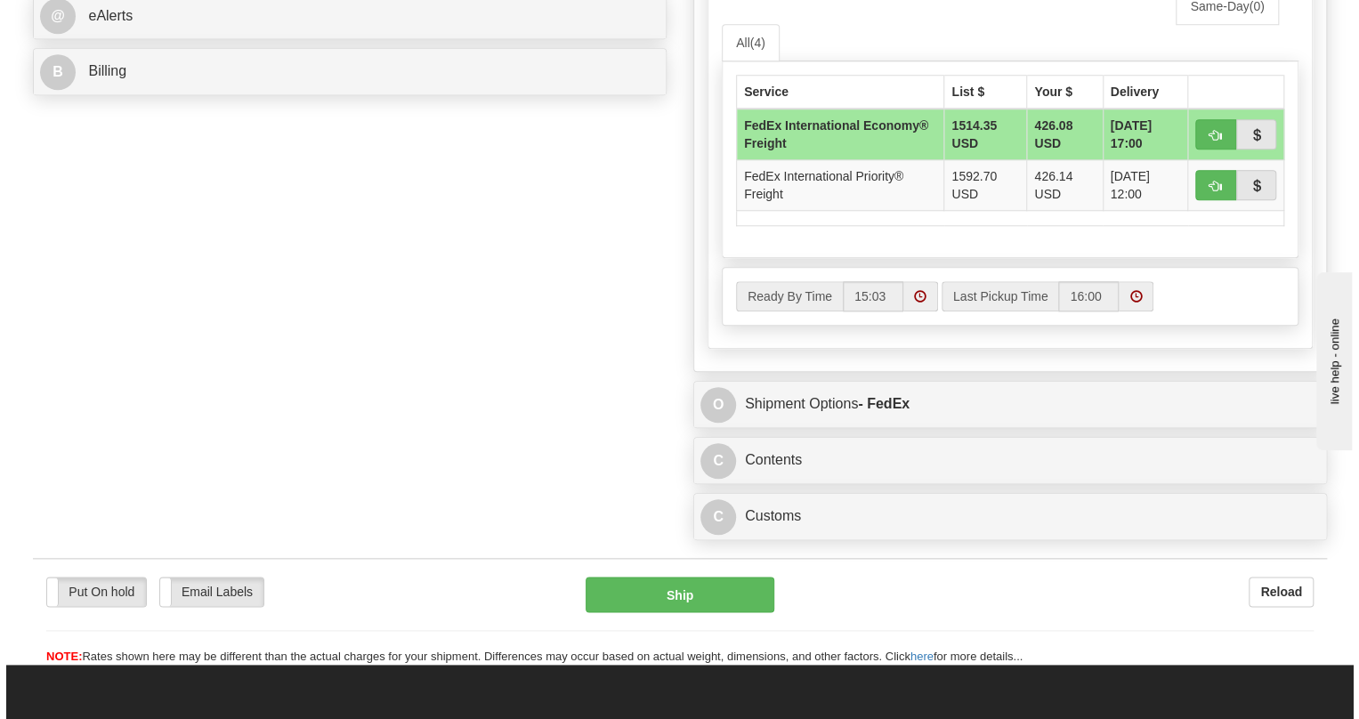
scroll to position [970, 0]
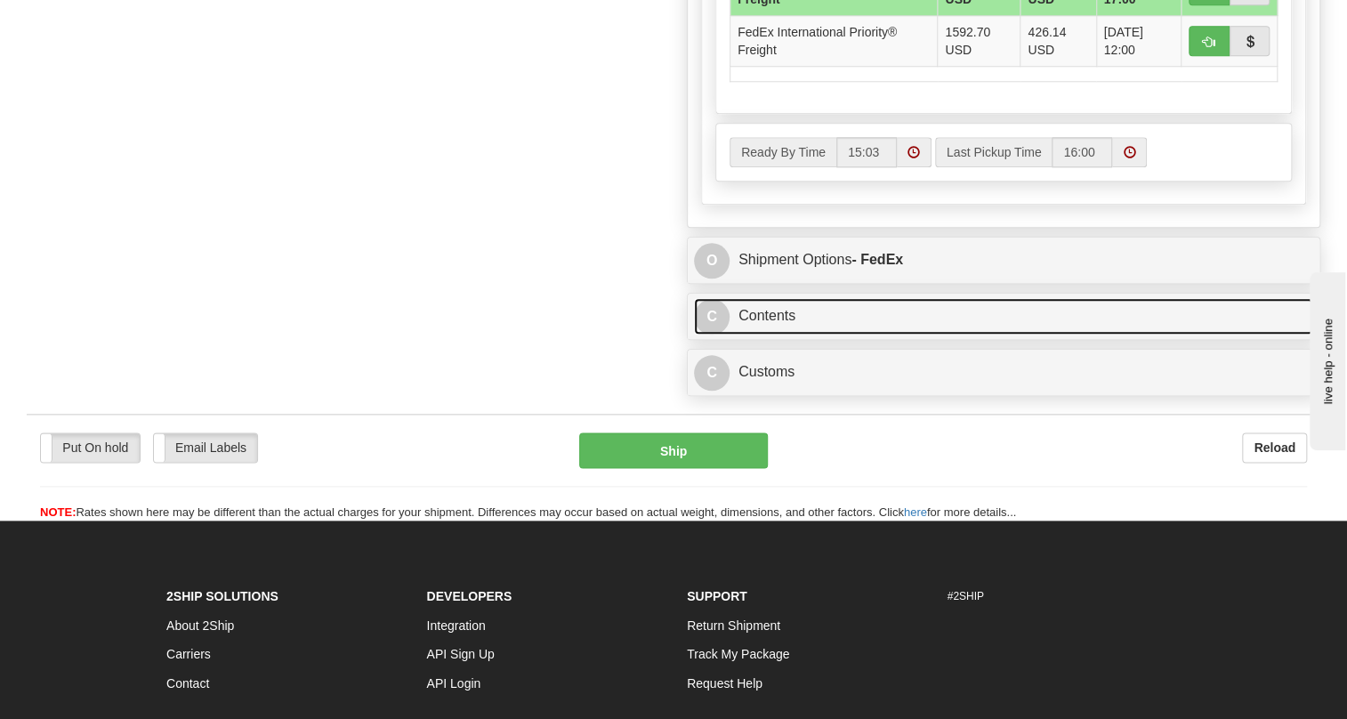
click at [783, 335] on link "C Contents" at bounding box center [1003, 316] width 619 height 36
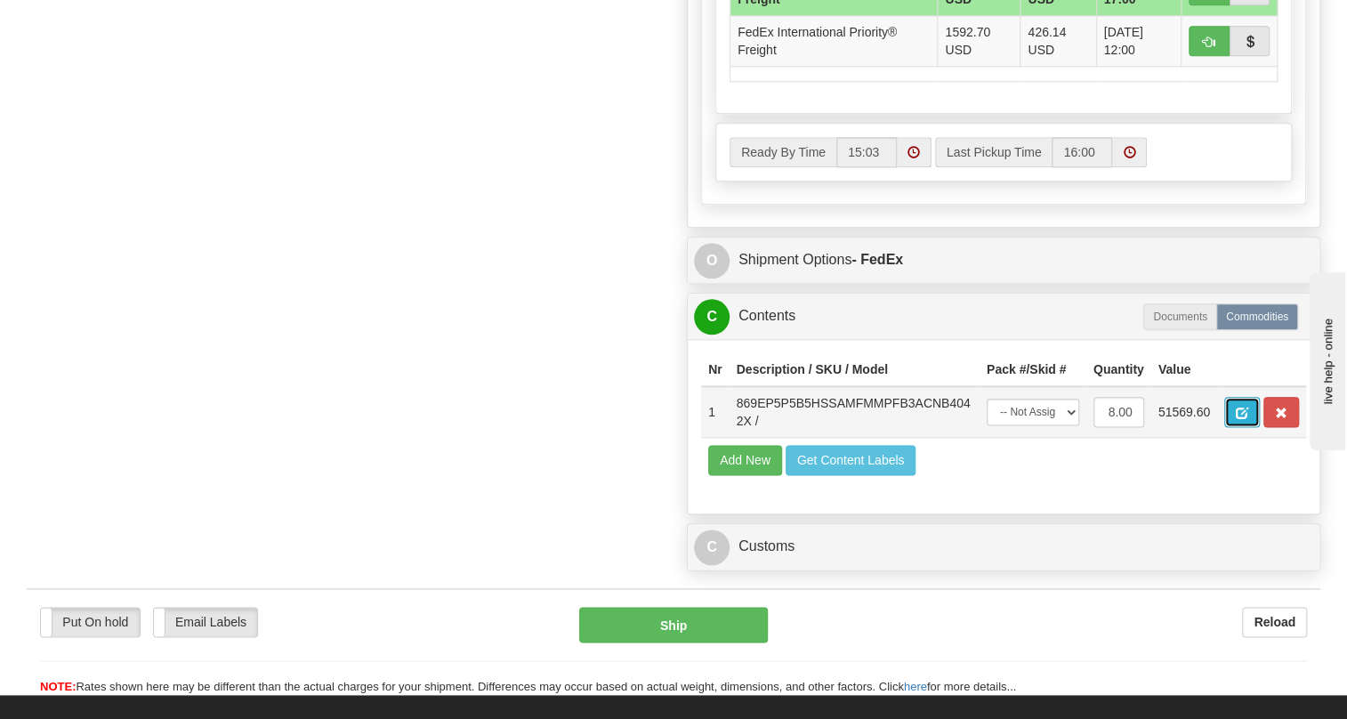
click at [1240, 419] on span "button" at bounding box center [1242, 414] width 12 height 12
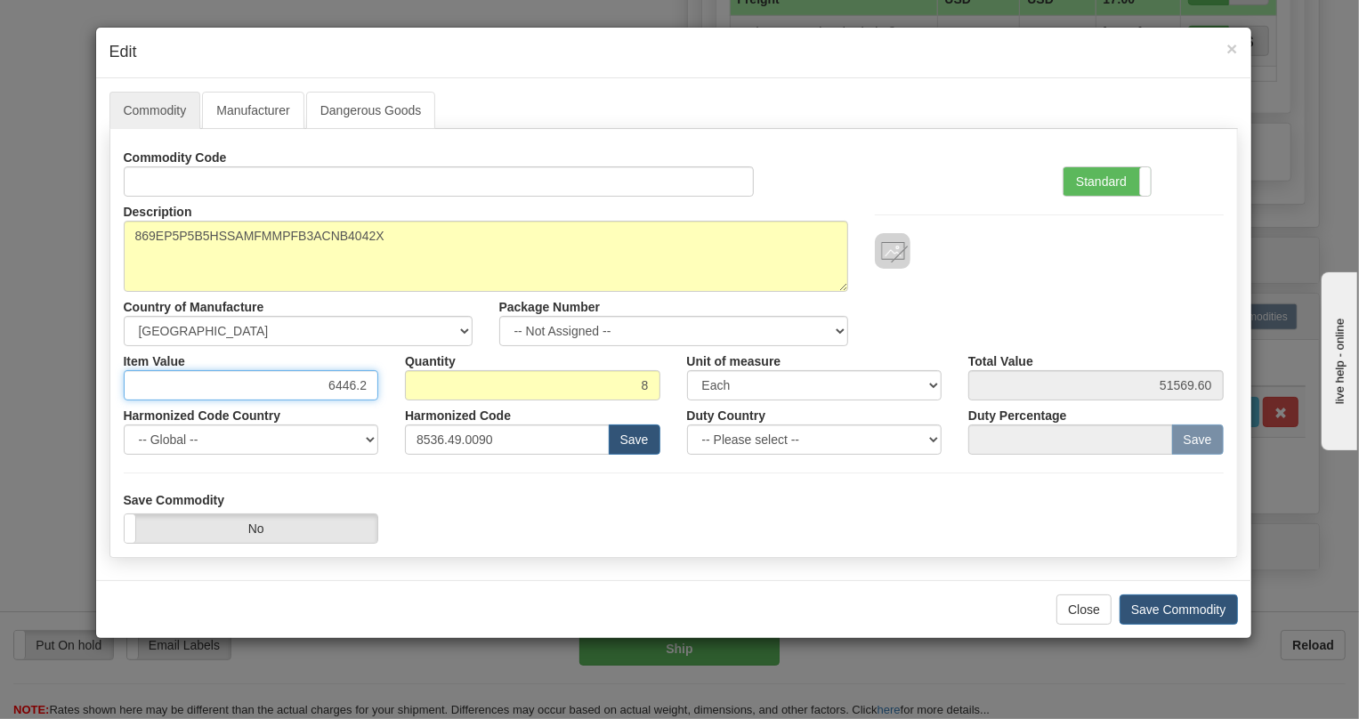
click at [356, 384] on input "6446.2" at bounding box center [251, 385] width 255 height 30
paste input "4.975,13"
click at [322, 390] on input "4.975,13" at bounding box center [251, 385] width 255 height 30
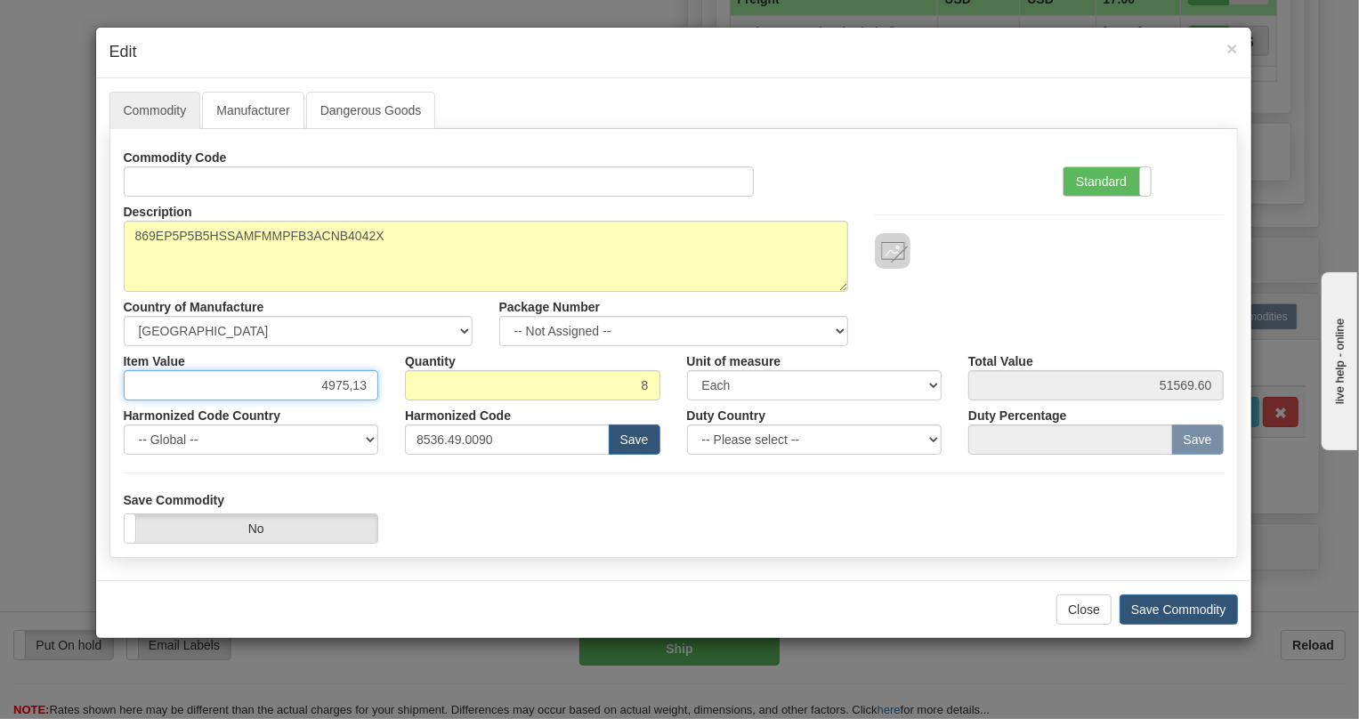
click at [350, 387] on input "4975,13" at bounding box center [251, 385] width 255 height 30
type input "4975.13"
type input "39801.04"
click at [1102, 186] on label "Standard" at bounding box center [1106, 181] width 87 height 28
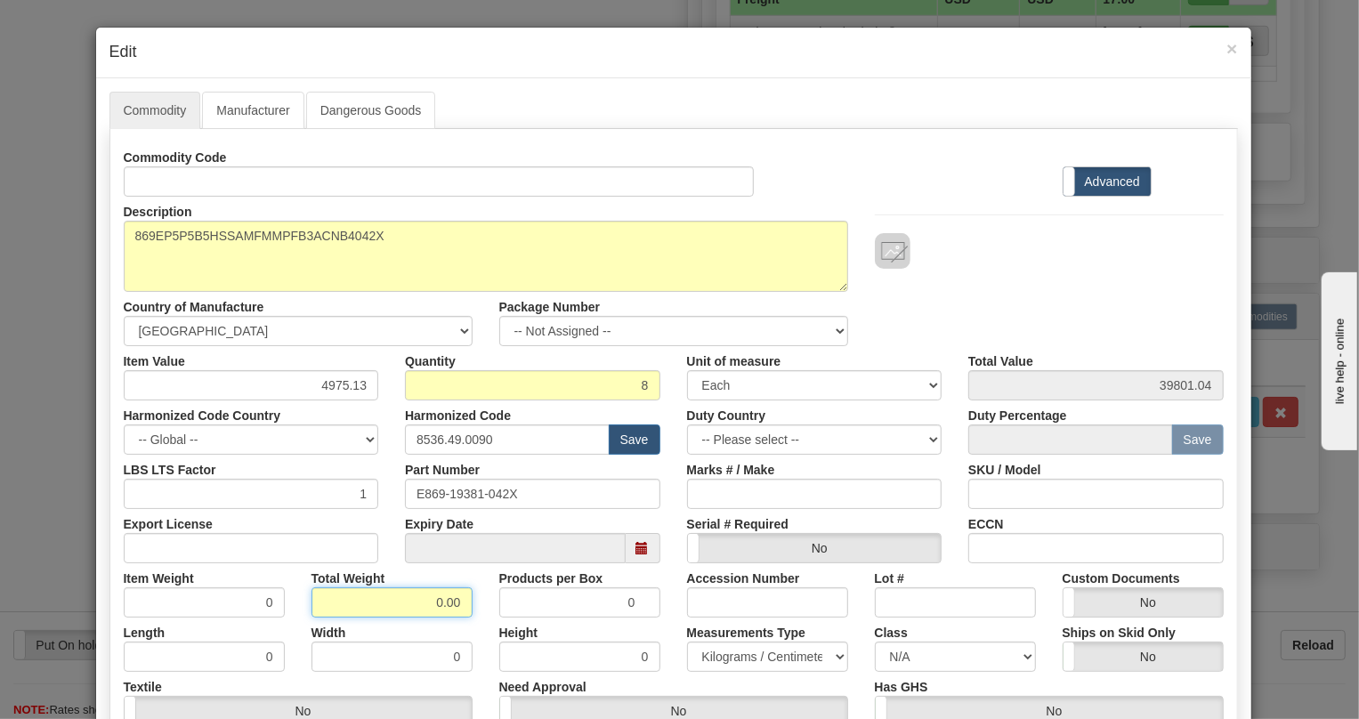
click at [422, 605] on input "0.00" at bounding box center [391, 602] width 161 height 30
type input "1.00"
click at [758, 658] on select "Pounds / Inches Kilograms / Centimeters" at bounding box center [767, 657] width 161 height 30
type input "0.1250"
select select "0"
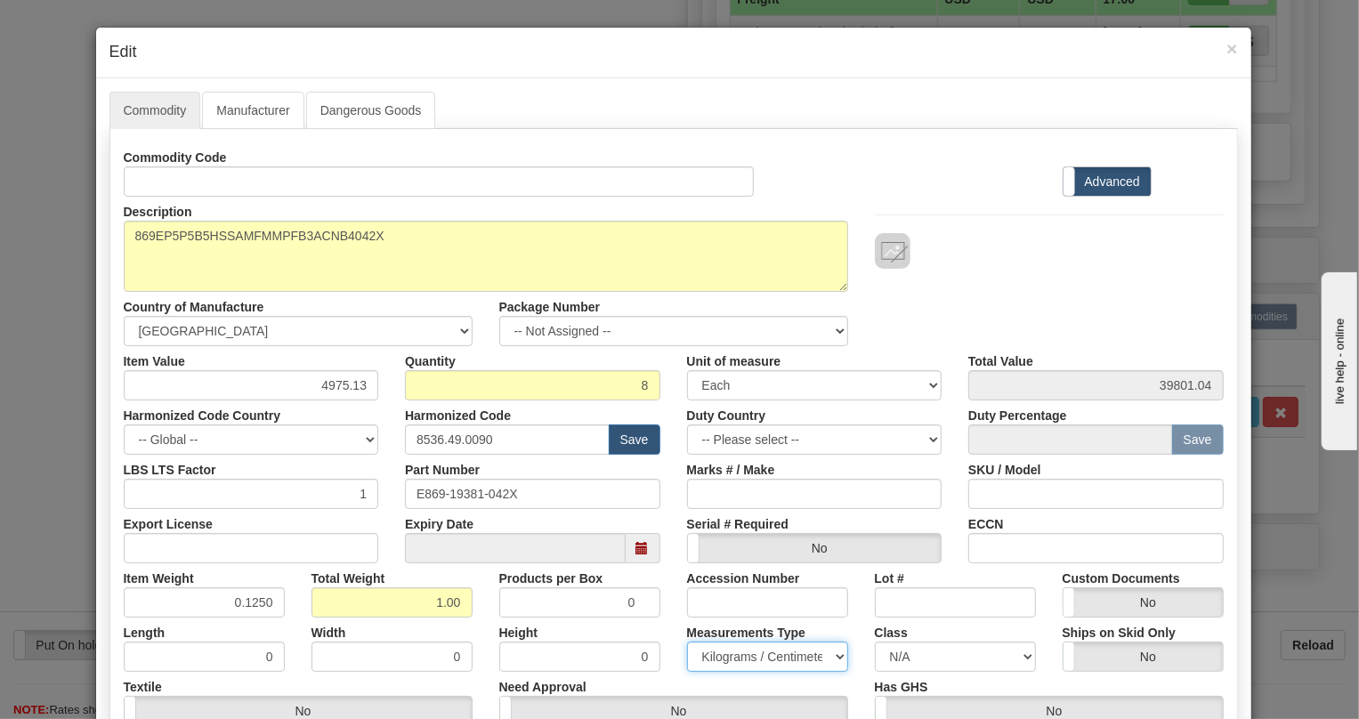
click at [687, 642] on select "Pounds / Inches Kilograms / Centimeters" at bounding box center [767, 657] width 161 height 30
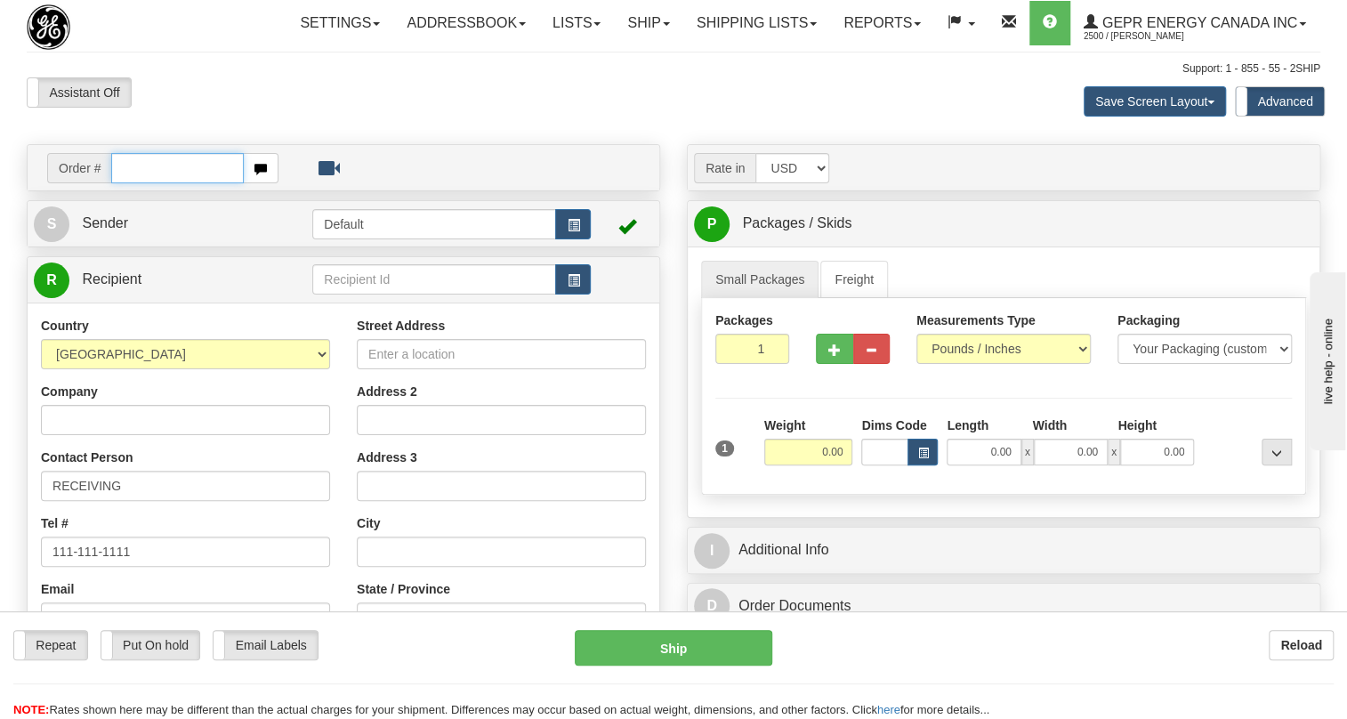
click at [130, 183] on input "text" at bounding box center [177, 168] width 133 height 30
paste input "[PERSON_NAME]@124word"
drag, startPoint x: 213, startPoint y: 207, endPoint x: 82, endPoint y: 210, distance: 130.8
click at [82, 183] on div "Order # [PERSON_NAME]@124word" at bounding box center [162, 168] width 231 height 30
type input "86705528"
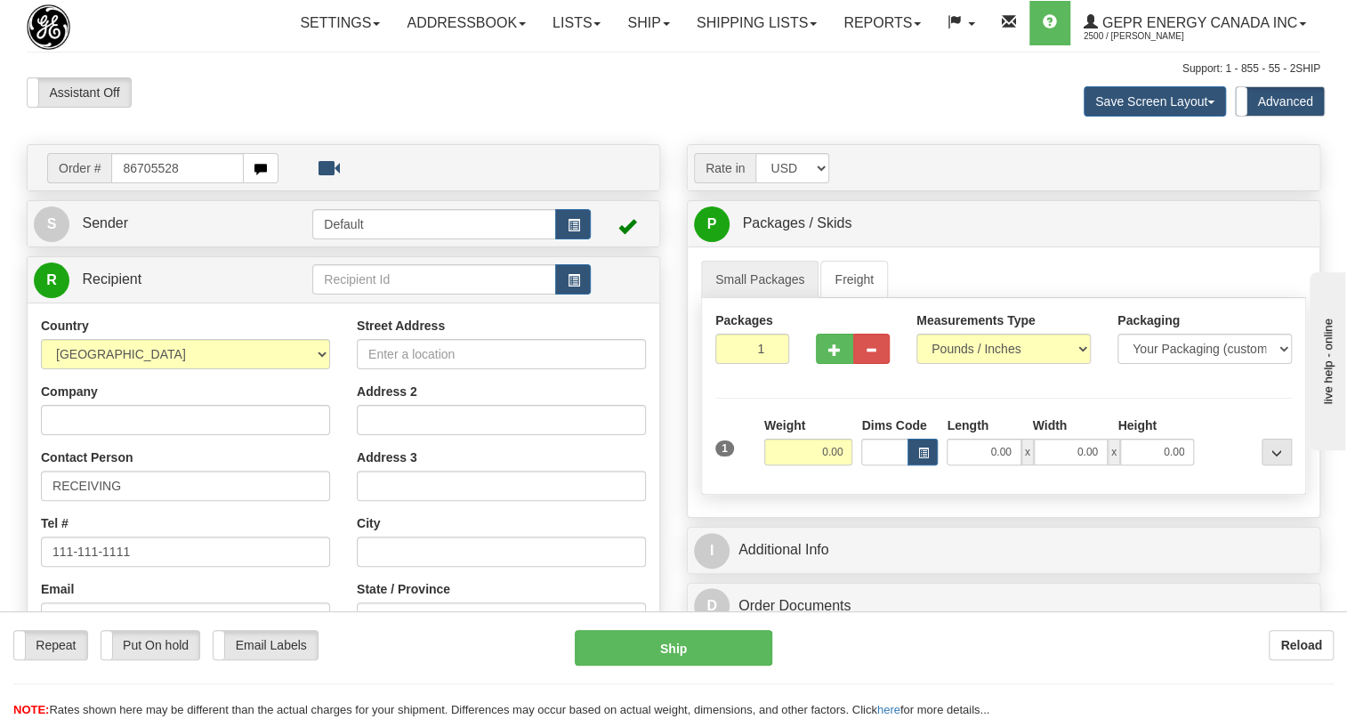
click at [230, 161] on body "Training Course Close Toggle navigation Settings Shipping Preferences New Recip…" at bounding box center [673, 359] width 1347 height 719
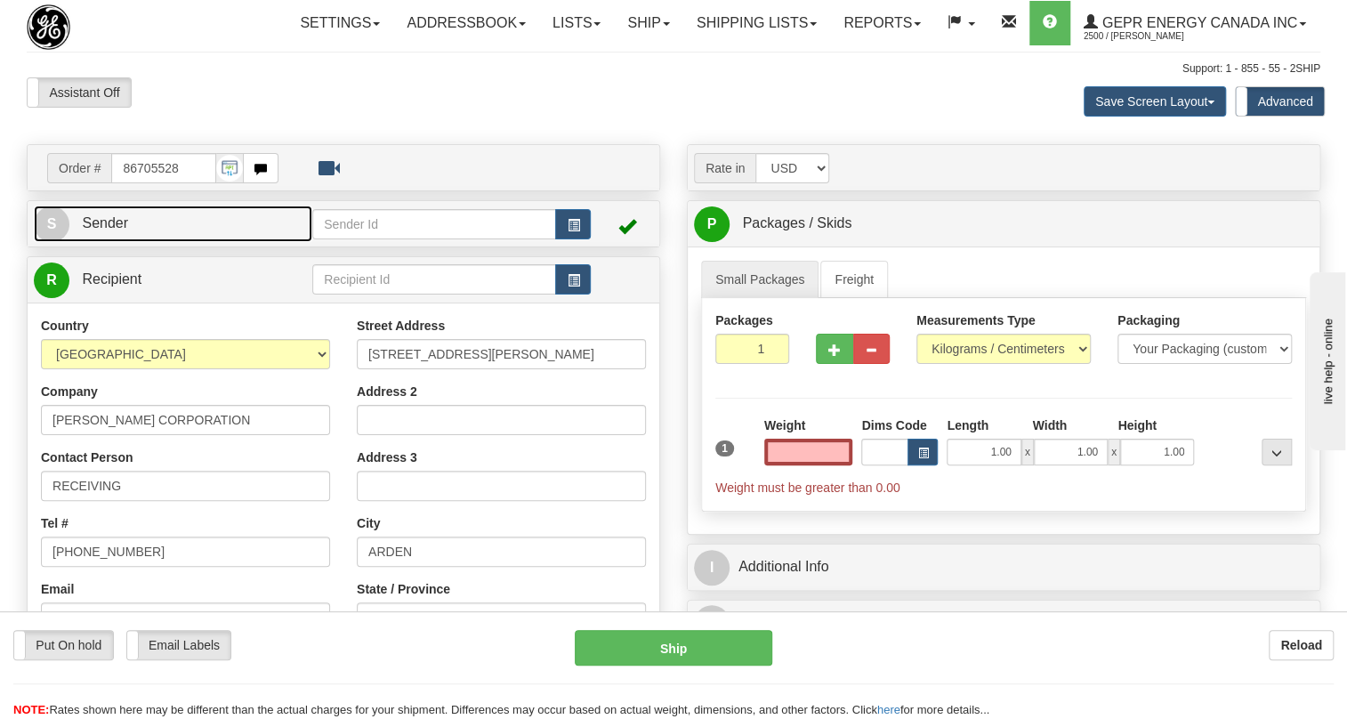
type input "0.00"
click at [118, 230] on span "Sender" at bounding box center [105, 222] width 46 height 15
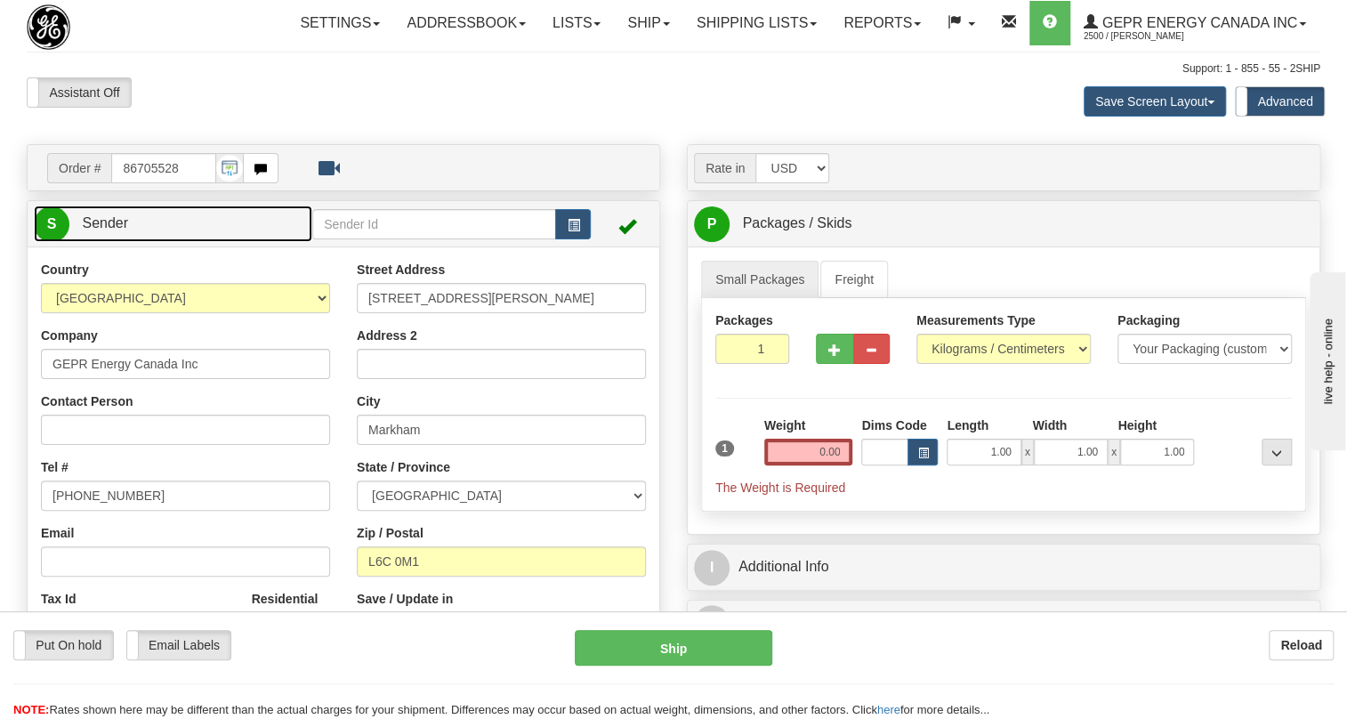
type input "MARKHAM"
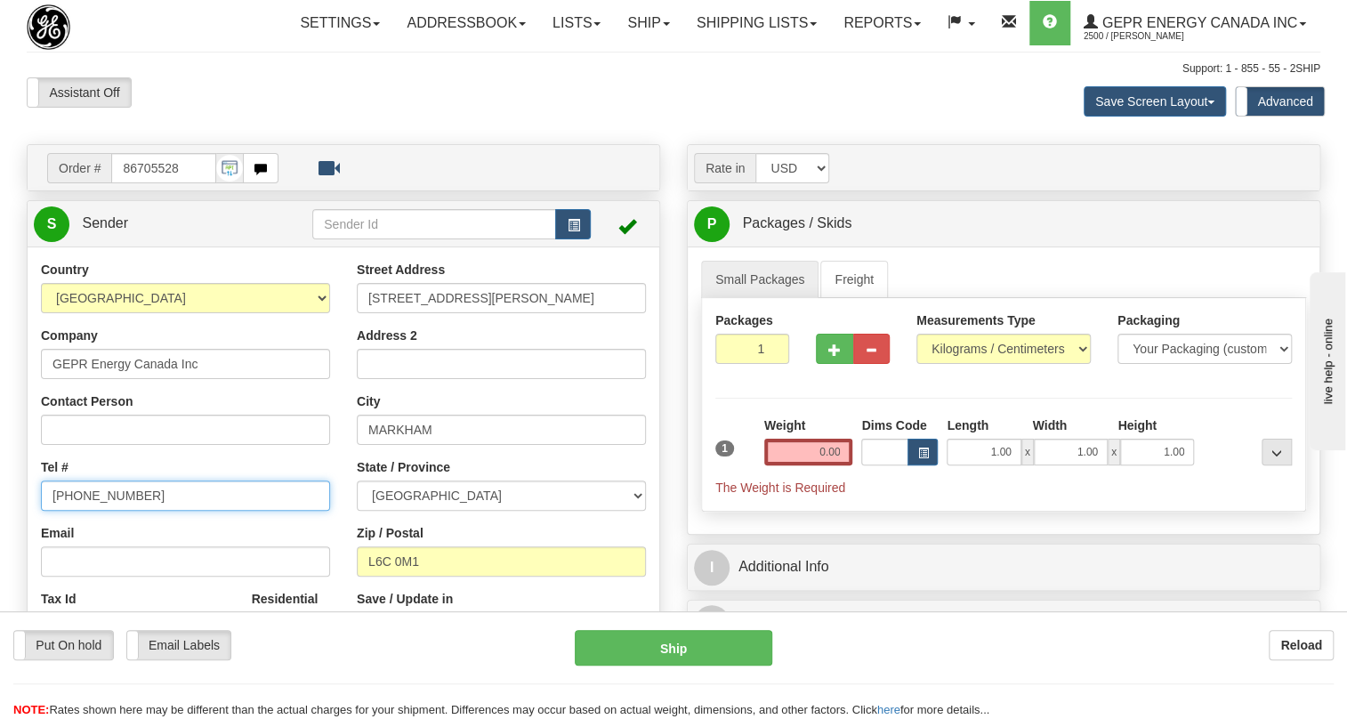
click at [115, 511] on input "[PHONE_NUMBER]" at bounding box center [185, 495] width 289 height 30
click at [115, 511] on input "(779)7960565" at bounding box center [185, 495] width 289 height 30
paste input "905-927-5013"
type input "905-927-5013"
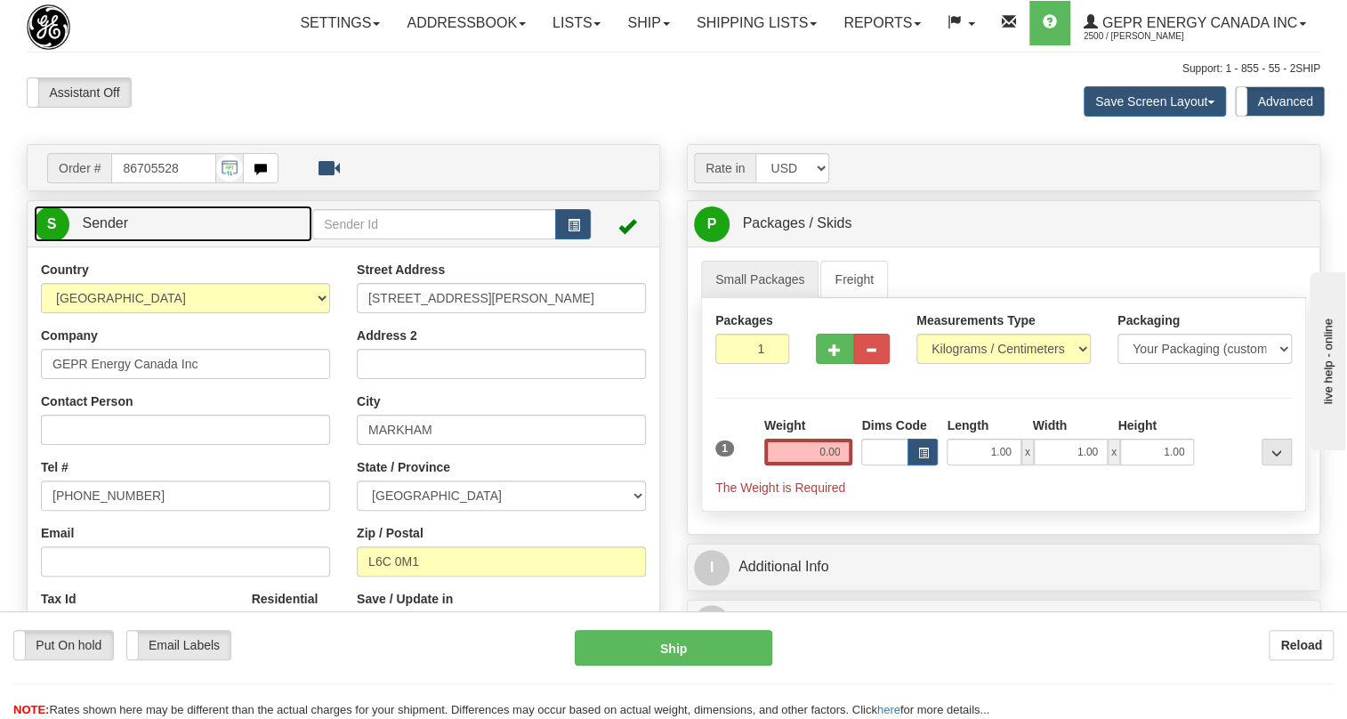
click at [110, 230] on span "Sender" at bounding box center [105, 222] width 46 height 15
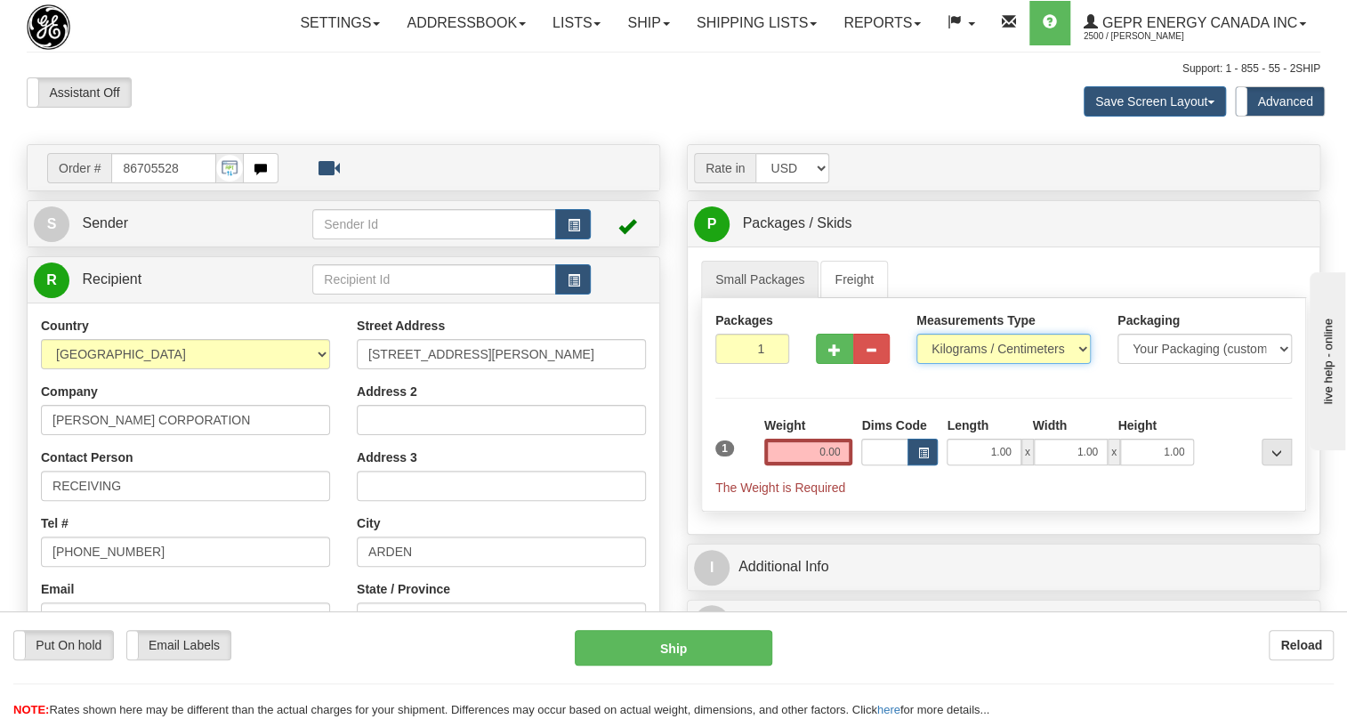
click at [956, 364] on select "Pounds / Inches Kilograms / Centimeters" at bounding box center [1003, 349] width 174 height 30
select select "0"
click at [916, 364] on select "Pounds / Inches Kilograms / Centimeters" at bounding box center [1003, 349] width 174 height 30
click at [791, 465] on input "0.00" at bounding box center [808, 452] width 89 height 27
type input "0.00"
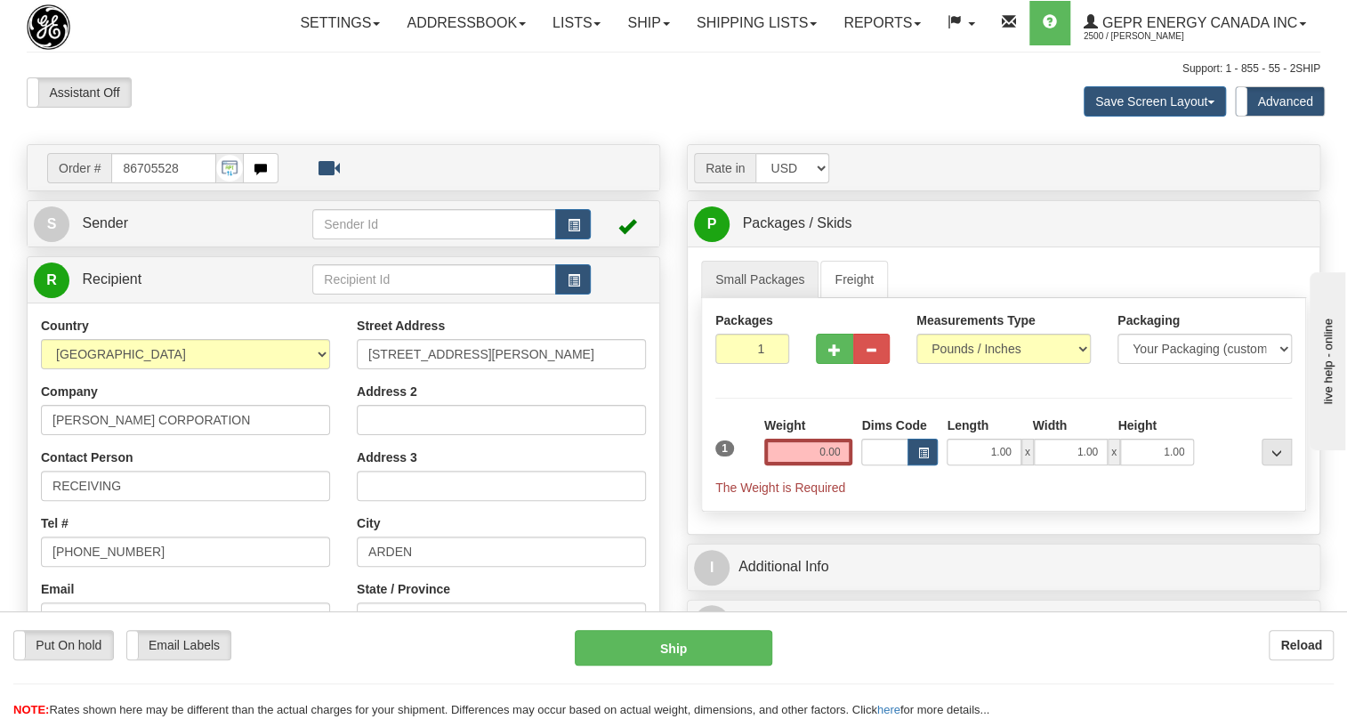
click at [802, 479] on div "Weight 0.00" at bounding box center [809, 447] width 98 height 62
click at [816, 465] on input "0.00" at bounding box center [808, 452] width 89 height 27
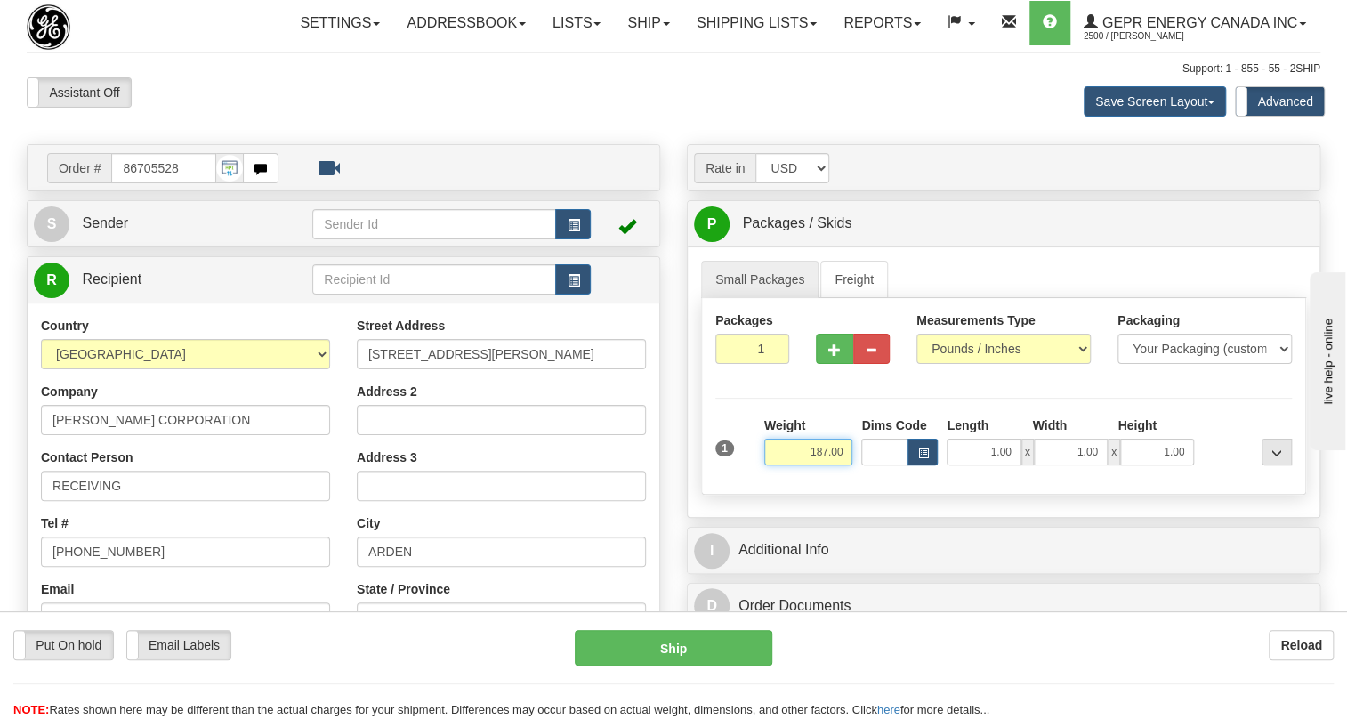
type input "187.00"
click at [756, 364] on input "1" at bounding box center [752, 349] width 74 height 30
type input "8"
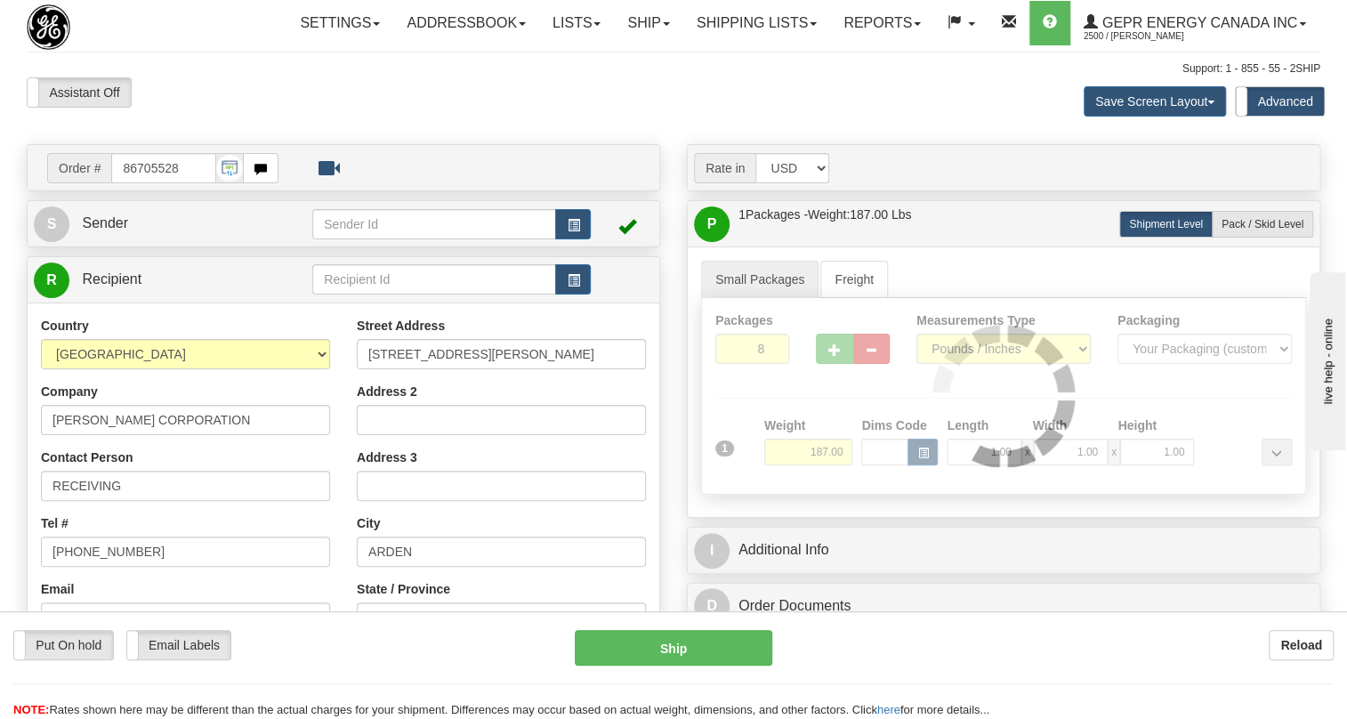
click at [811, 424] on div "Packages 8 1 Measurements Type" at bounding box center [1003, 396] width 605 height 197
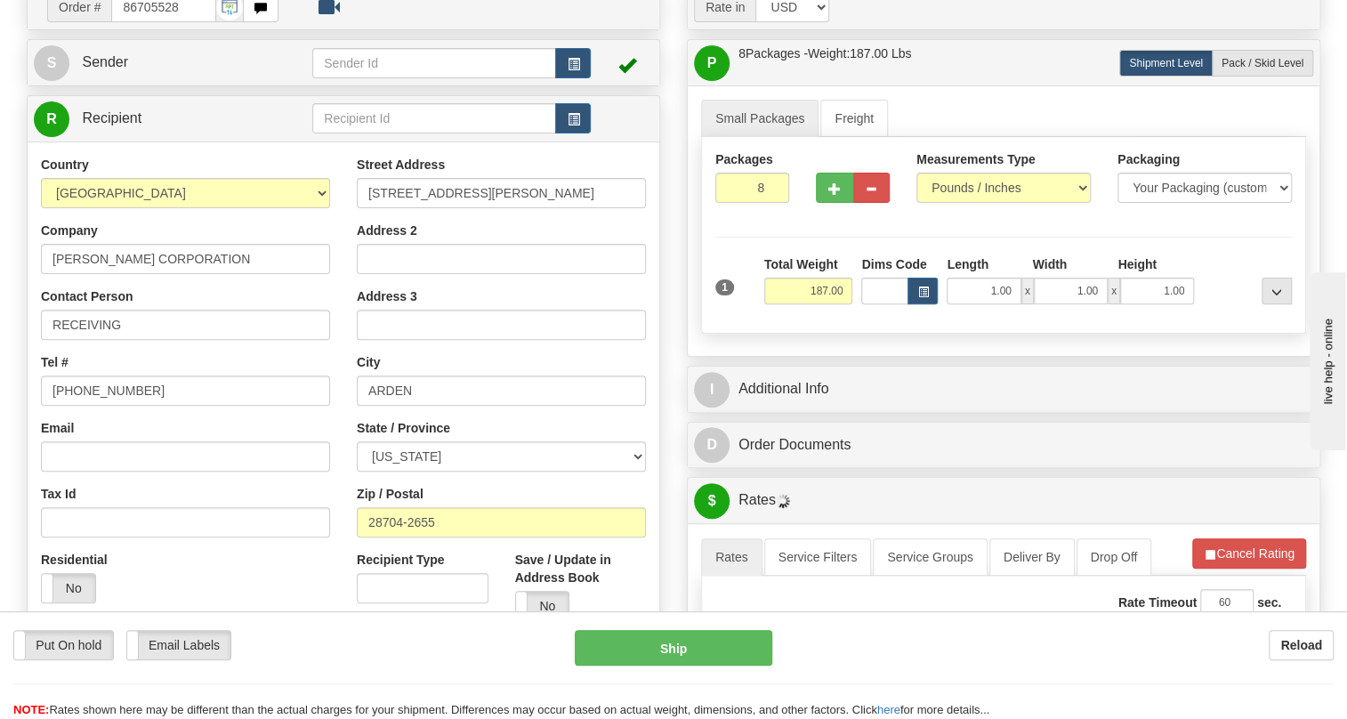
scroll to position [242, 0]
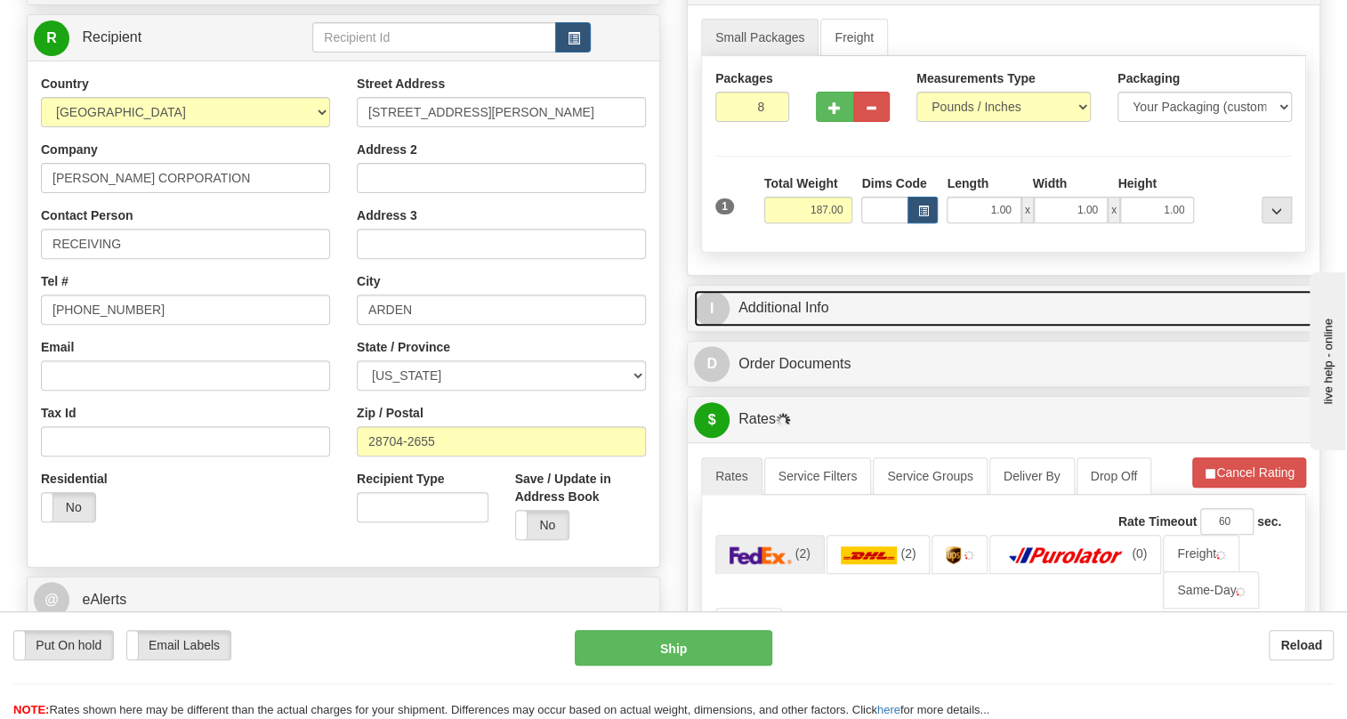
click at [813, 327] on link "I Additional Info" at bounding box center [1003, 308] width 619 height 36
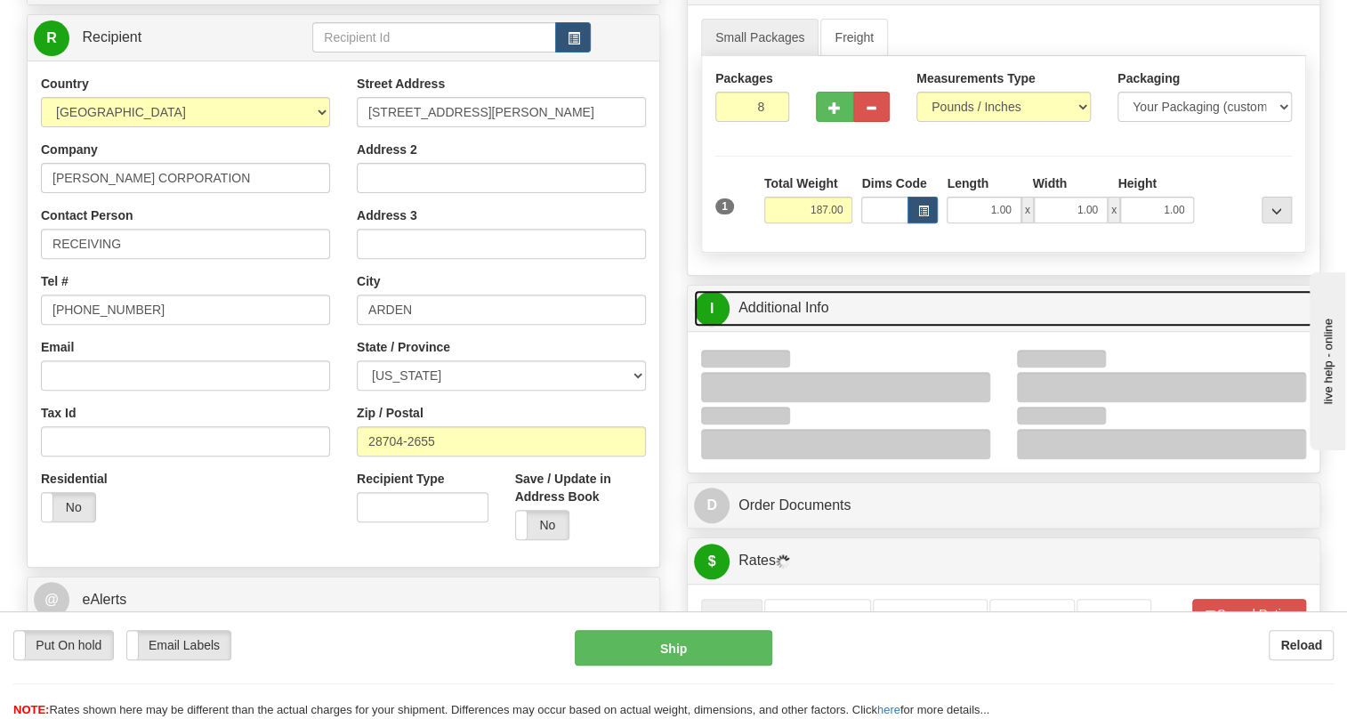
scroll to position [323, 0]
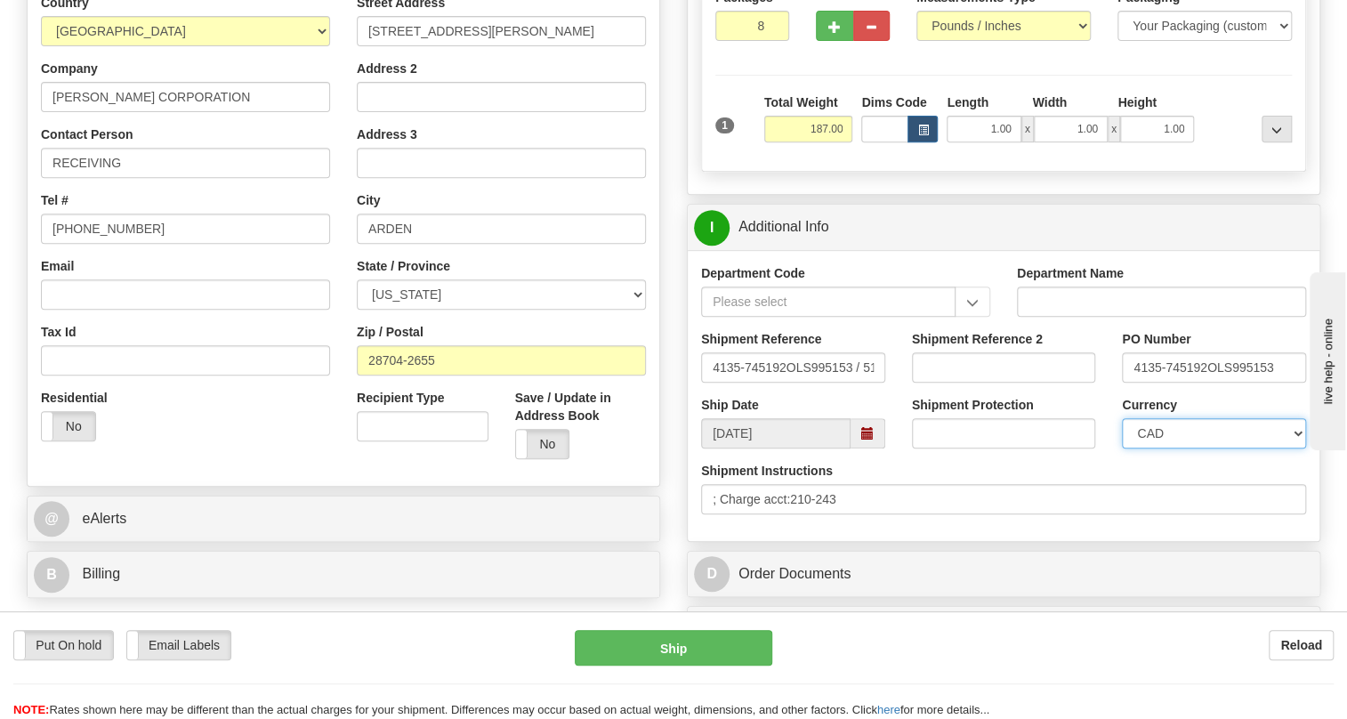
click at [1200, 448] on select "CAD USD EUR ZAR [PERSON_NAME] ARN AUD AUS AWG BBD BFR BGN BHD BMD BND BRC BRL C…" at bounding box center [1214, 433] width 184 height 30
select select "1"
click at [1122, 448] on select "CAD USD EUR ZAR [PERSON_NAME] ARN AUD AUS AWG BBD BFR BGN BHD BMD BND BRC BRL C…" at bounding box center [1214, 433] width 184 height 30
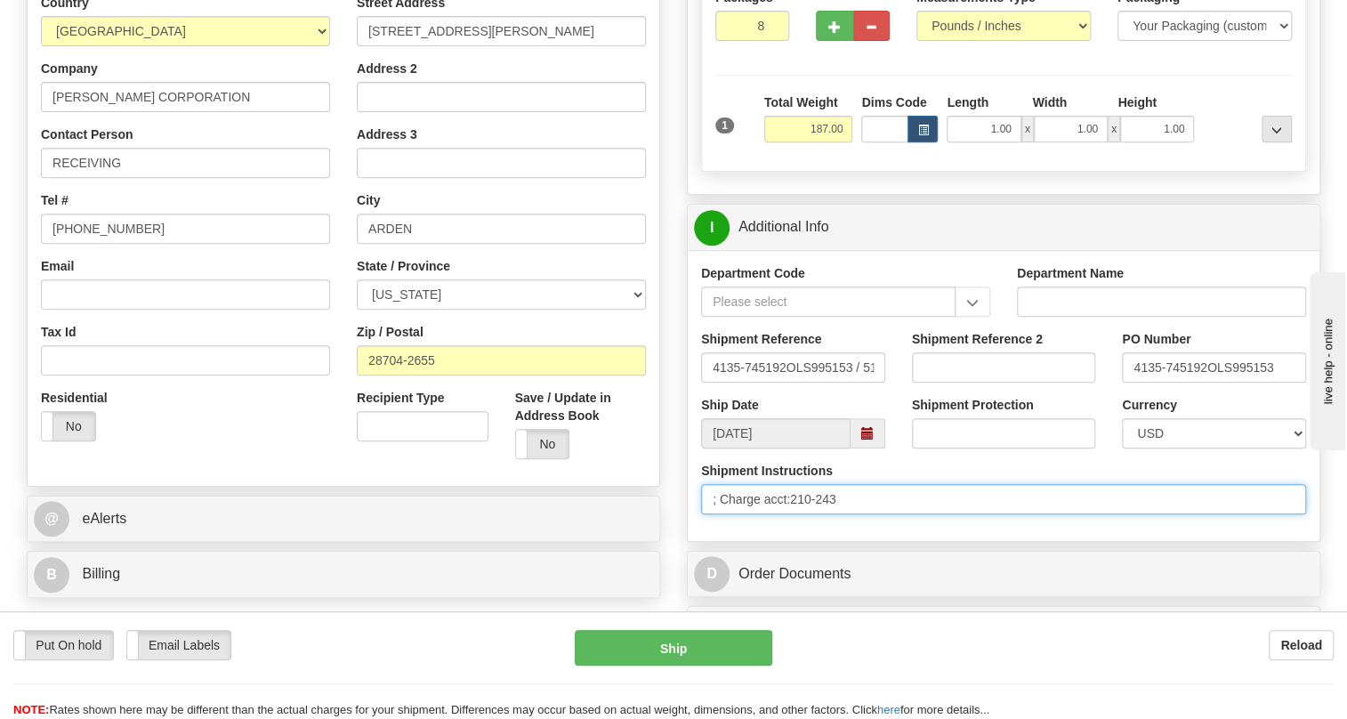
drag, startPoint x: 854, startPoint y: 541, endPoint x: 672, endPoint y: 554, distance: 182.9
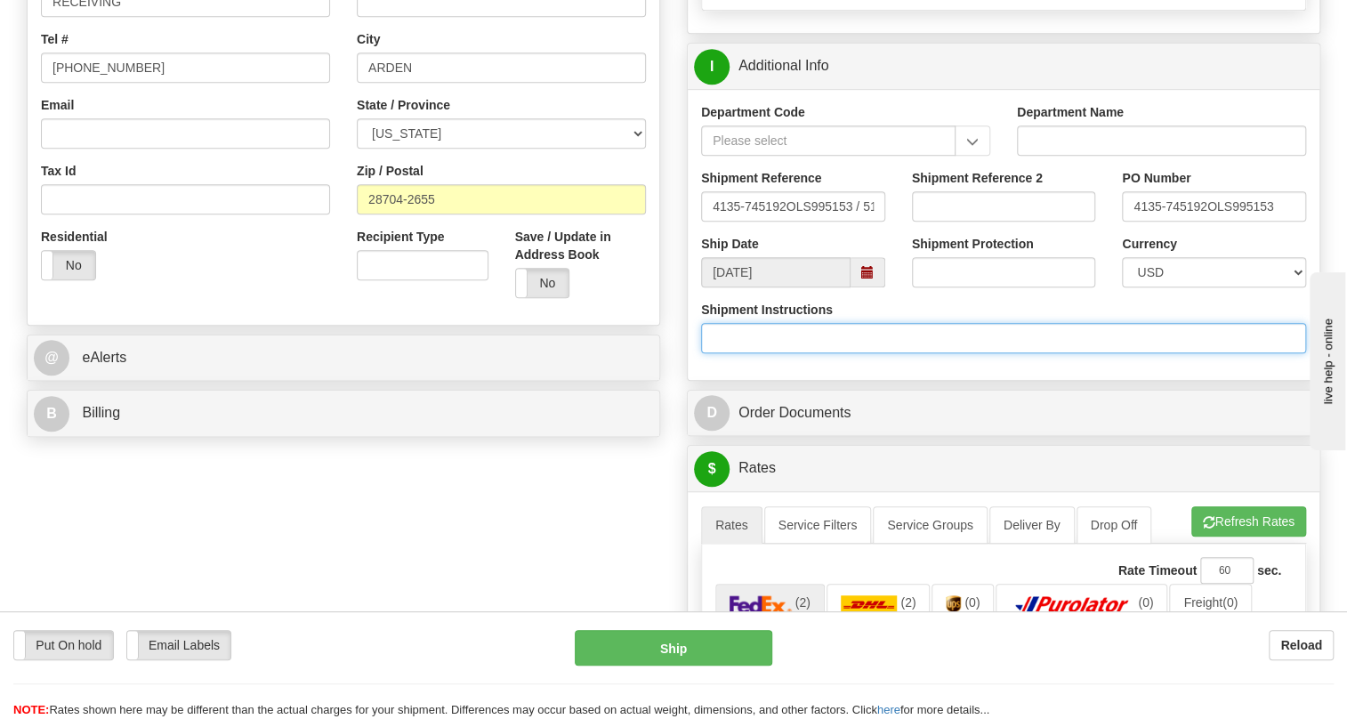
scroll to position [485, 0]
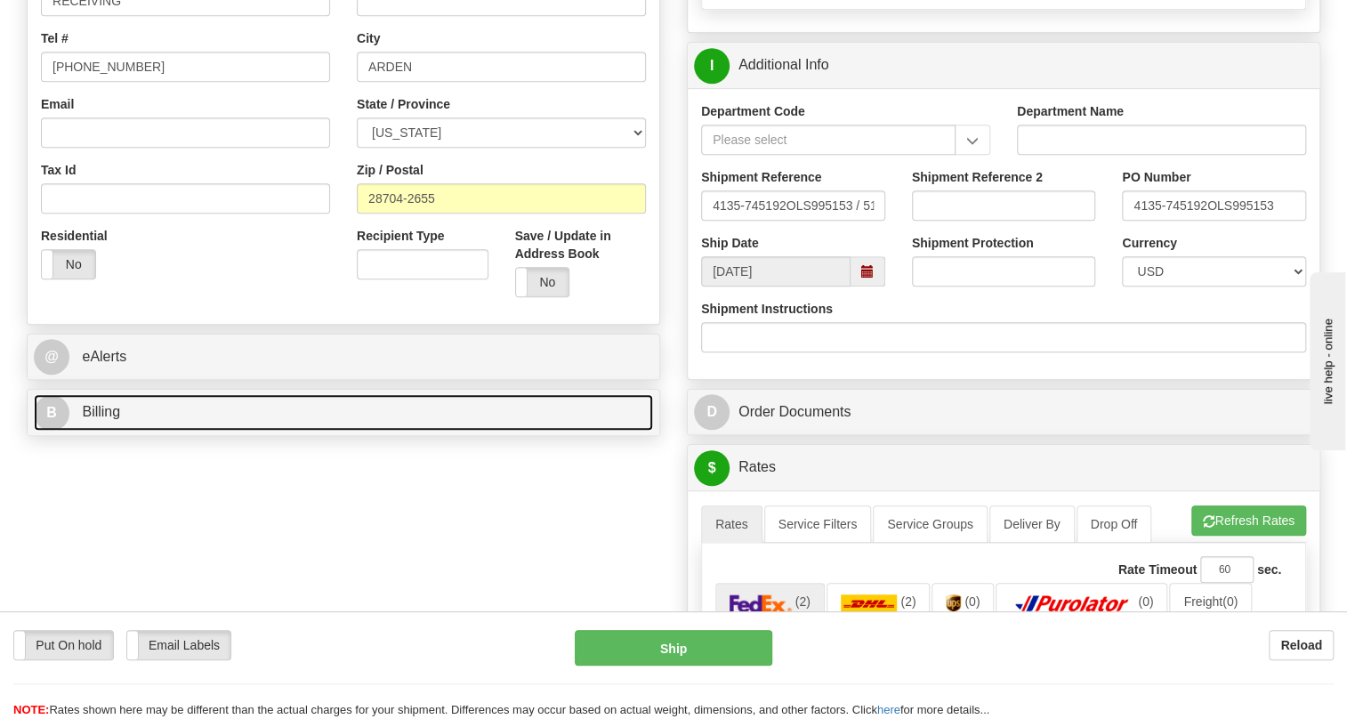
click at [99, 419] on span "Billing" at bounding box center [101, 411] width 38 height 15
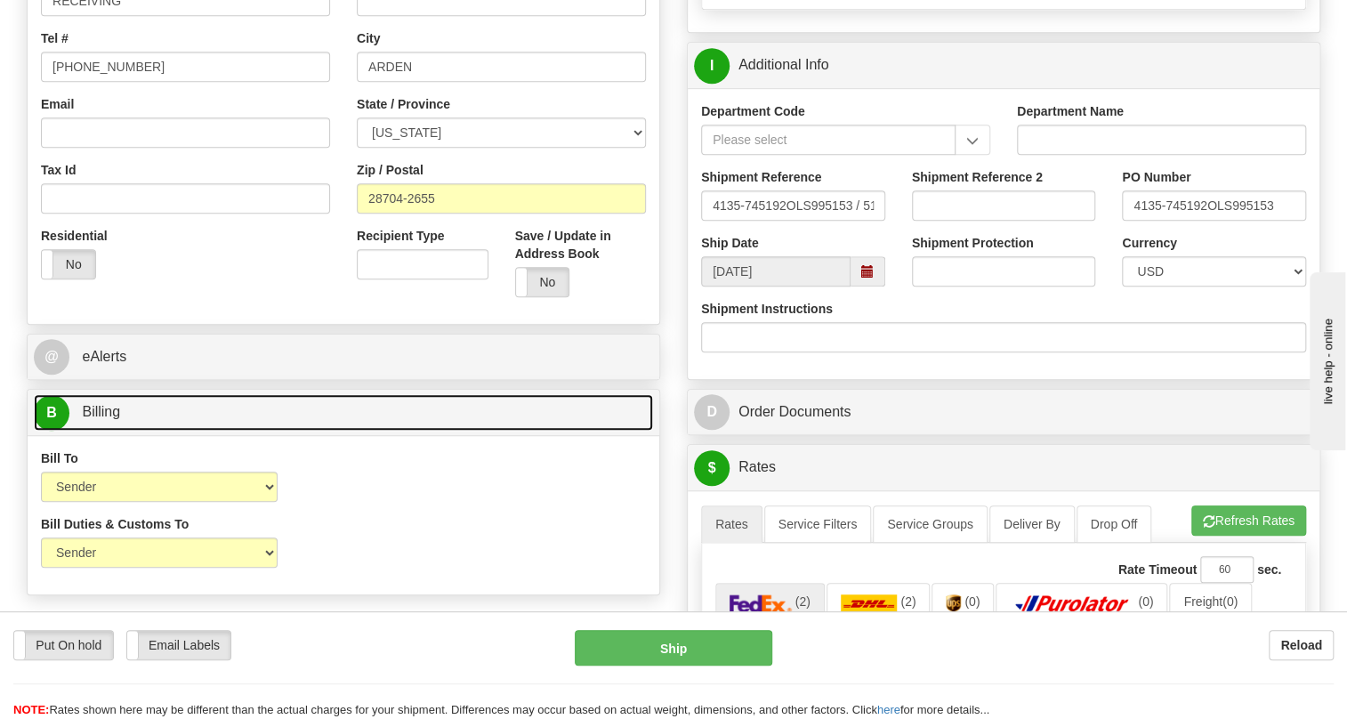
click at [105, 419] on span "Billing" at bounding box center [101, 411] width 38 height 15
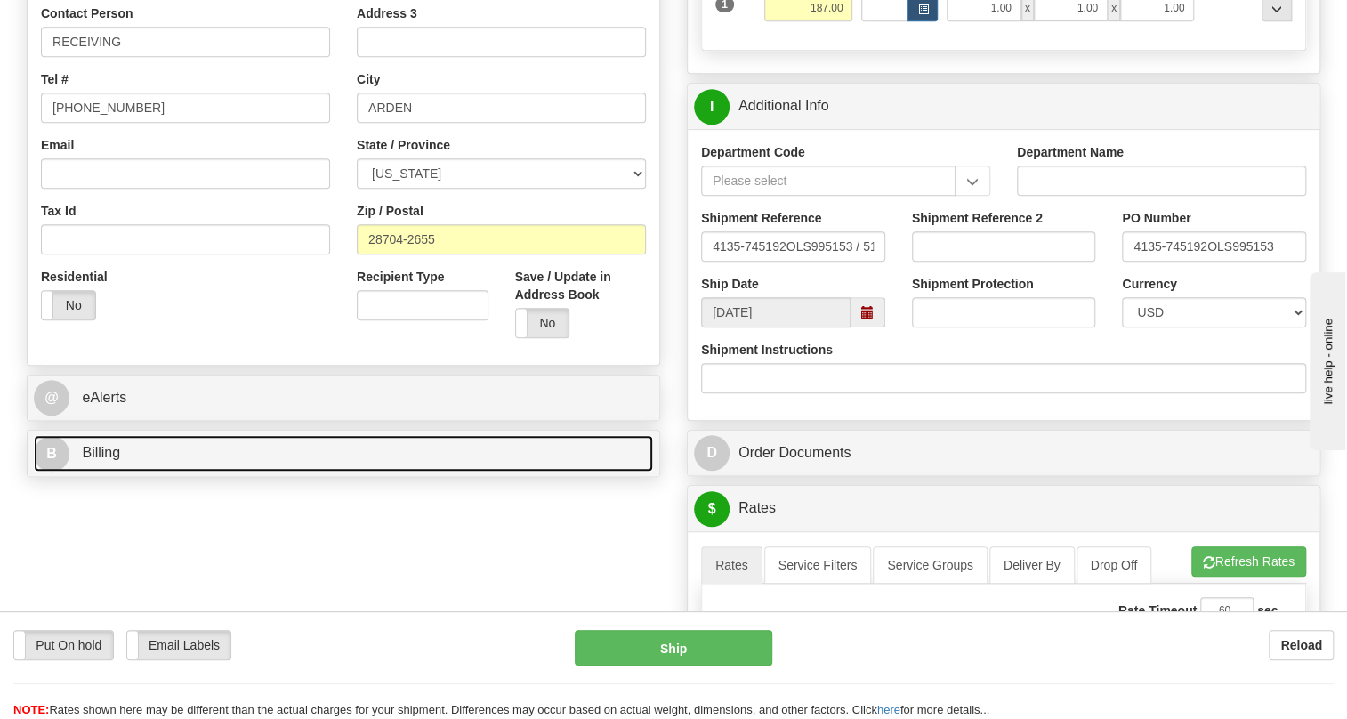
scroll to position [404, 0]
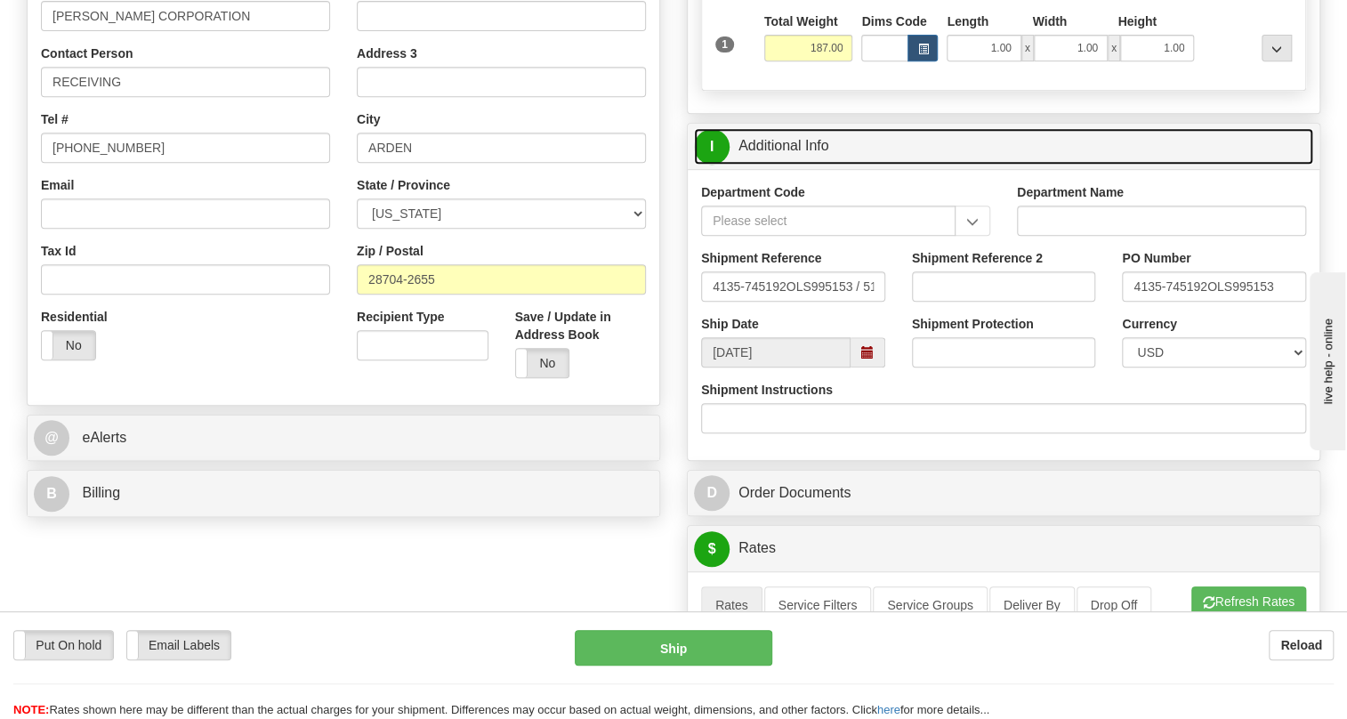
click at [787, 165] on link "I Additional Info" at bounding box center [1003, 146] width 619 height 36
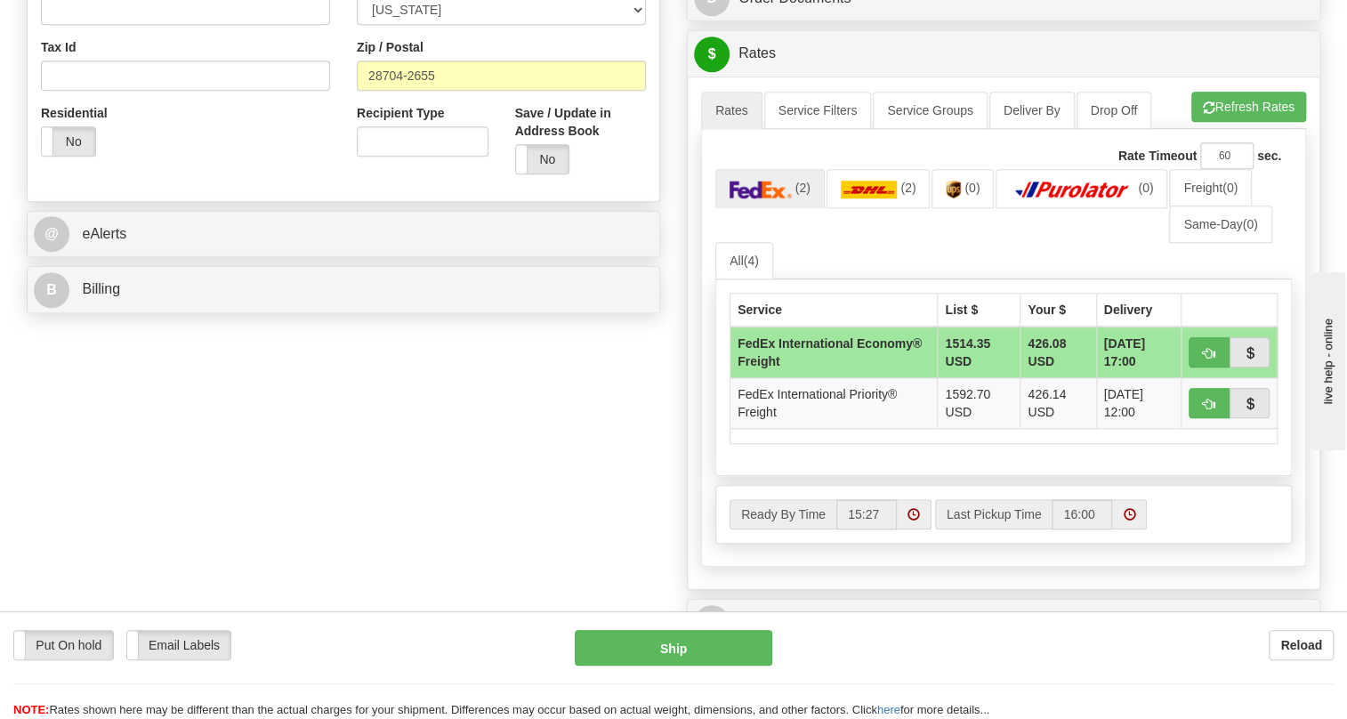
scroll to position [647, 0]
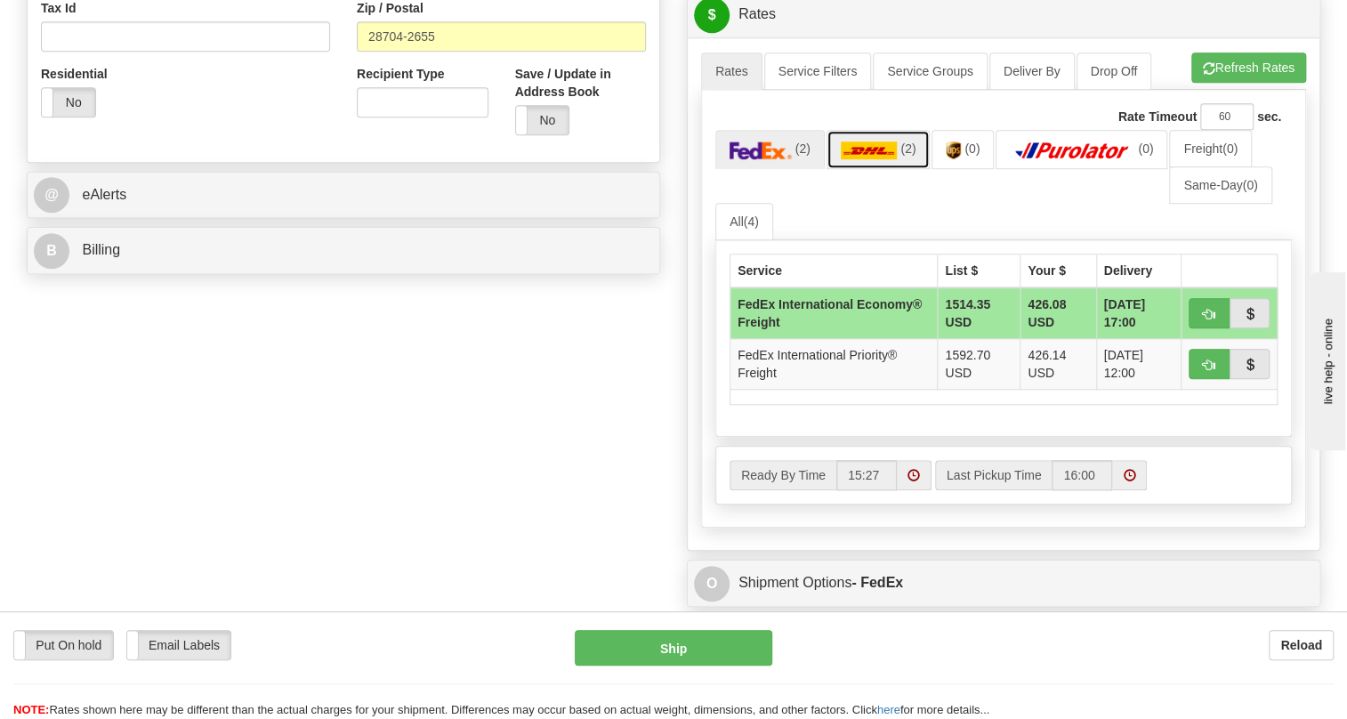
click at [880, 159] on img at bounding box center [869, 150] width 57 height 18
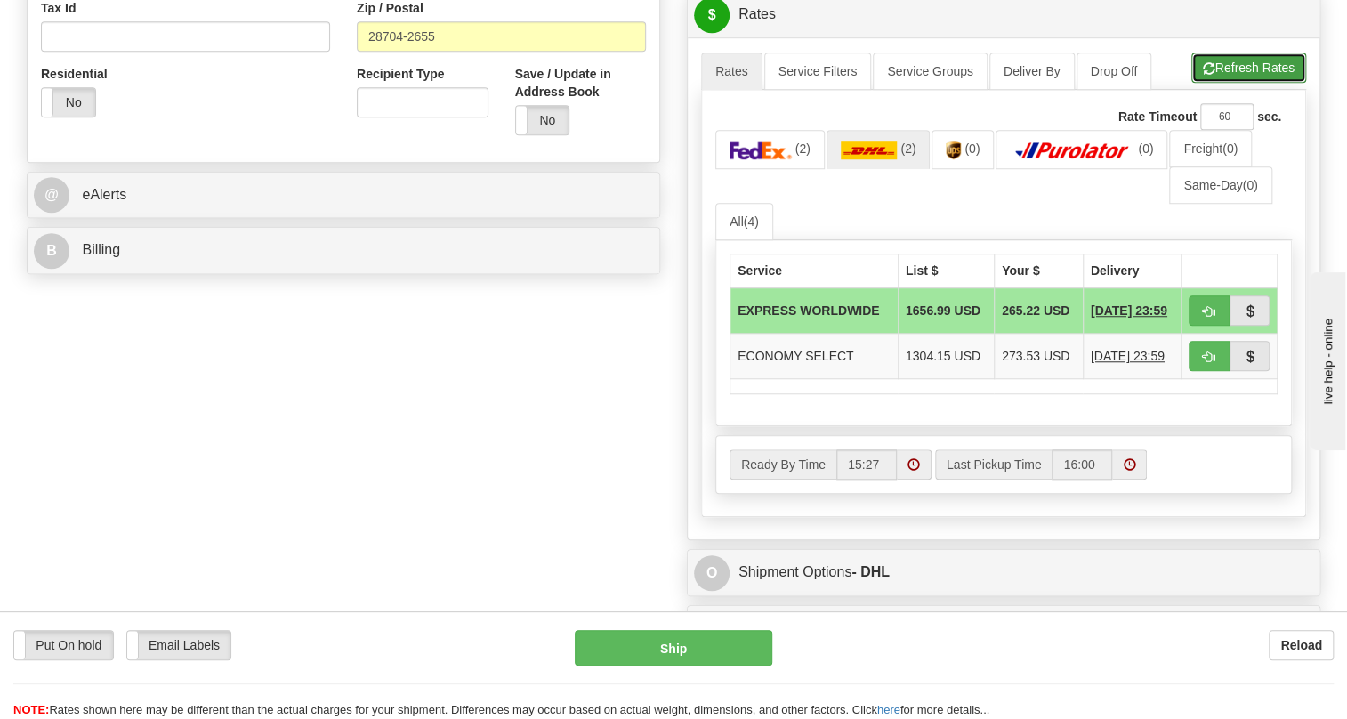
click at [1246, 83] on button "Refresh Rates" at bounding box center [1248, 67] width 115 height 30
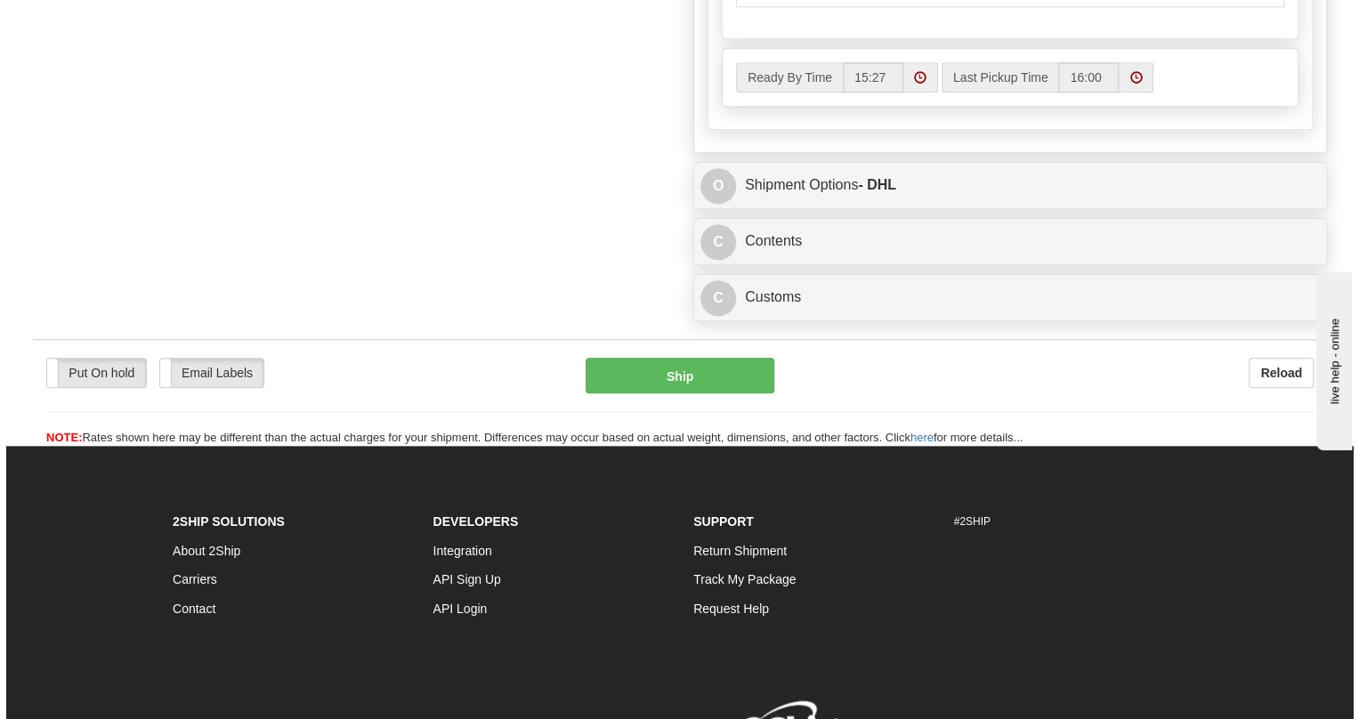
scroll to position [1051, 0]
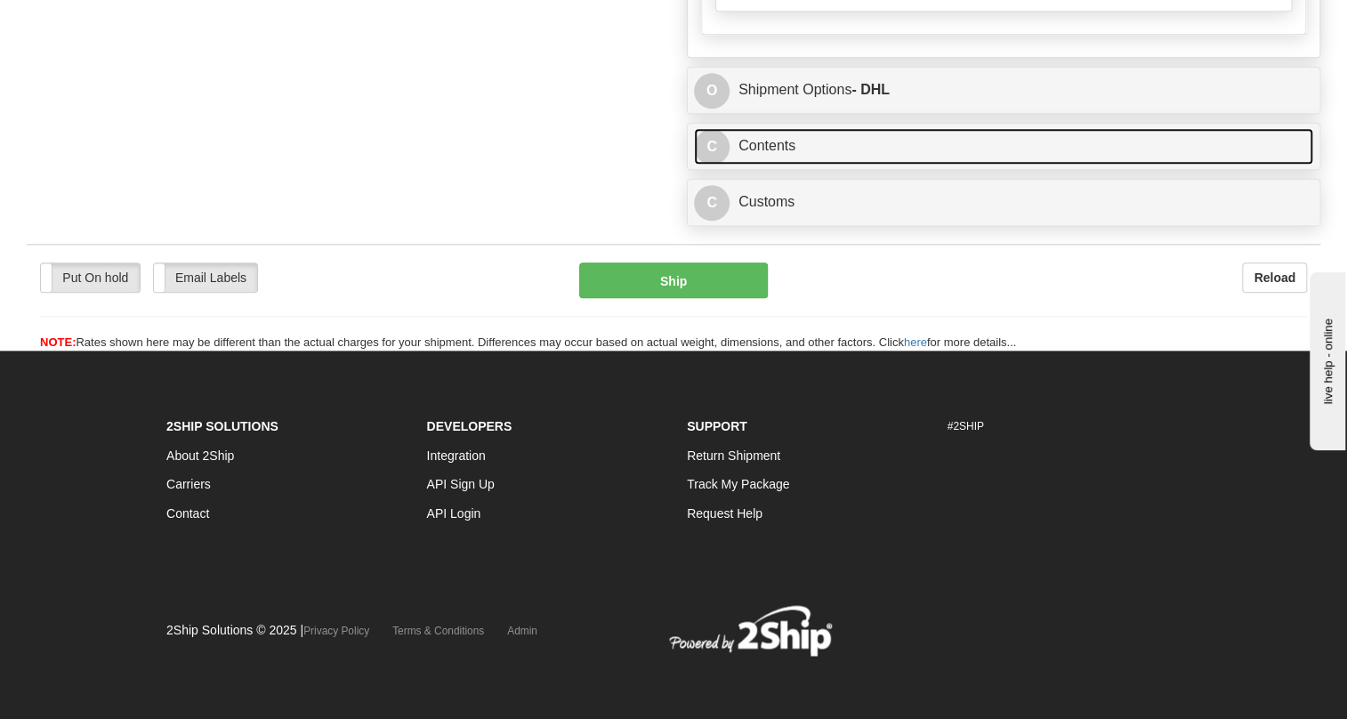
click at [779, 165] on link "C Contents" at bounding box center [1003, 146] width 619 height 36
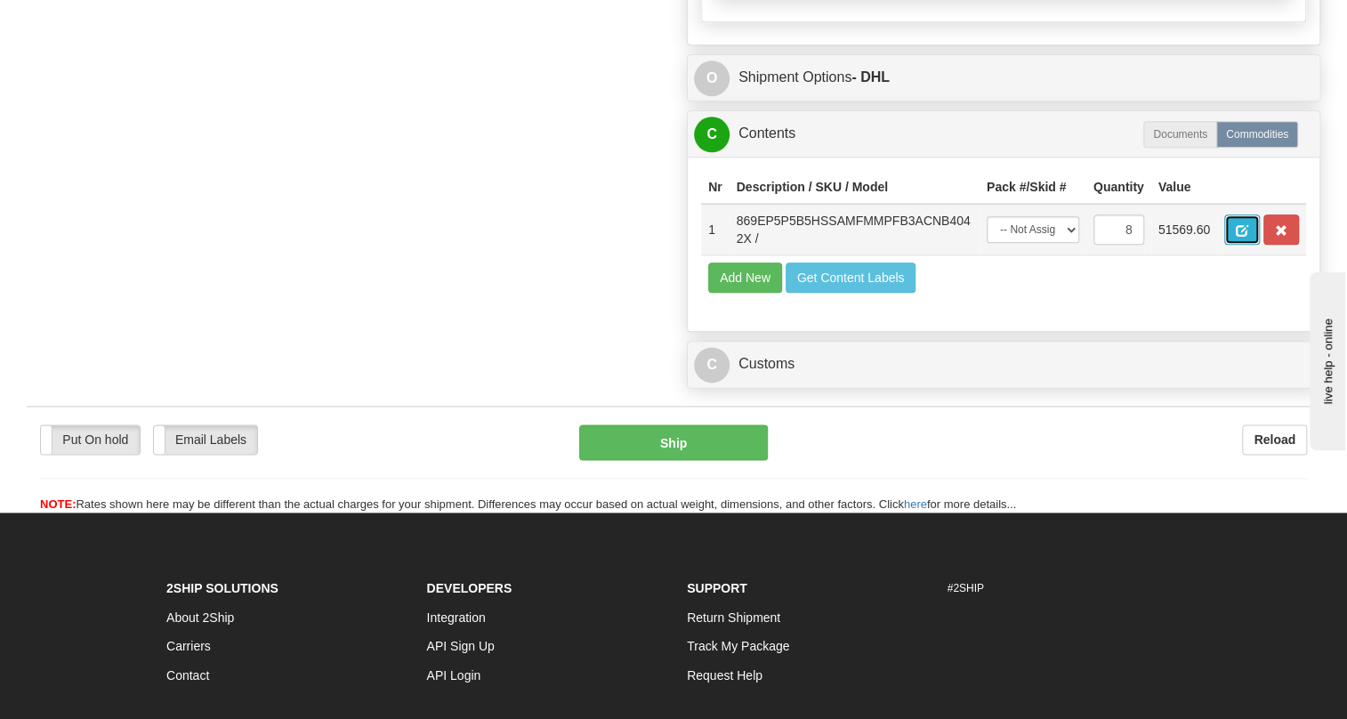
click at [1242, 237] on span "button" at bounding box center [1242, 231] width 12 height 12
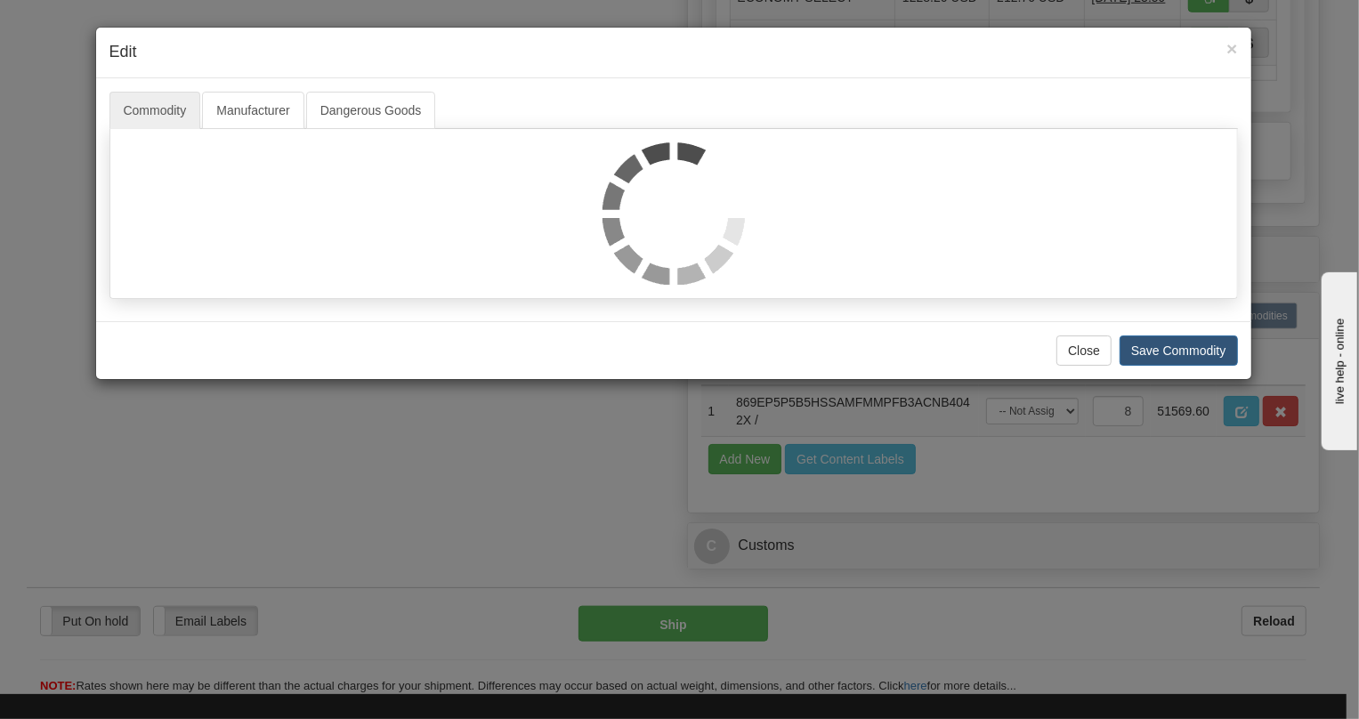
scroll to position [1232, 0]
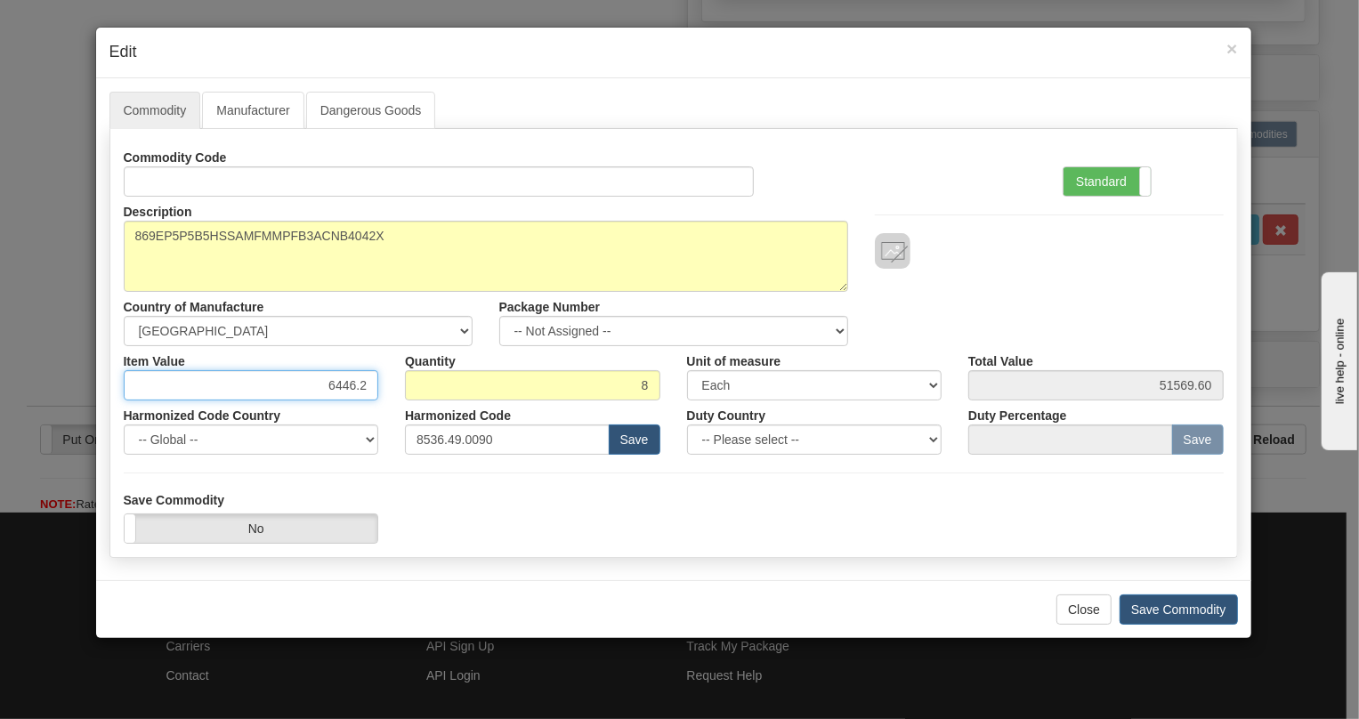
click at [367, 386] on input "6446.2" at bounding box center [251, 385] width 255 height 30
paste input "4.975,13"
click at [331, 385] on input "4.975,13" at bounding box center [251, 385] width 255 height 30
click at [350, 389] on input "4975,13" at bounding box center [251, 385] width 255 height 30
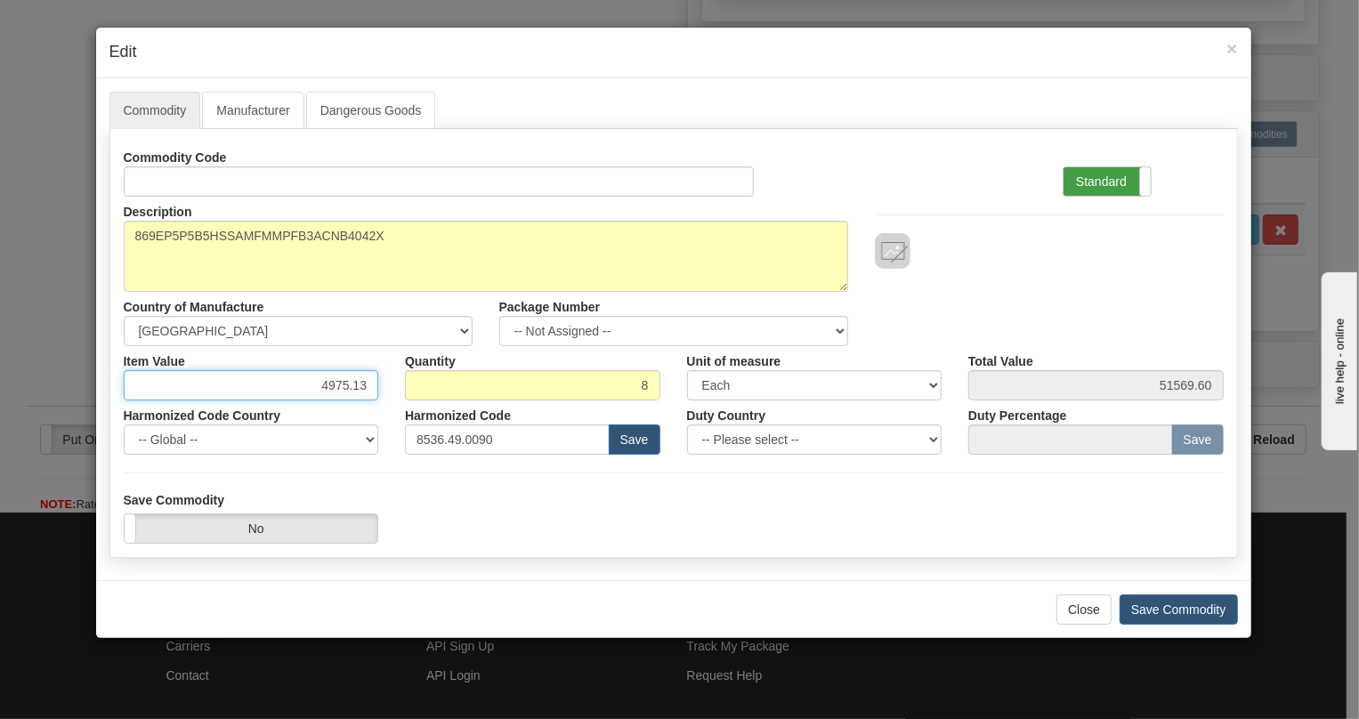
type input "4975.13"
type input "39801.04"
click at [1109, 176] on label "Standard" at bounding box center [1106, 181] width 87 height 28
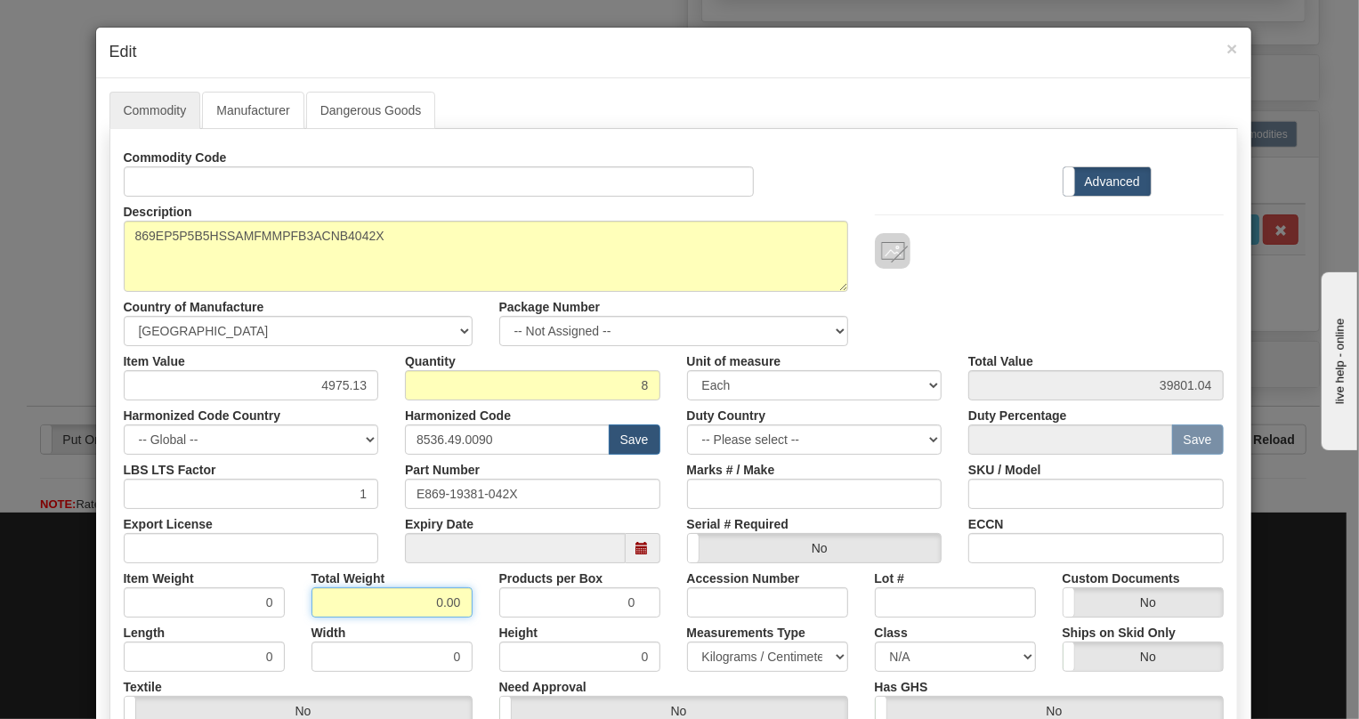
click at [429, 599] on input "0.00" at bounding box center [391, 602] width 161 height 30
type input "1.00"
type input "0.1250"
click at [753, 658] on select "Pounds / Inches Kilograms / Centimeters" at bounding box center [767, 657] width 161 height 30
select select "0"
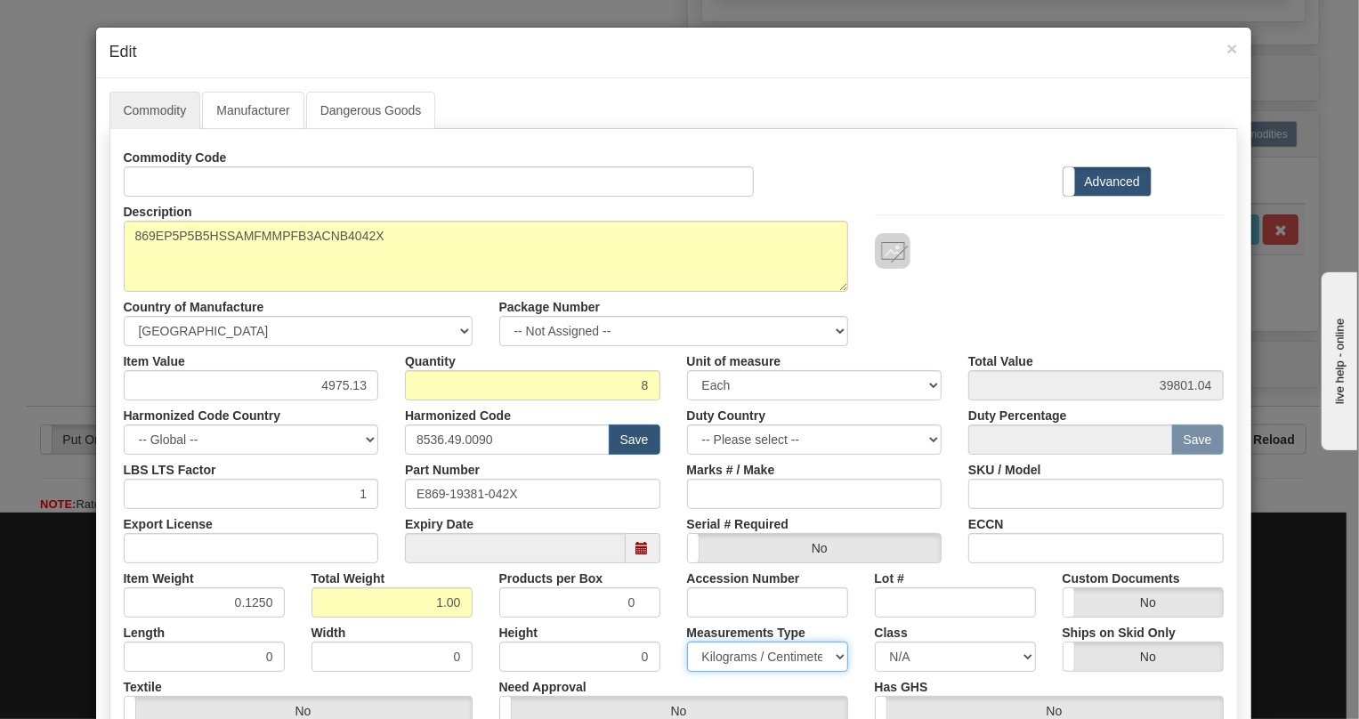
click at [687, 642] on select "Pounds / Inches Kilograms / Centimeters" at bounding box center [767, 657] width 161 height 30
click at [674, 626] on div "Measurements Type Pounds / Inches Kilograms / Centimeters" at bounding box center [768, 644] width 188 height 54
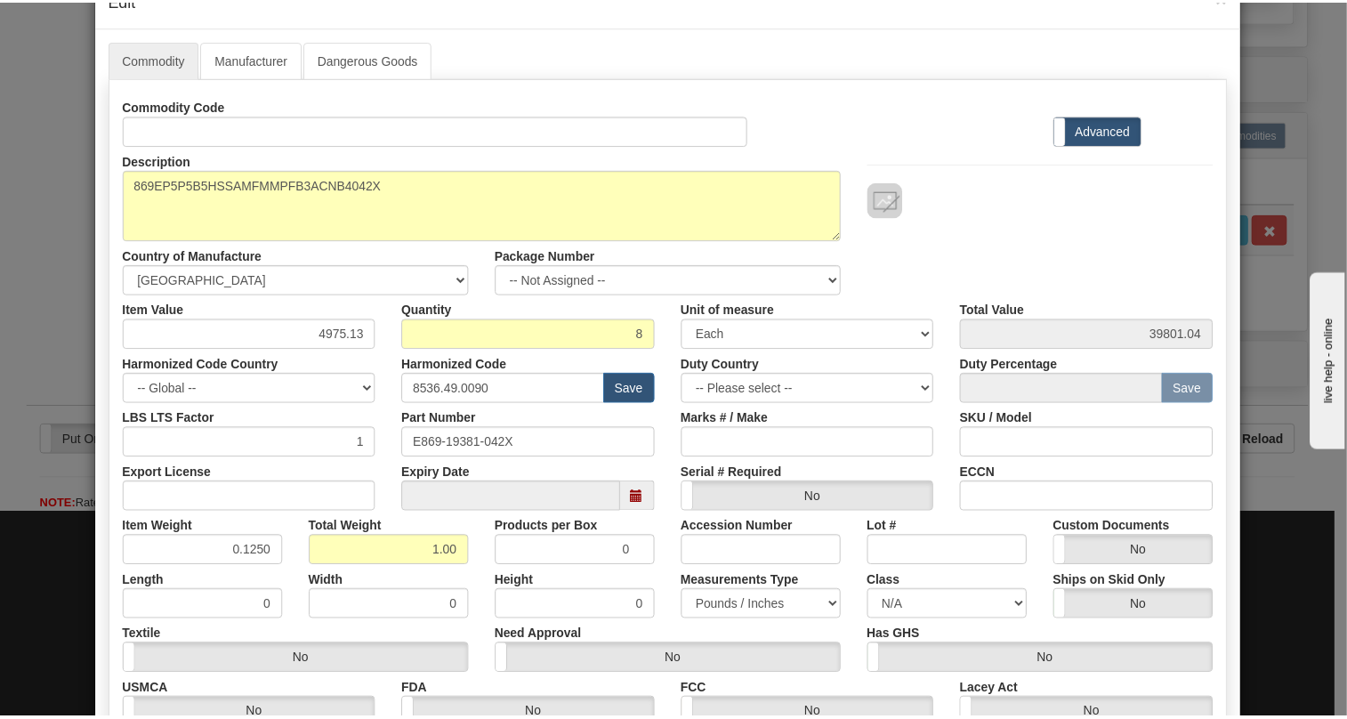
scroll to position [270, 0]
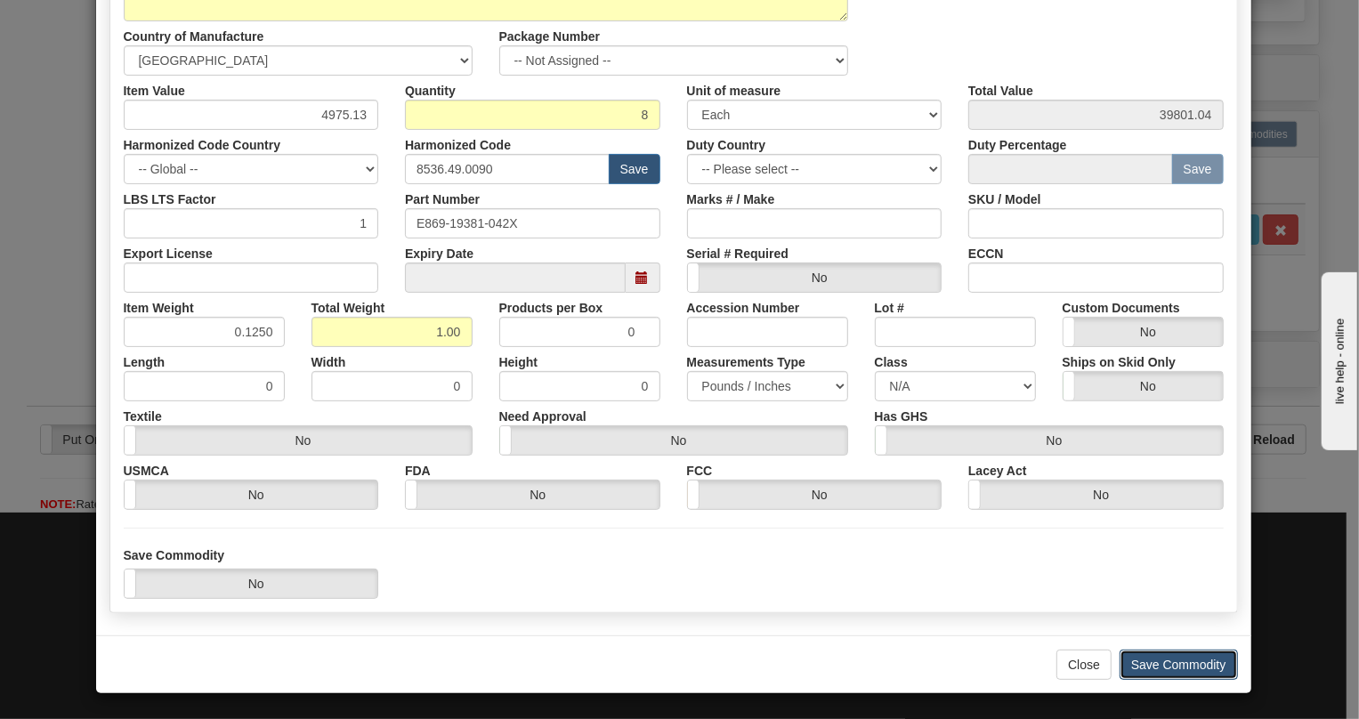
click at [1173, 668] on button "Save Commodity" at bounding box center [1178, 665] width 118 height 30
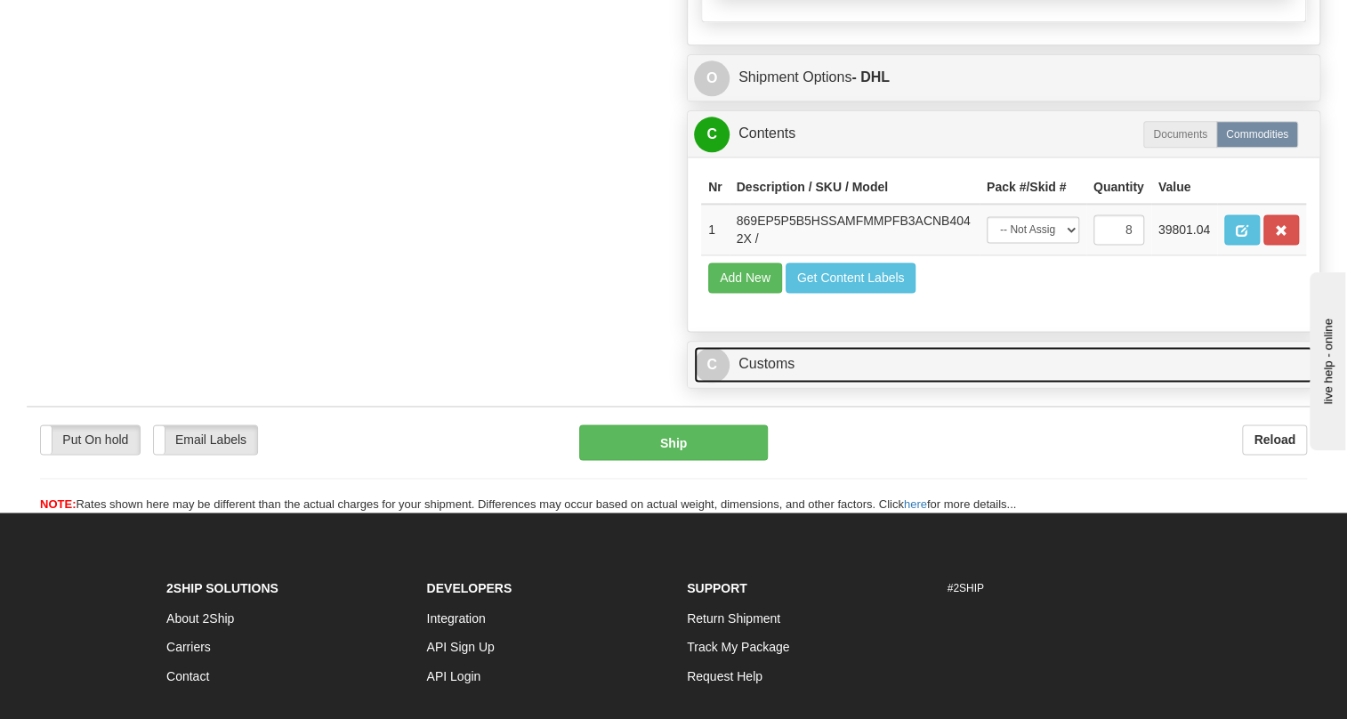
click at [774, 383] on link "C Customs" at bounding box center [1003, 364] width 619 height 36
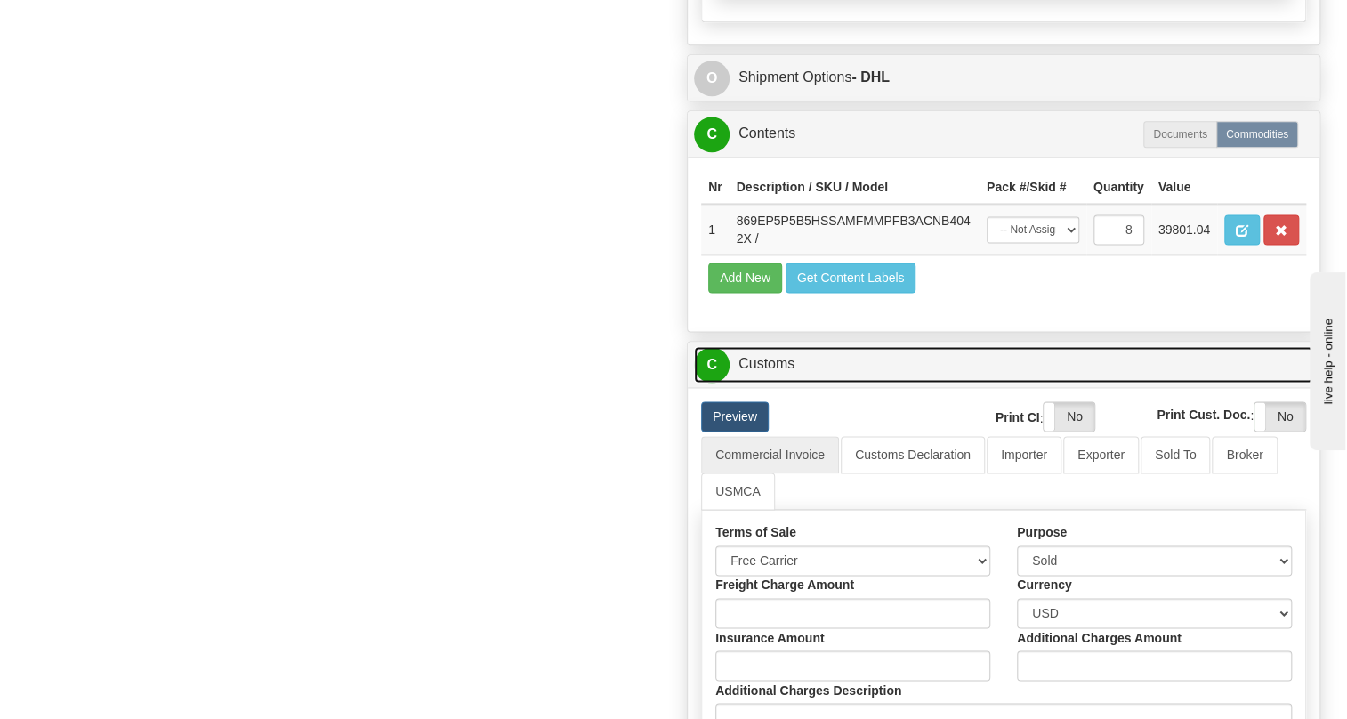
click at [772, 383] on link "C Customs" at bounding box center [1003, 364] width 619 height 36
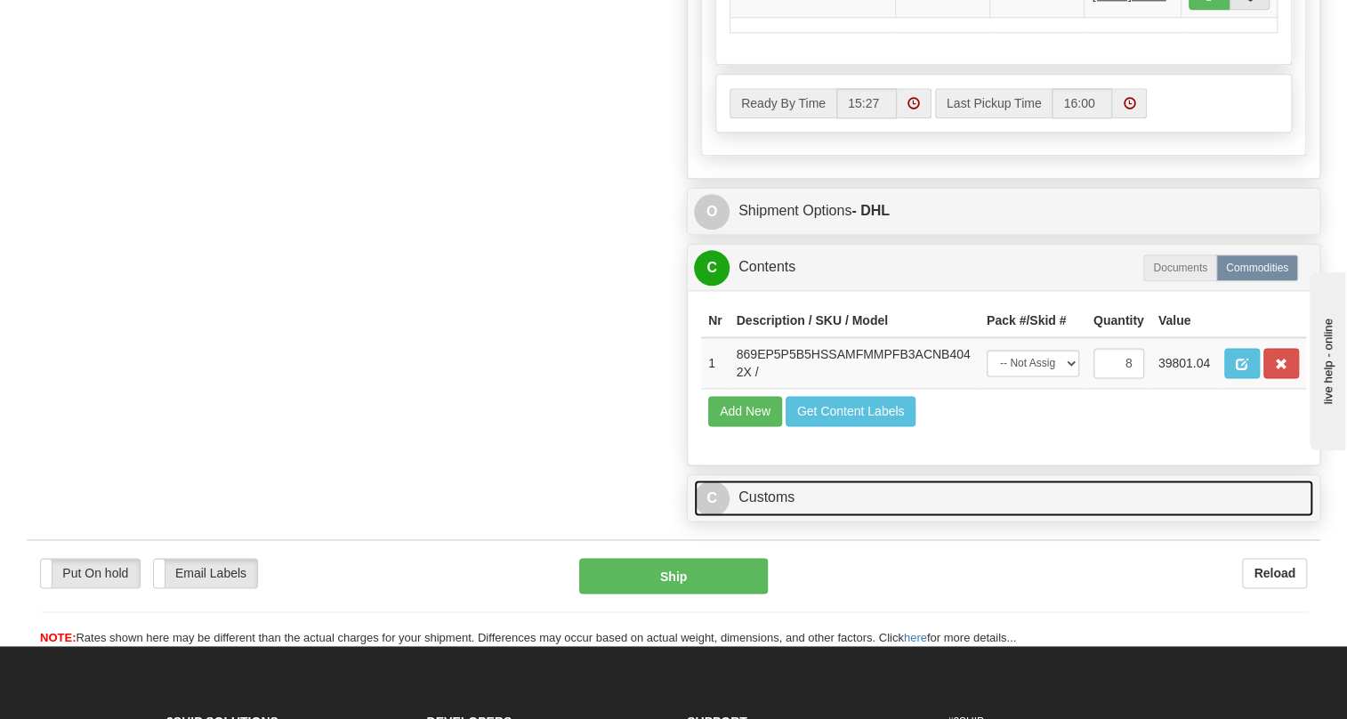
scroll to position [1070, 0]
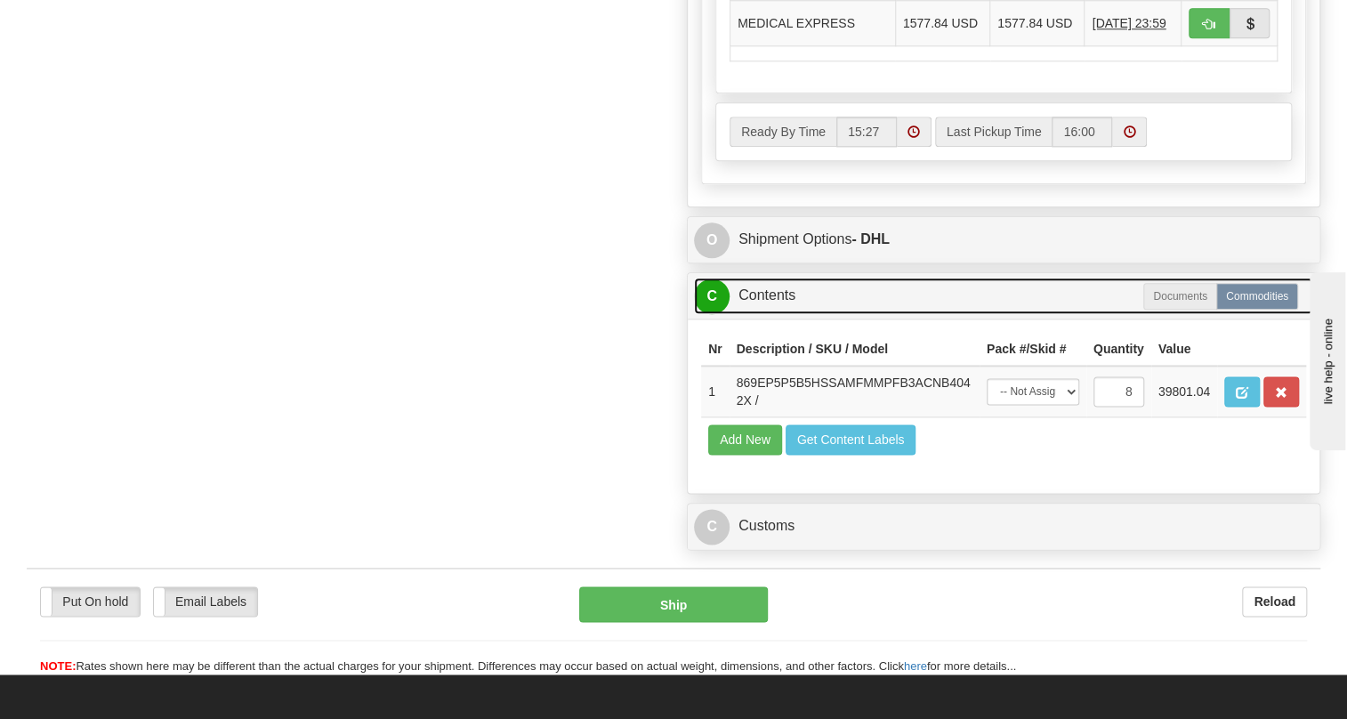
click at [764, 314] on link "C Contents" at bounding box center [1003, 296] width 619 height 36
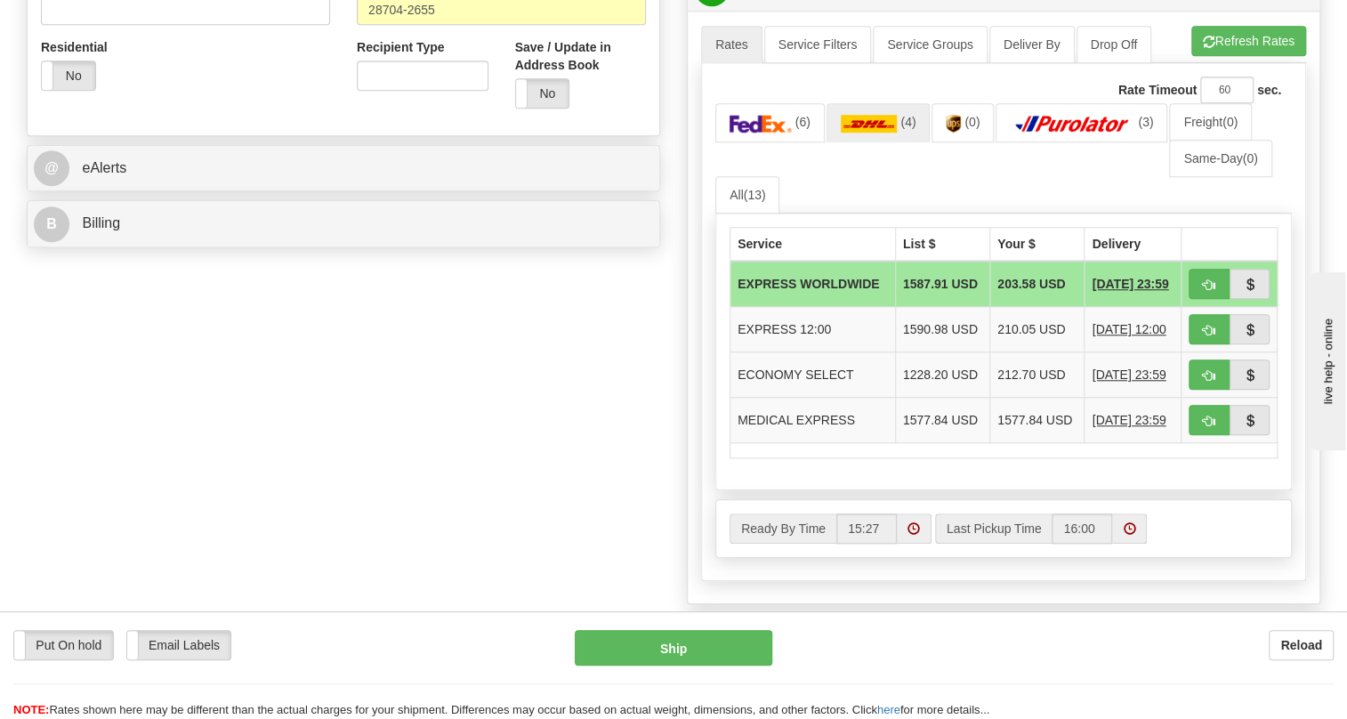
scroll to position [504, 0]
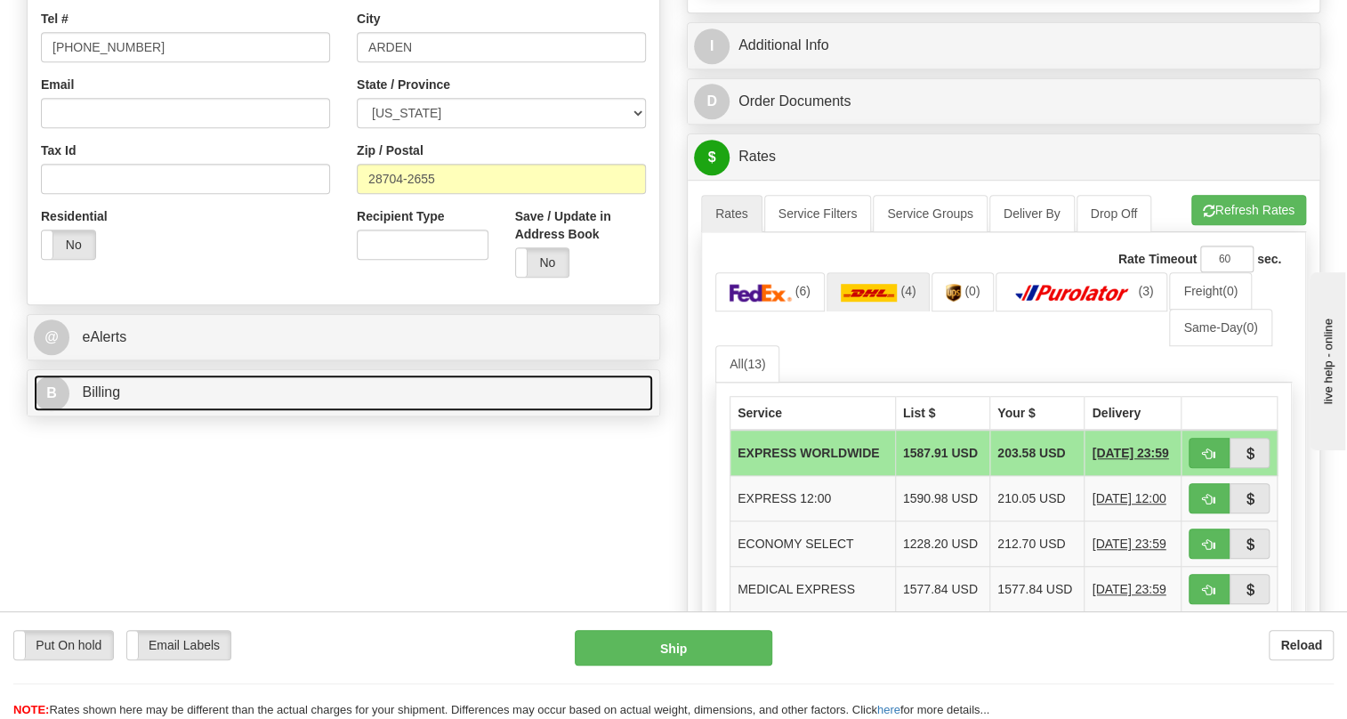
click at [89, 399] on span "Billing" at bounding box center [101, 391] width 38 height 15
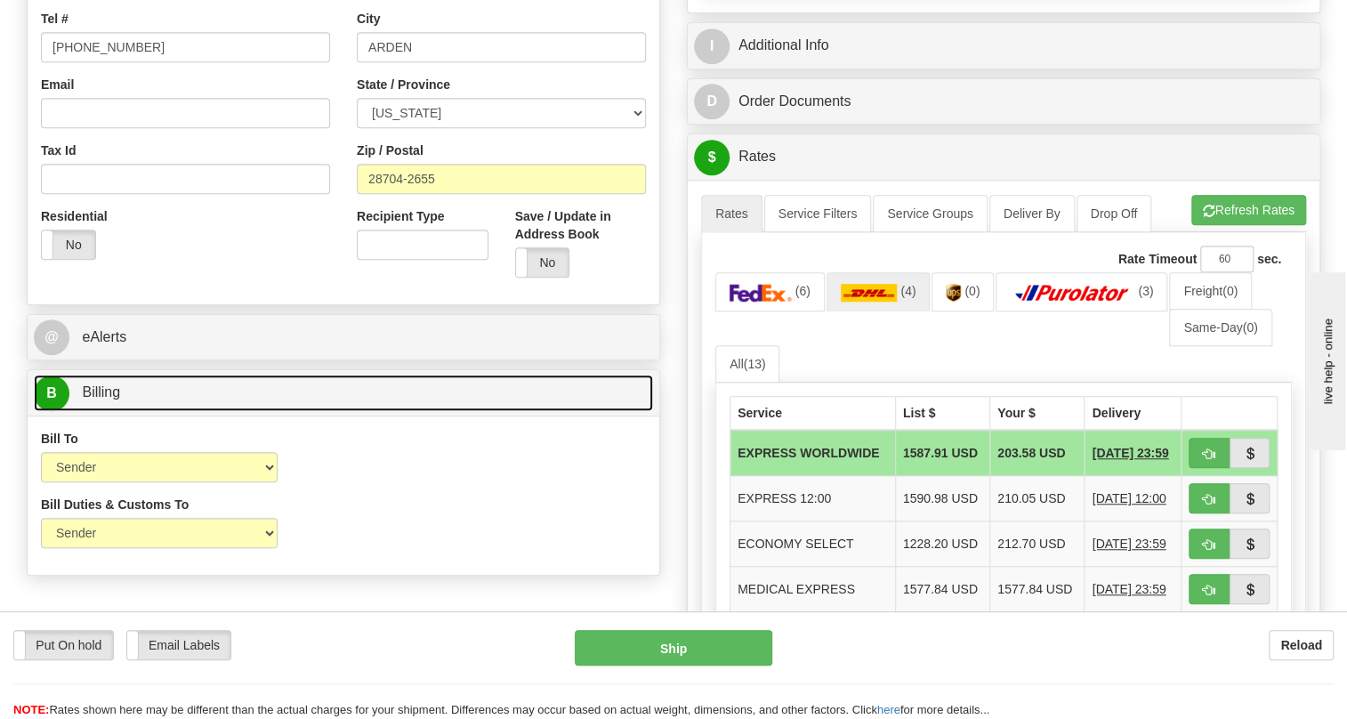
click at [89, 399] on span "Billing" at bounding box center [101, 391] width 38 height 15
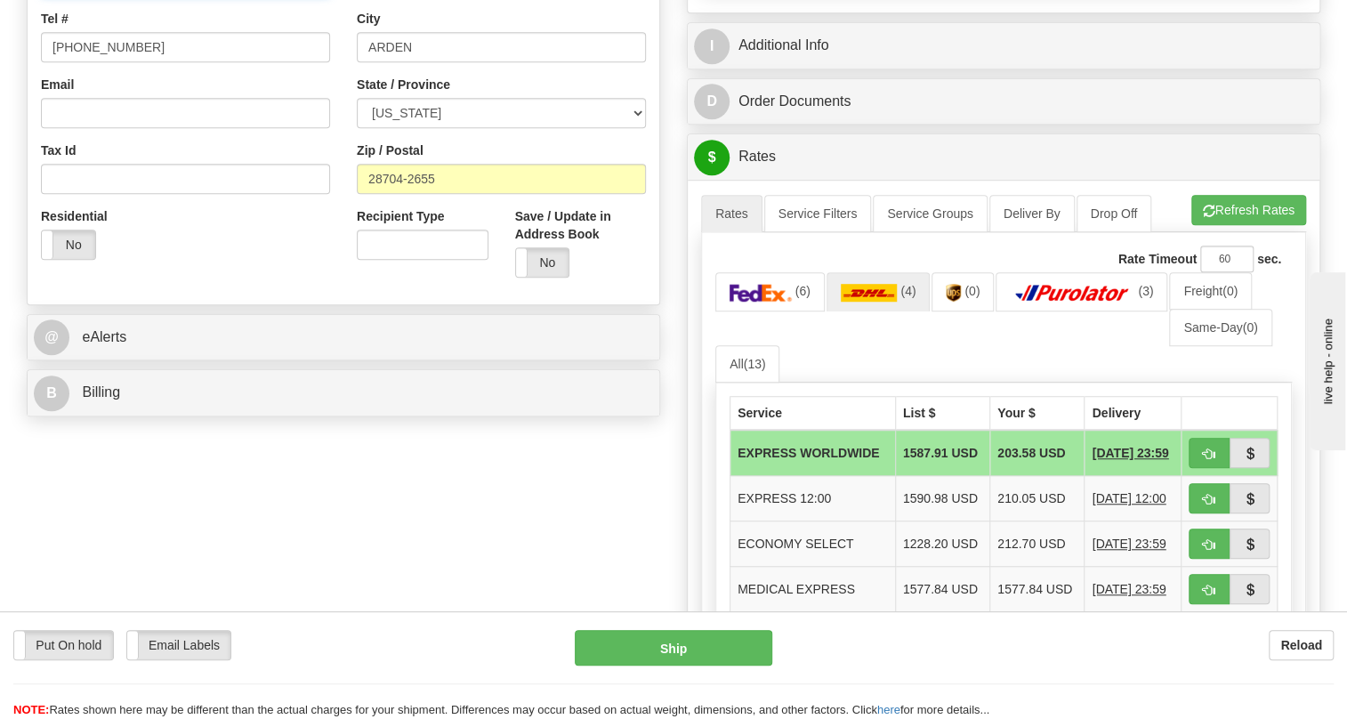
paste input "Bryson Redmon"
type input "RECEIVING / Bryson Redmon"
click at [116, 62] on input "(779)7960565" at bounding box center [185, 47] width 289 height 30
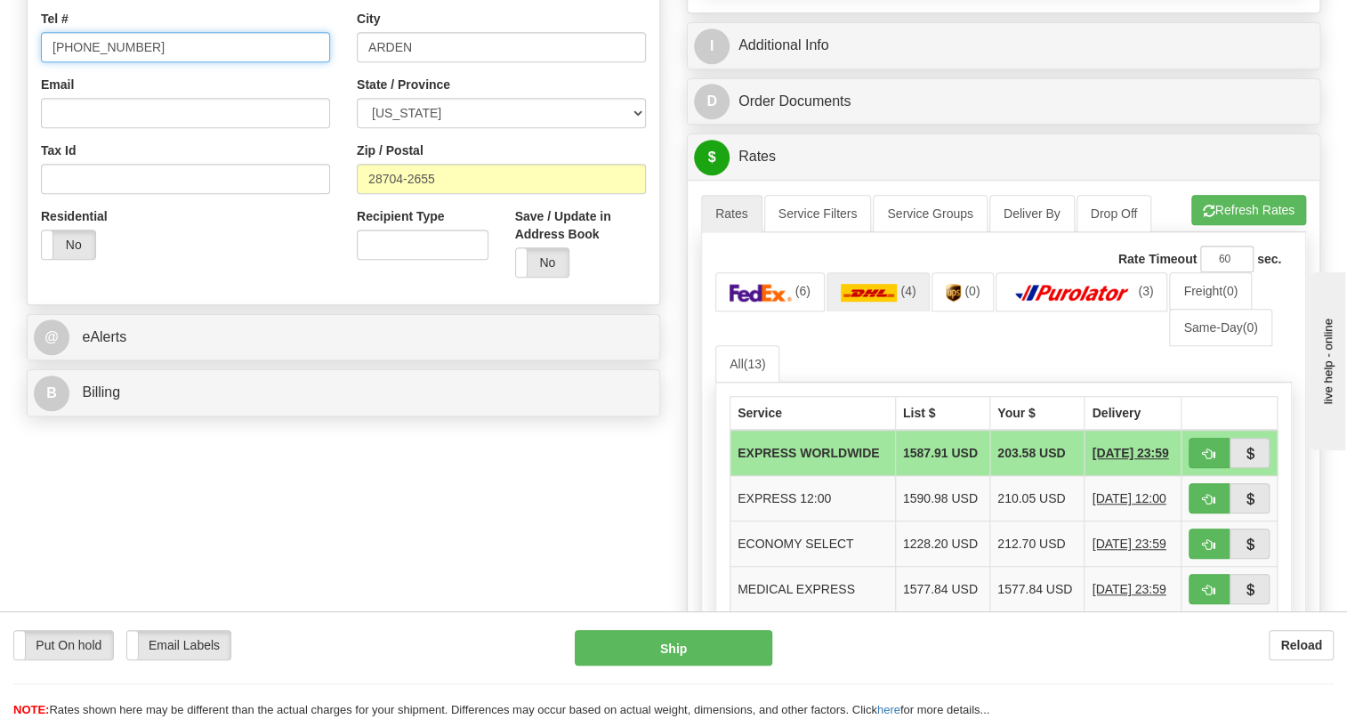
click at [116, 62] on input "(779)7960565" at bounding box center [185, 47] width 289 height 30
paste input "828-275-989"
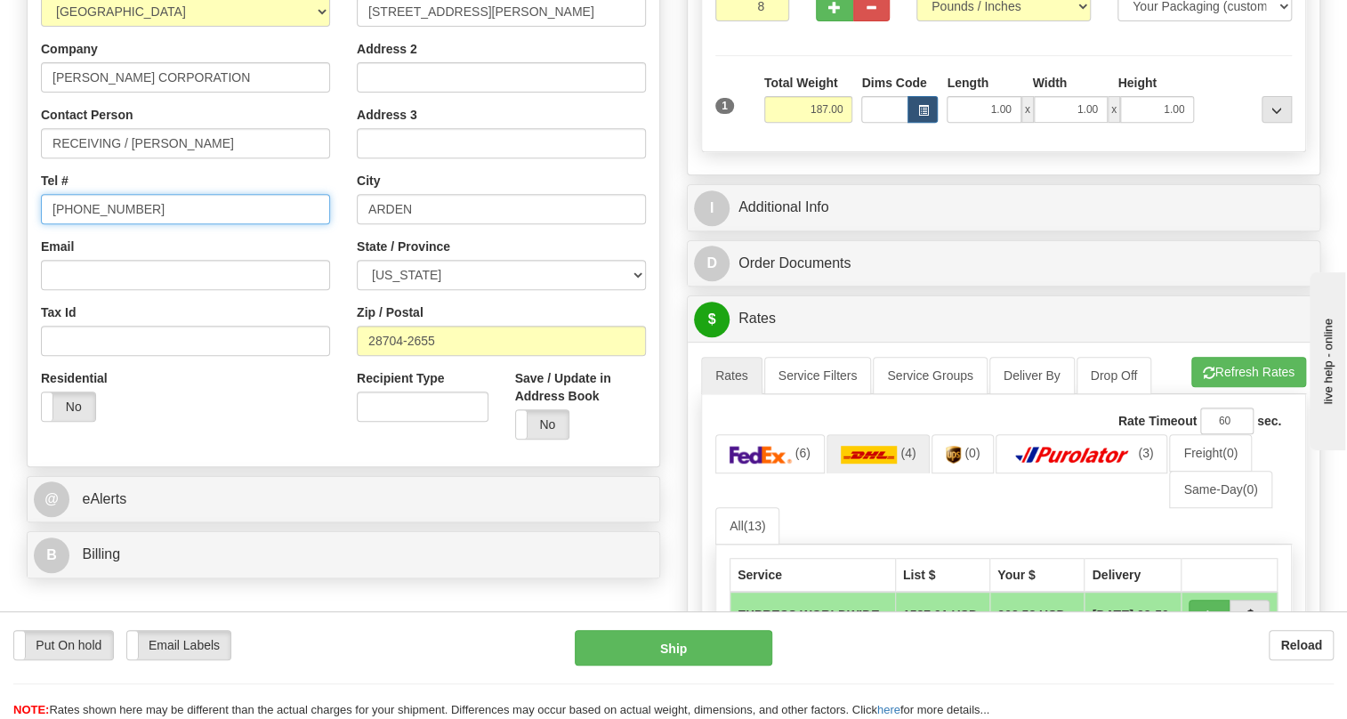
scroll to position [262, 0]
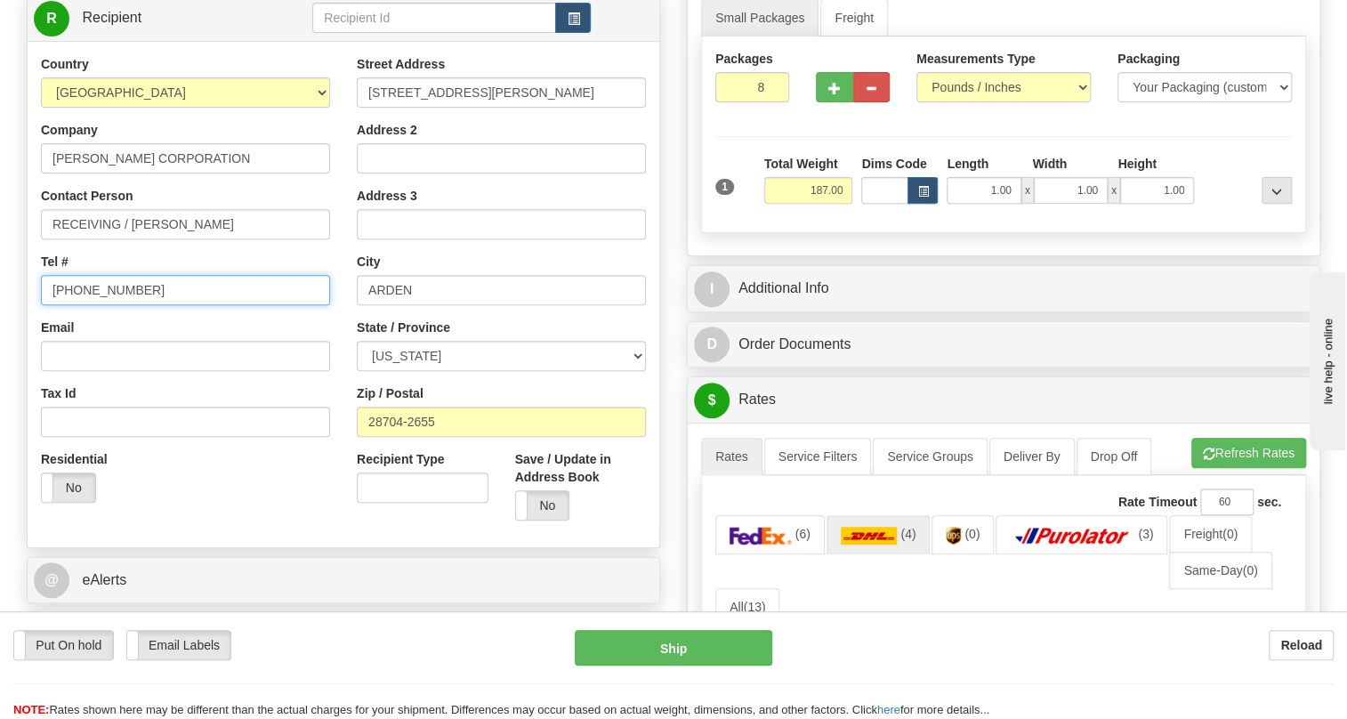
type input "828-275-9895"
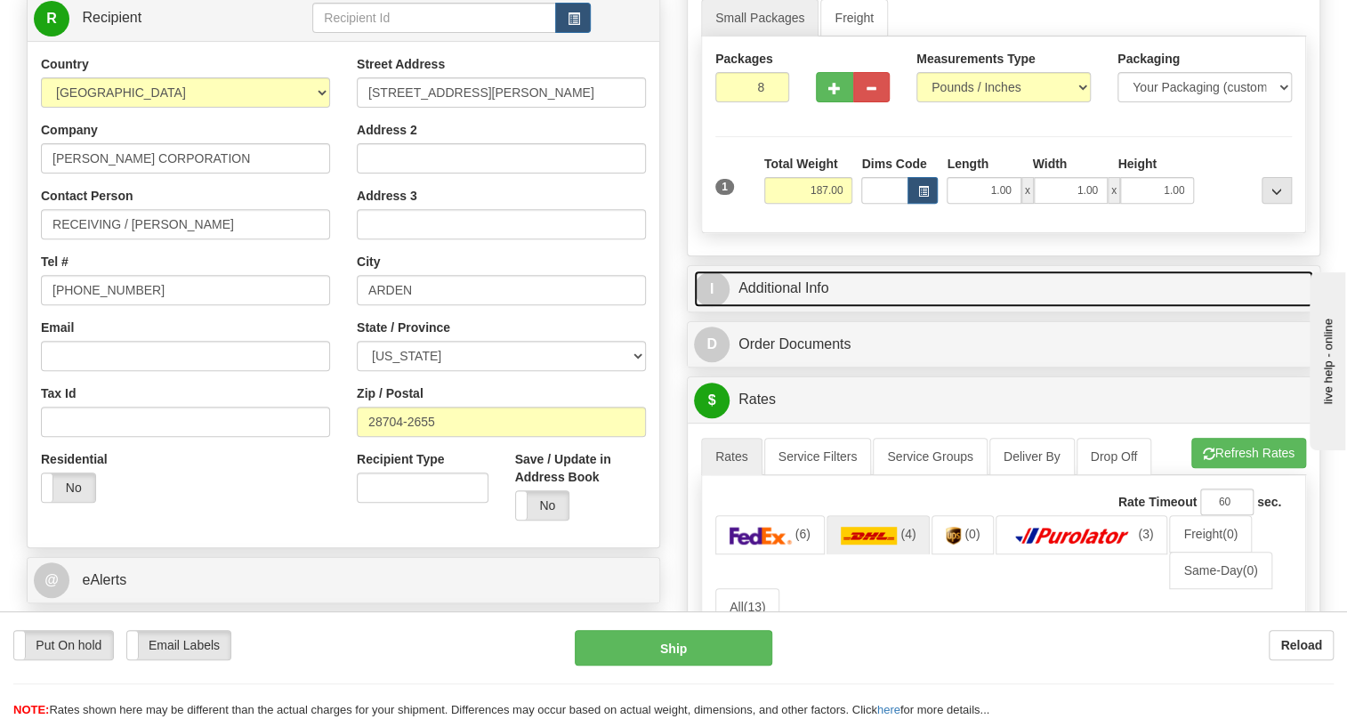
click at [780, 307] on link "I Additional Info" at bounding box center [1003, 288] width 619 height 36
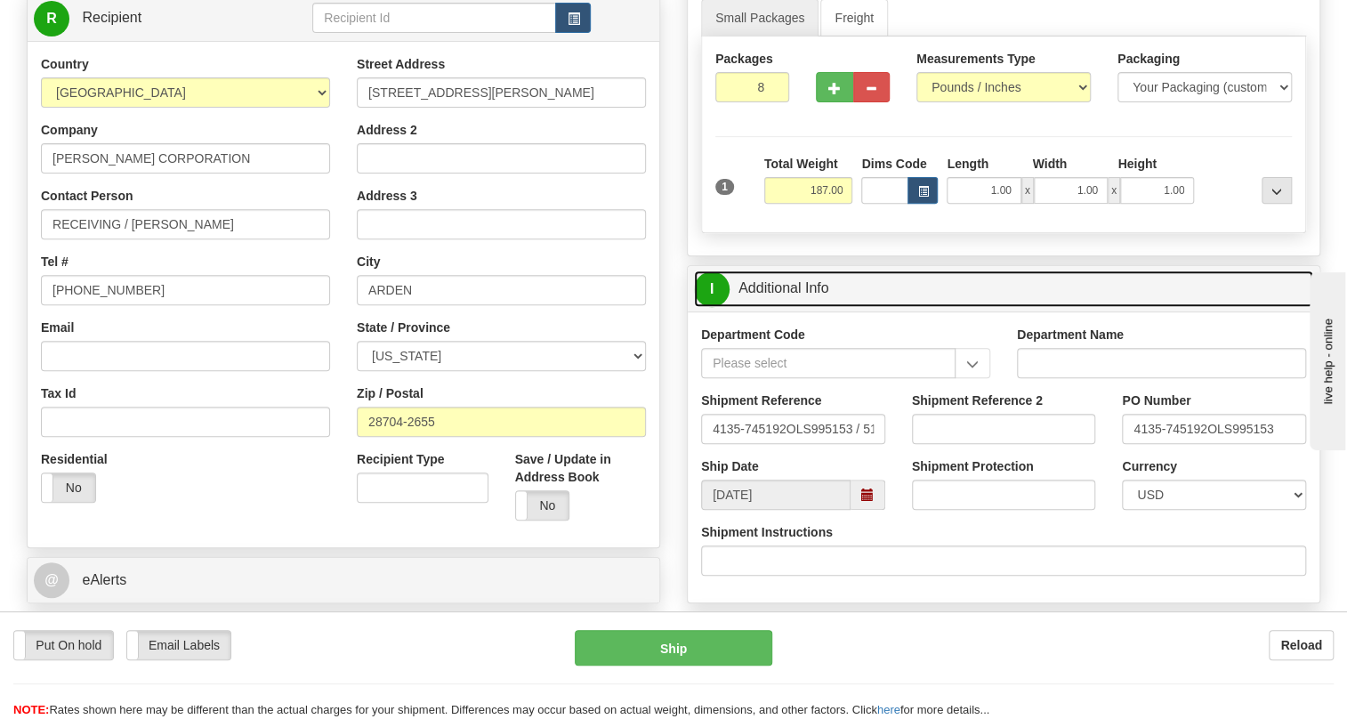
scroll to position [343, 0]
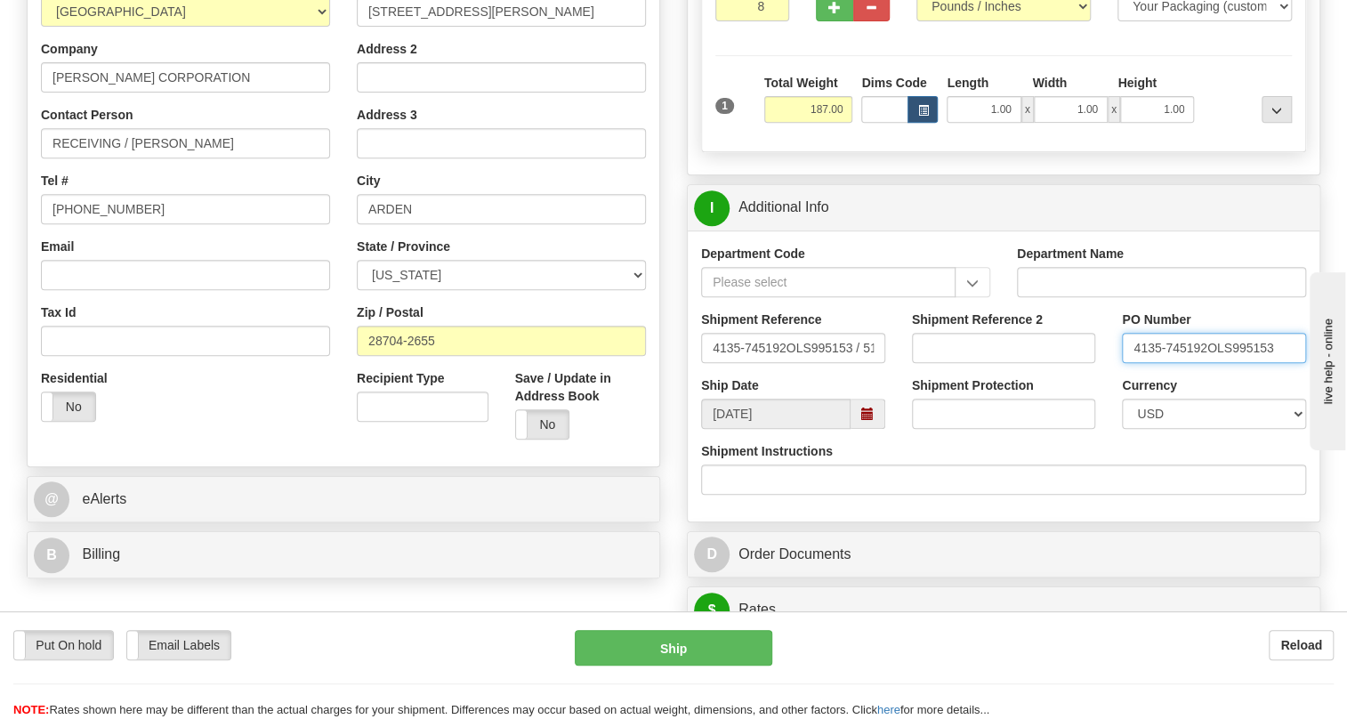
drag, startPoint x: 1206, startPoint y: 383, endPoint x: 1130, endPoint y: 391, distance: 76.1
click at [1130, 363] on input "4135-745192OLS995153" at bounding box center [1214, 348] width 184 height 30
click at [367, 93] on input "Address 2" at bounding box center [501, 77] width 289 height 30
paste input "4135-745192"
type input "PO# 4135-745192"
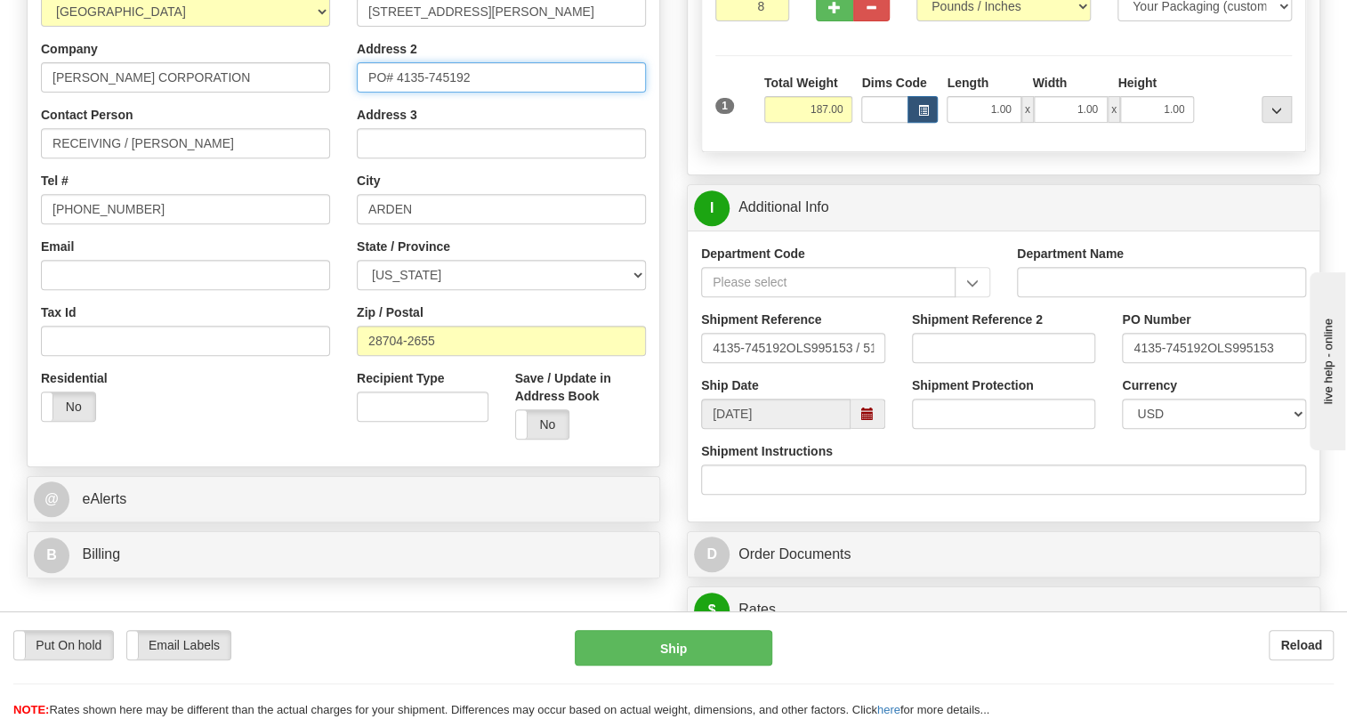
drag, startPoint x: 472, startPoint y: 116, endPoint x: 338, endPoint y: 117, distance: 133.5
click at [338, 117] on div "Country AFGHANISTAN ALAND ISLANDS ALBANIA ALGERIA AMERICAN SAMOA ANDORRA ANGOLA…" at bounding box center [344, 213] width 632 height 479
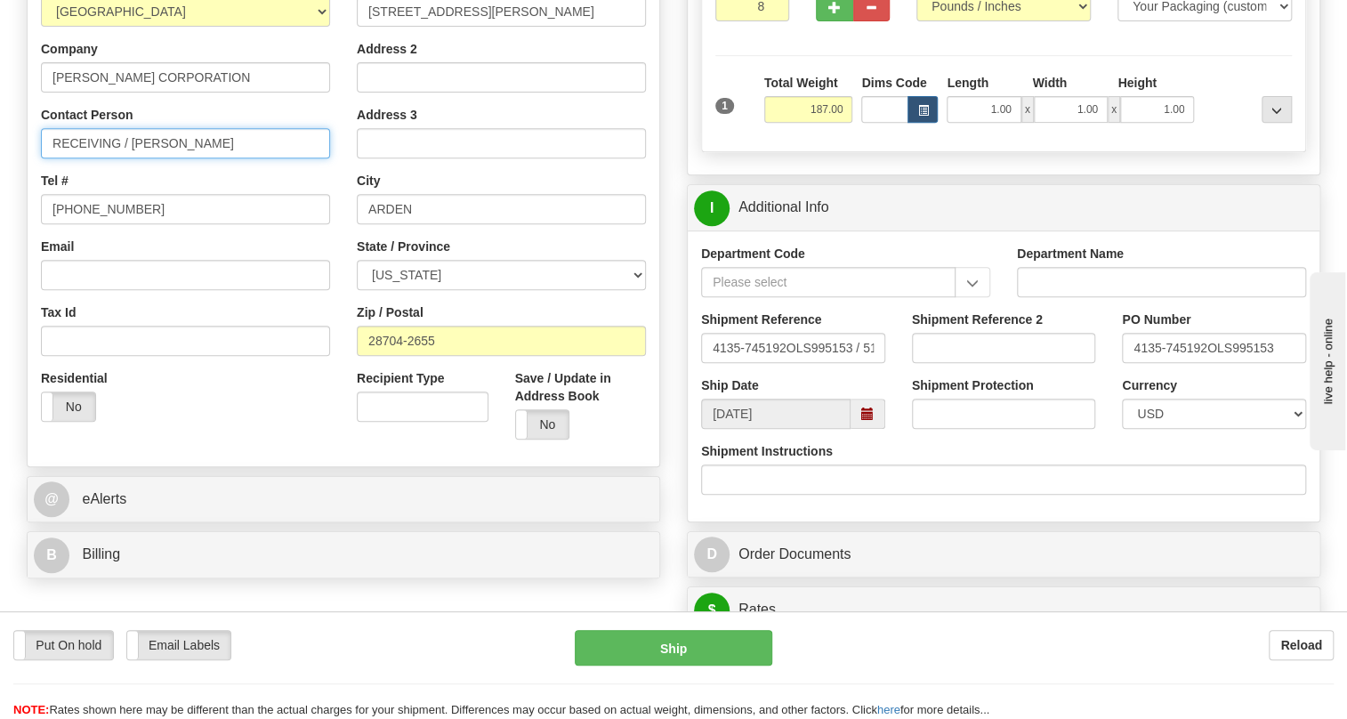
drag, startPoint x: 130, startPoint y: 182, endPoint x: -64, endPoint y: 199, distance: 194.7
click at [0, 199] on html "Training Course Close Toggle navigation Settings Shipping Preferences New Sende…" at bounding box center [673, 16] width 1347 height 719
click at [183, 158] on input "Bryson Redmon" at bounding box center [185, 143] width 289 height 30
paste input "PO# 4135-745192"
type input "Bryson Redmon / PO# 4135-745192"
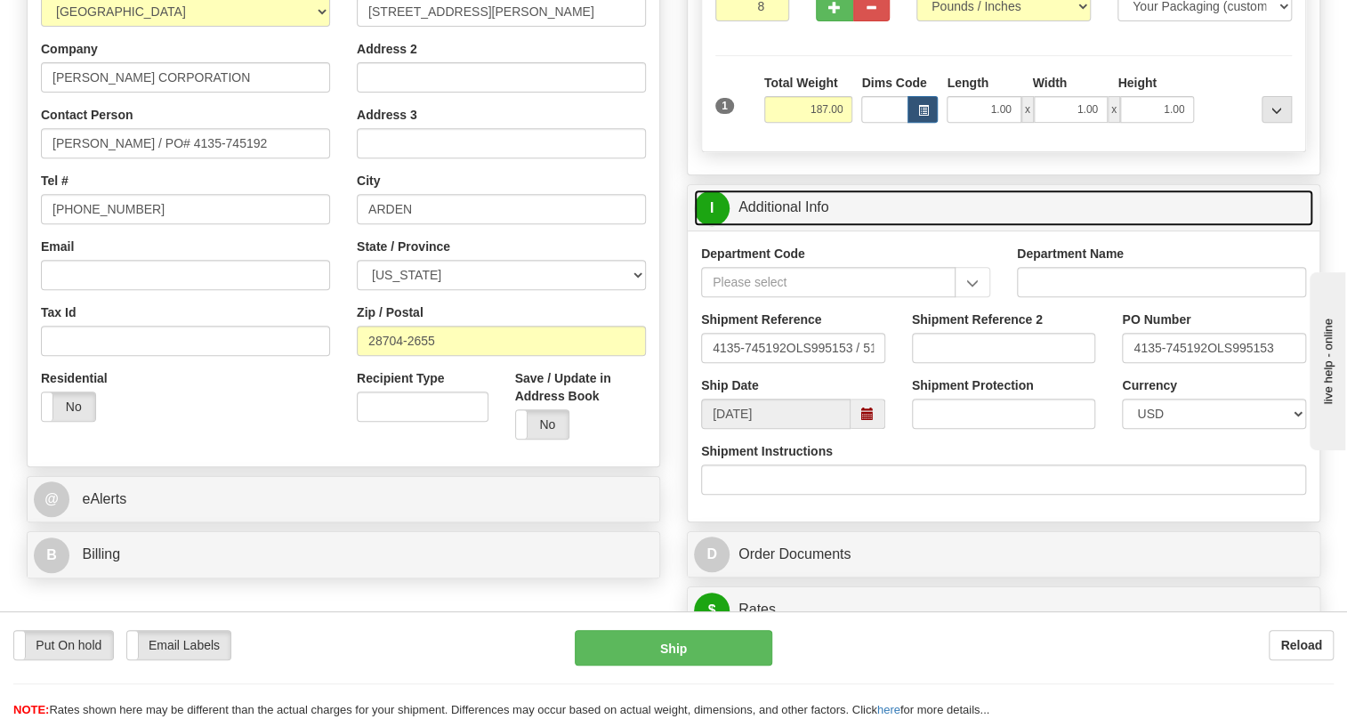
click at [799, 226] on link "I Additional Info" at bounding box center [1003, 208] width 619 height 36
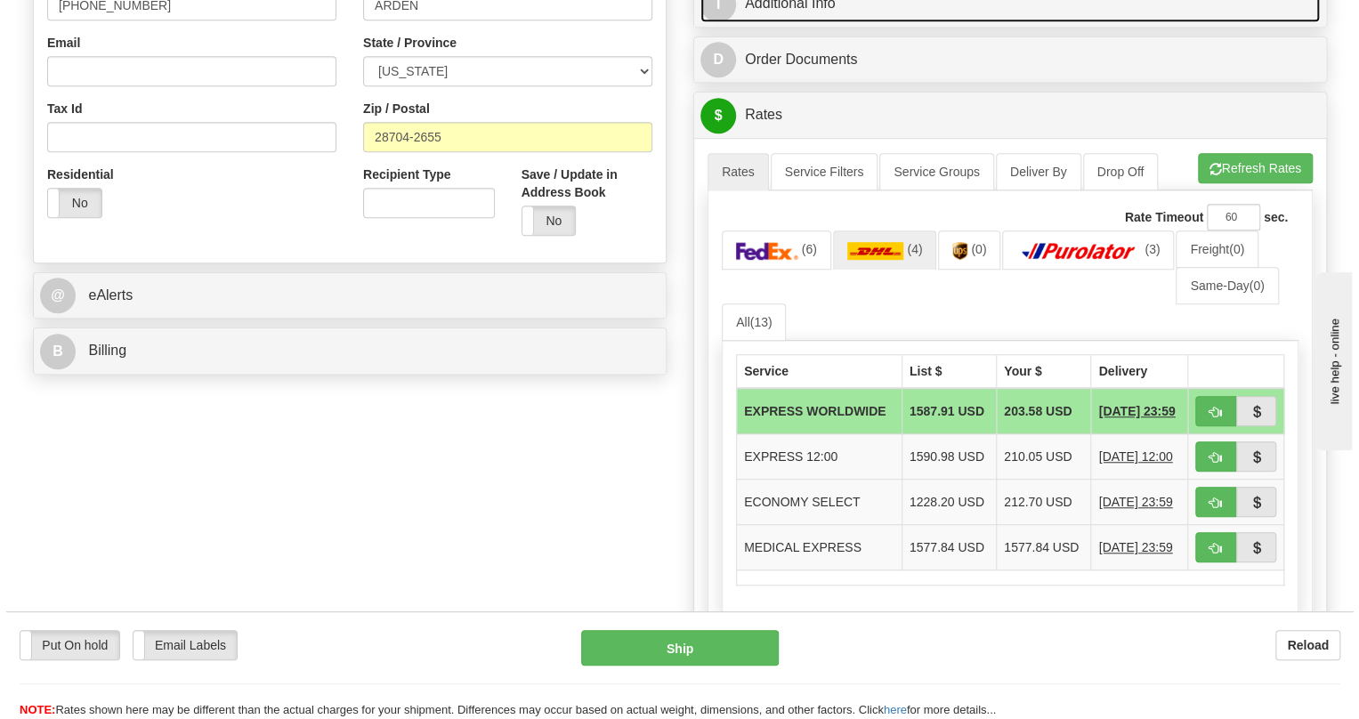
scroll to position [585, 0]
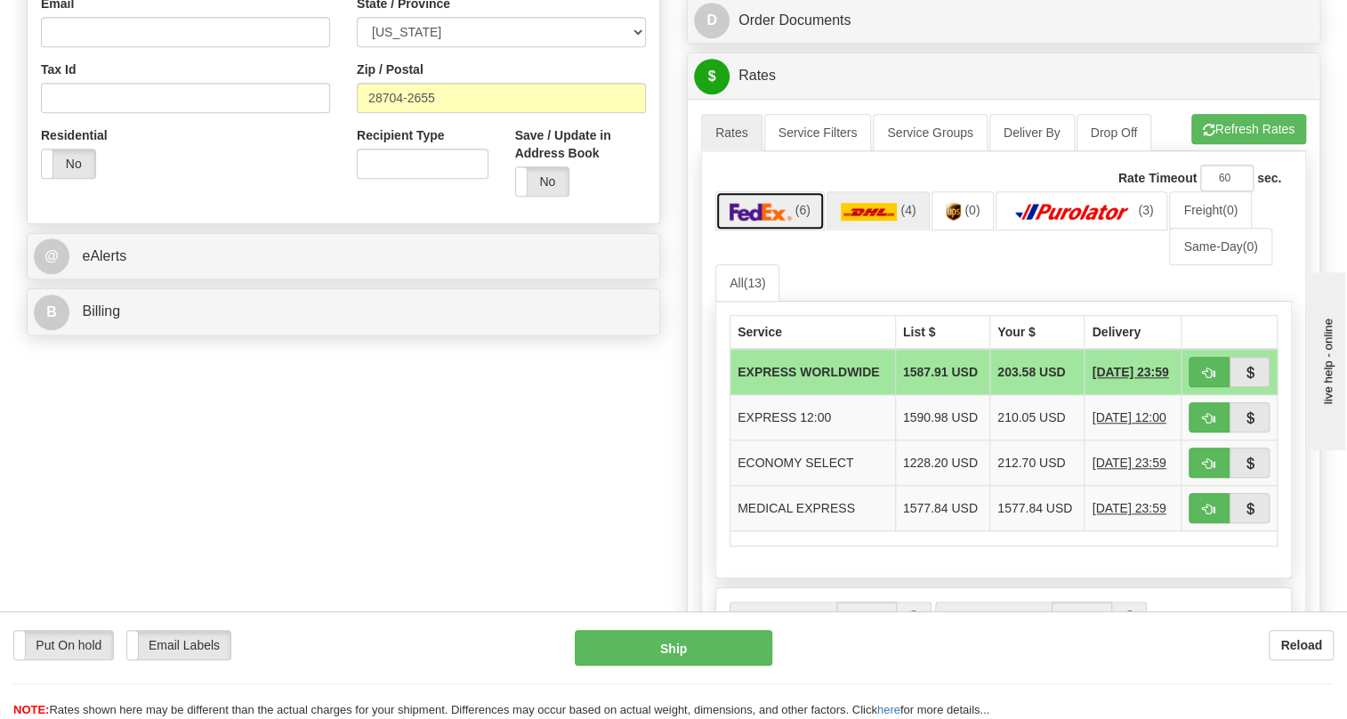
click at [752, 221] on img at bounding box center [761, 212] width 62 height 18
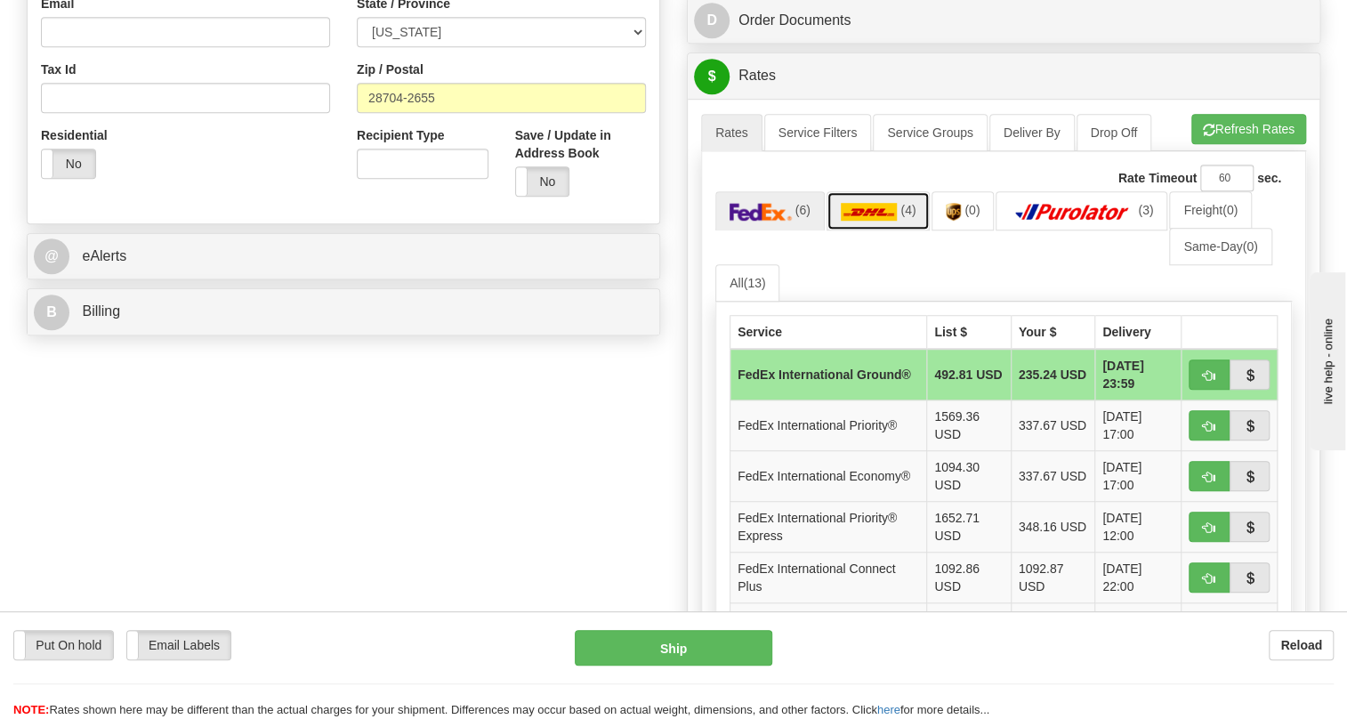
click at [876, 221] on img at bounding box center [869, 212] width 57 height 18
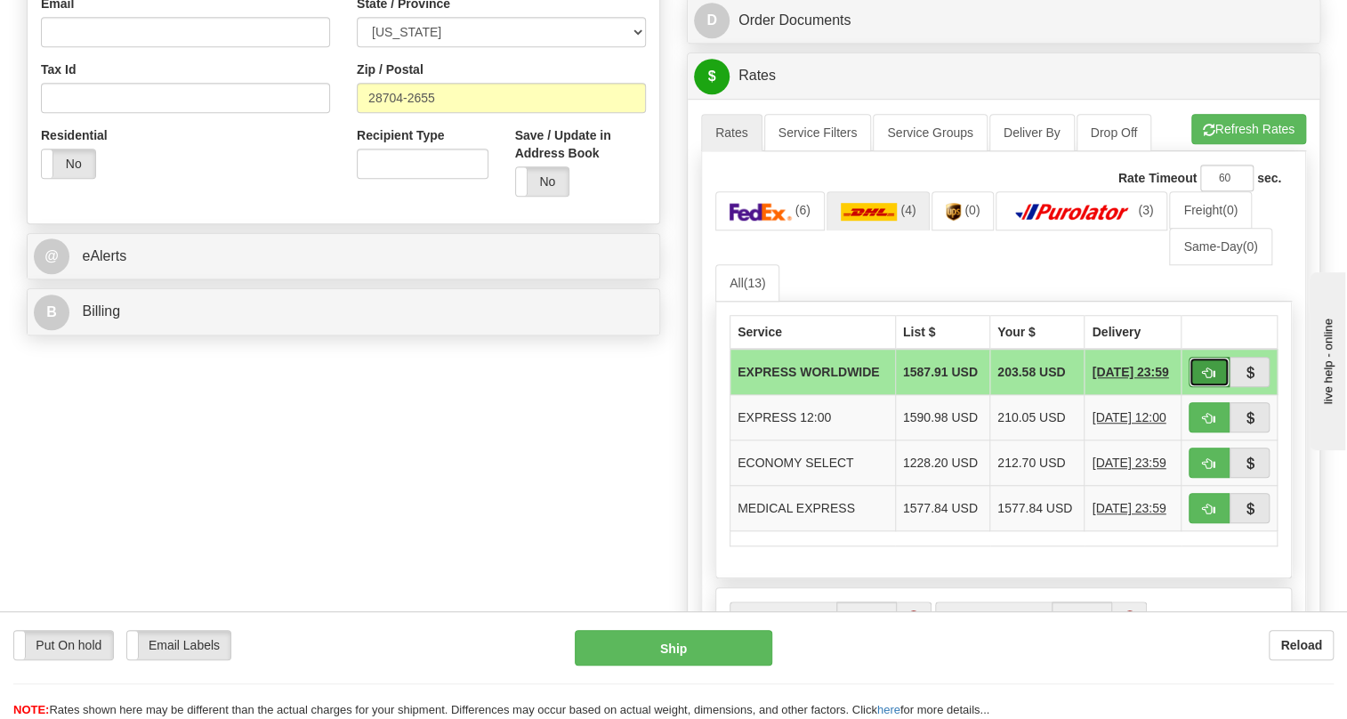
click at [1208, 379] on span "button" at bounding box center [1209, 373] width 12 height 12
type input "P"
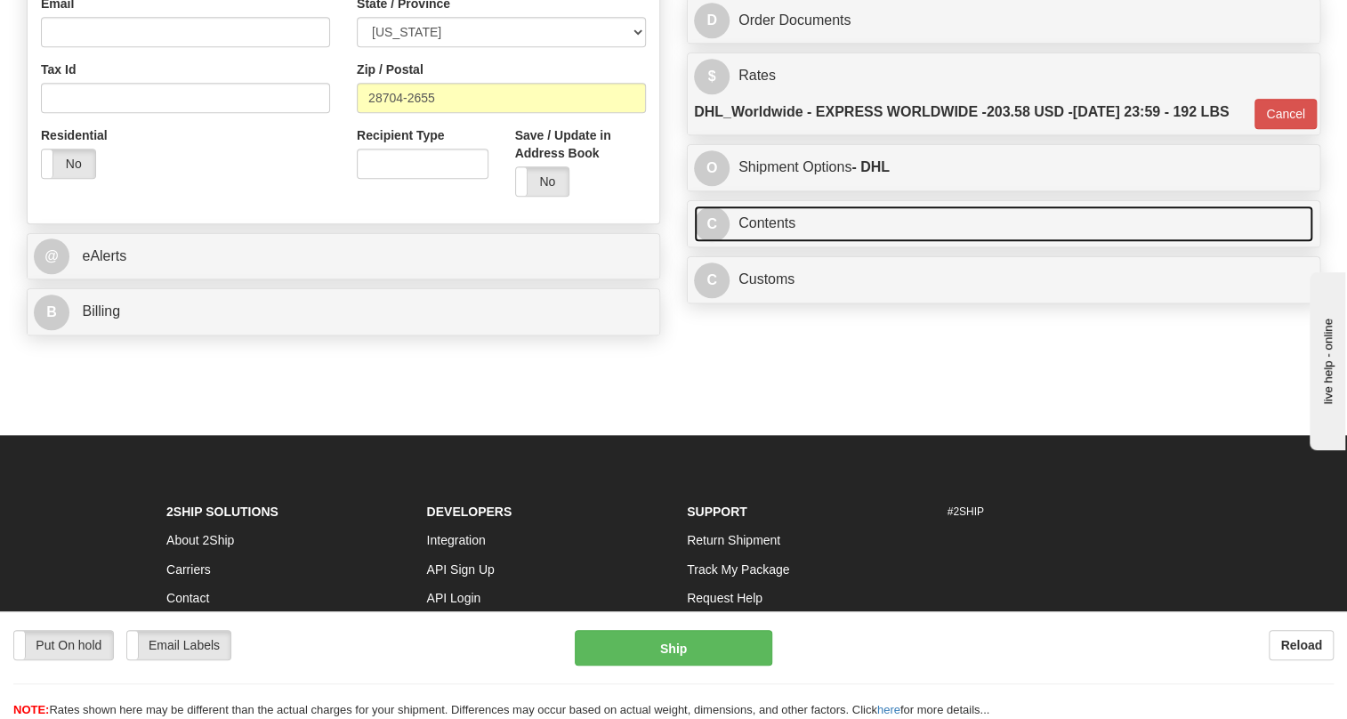
click at [771, 242] on link "C Contents" at bounding box center [1003, 224] width 619 height 36
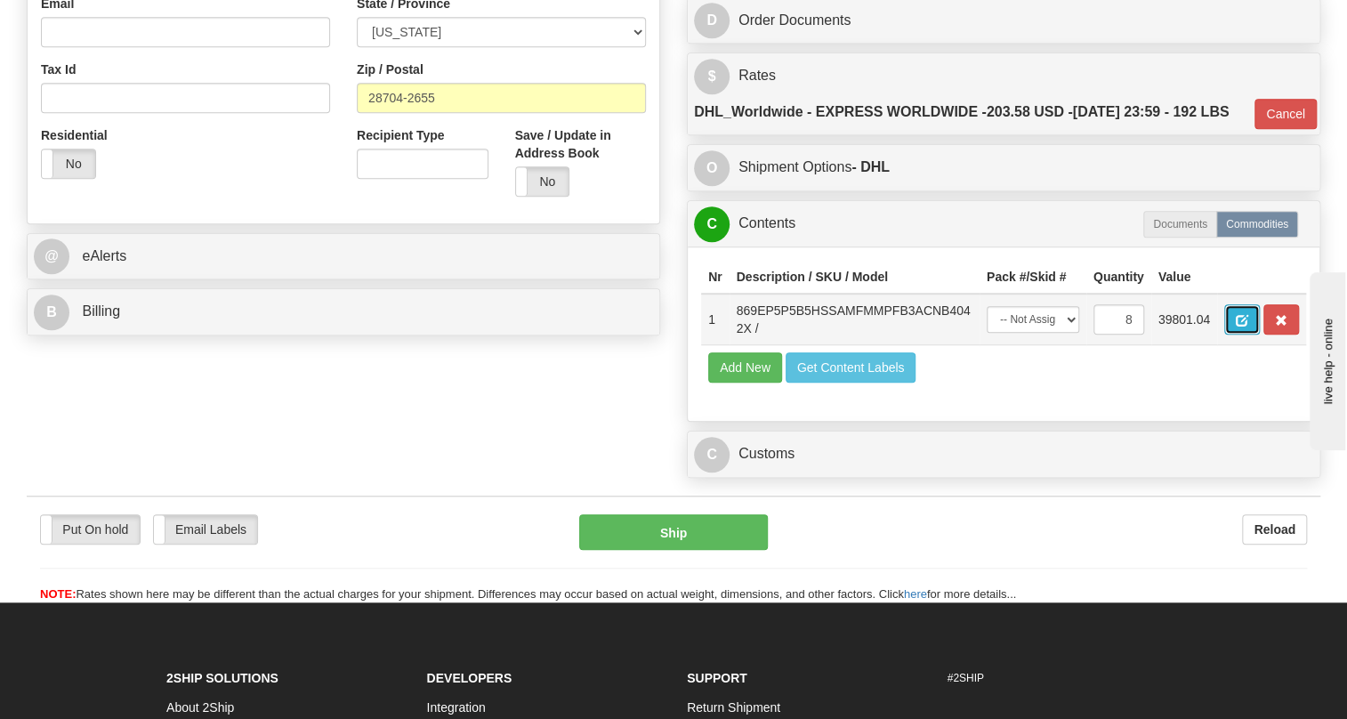
click at [1239, 327] on span "button" at bounding box center [1242, 321] width 12 height 12
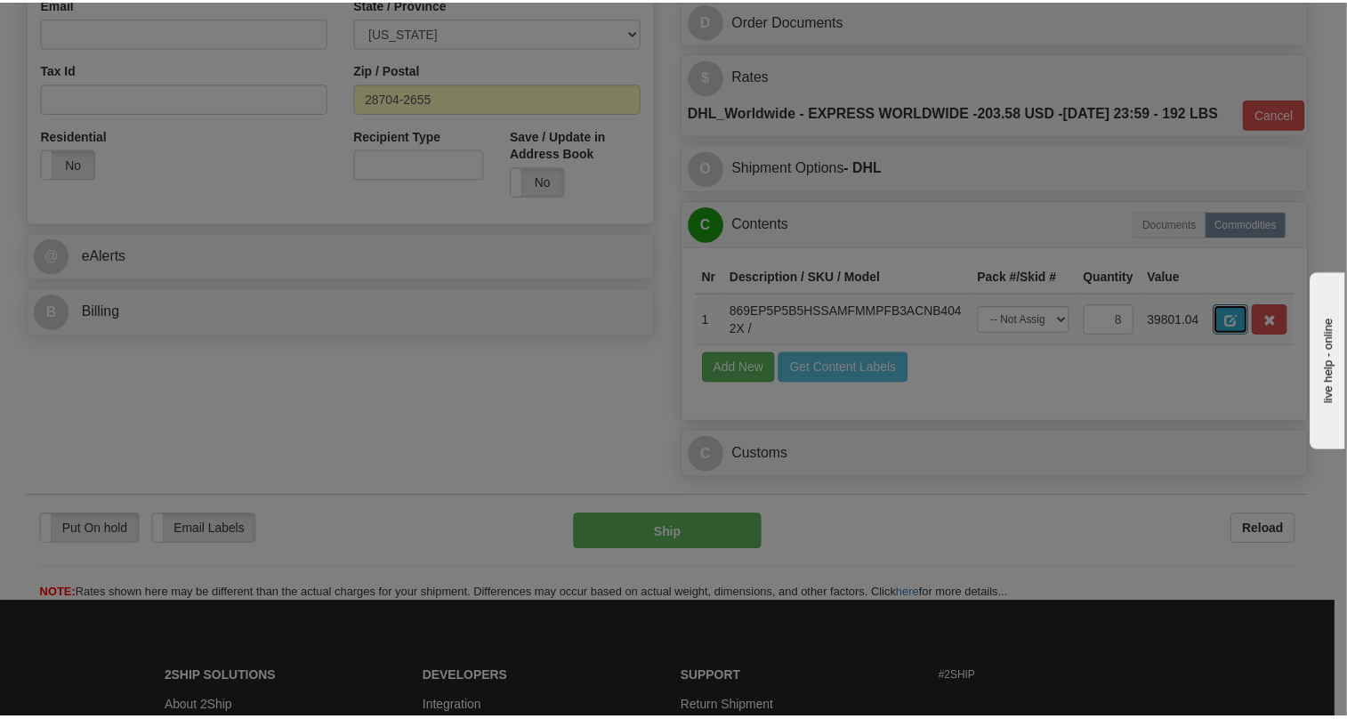
scroll to position [0, 0]
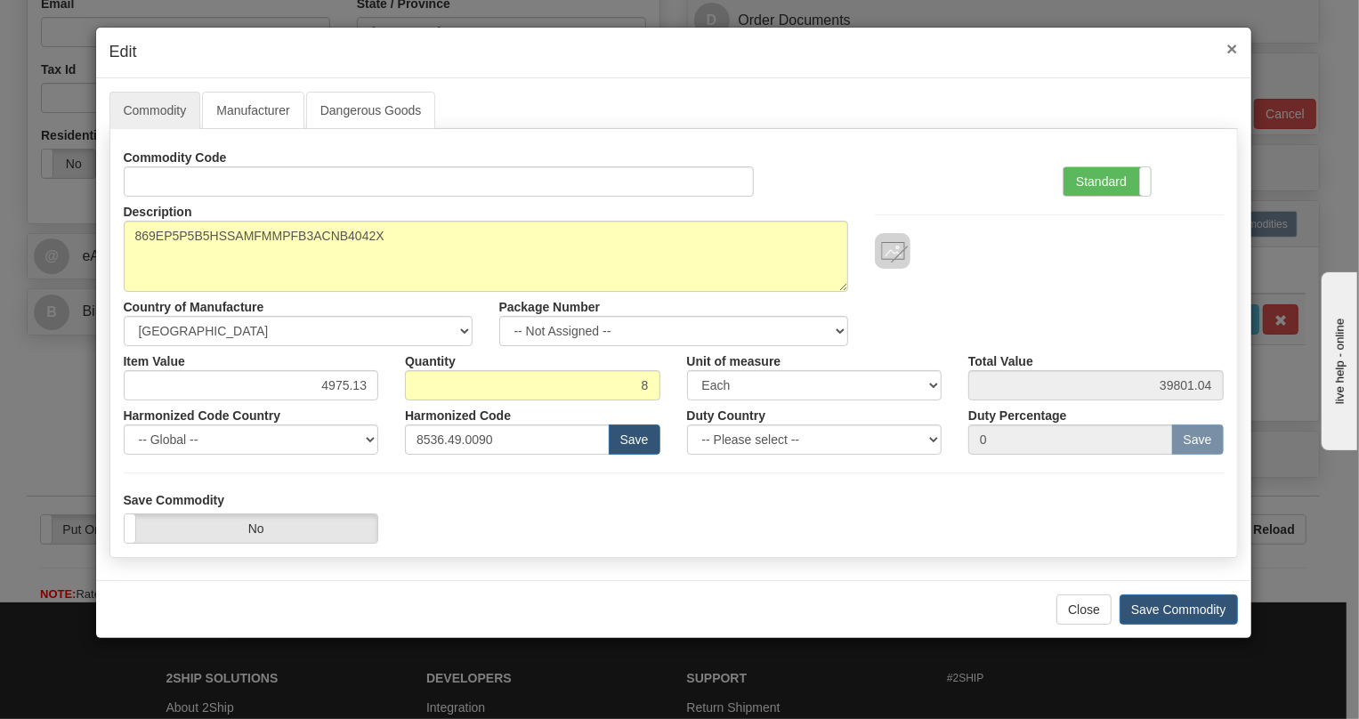
click at [1228, 50] on span "×" at bounding box center [1231, 48] width 11 height 20
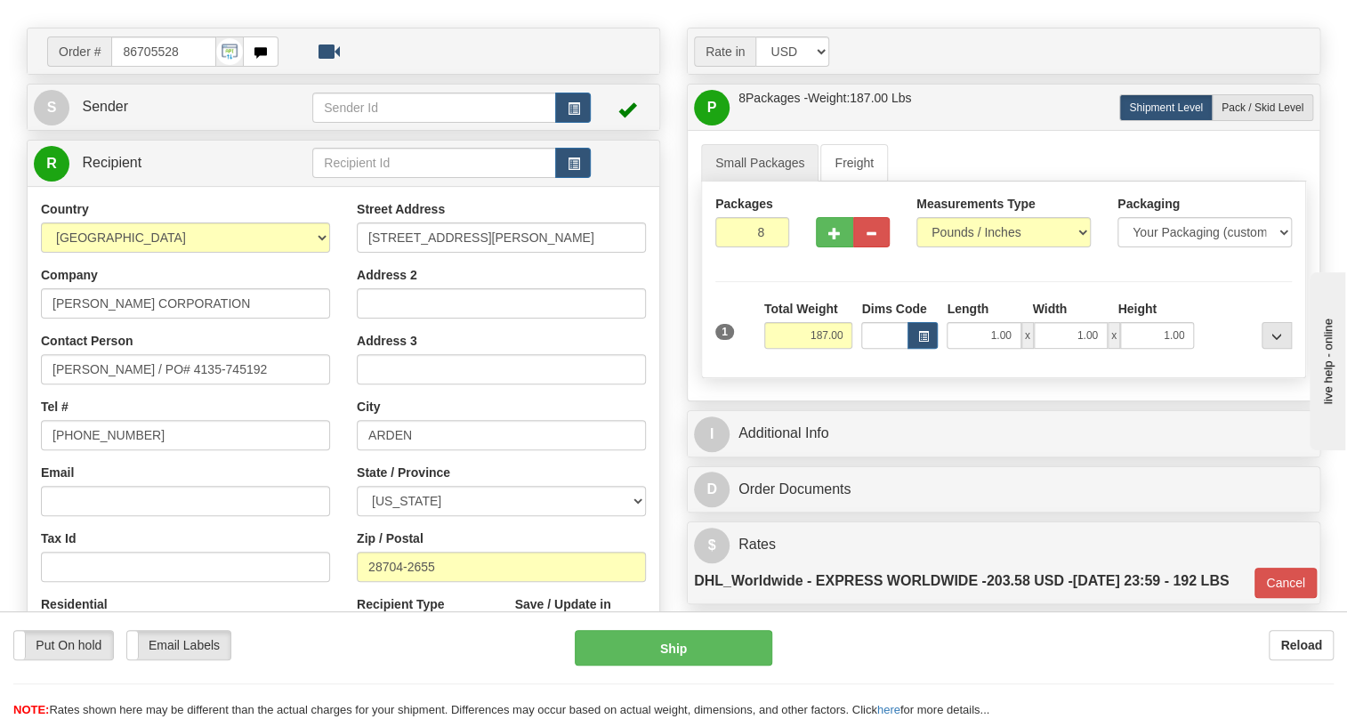
scroll to position [100, 0]
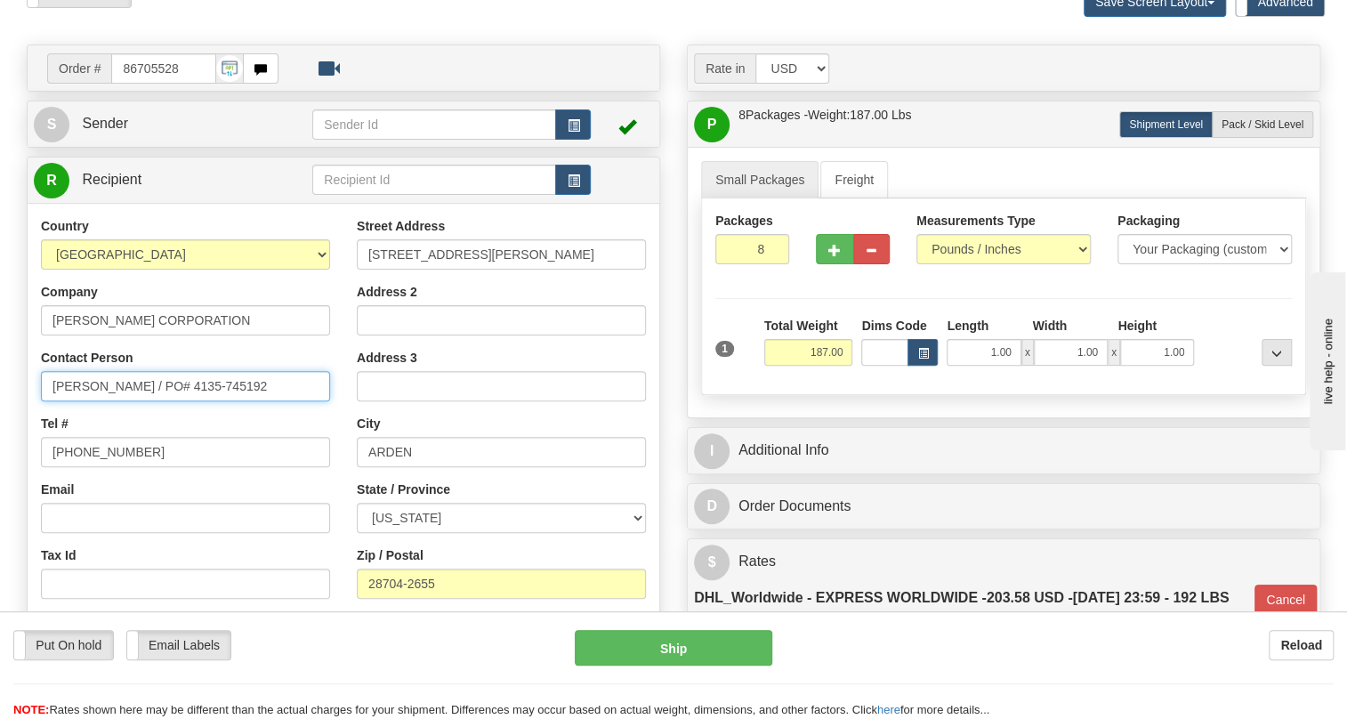
drag, startPoint x: 252, startPoint y: 423, endPoint x: 36, endPoint y: 423, distance: 216.2
click at [36, 423] on div "Country AFGHANISTAN ALAND ISLANDS ALBANIA ALGERIA AMERICAN SAMOA ANDORRA ANGOLA…" at bounding box center [186, 447] width 316 height 461
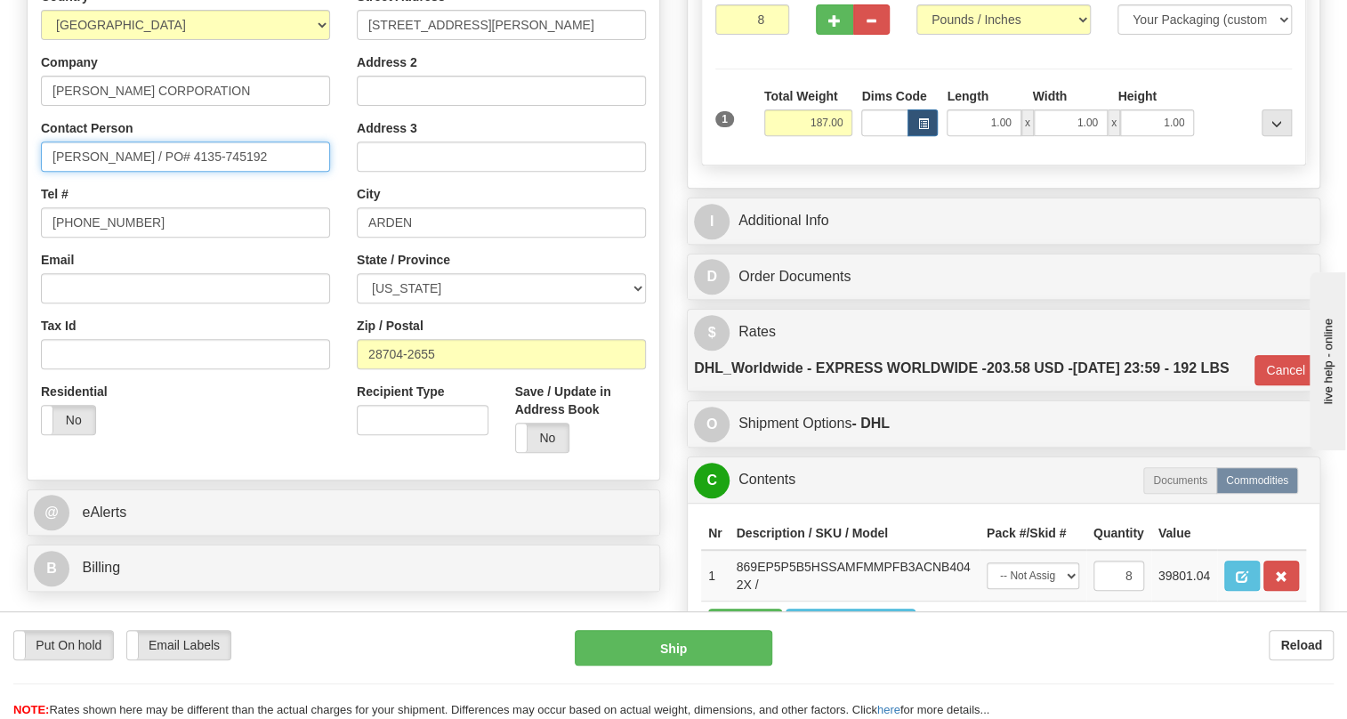
scroll to position [343, 0]
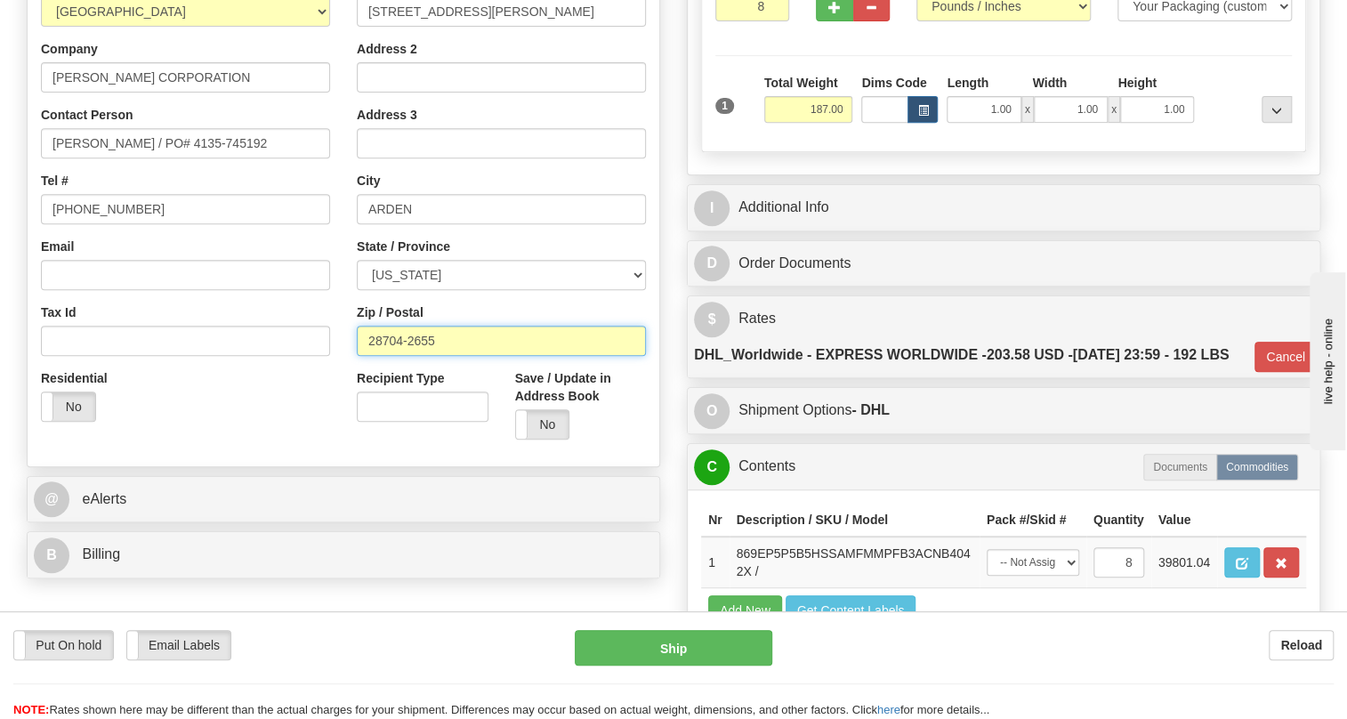
drag, startPoint x: 439, startPoint y: 380, endPoint x: 352, endPoint y: 389, distance: 86.8
click at [352, 389] on div "Street Address 221 HEYWOOD RD Address 2 Address 3 City ARDEN State / Province A…" at bounding box center [501, 213] width 316 height 479
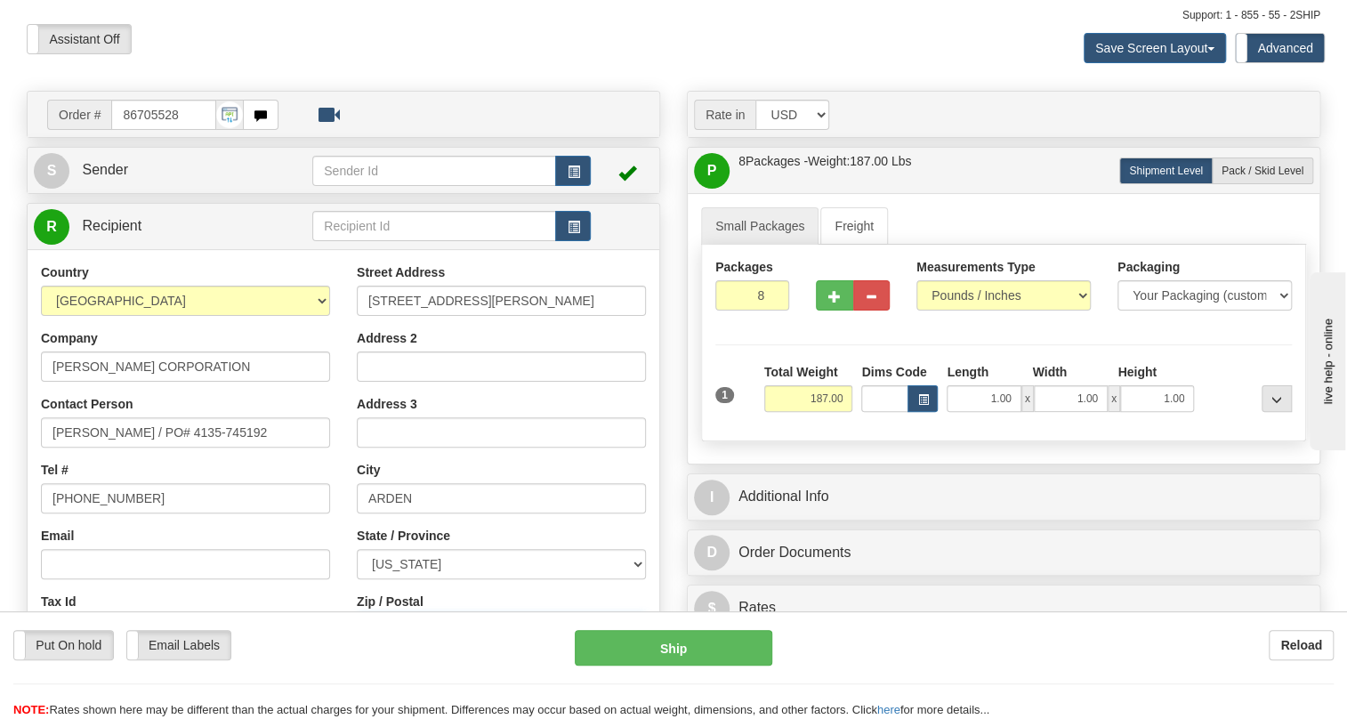
scroll to position [0, 0]
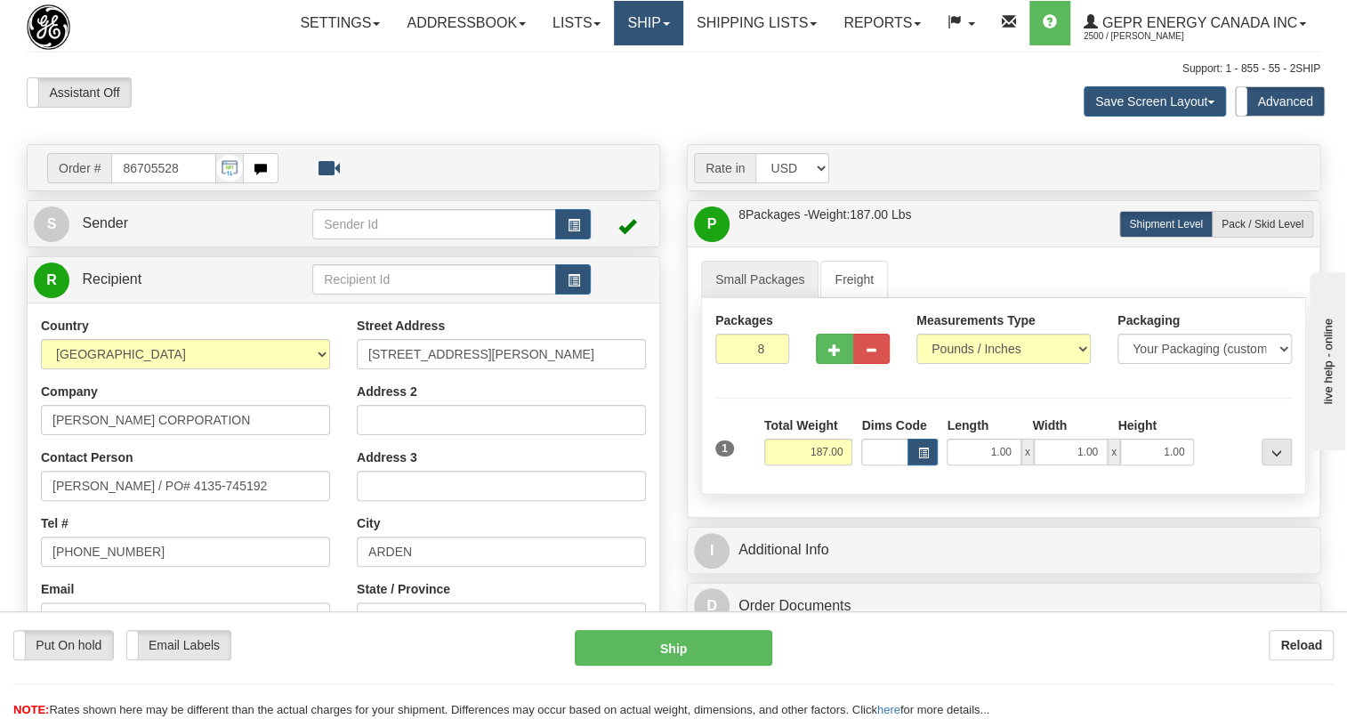
click at [666, 23] on link "Ship" at bounding box center [648, 23] width 69 height 44
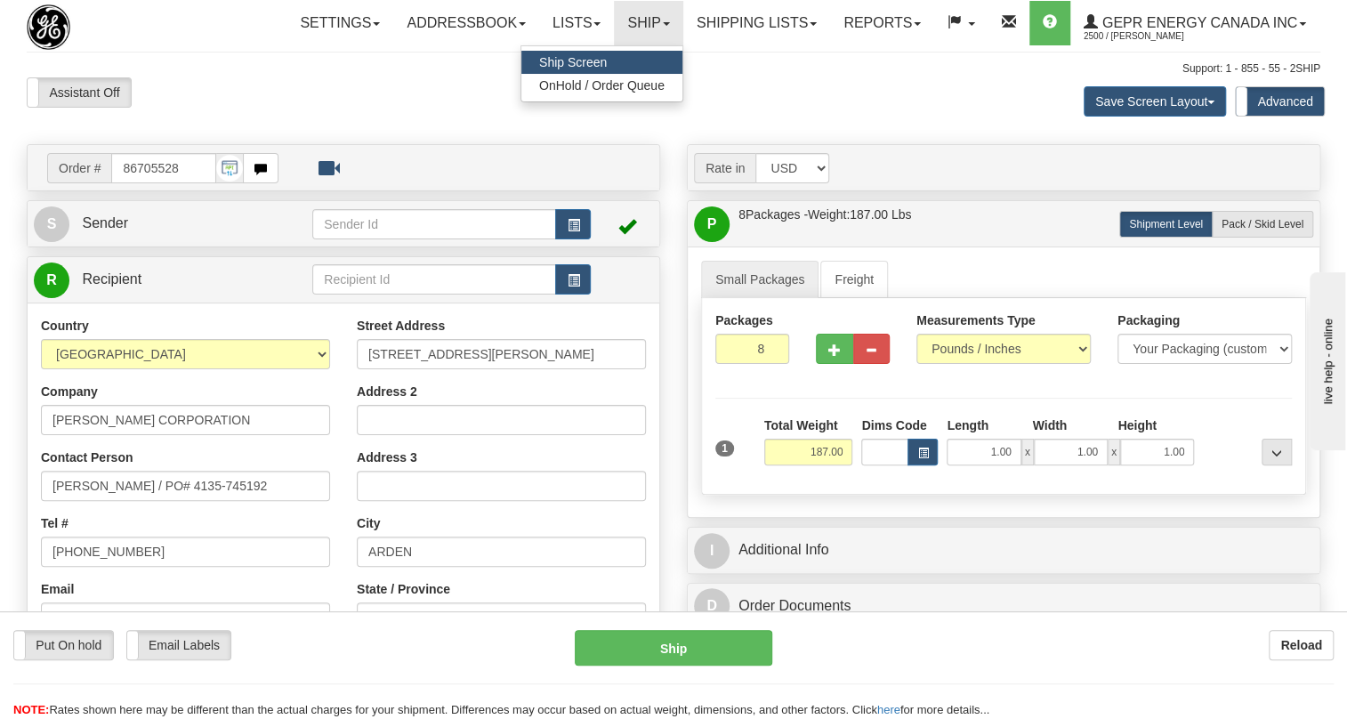
click at [569, 55] on span "Ship Screen" at bounding box center [573, 62] width 68 height 14
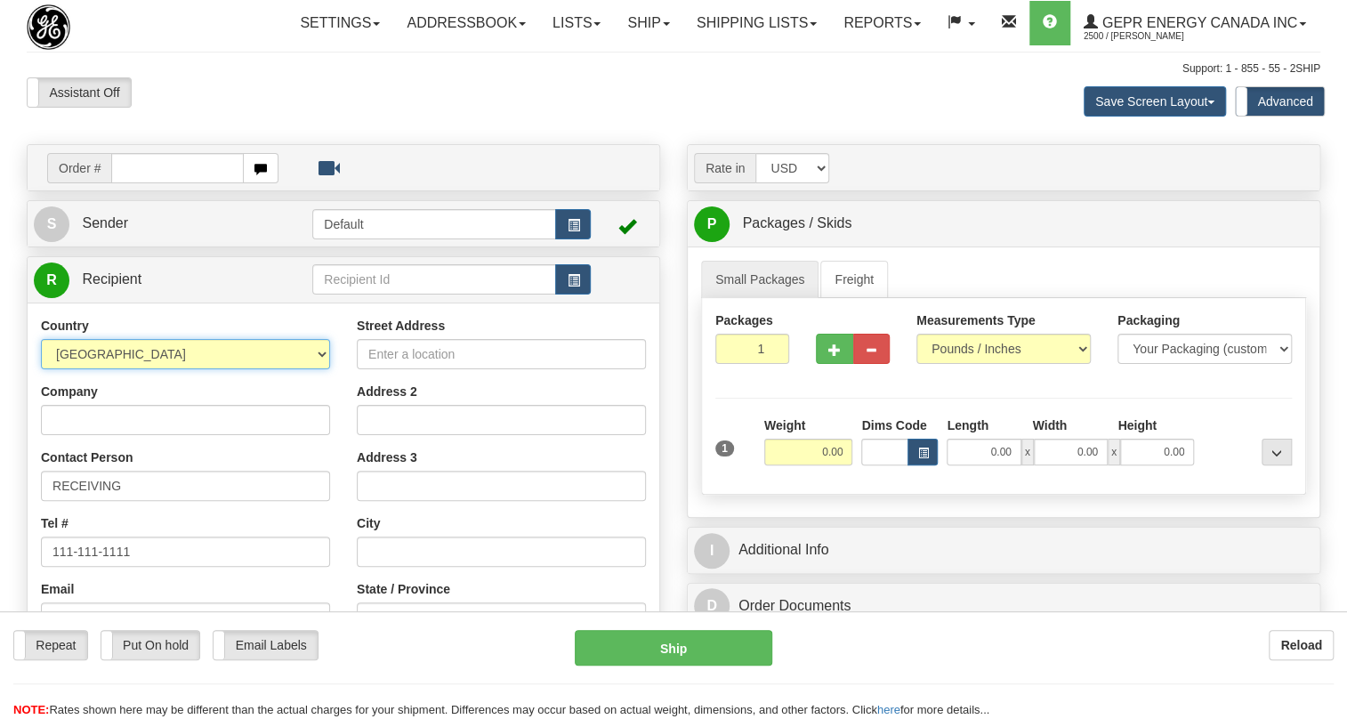
click at [245, 369] on select "[GEOGRAPHIC_DATA] [GEOGRAPHIC_DATA] [GEOGRAPHIC_DATA] [GEOGRAPHIC_DATA] [US_STA…" at bounding box center [185, 354] width 289 height 30
select select "US"
click at [41, 369] on select "[GEOGRAPHIC_DATA] [GEOGRAPHIC_DATA] [GEOGRAPHIC_DATA] [GEOGRAPHIC_DATA] [US_STA…" at bounding box center [185, 354] width 289 height 30
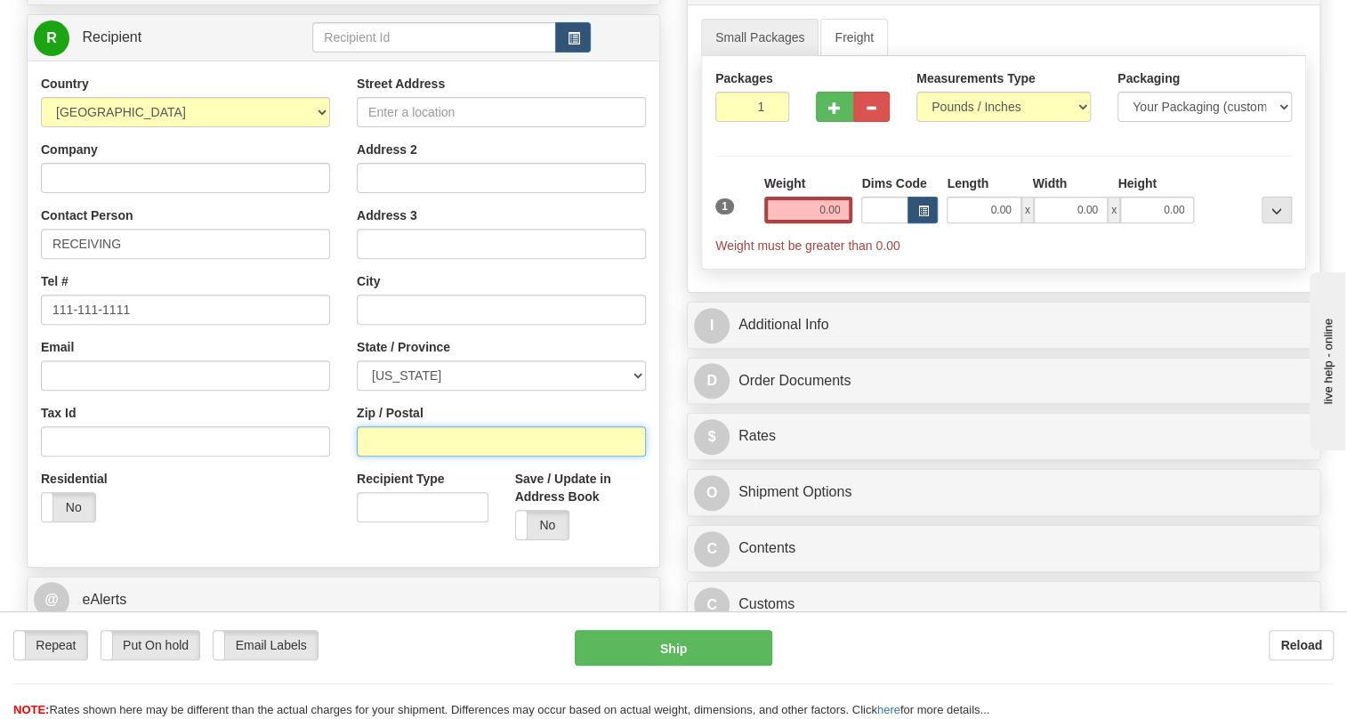
click at [385, 456] on input "Zip / Postal" at bounding box center [501, 441] width 289 height 30
paste input "28704-2655"
type input "28704-2655"
type input "ARDEN"
select select "NC"
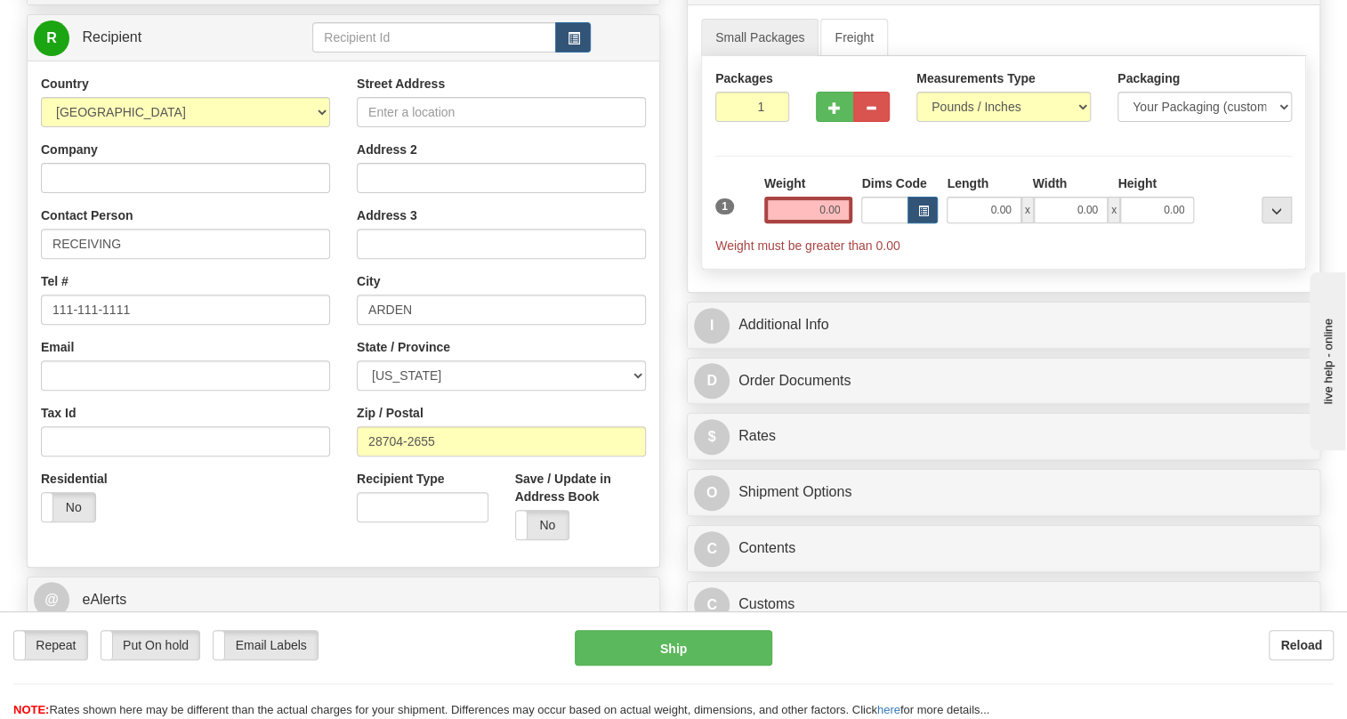
click at [344, 461] on div "Street Address Address 2 Address 3 City [GEOGRAPHIC_DATA] State / Province [US_…" at bounding box center [501, 314] width 316 height 479
click at [397, 127] on input "Street Address" at bounding box center [501, 112] width 289 height 30
paste input "[STREET_ADDRESS][PERSON_NAME]"
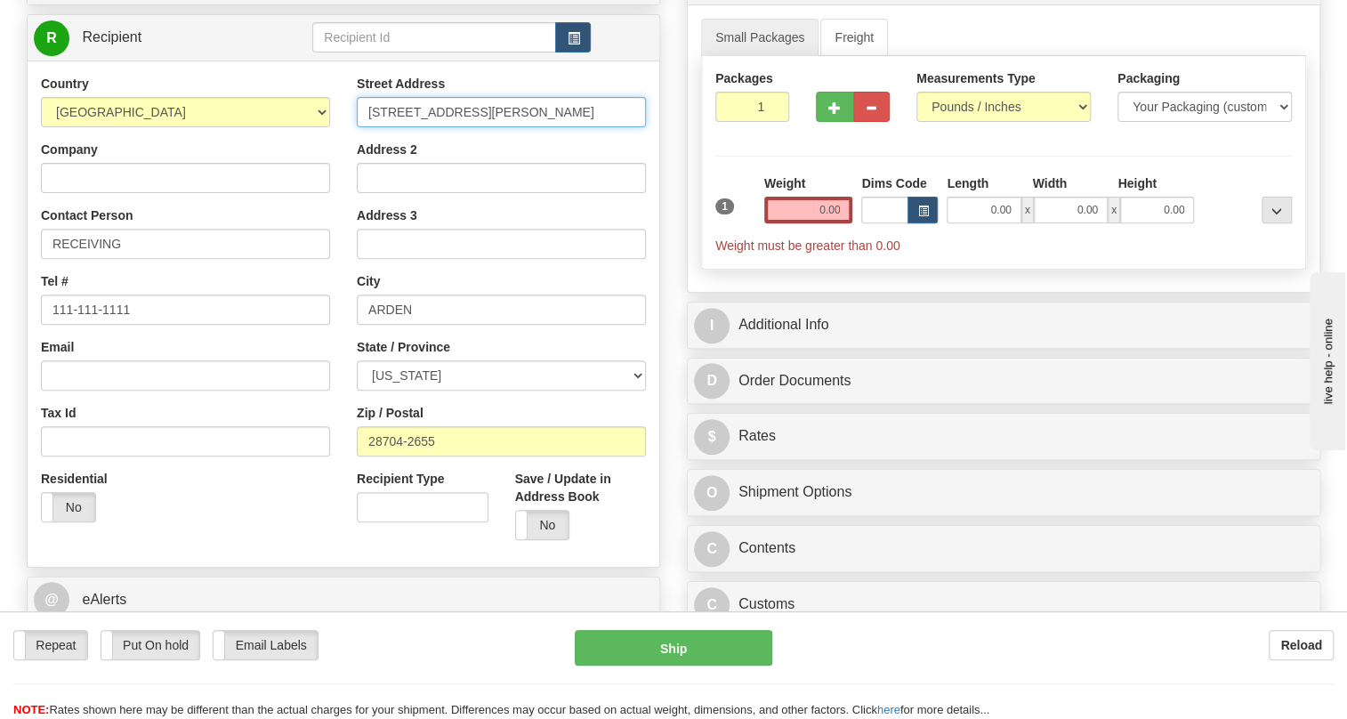
type input "[STREET_ADDRESS][PERSON_NAME]"
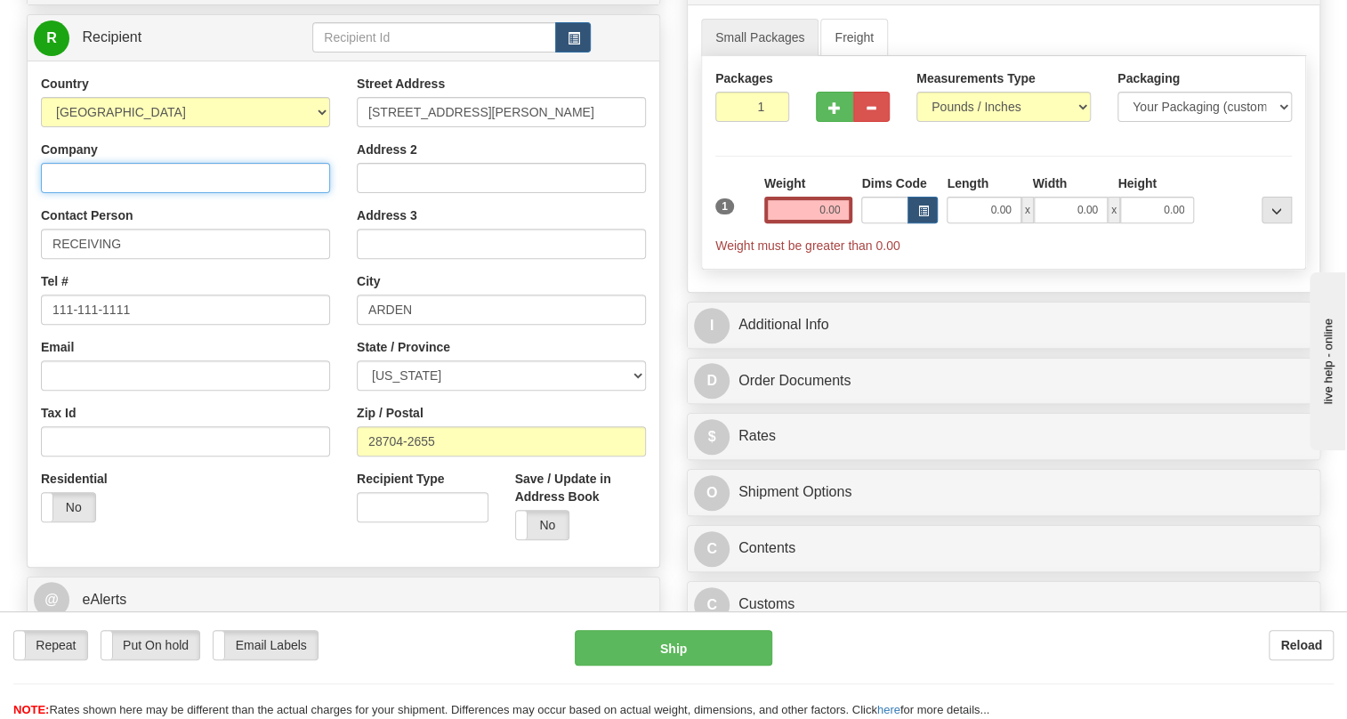
click at [81, 193] on input "Company" at bounding box center [185, 178] width 289 height 30
paste input "ON CORPORATION"
type input "[PERSON_NAME] CORPORATION"
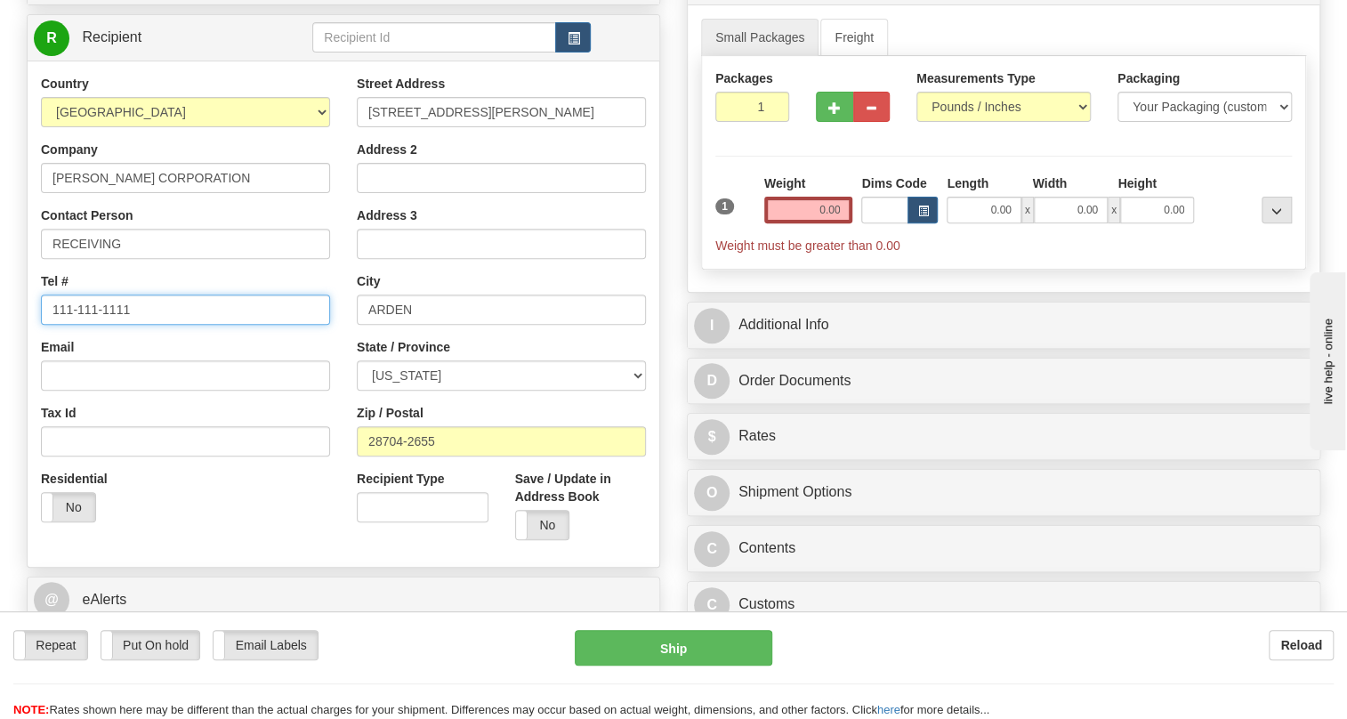
click at [116, 325] on input "111-111-1111" at bounding box center [185, 310] width 289 height 30
paste input "[PERSON_NAME]"
click at [52, 325] on input "[PERSON_NAME]" at bounding box center [185, 310] width 289 height 30
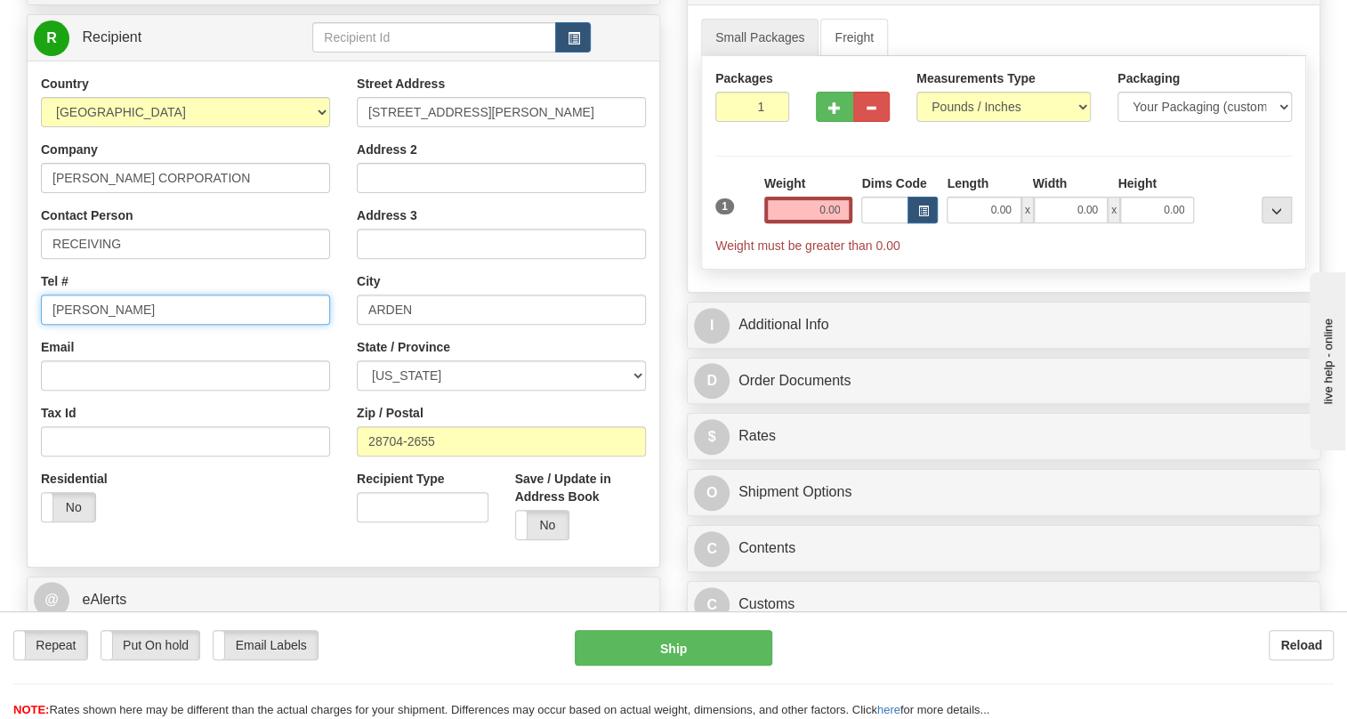
paste input "[PHONE_NUMBER]"
drag, startPoint x: 131, startPoint y: 351, endPoint x: 224, endPoint y: 356, distance: 93.6
click at [224, 325] on input "828-275-9895Bryson [PERSON_NAME]" at bounding box center [185, 310] width 289 height 30
type input "[PHONE_NUMBER]"
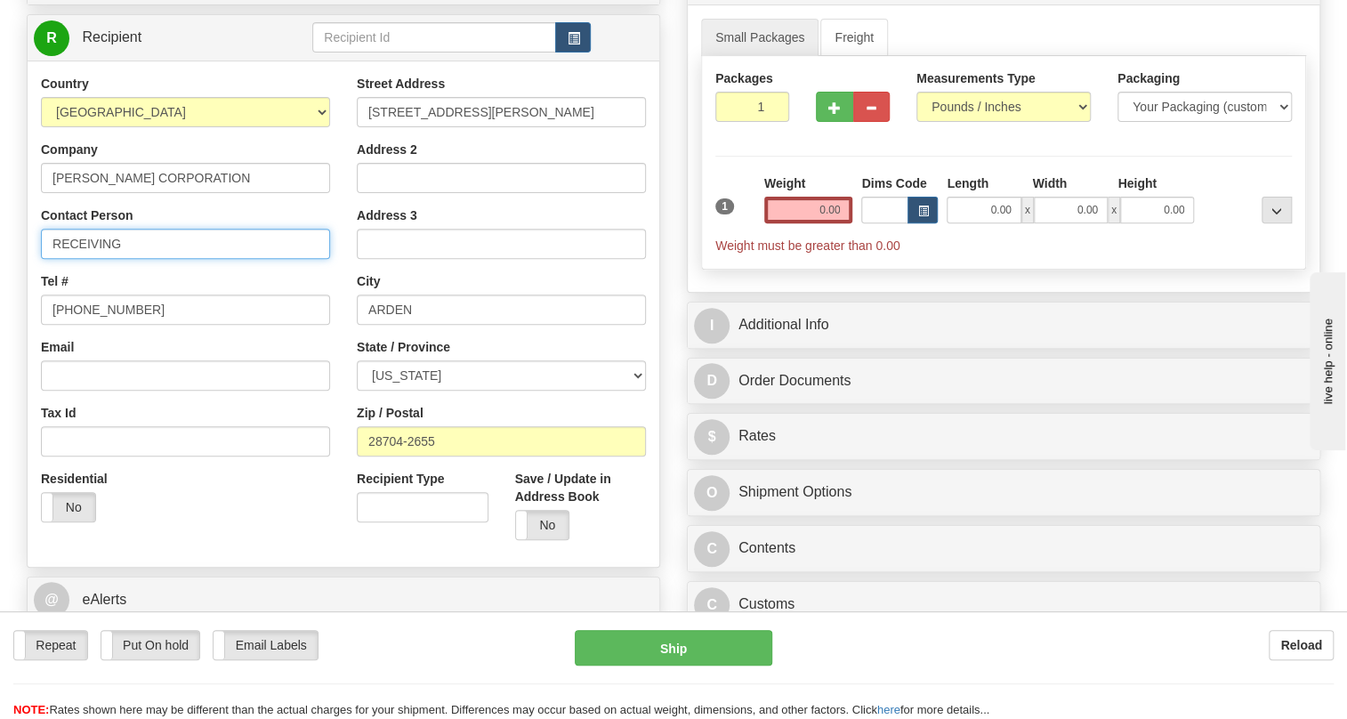
click at [142, 259] on input "RECEIVING" at bounding box center [185, 244] width 289 height 30
paste input "[PERSON_NAME]"
type input "RECEIVING / [PERSON_NAME]"
click at [815, 223] on input "0.00" at bounding box center [808, 210] width 89 height 27
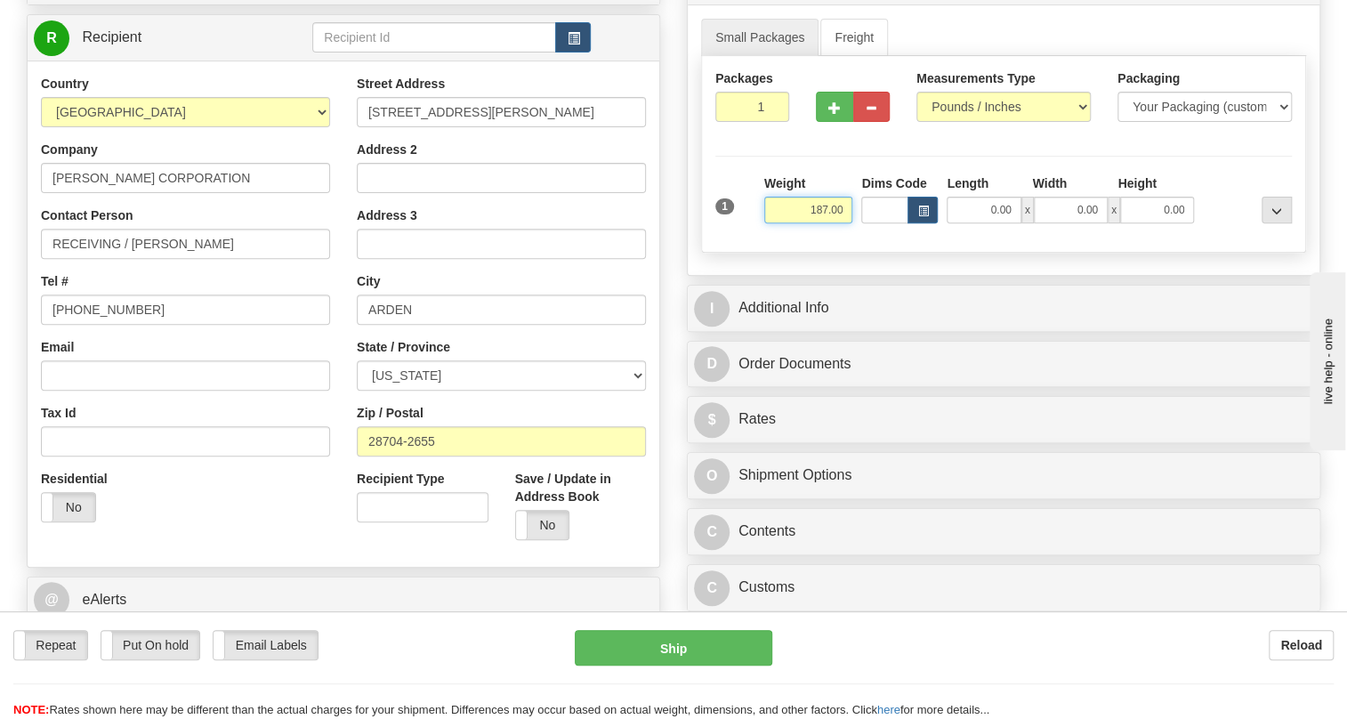
type input "187.00"
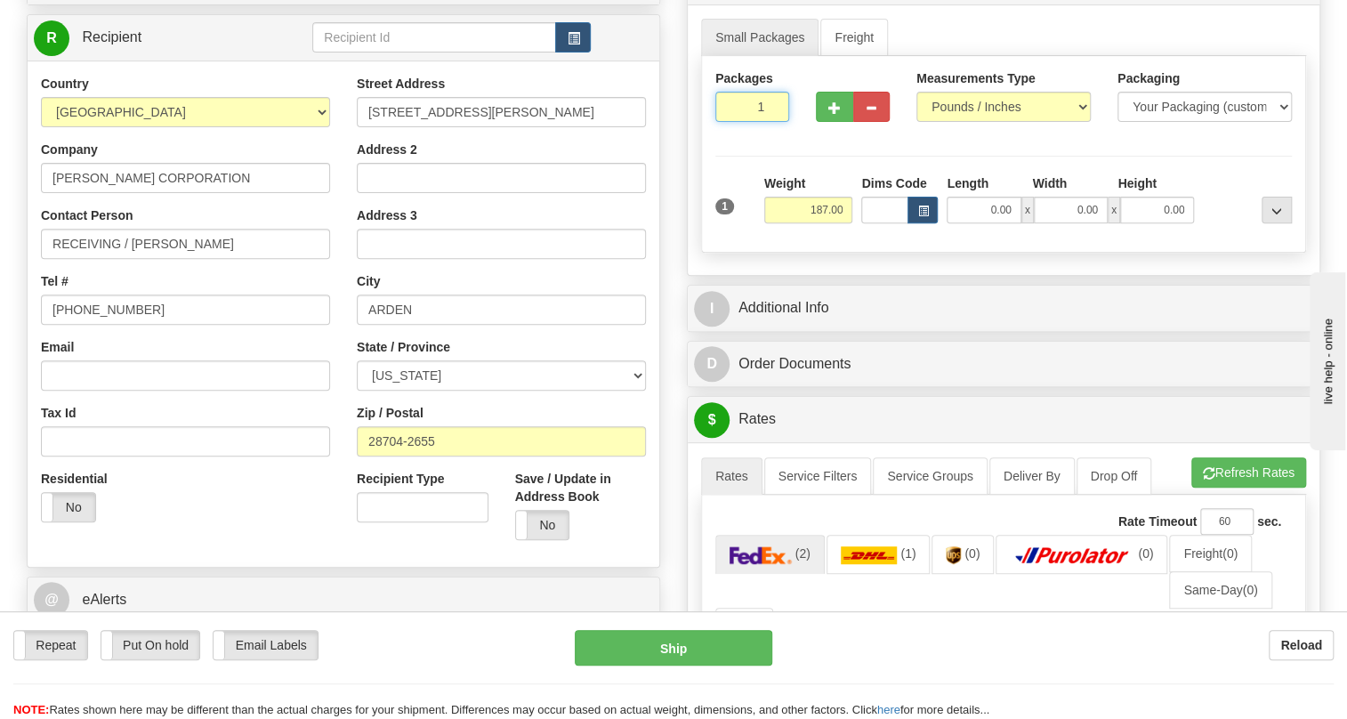
click at [748, 122] on input "1" at bounding box center [752, 107] width 74 height 30
type input "8"
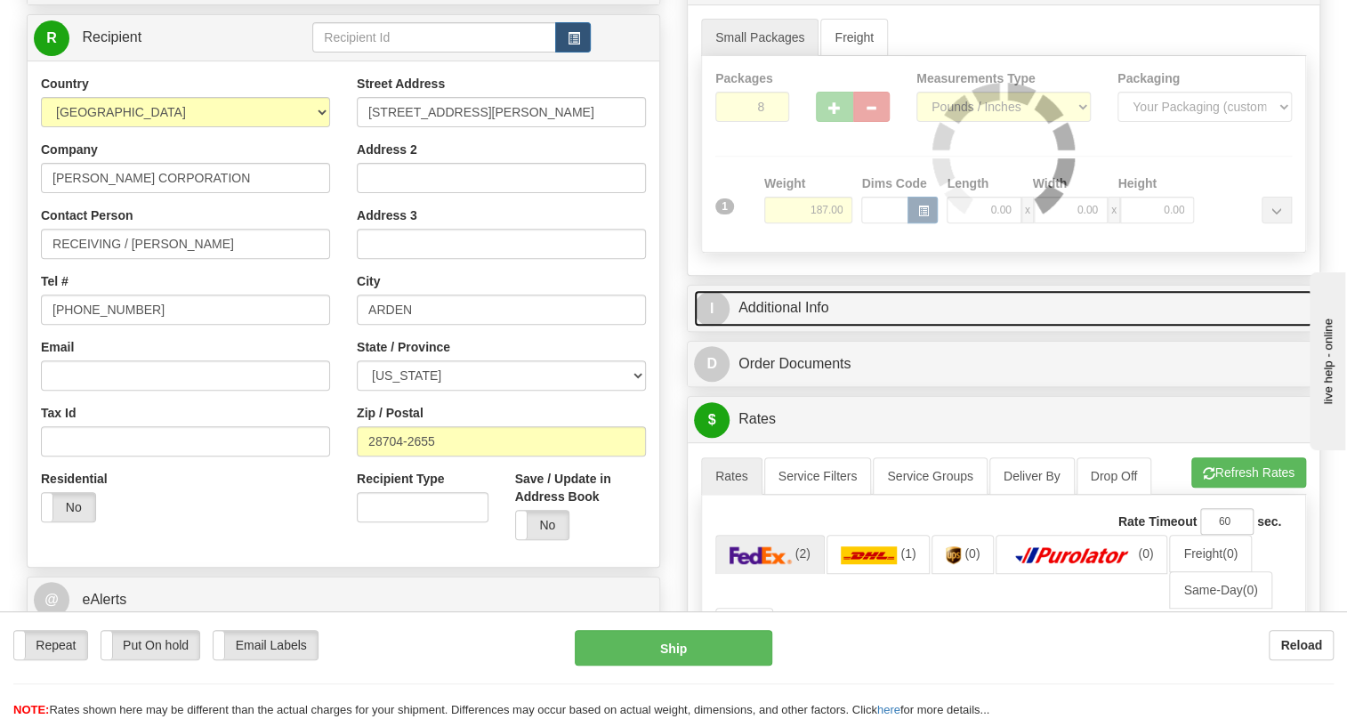
click at [808, 327] on link "I Additional Info" at bounding box center [1003, 308] width 619 height 36
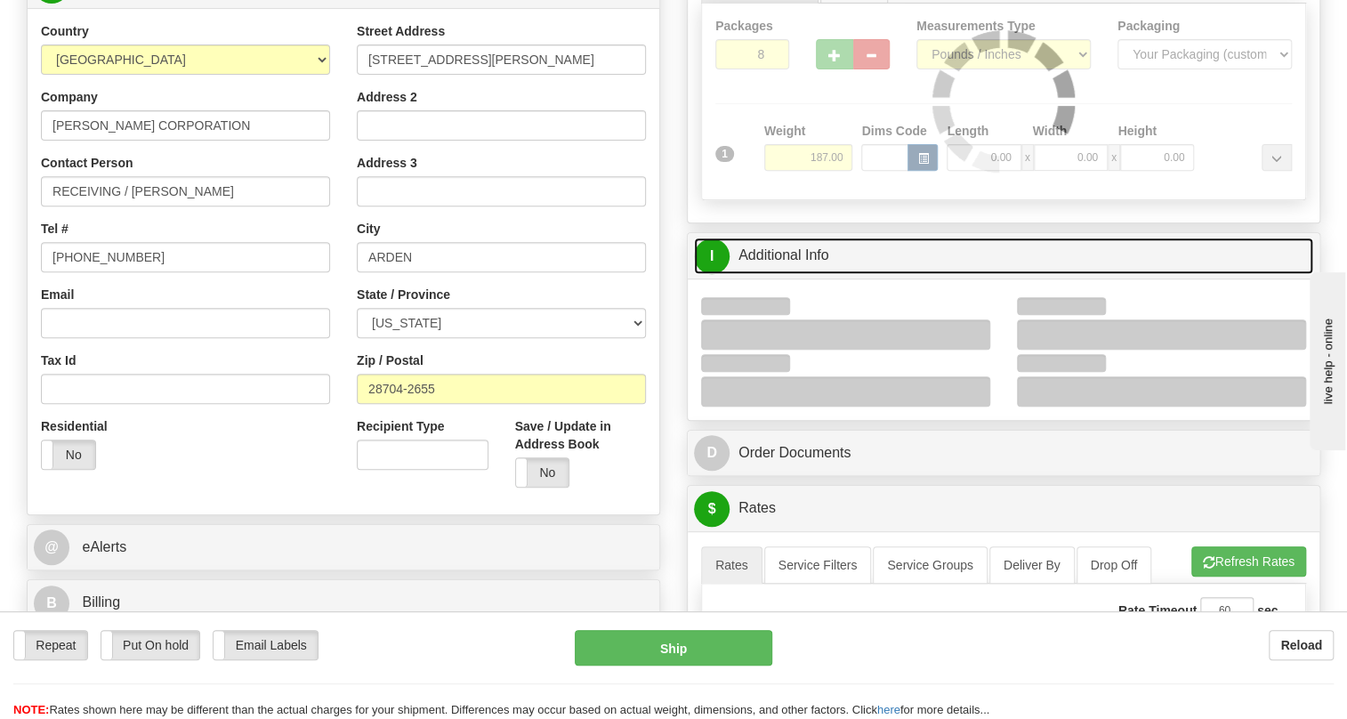
scroll to position [323, 0]
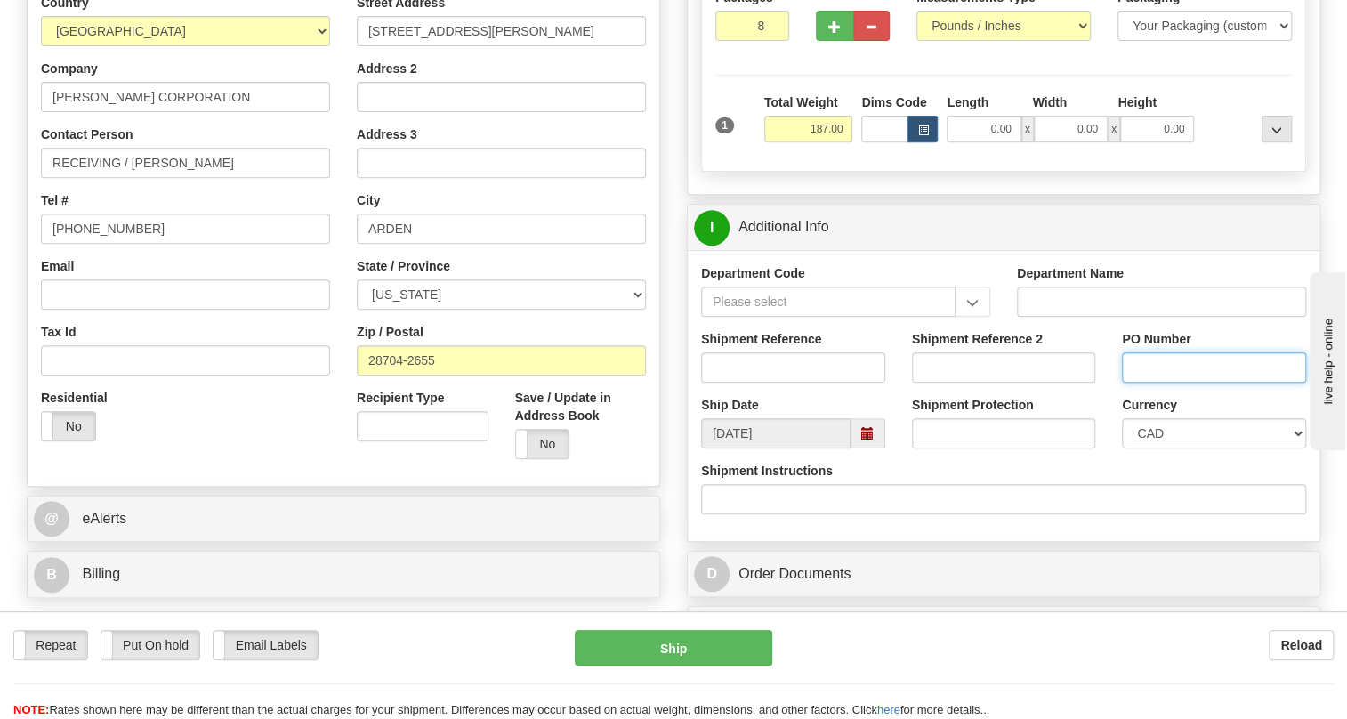
click at [1142, 383] on input "PO Number" at bounding box center [1214, 367] width 184 height 30
paste input "4135-745192OLS99515377"
type input "4135-745192OLS99515377"
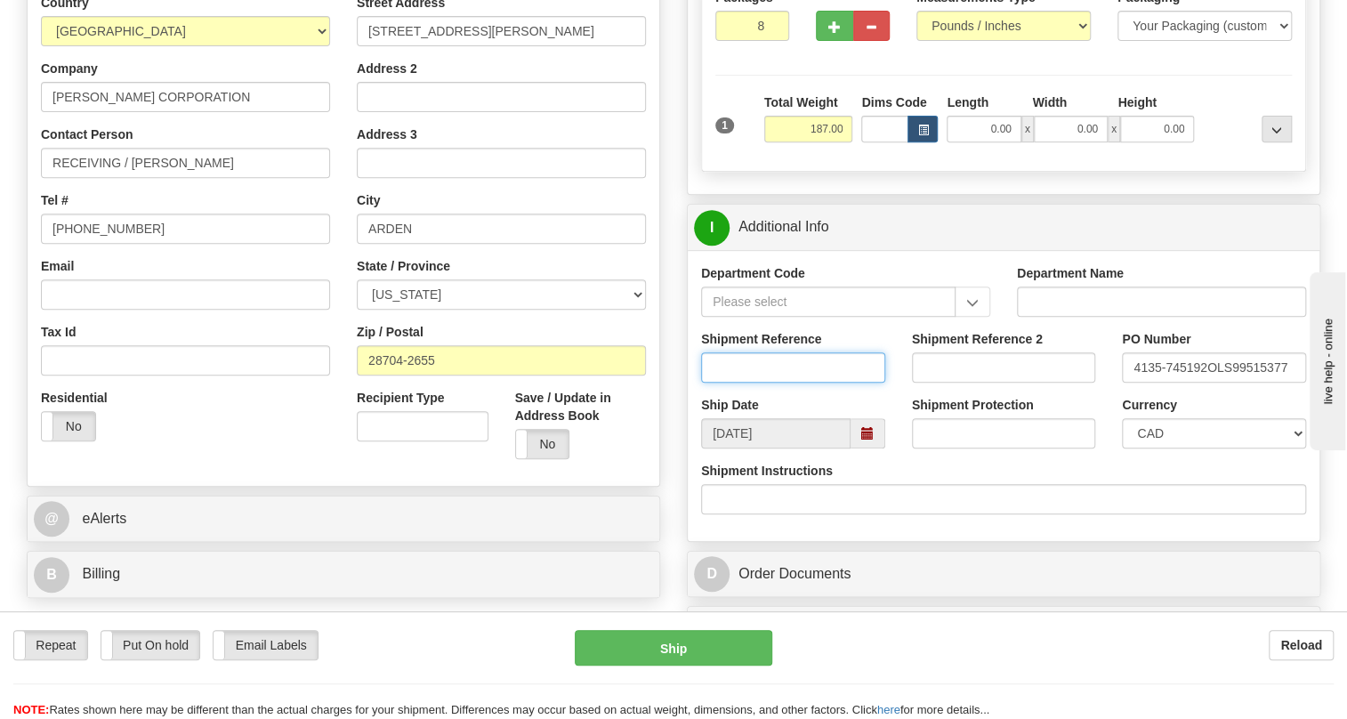
click at [730, 383] on input "Shipment Reference" at bounding box center [793, 367] width 184 height 30
paste input "0000512355"
click at [730, 383] on input "0000512355" at bounding box center [793, 367] width 184 height 30
click at [772, 383] on input "512355" at bounding box center [793, 367] width 184 height 30
type input "512355/5399003564"
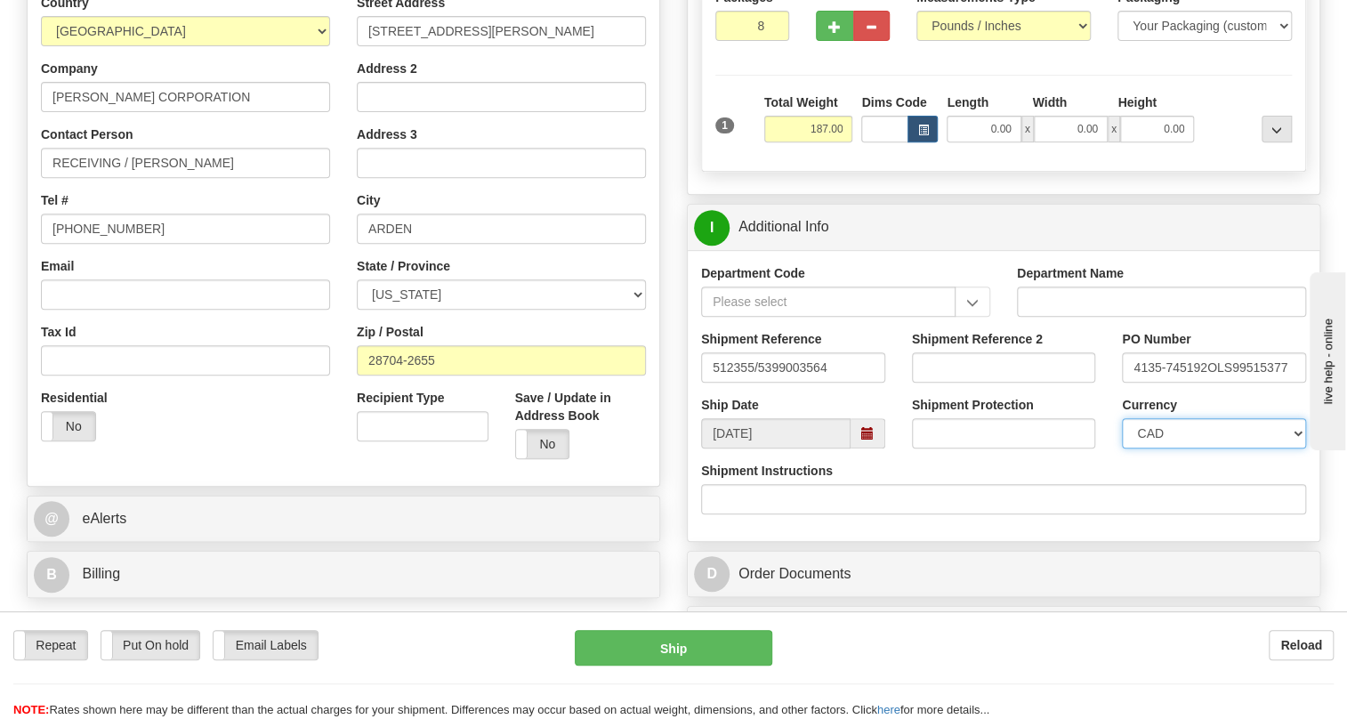
click at [1181, 448] on select "CAD USD EUR ZAR [PERSON_NAME] ARN AUD AUS AWG BBD BFR BGN BHD BMD BND BRC BRL C…" at bounding box center [1214, 433] width 184 height 30
select select "1"
click at [1122, 448] on select "CAD USD EUR ZAR [PERSON_NAME] ARN AUD AUS AWG BBD BFR BGN BHD BMD BND BRC BRL C…" at bounding box center [1214, 433] width 184 height 30
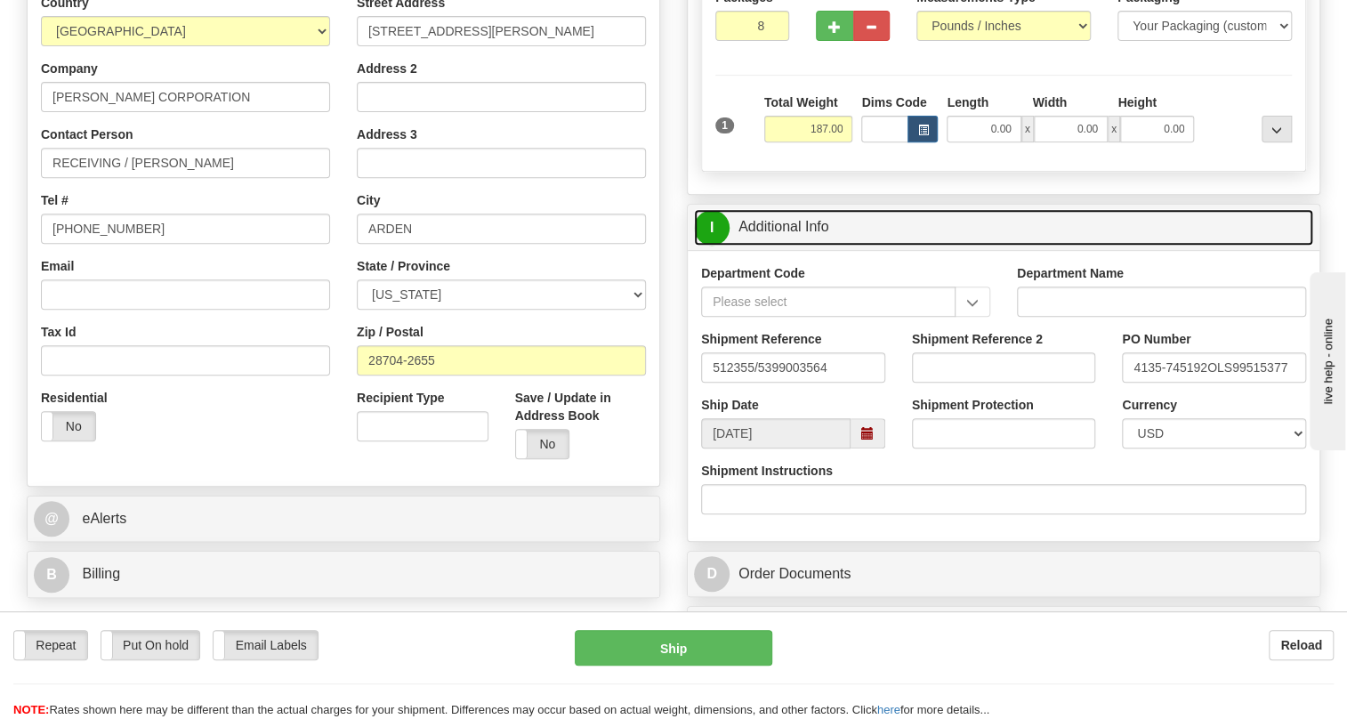
click at [807, 246] on link "I Additional Info" at bounding box center [1003, 227] width 619 height 36
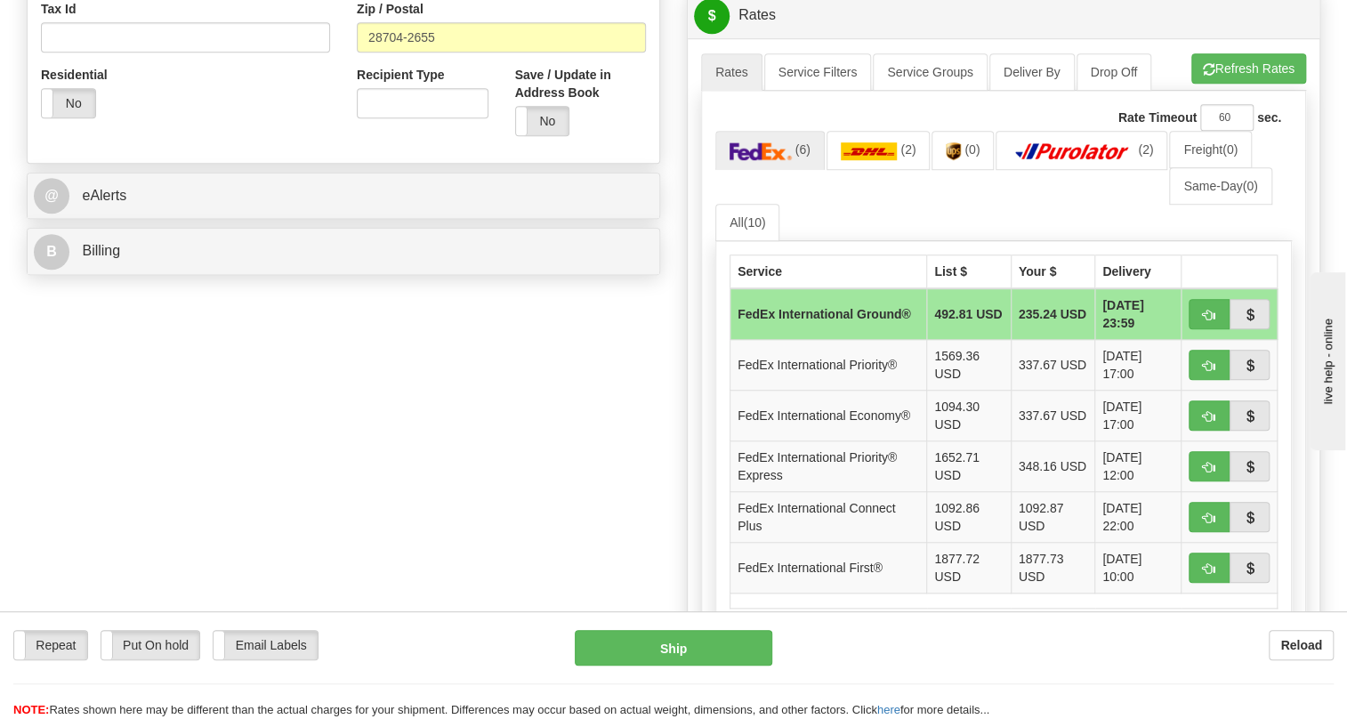
scroll to position [647, 0]
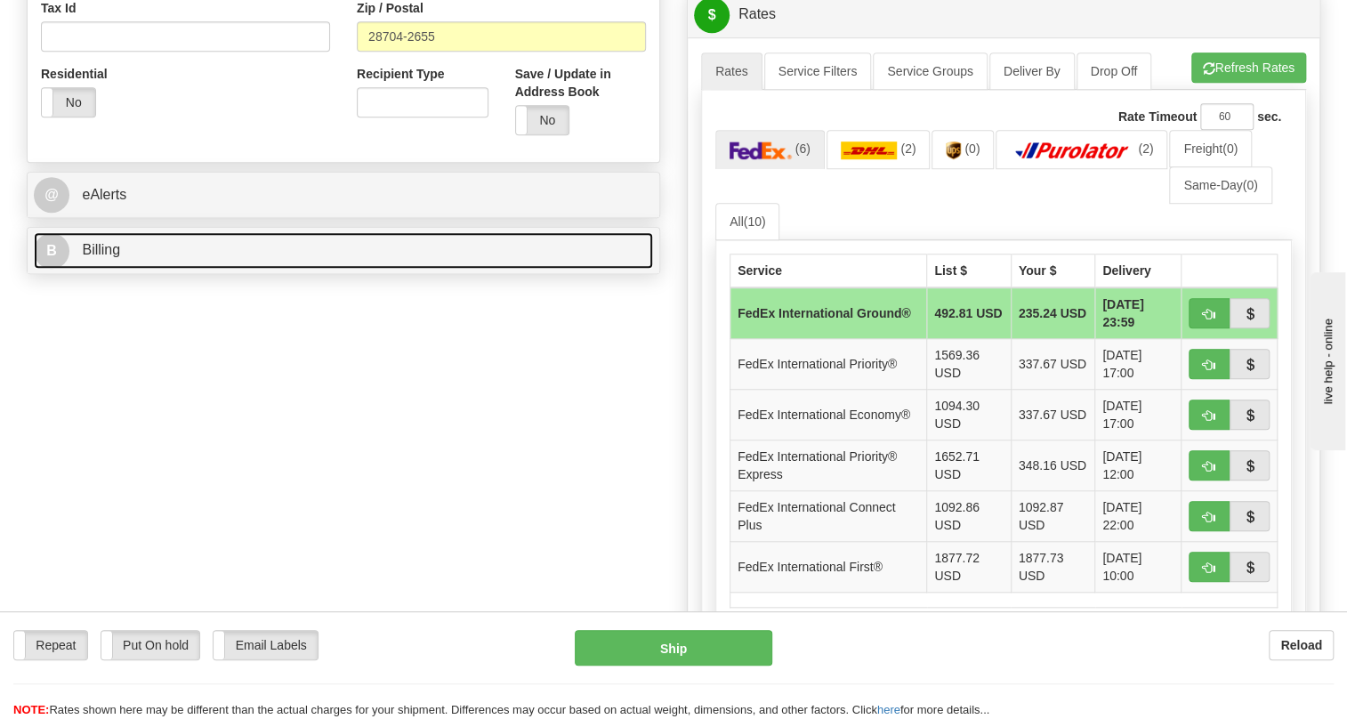
click at [104, 257] on span "Billing" at bounding box center [101, 249] width 38 height 15
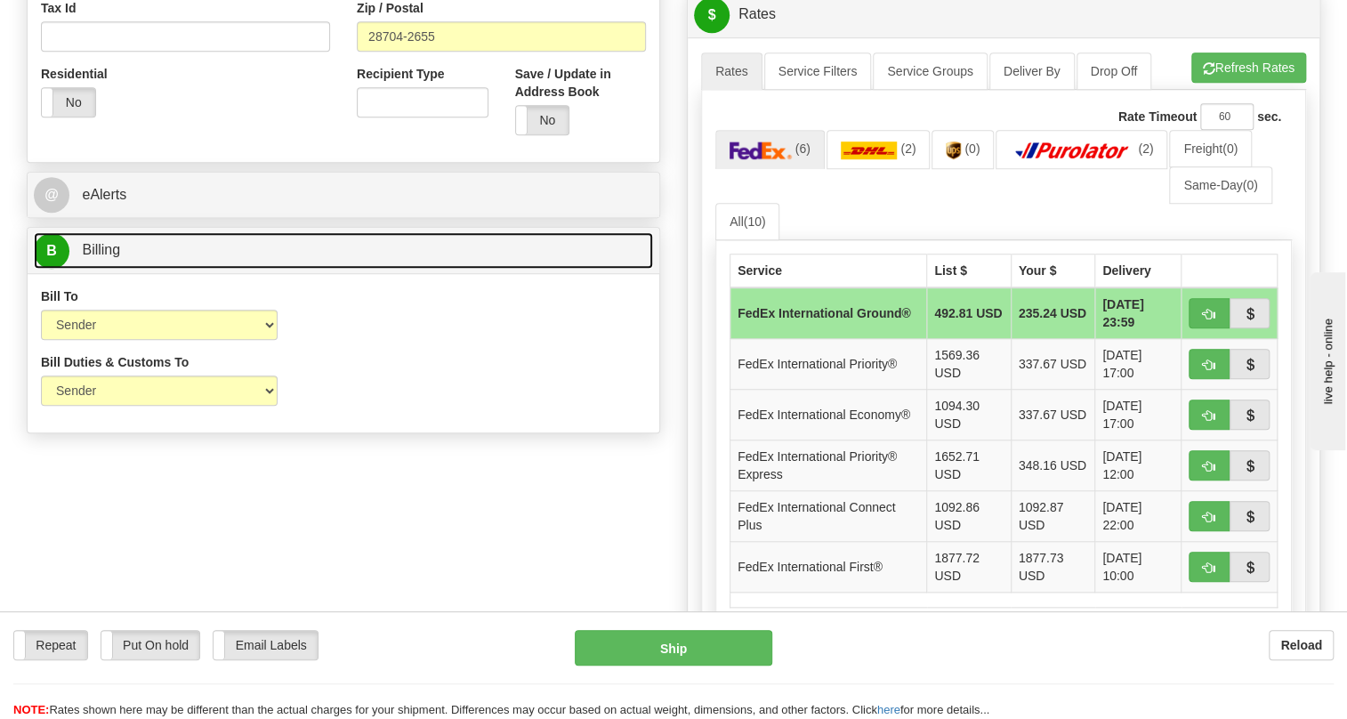
click at [104, 257] on span "Billing" at bounding box center [101, 249] width 38 height 15
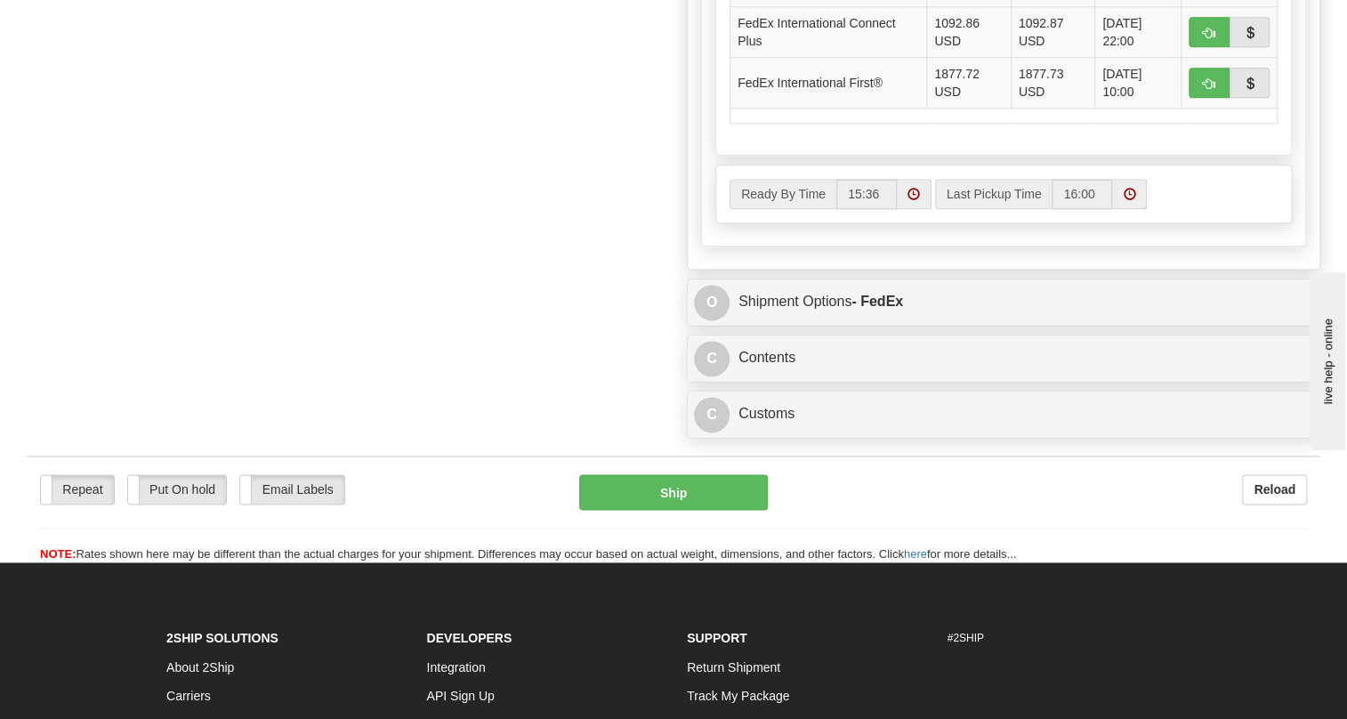
scroll to position [1132, 0]
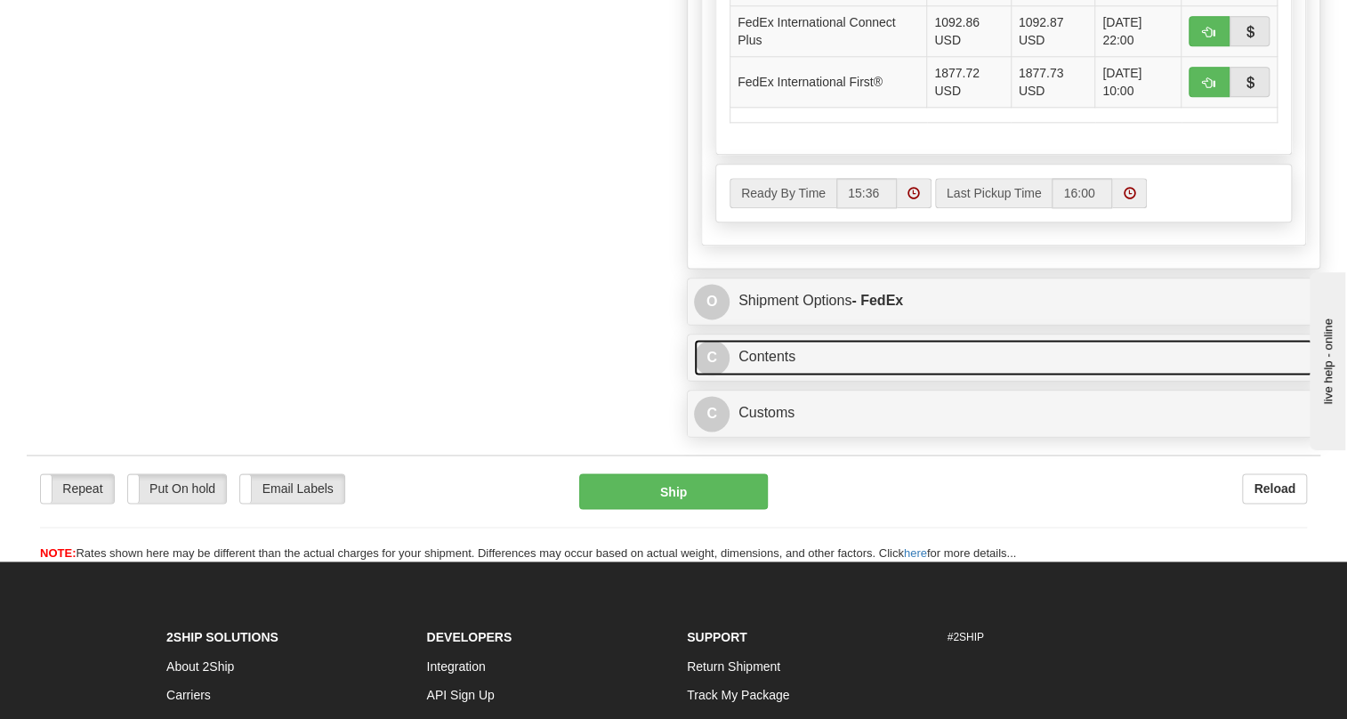
click at [772, 375] on link "C Contents" at bounding box center [1003, 357] width 619 height 36
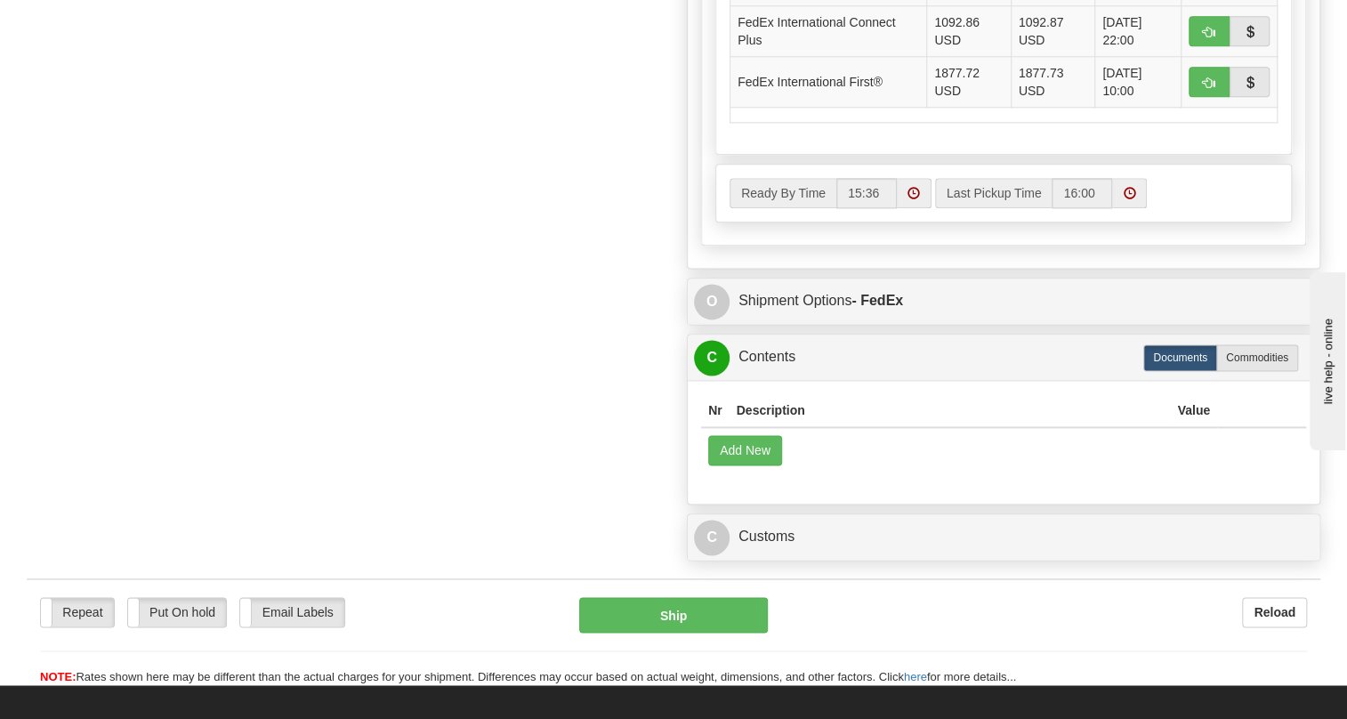
click at [1260, 371] on label "Commodities" at bounding box center [1257, 357] width 82 height 27
radio input "true"
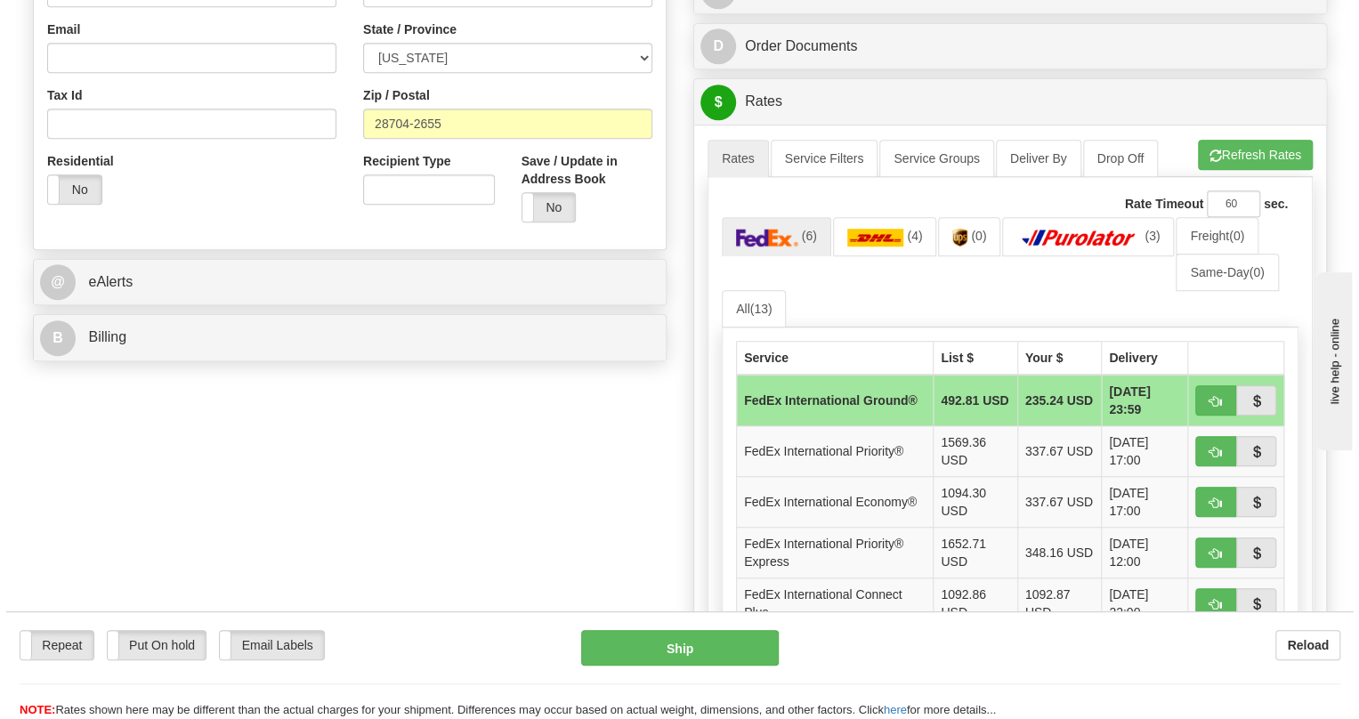
scroll to position [539, 0]
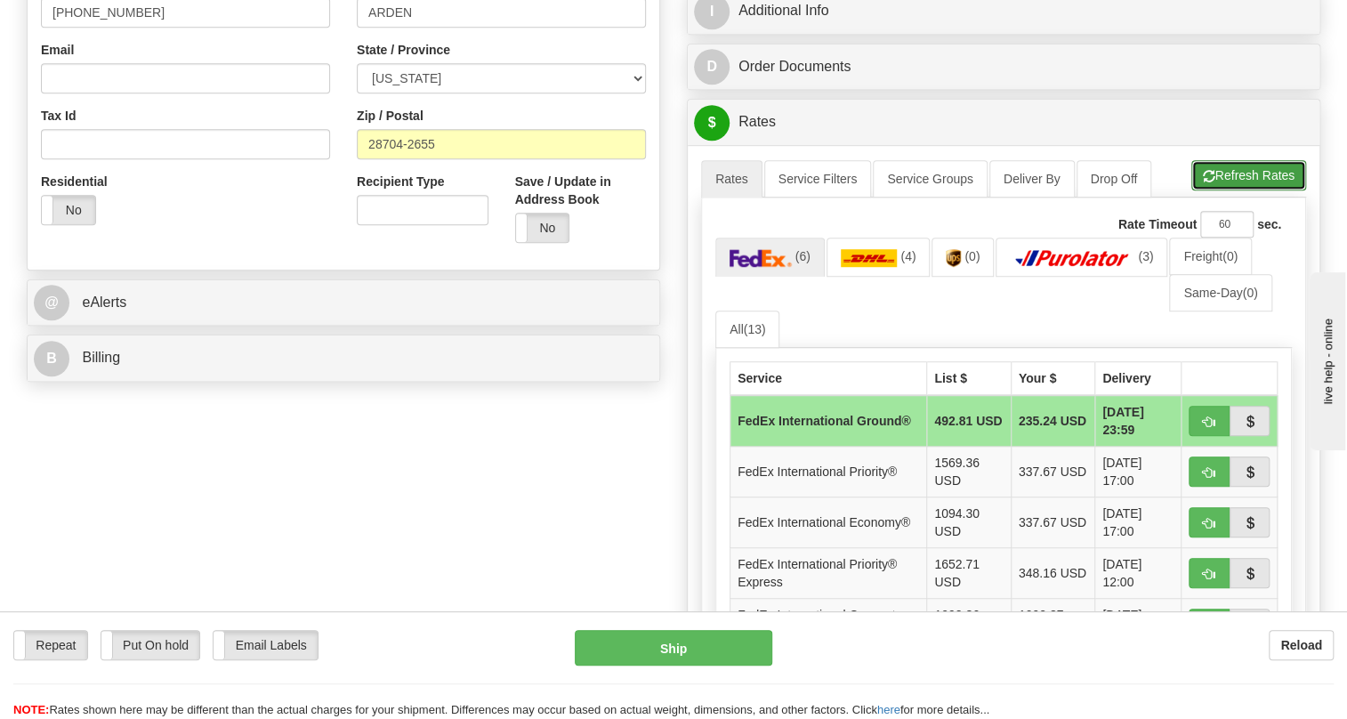
click at [1230, 190] on button "Refresh Rates" at bounding box center [1248, 175] width 115 height 30
click at [879, 267] on img at bounding box center [869, 258] width 57 height 18
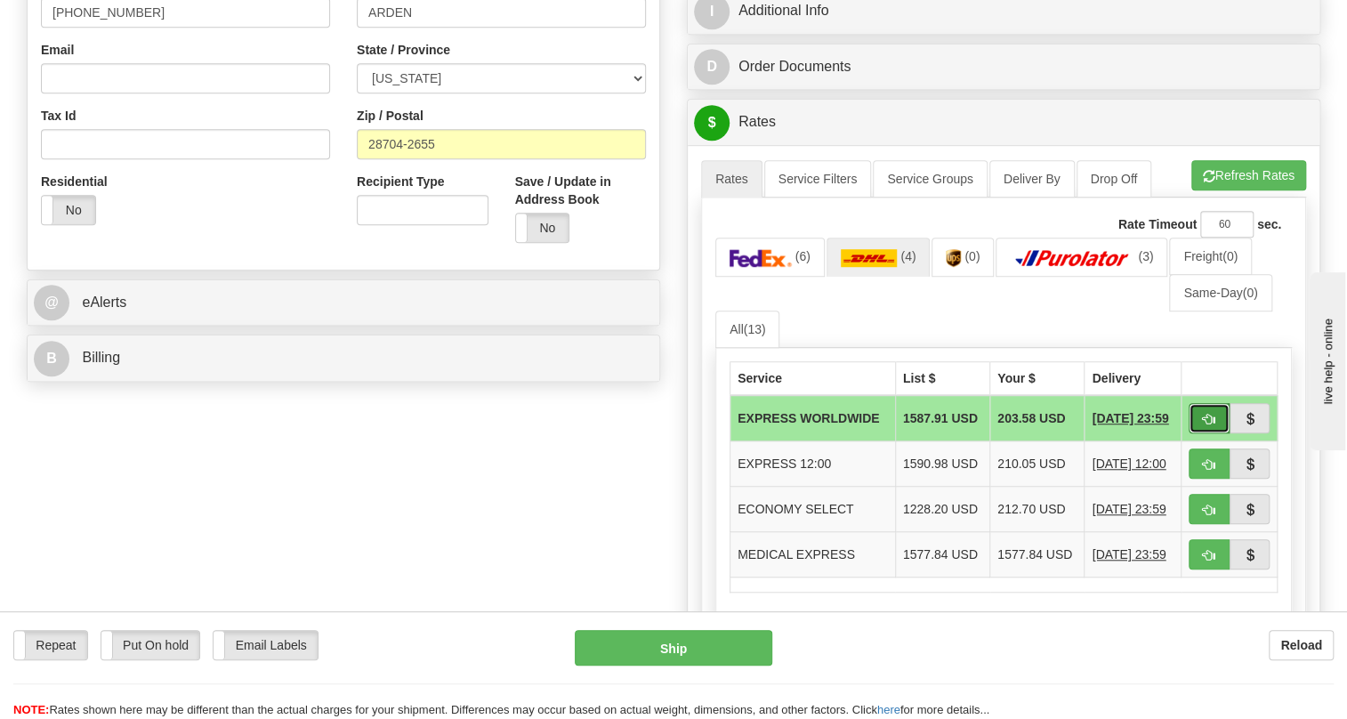
click at [1203, 425] on span "button" at bounding box center [1209, 420] width 12 height 12
type input "P"
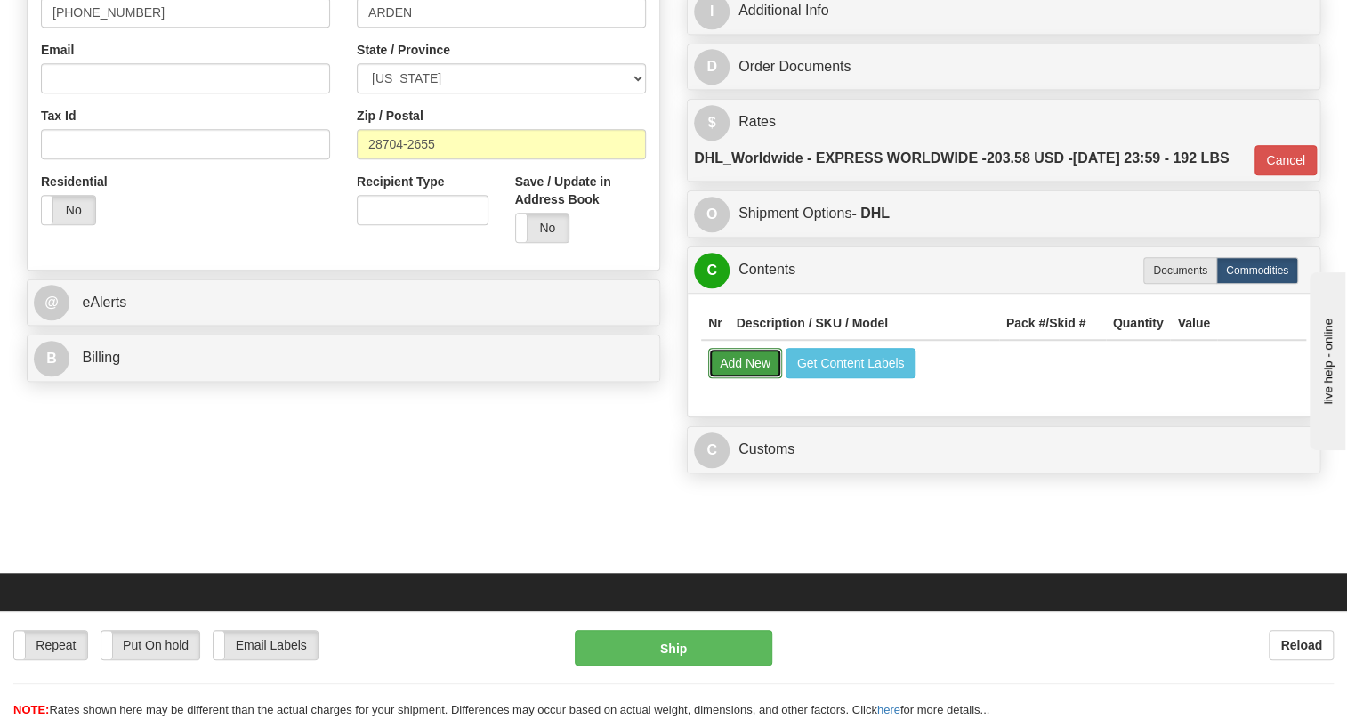
click at [744, 378] on button "Add New" at bounding box center [745, 363] width 74 height 30
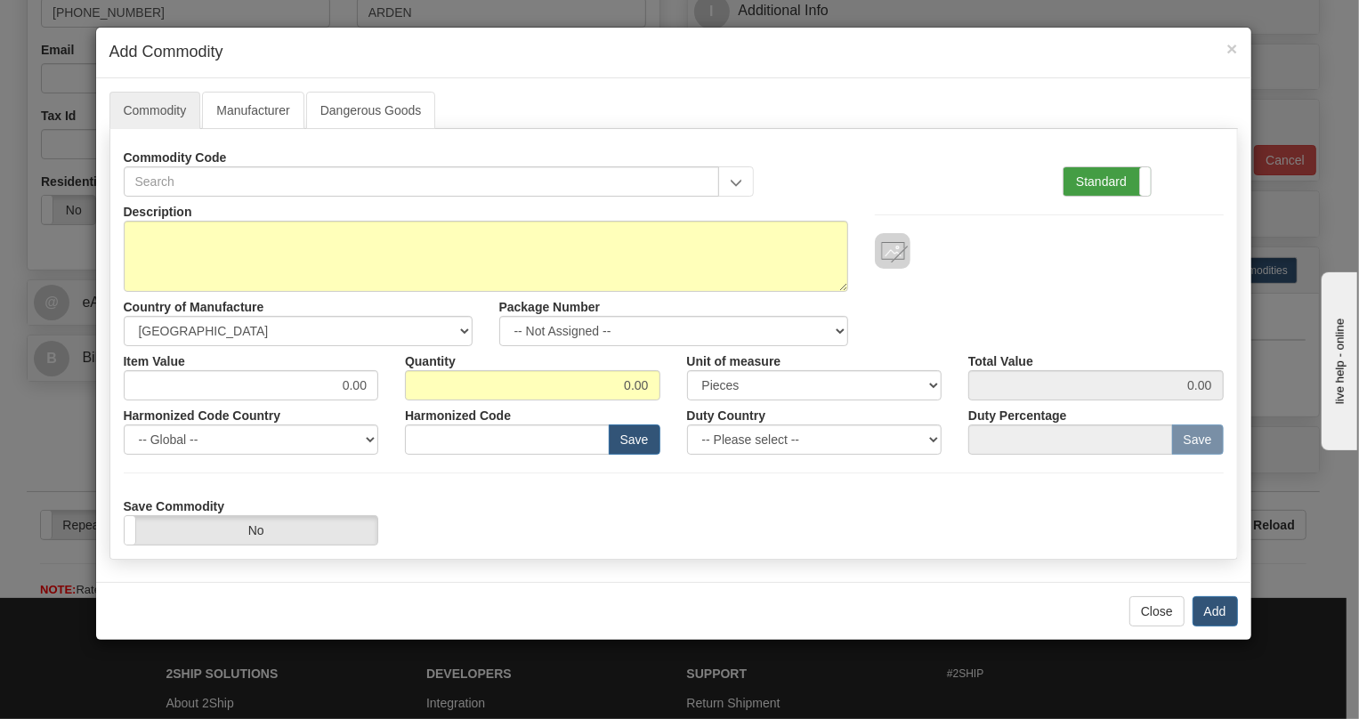
click at [1111, 181] on label "Standard" at bounding box center [1106, 181] width 87 height 28
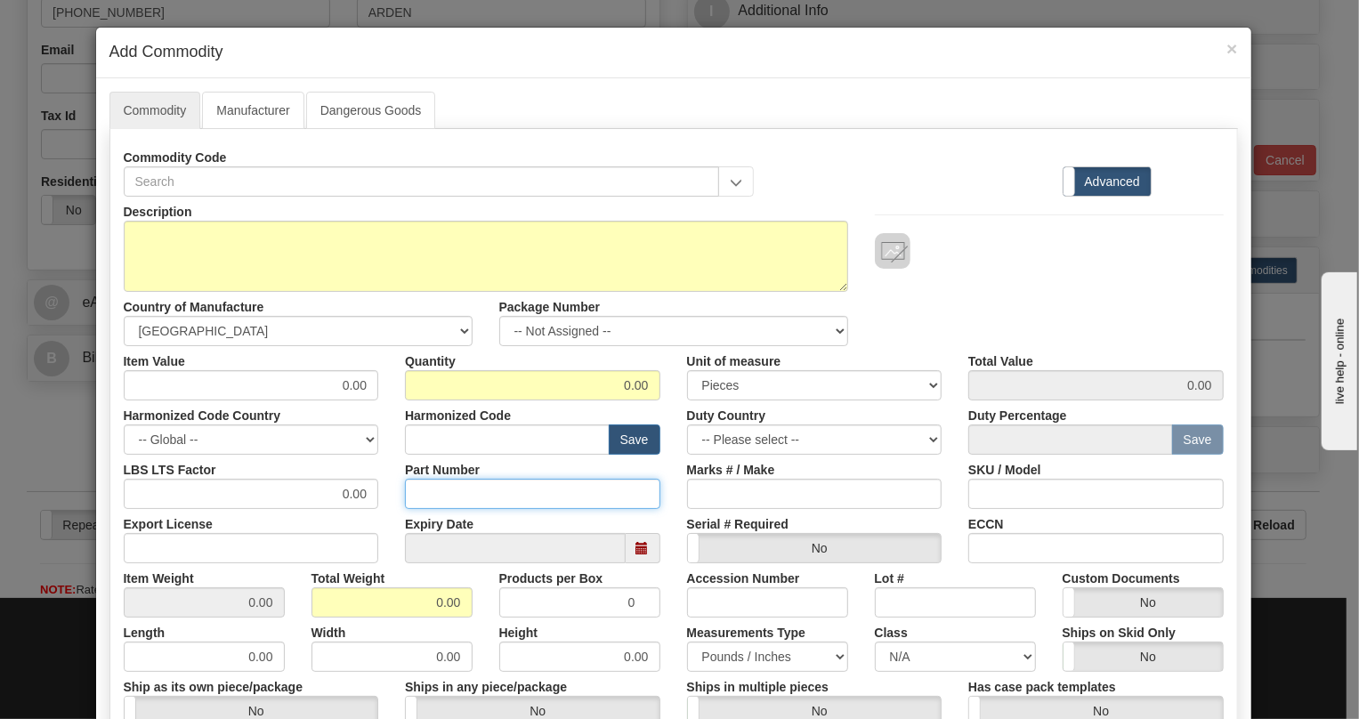
click at [410, 496] on input "Part Number" at bounding box center [532, 494] width 255 height 30
paste input "E869-19381-042X"
type input "E869-19381-042X"
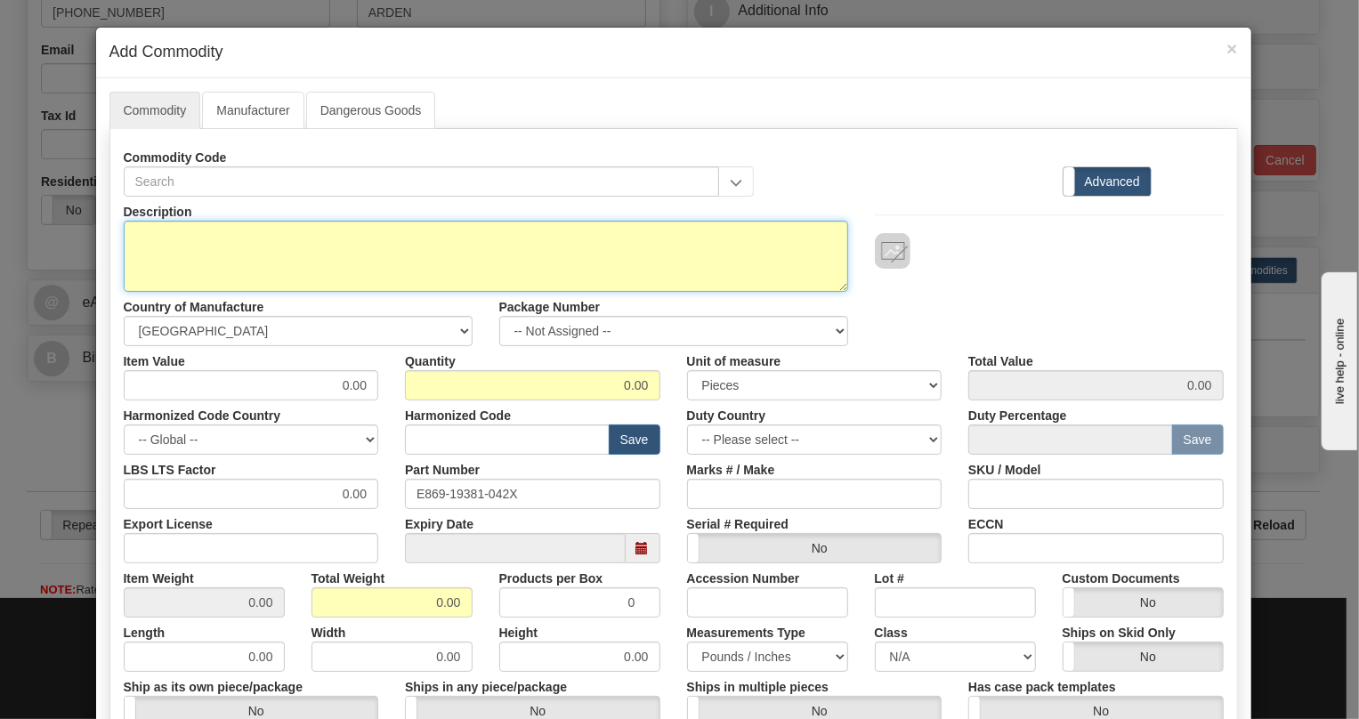
click at [228, 234] on textarea "Description" at bounding box center [486, 256] width 724 height 71
paste textarea "869EP5P5B5HSSAMFMMPFB3ACNB4 869EP5P5B5HSSAMFMMPFB3ACNB4042X"
drag, startPoint x: 355, startPoint y: 236, endPoint x: 79, endPoint y: 239, distance: 275.8
click at [79, 239] on div "× Add Commodity Commodity Manufacturer Dangerous Goods Commodity Code Standard …" at bounding box center [679, 359] width 1359 height 719
type textarea "869EP5P5B5HSSAMFMMPFB3ACNB4042X"
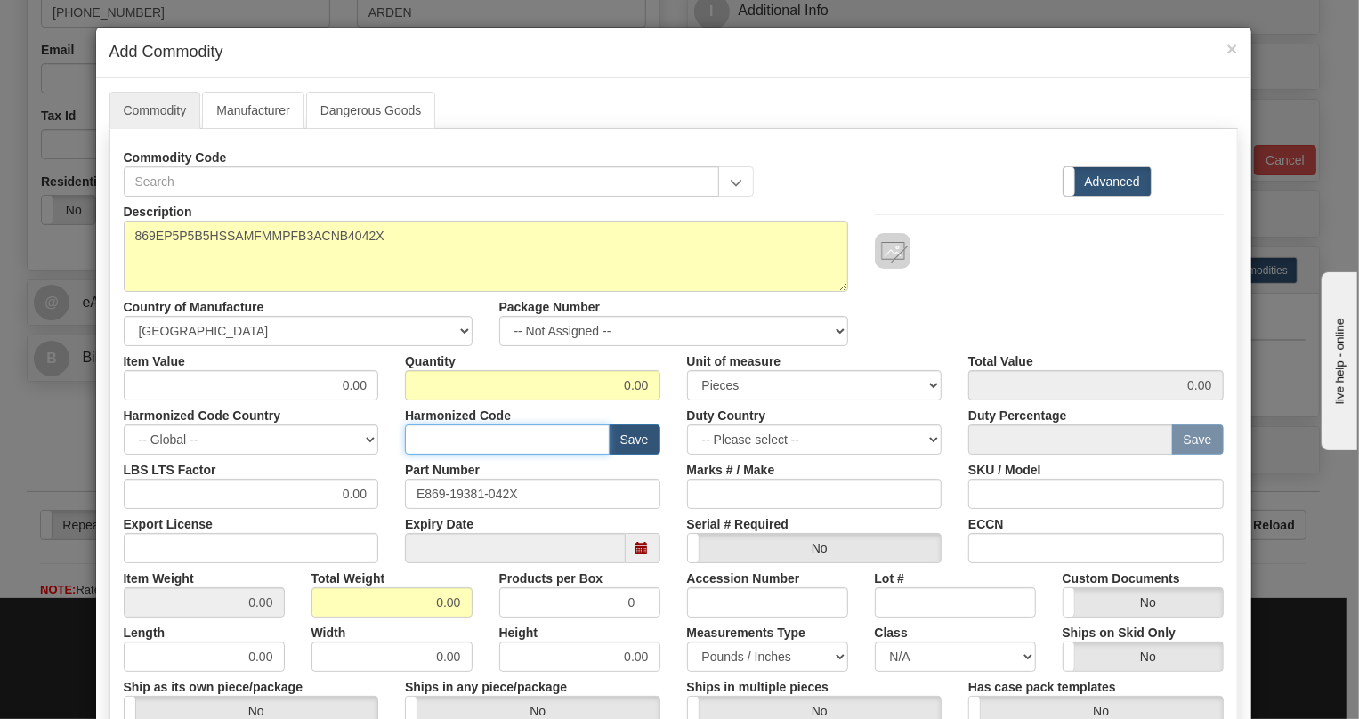
click at [435, 441] on input "text" at bounding box center [507, 439] width 205 height 30
paste input "8536.49.0090"
type input "8536.49.0090"
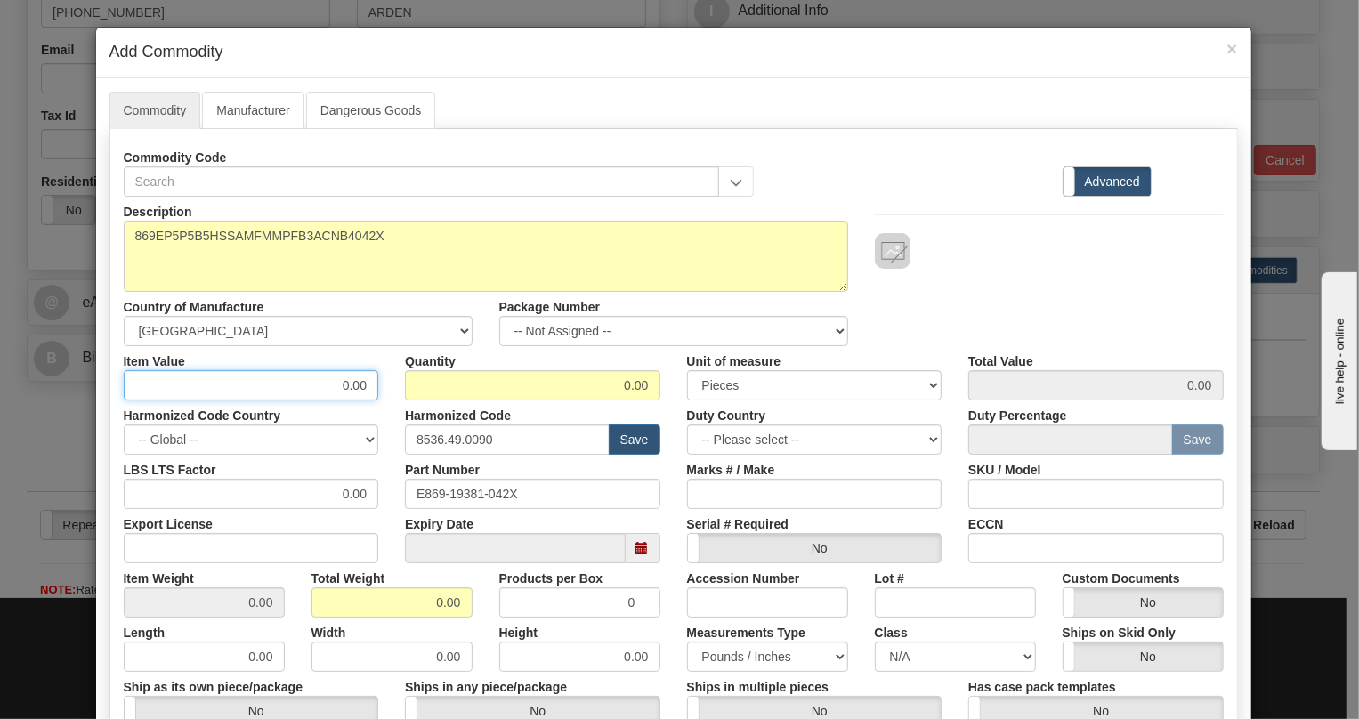
click at [346, 388] on input "0.00" at bounding box center [251, 385] width 255 height 30
paste input "4.975,13"
click at [327, 390] on input "4.975,13" at bounding box center [251, 385] width 255 height 30
click at [320, 390] on input "4.975,13" at bounding box center [251, 385] width 255 height 30
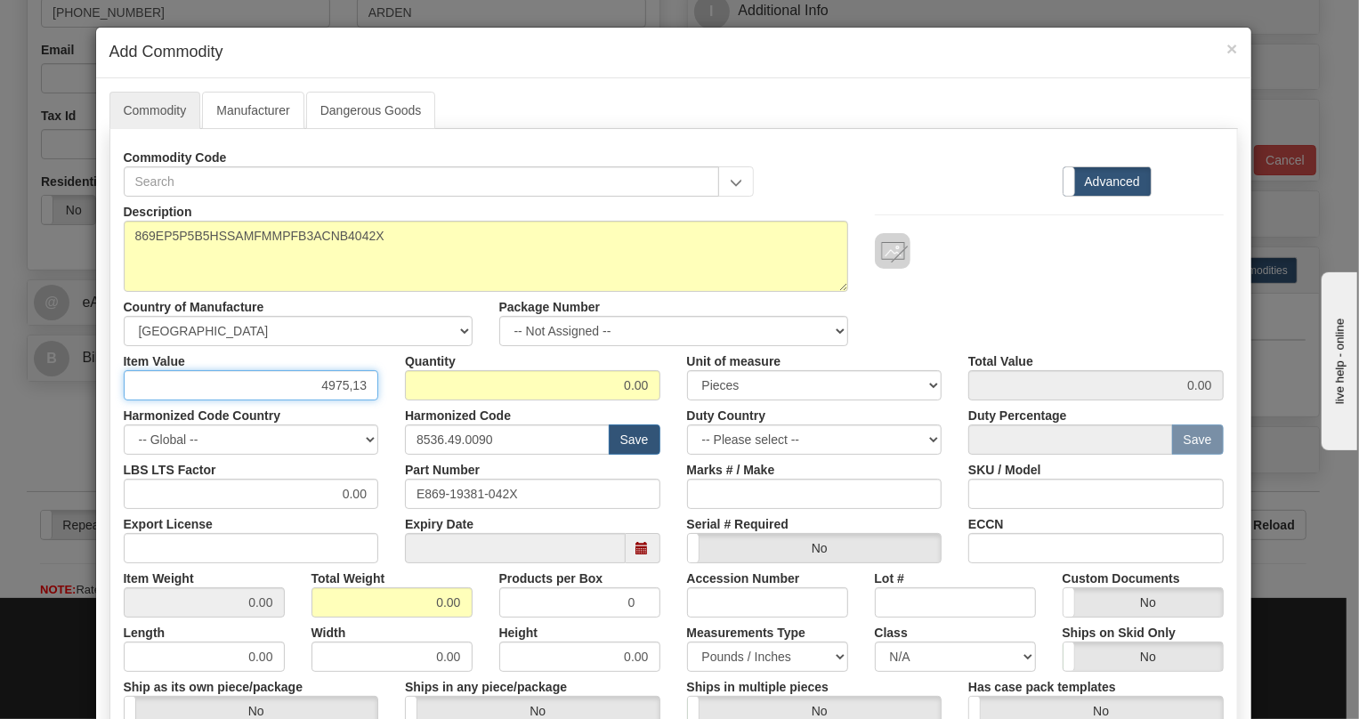
click at [347, 387] on input "4975,13" at bounding box center [251, 385] width 255 height 30
type input "4975.13"
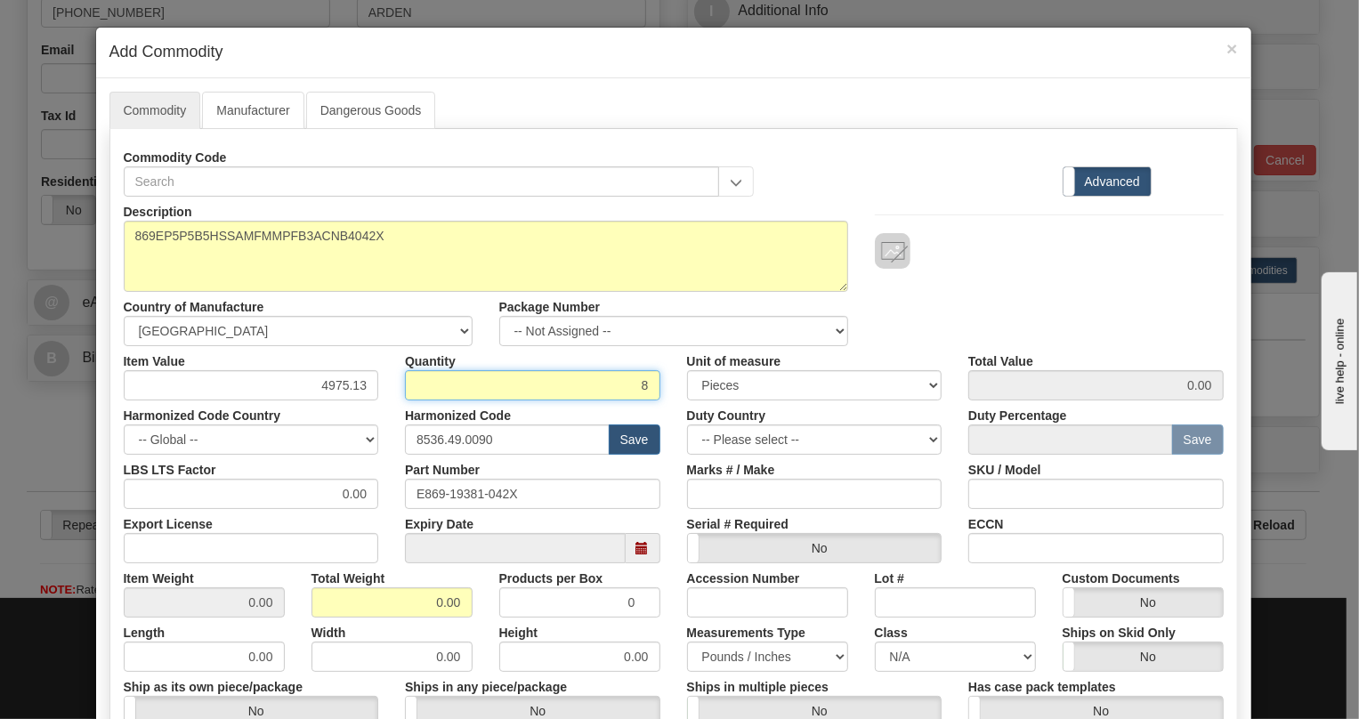
type input "8"
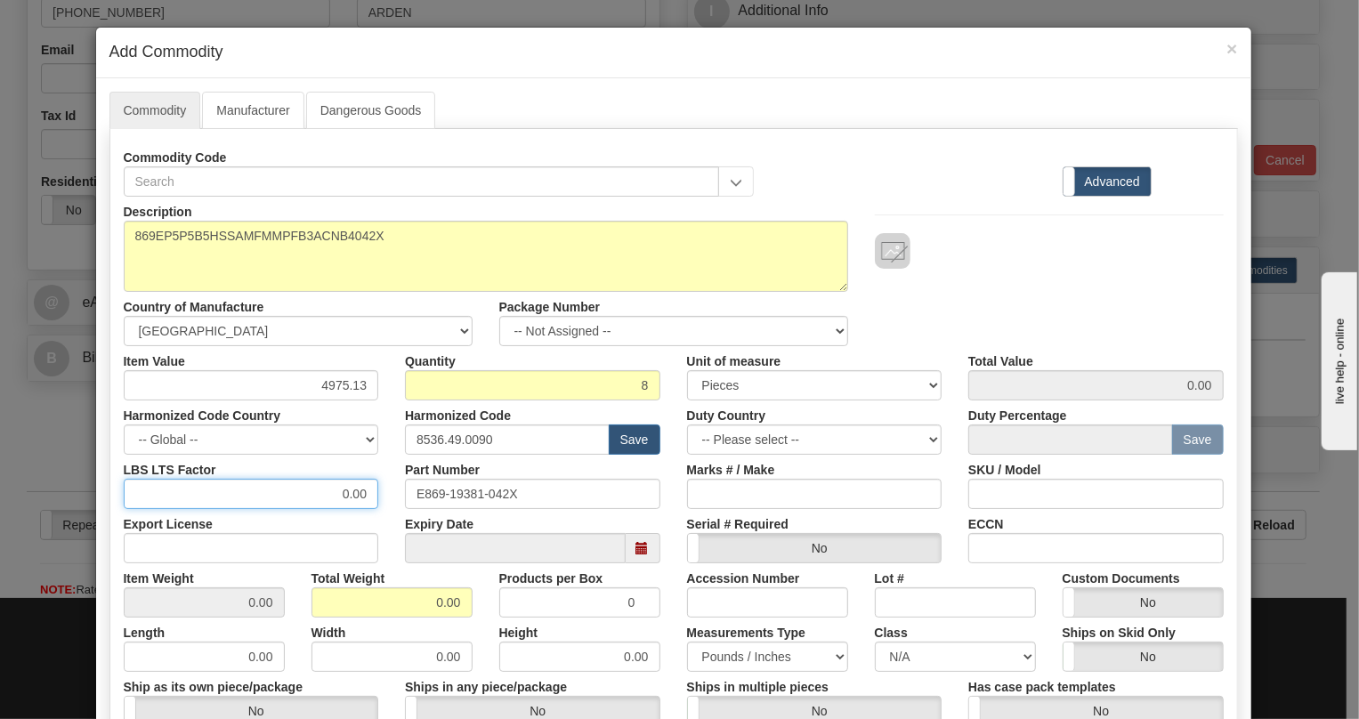
type input "39801.04"
click at [320, 491] on input "0.00" at bounding box center [251, 494] width 255 height 30
type input "1.00"
click at [414, 593] on input "0.00" at bounding box center [391, 602] width 161 height 30
type input "1.00"
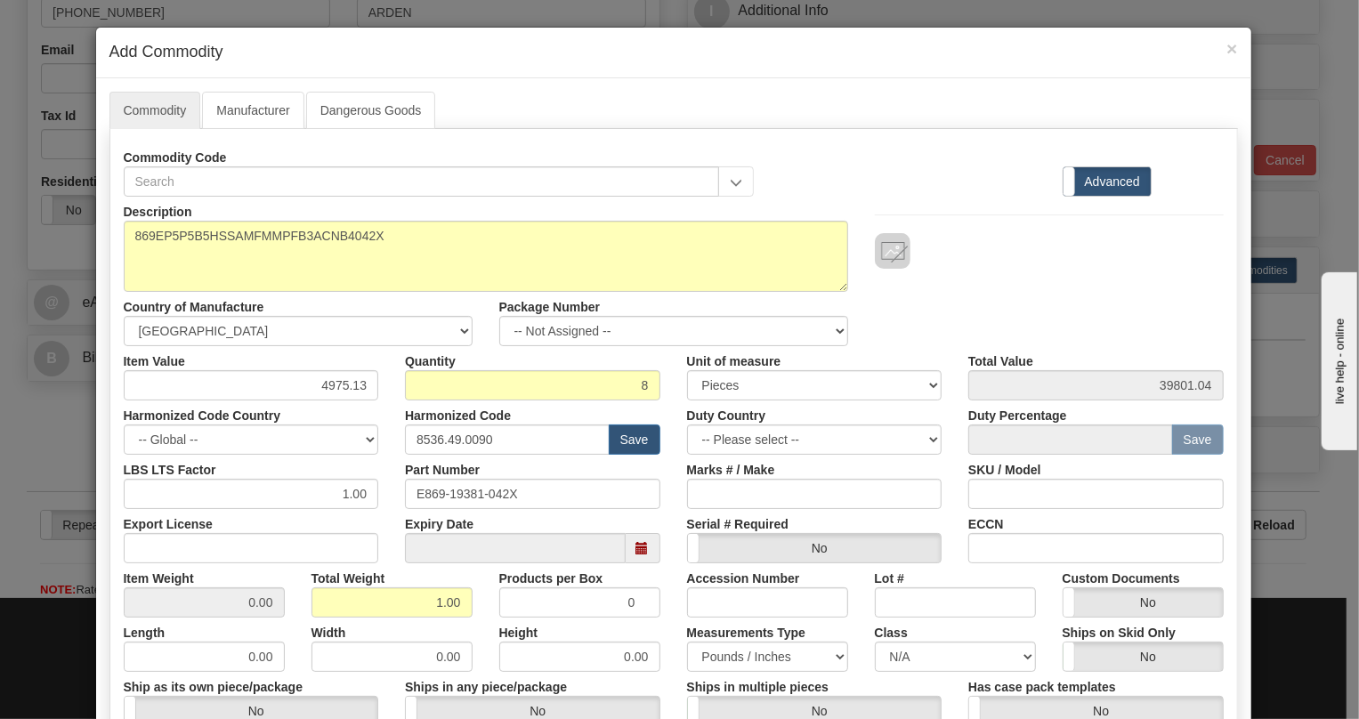
type input "0.1250"
click at [674, 622] on div "Measurements Type Pounds / Inches Kilograms / Centimeters" at bounding box center [768, 644] width 188 height 54
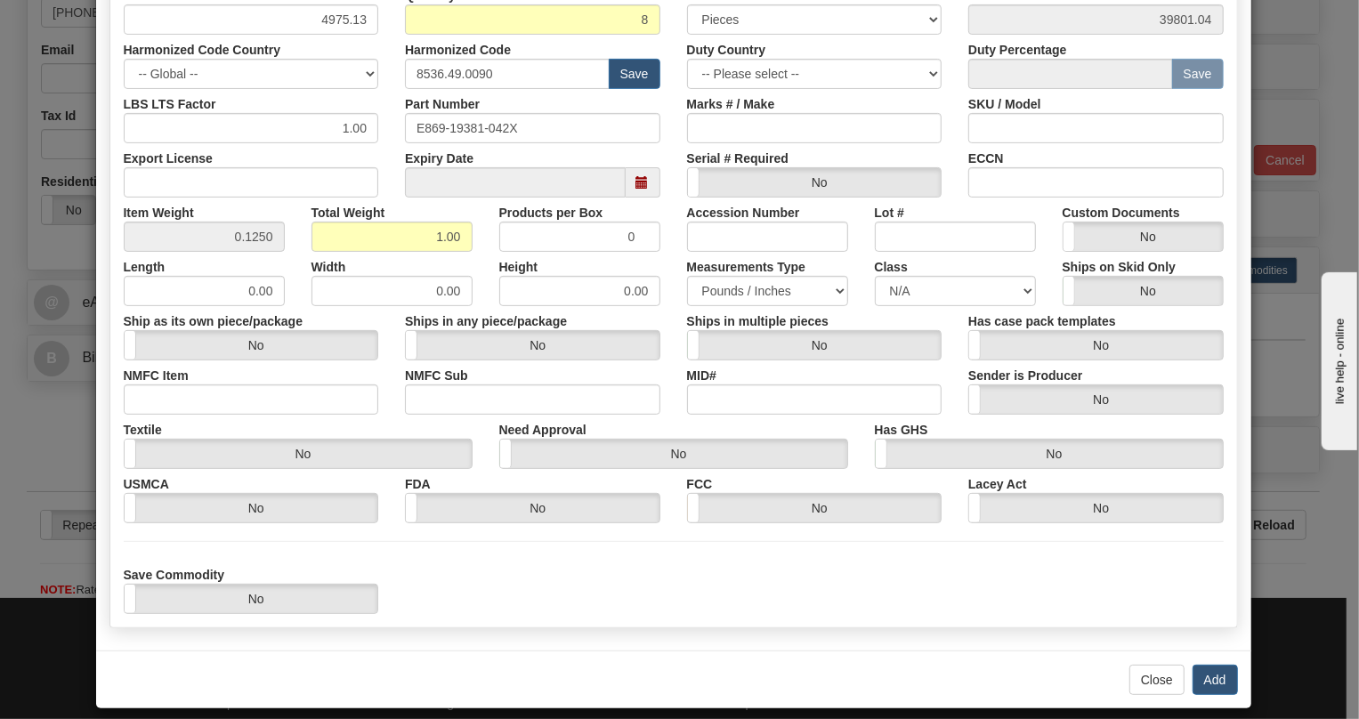
scroll to position [381, 0]
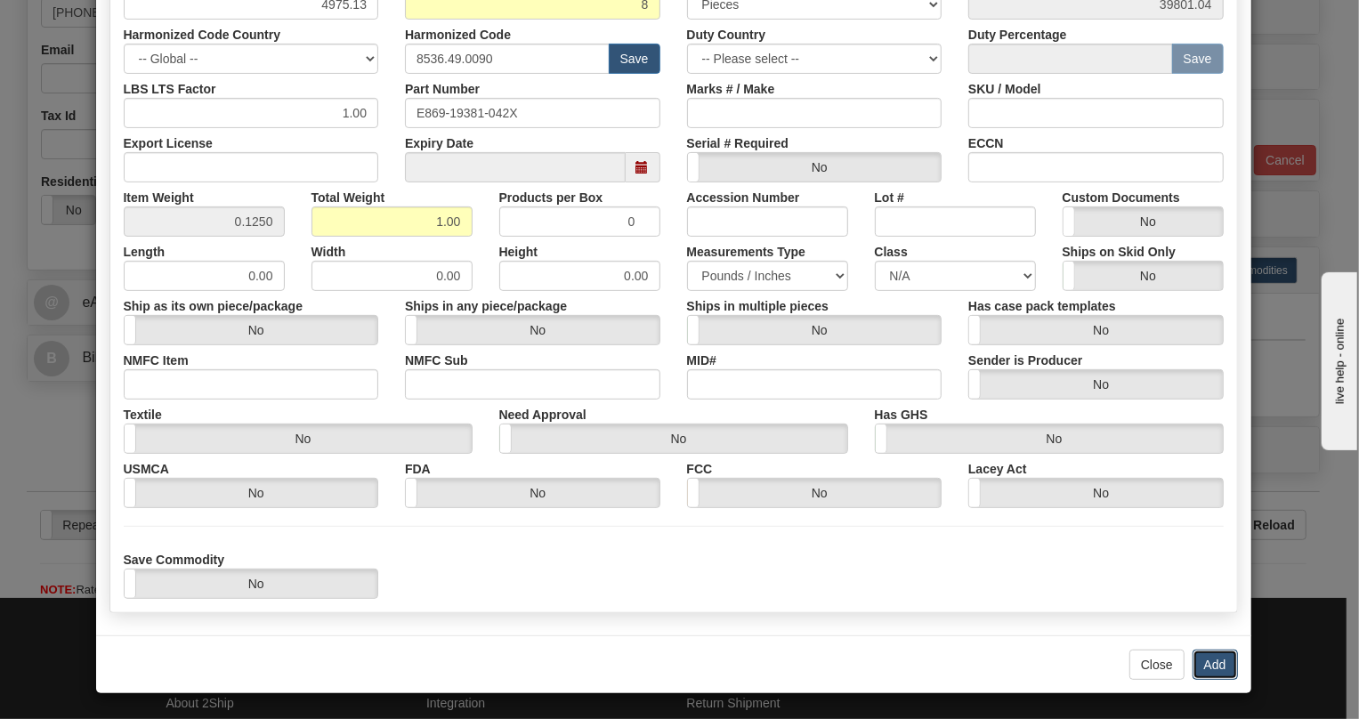
click at [1203, 661] on button "Add" at bounding box center [1214, 665] width 45 height 30
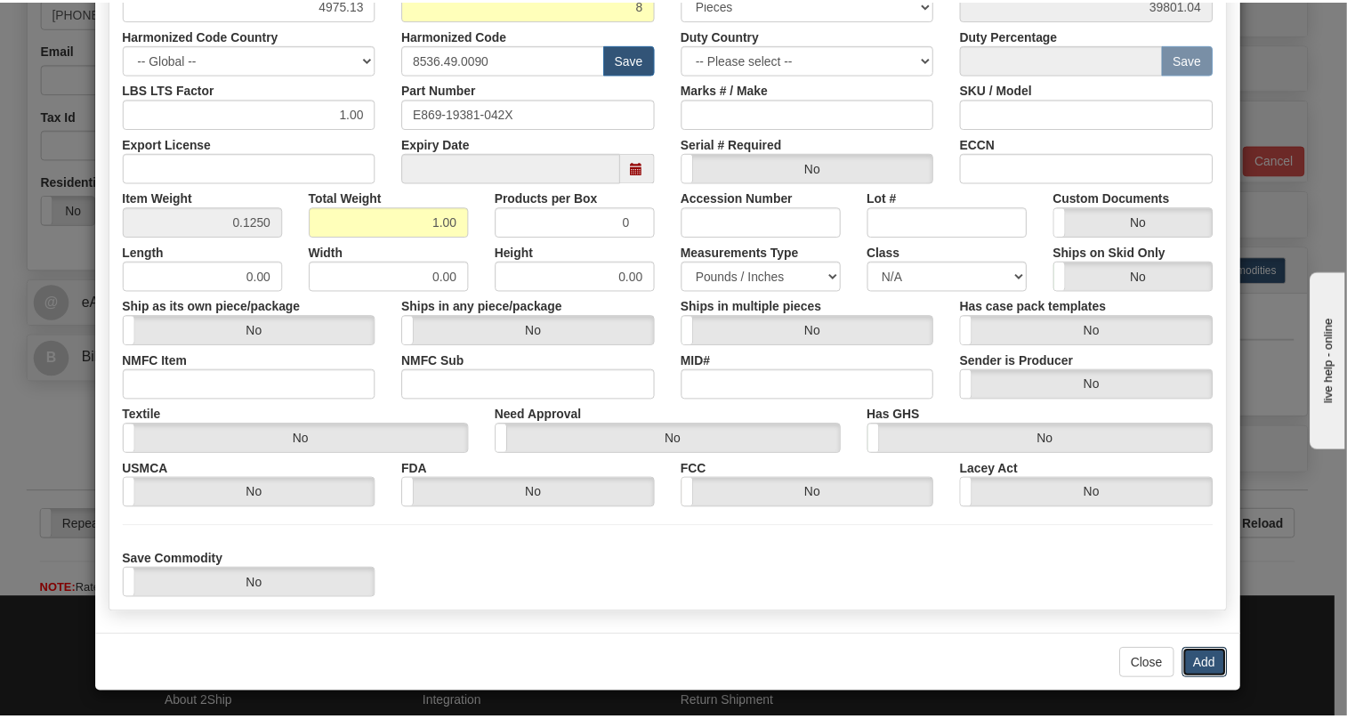
scroll to position [0, 0]
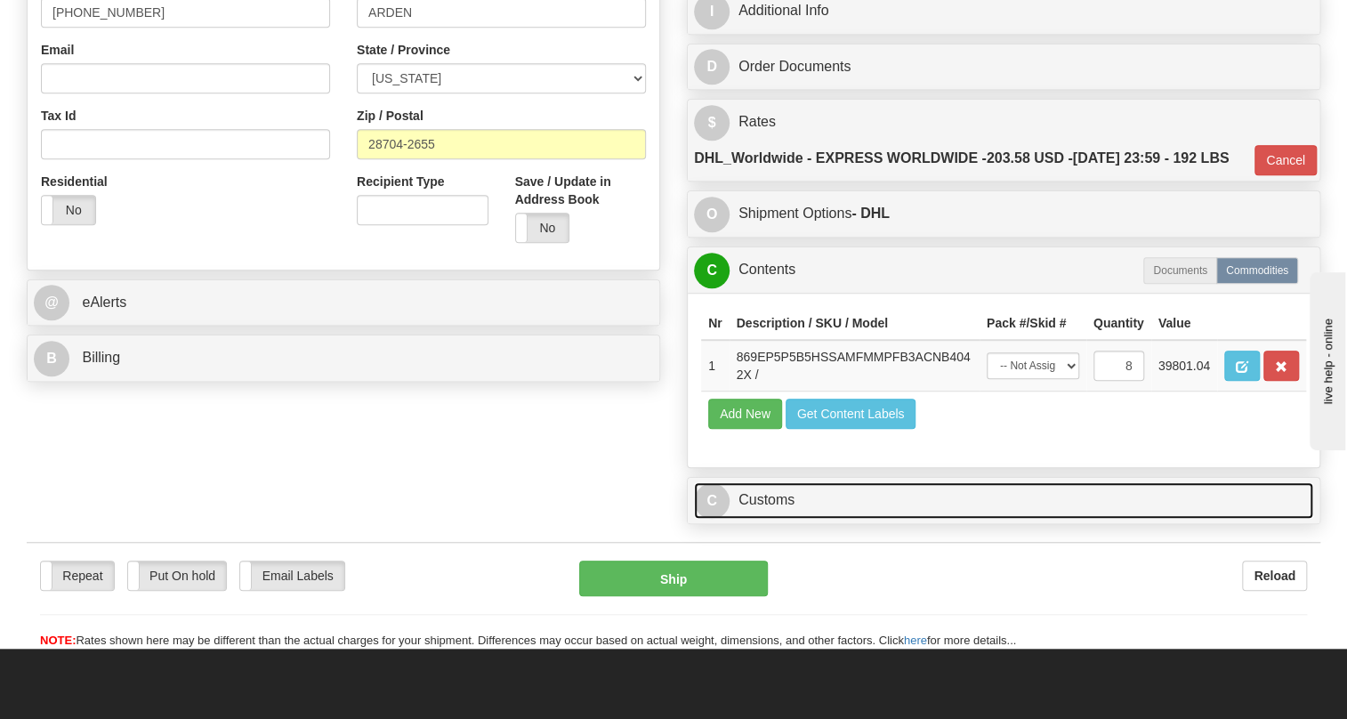
click at [768, 519] on link "C Customs" at bounding box center [1003, 500] width 619 height 36
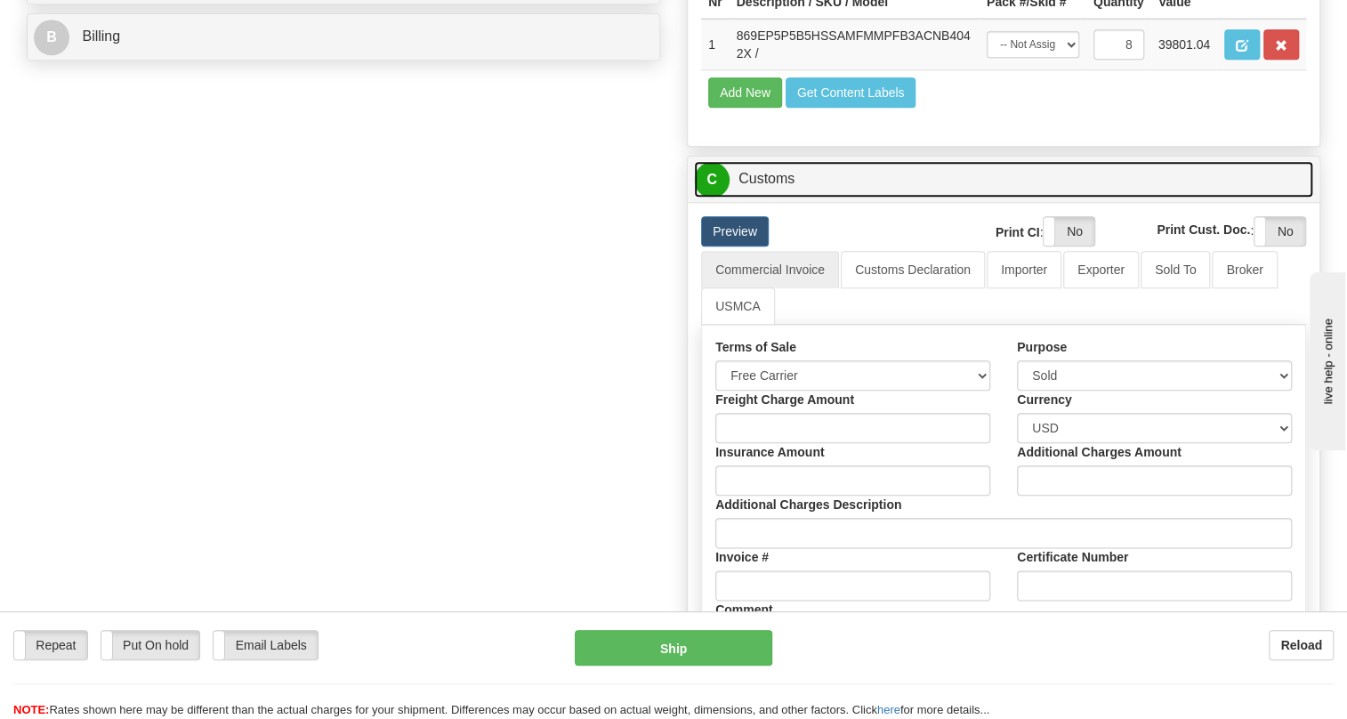
scroll to position [863, 0]
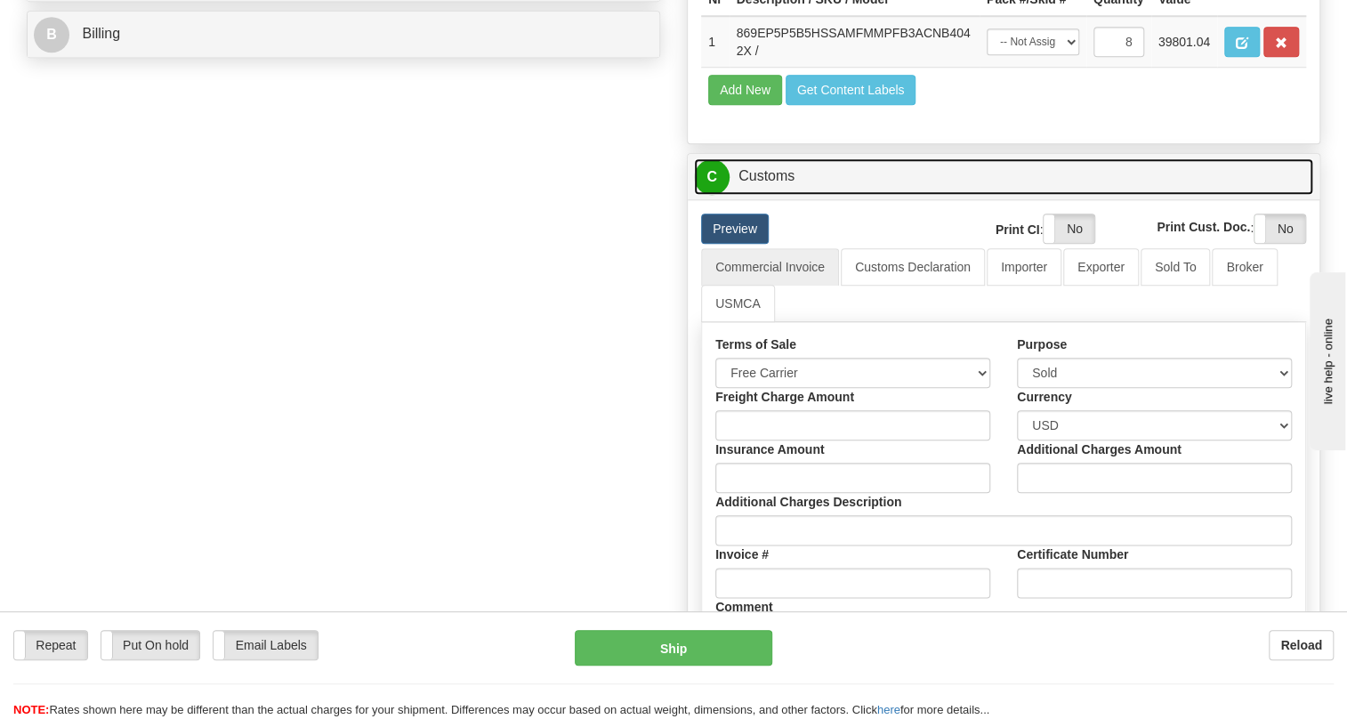
click at [779, 195] on link "C Customs" at bounding box center [1003, 176] width 619 height 36
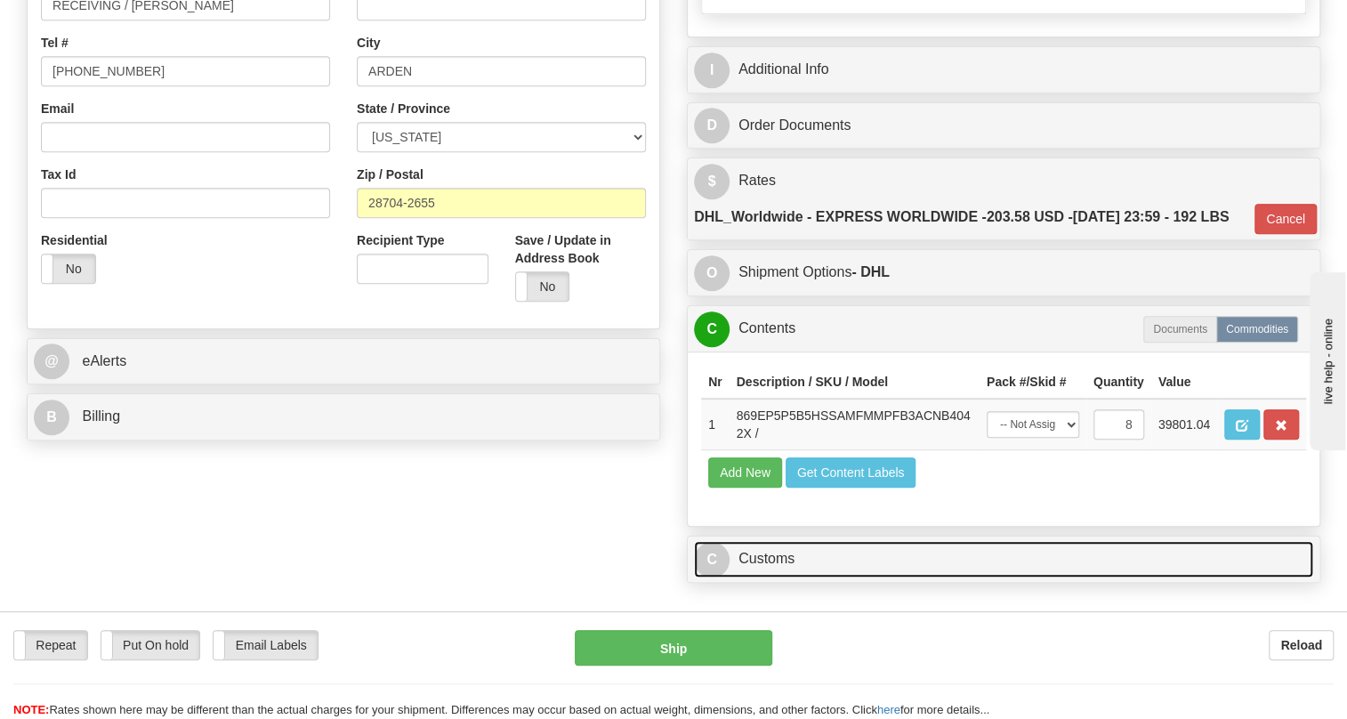
scroll to position [458, 0]
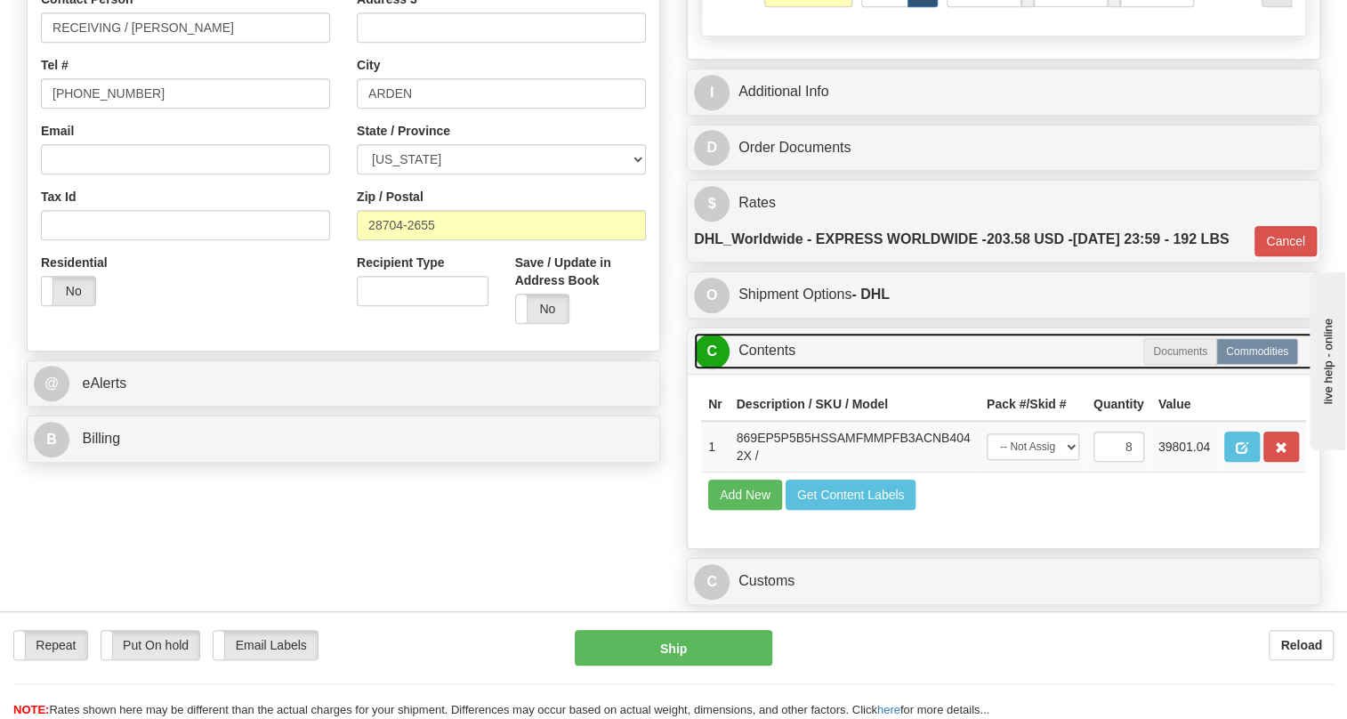
click at [767, 369] on link "C Contents" at bounding box center [1003, 351] width 619 height 36
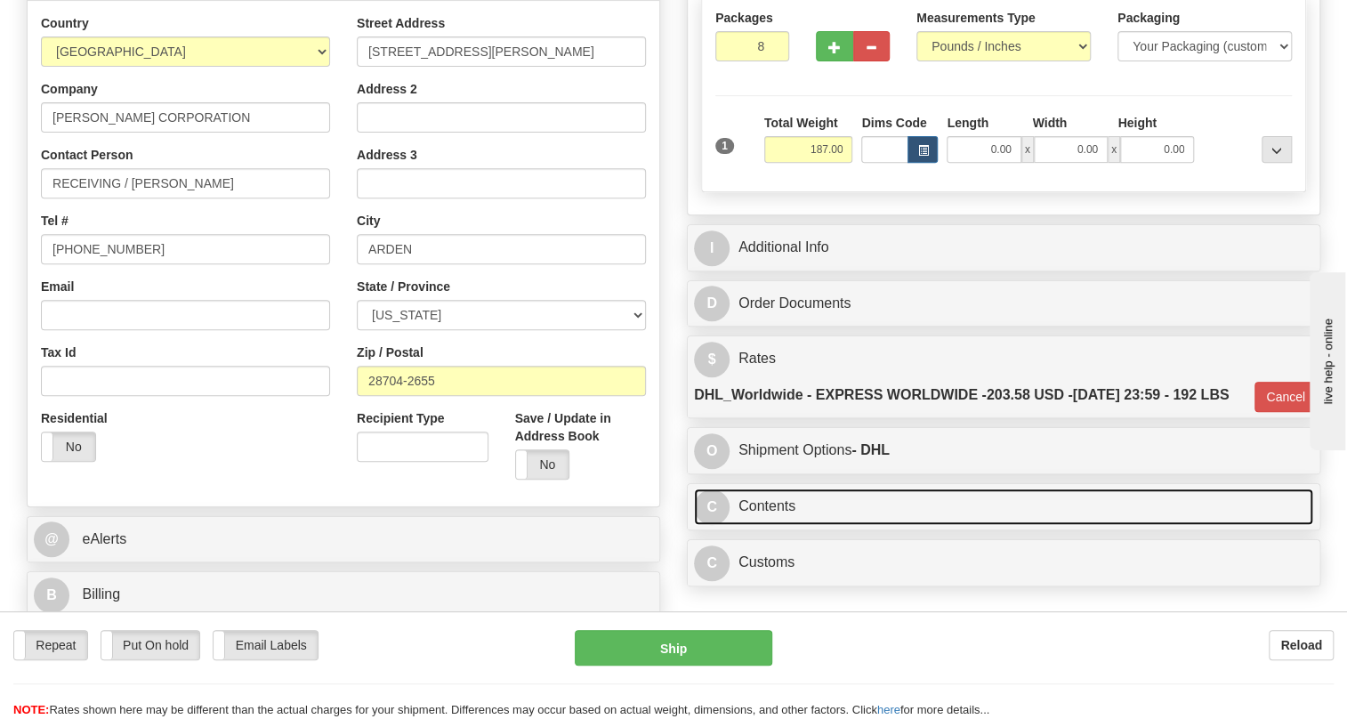
scroll to position [296, 0]
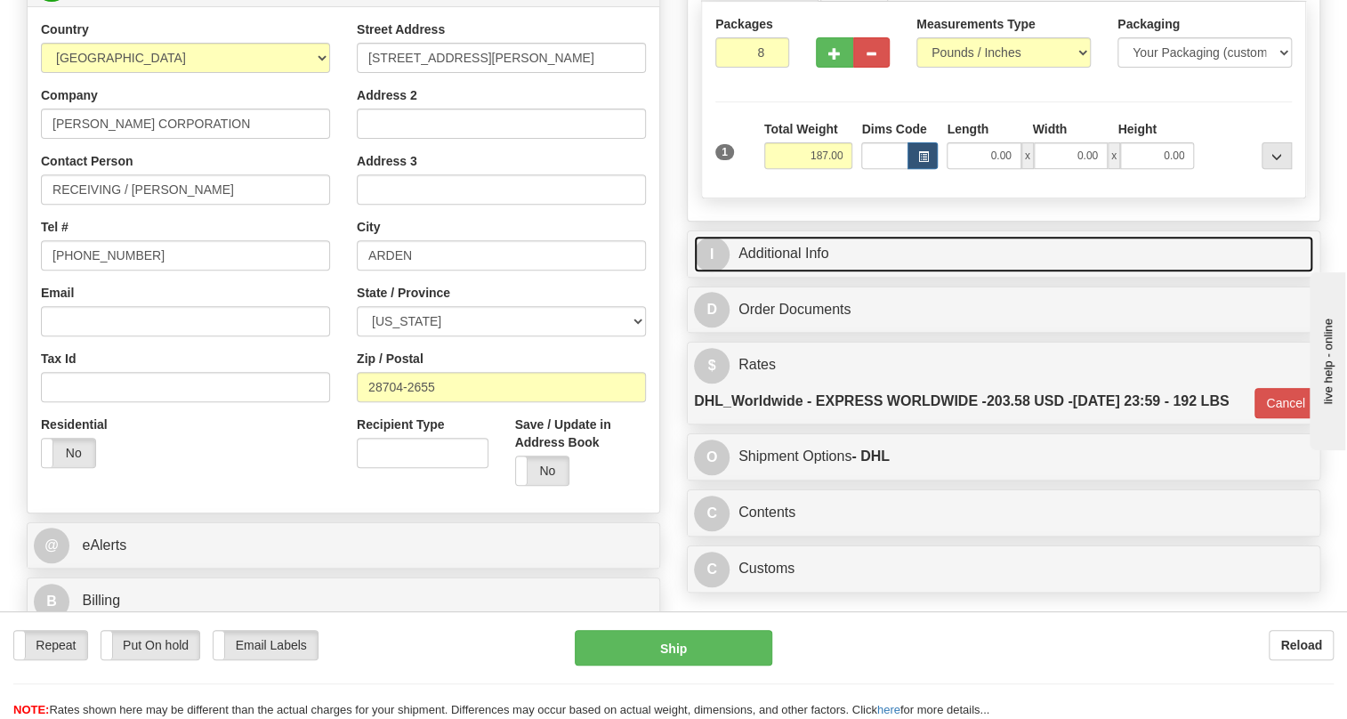
click at [790, 272] on link "I Additional Info" at bounding box center [1003, 254] width 619 height 36
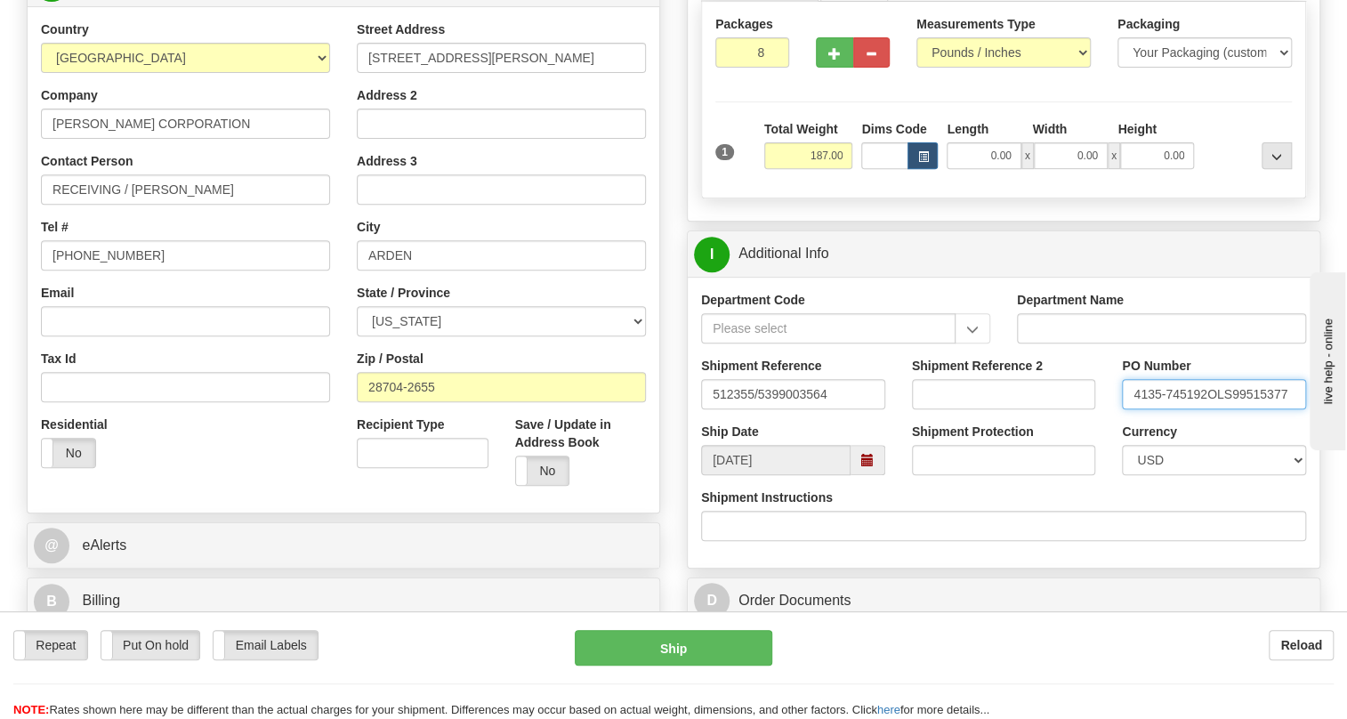
drag, startPoint x: 1204, startPoint y: 433, endPoint x: 1130, endPoint y: 440, distance: 74.2
click at [1130, 409] on input "4135-745192OLS99515377" at bounding box center [1214, 394] width 184 height 30
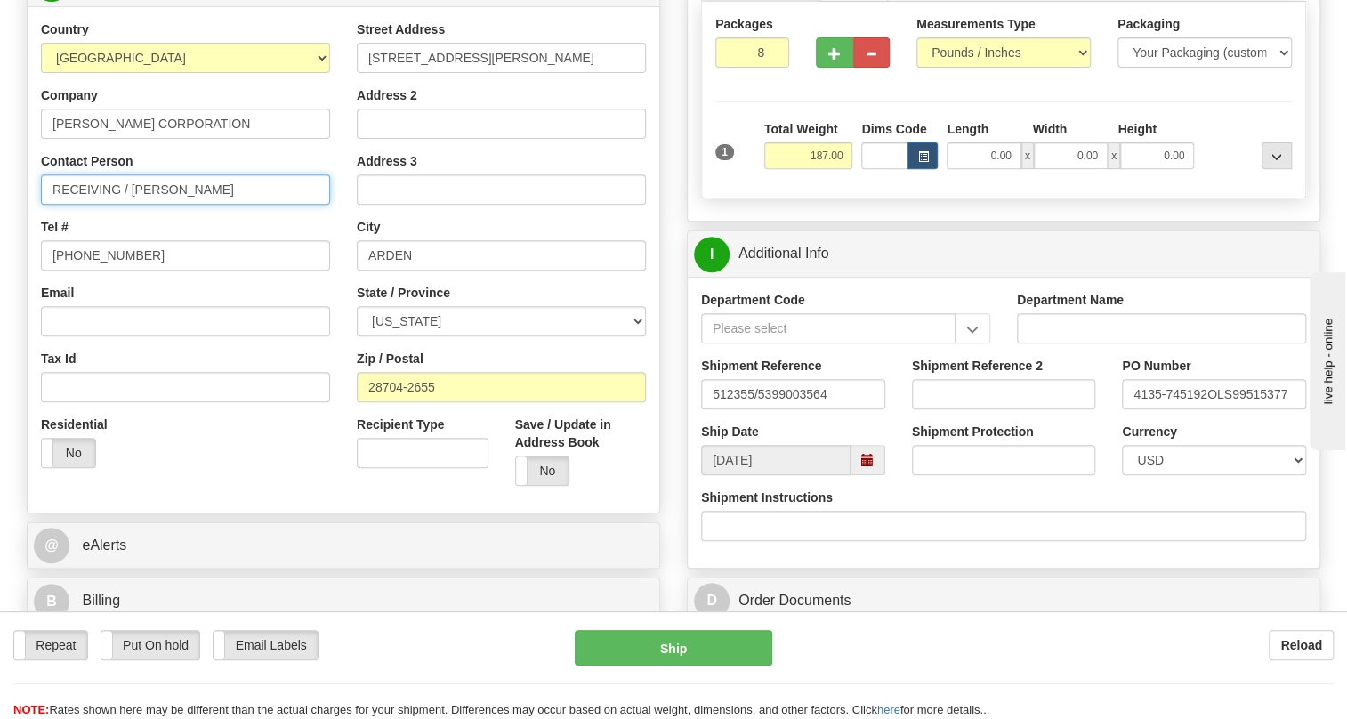
click at [245, 205] on input "RECEIVING / Bryson Redmon" at bounding box center [185, 189] width 289 height 30
paste input "4135-745192"
drag, startPoint x: 107, startPoint y: 227, endPoint x: 61, endPoint y: 231, distance: 45.6
click at [61, 205] on input "RECEIVING / Bryson Redmon / PO#4135-745192" at bounding box center [185, 189] width 289 height 30
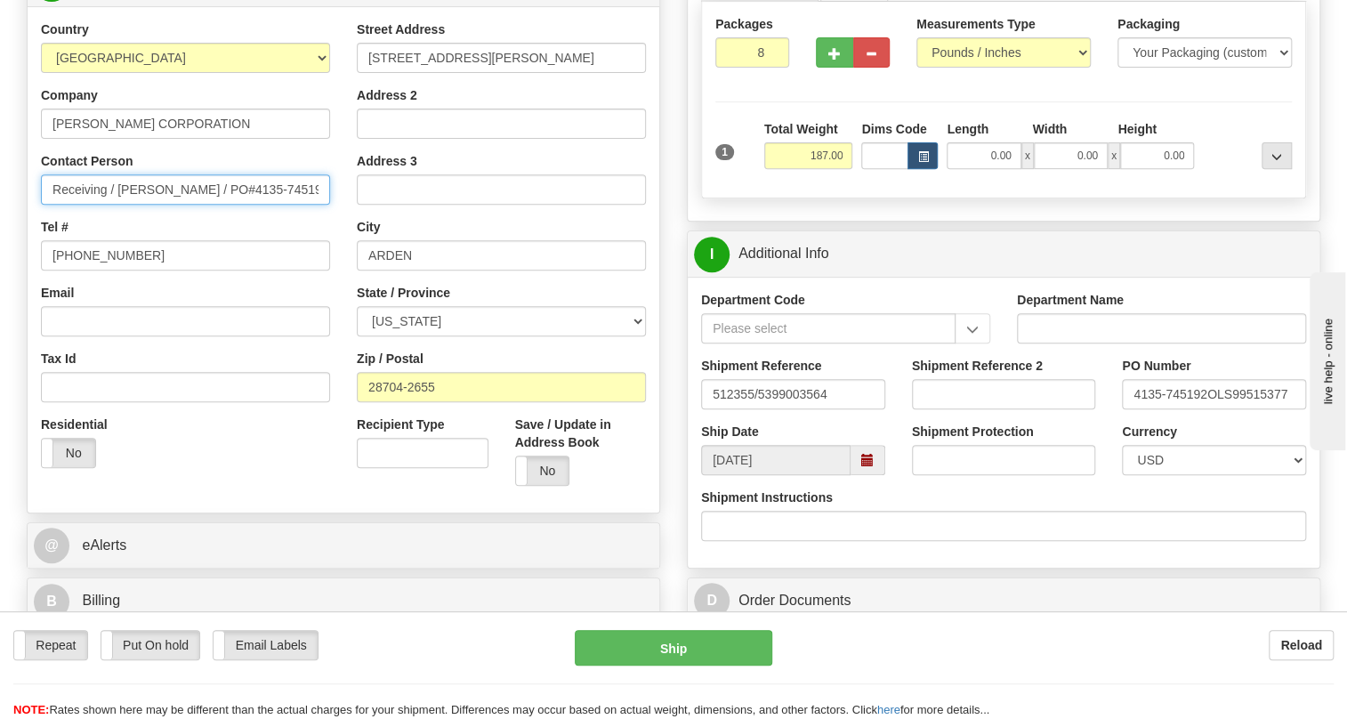
type input "Receiving / Bryson Redmon / PO#4135-745192"
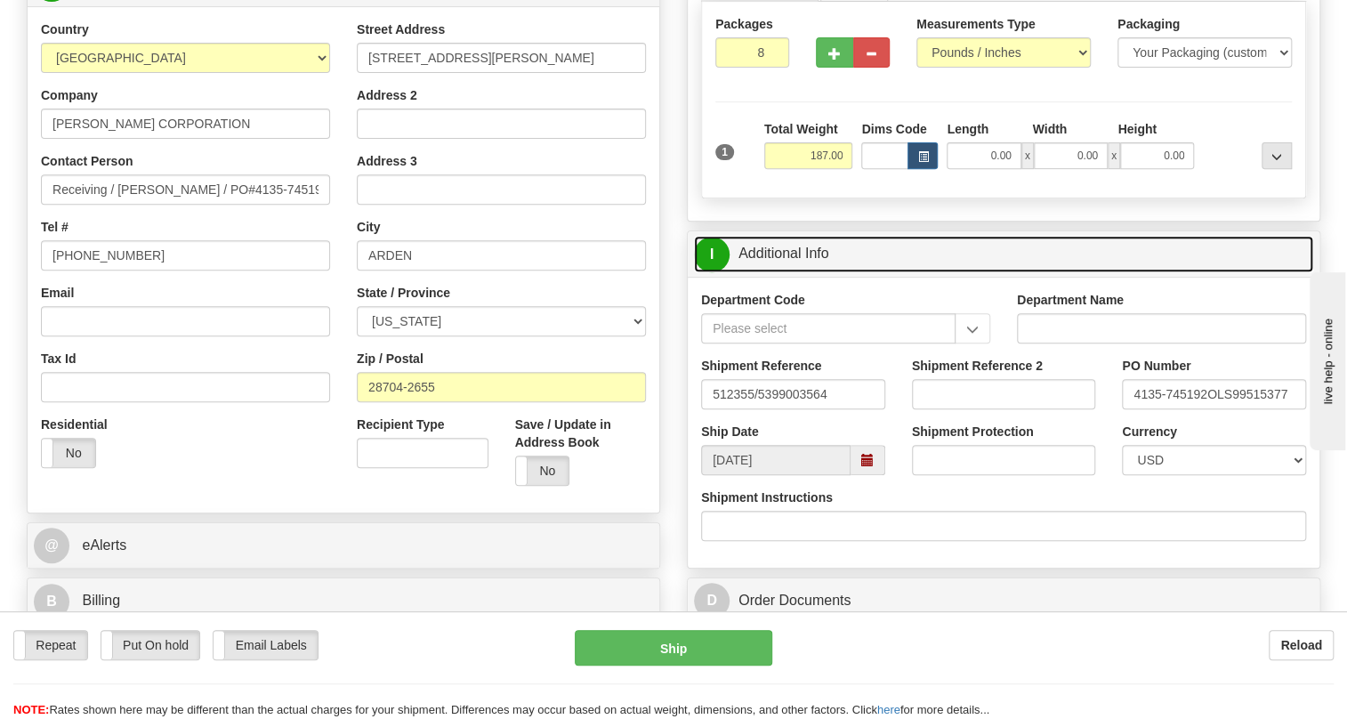
click at [795, 272] on link "I Additional Info" at bounding box center [1003, 254] width 619 height 36
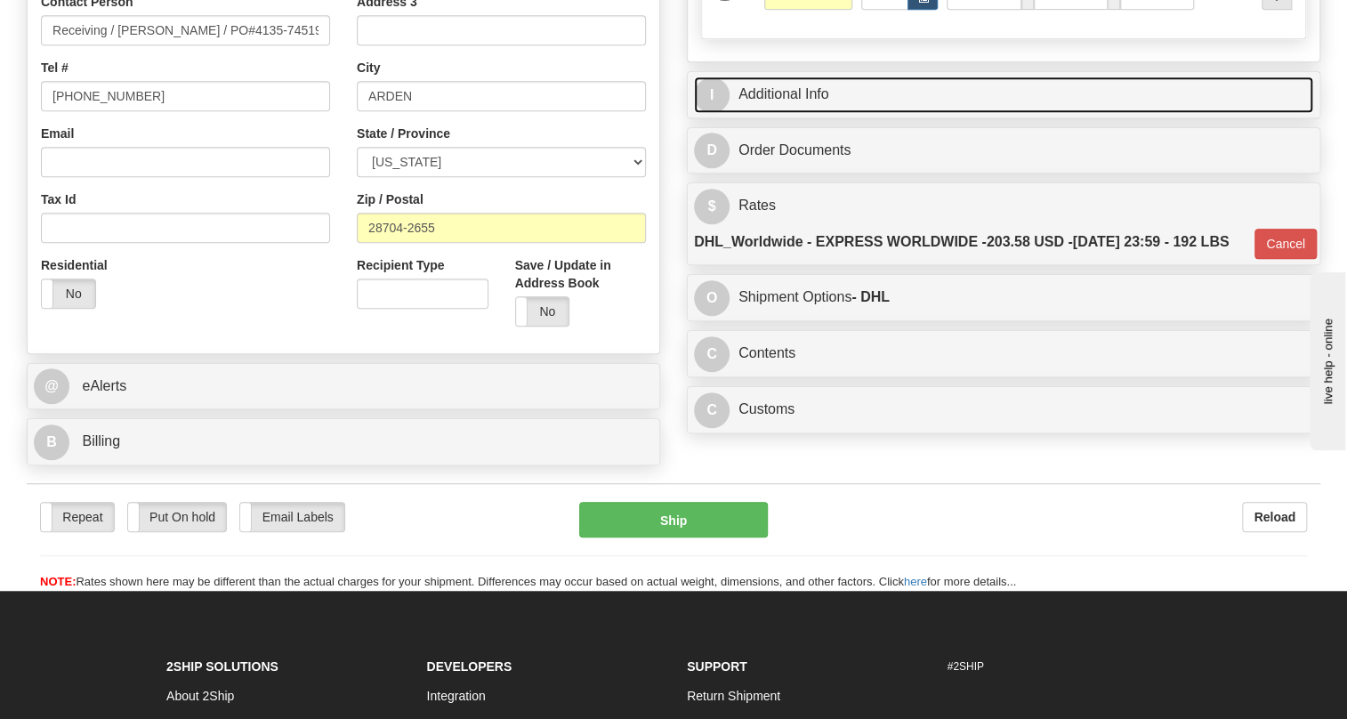
scroll to position [458, 0]
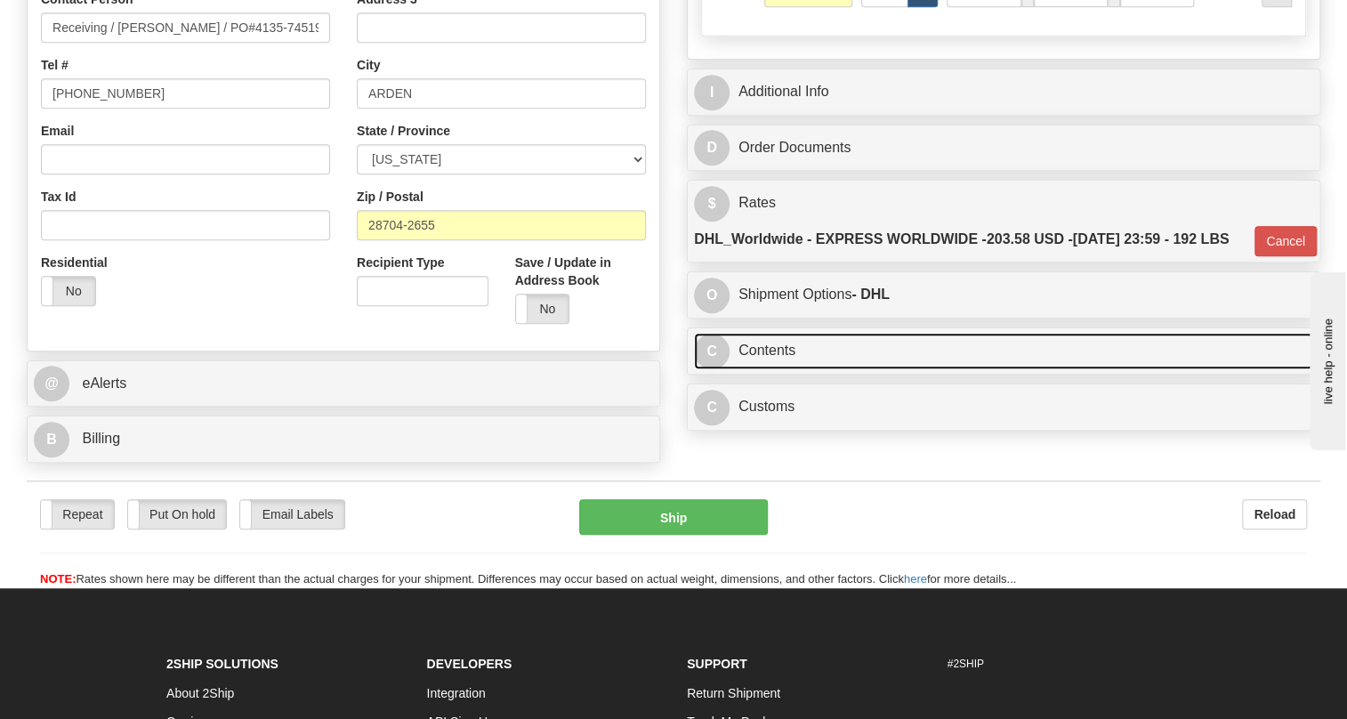
click at [777, 369] on link "C Contents" at bounding box center [1003, 351] width 619 height 36
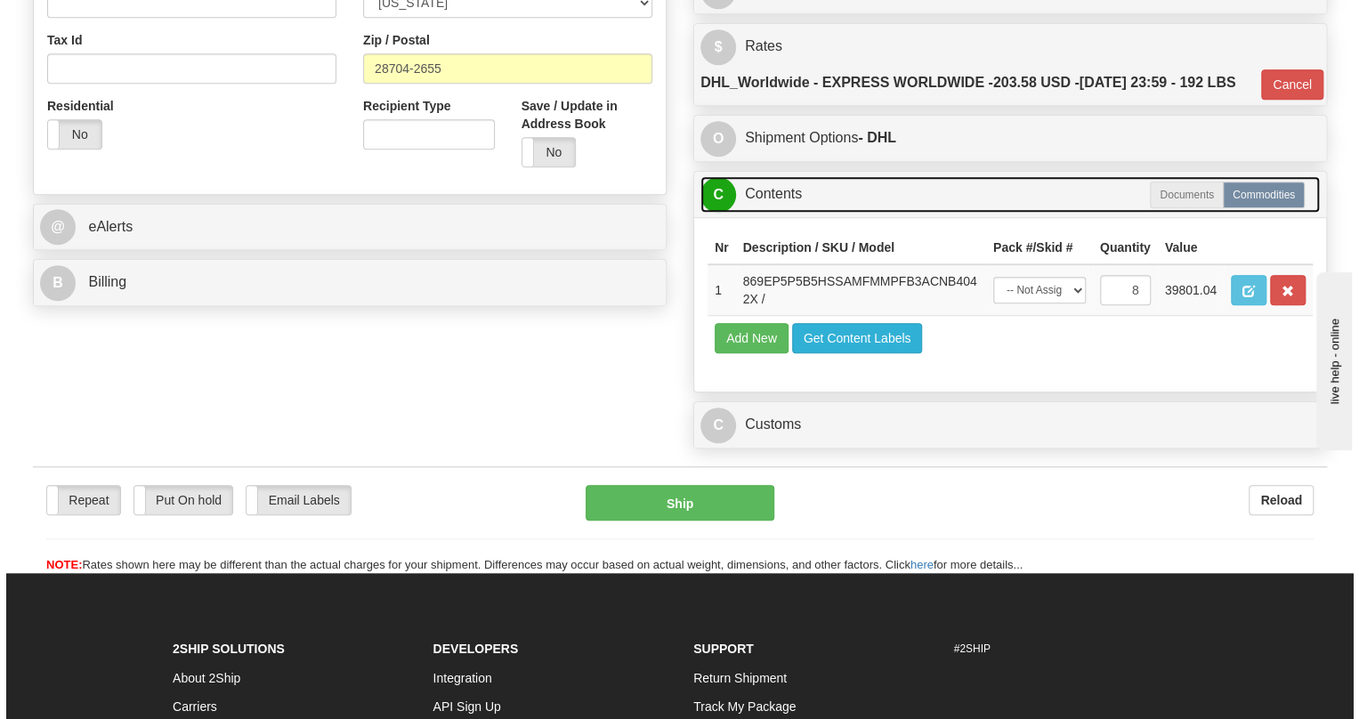
scroll to position [620, 0]
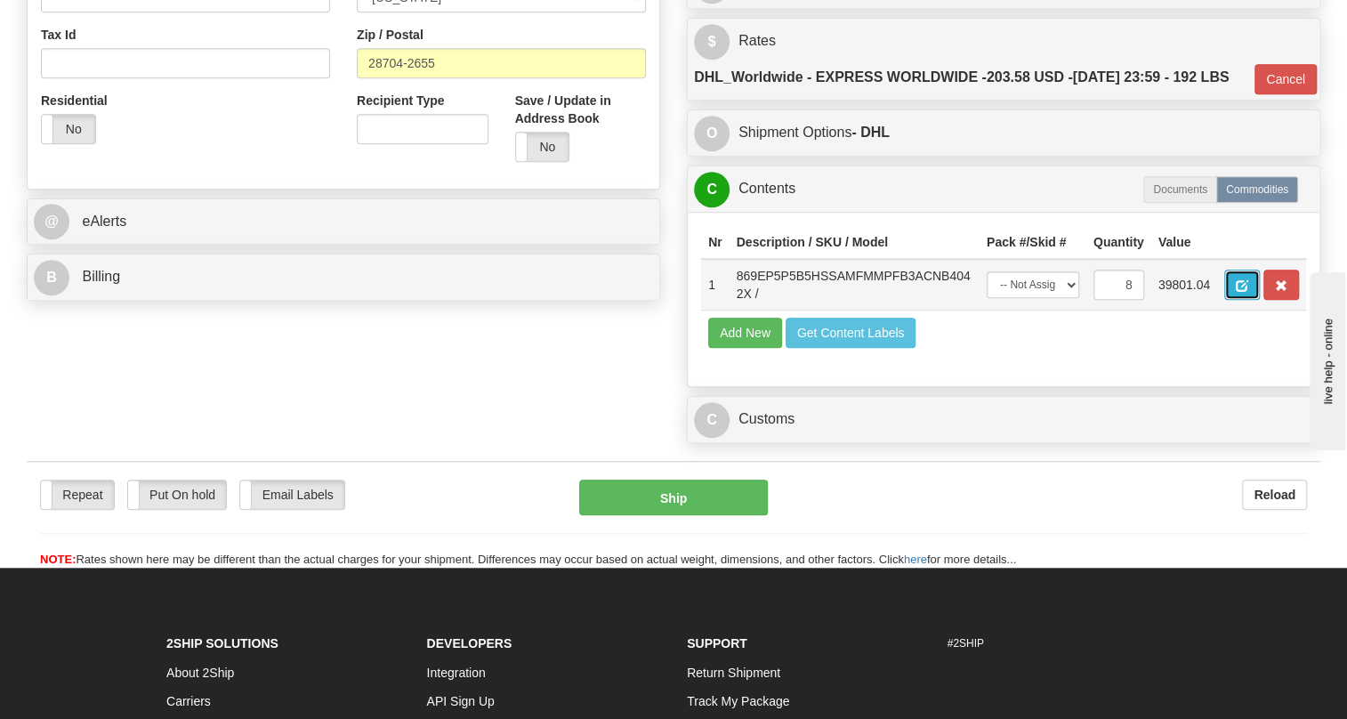
click at [1239, 292] on span "button" at bounding box center [1242, 286] width 12 height 12
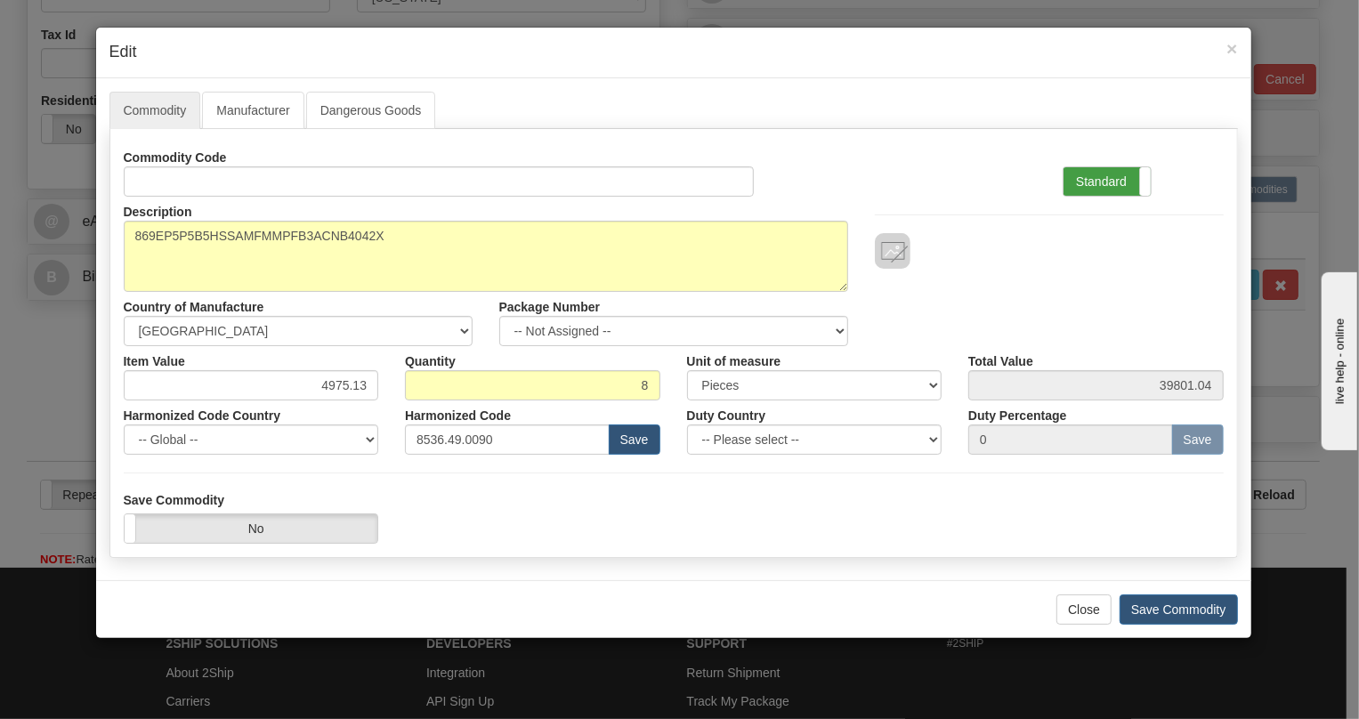
click at [1107, 175] on label "Standard" at bounding box center [1106, 181] width 87 height 28
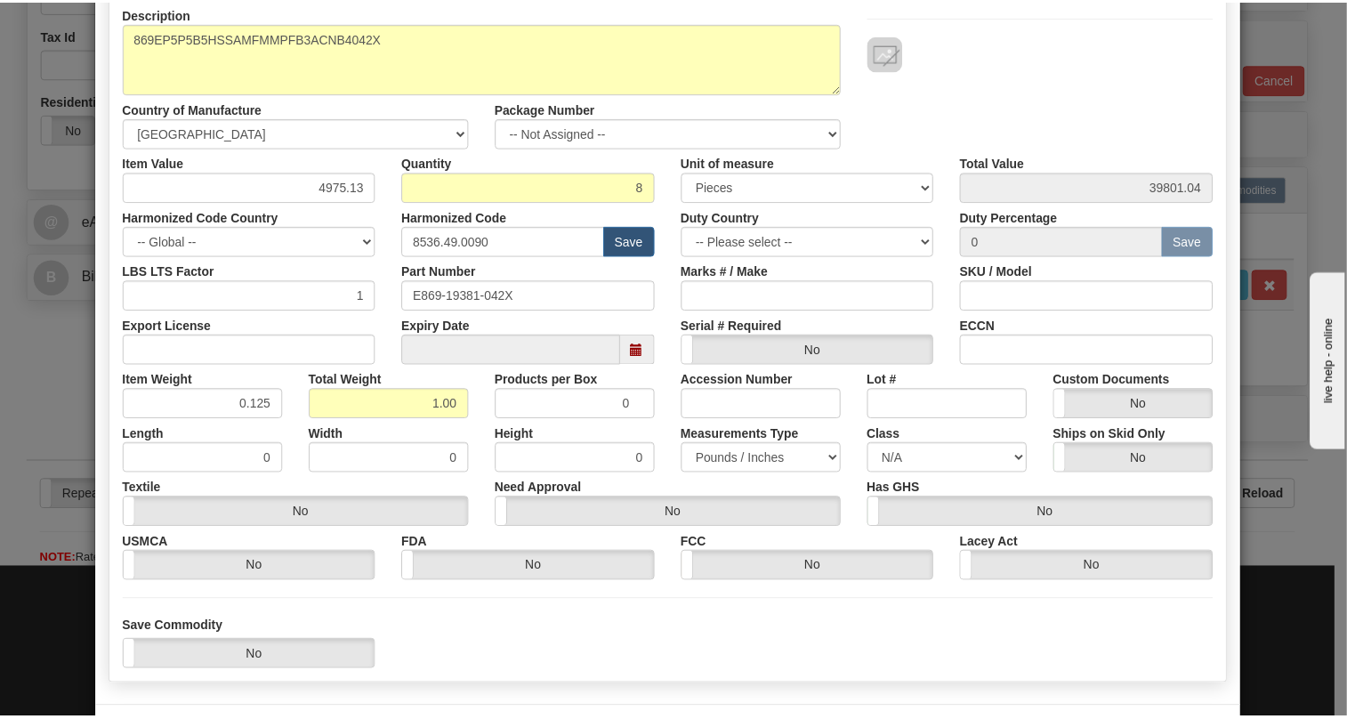
scroll to position [242, 0]
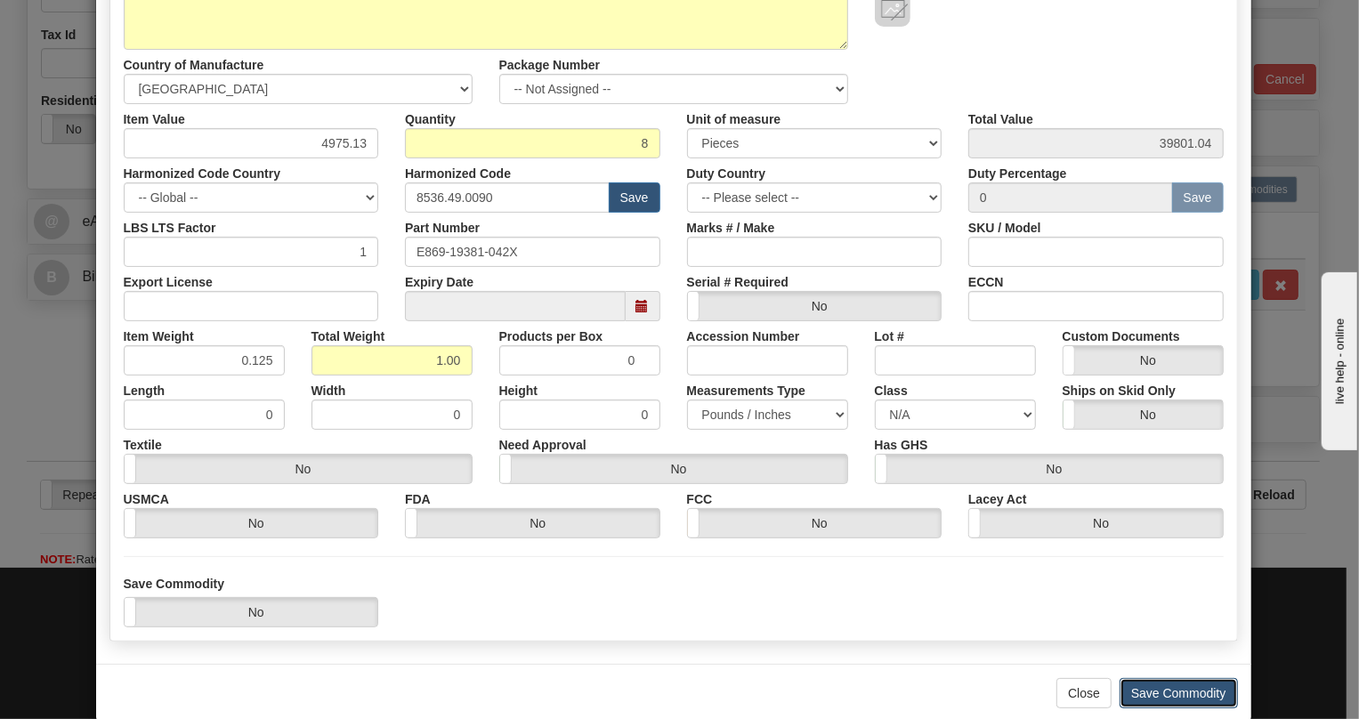
click at [1169, 693] on button "Save Commodity" at bounding box center [1178, 693] width 118 height 30
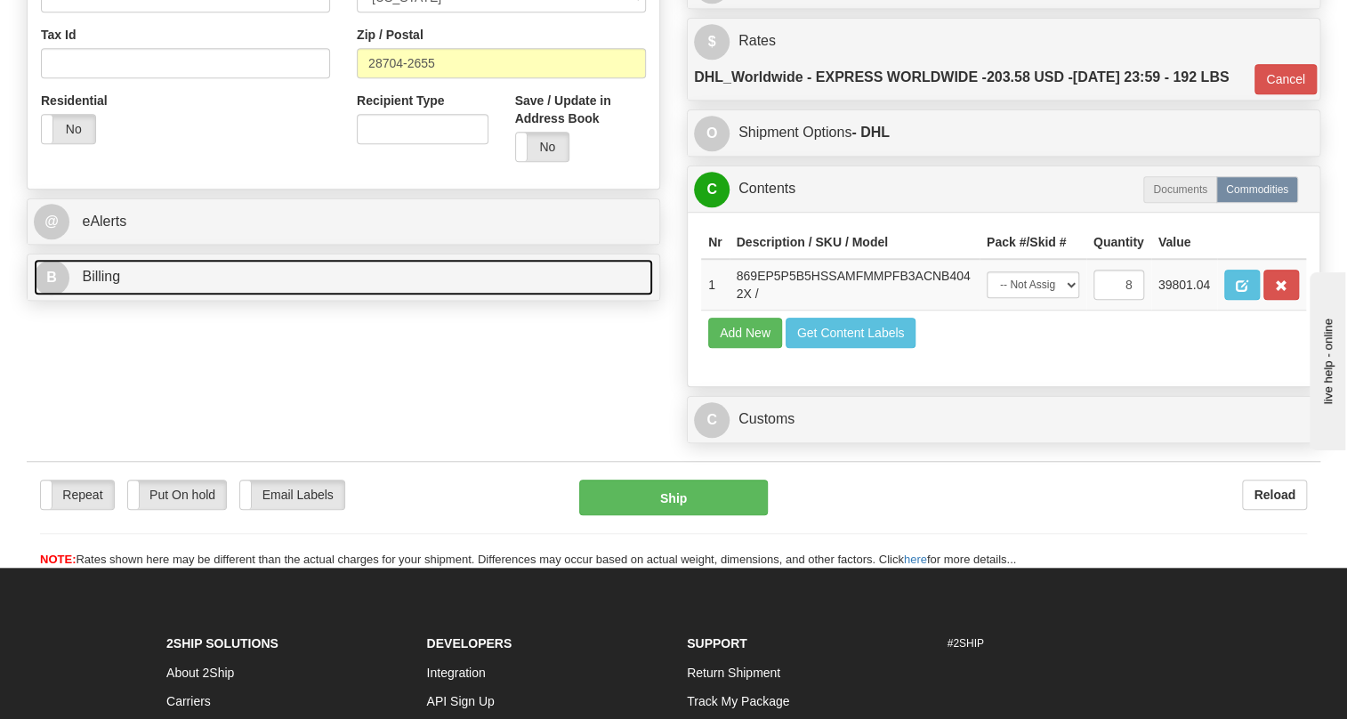
click at [106, 284] on span "Billing" at bounding box center [101, 276] width 38 height 15
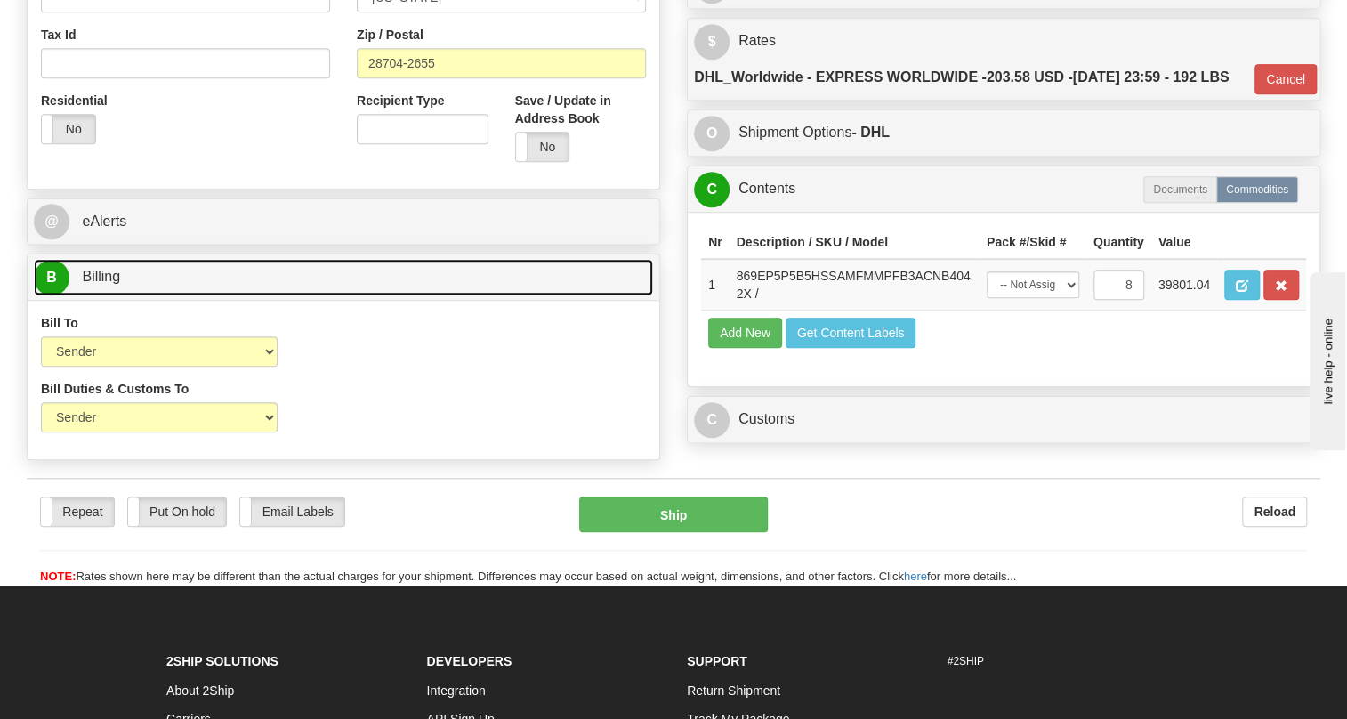
click at [106, 284] on span "Billing" at bounding box center [101, 276] width 38 height 15
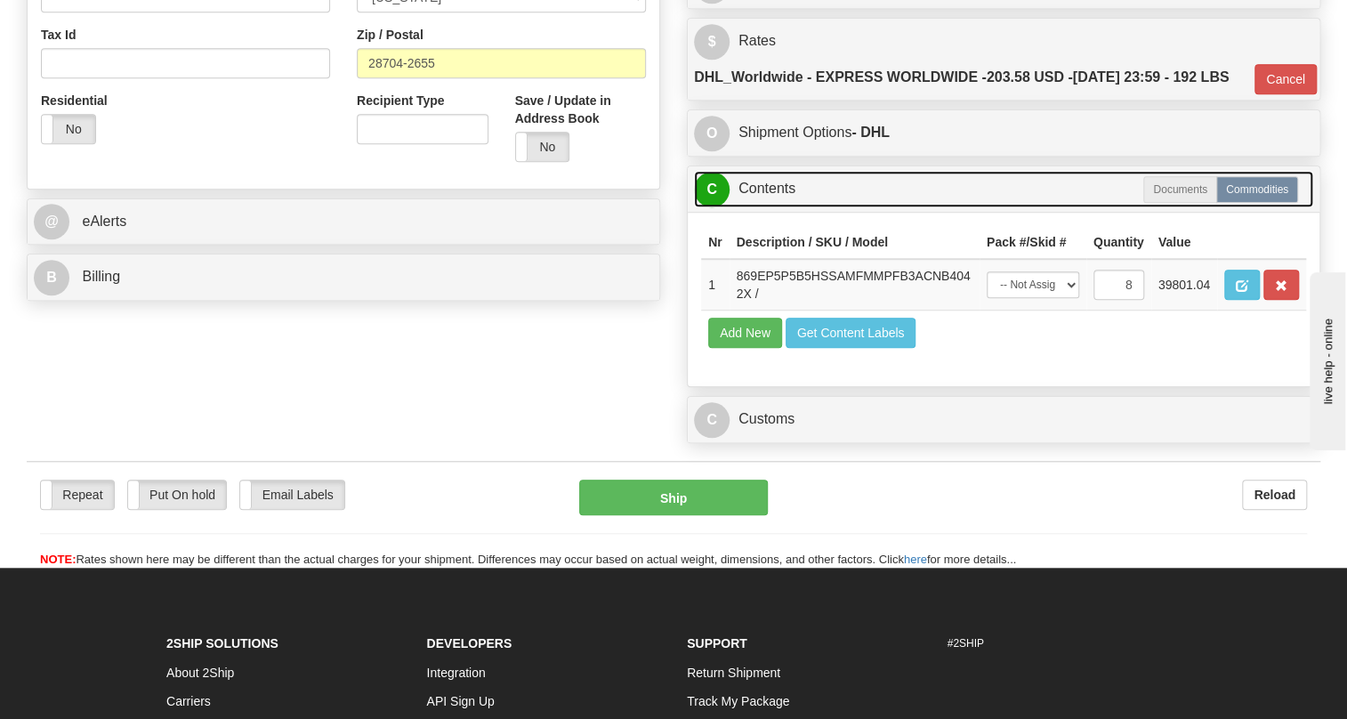
click at [771, 207] on link "C Contents" at bounding box center [1003, 189] width 619 height 36
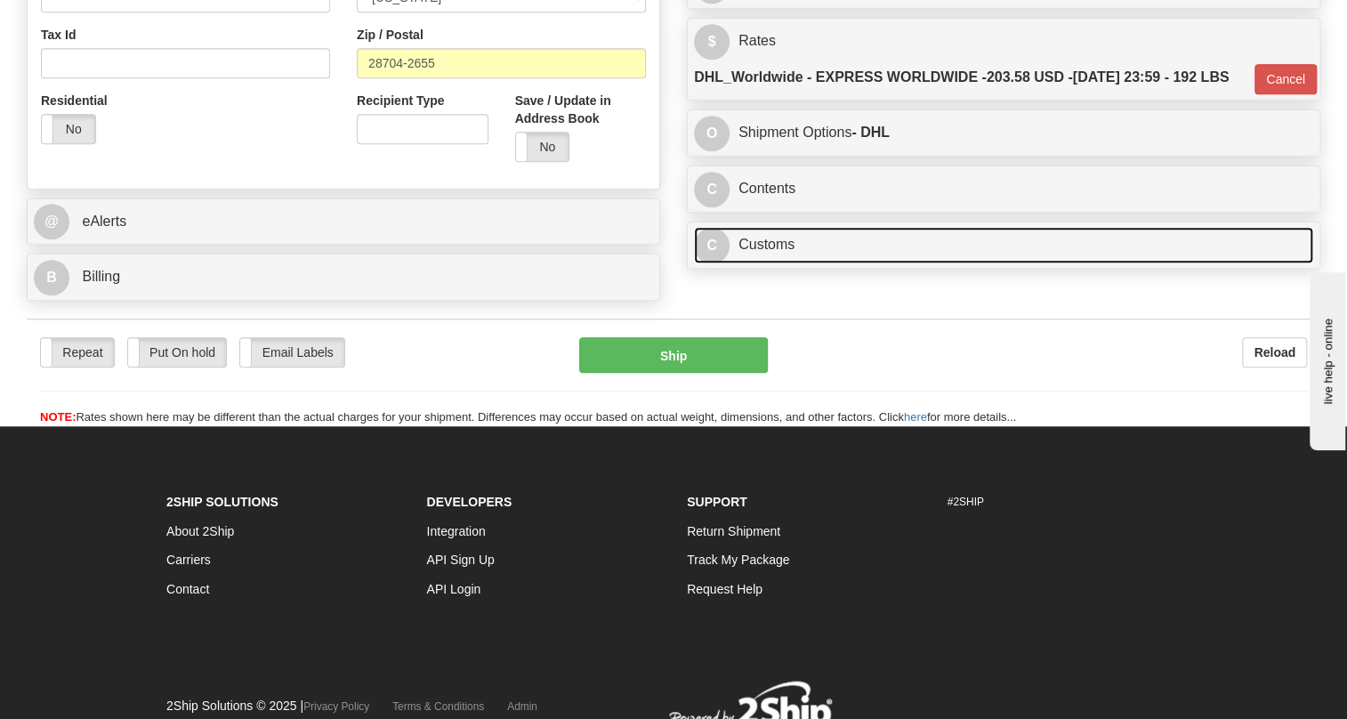
click at [764, 263] on link "C Customs" at bounding box center [1003, 245] width 619 height 36
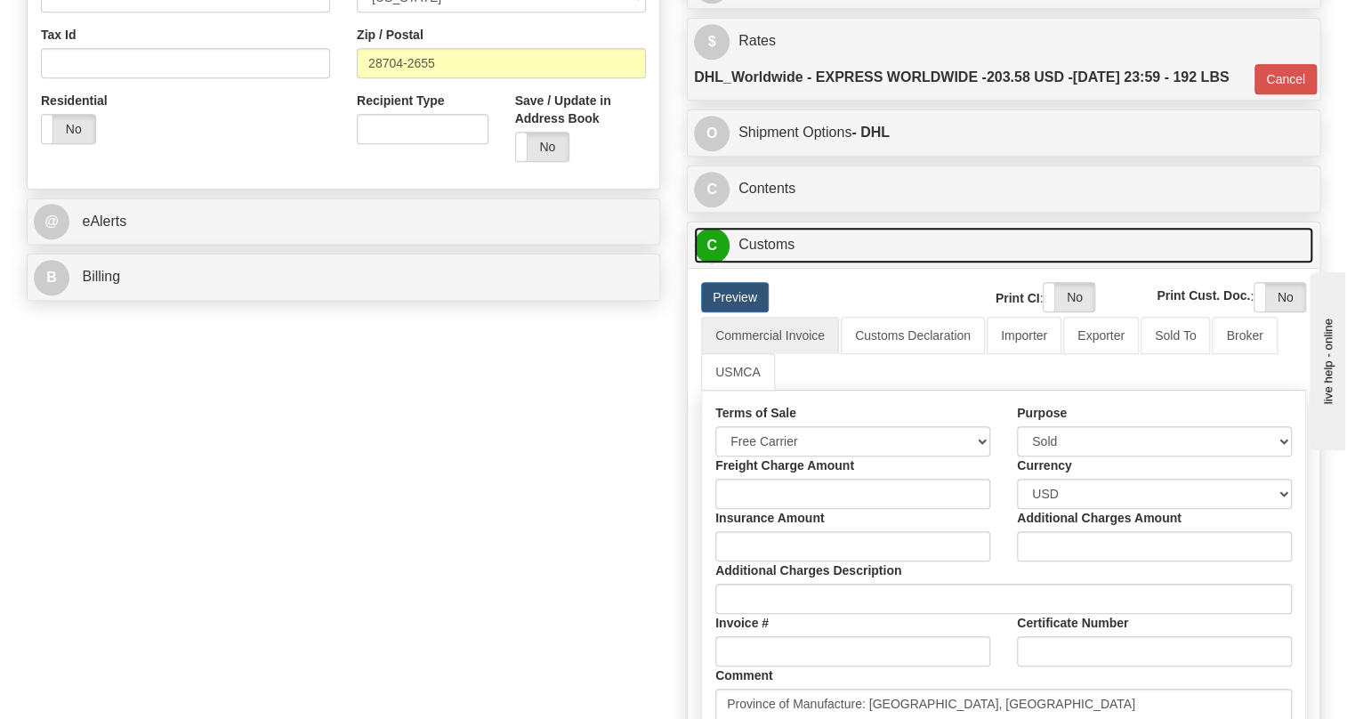
click at [764, 263] on link "C Customs" at bounding box center [1003, 245] width 619 height 36
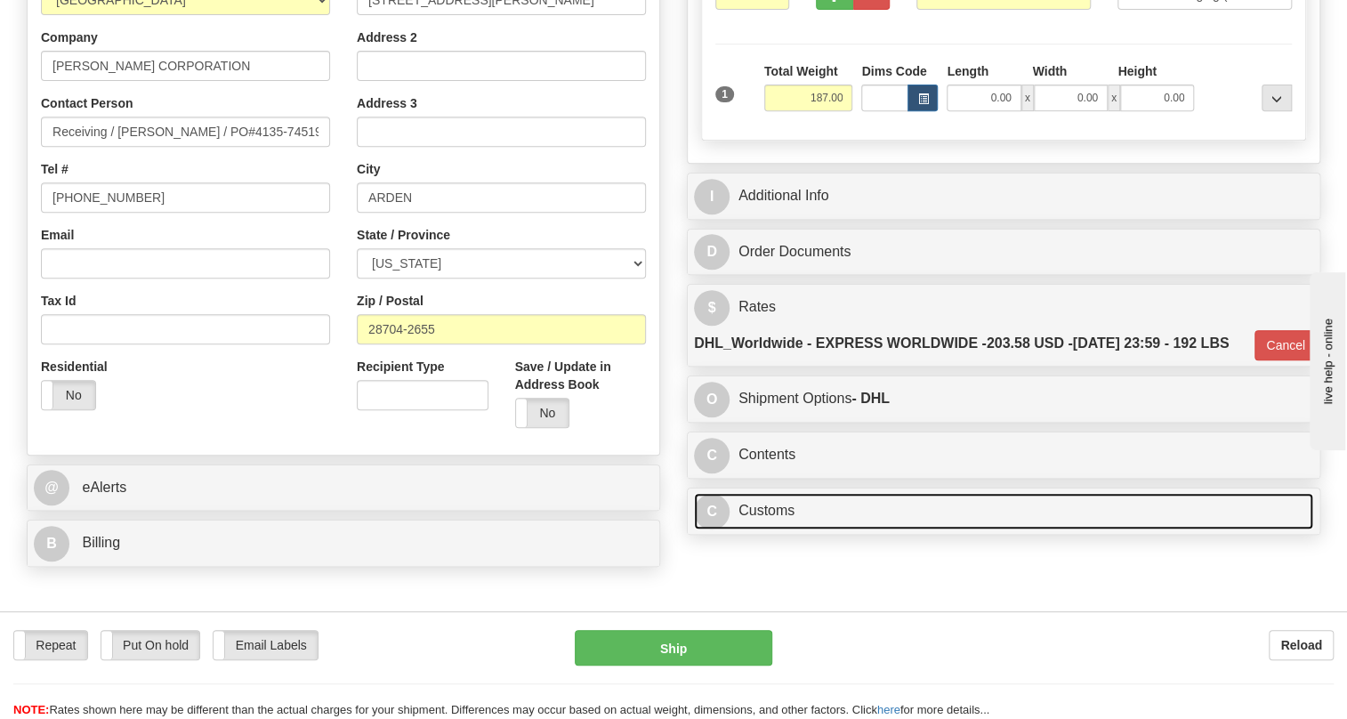
scroll to position [296, 0]
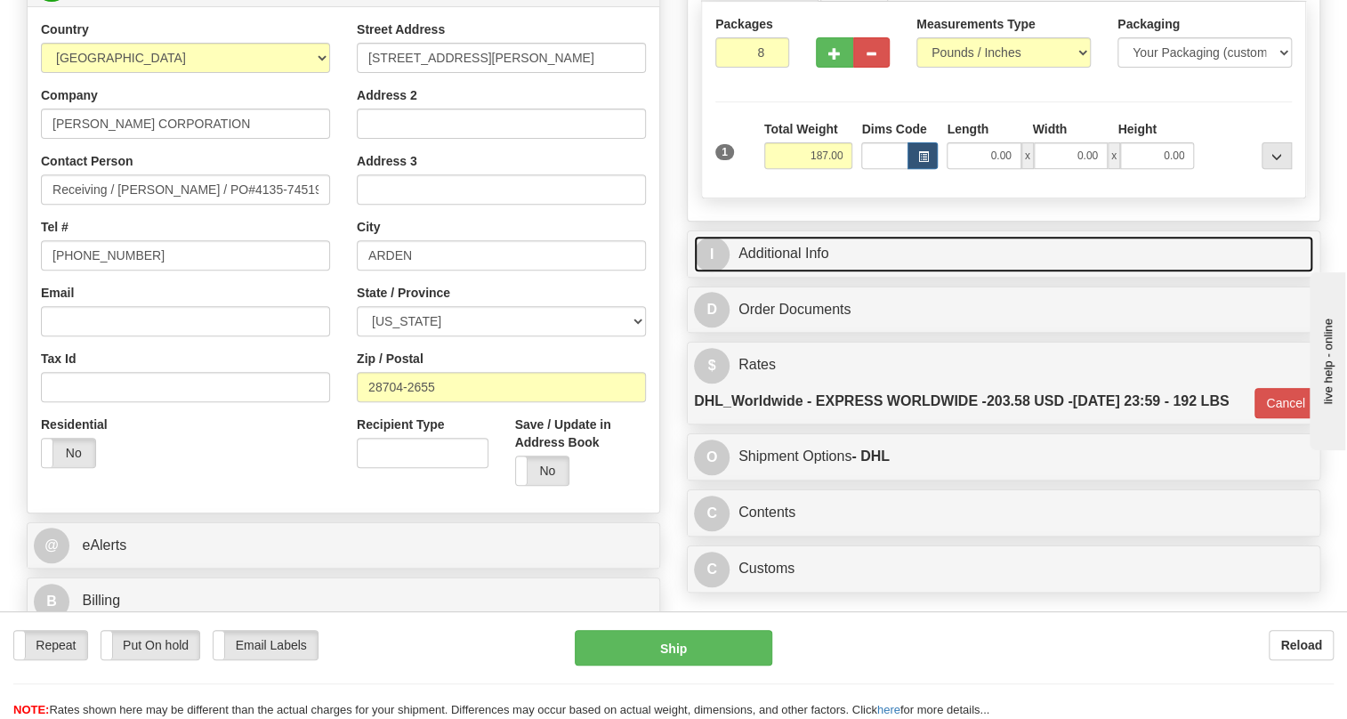
click at [798, 272] on link "I Additional Info" at bounding box center [1003, 254] width 619 height 36
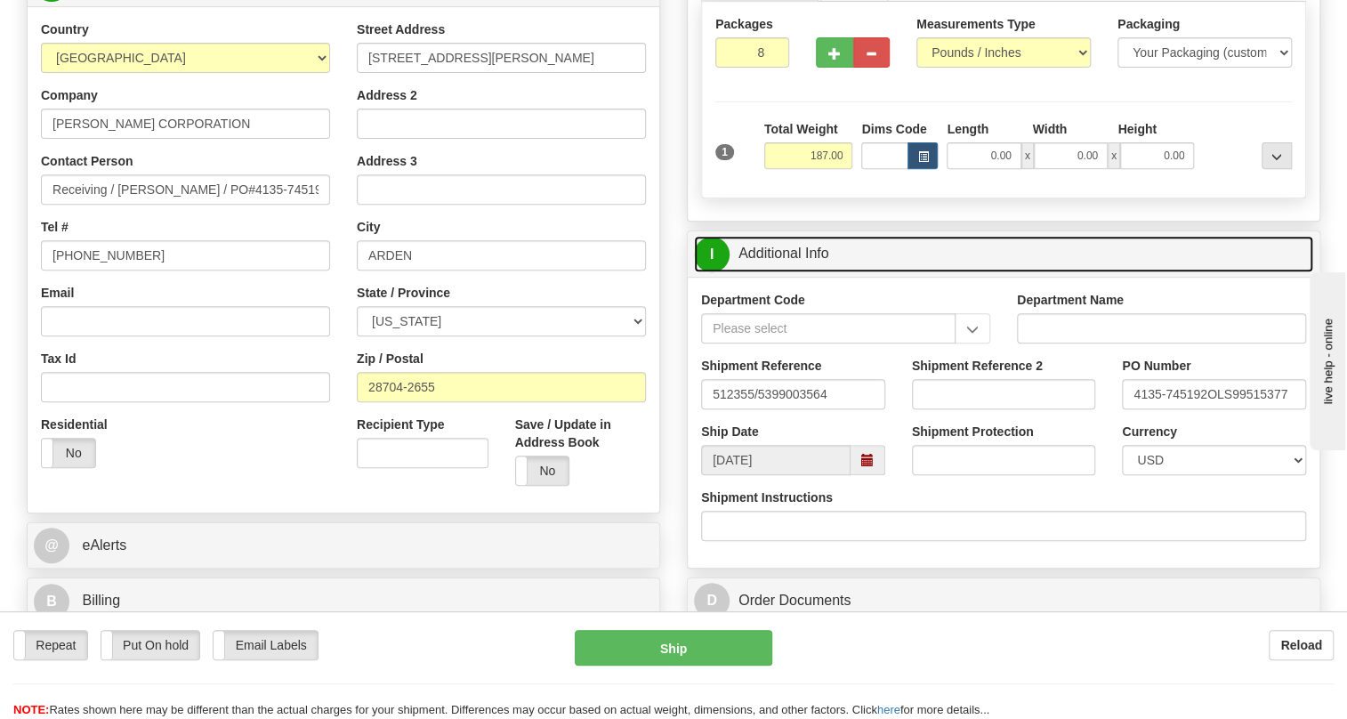
click at [798, 272] on link "I Additional Info" at bounding box center [1003, 254] width 619 height 36
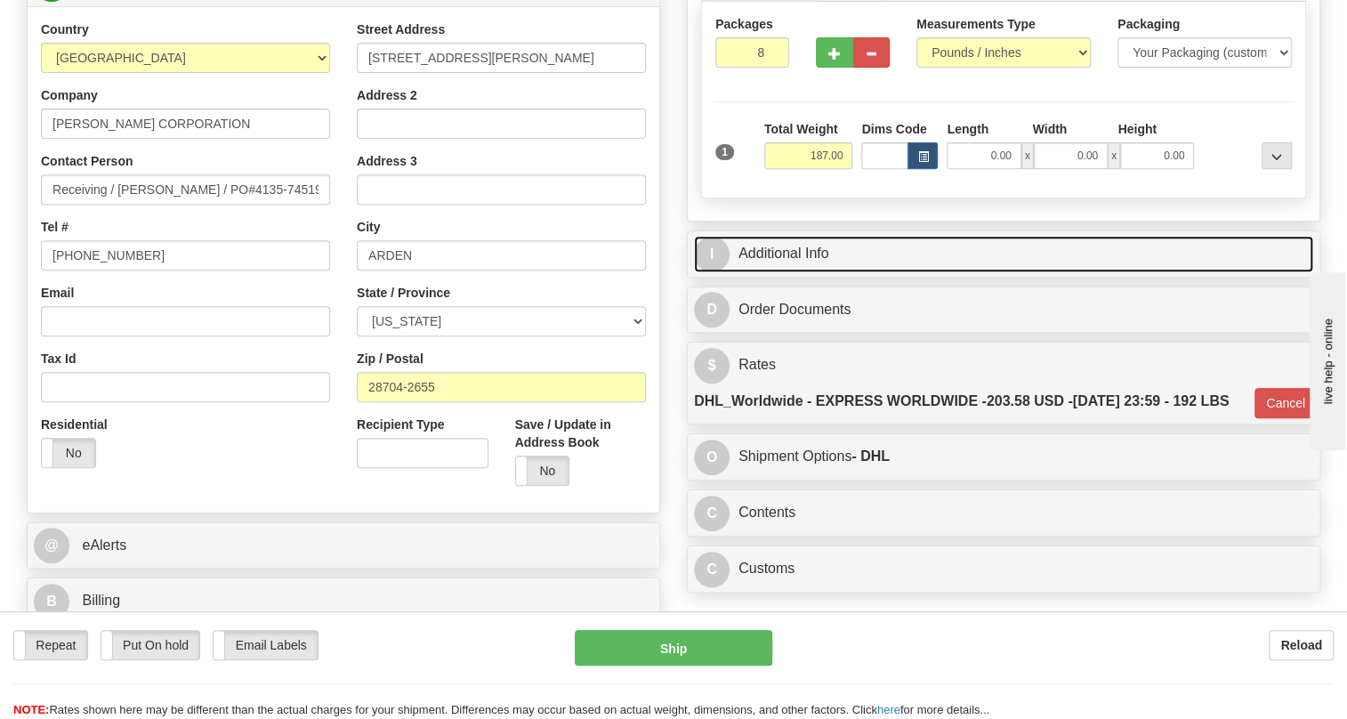
click at [768, 272] on link "I Additional Info" at bounding box center [1003, 254] width 619 height 36
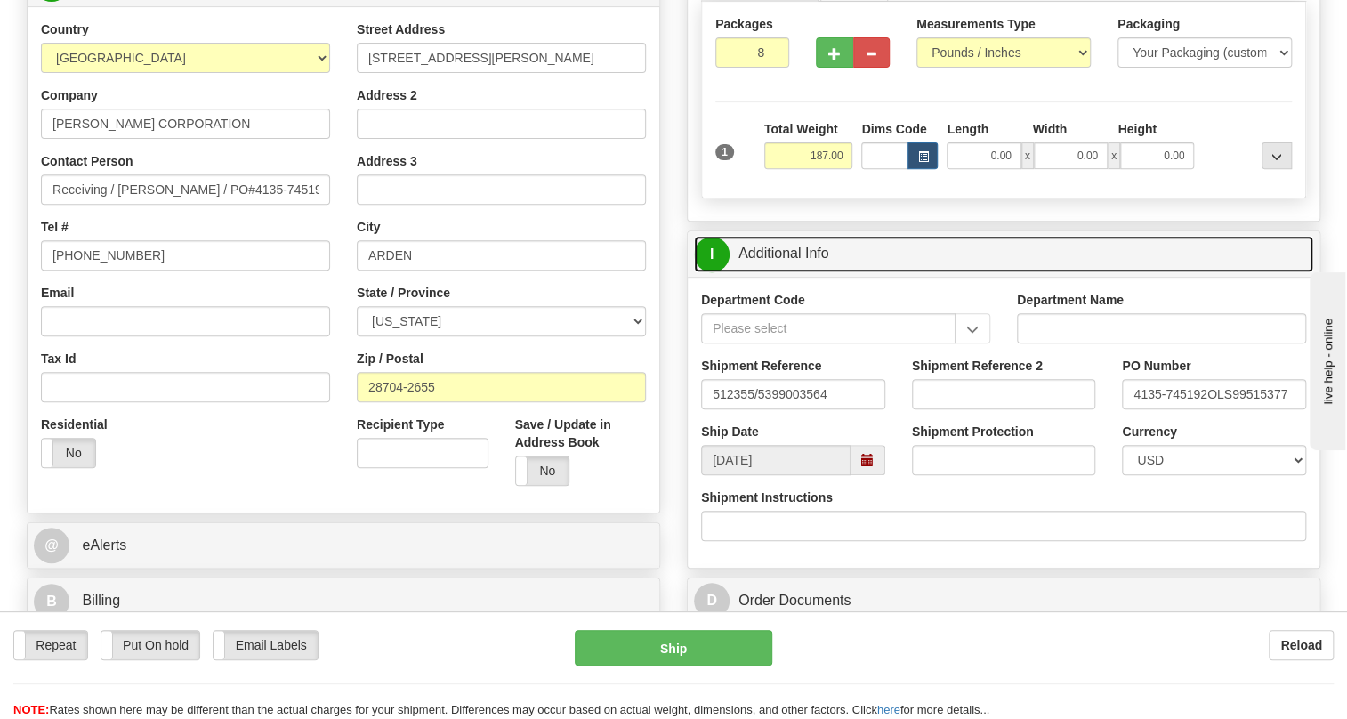
click at [771, 272] on link "I Additional Info" at bounding box center [1003, 254] width 619 height 36
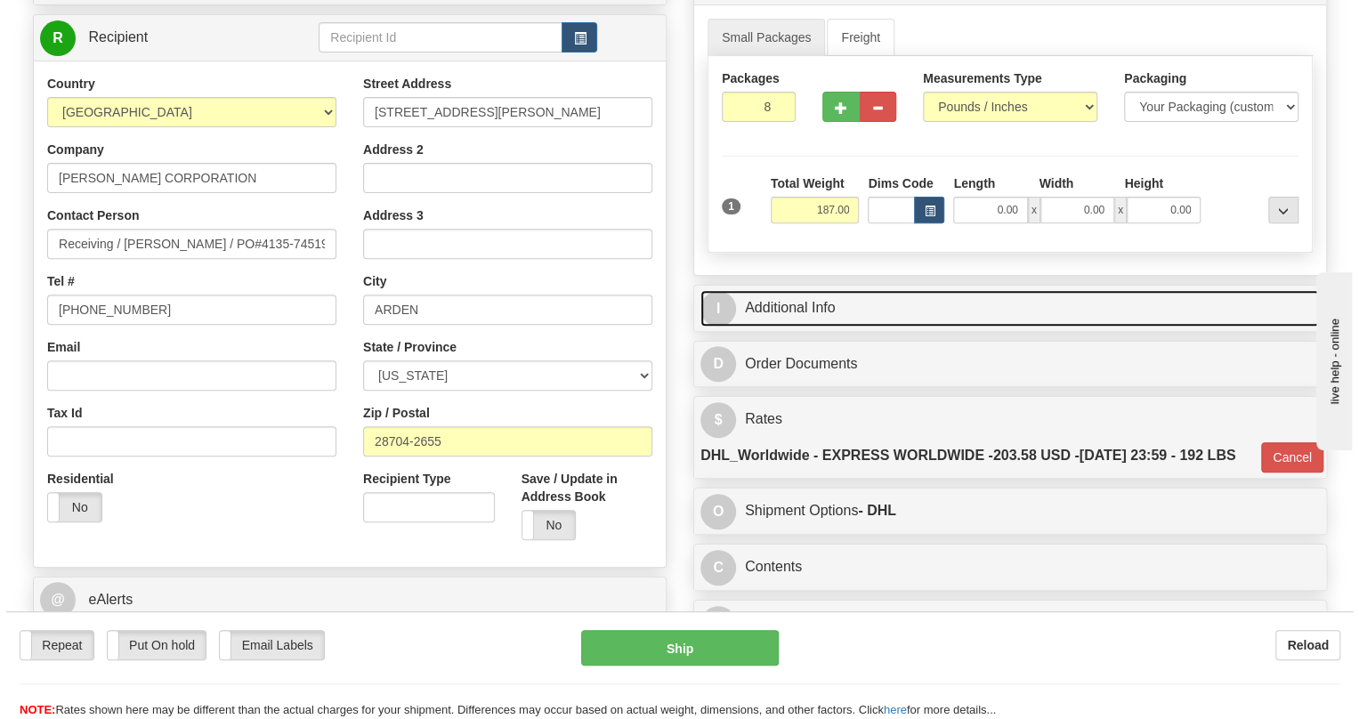
scroll to position [161, 0]
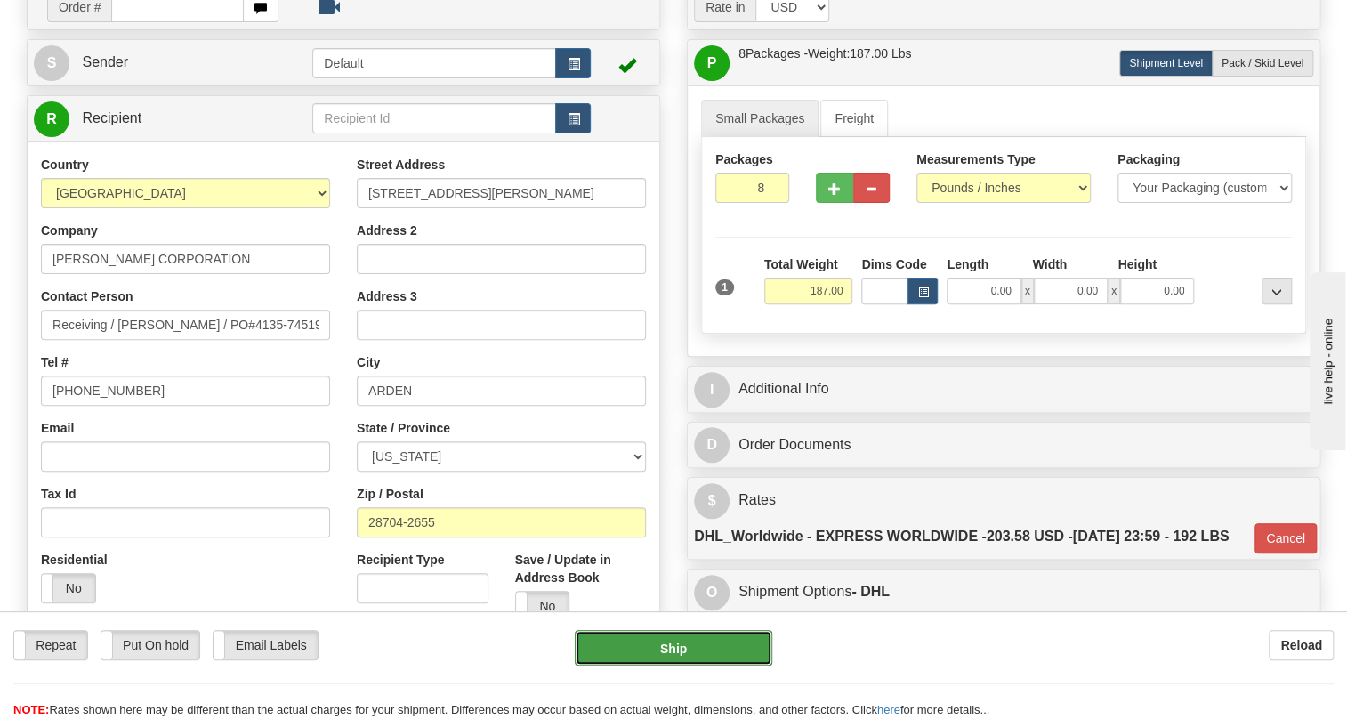
click at [681, 650] on button "Ship" at bounding box center [674, 648] width 198 height 36
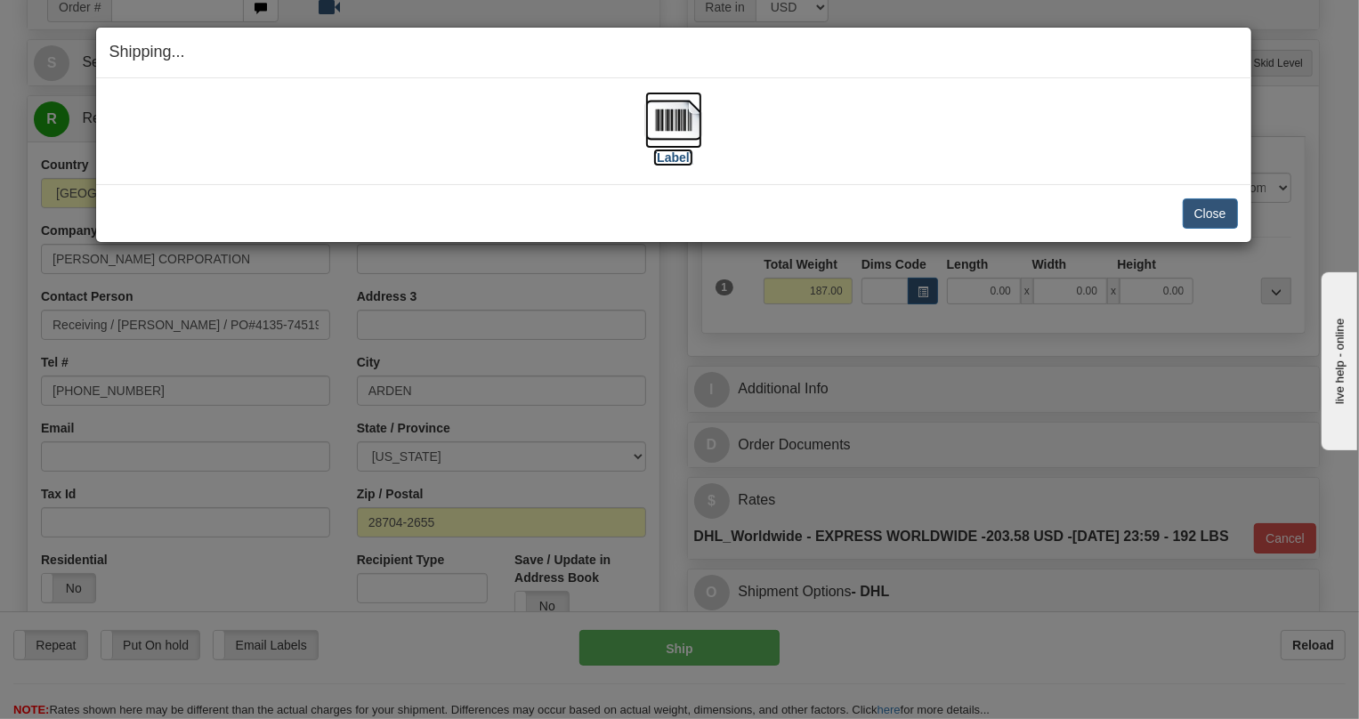
click at [666, 126] on img at bounding box center [673, 120] width 57 height 57
click at [1209, 218] on button "Close" at bounding box center [1209, 213] width 55 height 30
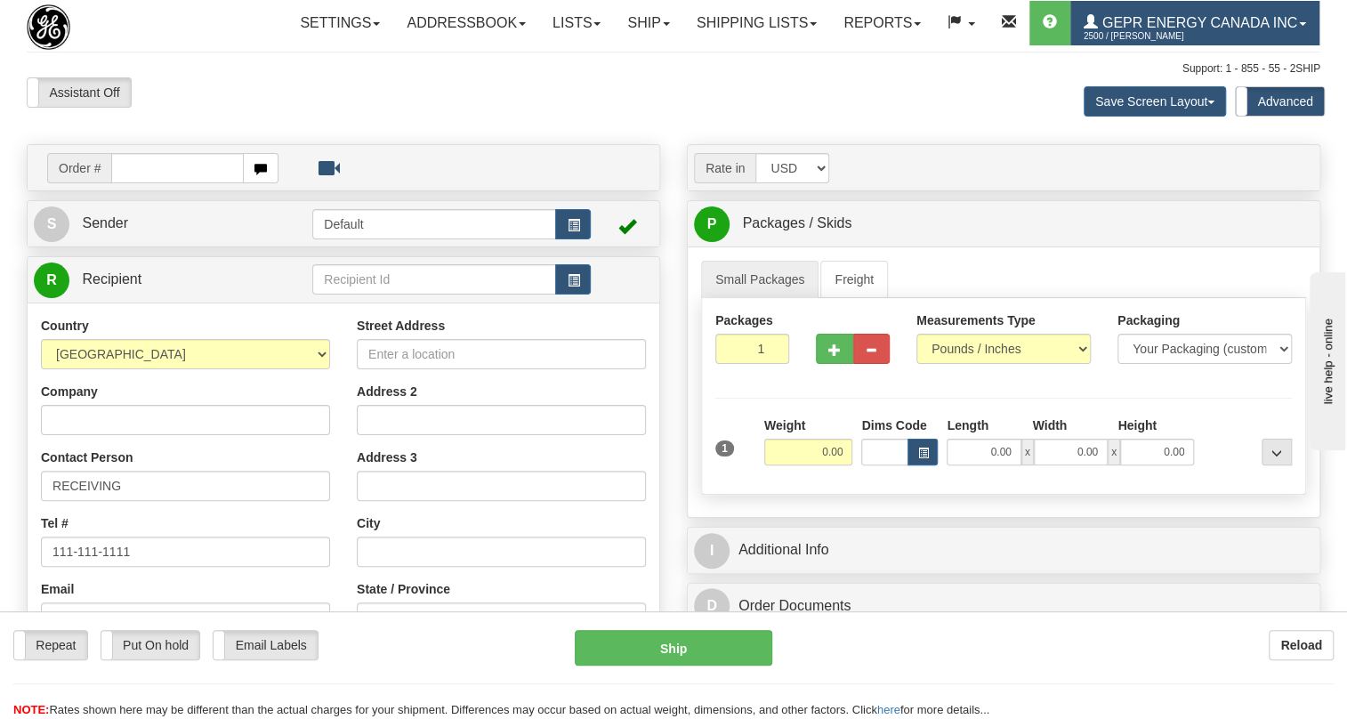
click at [1299, 26] on span at bounding box center [1302, 24] width 7 height 4
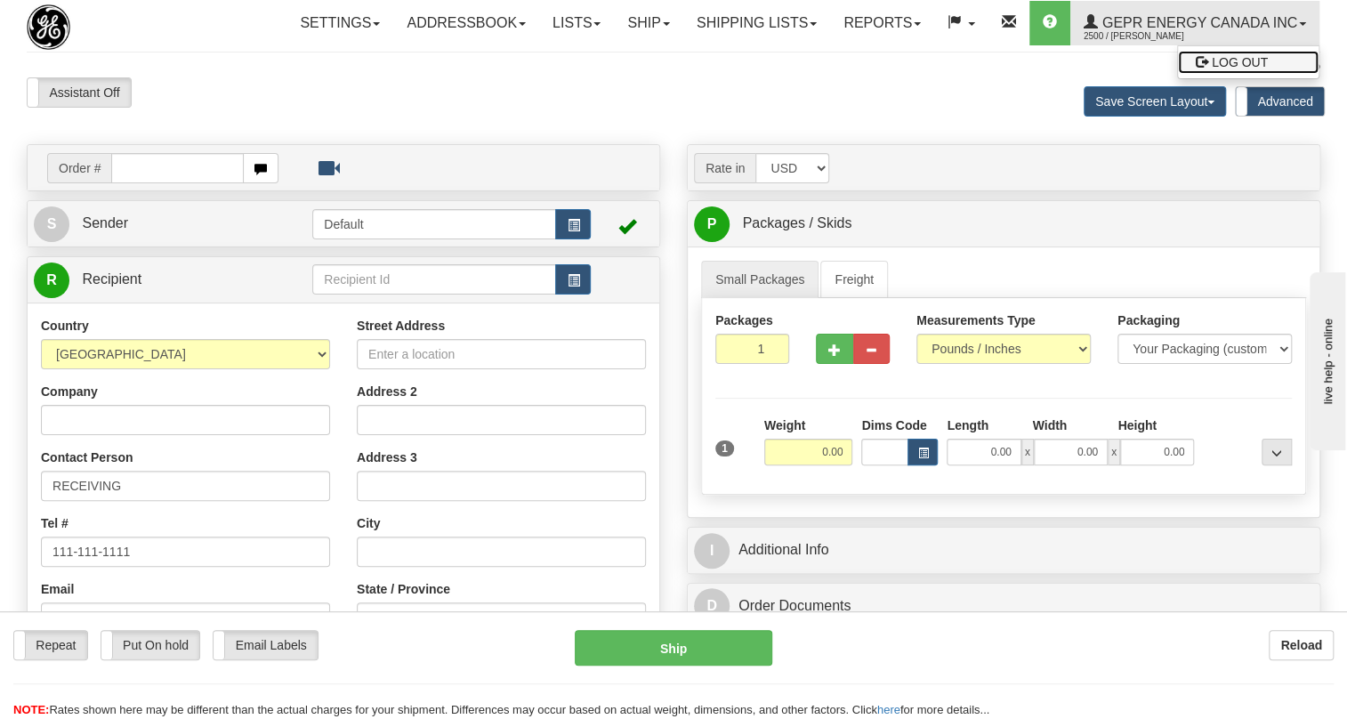
click at [1212, 69] on span "LOG OUT" at bounding box center [1240, 62] width 56 height 14
